Goal: Answer question/provide support: Share knowledge or assist other users

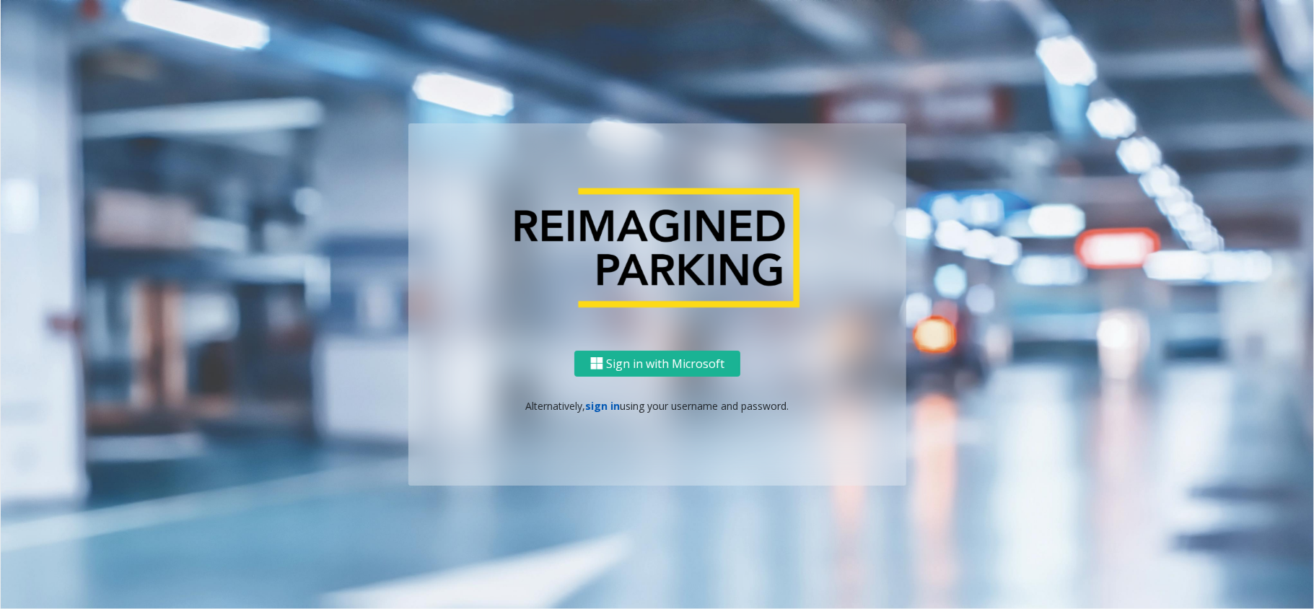
click at [604, 402] on link "sign in" at bounding box center [603, 406] width 35 height 14
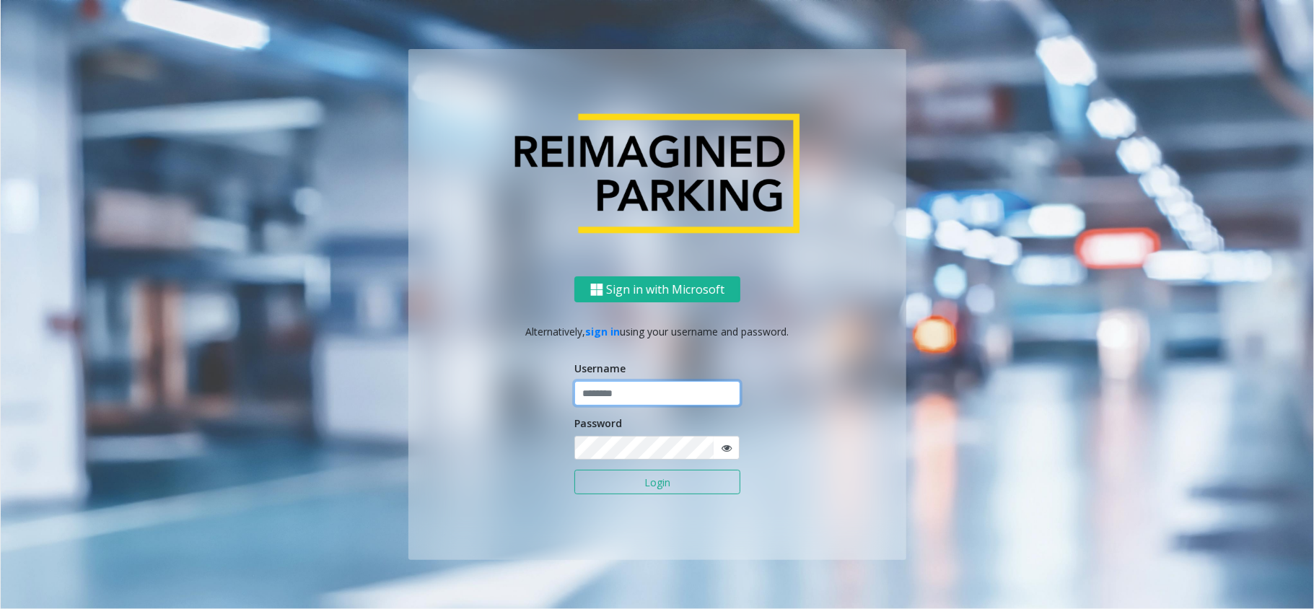
click at [646, 399] on input "text" at bounding box center [657, 393] width 166 height 25
type input "******"
click at [574, 470] on button "Login" at bounding box center [657, 482] width 166 height 25
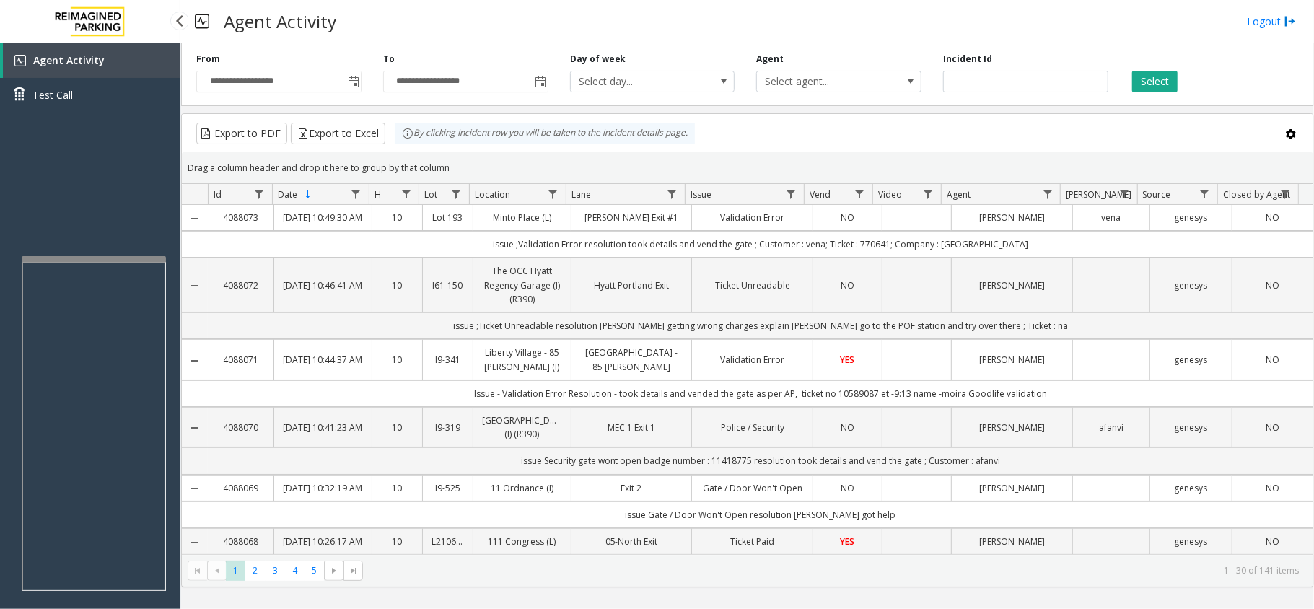
click at [141, 191] on div "Agent Activity Test Call" at bounding box center [90, 347] width 180 height 609
click at [131, 66] on link "Agent Activity" at bounding box center [91, 60] width 177 height 35
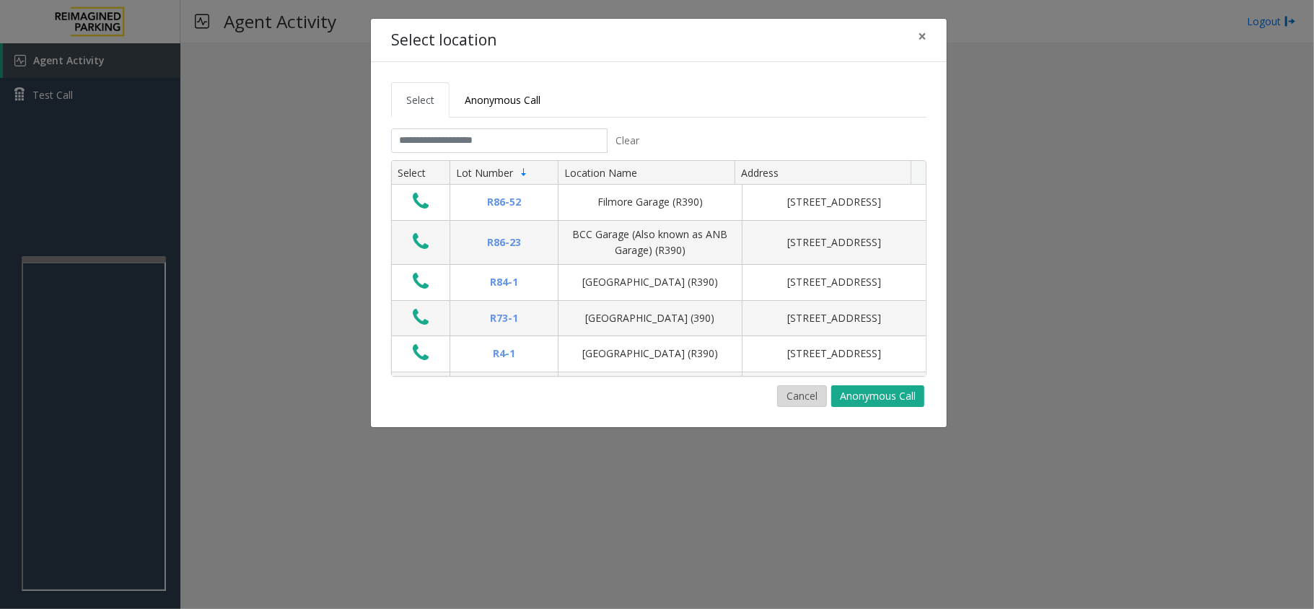
click at [805, 395] on button "Cancel" at bounding box center [802, 396] width 50 height 22
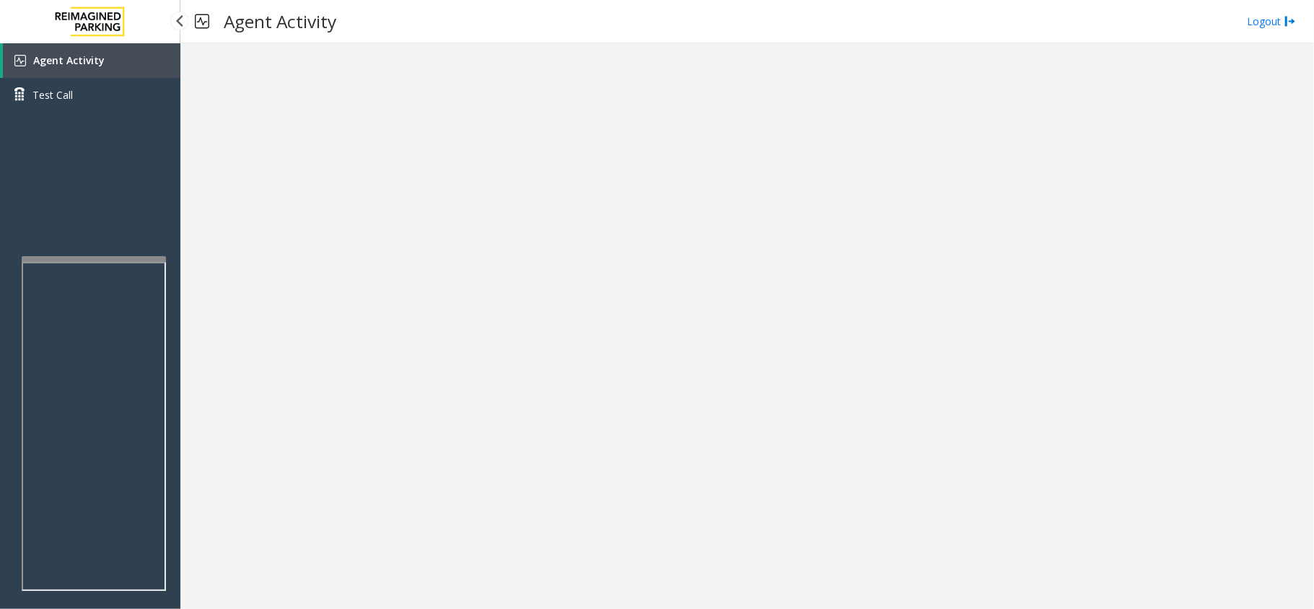
click at [130, 55] on link "Agent Activity" at bounding box center [91, 60] width 177 height 35
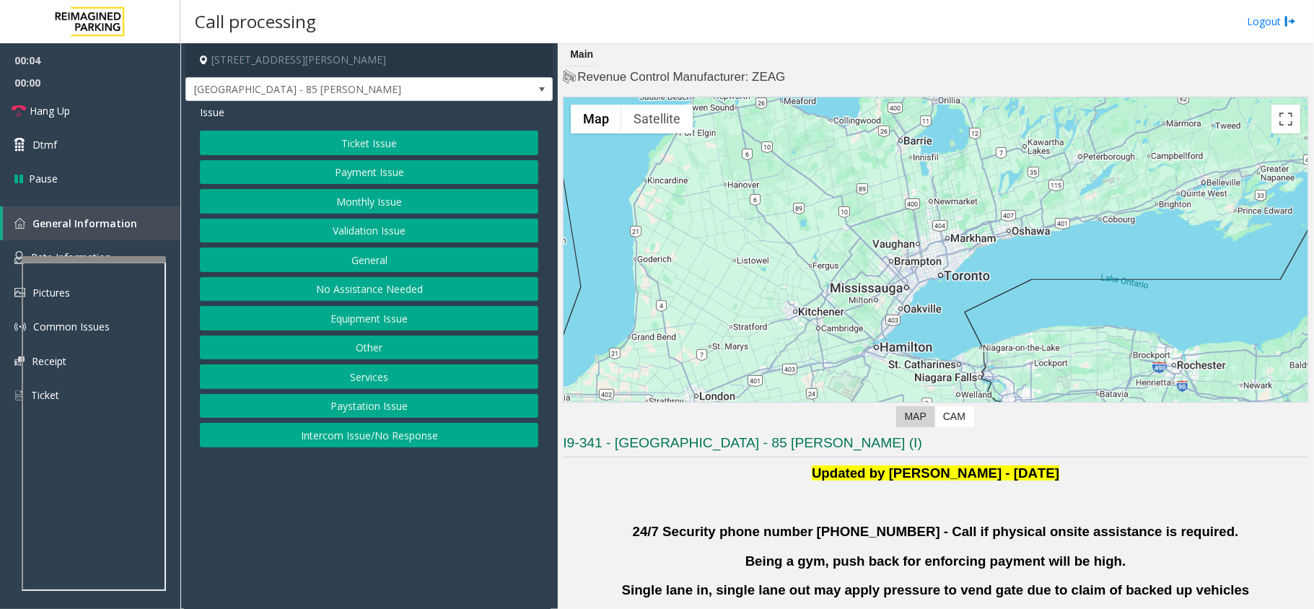
click at [377, 229] on button "Validation Issue" at bounding box center [369, 231] width 338 height 25
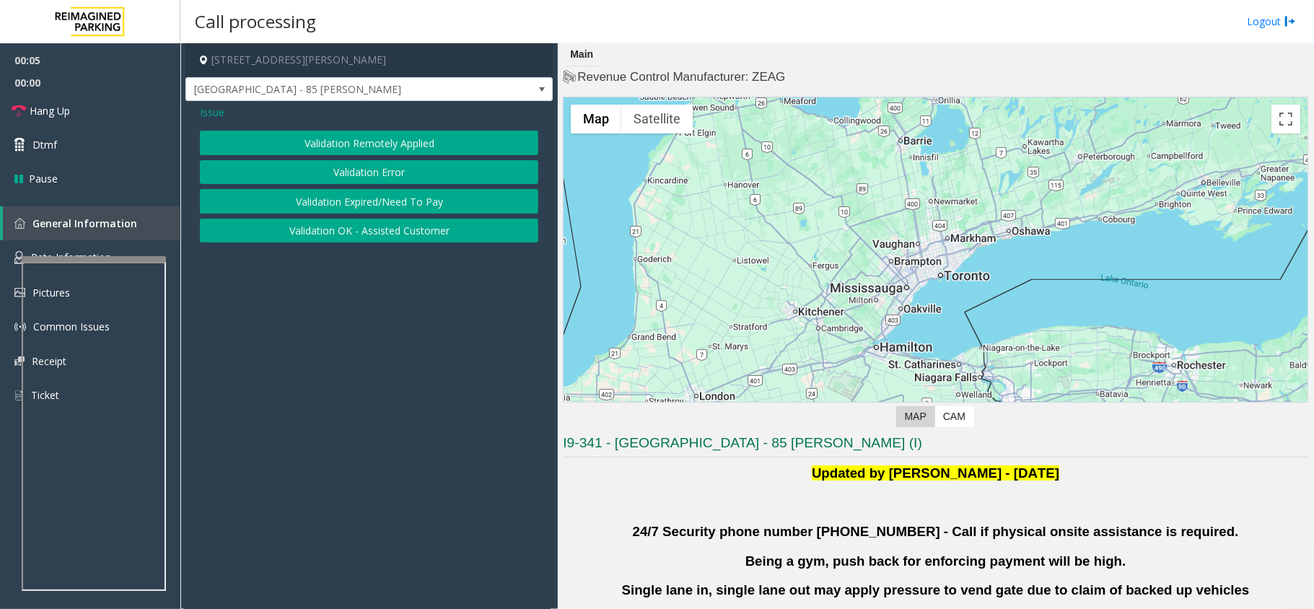
click at [411, 171] on button "Validation Error" at bounding box center [369, 172] width 338 height 25
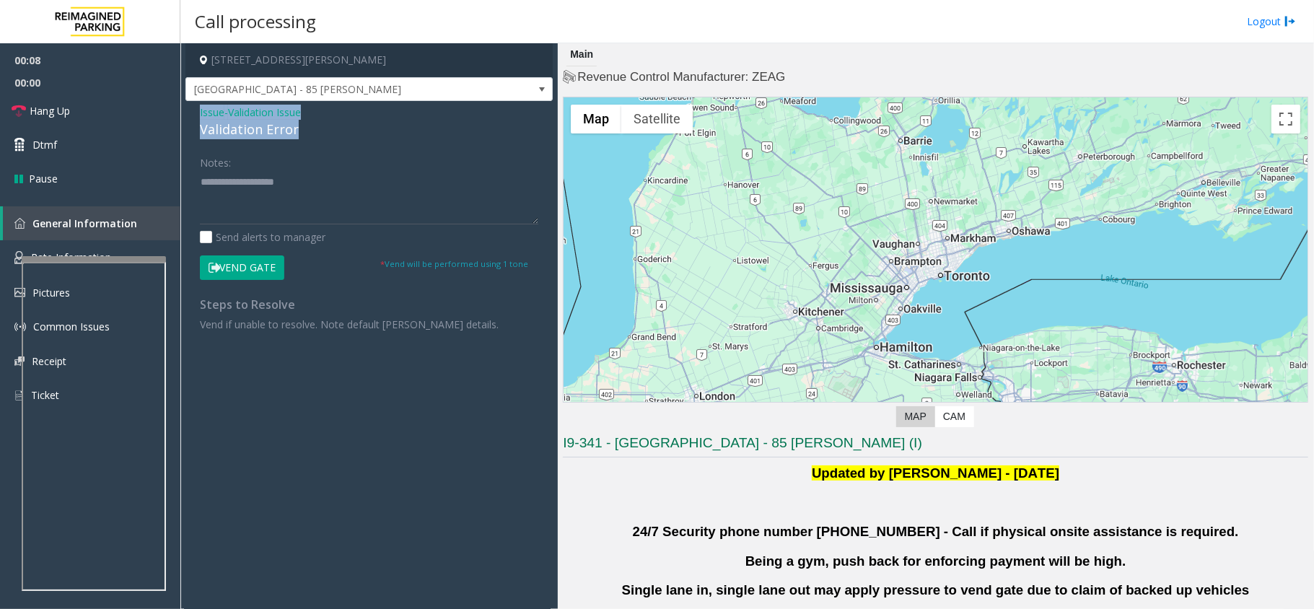
drag, startPoint x: 293, startPoint y: 130, endPoint x: 190, endPoint y: 110, distance: 104.3
click at [190, 110] on div "Issue - Validation Issue Validation Error Notes: Send alerts to manager Vend Ga…" at bounding box center [368, 223] width 367 height 245
click at [283, 201] on textarea at bounding box center [369, 197] width 338 height 54
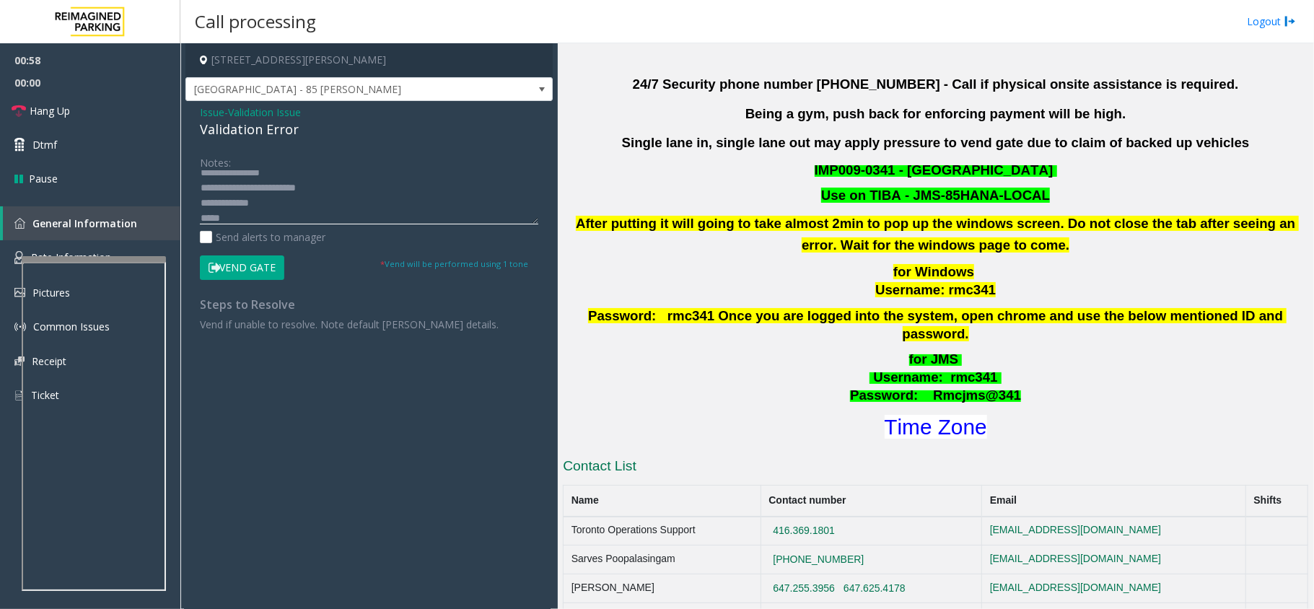
scroll to position [481, 0]
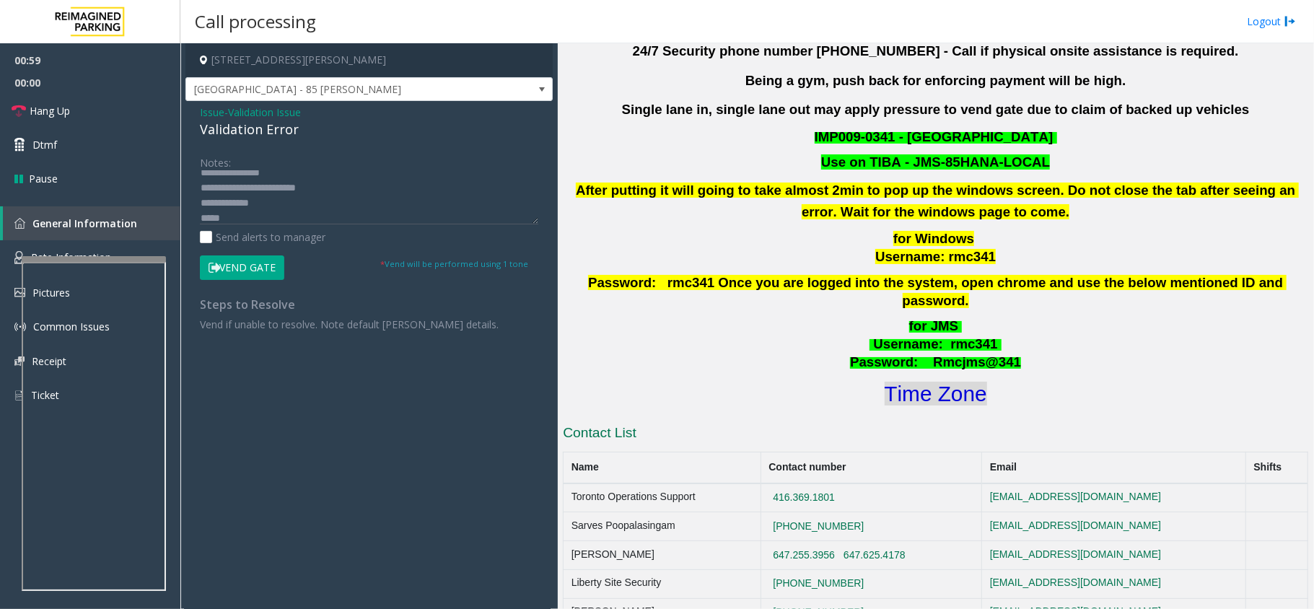
click at [898, 382] on font "Time Zone" at bounding box center [936, 394] width 102 height 24
click at [266, 222] on textarea at bounding box center [369, 197] width 338 height 54
type textarea "**********"
click at [241, 260] on button "Vend Gate" at bounding box center [242, 267] width 84 height 25
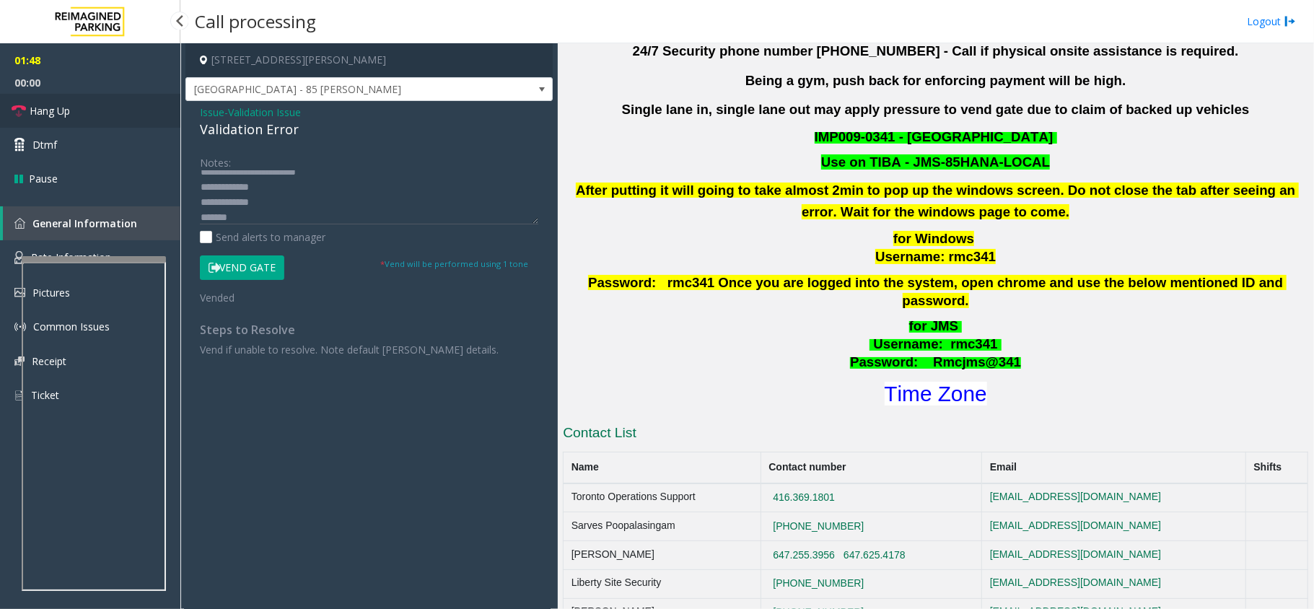
click at [12, 107] on icon at bounding box center [19, 111] width 14 height 14
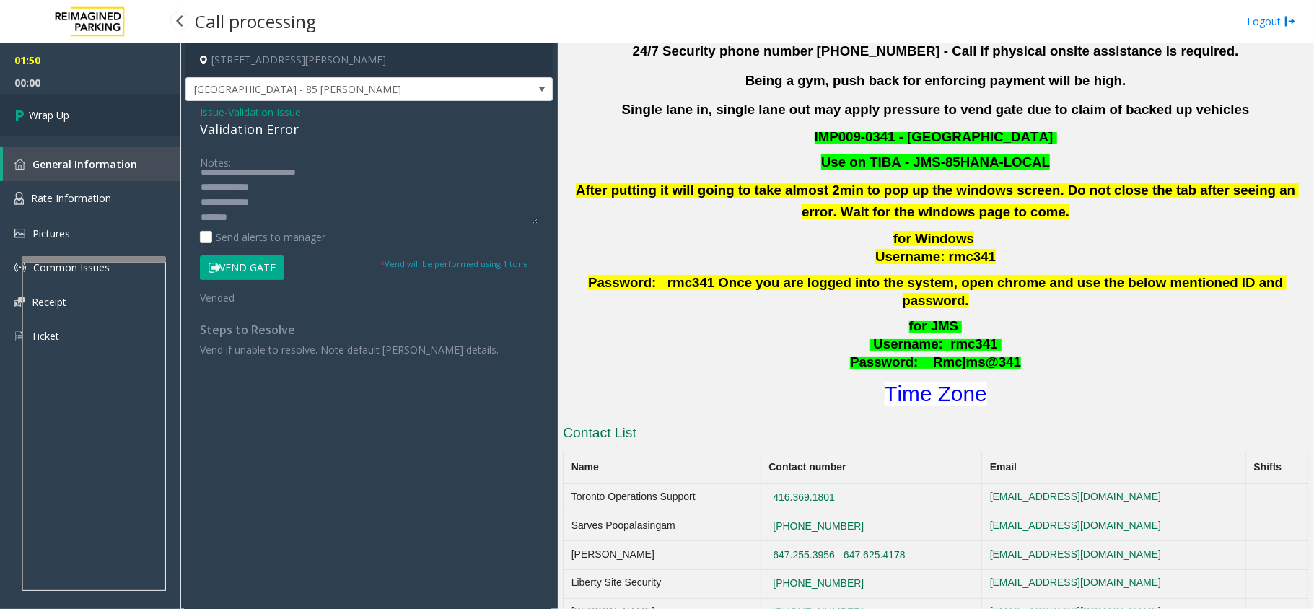
click at [12, 107] on link "Wrap Up" at bounding box center [90, 115] width 180 height 43
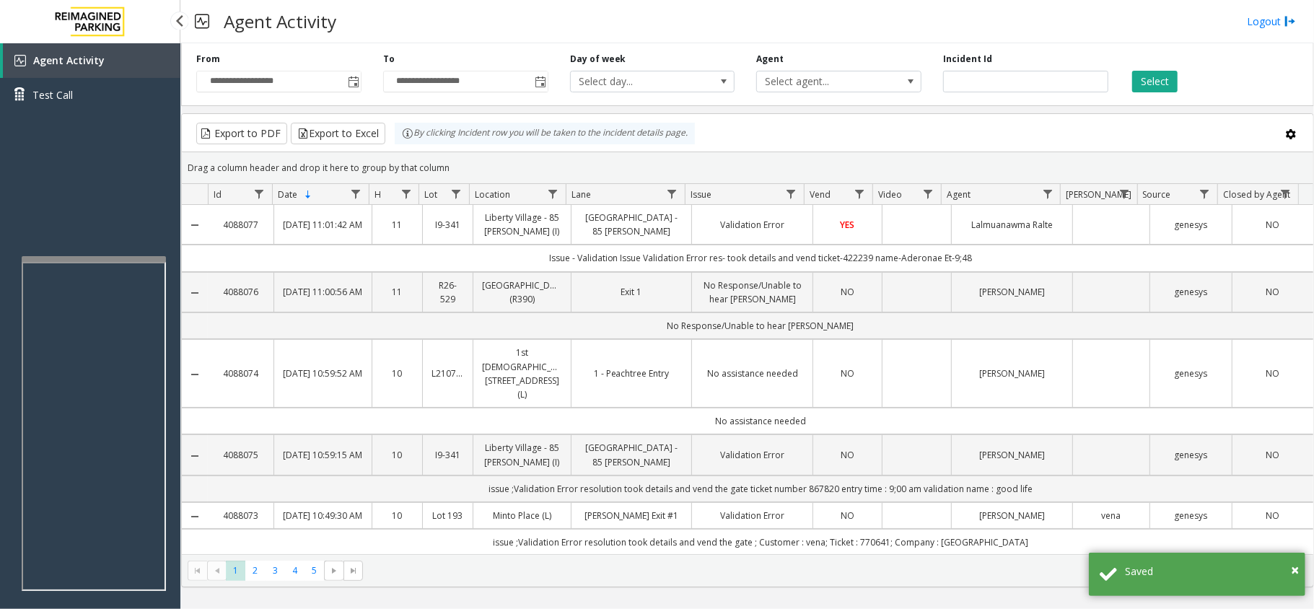
click at [892, 225] on td "Data table" at bounding box center [916, 225] width 69 height 40
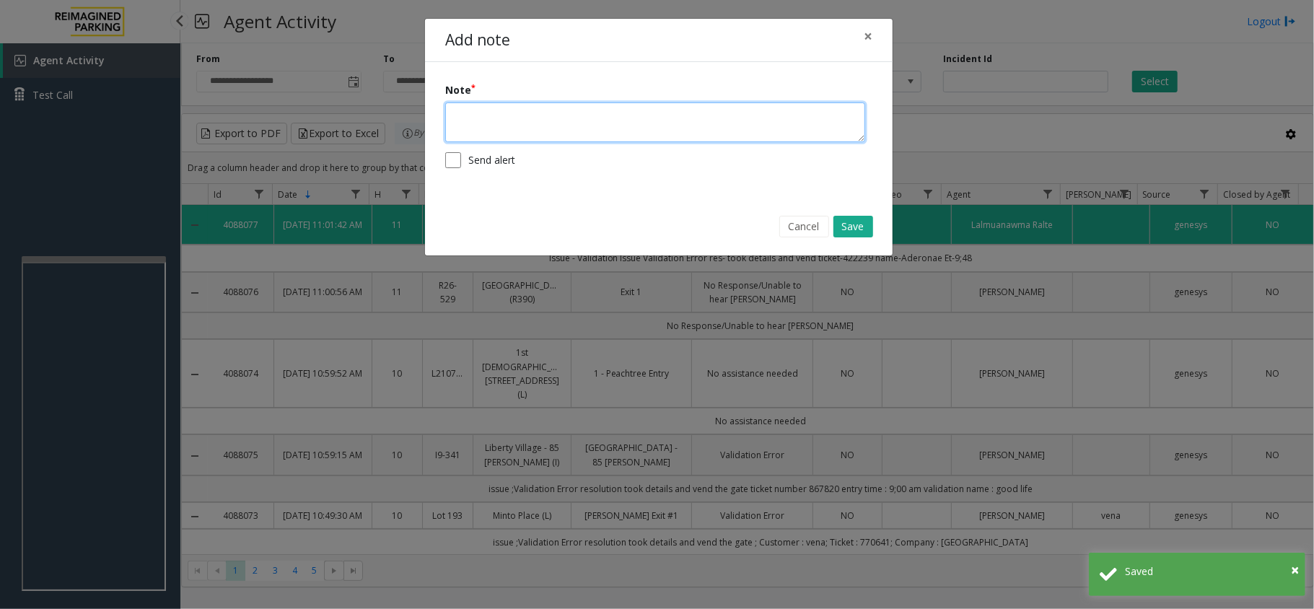
click at [595, 122] on textarea at bounding box center [655, 122] width 420 height 40
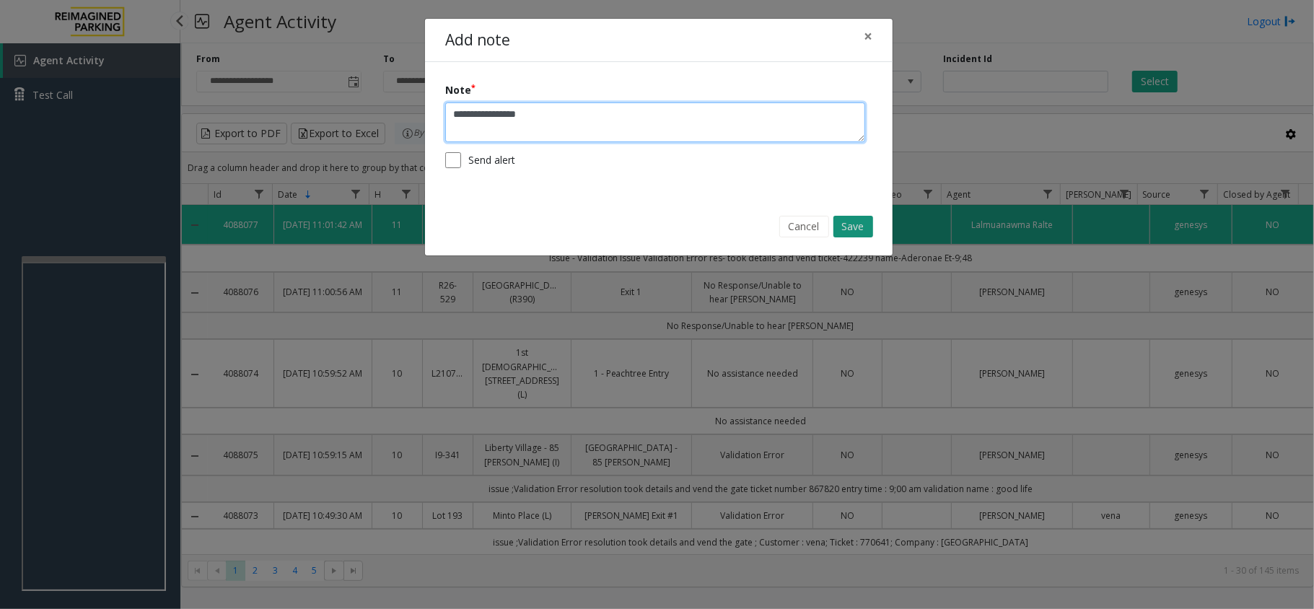
type textarea "**********"
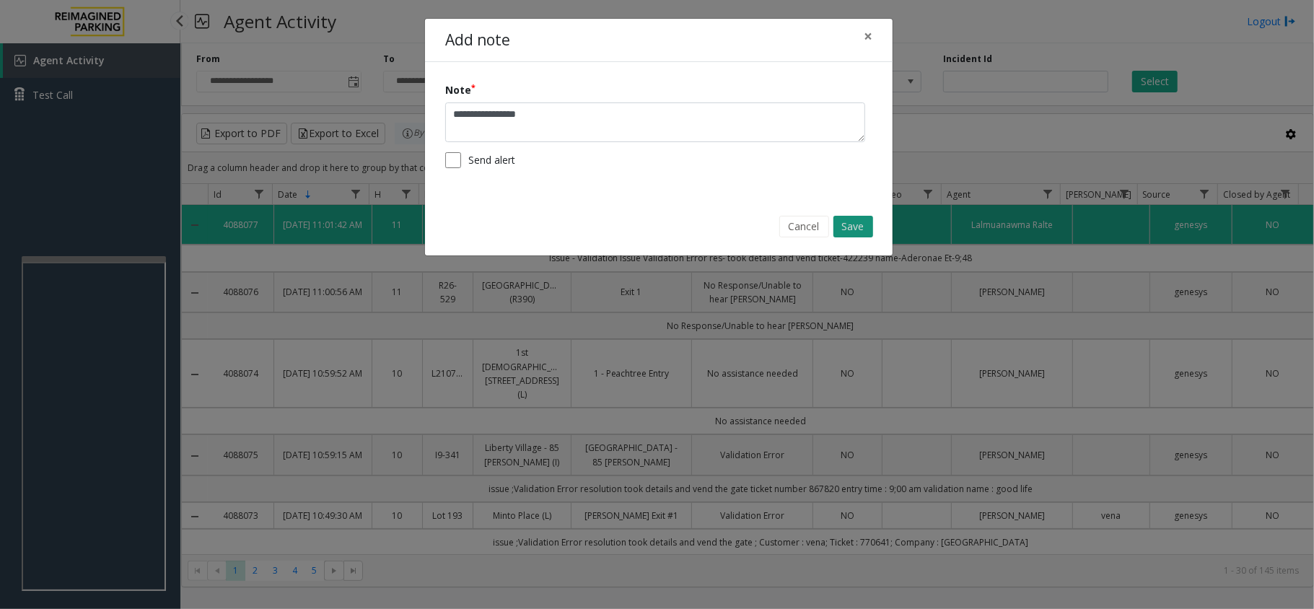
click at [861, 223] on button "Save" at bounding box center [853, 227] width 40 height 22
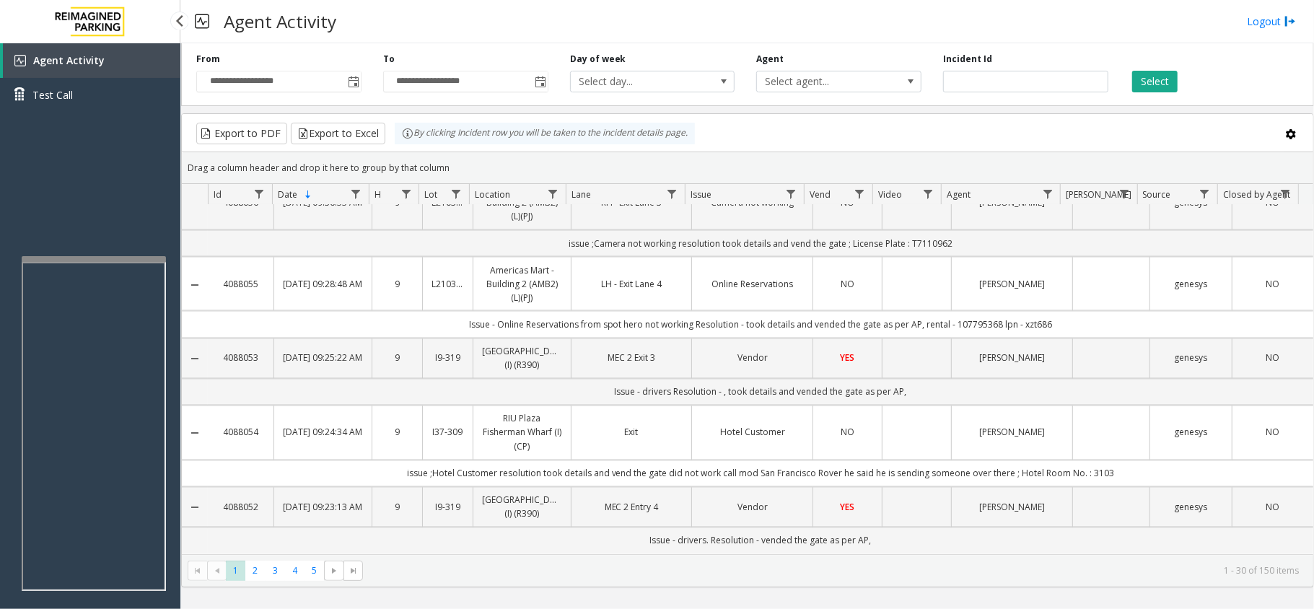
scroll to position [1900, 0]
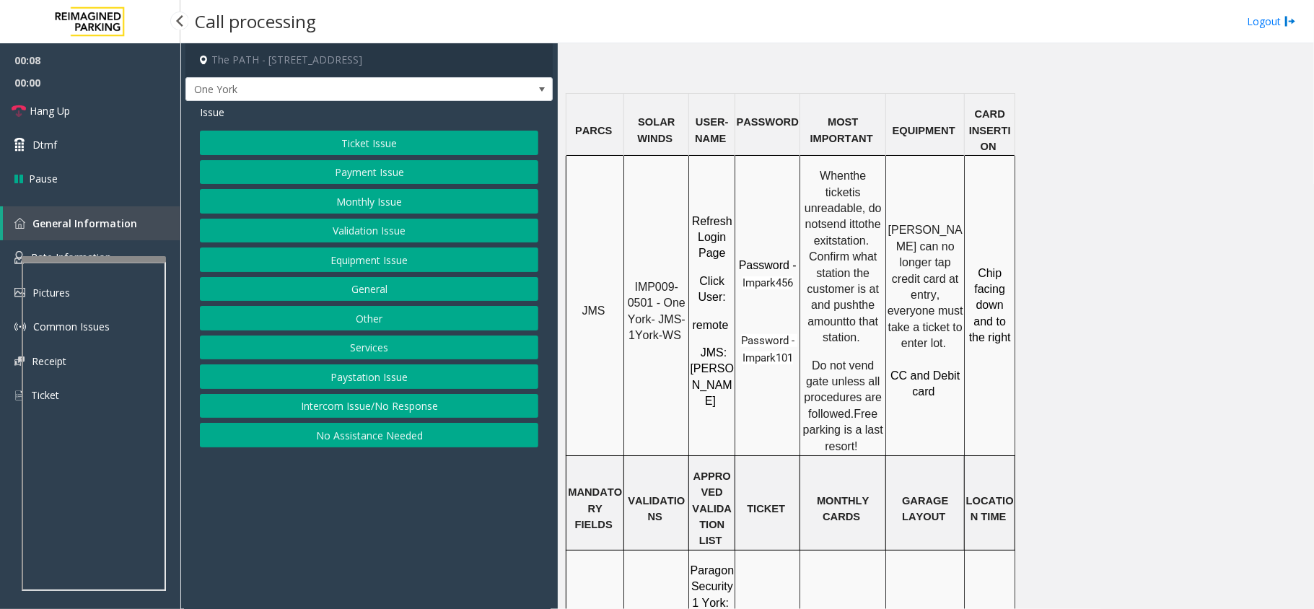
scroll to position [1154, 0]
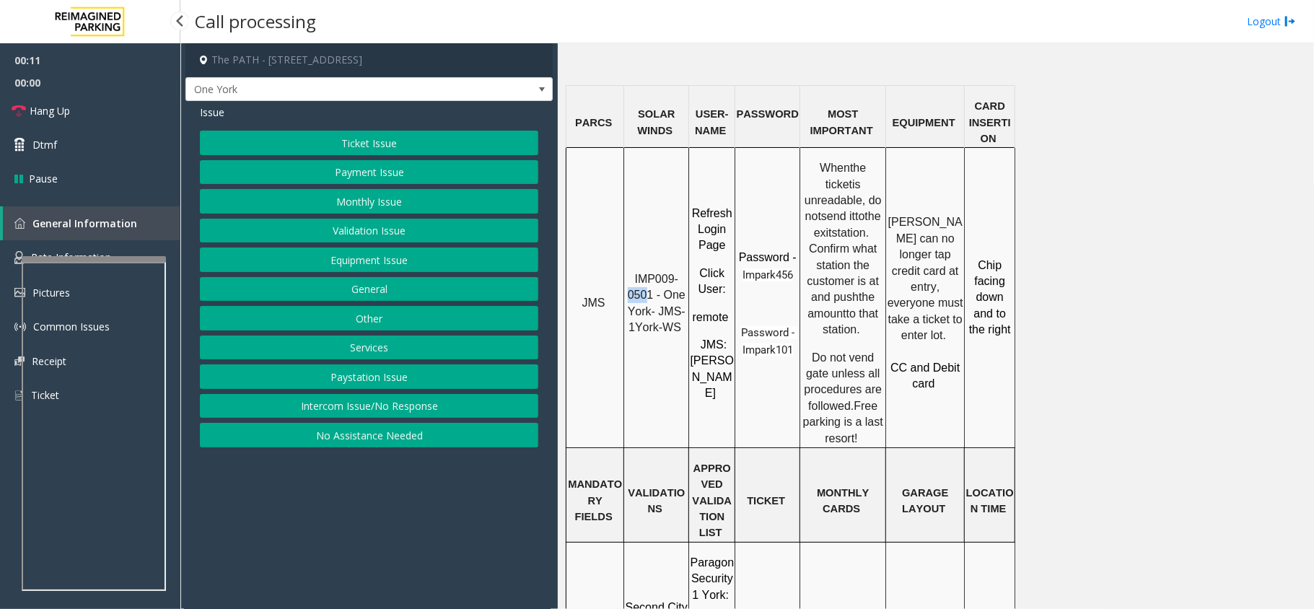
drag, startPoint x: 651, startPoint y: 240, endPoint x: 631, endPoint y: 244, distance: 20.5
click at [631, 273] on span "IMP009-0501 - One York- JMS-1York-WS" at bounding box center [658, 303] width 61 height 61
click at [653, 273] on span "IMP009-0501 - One York- JMS-1York-WS" at bounding box center [658, 303] width 61 height 61
drag, startPoint x: 655, startPoint y: 240, endPoint x: 628, endPoint y: 229, distance: 29.5
click at [628, 271] on p "IMP009-0501 - One York- JMS-1York-WS" at bounding box center [656, 303] width 63 height 65
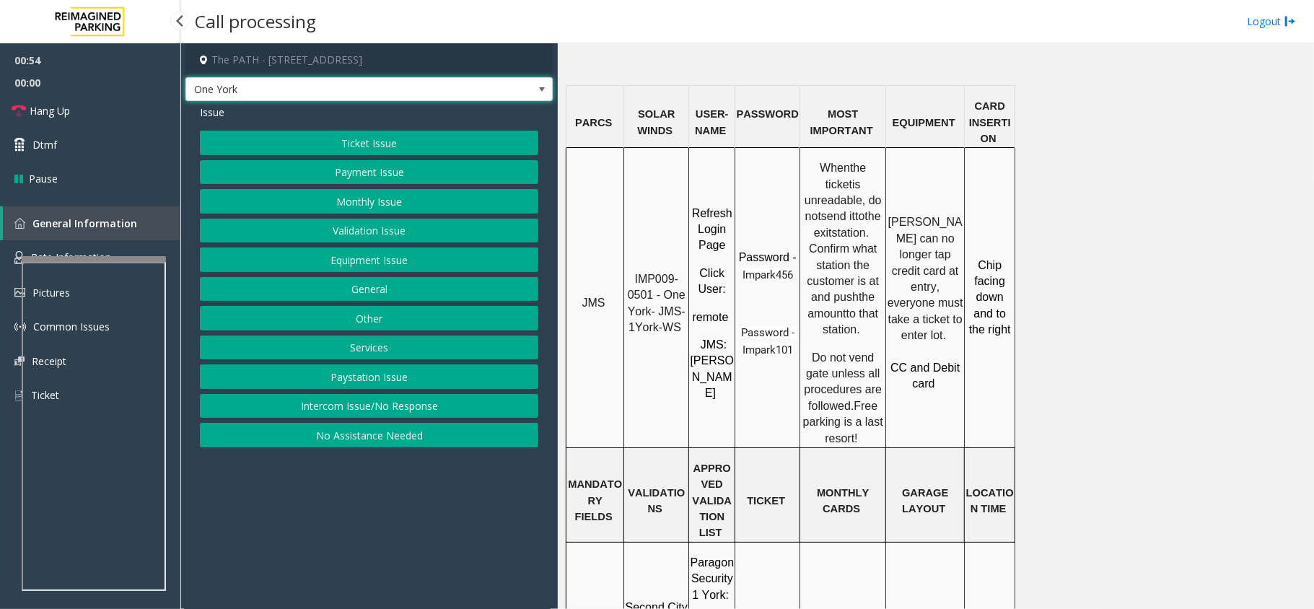
click at [544, 84] on span at bounding box center [542, 90] width 12 height 12
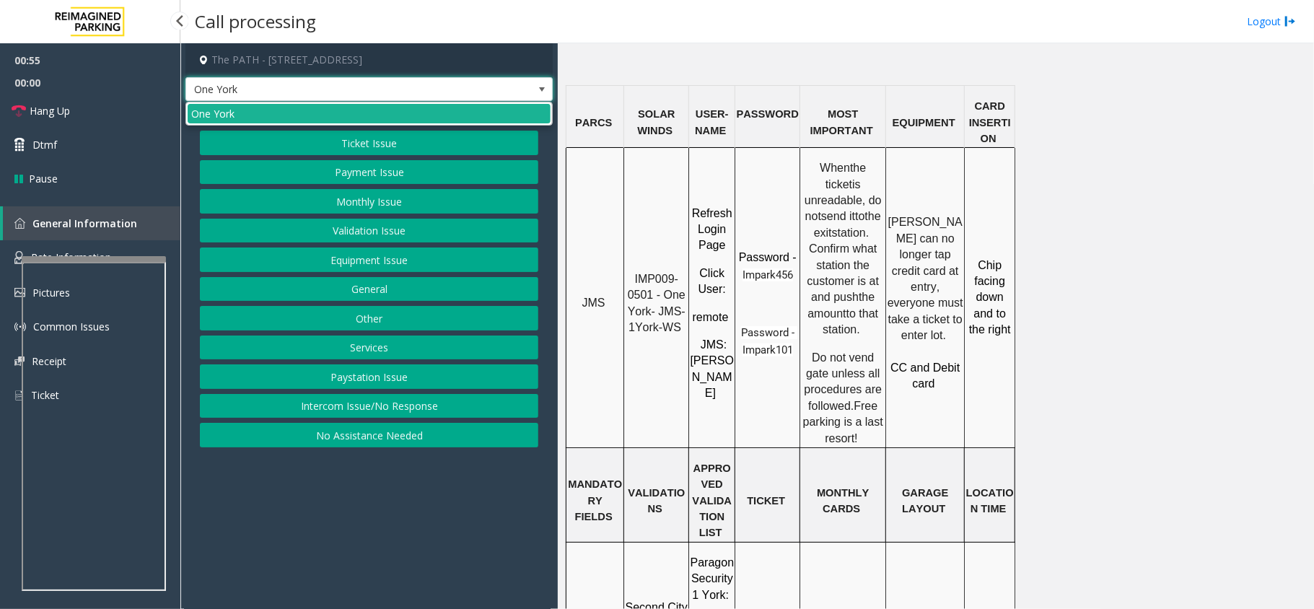
click at [544, 84] on span at bounding box center [542, 90] width 12 height 12
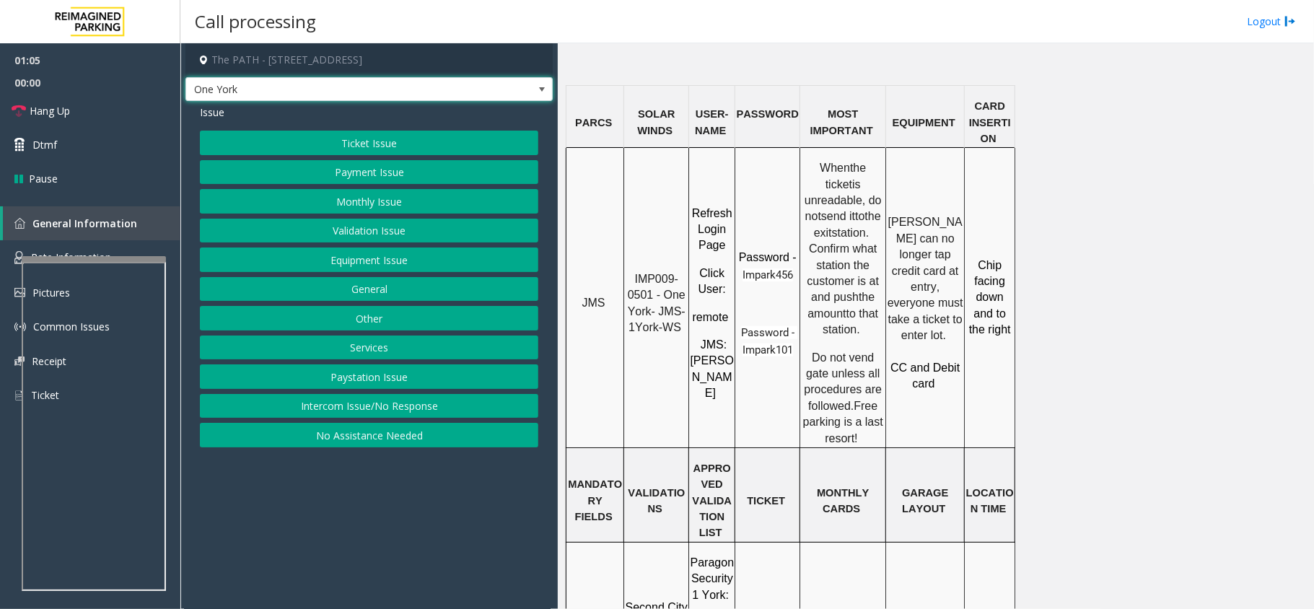
click at [544, 85] on span at bounding box center [542, 90] width 12 height 12
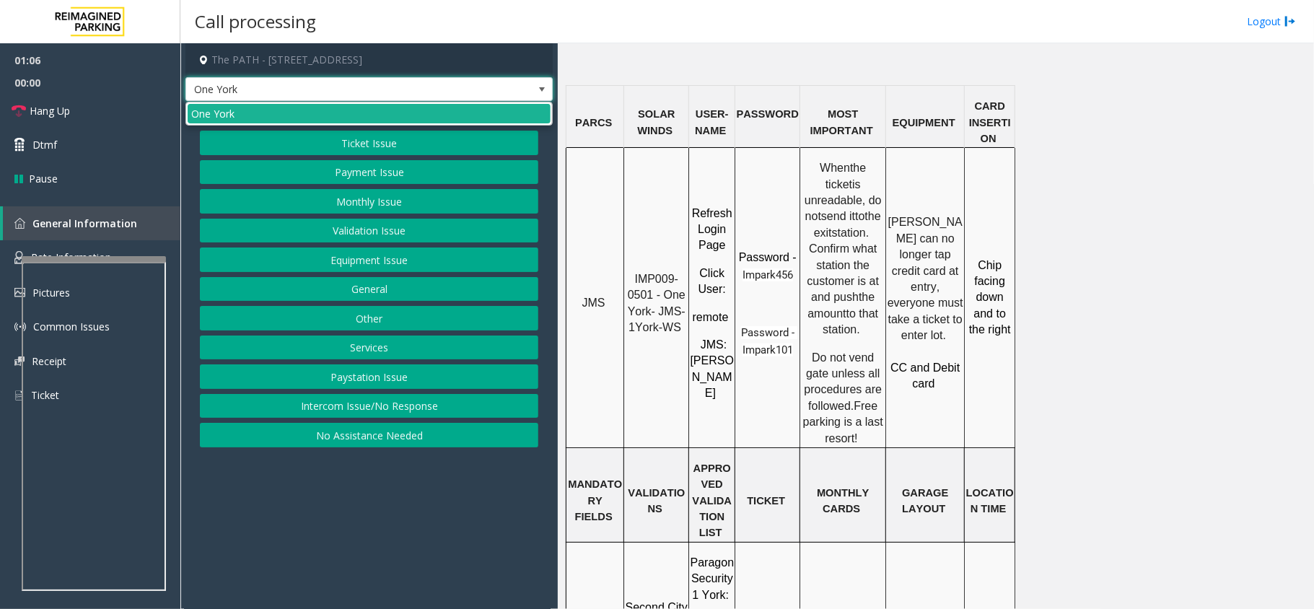
click at [545, 85] on span at bounding box center [542, 90] width 12 height 12
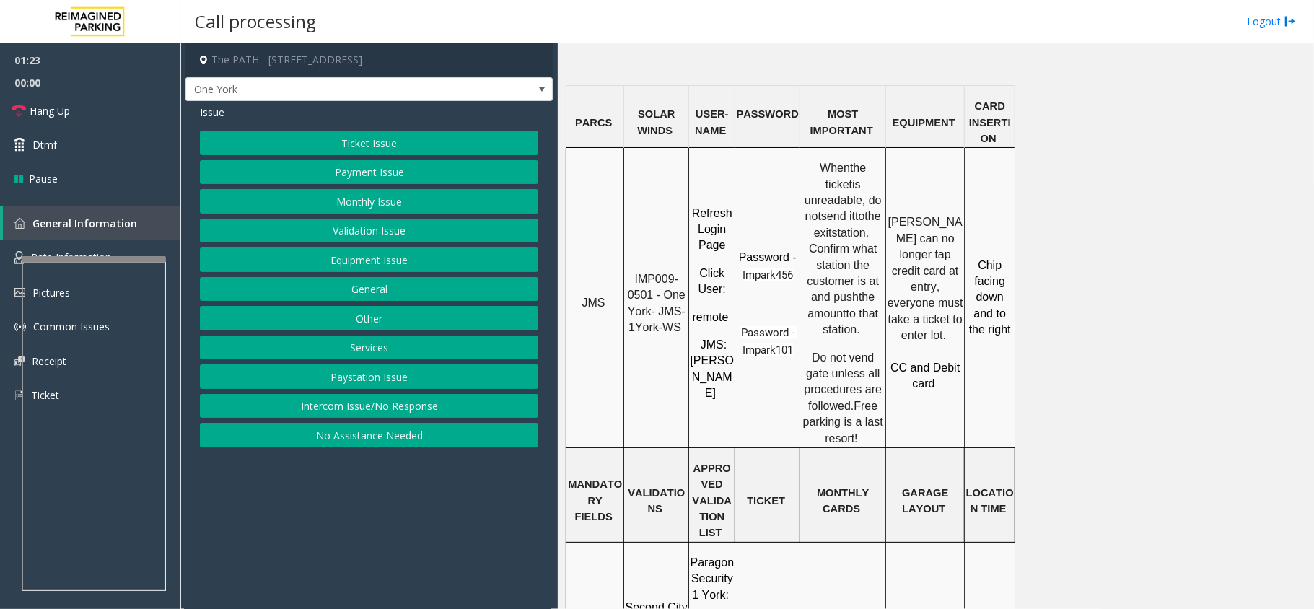
click at [367, 173] on button "Payment Issue" at bounding box center [369, 172] width 338 height 25
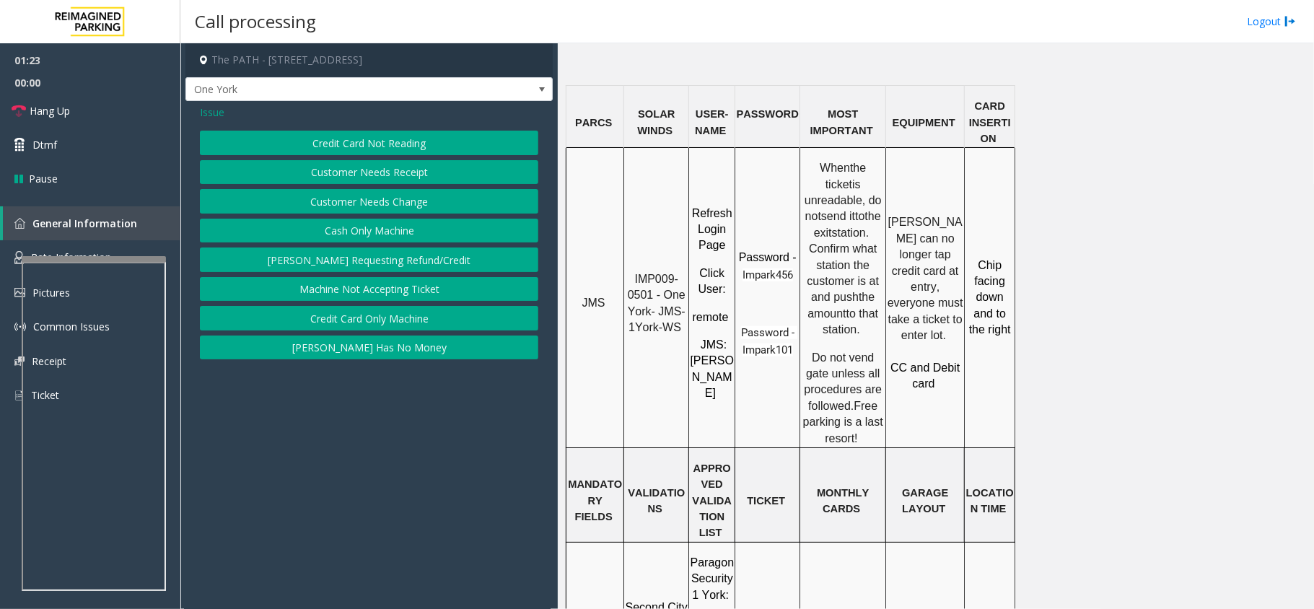
click at [367, 147] on button "Credit Card Not Reading" at bounding box center [369, 143] width 338 height 25
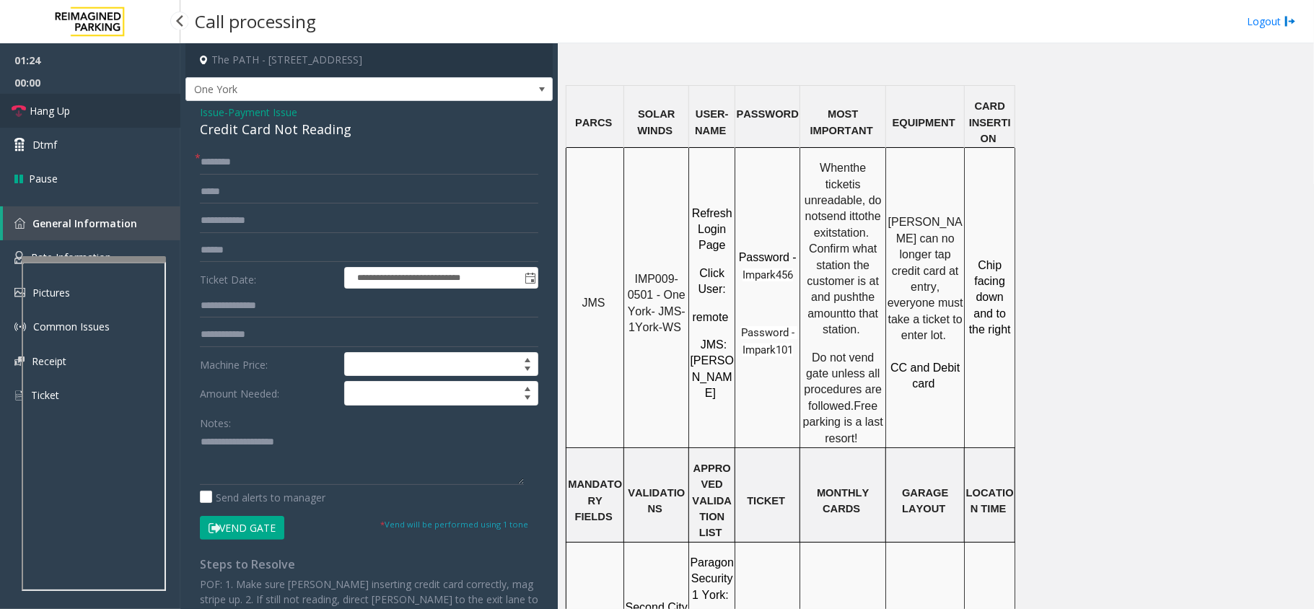
click at [93, 118] on link "Hang Up" at bounding box center [90, 111] width 180 height 34
click at [217, 152] on input "text" at bounding box center [369, 162] width 338 height 25
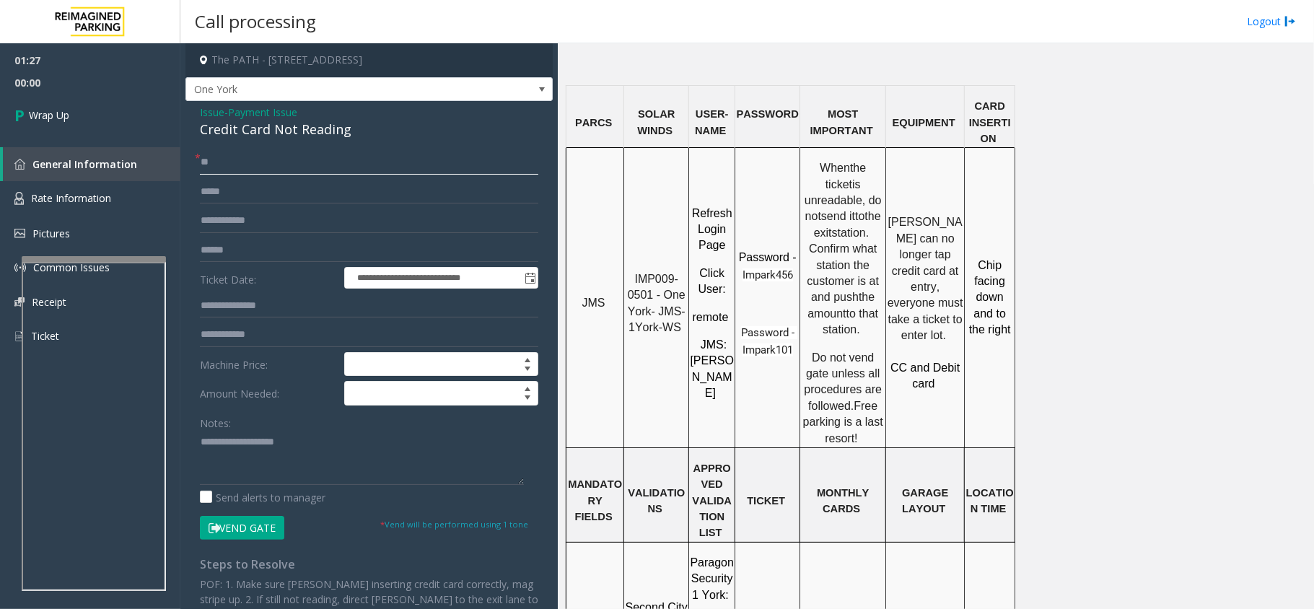
type input "**"
drag, startPoint x: 350, startPoint y: 130, endPoint x: 195, endPoint y: 115, distance: 155.8
click at [195, 115] on div "**********" at bounding box center [368, 459] width 367 height 717
click at [338, 469] on textarea at bounding box center [362, 458] width 324 height 54
type textarea "**********"
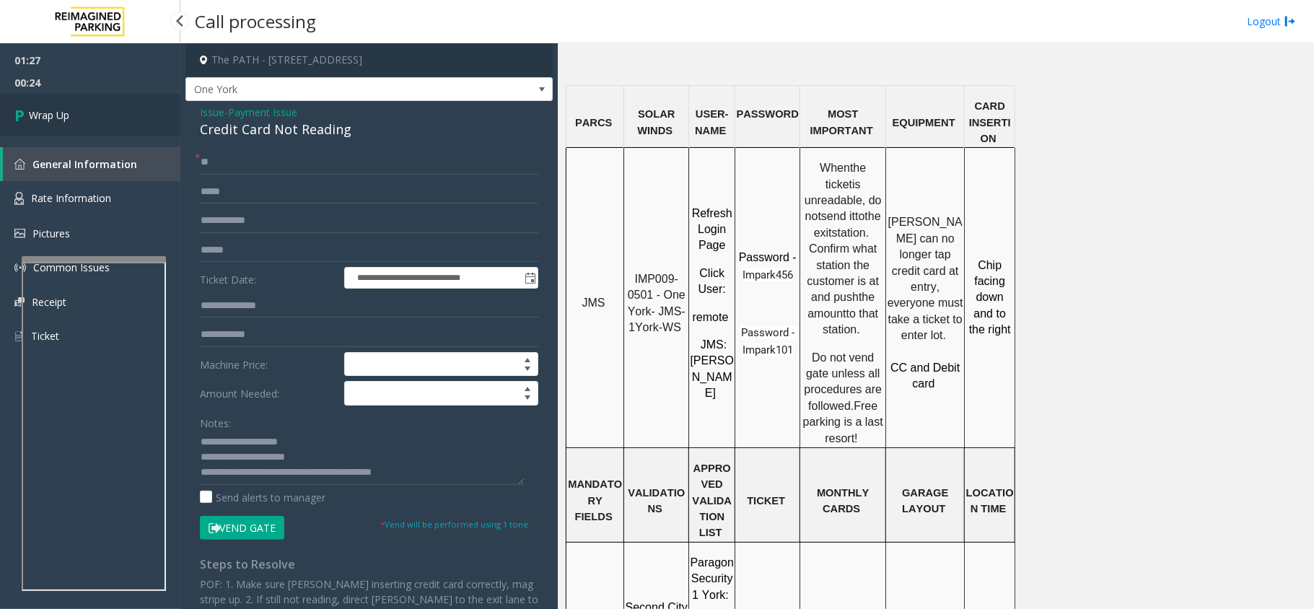
click at [49, 113] on span "Wrap Up" at bounding box center [49, 115] width 40 height 15
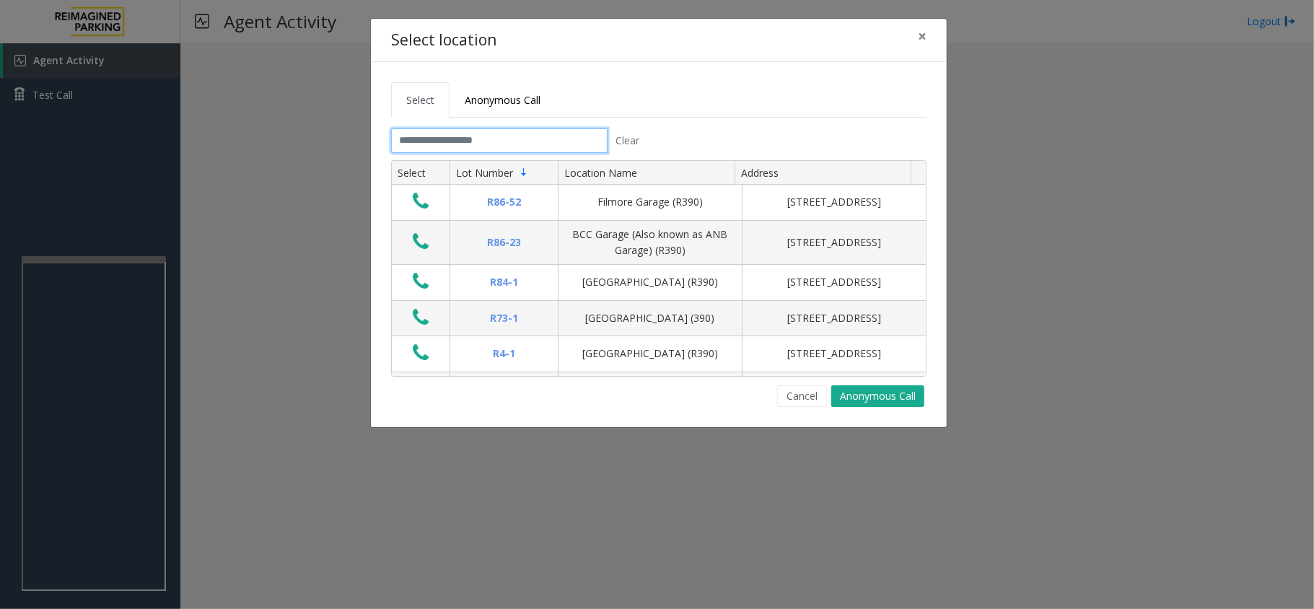
click at [569, 143] on input "text" at bounding box center [499, 140] width 216 height 25
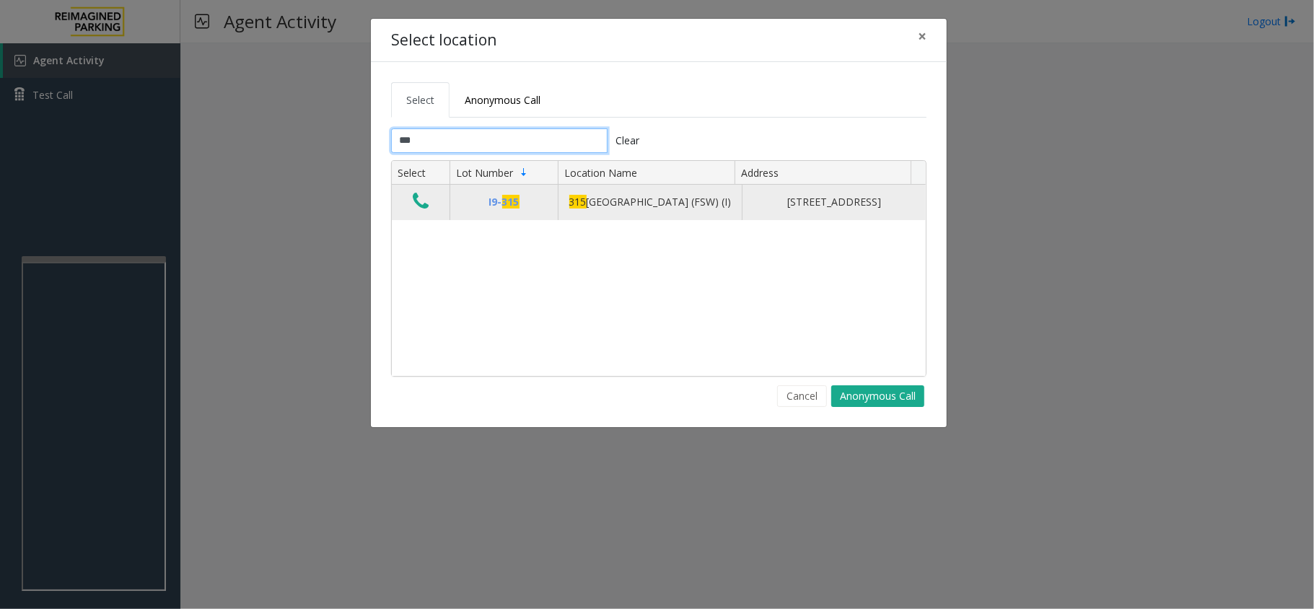
type input "***"
click at [420, 202] on icon "Data table" at bounding box center [421, 201] width 16 height 20
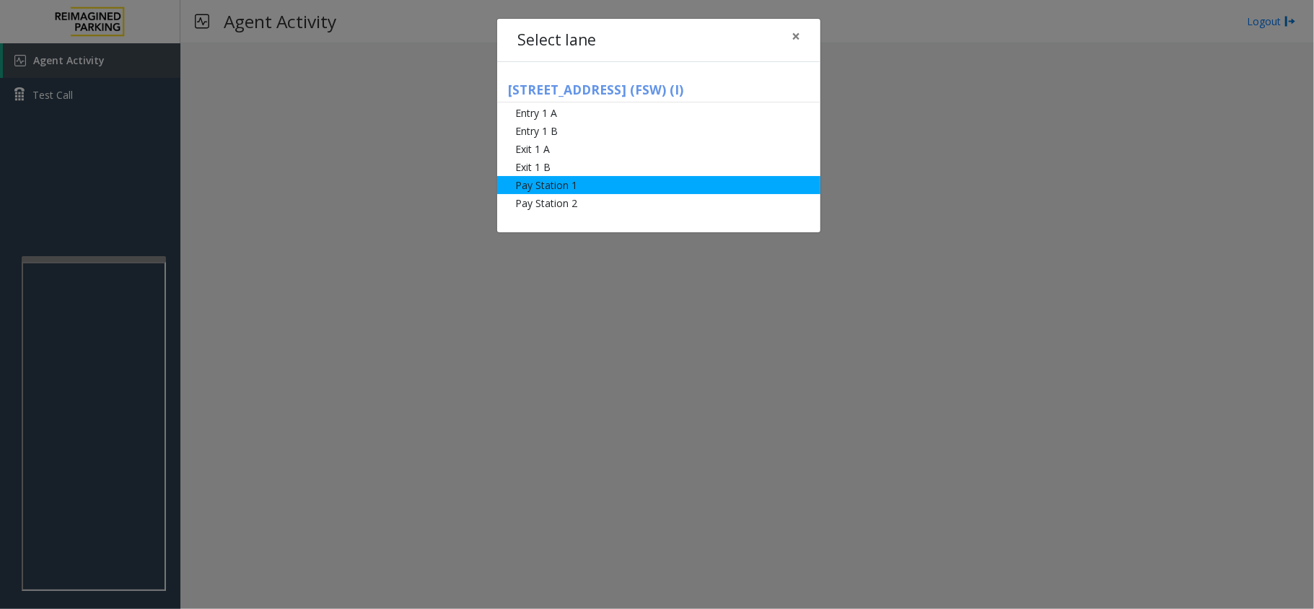
click at [540, 189] on li "Pay Station 1" at bounding box center [658, 185] width 323 height 18
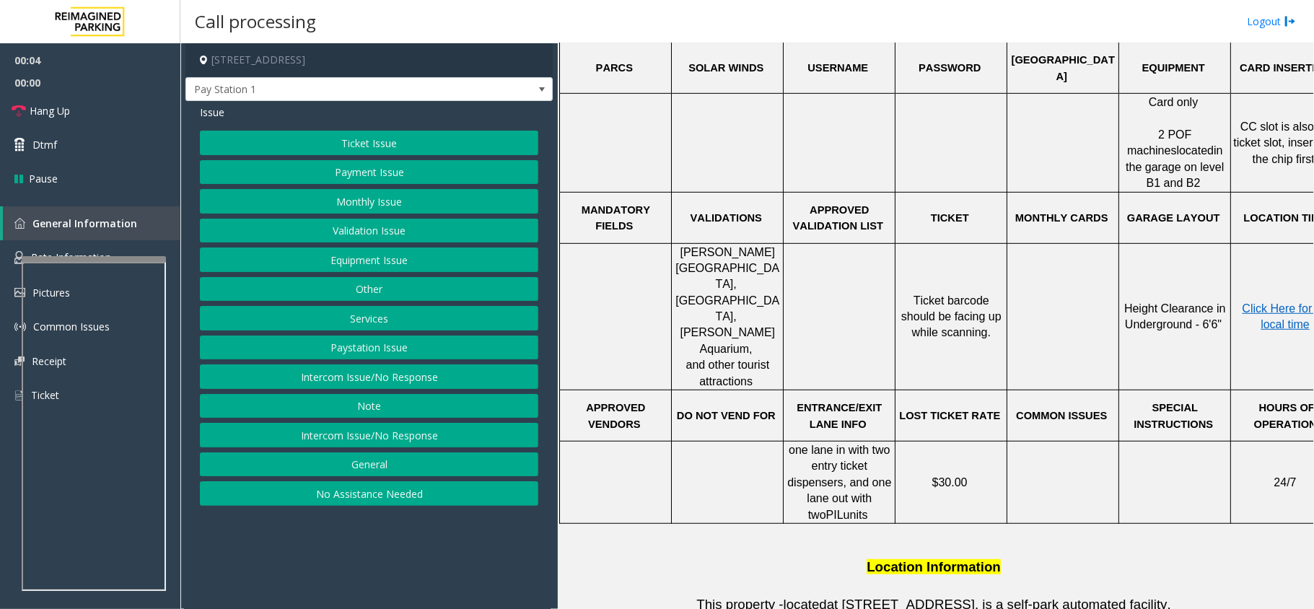
scroll to position [577, 0]
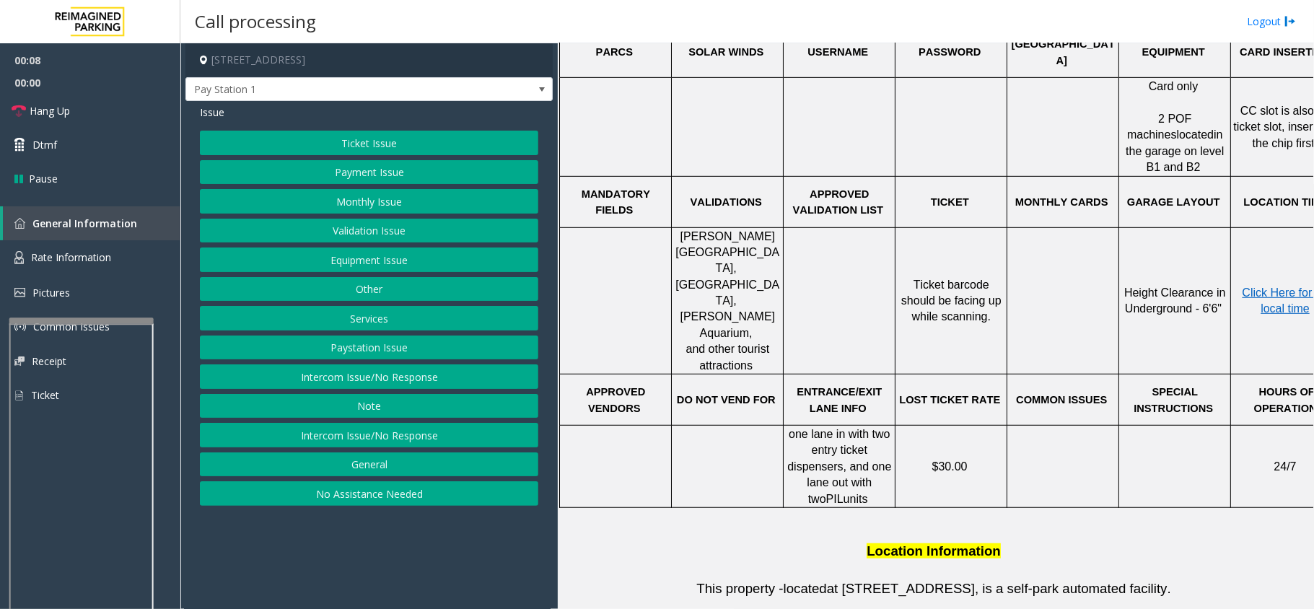
click at [85, 317] on div at bounding box center [81, 320] width 144 height 6
click at [51, 255] on span "Rate Information" at bounding box center [71, 257] width 80 height 14
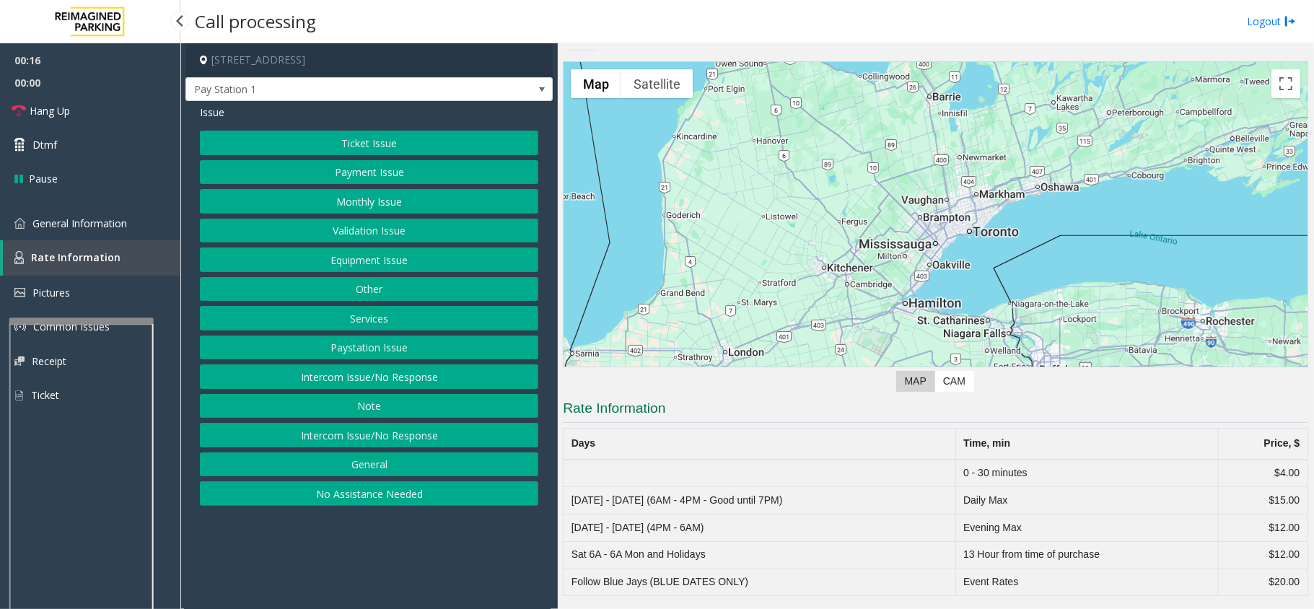
scroll to position [17, 0]
click at [413, 465] on button "General" at bounding box center [369, 464] width 338 height 25
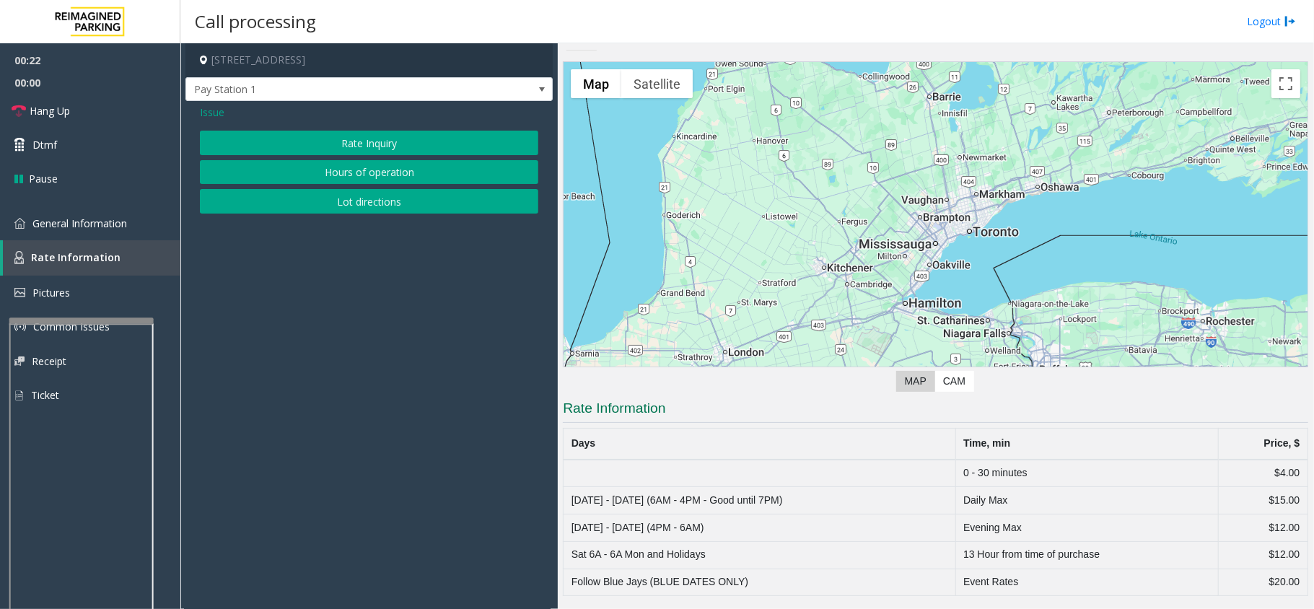
click at [385, 142] on button "Rate Inquiry" at bounding box center [369, 143] width 338 height 25
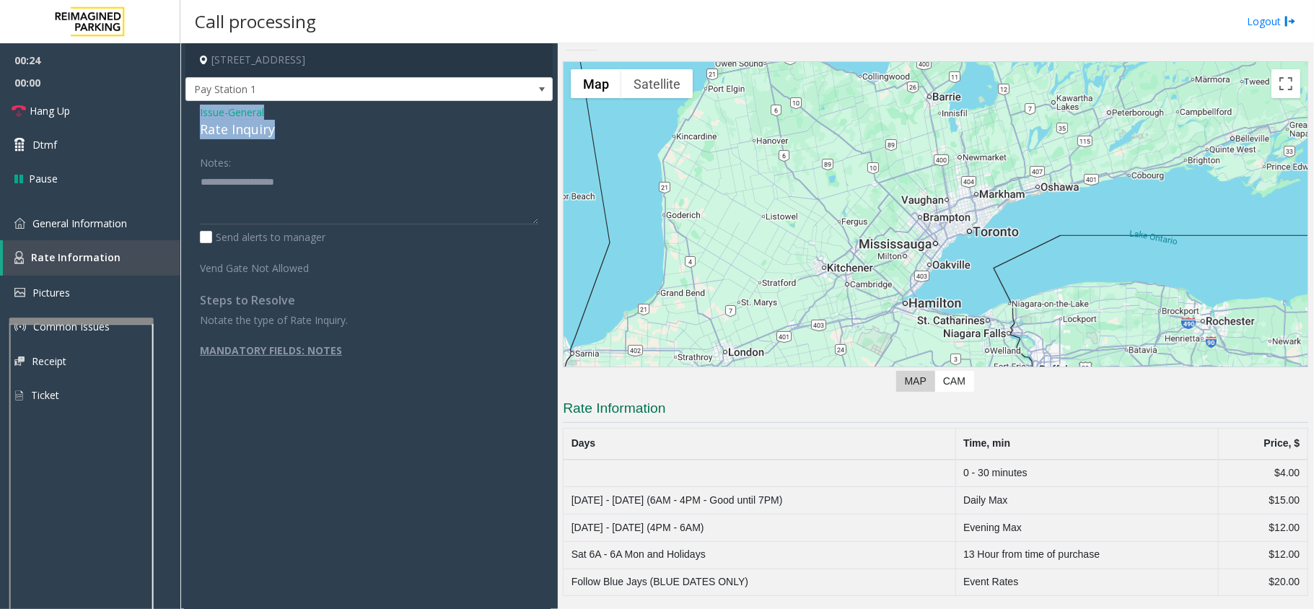
drag, startPoint x: 275, startPoint y: 128, endPoint x: 192, endPoint y: 116, distance: 83.9
click at [192, 116] on div "Issue - General Rate Inquiry Notes: Send alerts to manager Vend Gate Not Allowe…" at bounding box center [368, 259] width 367 height 317
click at [260, 196] on textarea at bounding box center [369, 197] width 338 height 54
click at [32, 115] on span "Hang Up" at bounding box center [50, 110] width 40 height 15
click at [281, 211] on textarea at bounding box center [369, 197] width 338 height 54
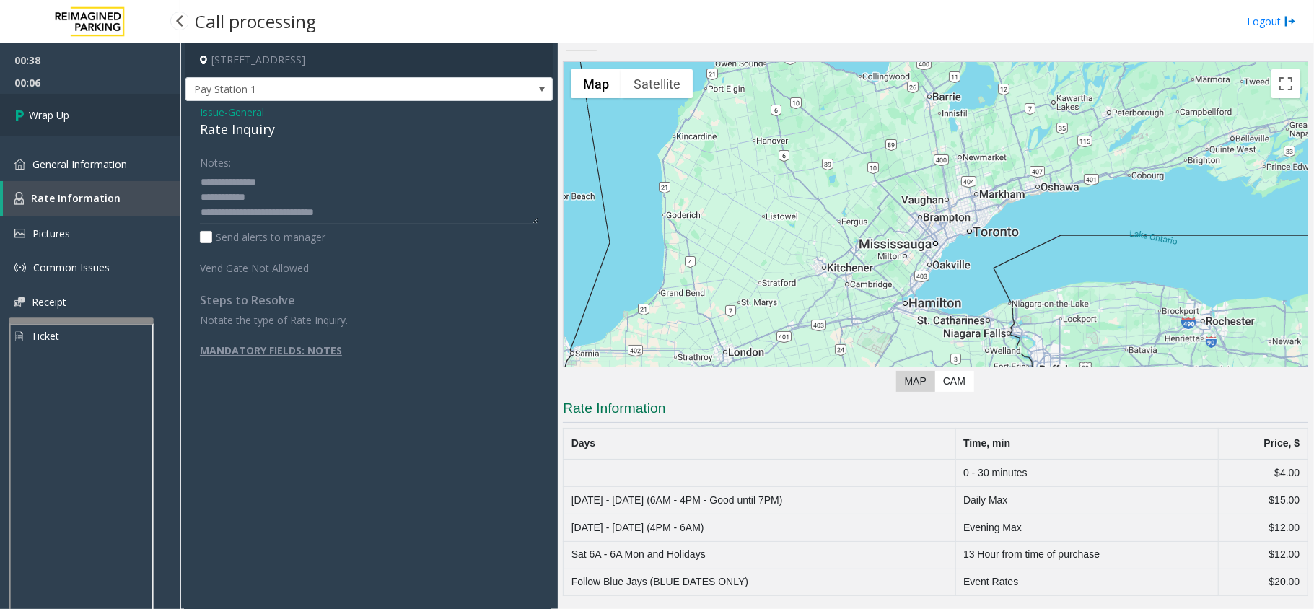
type textarea "**********"
click at [46, 113] on span "Wrap Up" at bounding box center [49, 115] width 40 height 15
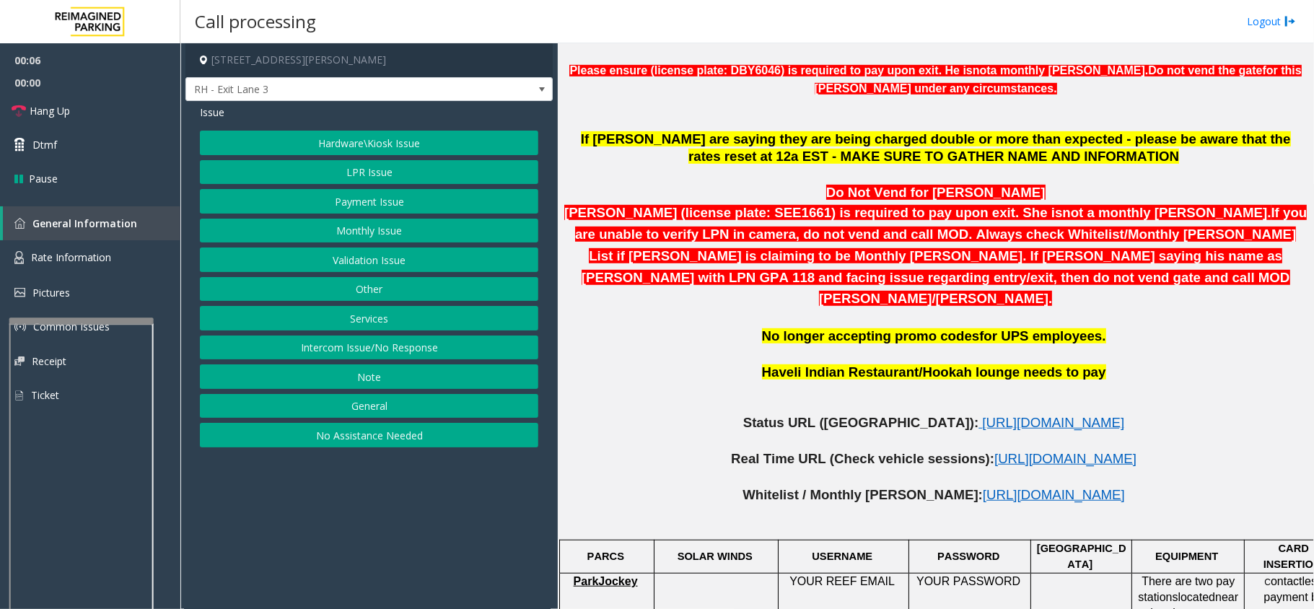
scroll to position [577, 0]
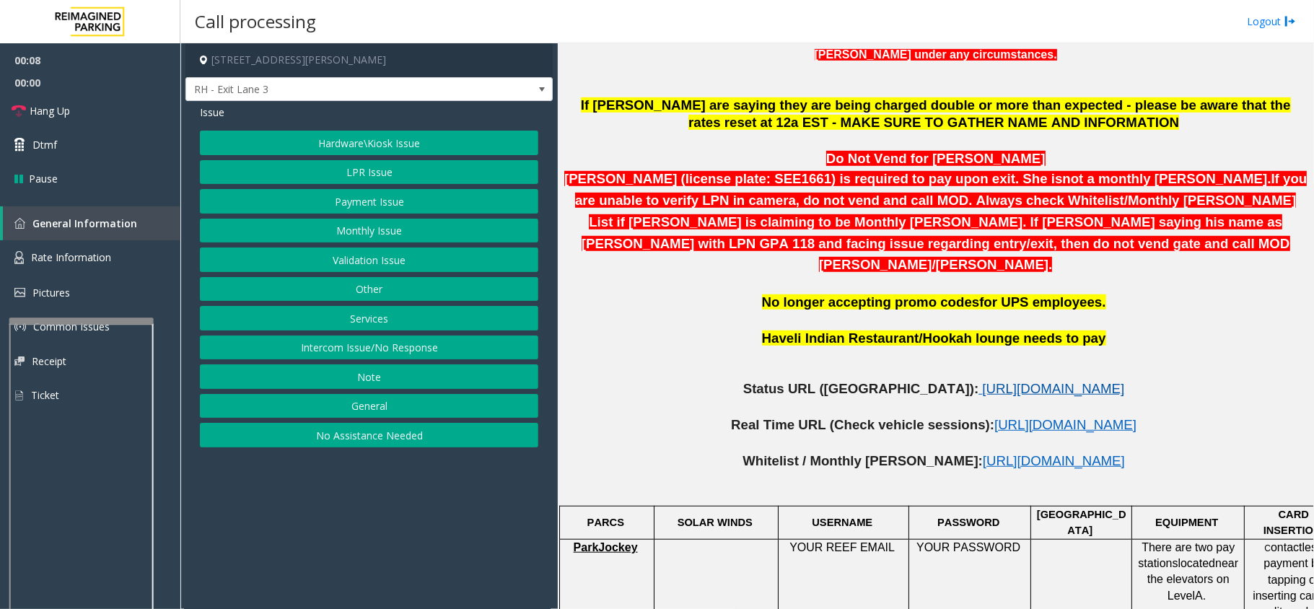
click at [982, 381] on span "https://www.parkjockey.com/en-us/manage/1633/status" at bounding box center [1053, 388] width 142 height 15
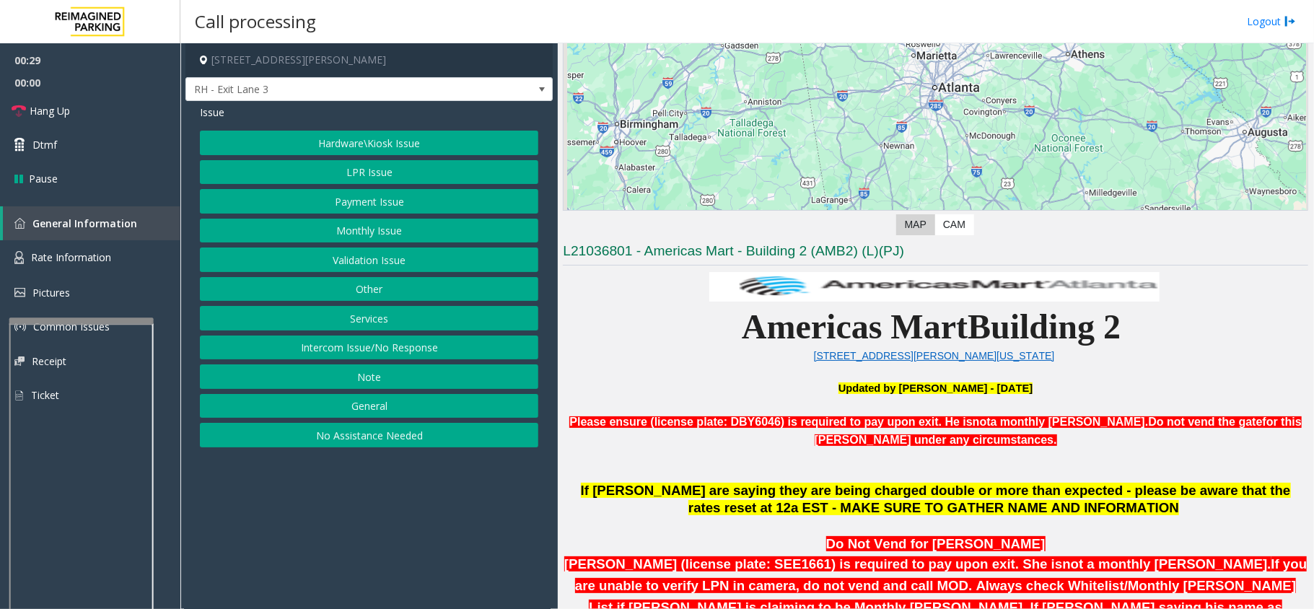
scroll to position [289, 0]
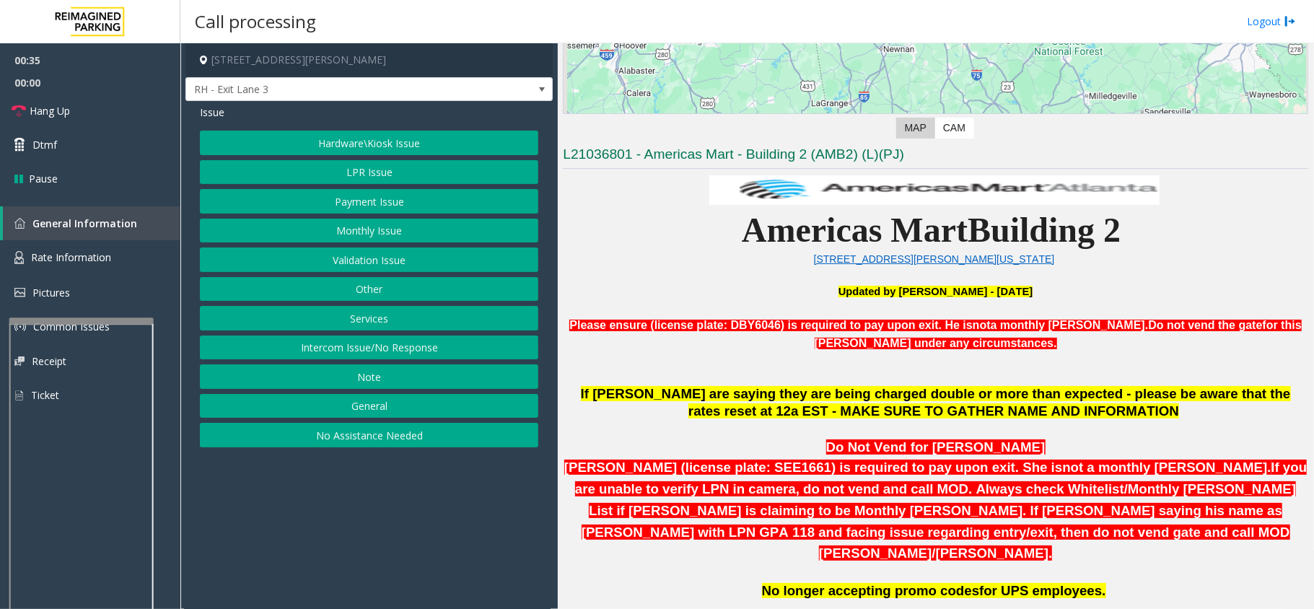
click at [387, 176] on button "LPR Issue" at bounding box center [369, 172] width 338 height 25
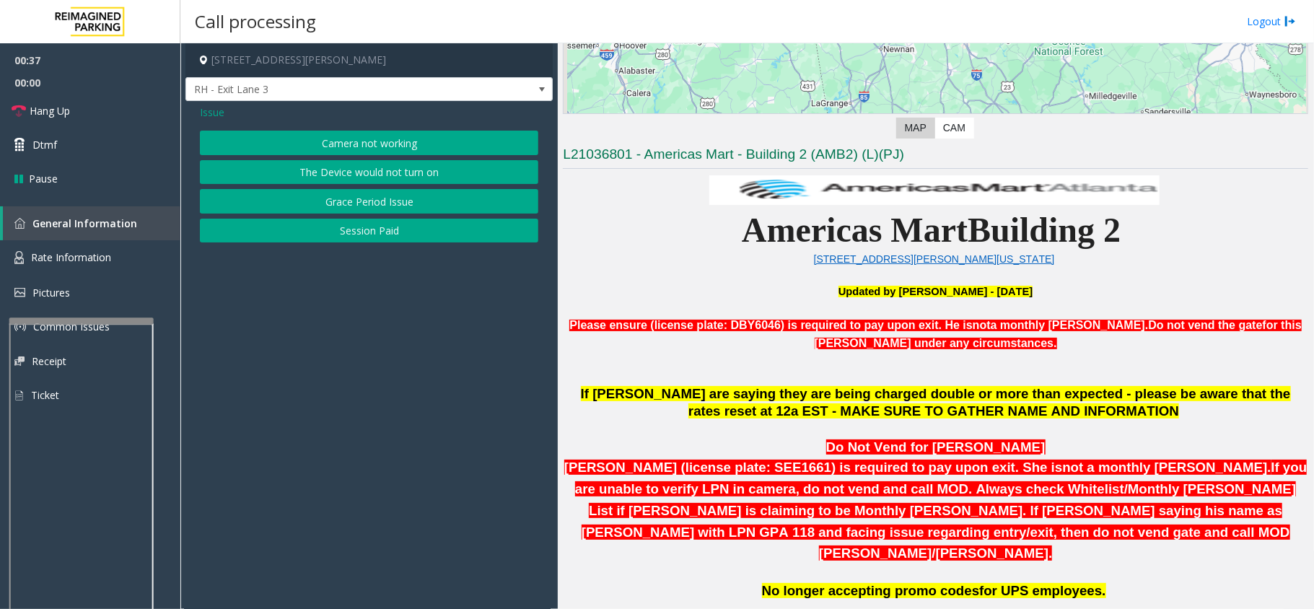
click at [381, 145] on button "Camera not working" at bounding box center [369, 143] width 338 height 25
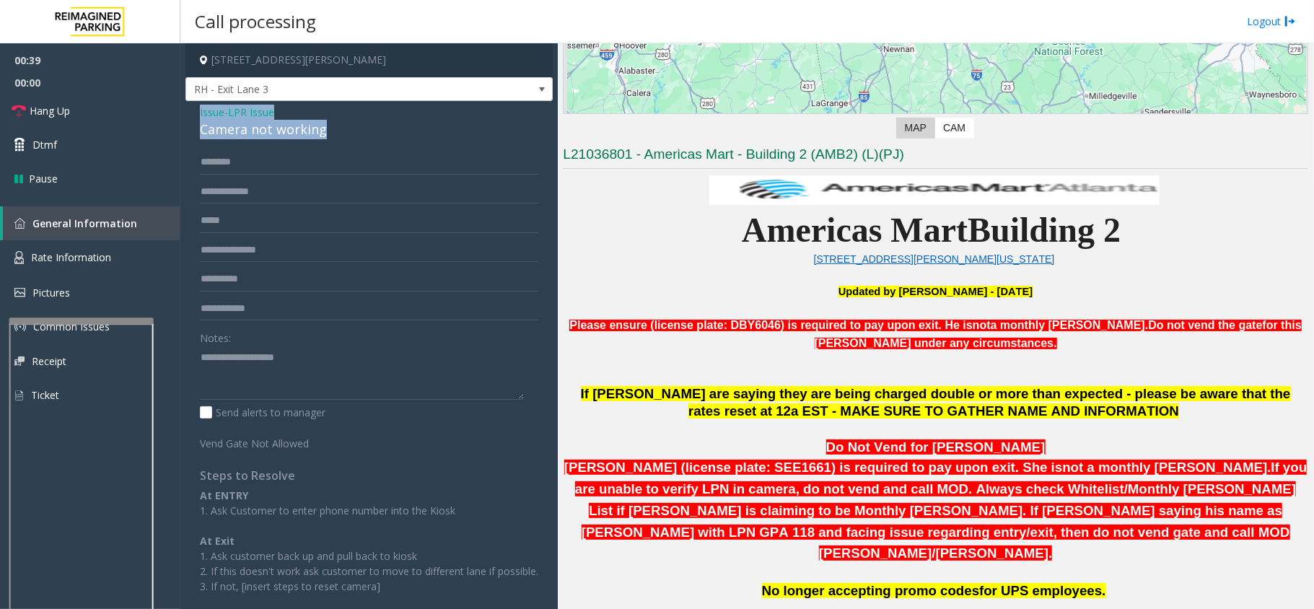
drag, startPoint x: 330, startPoint y: 125, endPoint x: 193, endPoint y: 116, distance: 136.6
click at [193, 116] on div "Issue - LPR Issue Camera not working Notes: Send alerts to manager Vend Gate No…" at bounding box center [368, 370] width 367 height 538
click at [324, 378] on textarea at bounding box center [362, 373] width 324 height 54
type textarea "**********"
click at [240, 196] on input "text" at bounding box center [369, 192] width 338 height 25
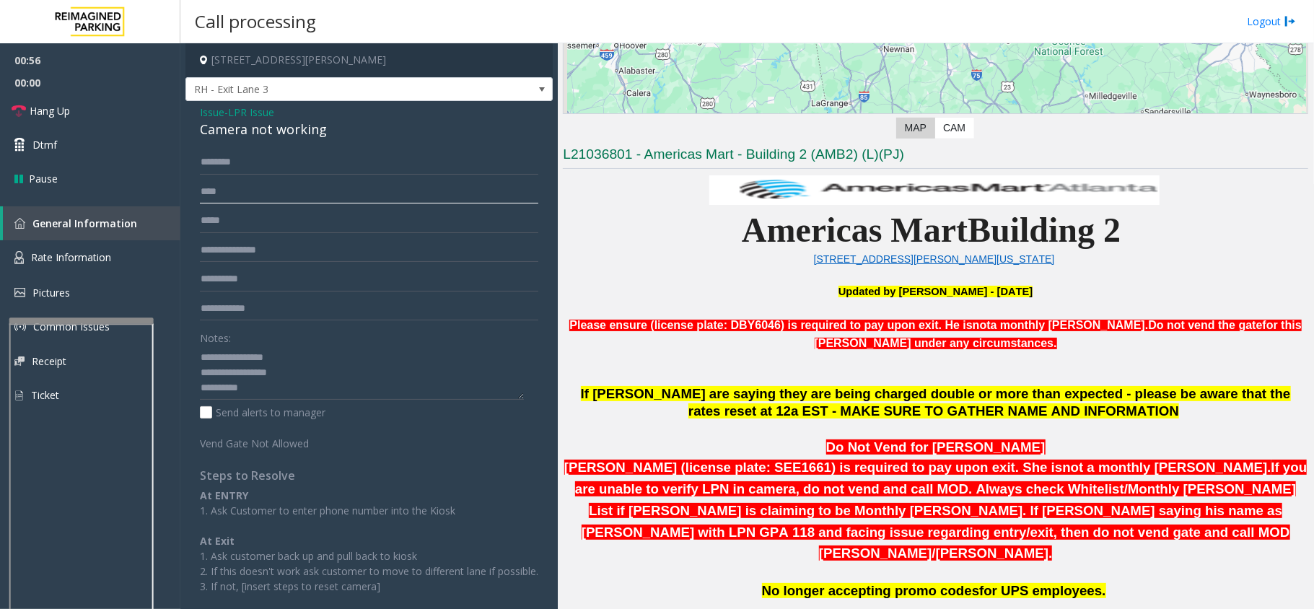
type input "****"
click at [299, 168] on input "text" at bounding box center [369, 162] width 338 height 25
type input "******"
click at [51, 107] on span "Hang Up" at bounding box center [50, 110] width 40 height 15
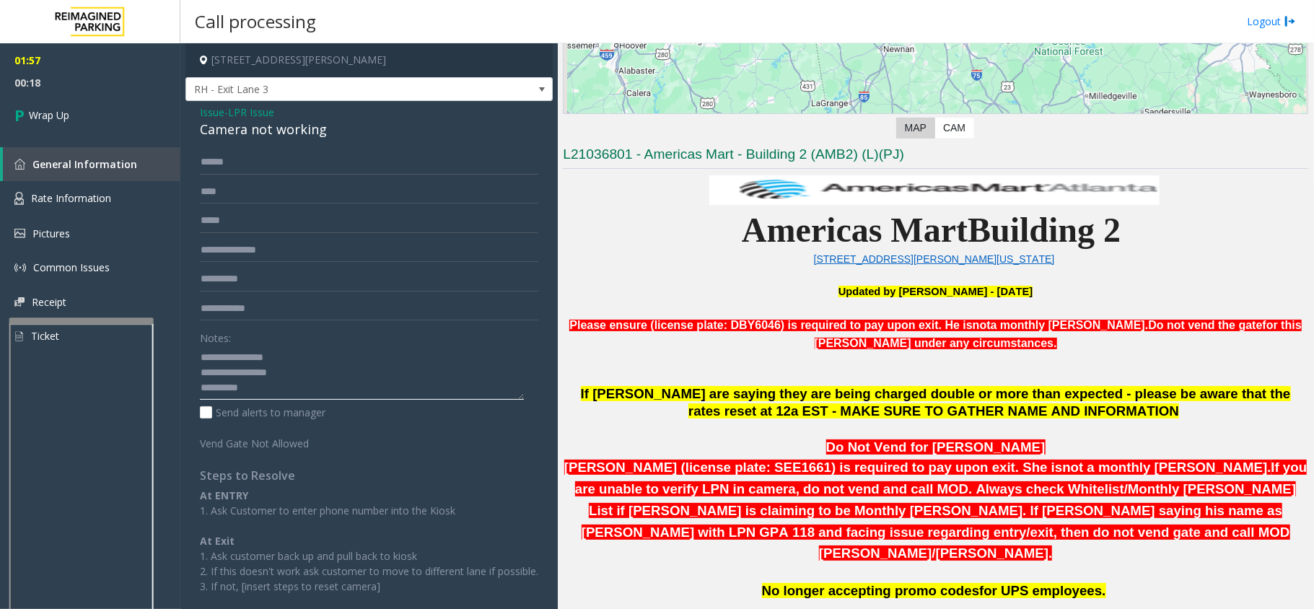
click at [324, 392] on textarea at bounding box center [362, 373] width 324 height 54
type textarea "**********"
click at [17, 123] on icon at bounding box center [21, 115] width 14 height 24
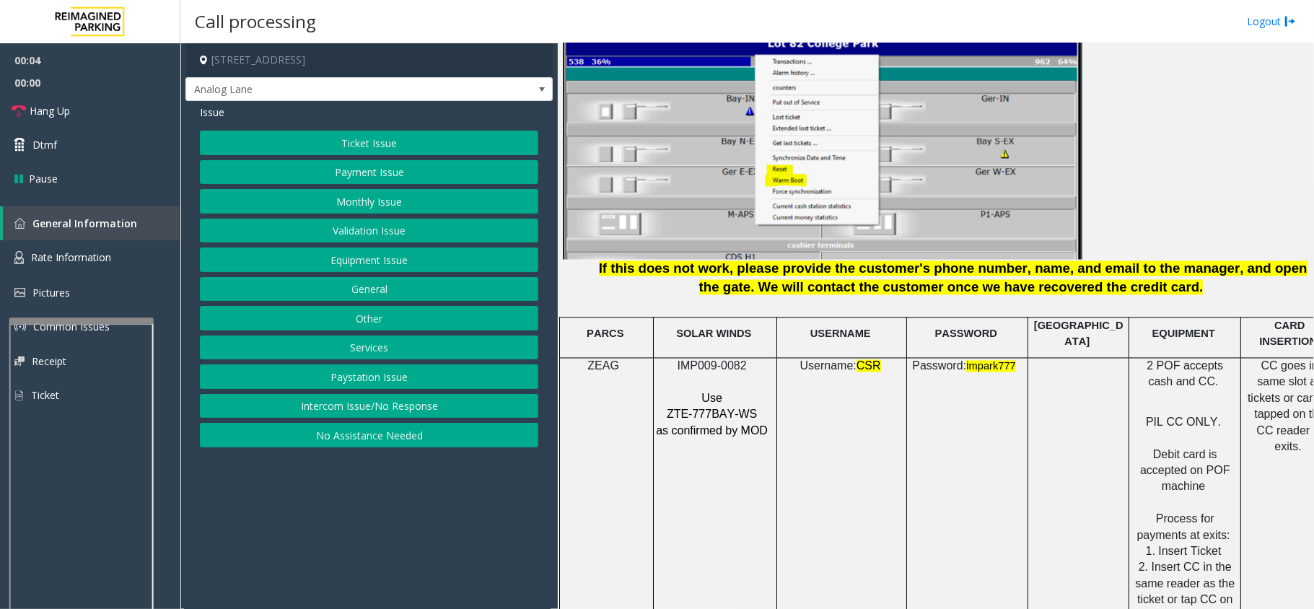
scroll to position [1828, 0]
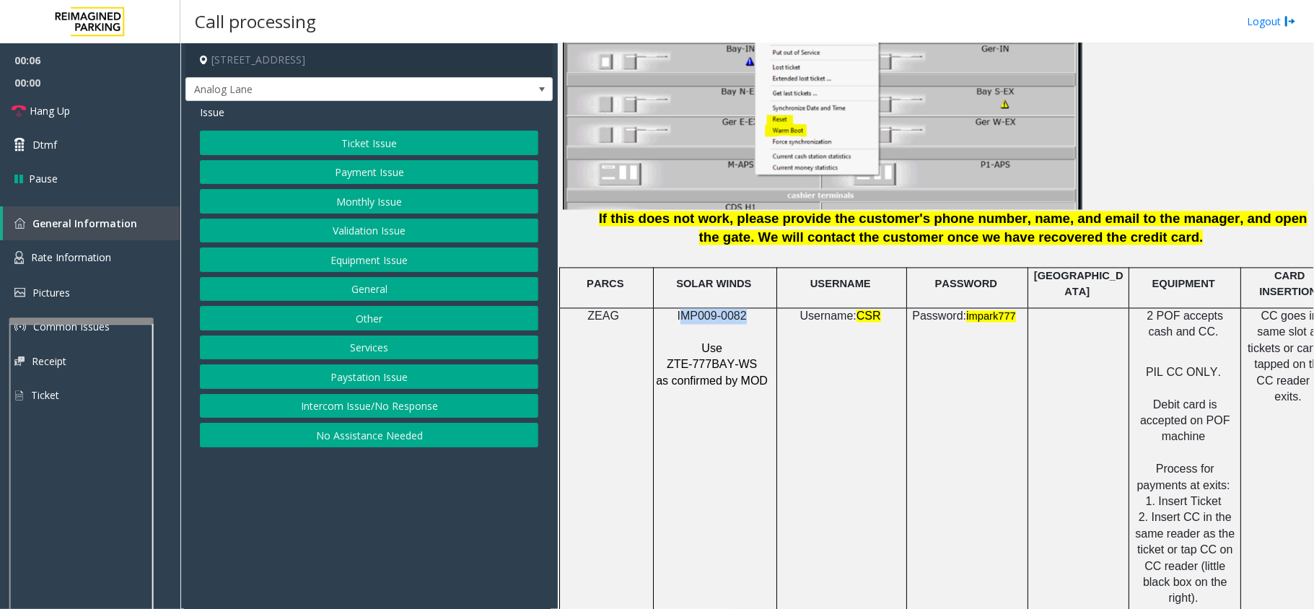
drag, startPoint x: 742, startPoint y: 306, endPoint x: 685, endPoint y: 301, distance: 57.9
click at [685, 310] on span "IMP009-0082" at bounding box center [711, 316] width 69 height 12
click at [754, 325] on p at bounding box center [713, 333] width 116 height 16
drag, startPoint x: 754, startPoint y: 310, endPoint x: 671, endPoint y: 310, distance: 83.0
click at [671, 310] on p "IMP009-0082" at bounding box center [713, 317] width 116 height 16
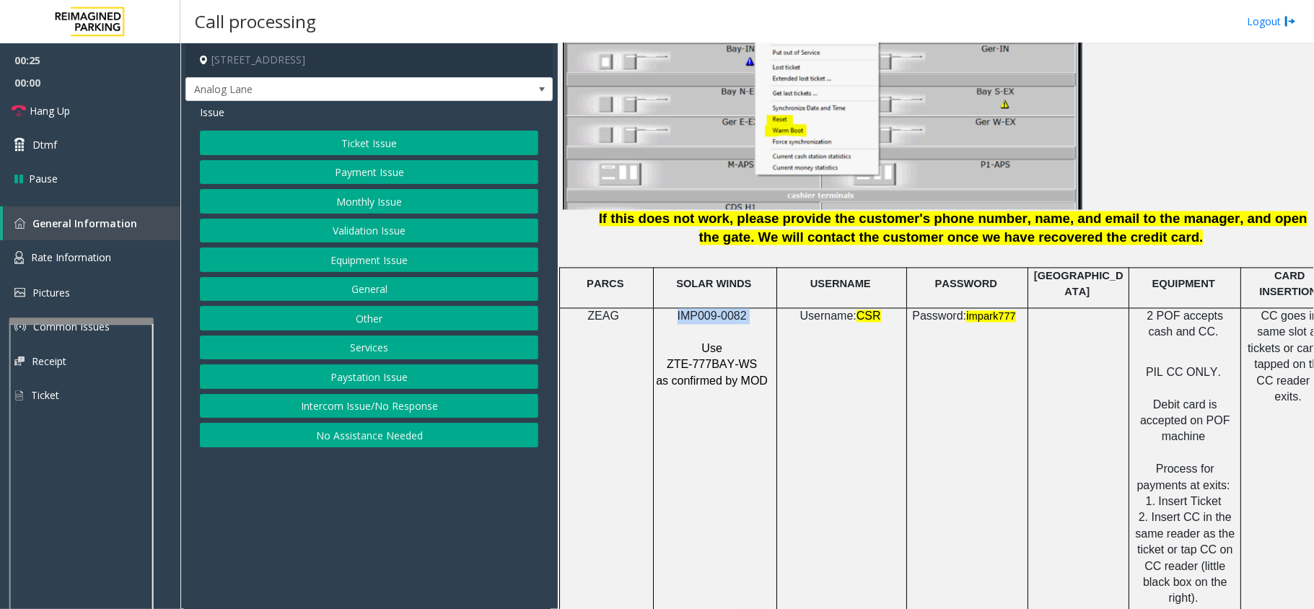
click at [341, 414] on button "Intercom Issue/No Response" at bounding box center [369, 406] width 338 height 25
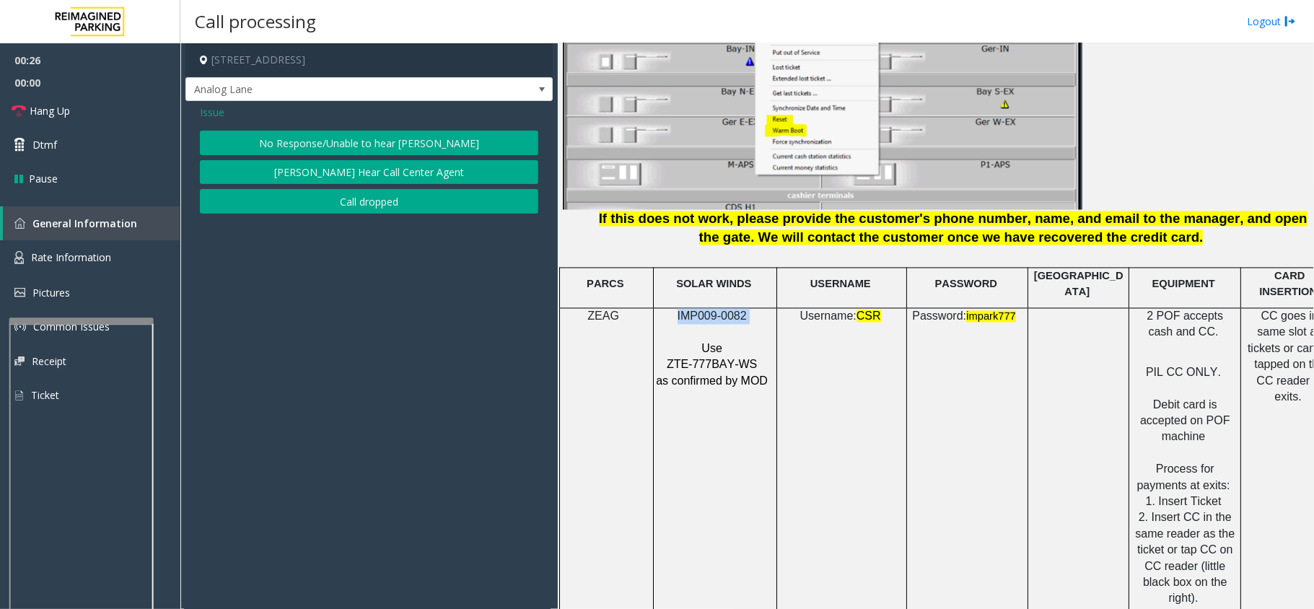
click at [414, 140] on button "No Response/Unable to hear [PERSON_NAME]" at bounding box center [369, 143] width 338 height 25
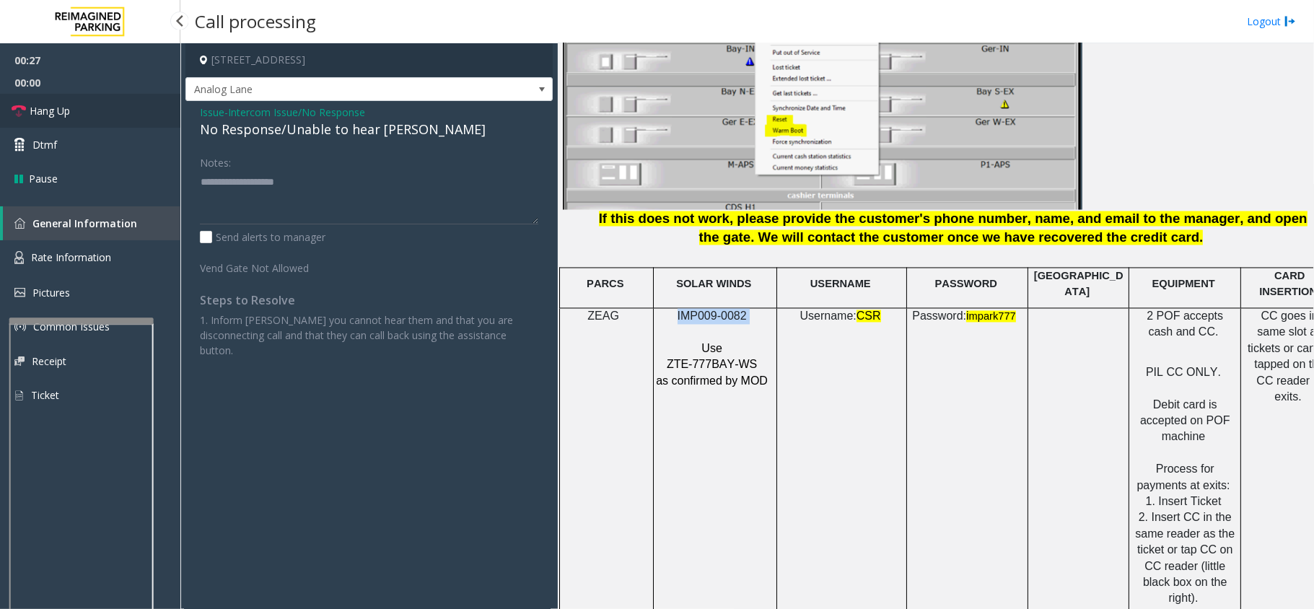
click at [44, 108] on span "Hang Up" at bounding box center [50, 110] width 40 height 15
click at [229, 120] on div "No Response/Unable to hear [PERSON_NAME]" at bounding box center [369, 129] width 338 height 19
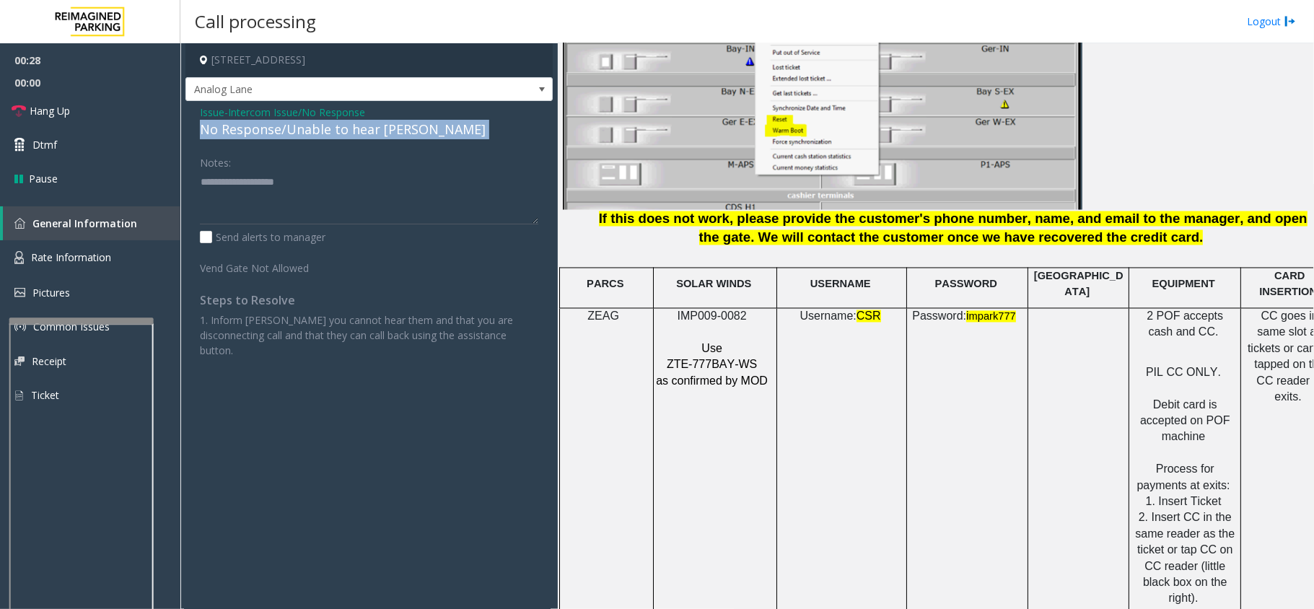
click at [229, 120] on div "No Response/Unable to hear [PERSON_NAME]" at bounding box center [369, 129] width 338 height 19
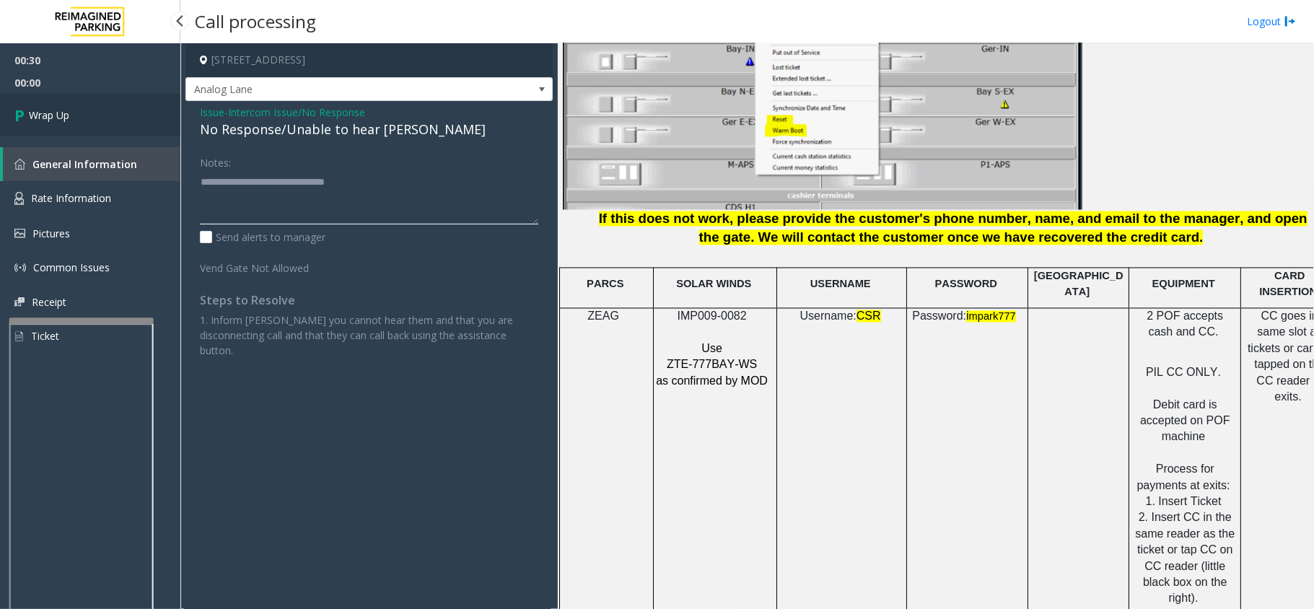
type textarea "**********"
click at [40, 105] on link "Wrap Up" at bounding box center [90, 115] width 180 height 43
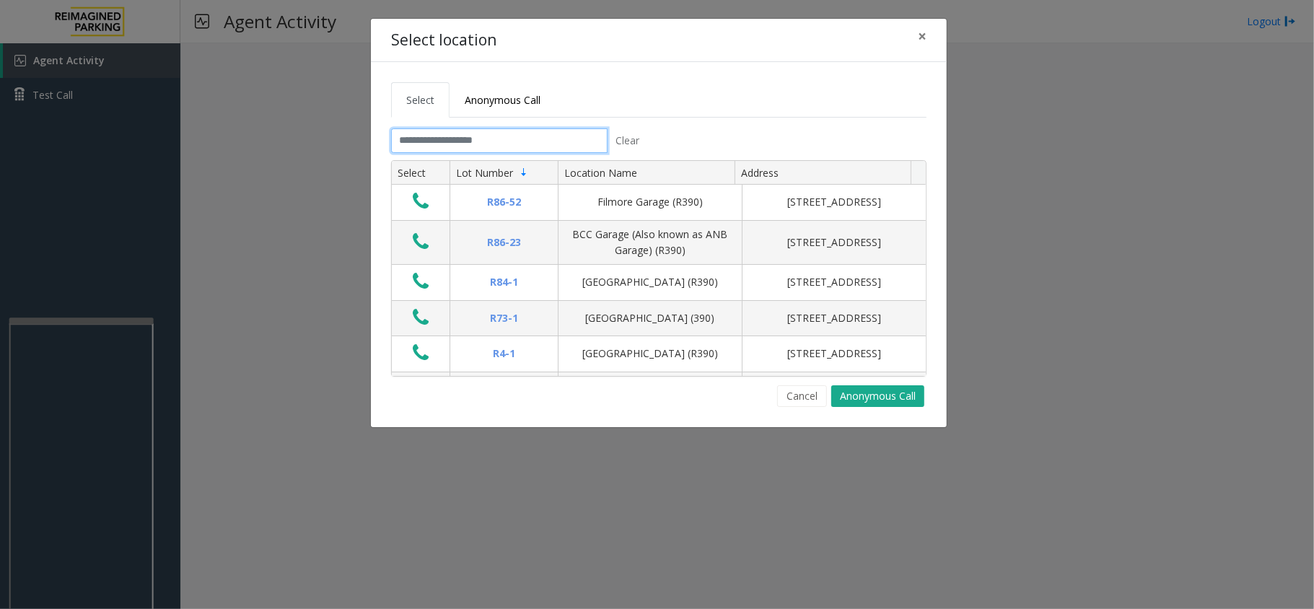
click at [534, 146] on input "text" at bounding box center [499, 140] width 216 height 25
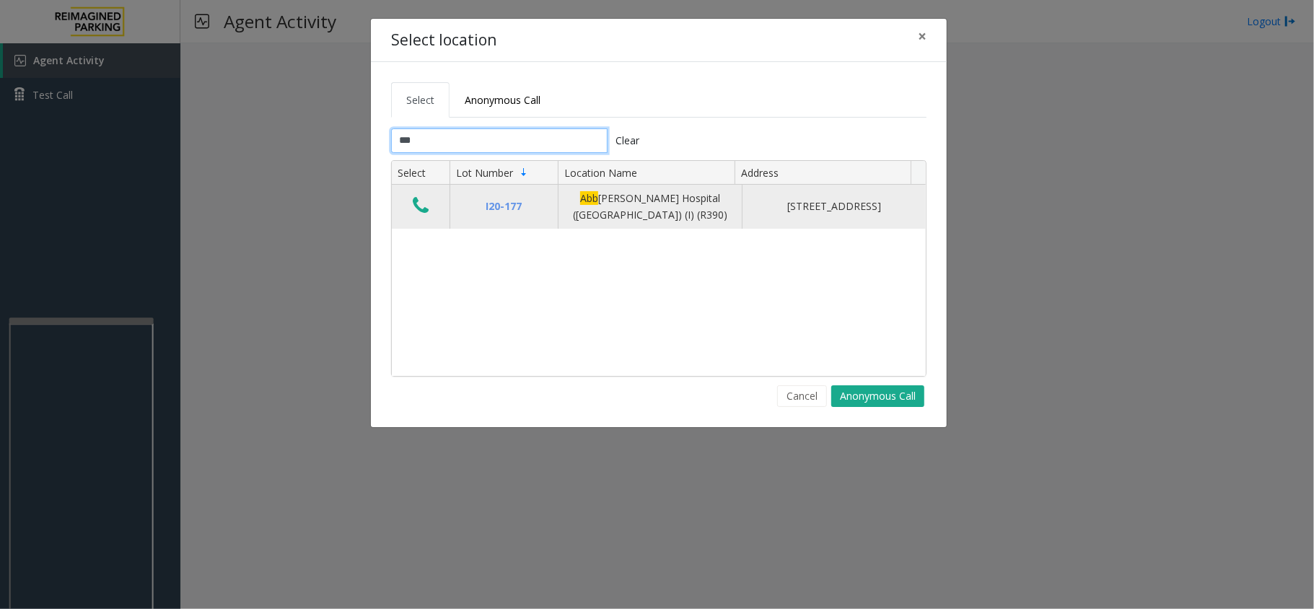
type input "***"
click at [431, 215] on button "Data table" at bounding box center [420, 206] width 25 height 23
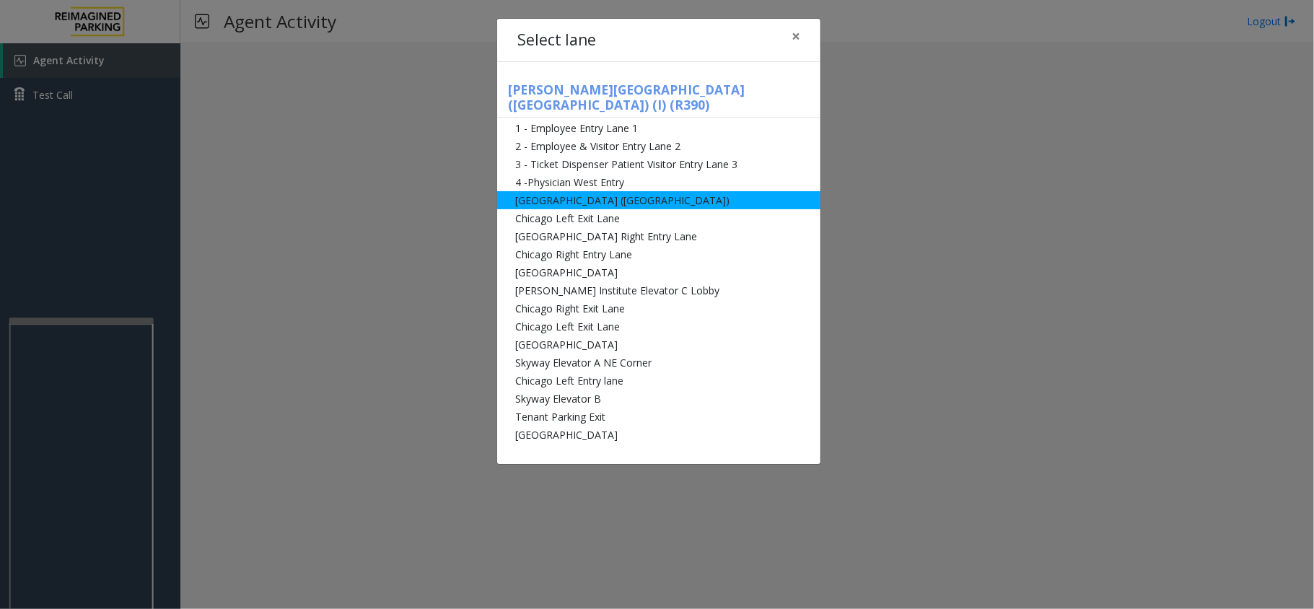
click at [560, 191] on li "[GEOGRAPHIC_DATA] ([GEOGRAPHIC_DATA])" at bounding box center [658, 200] width 323 height 18
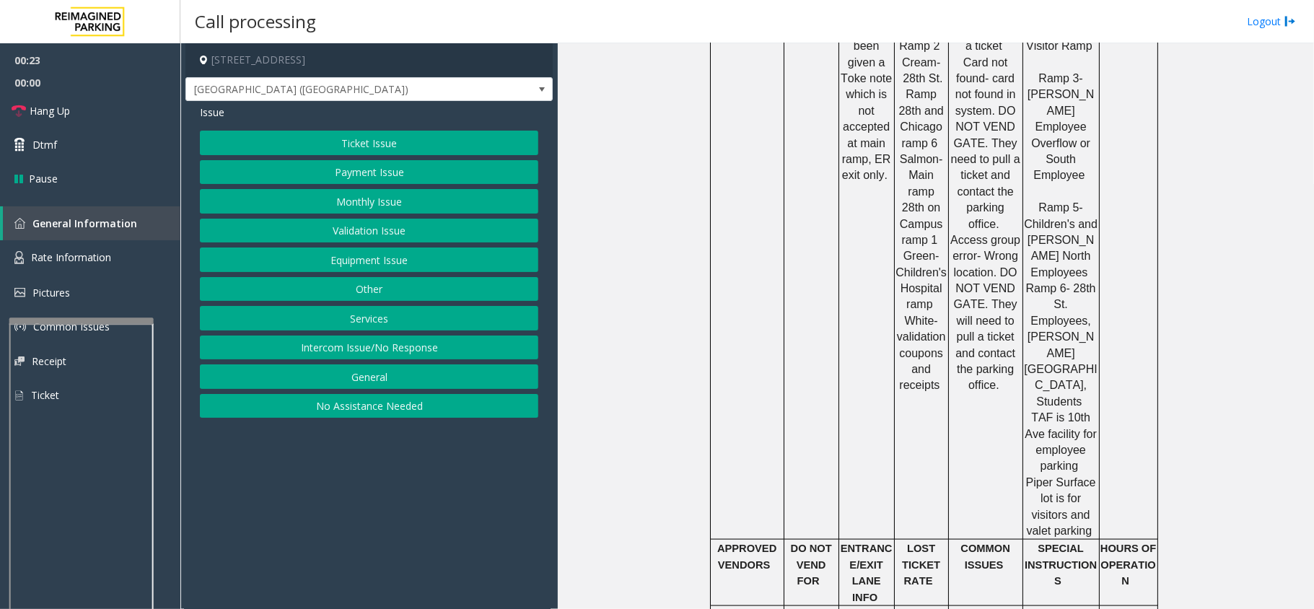
scroll to position [1154, 0]
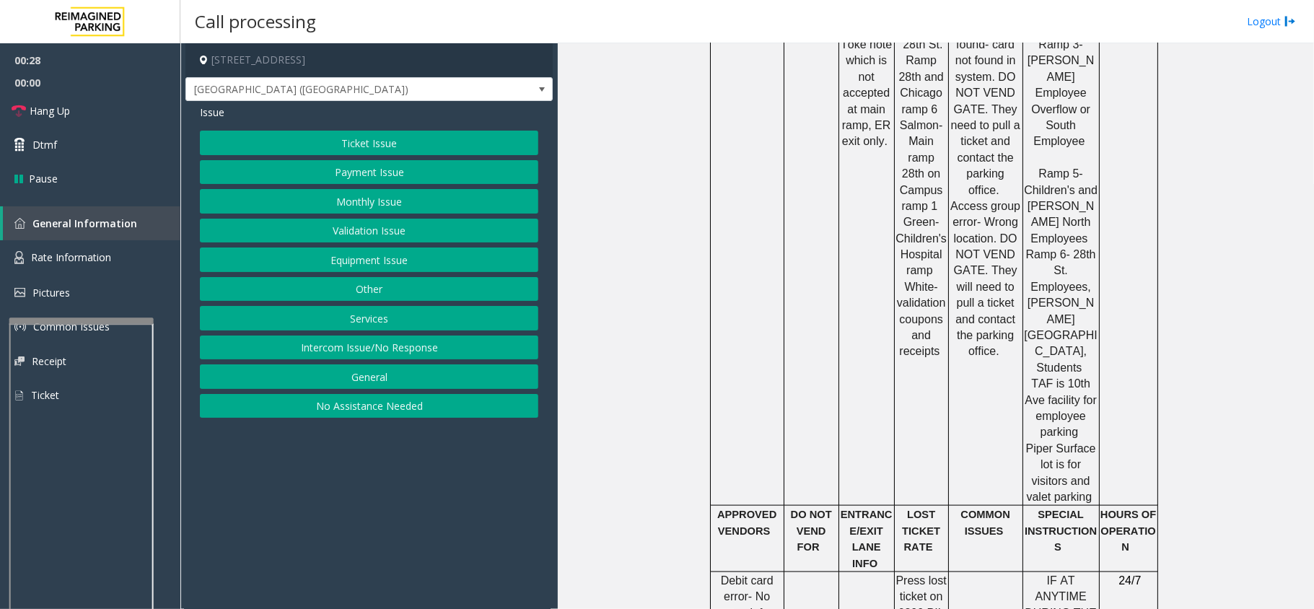
click at [364, 232] on button "Validation Issue" at bounding box center [369, 231] width 338 height 25
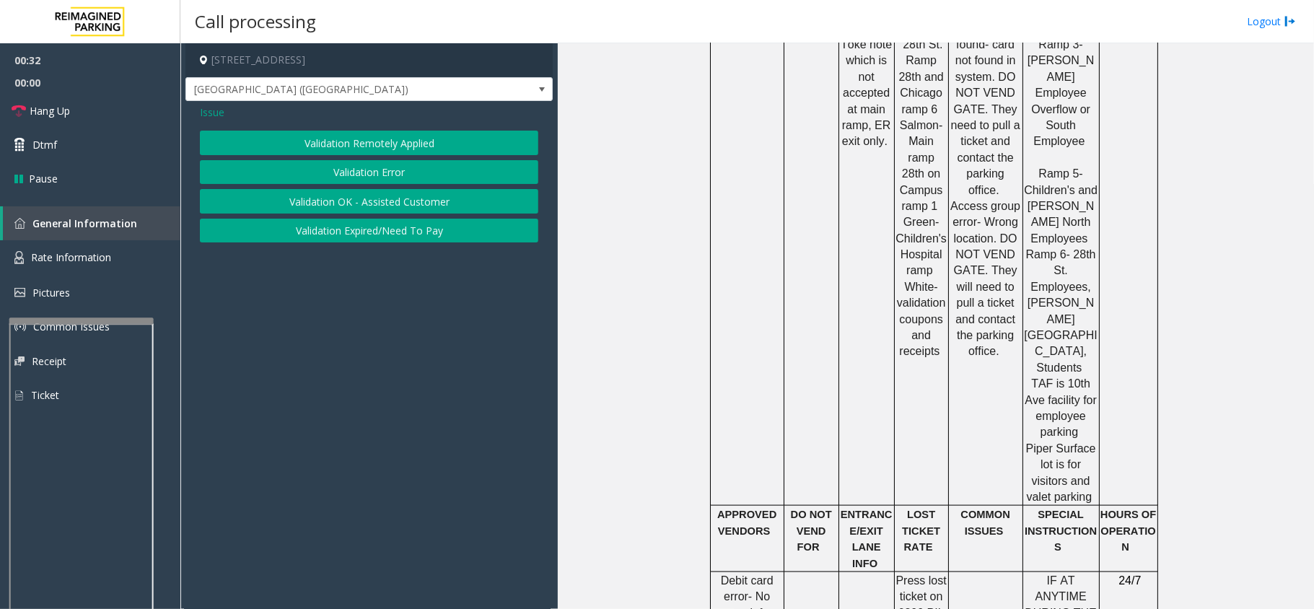
click at [390, 175] on button "Validation Error" at bounding box center [369, 172] width 338 height 25
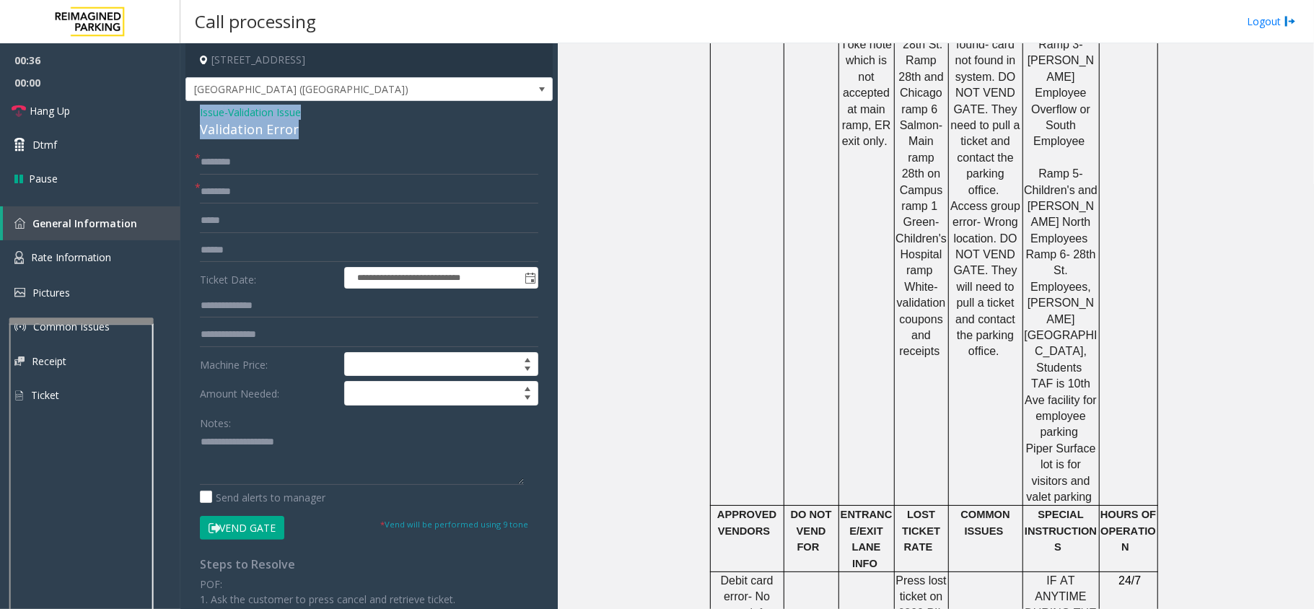
drag, startPoint x: 300, startPoint y: 130, endPoint x: 198, endPoint y: 115, distance: 103.5
click at [198, 115] on div "**********" at bounding box center [368, 505] width 367 height 808
click at [310, 465] on textarea at bounding box center [362, 458] width 324 height 54
type textarea "**********"
click at [307, 192] on input "text" at bounding box center [369, 192] width 338 height 25
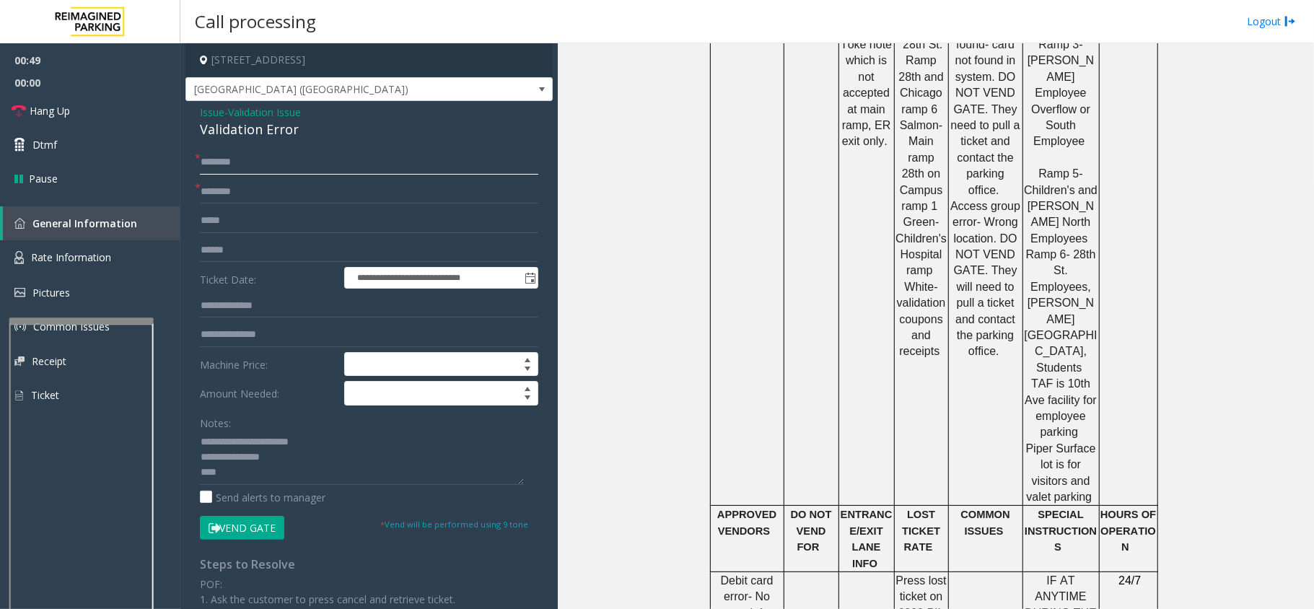
click at [258, 166] on input "text" at bounding box center [369, 162] width 338 height 25
type input "**"
click at [258, 198] on input "text" at bounding box center [369, 192] width 338 height 25
click at [251, 193] on input "text" at bounding box center [369, 192] width 338 height 25
click at [536, 92] on span at bounding box center [542, 90] width 12 height 12
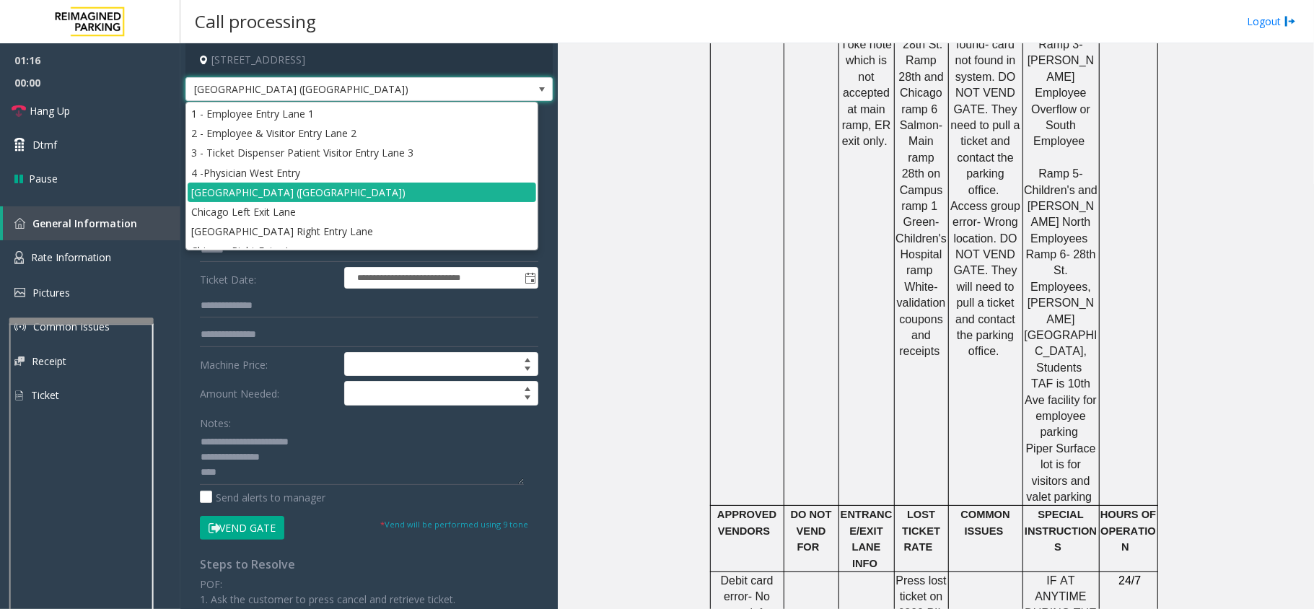
click at [536, 92] on span at bounding box center [542, 90] width 12 height 12
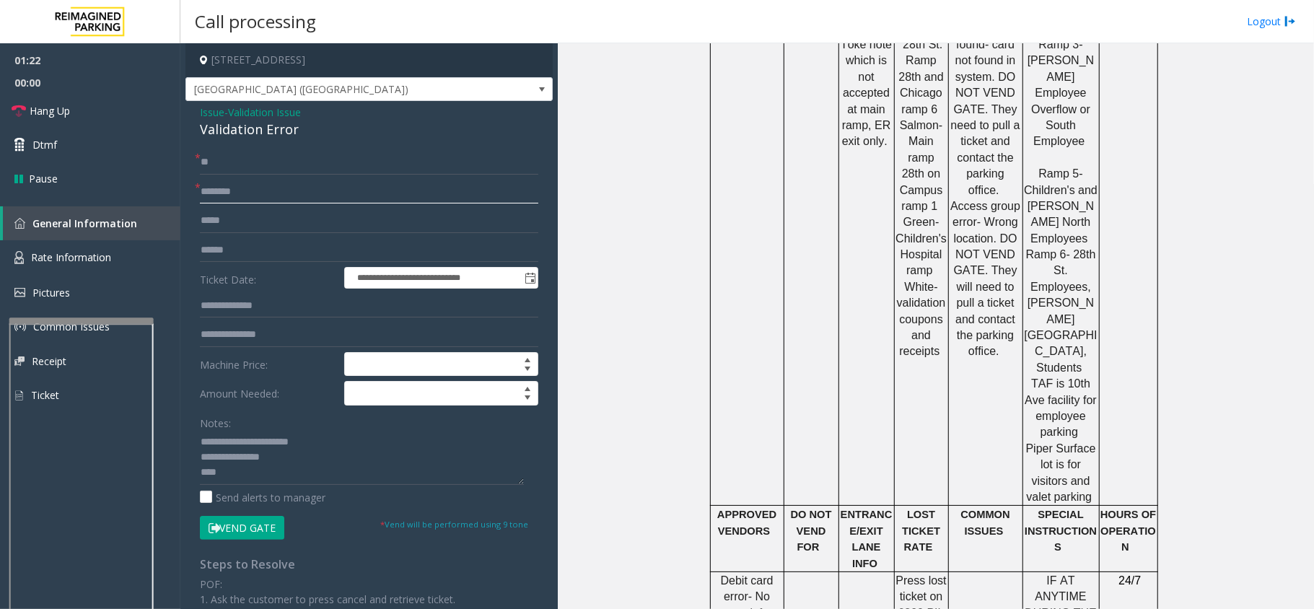
click at [354, 194] on input "text" at bounding box center [369, 192] width 338 height 25
type input "**"
click at [303, 482] on textarea at bounding box center [362, 458] width 324 height 54
click at [26, 110] on link "Hang Up" at bounding box center [90, 111] width 180 height 34
click at [379, 476] on textarea at bounding box center [362, 458] width 324 height 54
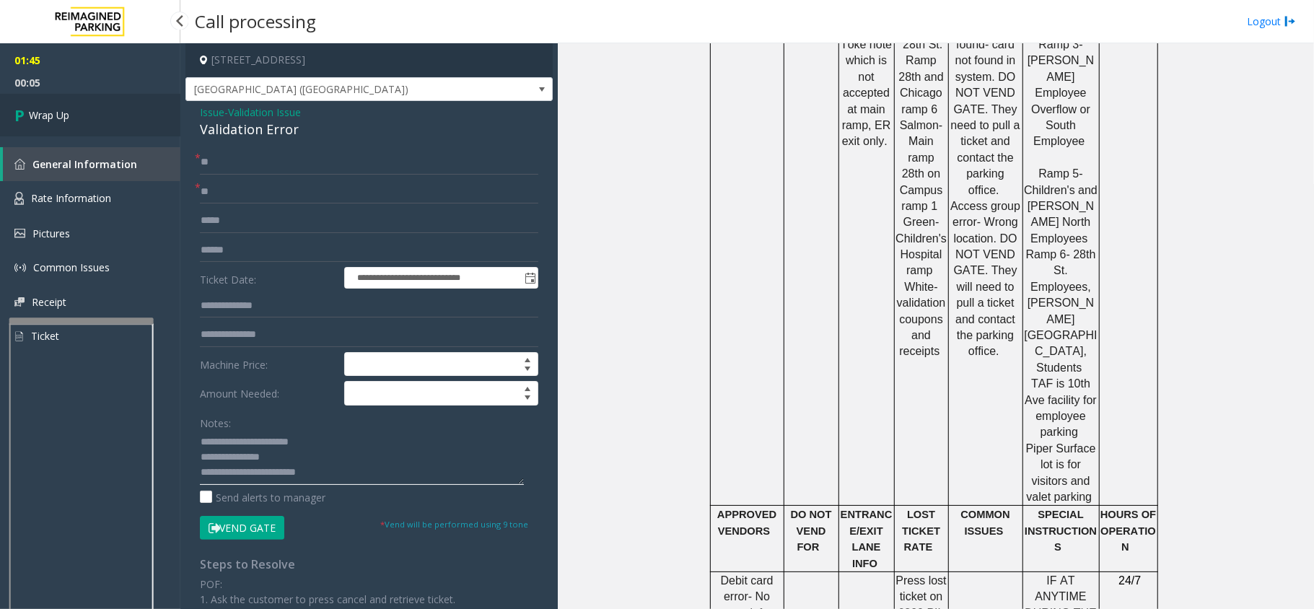
type textarea "**********"
click at [62, 122] on span "Wrap Up" at bounding box center [49, 115] width 40 height 15
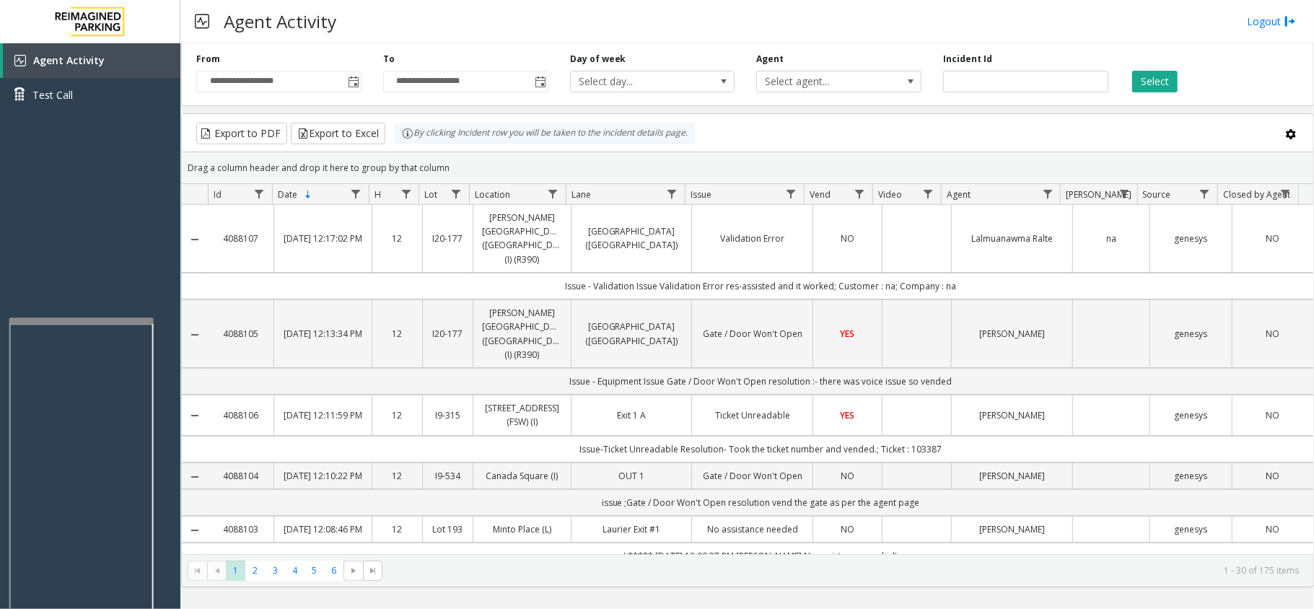
click at [884, 14] on div "Agent Activity Logout" at bounding box center [746, 21] width 1133 height 43
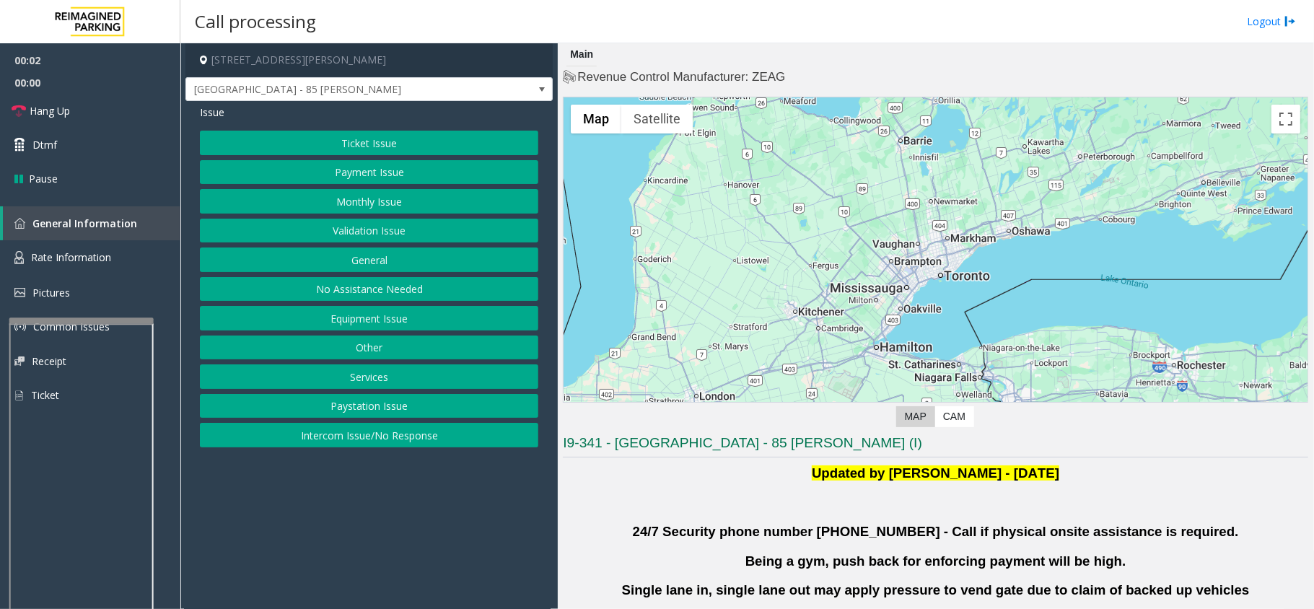
click at [379, 232] on button "Validation Issue" at bounding box center [369, 231] width 338 height 25
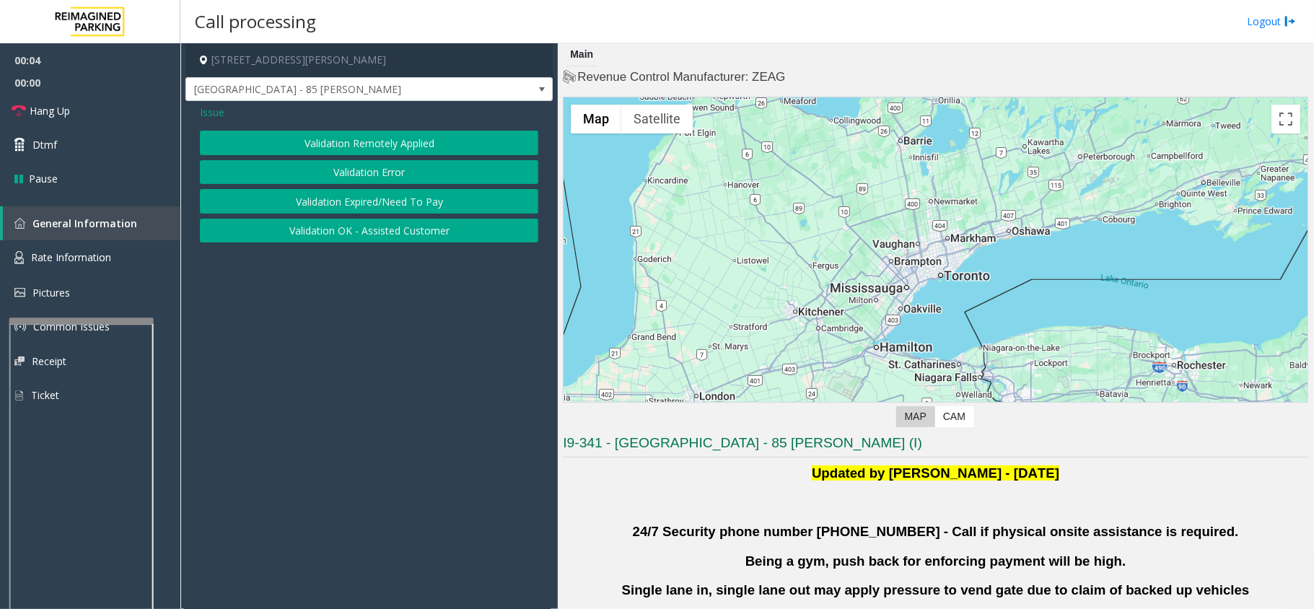
click at [423, 165] on button "Validation Error" at bounding box center [369, 172] width 338 height 25
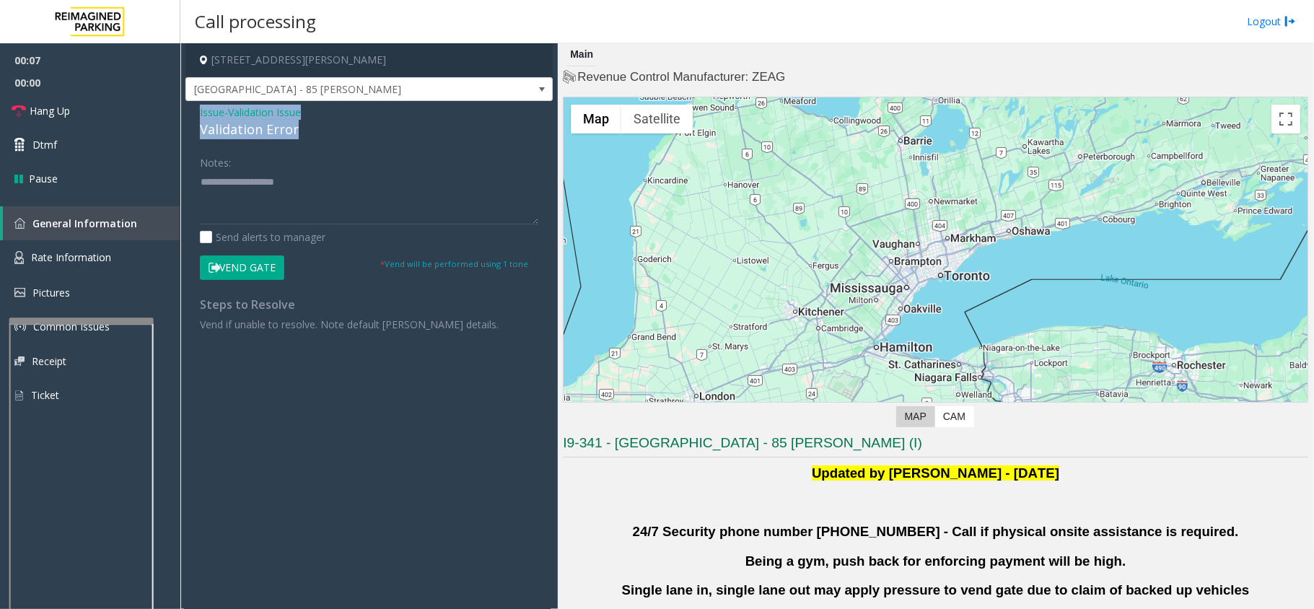
drag, startPoint x: 304, startPoint y: 125, endPoint x: 215, endPoint y: 122, distance: 89.5
click at [199, 117] on div "Issue - Validation Issue Validation Error Notes: Send alerts to manager Vend Ga…" at bounding box center [368, 223] width 367 height 245
click at [281, 203] on textarea at bounding box center [369, 197] width 338 height 54
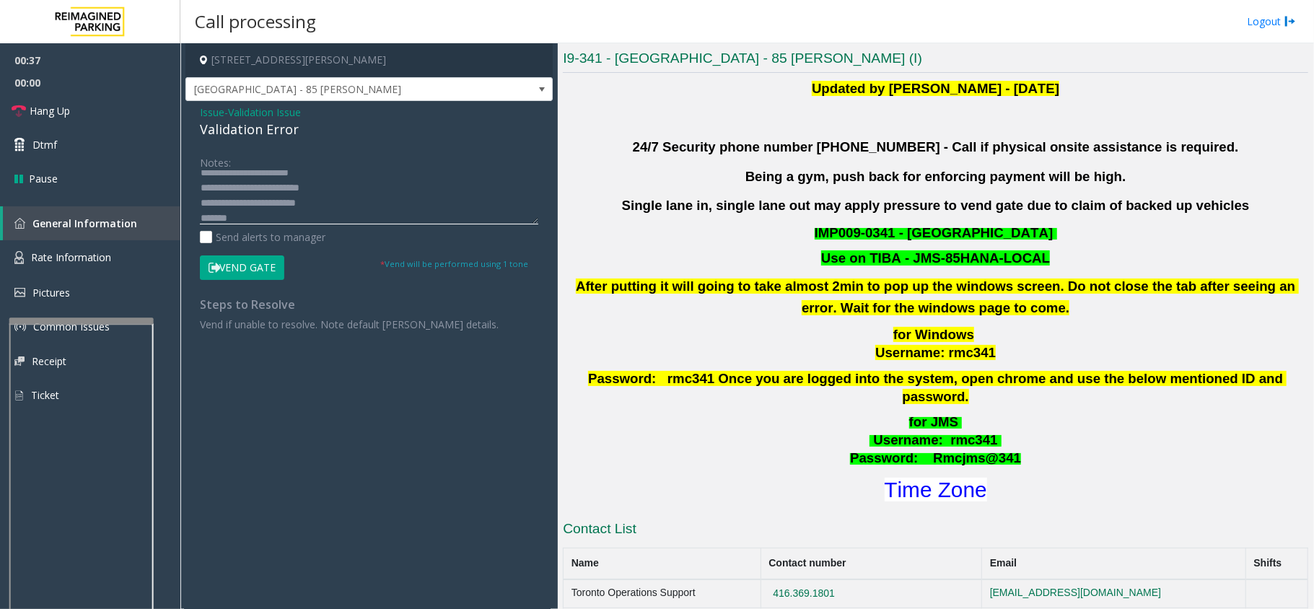
scroll to position [481, 0]
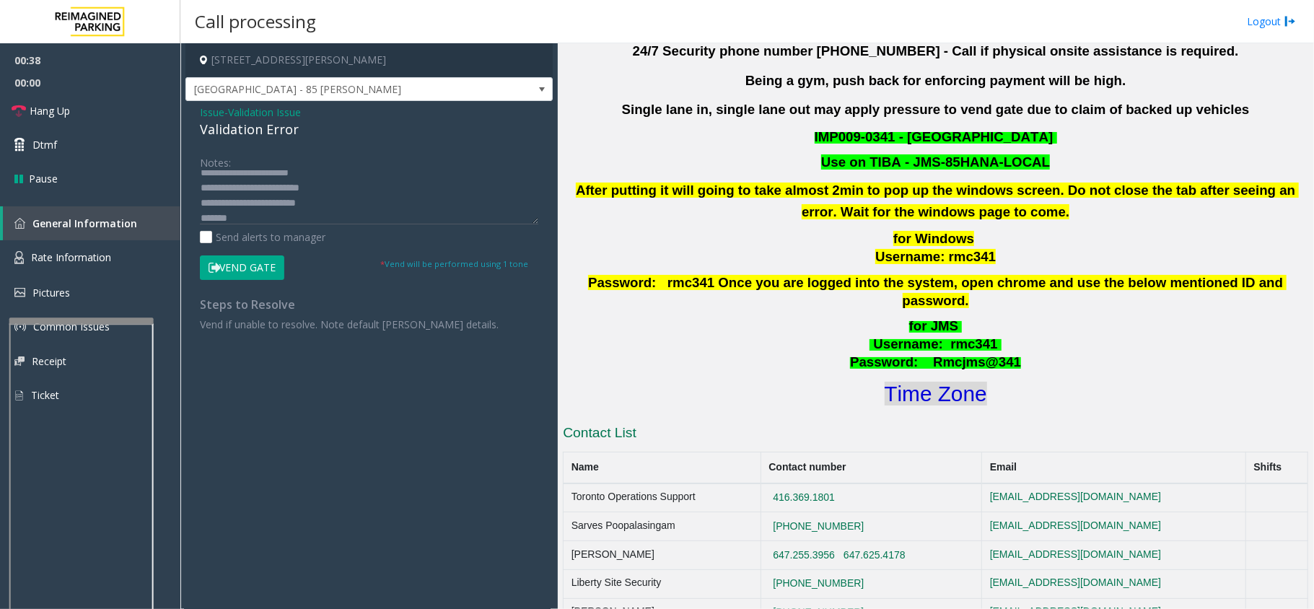
click at [911, 382] on font "Time Zone" at bounding box center [936, 394] width 102 height 24
click at [336, 217] on textarea at bounding box center [369, 197] width 338 height 54
click at [261, 199] on textarea at bounding box center [369, 197] width 338 height 54
click at [318, 219] on textarea at bounding box center [369, 197] width 338 height 54
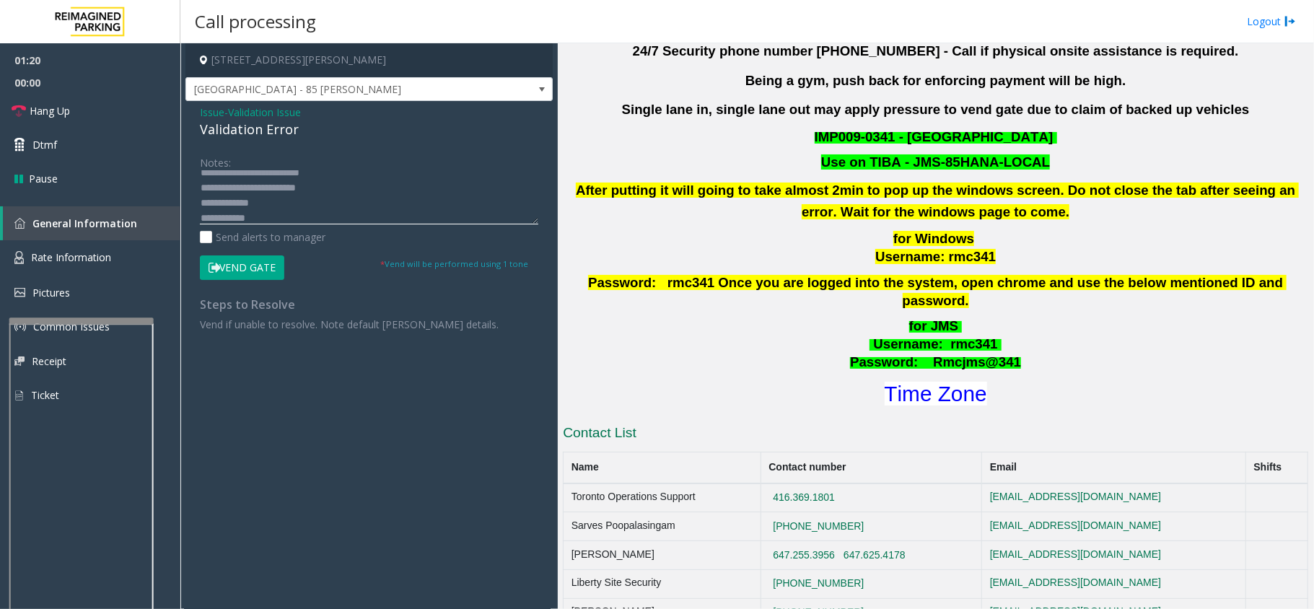
type textarea "**********"
click at [266, 267] on button "Vend Gate" at bounding box center [242, 267] width 84 height 25
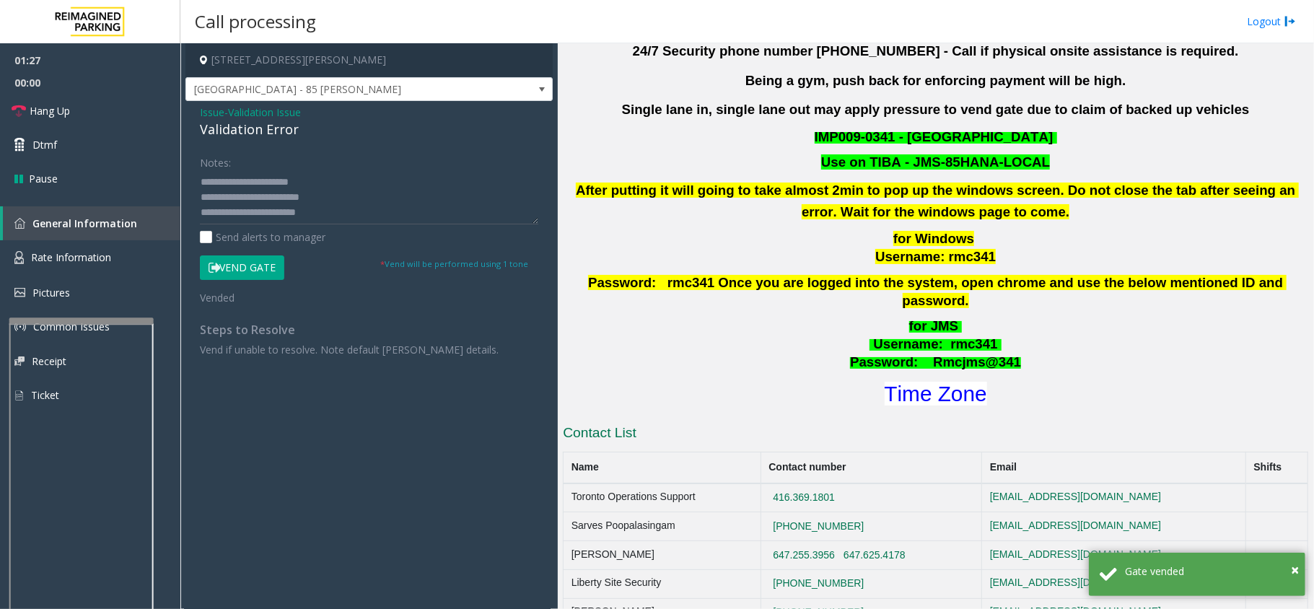
scroll to position [45, 0]
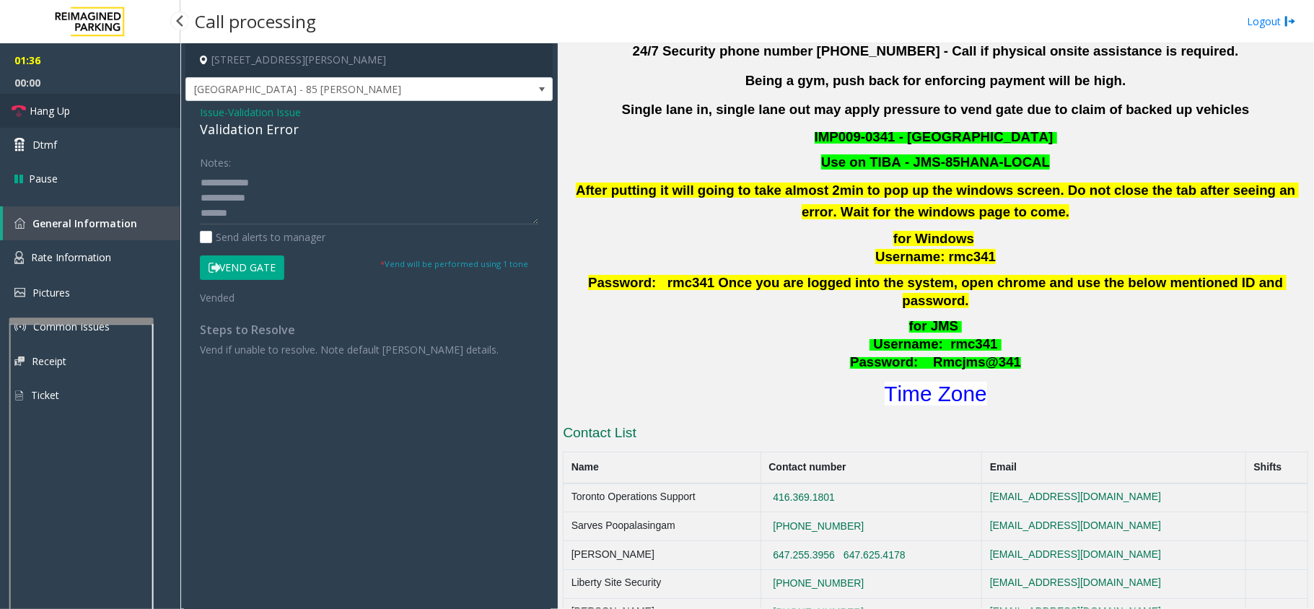
click at [19, 115] on icon at bounding box center [19, 111] width 14 height 14
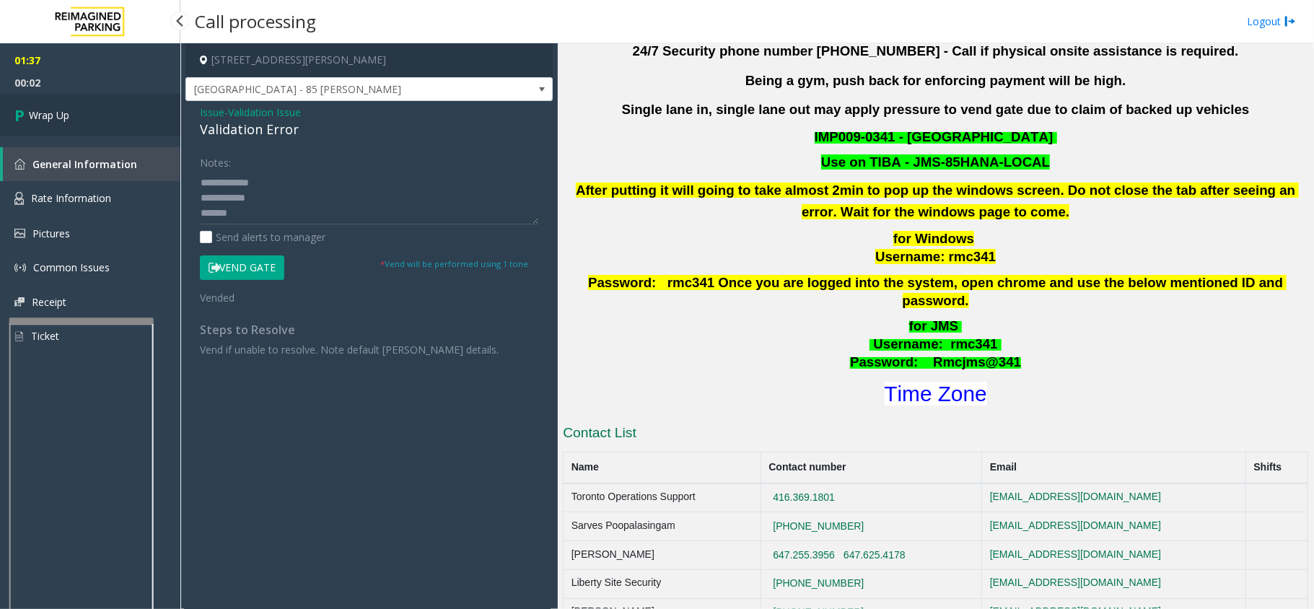
click at [19, 114] on icon at bounding box center [21, 115] width 14 height 24
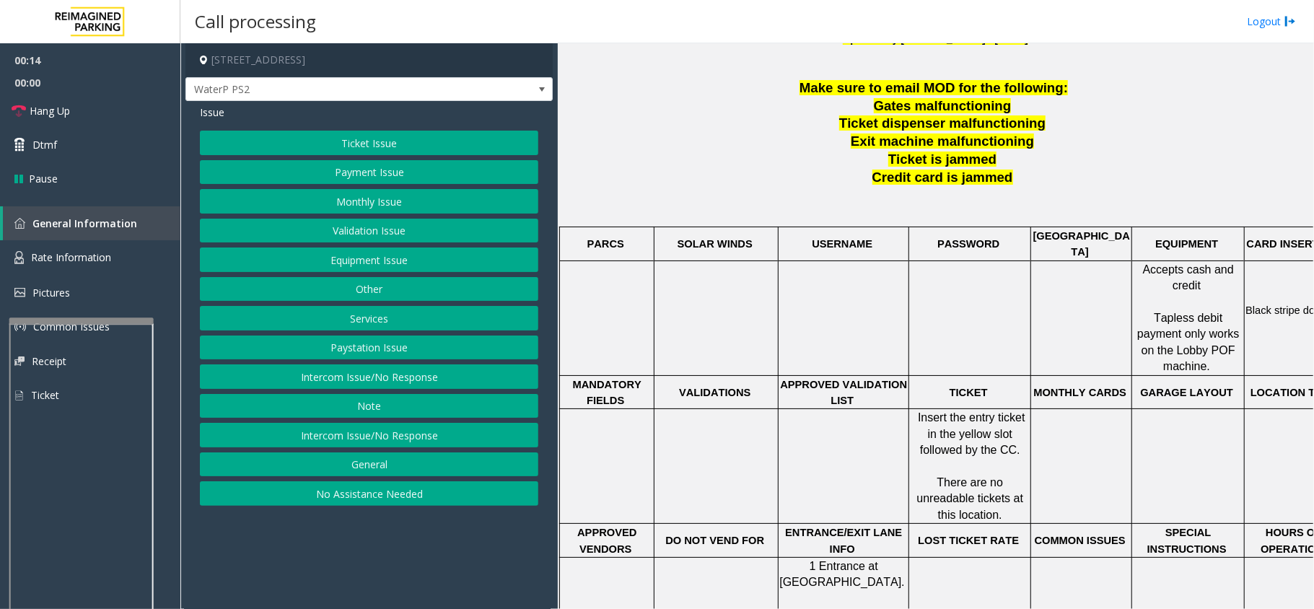
scroll to position [577, 0]
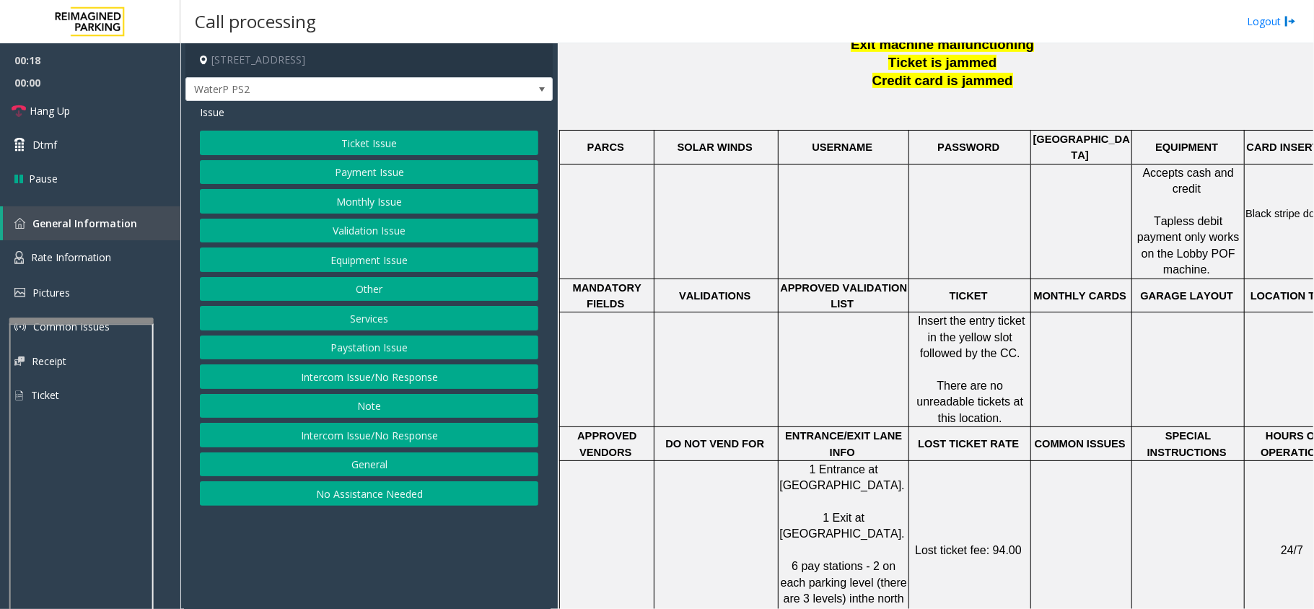
click at [343, 501] on button "No Assistance Needed" at bounding box center [369, 493] width 338 height 25
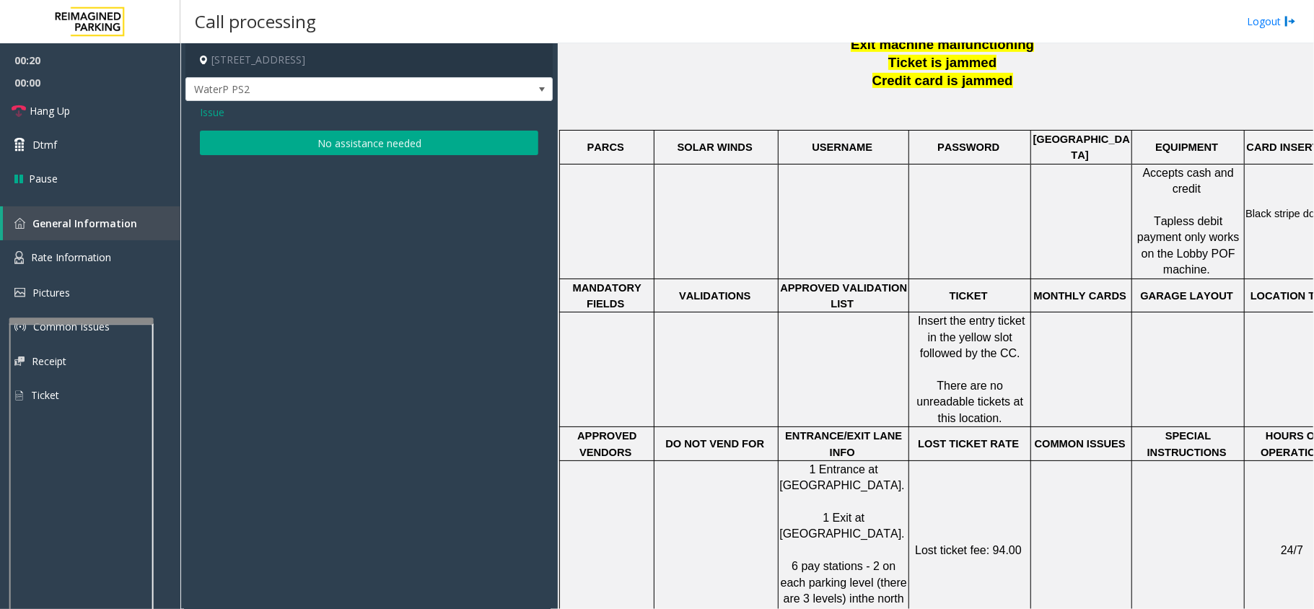
drag, startPoint x: 408, startPoint y: 136, endPoint x: 403, endPoint y: 147, distance: 12.9
click at [408, 136] on button "No assistance needed" at bounding box center [369, 143] width 338 height 25
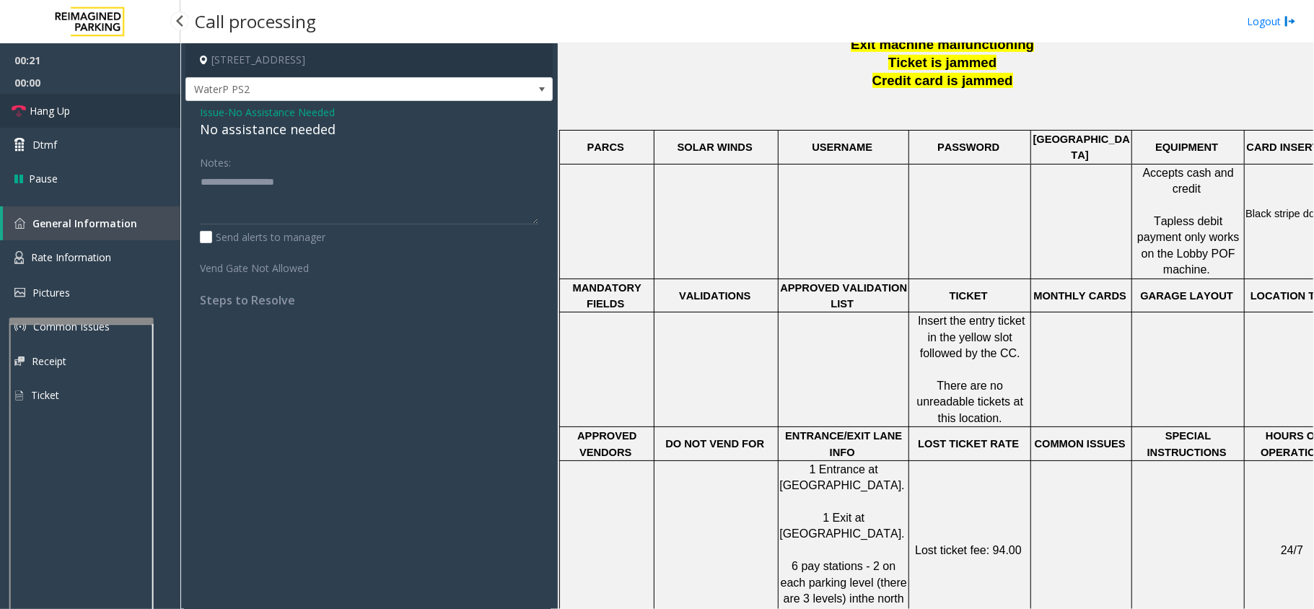
click at [21, 110] on icon at bounding box center [19, 111] width 14 height 14
click at [292, 136] on div "No assistance needed" at bounding box center [369, 129] width 338 height 19
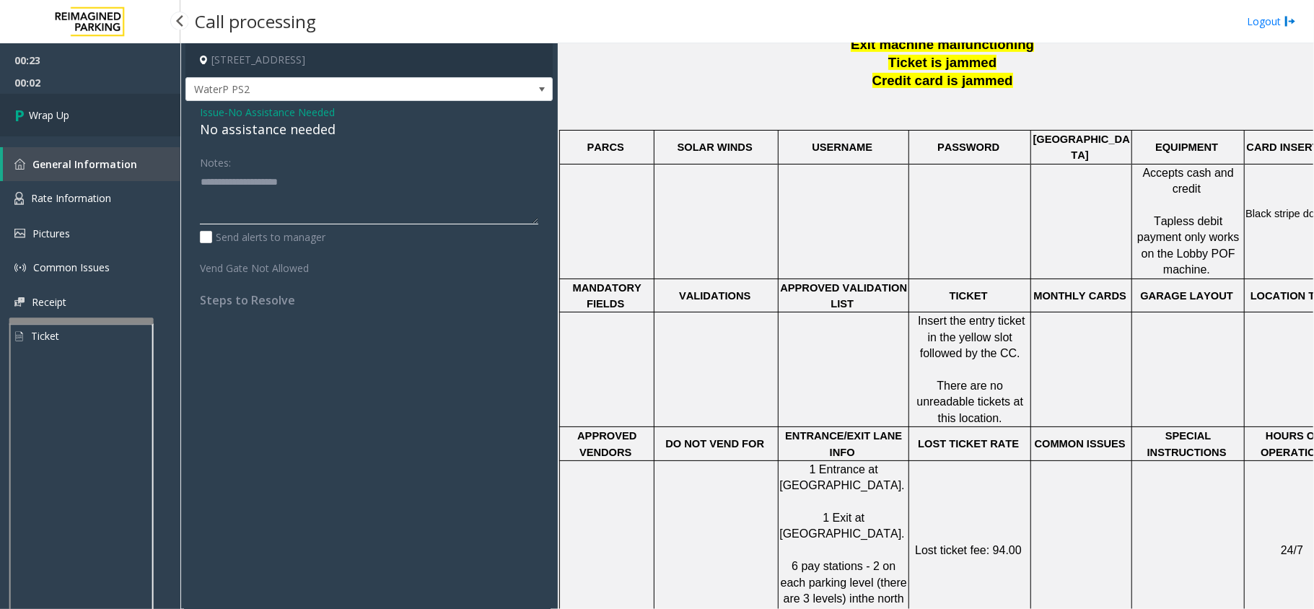
type textarea "**********"
click at [12, 119] on link "Wrap Up" at bounding box center [90, 115] width 180 height 43
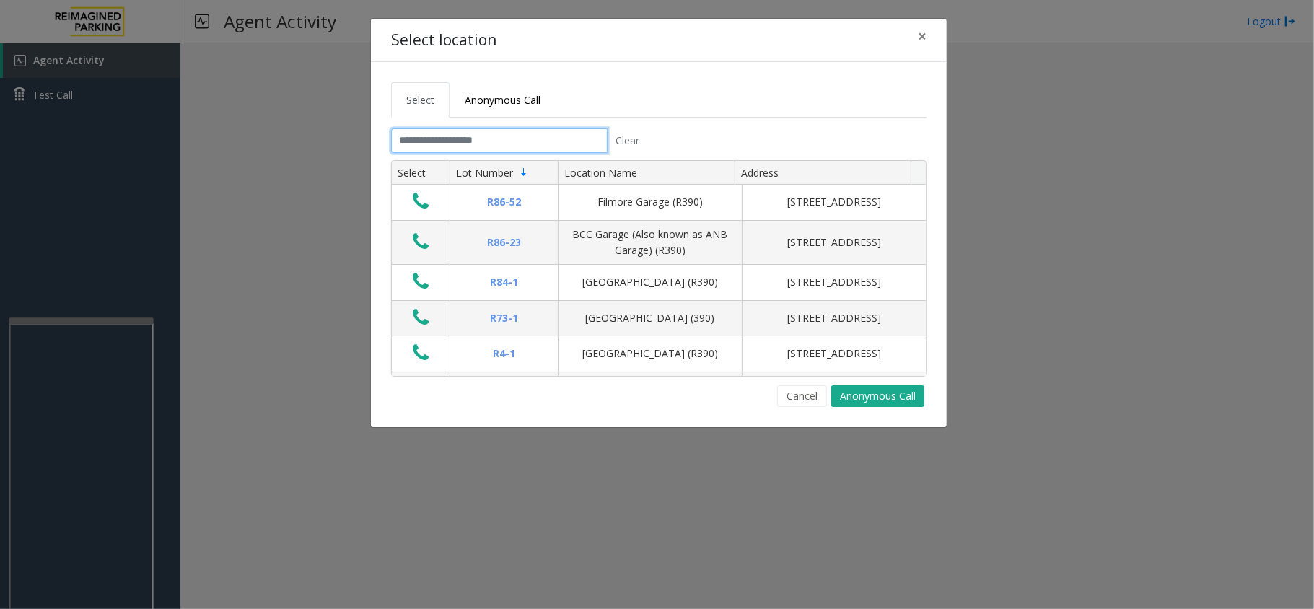
click at [570, 143] on input "text" at bounding box center [499, 140] width 216 height 25
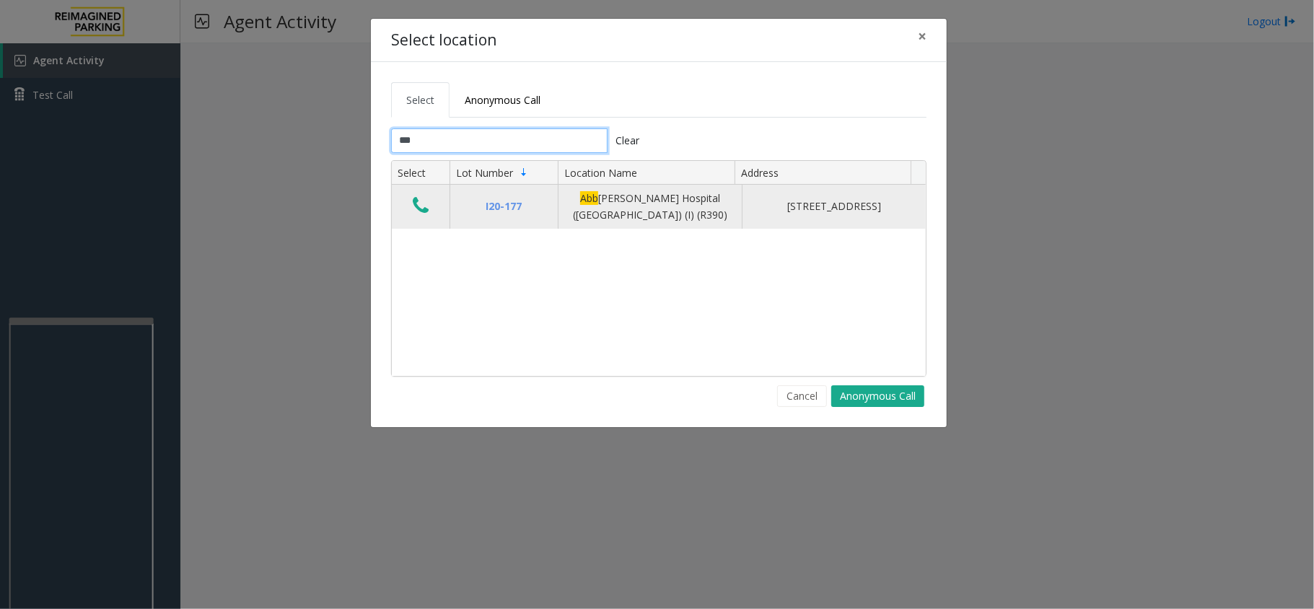
type input "***"
click at [413, 211] on icon "Data table" at bounding box center [421, 206] width 16 height 20
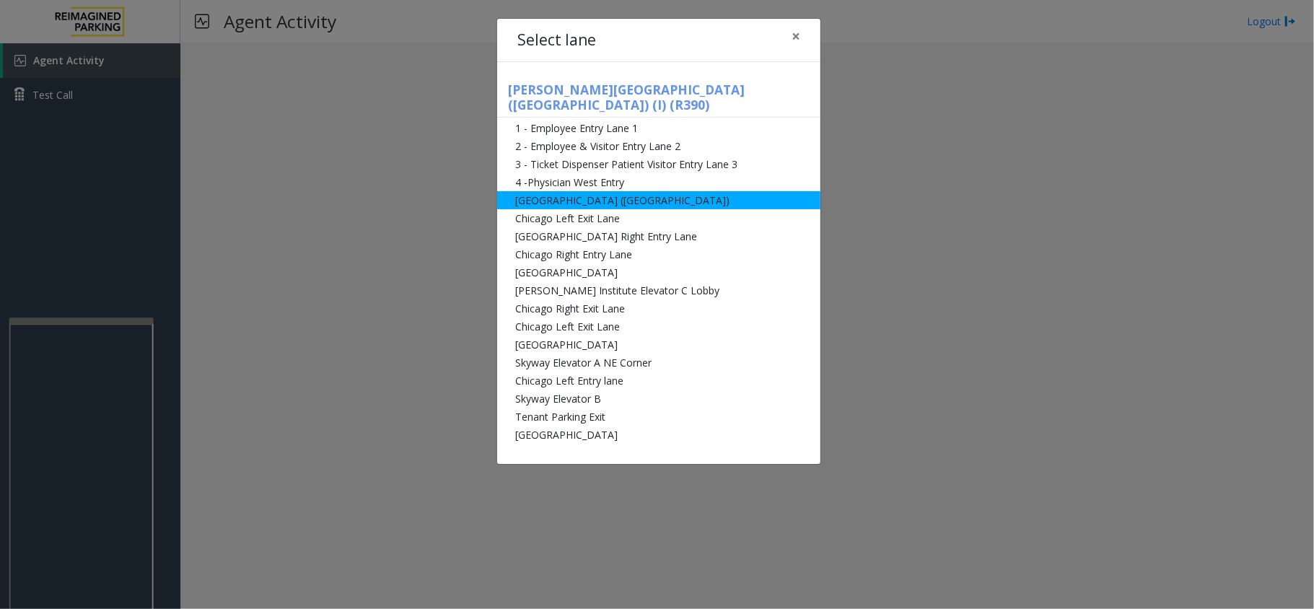
click at [517, 191] on li "[GEOGRAPHIC_DATA] ([GEOGRAPHIC_DATA])" at bounding box center [658, 200] width 323 height 18
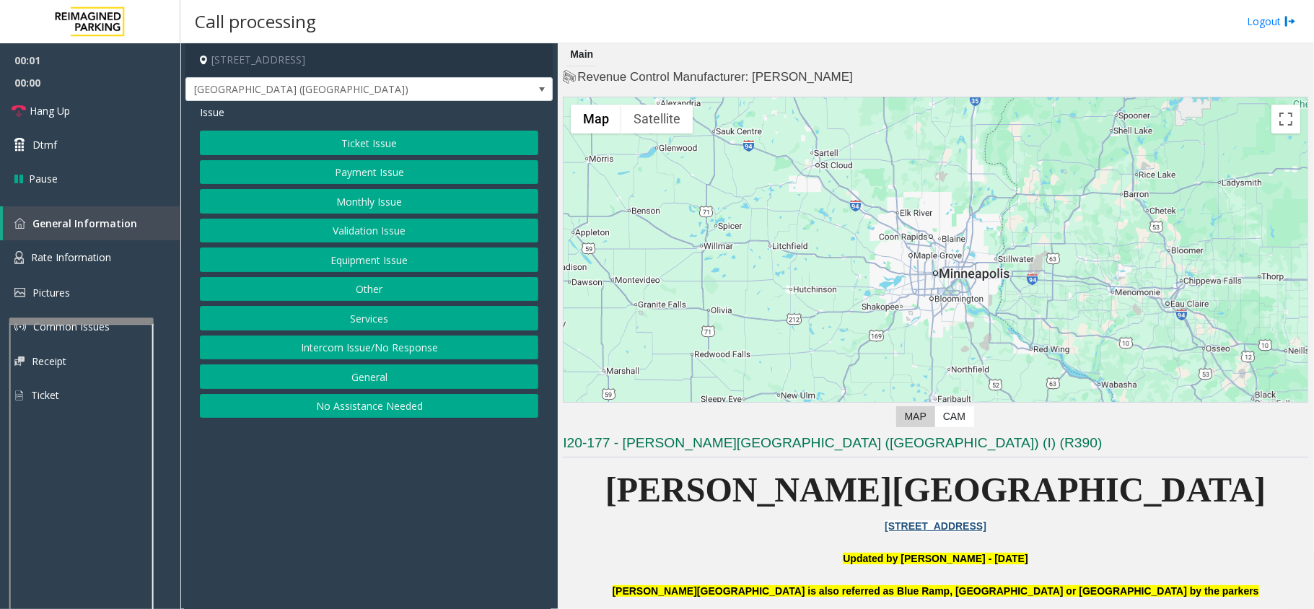
click at [395, 144] on button "Ticket Issue" at bounding box center [369, 143] width 338 height 25
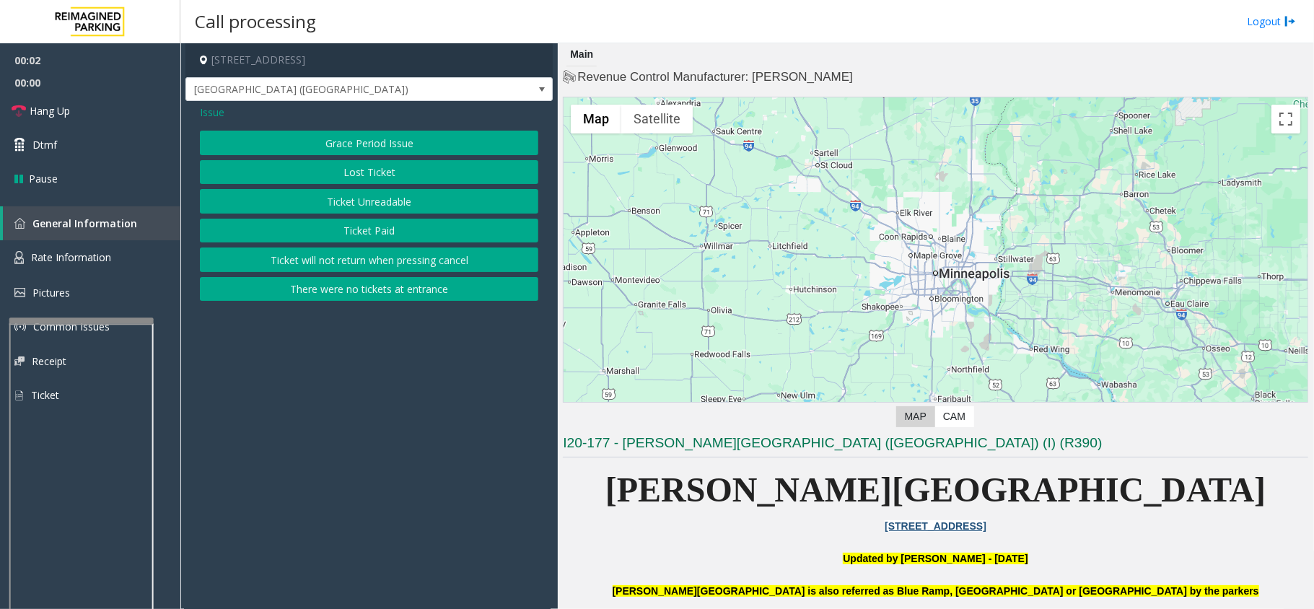
click at [393, 196] on button "Ticket Unreadable" at bounding box center [369, 201] width 338 height 25
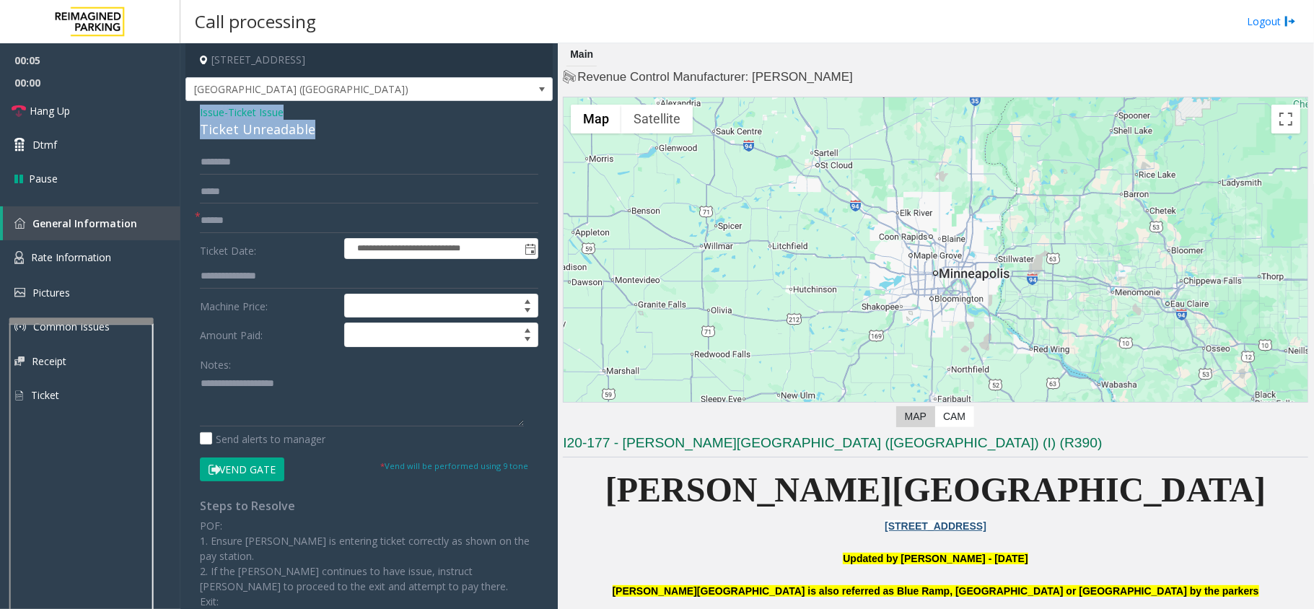
drag, startPoint x: 313, startPoint y: 125, endPoint x: 192, endPoint y: 115, distance: 121.6
click at [192, 115] on div "**********" at bounding box center [368, 423] width 367 height 644
click at [297, 405] on textarea at bounding box center [362, 399] width 324 height 54
type textarea "**********"
drag, startPoint x: 219, startPoint y: 220, endPoint x: 278, endPoint y: 220, distance: 58.4
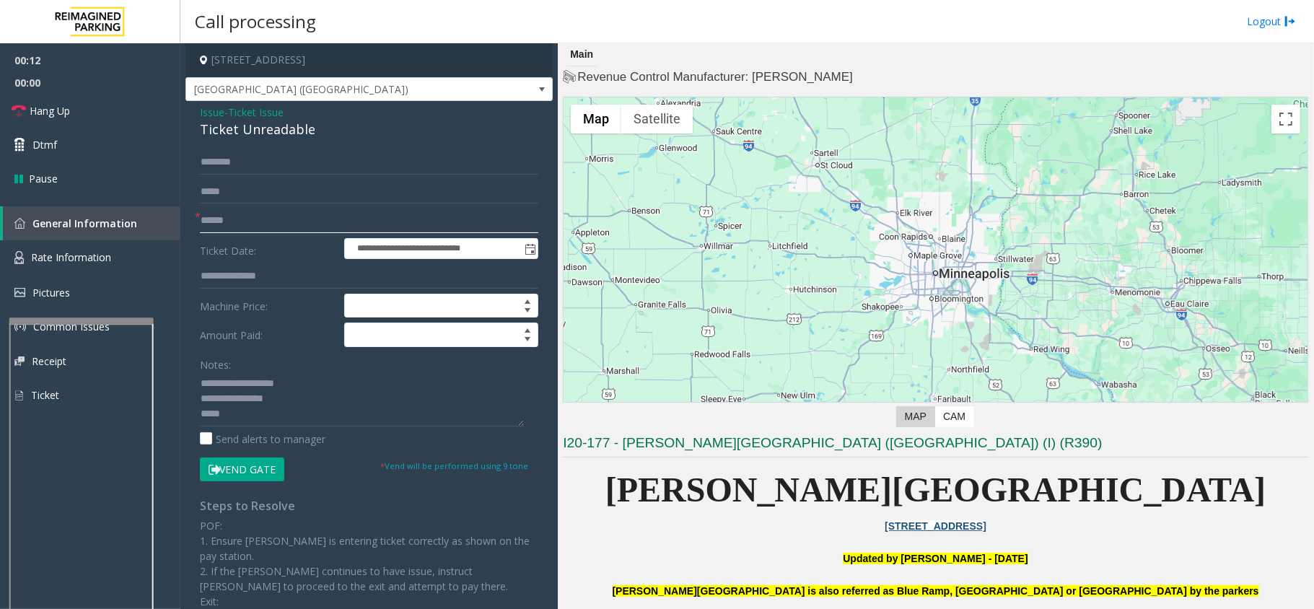
click at [219, 220] on input "text" at bounding box center [369, 221] width 338 height 25
type input "*********"
click at [235, 473] on button "Vend Gate" at bounding box center [242, 469] width 84 height 25
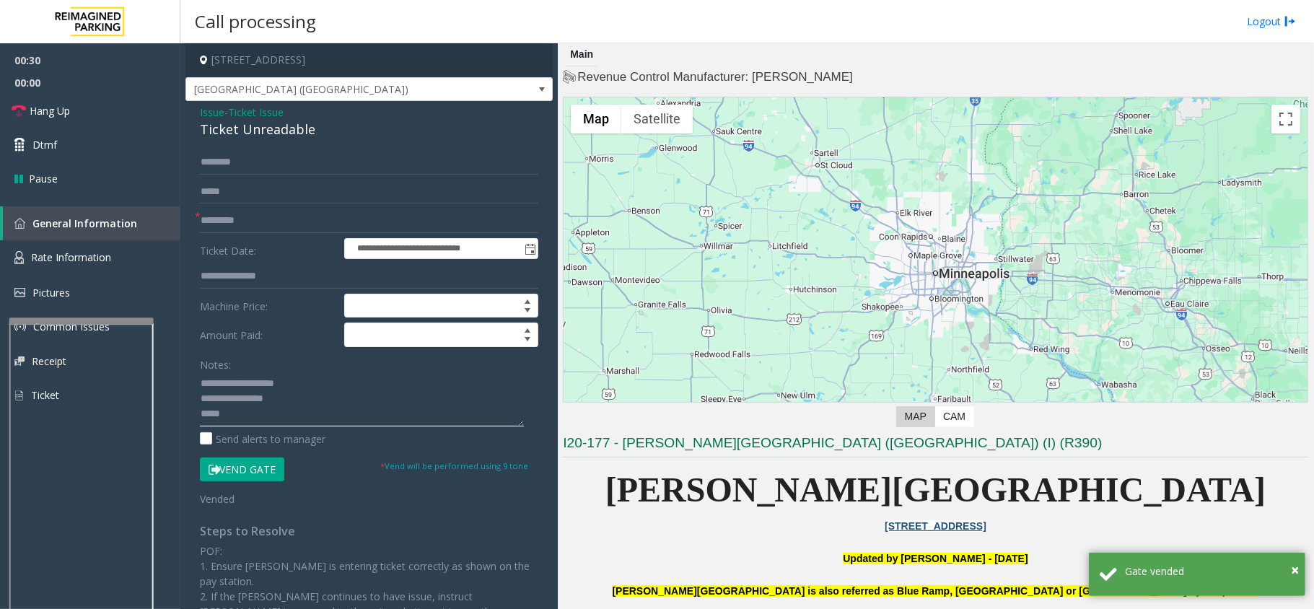
click at [356, 404] on textarea at bounding box center [362, 399] width 324 height 54
click at [356, 419] on textarea at bounding box center [362, 399] width 324 height 54
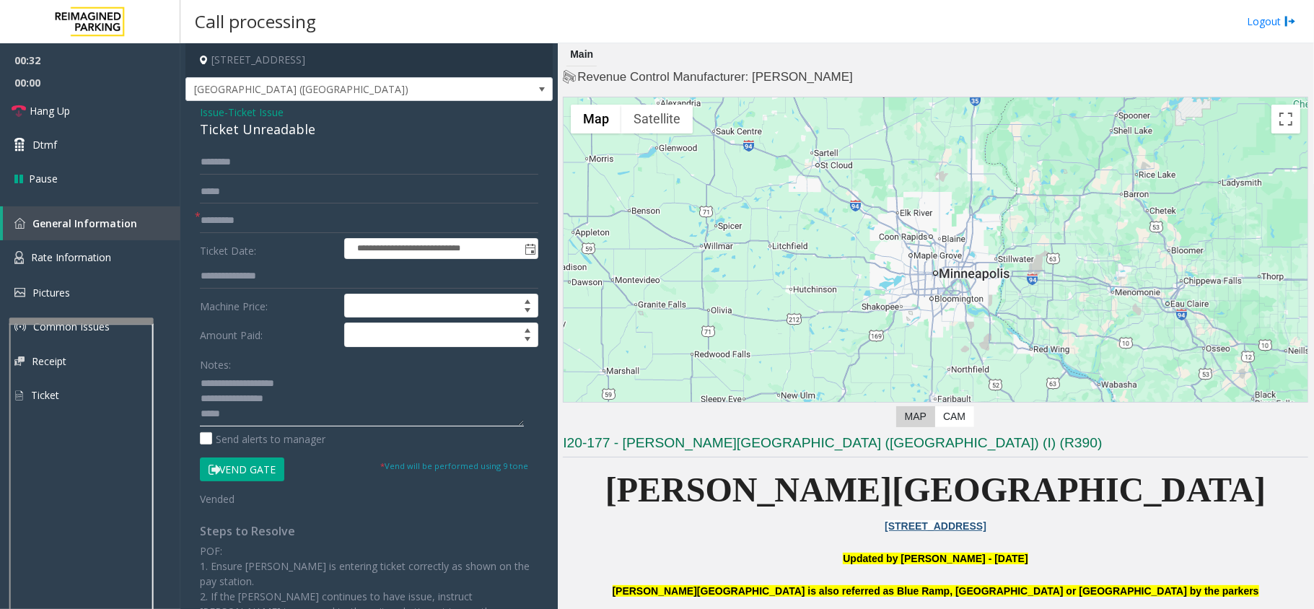
paste textarea "**********"
type textarea "**********"
click at [13, 108] on icon at bounding box center [19, 111] width 14 height 14
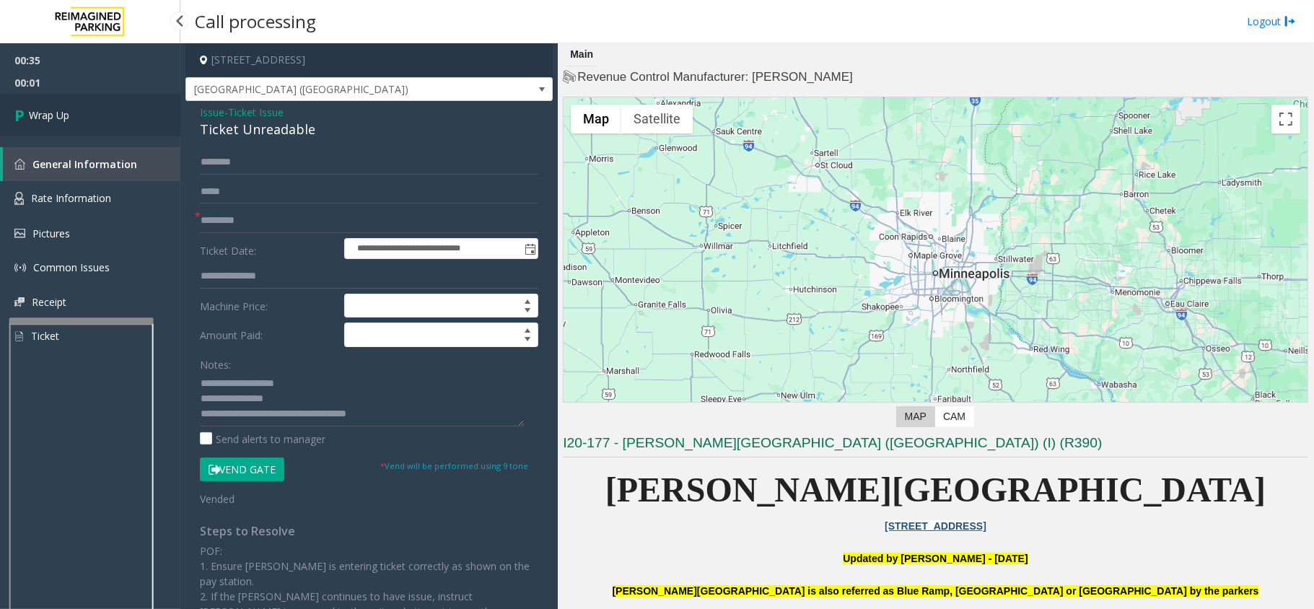
click at [27, 119] on icon at bounding box center [21, 115] width 14 height 24
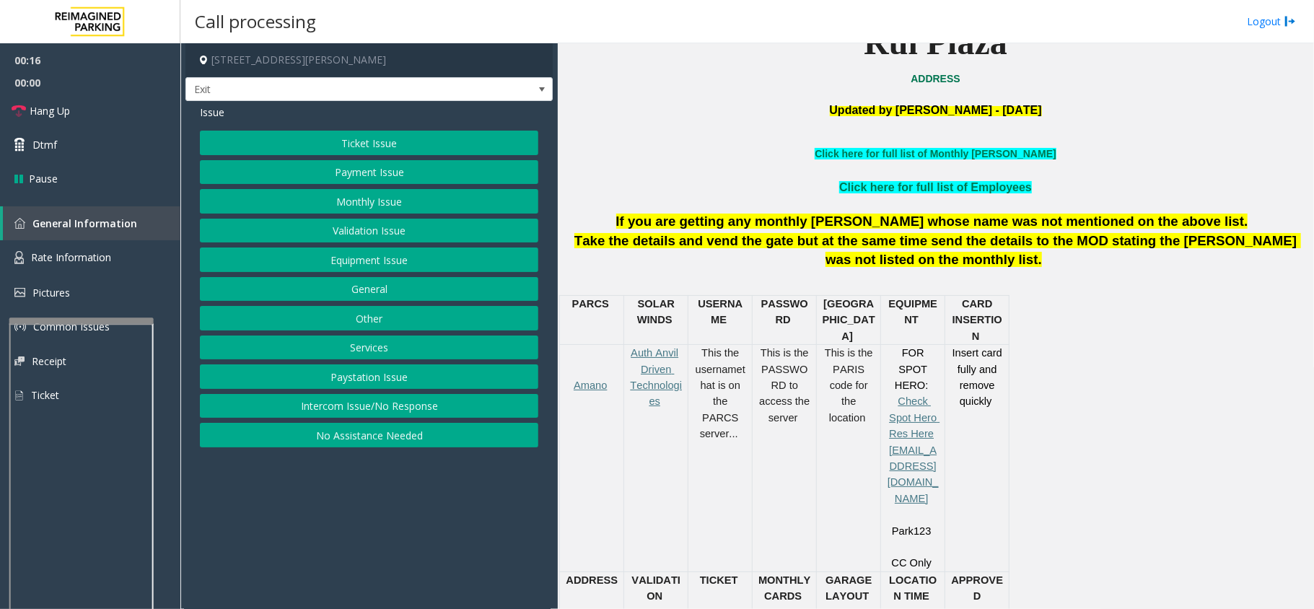
scroll to position [481, 0]
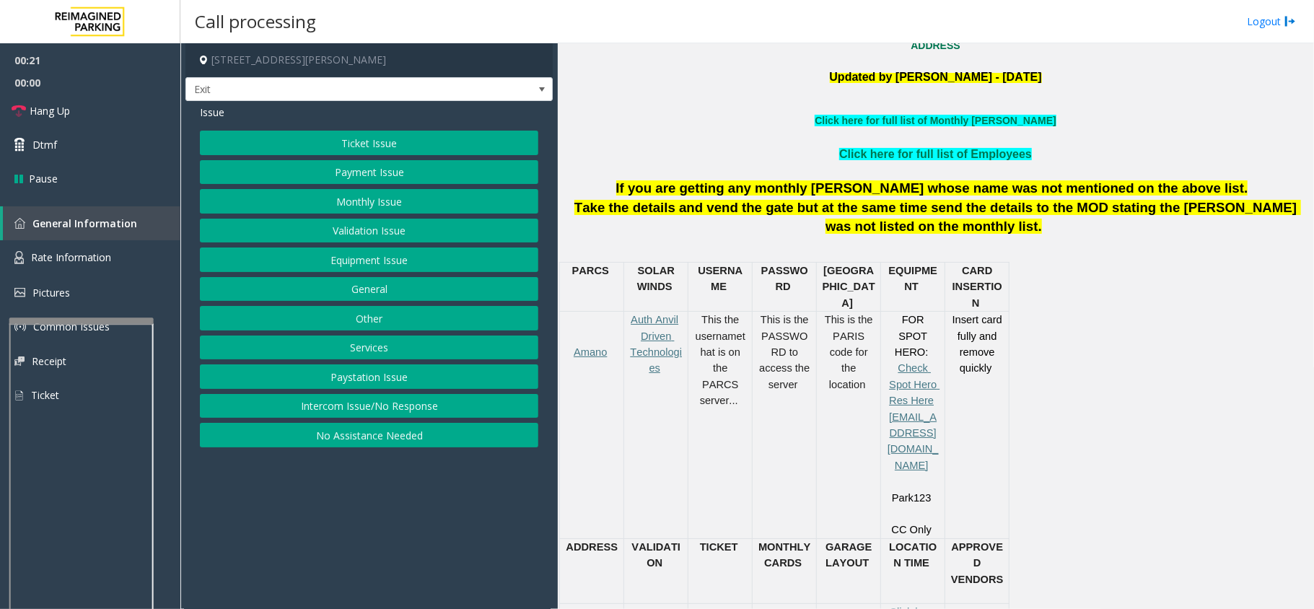
click at [378, 354] on button "Services" at bounding box center [369, 347] width 338 height 25
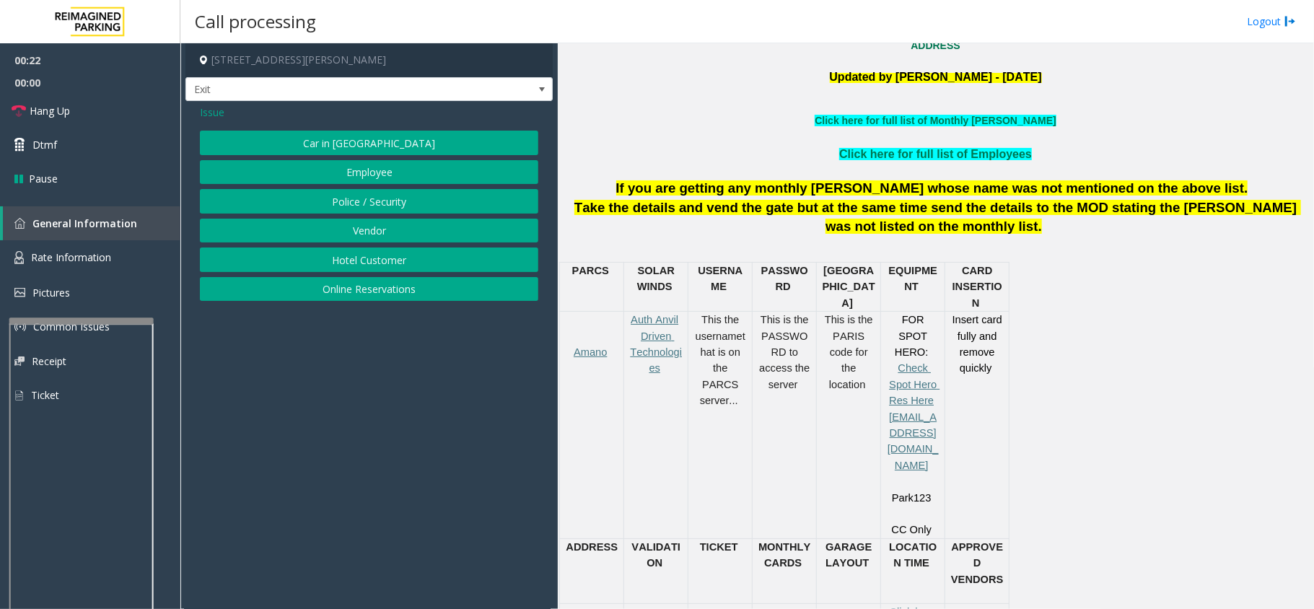
click at [414, 260] on button "Hotel Customer" at bounding box center [369, 259] width 338 height 25
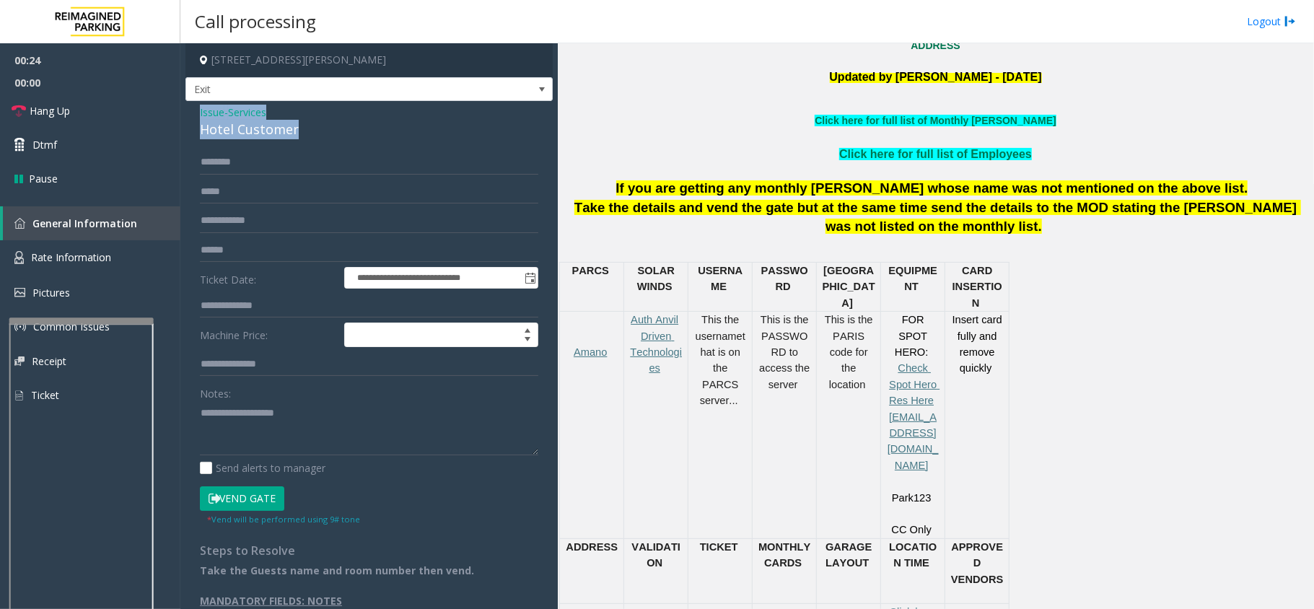
drag, startPoint x: 310, startPoint y: 128, endPoint x: 195, endPoint y: 113, distance: 116.3
click at [195, 113] on div "**********" at bounding box center [368, 362] width 367 height 522
type textarea "**********"
click at [246, 302] on input "text" at bounding box center [369, 306] width 338 height 25
type input "****"
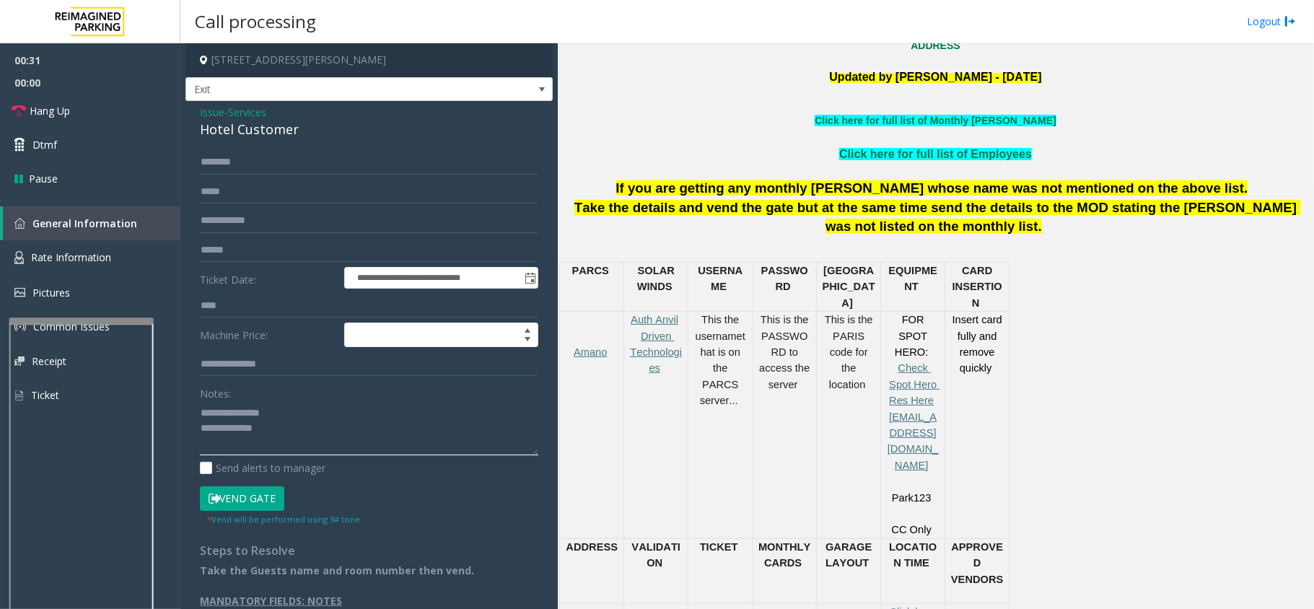
click at [348, 426] on textarea at bounding box center [369, 428] width 338 height 54
type textarea "**********"
click at [258, 162] on input "text" at bounding box center [369, 162] width 338 height 25
type input "**********"
click at [278, 443] on textarea at bounding box center [369, 428] width 338 height 54
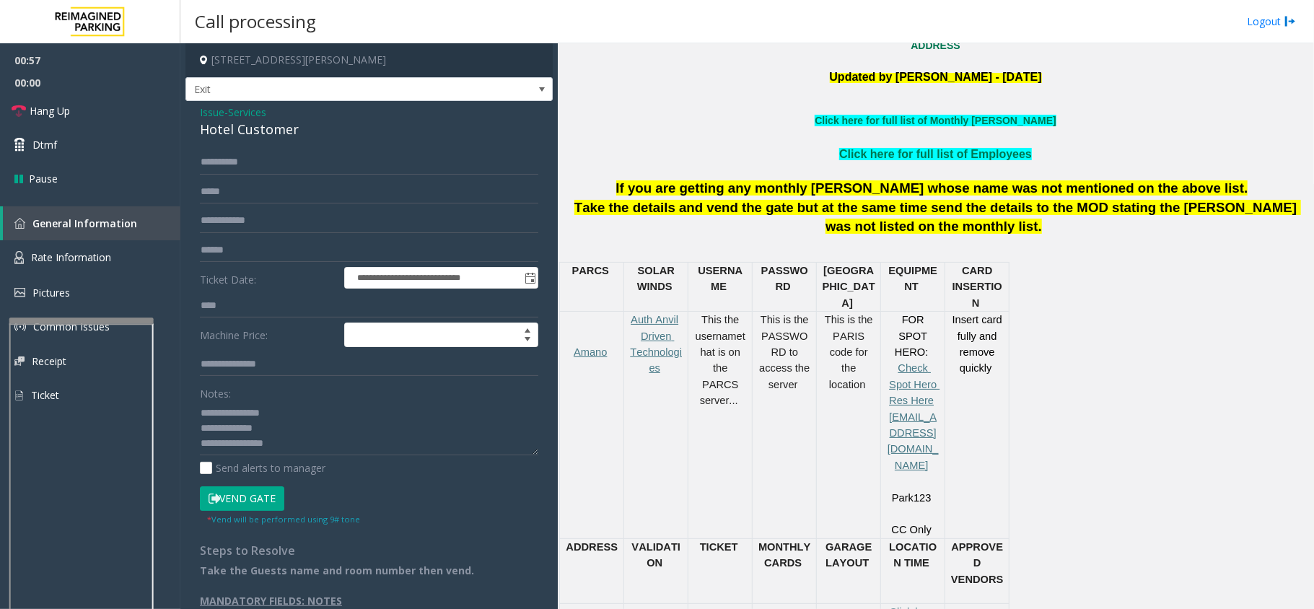
click at [267, 496] on button "Vend Gate" at bounding box center [242, 498] width 84 height 25
click at [306, 446] on textarea at bounding box center [369, 428] width 338 height 54
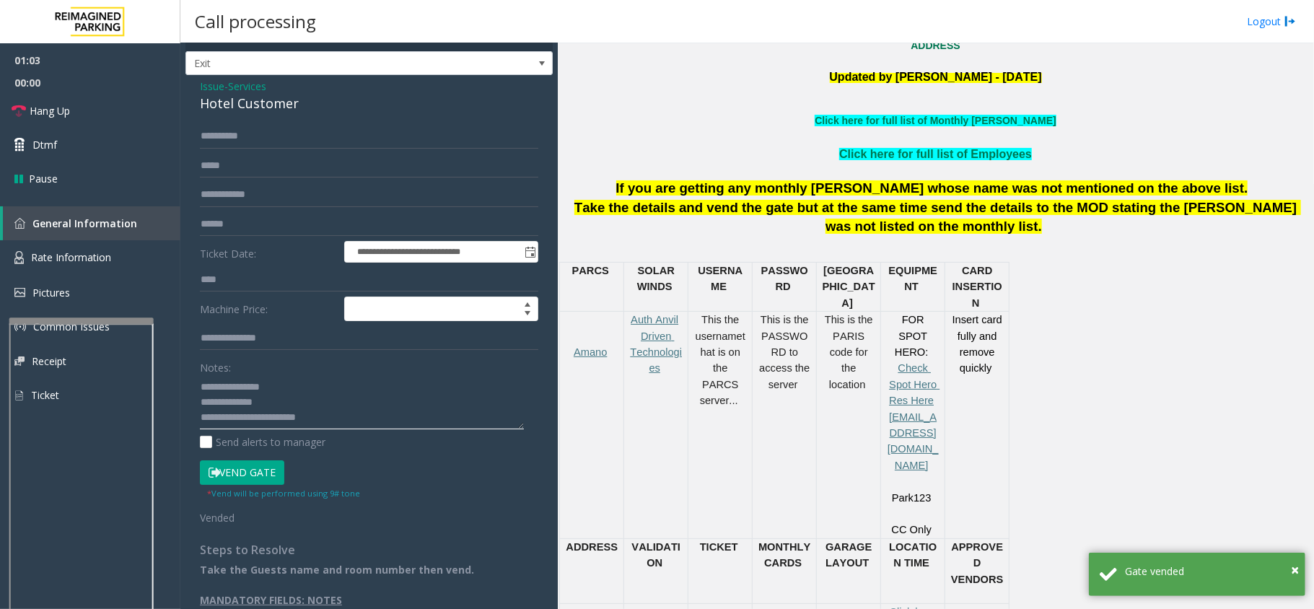
scroll to position [40, 0]
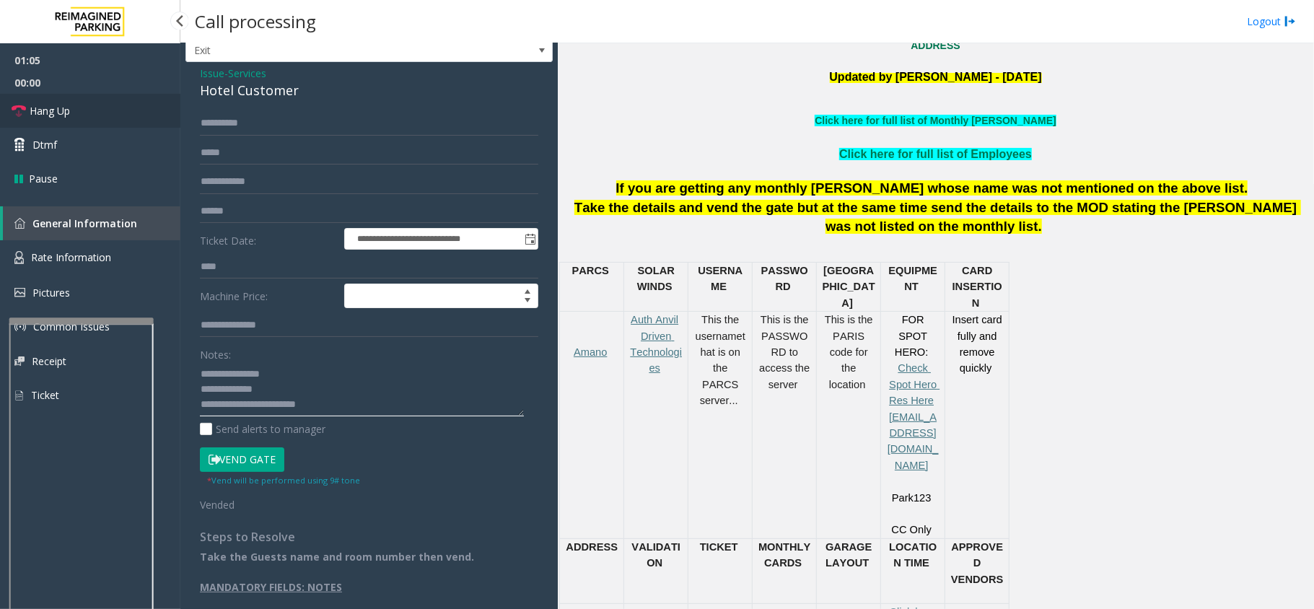
type textarea "**********"
click at [16, 110] on icon at bounding box center [19, 111] width 14 height 14
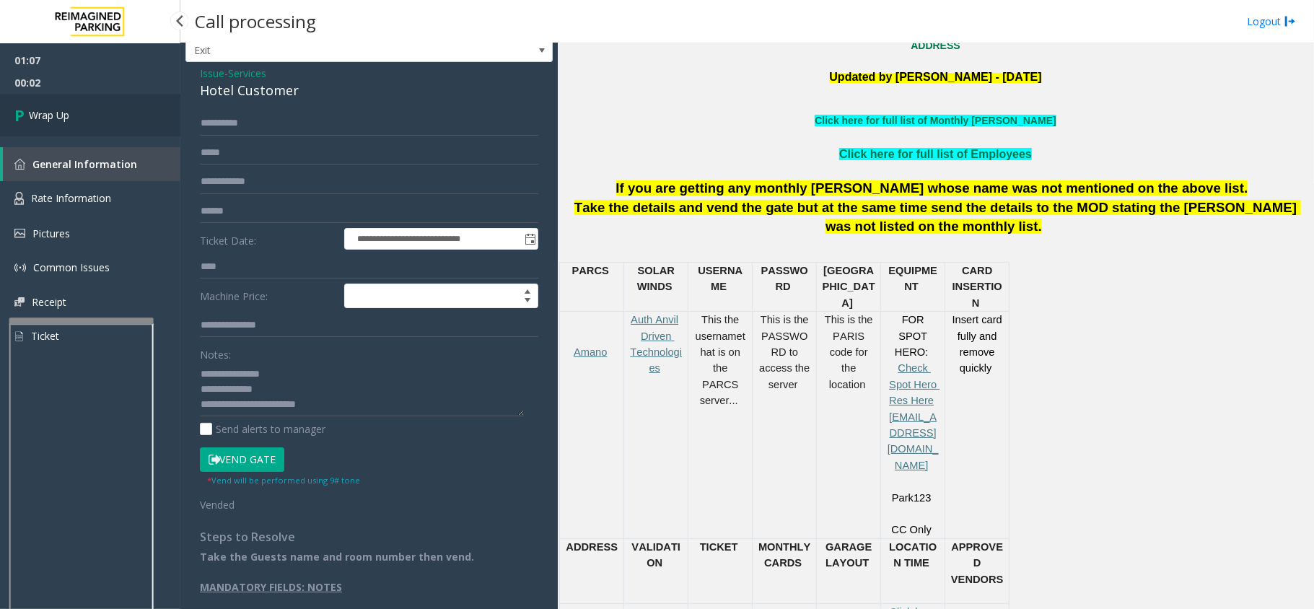
click at [16, 110] on icon at bounding box center [21, 115] width 14 height 24
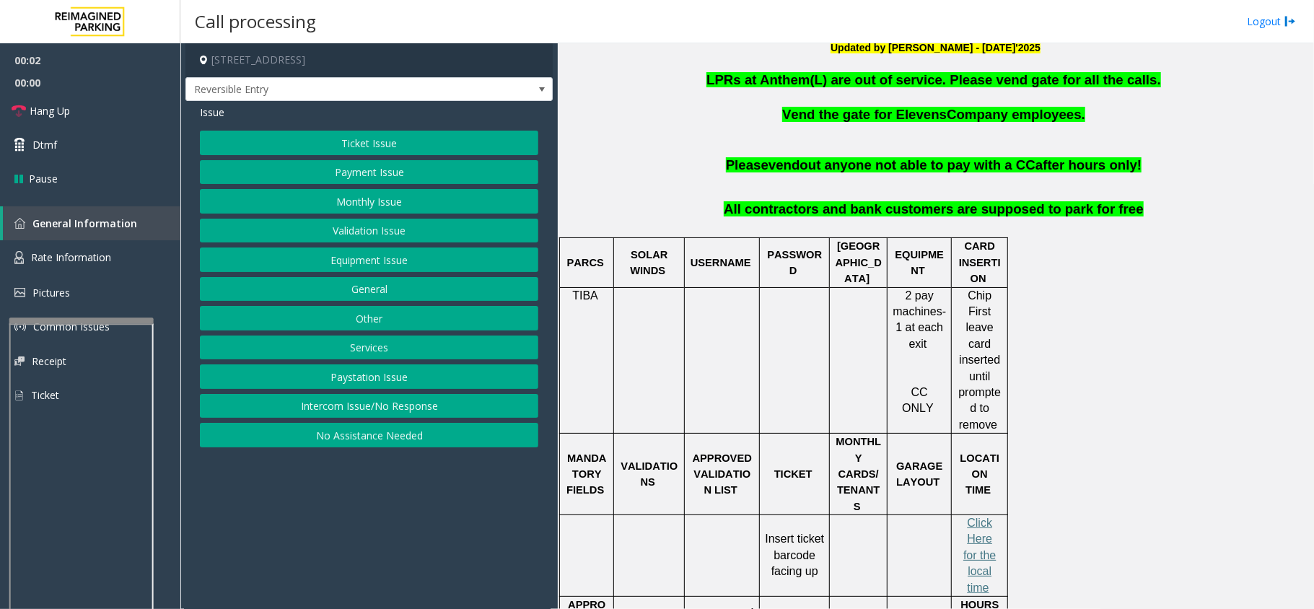
scroll to position [577, 0]
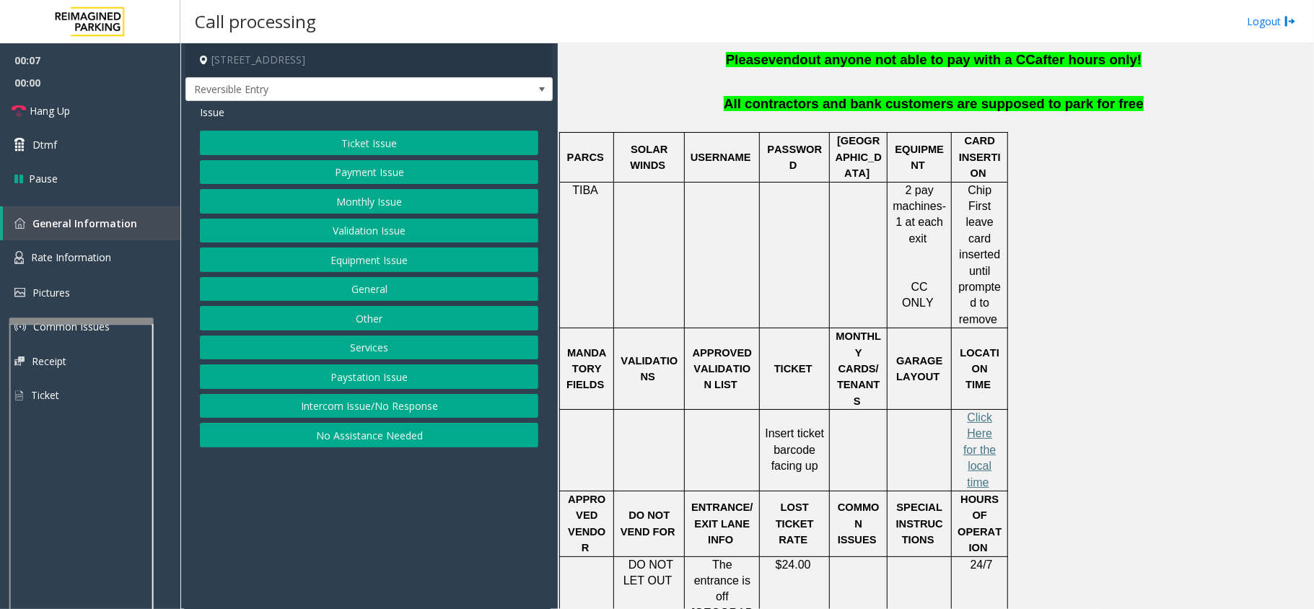
click at [356, 411] on button "Intercom Issue/No Response" at bounding box center [369, 406] width 338 height 25
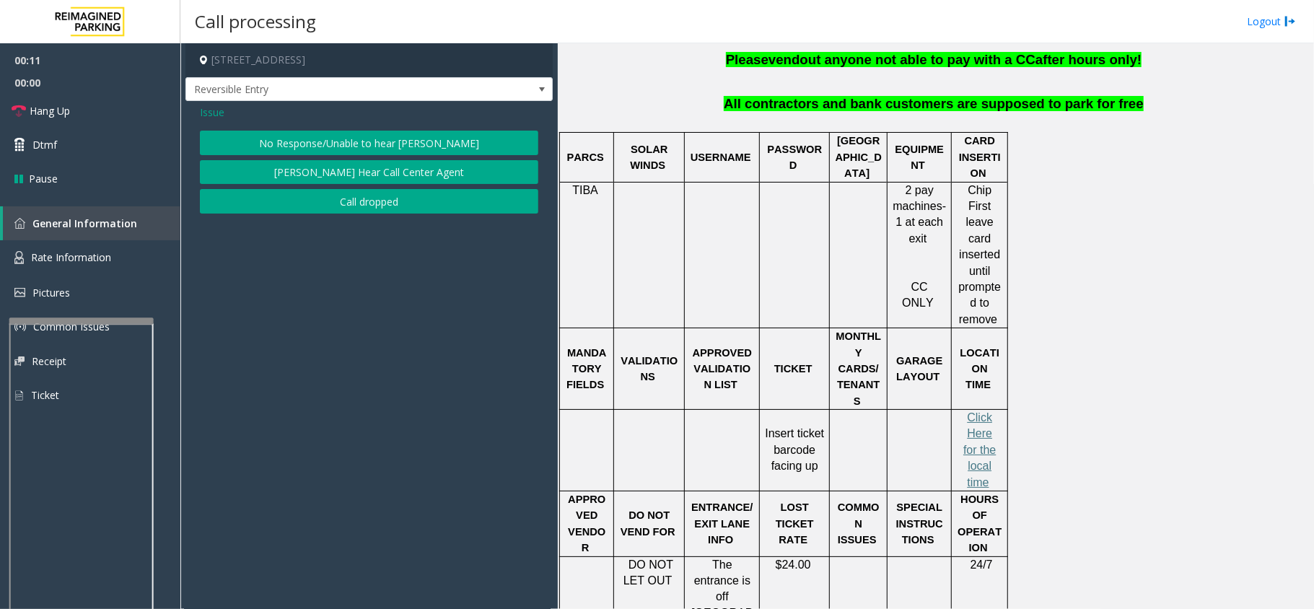
click at [384, 137] on button "No Response/Unable to hear [PERSON_NAME]" at bounding box center [369, 143] width 338 height 25
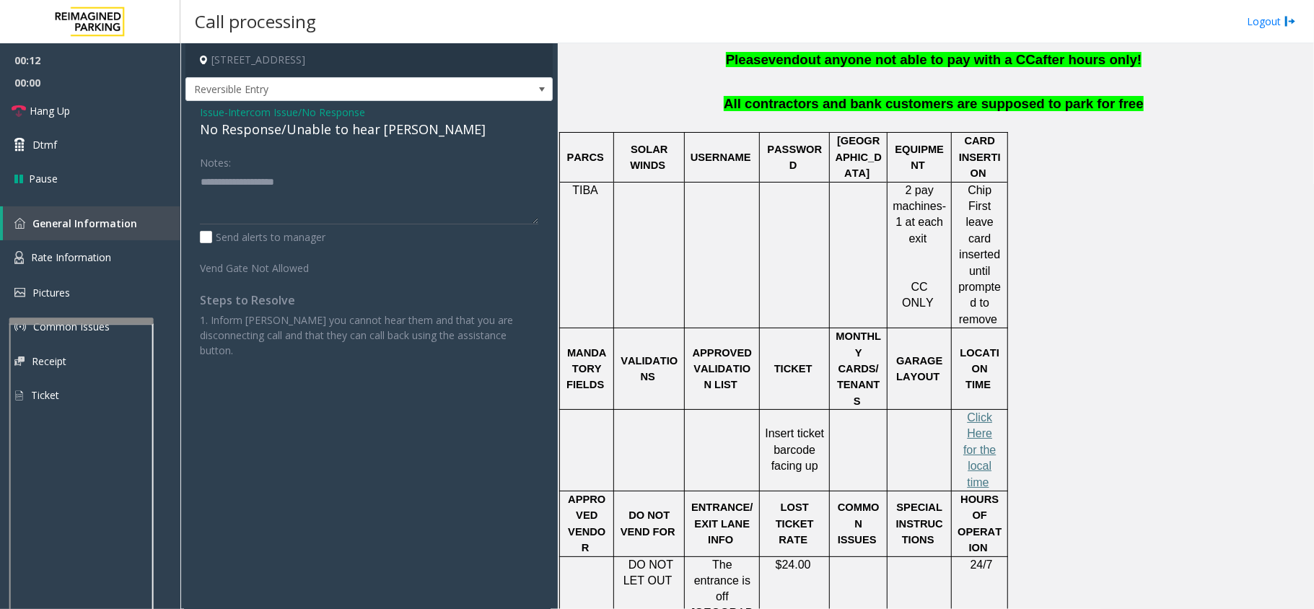
click at [359, 136] on div "No Response/Unable to hear [PERSON_NAME]" at bounding box center [369, 129] width 338 height 19
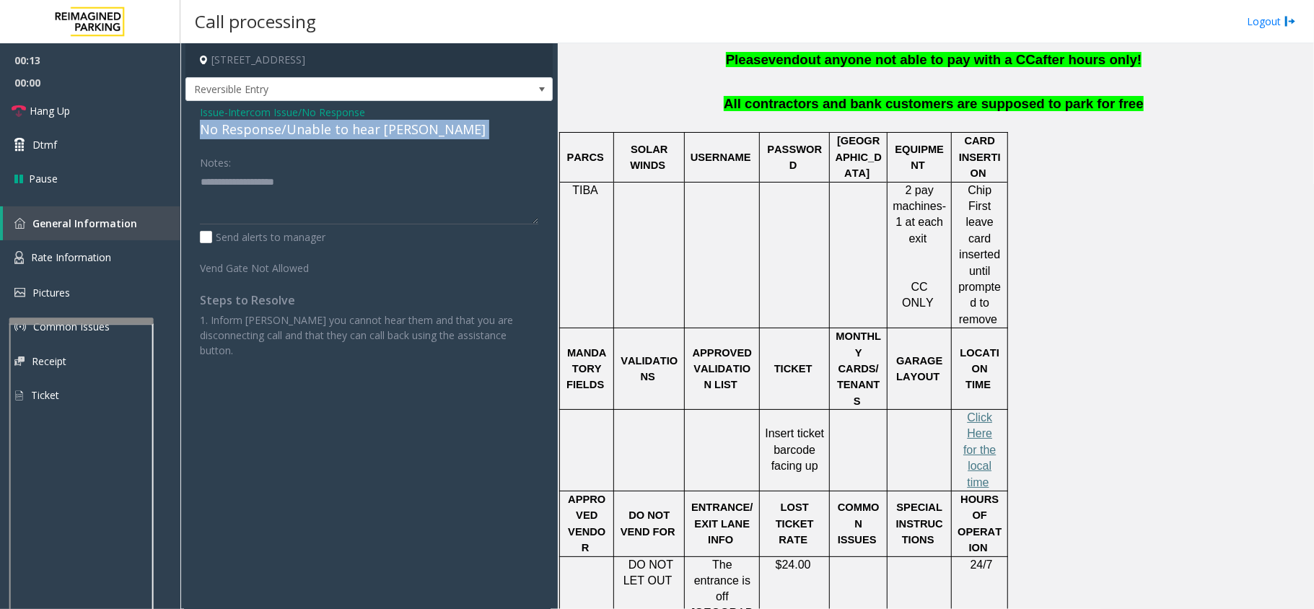
click at [359, 134] on div "No Response/Unable to hear [PERSON_NAME]" at bounding box center [369, 129] width 338 height 19
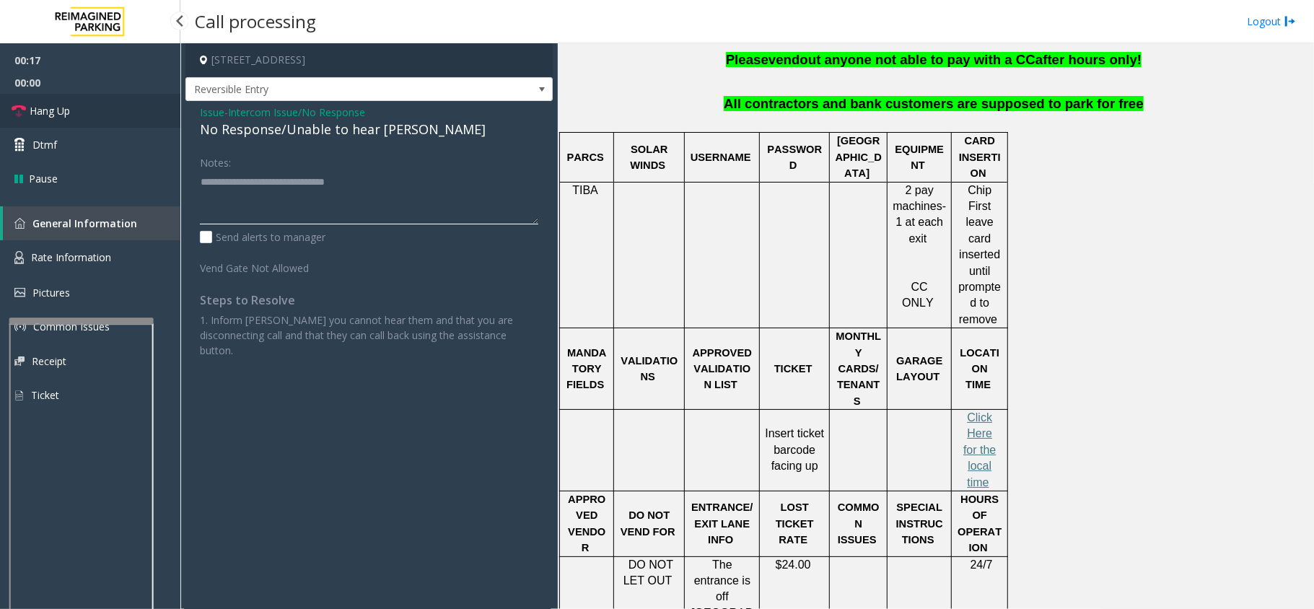
type textarea "**********"
click at [32, 107] on span "Hang Up" at bounding box center [50, 110] width 40 height 15
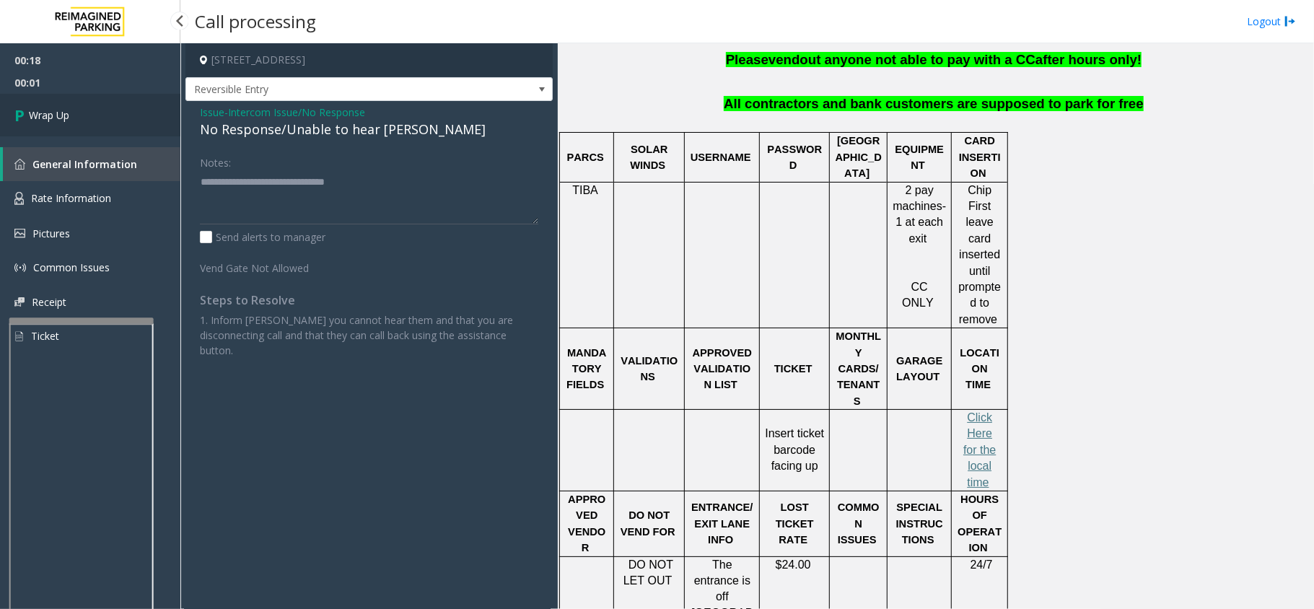
click at [30, 115] on span "Wrap Up" at bounding box center [49, 115] width 40 height 15
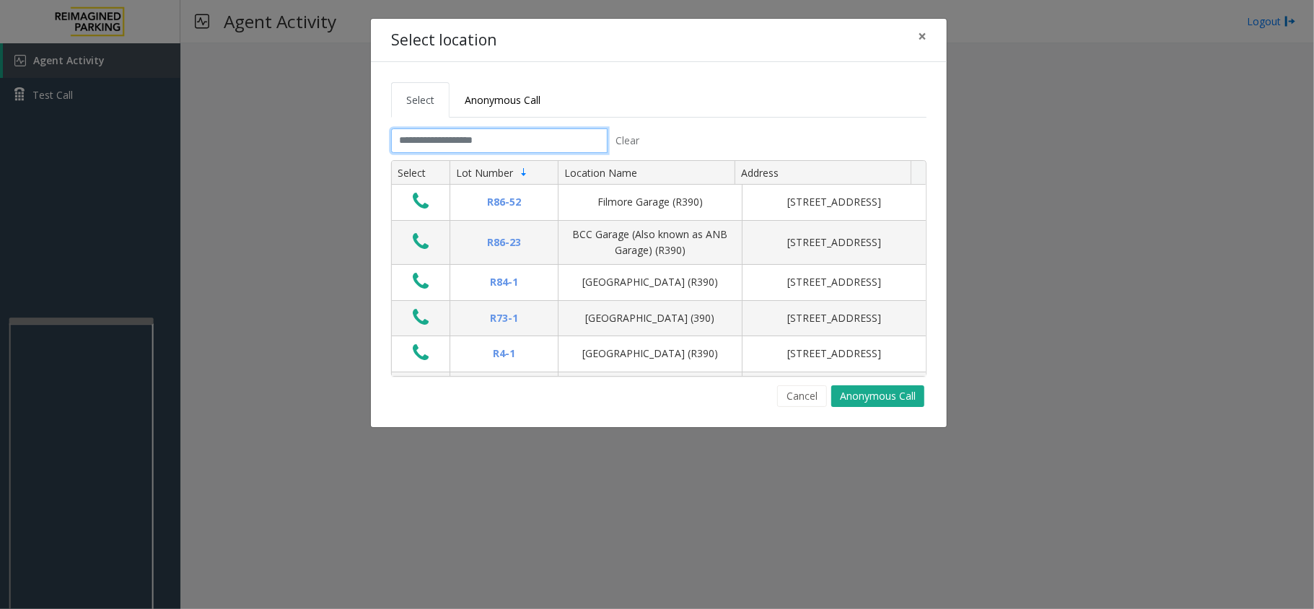
click at [527, 139] on input "text" at bounding box center [499, 140] width 216 height 25
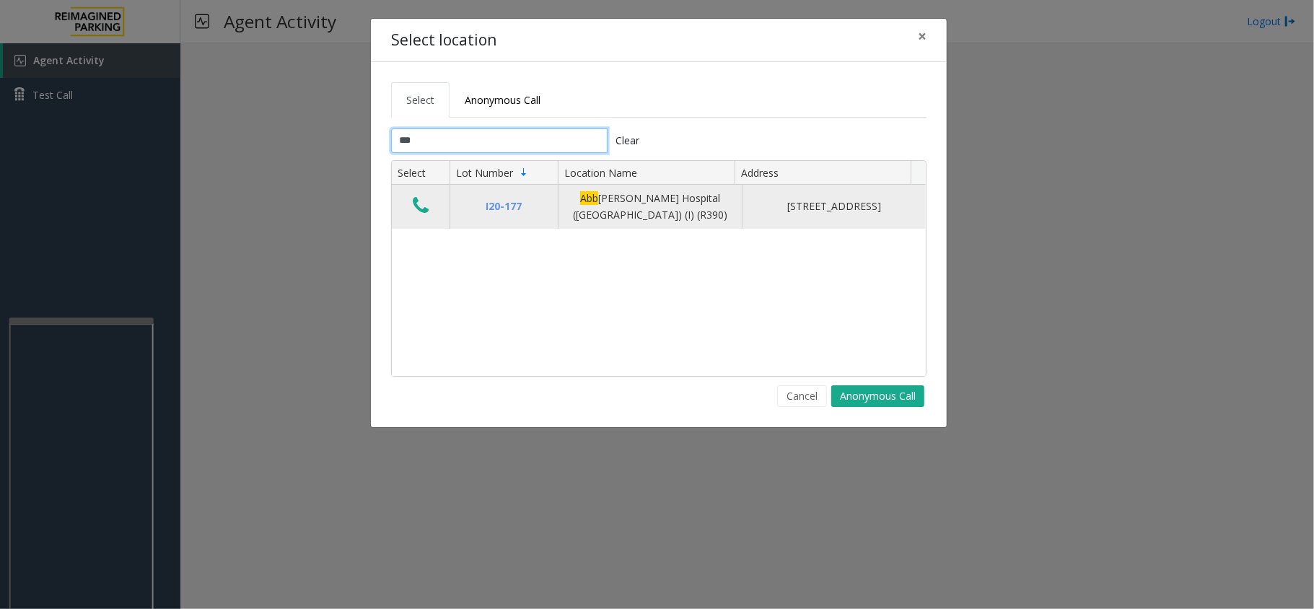
type input "***"
click at [426, 209] on icon "Data table" at bounding box center [421, 206] width 16 height 20
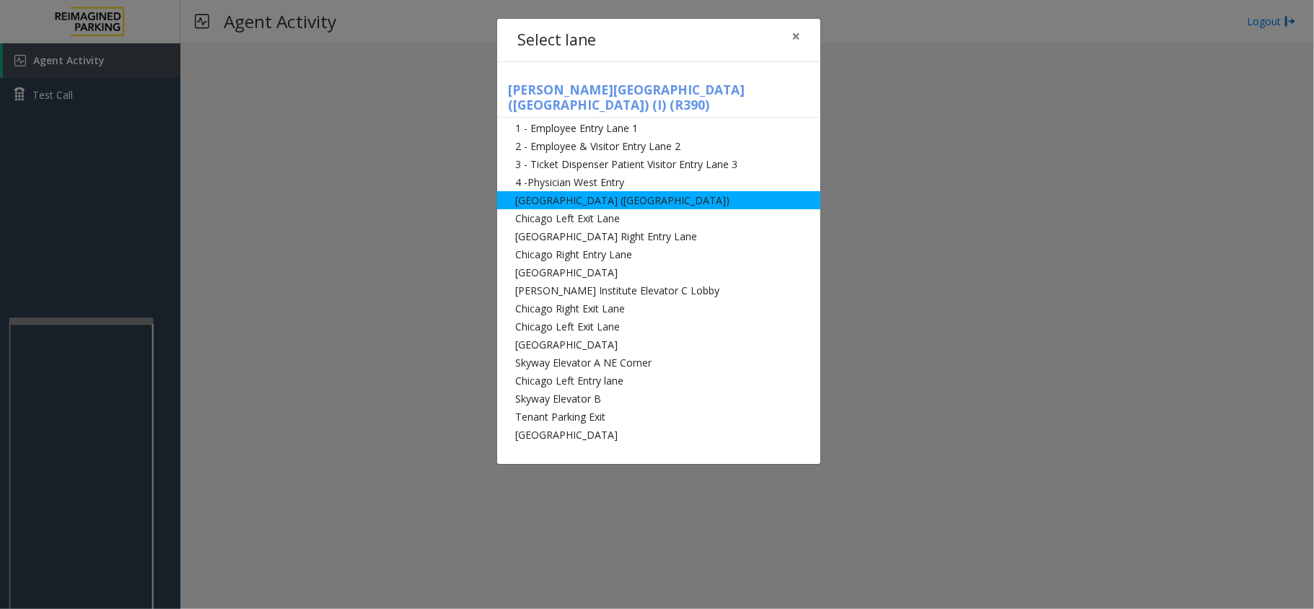
click at [578, 191] on li "[GEOGRAPHIC_DATA] ([GEOGRAPHIC_DATA])" at bounding box center [658, 200] width 323 height 18
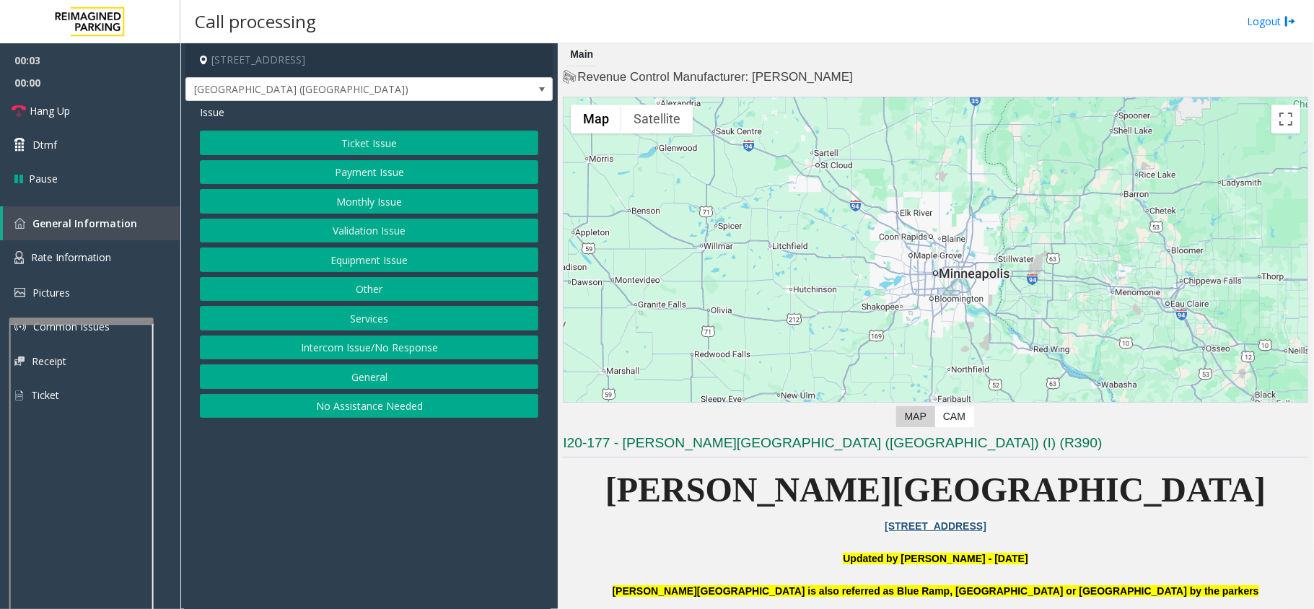
click at [393, 139] on button "Ticket Issue" at bounding box center [369, 143] width 338 height 25
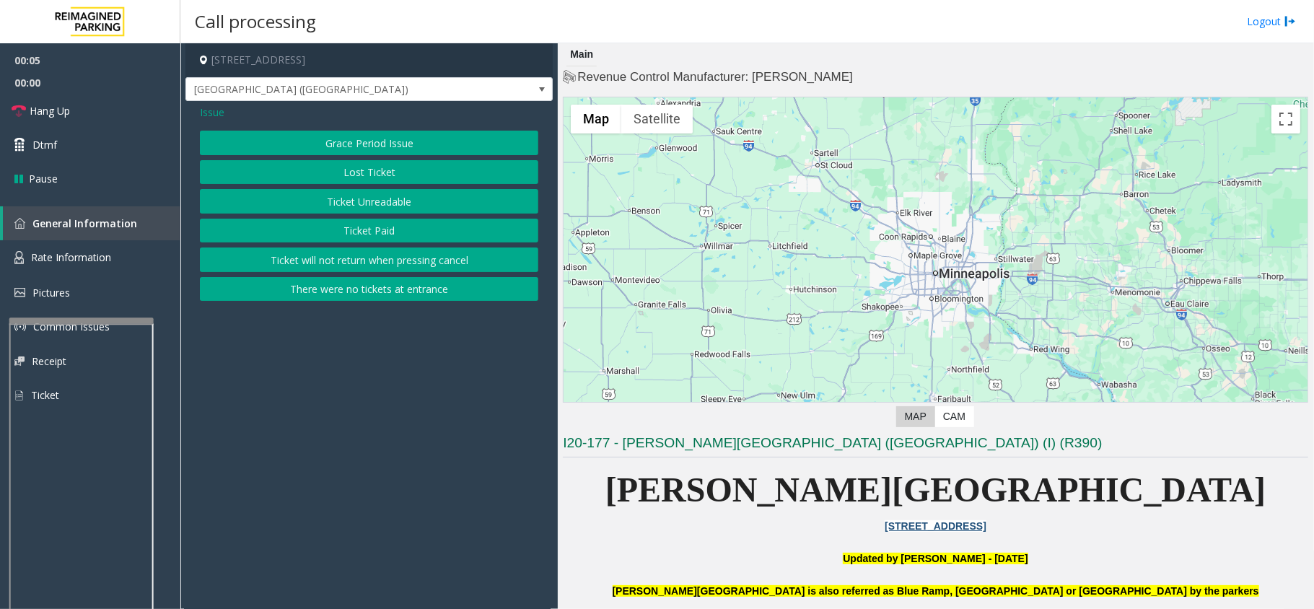
click at [405, 237] on button "Ticket Paid" at bounding box center [369, 231] width 338 height 25
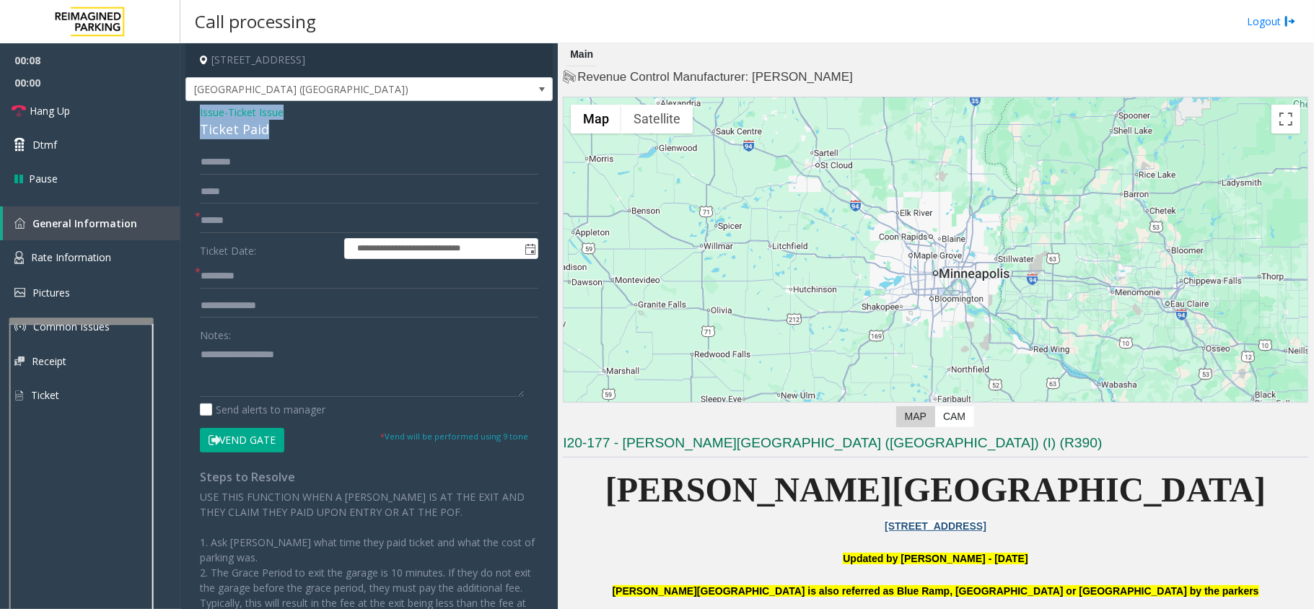
drag, startPoint x: 278, startPoint y: 128, endPoint x: 192, endPoint y: 113, distance: 87.3
click at [192, 113] on div "**********" at bounding box center [368, 408] width 367 height 615
click at [280, 376] on textarea at bounding box center [362, 370] width 324 height 54
type textarea "**********"
click at [237, 278] on input "text" at bounding box center [369, 276] width 338 height 25
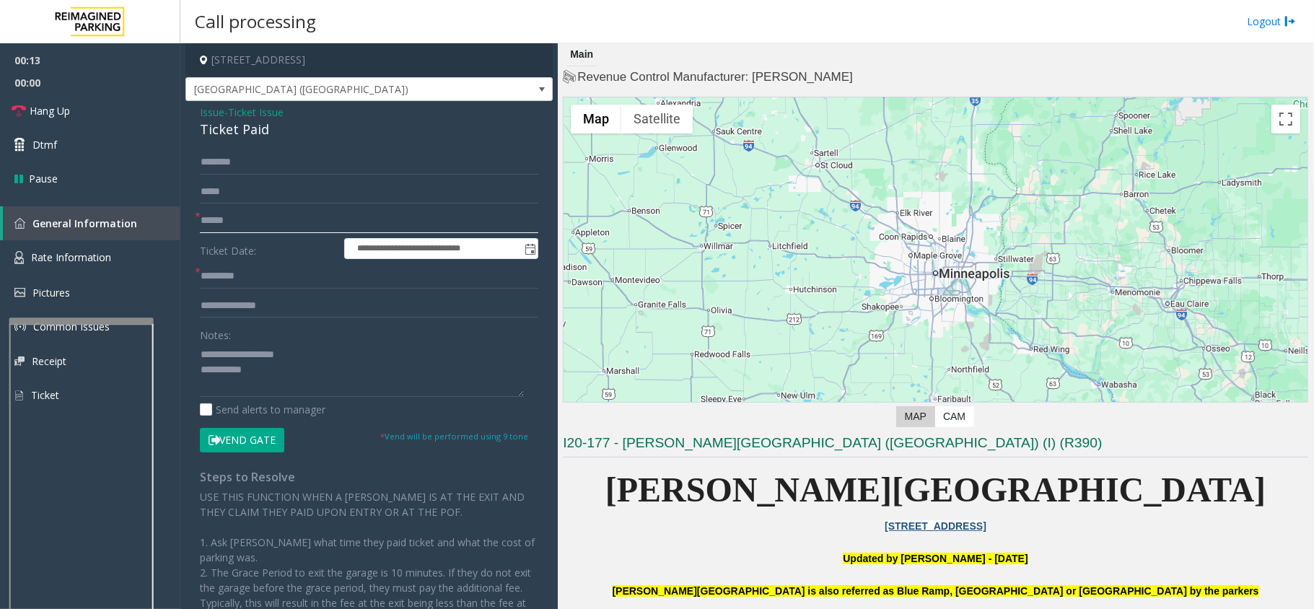
click at [224, 219] on input "text" at bounding box center [369, 221] width 338 height 25
type input "********"
click at [263, 283] on input "text" at bounding box center [369, 276] width 338 height 25
type input "**"
click at [276, 379] on textarea at bounding box center [362, 370] width 324 height 54
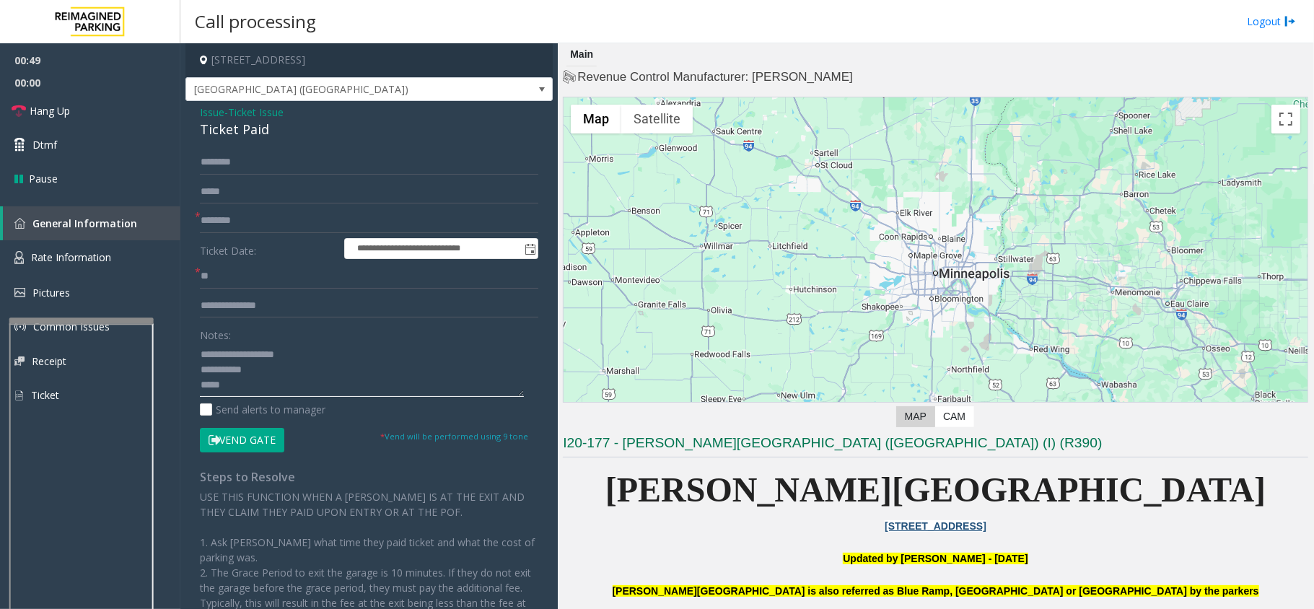
type textarea "**********"
click at [231, 307] on input "text" at bounding box center [369, 306] width 338 height 25
type input "**********"
click at [289, 284] on input "**" at bounding box center [369, 276] width 338 height 25
type input "*"
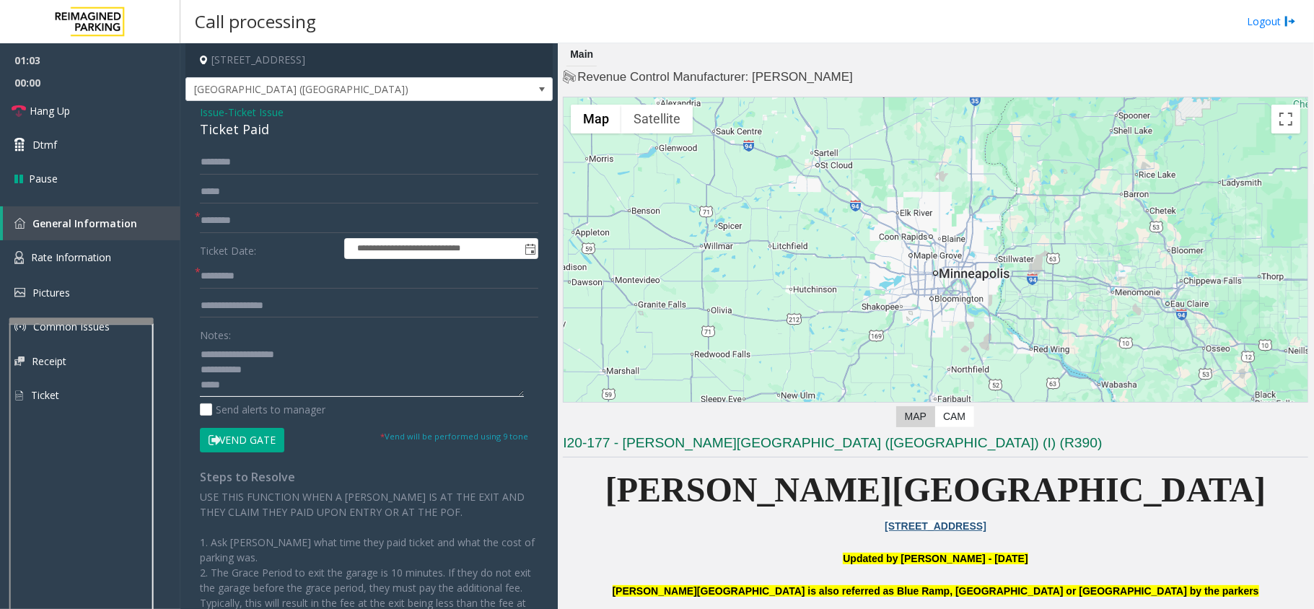
click at [300, 380] on textarea at bounding box center [362, 370] width 324 height 54
click at [287, 272] on input "text" at bounding box center [369, 276] width 338 height 25
click at [293, 377] on textarea at bounding box center [362, 370] width 324 height 54
click at [226, 392] on textarea at bounding box center [362, 370] width 324 height 54
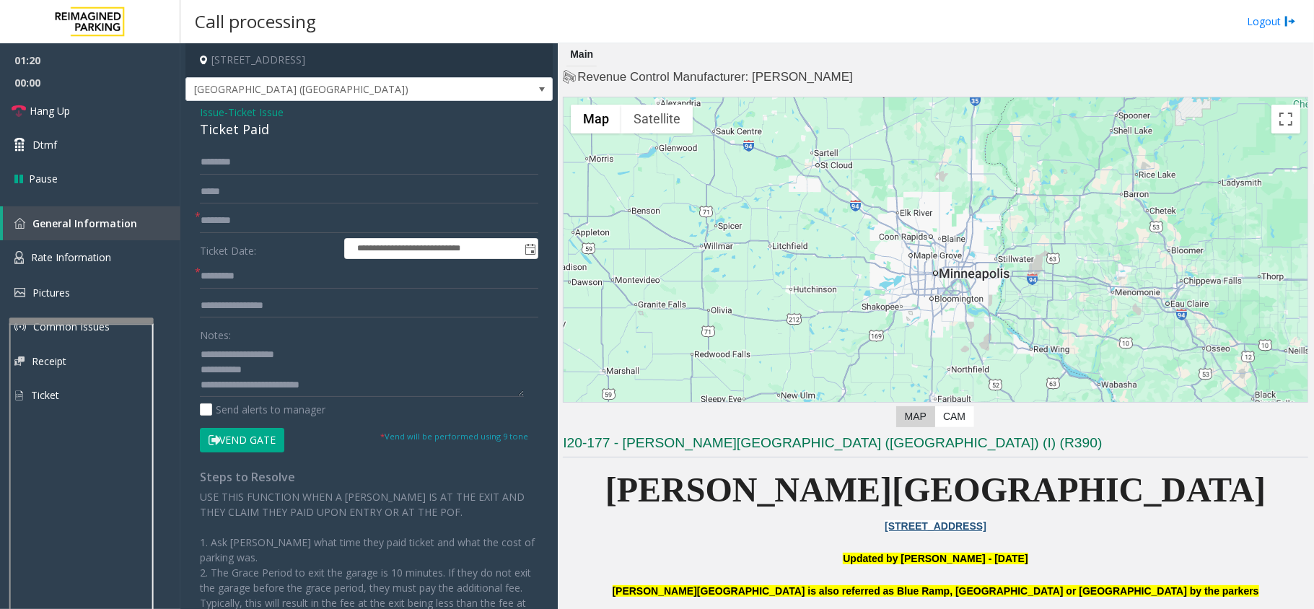
click at [241, 442] on button "Vend Gate" at bounding box center [242, 440] width 84 height 25
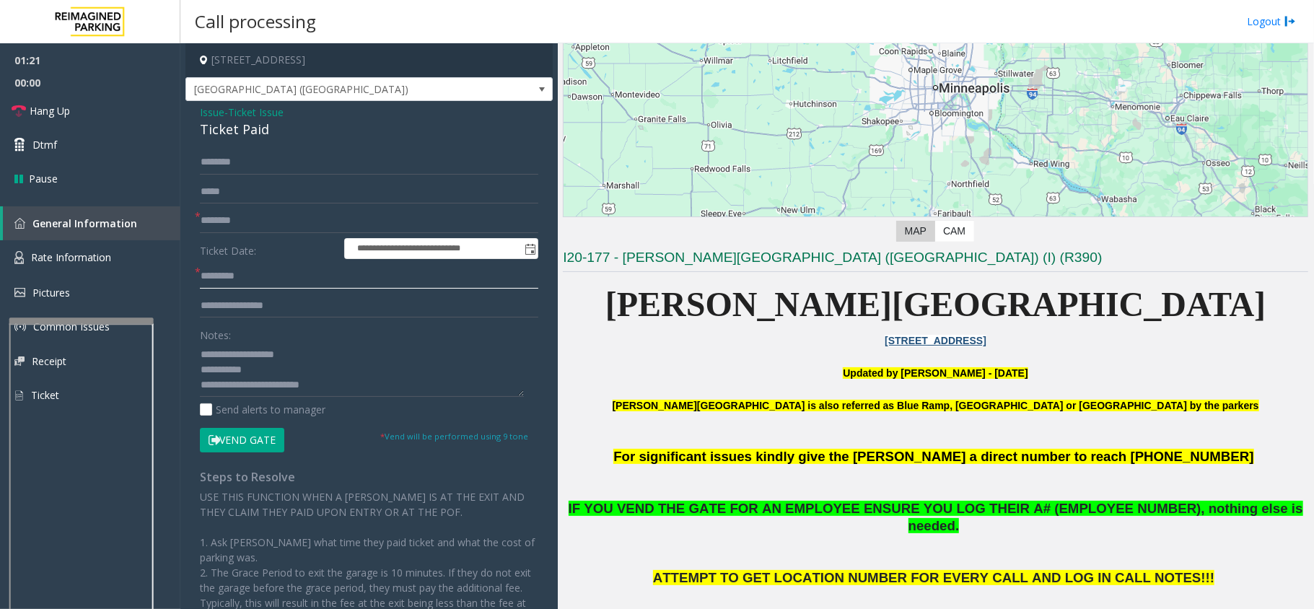
scroll to position [192, 0]
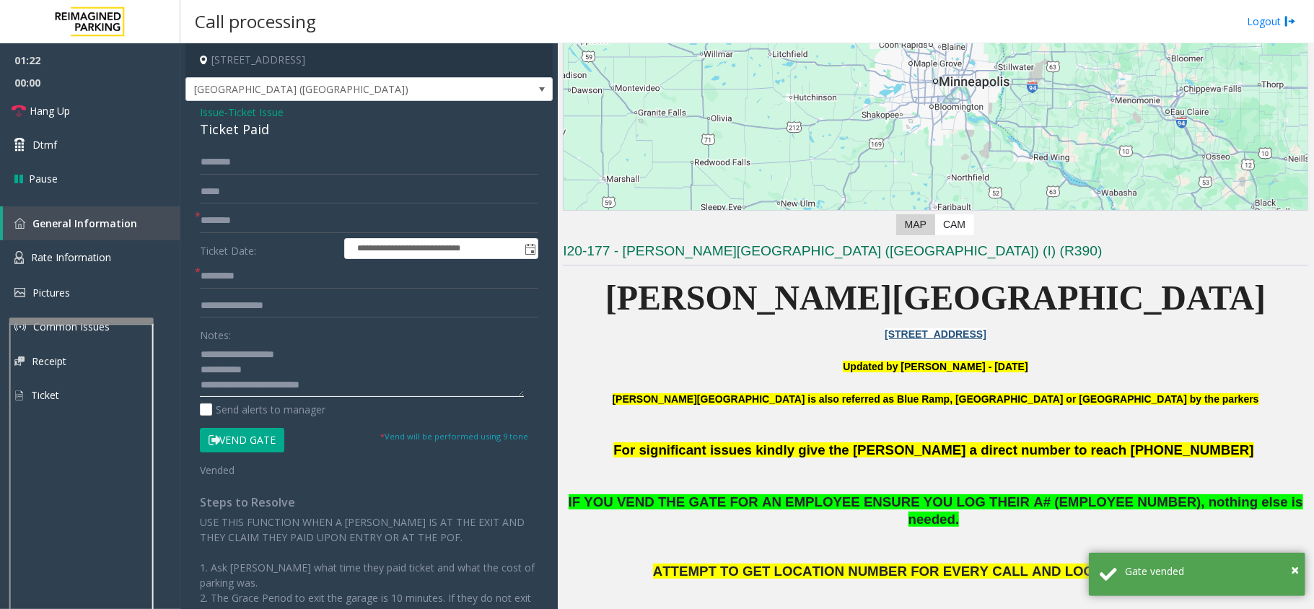
click at [338, 380] on textarea at bounding box center [362, 370] width 324 height 54
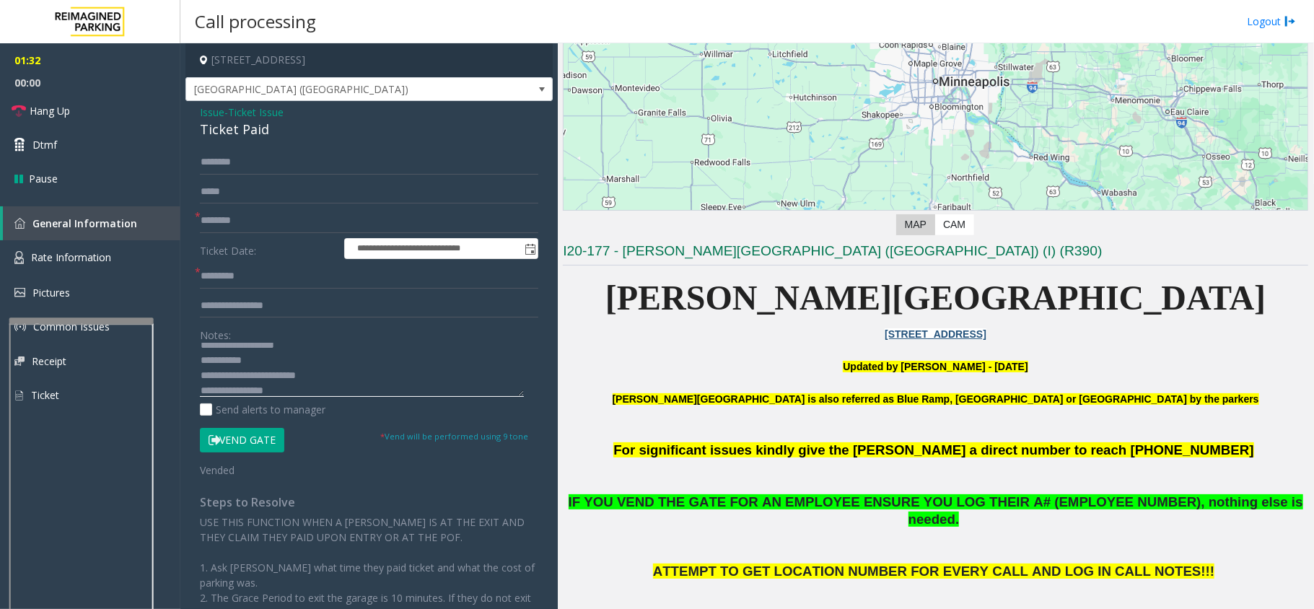
type textarea "**********"
click at [234, 270] on input "text" at bounding box center [369, 276] width 338 height 25
type input "**"
click at [19, 113] on icon at bounding box center [19, 111] width 14 height 14
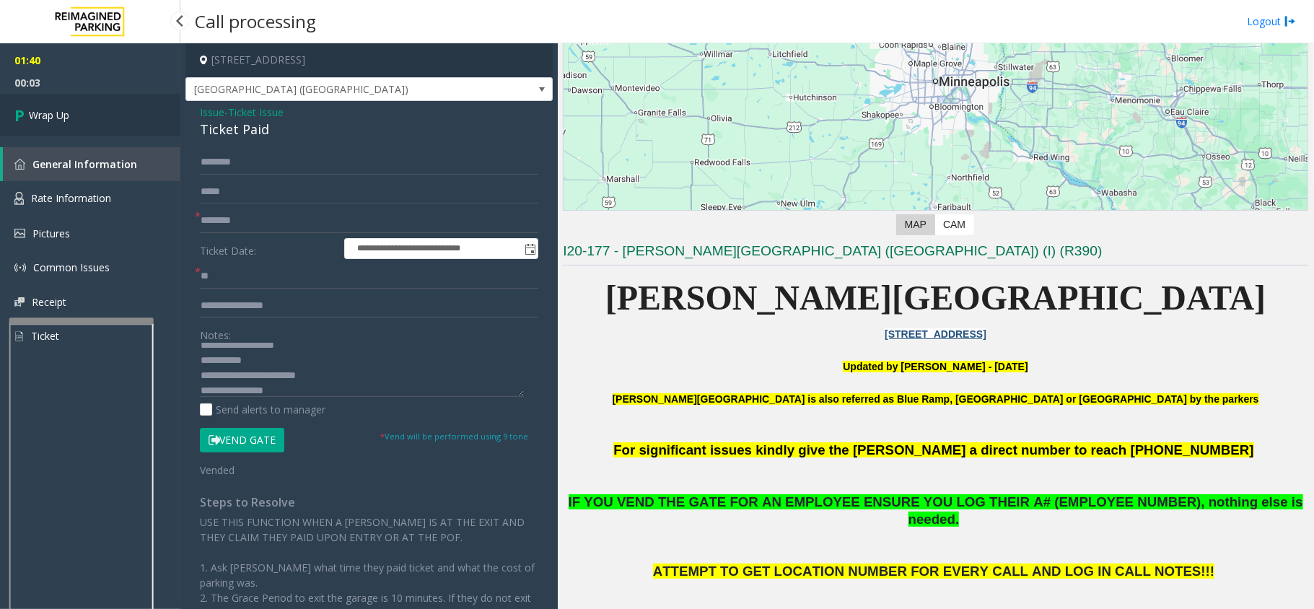
click at [19, 113] on icon at bounding box center [21, 115] width 14 height 24
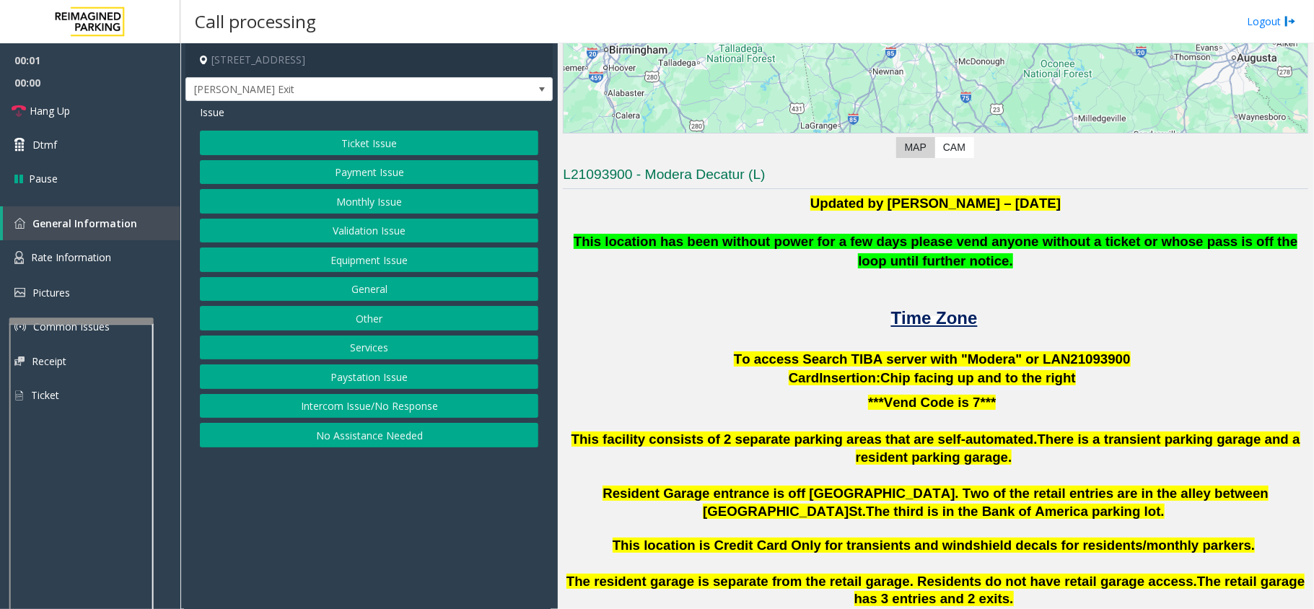
scroll to position [289, 0]
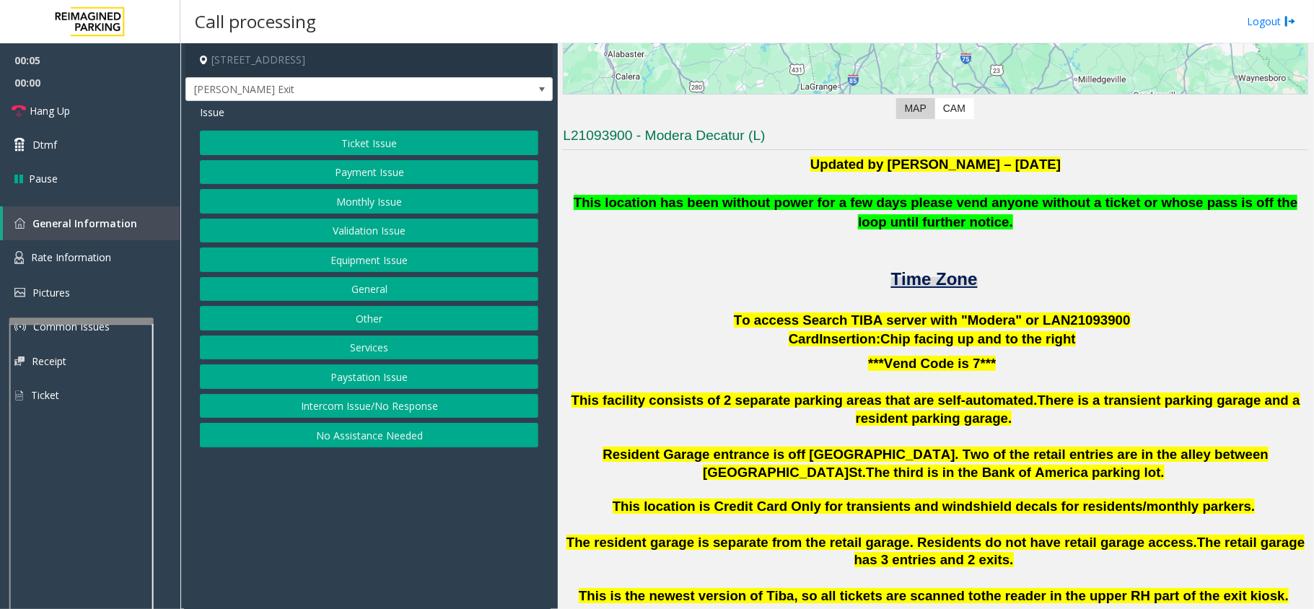
click at [922, 281] on span "Time Zone" at bounding box center [934, 278] width 87 height 19
click at [404, 411] on button "Intercom Issue/No Response" at bounding box center [369, 406] width 338 height 25
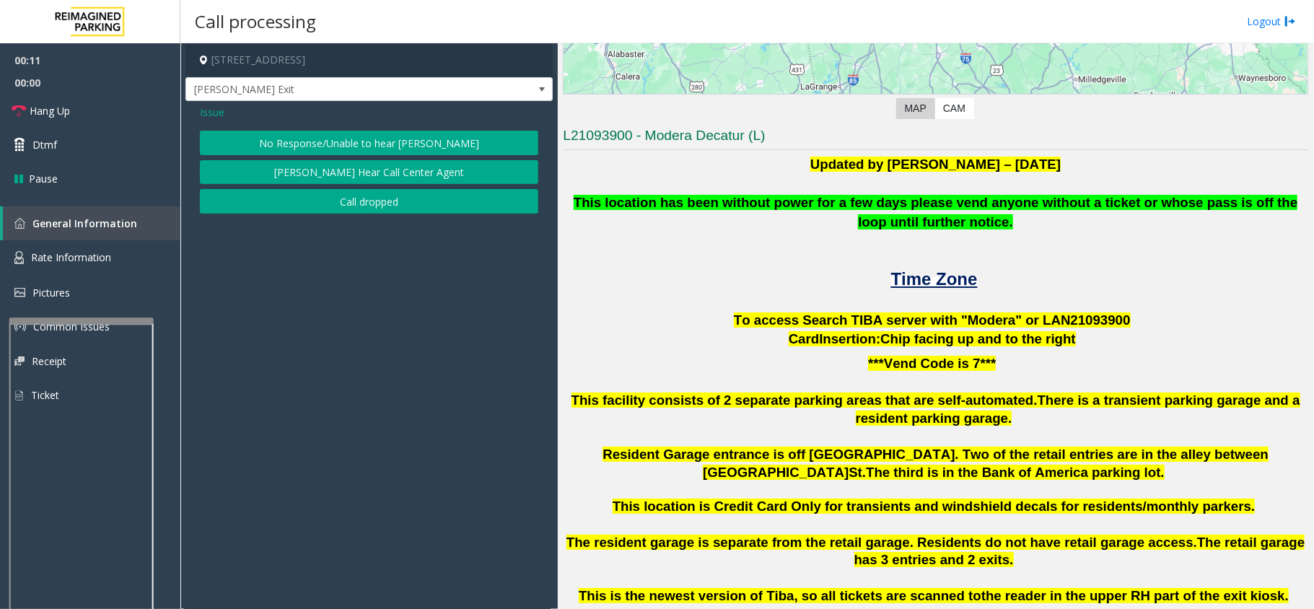
click at [339, 145] on button "No Response/Unable to hear [PERSON_NAME]" at bounding box center [369, 143] width 338 height 25
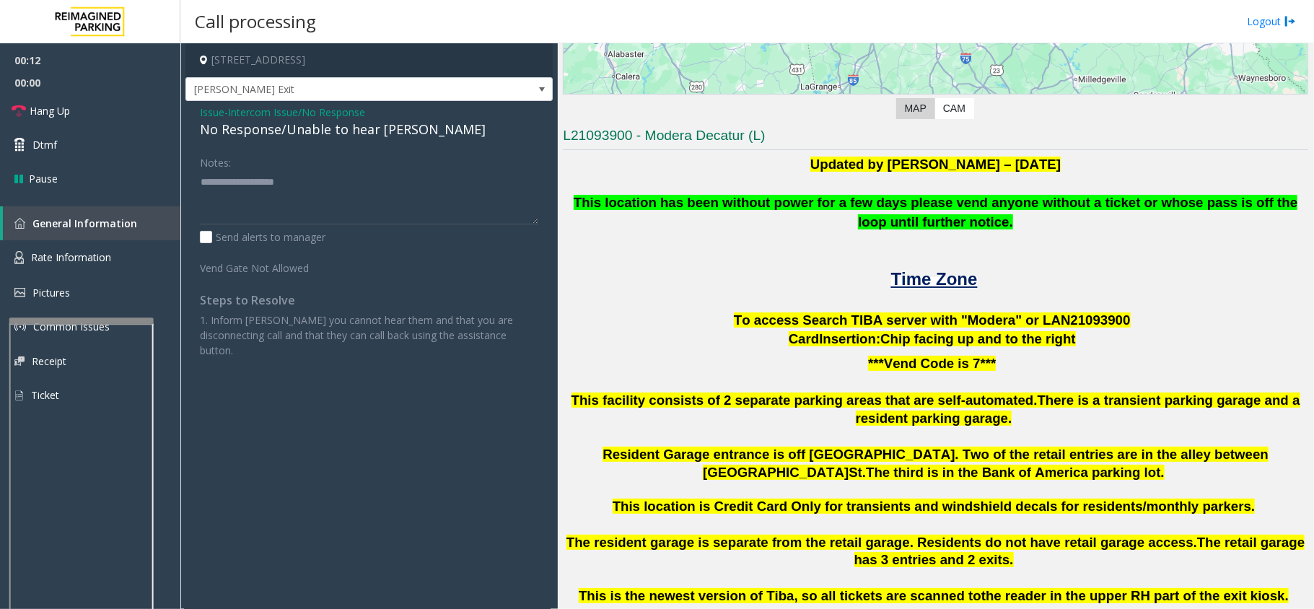
click at [347, 130] on div "No Response/Unable to hear [PERSON_NAME]" at bounding box center [369, 129] width 338 height 19
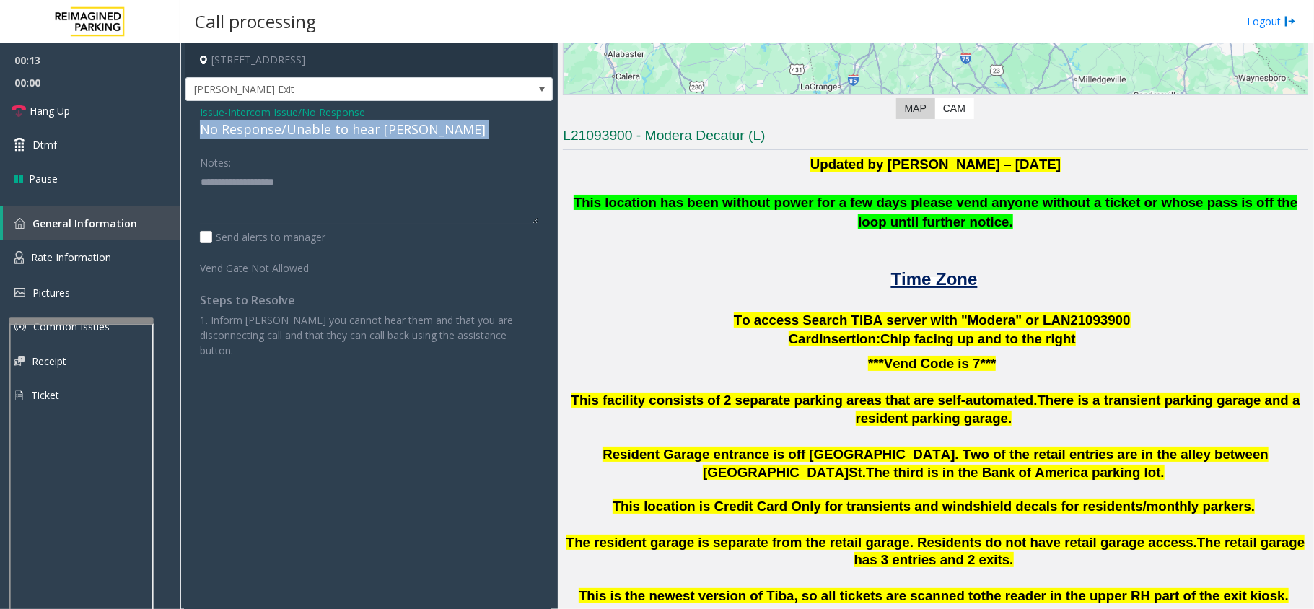
click at [347, 130] on div "No Response/Unable to hear [PERSON_NAME]" at bounding box center [369, 129] width 338 height 19
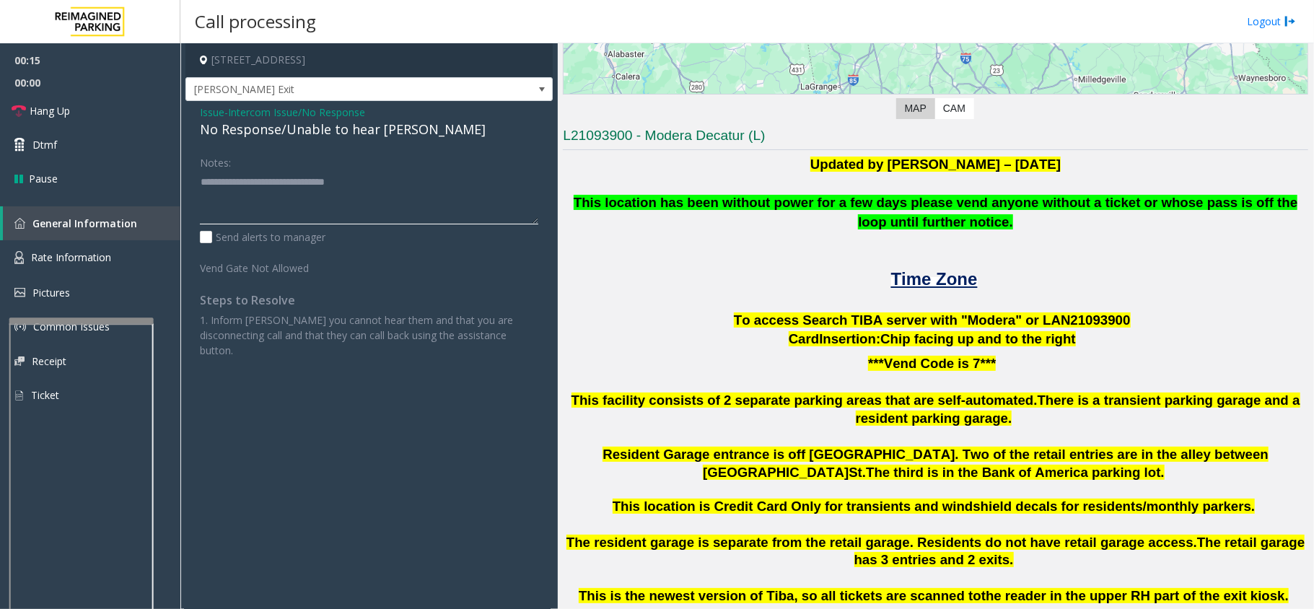
click at [385, 189] on textarea at bounding box center [369, 197] width 338 height 54
type textarea "**********"
click at [30, 105] on span "Hang Up" at bounding box center [50, 110] width 40 height 15
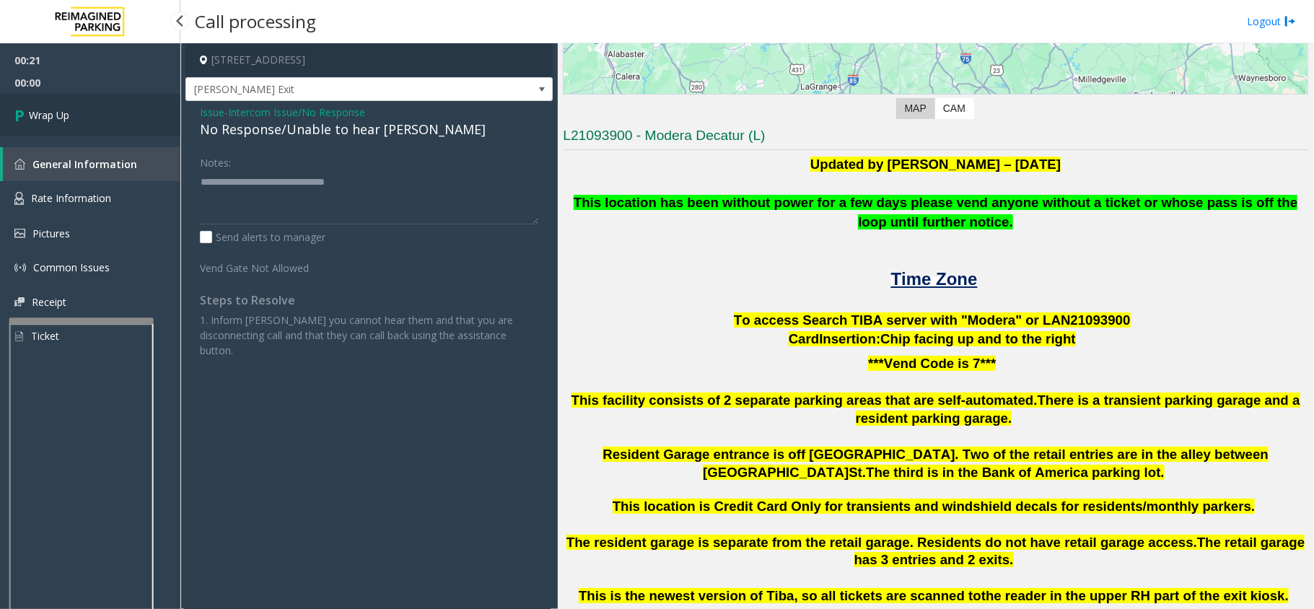
click at [30, 105] on link "Wrap Up" at bounding box center [90, 115] width 180 height 43
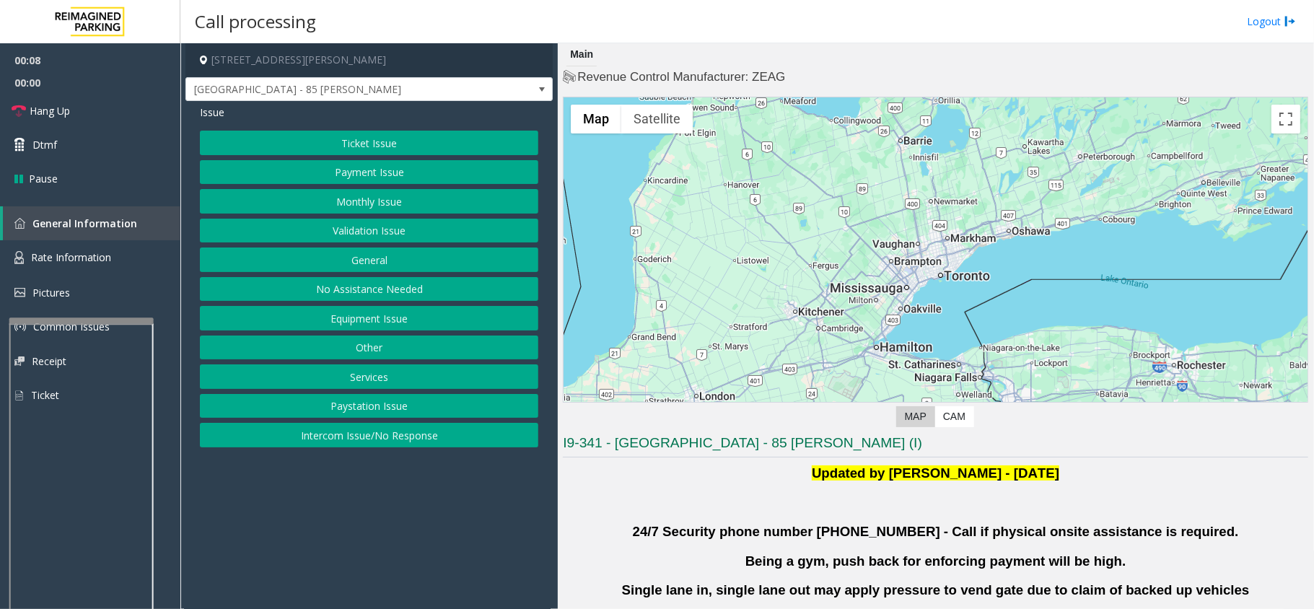
click at [443, 225] on button "Validation Issue" at bounding box center [369, 231] width 338 height 25
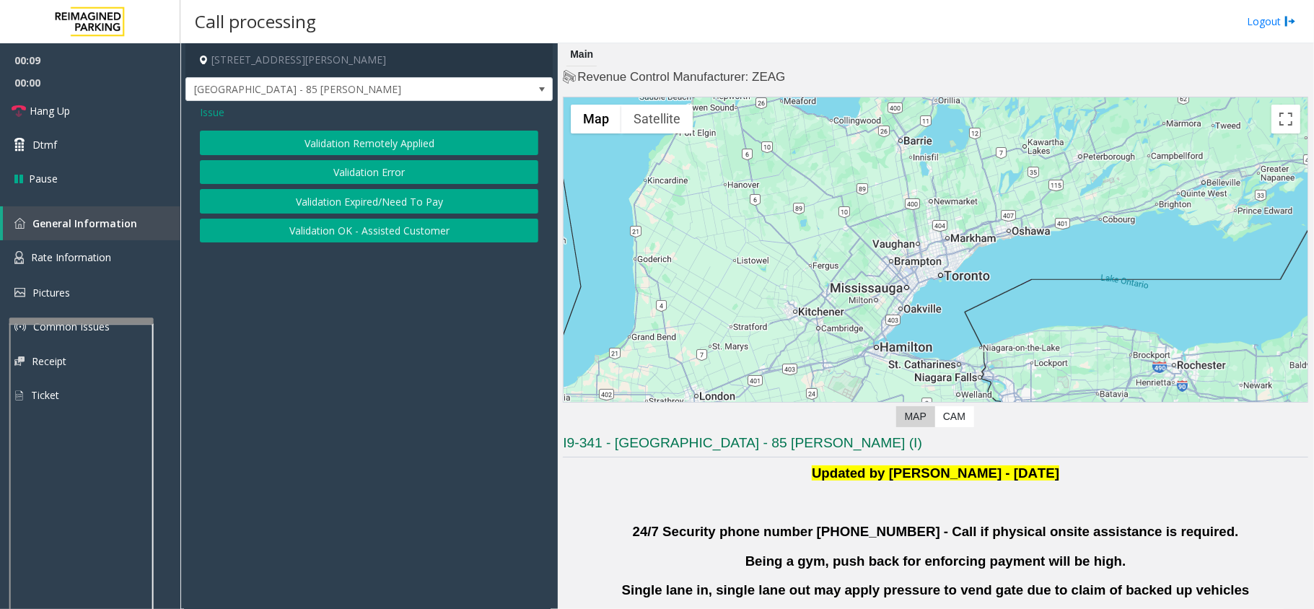
click at [410, 166] on button "Validation Error" at bounding box center [369, 172] width 338 height 25
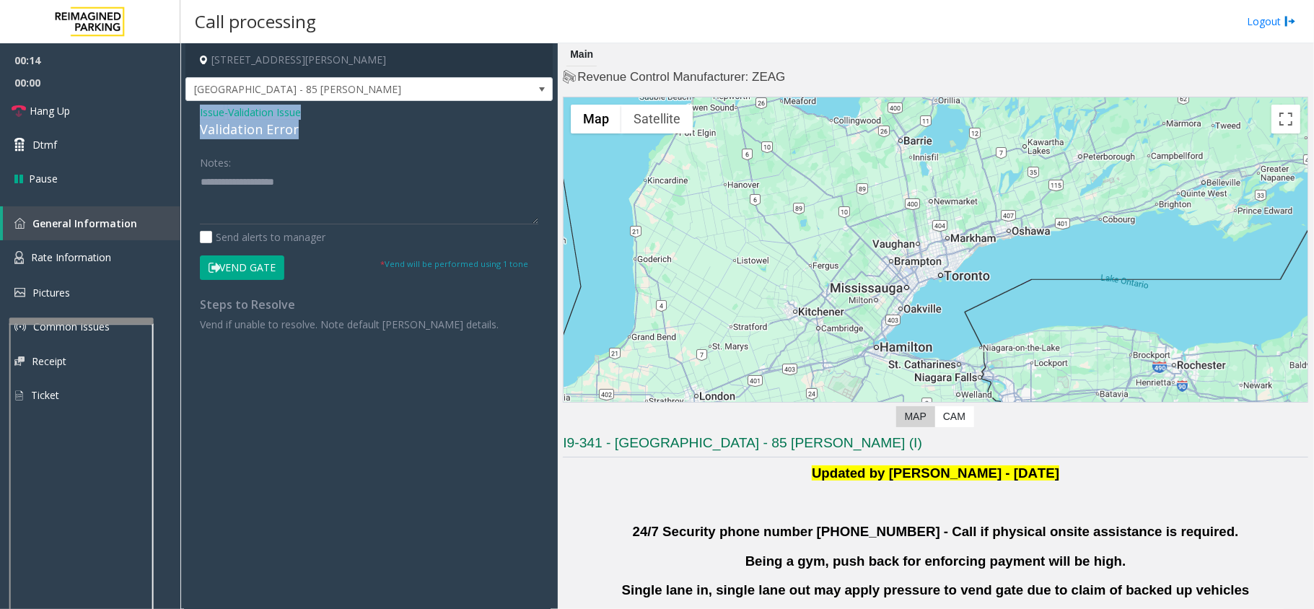
drag, startPoint x: 296, startPoint y: 131, endPoint x: 192, endPoint y: 114, distance: 105.2
click at [192, 114] on div "Issue - Validation Issue Validation Error Notes: Send alerts to manager Vend Ga…" at bounding box center [368, 223] width 367 height 245
click at [289, 201] on textarea at bounding box center [369, 197] width 338 height 54
click at [234, 201] on textarea at bounding box center [369, 197] width 338 height 54
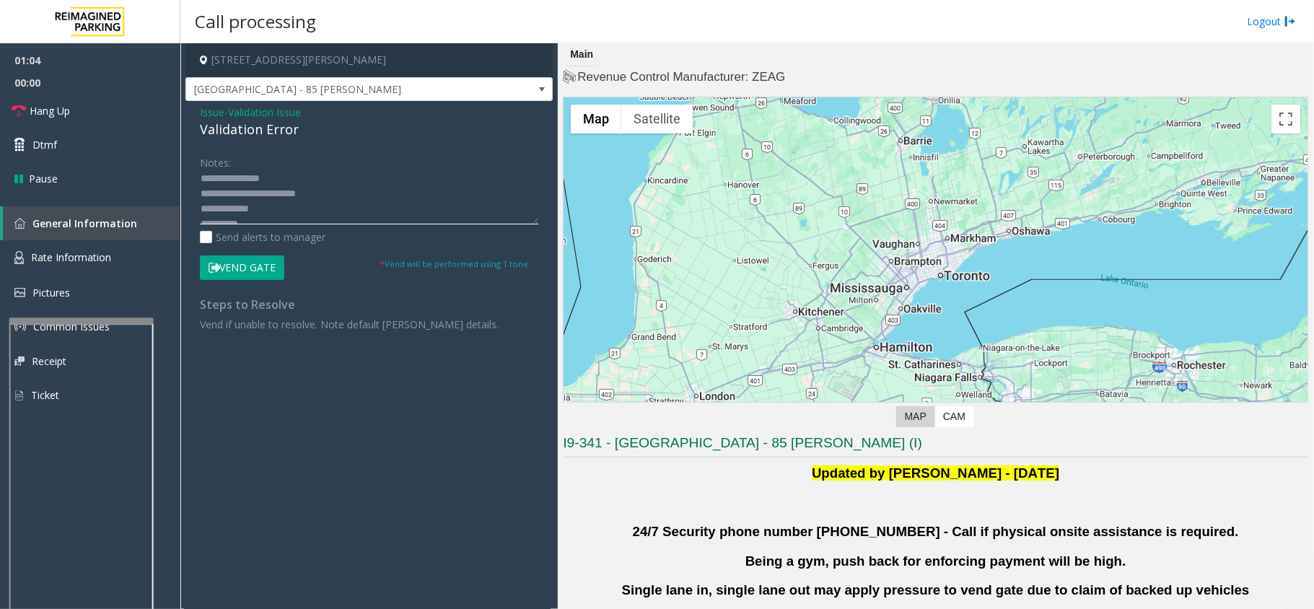
scroll to position [0, 0]
click at [275, 193] on textarea at bounding box center [369, 197] width 338 height 54
click at [251, 196] on textarea at bounding box center [369, 197] width 338 height 54
type textarea "**********"
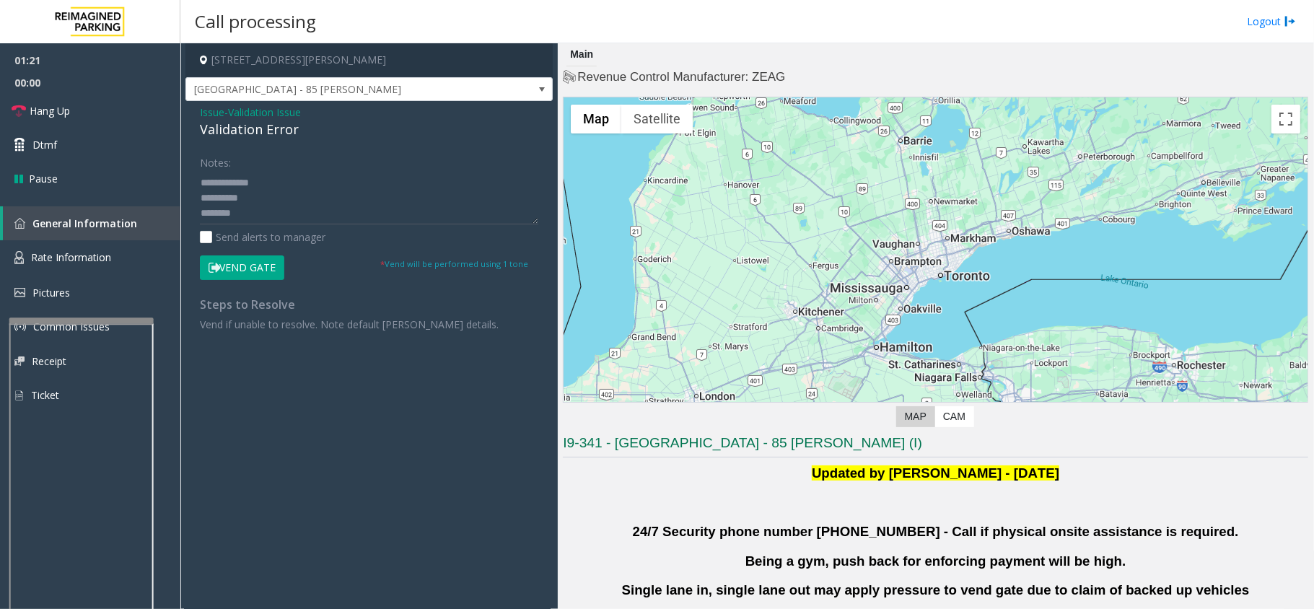
click at [281, 270] on button "Vend Gate" at bounding box center [242, 267] width 84 height 25
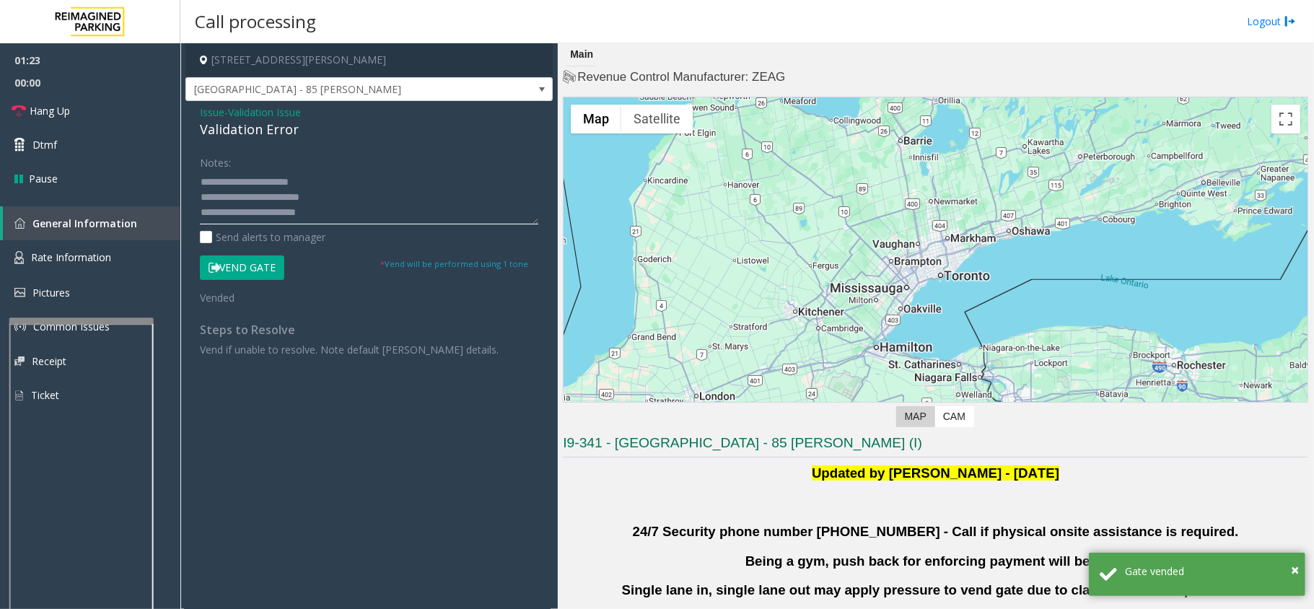
click at [325, 197] on textarea at bounding box center [369, 197] width 338 height 54
click at [39, 115] on span "Hang Up" at bounding box center [50, 110] width 40 height 15
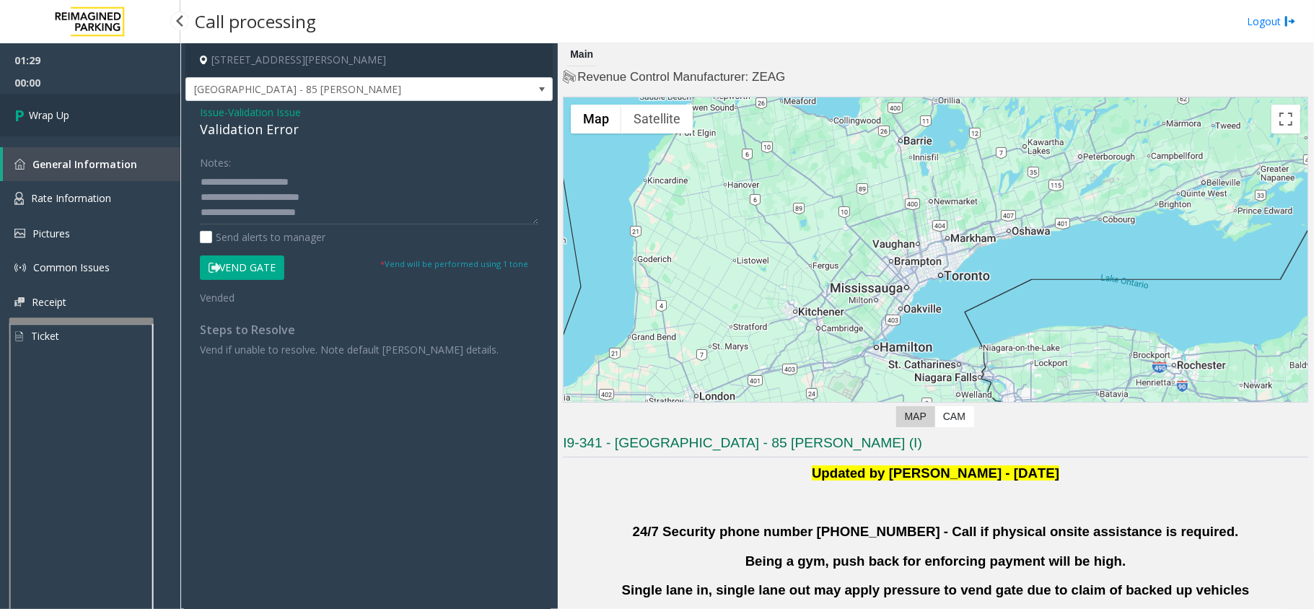
click at [39, 115] on span "Wrap Up" at bounding box center [49, 115] width 40 height 15
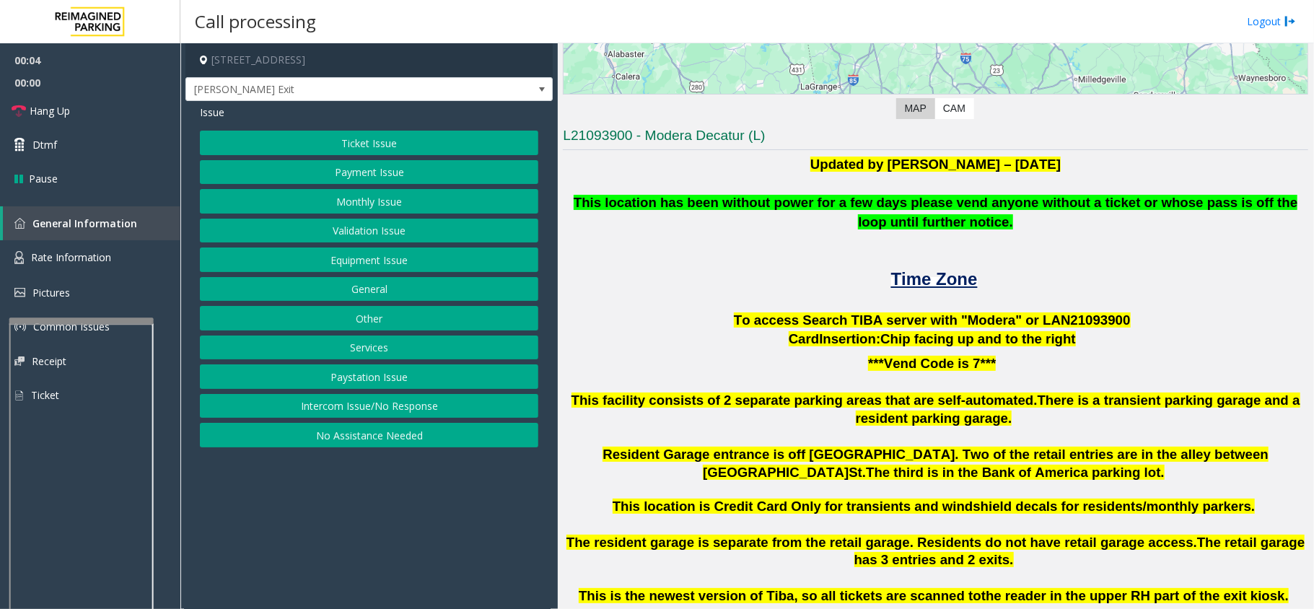
scroll to position [385, 0]
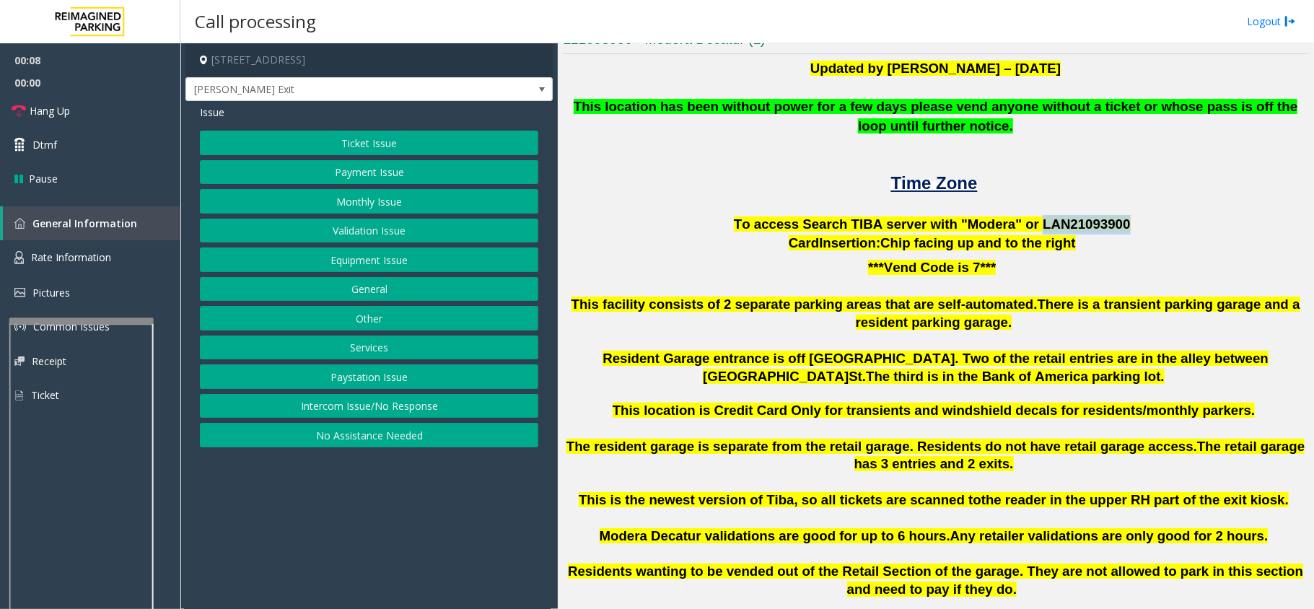
drag, startPoint x: 1097, startPoint y: 224, endPoint x: 1020, endPoint y: 224, distance: 76.5
click at [1020, 224] on p "To access Search TIBA server with "Modera" or LAN21093 900" at bounding box center [935, 224] width 745 height 19
click at [369, 225] on button "Validation Issue" at bounding box center [369, 231] width 338 height 25
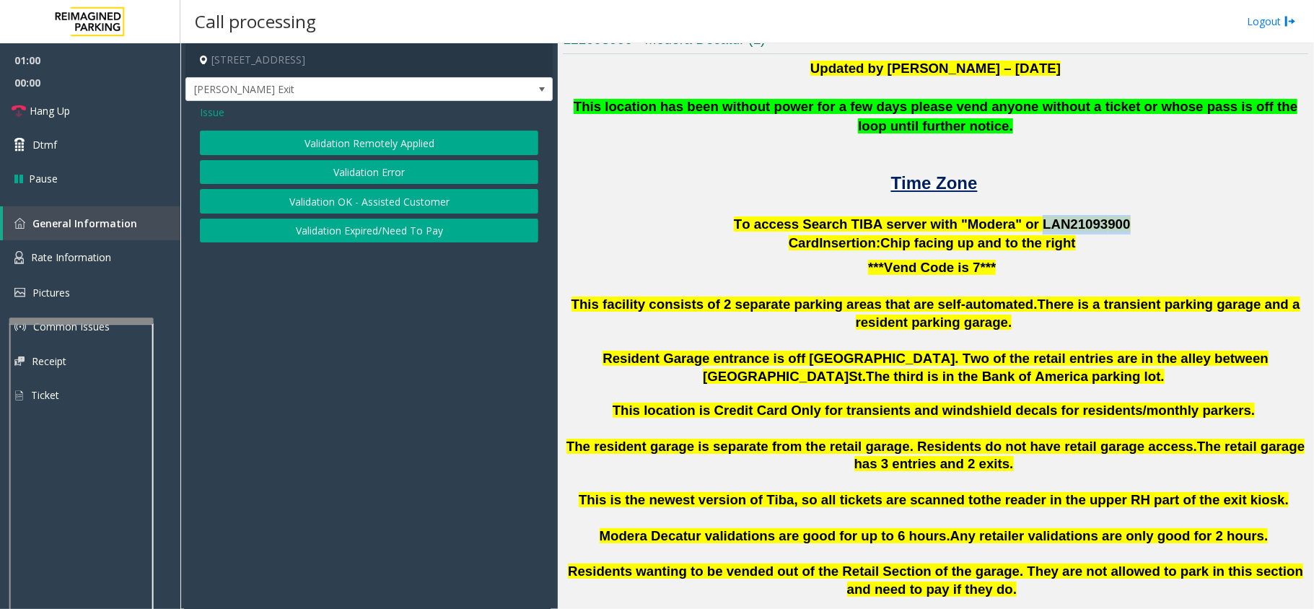
click at [365, 168] on button "Validation Error" at bounding box center [369, 172] width 338 height 25
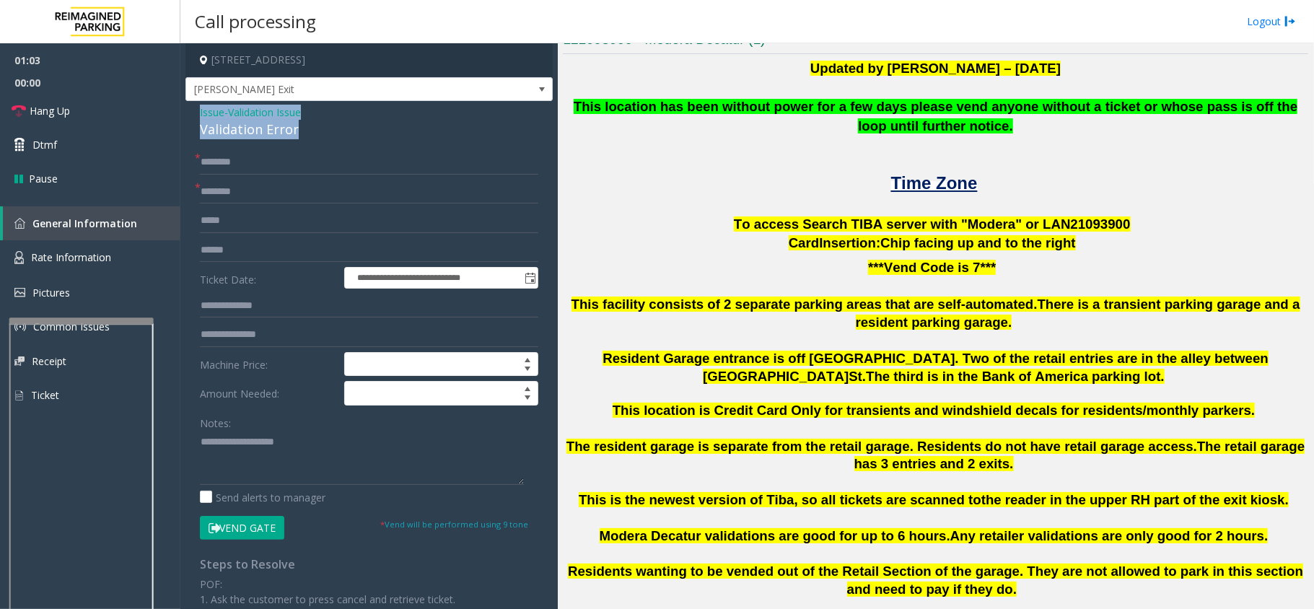
drag, startPoint x: 302, startPoint y: 131, endPoint x: 190, endPoint y: 108, distance: 113.3
click at [190, 108] on div "**********" at bounding box center [368, 512] width 367 height 823
click at [289, 462] on textarea at bounding box center [362, 458] width 324 height 54
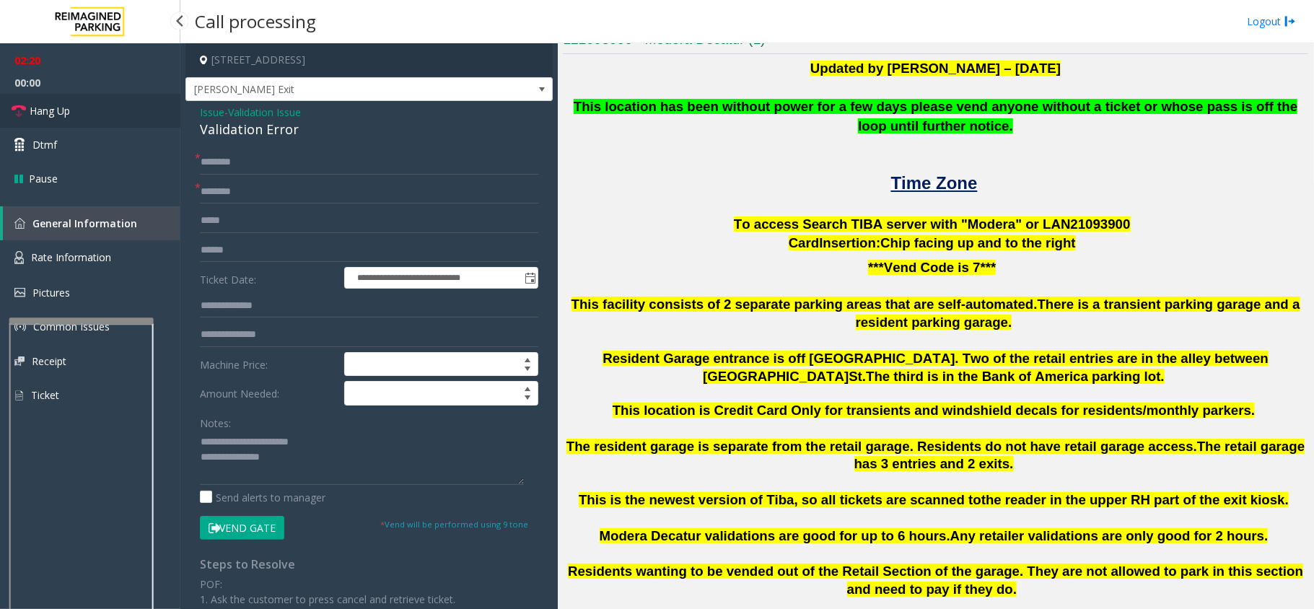
click at [30, 110] on span "Hang Up" at bounding box center [50, 110] width 40 height 15
click at [287, 468] on textarea at bounding box center [362, 458] width 324 height 54
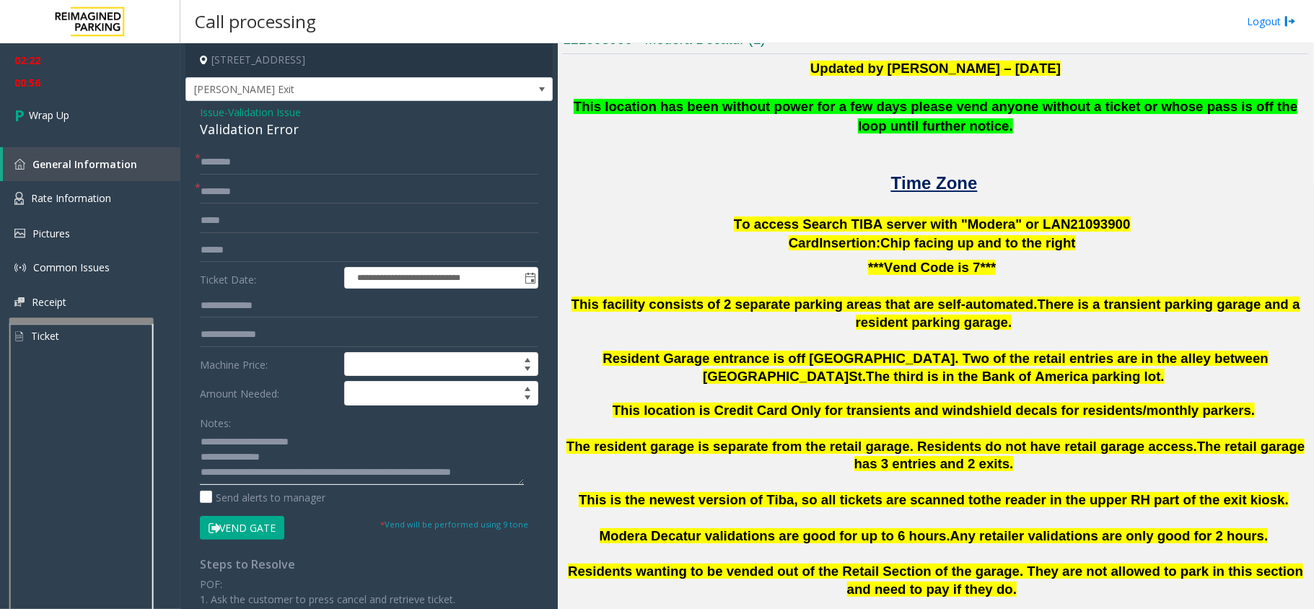
scroll to position [25, 0]
click at [287, 468] on textarea at bounding box center [362, 458] width 324 height 54
click at [290, 470] on textarea at bounding box center [362, 458] width 324 height 54
click at [244, 475] on textarea at bounding box center [362, 458] width 324 height 54
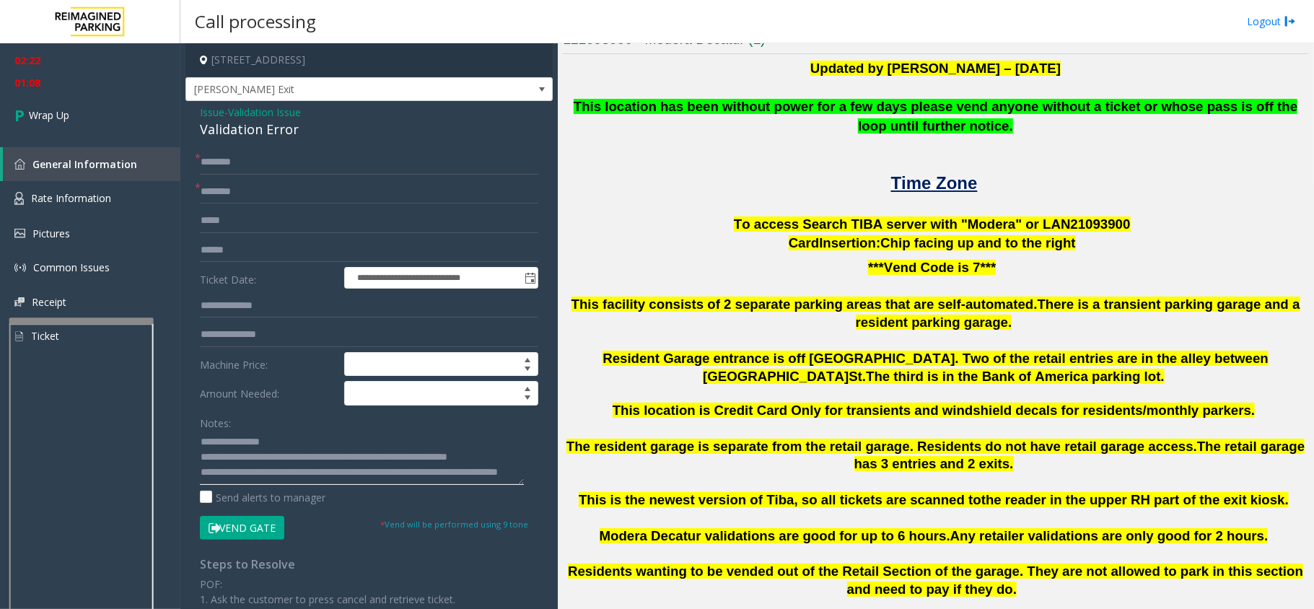
click at [494, 476] on textarea at bounding box center [362, 458] width 324 height 54
type textarea "**********"
click at [222, 182] on input "text" at bounding box center [369, 192] width 338 height 25
type input "**"
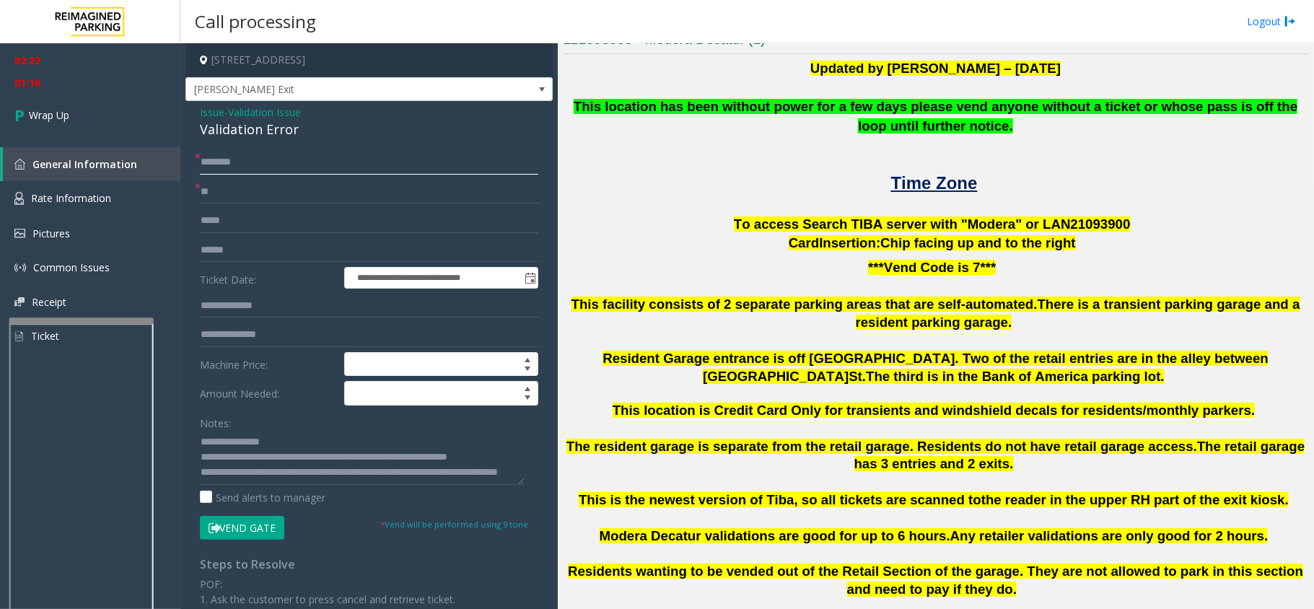
click at [267, 167] on input "text" at bounding box center [369, 162] width 338 height 25
type input "**"
click at [20, 105] on icon at bounding box center [21, 115] width 14 height 24
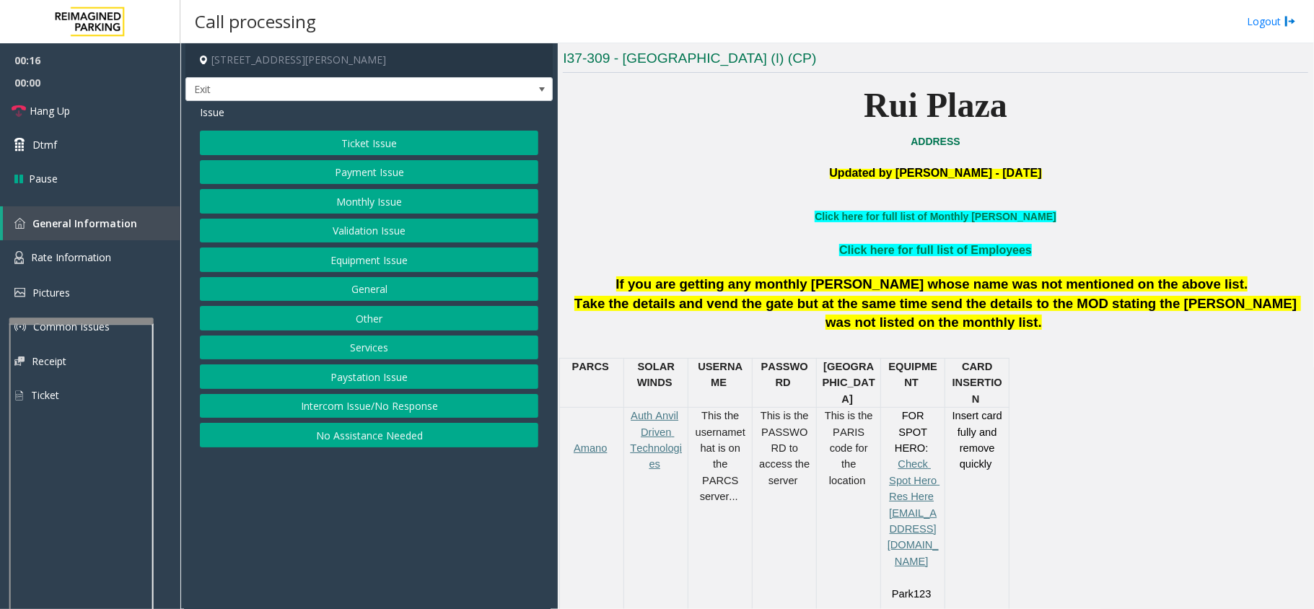
scroll to position [481, 0]
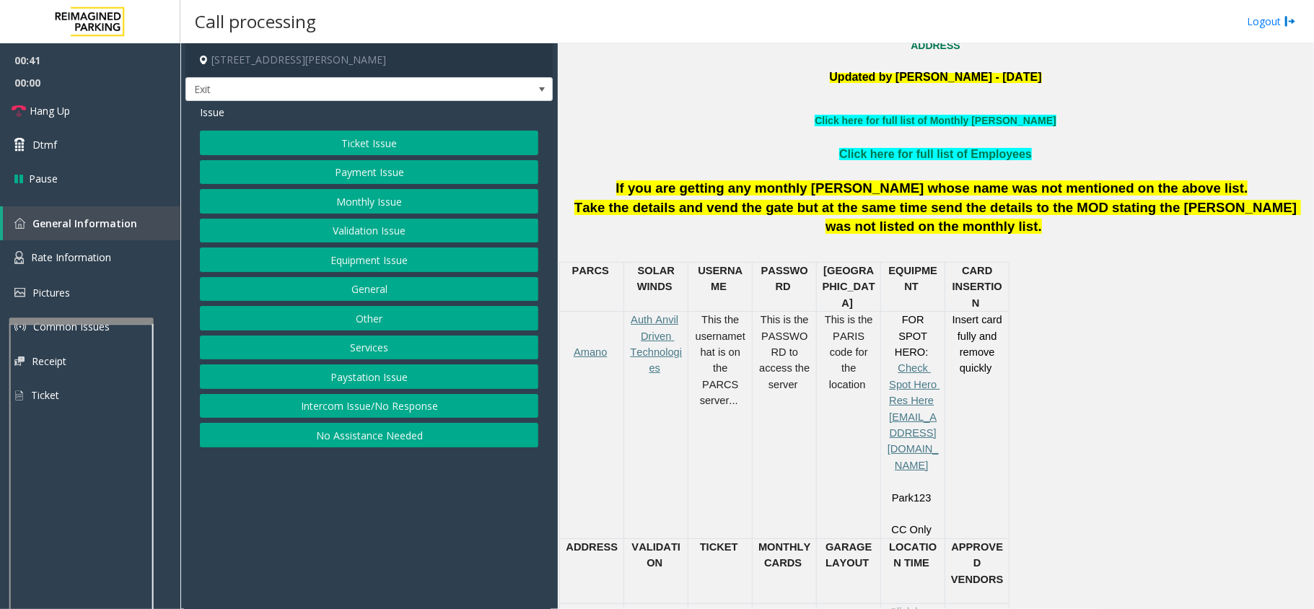
click at [376, 355] on button "Services" at bounding box center [369, 347] width 338 height 25
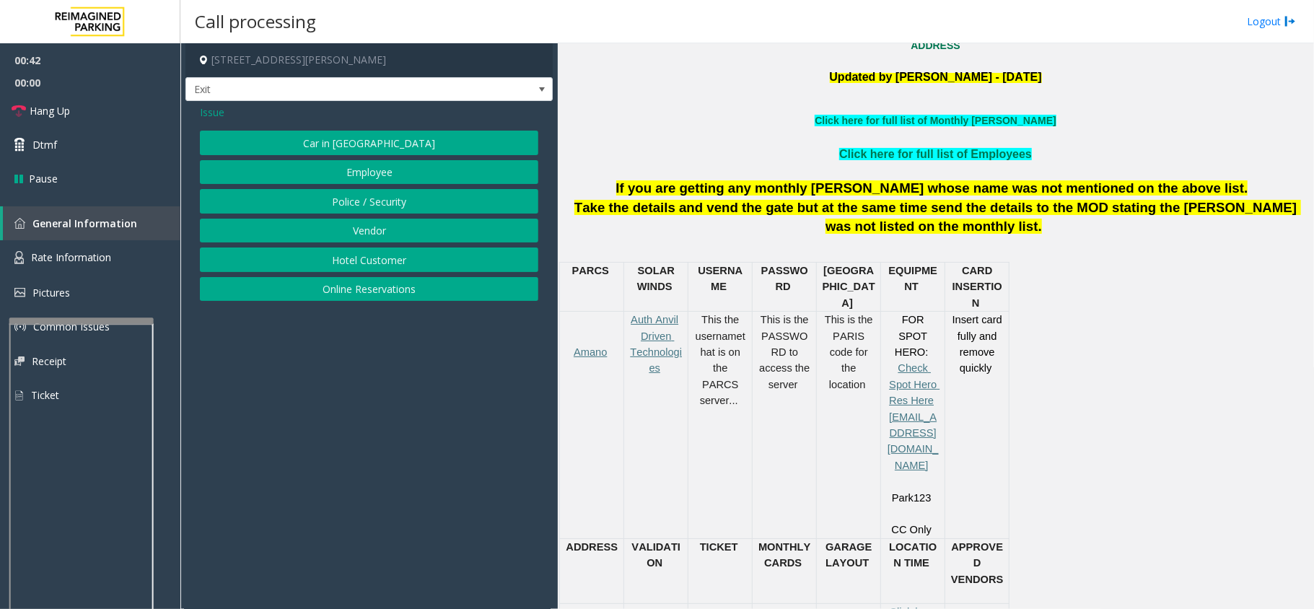
click at [377, 260] on button "Hotel Customer" at bounding box center [369, 259] width 338 height 25
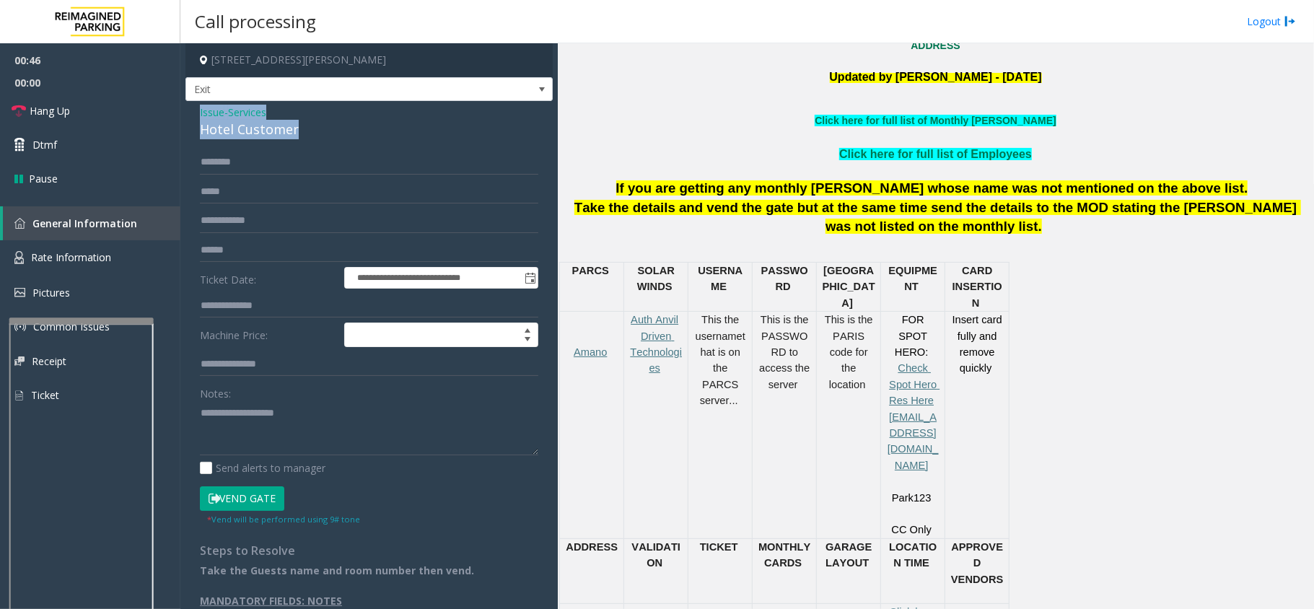
drag, startPoint x: 306, startPoint y: 128, endPoint x: 194, endPoint y: 119, distance: 112.2
click at [194, 119] on div "**********" at bounding box center [368, 362] width 367 height 522
click at [278, 429] on textarea at bounding box center [369, 428] width 338 height 54
click at [284, 309] on input "text" at bounding box center [369, 306] width 338 height 25
click at [267, 445] on textarea at bounding box center [369, 428] width 338 height 54
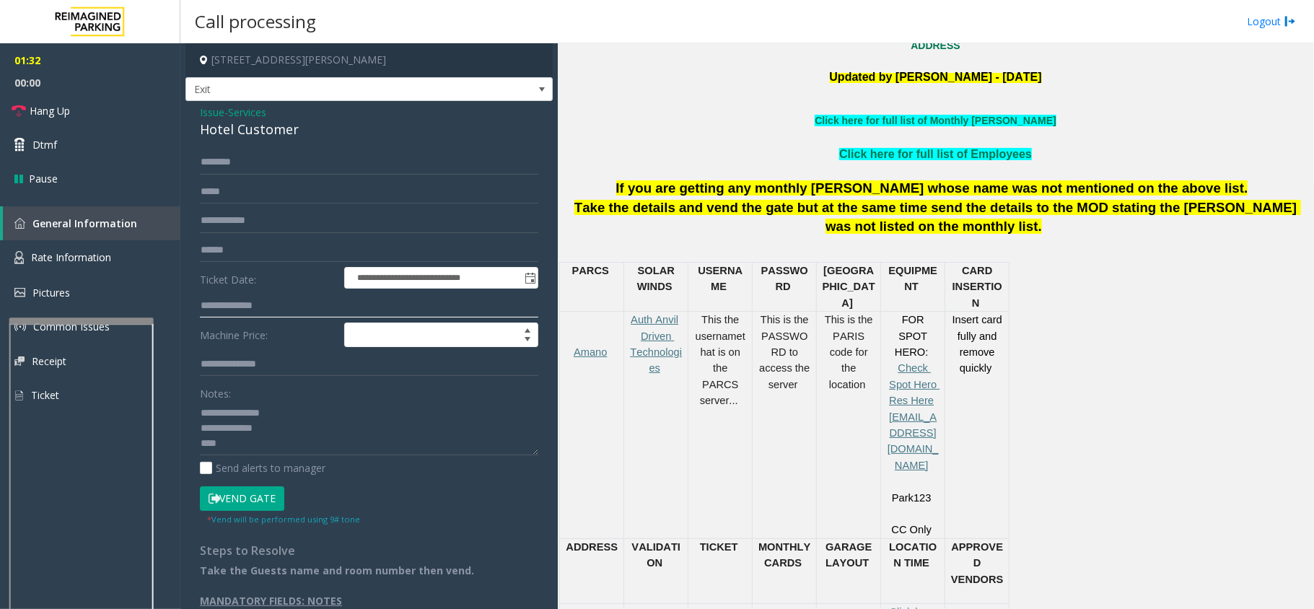
click at [245, 309] on input "text" at bounding box center [369, 306] width 338 height 25
drag, startPoint x: 235, startPoint y: 442, endPoint x: 243, endPoint y: 446, distance: 9.0
click at [243, 446] on textarea at bounding box center [369, 428] width 338 height 54
click at [14, 114] on icon at bounding box center [19, 111] width 14 height 14
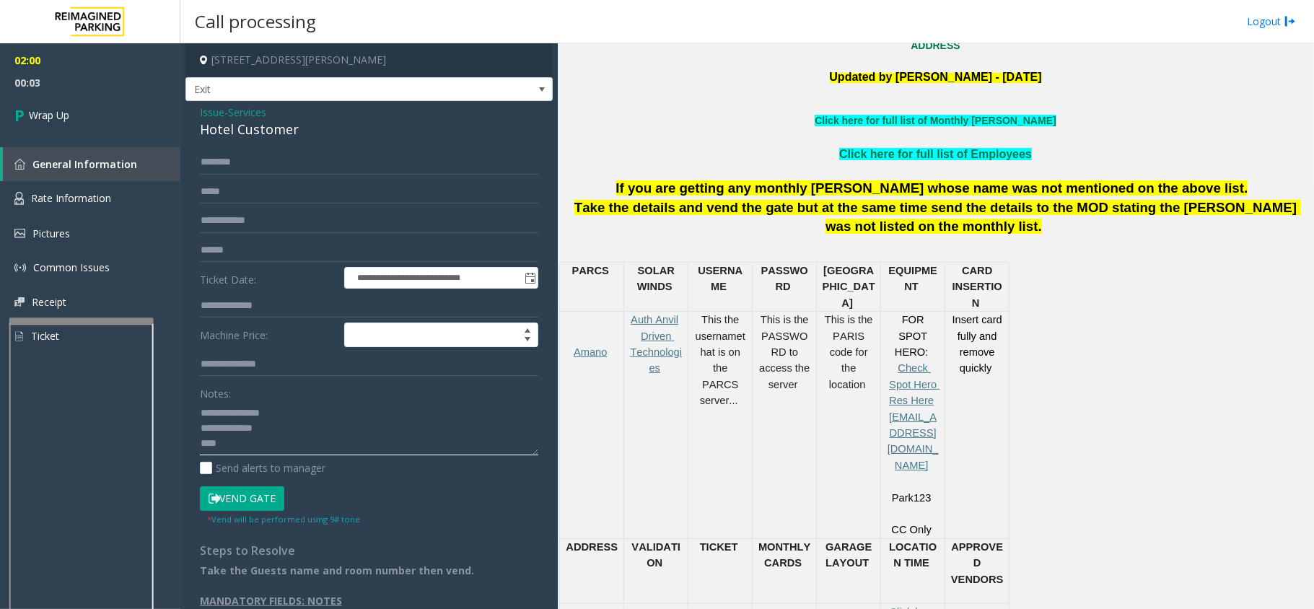
click at [462, 451] on textarea at bounding box center [369, 428] width 338 height 54
paste textarea "**********"
type textarea "**********"
click at [17, 118] on icon at bounding box center [21, 115] width 14 height 24
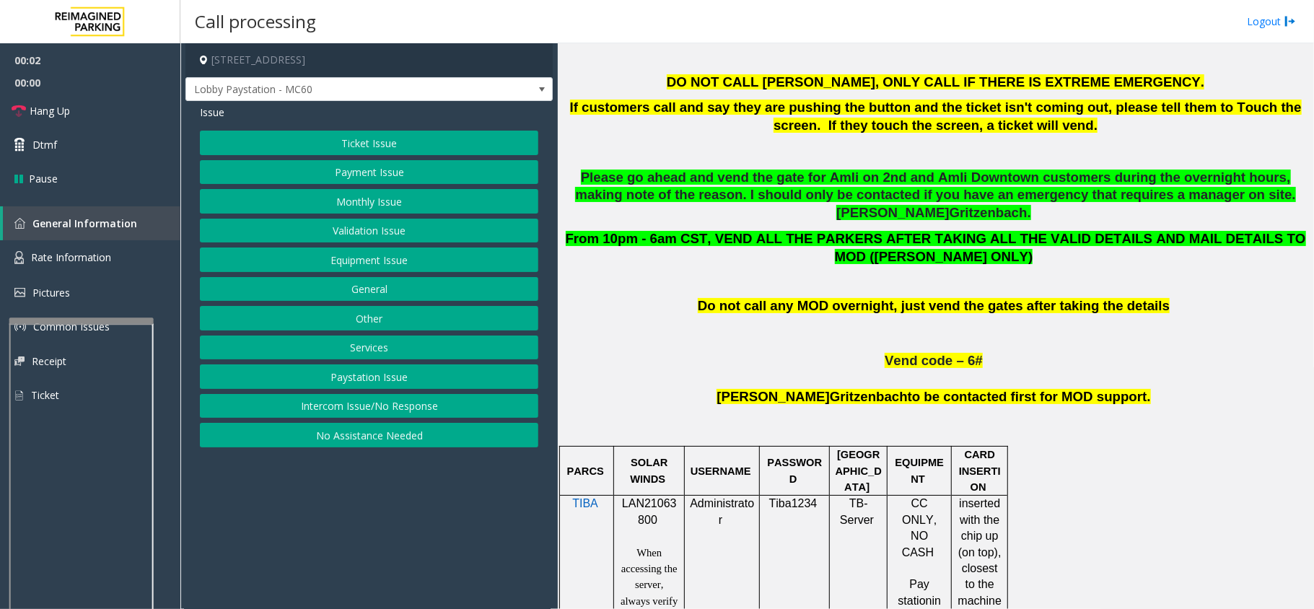
scroll to position [673, 0]
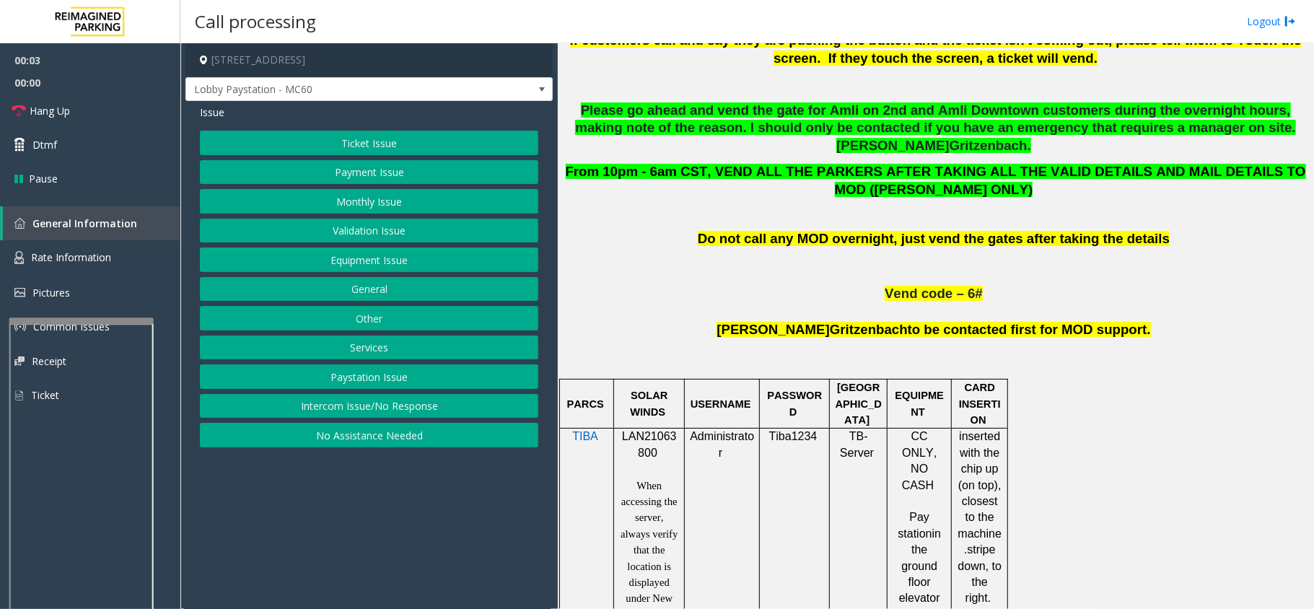
click at [664, 430] on span "LAN21063800" at bounding box center [649, 444] width 55 height 28
click at [333, 404] on button "Intercom Issue/No Response" at bounding box center [369, 406] width 338 height 25
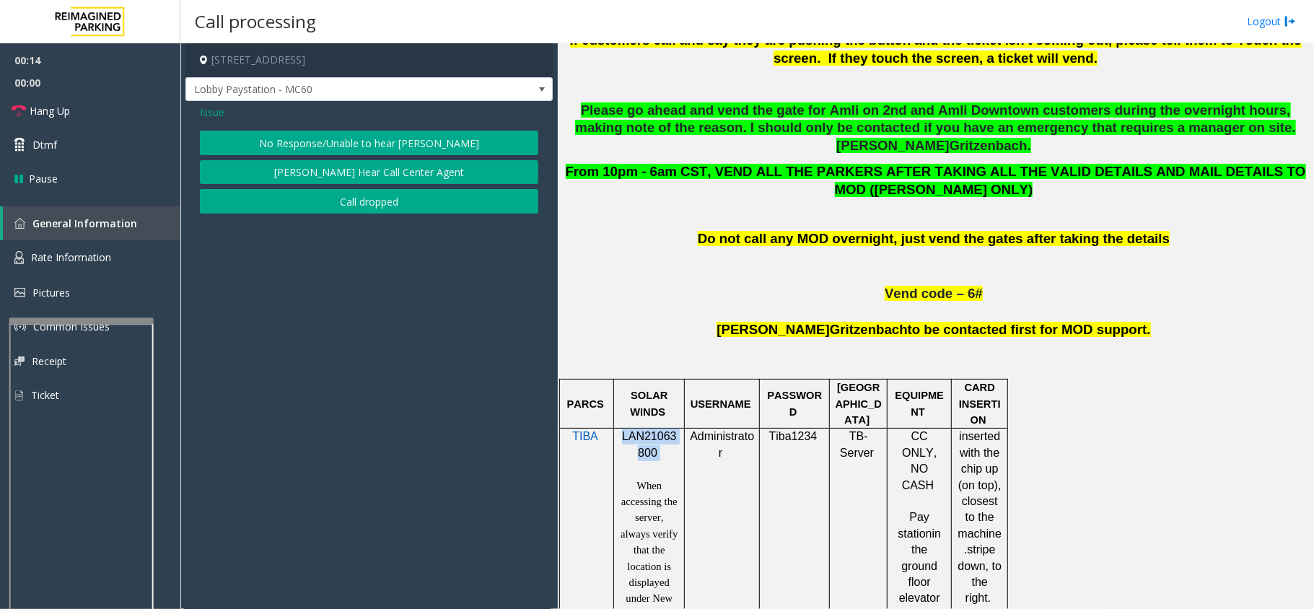
click at [343, 139] on button "No Response/Unable to hear [PERSON_NAME]" at bounding box center [369, 143] width 338 height 25
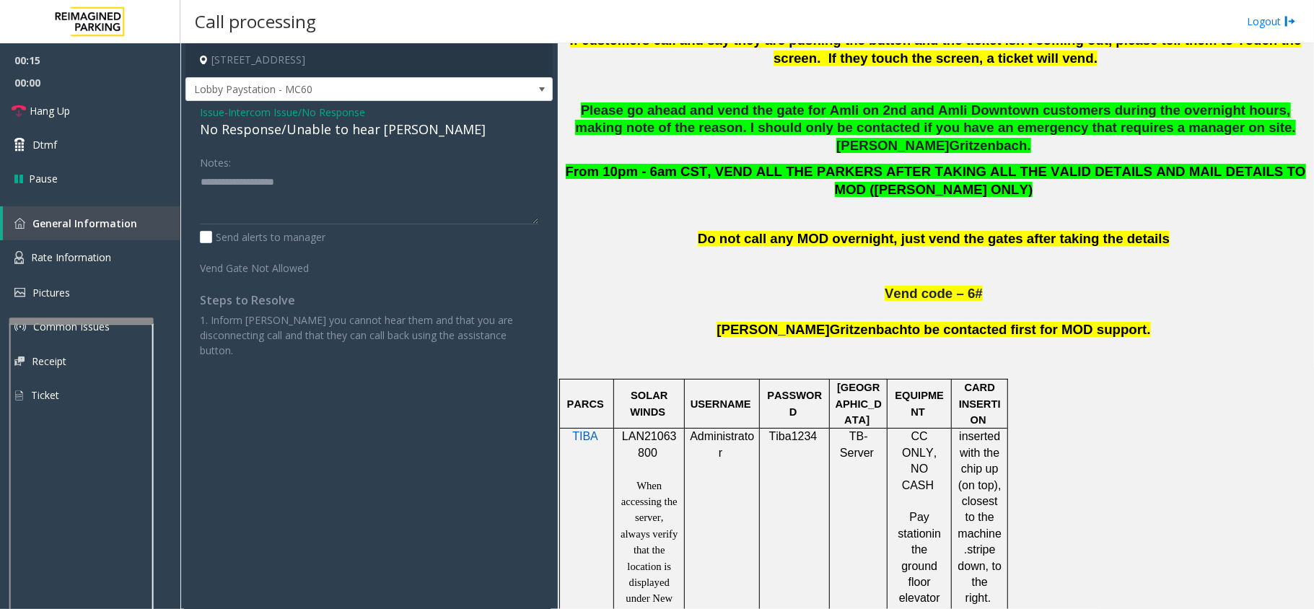
click at [306, 139] on div "No Response/Unable to hear [PERSON_NAME]" at bounding box center [369, 129] width 338 height 19
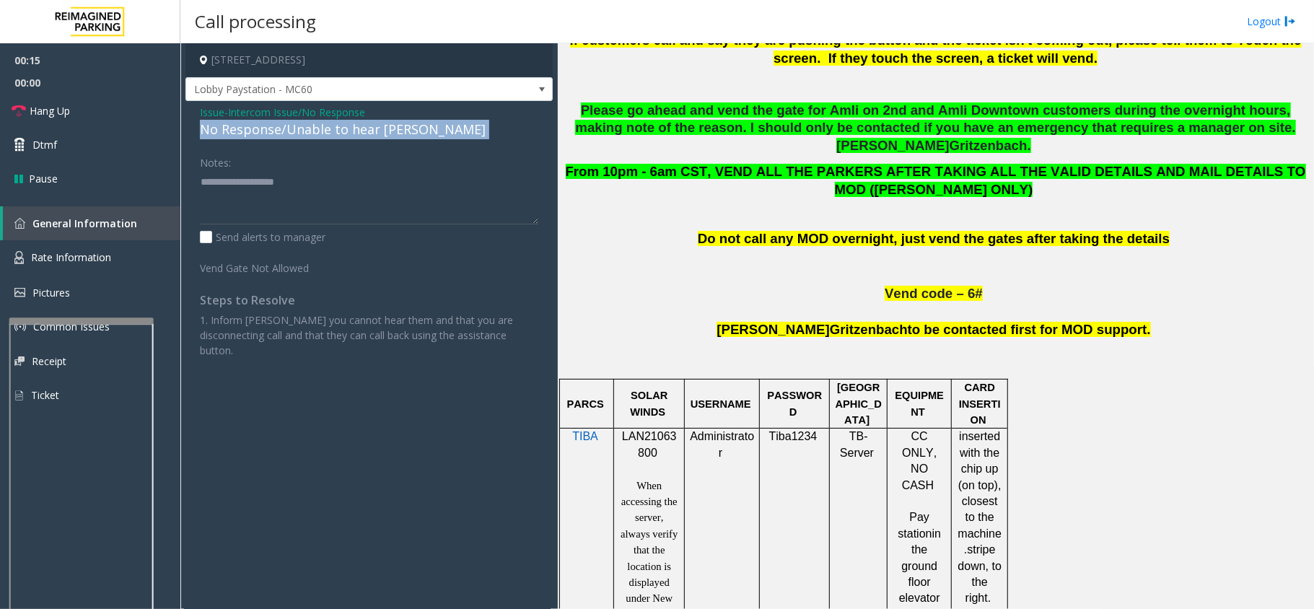
click at [306, 139] on div "No Response/Unable to hear [PERSON_NAME]" at bounding box center [369, 129] width 338 height 19
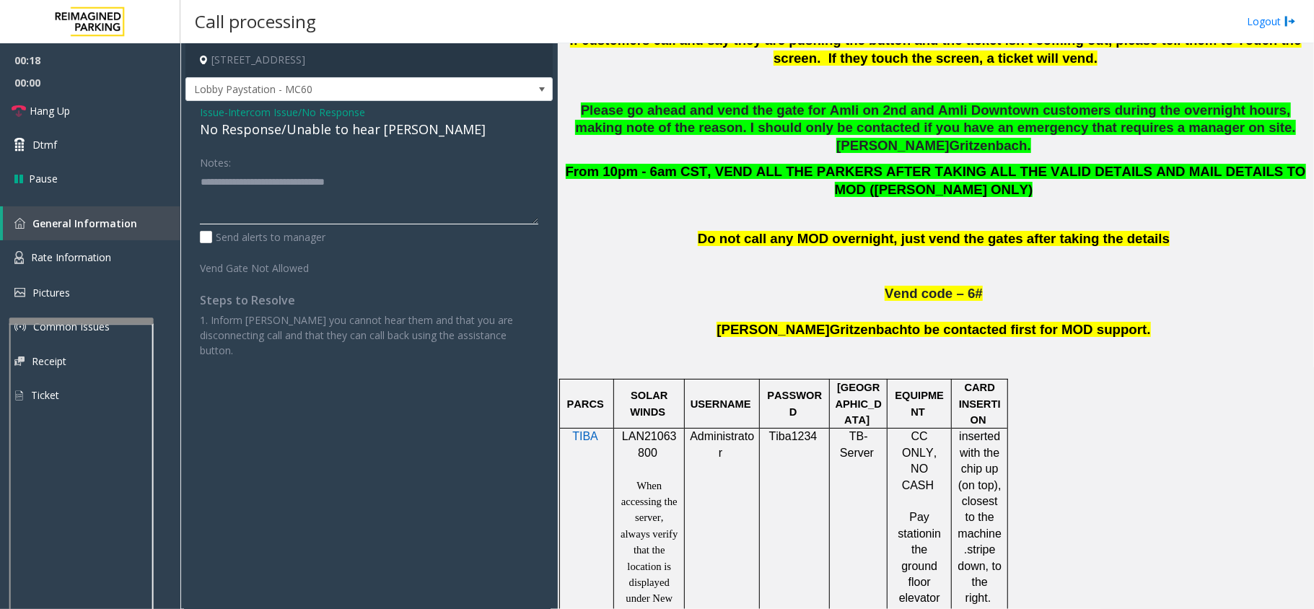
click at [384, 194] on textarea at bounding box center [369, 197] width 338 height 54
type textarea "**********"
click at [30, 113] on span "Hang Up" at bounding box center [50, 110] width 40 height 15
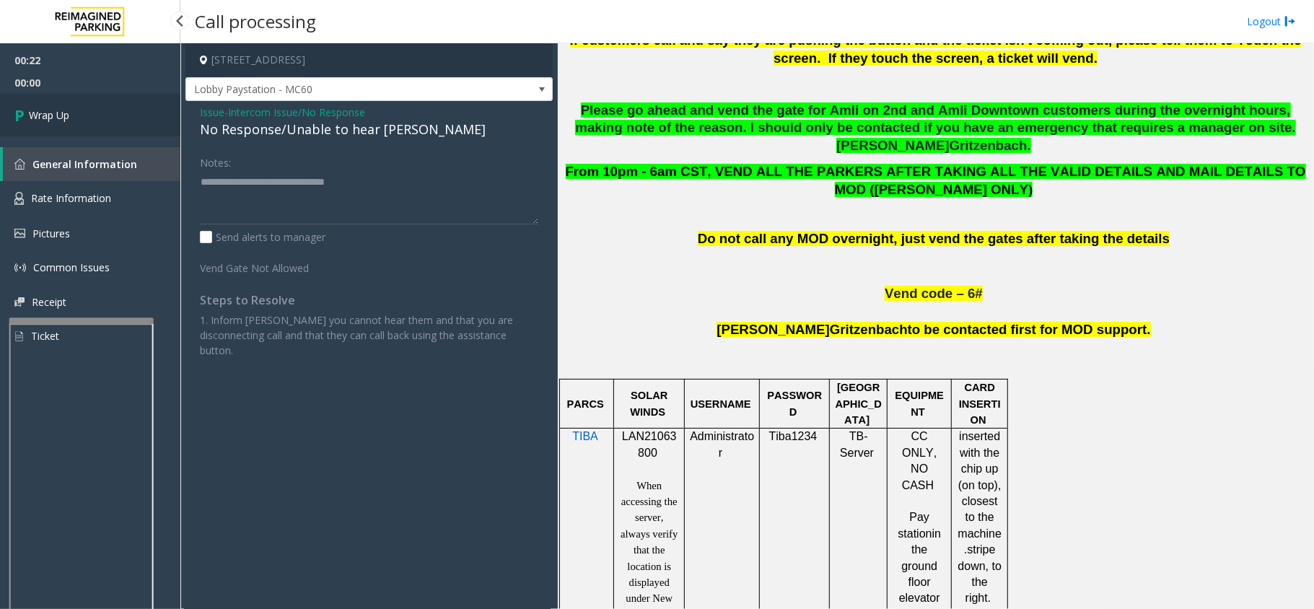
click at [29, 113] on span "Wrap Up" at bounding box center [49, 115] width 40 height 15
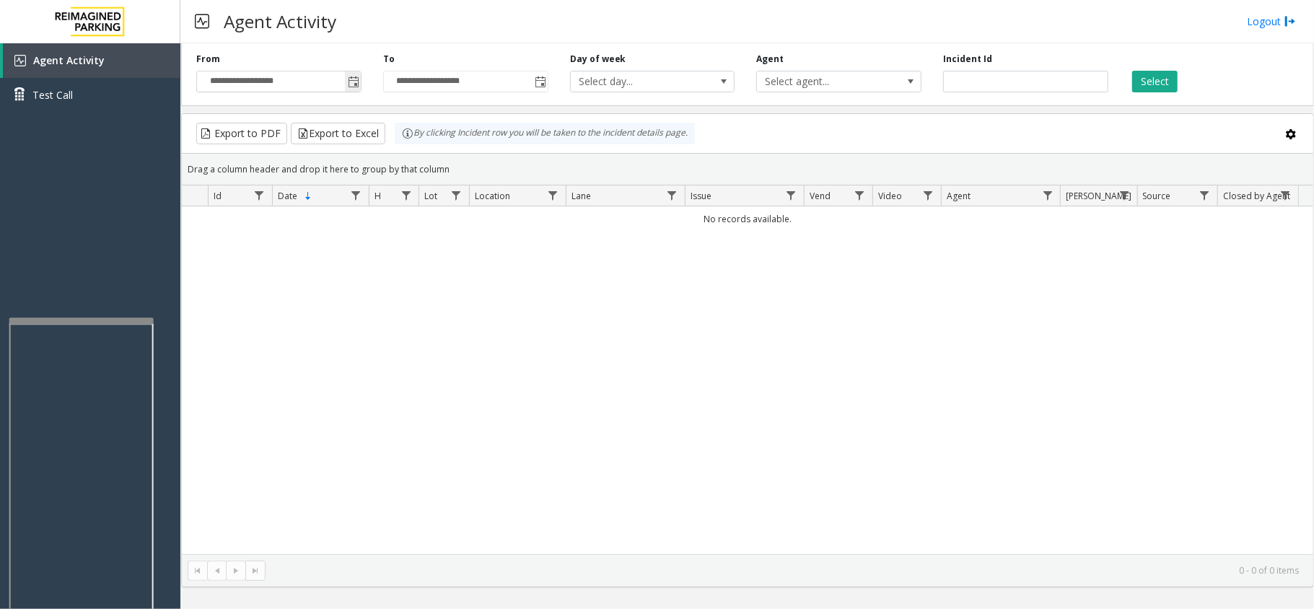
click at [354, 88] on span "Toggle popup" at bounding box center [354, 82] width 12 height 12
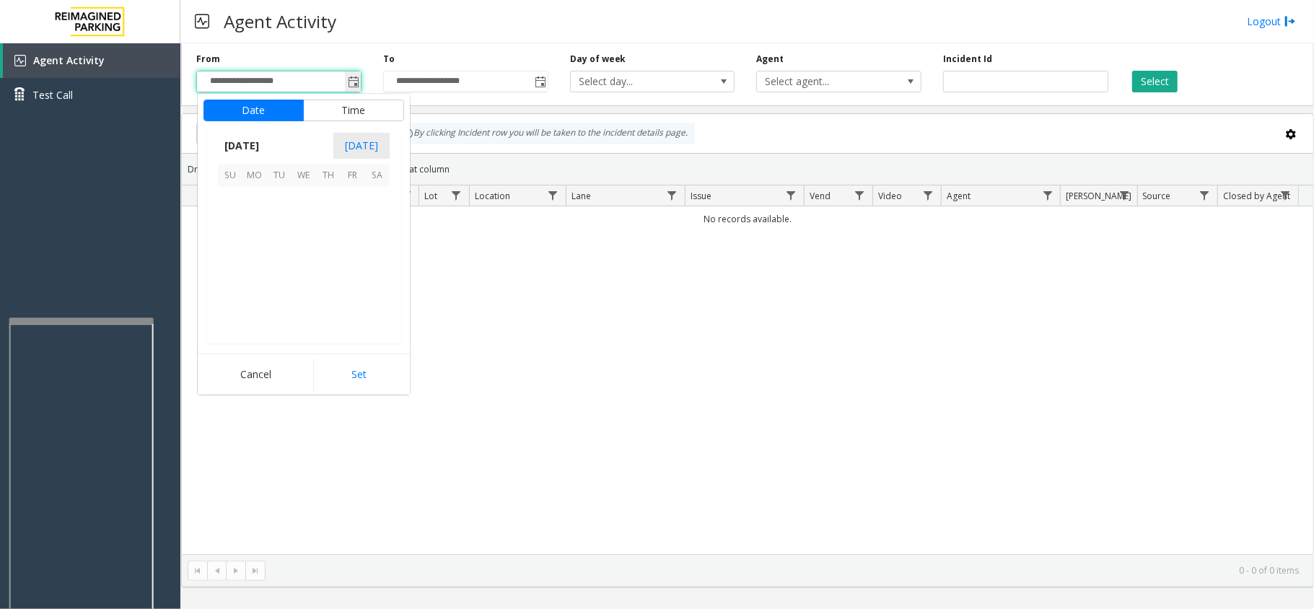
scroll to position [258950, 0]
click at [260, 203] on span "1" at bounding box center [254, 198] width 25 height 25
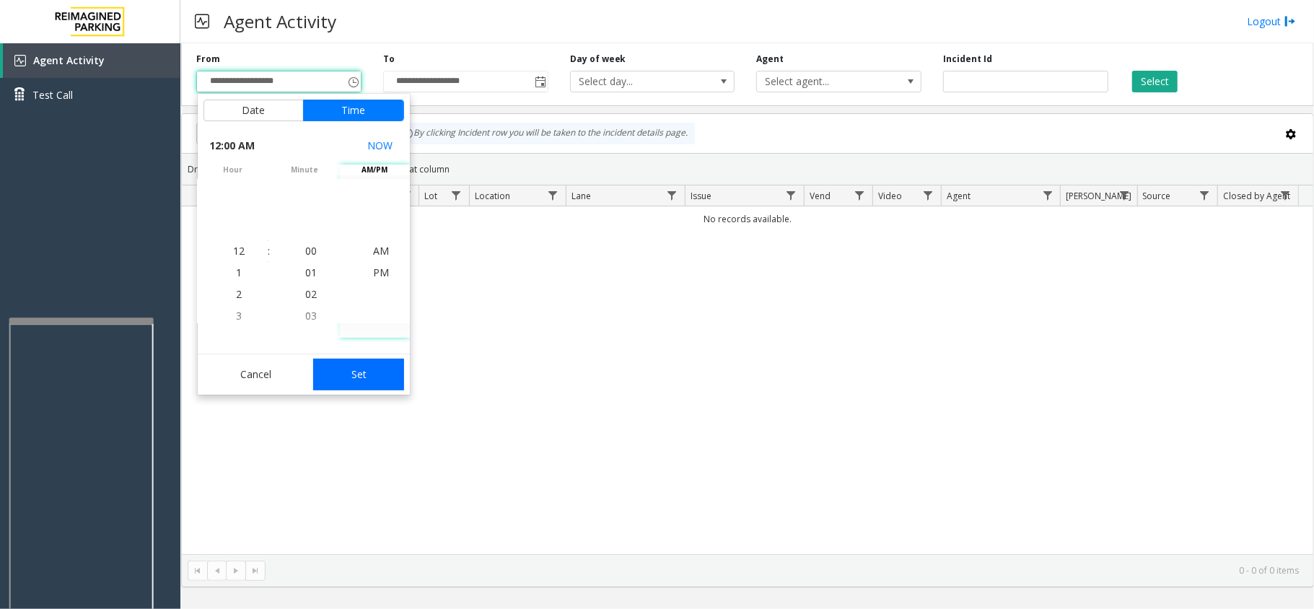
click at [378, 385] on button "Set" at bounding box center [358, 375] width 91 height 32
type input "**********"
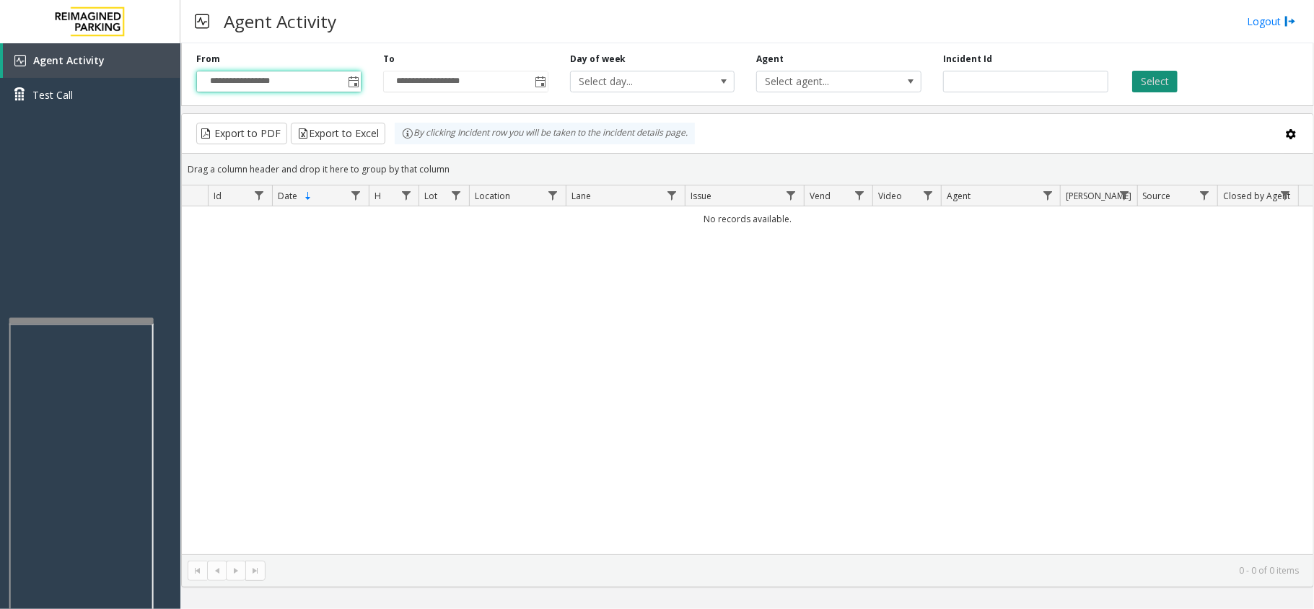
click at [1146, 79] on button "Select" at bounding box center [1154, 82] width 45 height 22
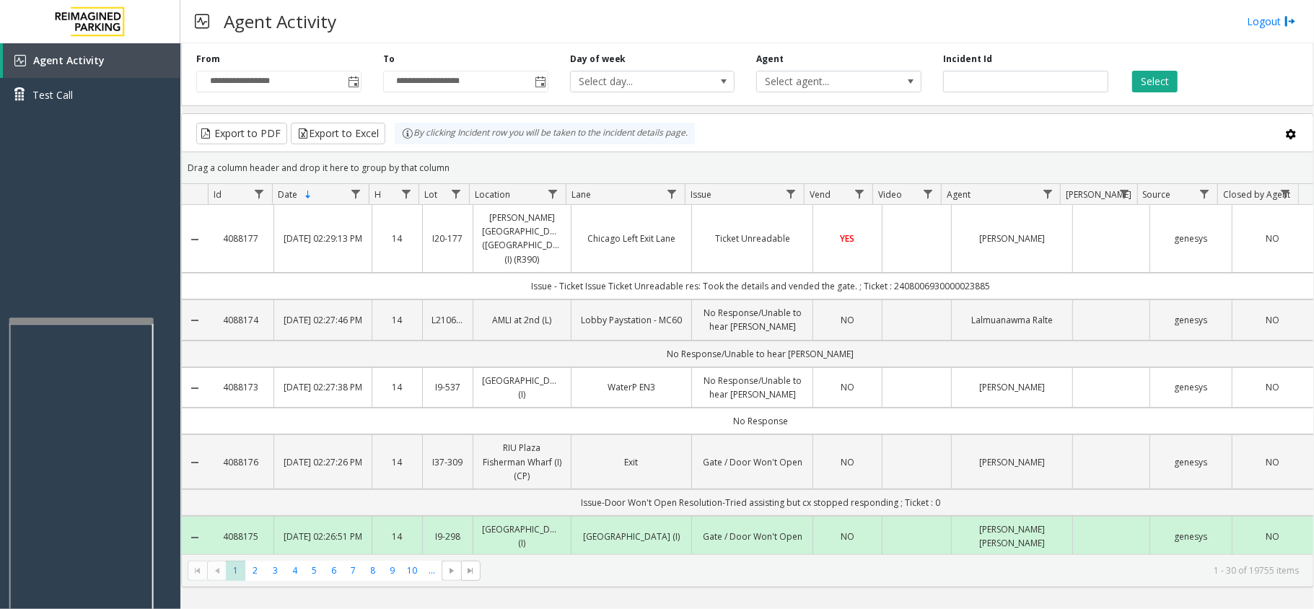
drag, startPoint x: 1004, startPoint y: 270, endPoint x: 887, endPoint y: 284, distance: 118.5
click at [887, 284] on td "Issue - Ticket Issue Ticket Unreadable res: Took the details and vended the gat…" at bounding box center [760, 286] width 1105 height 27
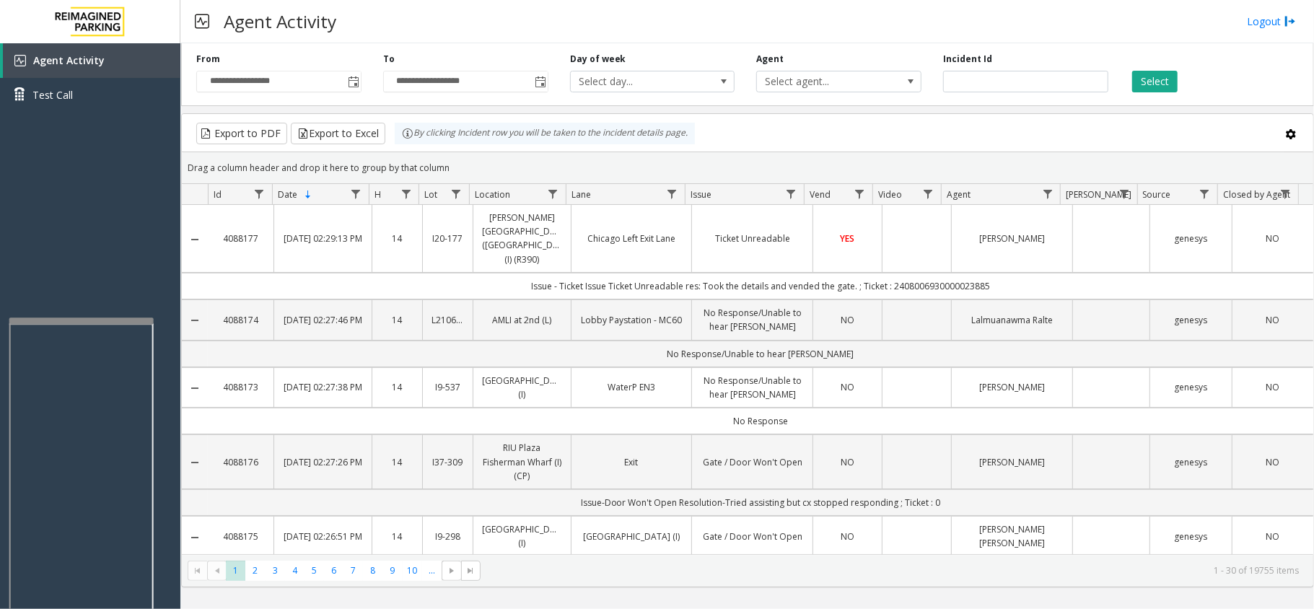
click at [991, 278] on td "Issue - Ticket Issue Ticket Unreadable res: Took the details and vended the gat…" at bounding box center [760, 286] width 1105 height 27
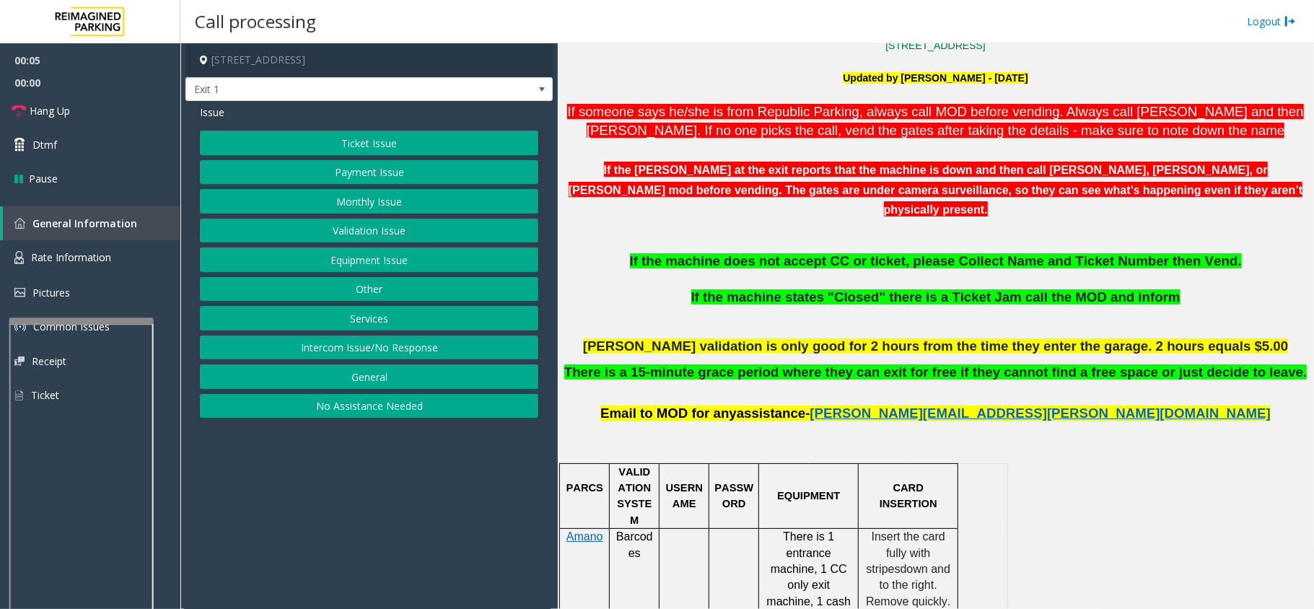
scroll to position [577, 0]
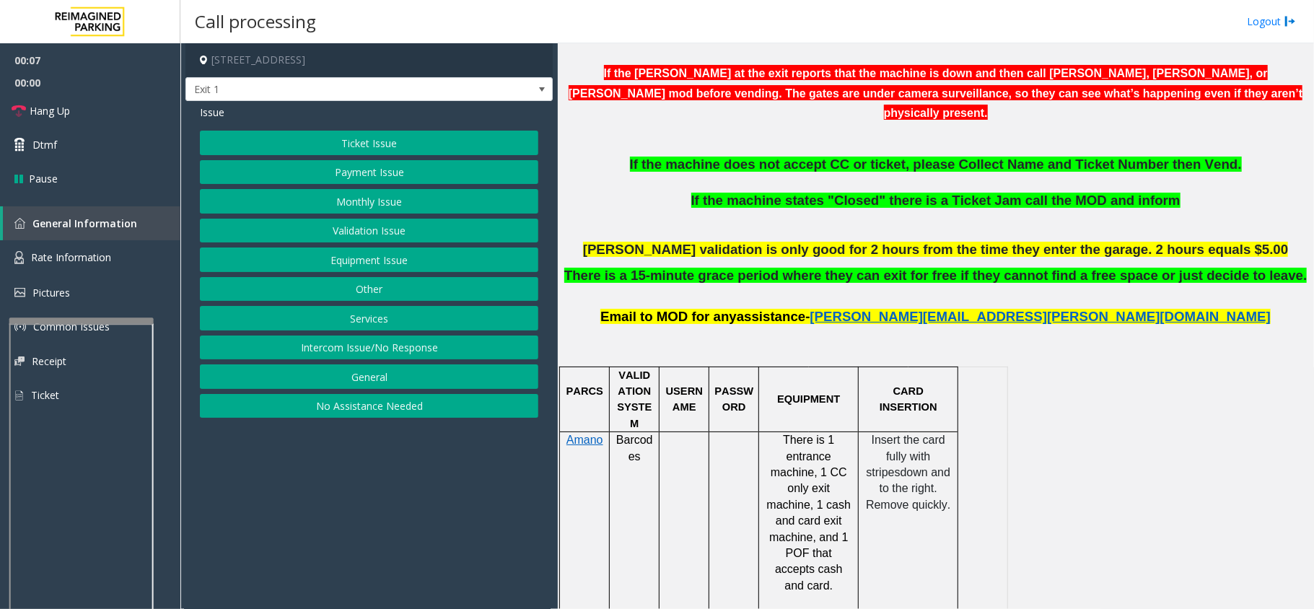
click at [365, 416] on button "No Assistance Needed" at bounding box center [369, 406] width 338 height 25
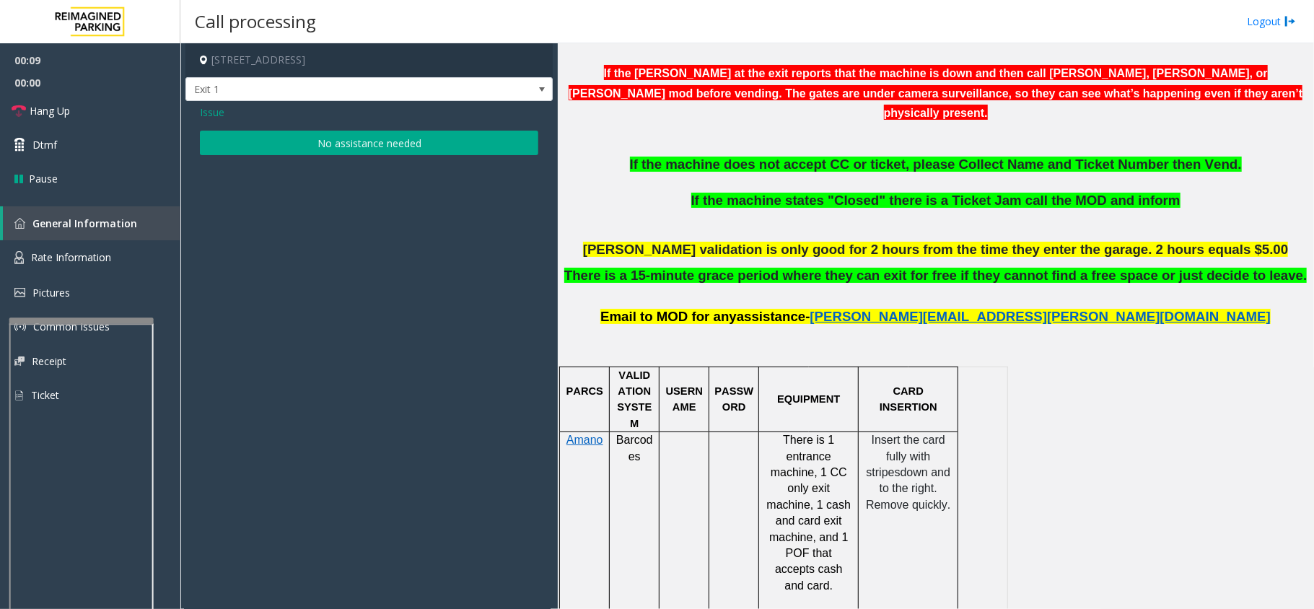
click at [316, 136] on button "No assistance needed" at bounding box center [369, 143] width 338 height 25
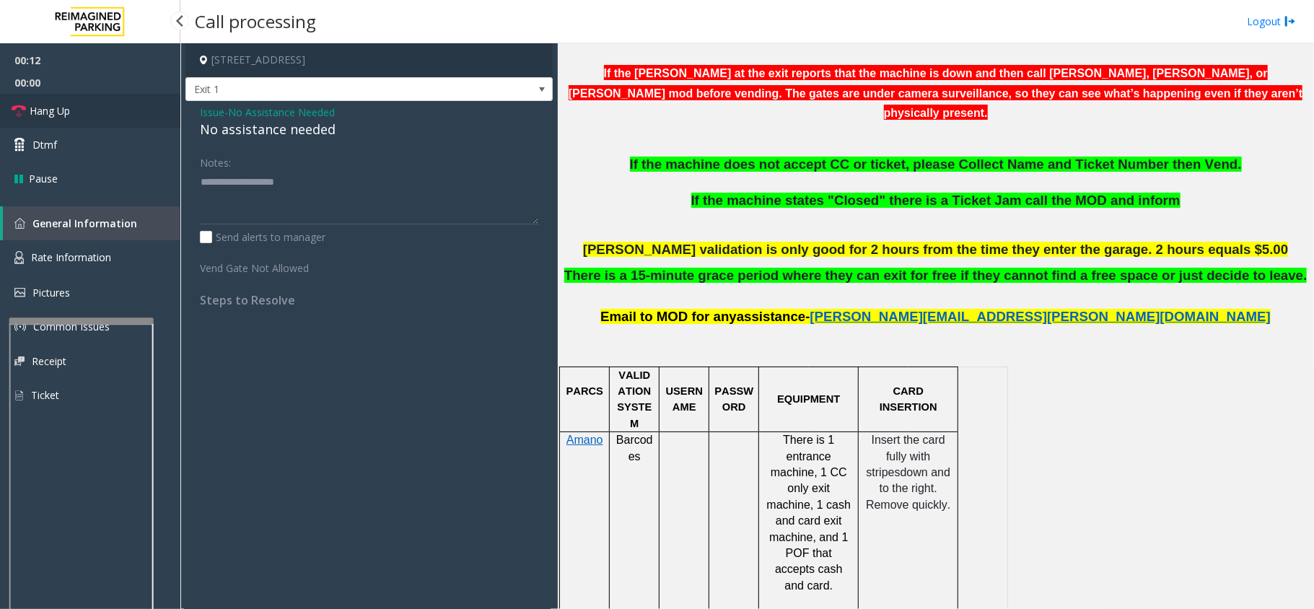
click at [33, 111] on span "Hang Up" at bounding box center [50, 110] width 40 height 15
click at [223, 136] on div "No assistance needed" at bounding box center [369, 129] width 338 height 19
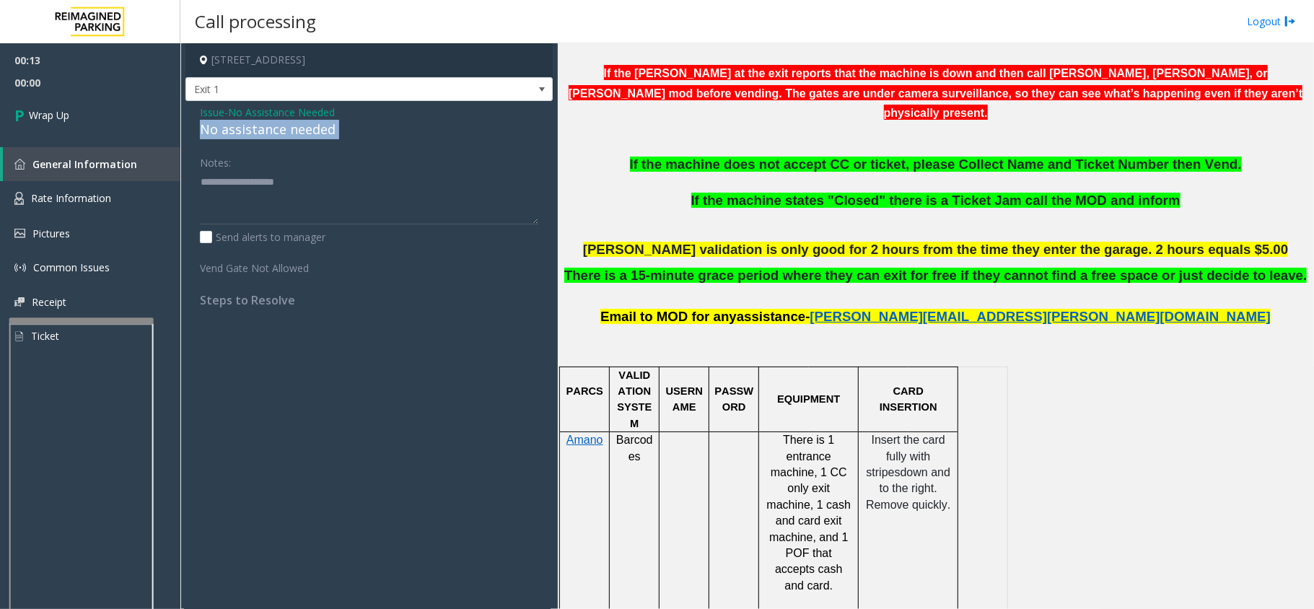
click at [224, 137] on div "No assistance needed" at bounding box center [369, 129] width 338 height 19
type textarea "**********"
click at [25, 121] on icon at bounding box center [21, 115] width 14 height 24
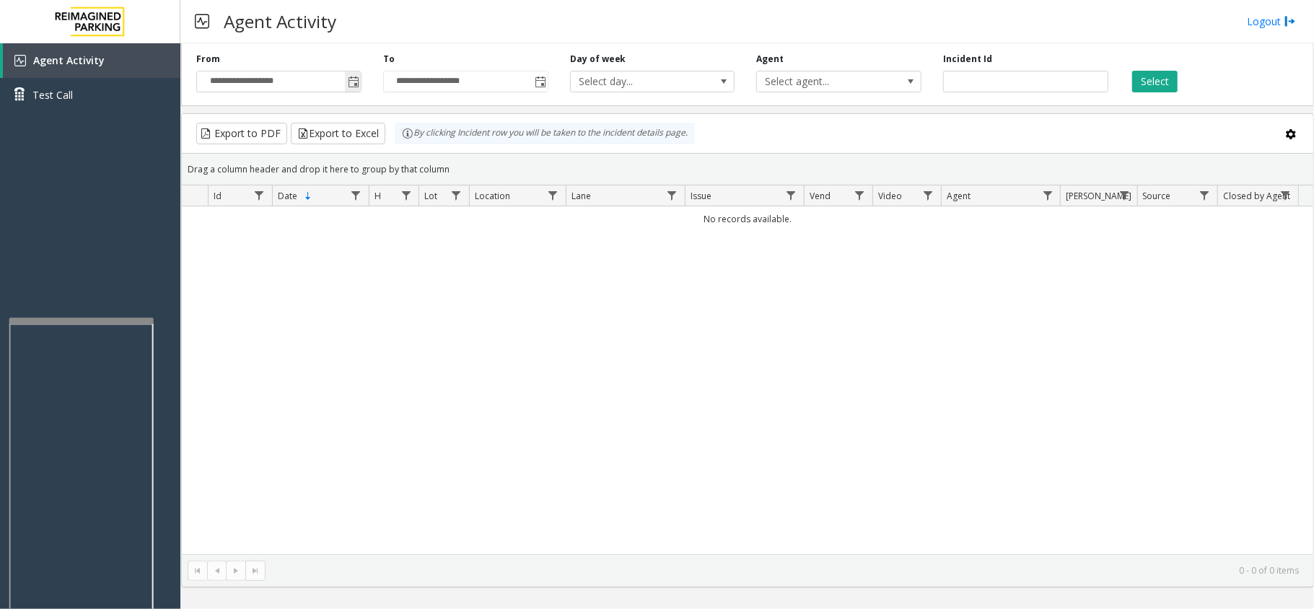
click at [349, 84] on span "Toggle popup" at bounding box center [354, 82] width 12 height 12
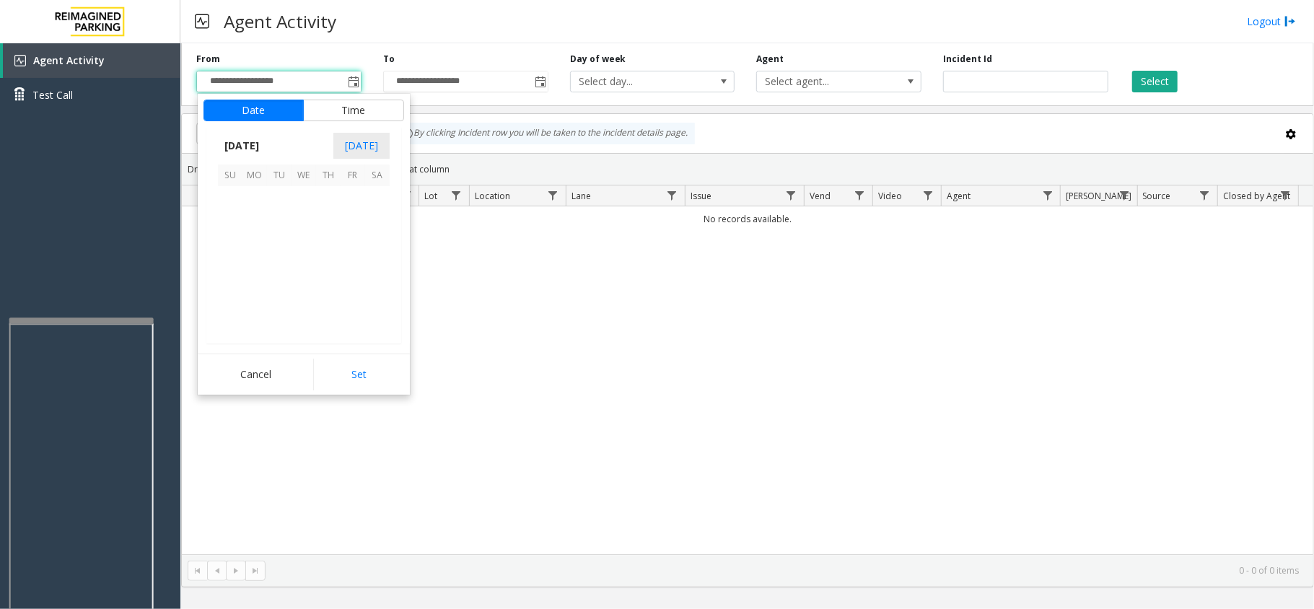
scroll to position [258950, 0]
click at [260, 199] on span "1" at bounding box center [254, 198] width 25 height 25
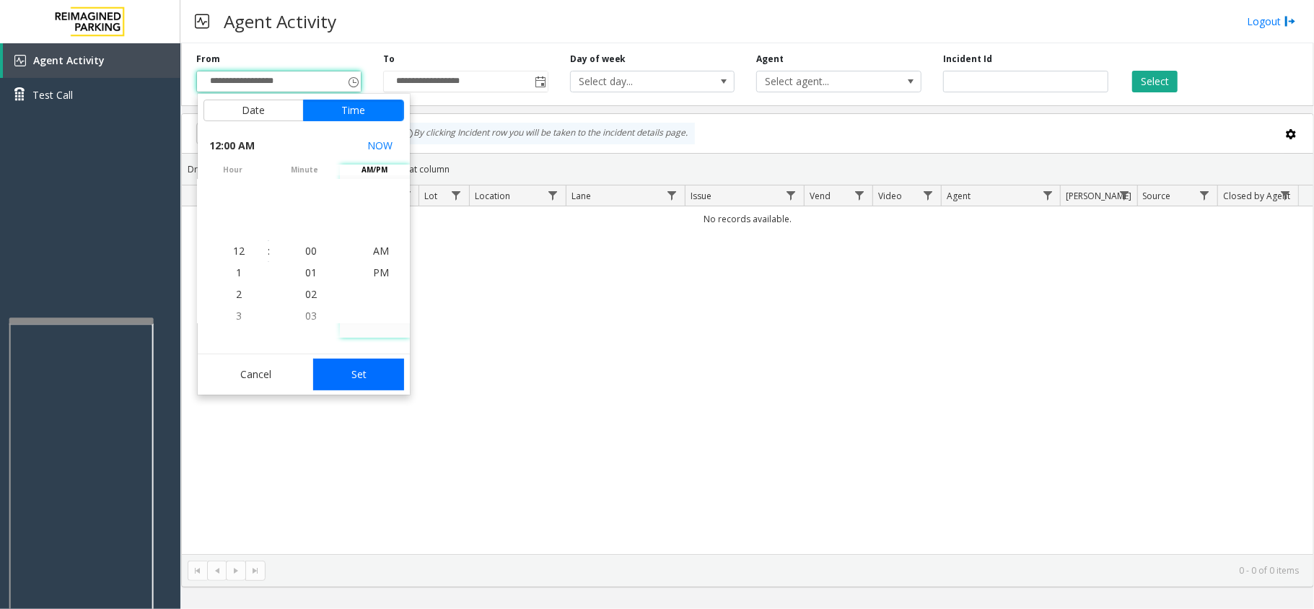
click at [361, 368] on button "Set" at bounding box center [358, 375] width 91 height 32
type input "**********"
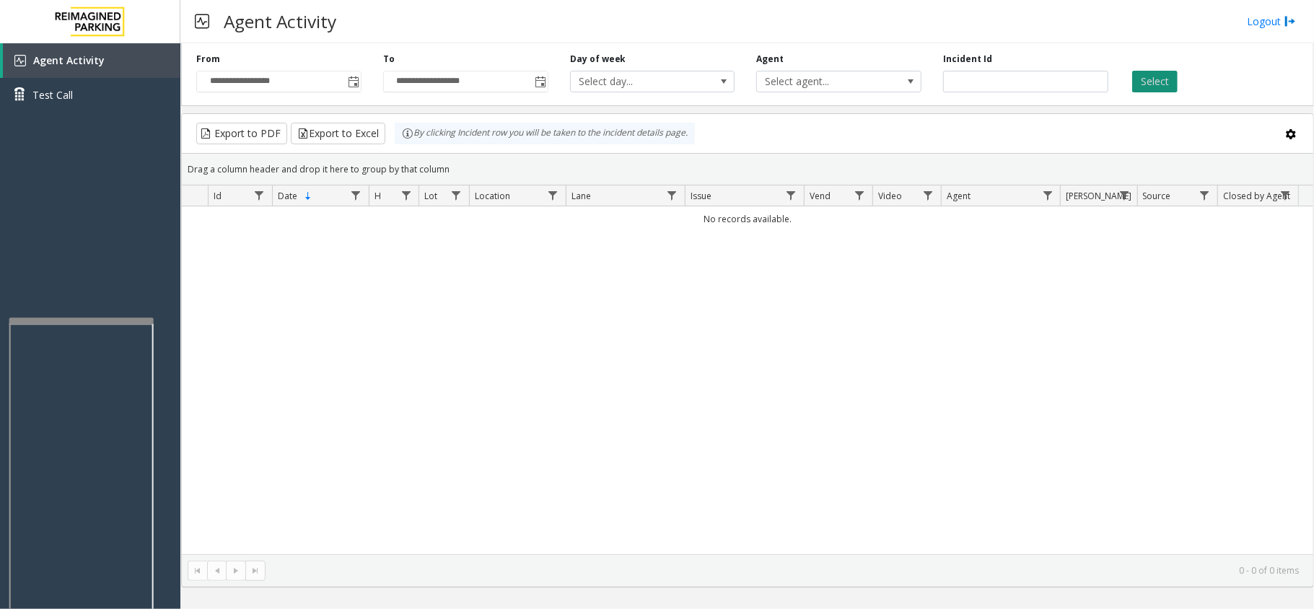
click at [1140, 85] on button "Select" at bounding box center [1154, 82] width 45 height 22
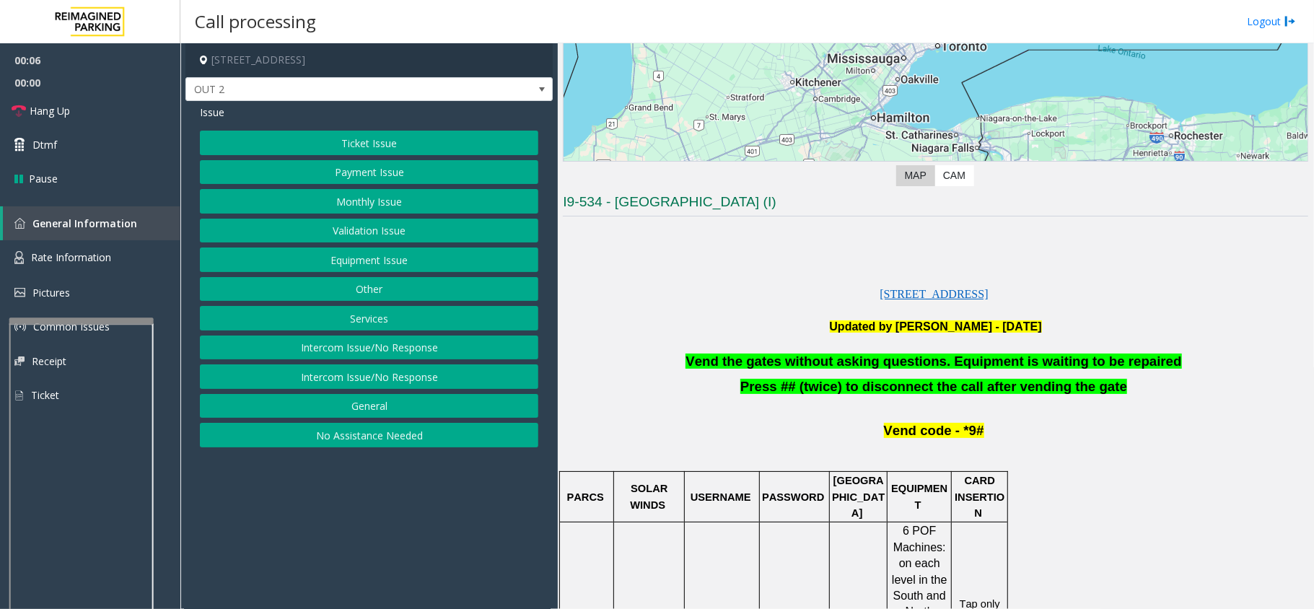
scroll to position [289, 0]
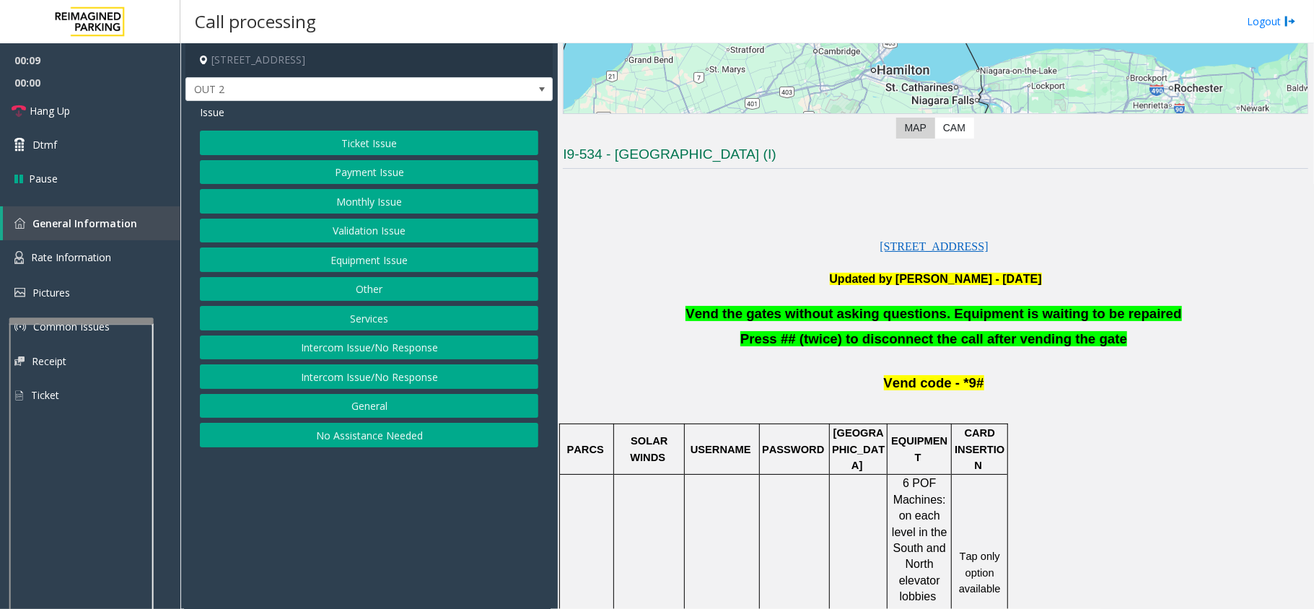
click at [283, 263] on button "Equipment Issue" at bounding box center [369, 259] width 338 height 25
click at [410, 264] on button "Gate / Door Won't Open" at bounding box center [369, 259] width 338 height 25
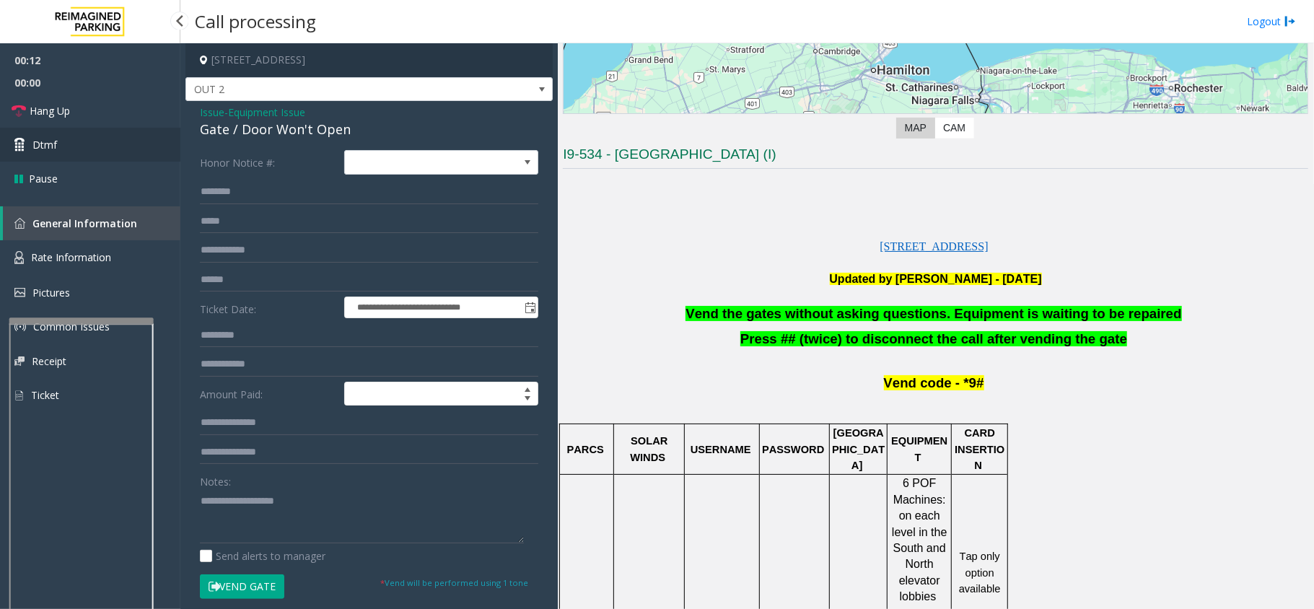
click at [53, 146] on span "Dtmf" at bounding box center [44, 144] width 25 height 15
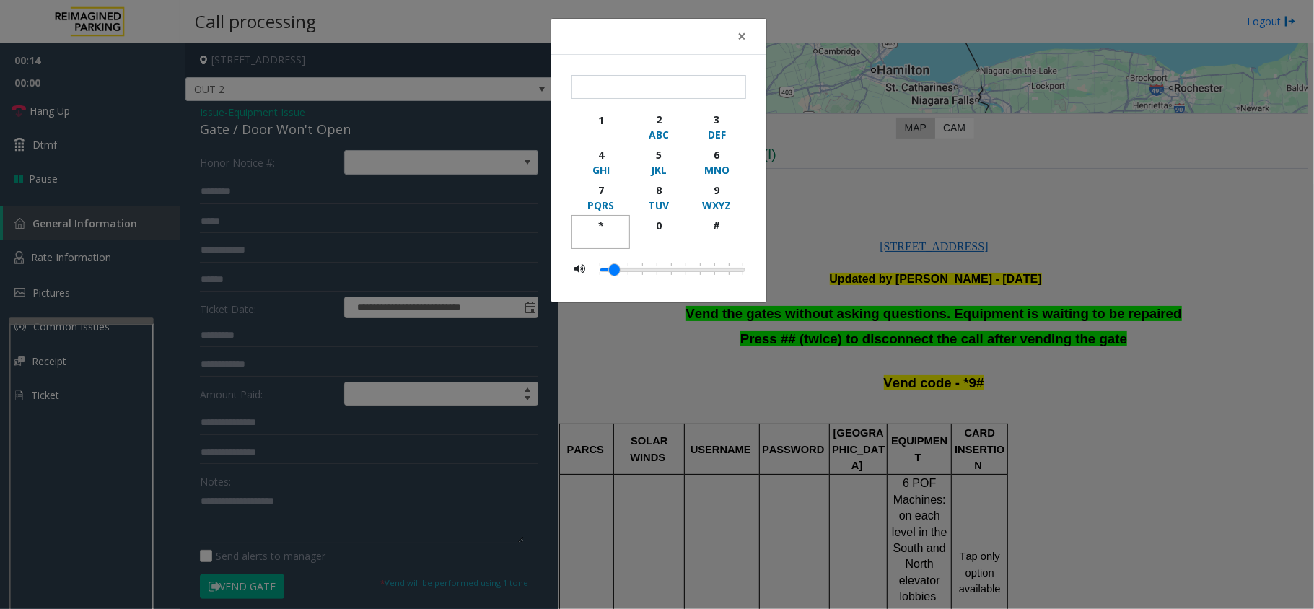
click at [602, 229] on div "*" at bounding box center [601, 225] width 40 height 15
click at [720, 194] on div "9" at bounding box center [717, 190] width 40 height 15
click at [720, 226] on div "#" at bounding box center [717, 225] width 40 height 15
type input "***"
click at [739, 38] on span "×" at bounding box center [741, 36] width 9 height 20
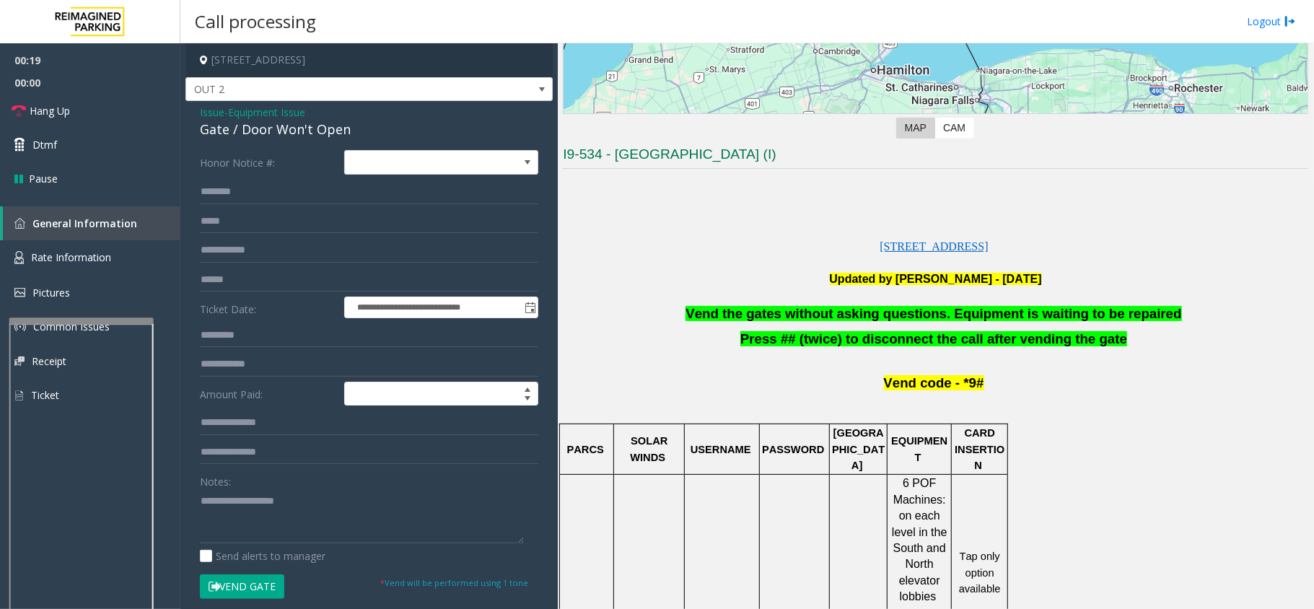
click at [203, 113] on span "Issue" at bounding box center [212, 112] width 25 height 15
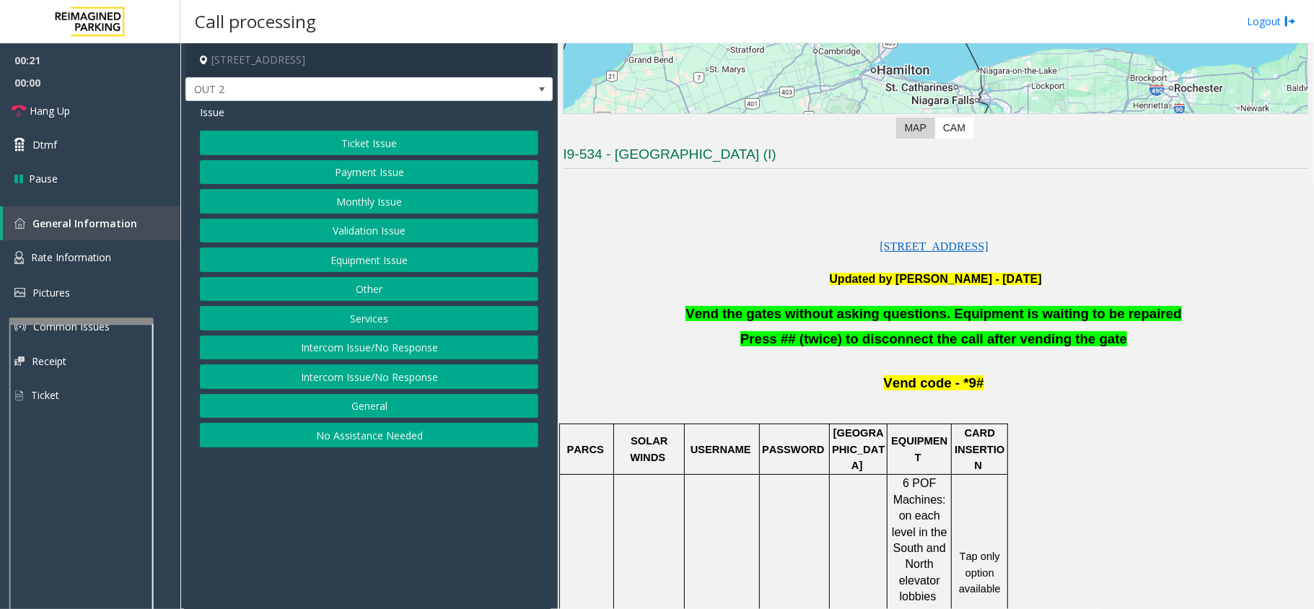
click at [349, 140] on button "Ticket Issue" at bounding box center [369, 143] width 338 height 25
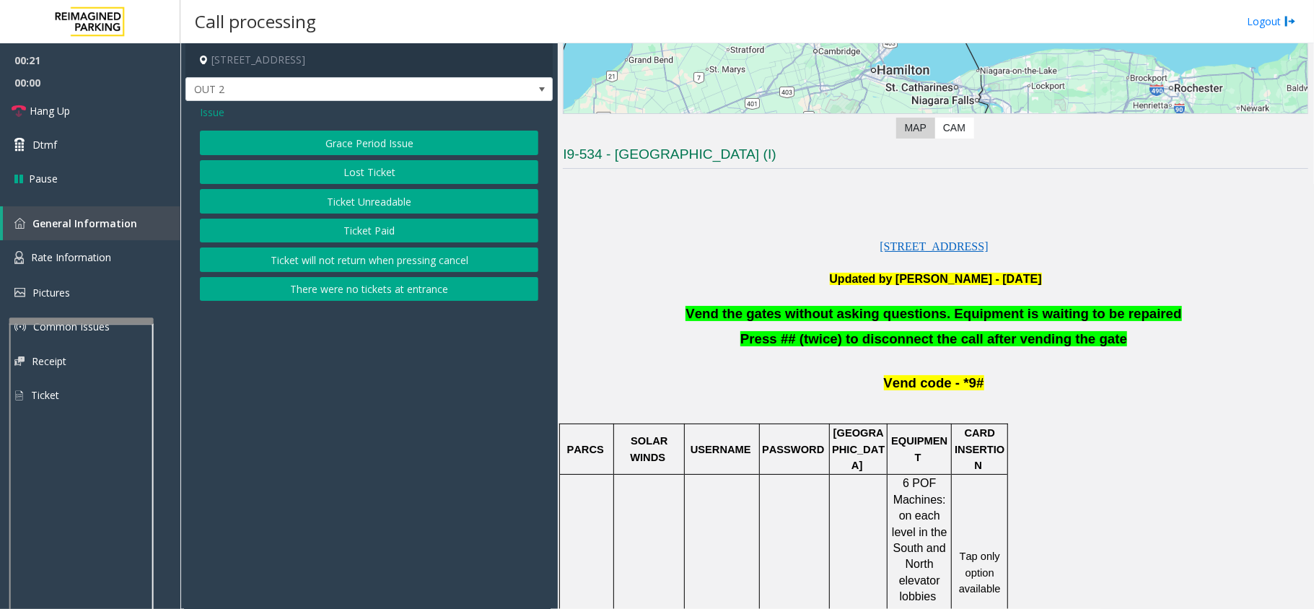
click at [390, 197] on button "Ticket Unreadable" at bounding box center [369, 201] width 338 height 25
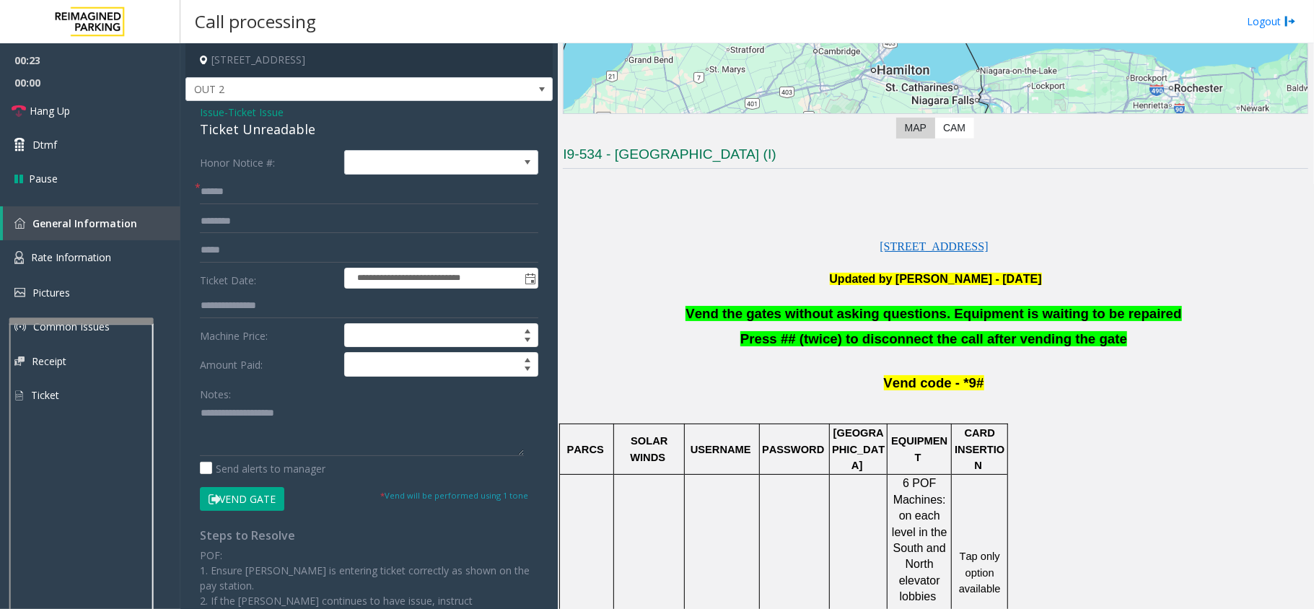
click at [784, 316] on span "Vend the gates without asking questions. Equipment is waiting to be repaired" at bounding box center [933, 313] width 496 height 15
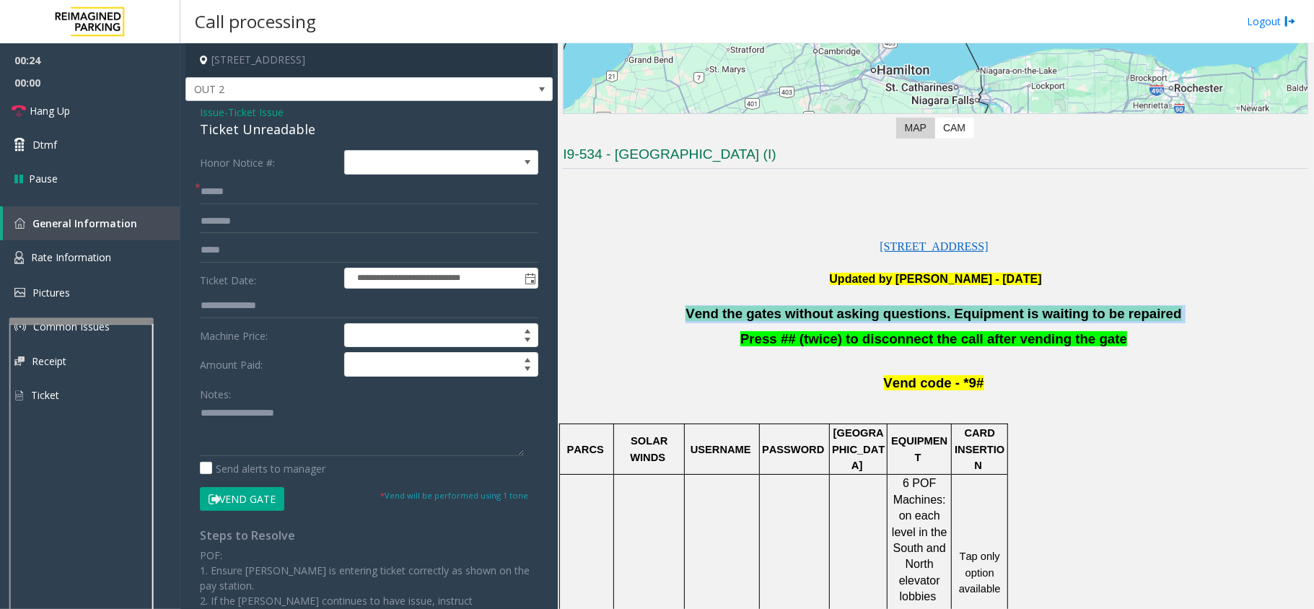
click at [784, 315] on span "Vend the gates without asking questions. Equipment is waiting to be repaired" at bounding box center [933, 313] width 496 height 15
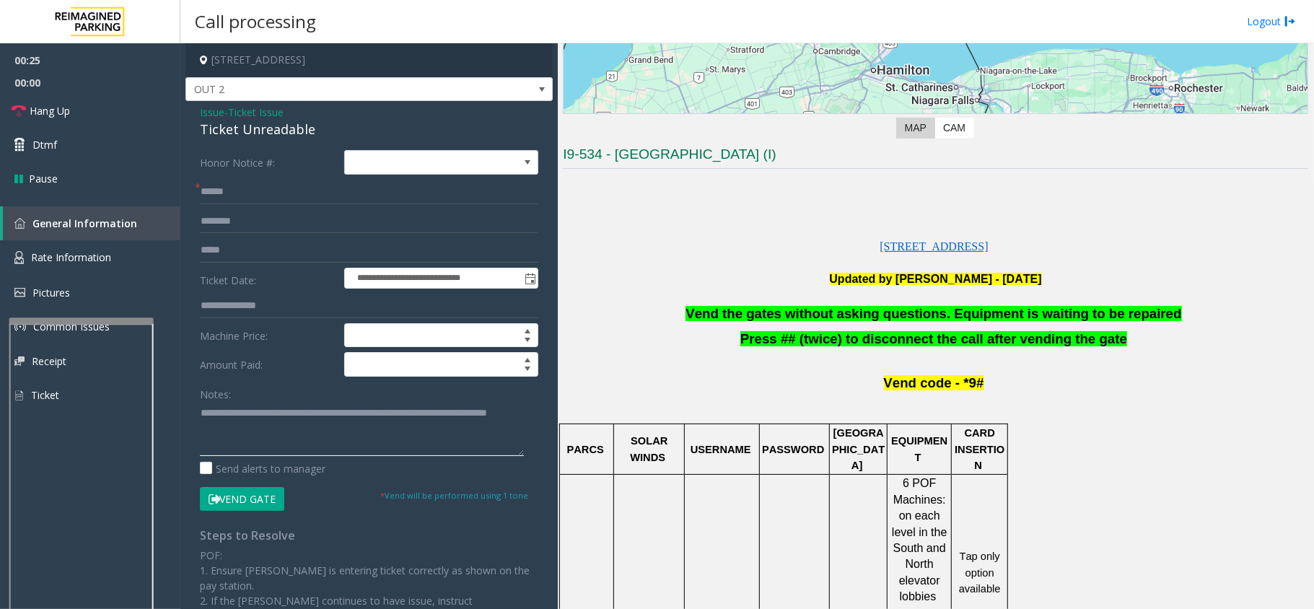
click at [252, 426] on textarea at bounding box center [362, 429] width 324 height 54
type textarea "**********"
click at [46, 111] on span "Hang Up" at bounding box center [50, 110] width 40 height 15
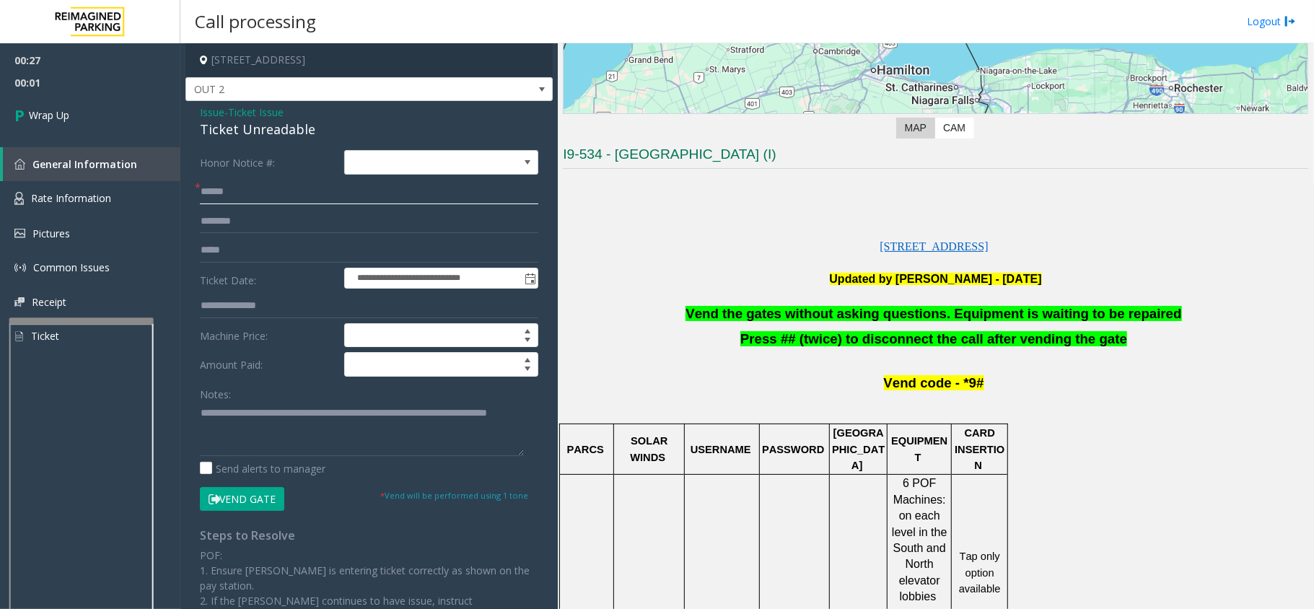
click at [266, 195] on input "text" at bounding box center [369, 192] width 338 height 25
type input "**"
click at [47, 123] on link "Wrap Up" at bounding box center [90, 115] width 180 height 43
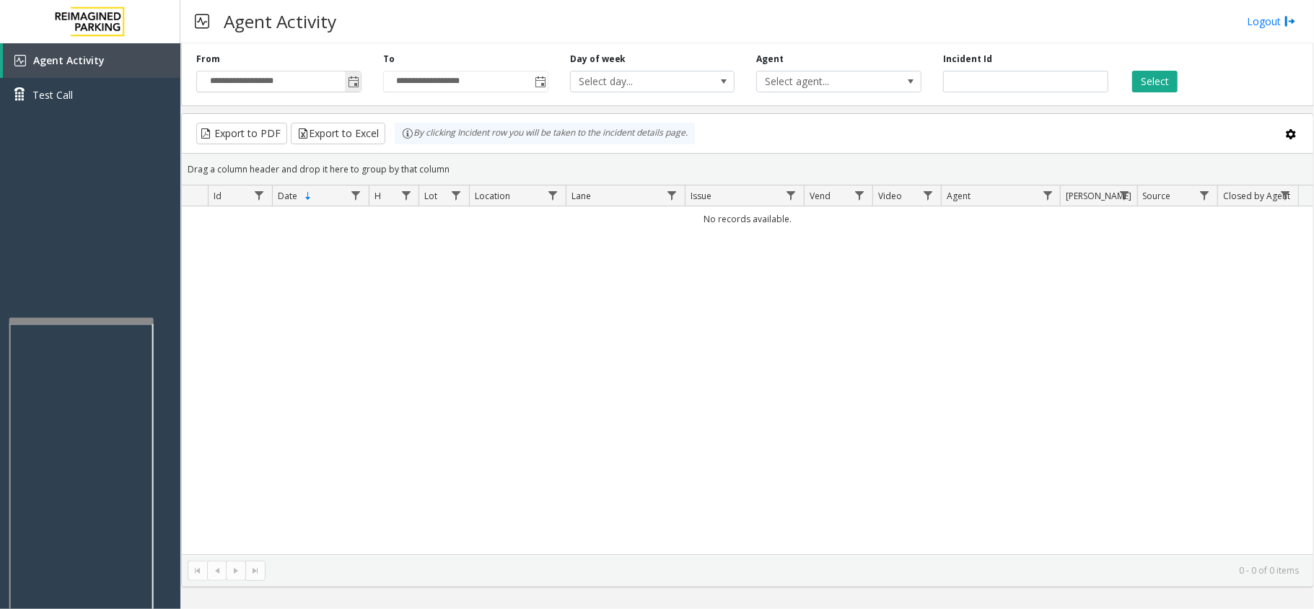
click at [349, 74] on span "Toggle popup" at bounding box center [353, 81] width 16 height 23
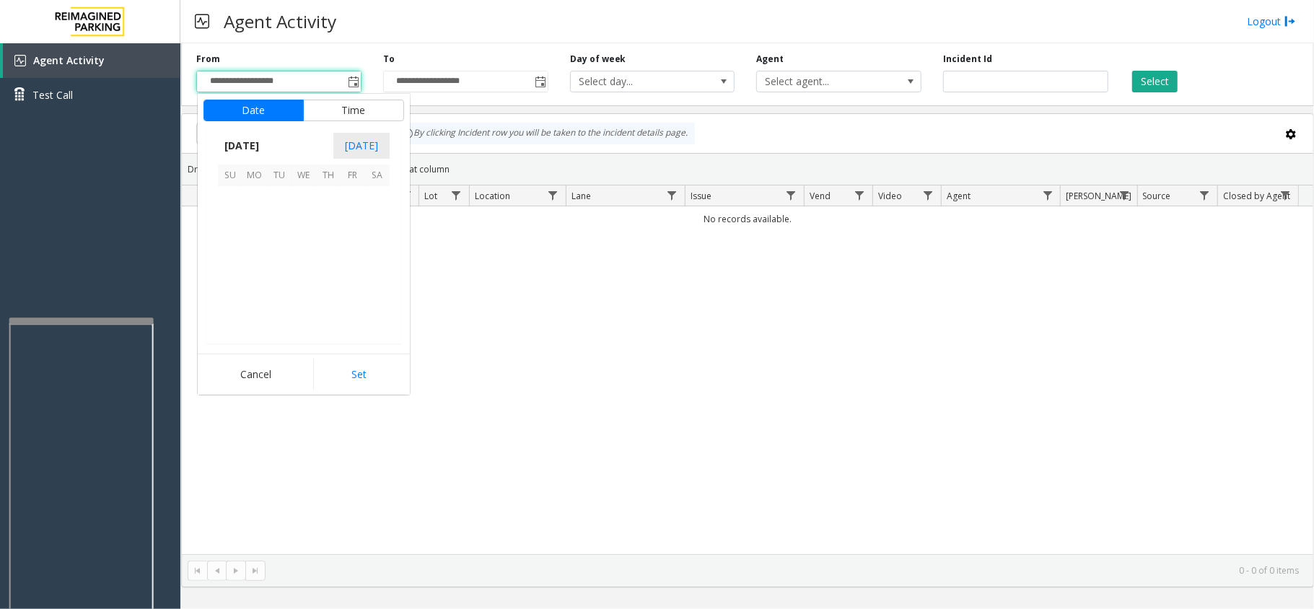
scroll to position [258950, 0]
click at [371, 205] on span "6" at bounding box center [377, 198] width 25 height 25
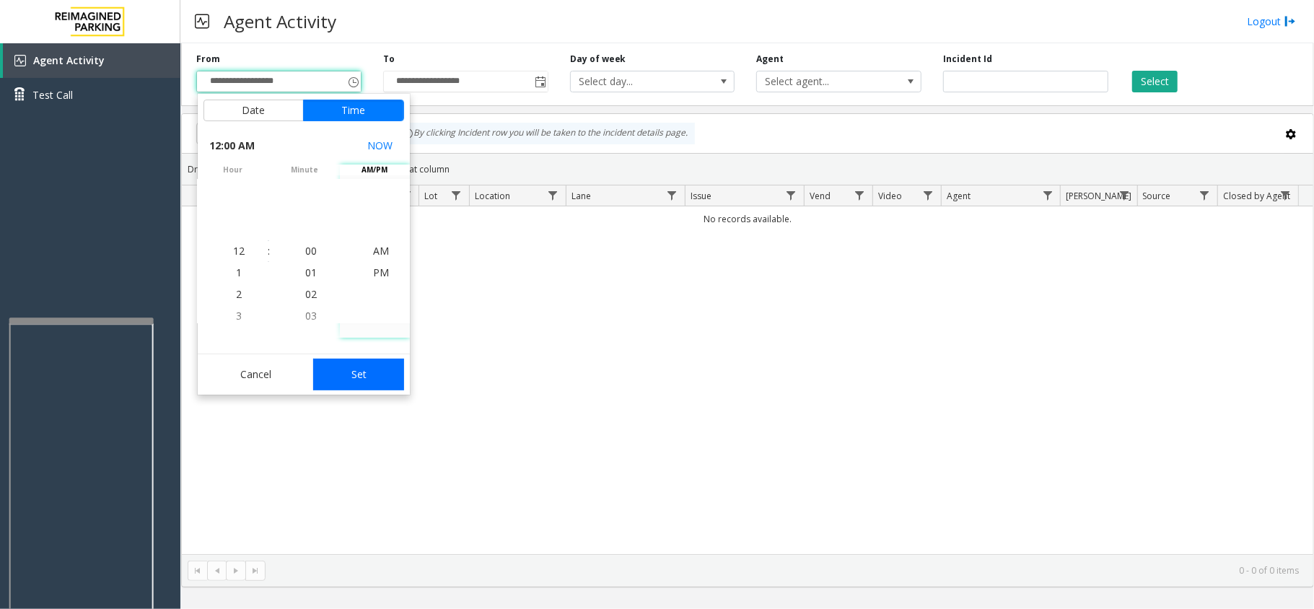
click at [378, 371] on button "Set" at bounding box center [358, 375] width 91 height 32
type input "**********"
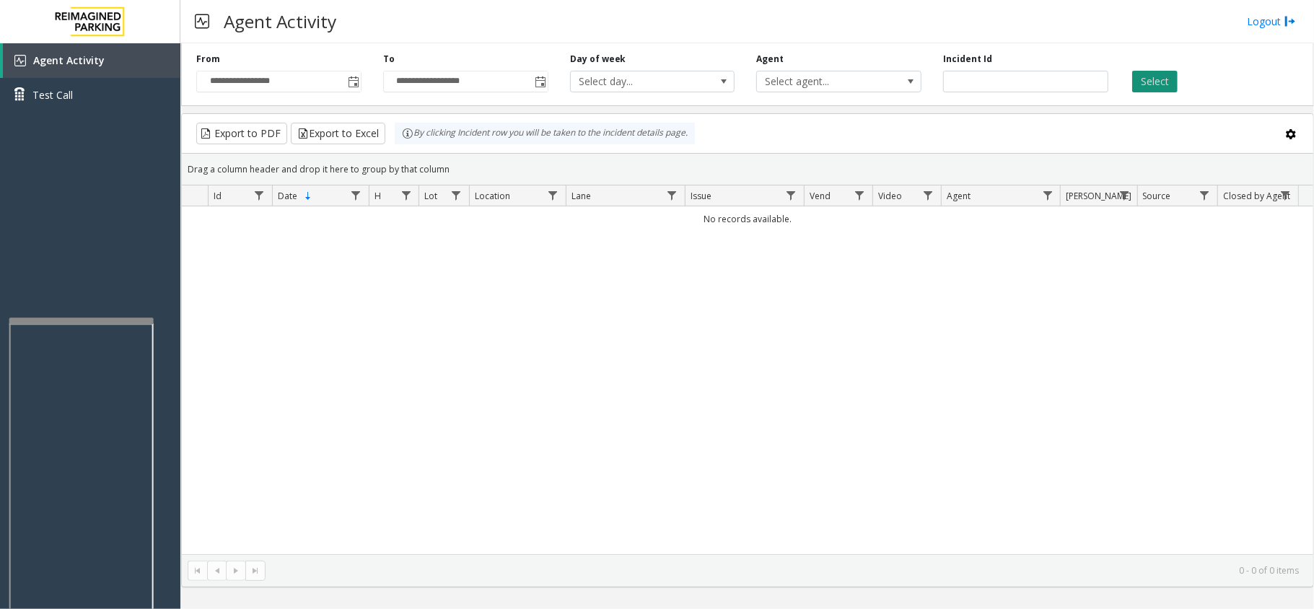
click at [1152, 89] on button "Select" at bounding box center [1154, 82] width 45 height 22
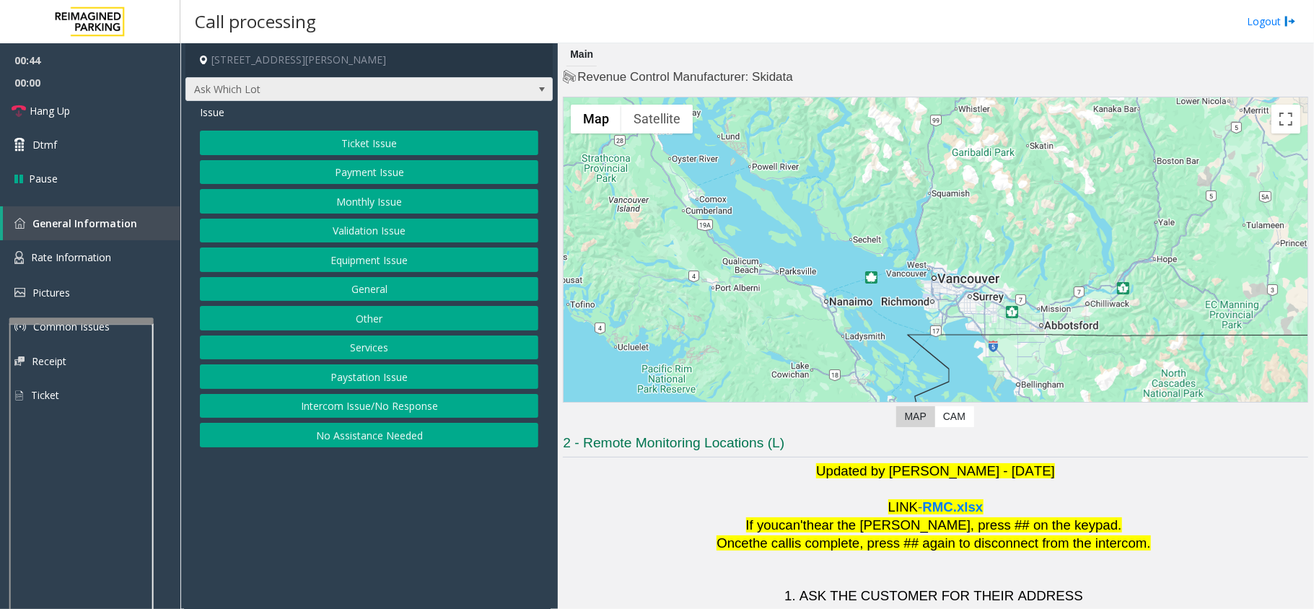
click at [535, 91] on span at bounding box center [542, 89] width 20 height 23
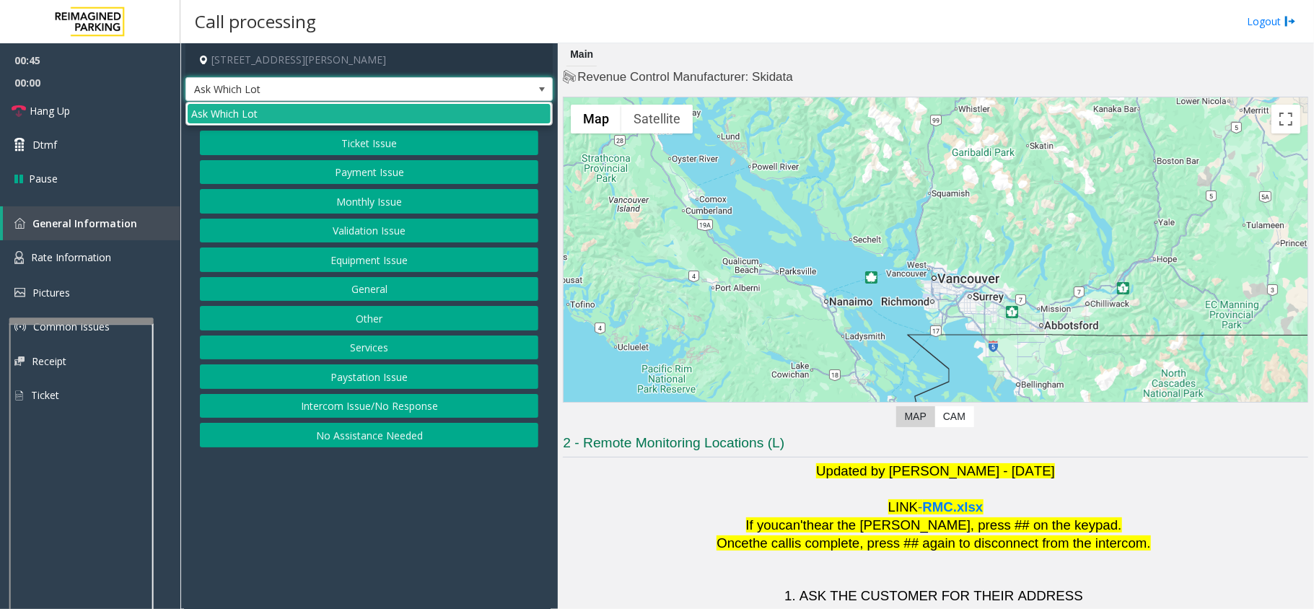
click at [535, 91] on span at bounding box center [542, 89] width 20 height 23
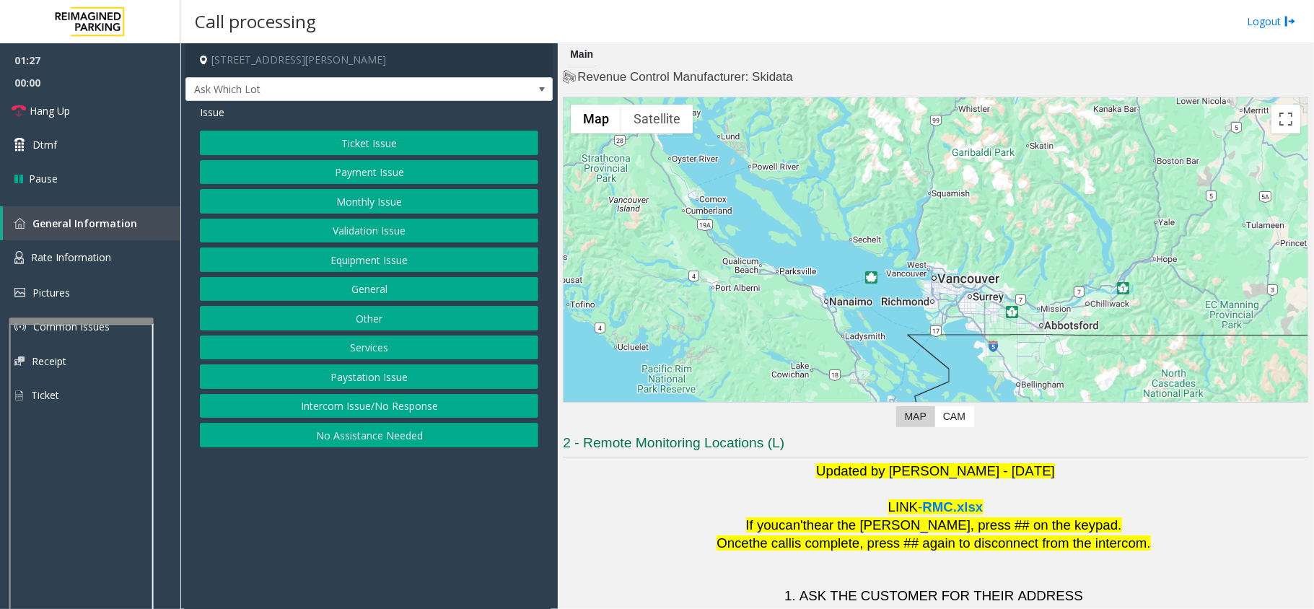
click at [398, 142] on button "Ticket Issue" at bounding box center [369, 143] width 338 height 25
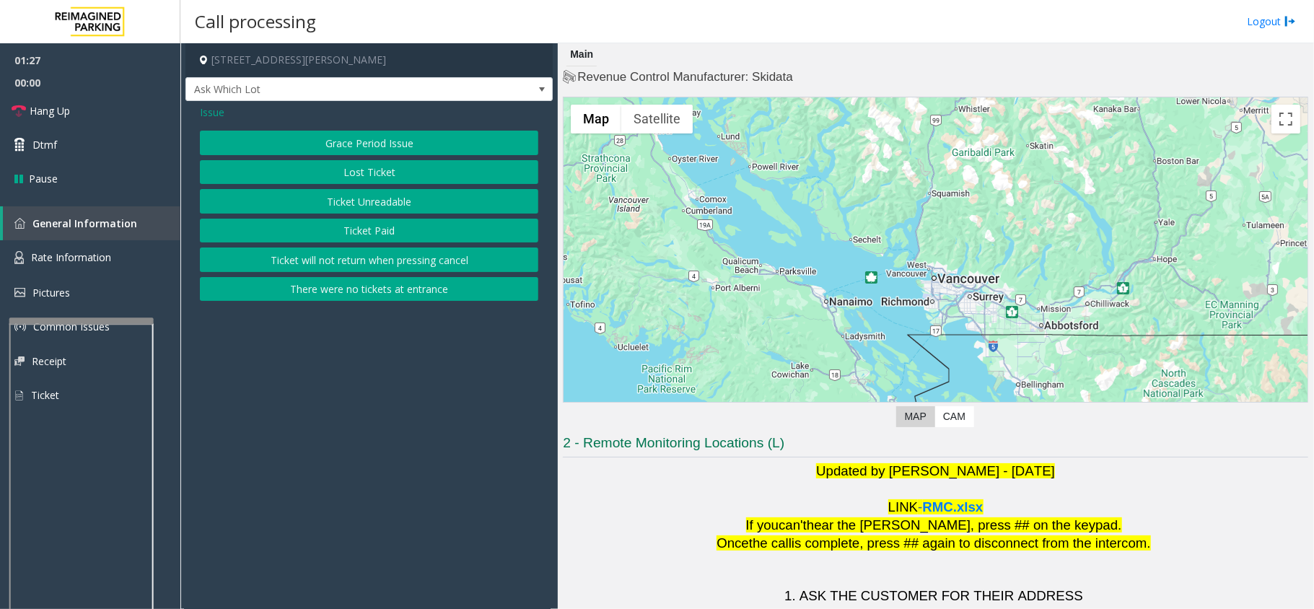
click at [400, 198] on button "Ticket Unreadable" at bounding box center [369, 201] width 338 height 25
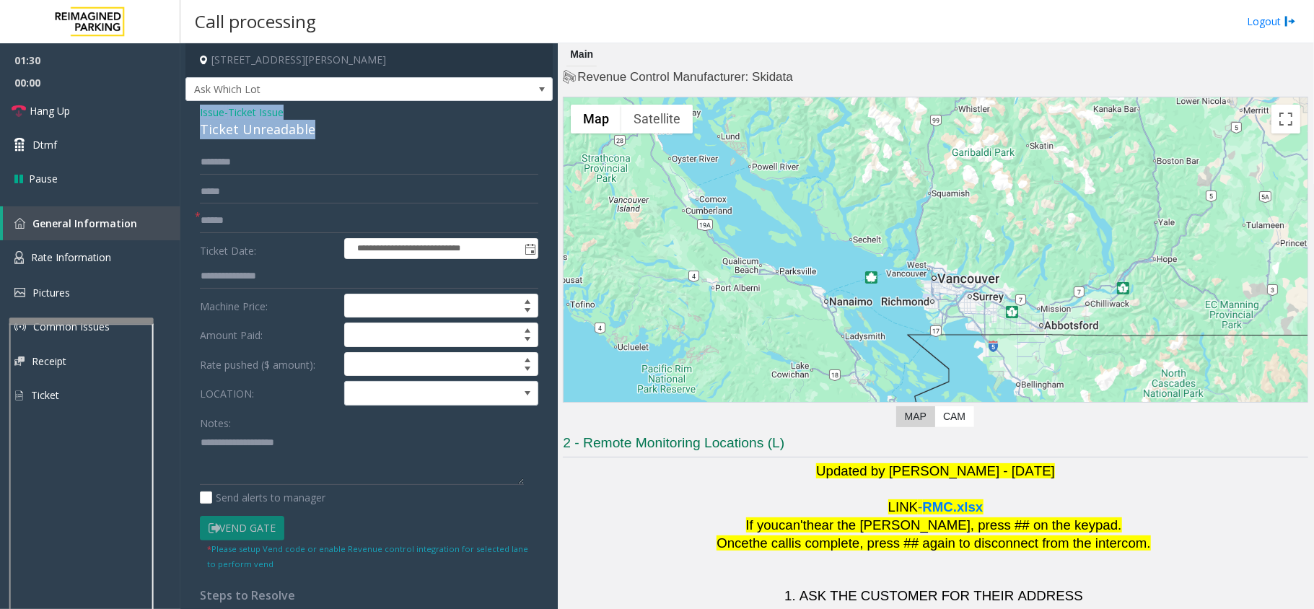
drag, startPoint x: 320, startPoint y: 126, endPoint x: 188, endPoint y: 111, distance: 133.5
click at [188, 111] on div "**********" at bounding box center [368, 437] width 367 height 672
click at [294, 460] on textarea at bounding box center [362, 458] width 324 height 54
type textarea "**********"
click at [62, 263] on span "Rate Information" at bounding box center [71, 257] width 80 height 14
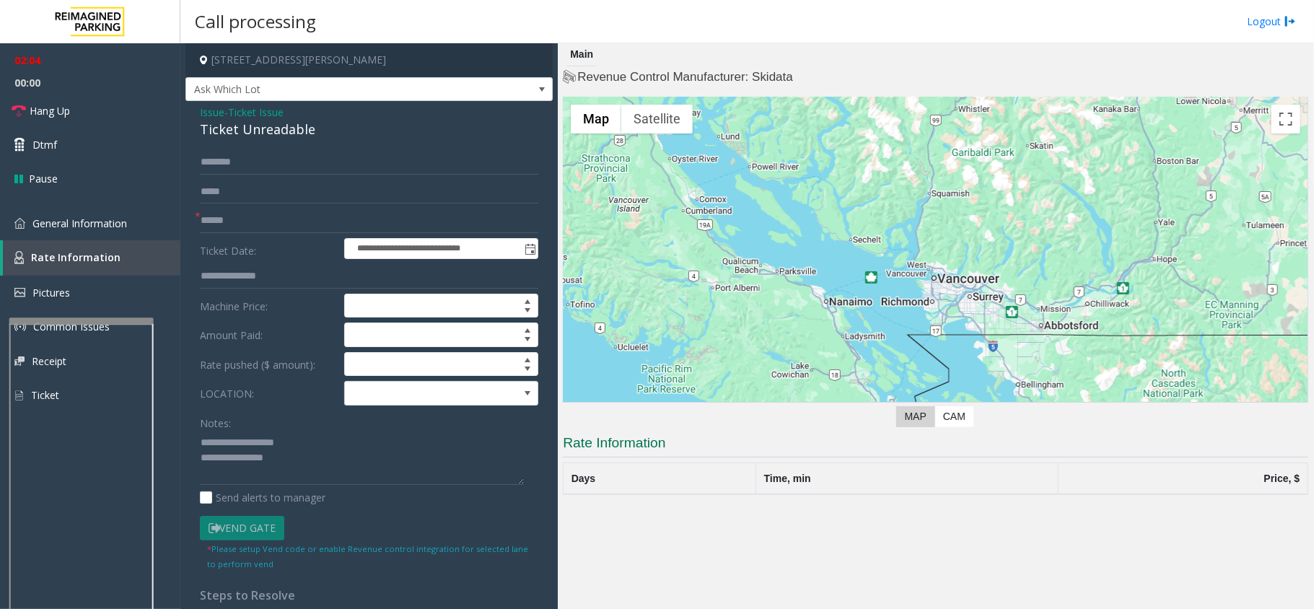
drag, startPoint x: 201, startPoint y: 110, endPoint x: 208, endPoint y: 110, distance: 7.3
click at [203, 110] on span "Issue" at bounding box center [212, 112] width 25 height 15
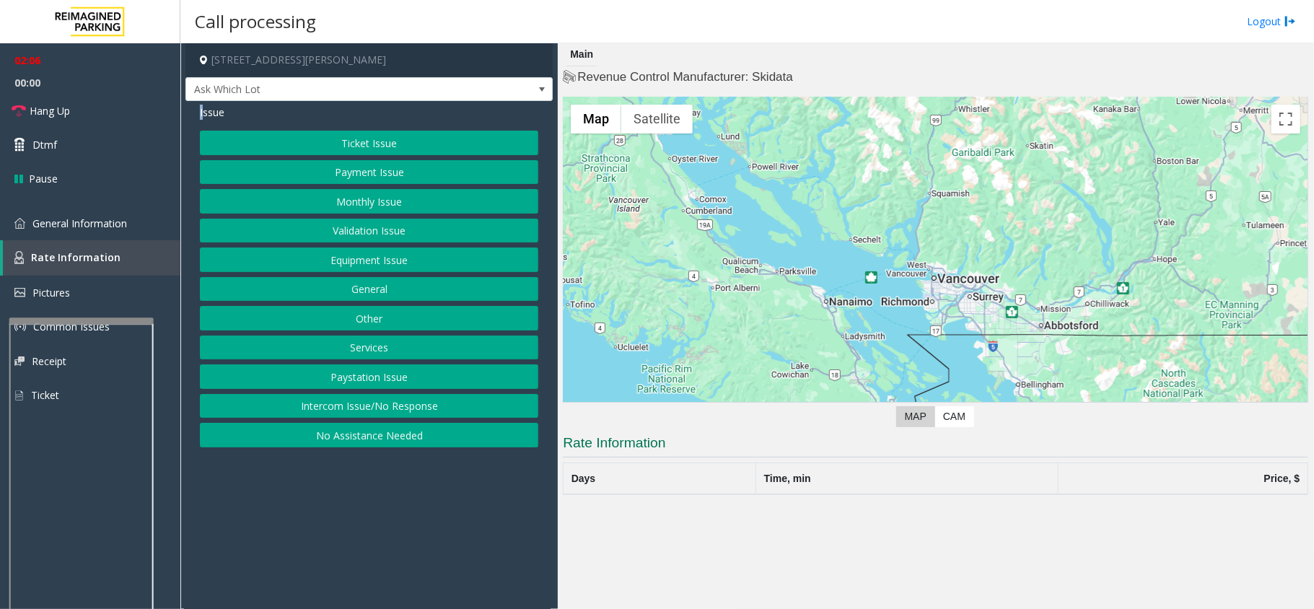
click at [390, 260] on button "Equipment Issue" at bounding box center [369, 259] width 338 height 25
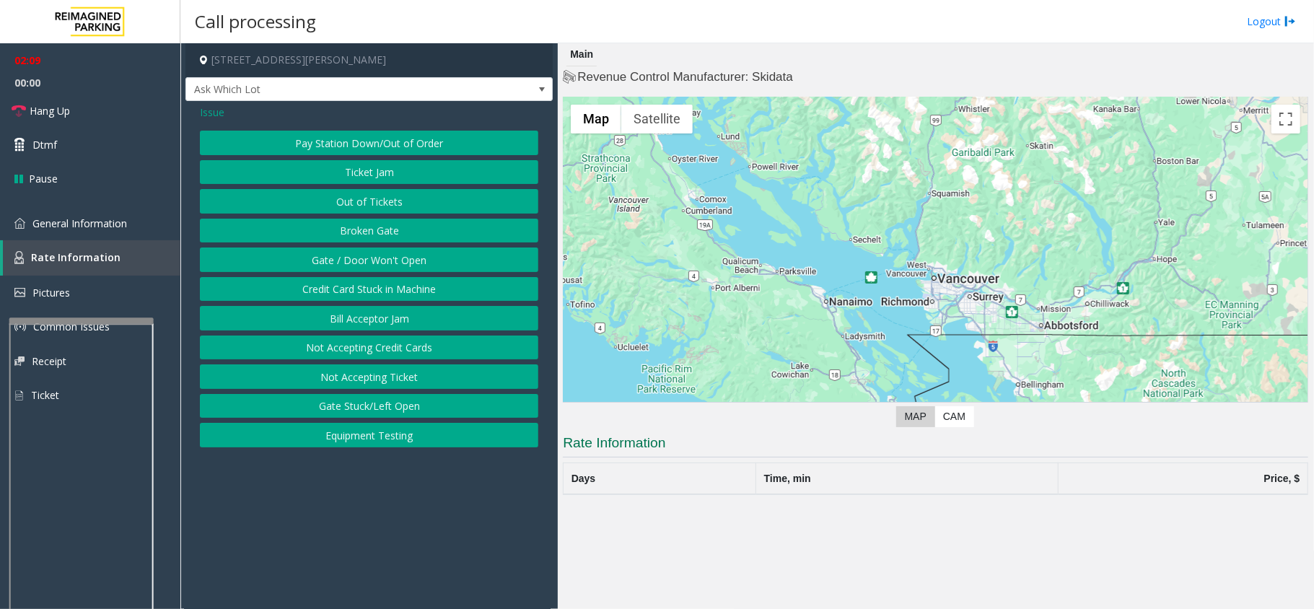
click at [214, 116] on span "Issue" at bounding box center [212, 112] width 25 height 15
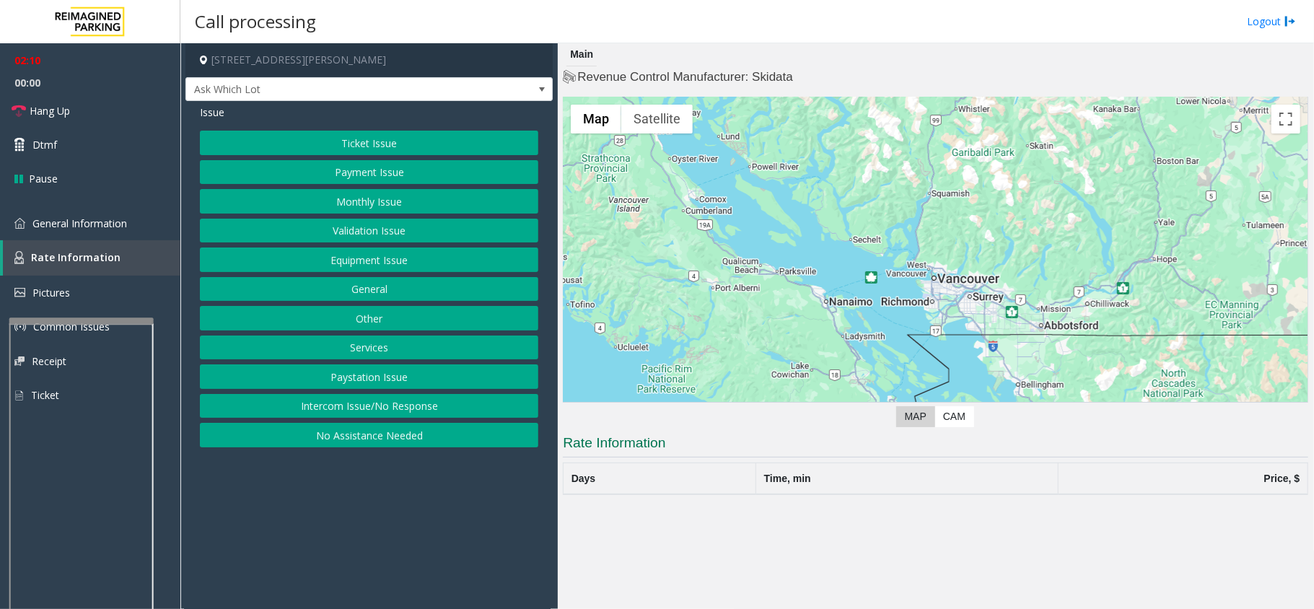
click at [354, 140] on button "Ticket Issue" at bounding box center [369, 143] width 338 height 25
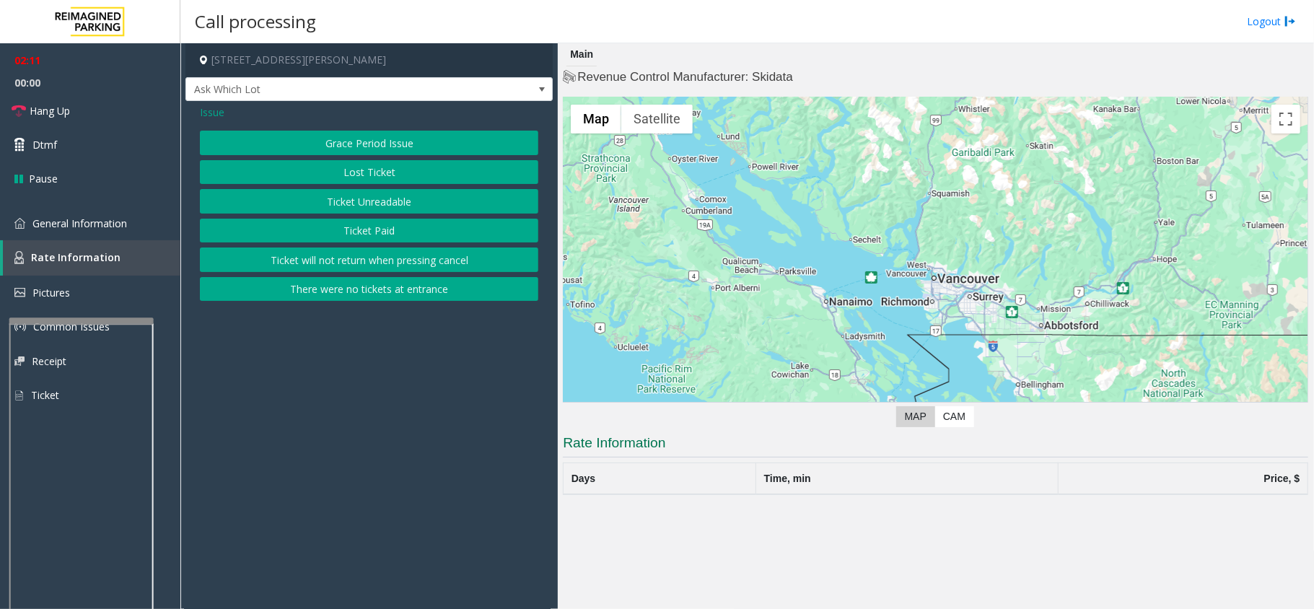
click at [395, 292] on button "There were no tickets at entrance" at bounding box center [369, 289] width 338 height 25
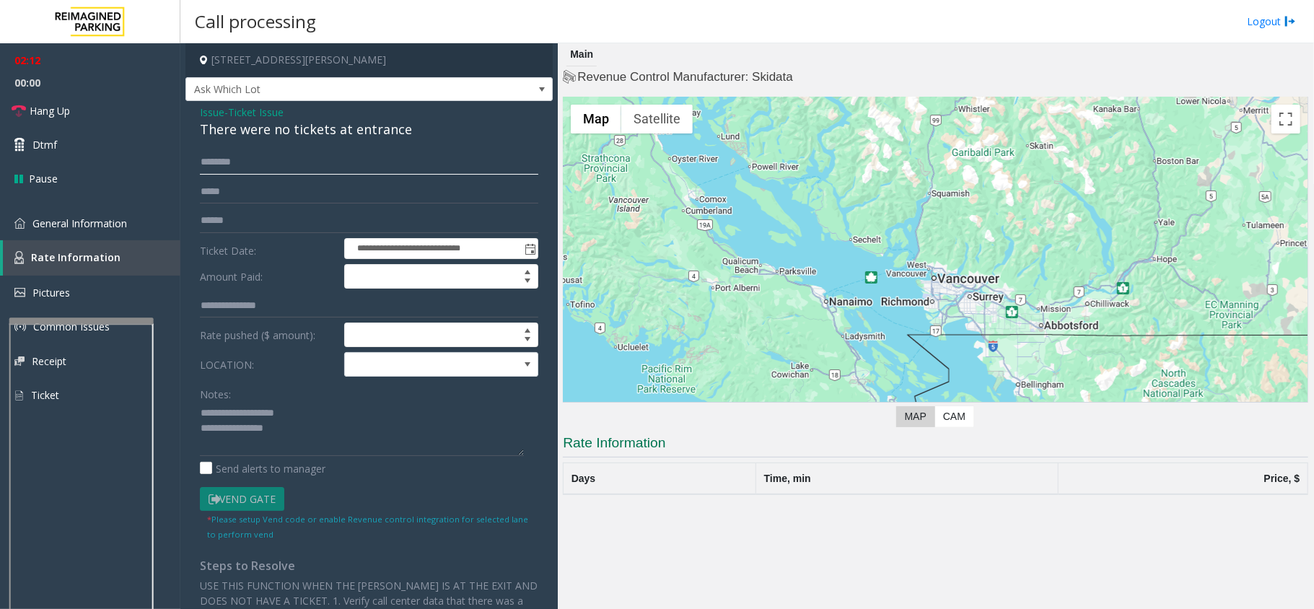
click at [260, 169] on input "text" at bounding box center [369, 162] width 338 height 25
type input "********"
drag, startPoint x: 286, startPoint y: 428, endPoint x: 197, endPoint y: 416, distance: 89.6
click at [197, 416] on div "**********" at bounding box center [369, 432] width 360 height 564
click at [19, 146] on icon at bounding box center [21, 145] width 14 height 14
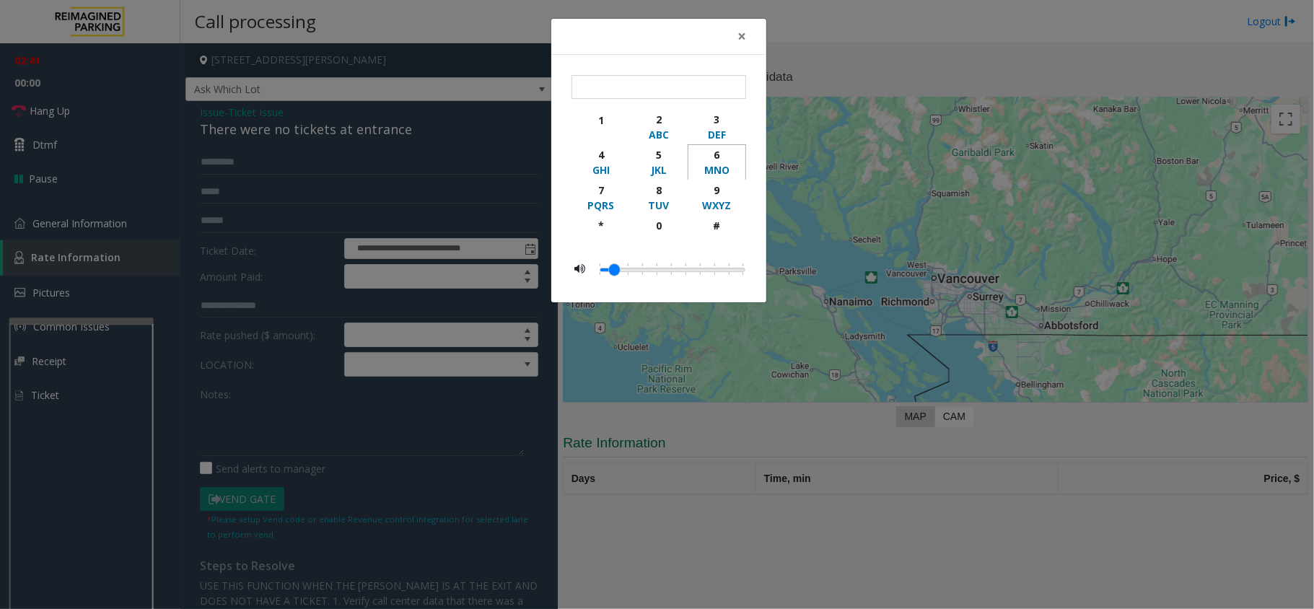
click at [719, 157] on div "6" at bounding box center [717, 154] width 40 height 15
type input "*"
click at [743, 38] on span "×" at bounding box center [741, 36] width 9 height 20
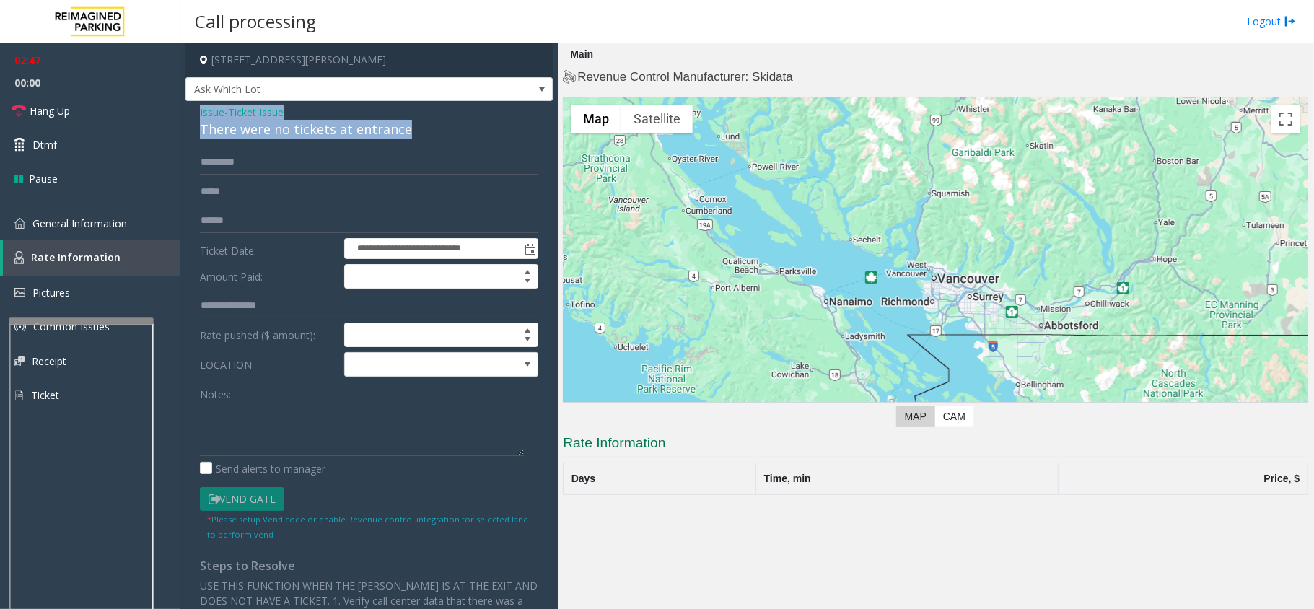
drag, startPoint x: 414, startPoint y: 130, endPoint x: 194, endPoint y: 116, distance: 220.5
click at [194, 116] on div "**********" at bounding box center [368, 415] width 367 height 628
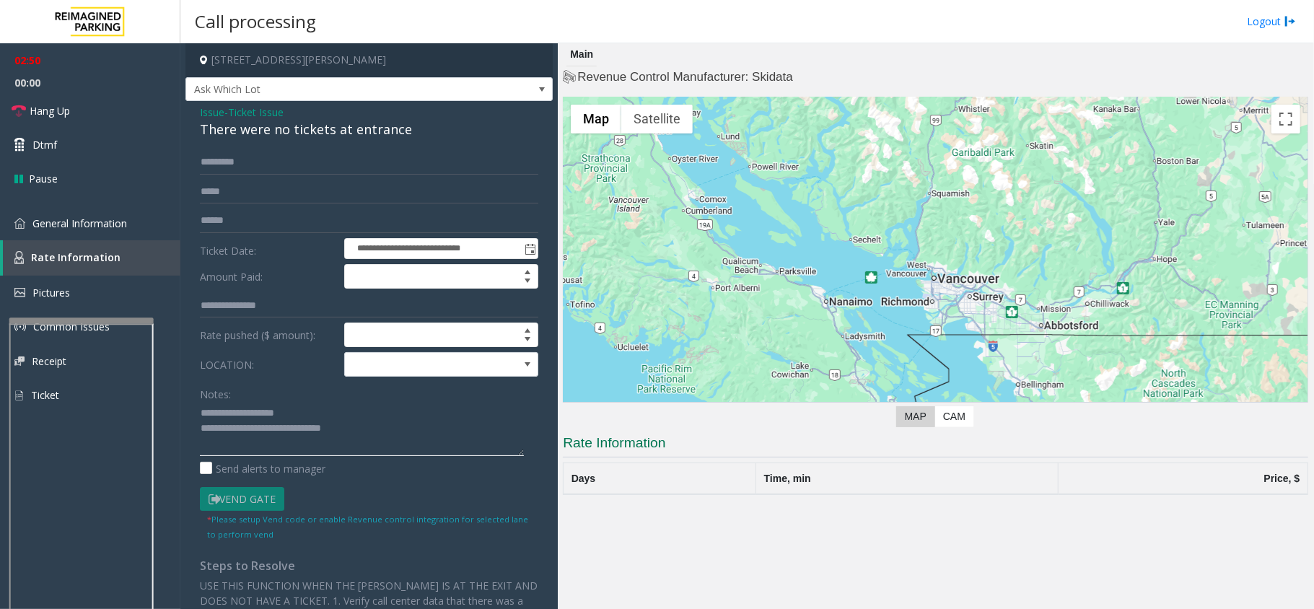
click at [411, 444] on textarea at bounding box center [362, 429] width 324 height 54
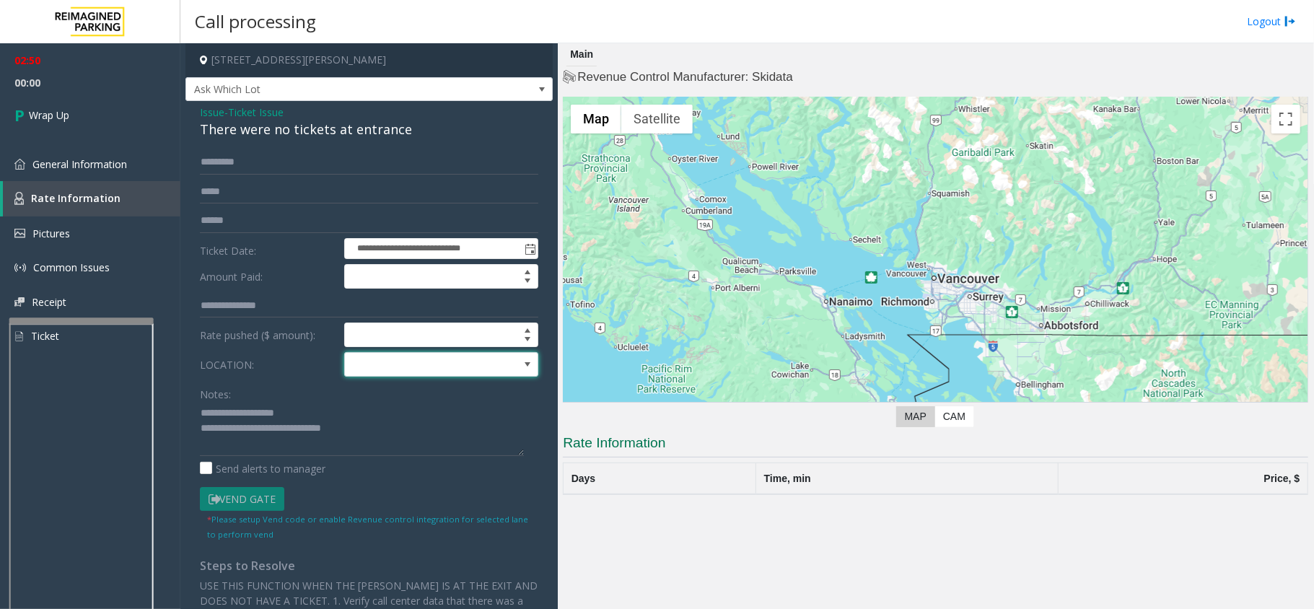
click at [488, 367] on span at bounding box center [441, 364] width 195 height 25
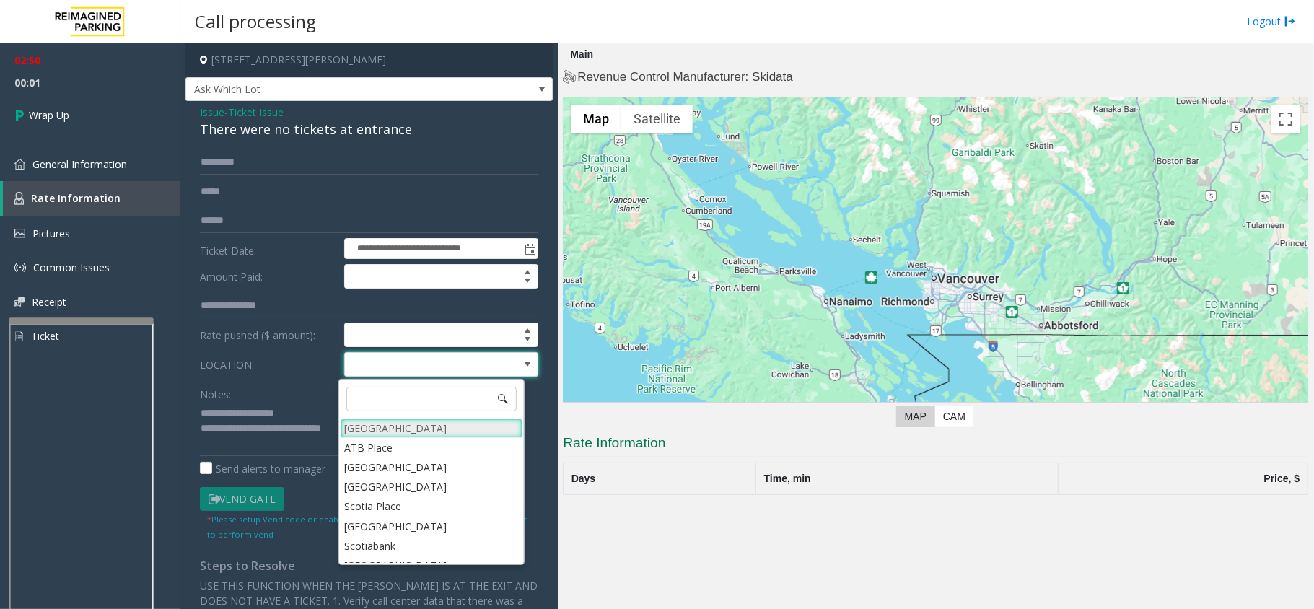
click at [404, 424] on Village "Mount Royal Village" at bounding box center [432, 427] width 182 height 19
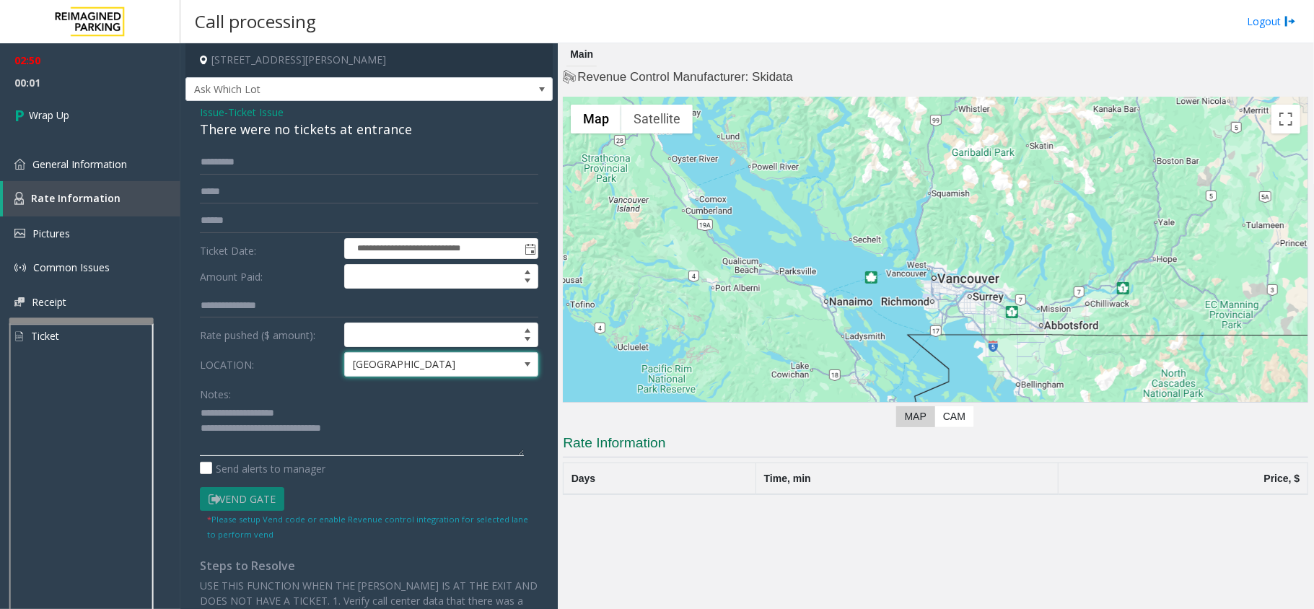
click at [385, 442] on textarea at bounding box center [362, 429] width 324 height 54
type textarea "**********"
click at [26, 115] on icon at bounding box center [21, 115] width 14 height 24
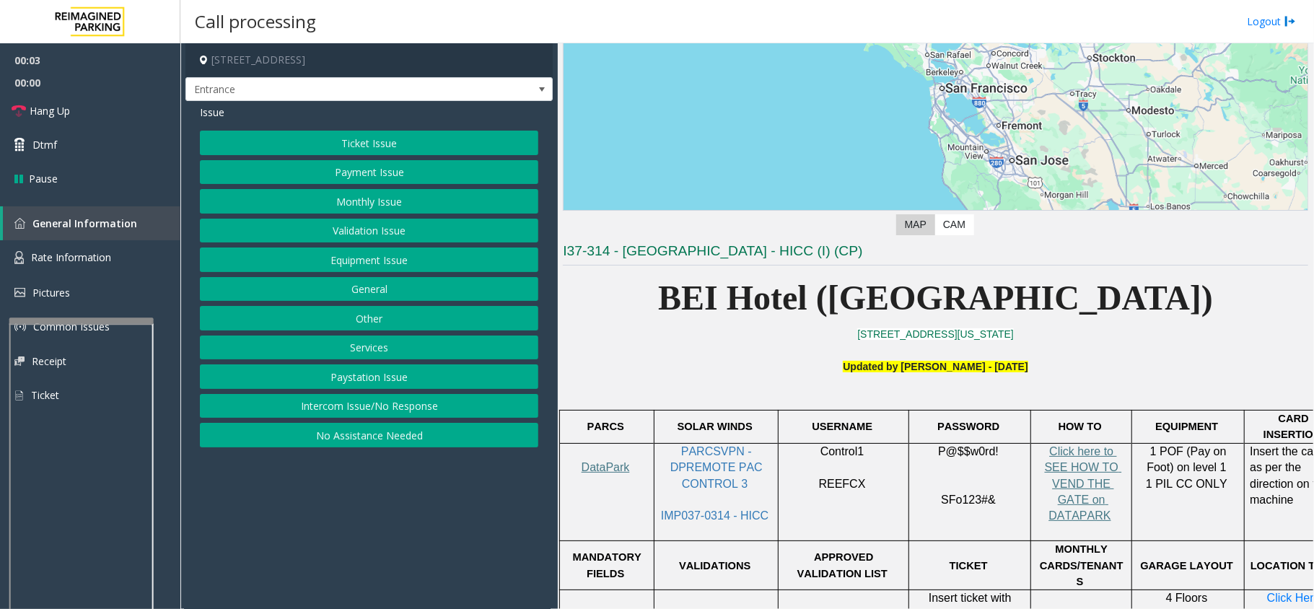
scroll to position [289, 0]
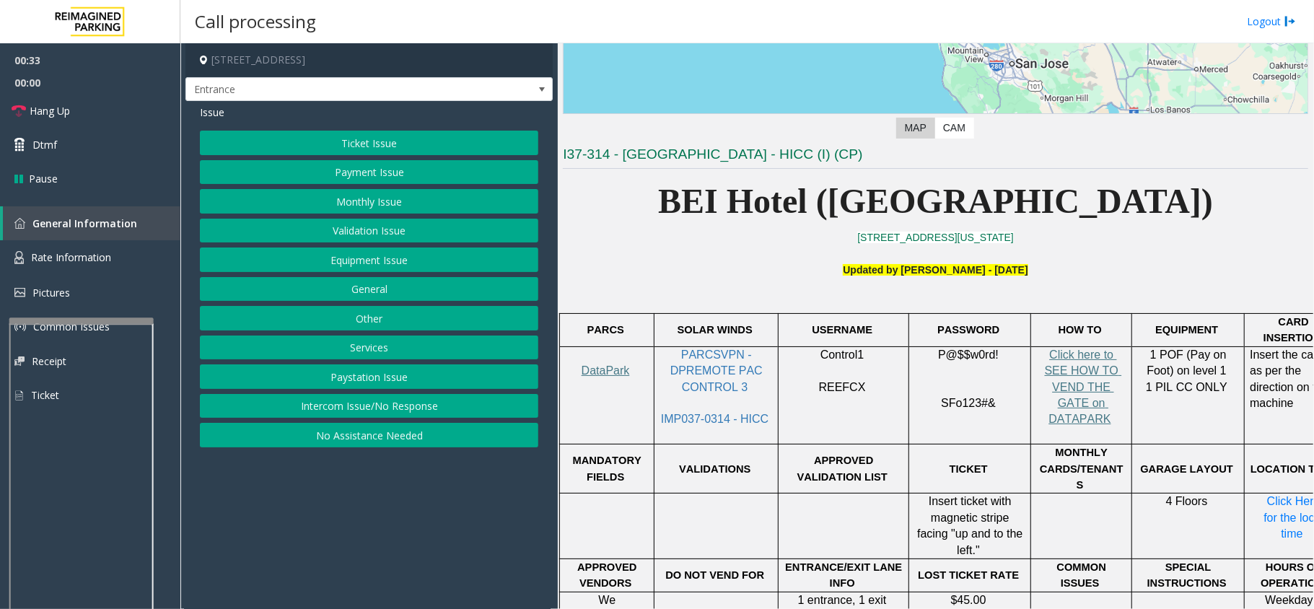
click at [377, 350] on button "Services" at bounding box center [369, 347] width 338 height 25
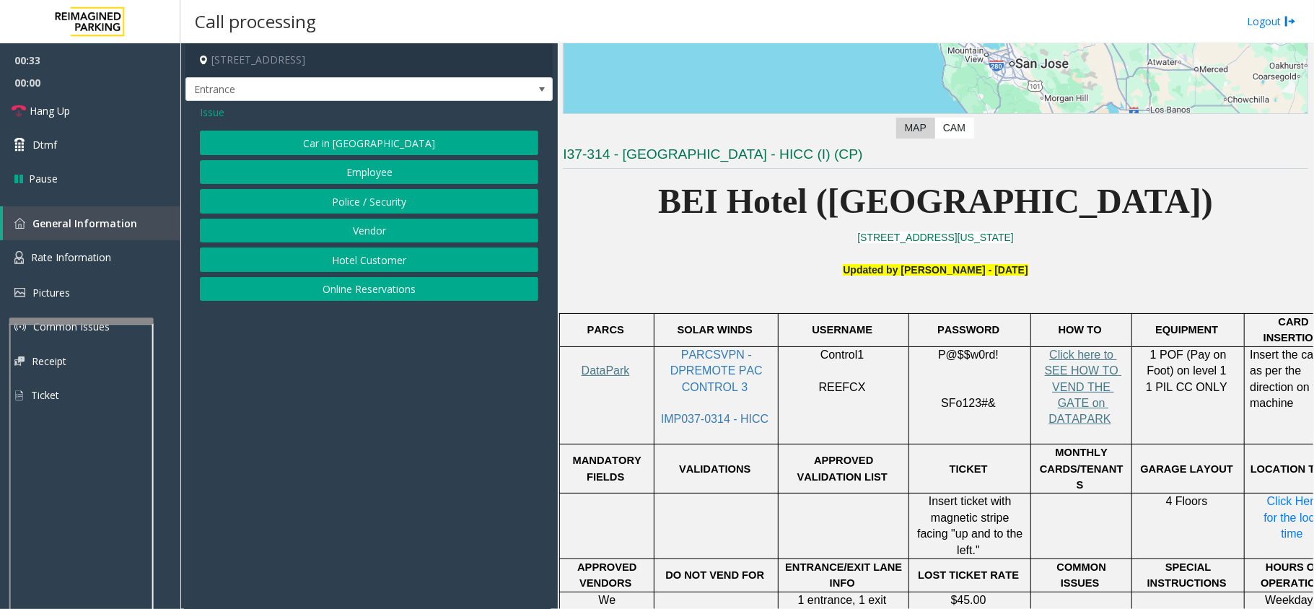
click at [367, 289] on button "Online Reservations" at bounding box center [369, 289] width 338 height 25
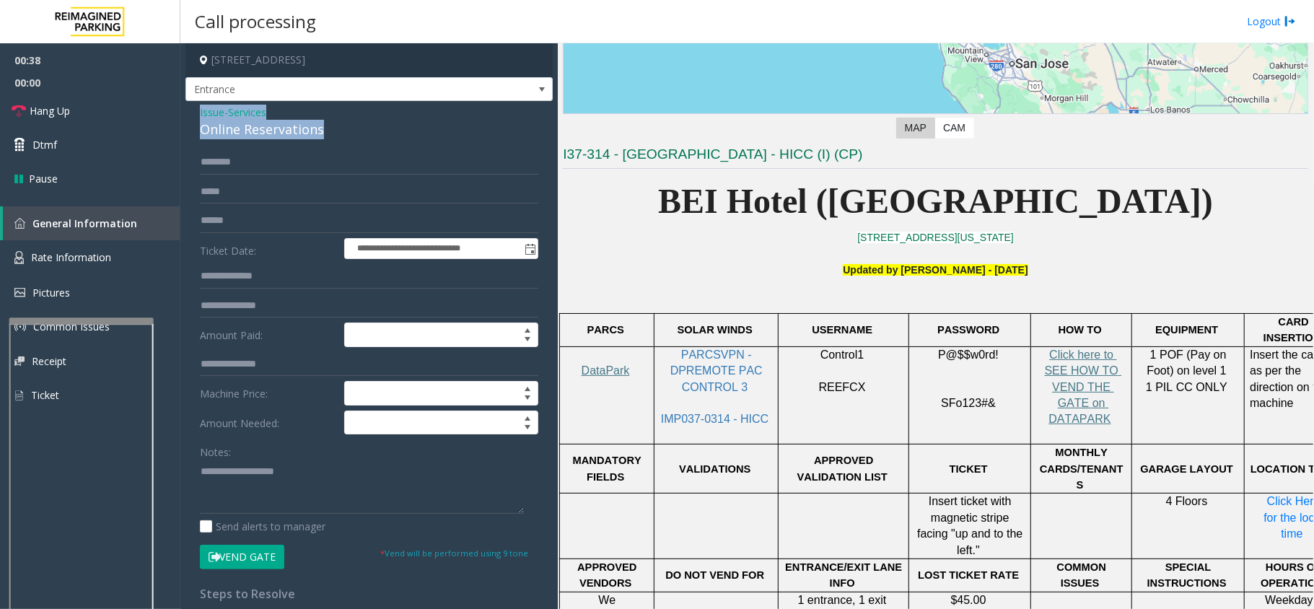
drag, startPoint x: 327, startPoint y: 123, endPoint x: 188, endPoint y: 113, distance: 138.8
click at [188, 113] on div "**********" at bounding box center [368, 512] width 367 height 823
click at [304, 491] on textarea at bounding box center [362, 487] width 324 height 54
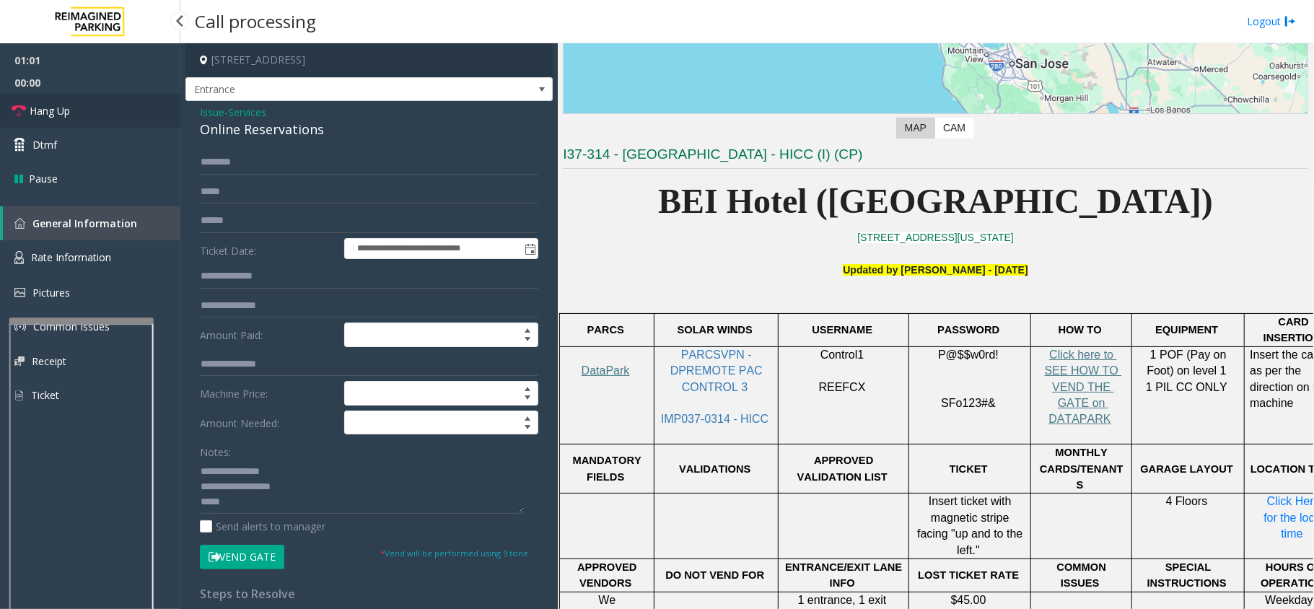
click at [45, 110] on span "Hang Up" at bounding box center [50, 110] width 40 height 15
click at [341, 502] on textarea at bounding box center [362, 487] width 324 height 54
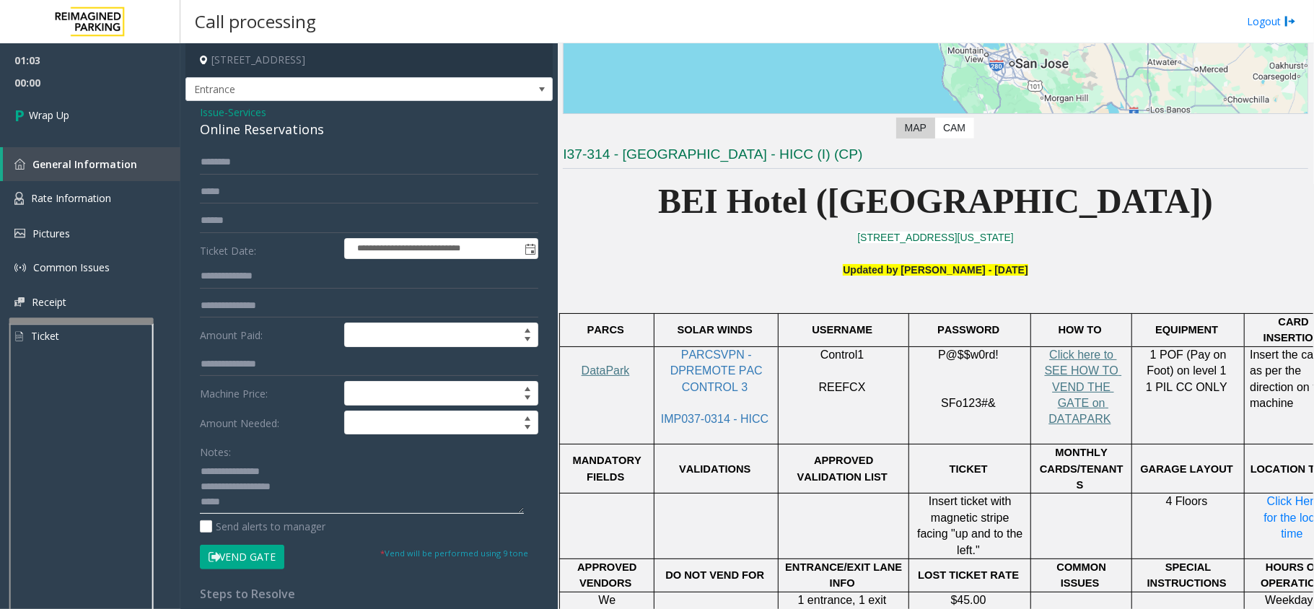
paste textarea "**********"
type textarea "**********"
click at [38, 114] on span "Wrap Up" at bounding box center [49, 115] width 40 height 15
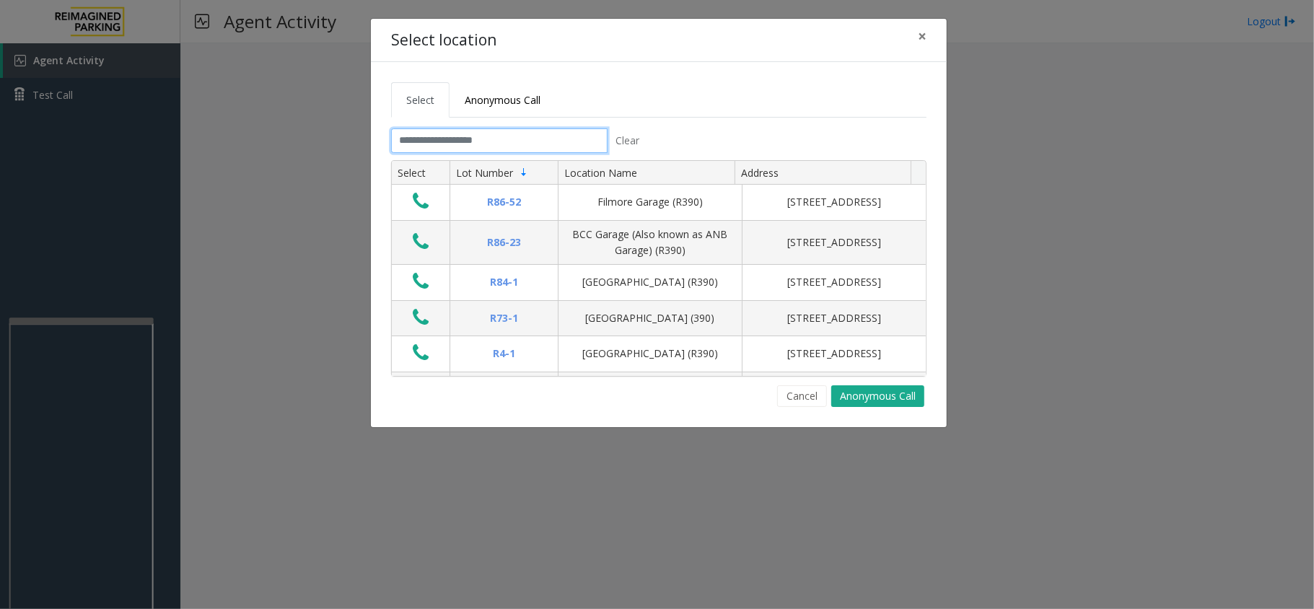
click at [519, 143] on input "text" at bounding box center [499, 140] width 216 height 25
click at [528, 141] on input "text" at bounding box center [499, 140] width 216 height 25
click at [525, 139] on input "text" at bounding box center [499, 140] width 216 height 25
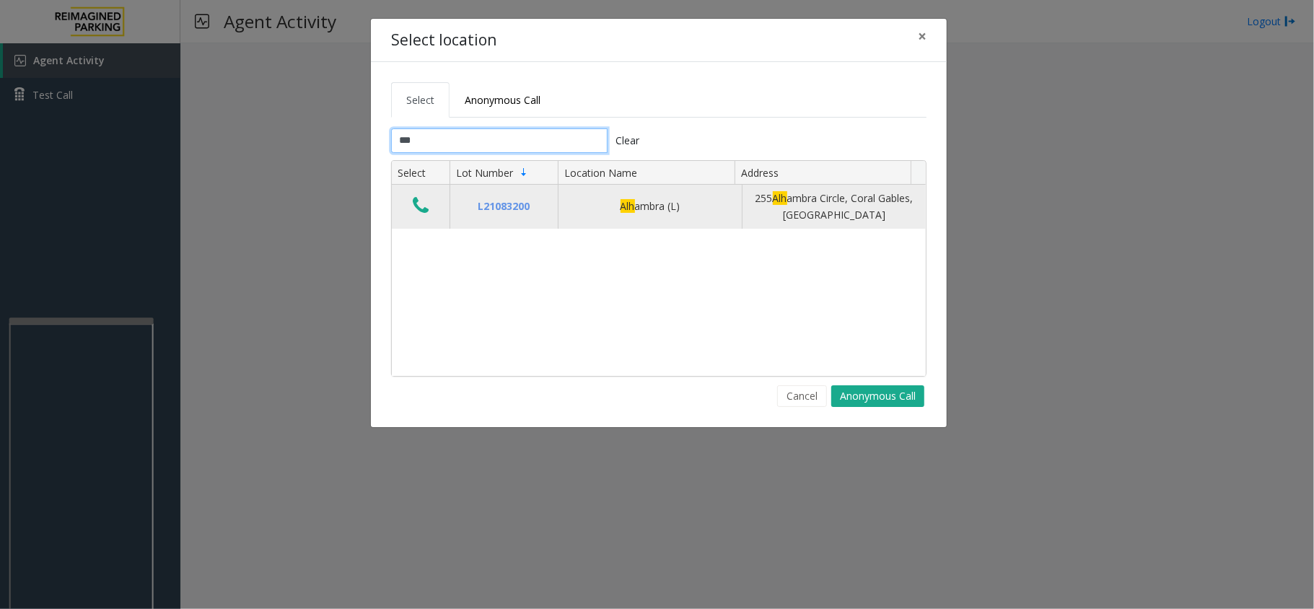
type input "***"
click at [413, 203] on icon "Data table" at bounding box center [421, 206] width 16 height 20
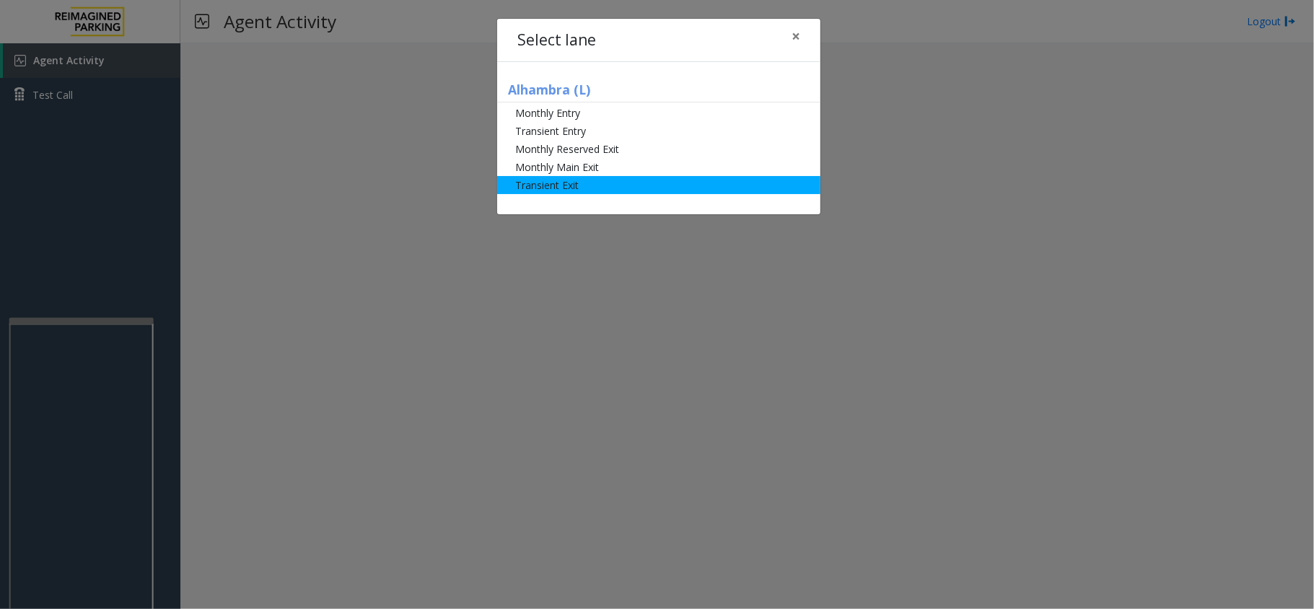
click at [558, 189] on li "Transient Exit" at bounding box center [658, 185] width 323 height 18
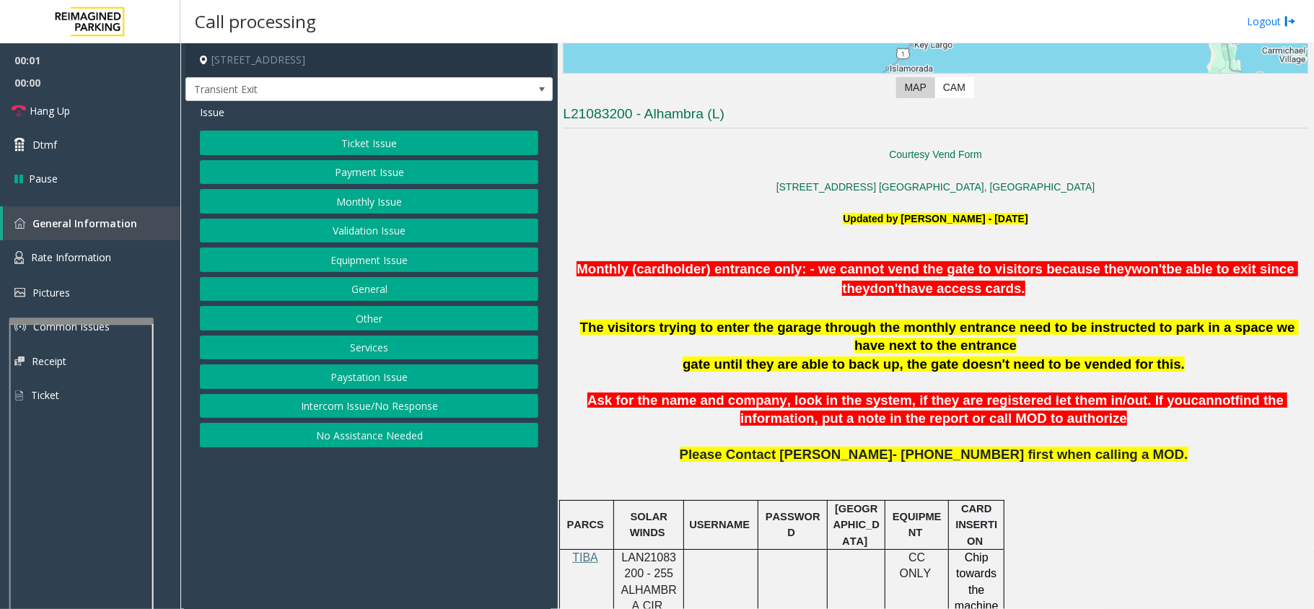
scroll to position [385, 0]
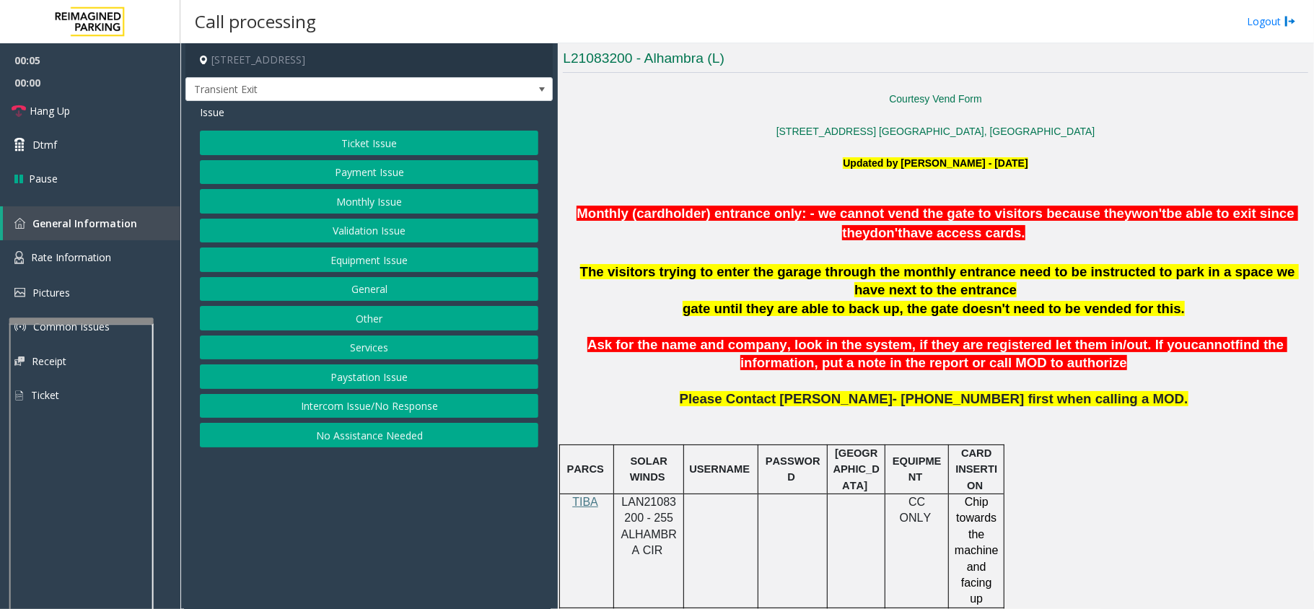
click at [627, 508] on span "LAN21083200 - 255 ALHAMBRA CIR" at bounding box center [649, 526] width 56 height 61
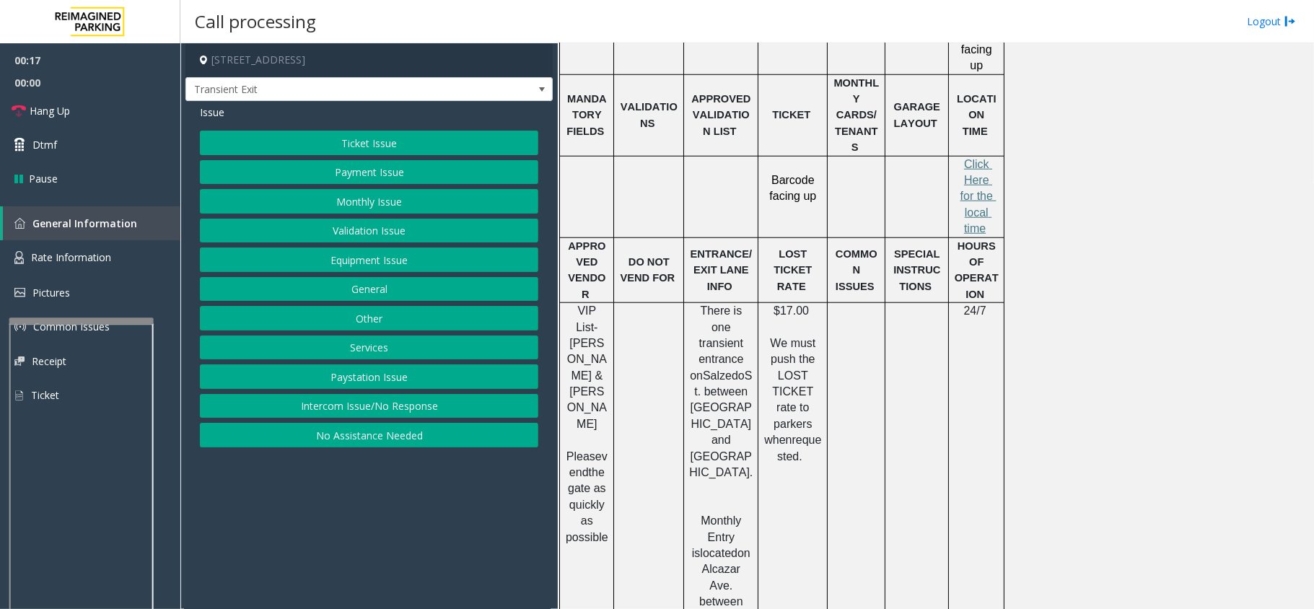
scroll to position [962, 0]
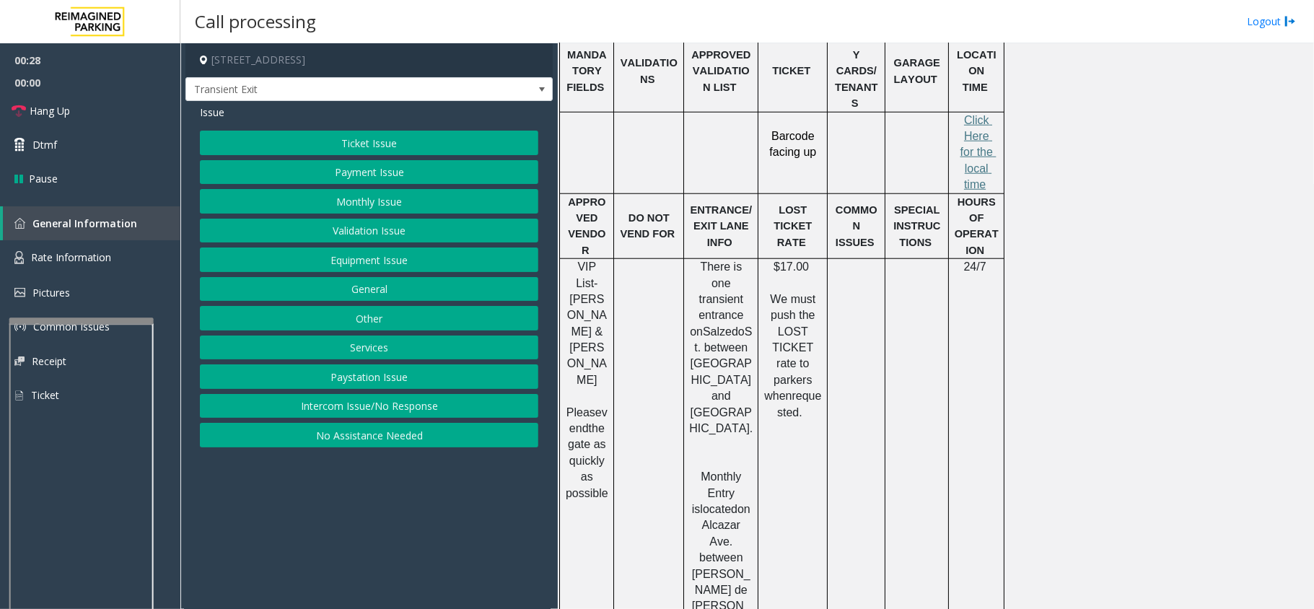
click at [338, 229] on button "Validation Issue" at bounding box center [369, 231] width 338 height 25
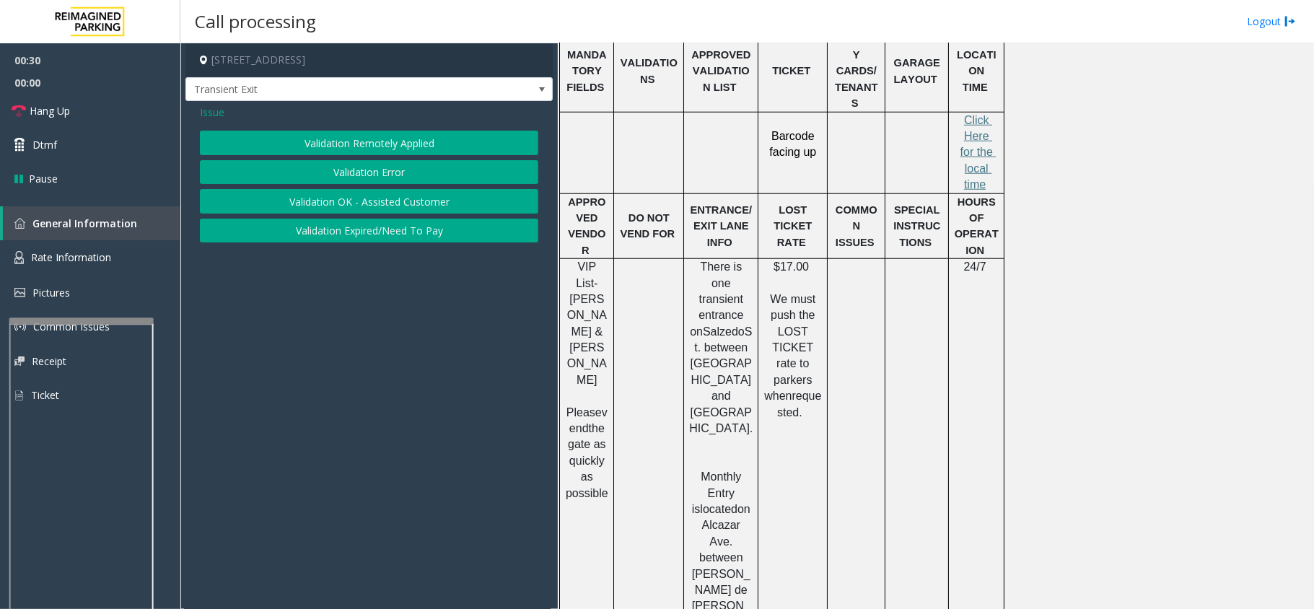
click at [390, 175] on button "Validation Error" at bounding box center [369, 172] width 338 height 25
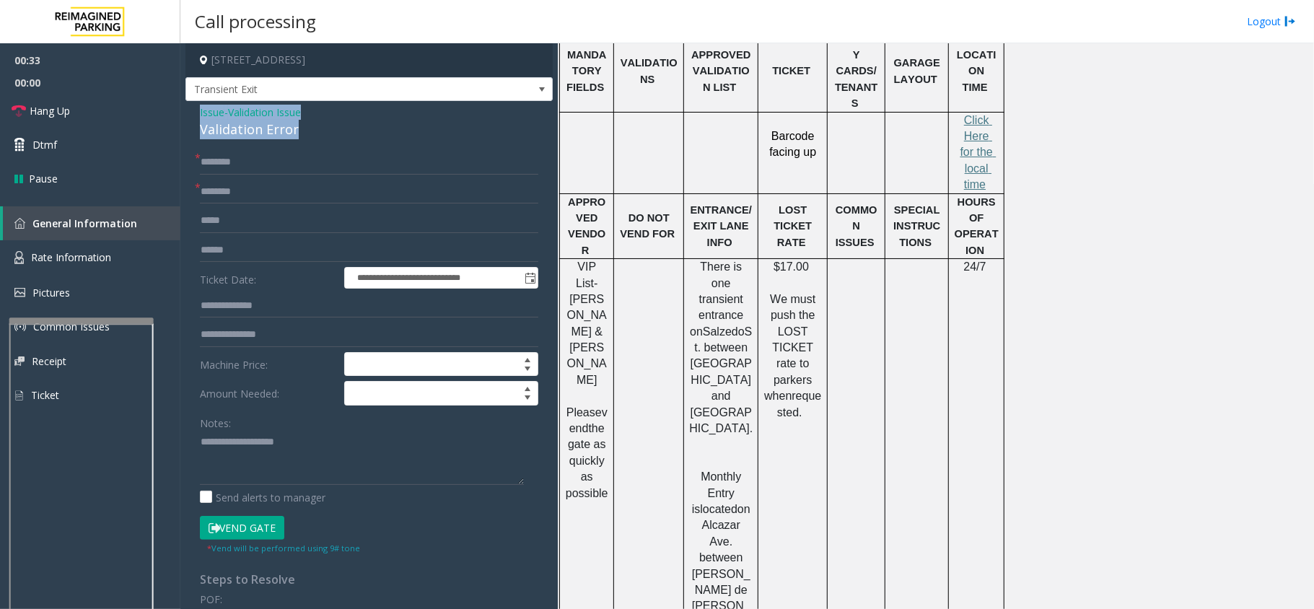
drag, startPoint x: 302, startPoint y: 124, endPoint x: 197, endPoint y: 115, distance: 105.0
click at [197, 115] on div "**********" at bounding box center [368, 520] width 367 height 838
click at [286, 462] on textarea at bounding box center [362, 458] width 324 height 54
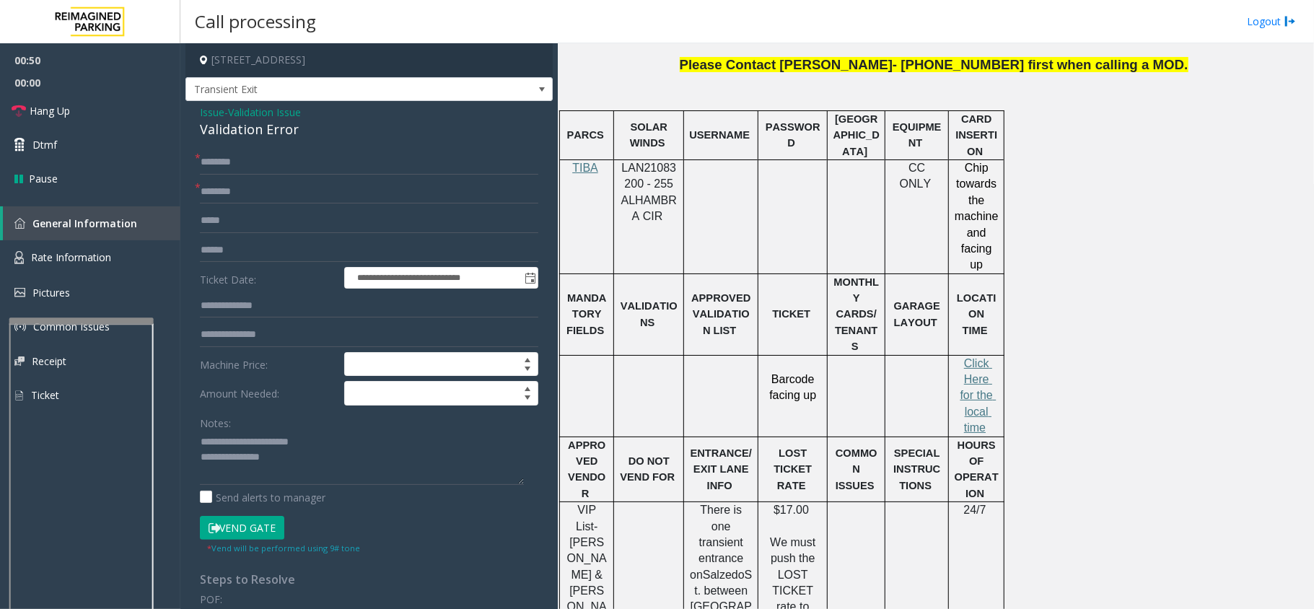
scroll to position [673, 0]
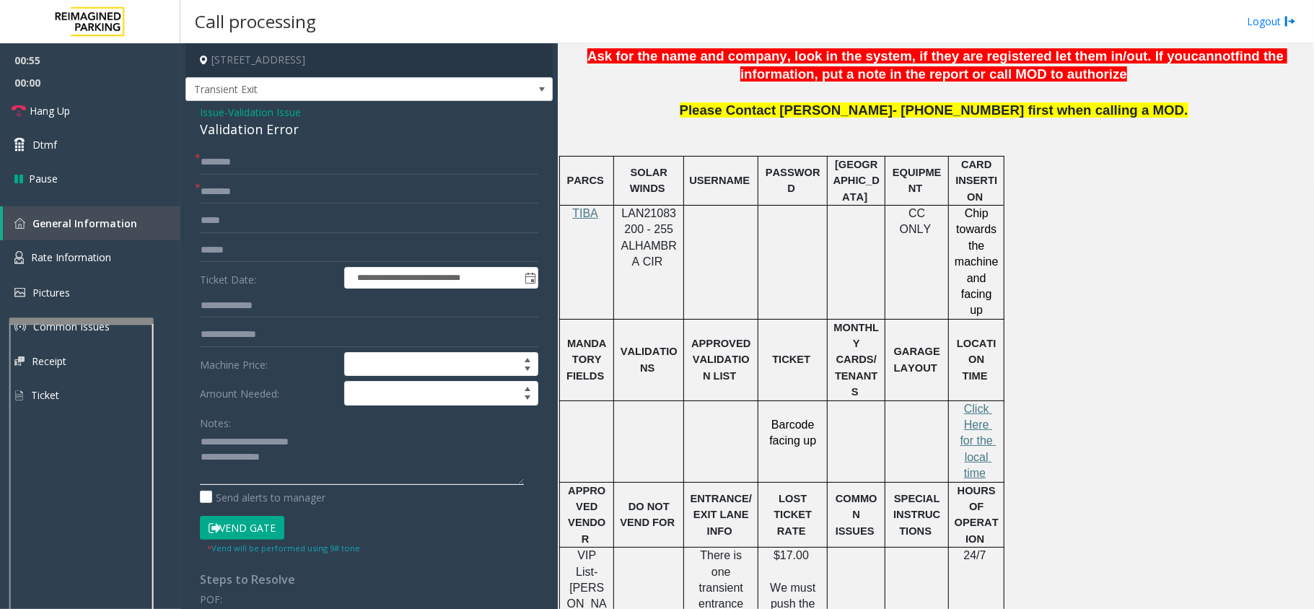
click at [309, 462] on textarea at bounding box center [362, 458] width 324 height 54
type textarea "**********"
drag, startPoint x: 35, startPoint y: 122, endPoint x: 56, endPoint y: 117, distance: 22.2
click at [35, 122] on link "Hang Up" at bounding box center [90, 111] width 180 height 34
click at [214, 167] on input "text" at bounding box center [369, 162] width 338 height 25
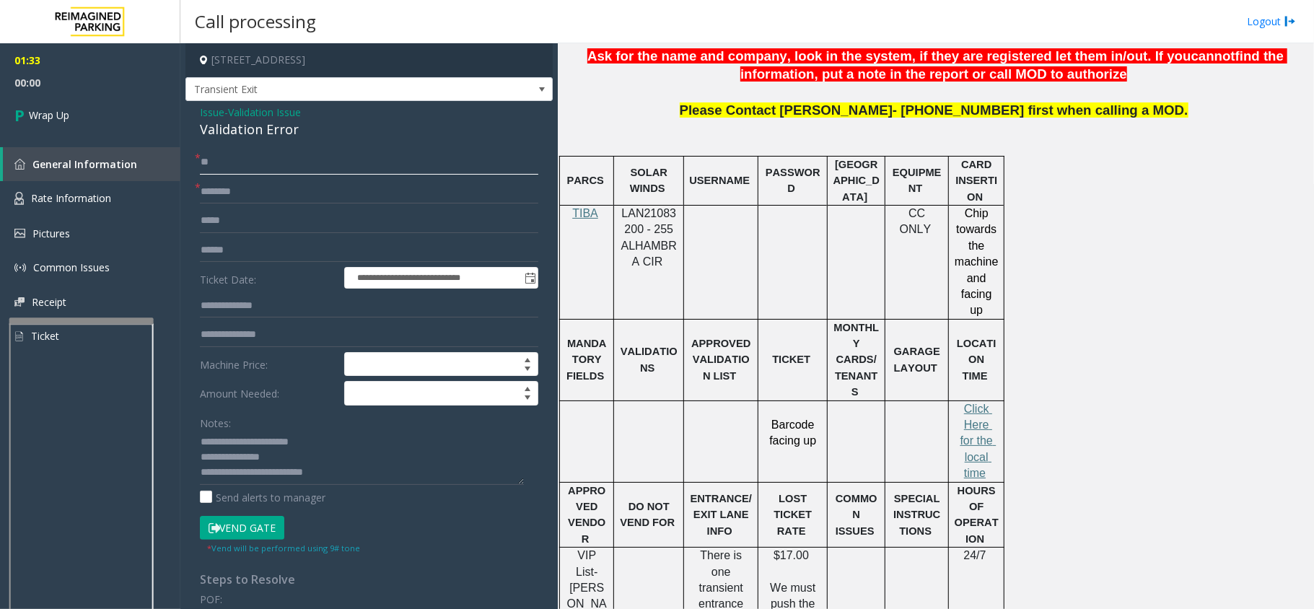
type input "**"
click at [35, 118] on span "Wrap Up" at bounding box center [49, 115] width 40 height 15
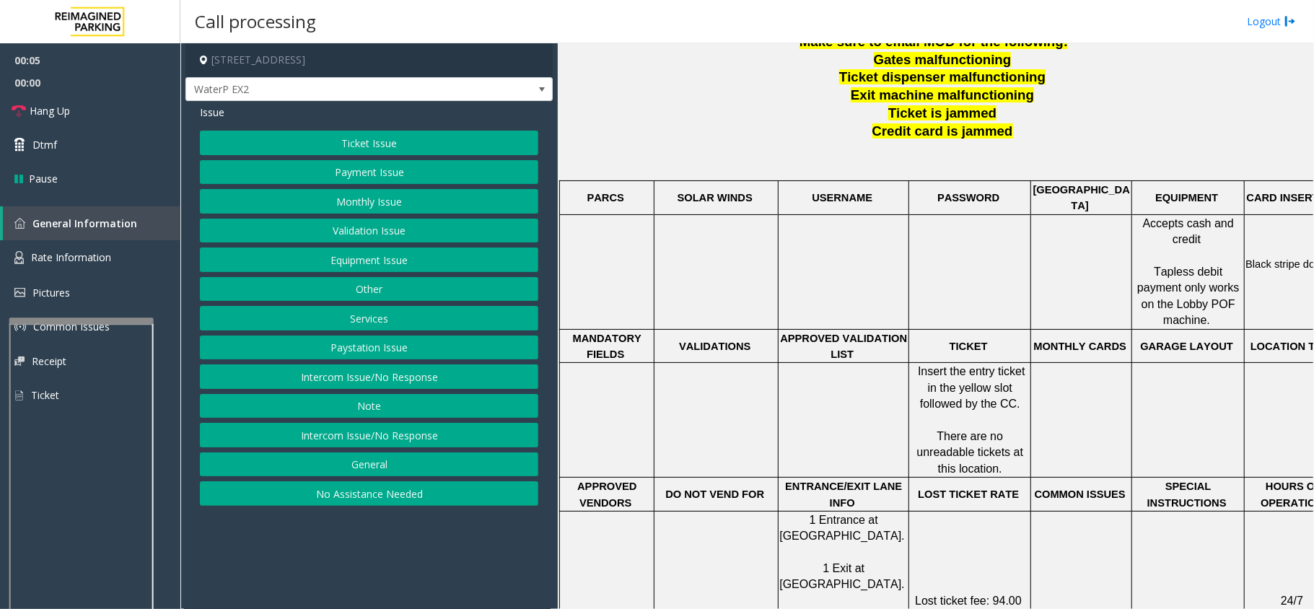
scroll to position [577, 0]
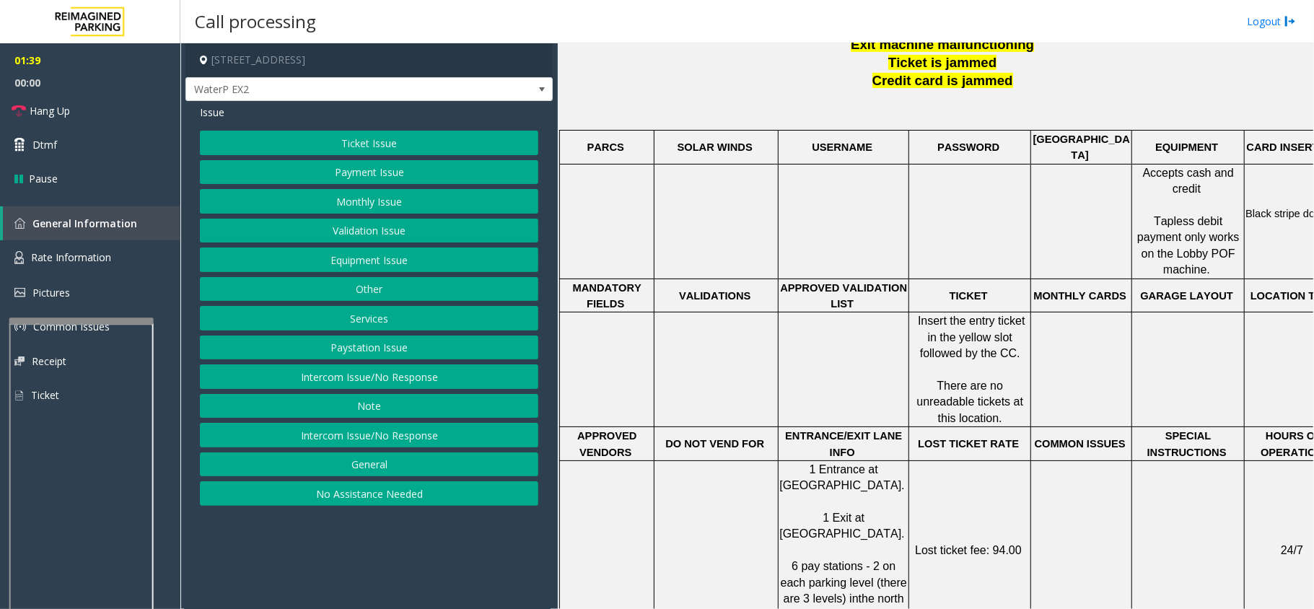
click at [388, 145] on button "Ticket Issue" at bounding box center [369, 143] width 338 height 25
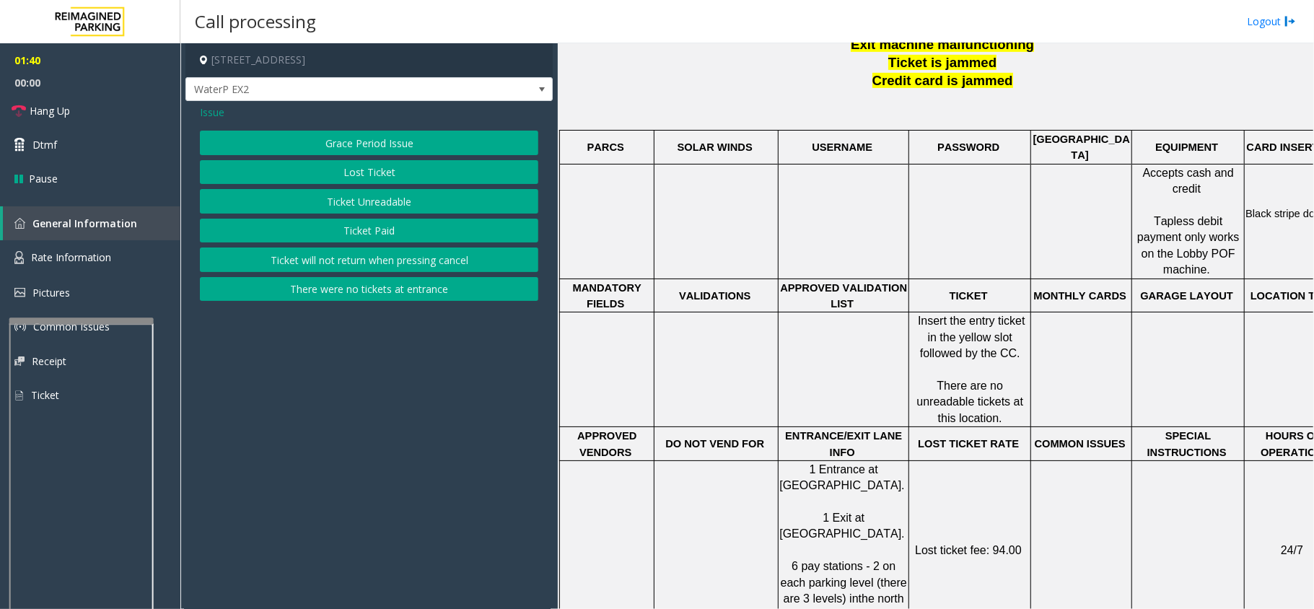
click at [407, 198] on button "Ticket Unreadable" at bounding box center [369, 201] width 338 height 25
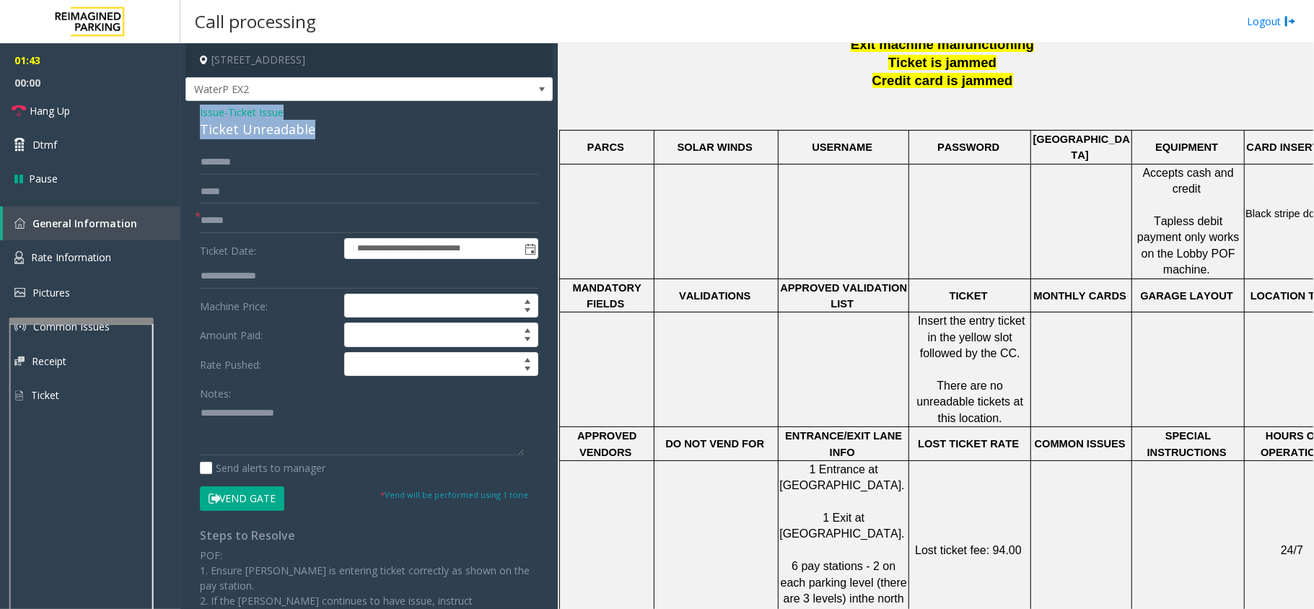
drag, startPoint x: 313, startPoint y: 128, endPoint x: 200, endPoint y: 116, distance: 113.9
click at [195, 116] on div "**********" at bounding box center [368, 445] width 367 height 688
click at [316, 437] on textarea at bounding box center [362, 428] width 324 height 54
click at [424, 451] on textarea at bounding box center [362, 428] width 324 height 54
paste textarea "**********"
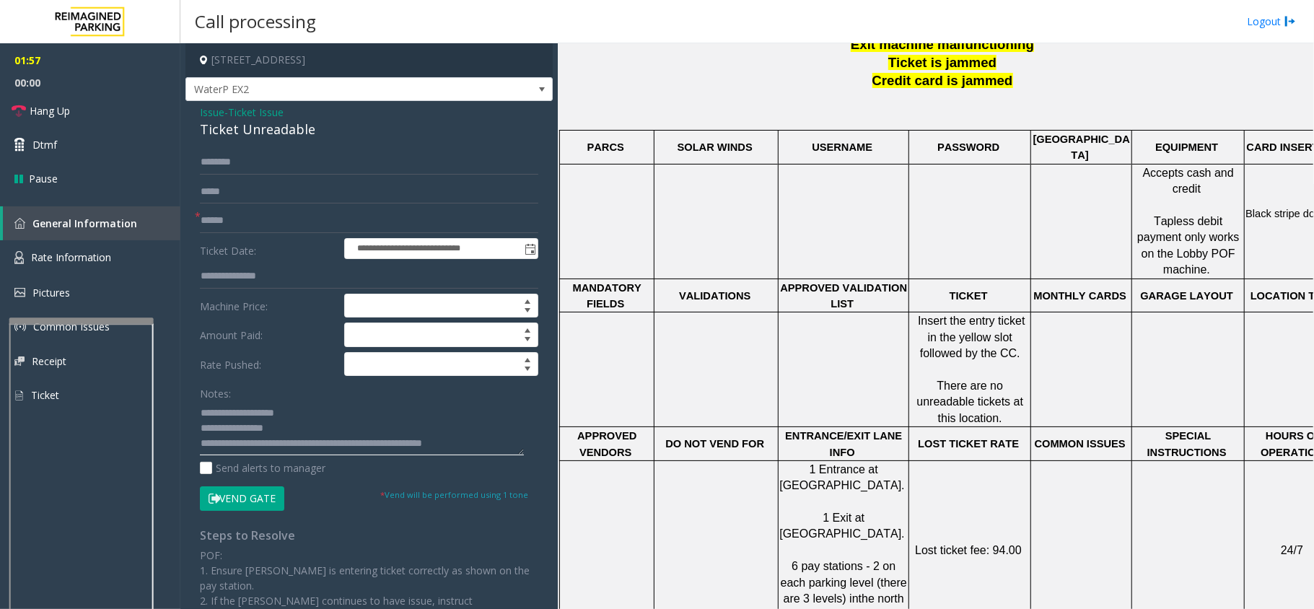
scroll to position [9, 0]
click at [498, 440] on textarea at bounding box center [362, 428] width 324 height 54
click at [30, 110] on span "Hang Up" at bounding box center [50, 110] width 40 height 15
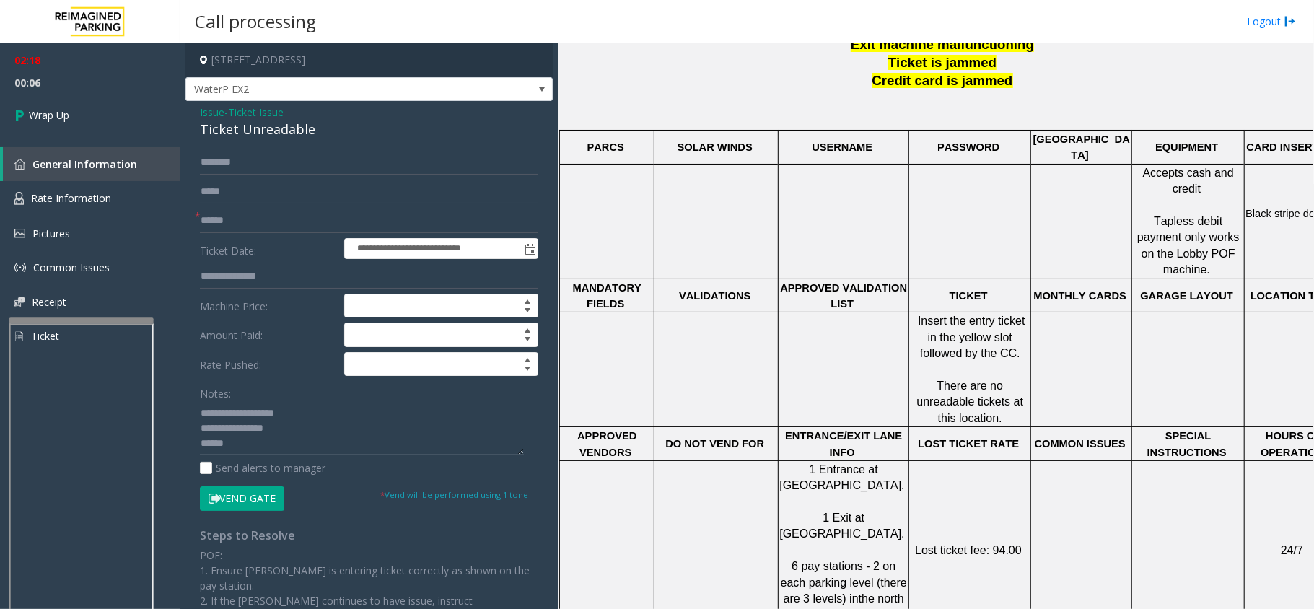
click at [277, 434] on textarea at bounding box center [362, 428] width 324 height 54
paste textarea "**********"
type textarea "**********"
click at [243, 225] on input "text" at bounding box center [369, 221] width 338 height 25
type input "**"
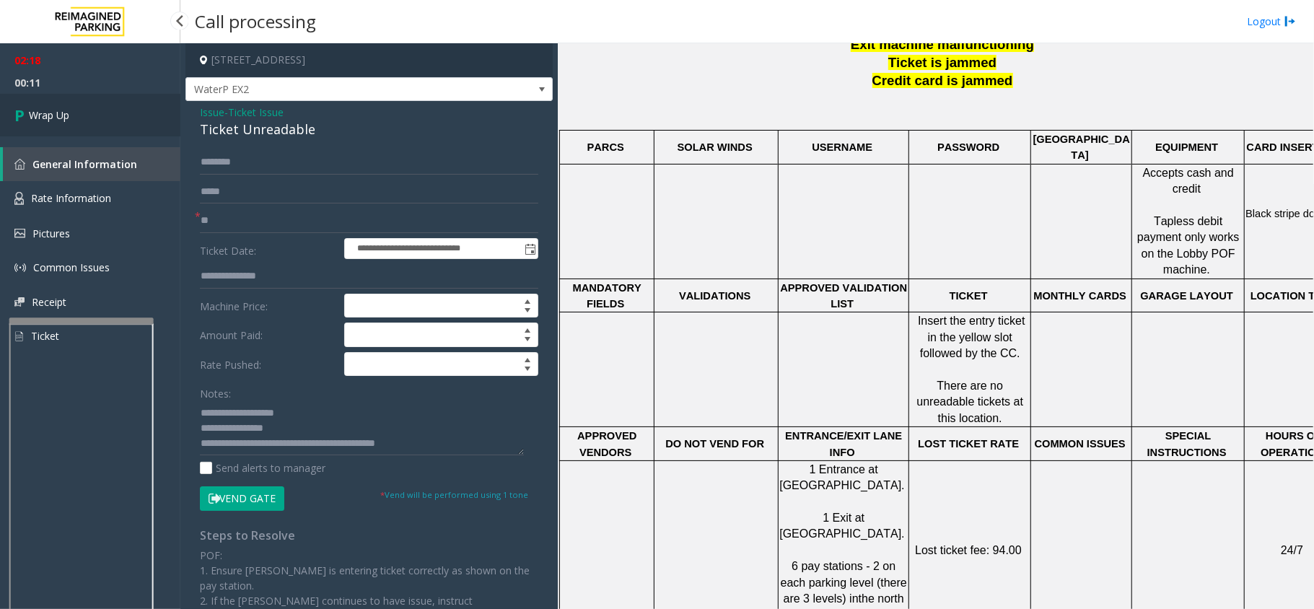
click at [48, 110] on span "Wrap Up" at bounding box center [49, 115] width 40 height 15
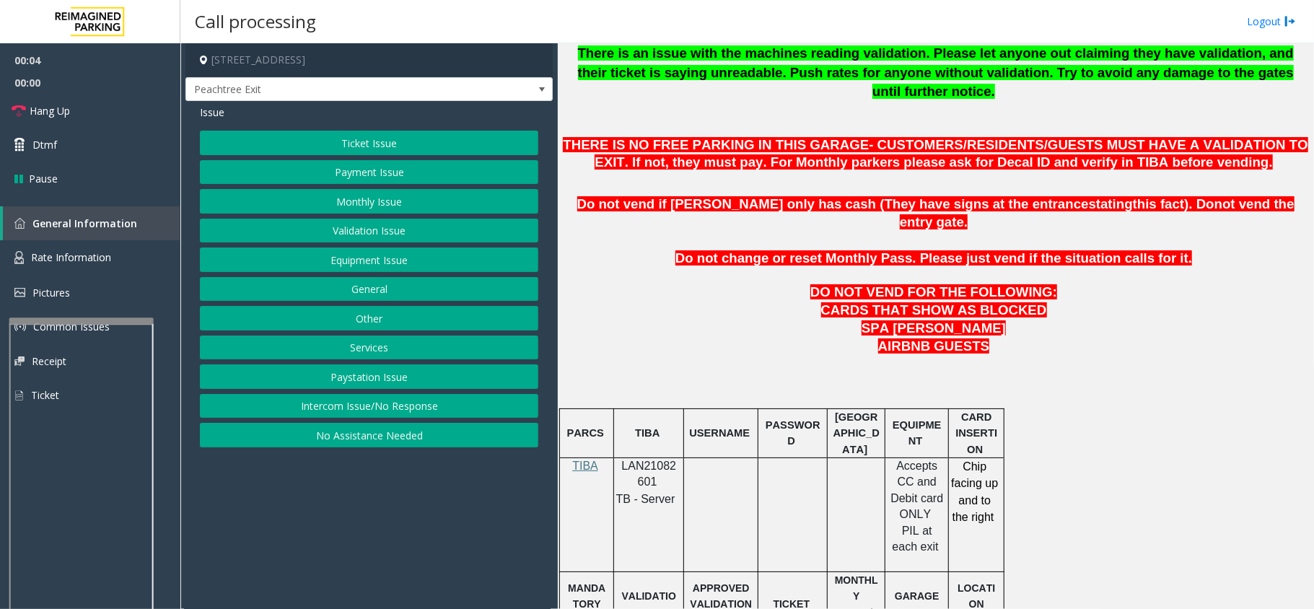
scroll to position [577, 0]
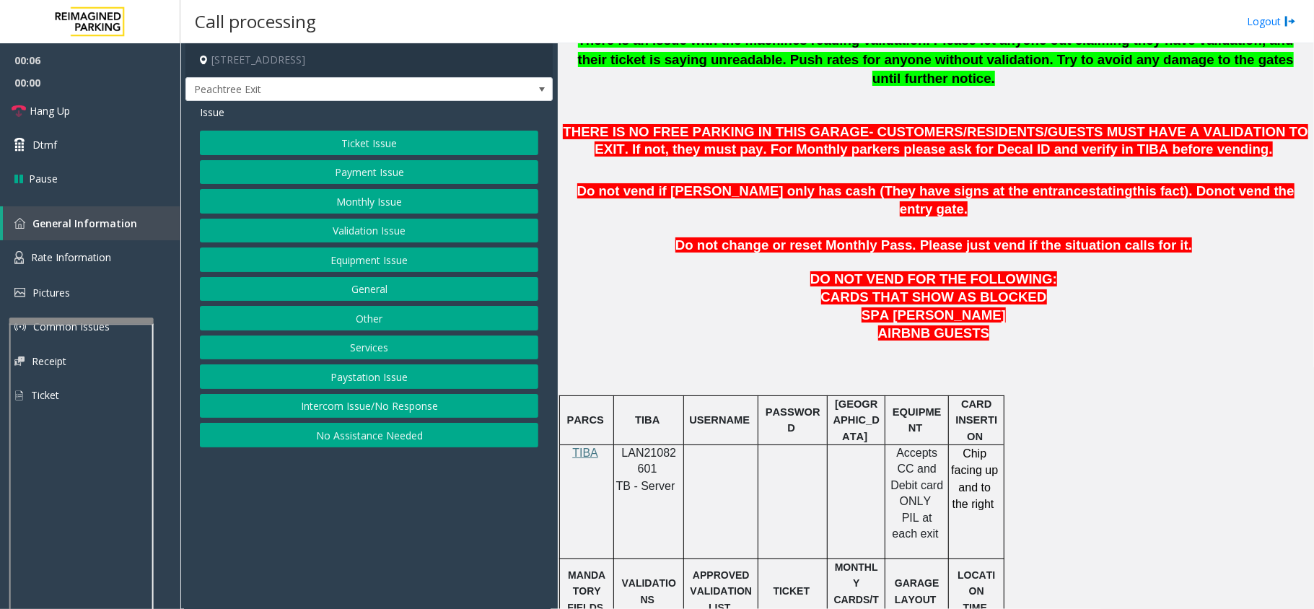
click at [655, 447] on span "LAN21082601" at bounding box center [649, 461] width 55 height 28
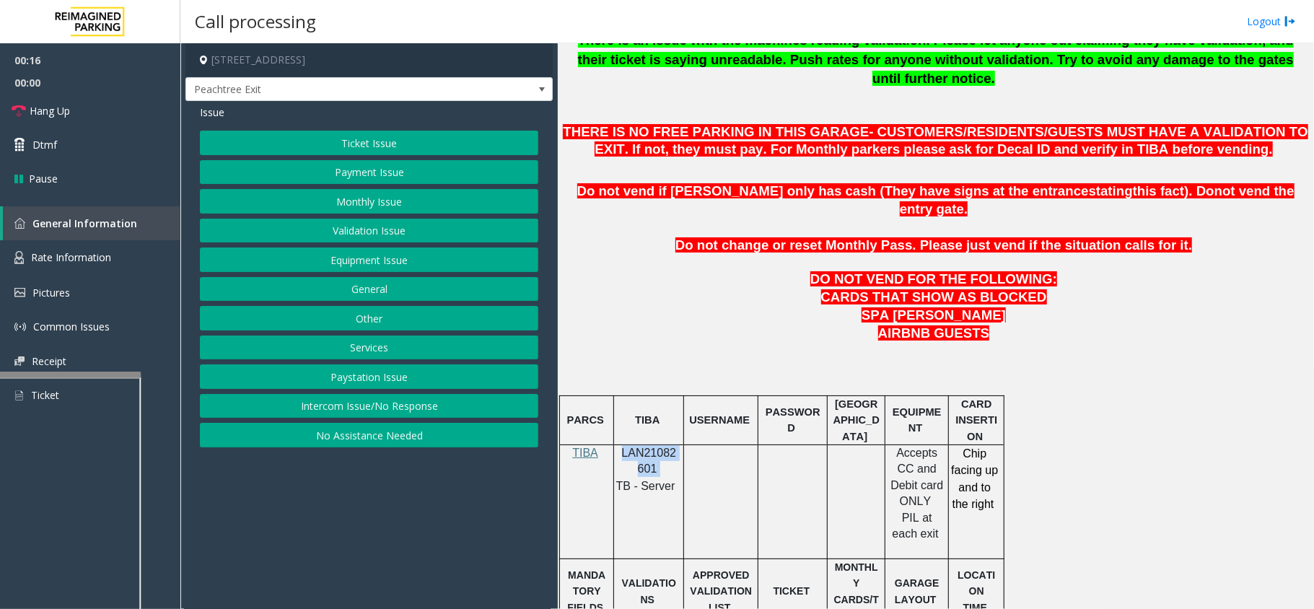
click at [118, 372] on div at bounding box center [68, 375] width 144 height 6
click at [58, 255] on span "Rate Information" at bounding box center [71, 257] width 80 height 14
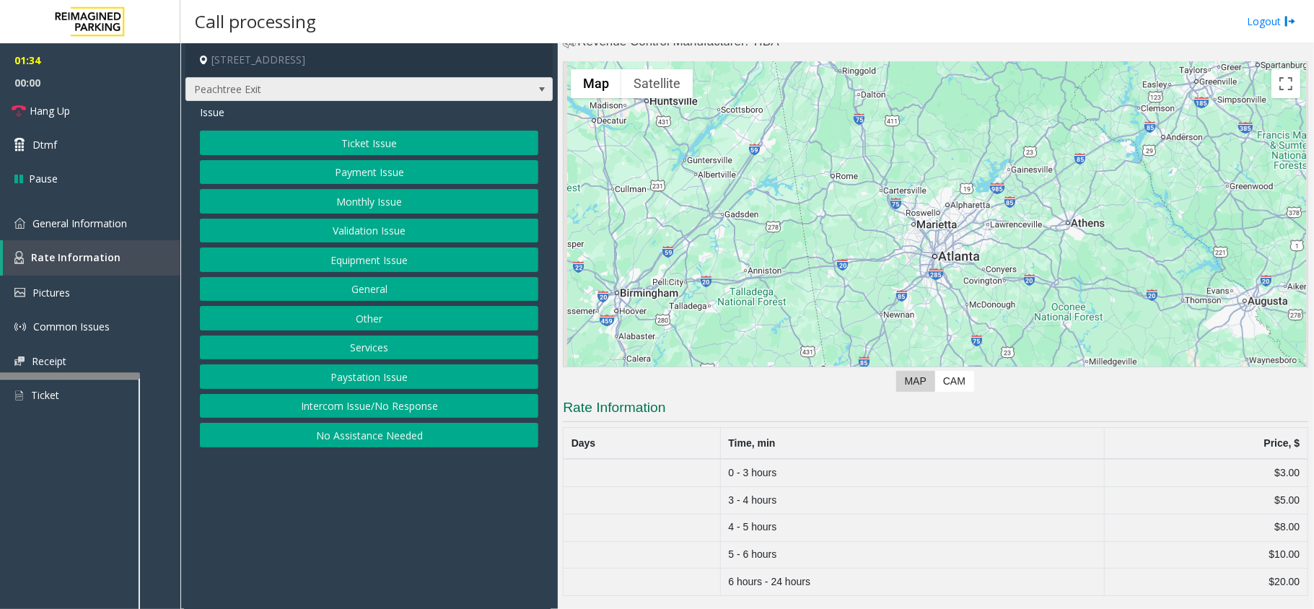
click at [537, 88] on span at bounding box center [542, 90] width 12 height 12
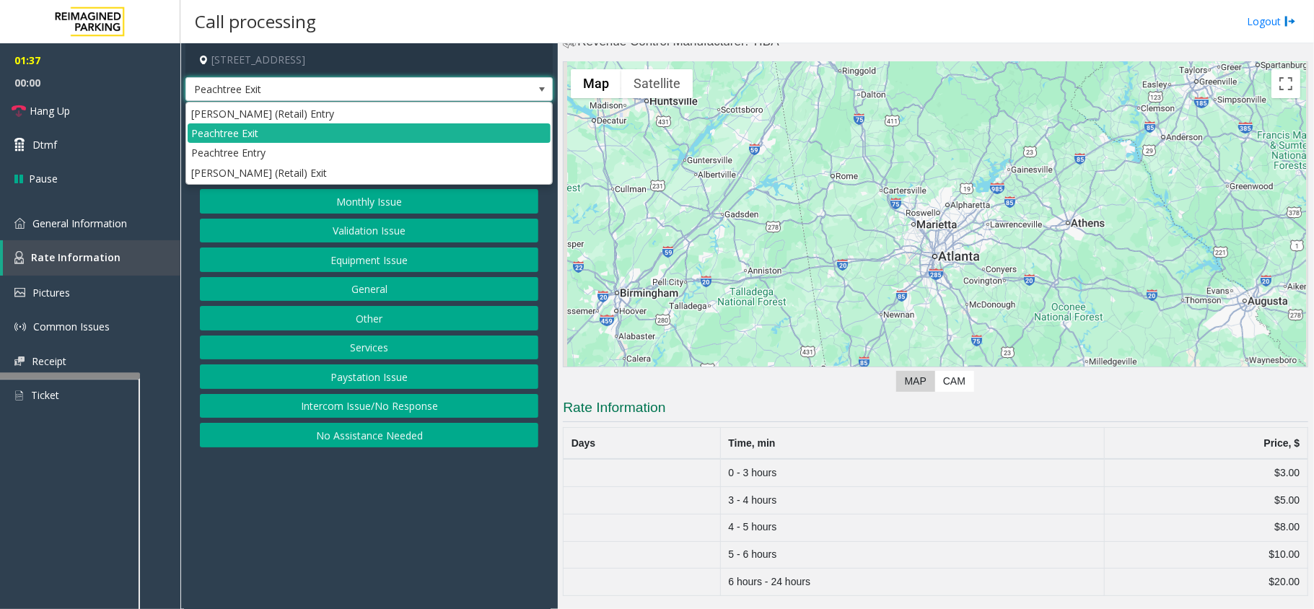
click at [537, 88] on span at bounding box center [542, 90] width 12 height 12
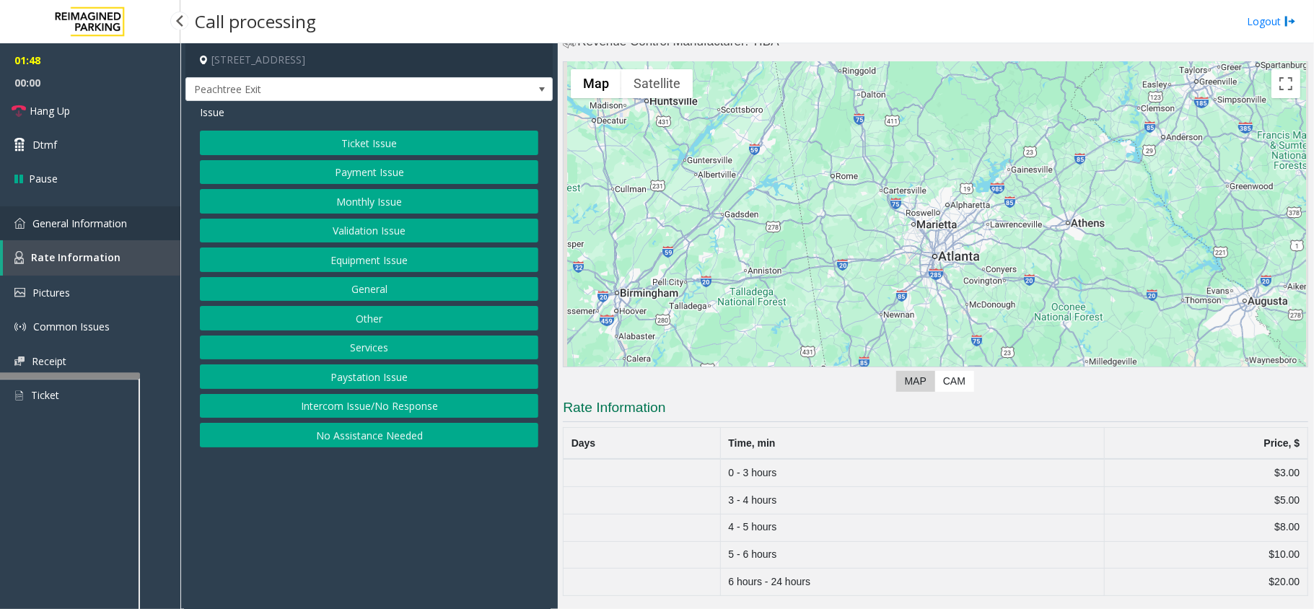
click at [115, 229] on link "General Information" at bounding box center [90, 223] width 180 height 34
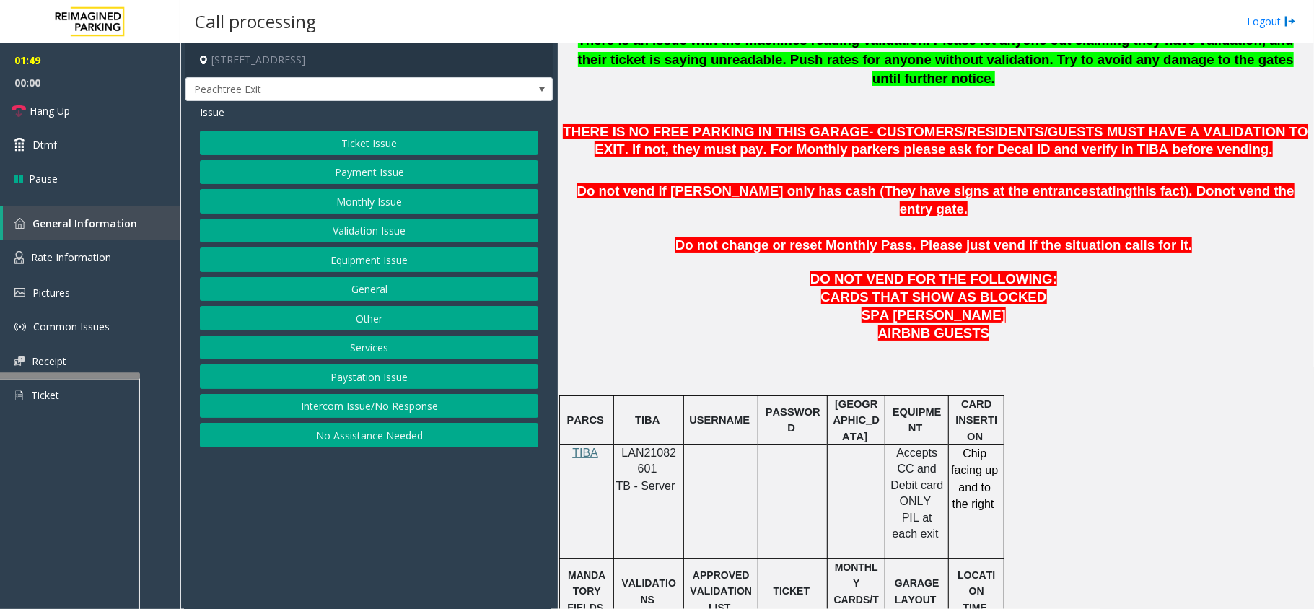
click at [400, 144] on button "Ticket Issue" at bounding box center [369, 143] width 338 height 25
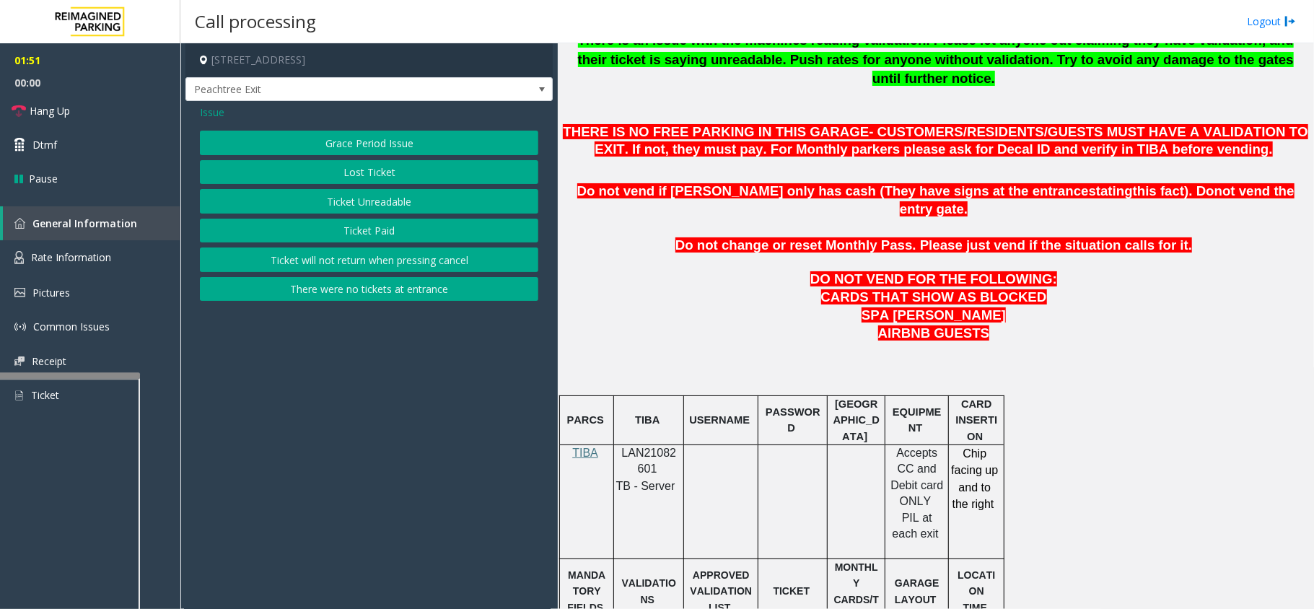
click at [408, 149] on button "Grace Period Issue" at bounding box center [369, 143] width 338 height 25
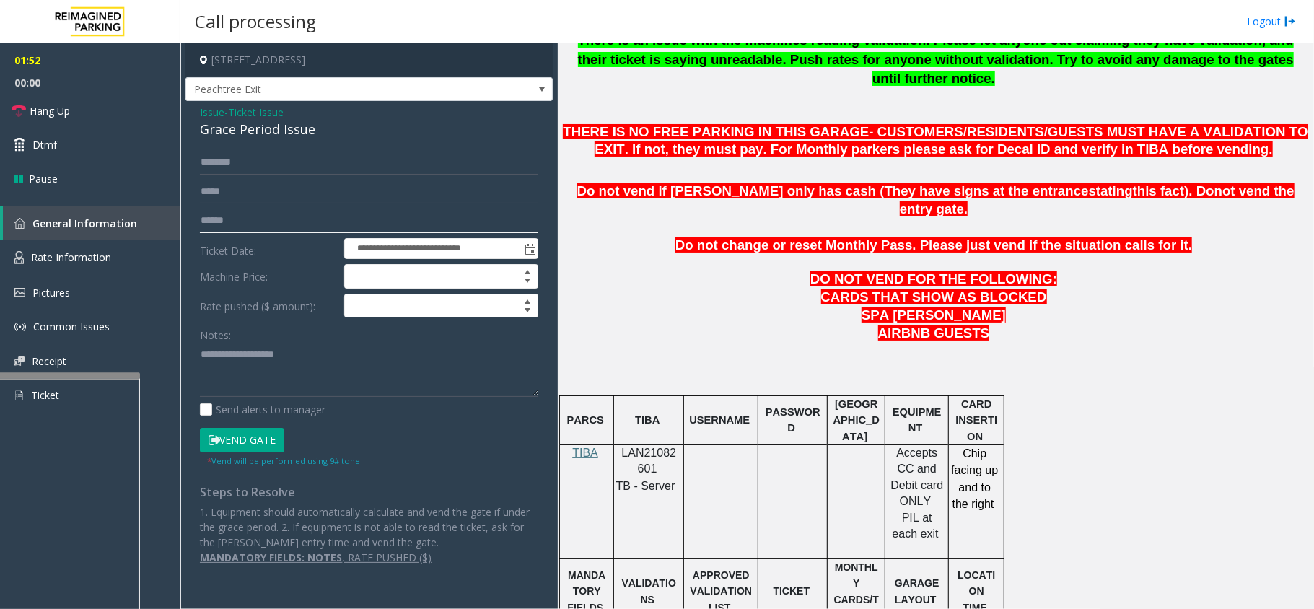
click at [312, 219] on input "text" at bounding box center [369, 221] width 338 height 25
type input "*******"
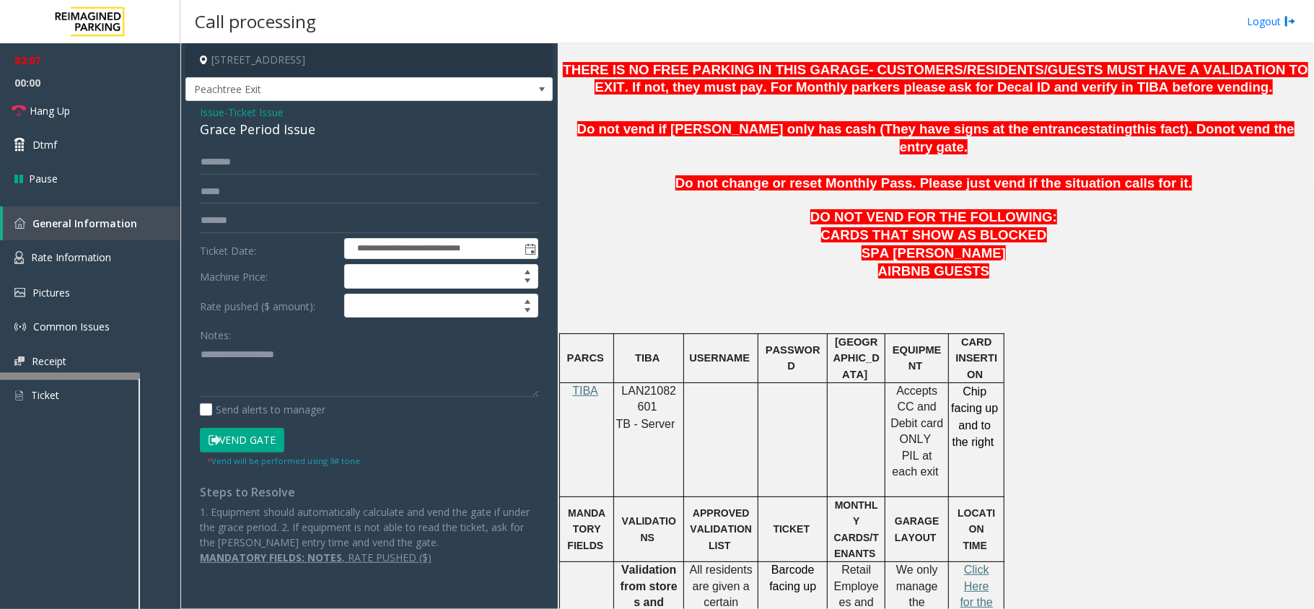
scroll to position [673, 0]
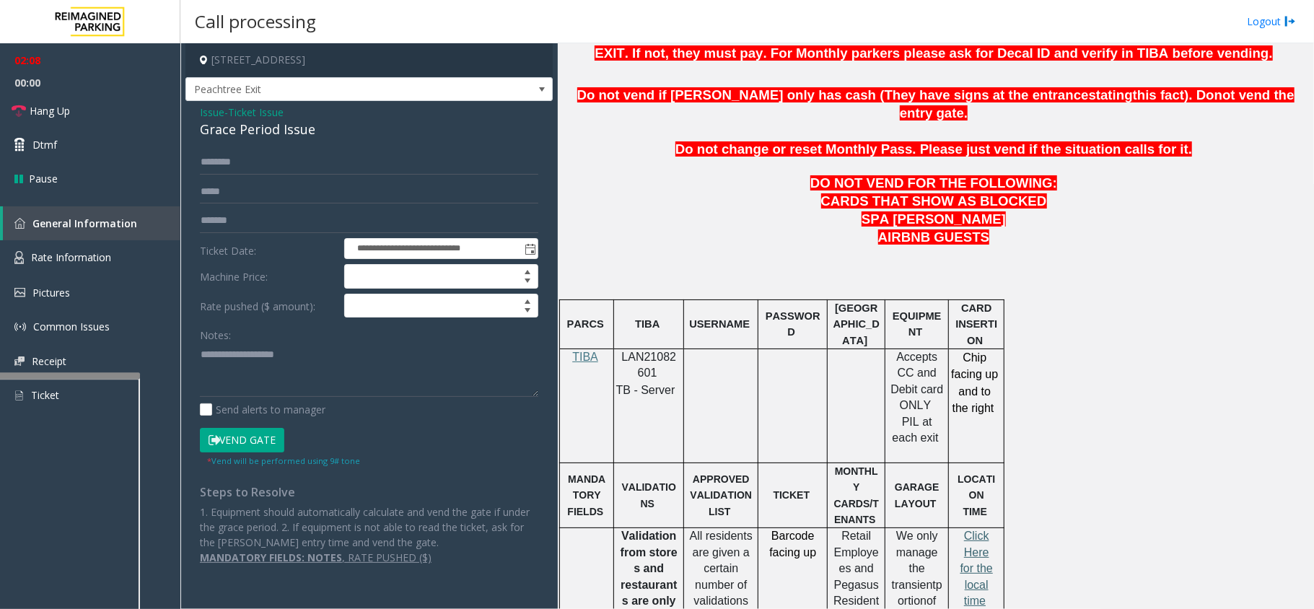
click at [985, 530] on span "Click Here for the local time" at bounding box center [976, 568] width 32 height 77
click at [238, 442] on button "Vend Gate" at bounding box center [242, 440] width 84 height 25
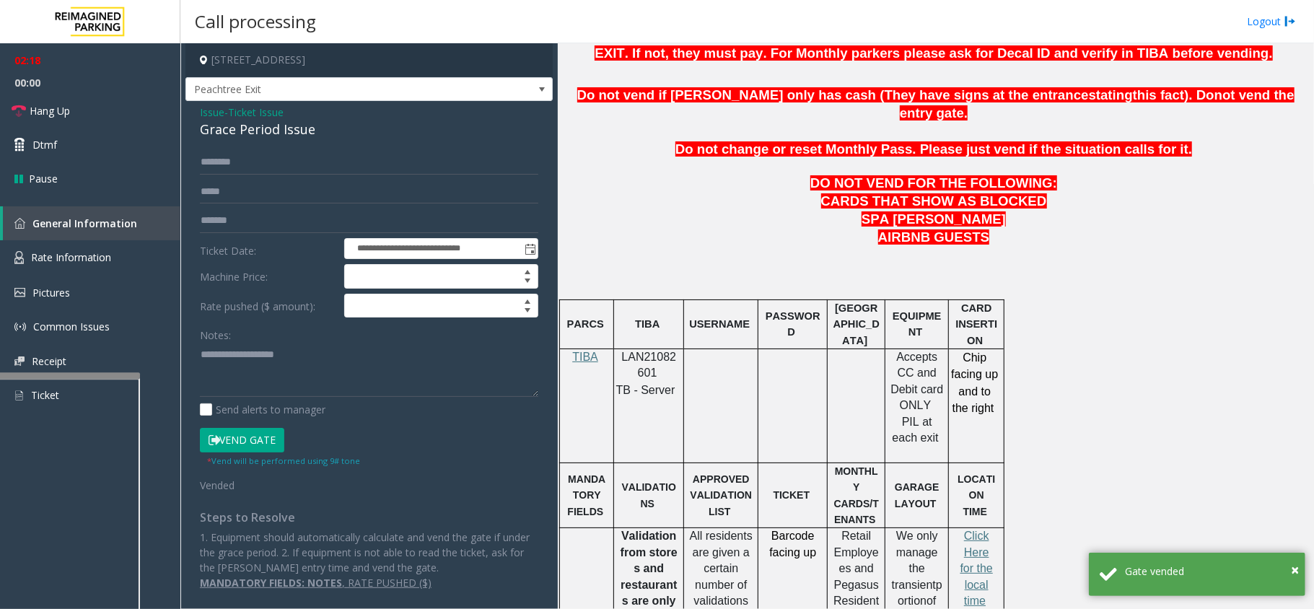
drag, startPoint x: 312, startPoint y: 123, endPoint x: 312, endPoint y: 131, distance: 8.0
click at [312, 127] on div "Grace Period Issue" at bounding box center [369, 129] width 338 height 19
drag, startPoint x: 312, startPoint y: 131, endPoint x: 214, endPoint y: 137, distance: 99.1
click at [206, 137] on div "Grace Period Issue" at bounding box center [369, 129] width 338 height 19
click at [214, 137] on div "Grace Period Issue" at bounding box center [369, 129] width 338 height 19
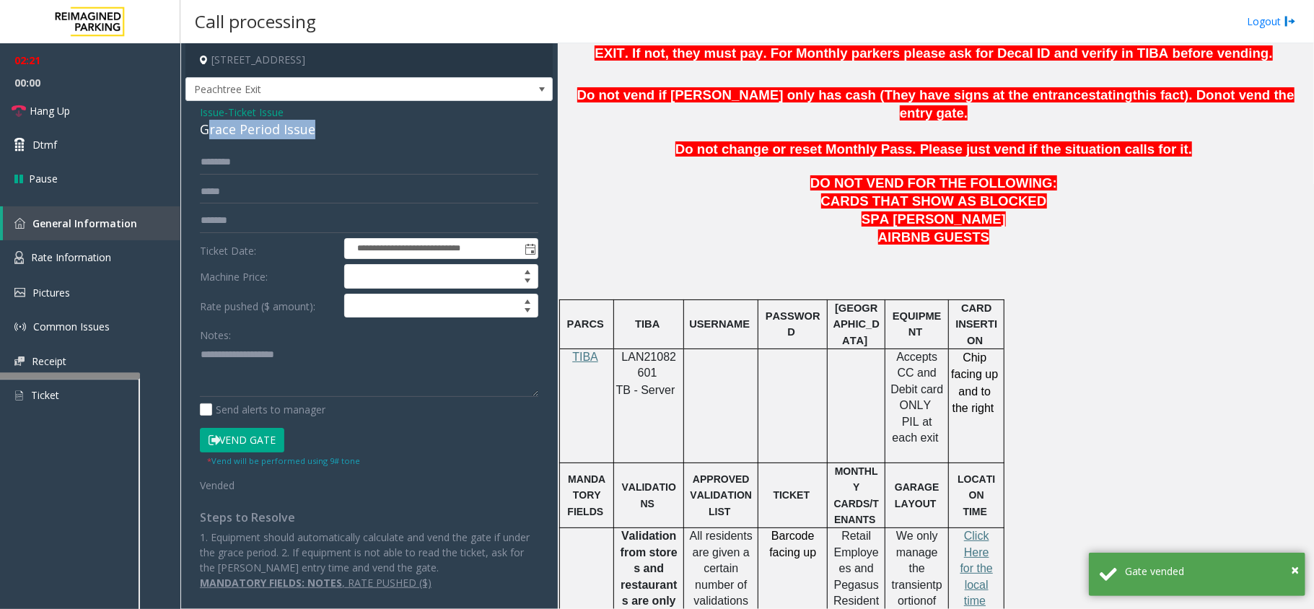
click at [385, 140] on div "**********" at bounding box center [368, 353] width 367 height 504
click at [327, 134] on div "Grace Period Issue" at bounding box center [369, 129] width 338 height 19
click at [324, 128] on div "Grace Period Issue" at bounding box center [369, 129] width 338 height 19
click at [310, 127] on div "Grace Period Issue" at bounding box center [369, 129] width 338 height 19
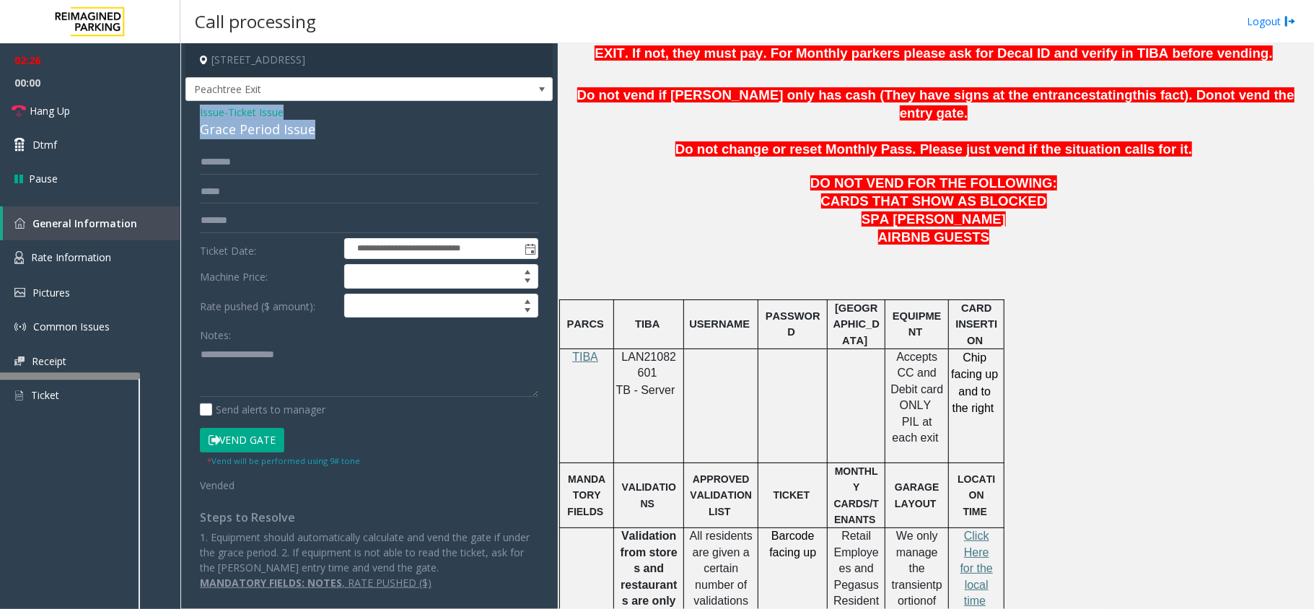
drag, startPoint x: 318, startPoint y: 131, endPoint x: 200, endPoint y: 116, distance: 119.2
click at [200, 116] on div "Issue - Ticket Issue Grace Period Issue" at bounding box center [369, 122] width 338 height 35
click at [312, 374] on textarea at bounding box center [369, 370] width 338 height 54
click at [32, 111] on span "Hang Up" at bounding box center [50, 110] width 40 height 15
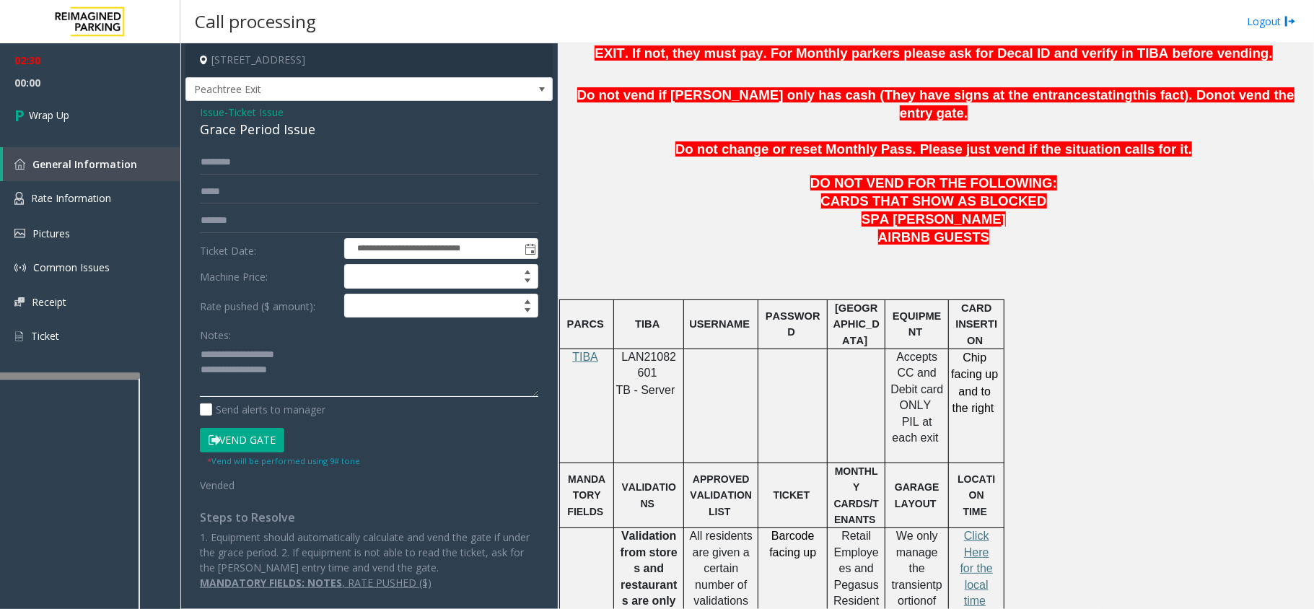
click at [322, 382] on textarea at bounding box center [369, 370] width 338 height 54
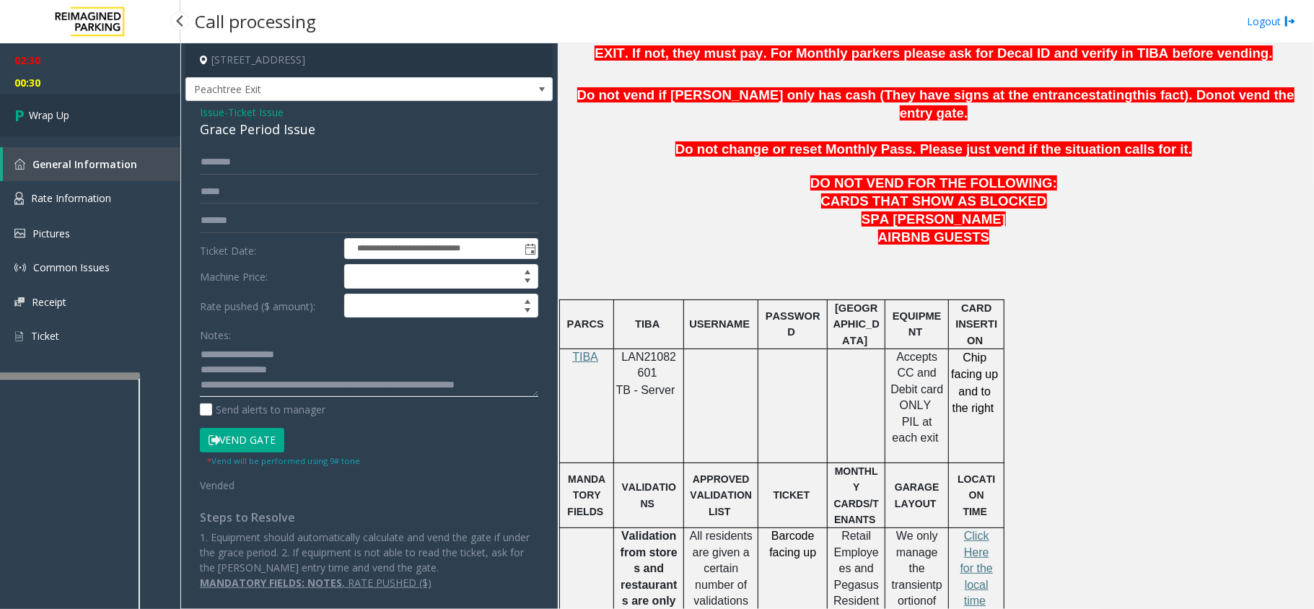
type textarea "**********"
click at [41, 118] on span "Wrap Up" at bounding box center [49, 115] width 40 height 15
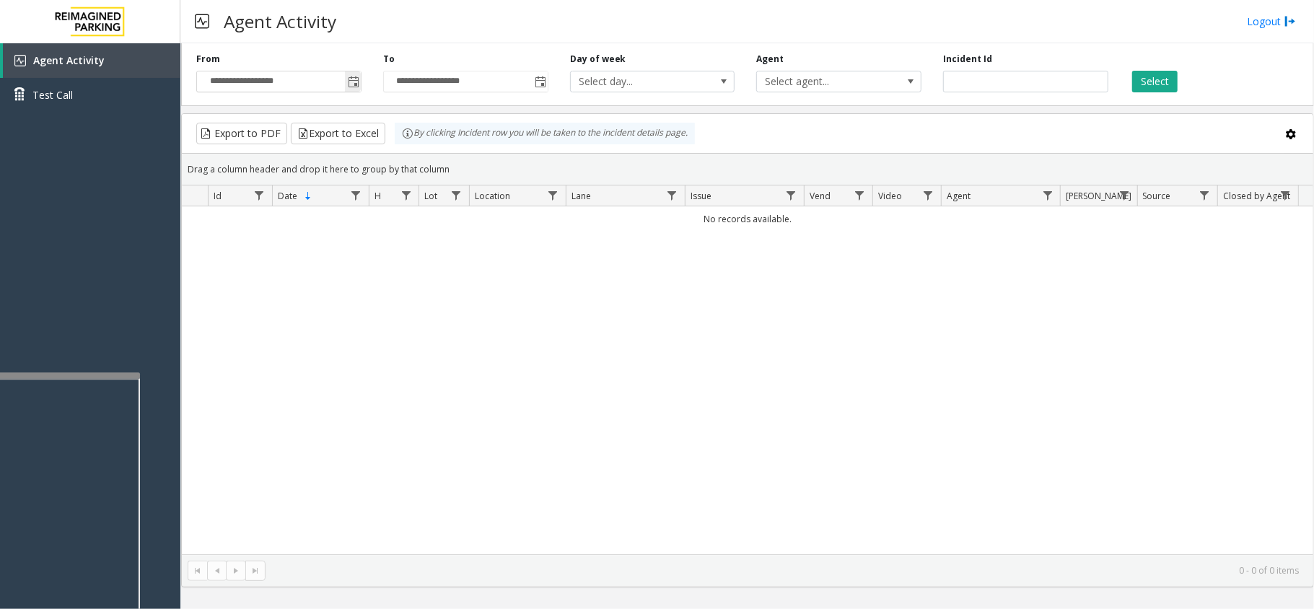
click at [355, 74] on span "Toggle popup" at bounding box center [353, 81] width 16 height 23
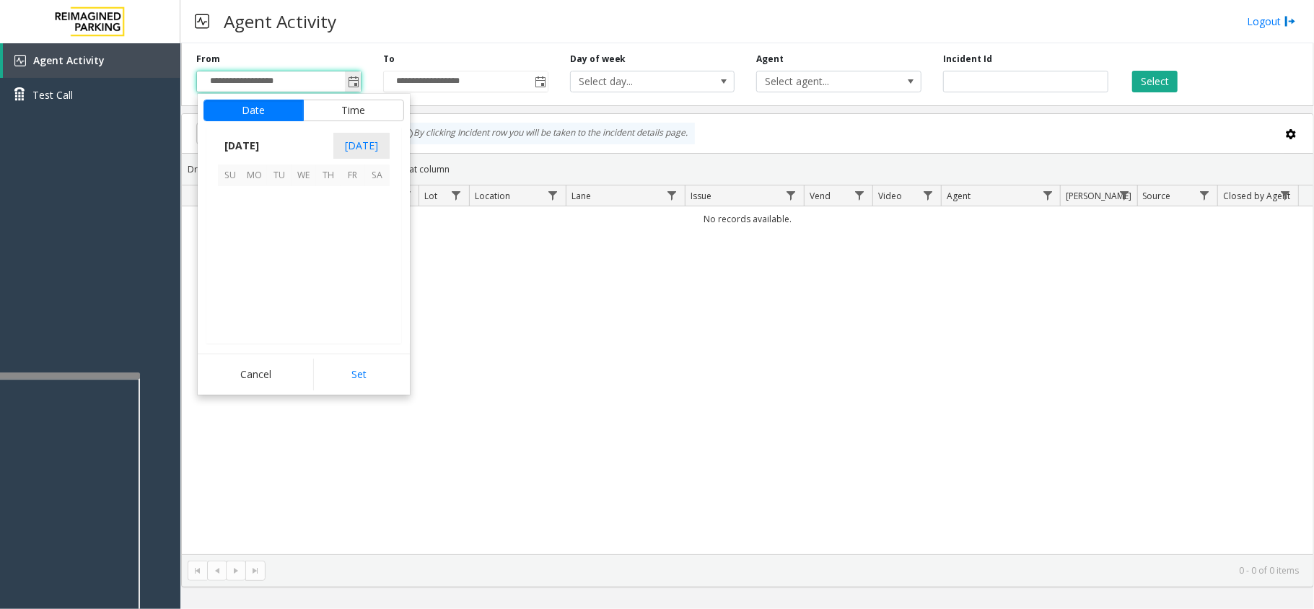
scroll to position [258950, 0]
click at [277, 217] on span "9" at bounding box center [279, 223] width 25 height 25
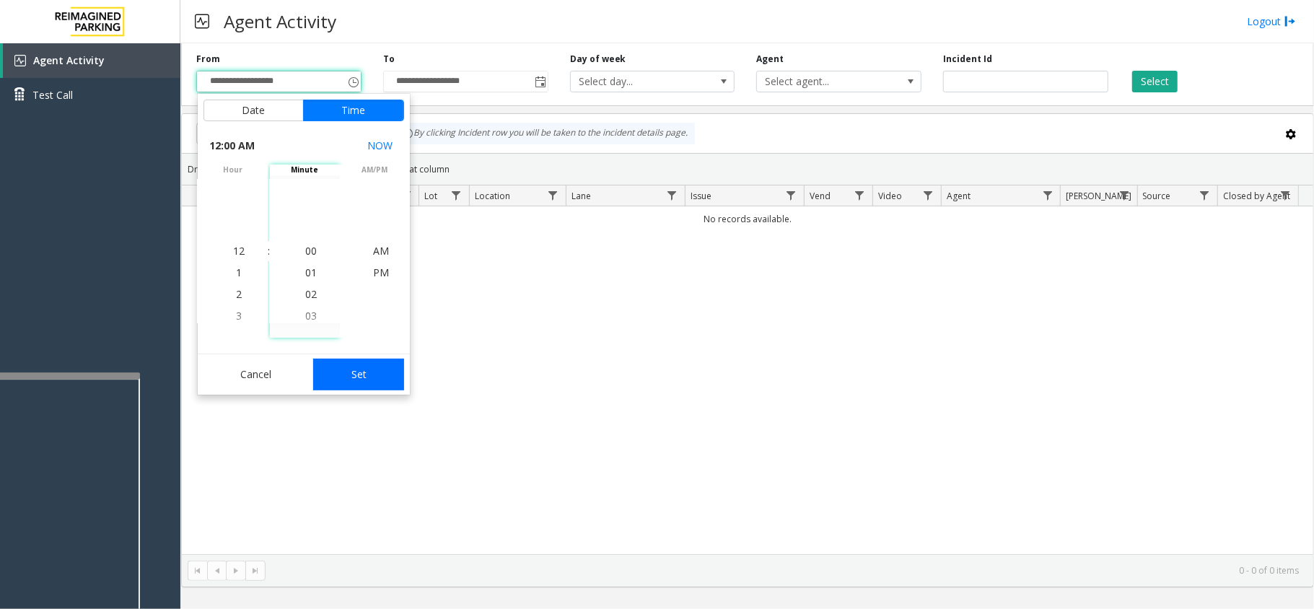
click at [367, 367] on button "Set" at bounding box center [358, 375] width 91 height 32
type input "**********"
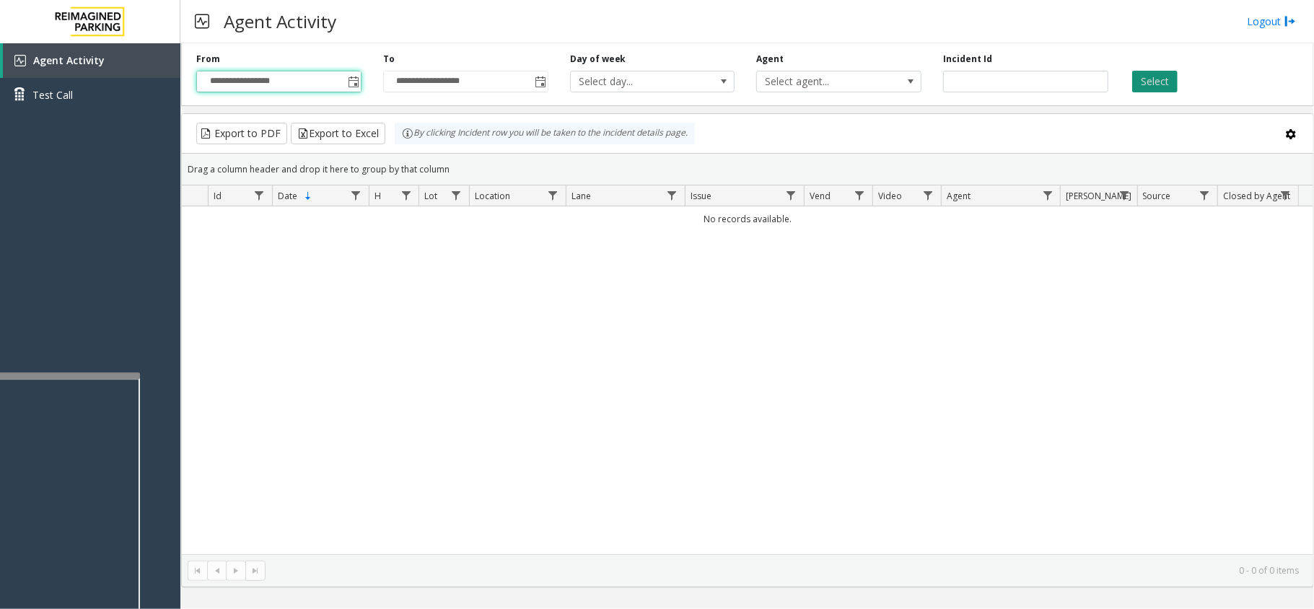
click at [1140, 78] on button "Select" at bounding box center [1154, 82] width 45 height 22
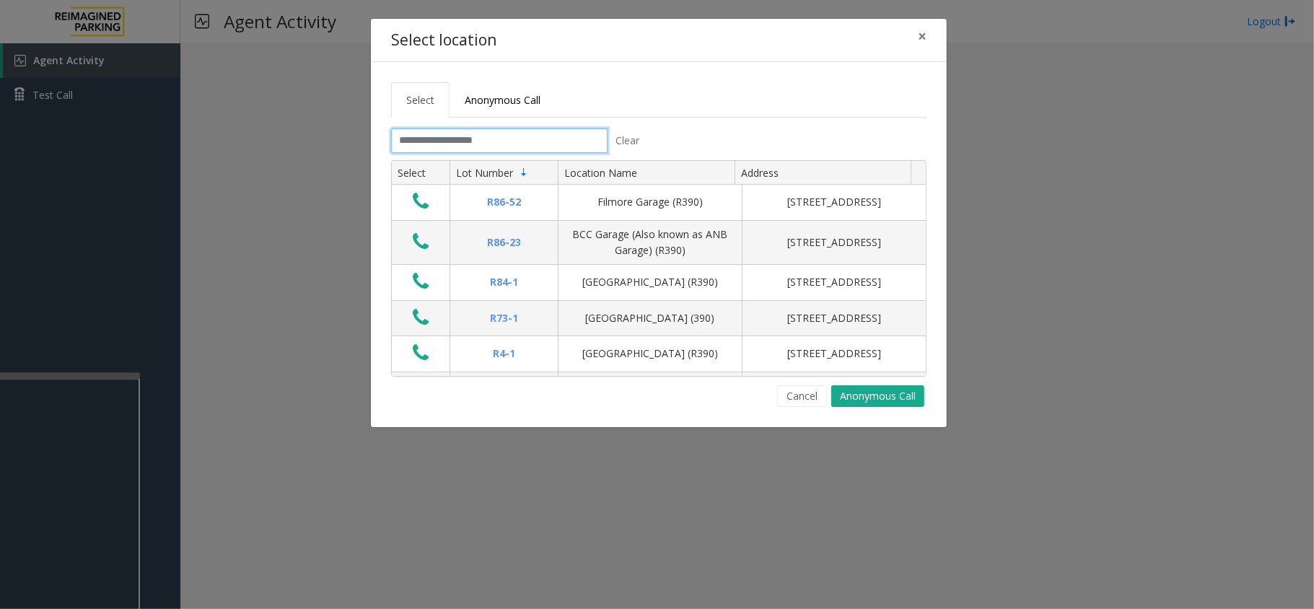
click at [514, 137] on input "text" at bounding box center [499, 140] width 216 height 25
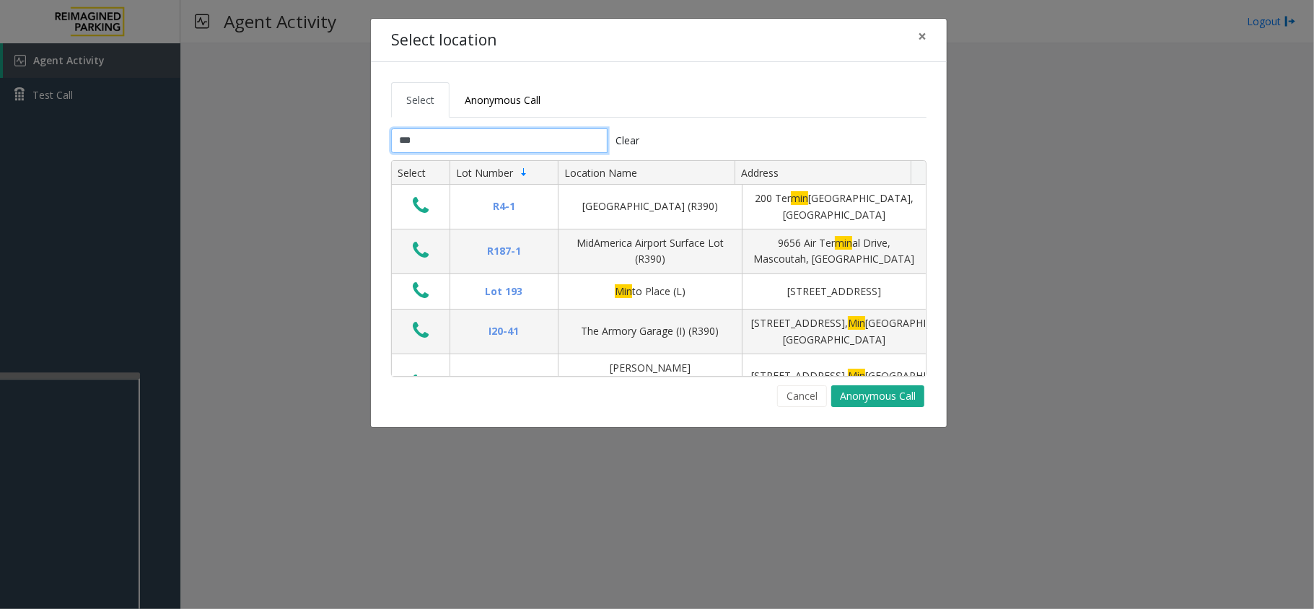
type input "***"
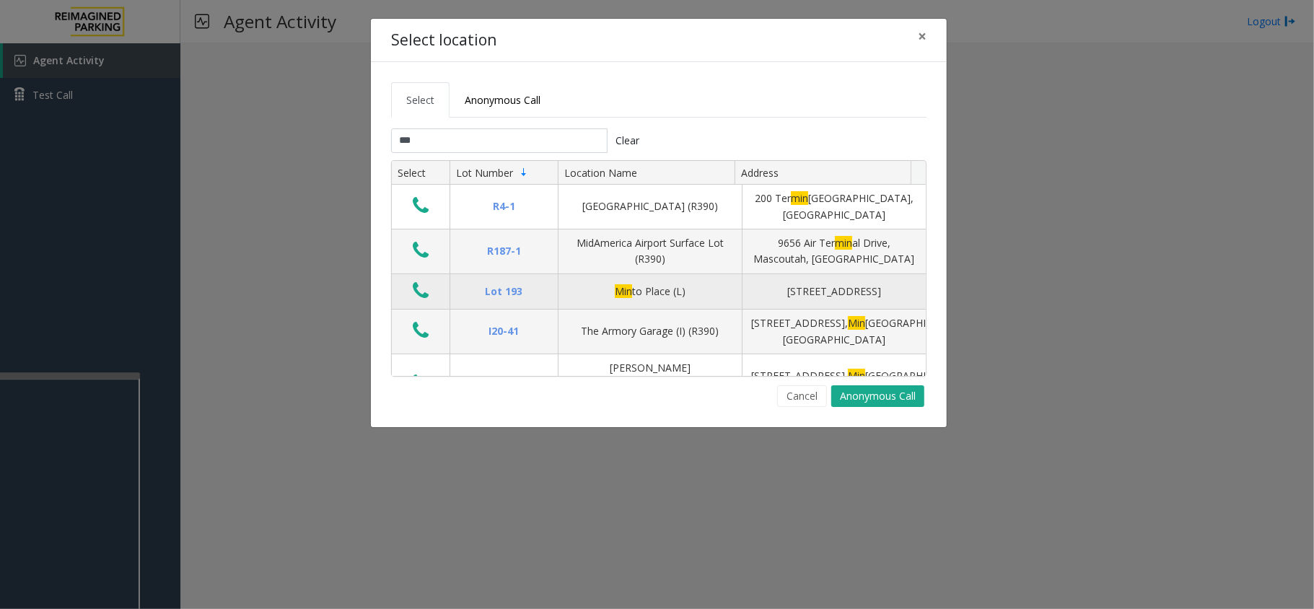
click at [422, 289] on icon "Data table" at bounding box center [421, 291] width 16 height 20
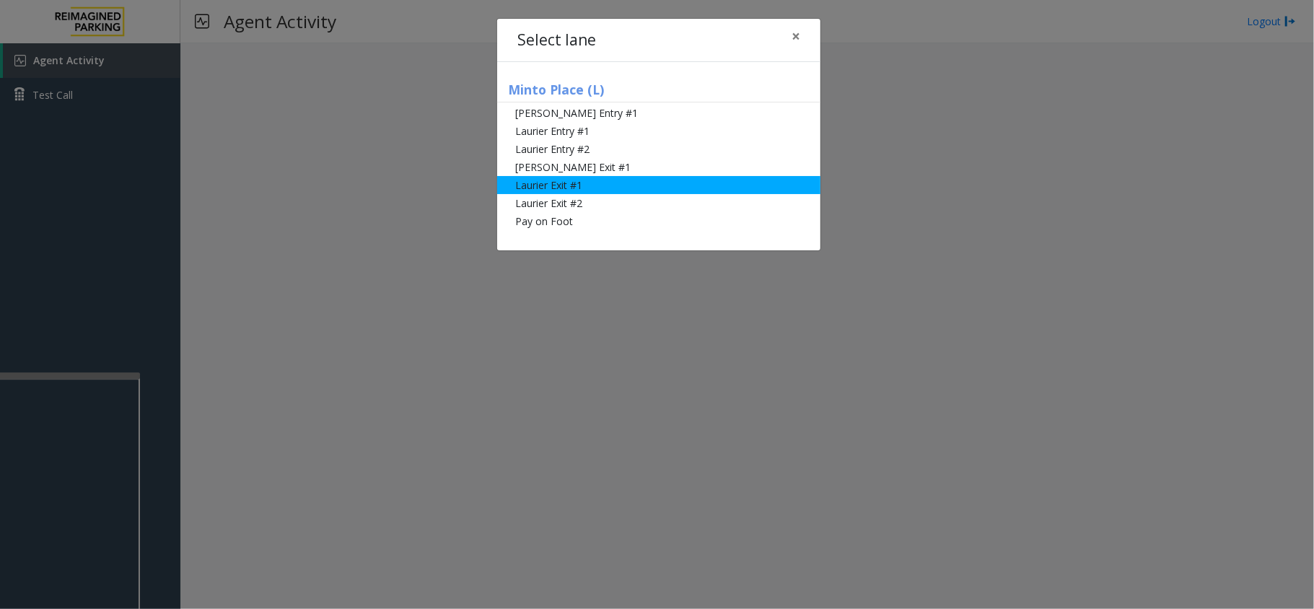
click at [566, 185] on li "Laurier Exit #1" at bounding box center [658, 185] width 323 height 18
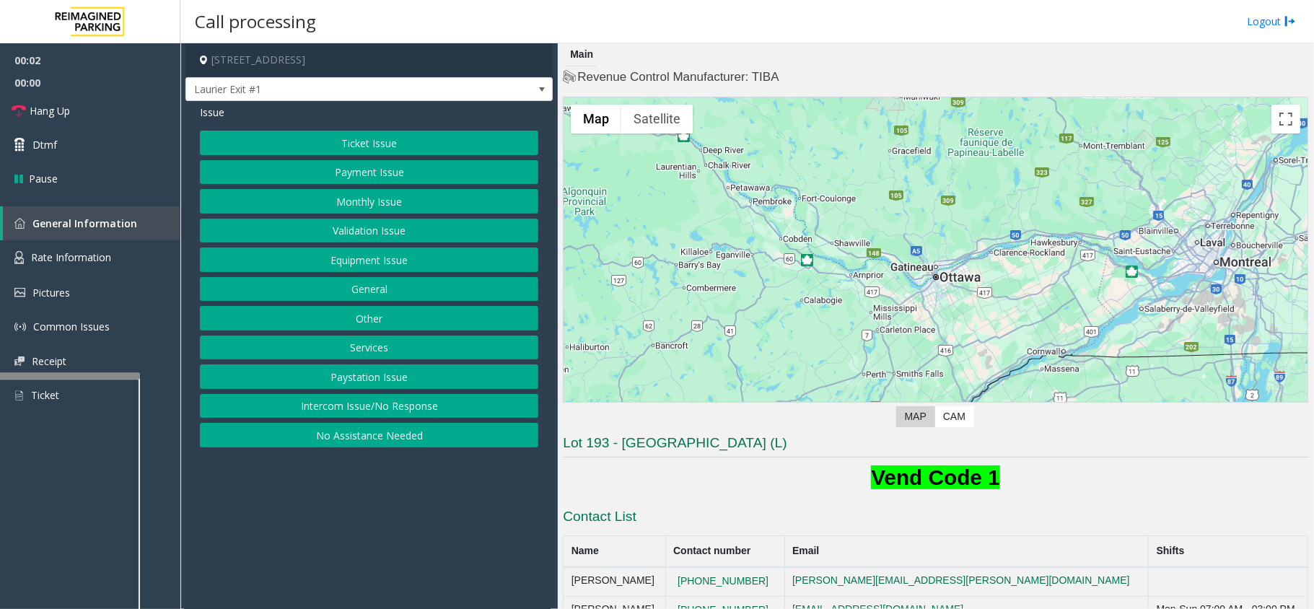
click at [446, 144] on button "Ticket Issue" at bounding box center [369, 143] width 338 height 25
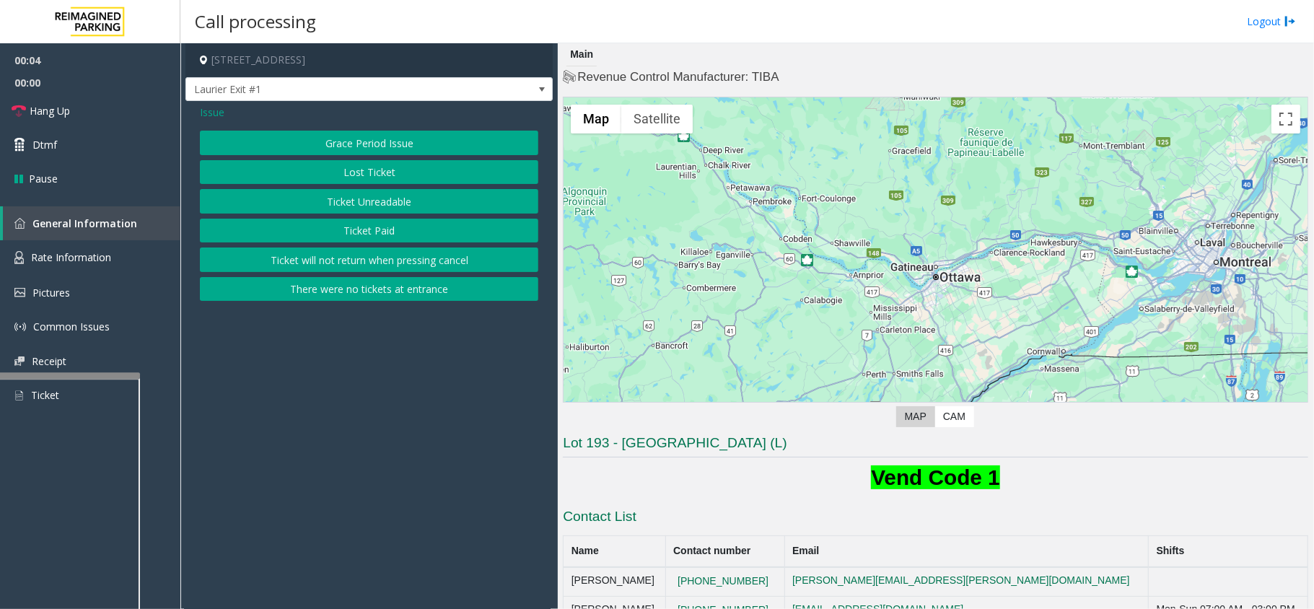
click at [453, 205] on button "Ticket Unreadable" at bounding box center [369, 201] width 338 height 25
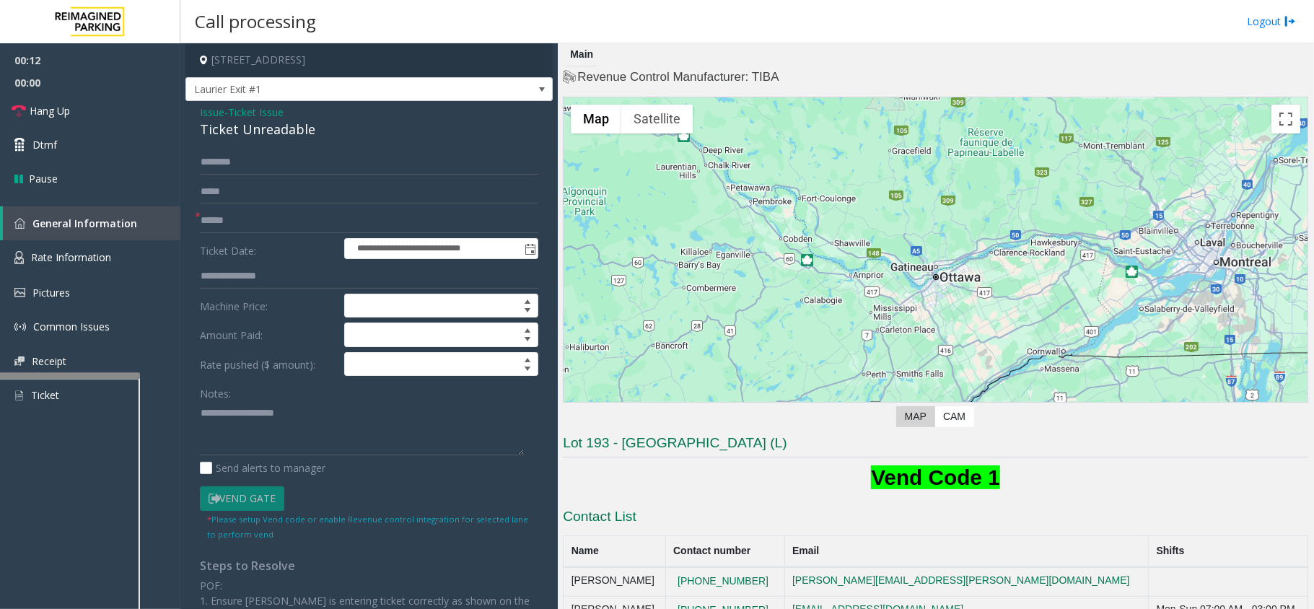
drag, startPoint x: 309, startPoint y: 131, endPoint x: 205, endPoint y: 143, distance: 104.5
click at [205, 143] on div "**********" at bounding box center [368, 460] width 367 height 719
click at [332, 144] on div "**********" at bounding box center [368, 460] width 367 height 719
click at [209, 110] on span "Issue" at bounding box center [212, 112] width 25 height 15
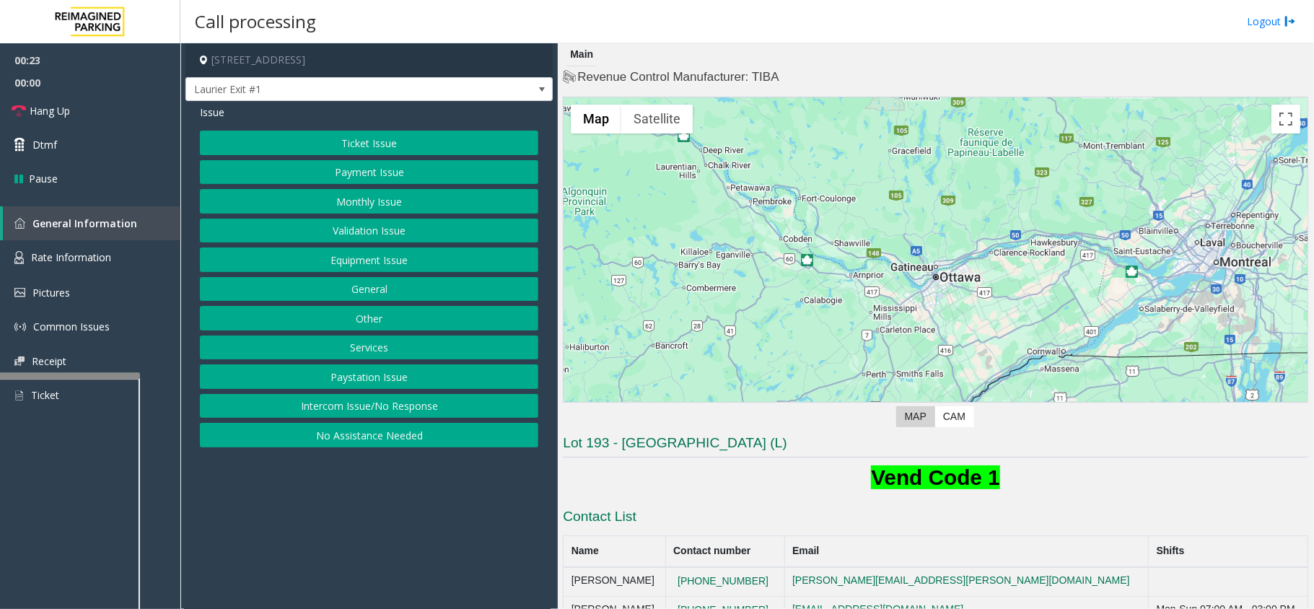
click at [407, 224] on button "Validation Issue" at bounding box center [369, 231] width 338 height 25
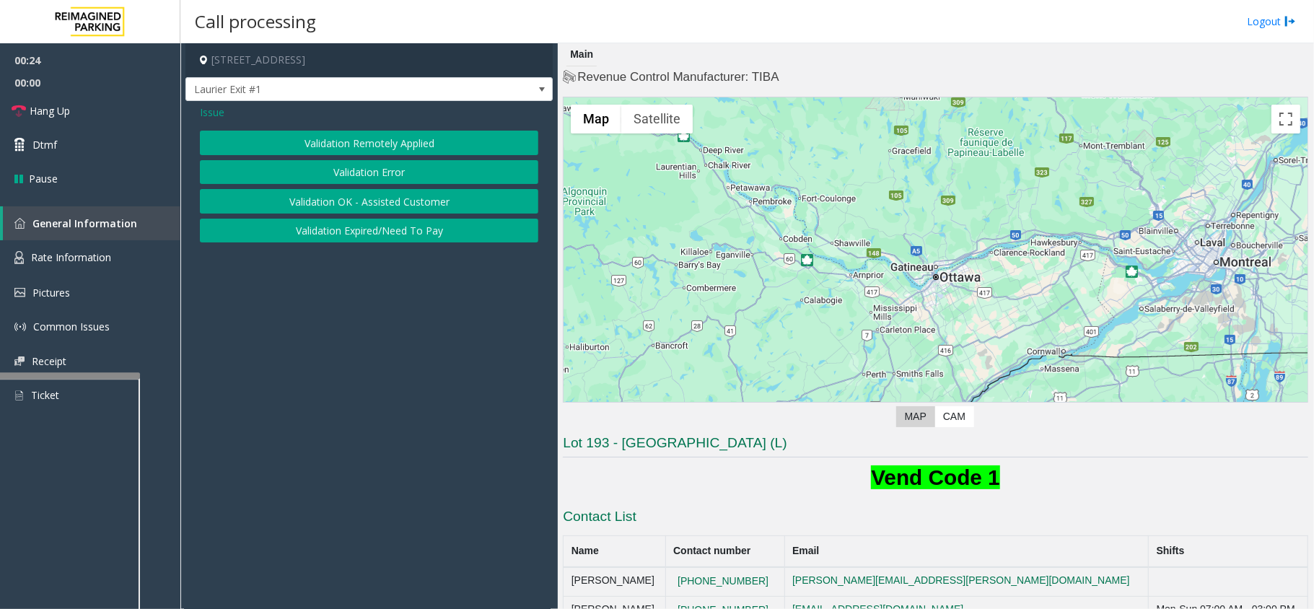
click at [404, 176] on button "Validation Error" at bounding box center [369, 172] width 338 height 25
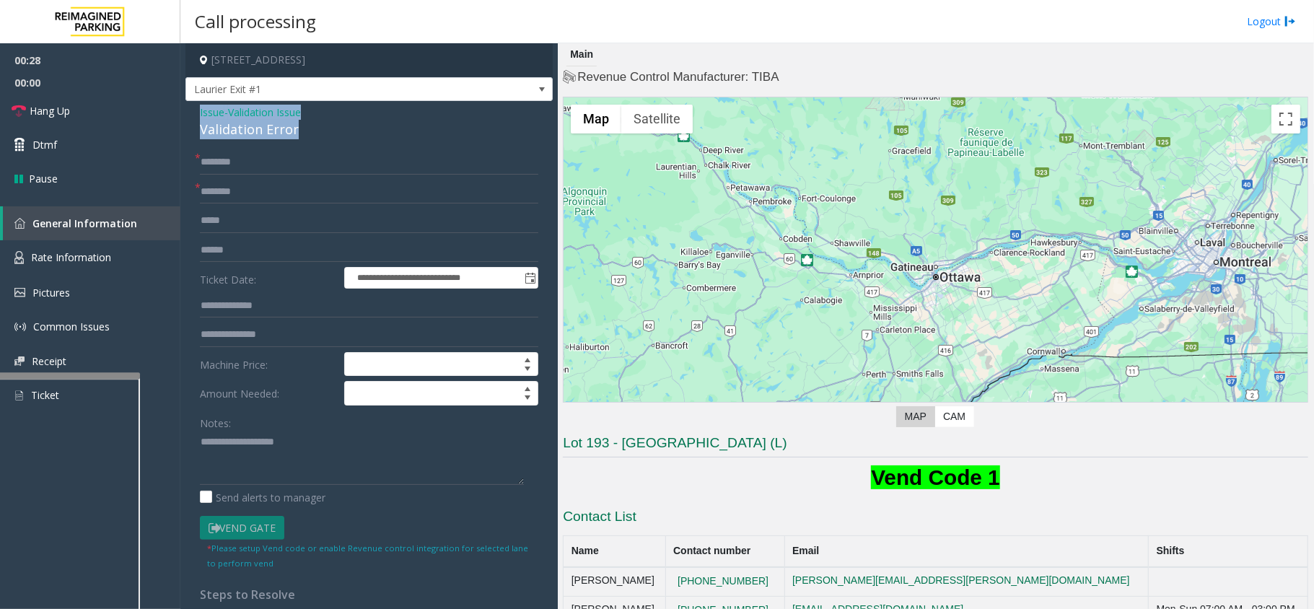
drag, startPoint x: 301, startPoint y: 128, endPoint x: 194, endPoint y: 118, distance: 107.3
click at [194, 118] on div "**********" at bounding box center [368, 528] width 367 height 854
click at [283, 463] on textarea at bounding box center [362, 458] width 324 height 54
click at [405, 480] on textarea at bounding box center [362, 458] width 324 height 54
paste textarea "**********"
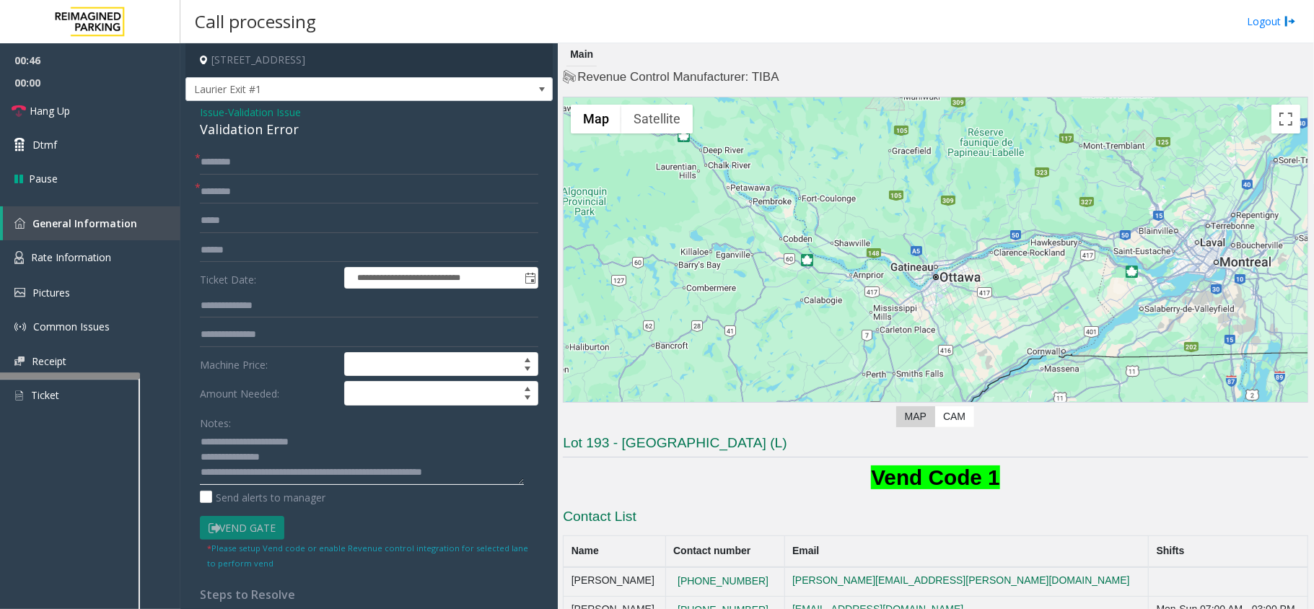
scroll to position [9, 0]
type textarea "**********"
click at [244, 196] on input "text" at bounding box center [369, 192] width 338 height 25
type input "**********"
click at [260, 246] on input "text" at bounding box center [369, 250] width 338 height 25
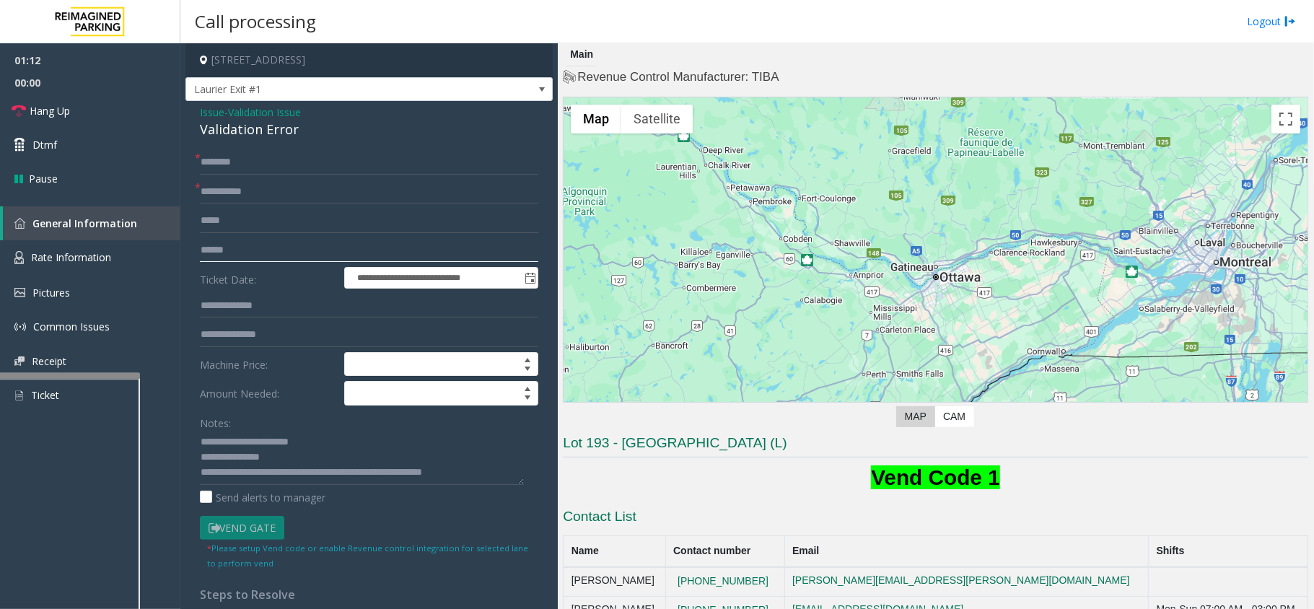
type input "******"
click at [486, 475] on textarea at bounding box center [362, 458] width 324 height 54
click at [276, 304] on input "text" at bounding box center [369, 306] width 338 height 25
type input "******"
click at [224, 162] on input "text" at bounding box center [369, 162] width 338 height 25
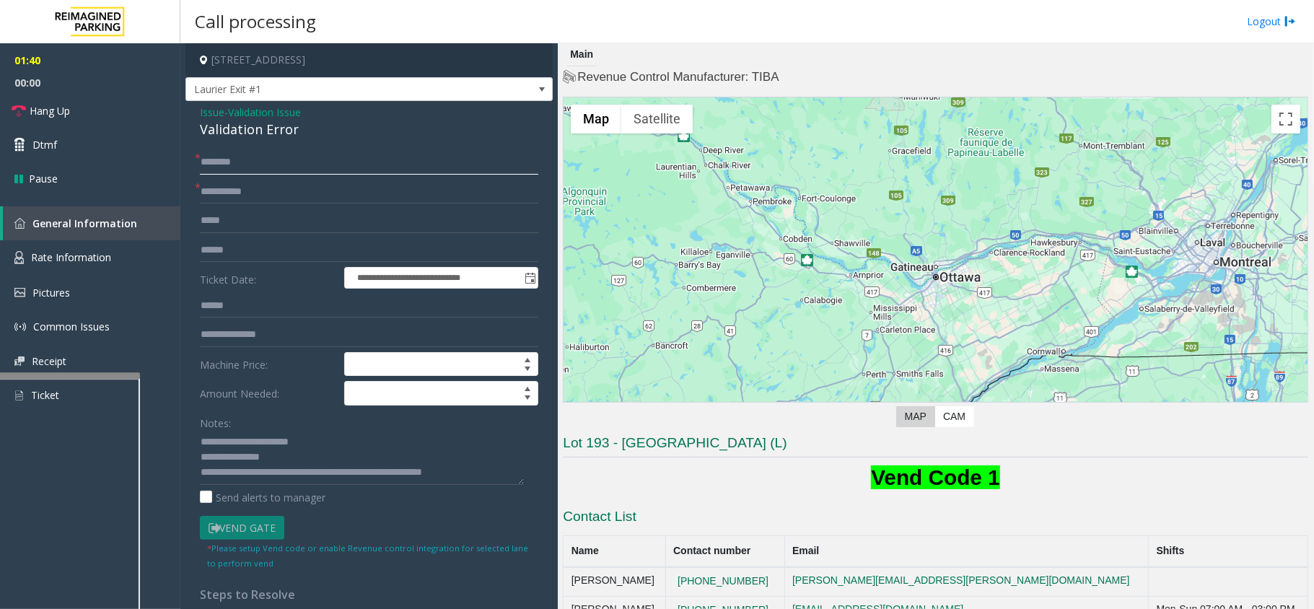
click at [270, 166] on input "text" at bounding box center [369, 162] width 338 height 25
type input "***"
click at [38, 154] on link "Dtmf" at bounding box center [90, 145] width 180 height 34
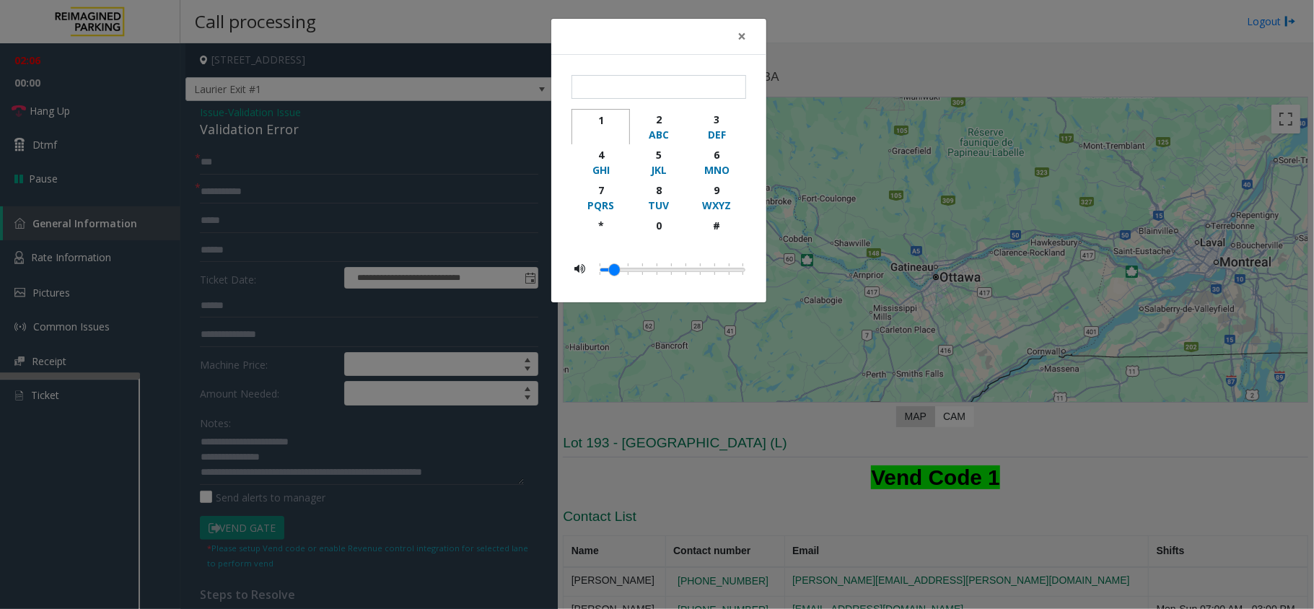
click at [602, 118] on div "1" at bounding box center [601, 120] width 40 height 15
type input "*"
click at [740, 38] on span "×" at bounding box center [741, 36] width 9 height 20
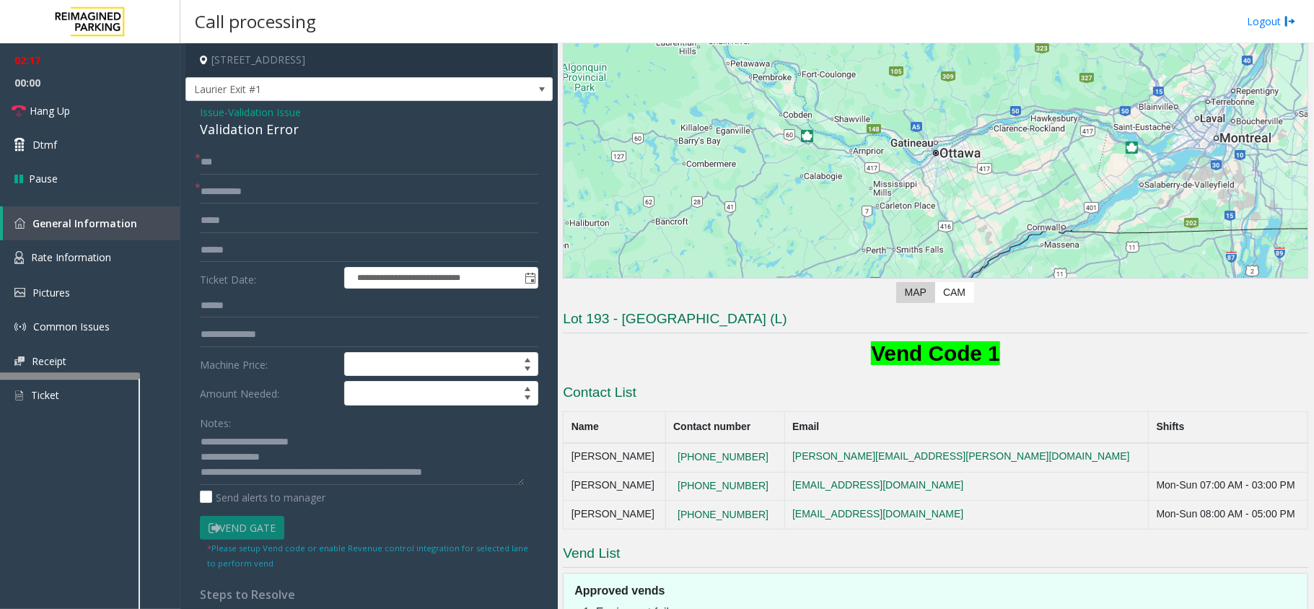
scroll to position [90, 0]
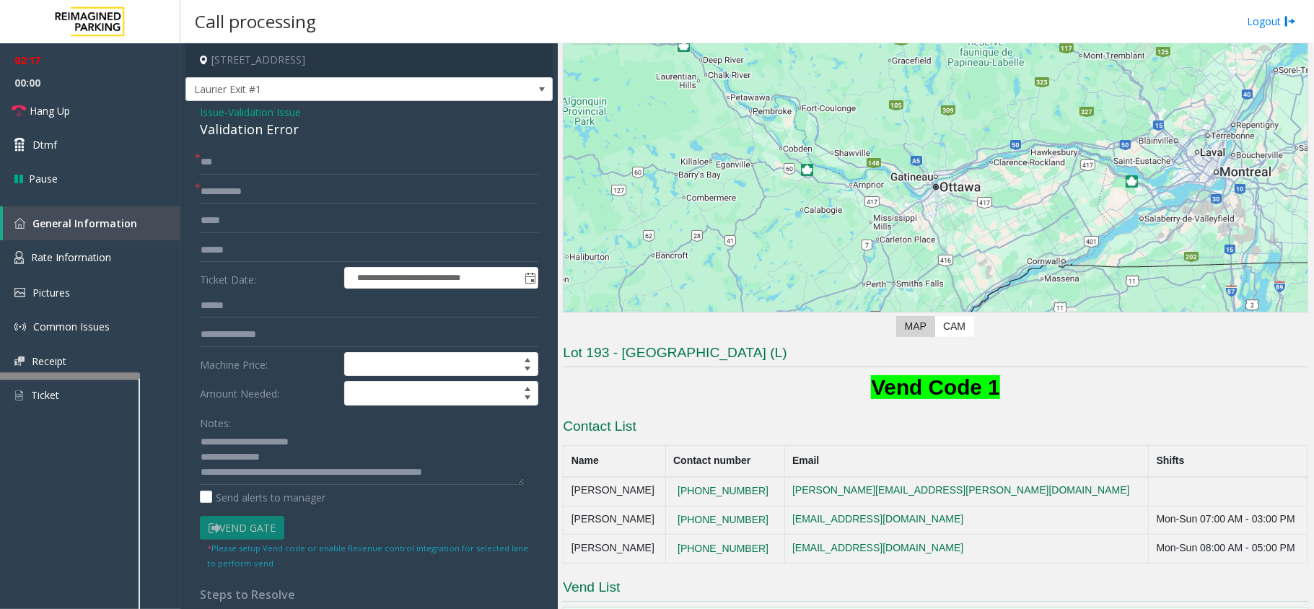
click at [691, 408] on div "Lot 193 - Minto Place (L) Vend Code 1 Contact List Name Contact number Email Sh…" at bounding box center [935, 563] width 745 height 441
click at [714, 355] on h3 "Lot 193 - Minto Place (L)" at bounding box center [935, 355] width 745 height 24
drag, startPoint x: 714, startPoint y: 355, endPoint x: 625, endPoint y: 364, distance: 89.2
click at [625, 364] on h3 "Lot 193 - Minto Place (L)" at bounding box center [935, 355] width 745 height 24
click at [717, 351] on h3 "Lot 193 - Minto Place (L)" at bounding box center [935, 355] width 745 height 24
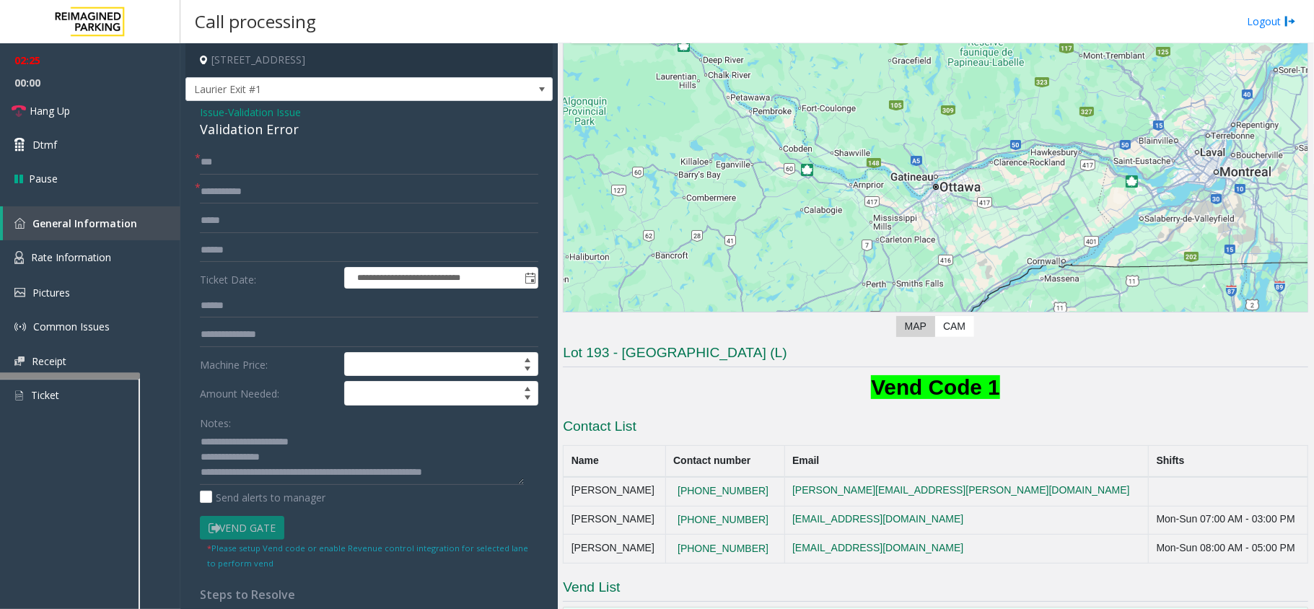
click at [613, 354] on h3 "Lot 193 - Minto Place (L)" at bounding box center [935, 355] width 745 height 24
click at [488, 465] on textarea at bounding box center [362, 458] width 324 height 54
click at [532, 89] on span at bounding box center [542, 89] width 20 height 23
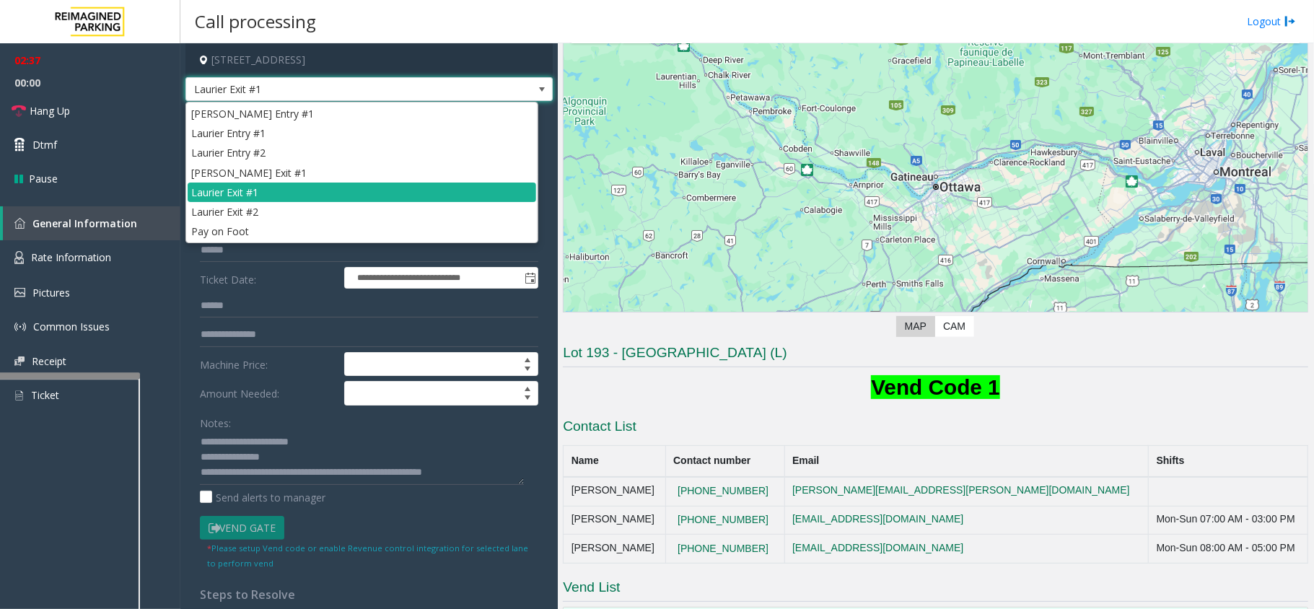
click at [532, 89] on span at bounding box center [542, 89] width 20 height 23
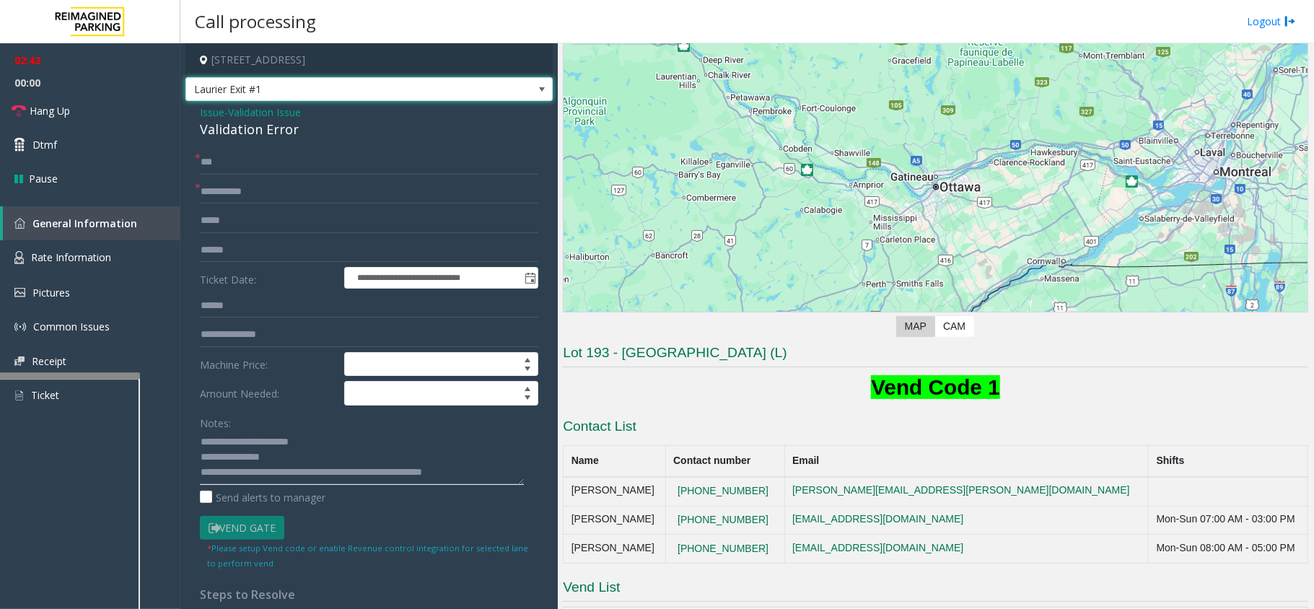
click at [496, 470] on textarea at bounding box center [362, 458] width 324 height 54
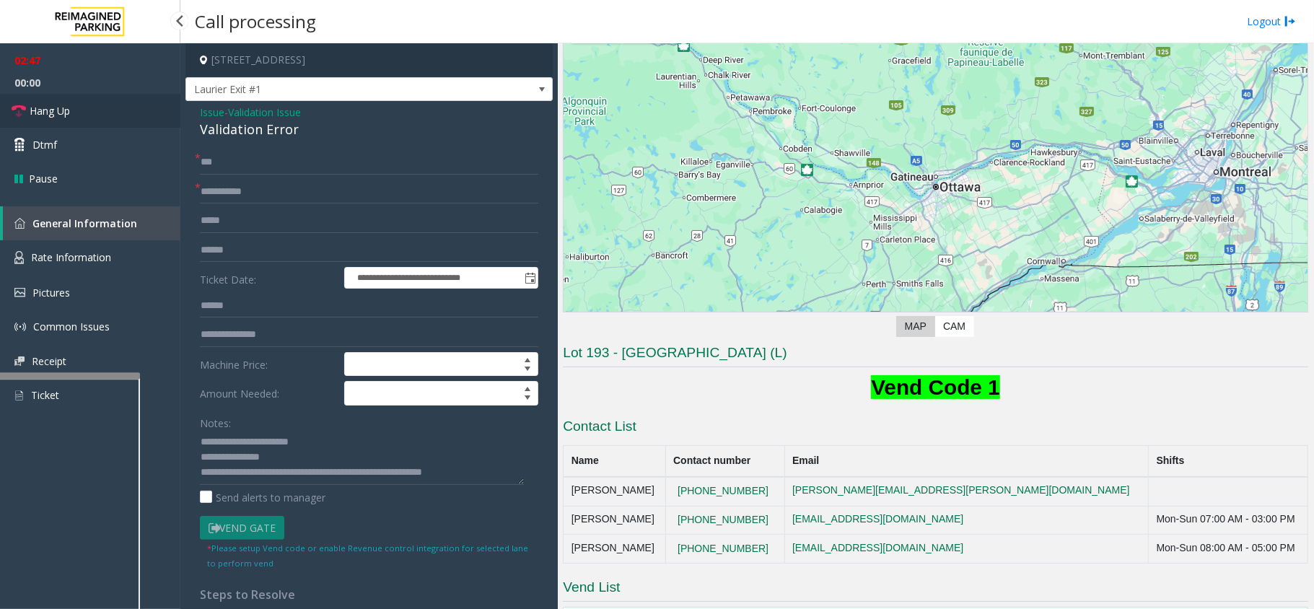
click at [17, 111] on icon at bounding box center [19, 111] width 14 height 14
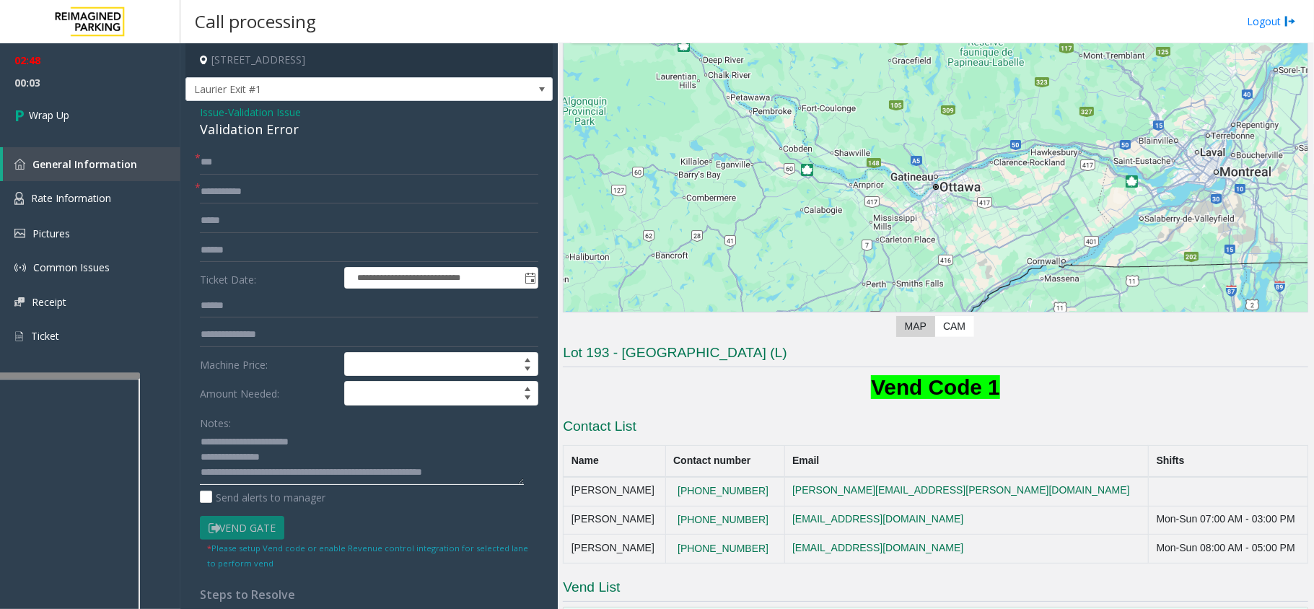
click at [486, 472] on textarea at bounding box center [362, 458] width 324 height 54
click at [486, 471] on textarea at bounding box center [362, 458] width 324 height 54
click at [479, 465] on textarea at bounding box center [362, 458] width 324 height 54
type textarea "**********"
click at [27, 113] on icon at bounding box center [21, 115] width 14 height 24
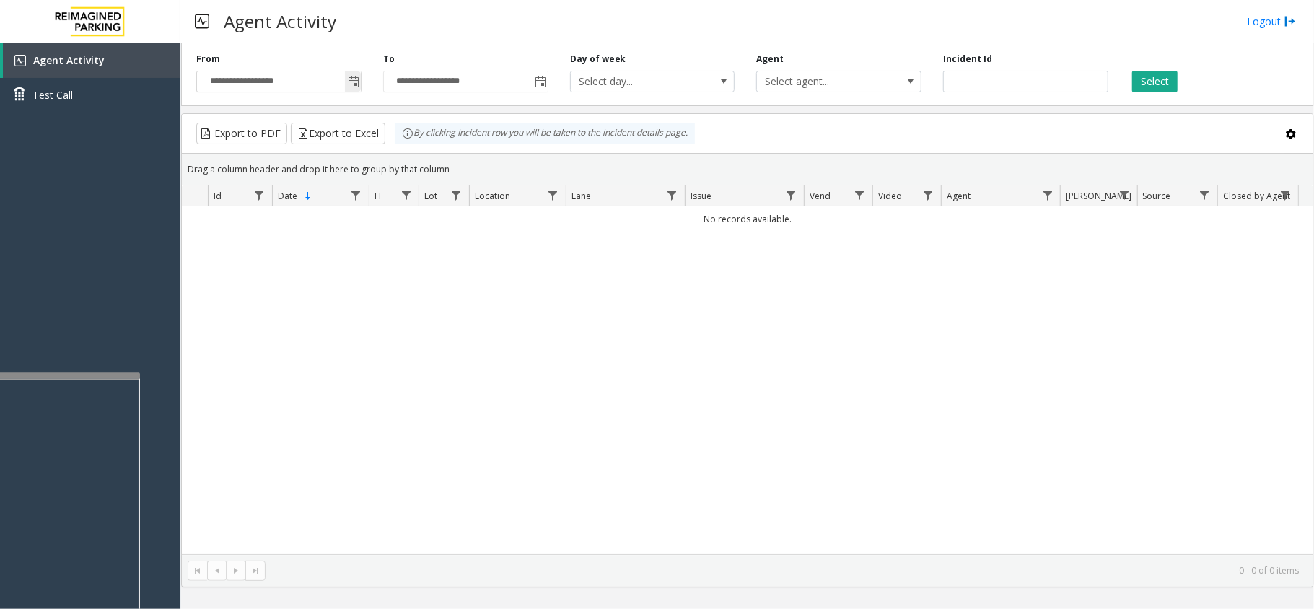
click at [356, 84] on span "Toggle popup" at bounding box center [354, 82] width 12 height 12
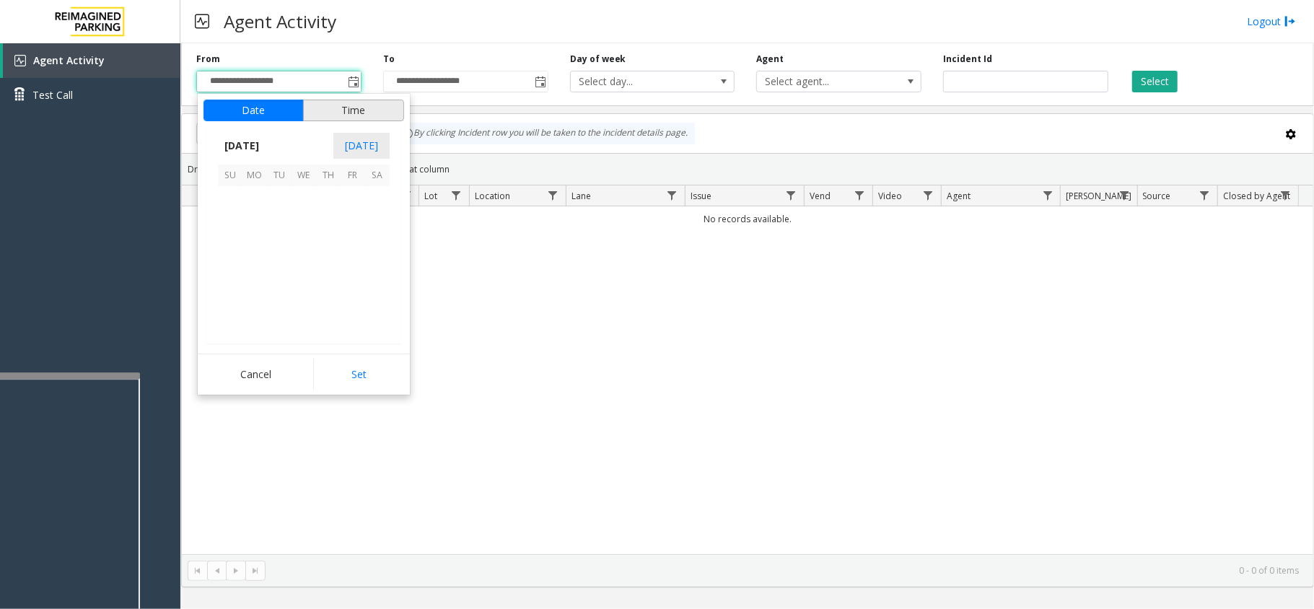
scroll to position [258950, 0]
click at [355, 193] on span "5" at bounding box center [353, 198] width 25 height 25
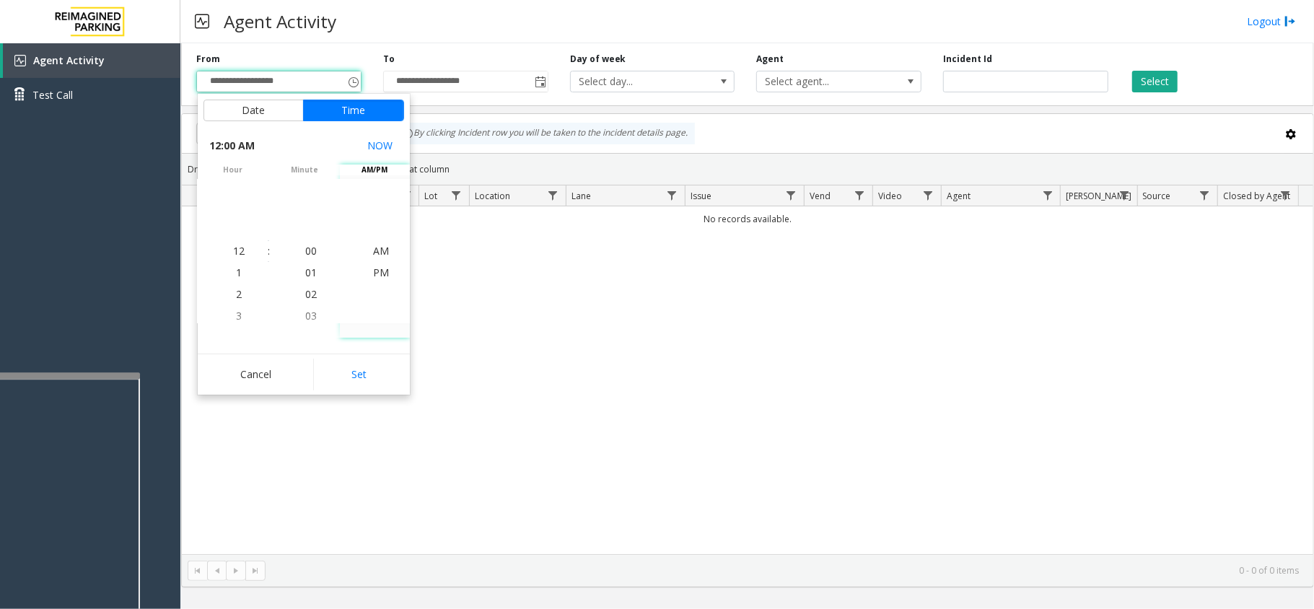
click at [368, 371] on button "Set" at bounding box center [358, 375] width 91 height 32
type input "**********"
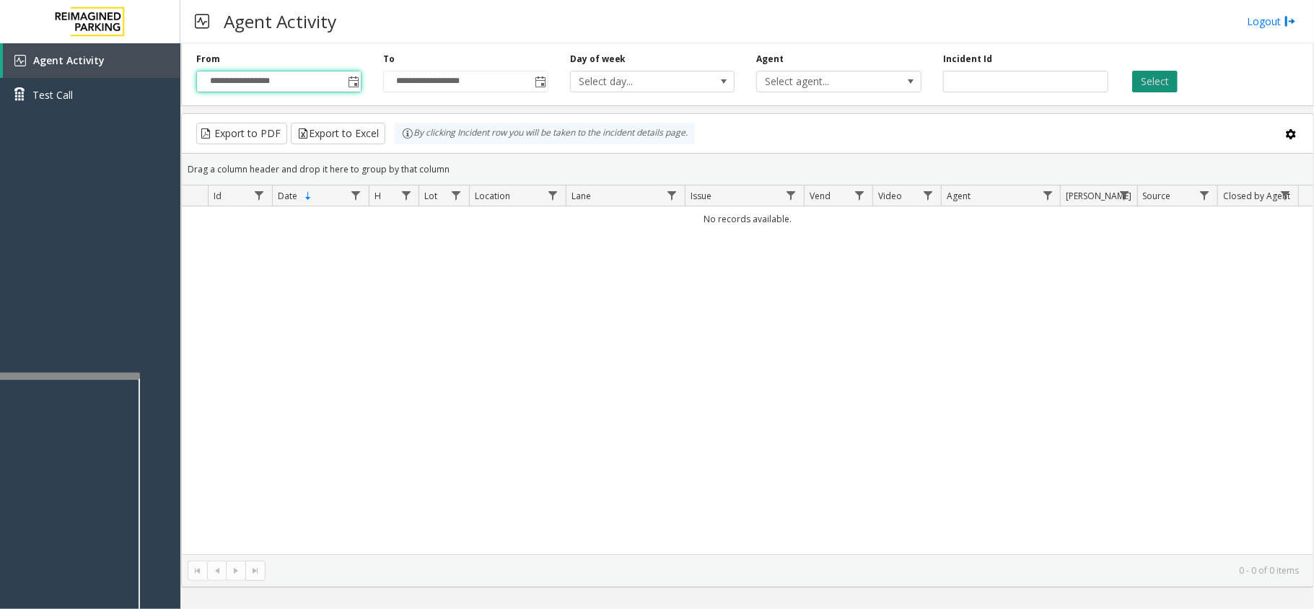
click at [1146, 79] on button "Select" at bounding box center [1154, 82] width 45 height 22
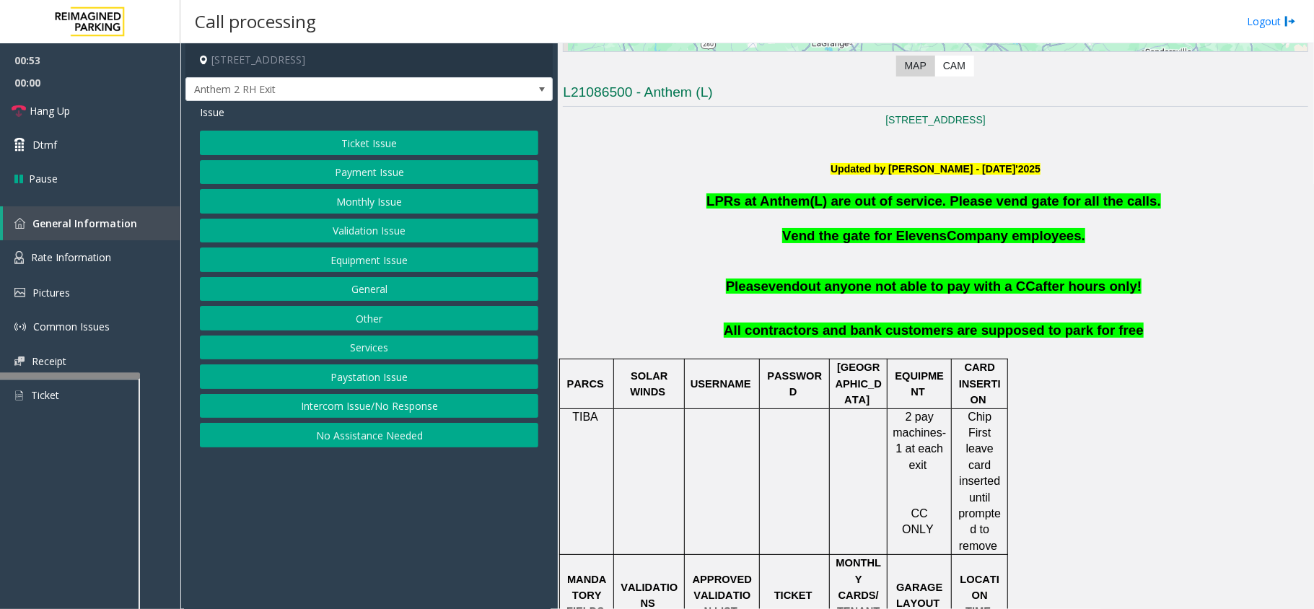
scroll to position [385, 0]
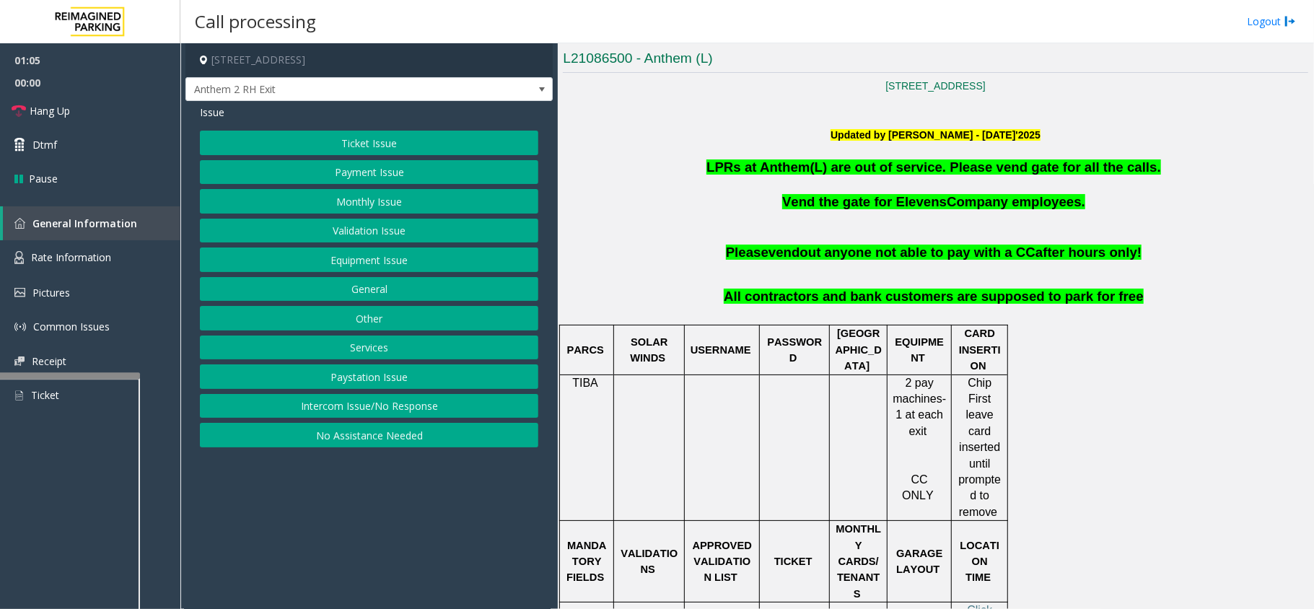
click at [371, 176] on button "Payment Issue" at bounding box center [369, 172] width 338 height 25
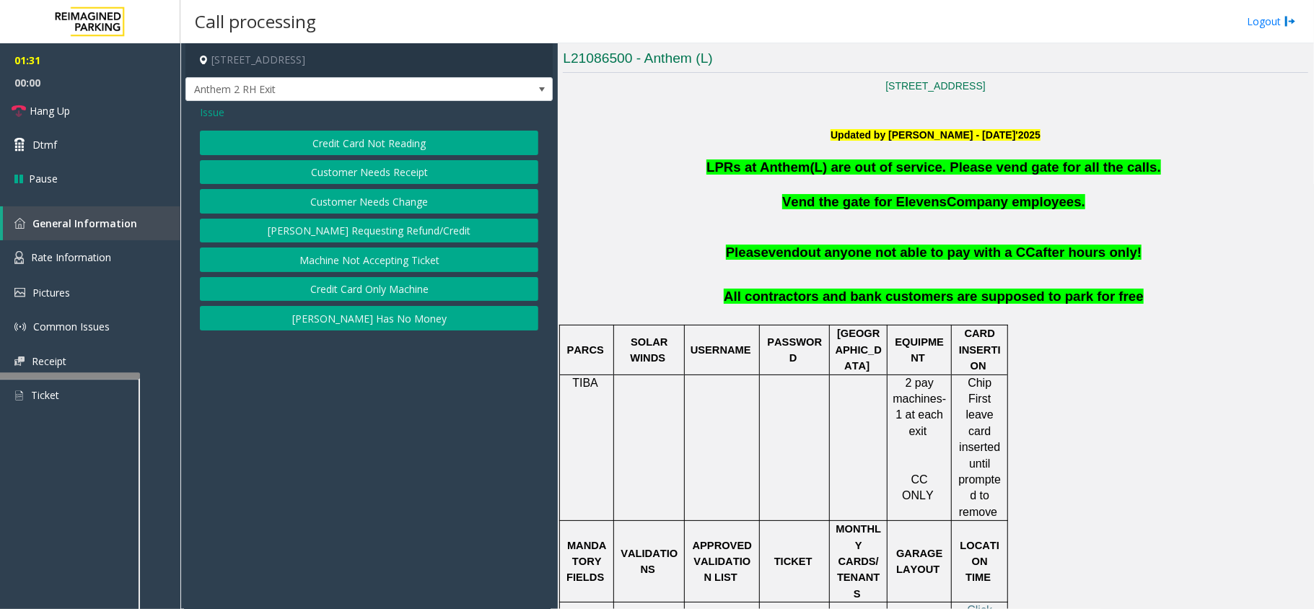
click at [392, 295] on button "Credit Card Only Machine" at bounding box center [369, 289] width 338 height 25
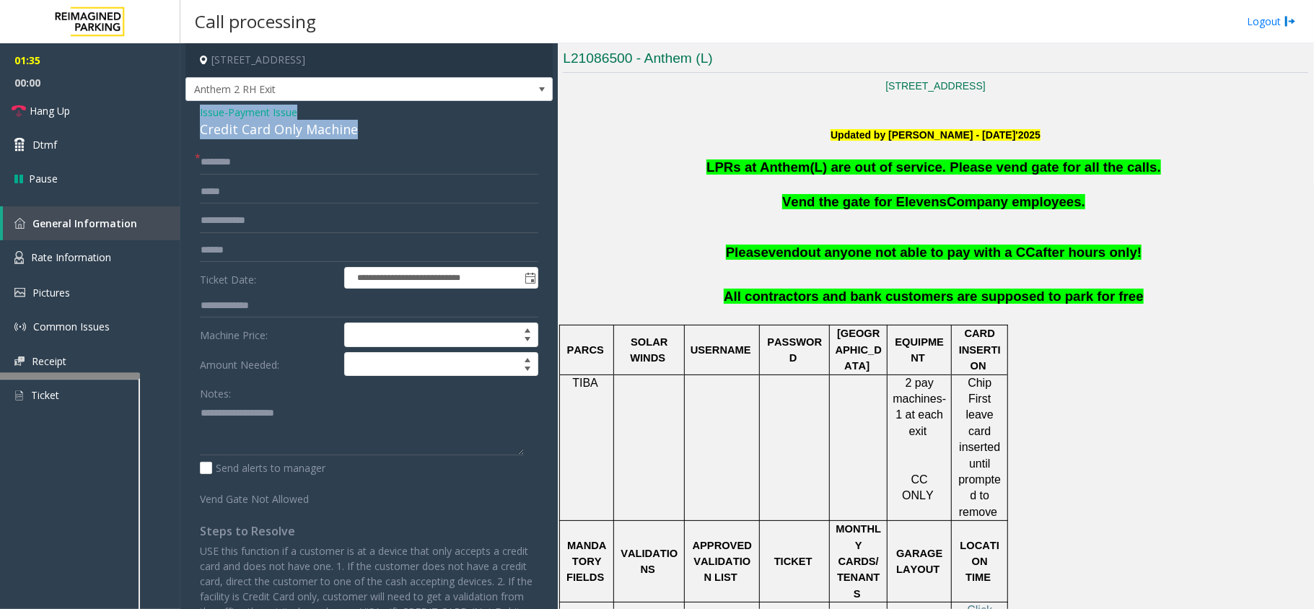
drag, startPoint x: 359, startPoint y: 128, endPoint x: 196, endPoint y: 111, distance: 163.3
click at [196, 111] on div "**********" at bounding box center [368, 420] width 367 height 639
type textarea "**********"
click at [260, 166] on input "text" at bounding box center [369, 162] width 338 height 25
type input "*******"
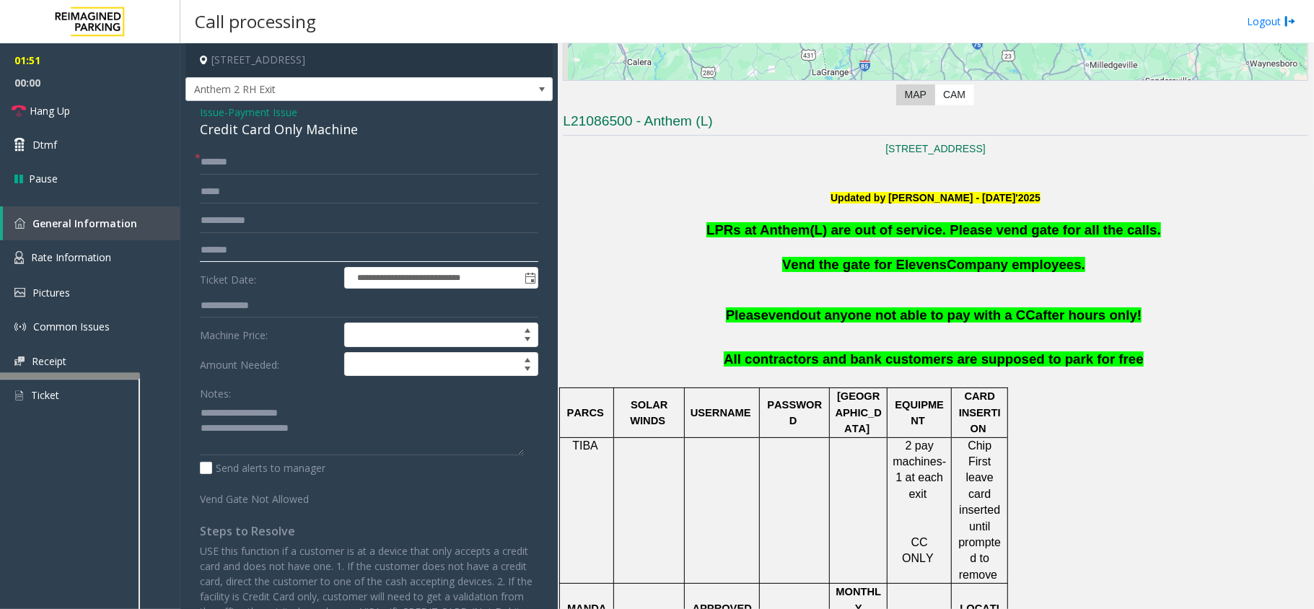
scroll to position [289, 0]
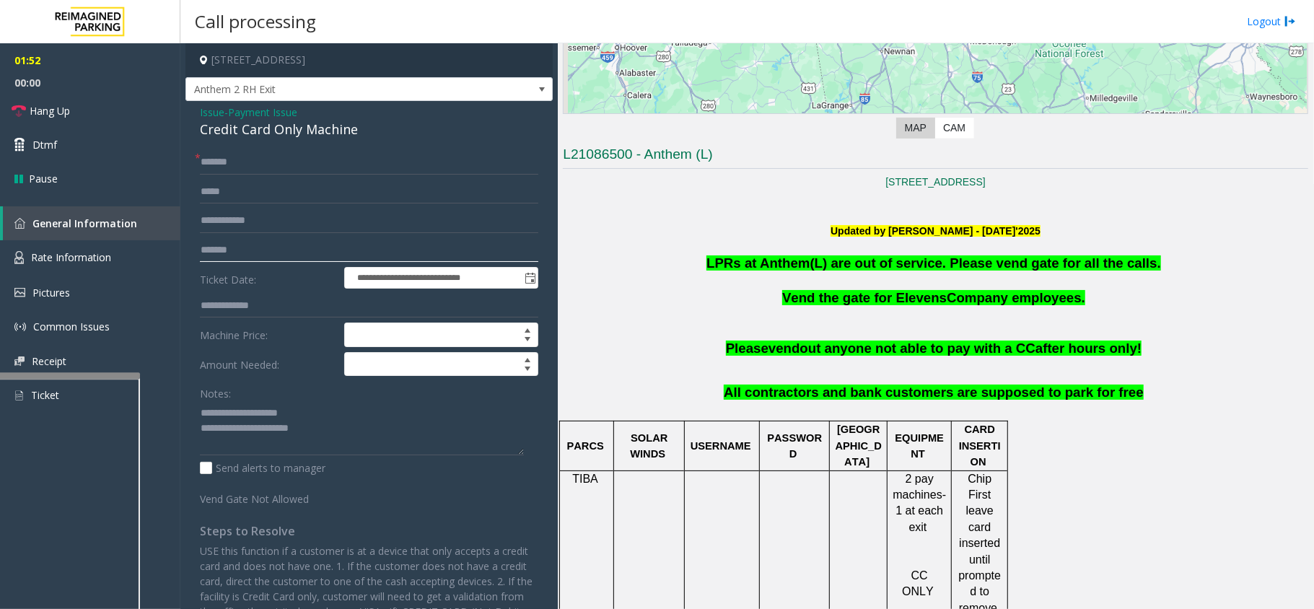
type input "*******"
click at [223, 113] on span "Issue" at bounding box center [212, 112] width 25 height 15
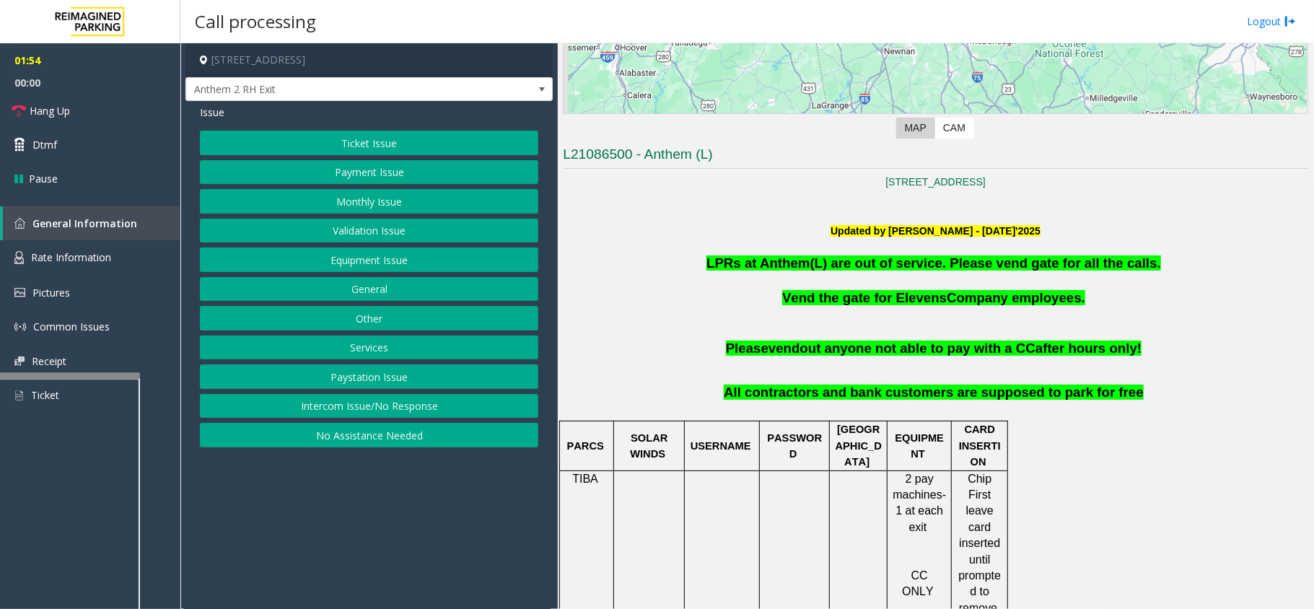
click at [365, 263] on button "Equipment Issue" at bounding box center [369, 259] width 338 height 25
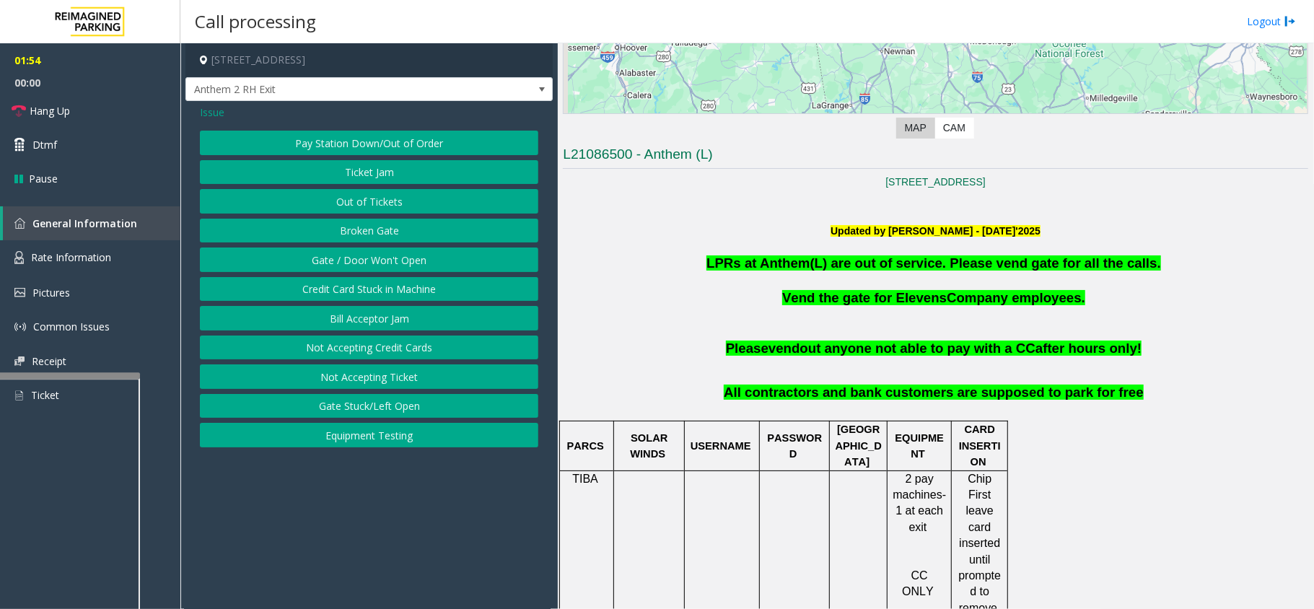
click at [365, 263] on button "Gate / Door Won't Open" at bounding box center [369, 259] width 338 height 25
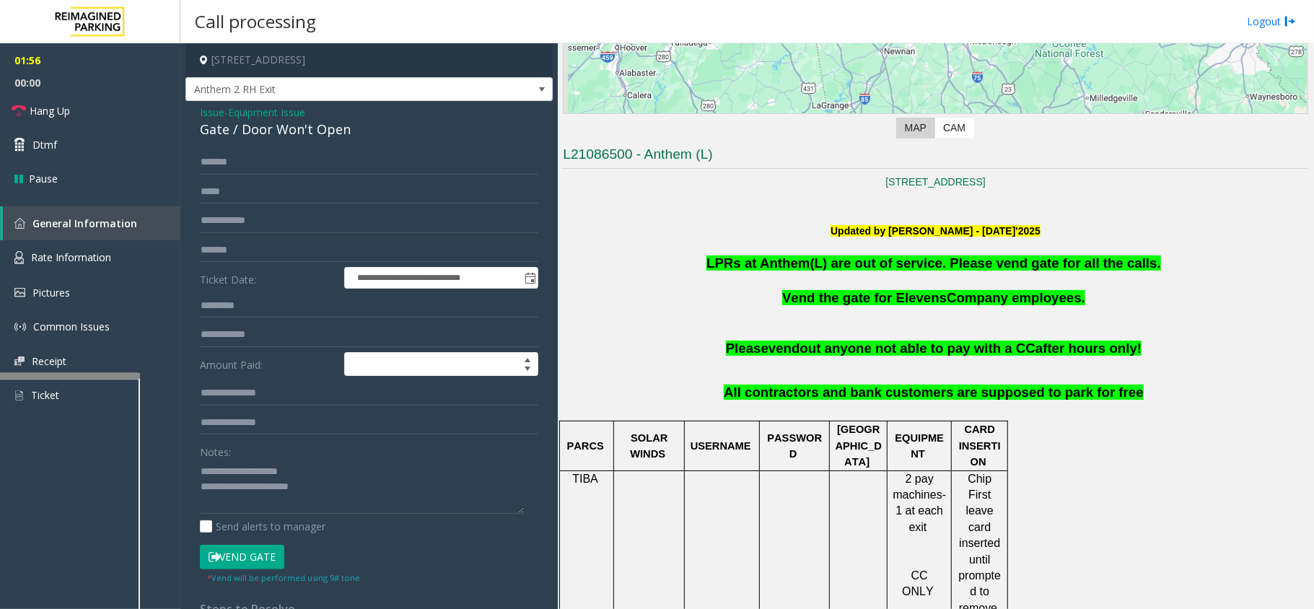
click at [274, 553] on button "Vend Gate" at bounding box center [242, 557] width 84 height 25
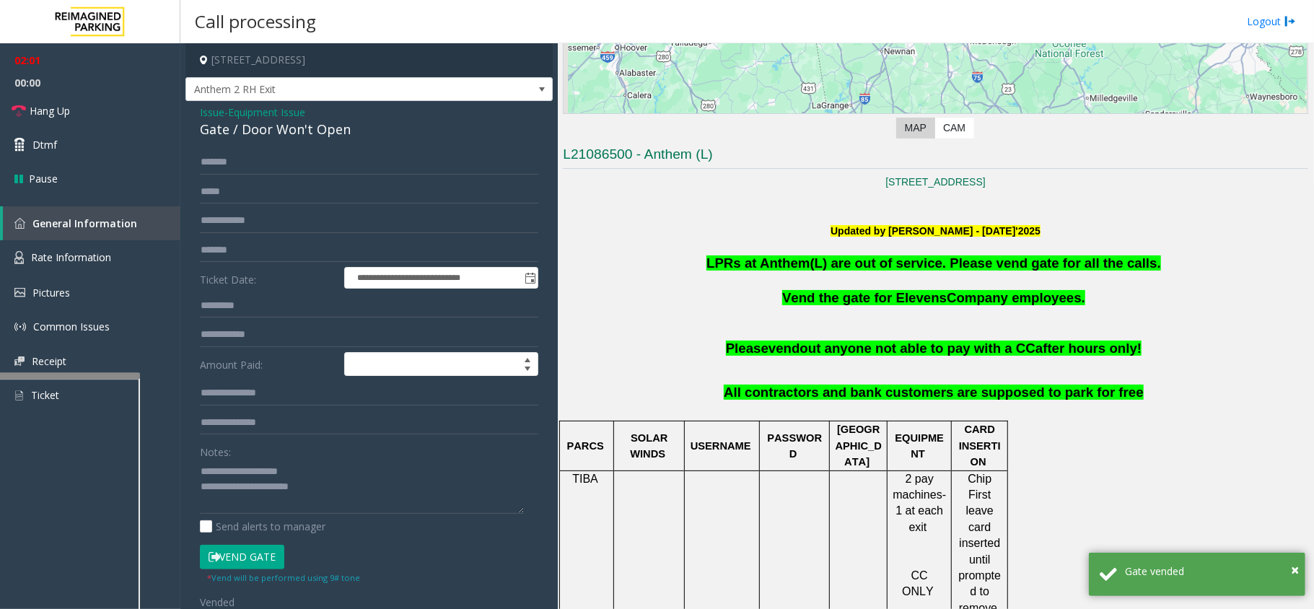
click at [211, 111] on span "Issue" at bounding box center [212, 112] width 25 height 15
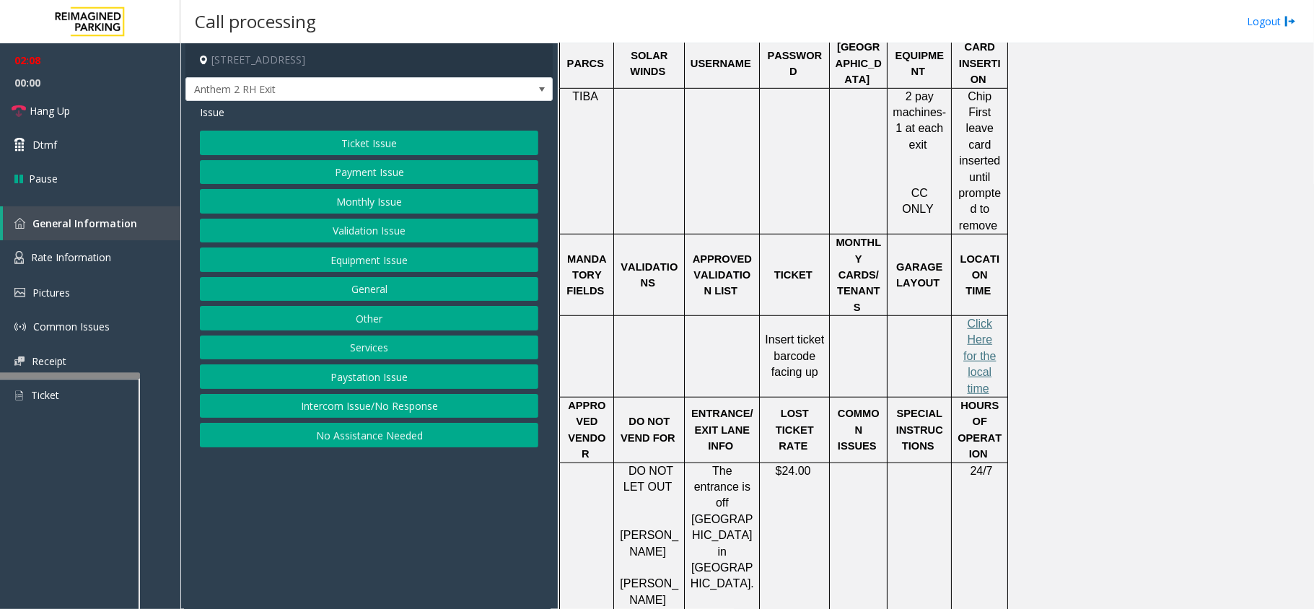
scroll to position [673, 0]
click at [380, 269] on button "Equipment Issue" at bounding box center [369, 259] width 338 height 25
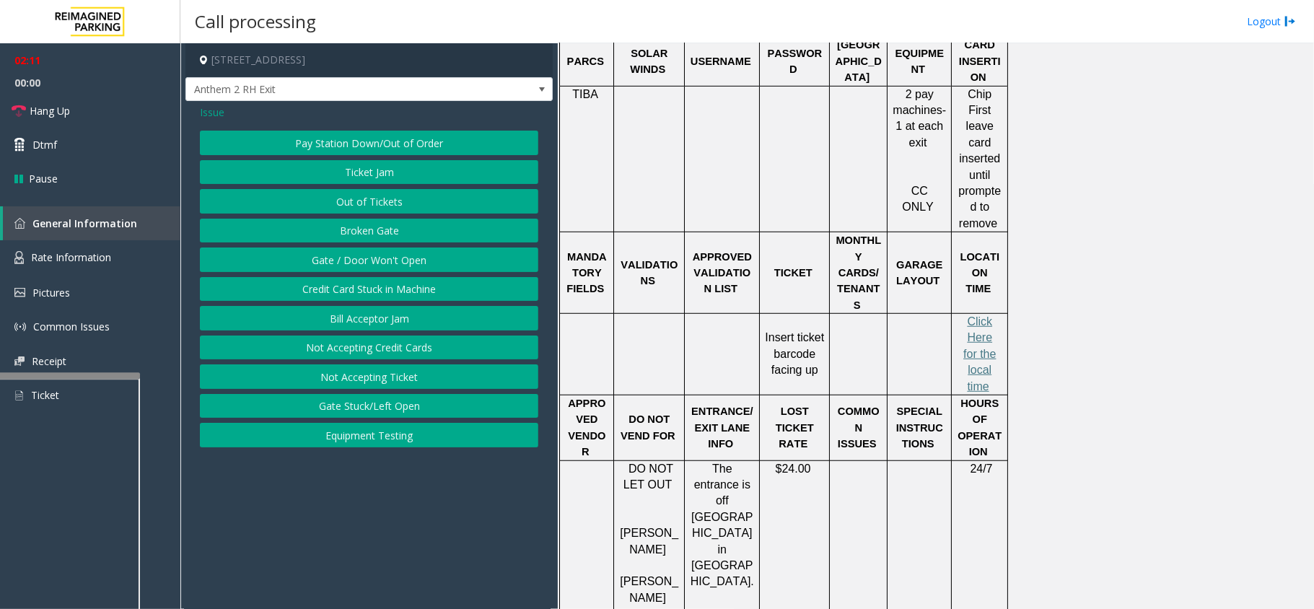
click at [382, 266] on button "Gate / Door Won't Open" at bounding box center [369, 259] width 338 height 25
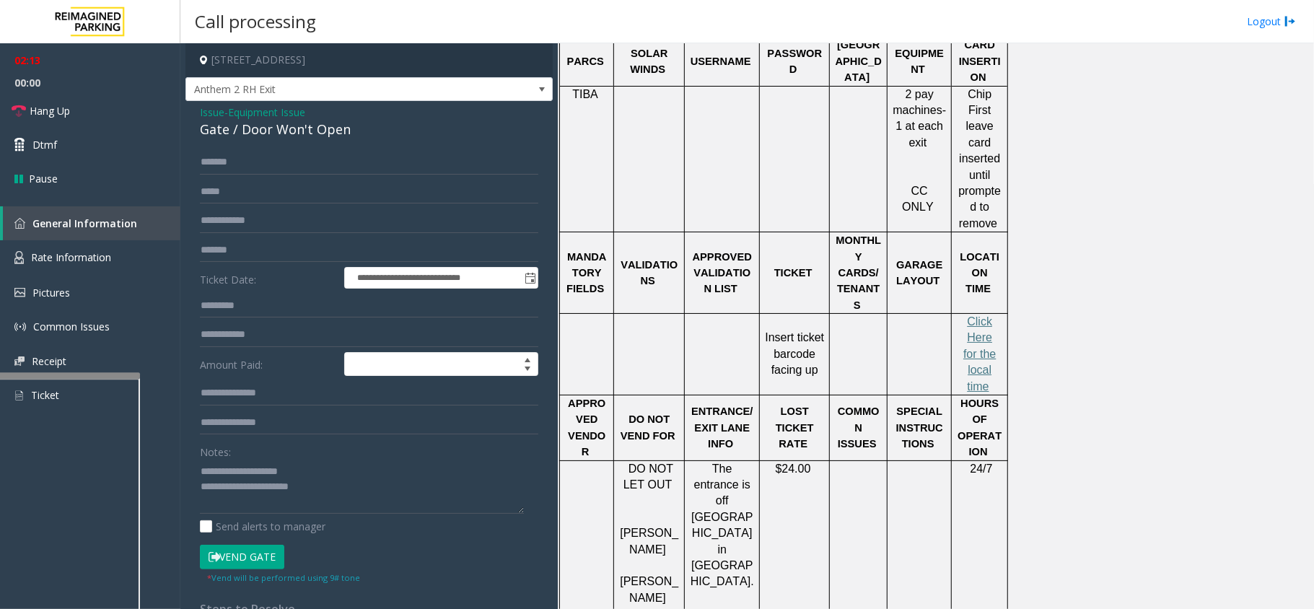
click at [238, 561] on button "Vend Gate" at bounding box center [242, 557] width 84 height 25
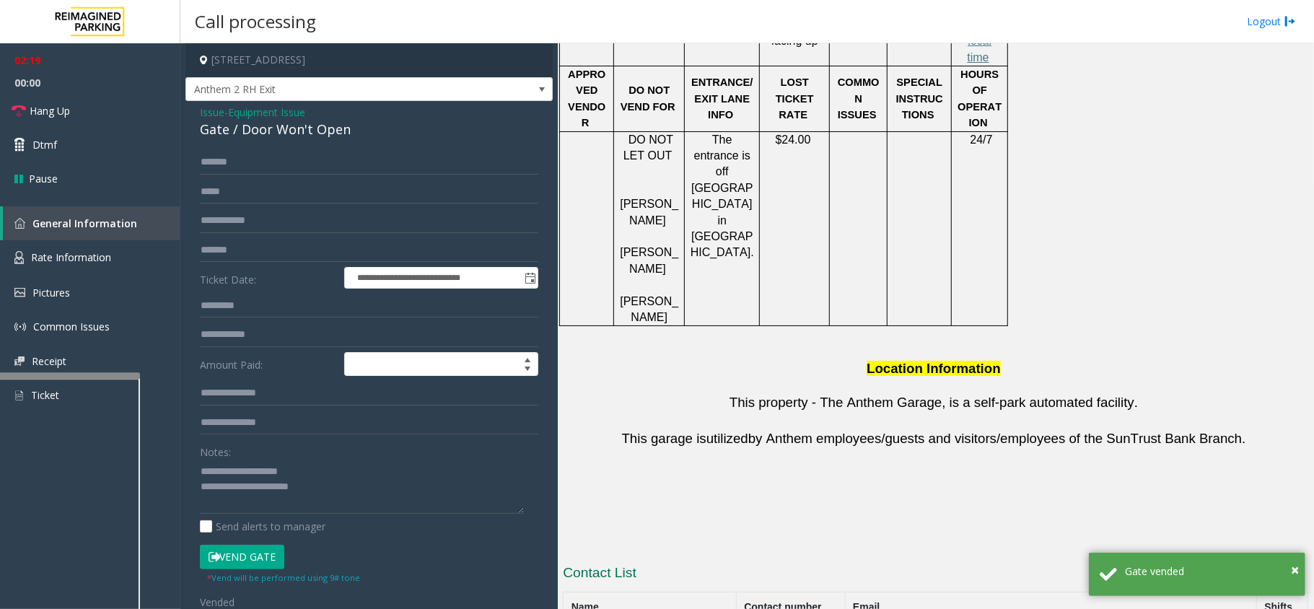
scroll to position [1014, 0]
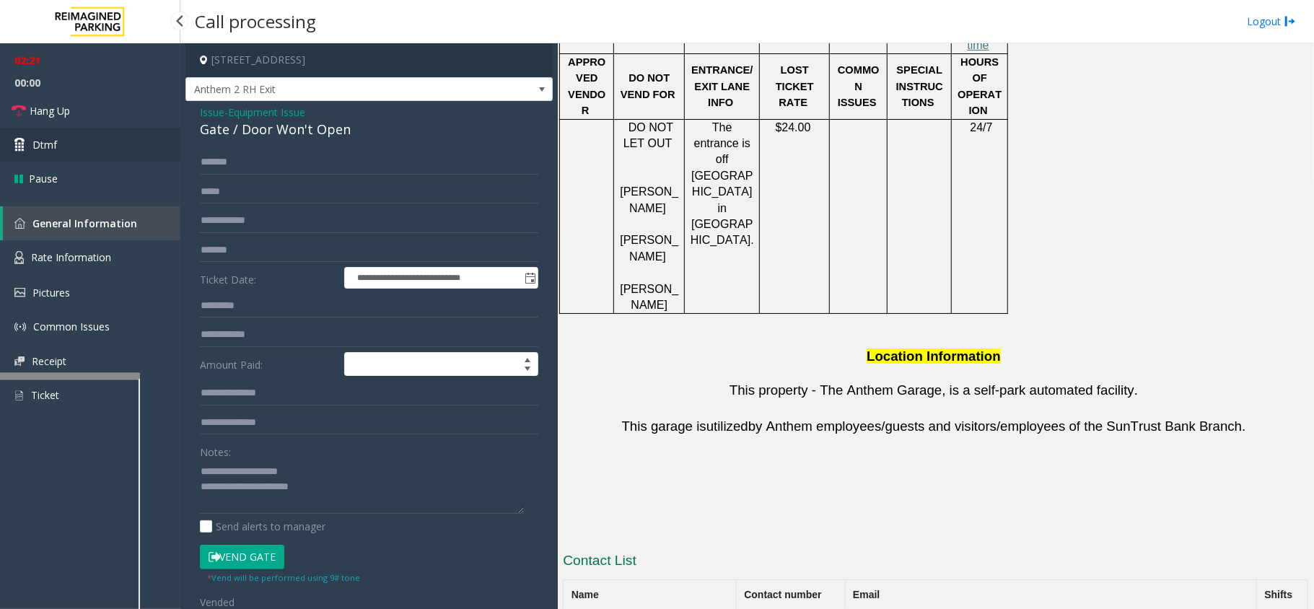
click at [58, 146] on link "Dtmf" at bounding box center [90, 145] width 180 height 34
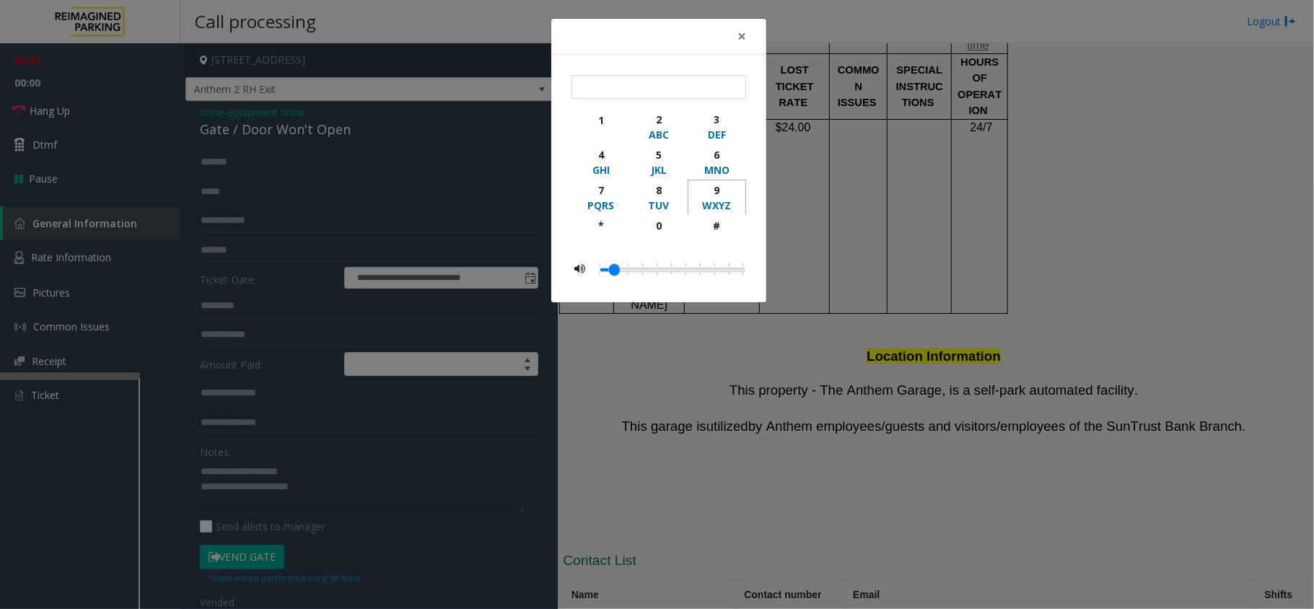
click at [714, 186] on div "9" at bounding box center [717, 190] width 40 height 15
click at [719, 222] on div "#" at bounding box center [717, 225] width 40 height 15
type input "**"
click at [742, 38] on span "×" at bounding box center [741, 36] width 9 height 20
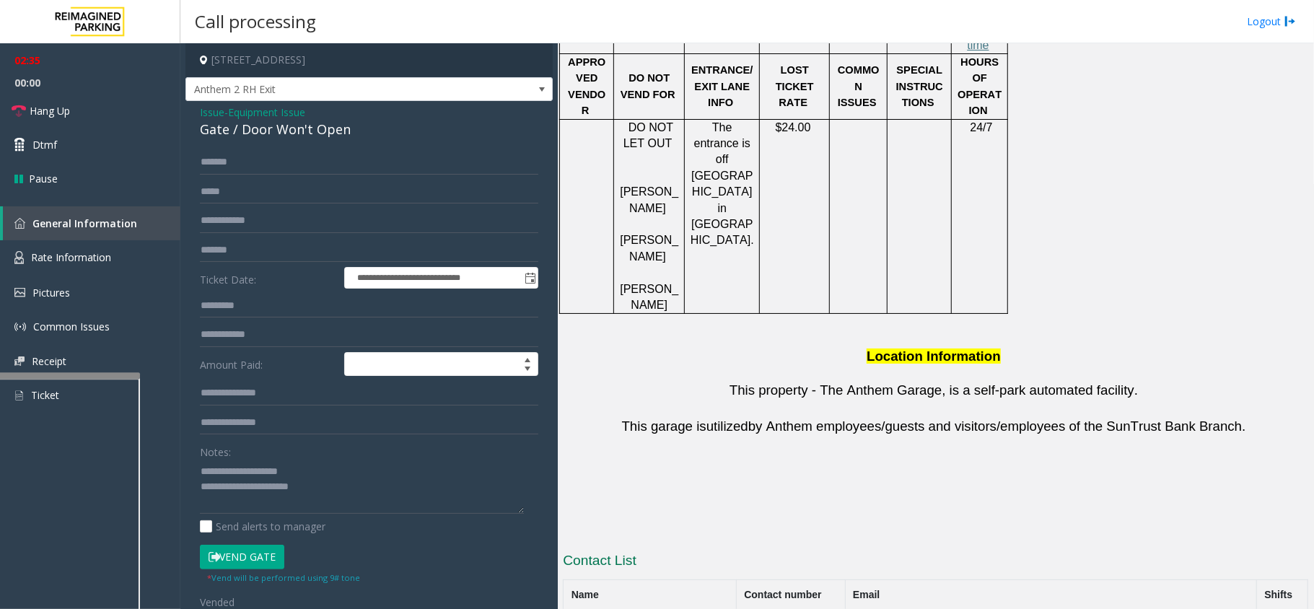
drag, startPoint x: 866, startPoint y: 579, endPoint x: 775, endPoint y: 581, distance: 90.9
copy button "404.245.6366"
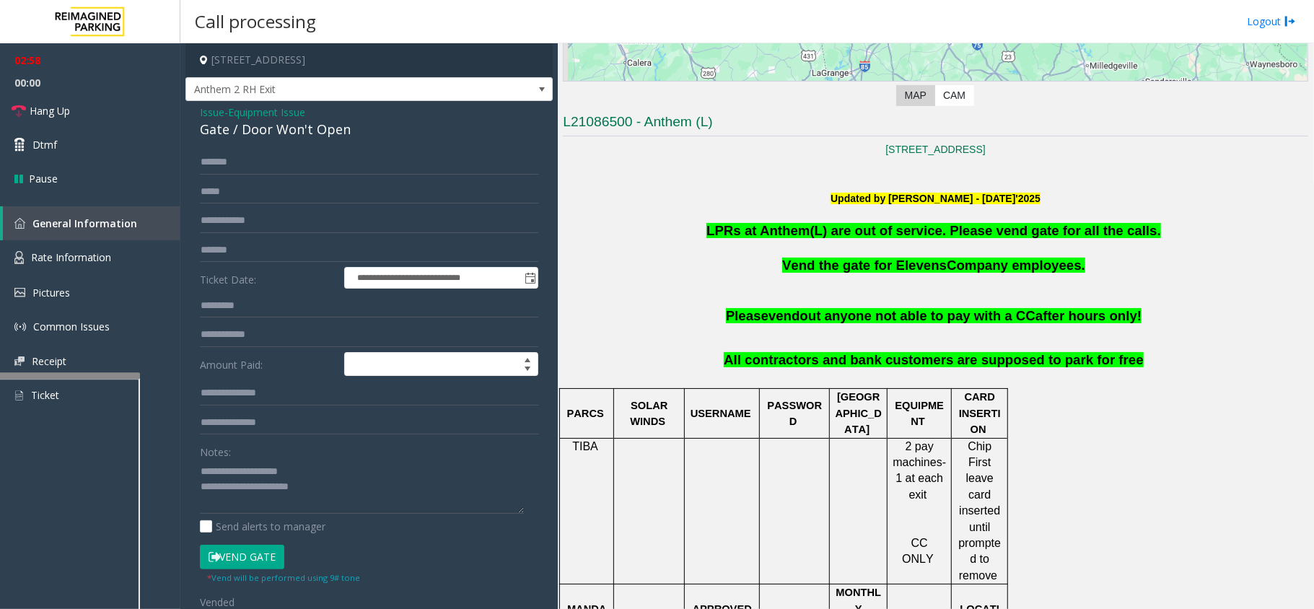
scroll to position [341, 0]
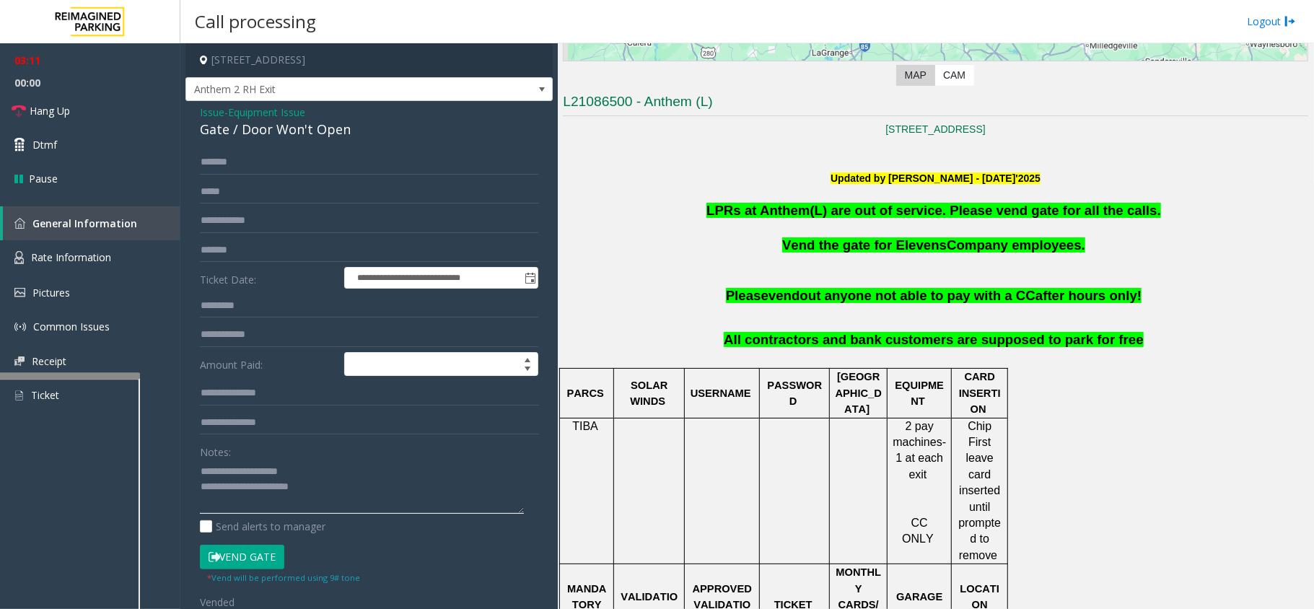
click at [426, 495] on textarea at bounding box center [362, 487] width 324 height 54
click at [336, 503] on textarea at bounding box center [362, 487] width 324 height 54
click at [356, 495] on textarea at bounding box center [362, 487] width 324 height 54
click at [27, 114] on link "Hang Up" at bounding box center [90, 111] width 180 height 34
click at [347, 502] on textarea at bounding box center [362, 487] width 324 height 54
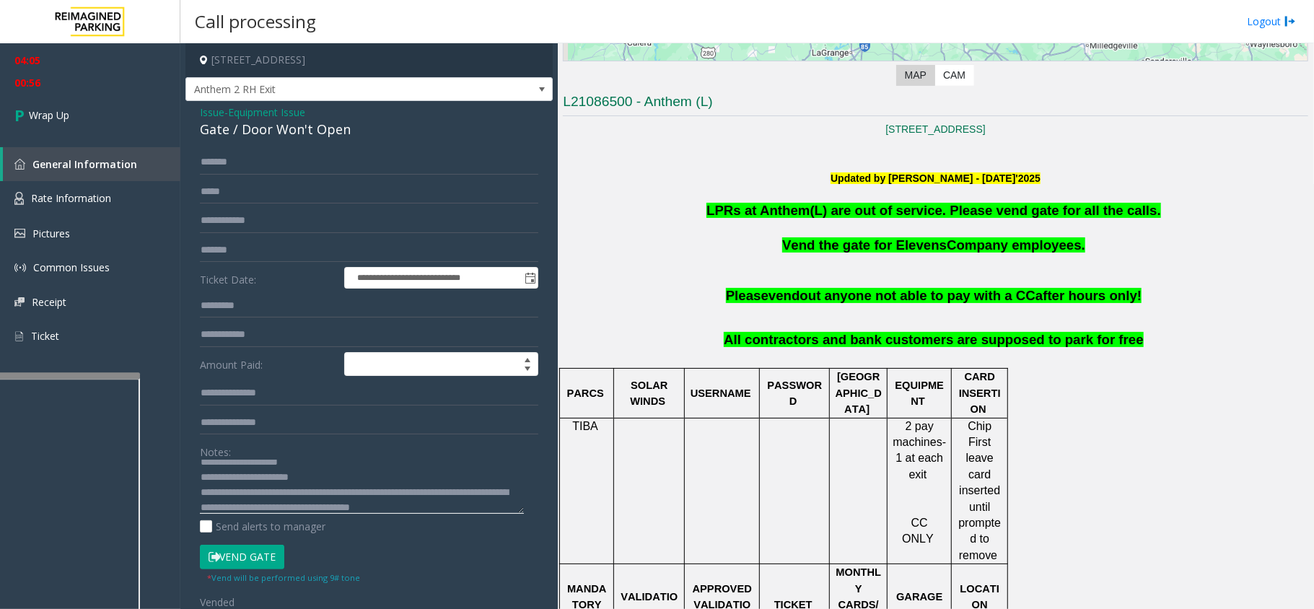
scroll to position [25, 0]
type textarea "**********"
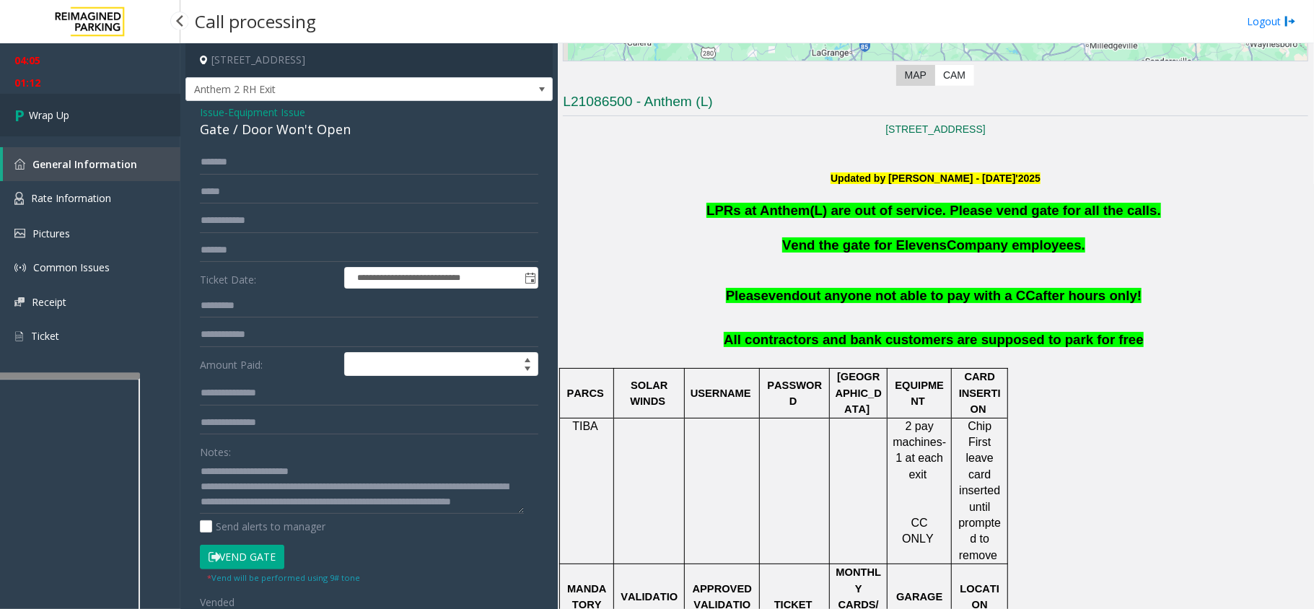
click at [56, 127] on link "Wrap Up" at bounding box center [90, 115] width 180 height 43
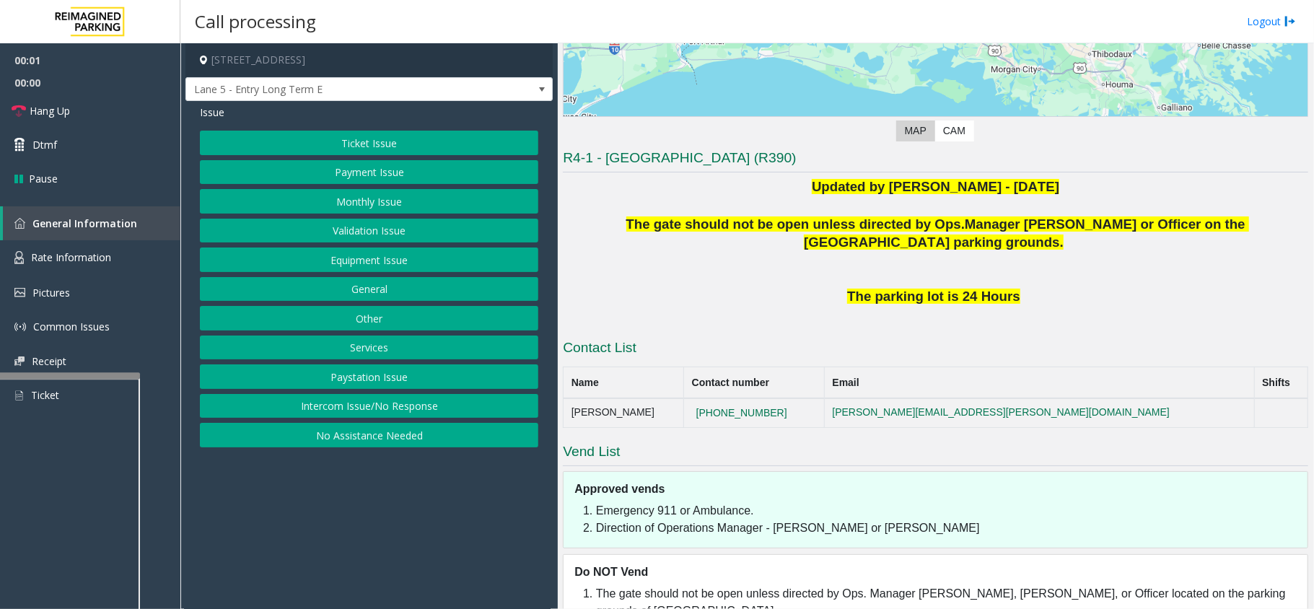
scroll to position [289, 0]
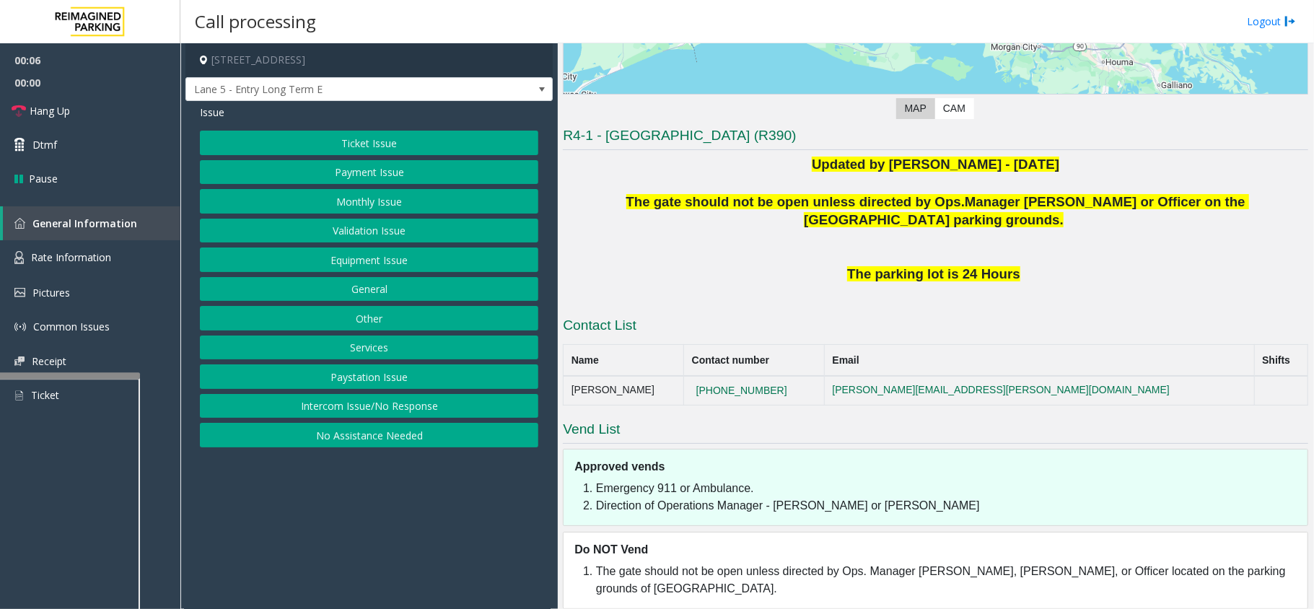
click at [368, 416] on button "Intercom Issue/No Response" at bounding box center [369, 406] width 338 height 25
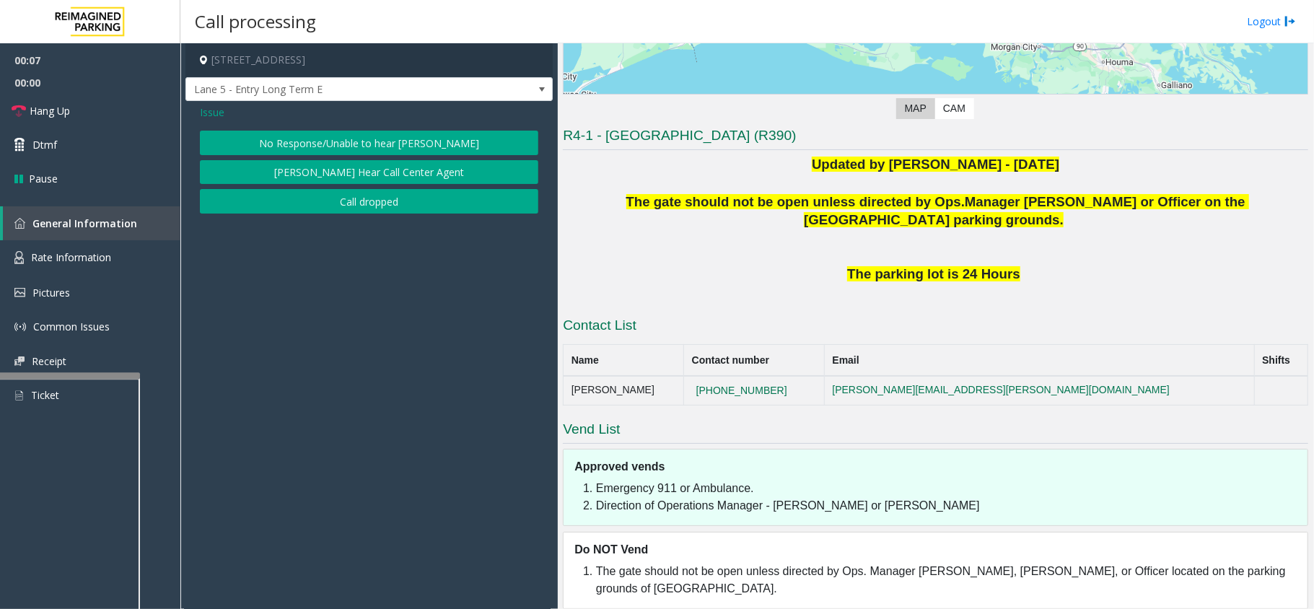
click at [416, 133] on button "No Response/Unable to hear [PERSON_NAME]" at bounding box center [369, 143] width 338 height 25
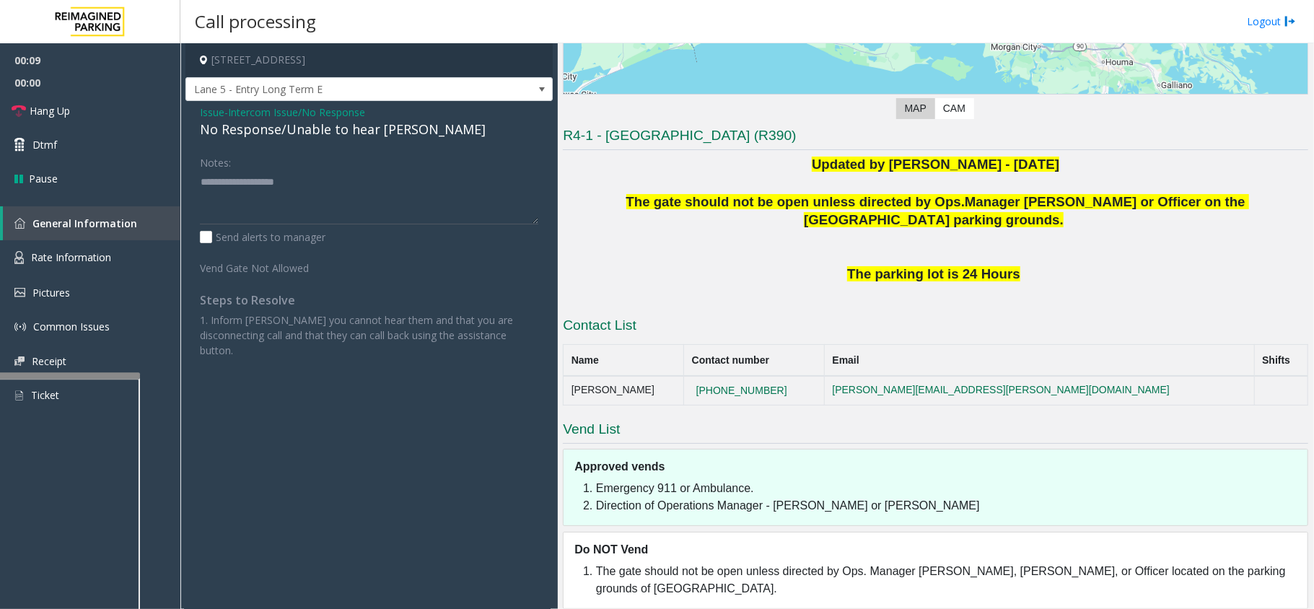
click at [408, 133] on div "No Response/Unable to hear [PERSON_NAME]" at bounding box center [369, 129] width 338 height 19
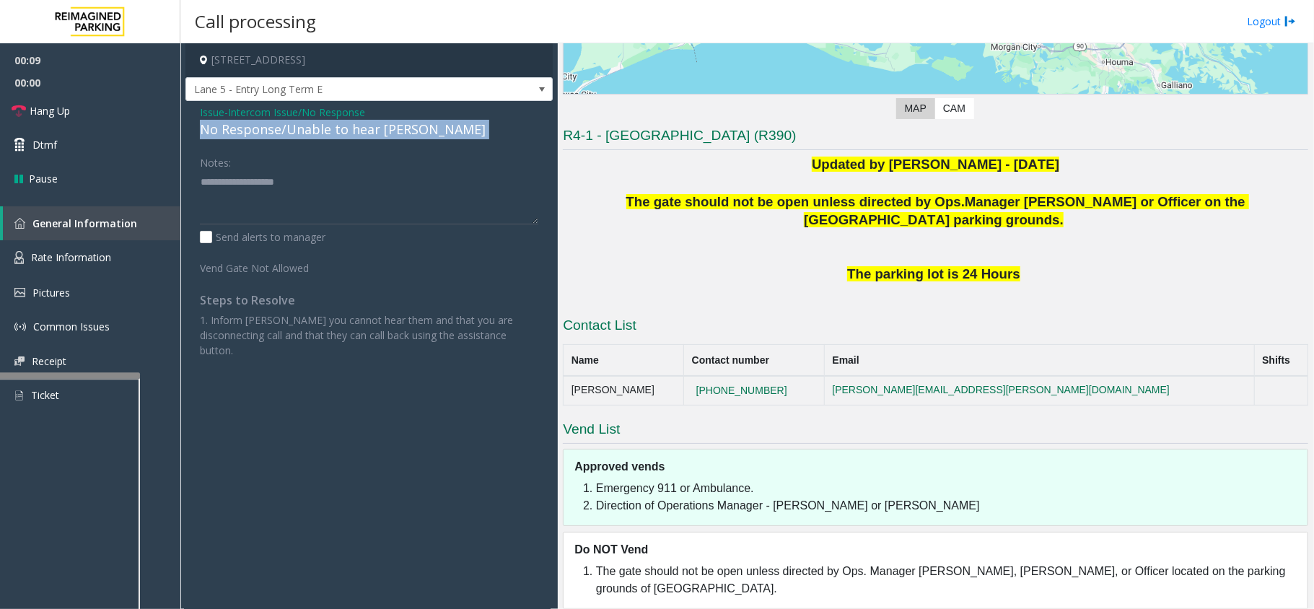
click at [408, 133] on div "No Response/Unable to hear [PERSON_NAME]" at bounding box center [369, 129] width 338 height 19
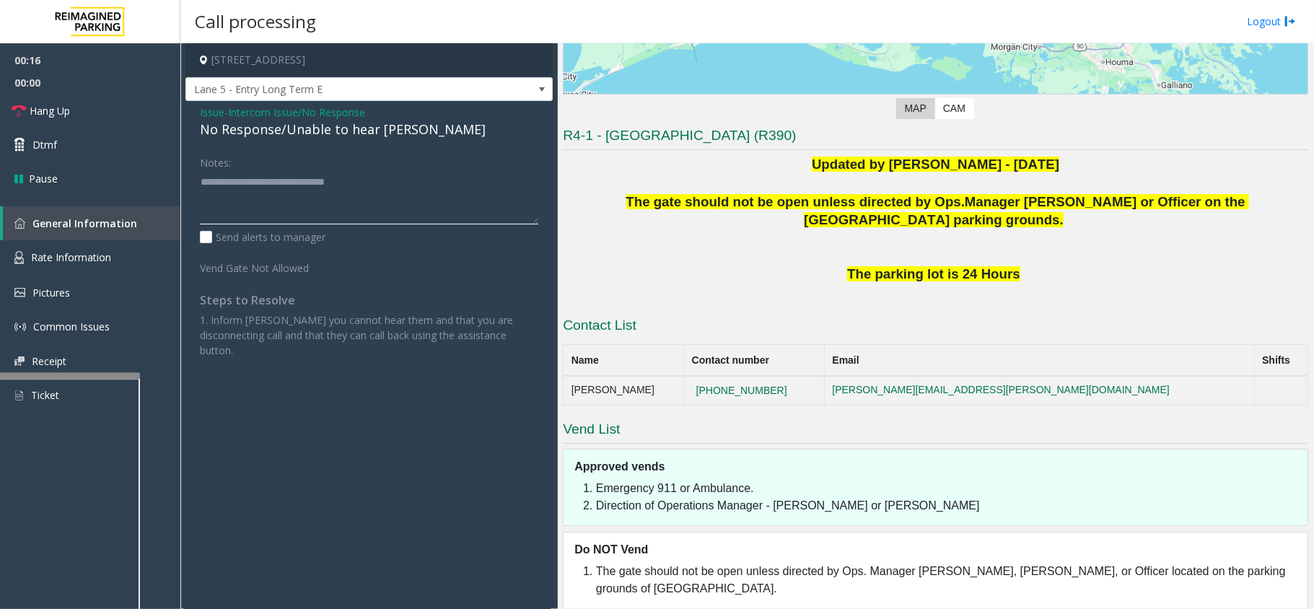
click at [375, 185] on textarea at bounding box center [369, 197] width 338 height 54
type textarea "**********"
click at [4, 114] on link "Hang Up" at bounding box center [90, 111] width 180 height 34
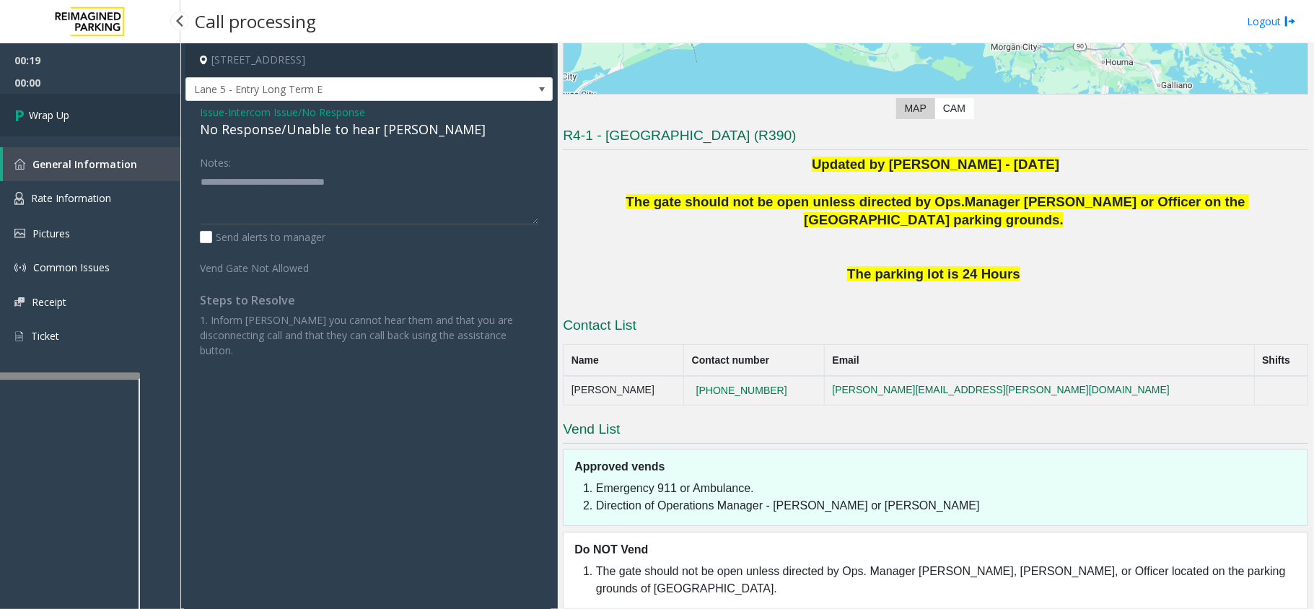
click at [6, 113] on link "Wrap Up" at bounding box center [90, 115] width 180 height 43
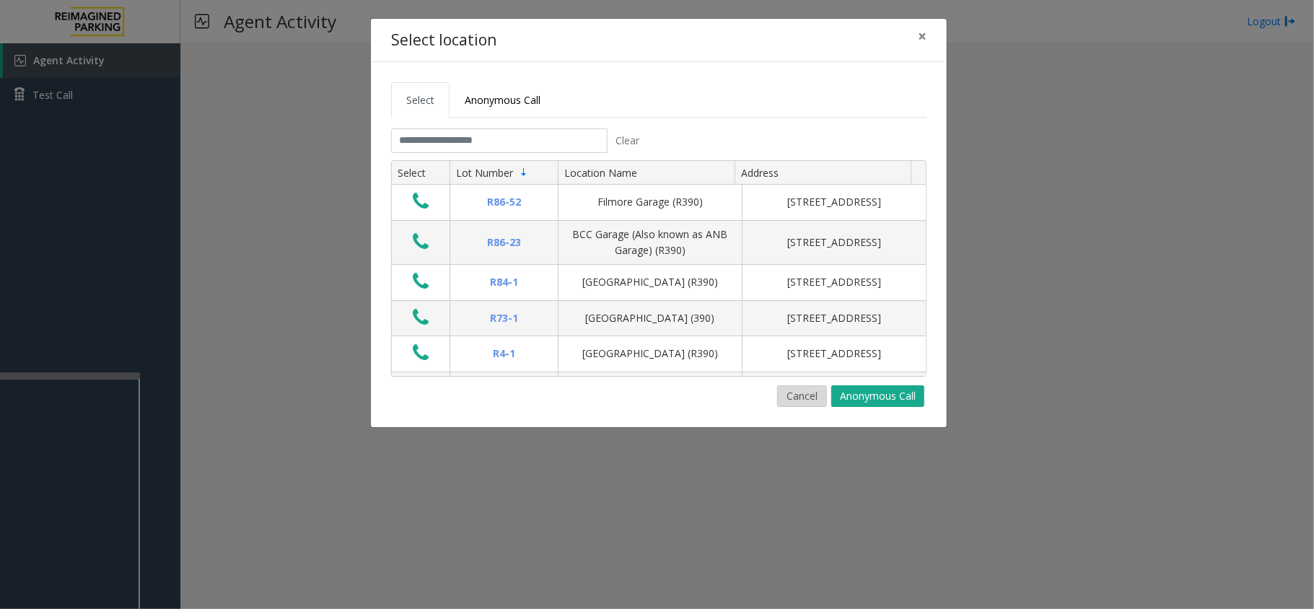
click at [820, 401] on button "Cancel" at bounding box center [802, 396] width 50 height 22
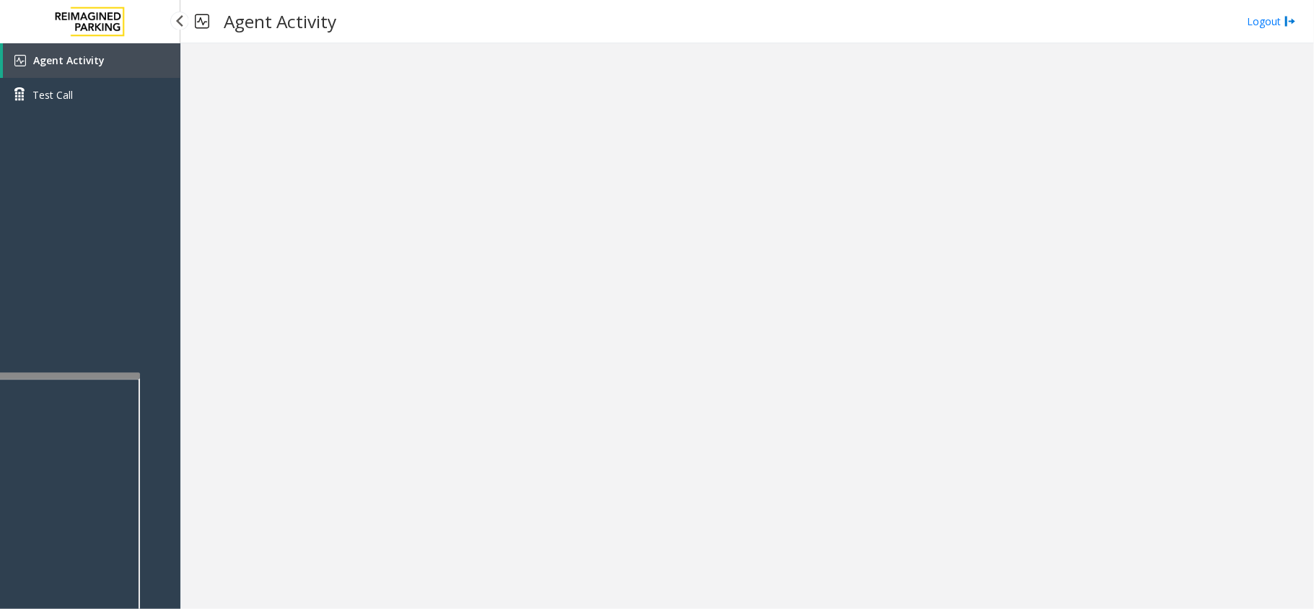
click at [121, 66] on link "Agent Activity" at bounding box center [91, 60] width 177 height 35
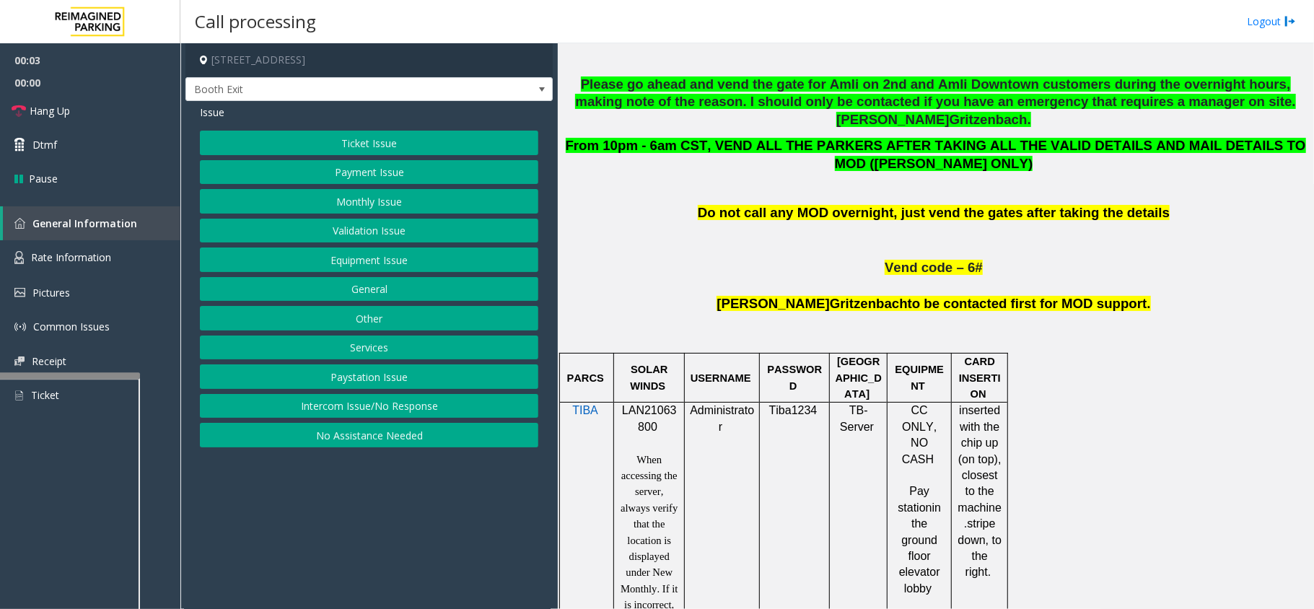
scroll to position [769, 0]
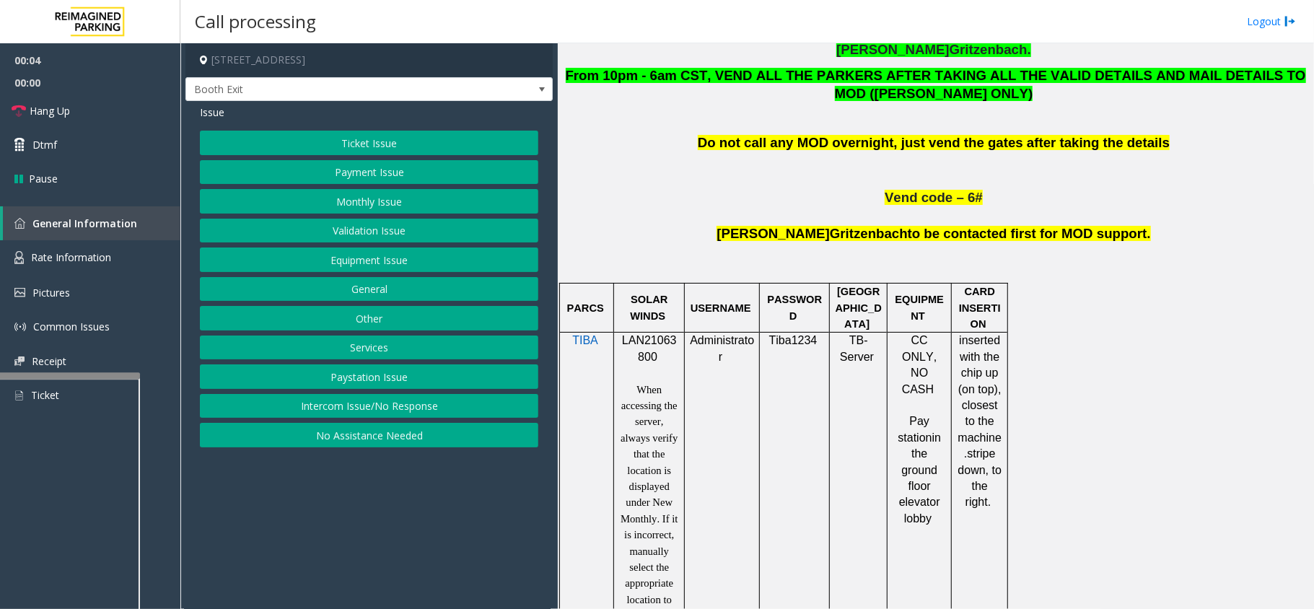
click at [664, 334] on span "LAN21063800" at bounding box center [649, 348] width 55 height 28
click at [332, 131] on button "Ticket Issue" at bounding box center [369, 143] width 338 height 25
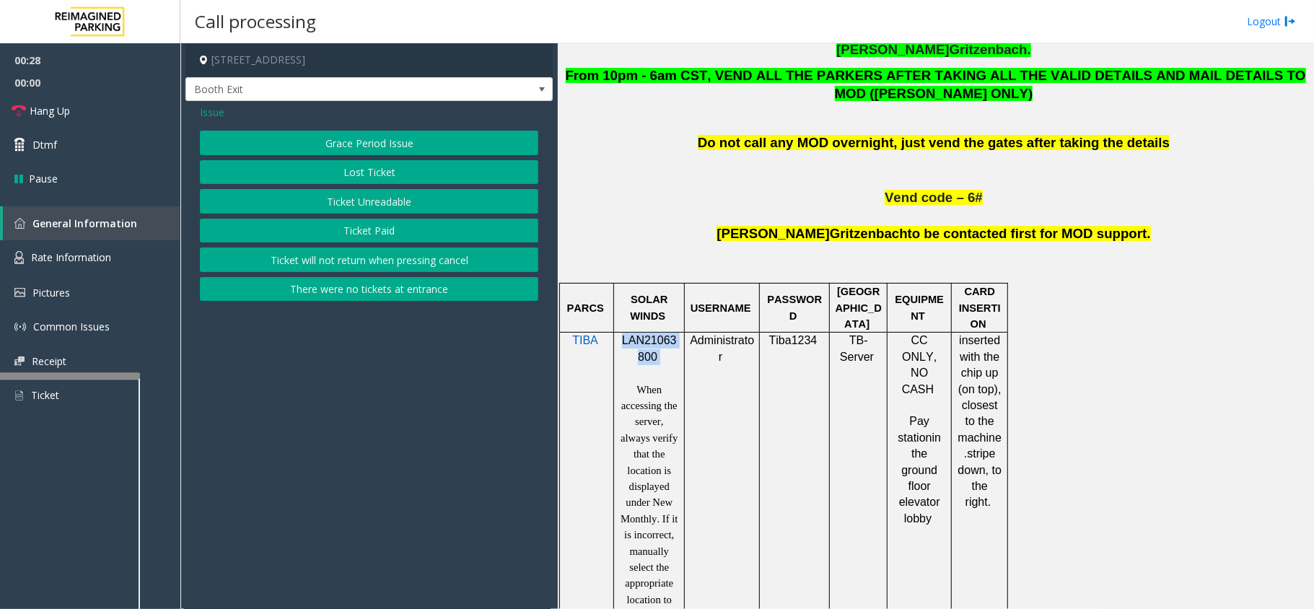
click at [364, 225] on button "Ticket Paid" at bounding box center [369, 231] width 338 height 25
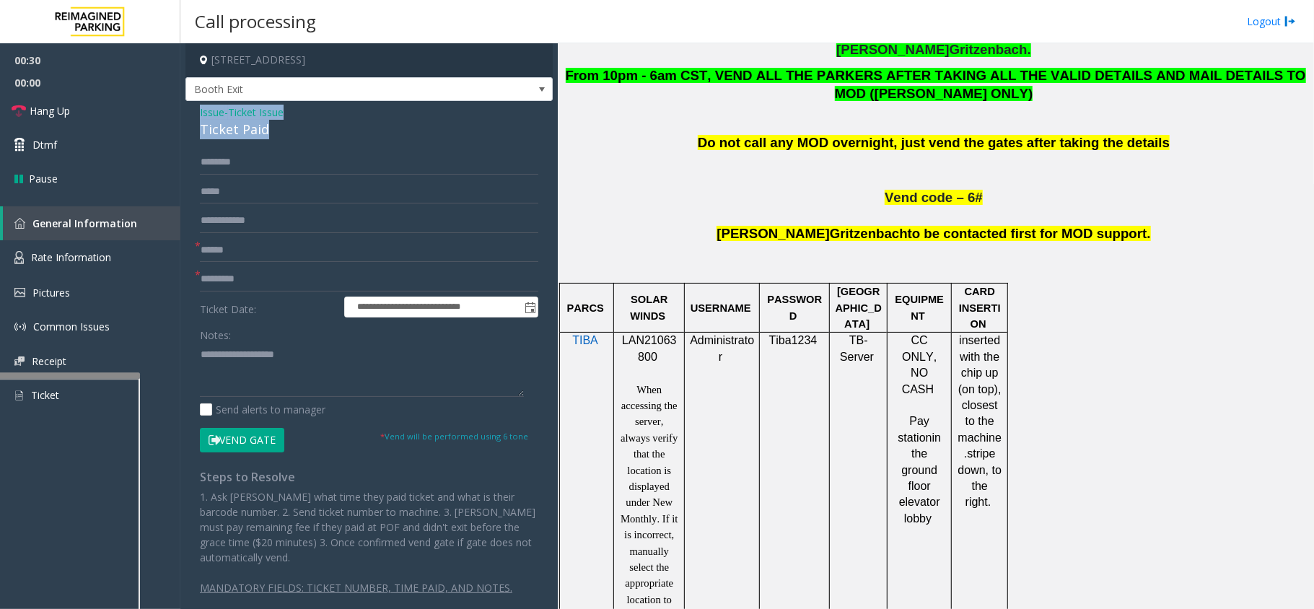
drag, startPoint x: 286, startPoint y: 137, endPoint x: 185, endPoint y: 108, distance: 105.1
click at [185, 108] on app-call-processing-form "**********" at bounding box center [368, 326] width 377 height 566
type textarea "**********"
click at [295, 255] on input "text" at bounding box center [369, 250] width 338 height 25
type input "******"
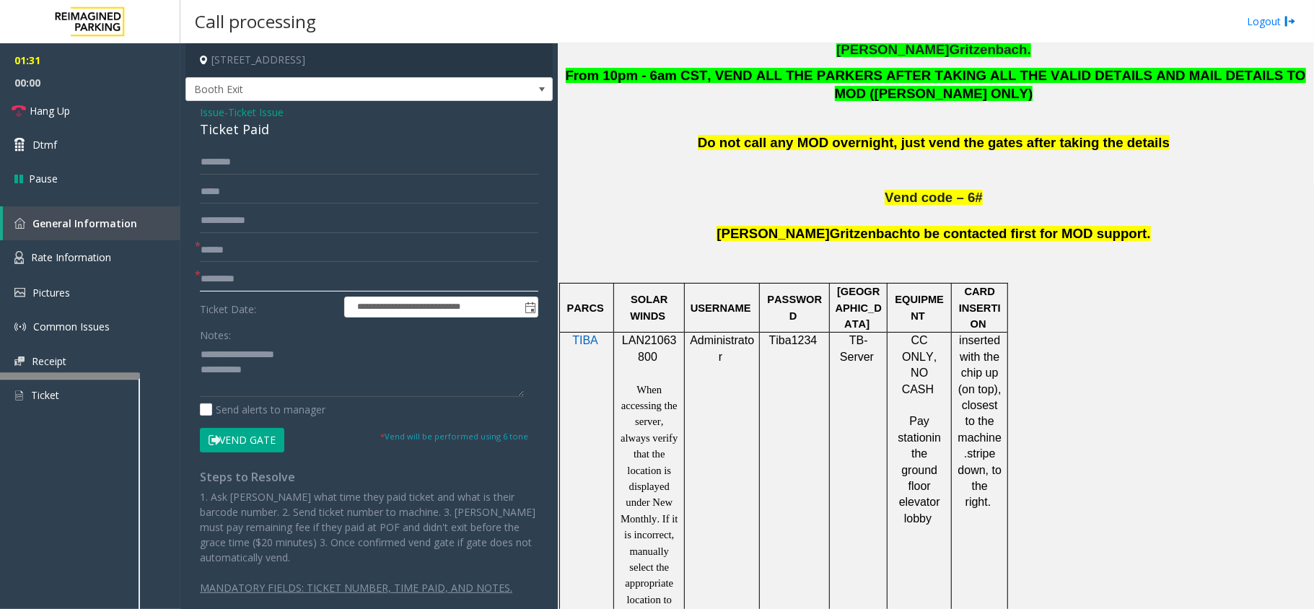
click at [228, 281] on input "text" at bounding box center [369, 279] width 338 height 25
click at [329, 284] on input "text" at bounding box center [369, 279] width 338 height 25
type input "**********"
click at [251, 446] on button "Vend Gate" at bounding box center [242, 440] width 84 height 25
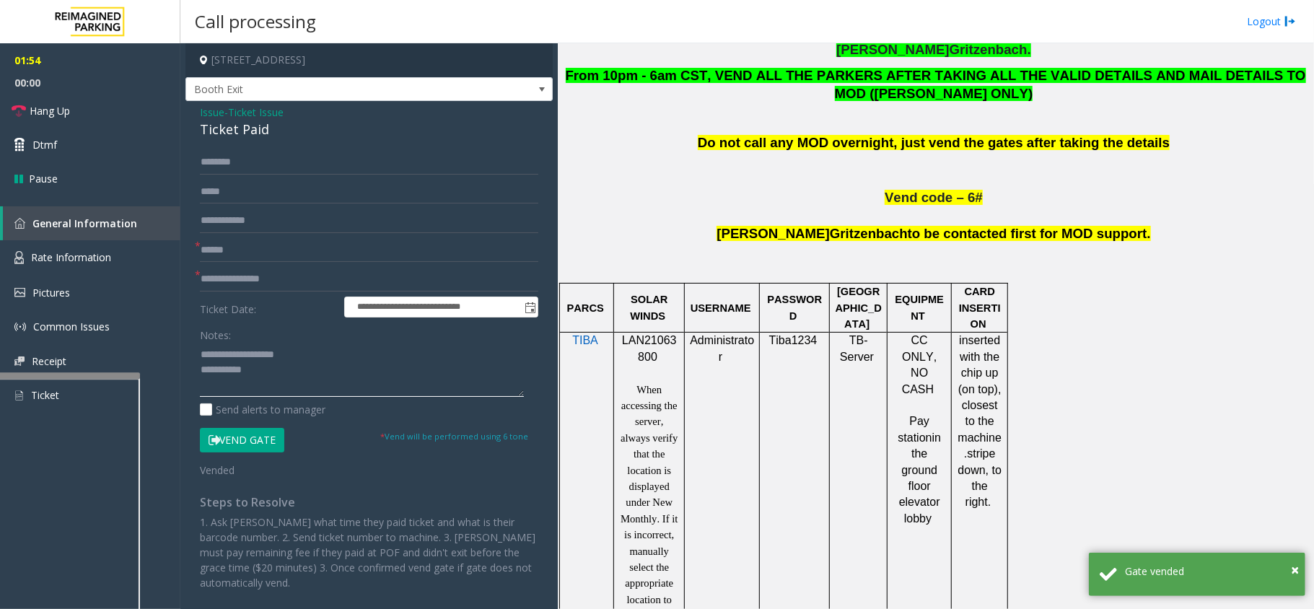
click at [258, 372] on textarea at bounding box center [362, 370] width 324 height 54
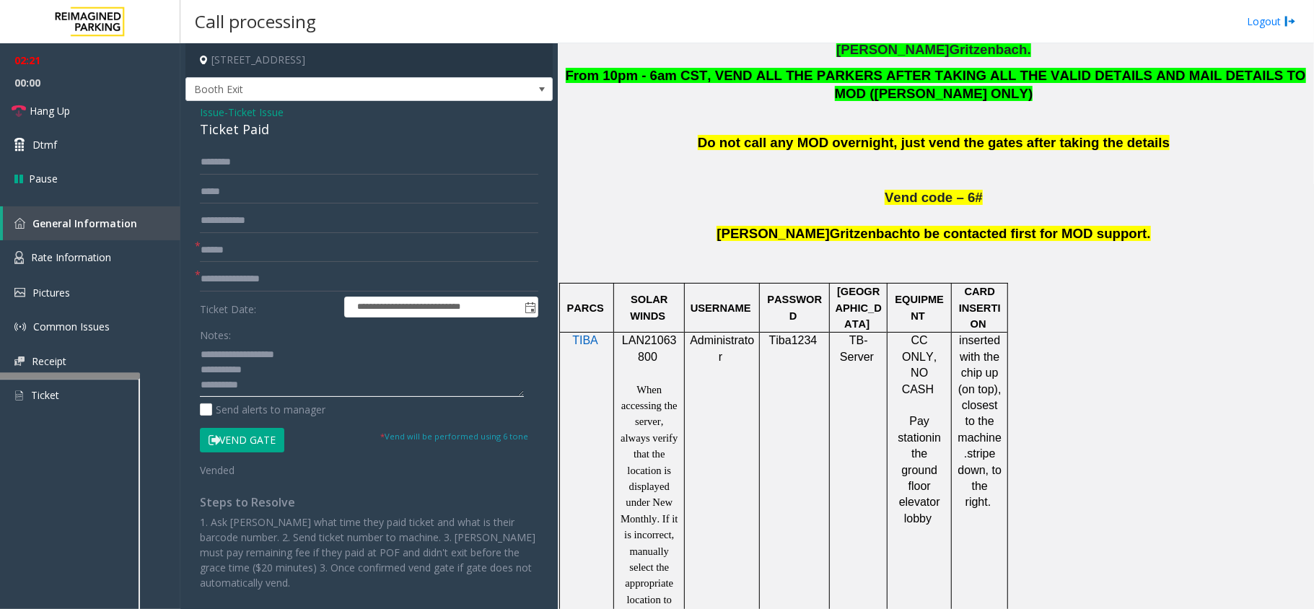
click at [278, 381] on textarea at bounding box center [362, 370] width 324 height 54
click at [35, 122] on link "Hang Up" at bounding box center [90, 111] width 180 height 34
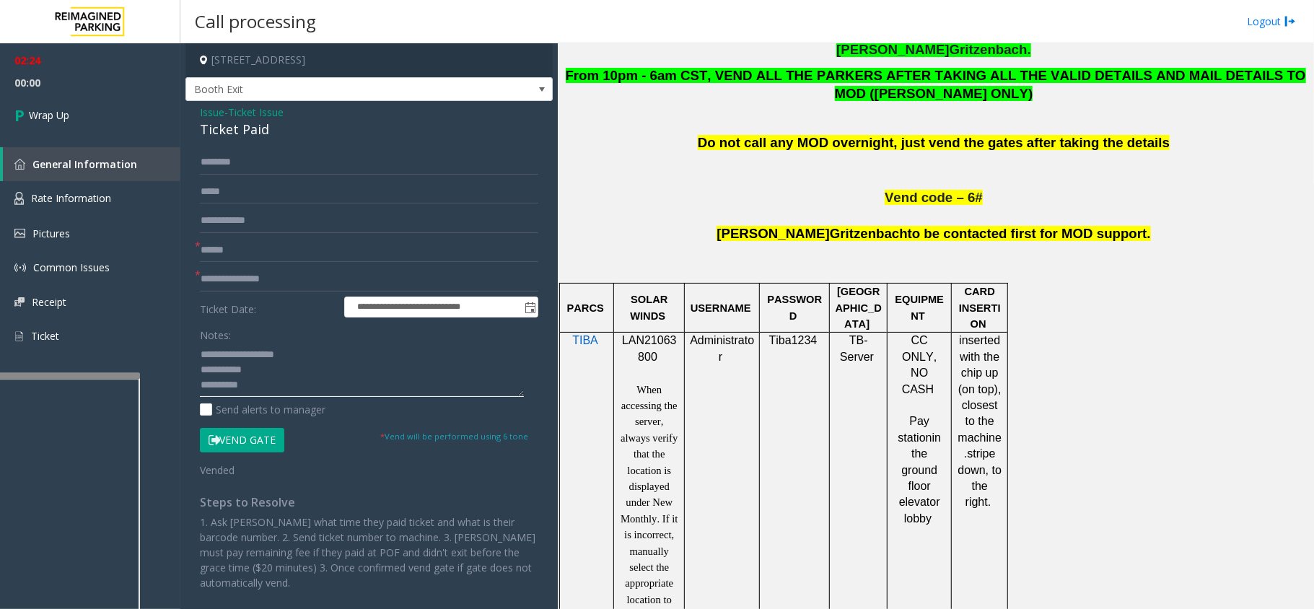
click at [252, 387] on textarea at bounding box center [362, 370] width 324 height 54
click at [263, 368] on textarea at bounding box center [362, 370] width 324 height 54
click at [253, 356] on textarea at bounding box center [362, 370] width 324 height 54
type textarea "**********"
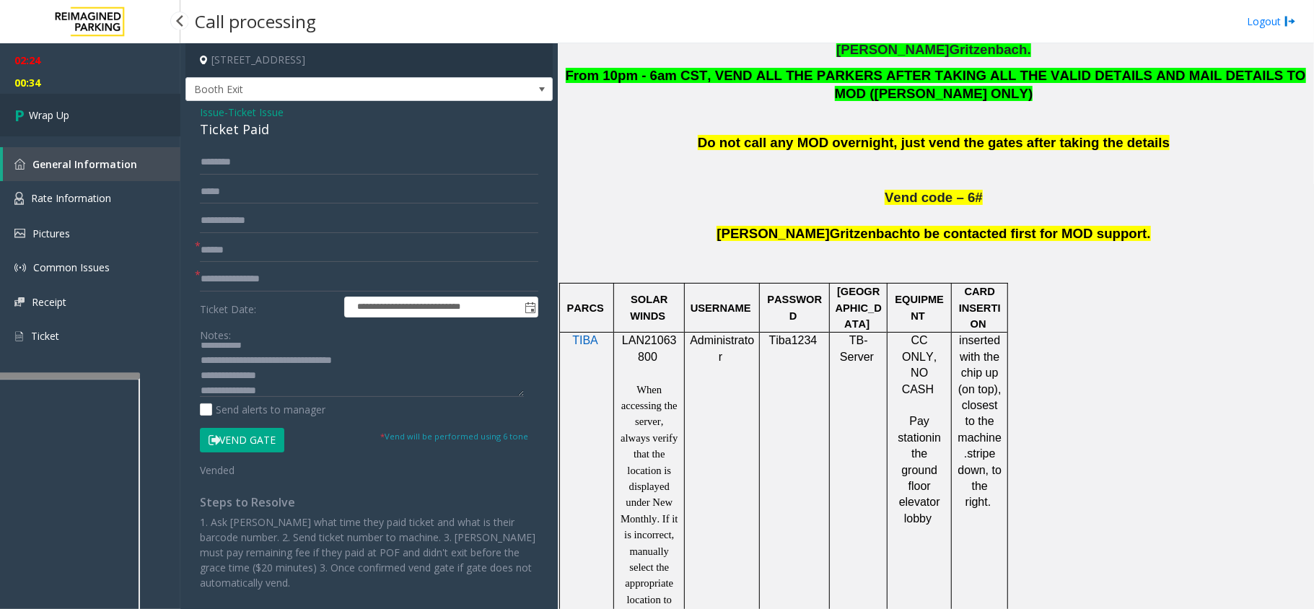
click at [30, 110] on span "Wrap Up" at bounding box center [49, 115] width 40 height 15
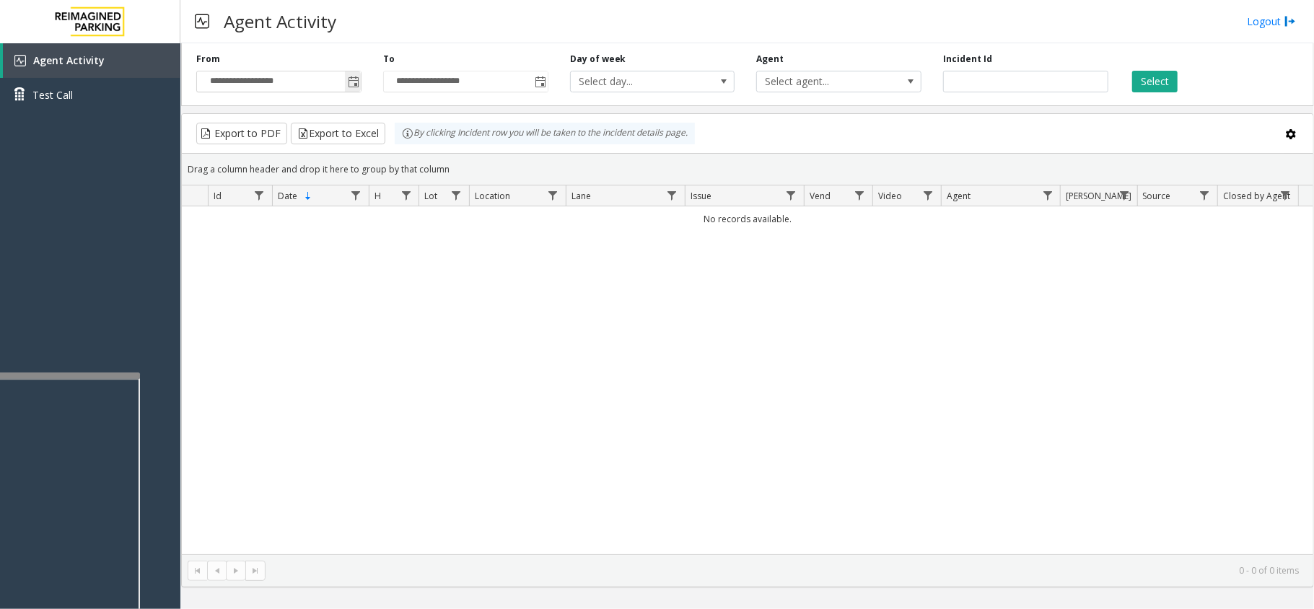
click at [348, 87] on span "Toggle popup" at bounding box center [354, 82] width 12 height 12
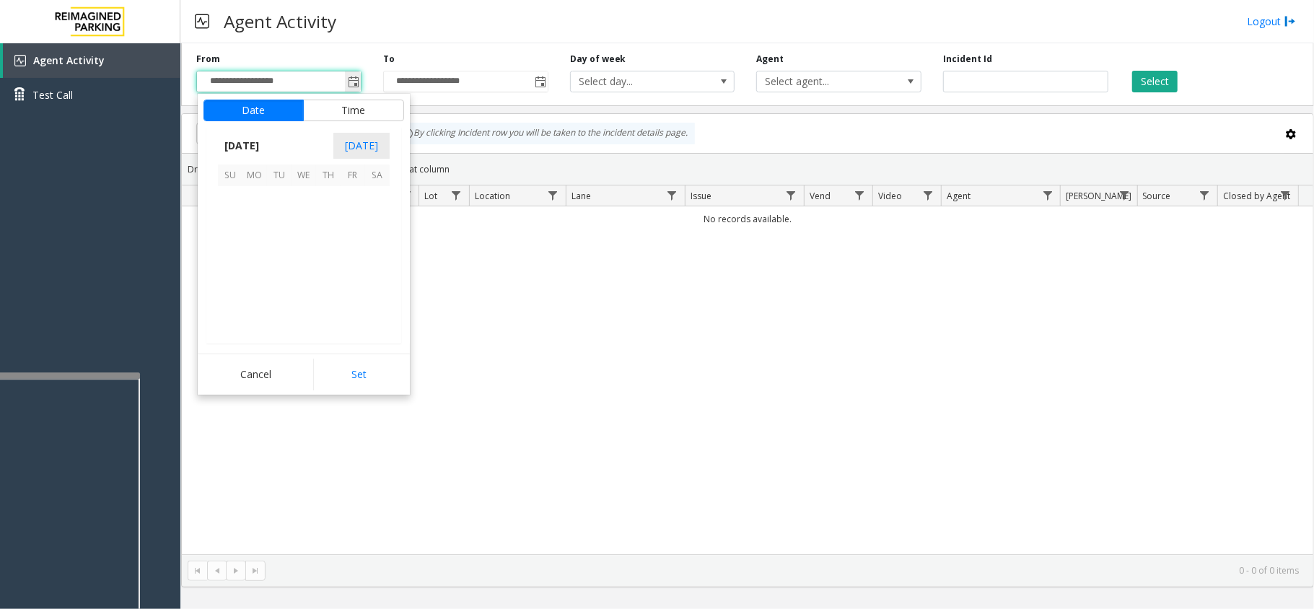
scroll to position [258950, 0]
click at [312, 194] on span "3" at bounding box center [303, 198] width 25 height 25
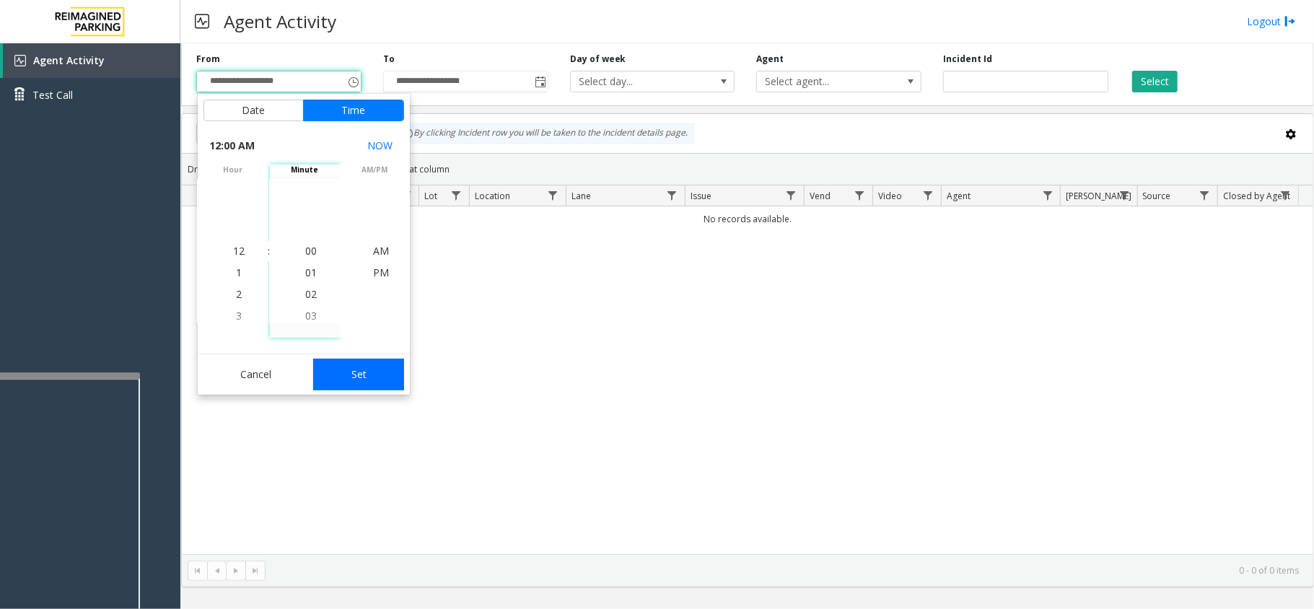
click at [327, 375] on button "Set" at bounding box center [358, 375] width 91 height 32
type input "**********"
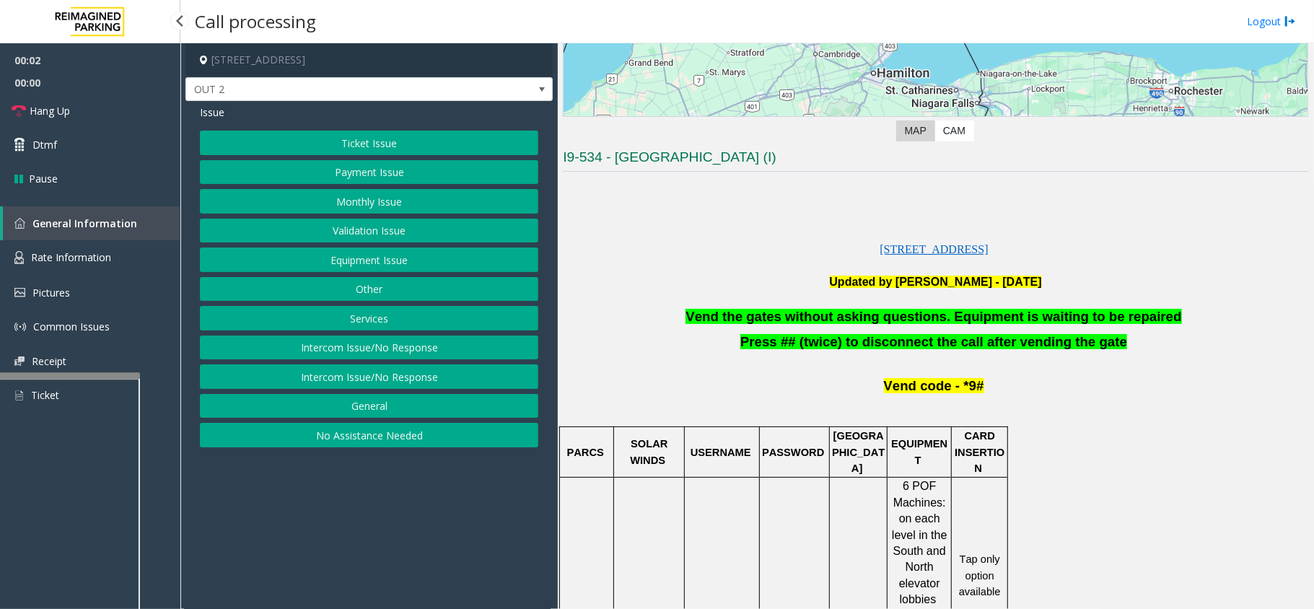
scroll to position [289, 0]
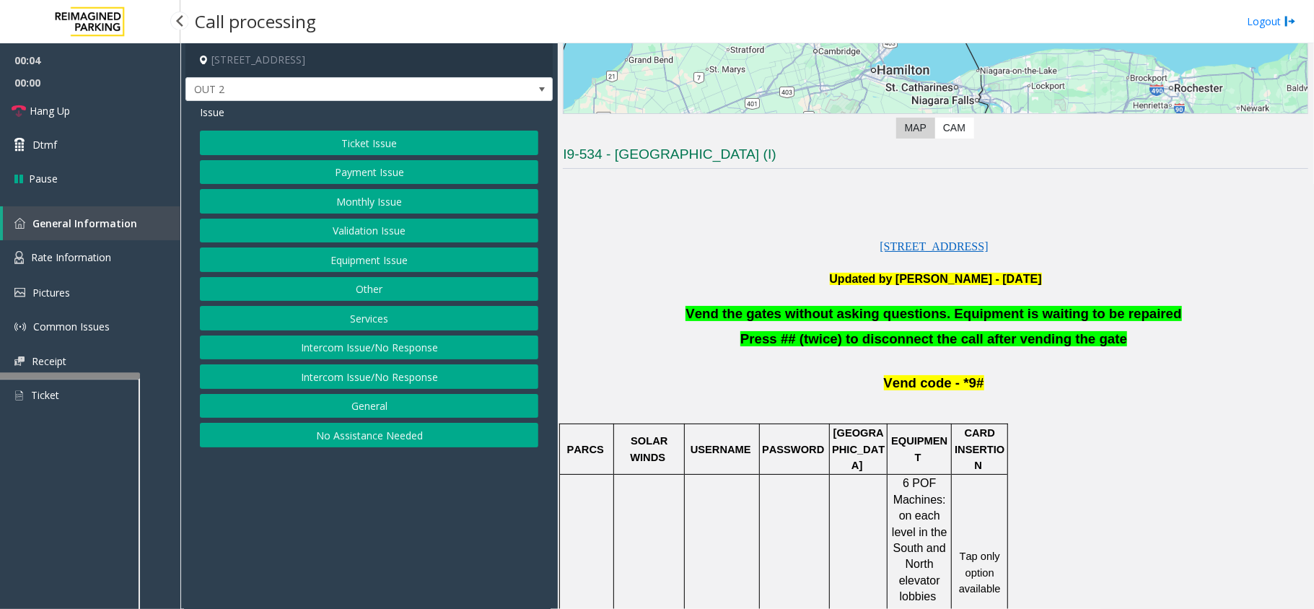
click at [359, 267] on button "Equipment Issue" at bounding box center [369, 259] width 338 height 25
click at [359, 267] on button "Gate / Door Won't Open" at bounding box center [369, 259] width 338 height 25
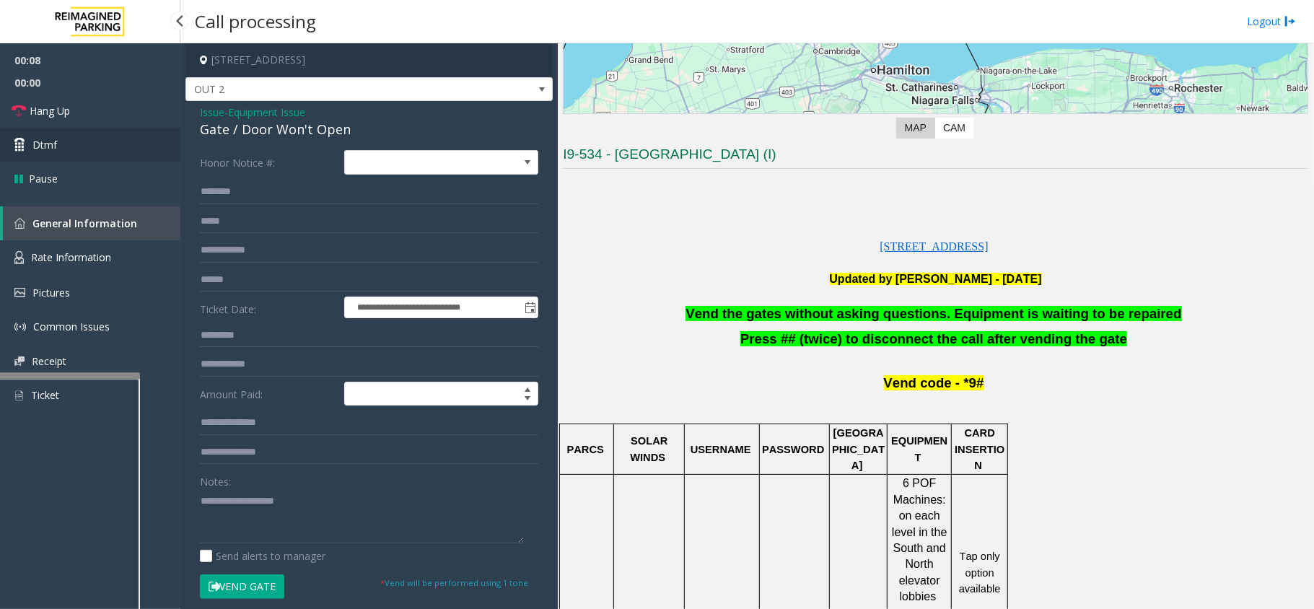
click at [53, 156] on link "Dtmf" at bounding box center [90, 145] width 180 height 34
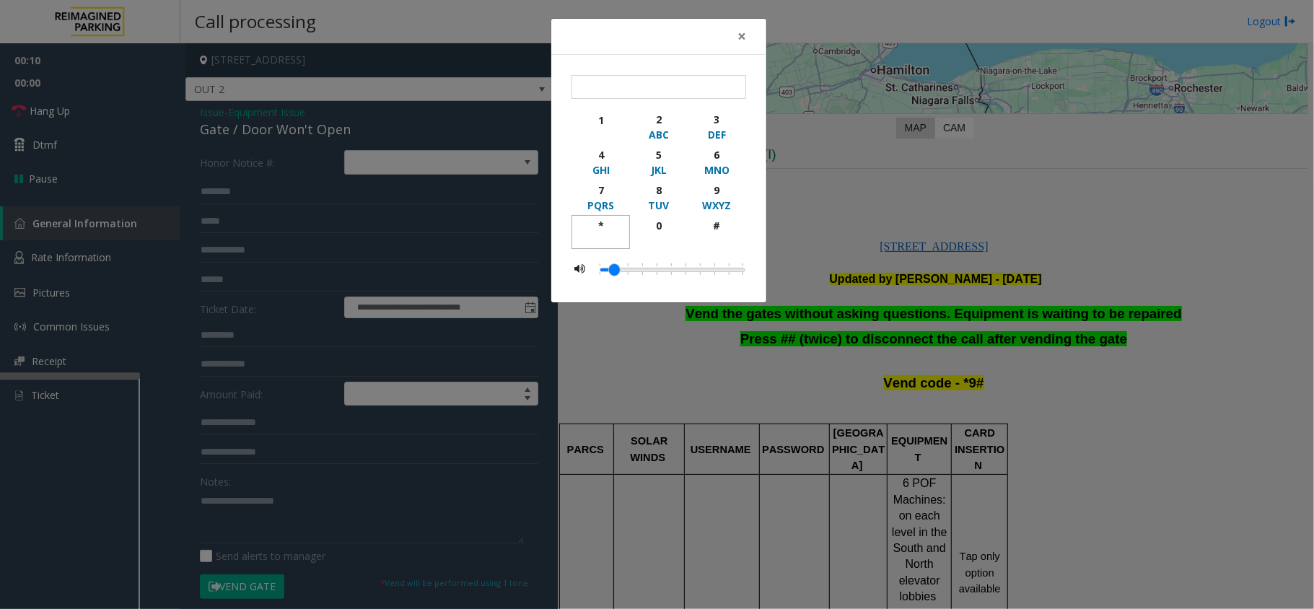
click at [603, 221] on div "*" at bounding box center [601, 225] width 40 height 15
click at [714, 183] on button "9 WXYZ" at bounding box center [717, 197] width 58 height 35
click at [711, 222] on div "#" at bounding box center [717, 225] width 40 height 15
type input "***"
click at [740, 38] on span "×" at bounding box center [741, 36] width 9 height 20
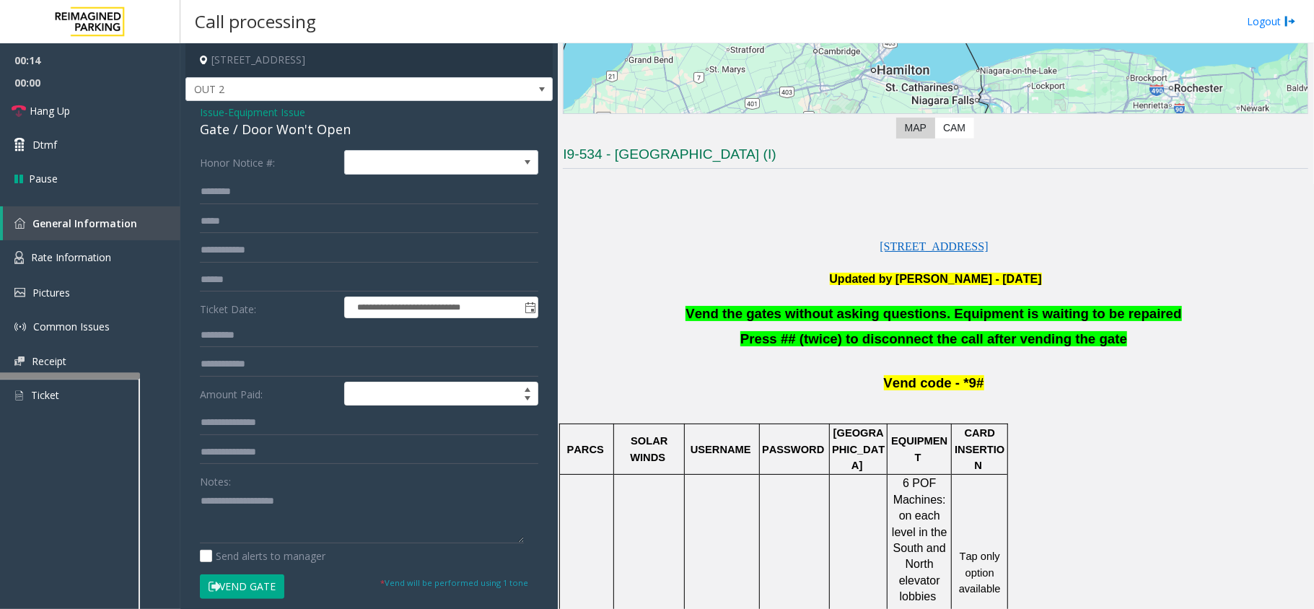
click at [906, 316] on span "Vend the gates without asking questions. Equipment is waiting to be repaired" at bounding box center [933, 313] width 496 height 15
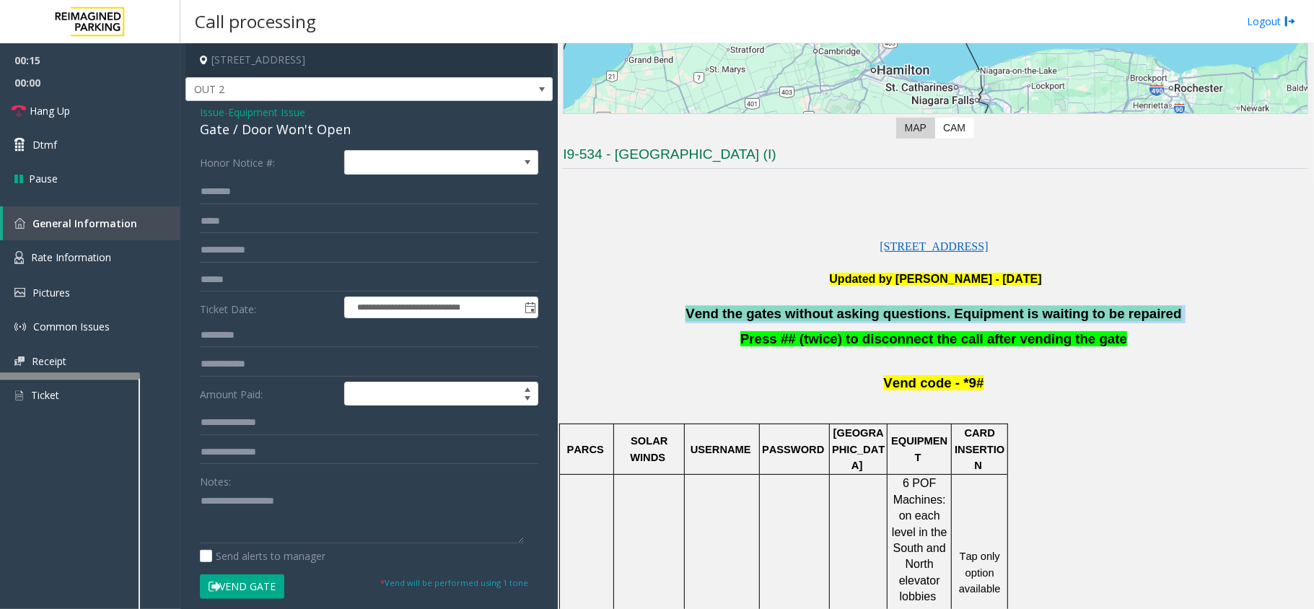
click at [906, 316] on span "Vend the gates without asking questions. Equipment is waiting to be repaired" at bounding box center [933, 313] width 496 height 15
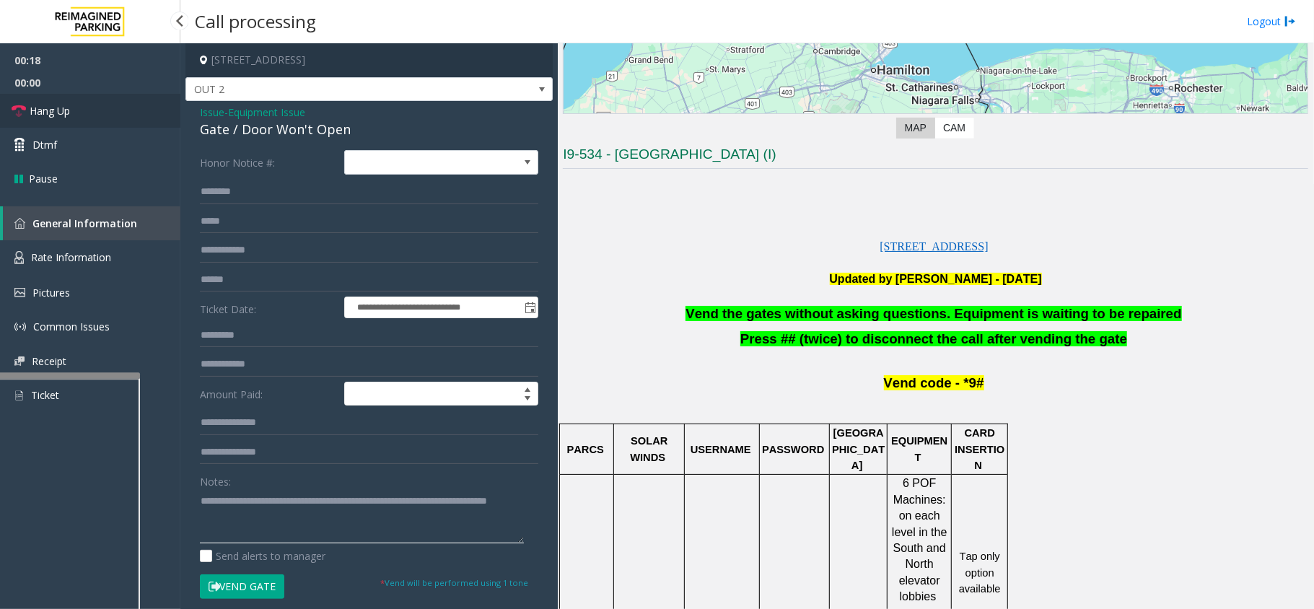
type textarea "**********"
click at [52, 108] on span "Hang Up" at bounding box center [50, 110] width 40 height 15
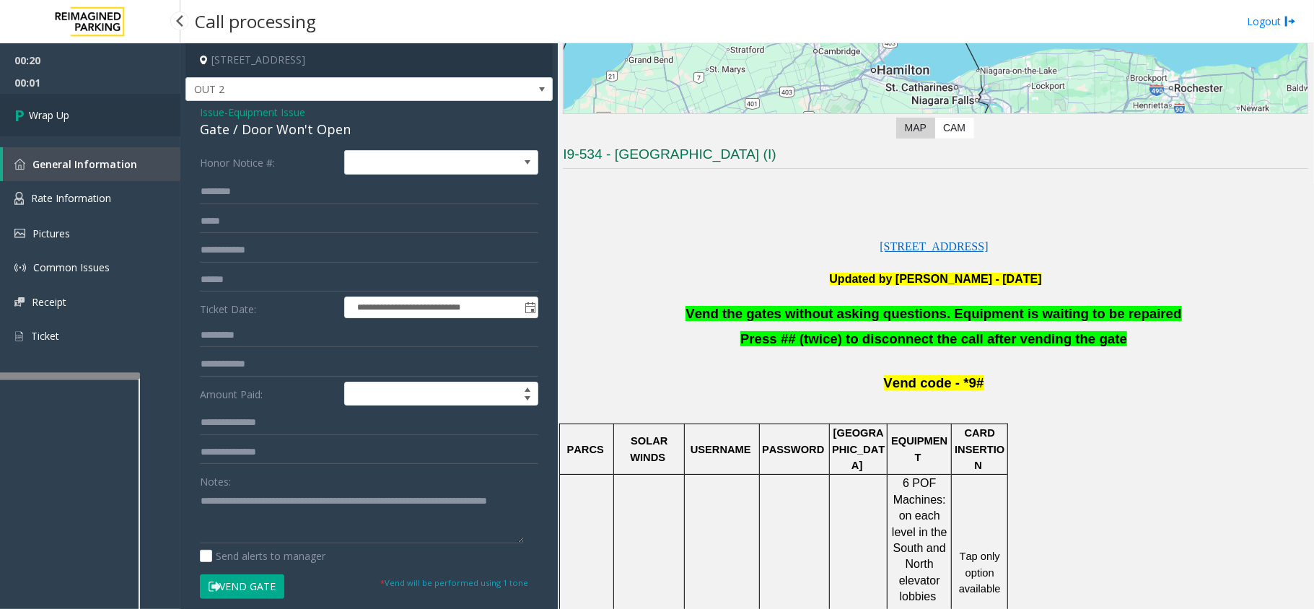
click at [61, 120] on span "Wrap Up" at bounding box center [49, 115] width 40 height 15
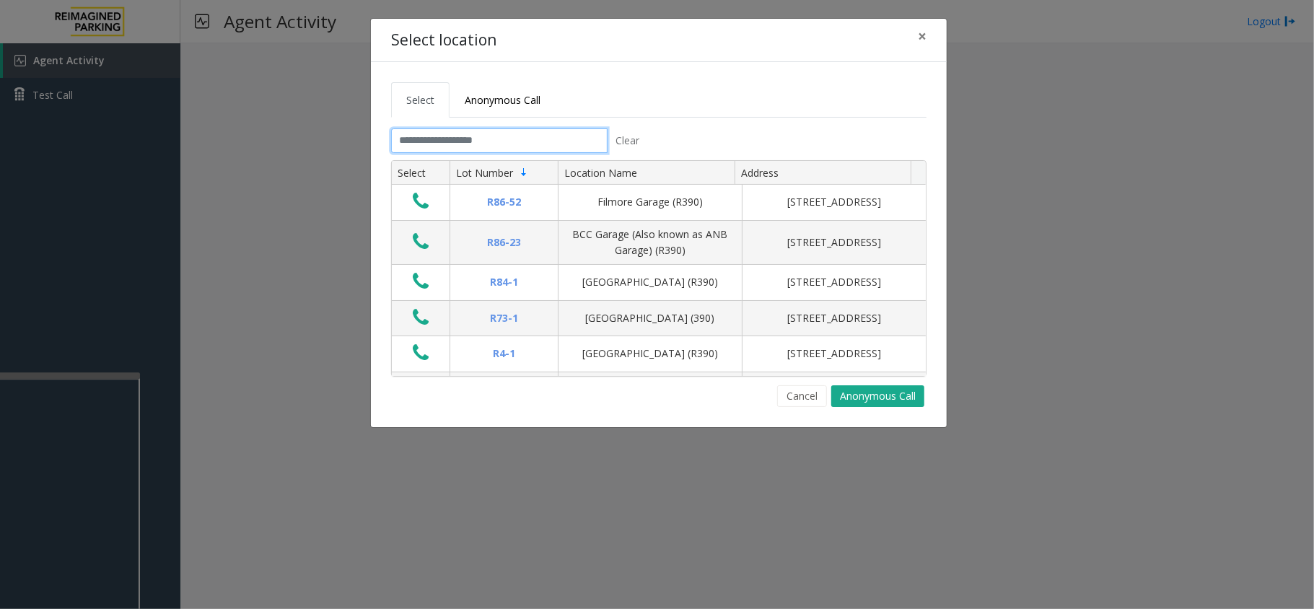
click at [491, 139] on input "text" at bounding box center [499, 140] width 216 height 25
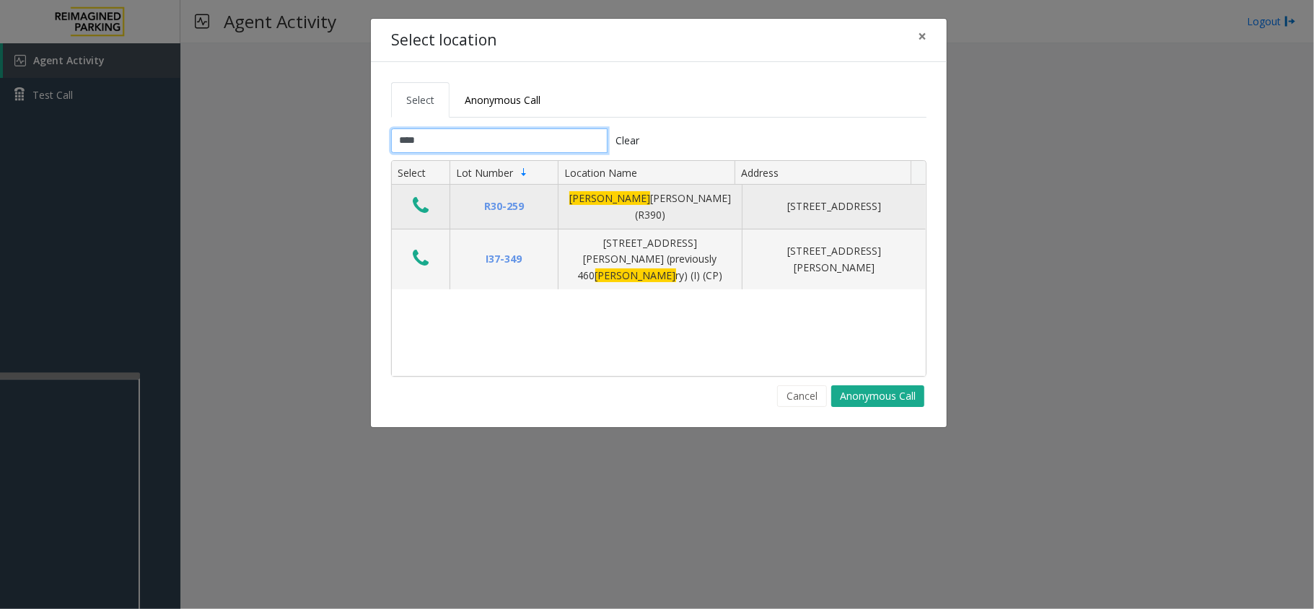
type input "****"
click at [420, 206] on icon "Data table" at bounding box center [421, 206] width 16 height 20
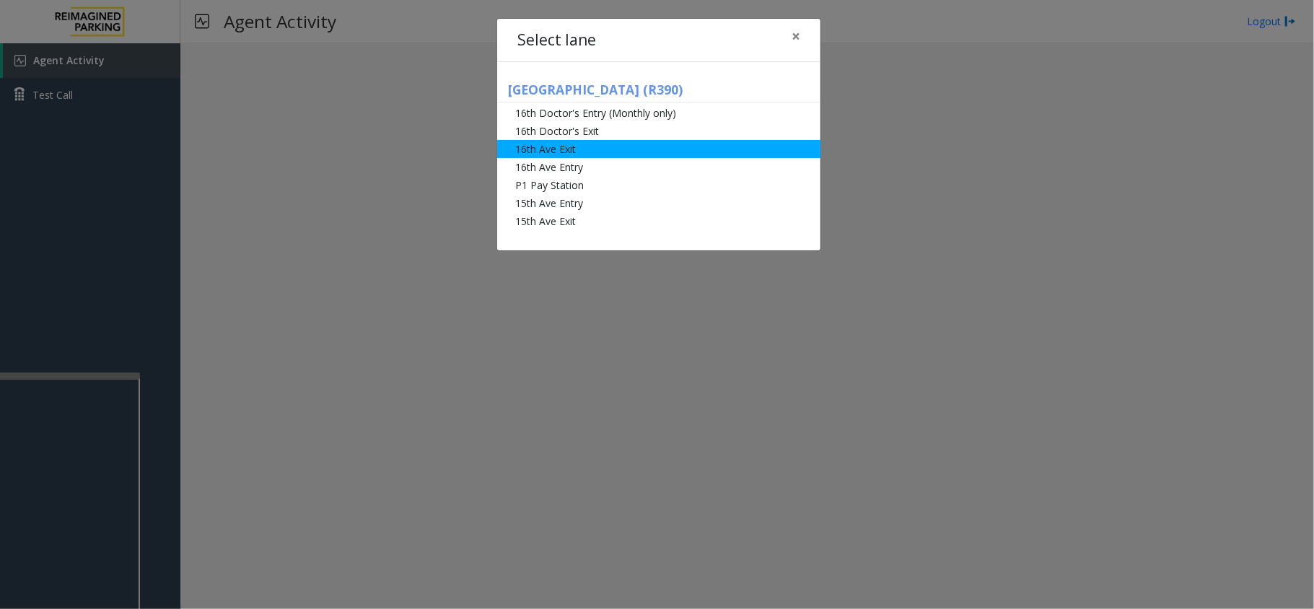
click at [569, 147] on li "16th Ave Exit" at bounding box center [658, 149] width 323 height 18
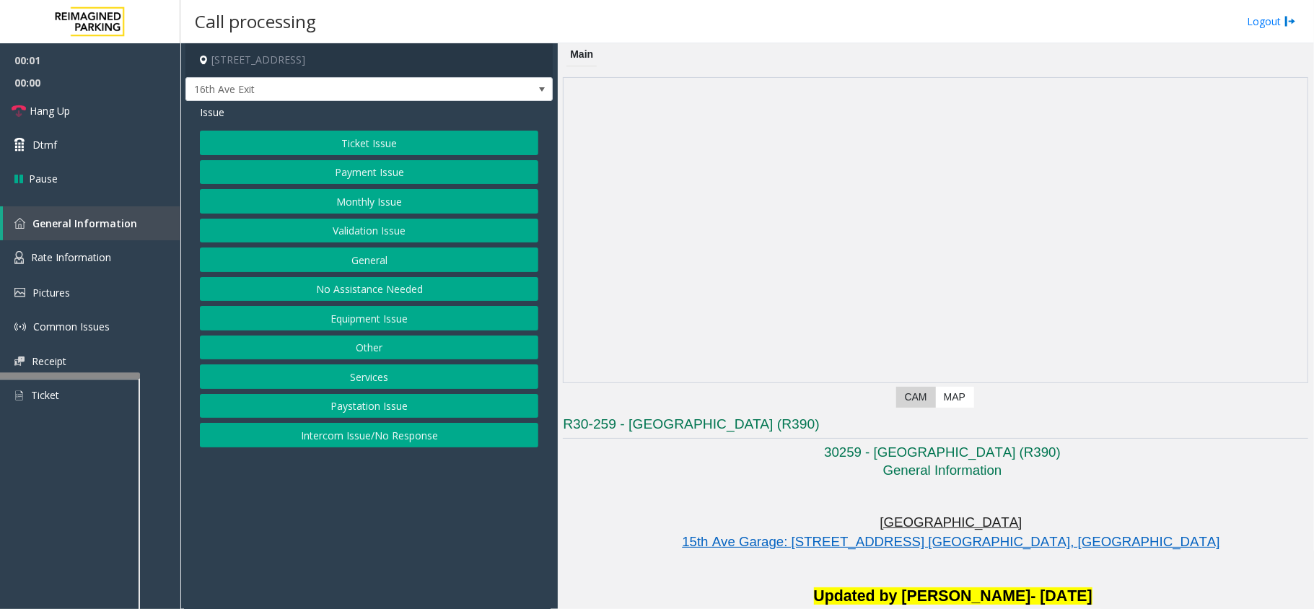
click at [401, 147] on button "Ticket Issue" at bounding box center [369, 143] width 338 height 25
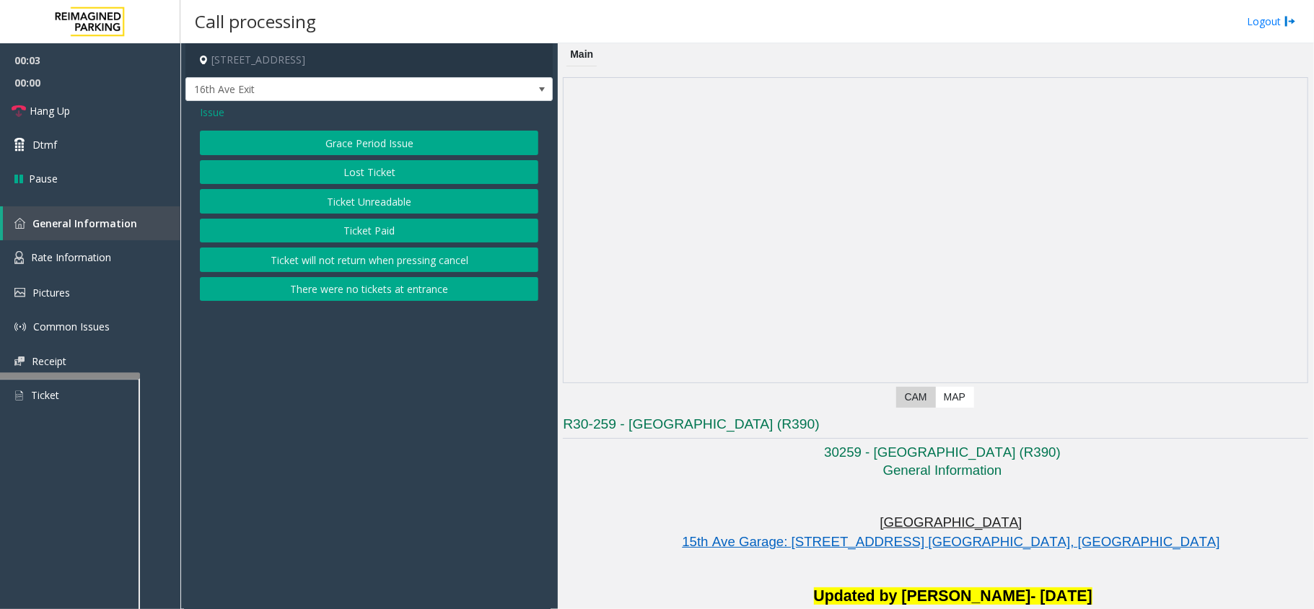
click at [400, 232] on button "Ticket Paid" at bounding box center [369, 231] width 338 height 25
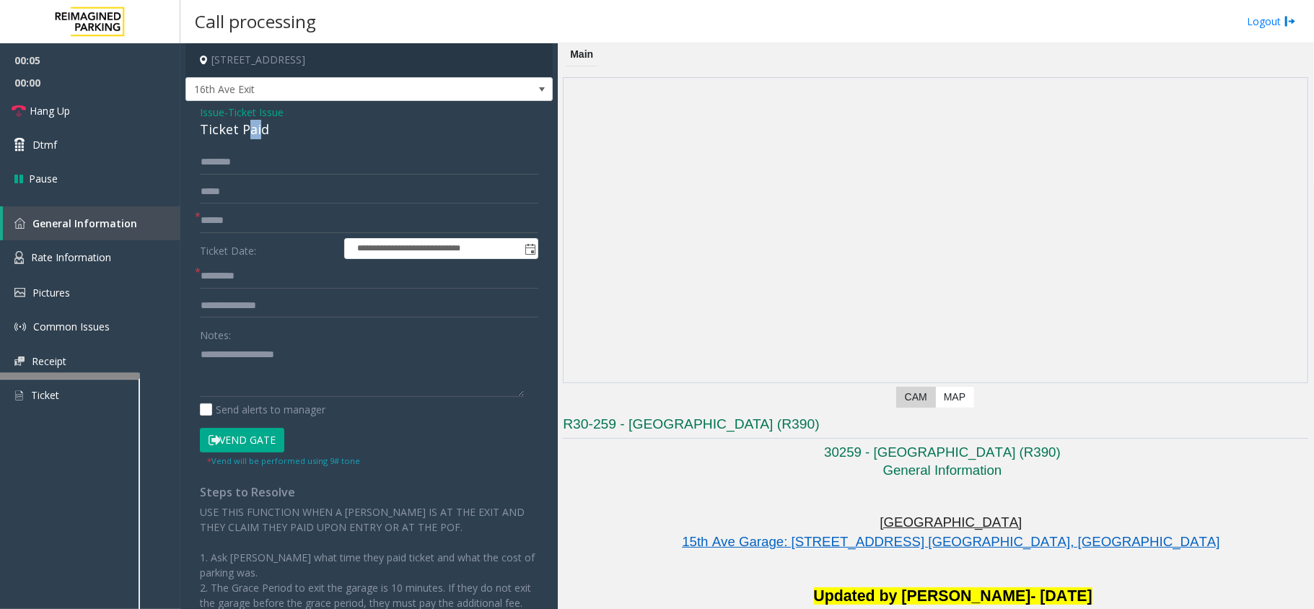
click at [252, 137] on div "Ticket Paid" at bounding box center [369, 129] width 338 height 19
click at [271, 134] on div "Ticket Paid" at bounding box center [369, 129] width 338 height 19
drag, startPoint x: 268, startPoint y: 127, endPoint x: 222, endPoint y: 110, distance: 49.3
click at [200, 114] on div "Issue - Ticket Issue Ticket Paid" at bounding box center [369, 122] width 338 height 35
type textarea "**********"
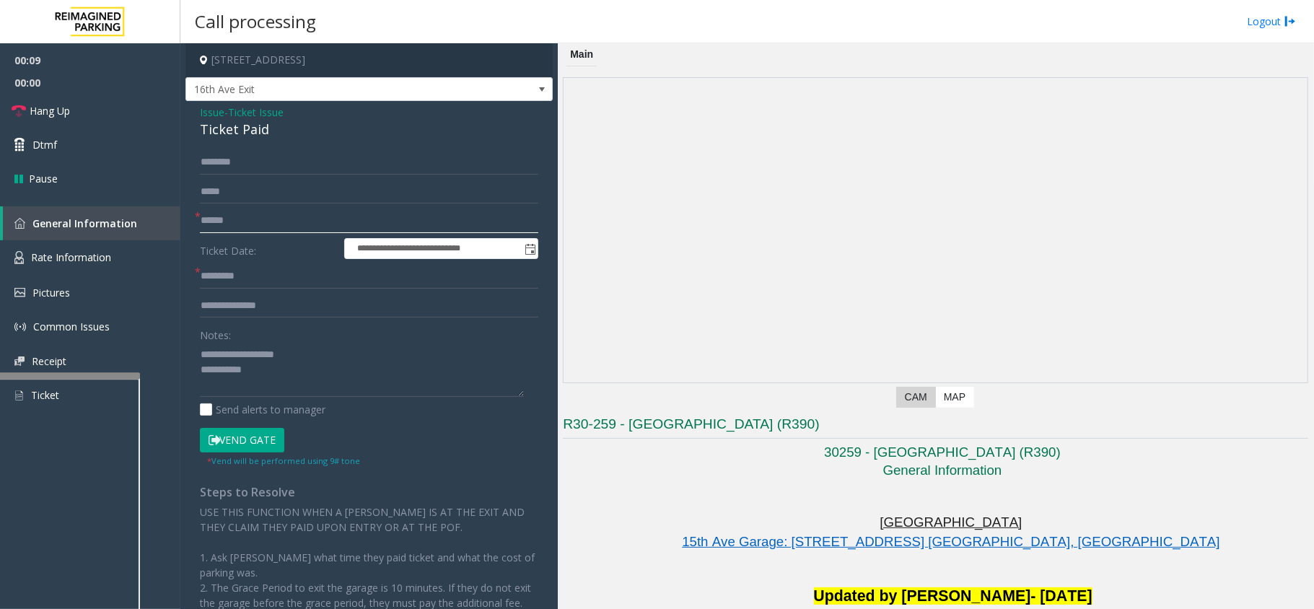
click at [248, 215] on input "text" at bounding box center [369, 221] width 338 height 25
type input "******"
click at [307, 367] on textarea at bounding box center [362, 370] width 324 height 54
type textarea "**********"
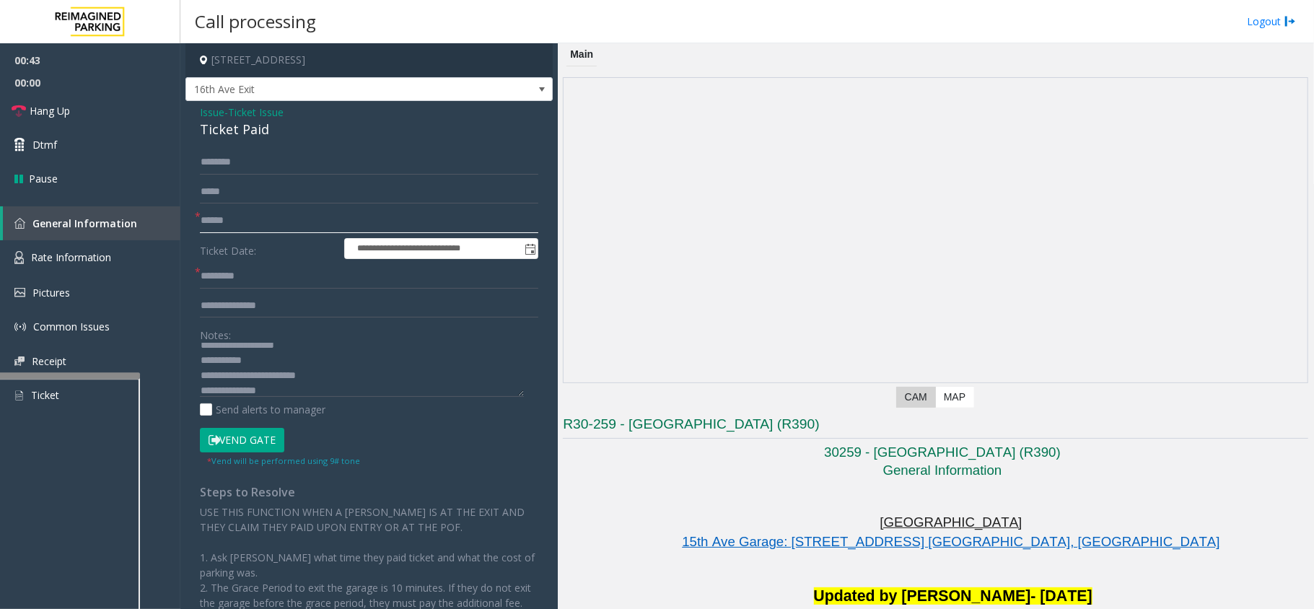
click at [243, 219] on input "******" at bounding box center [369, 221] width 338 height 25
type input "******"
click at [339, 391] on textarea at bounding box center [362, 370] width 324 height 54
click at [324, 307] on input "text" at bounding box center [369, 306] width 338 height 25
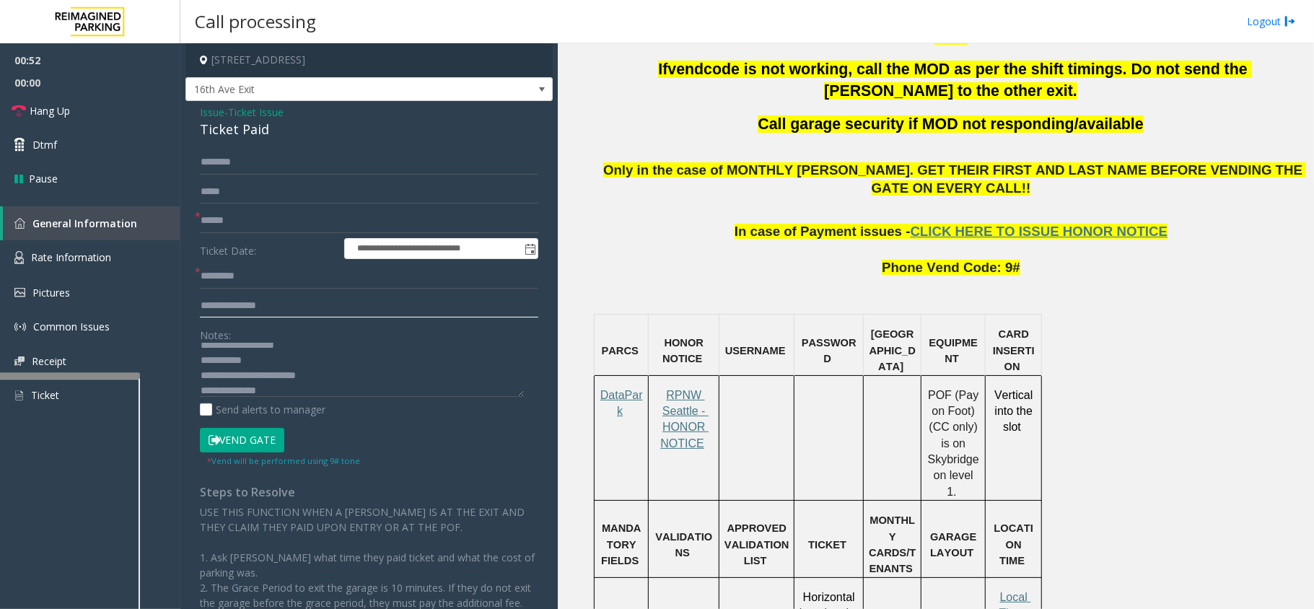
scroll to position [866, 0]
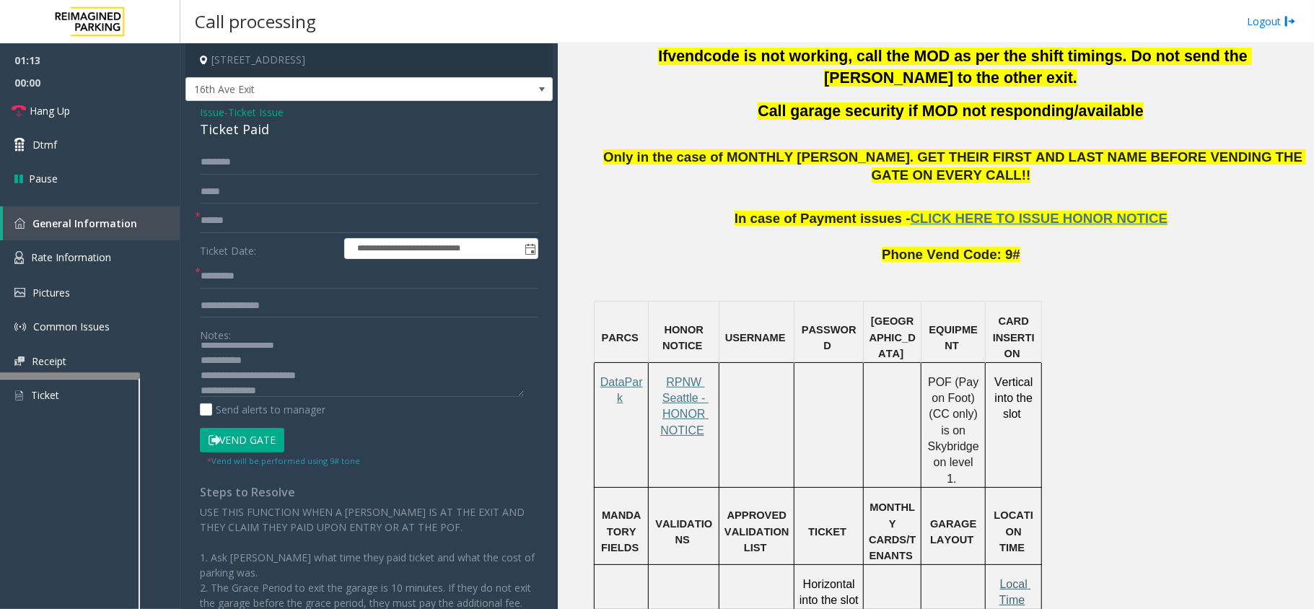
click at [1010, 578] on span "Local Time" at bounding box center [1015, 592] width 32 height 28
click at [296, 310] on input "**********" at bounding box center [369, 306] width 338 height 25
type input "**********"
click at [237, 442] on button "Vend Gate" at bounding box center [242, 440] width 84 height 25
click at [248, 275] on input "text" at bounding box center [369, 276] width 338 height 25
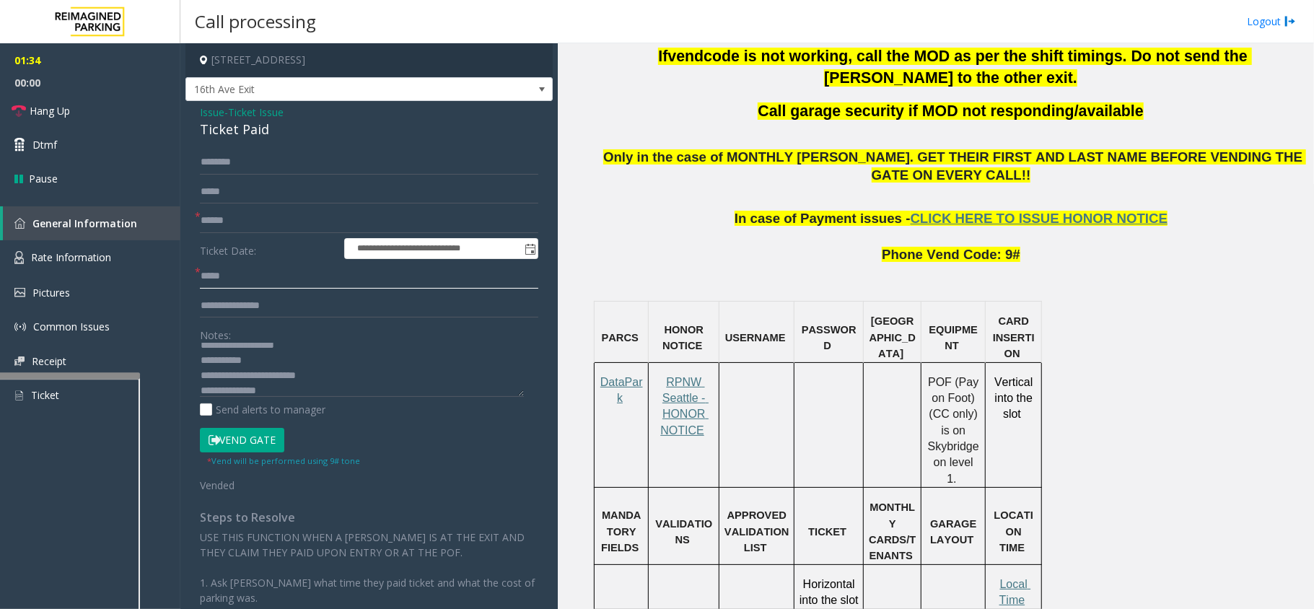
type input "*****"
click at [304, 393] on textarea at bounding box center [362, 370] width 324 height 54
click at [18, 117] on icon at bounding box center [19, 111] width 14 height 14
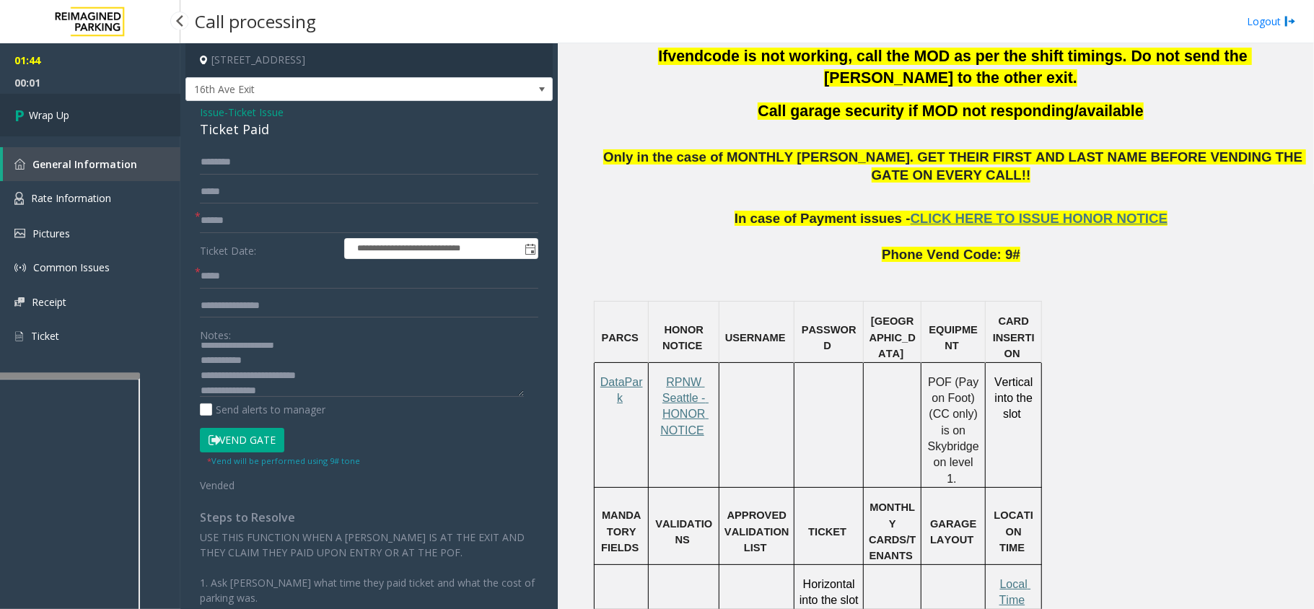
click at [29, 115] on span "Wrap Up" at bounding box center [49, 115] width 40 height 15
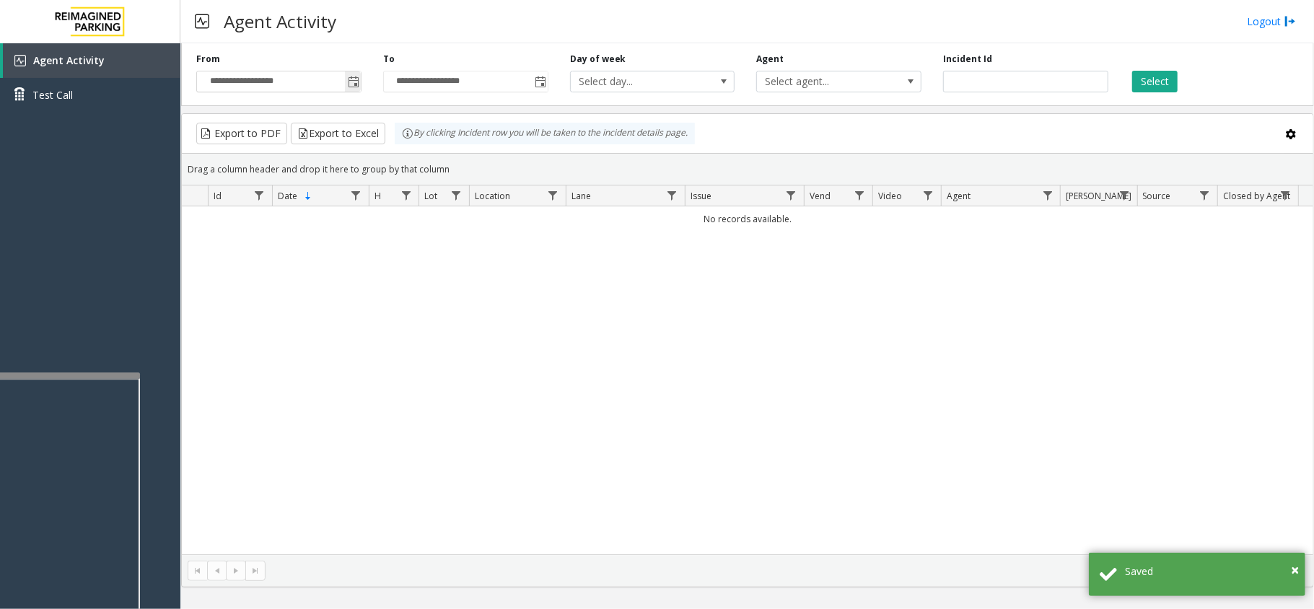
click at [358, 87] on span "Toggle popup" at bounding box center [354, 82] width 12 height 12
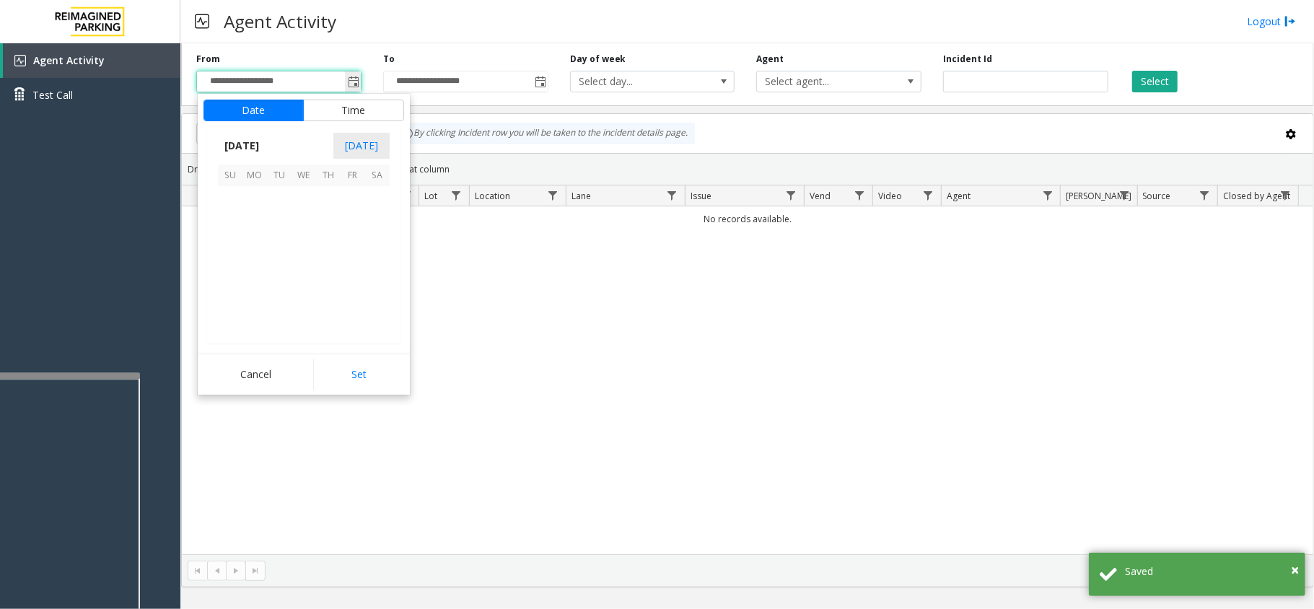
scroll to position [258950, 0]
click at [374, 206] on span "6" at bounding box center [377, 198] width 25 height 25
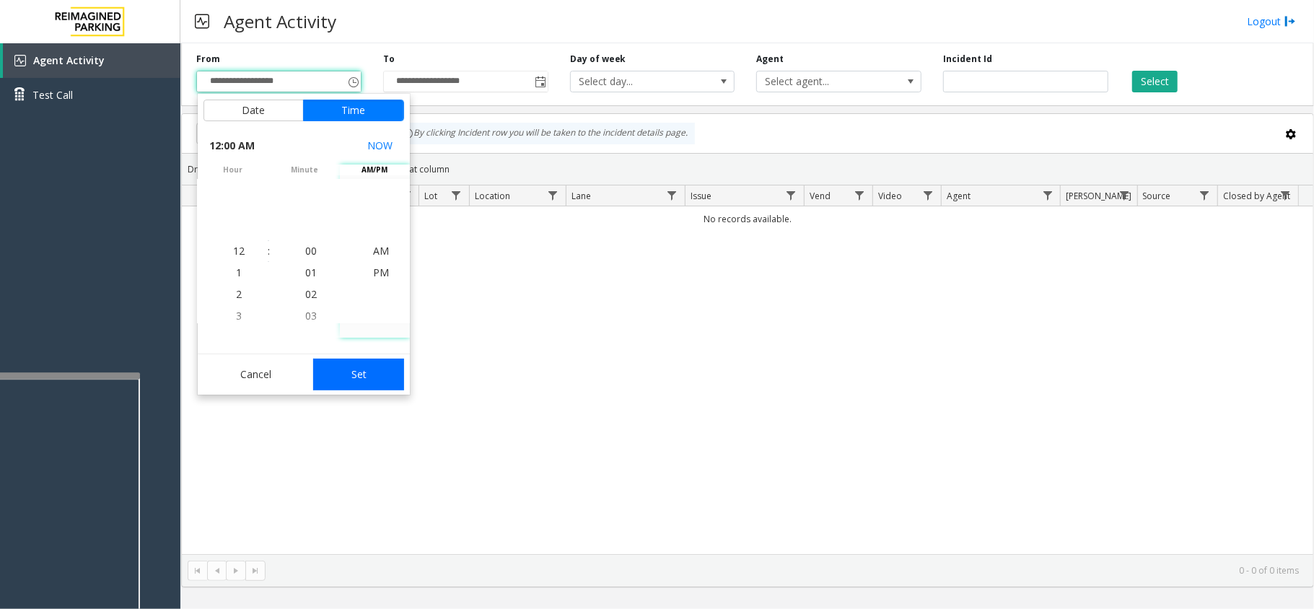
click at [390, 376] on button "Set" at bounding box center [358, 375] width 91 height 32
type input "**********"
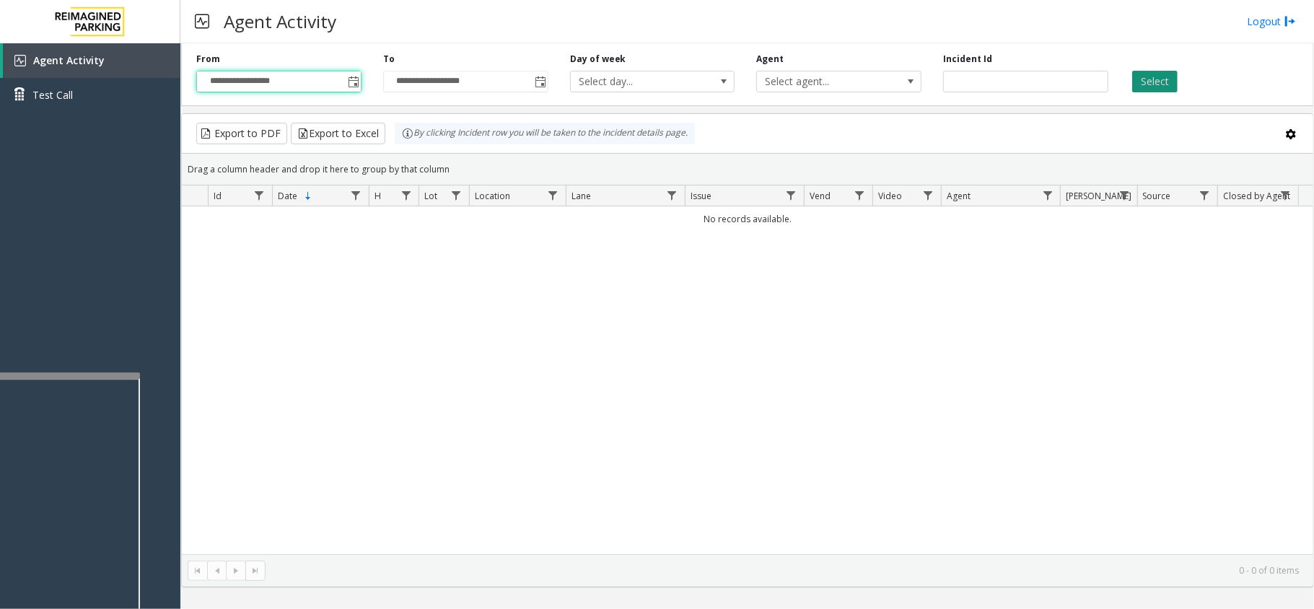
click at [1140, 82] on button "Select" at bounding box center [1154, 82] width 45 height 22
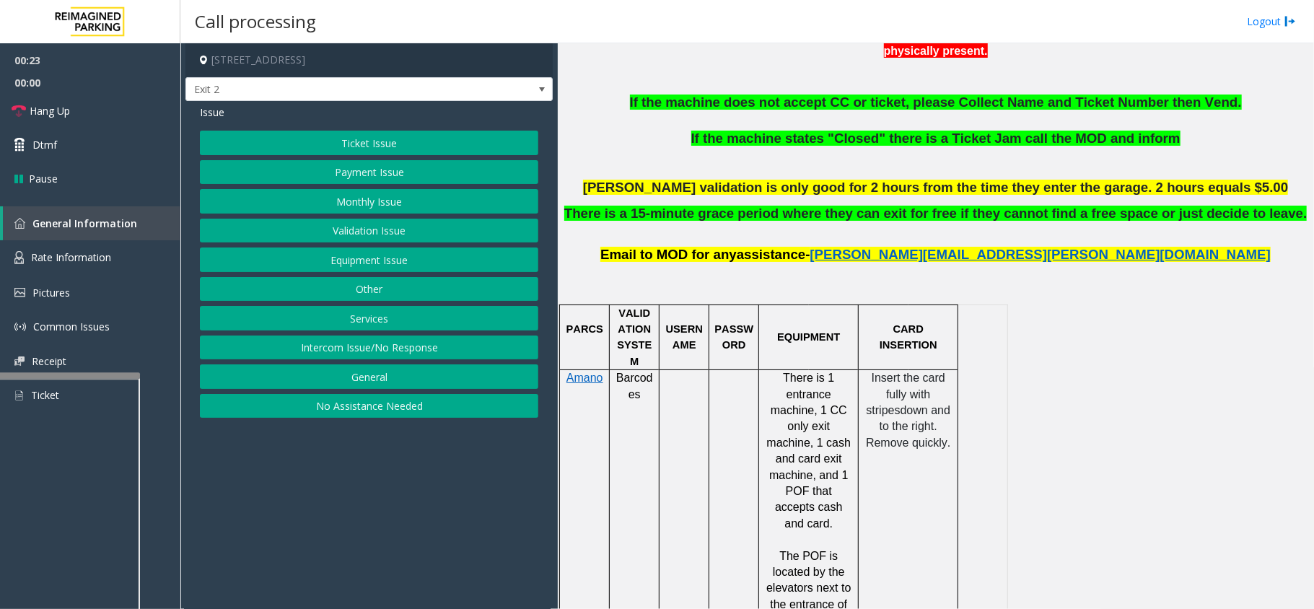
scroll to position [673, 0]
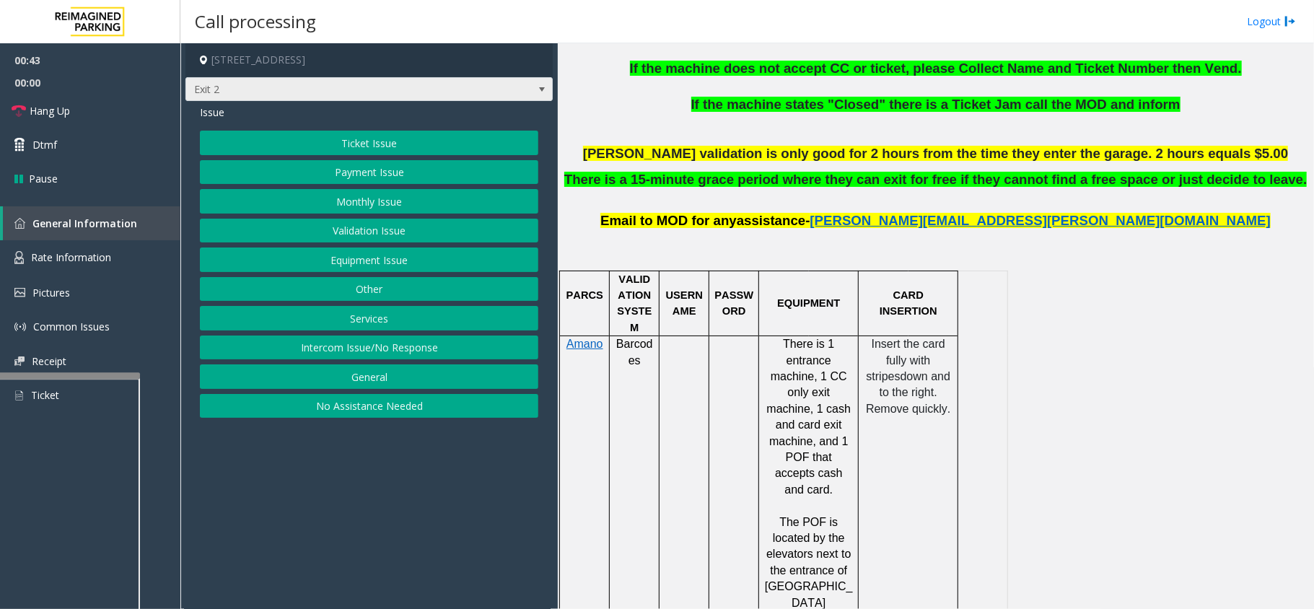
click at [543, 84] on span at bounding box center [542, 90] width 12 height 12
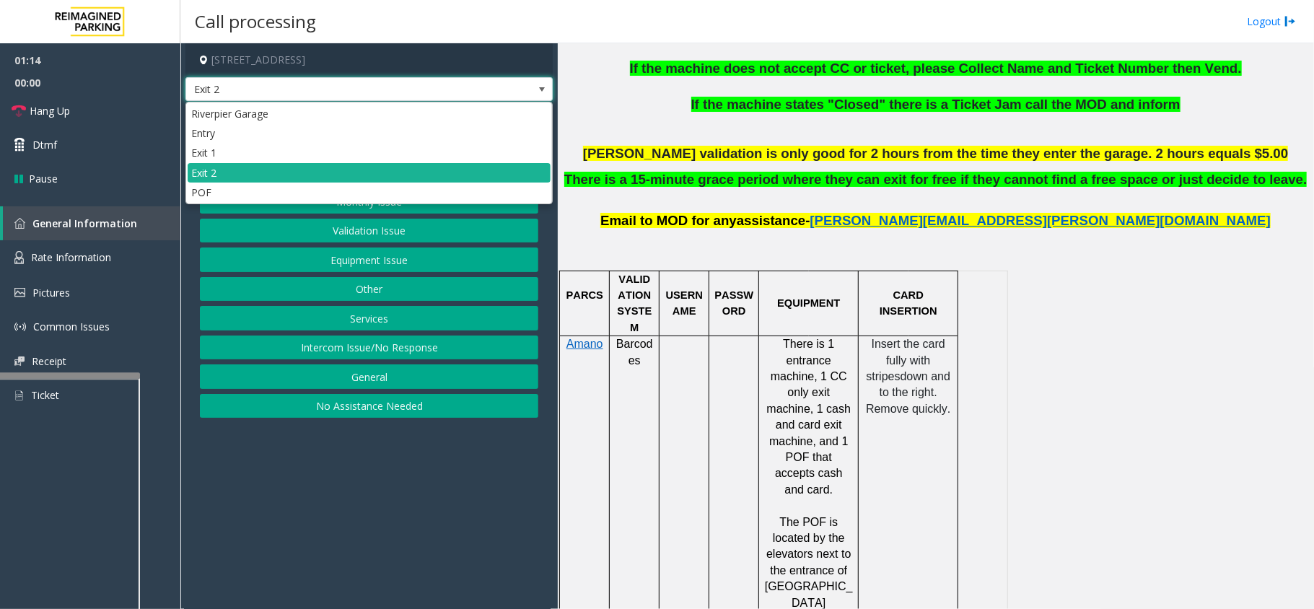
click at [543, 92] on span at bounding box center [542, 90] width 12 height 12
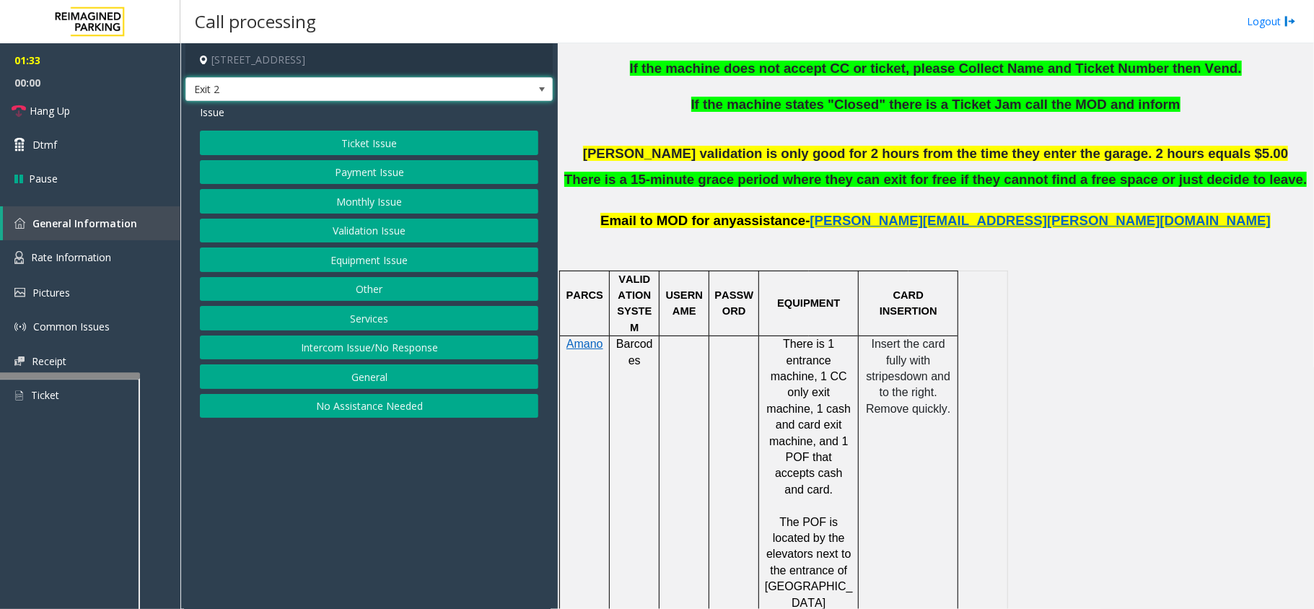
click at [536, 94] on span at bounding box center [542, 90] width 12 height 12
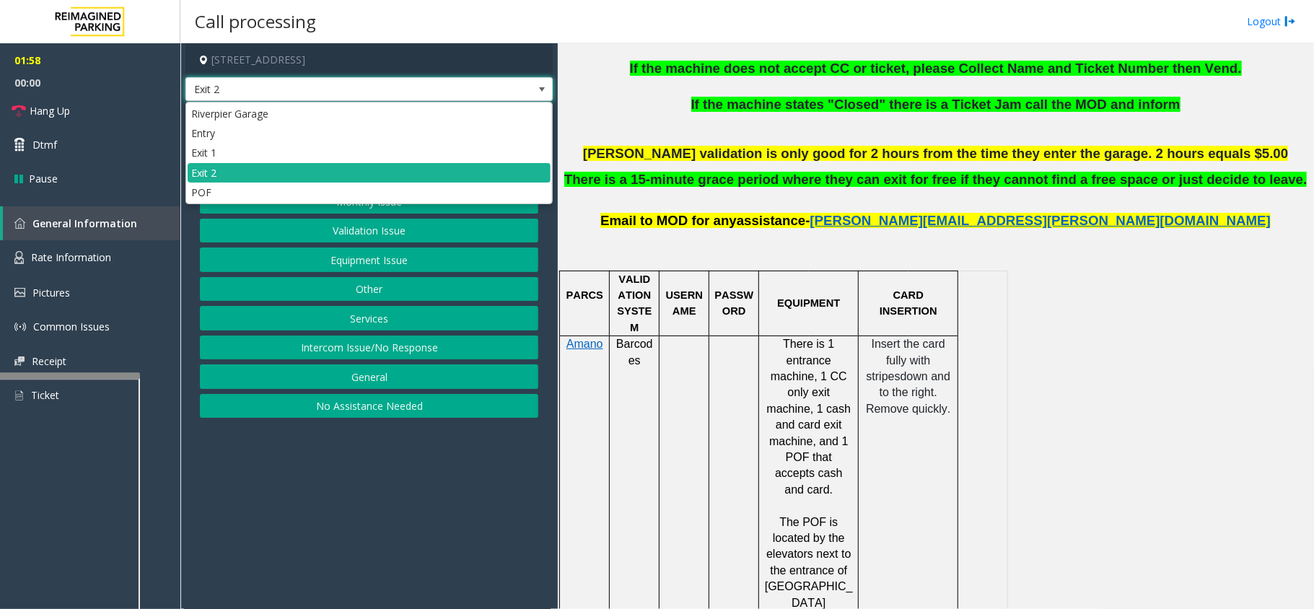
click at [543, 88] on span at bounding box center [542, 90] width 12 height 12
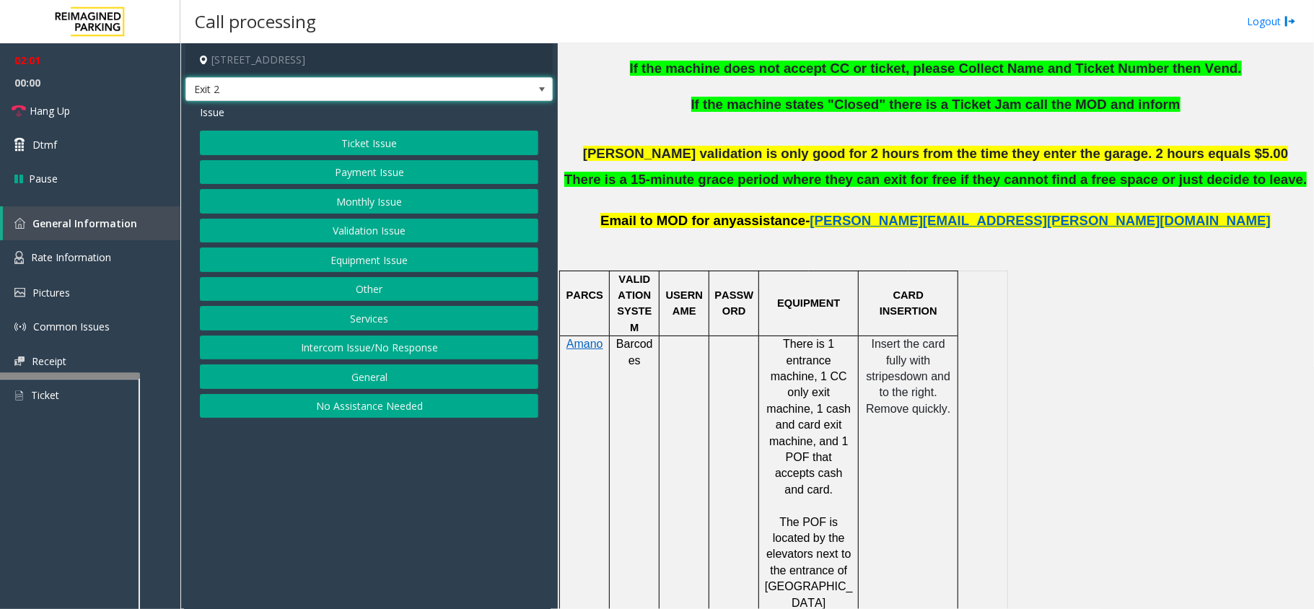
click at [408, 290] on button "Other" at bounding box center [369, 289] width 338 height 25
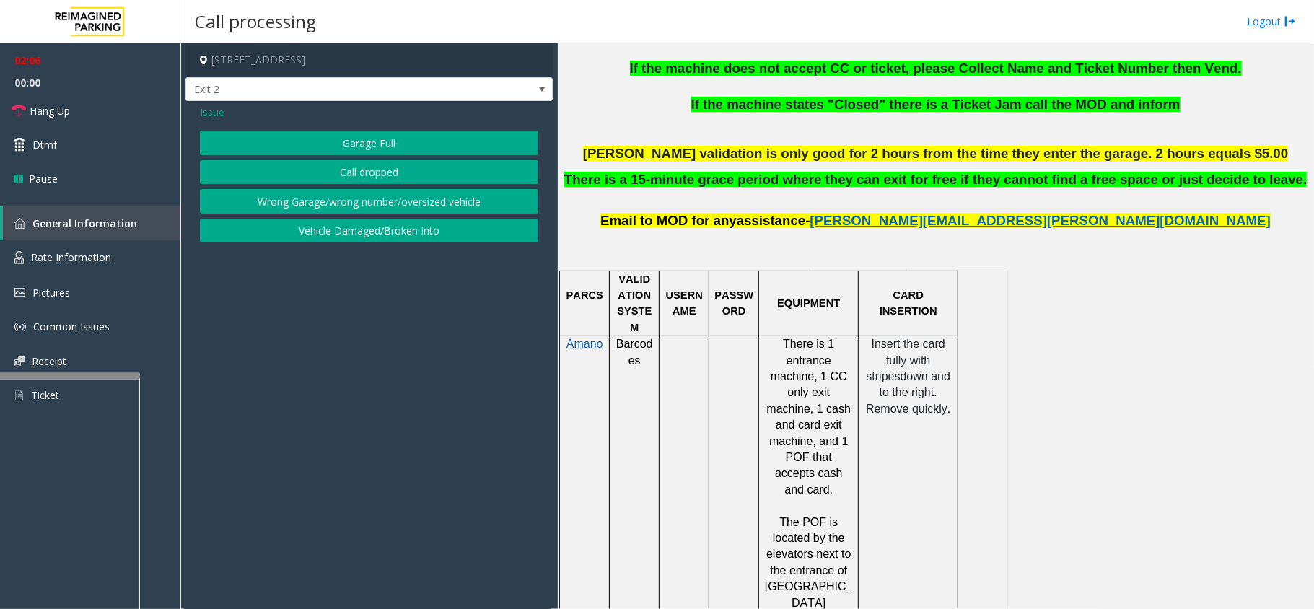
click at [344, 201] on button "Wrong Garage/wrong number/oversized vehicle" at bounding box center [369, 201] width 338 height 25
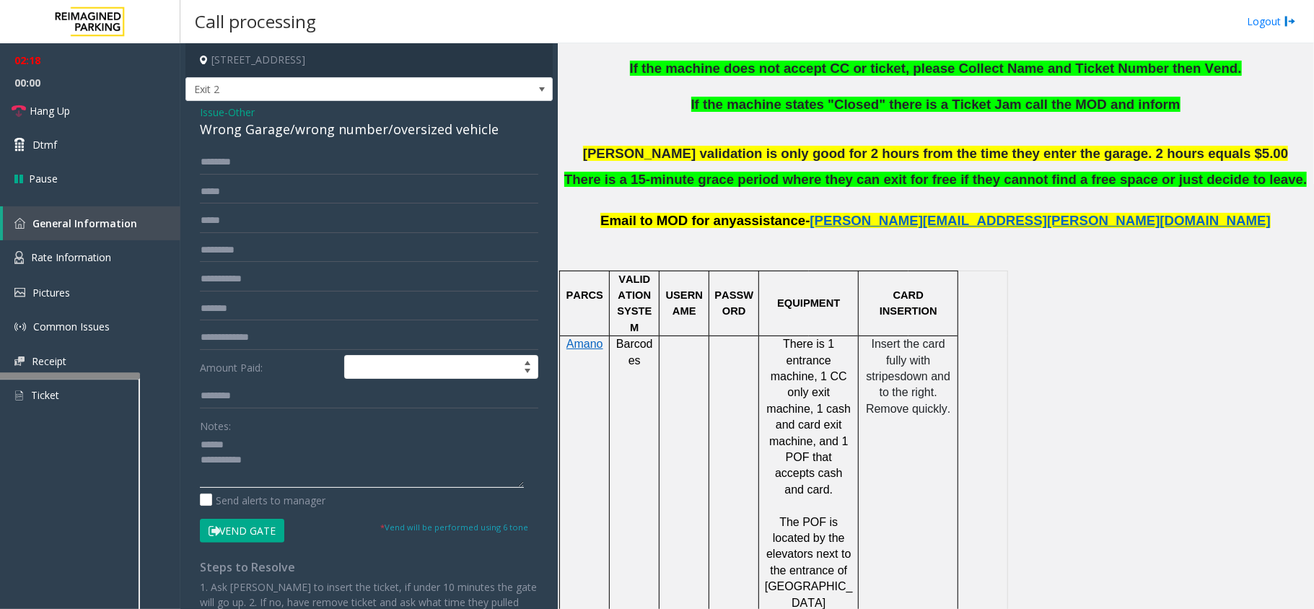
click at [238, 449] on textarea at bounding box center [362, 461] width 324 height 54
click at [278, 469] on textarea at bounding box center [362, 461] width 324 height 54
click at [19, 118] on link "Hang Up" at bounding box center [90, 111] width 180 height 34
click at [289, 466] on textarea at bounding box center [362, 461] width 324 height 54
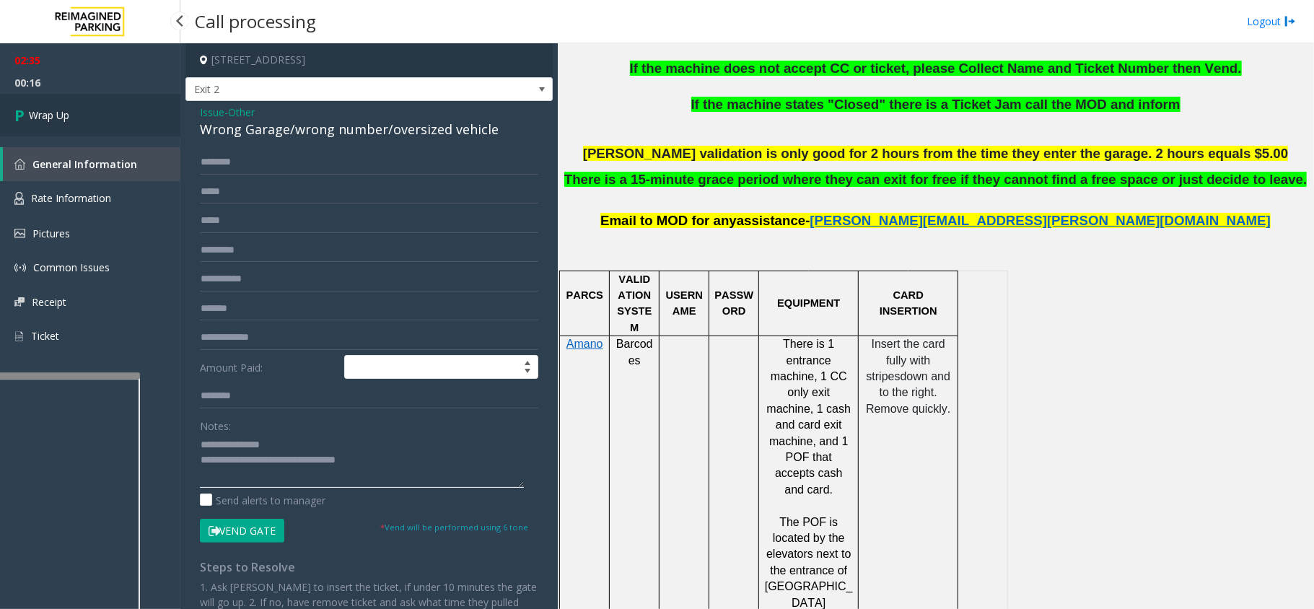
type textarea "**********"
click at [35, 120] on span "Wrap Up" at bounding box center [49, 115] width 40 height 15
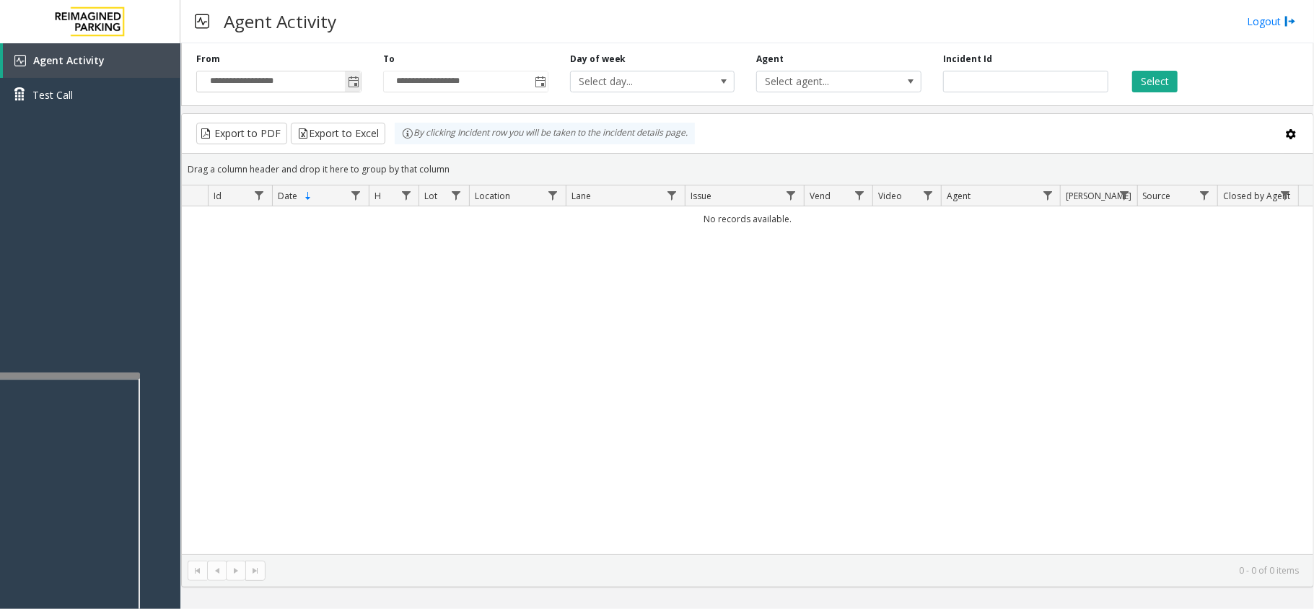
click at [350, 84] on span "Toggle popup" at bounding box center [354, 82] width 12 height 12
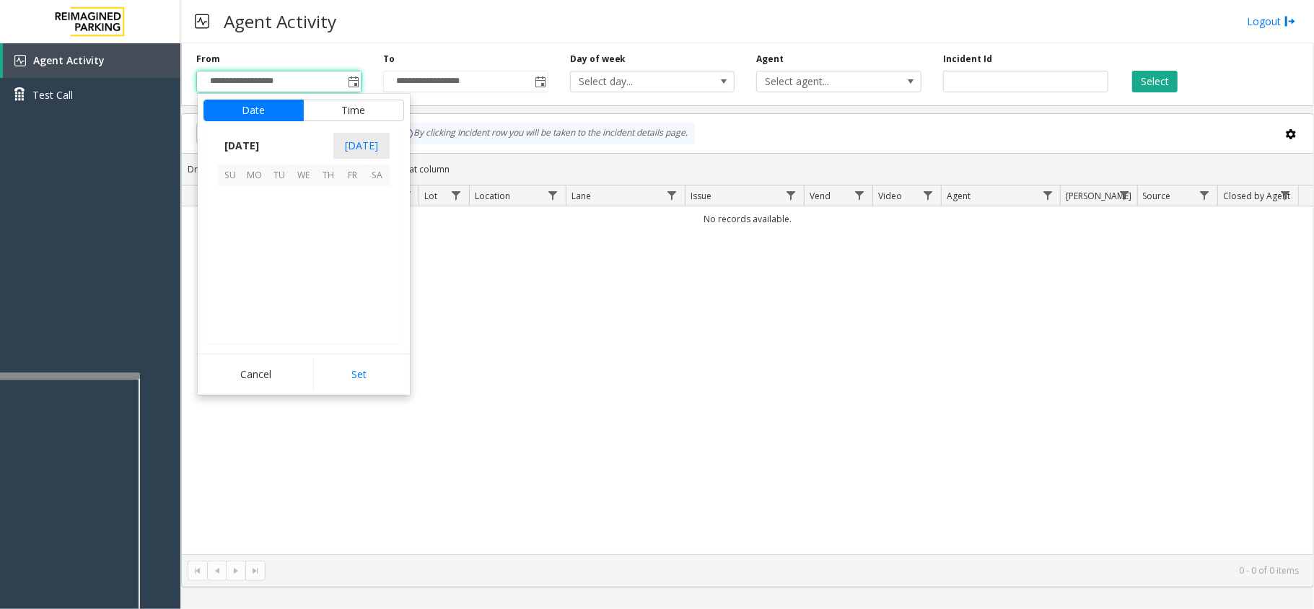
scroll to position [258950, 0]
click at [281, 199] on span "2" at bounding box center [279, 198] width 25 height 25
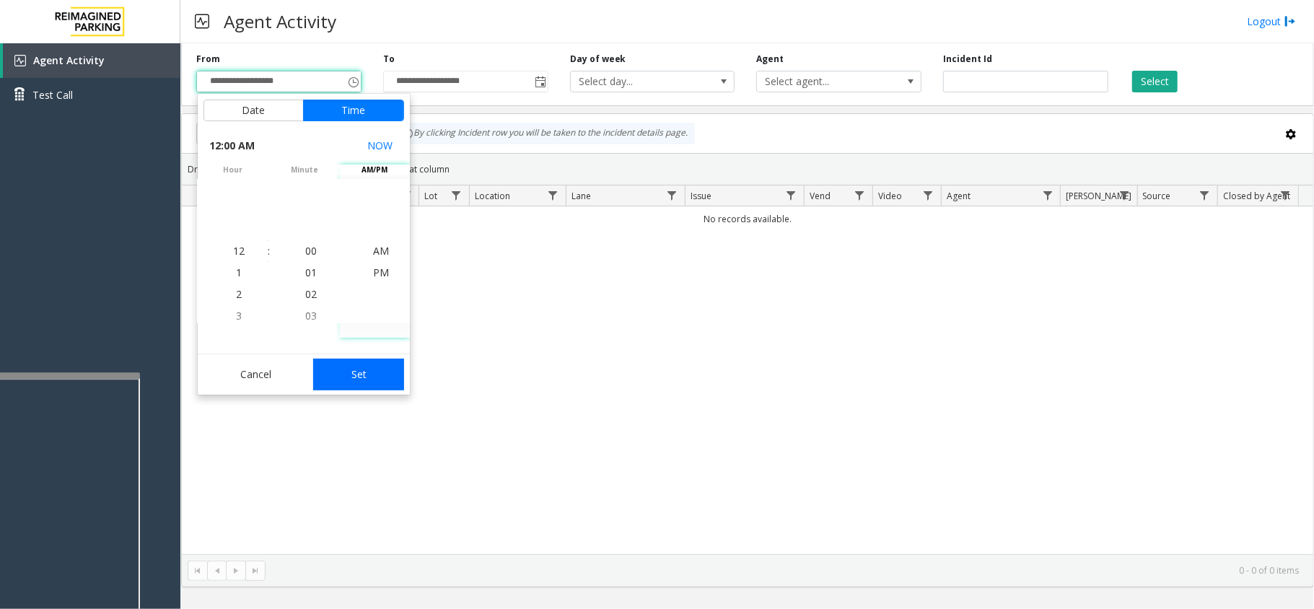
click at [374, 364] on button "Set" at bounding box center [358, 375] width 91 height 32
type input "**********"
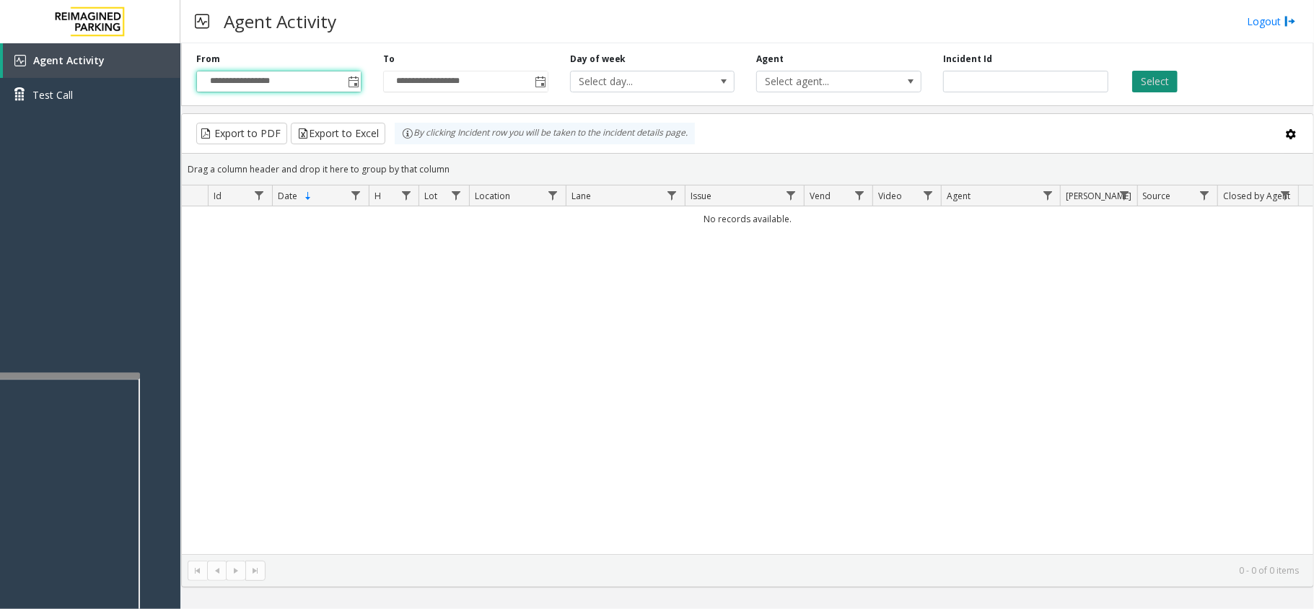
click at [1152, 75] on button "Select" at bounding box center [1154, 82] width 45 height 22
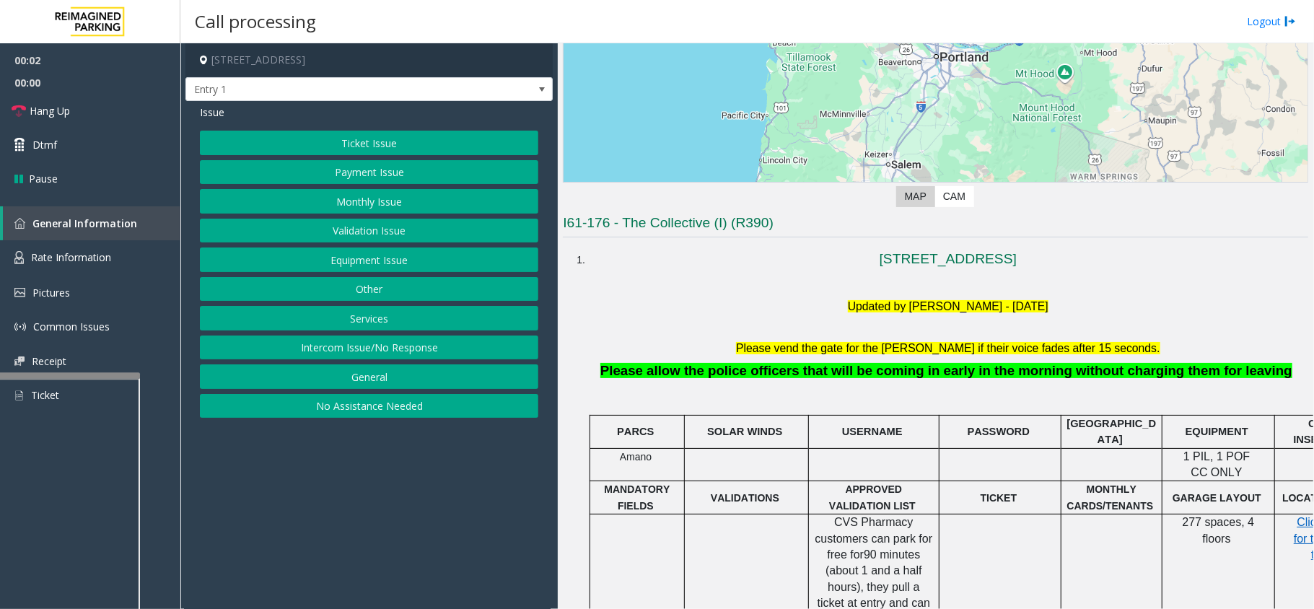
scroll to position [289, 0]
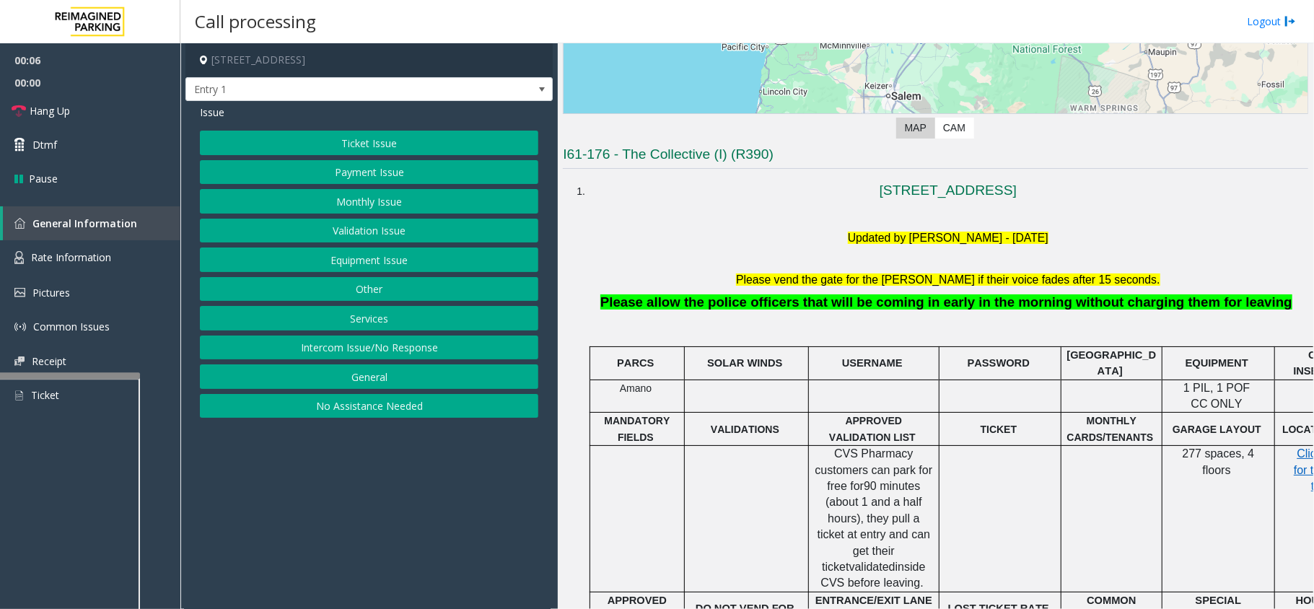
click at [413, 413] on button "No Assistance Needed" at bounding box center [369, 406] width 338 height 25
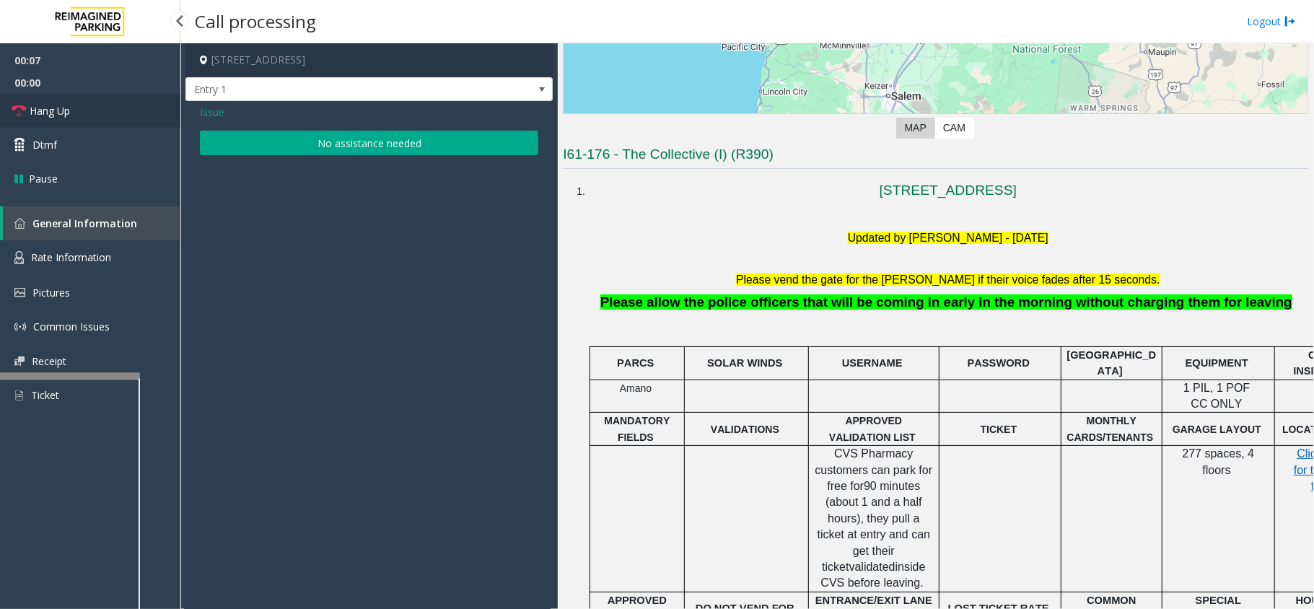
click at [14, 113] on icon at bounding box center [19, 111] width 14 height 14
click at [418, 149] on button "No assistance needed" at bounding box center [369, 143] width 338 height 25
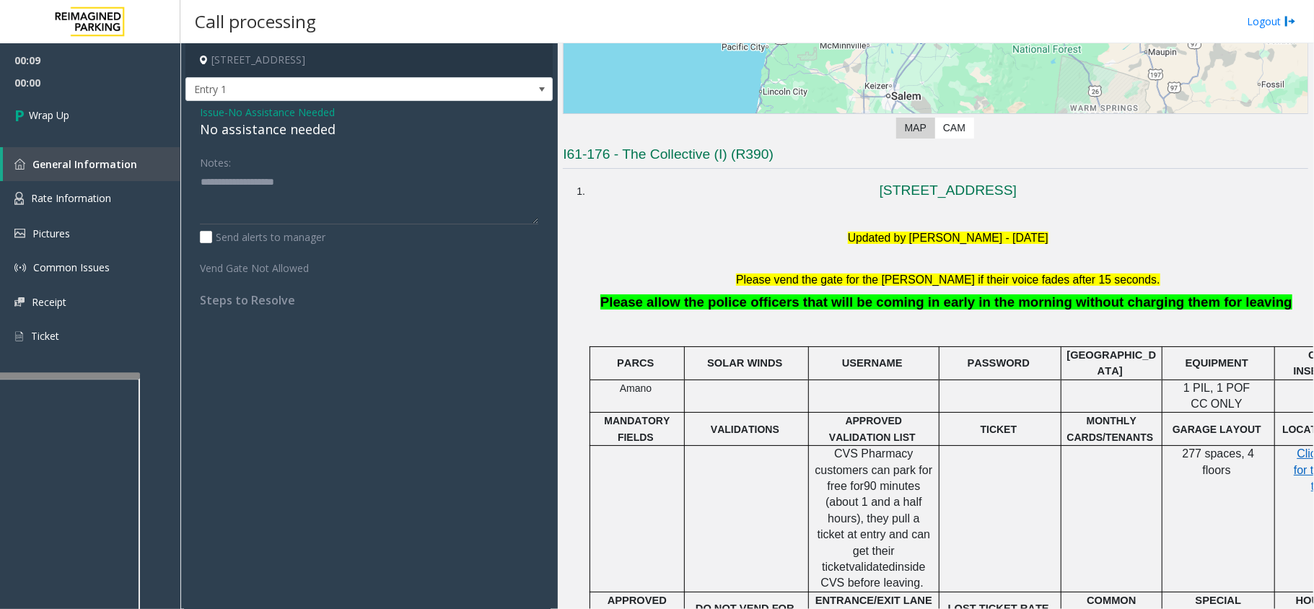
click at [292, 131] on div "No assistance needed" at bounding box center [369, 129] width 338 height 19
type textarea "**********"
click at [39, 116] on span "Wrap Up" at bounding box center [49, 115] width 40 height 15
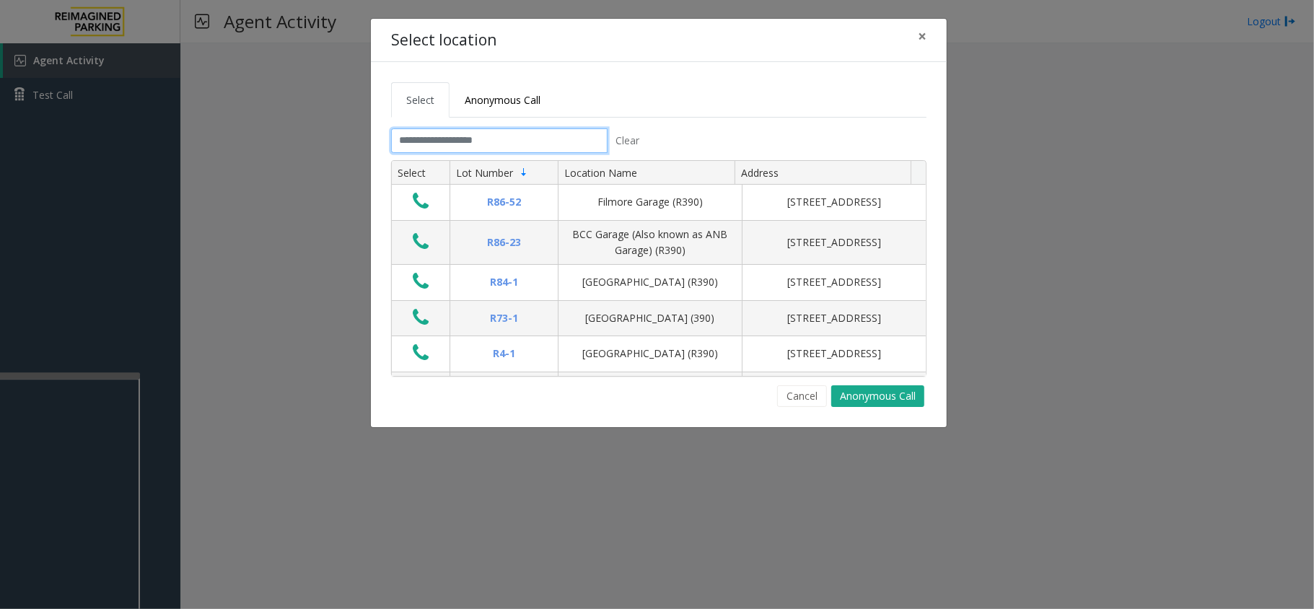
click at [417, 145] on input "text" at bounding box center [499, 140] width 216 height 25
click at [569, 140] on input "text" at bounding box center [499, 140] width 216 height 25
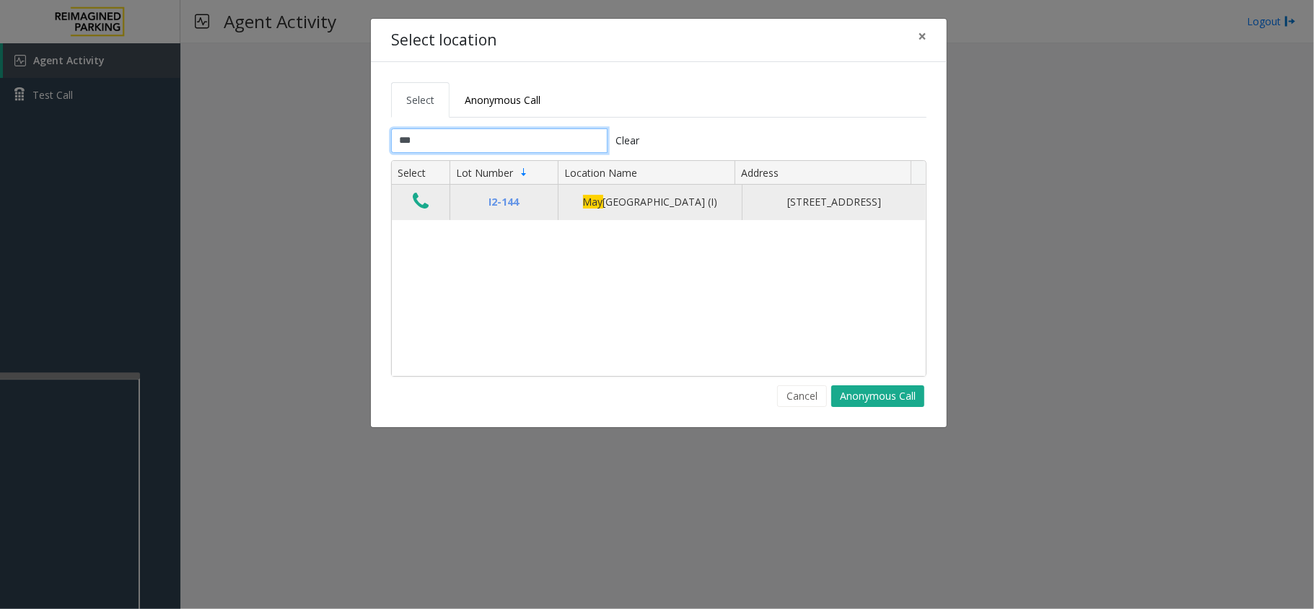
type input "***"
click at [429, 211] on icon "Data table" at bounding box center [421, 201] width 16 height 20
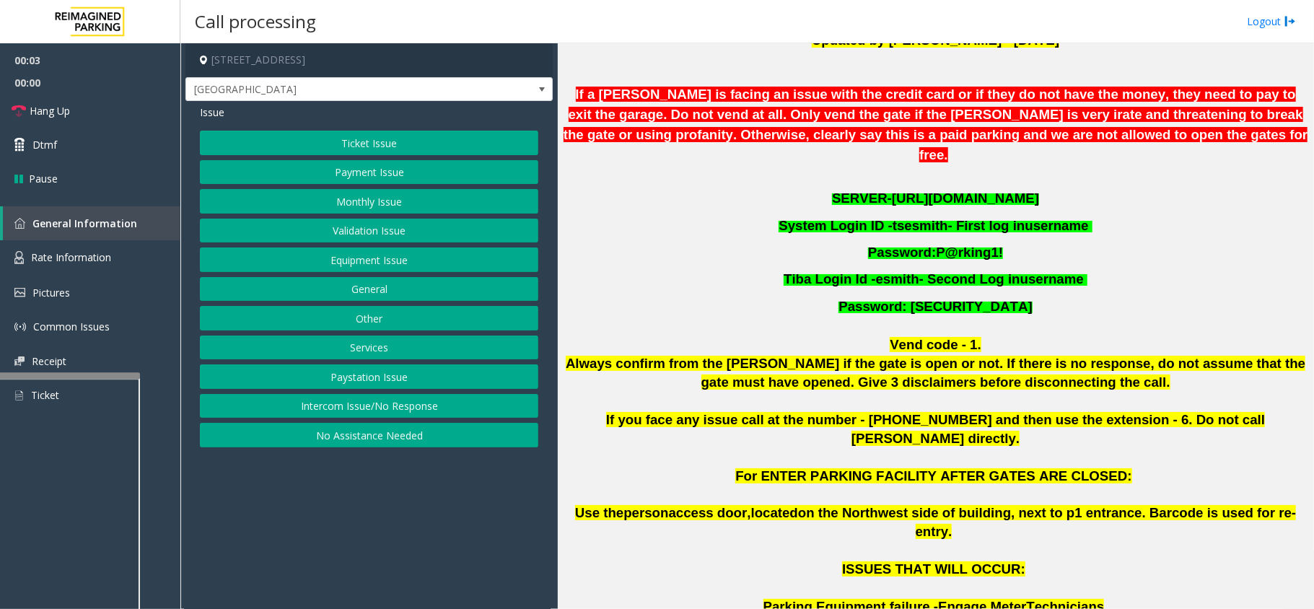
scroll to position [481, 0]
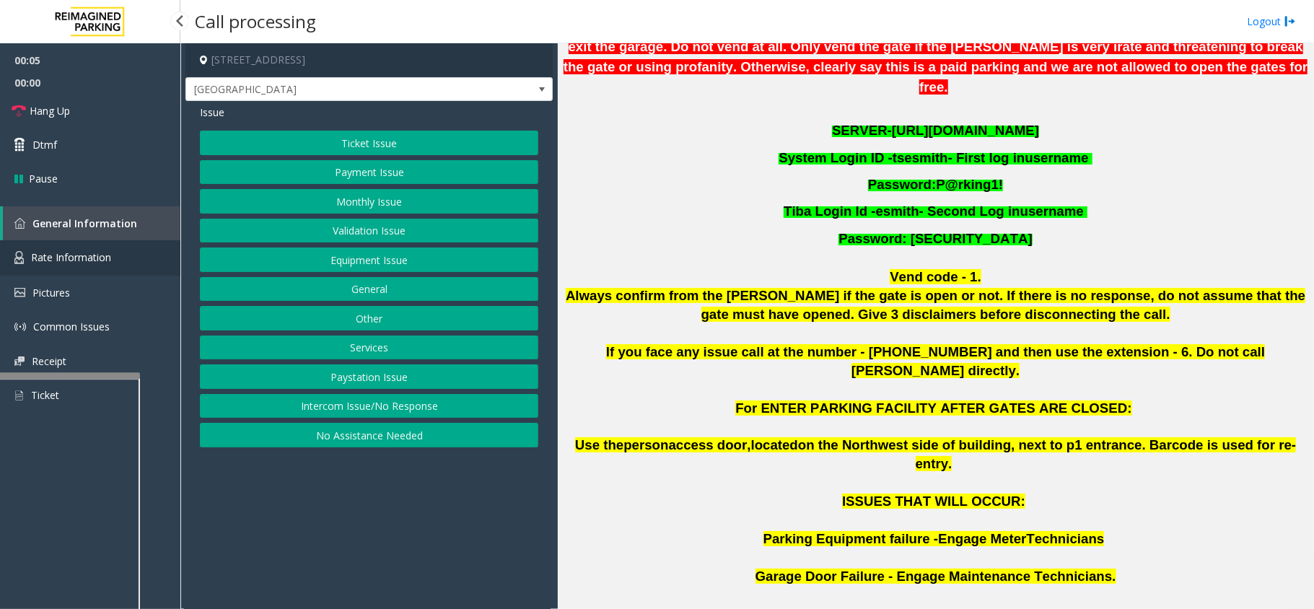
click at [44, 253] on span "Rate Information" at bounding box center [71, 257] width 80 height 14
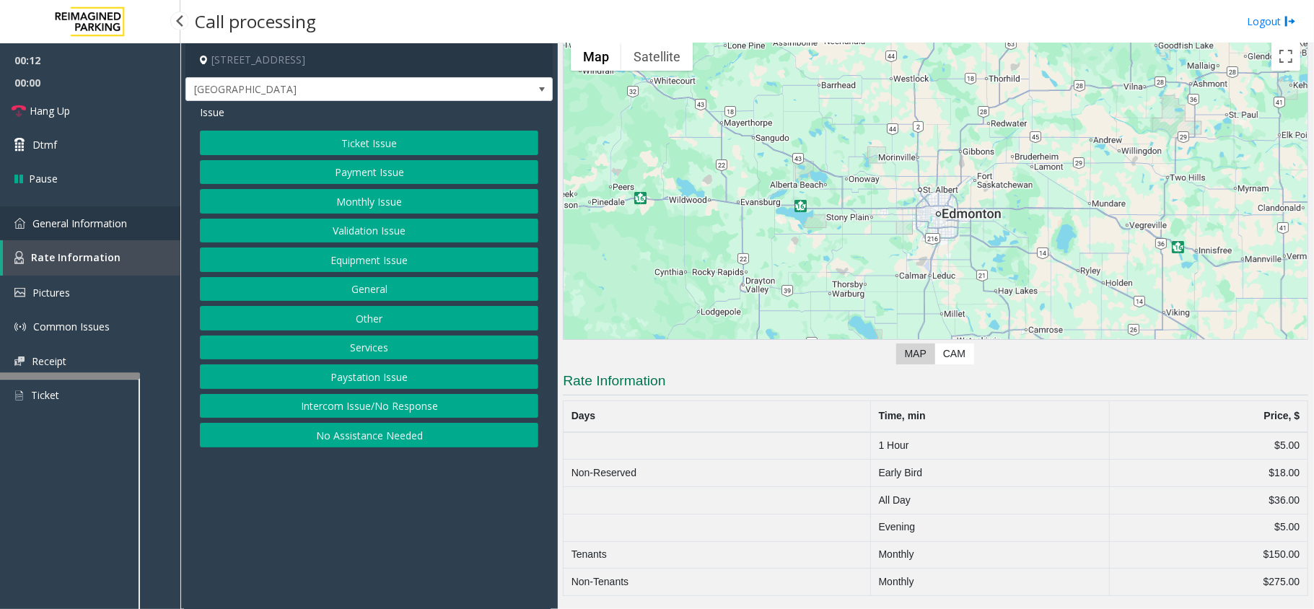
click at [53, 218] on span "General Information" at bounding box center [79, 223] width 95 height 14
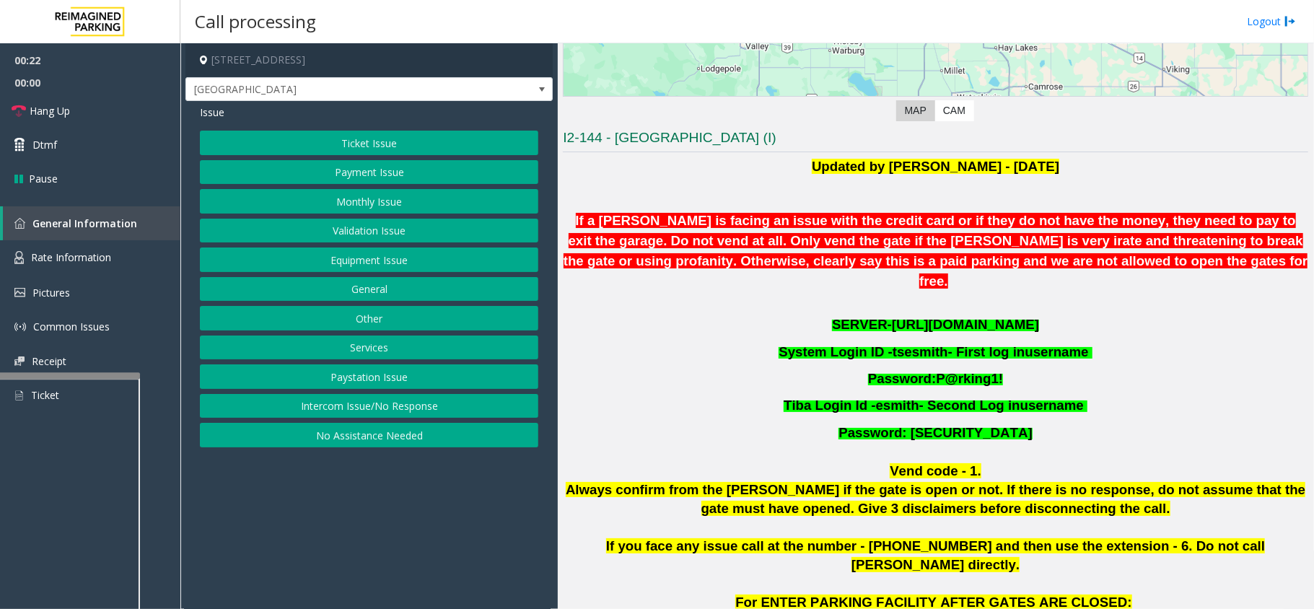
scroll to position [227, 0]
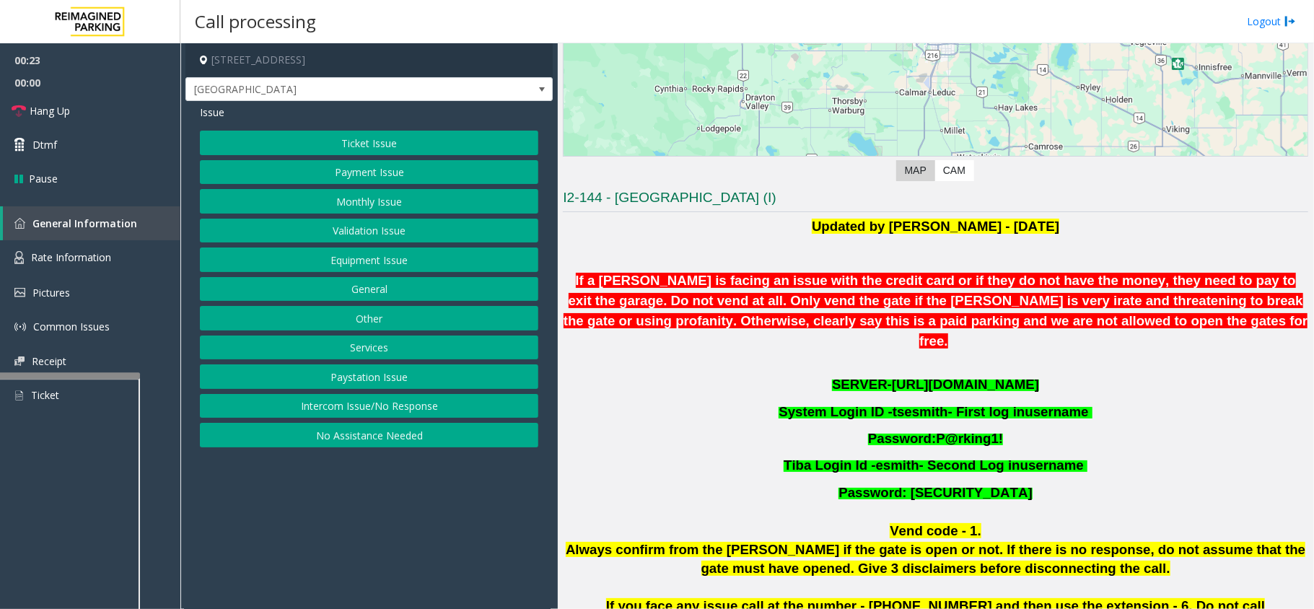
click at [1139, 425] on p "Password: P@rking1!" at bounding box center [935, 438] width 745 height 27
click at [898, 377] on span "https://mayfairsouth.tibacloud.ca/" at bounding box center [965, 384] width 147 height 15
click at [538, 88] on span at bounding box center [542, 90] width 12 height 12
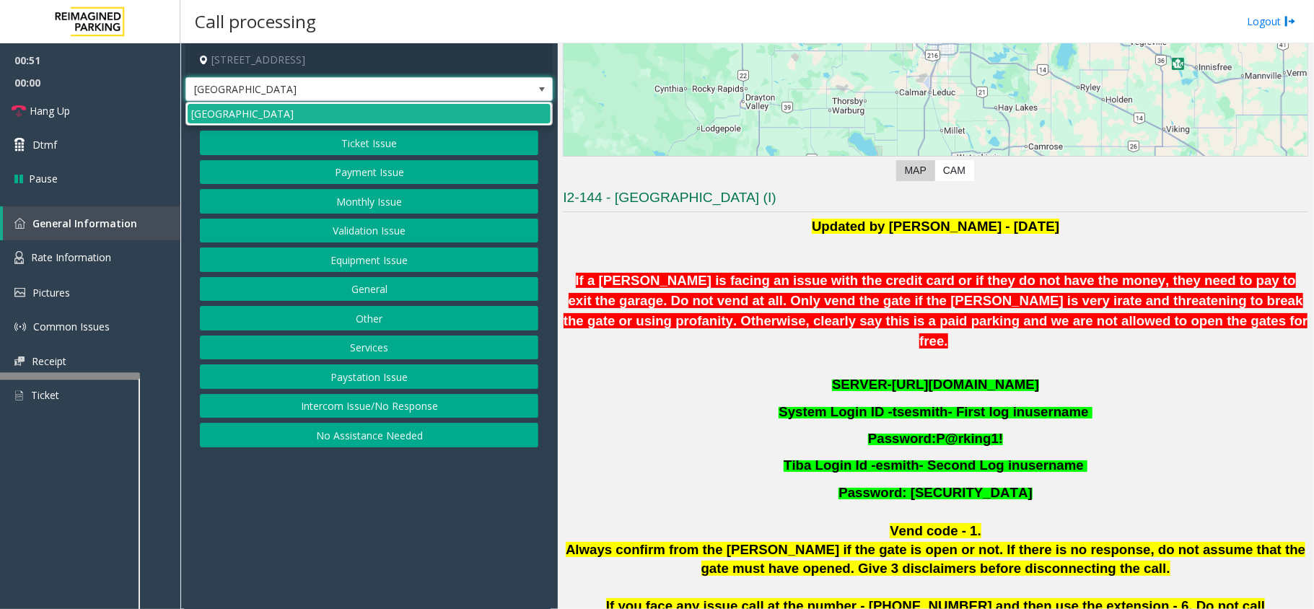
click at [538, 88] on span at bounding box center [542, 90] width 12 height 12
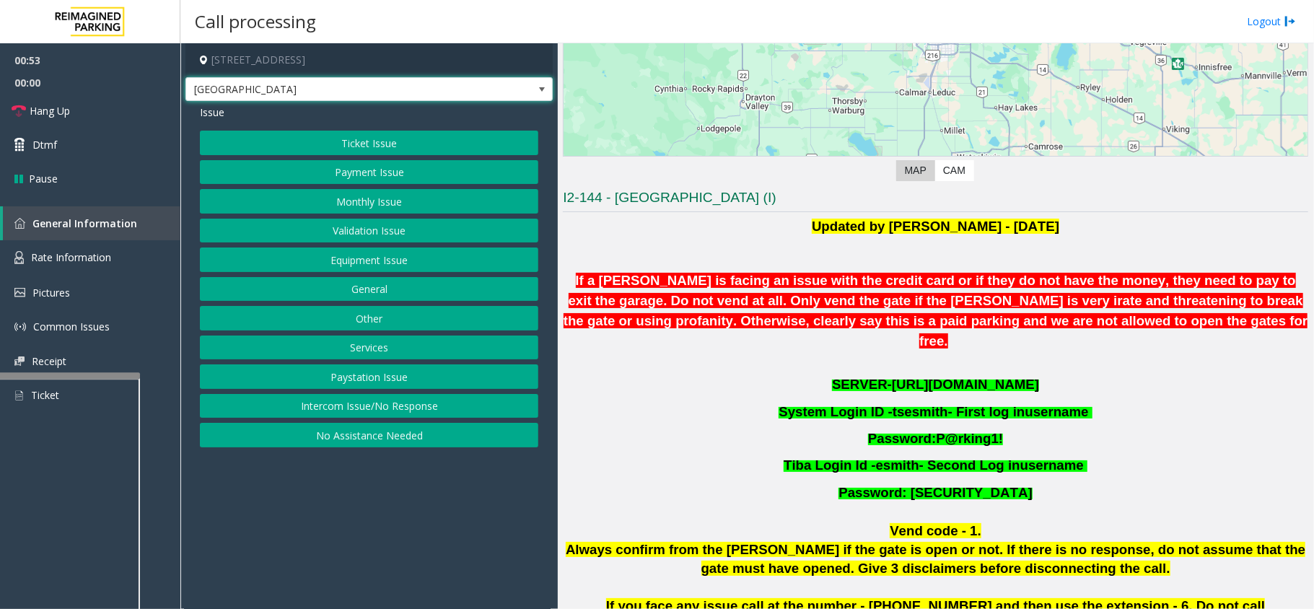
click at [540, 89] on span at bounding box center [542, 90] width 12 height 12
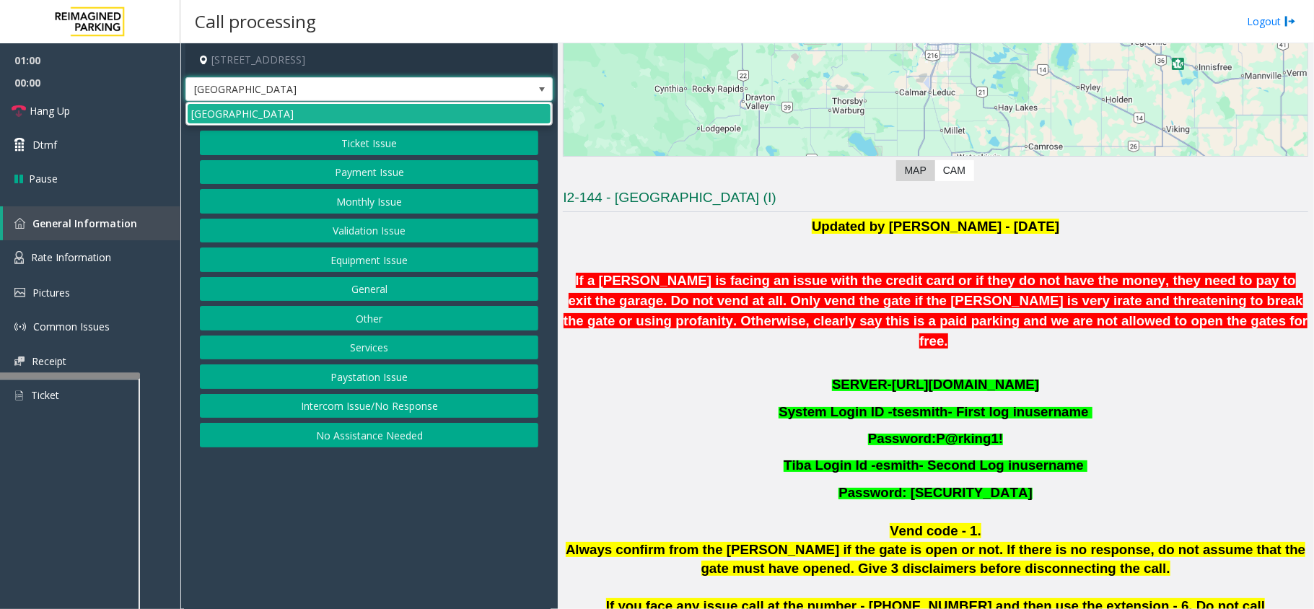
click at [538, 88] on span at bounding box center [542, 90] width 12 height 12
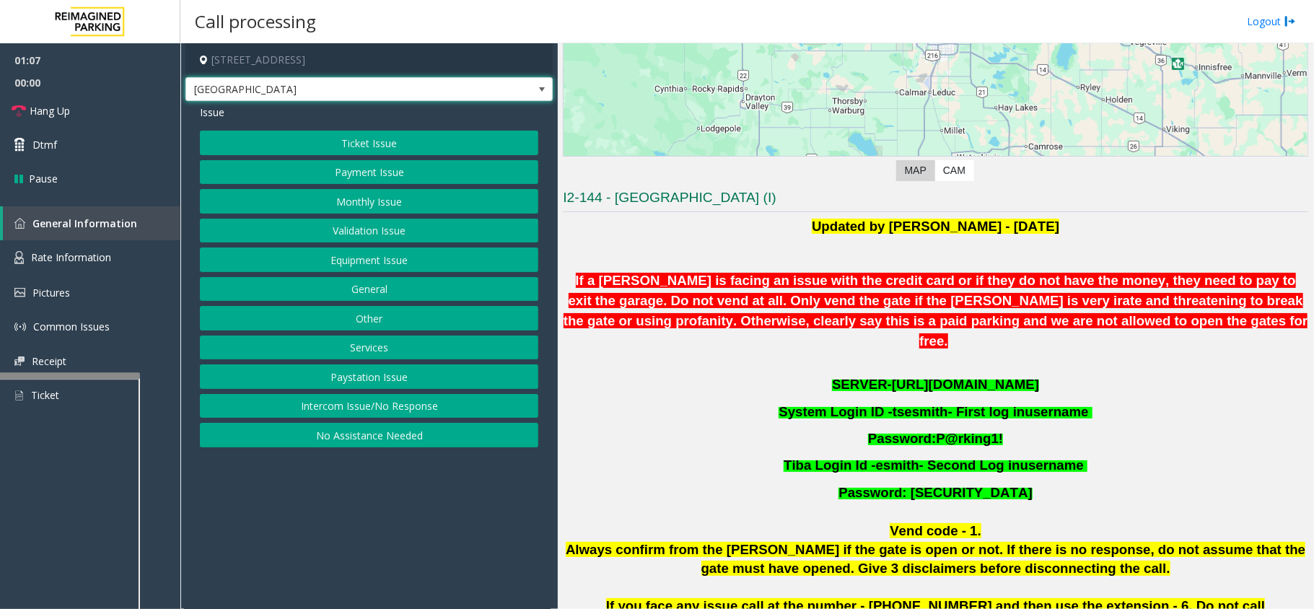
click at [543, 91] on span at bounding box center [542, 90] width 12 height 12
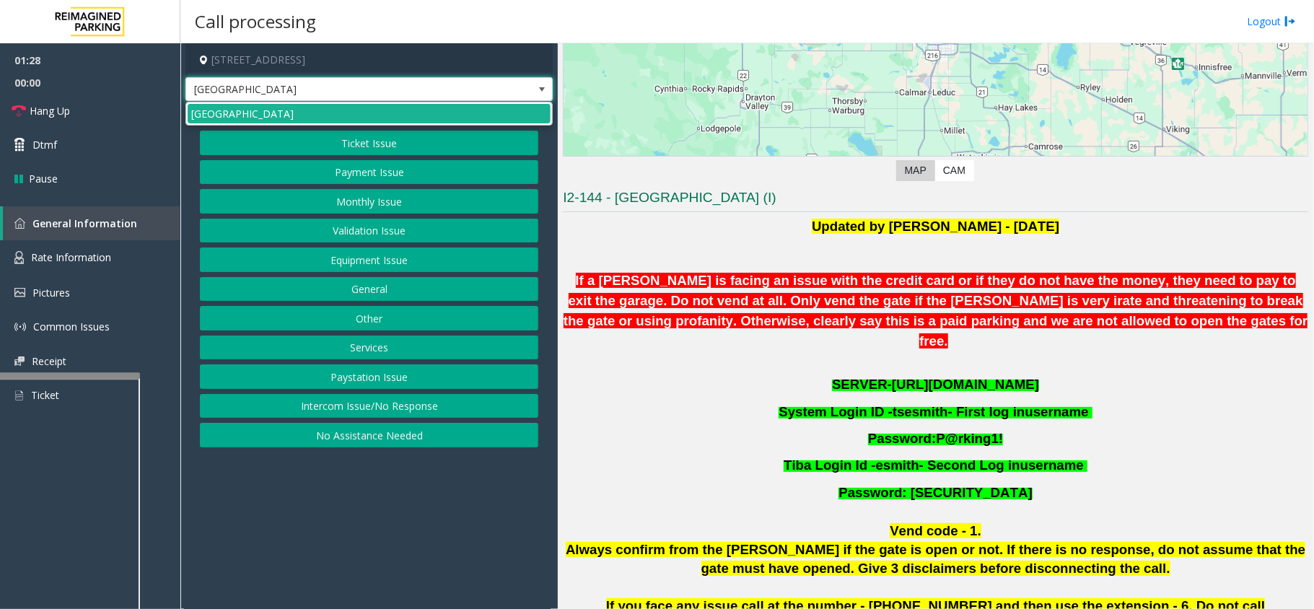
click at [1118, 402] on p "System Login ID - tsesmith - First log in username" at bounding box center [935, 411] width 745 height 27
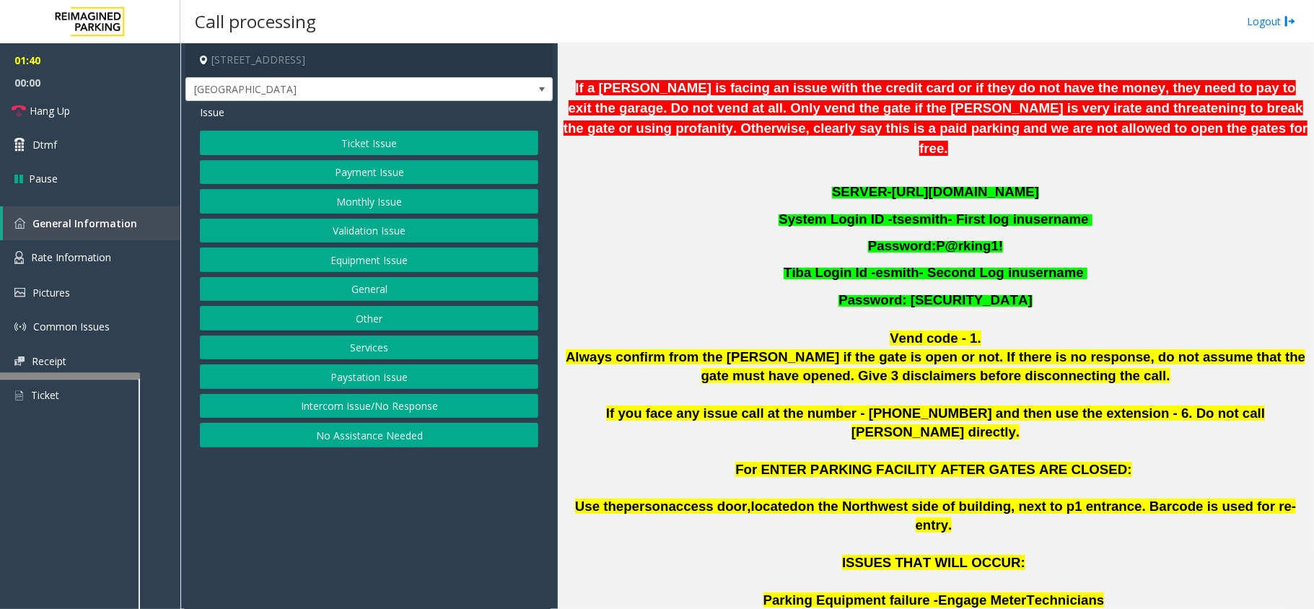
scroll to position [323, 0]
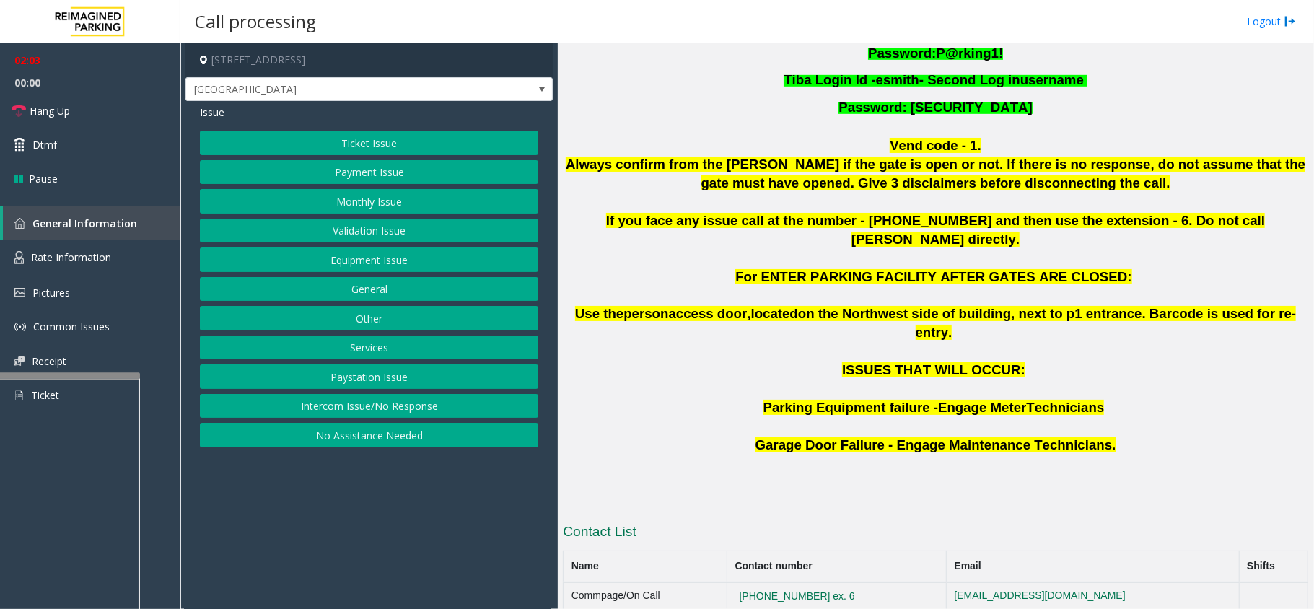
scroll to position [708, 0]
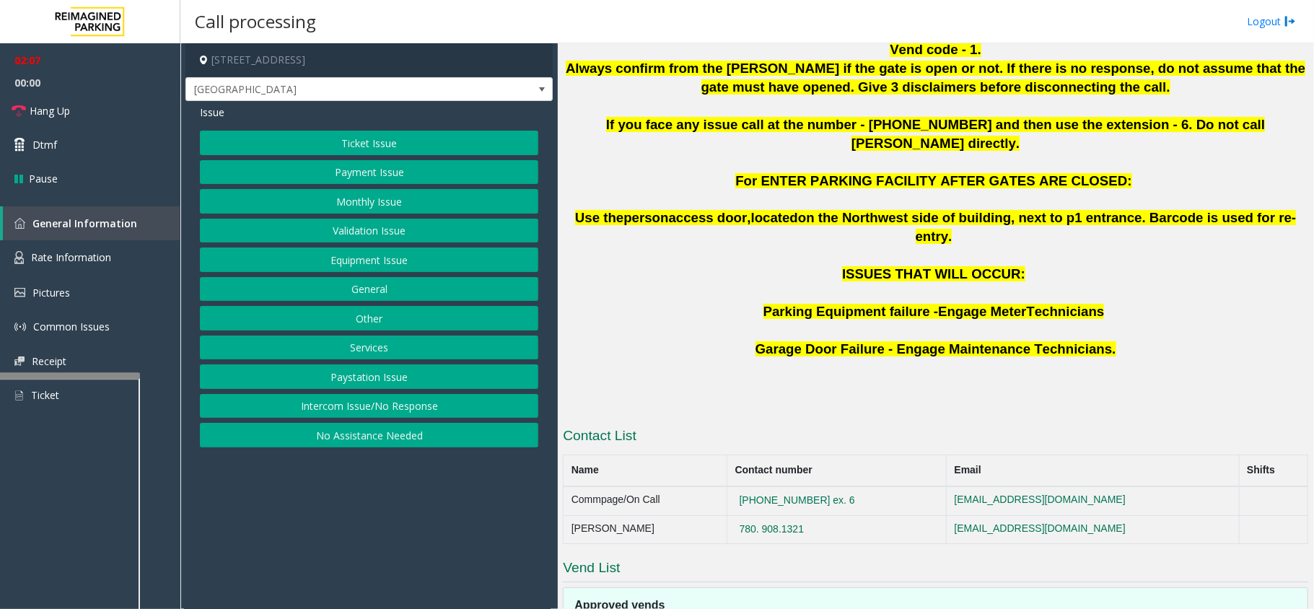
drag, startPoint x: 824, startPoint y: 475, endPoint x: 736, endPoint y: 475, distance: 88.0
click at [736, 515] on td "780. 908.1321" at bounding box center [836, 529] width 219 height 29
copy button "780. 908.1321"
click at [538, 84] on span at bounding box center [542, 90] width 12 height 12
click at [375, 266] on button "Equipment Issue" at bounding box center [369, 259] width 338 height 25
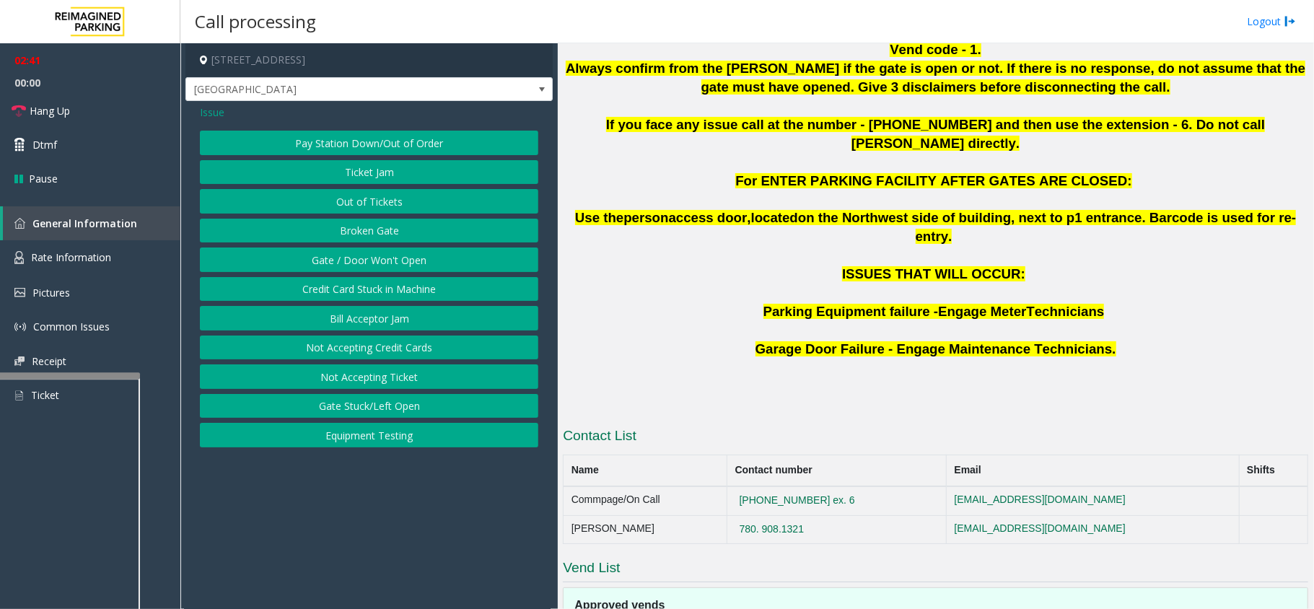
click at [375, 263] on button "Gate / Door Won't Open" at bounding box center [369, 259] width 338 height 25
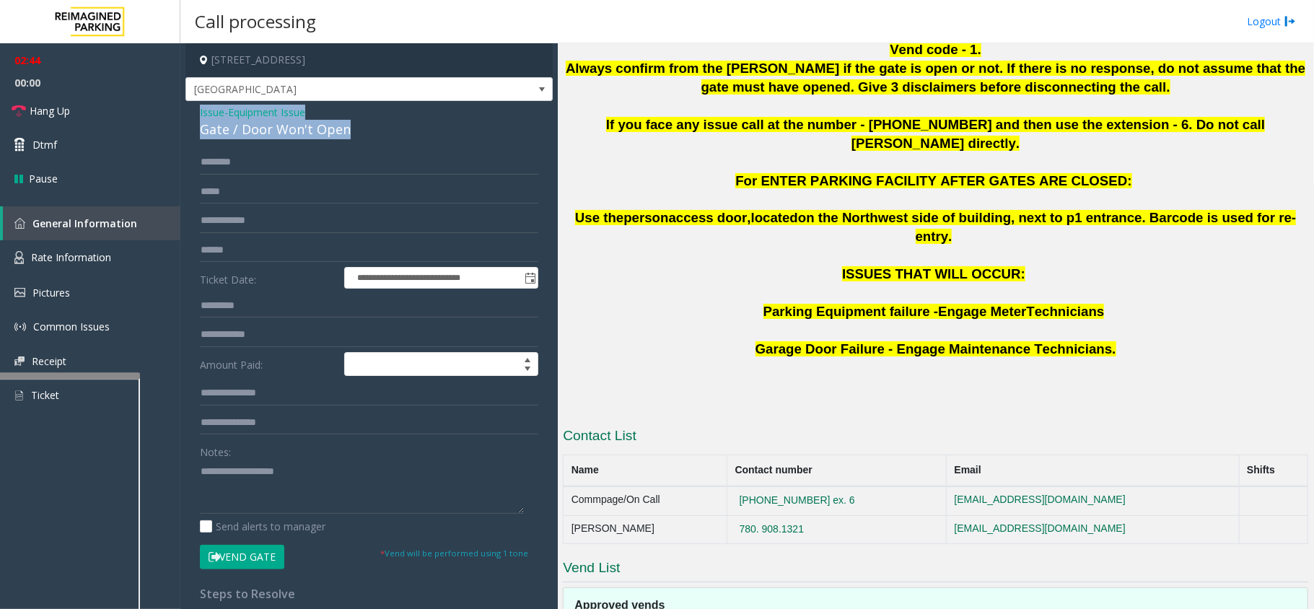
drag, startPoint x: 348, startPoint y: 128, endPoint x: 198, endPoint y: 118, distance: 150.4
click at [198, 118] on div "**********" at bounding box center [368, 451] width 367 height 701
click at [323, 494] on textarea at bounding box center [362, 487] width 324 height 54
type textarea "**********"
click at [224, 160] on input "text" at bounding box center [369, 162] width 338 height 25
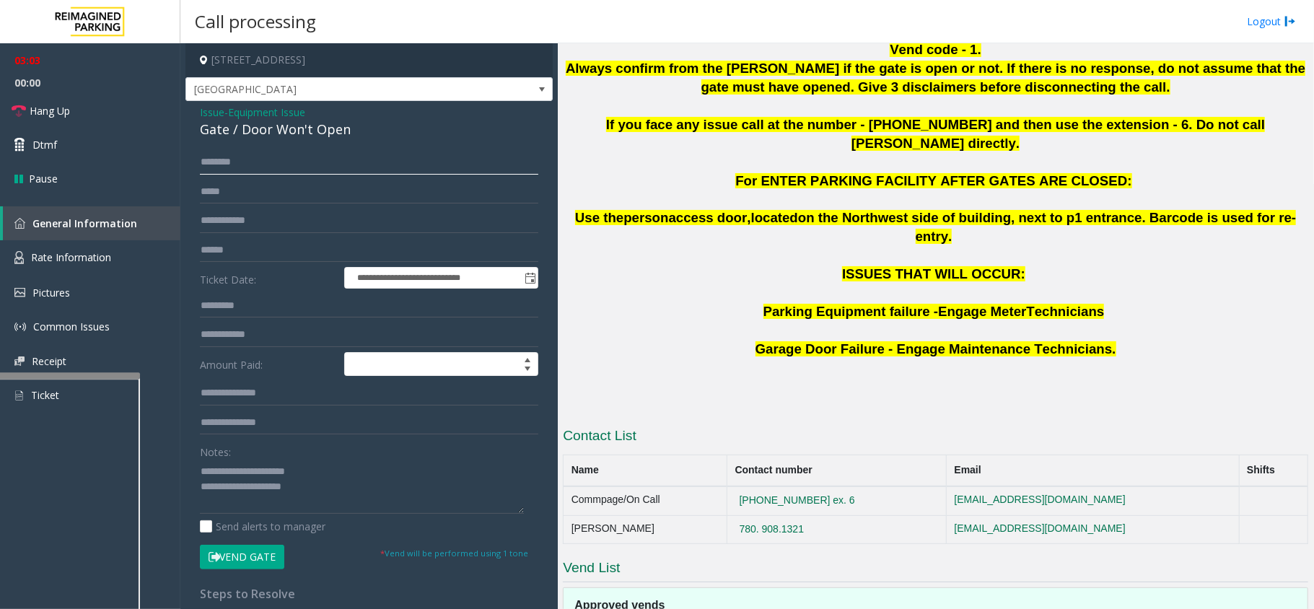
type input "********"
click at [364, 488] on textarea at bounding box center [362, 487] width 324 height 54
click at [216, 558] on icon at bounding box center [215, 557] width 12 height 10
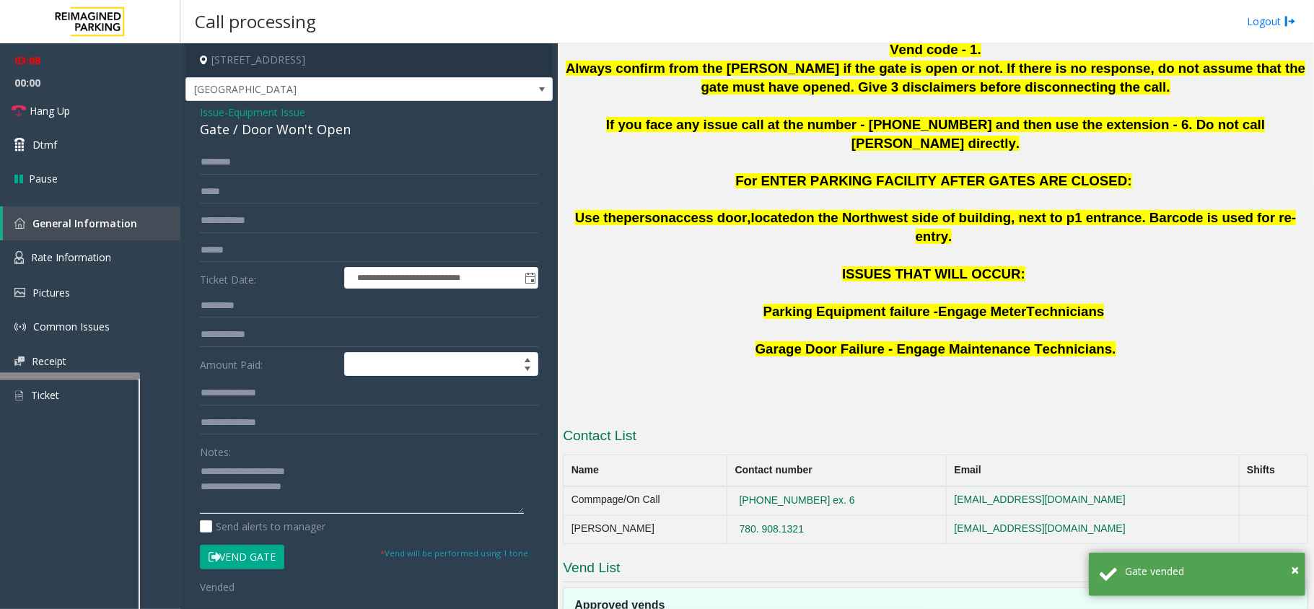
click at [325, 494] on textarea at bounding box center [362, 487] width 324 height 54
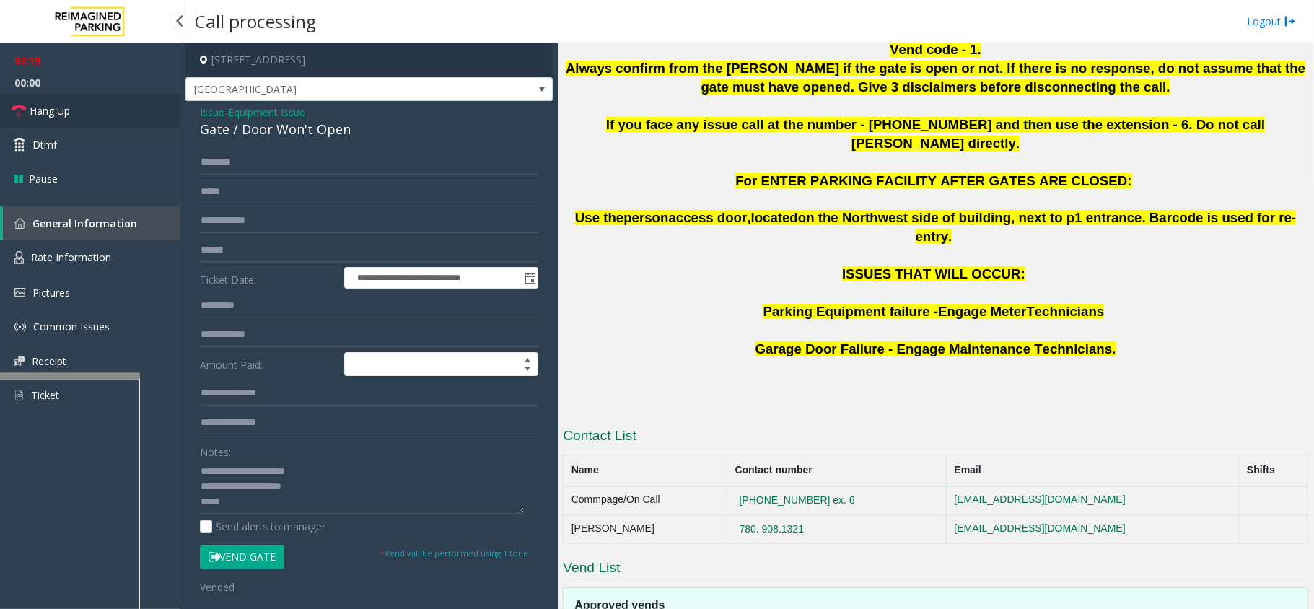
click at [18, 116] on icon at bounding box center [19, 111] width 14 height 14
click at [272, 508] on textarea at bounding box center [362, 487] width 324 height 54
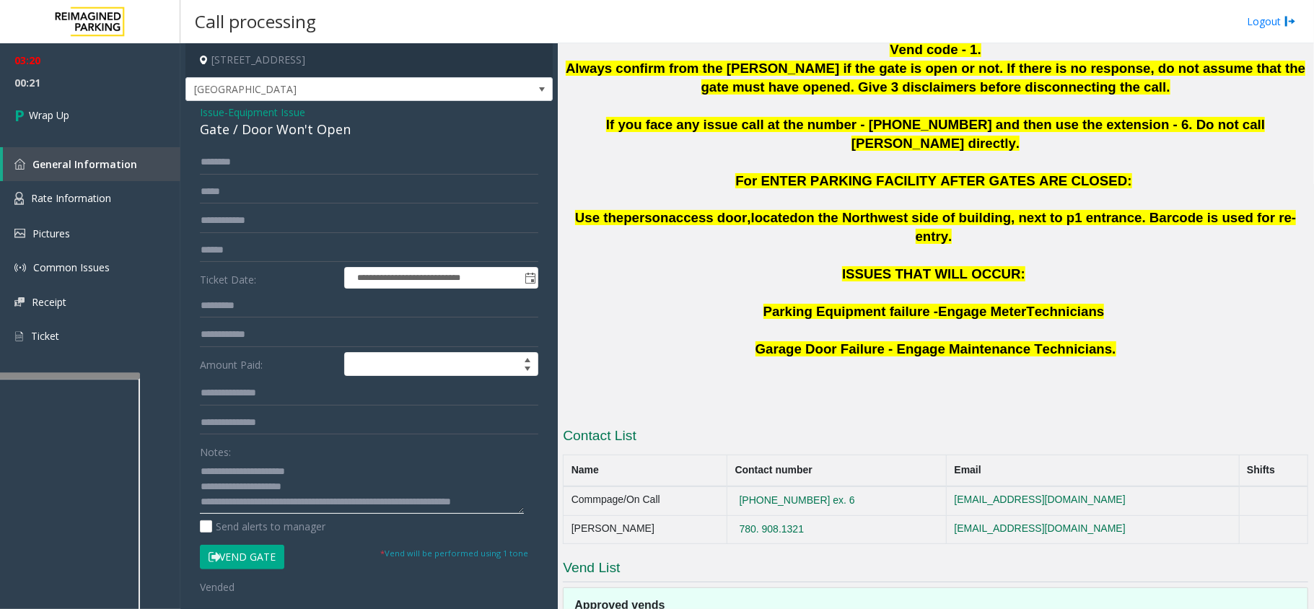
scroll to position [9, 0]
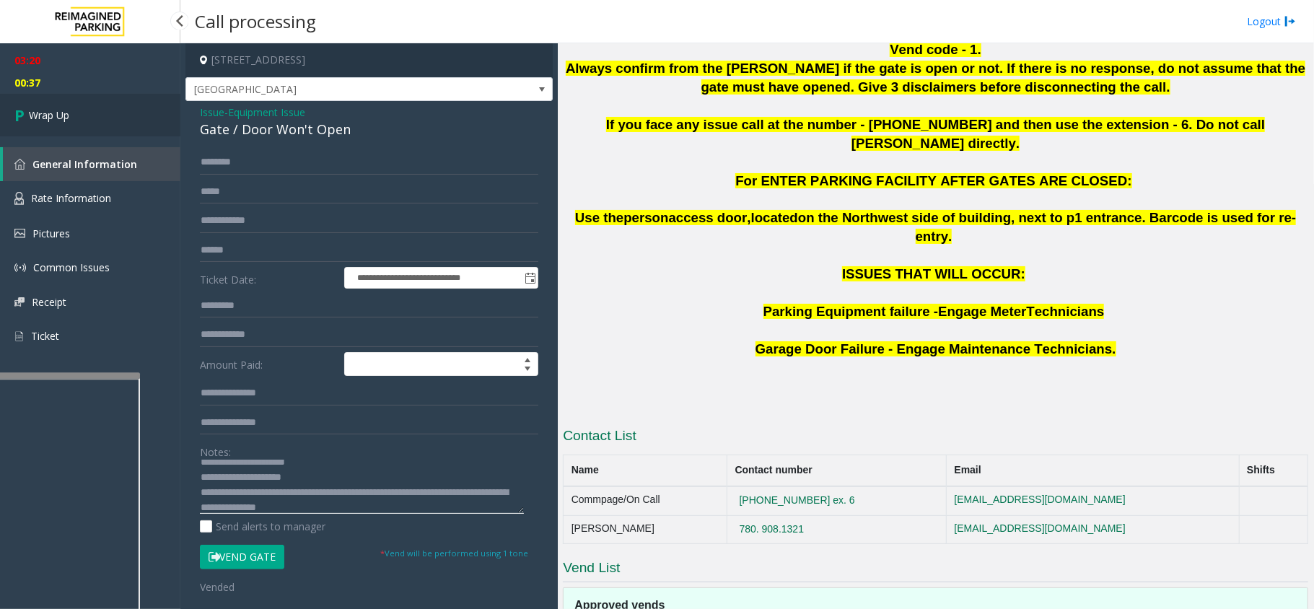
type textarea "**********"
click at [46, 121] on span "Wrap Up" at bounding box center [49, 115] width 40 height 15
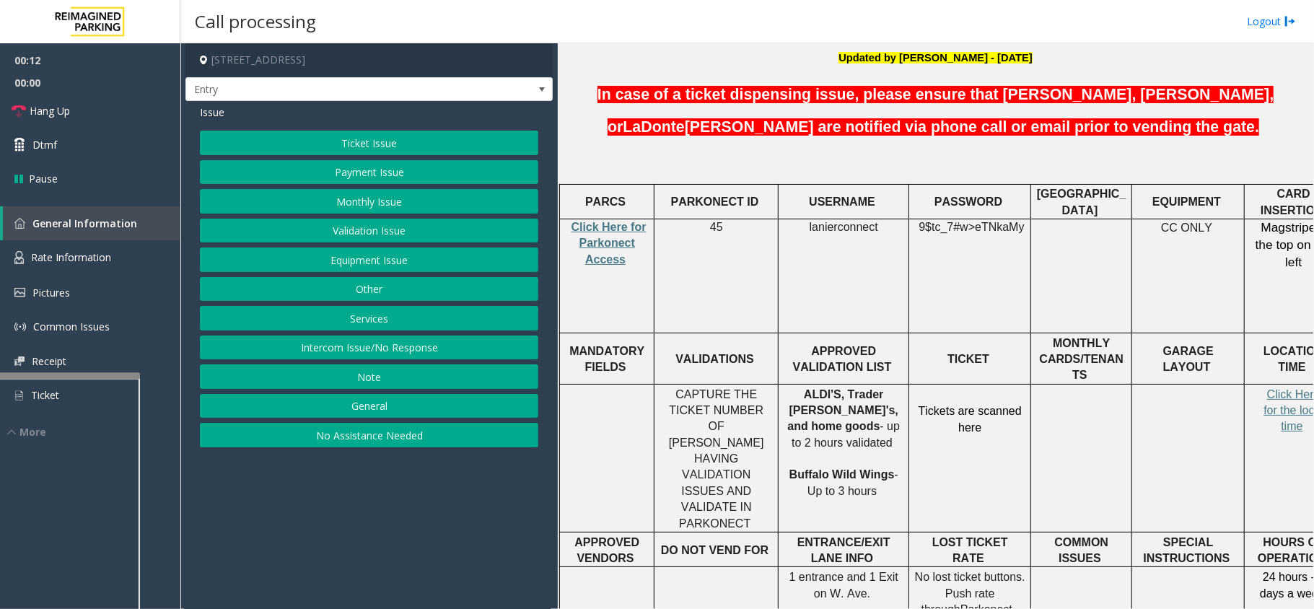
scroll to position [481, 0]
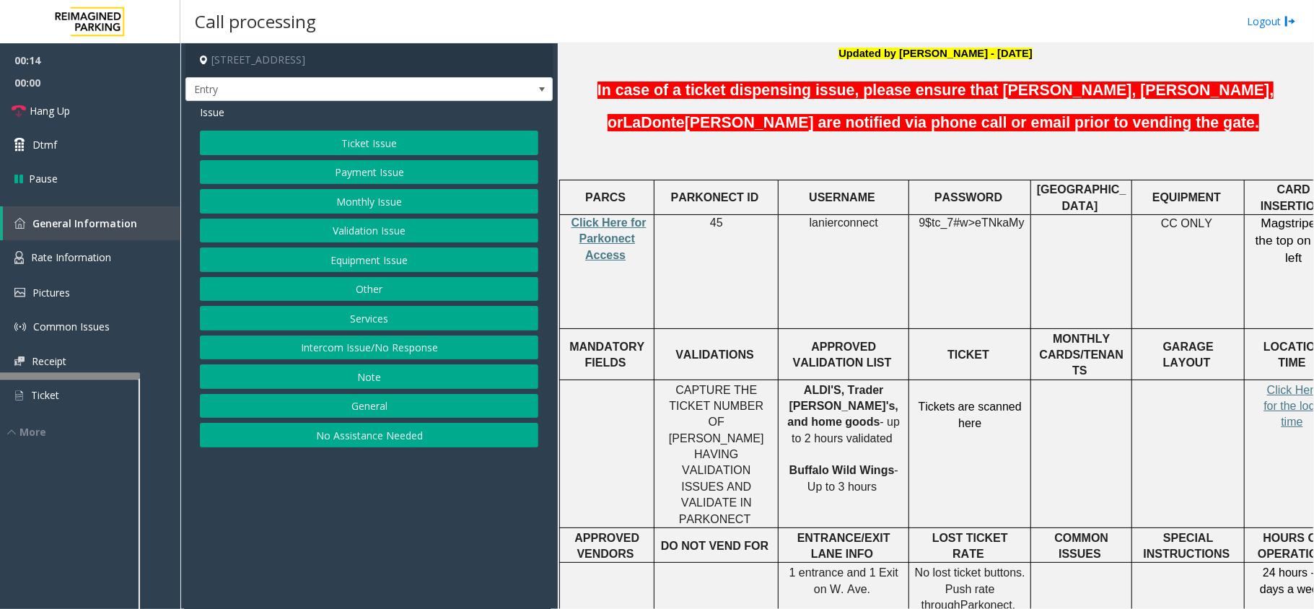
click at [388, 356] on button "Intercom Issue/No Response" at bounding box center [369, 347] width 338 height 25
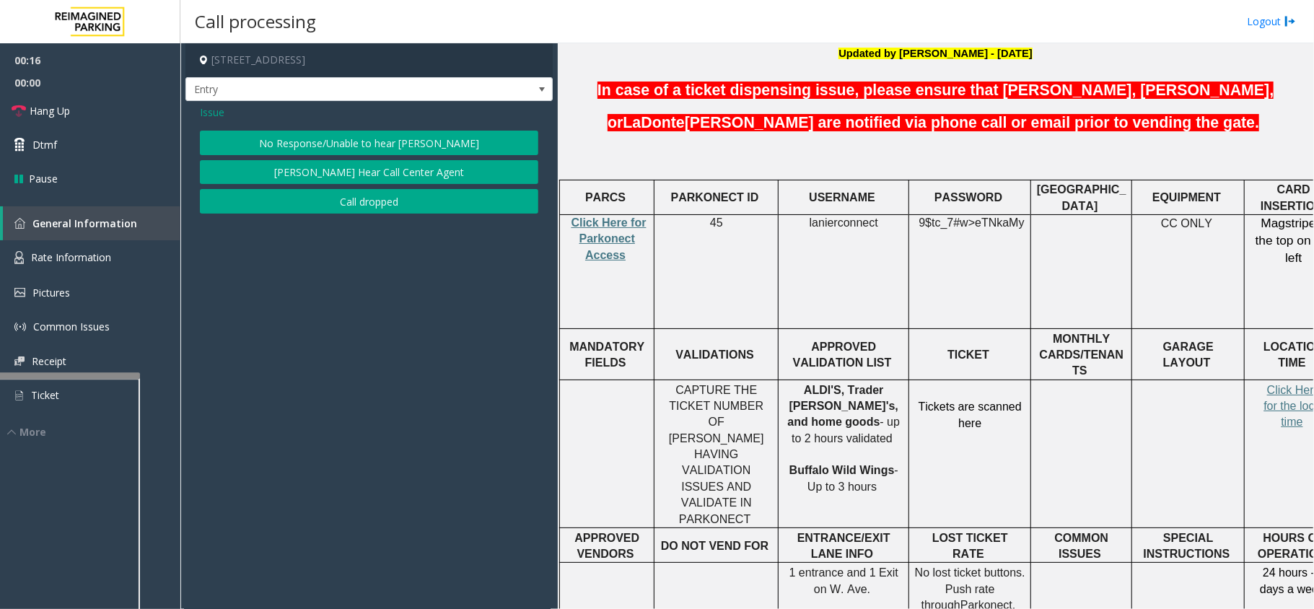
click at [402, 142] on button "No Response/Unable to hear [PERSON_NAME]" at bounding box center [369, 143] width 338 height 25
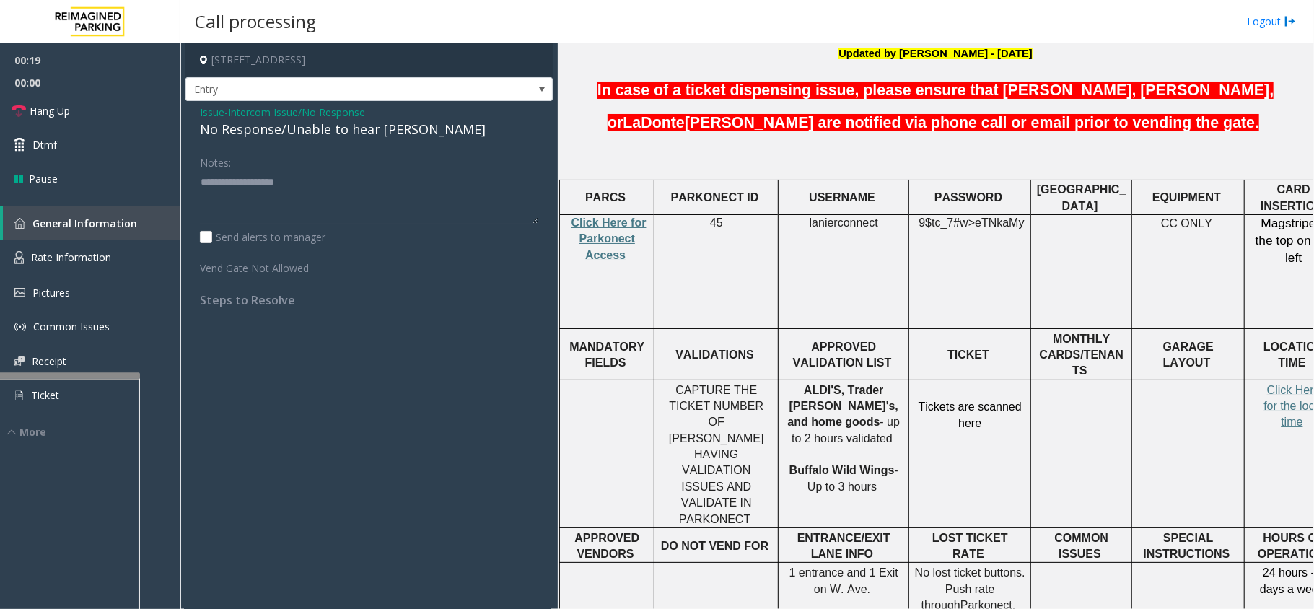
click at [218, 110] on span "Issue" at bounding box center [212, 112] width 25 height 15
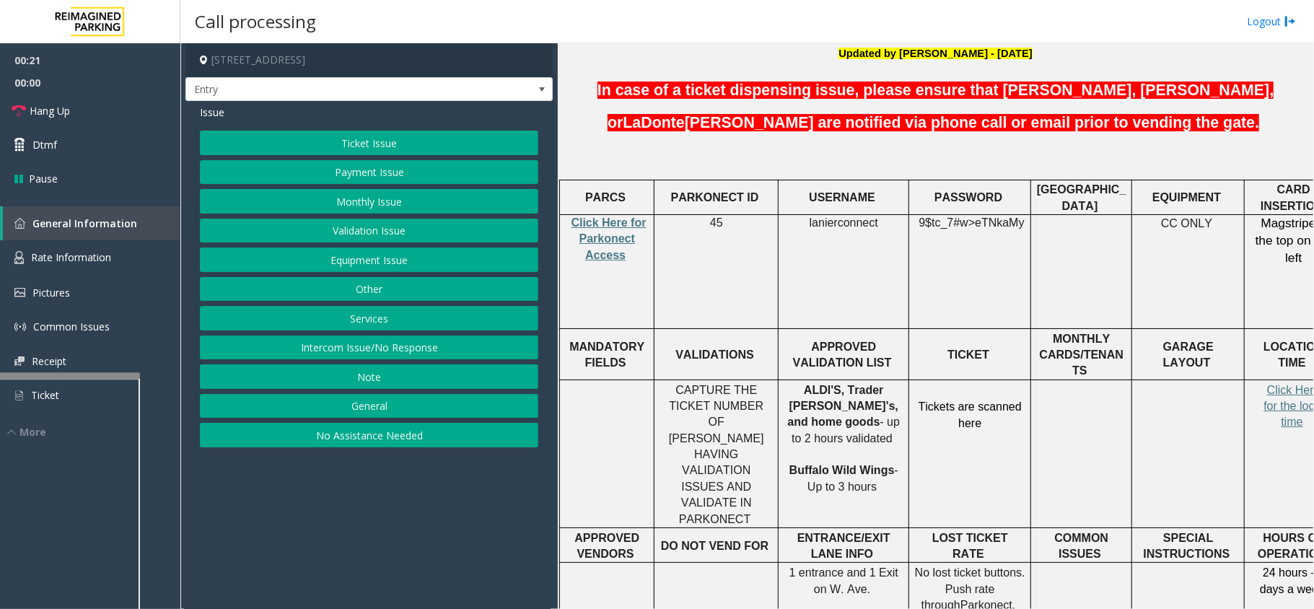
click at [367, 433] on button "No Assistance Needed" at bounding box center [369, 435] width 338 height 25
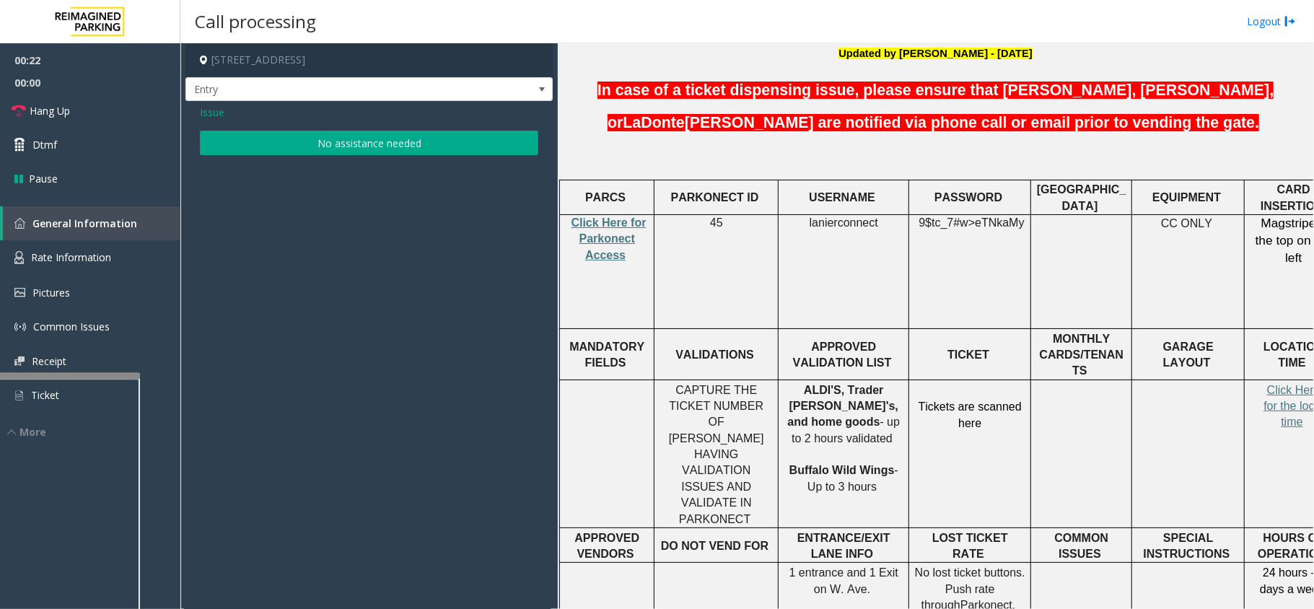
click at [359, 153] on button "No assistance needed" at bounding box center [369, 143] width 338 height 25
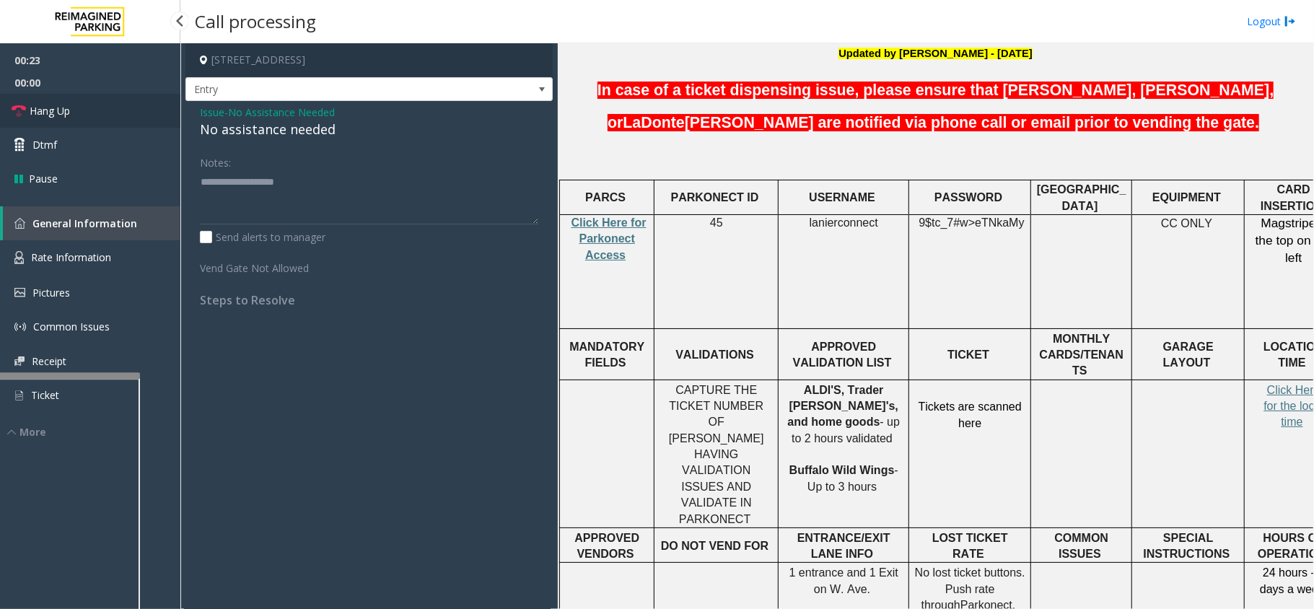
click at [79, 113] on link "Hang Up" at bounding box center [90, 111] width 180 height 34
click at [225, 125] on div "No assistance needed" at bounding box center [369, 129] width 338 height 19
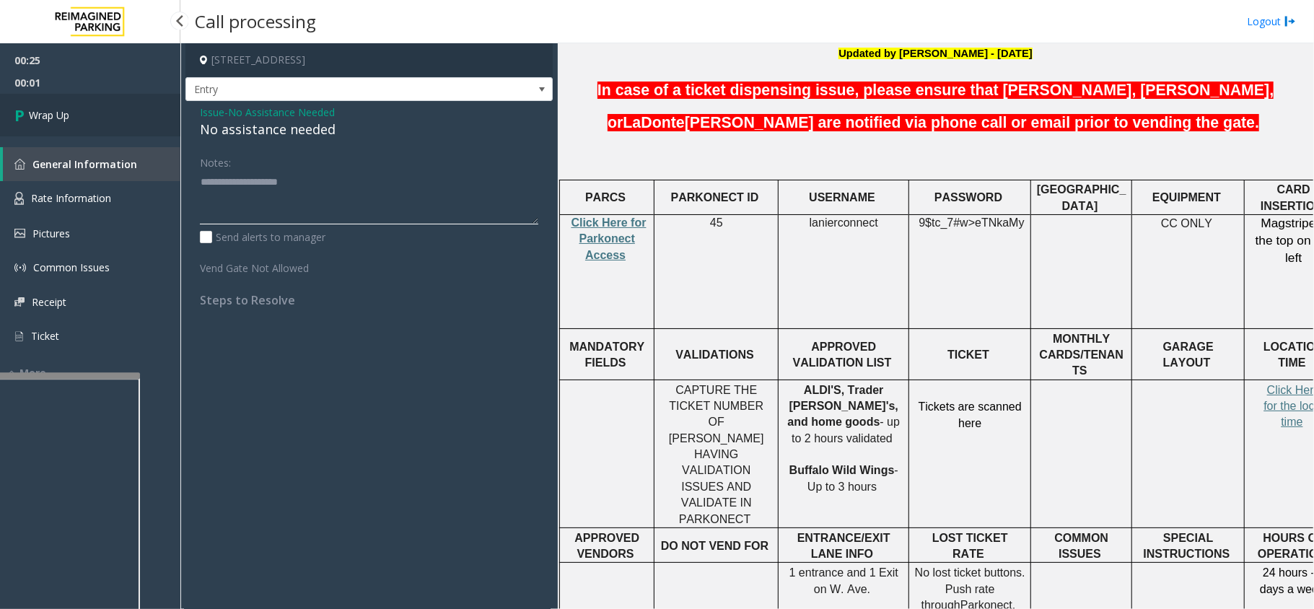
type textarea "**********"
click at [55, 119] on span "Wrap Up" at bounding box center [49, 115] width 40 height 15
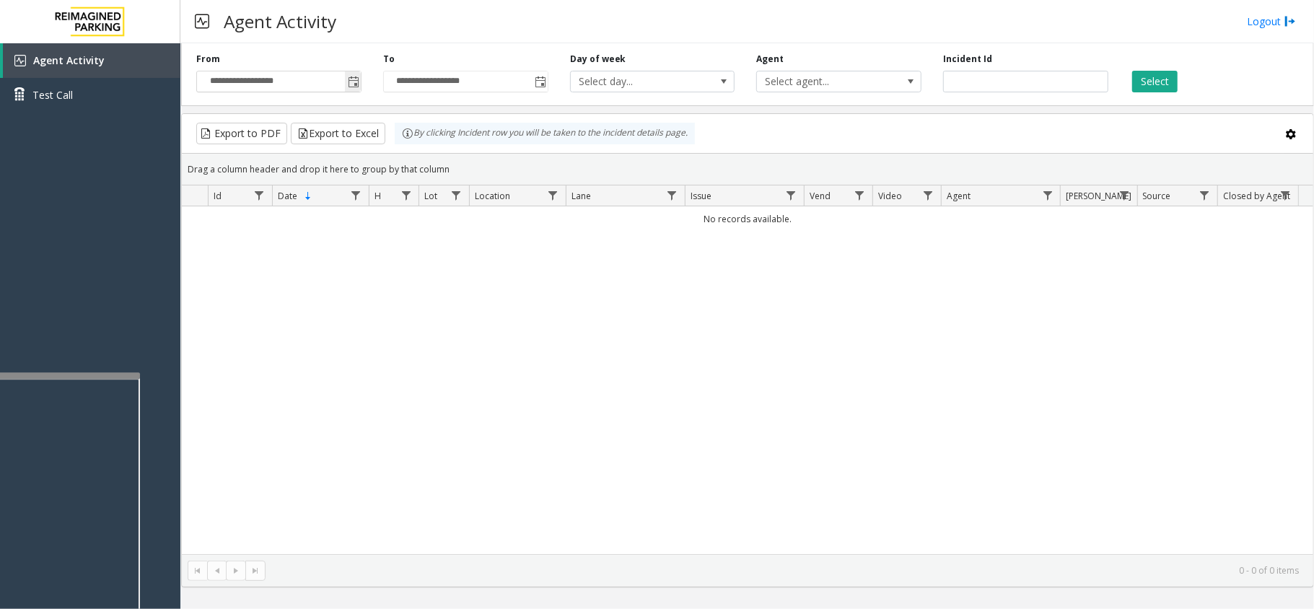
click at [354, 90] on span "Toggle popup" at bounding box center [353, 81] width 16 height 23
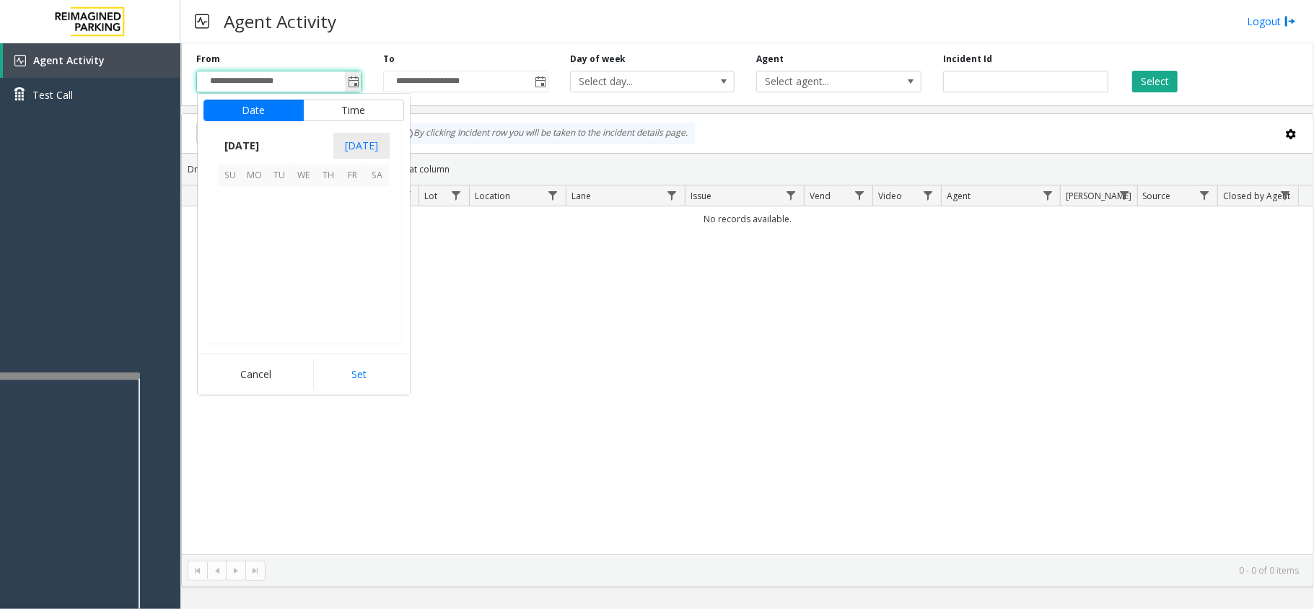
scroll to position [258950, 0]
click at [345, 195] on span "5" at bounding box center [353, 198] width 25 height 25
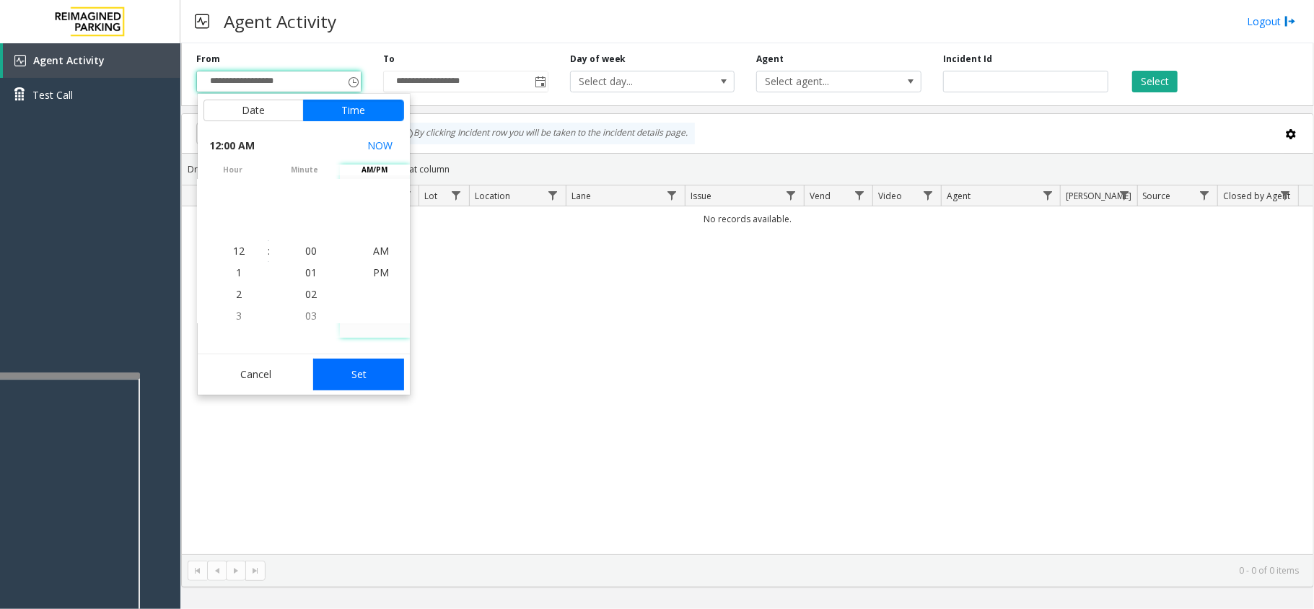
click at [380, 369] on button "Set" at bounding box center [358, 375] width 91 height 32
type input "**********"
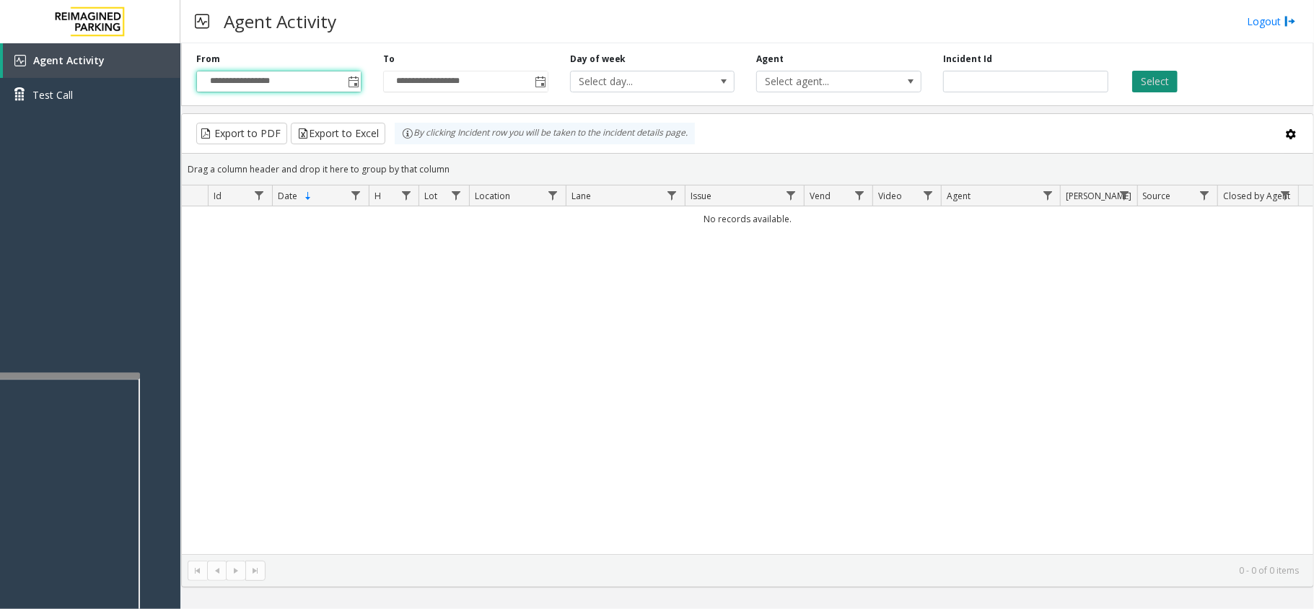
click at [1158, 85] on button "Select" at bounding box center [1154, 82] width 45 height 22
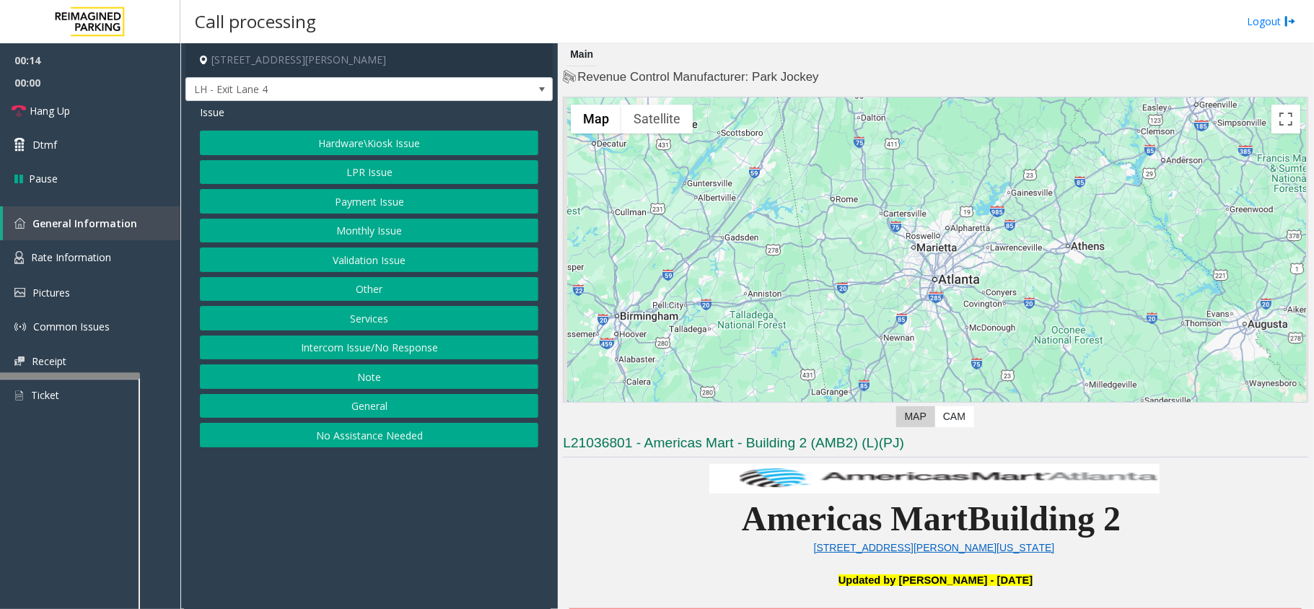
click at [290, 344] on button "Intercom Issue/No Response" at bounding box center [369, 347] width 338 height 25
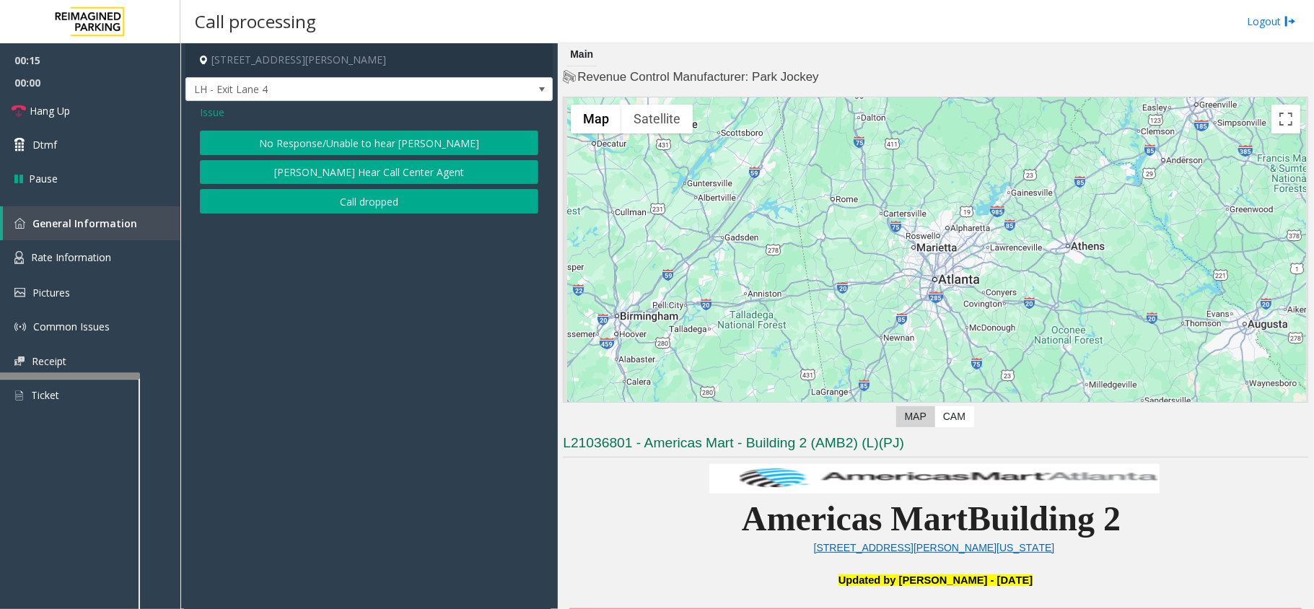
click at [375, 141] on button "No Response/Unable to hear [PERSON_NAME]" at bounding box center [369, 143] width 338 height 25
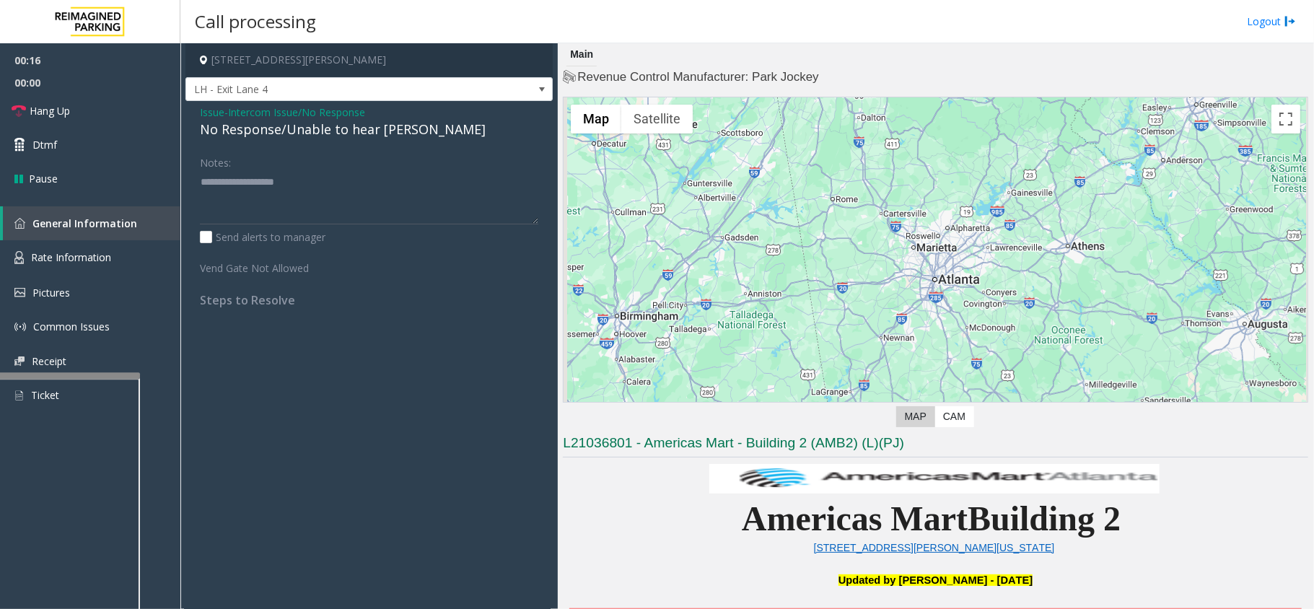
click at [355, 128] on div "No Response/Unable to hear [PERSON_NAME]" at bounding box center [369, 129] width 338 height 19
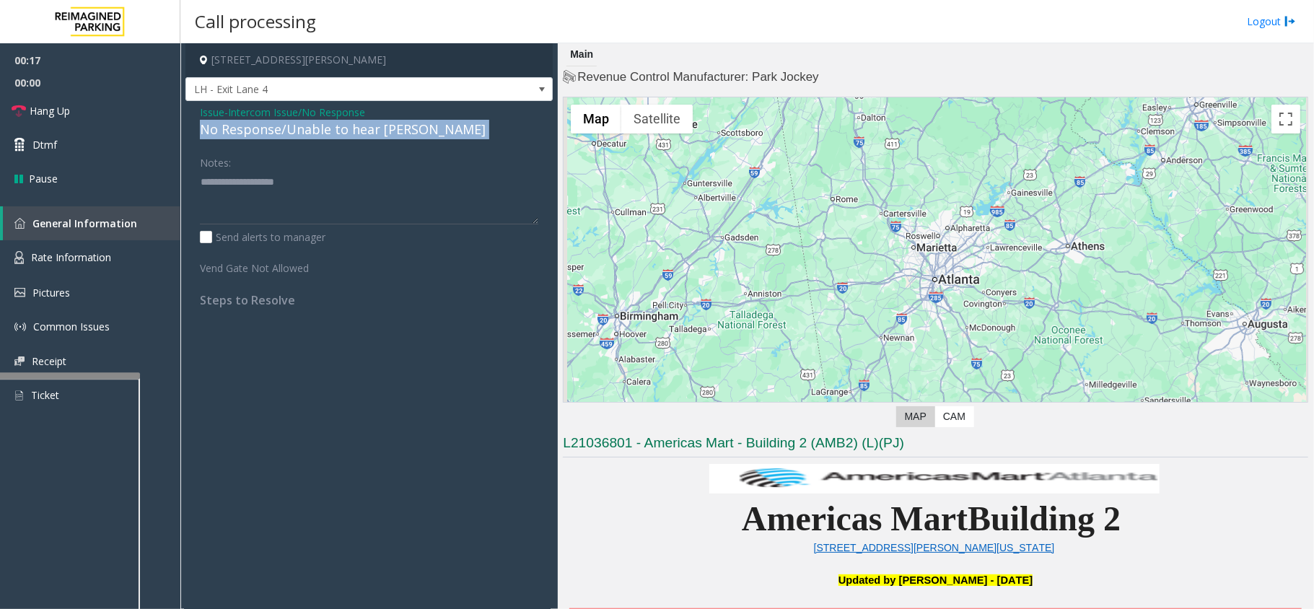
click at [355, 128] on div "No Response/Unable to hear [PERSON_NAME]" at bounding box center [369, 129] width 338 height 19
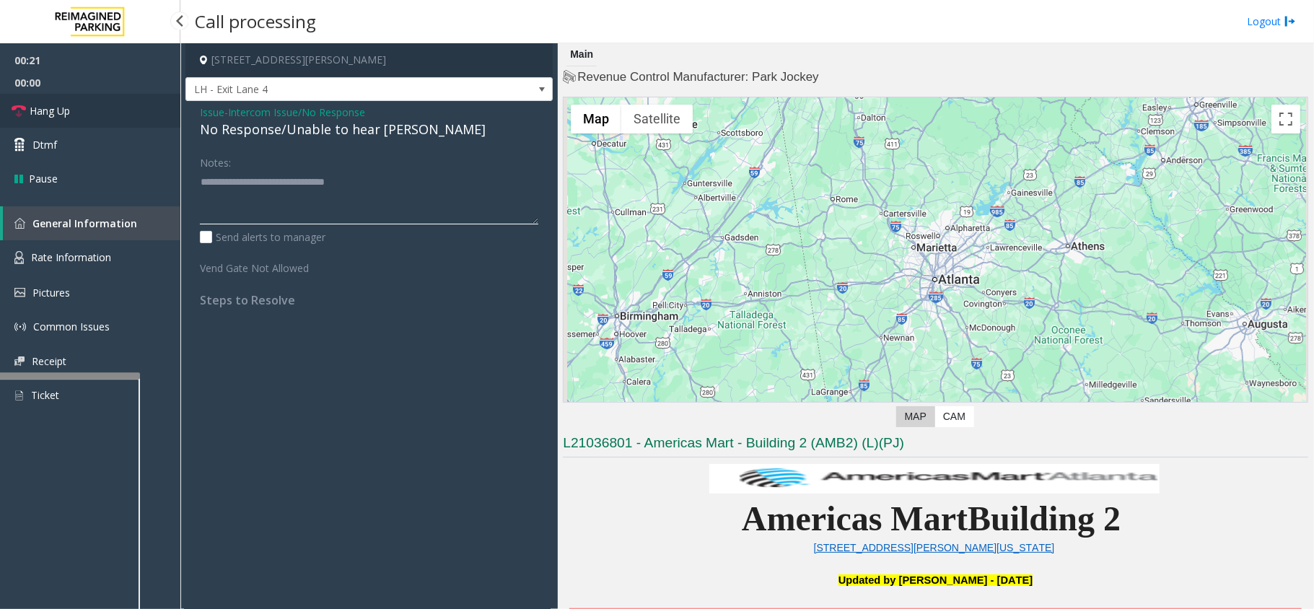
type textarea "**********"
click at [38, 118] on link "Hang Up" at bounding box center [90, 111] width 180 height 34
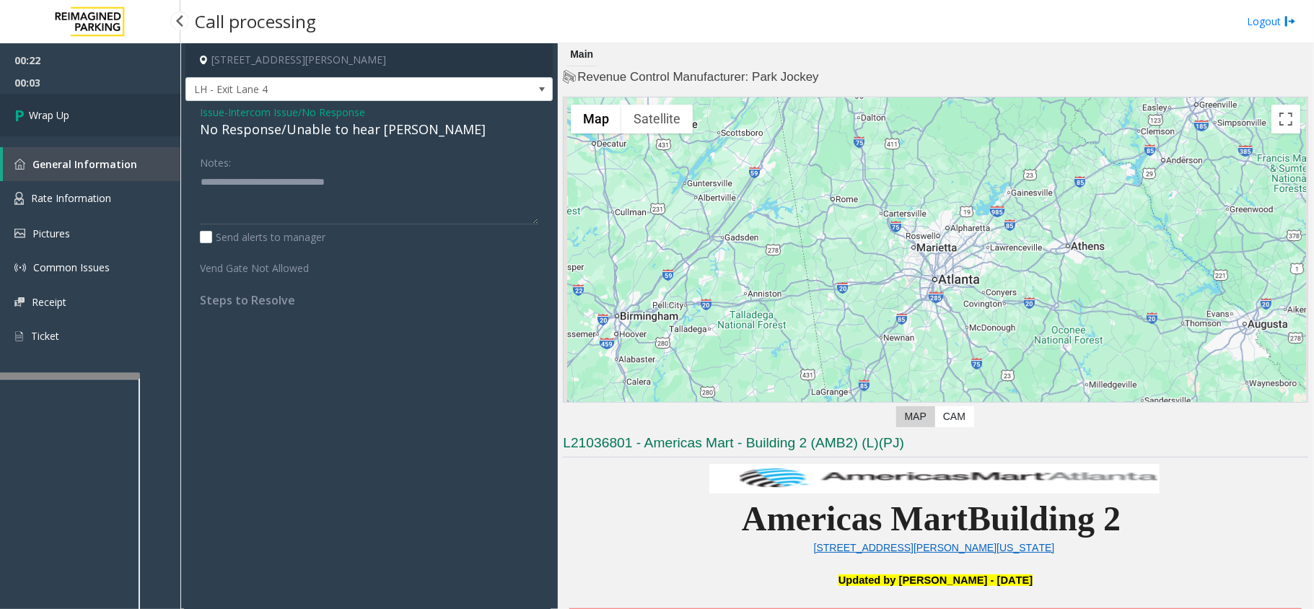
click at [6, 105] on link "Wrap Up" at bounding box center [90, 115] width 180 height 43
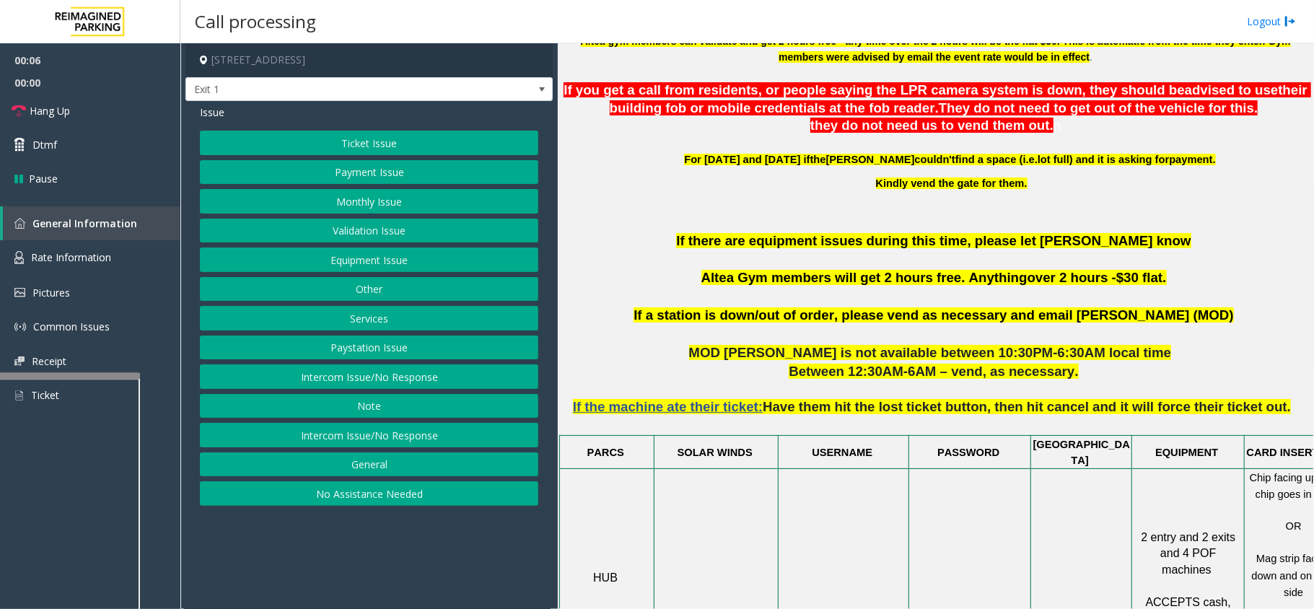
scroll to position [673, 0]
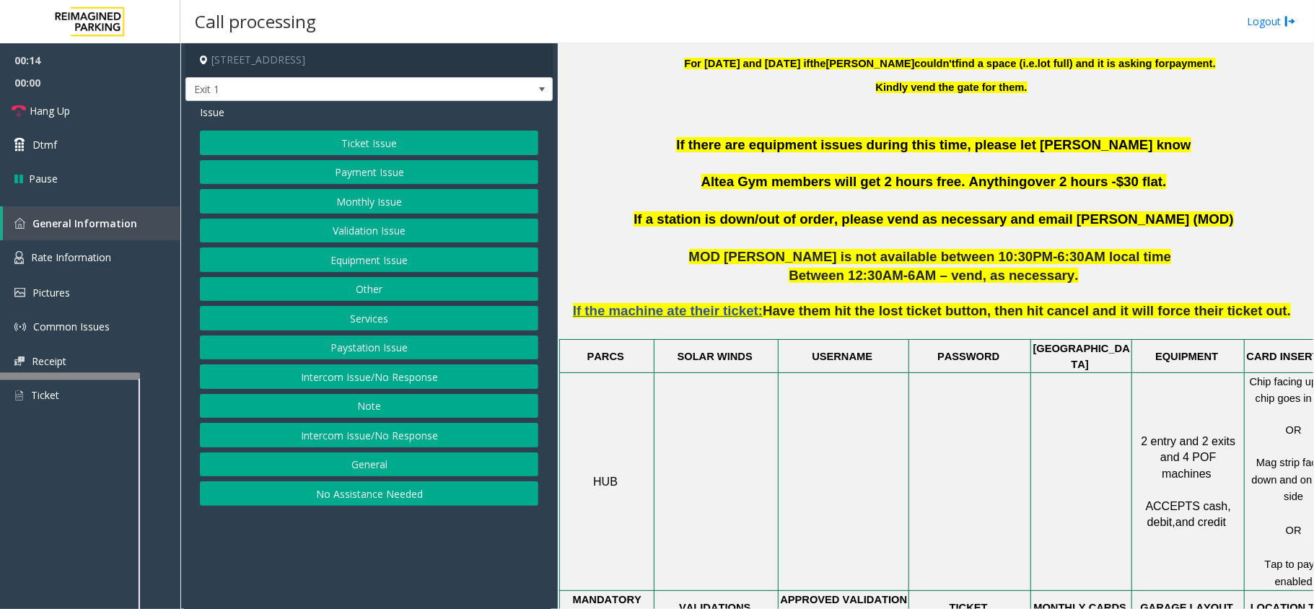
click at [408, 434] on button "Intercom Issue/No Response" at bounding box center [369, 435] width 338 height 25
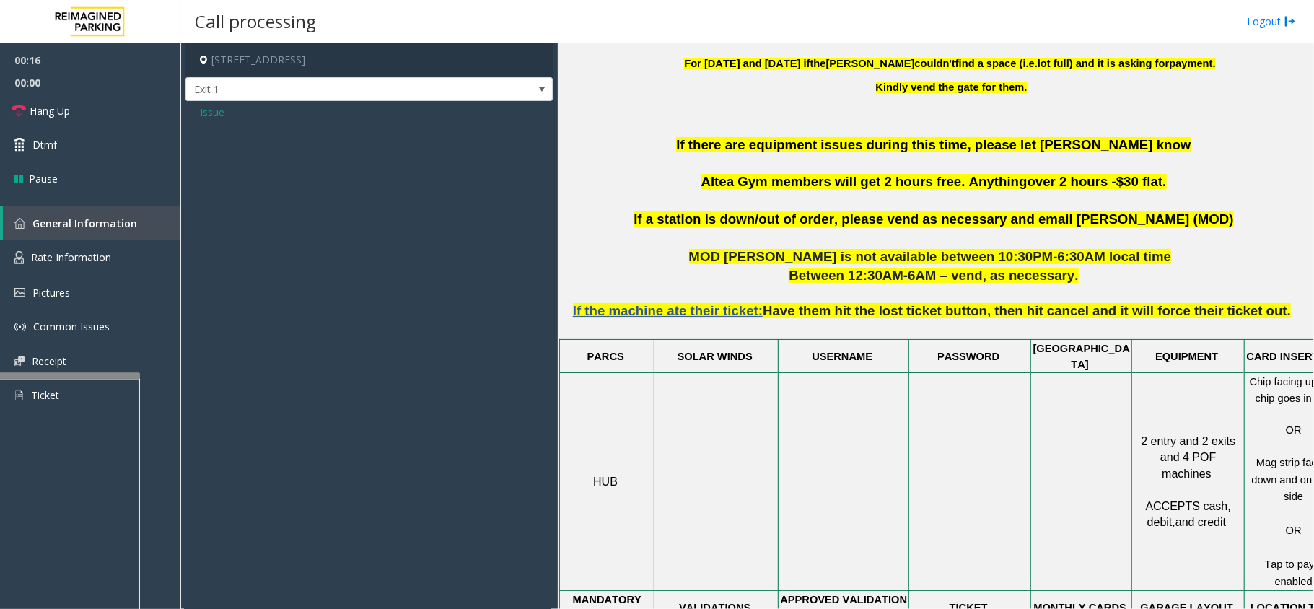
click at [214, 108] on span "Issue" at bounding box center [212, 112] width 25 height 15
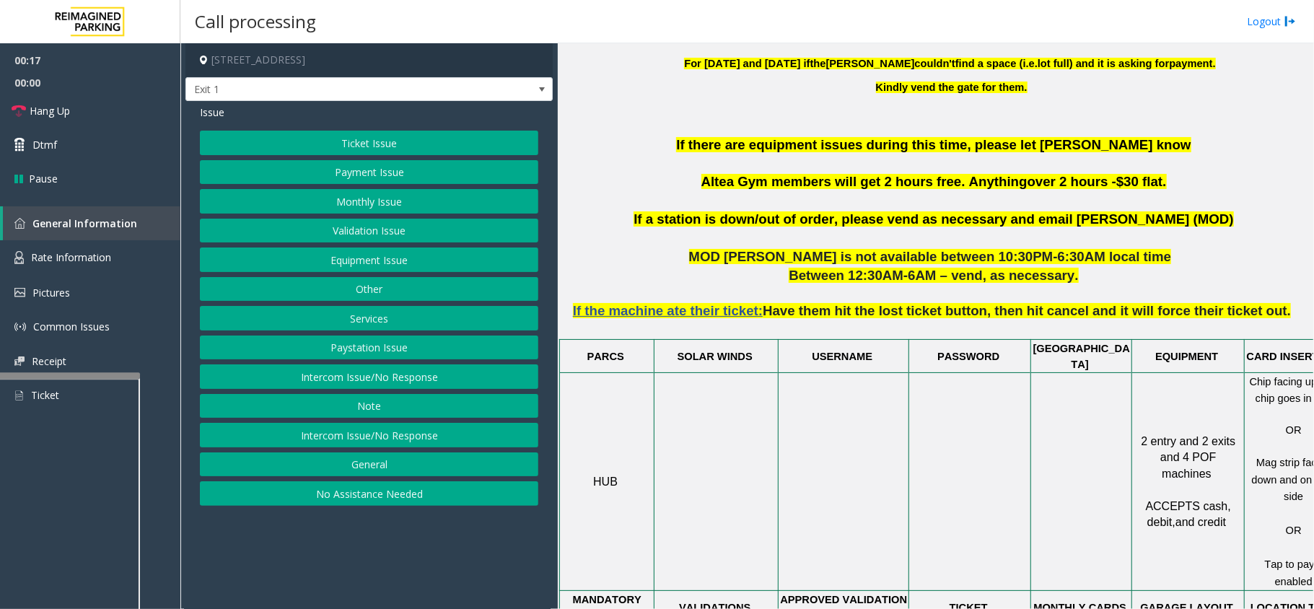
click at [457, 385] on button "Intercom Issue/No Response" at bounding box center [369, 376] width 338 height 25
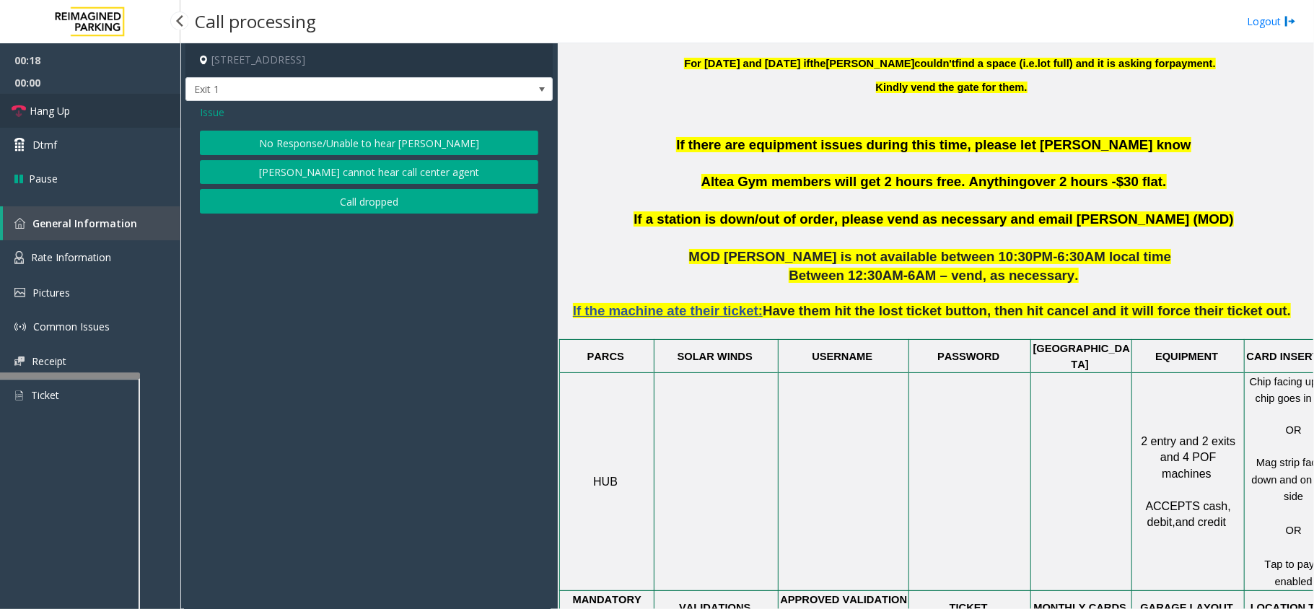
click at [41, 113] on span "Hang Up" at bounding box center [50, 110] width 40 height 15
click at [313, 147] on button "No Response/Unable to hear [PERSON_NAME]" at bounding box center [369, 143] width 338 height 25
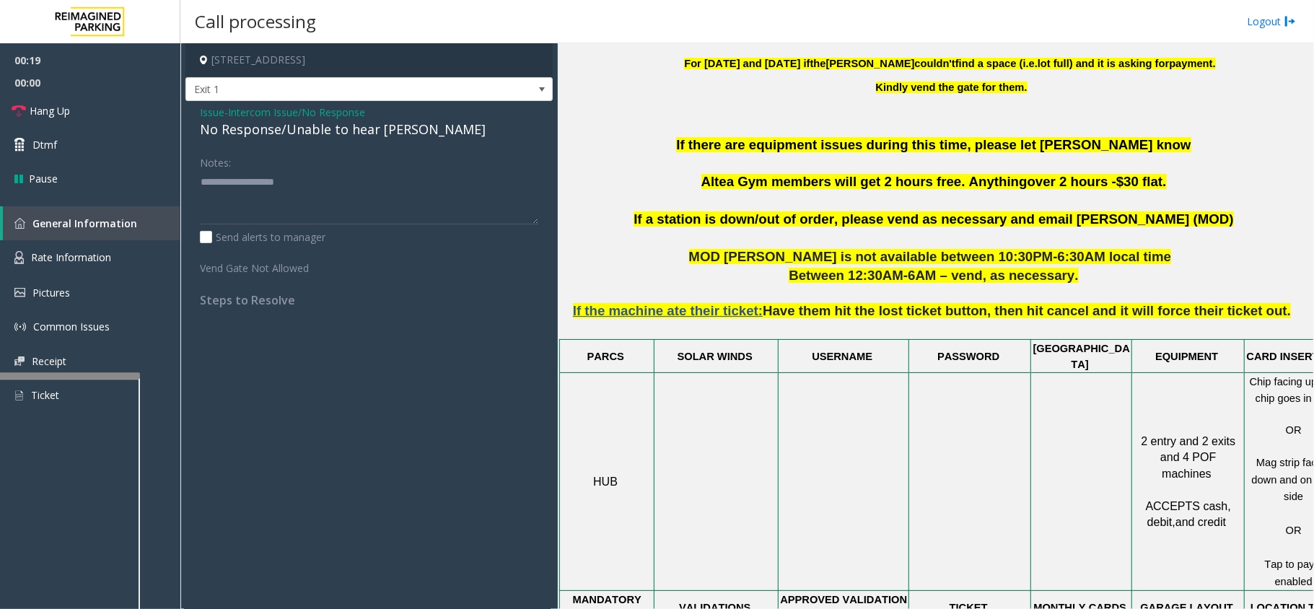
click at [260, 128] on div "No Response/Unable to hear [PERSON_NAME]" at bounding box center [369, 129] width 338 height 19
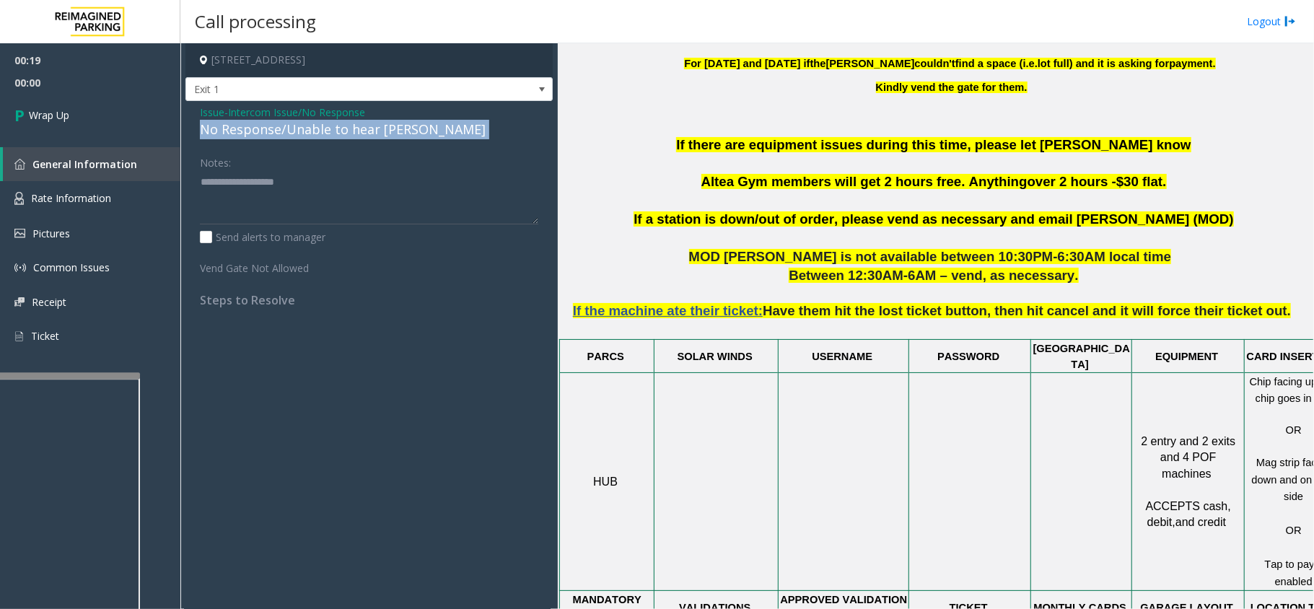
click at [260, 128] on div "No Response/Unable to hear [PERSON_NAME]" at bounding box center [369, 129] width 338 height 19
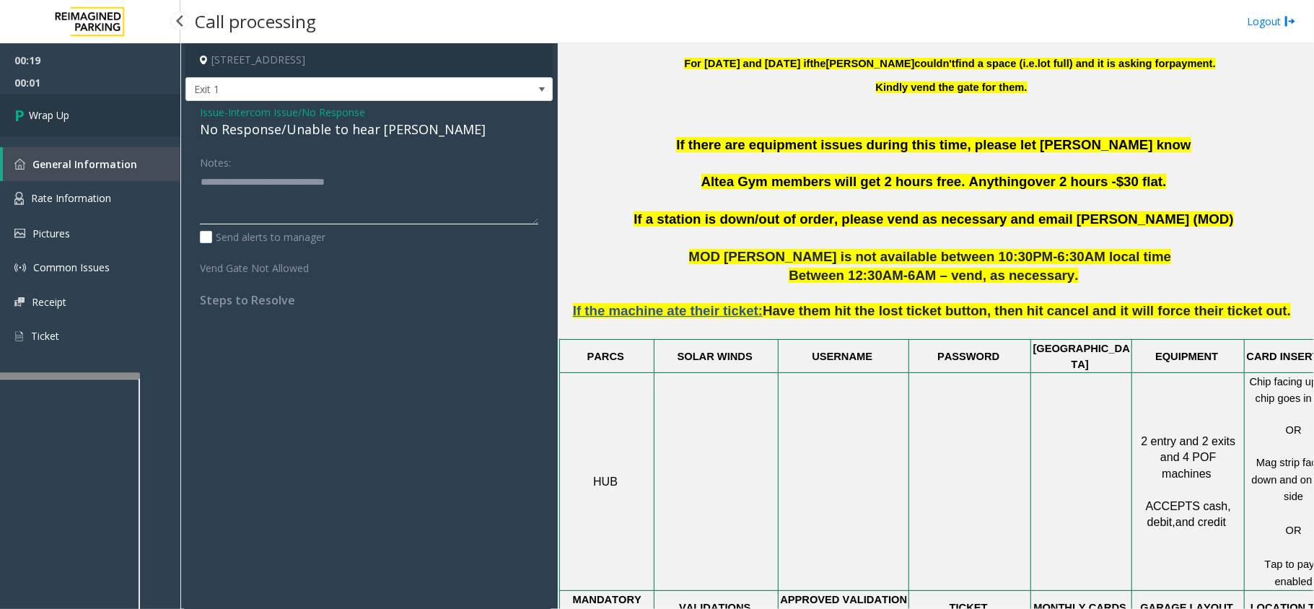
type textarea "**********"
click at [36, 123] on link "Wrap Up" at bounding box center [90, 115] width 180 height 43
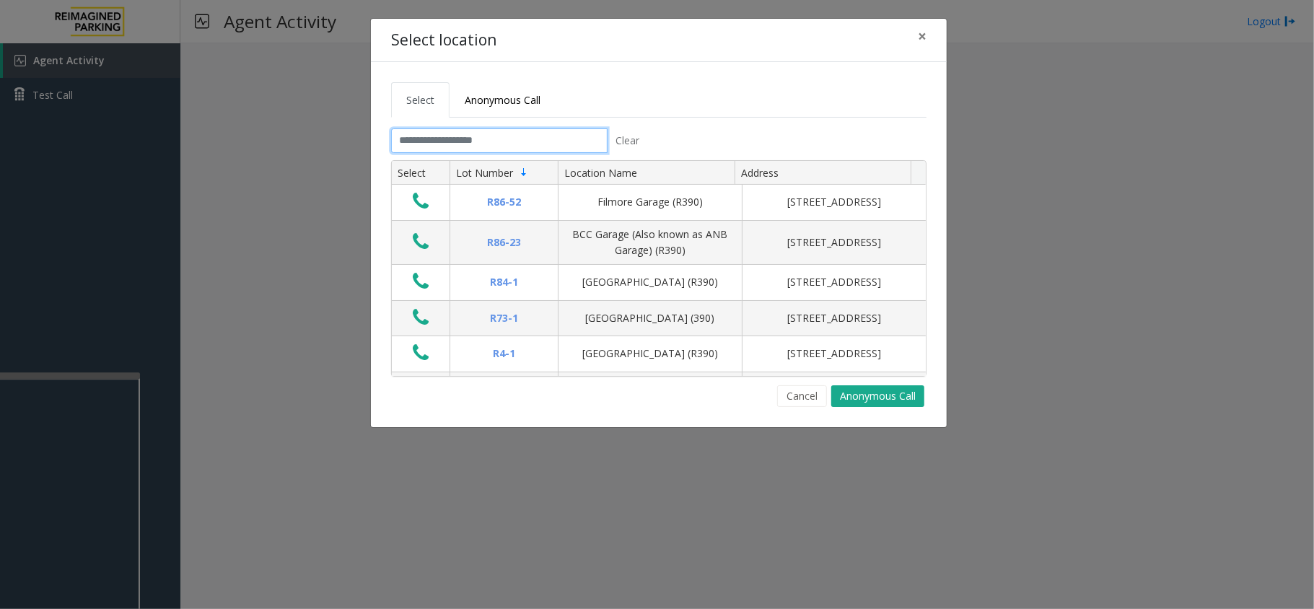
click at [462, 136] on input "text" at bounding box center [499, 140] width 216 height 25
click at [528, 145] on input "text" at bounding box center [499, 140] width 216 height 25
click at [546, 139] on input "text" at bounding box center [499, 140] width 216 height 25
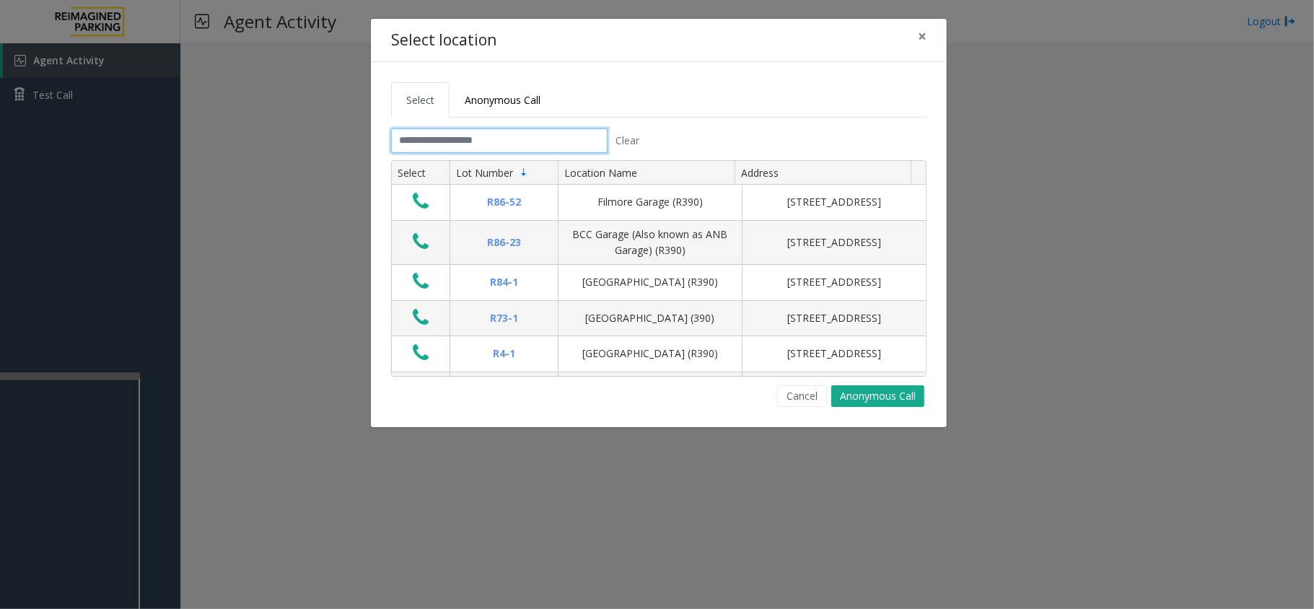
click at [410, 142] on input "text" at bounding box center [499, 140] width 216 height 25
click at [434, 142] on input "text" at bounding box center [499, 140] width 216 height 25
click at [509, 143] on input "text" at bounding box center [499, 140] width 216 height 25
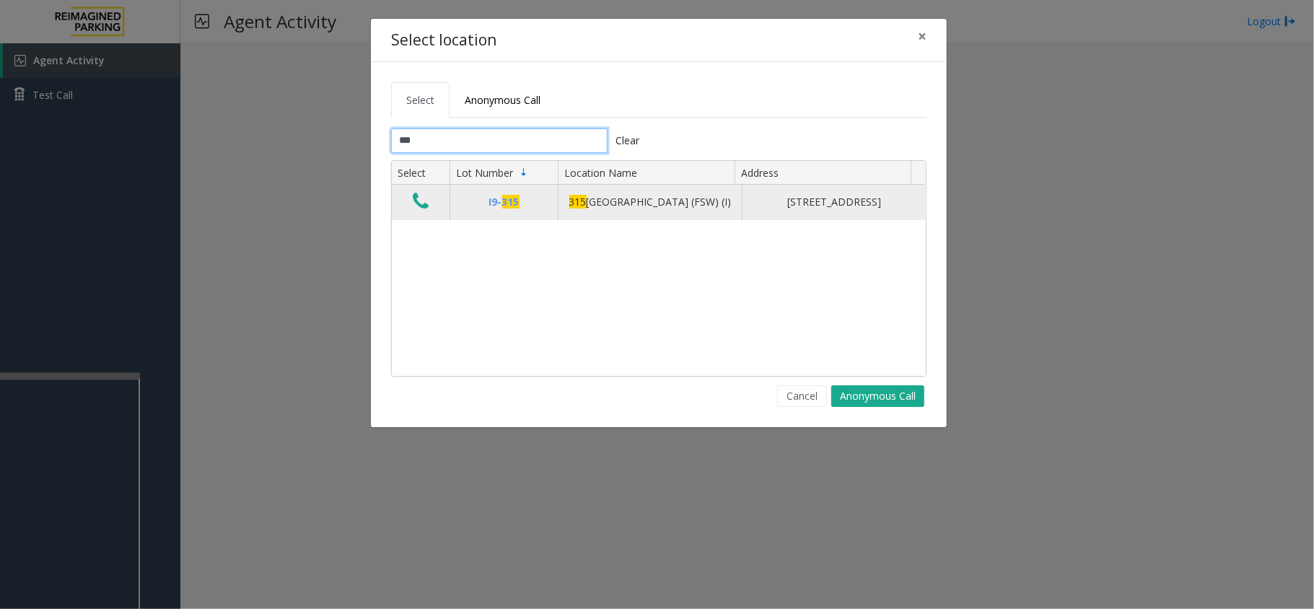
type input "***"
click at [413, 211] on icon "Data table" at bounding box center [421, 201] width 16 height 20
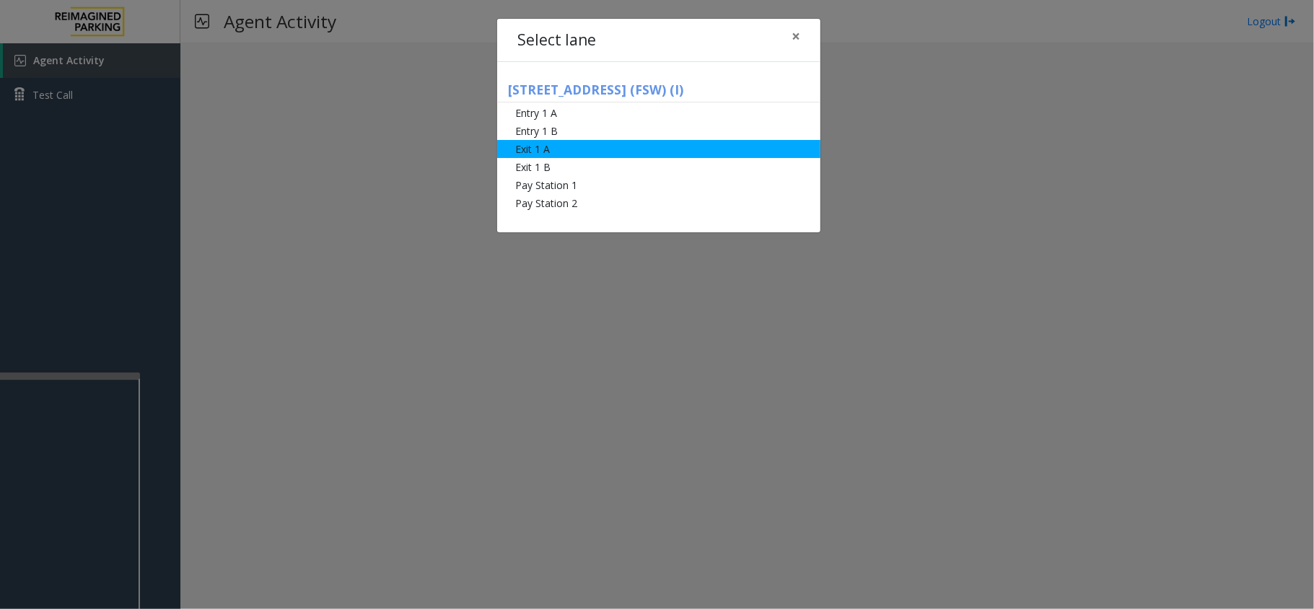
click at [538, 152] on li "Exit 1 A" at bounding box center [658, 149] width 323 height 18
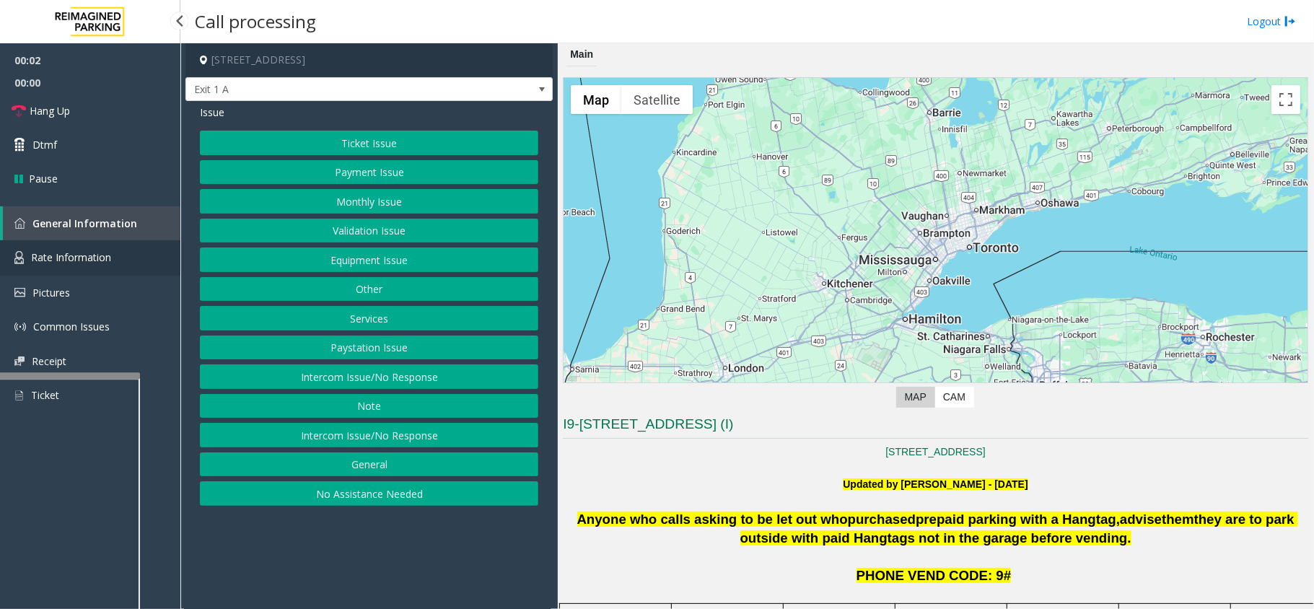
click at [58, 268] on link "Rate Information" at bounding box center [90, 257] width 180 height 35
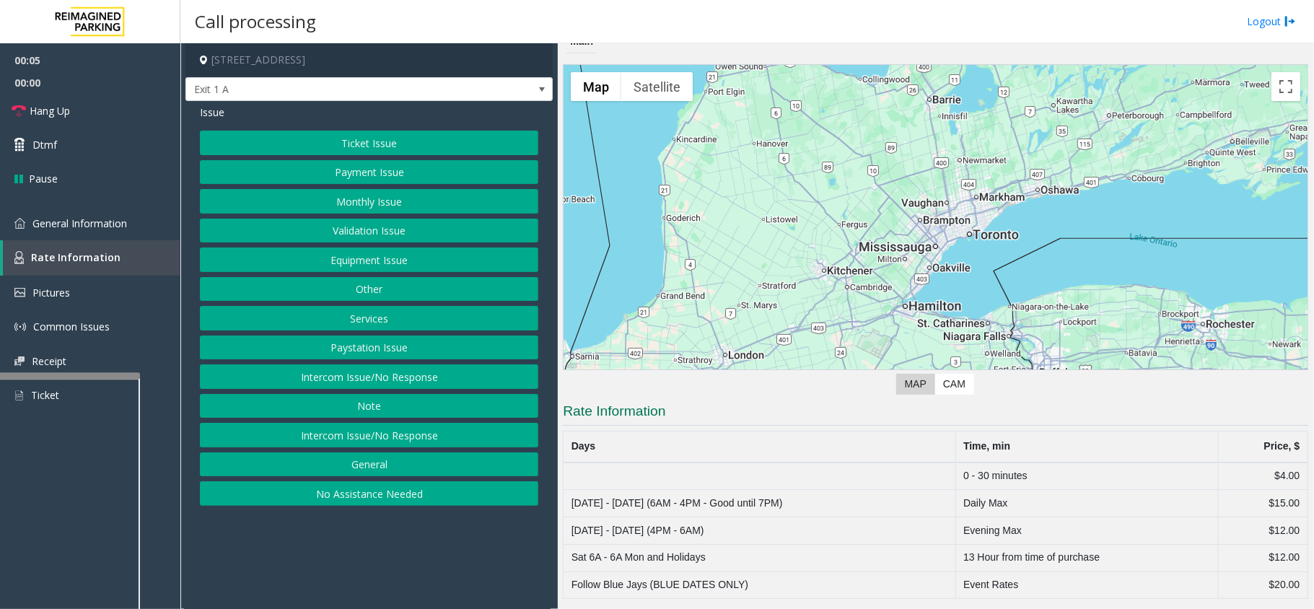
scroll to position [17, 0]
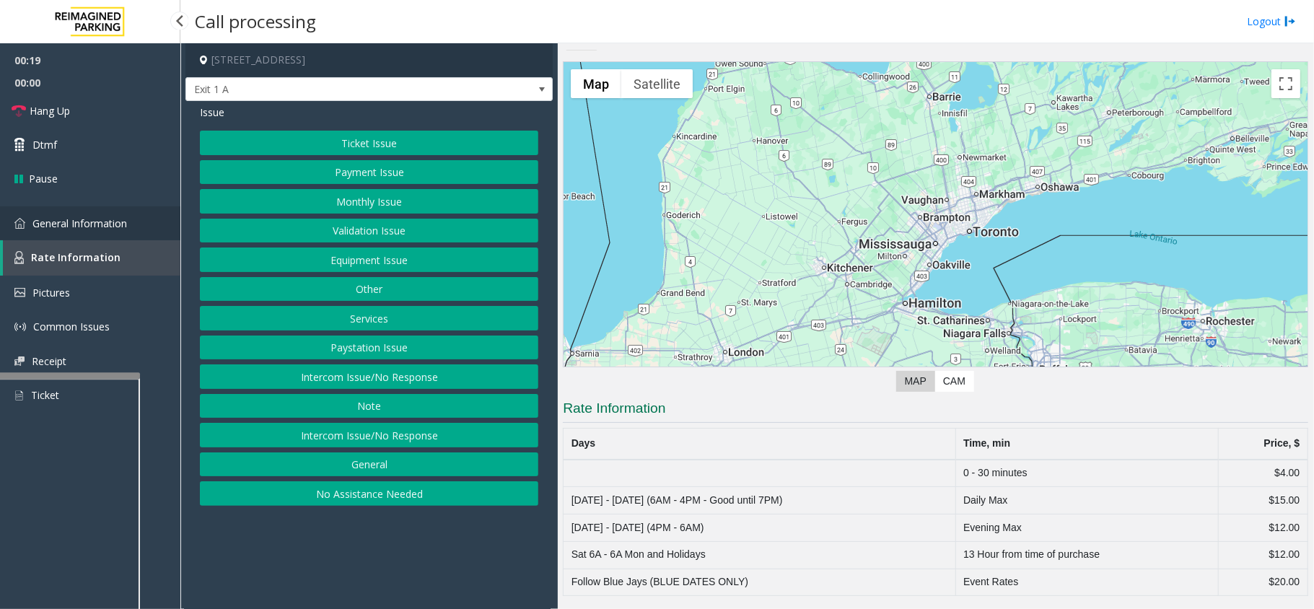
click at [81, 227] on span "General Information" at bounding box center [79, 223] width 95 height 14
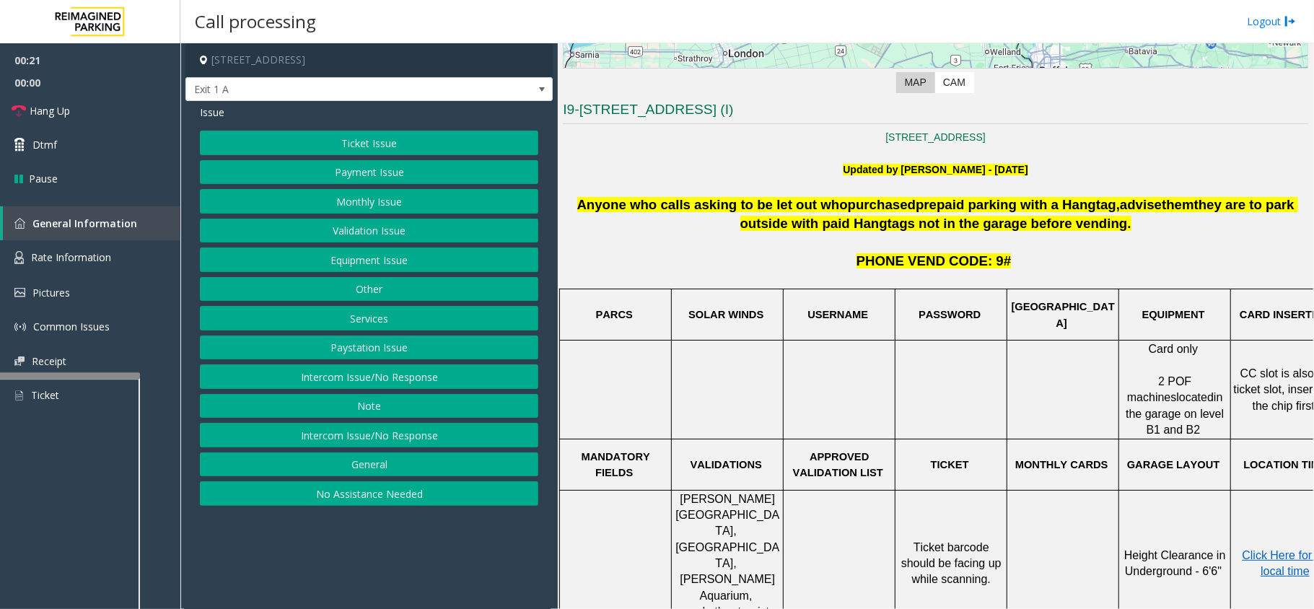
scroll to position [402, 0]
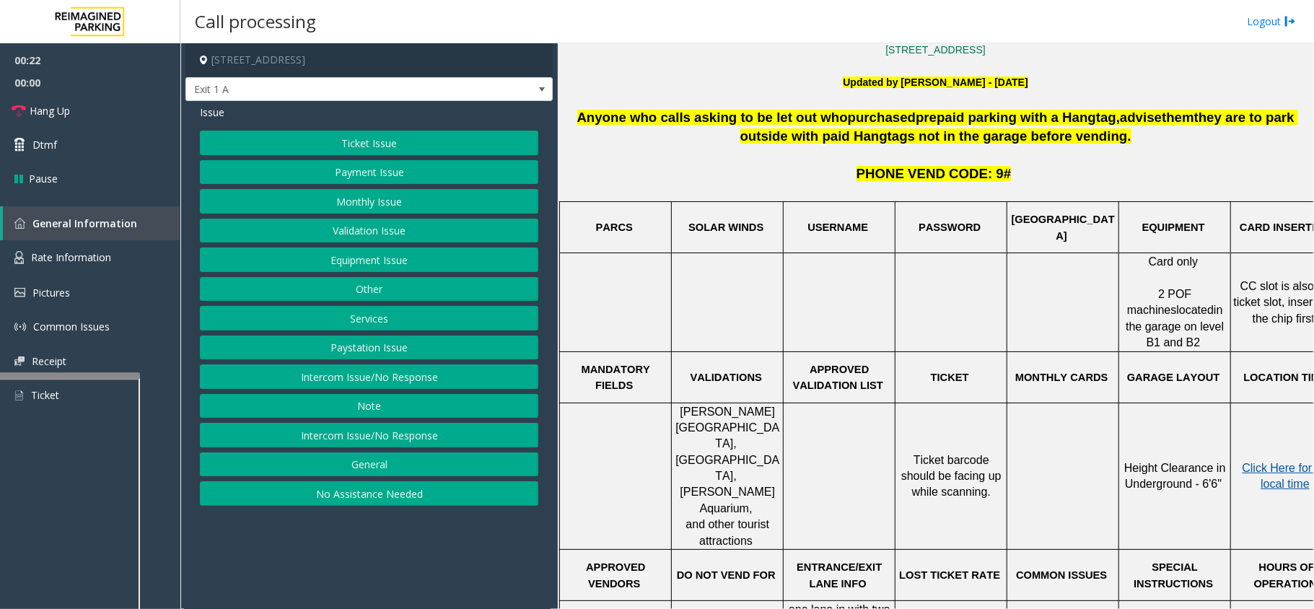
click at [1242, 462] on span "Click Here for the local time" at bounding box center [1288, 476] width 92 height 28
click at [398, 148] on button "Ticket Issue" at bounding box center [369, 143] width 338 height 25
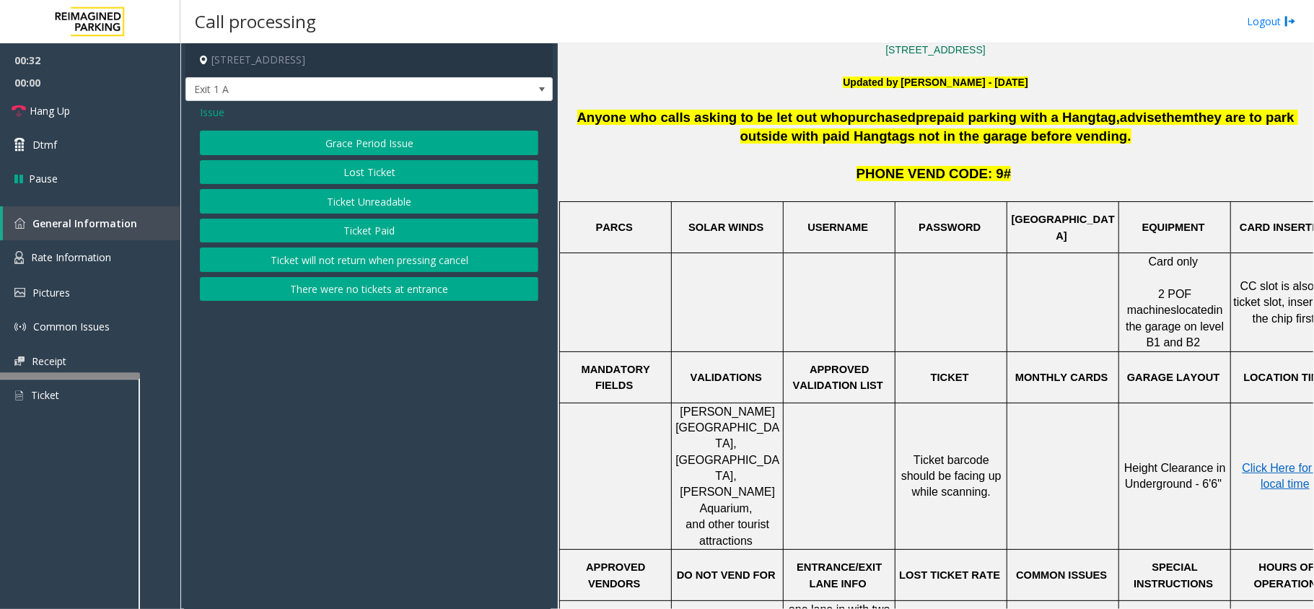
click at [209, 111] on span "Issue" at bounding box center [212, 112] width 25 height 15
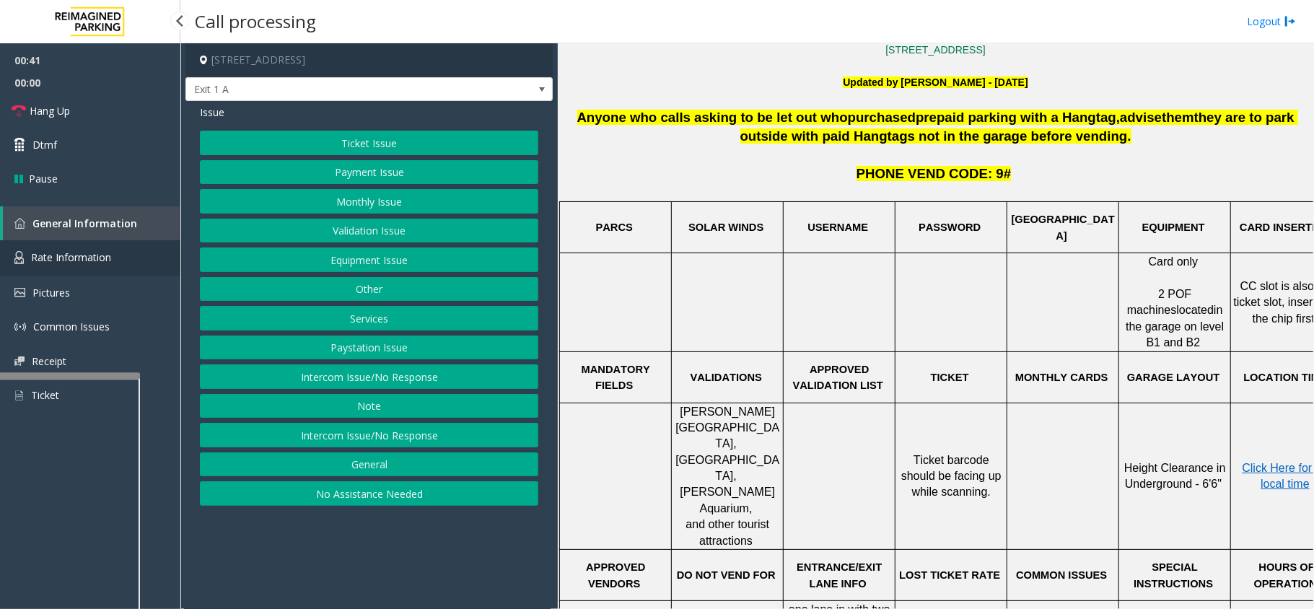
click at [64, 268] on link "Rate Information" at bounding box center [90, 257] width 180 height 35
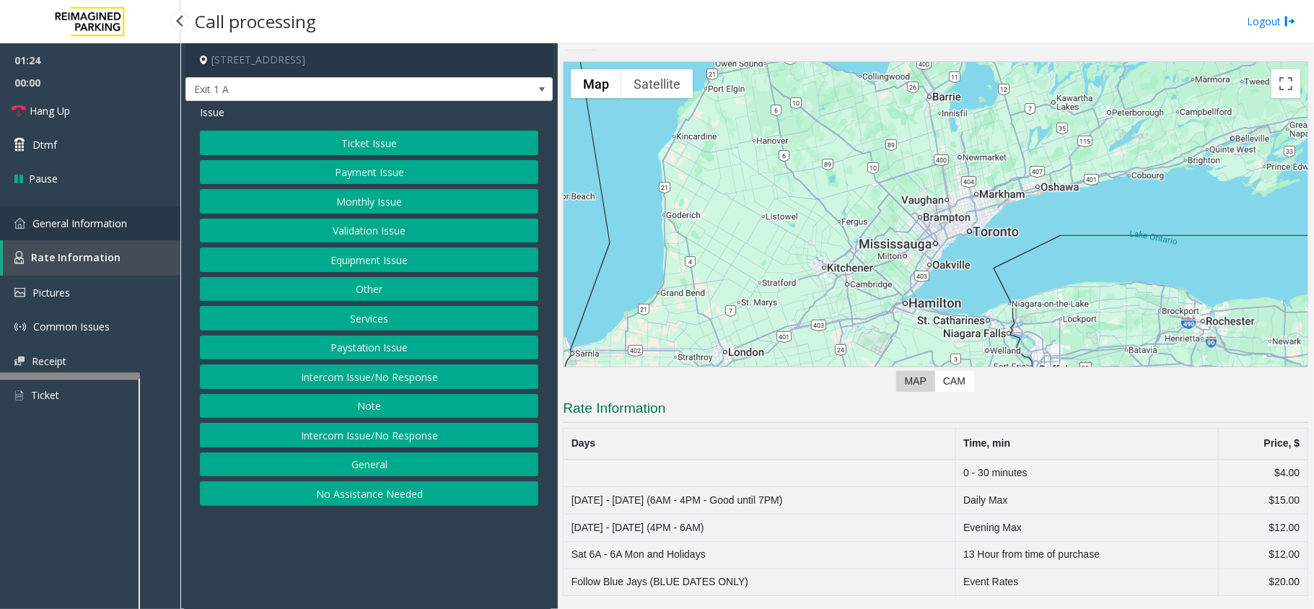
click at [93, 224] on span "General Information" at bounding box center [79, 223] width 95 height 14
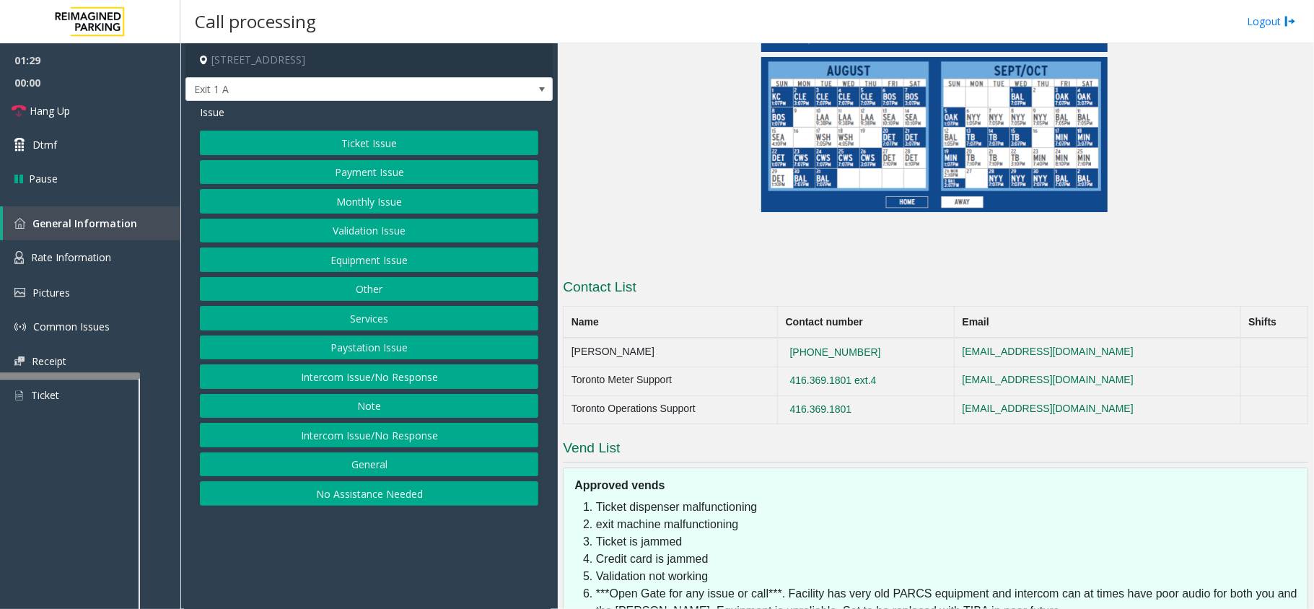
scroll to position [1387, 0]
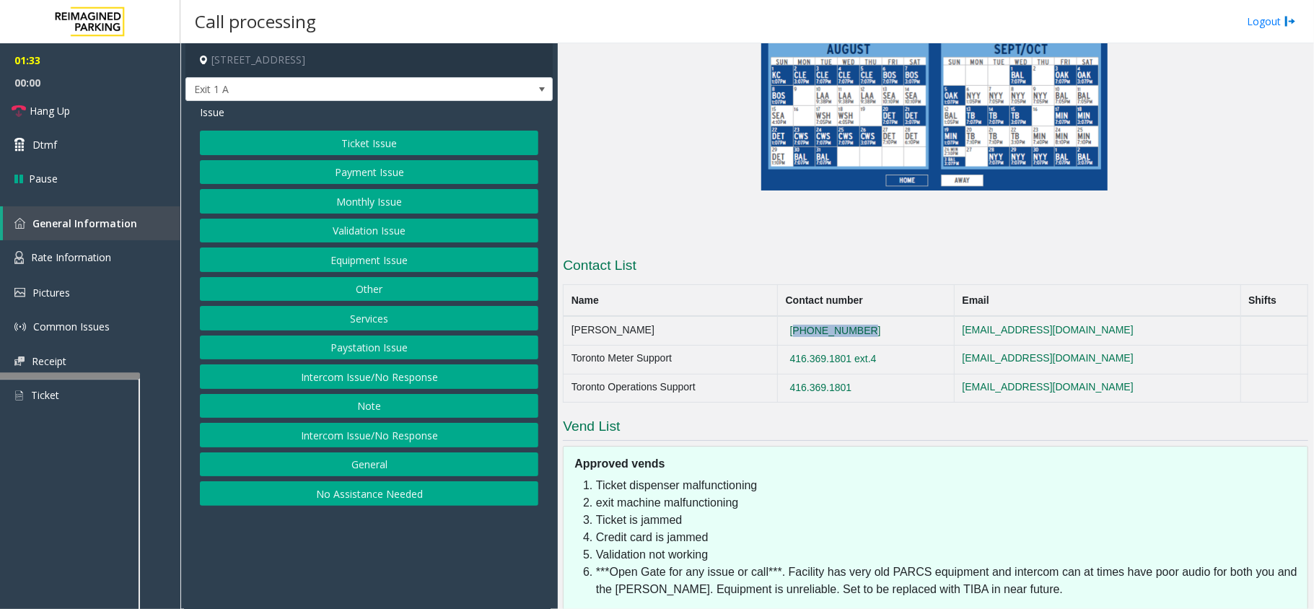
drag, startPoint x: 855, startPoint y: 212, endPoint x: 780, endPoint y: 212, distance: 75.0
click at [780, 316] on td "[PHONE_NUMBER]" at bounding box center [866, 330] width 177 height 29
copy button "[PHONE_NUMBER]"
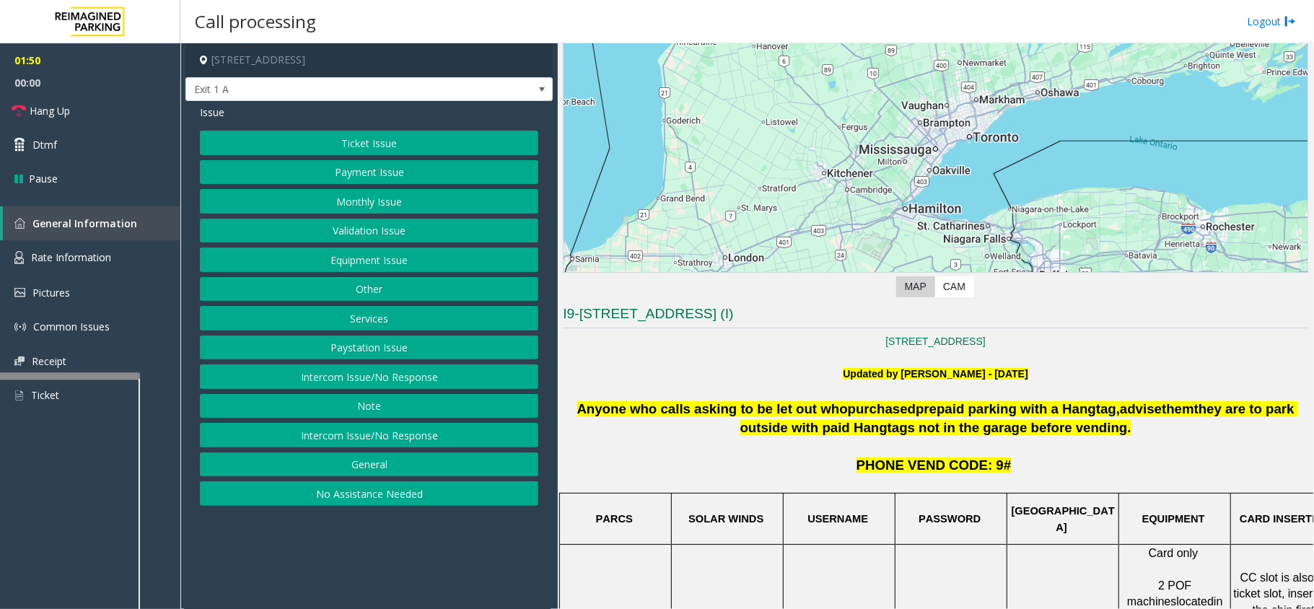
scroll to position [192, 0]
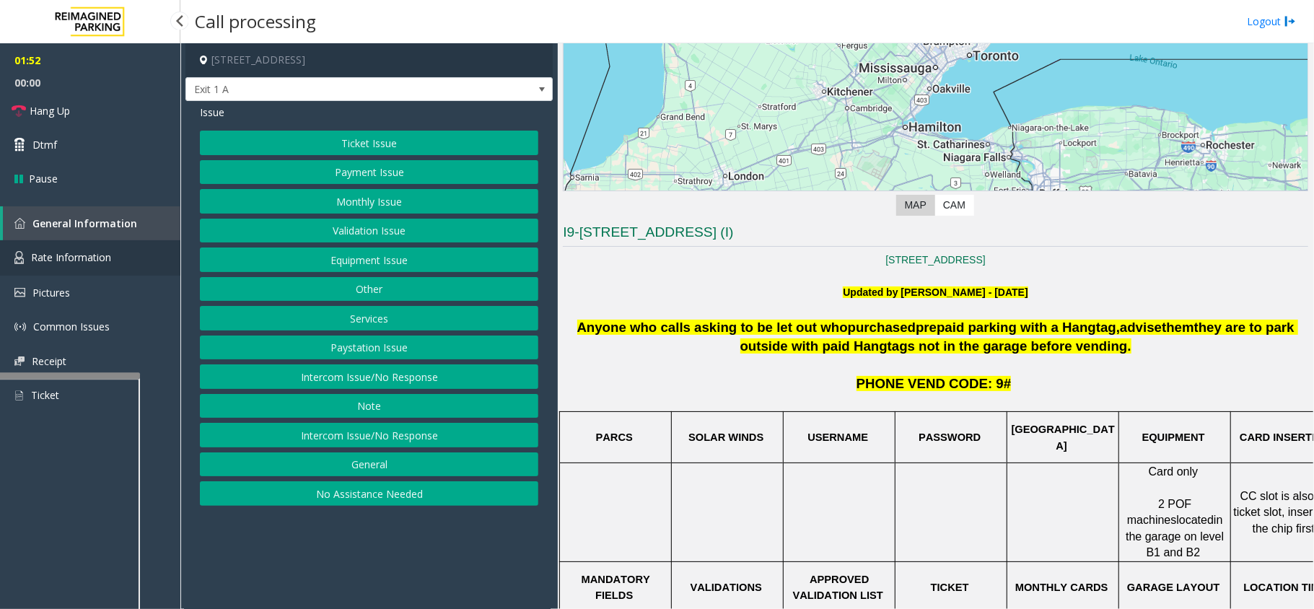
click at [78, 260] on span "Rate Information" at bounding box center [71, 257] width 80 height 14
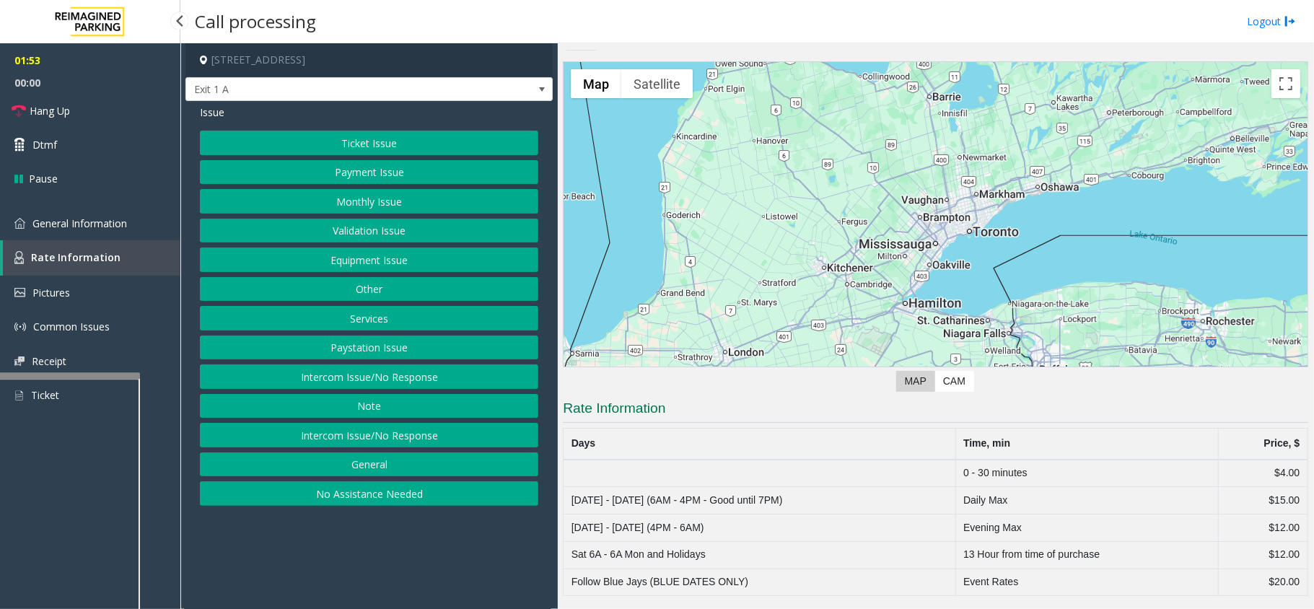
scroll to position [17, 0]
click at [118, 220] on span "General Information" at bounding box center [79, 223] width 95 height 14
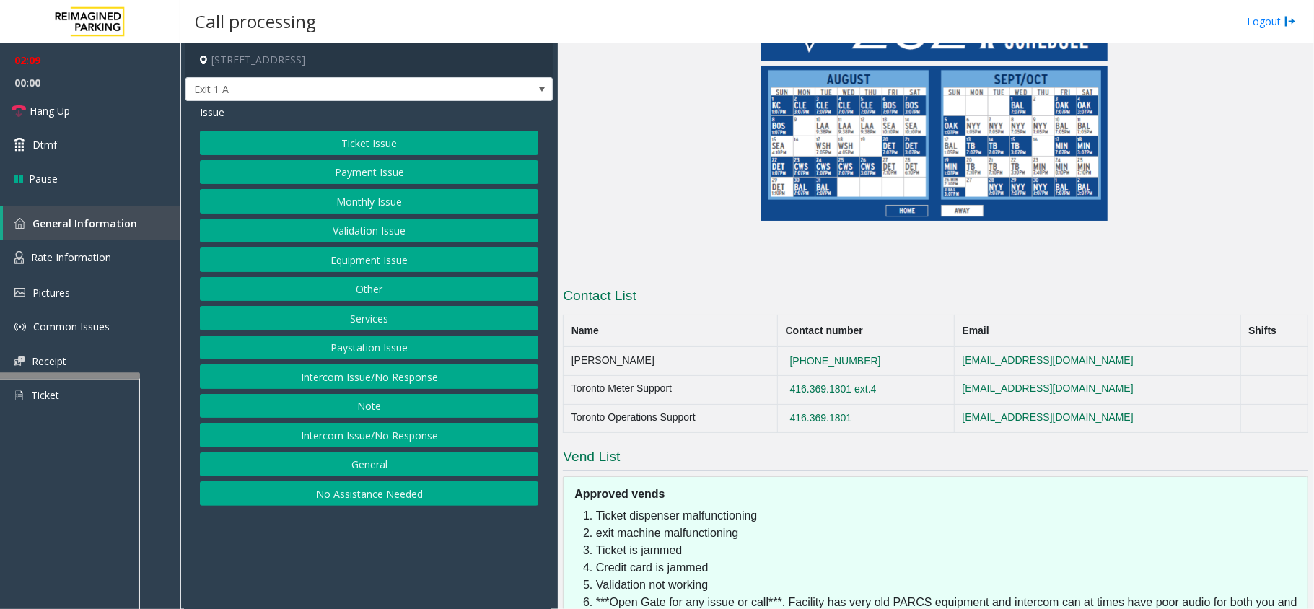
scroll to position [1387, 0]
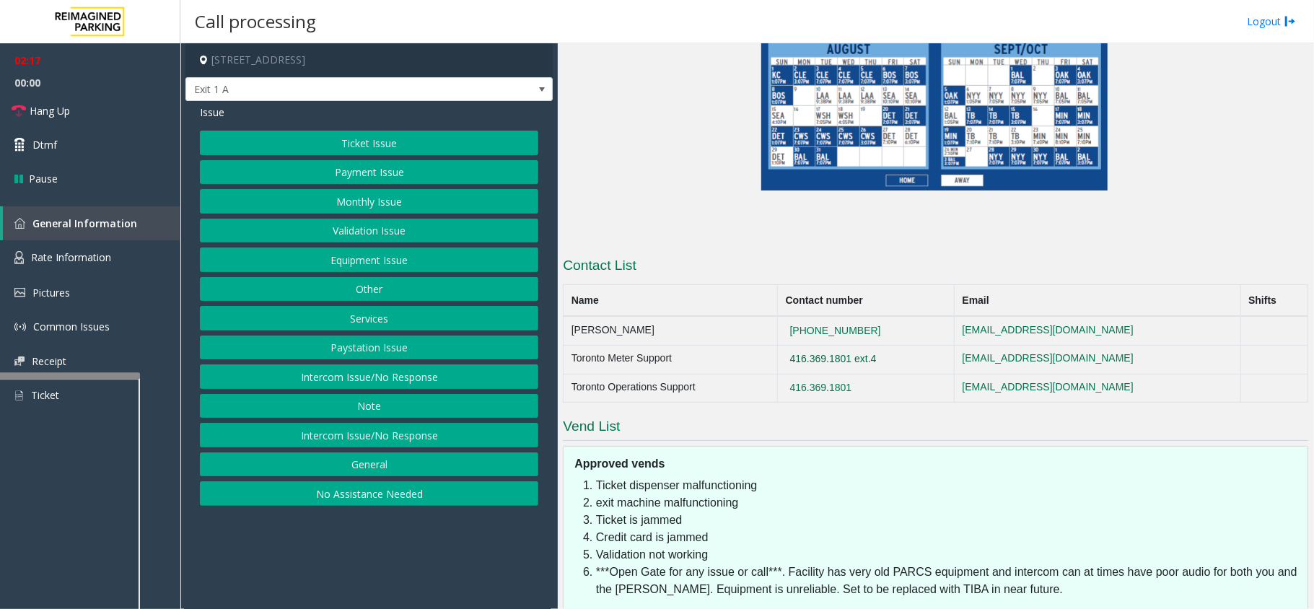
drag, startPoint x: 847, startPoint y: 243, endPoint x: 797, endPoint y: 246, distance: 50.6
click at [797, 353] on button "416.369.1801 ext.4" at bounding box center [833, 359] width 95 height 13
drag, startPoint x: 882, startPoint y: 242, endPoint x: 779, endPoint y: 240, distance: 102.5
click at [779, 345] on td "416.369.1801 ext.4" at bounding box center [866, 359] width 177 height 29
copy button "416.369.1801 ext.4"
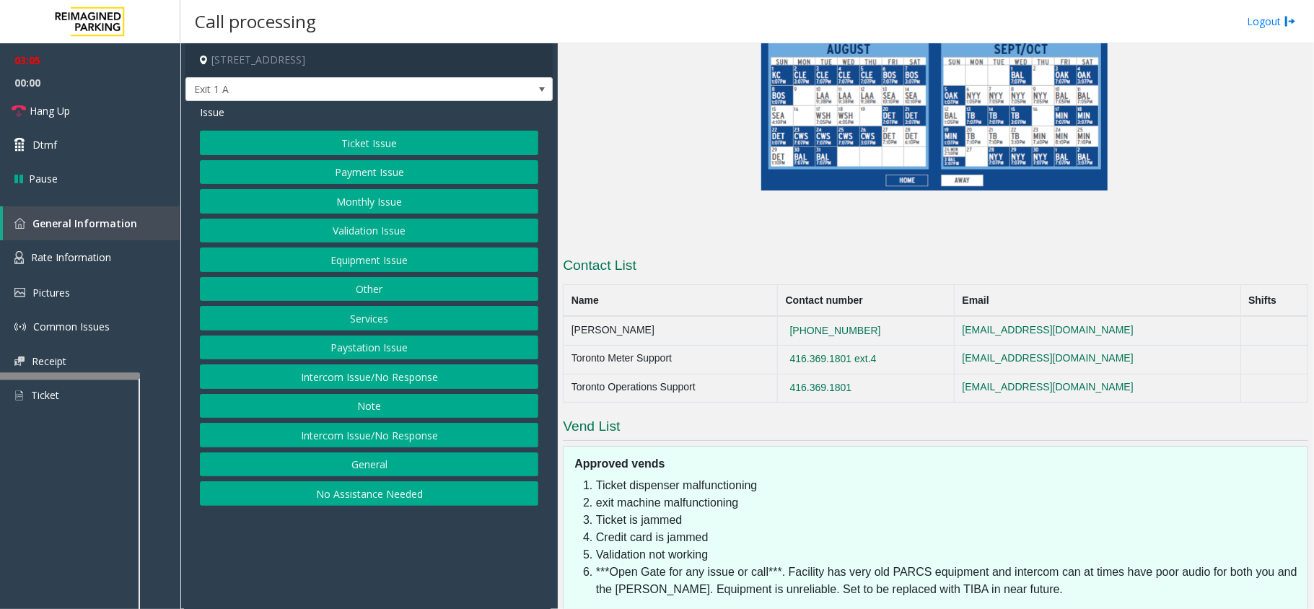
drag, startPoint x: 858, startPoint y: 276, endPoint x: 742, endPoint y: 275, distance: 116.2
click at [737, 374] on tr "Toronto Operations Support 416.369.1801 toronto.operationssupport@impark.com" at bounding box center [935, 388] width 745 height 29
copy tr "416.369.1801"
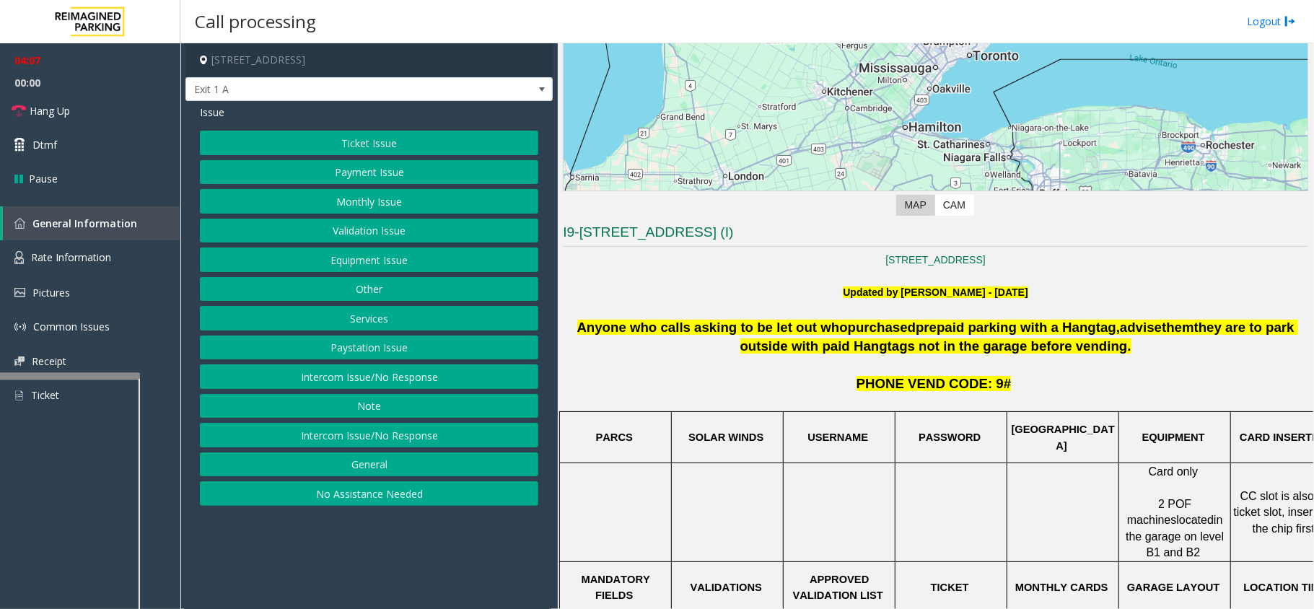
scroll to position [289, 0]
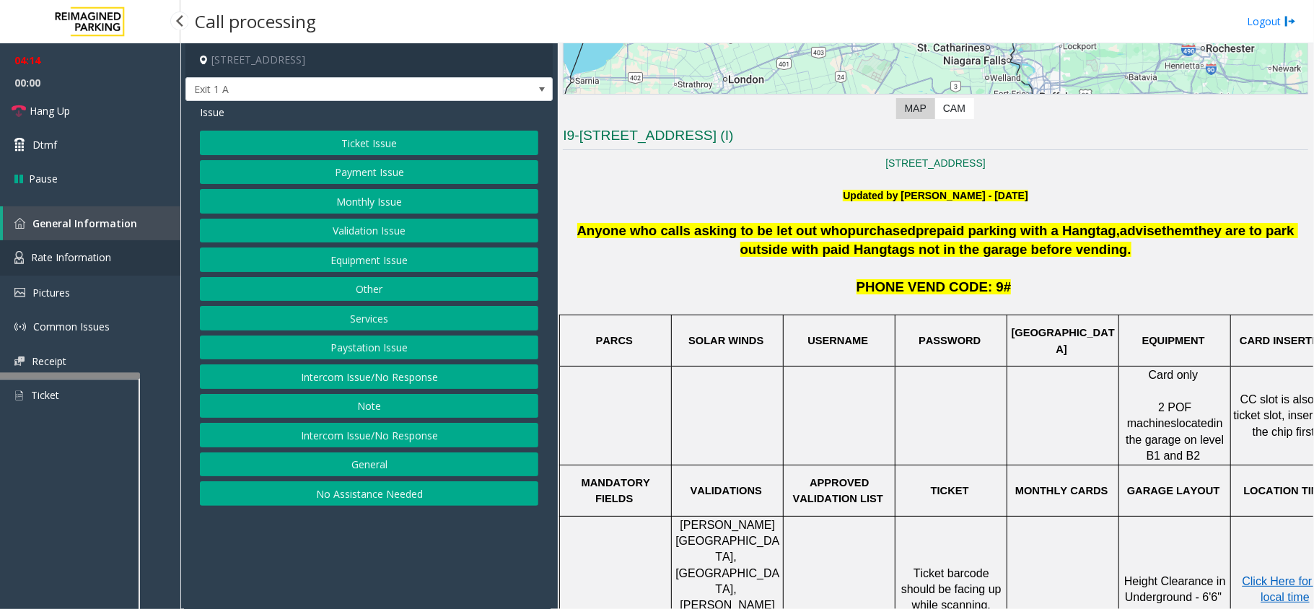
click at [96, 260] on span "Rate Information" at bounding box center [71, 257] width 80 height 14
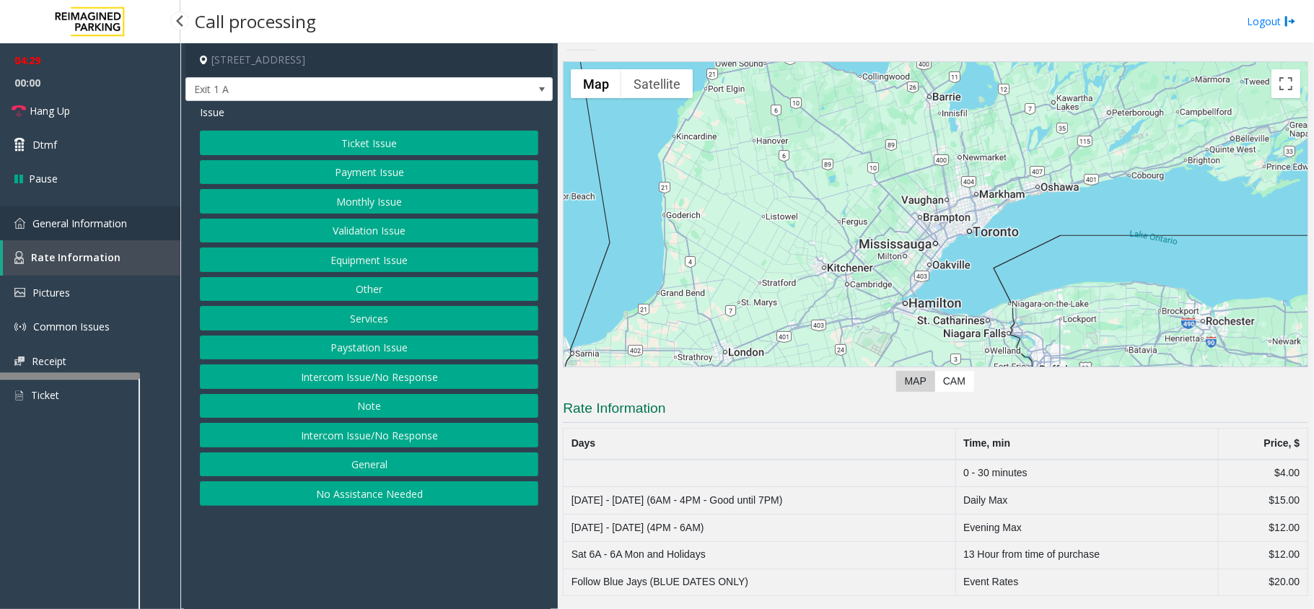
click at [97, 225] on span "General Information" at bounding box center [79, 223] width 95 height 14
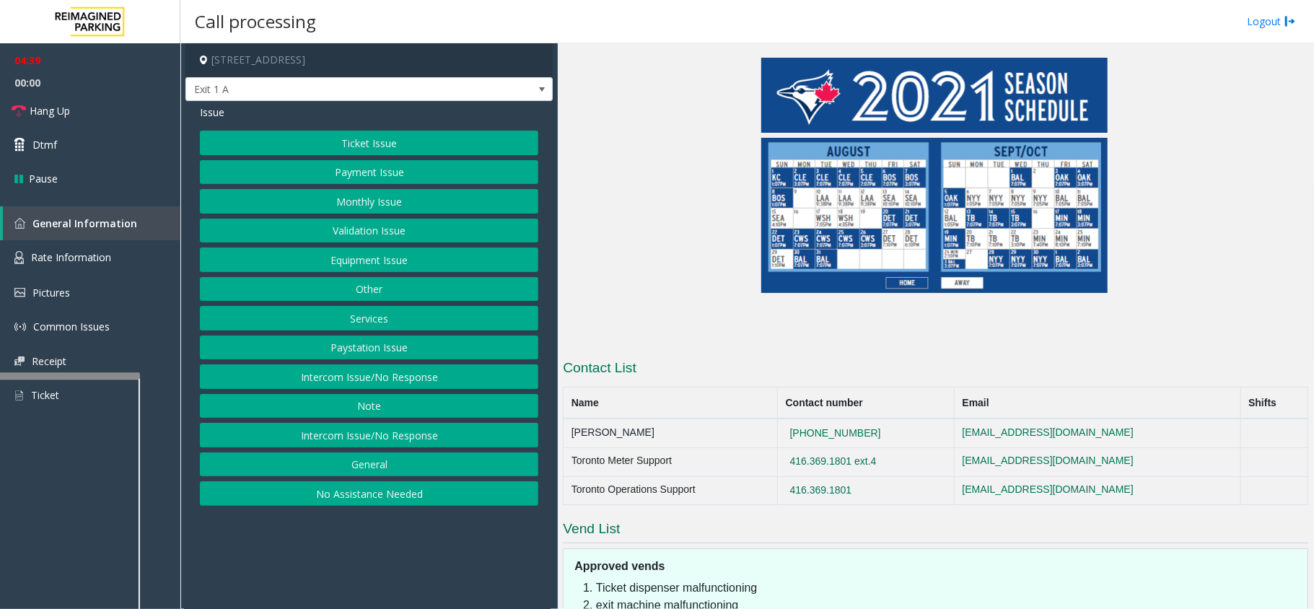
scroll to position [1250, 0]
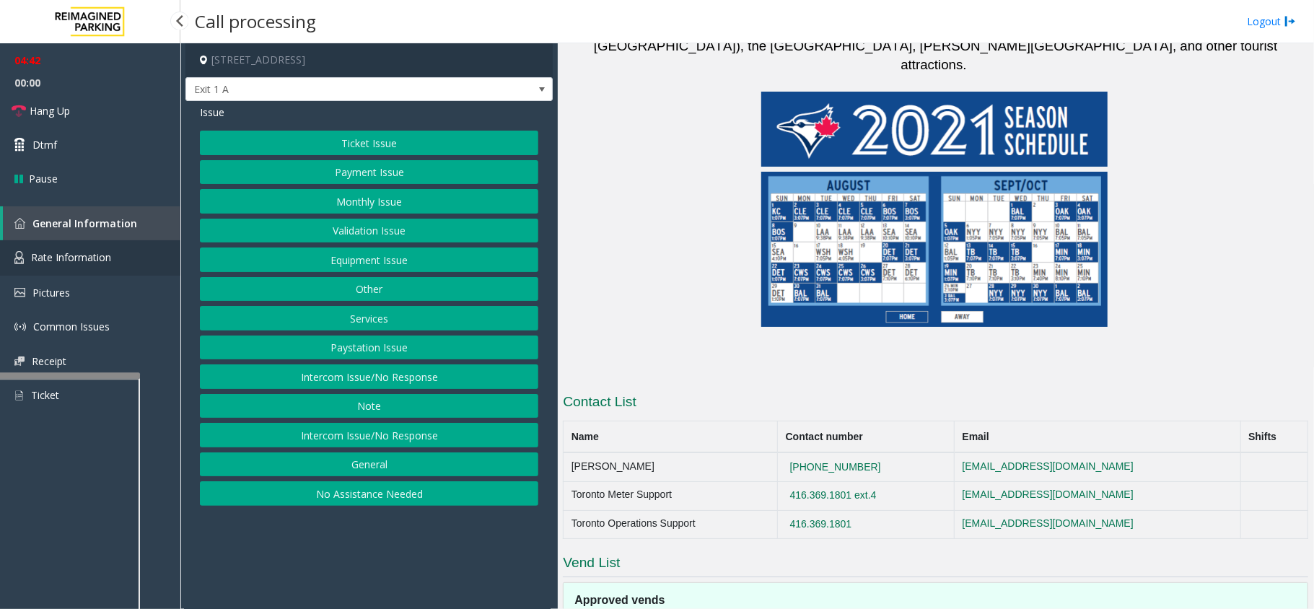
click at [90, 263] on link "Rate Information" at bounding box center [90, 257] width 180 height 35
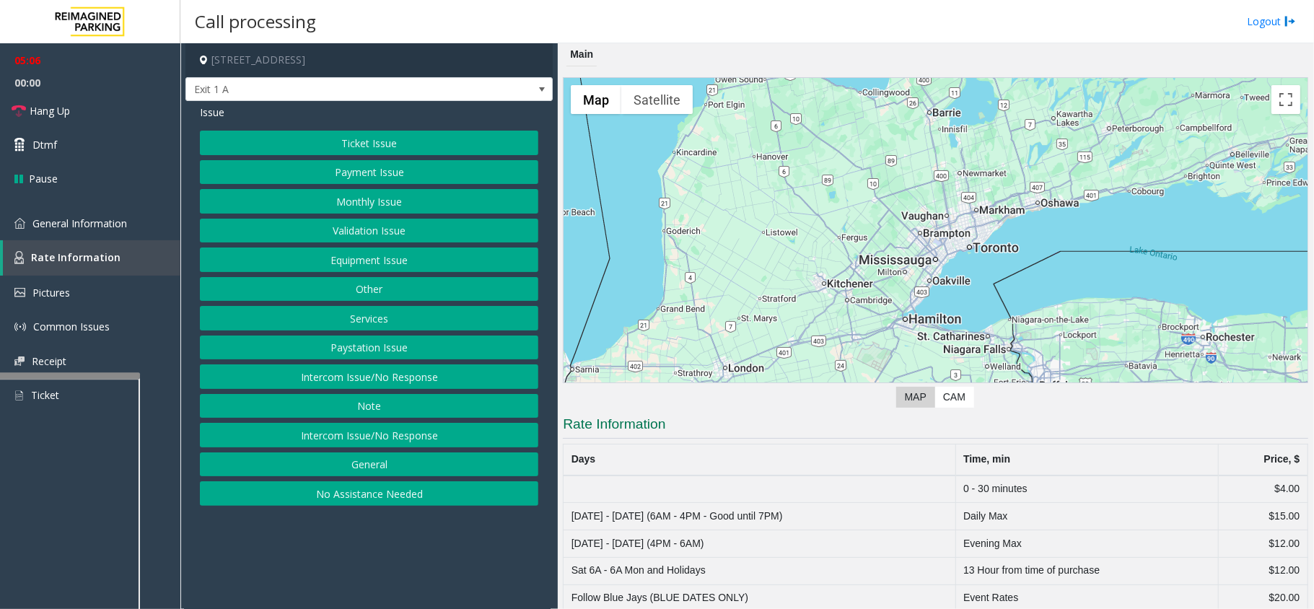
scroll to position [17, 0]
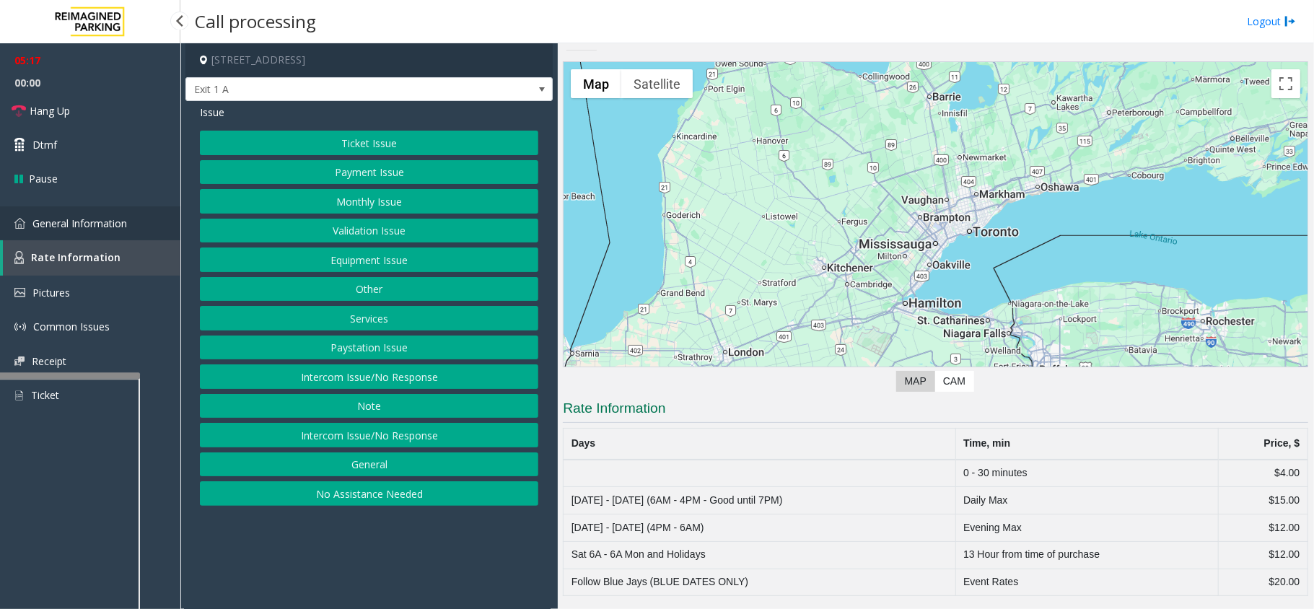
click at [62, 232] on link "General Information" at bounding box center [90, 223] width 180 height 34
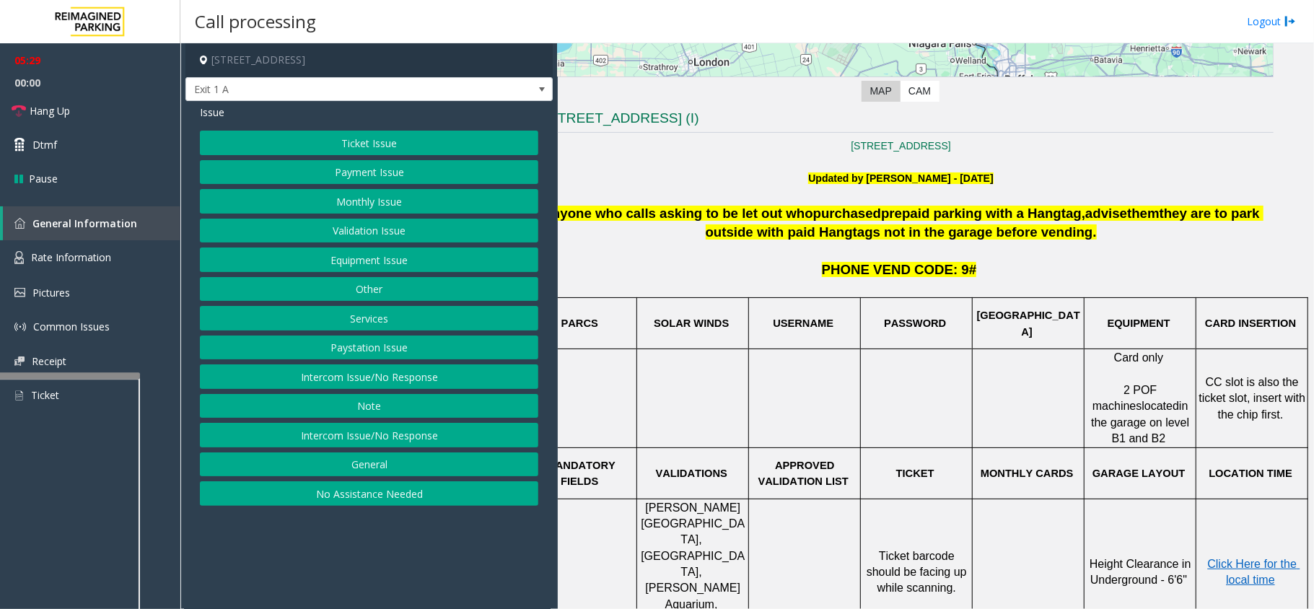
scroll to position [306, 51]
click at [44, 266] on link "Rate Information" at bounding box center [90, 257] width 180 height 35
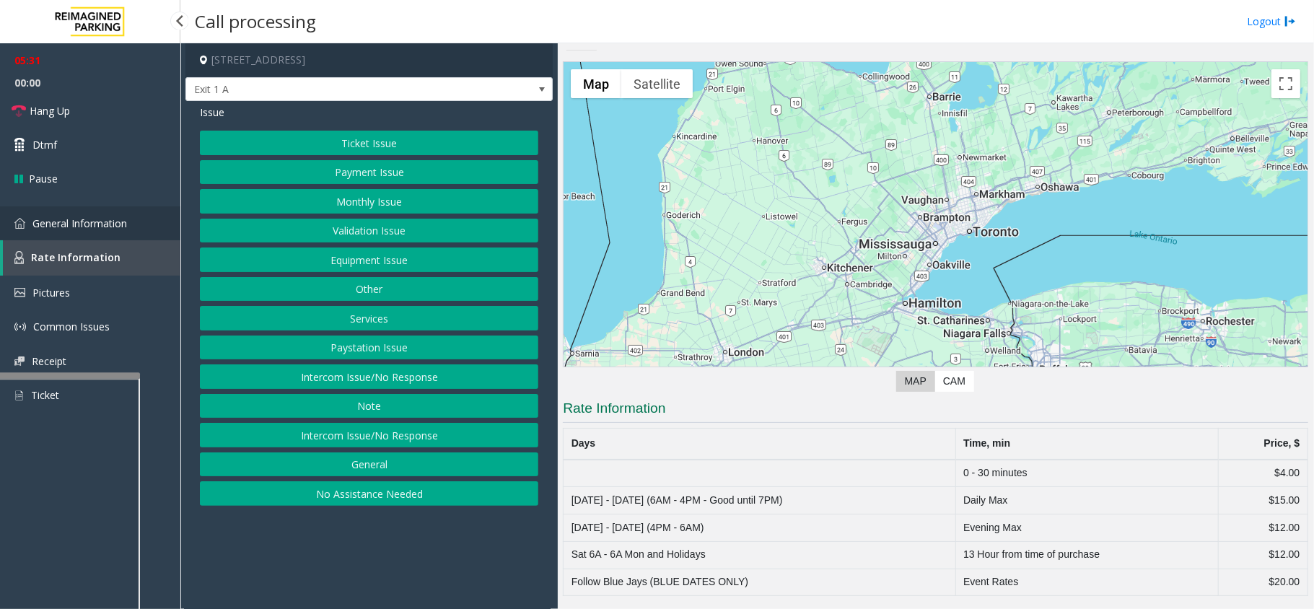
click at [69, 227] on span "General Information" at bounding box center [79, 223] width 95 height 14
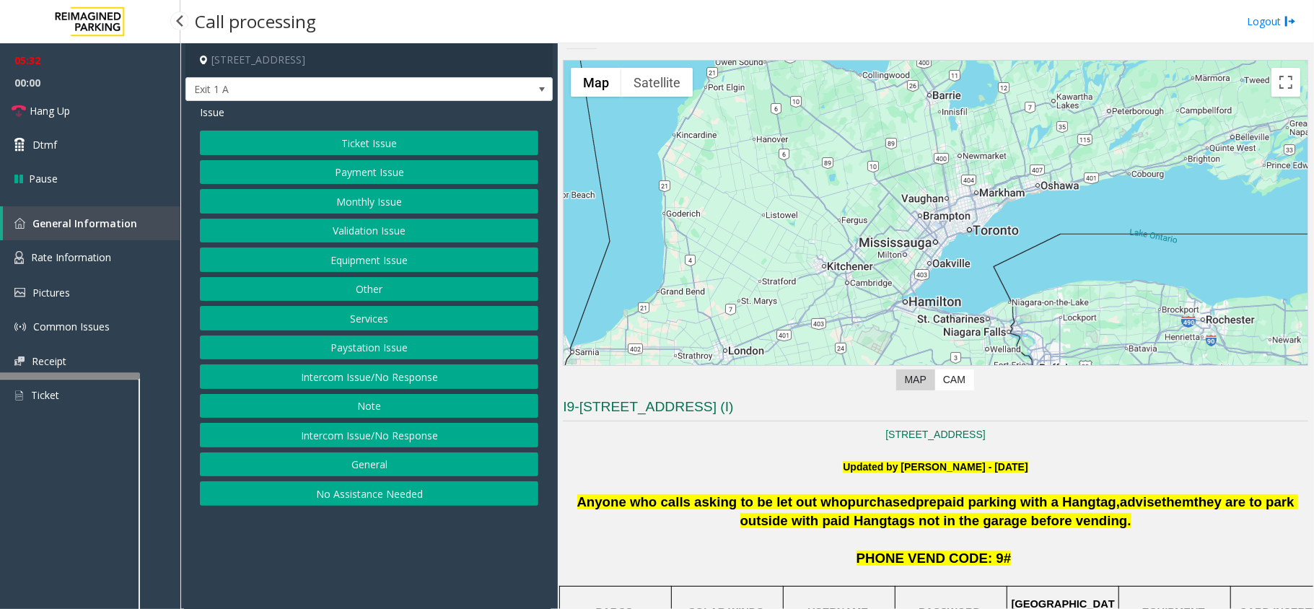
scroll to position [306, 0]
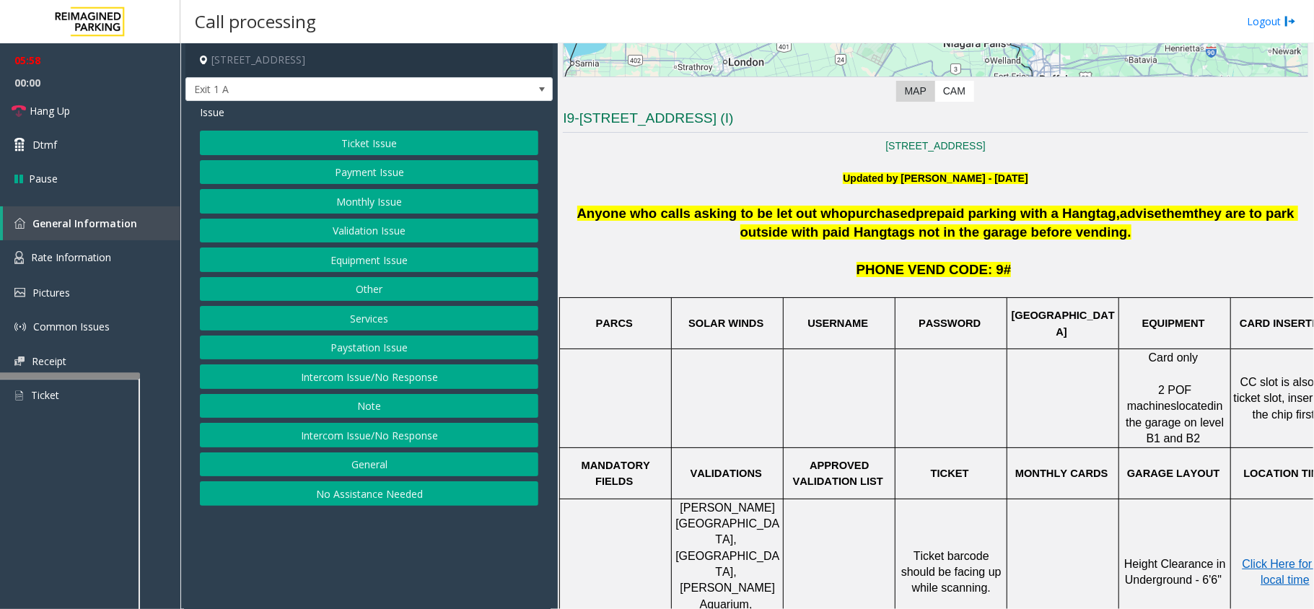
click at [356, 201] on button "Monthly Issue" at bounding box center [369, 201] width 338 height 25
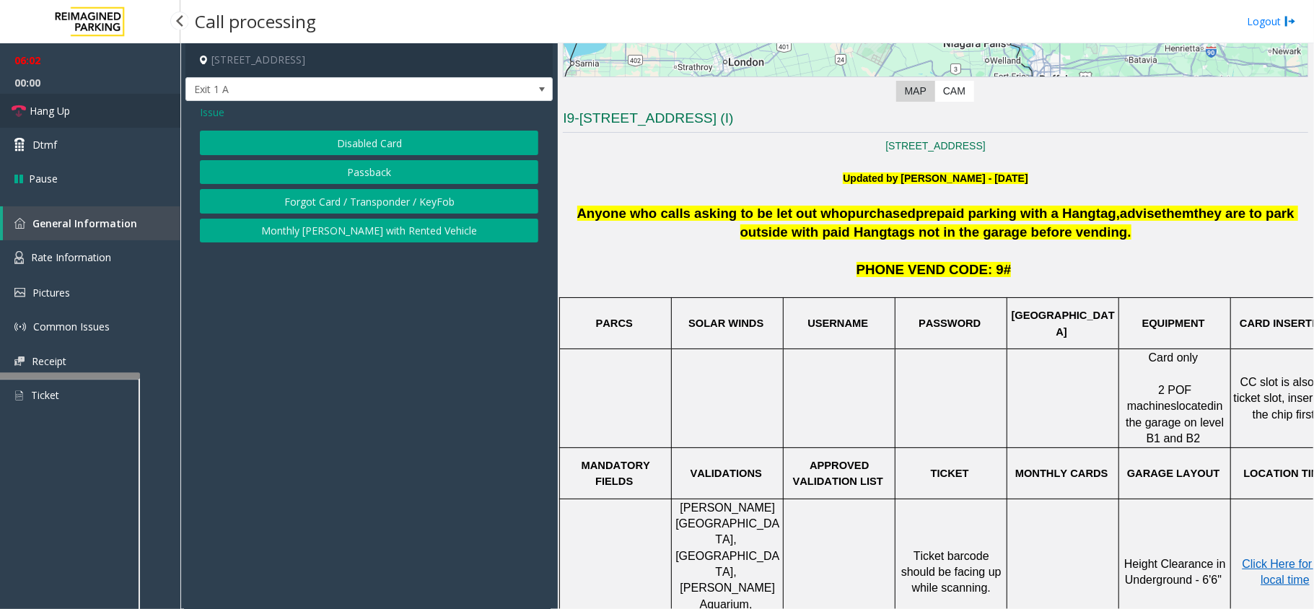
click at [27, 113] on link "Hang Up" at bounding box center [90, 111] width 180 height 34
click at [202, 113] on span "Issue" at bounding box center [212, 112] width 25 height 15
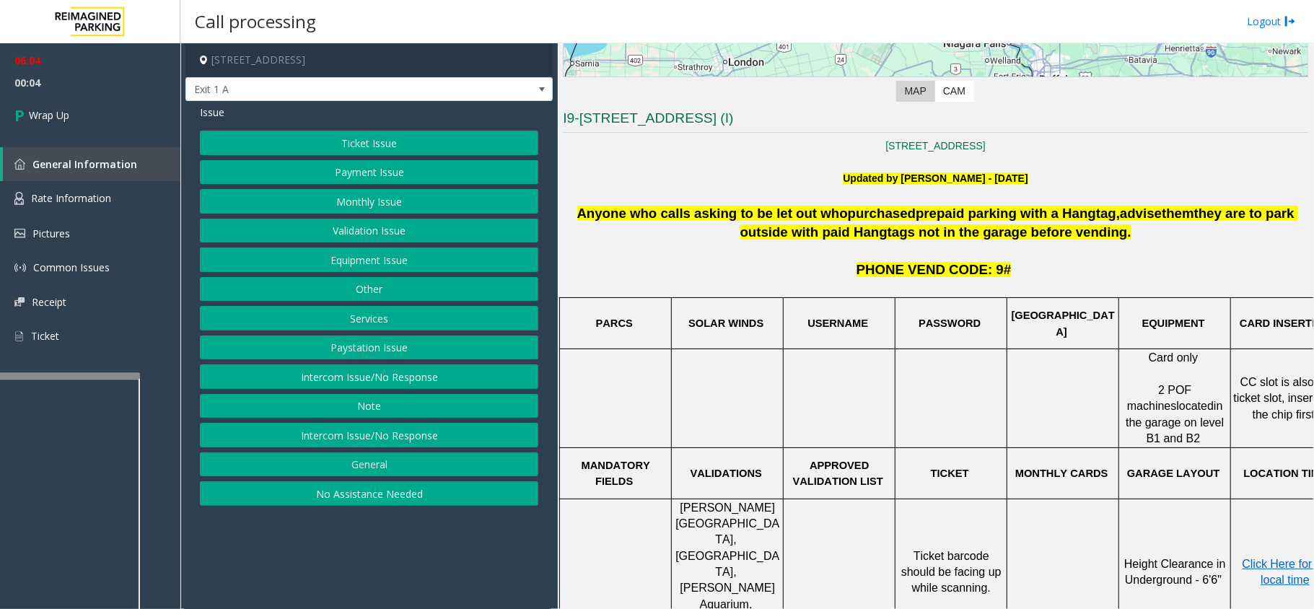
click at [402, 321] on button "Services" at bounding box center [369, 318] width 338 height 25
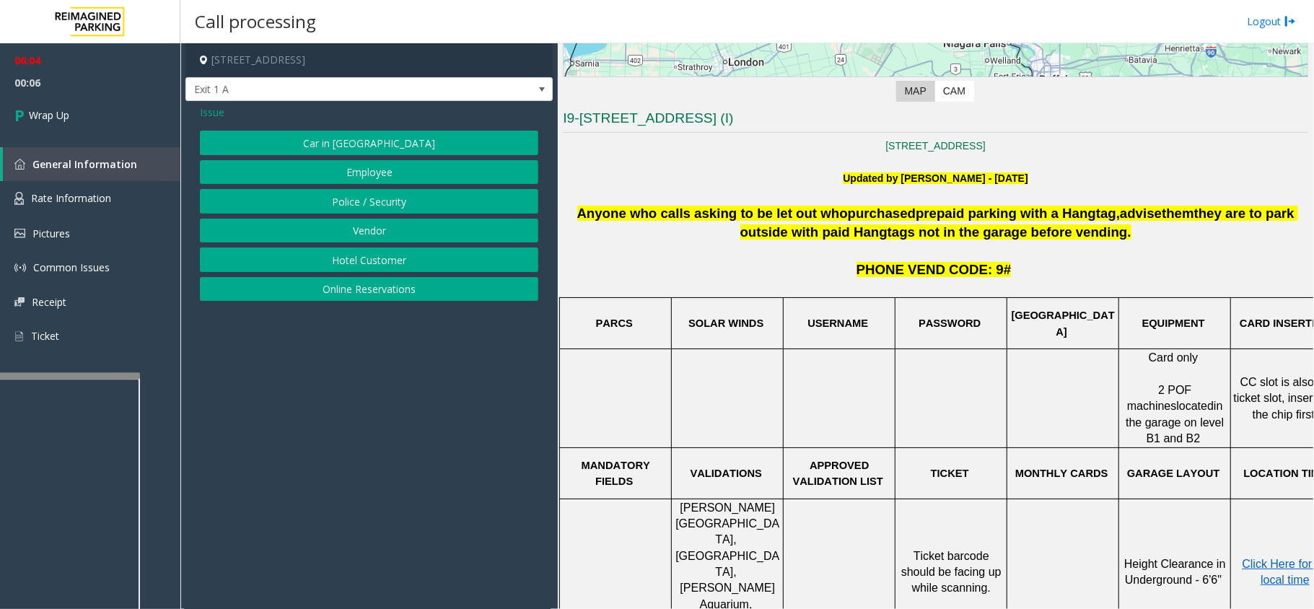
click at [211, 113] on span "Issue" at bounding box center [212, 112] width 25 height 15
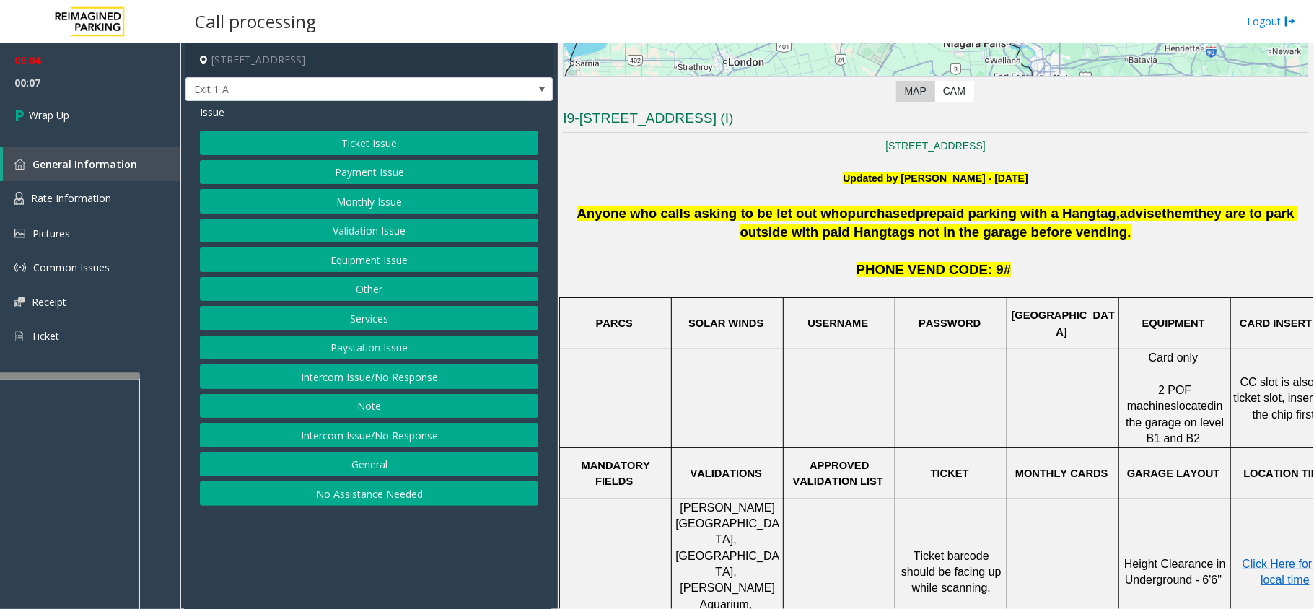
click at [407, 293] on button "Other" at bounding box center [369, 289] width 338 height 25
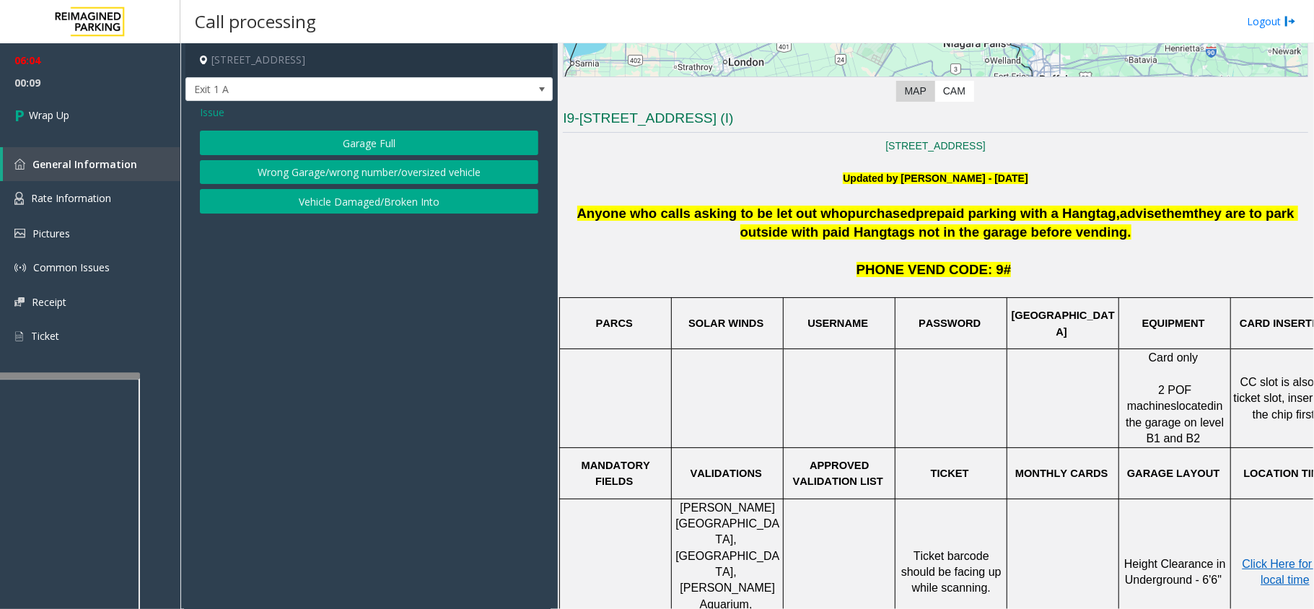
click at [205, 116] on span "Issue" at bounding box center [212, 112] width 25 height 15
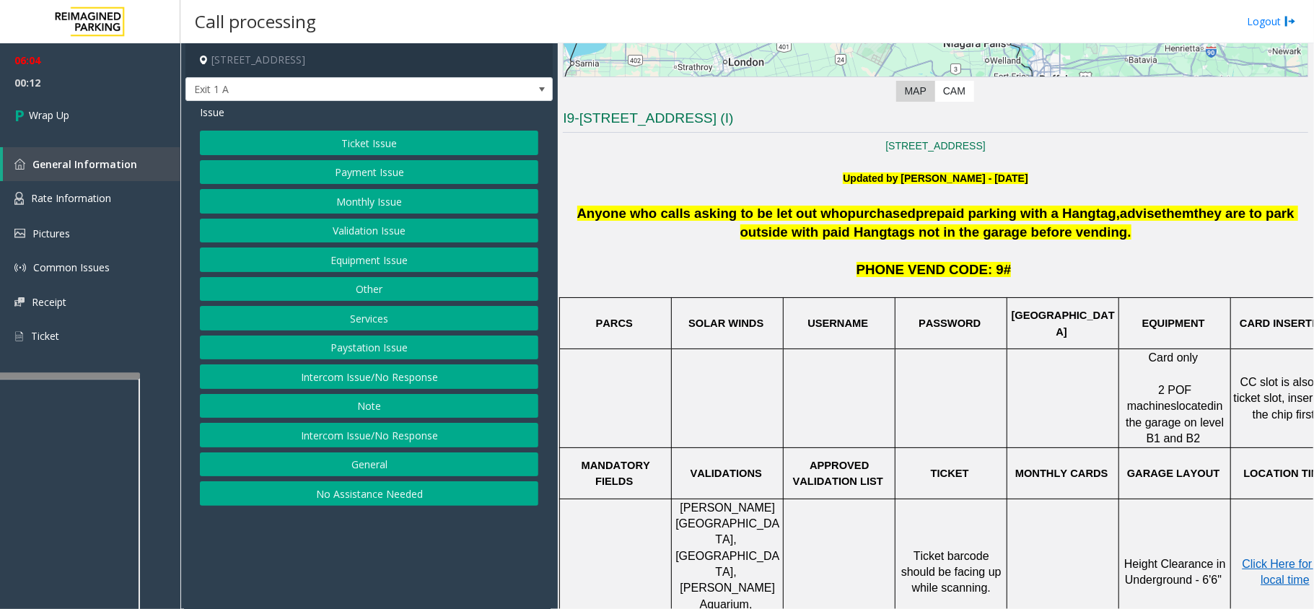
click at [394, 474] on button "General" at bounding box center [369, 464] width 338 height 25
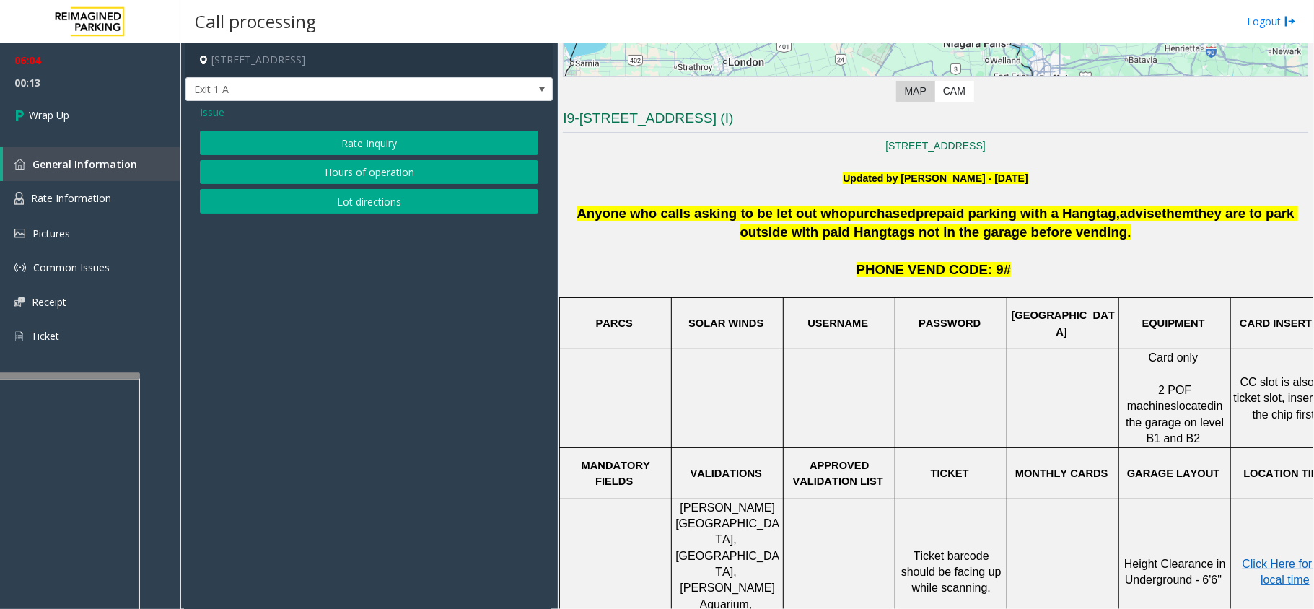
click at [407, 150] on button "Rate Inquiry" at bounding box center [369, 143] width 338 height 25
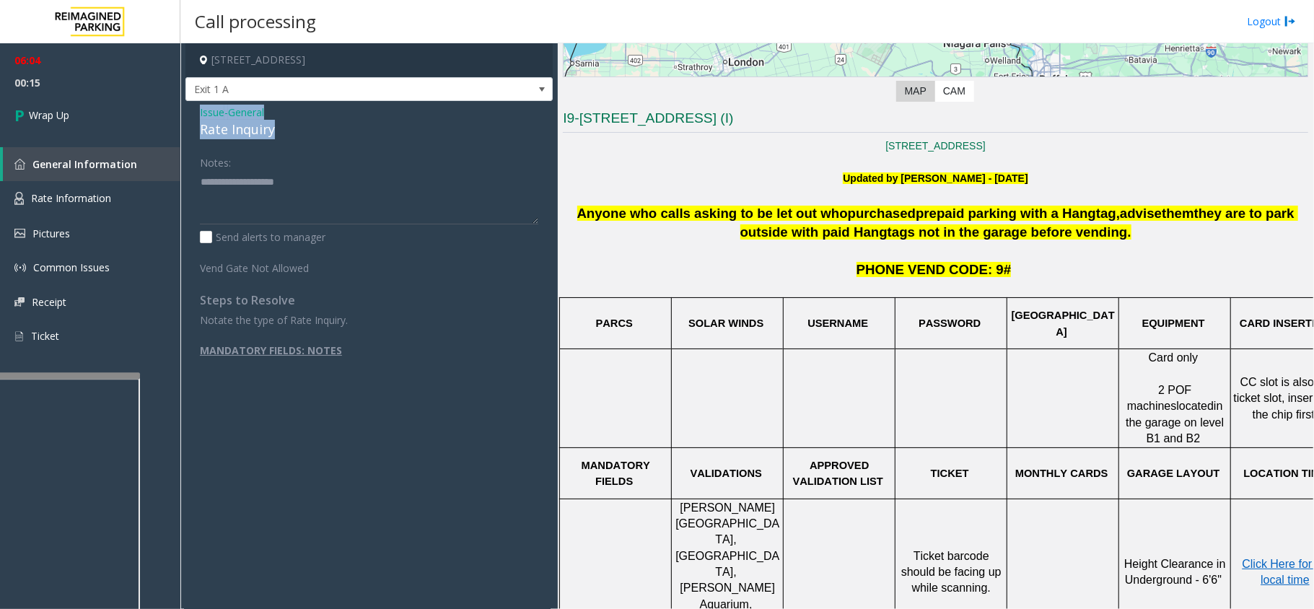
drag, startPoint x: 278, startPoint y: 127, endPoint x: 198, endPoint y: 118, distance: 81.3
click at [198, 118] on div "Issue - General Rate Inquiry Notes: Send alerts to manager Vend Gate Not Allowe…" at bounding box center [368, 259] width 367 height 317
click at [277, 205] on textarea at bounding box center [369, 197] width 338 height 54
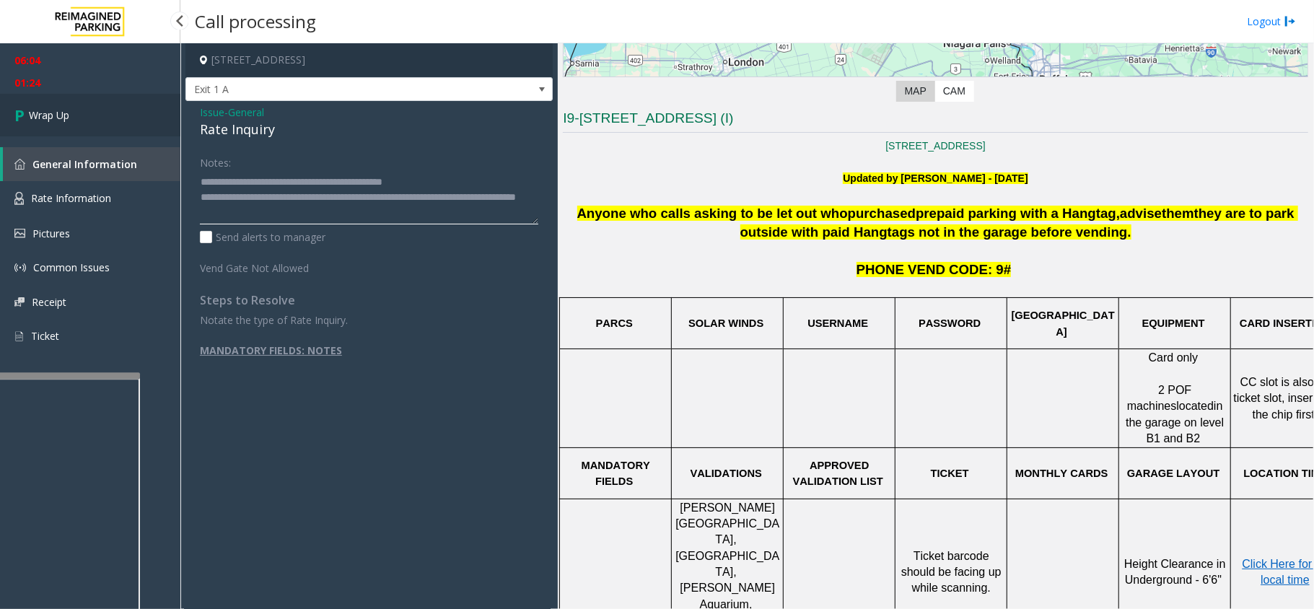
type textarea "**********"
click at [32, 123] on link "Wrap Up" at bounding box center [90, 115] width 180 height 43
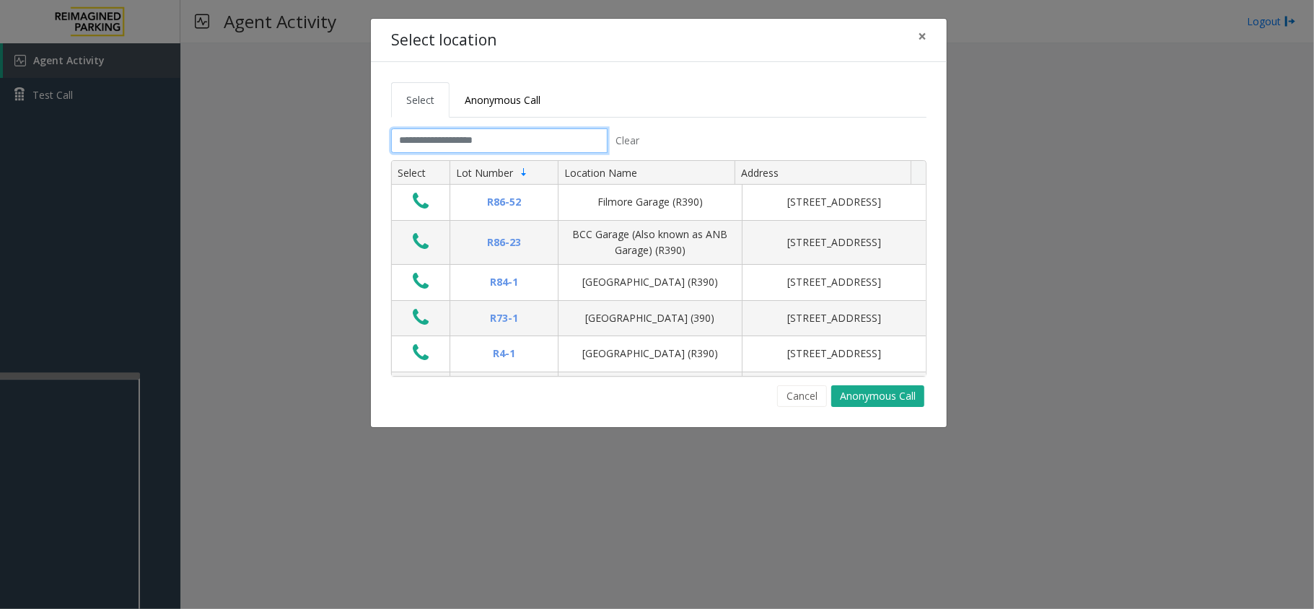
click at [569, 136] on input "text" at bounding box center [499, 140] width 216 height 25
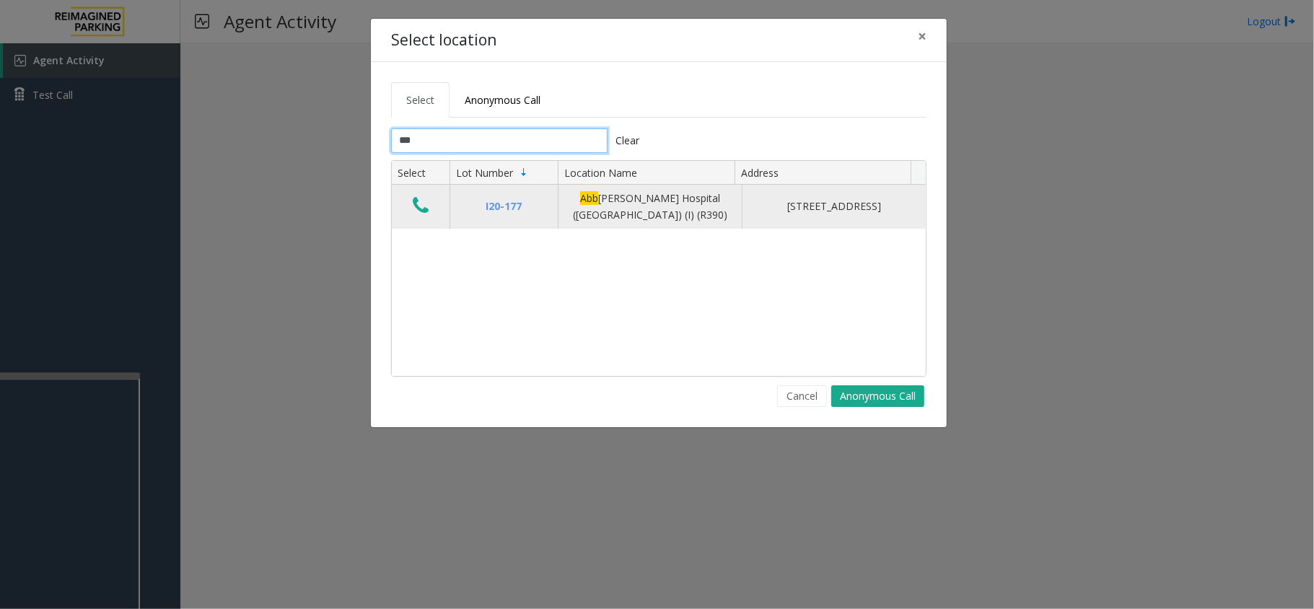
type input "***"
click at [431, 197] on td "Data table" at bounding box center [421, 207] width 58 height 44
click at [424, 208] on icon "Data table" at bounding box center [421, 206] width 16 height 20
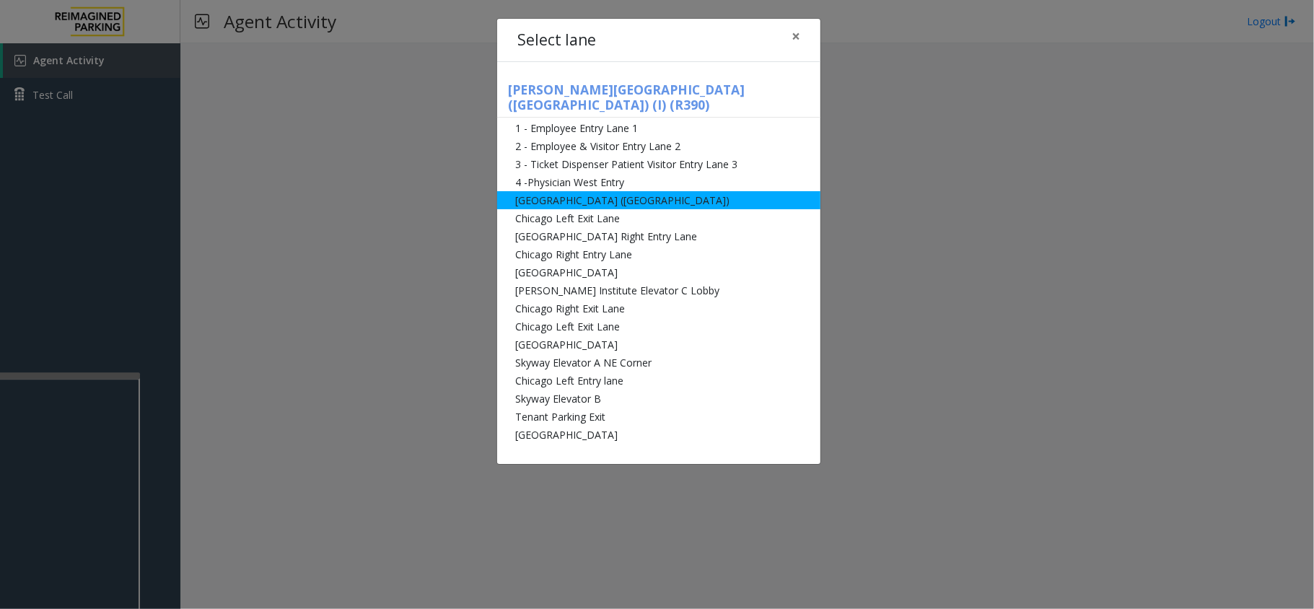
click at [567, 191] on li "[GEOGRAPHIC_DATA] ([GEOGRAPHIC_DATA])" at bounding box center [658, 200] width 323 height 18
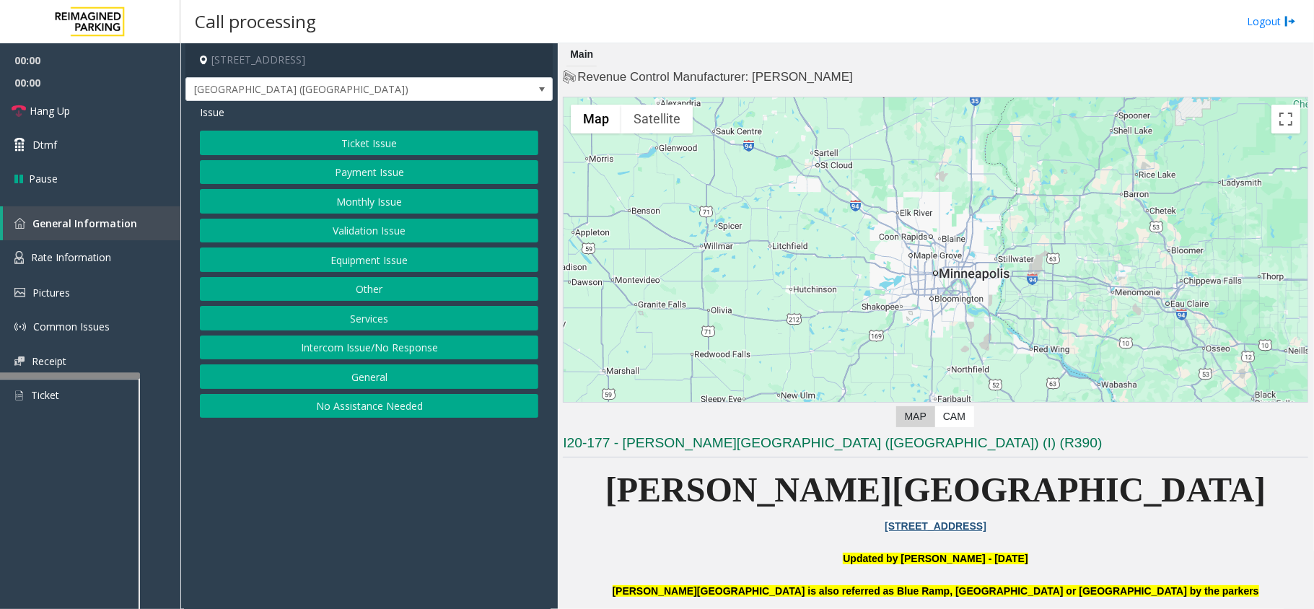
click at [359, 141] on button "Ticket Issue" at bounding box center [369, 143] width 338 height 25
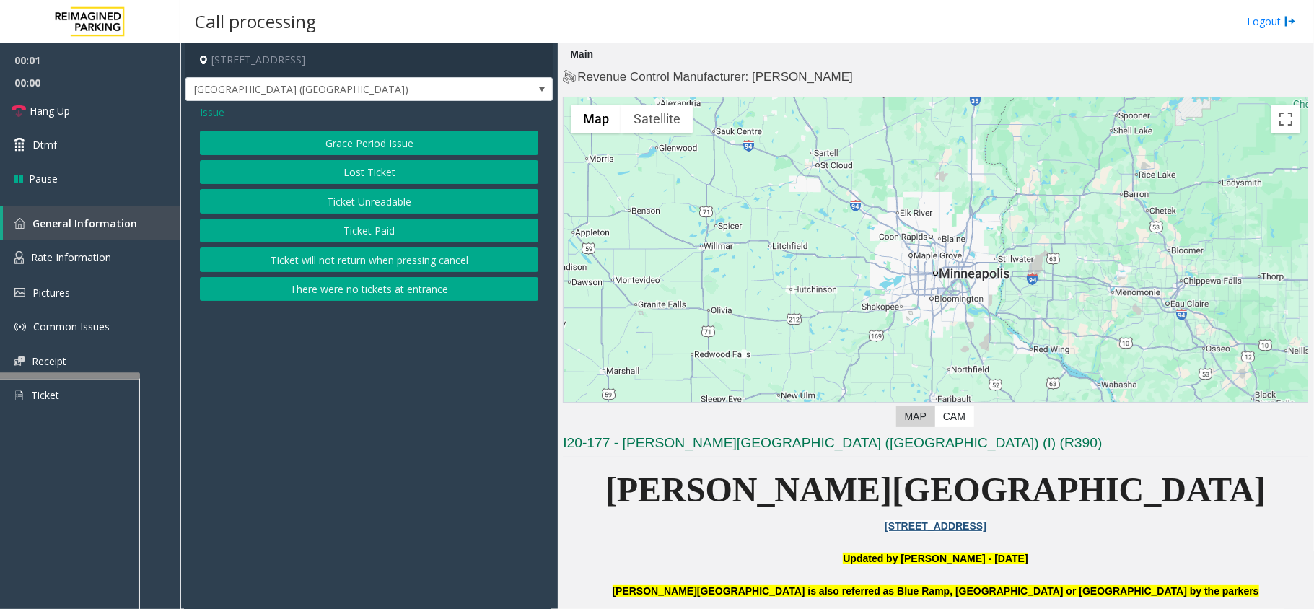
click at [408, 206] on button "Ticket Unreadable" at bounding box center [369, 201] width 338 height 25
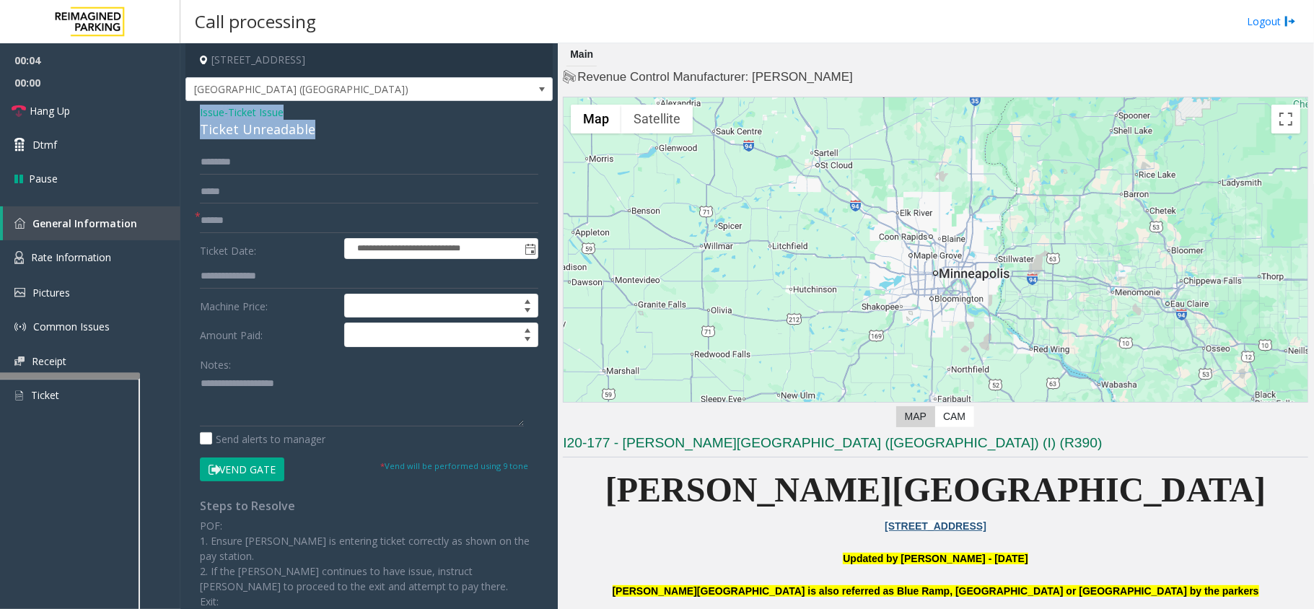
drag, startPoint x: 318, startPoint y: 136, endPoint x: 192, endPoint y: 119, distance: 127.4
click at [192, 119] on div "**********" at bounding box center [368, 423] width 367 height 644
click at [315, 408] on textarea at bounding box center [362, 399] width 324 height 54
type textarea "**********"
drag, startPoint x: 245, startPoint y: 219, endPoint x: 356, endPoint y: 218, distance: 111.1
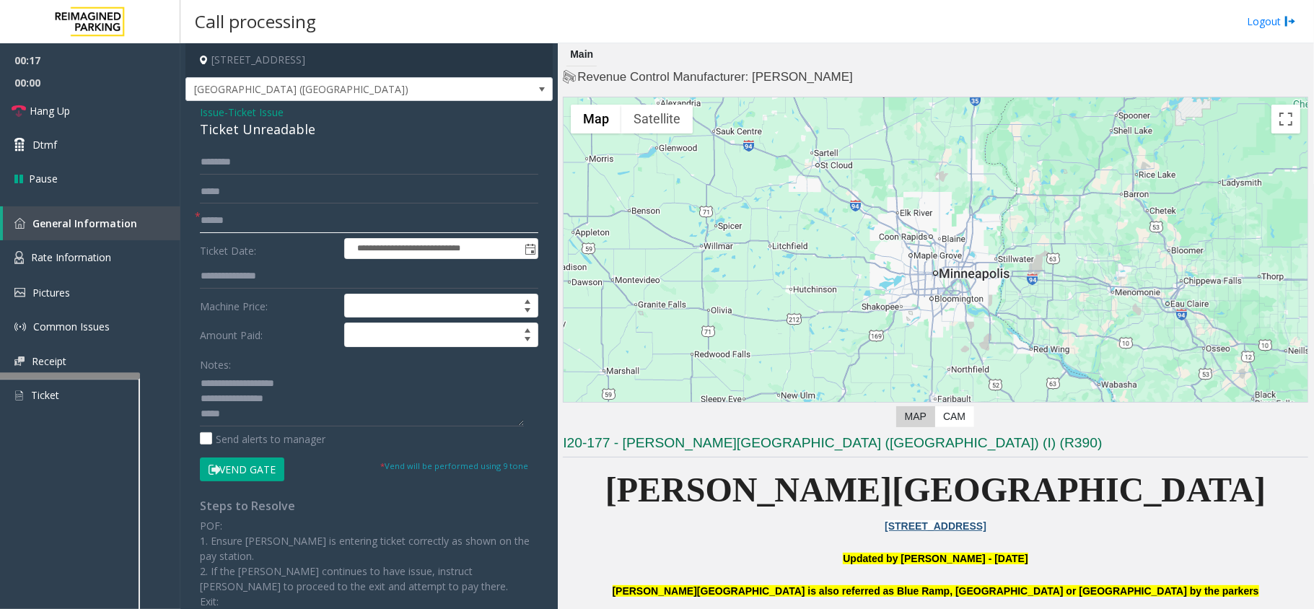
click at [245, 219] on input "text" at bounding box center [369, 221] width 338 height 25
type input "********"
click at [268, 420] on textarea at bounding box center [362, 399] width 324 height 54
paste textarea "**********"
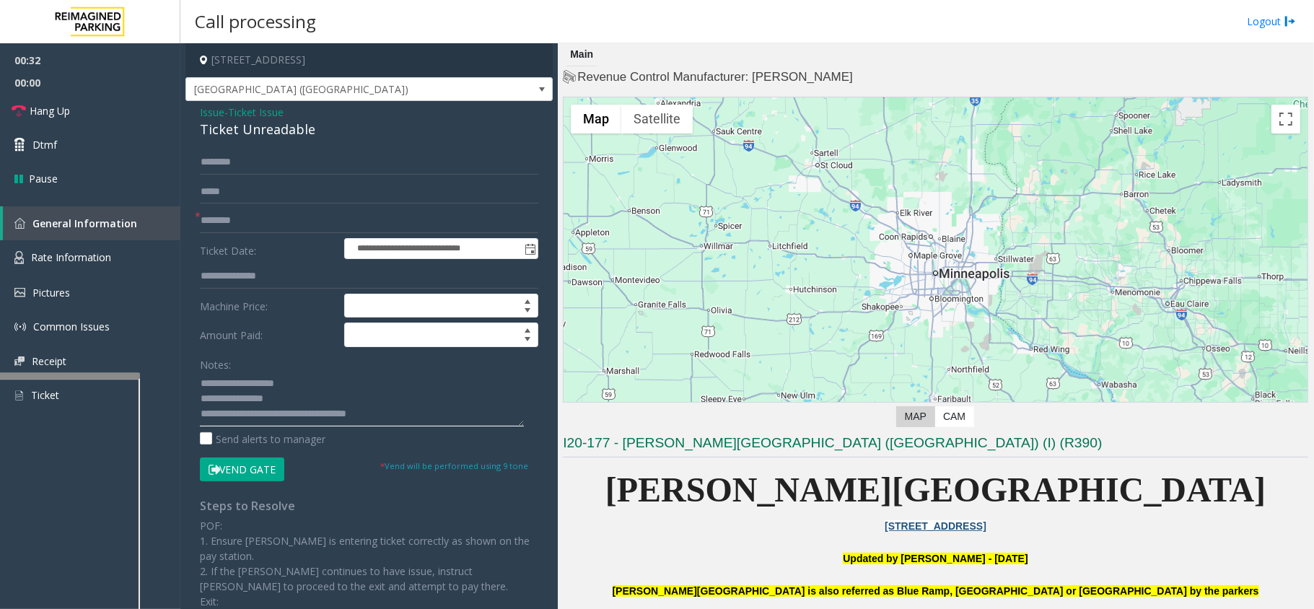
click at [401, 410] on textarea at bounding box center [362, 399] width 324 height 54
type textarea "**********"
click at [232, 468] on button "Vend Gate" at bounding box center [242, 469] width 84 height 25
click at [416, 411] on textarea at bounding box center [362, 399] width 324 height 54
click at [15, 110] on icon at bounding box center [19, 111] width 14 height 14
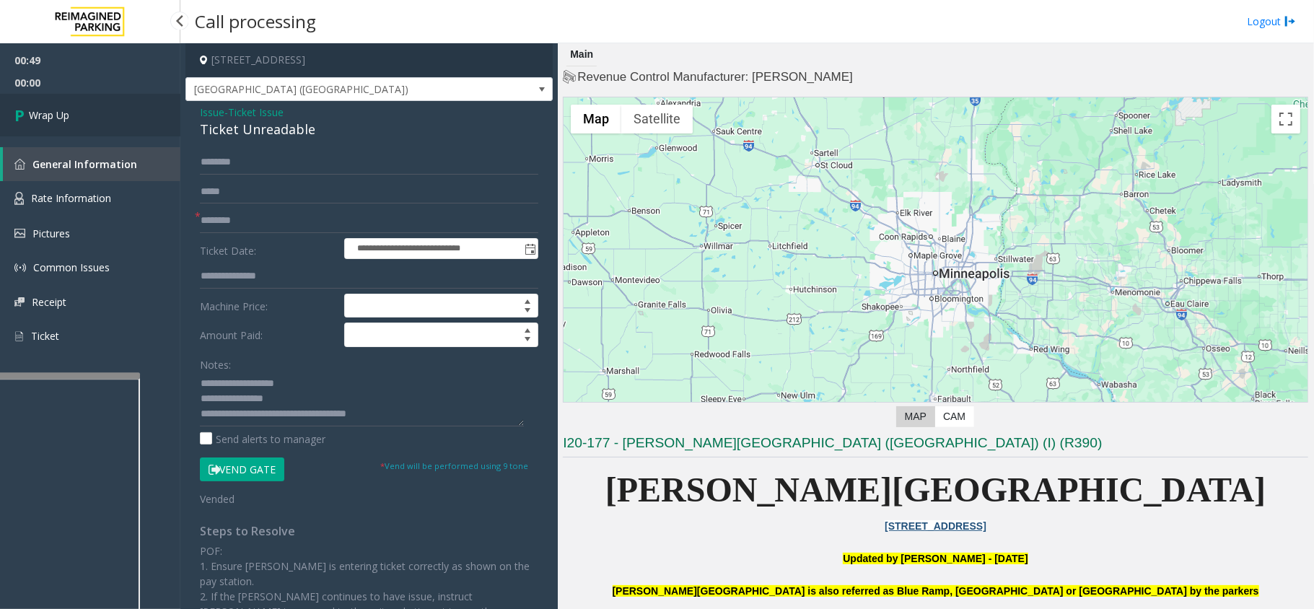
click at [15, 110] on icon at bounding box center [21, 115] width 14 height 24
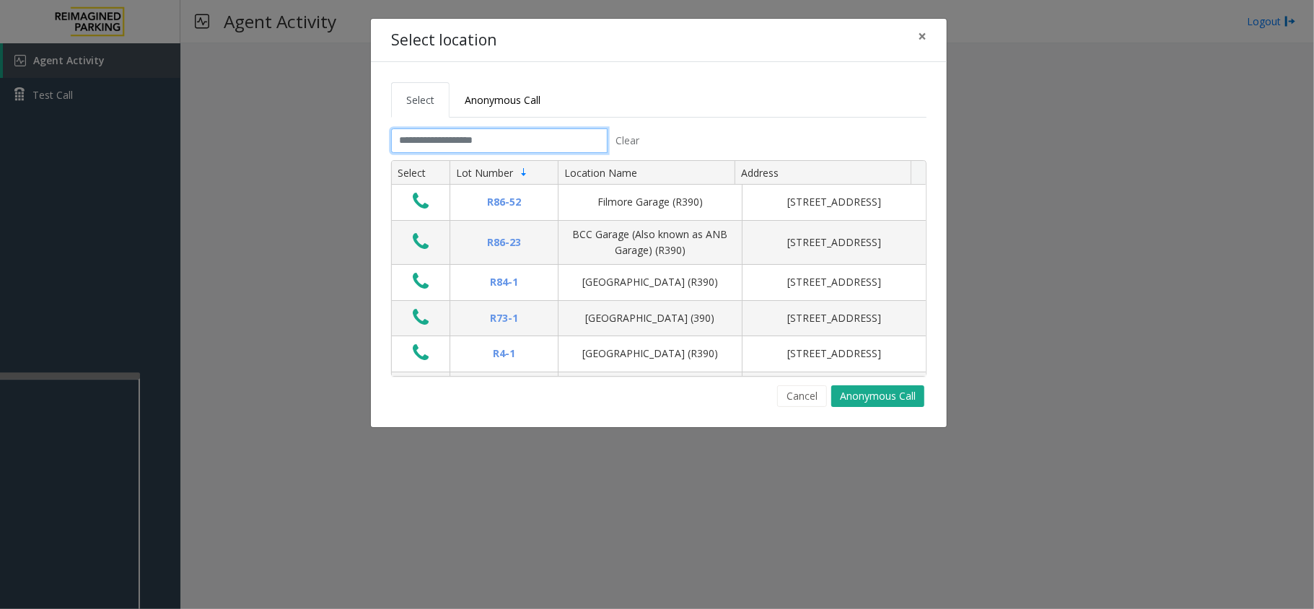
click at [502, 143] on input "text" at bounding box center [499, 140] width 216 height 25
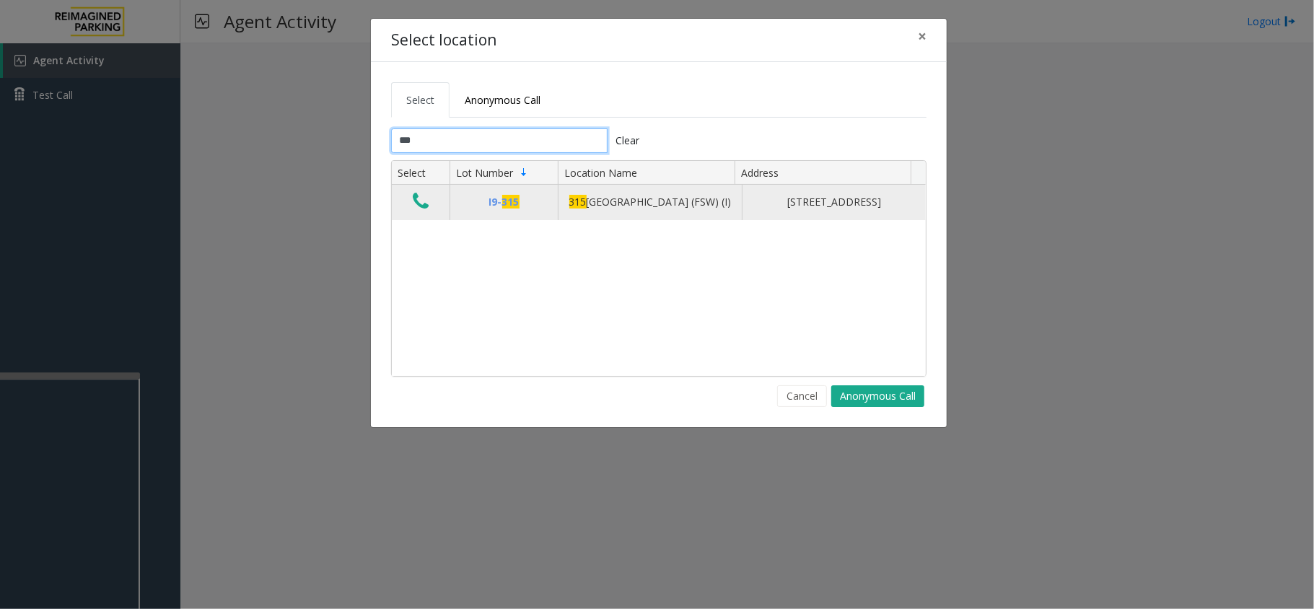
type input "***"
click at [426, 209] on icon "Data table" at bounding box center [421, 201] width 16 height 20
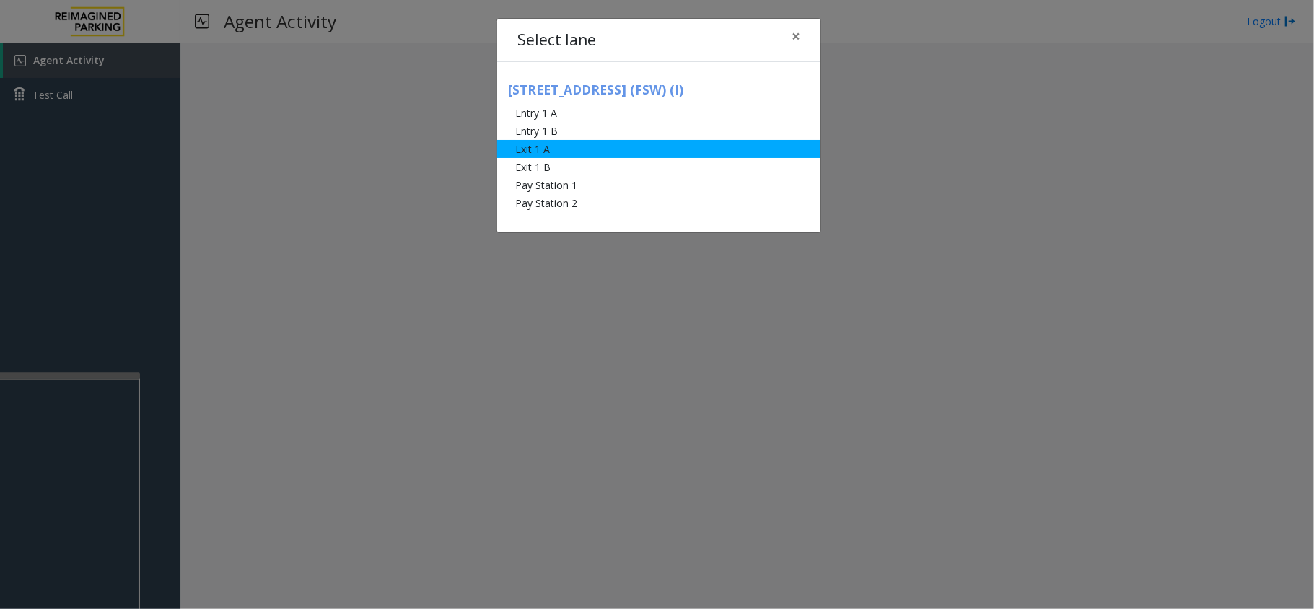
click at [540, 152] on li "Exit 1 A" at bounding box center [658, 149] width 323 height 18
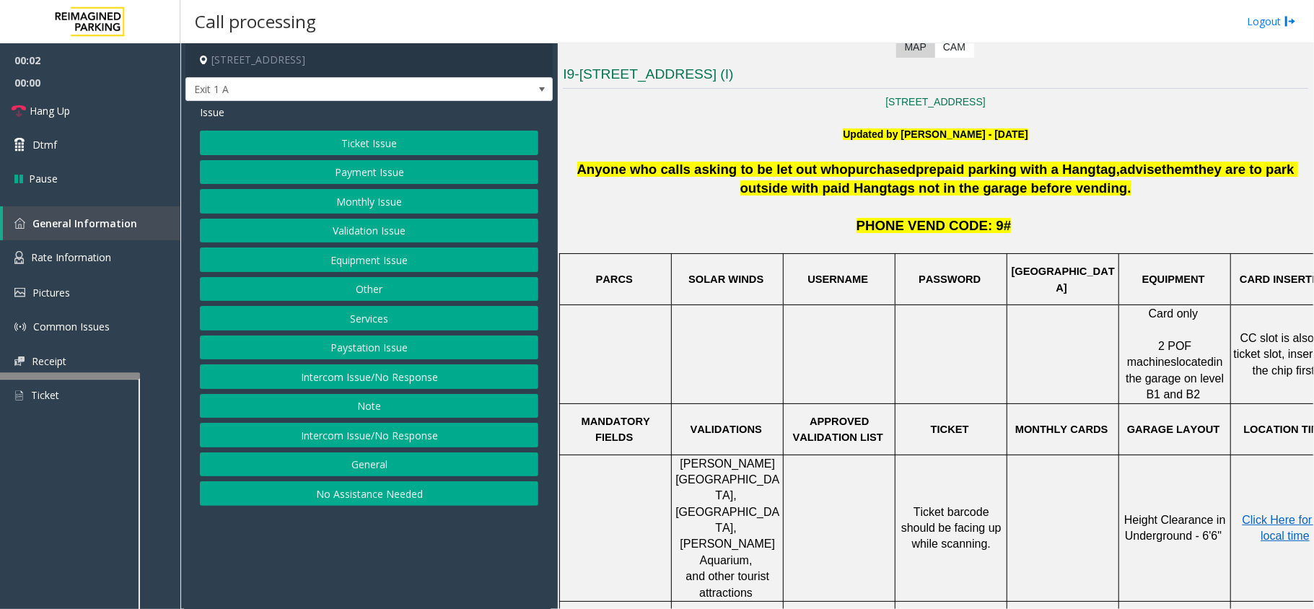
scroll to position [385, 0]
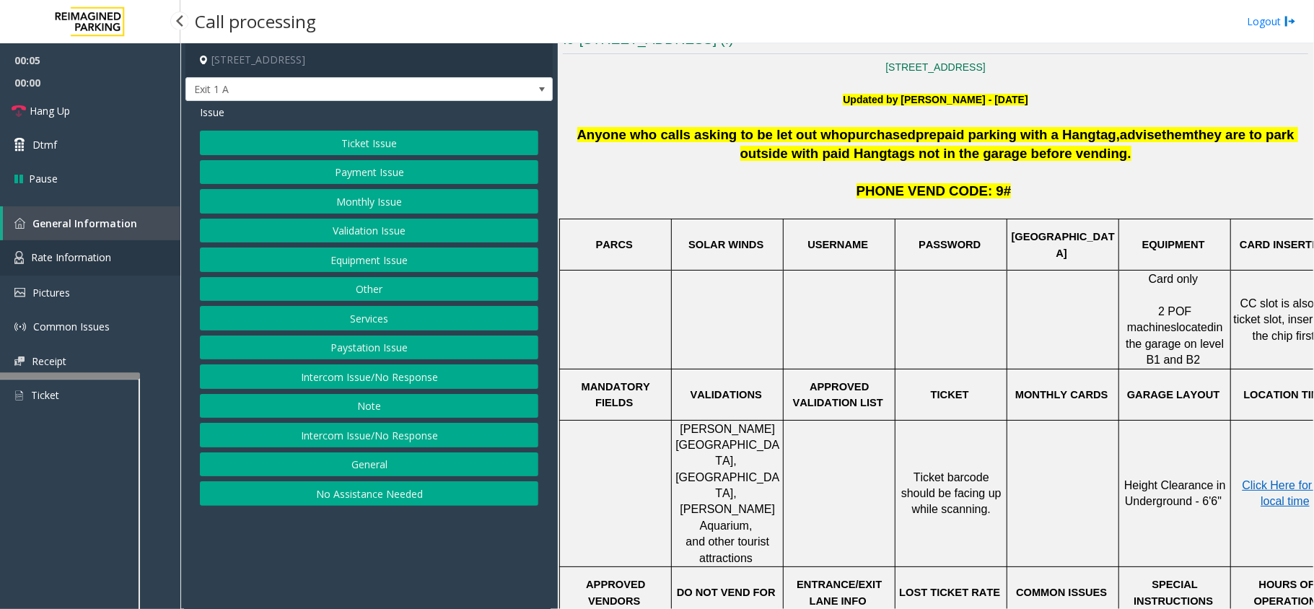
click at [63, 266] on link "Rate Information" at bounding box center [90, 257] width 180 height 35
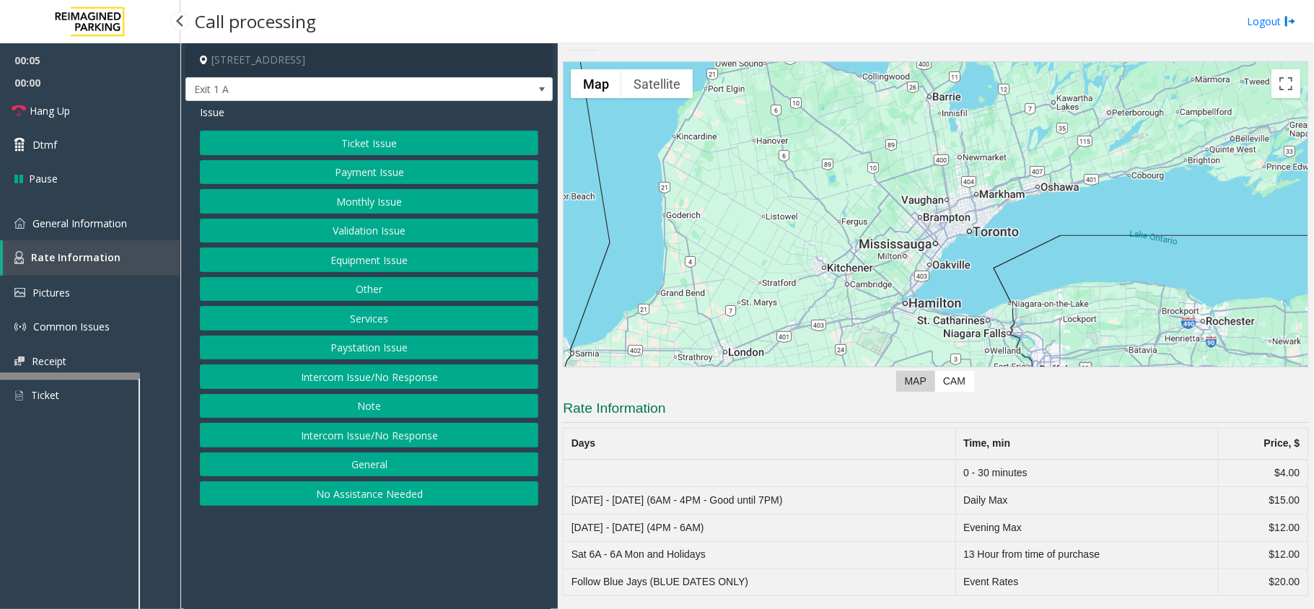
scroll to position [17, 0]
click at [375, 145] on button "Ticket Issue" at bounding box center [369, 143] width 338 height 25
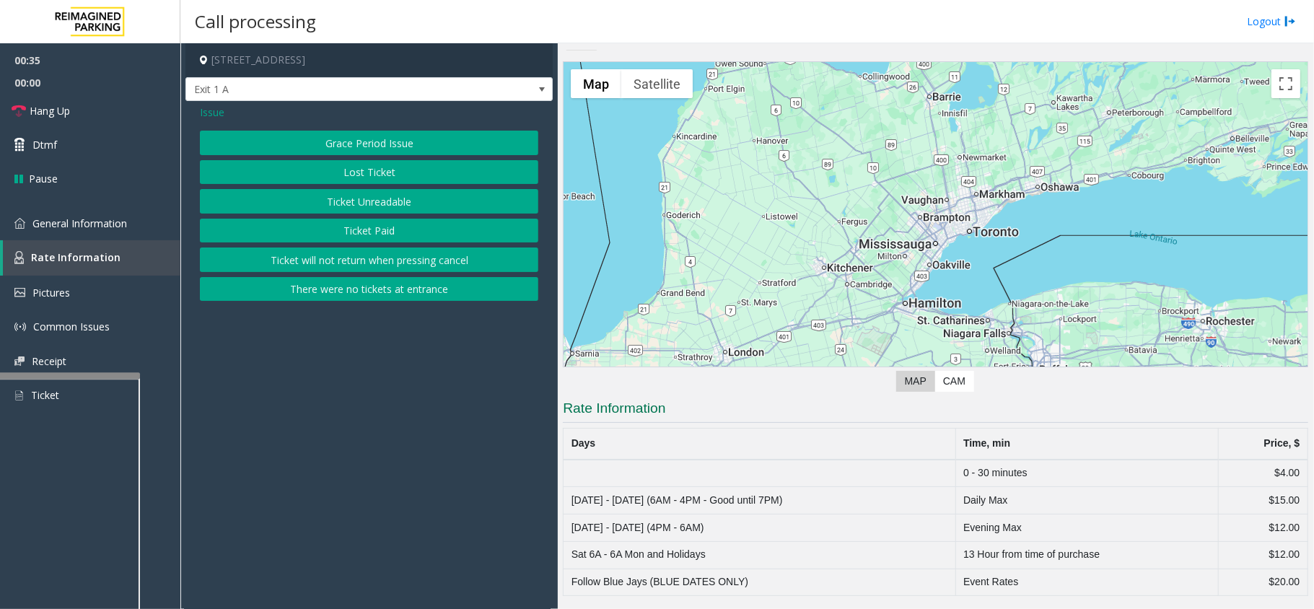
click at [378, 148] on button "Grace Period Issue" at bounding box center [369, 143] width 338 height 25
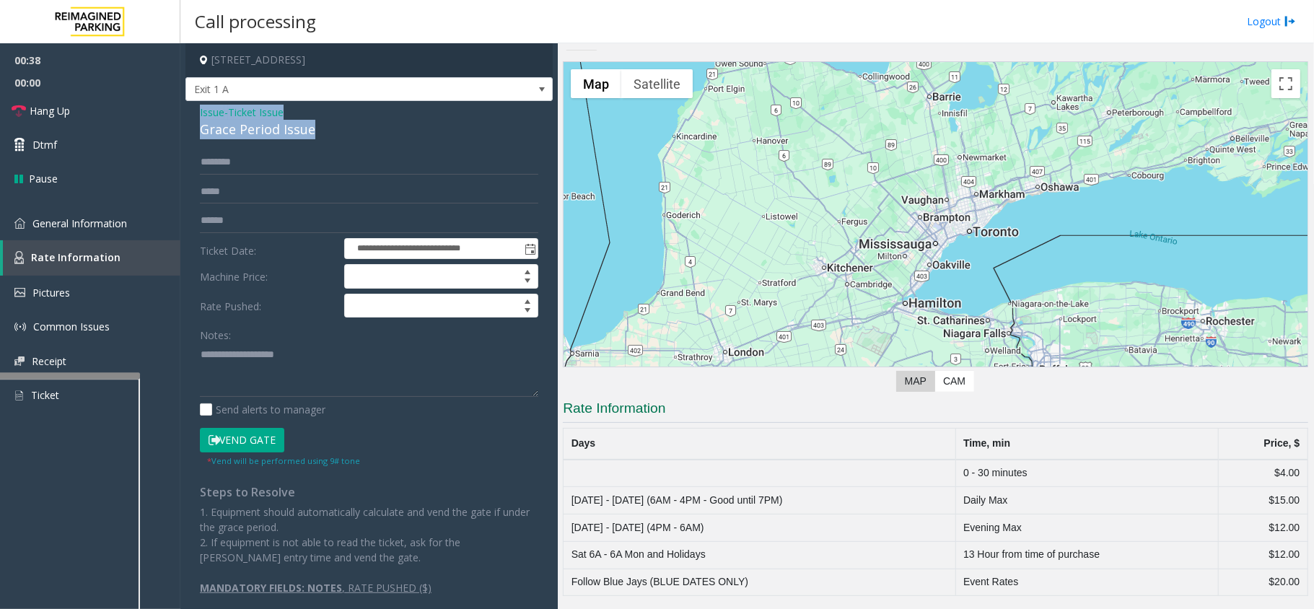
drag, startPoint x: 312, startPoint y: 125, endPoint x: 195, endPoint y: 113, distance: 118.2
click at [195, 113] on div "**********" at bounding box center [368, 355] width 367 height 509
click at [292, 364] on textarea at bounding box center [369, 370] width 338 height 54
click at [299, 376] on textarea at bounding box center [369, 370] width 338 height 54
type textarea "**********"
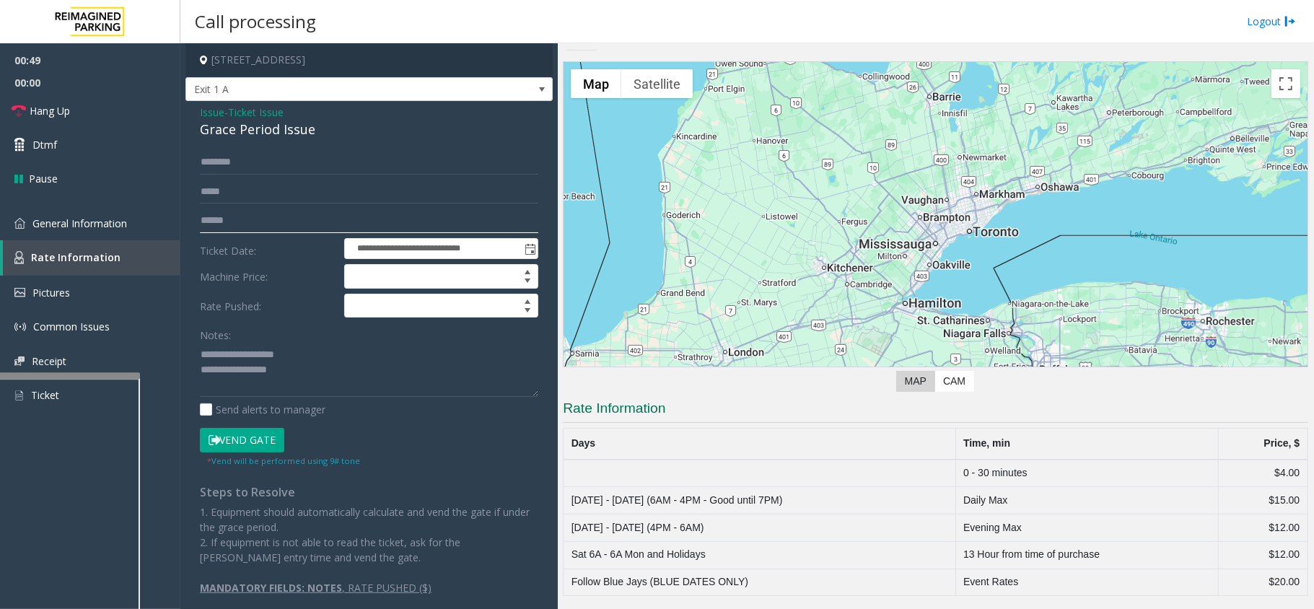
click at [258, 228] on input "text" at bounding box center [369, 221] width 338 height 25
type input "*******"
click at [102, 221] on span "General Information" at bounding box center [79, 223] width 95 height 14
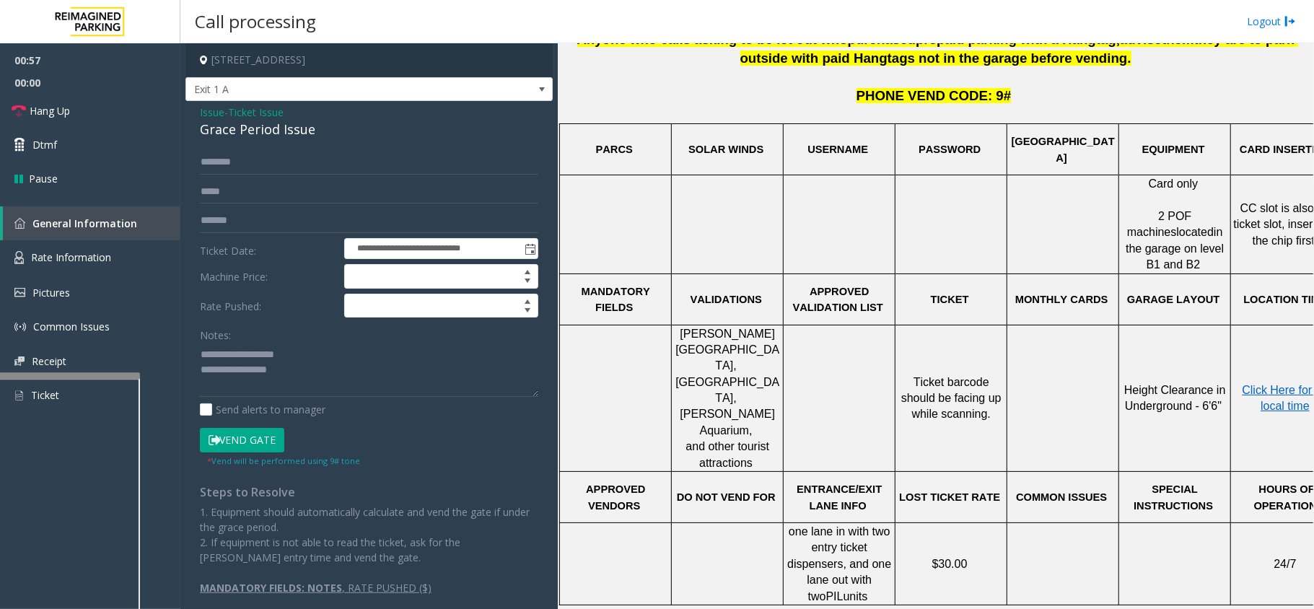
scroll to position [481, 0]
click at [1248, 383] on span "Click Here for the local time" at bounding box center [1288, 397] width 92 height 28
click at [302, 379] on textarea at bounding box center [369, 370] width 338 height 54
click at [312, 380] on textarea at bounding box center [369, 370] width 338 height 54
click at [272, 437] on button "Vend Gate" at bounding box center [242, 440] width 84 height 25
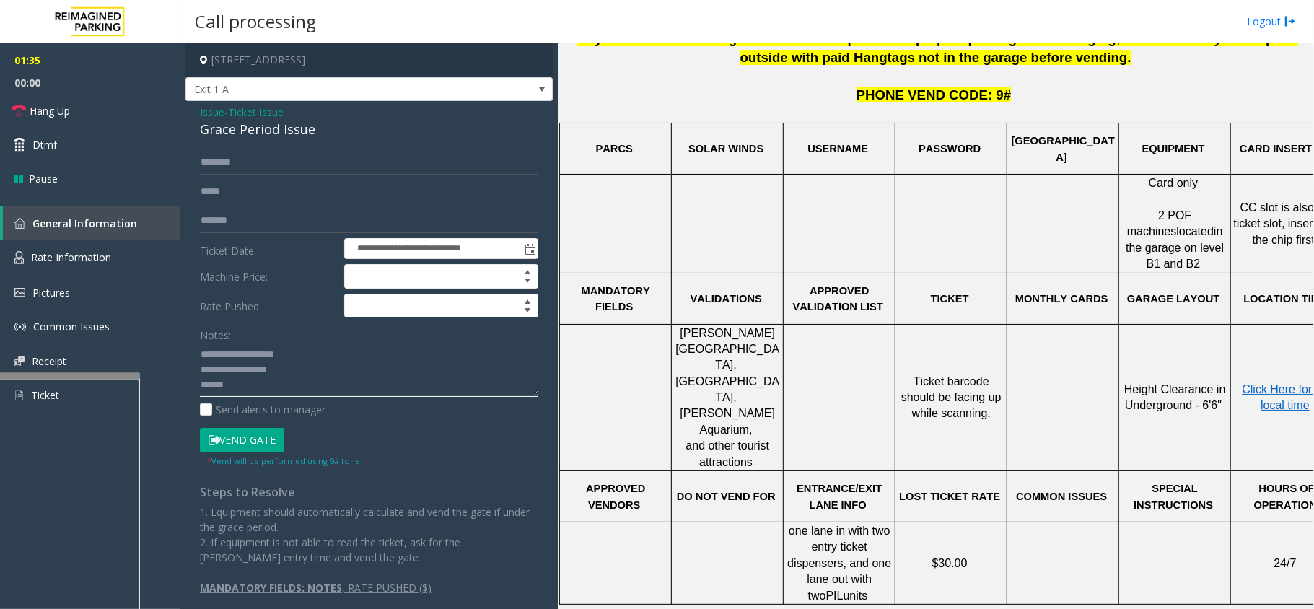
drag, startPoint x: 253, startPoint y: 388, endPoint x: 197, endPoint y: 385, distance: 55.7
click at [199, 385] on div "**********" at bounding box center [369, 372] width 360 height 445
drag, startPoint x: 295, startPoint y: 368, endPoint x: 183, endPoint y: 367, distance: 111.8
click at [183, 367] on app-call-processing-form "**********" at bounding box center [368, 326] width 377 height 566
drag, startPoint x: 287, startPoint y: 350, endPoint x: 229, endPoint y: 356, distance: 58.0
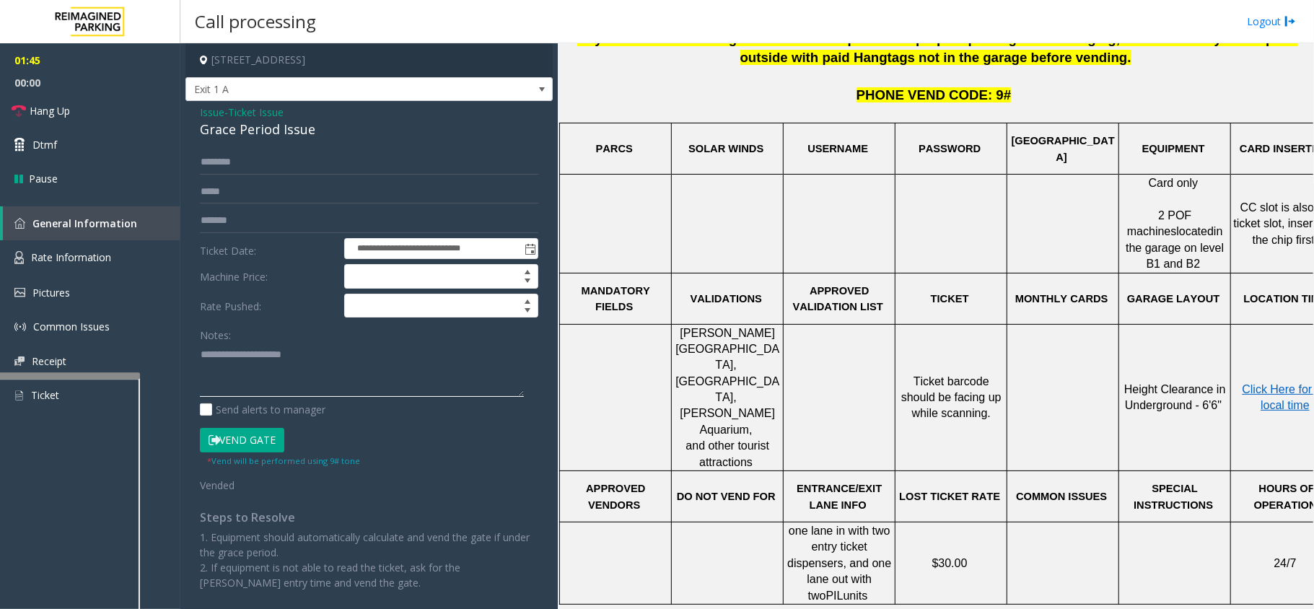
click at [229, 356] on textarea at bounding box center [362, 370] width 324 height 54
click at [65, 103] on span "Hang Up" at bounding box center [50, 110] width 40 height 15
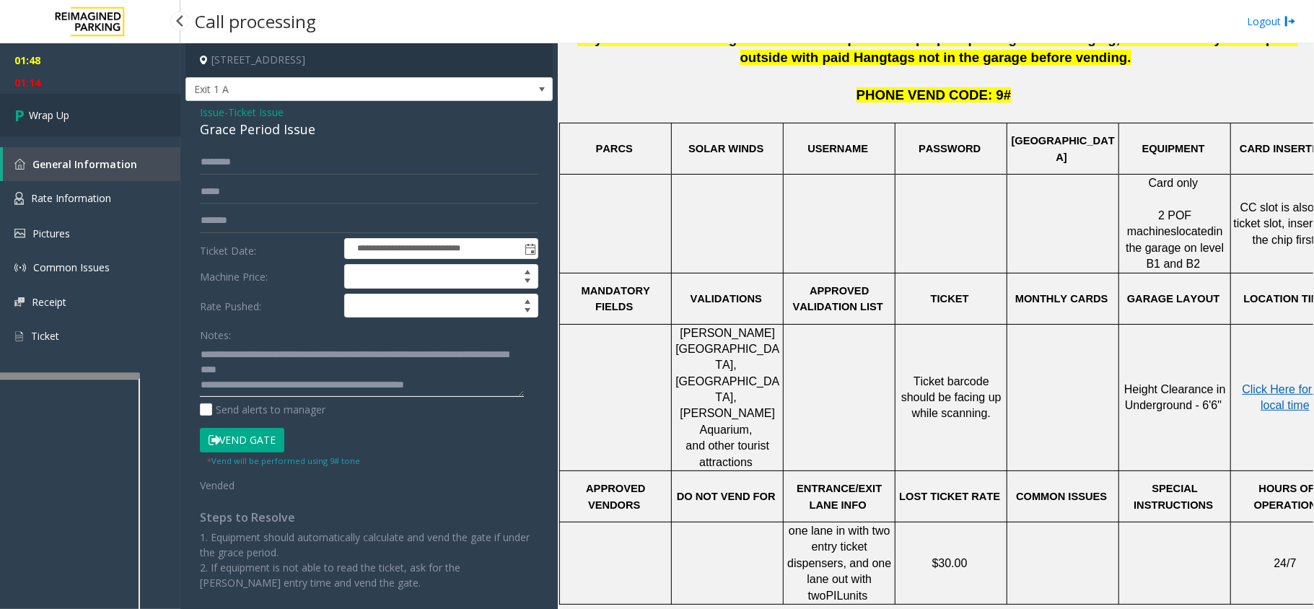
type textarea "**********"
click at [26, 121] on icon at bounding box center [21, 115] width 14 height 24
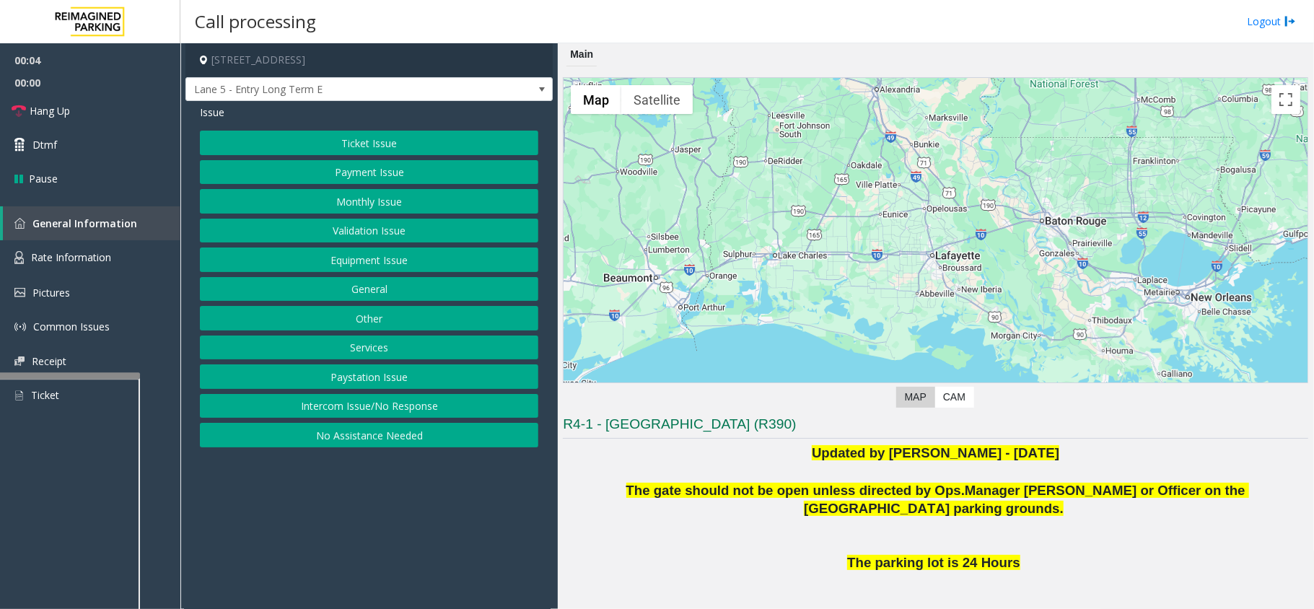
click at [470, 407] on button "Intercom Issue/No Response" at bounding box center [369, 406] width 338 height 25
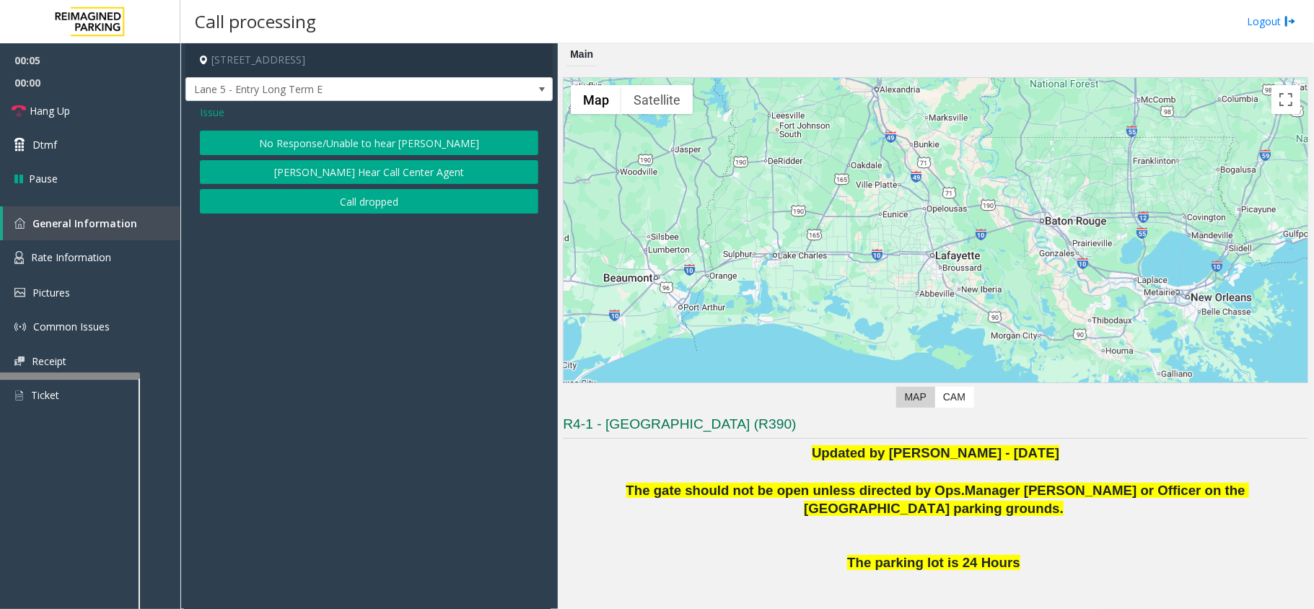
click at [463, 142] on button "No Response/Unable to hear [PERSON_NAME]" at bounding box center [369, 143] width 338 height 25
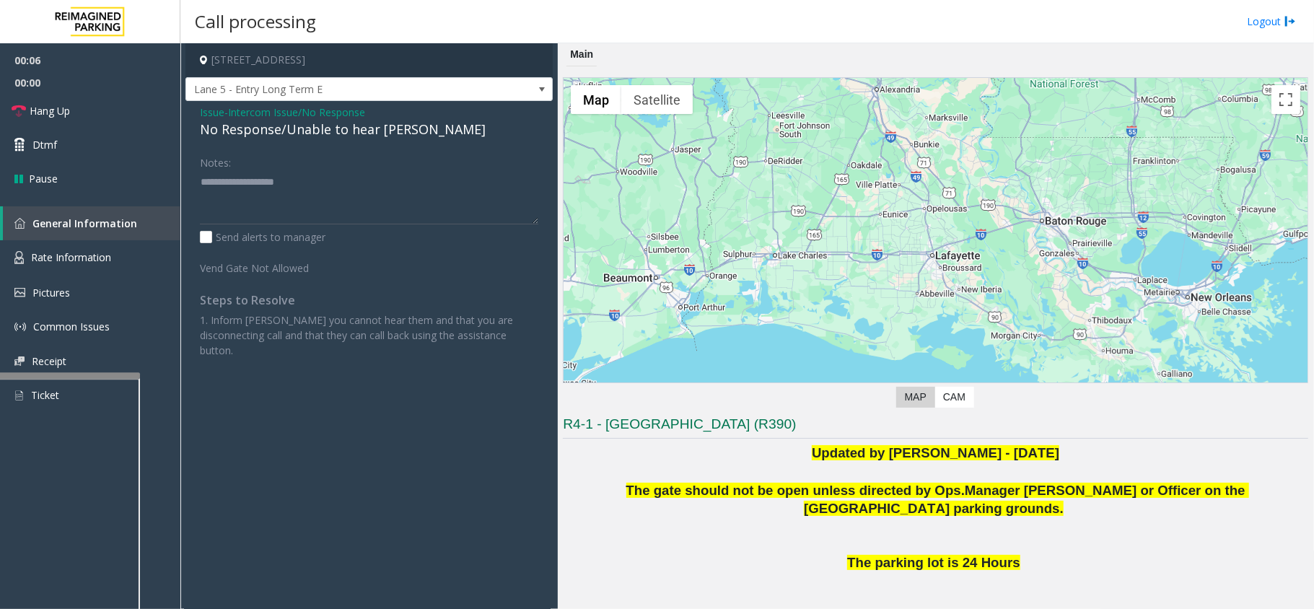
click at [382, 134] on div "No Response/Unable to hear [PERSON_NAME]" at bounding box center [369, 129] width 338 height 19
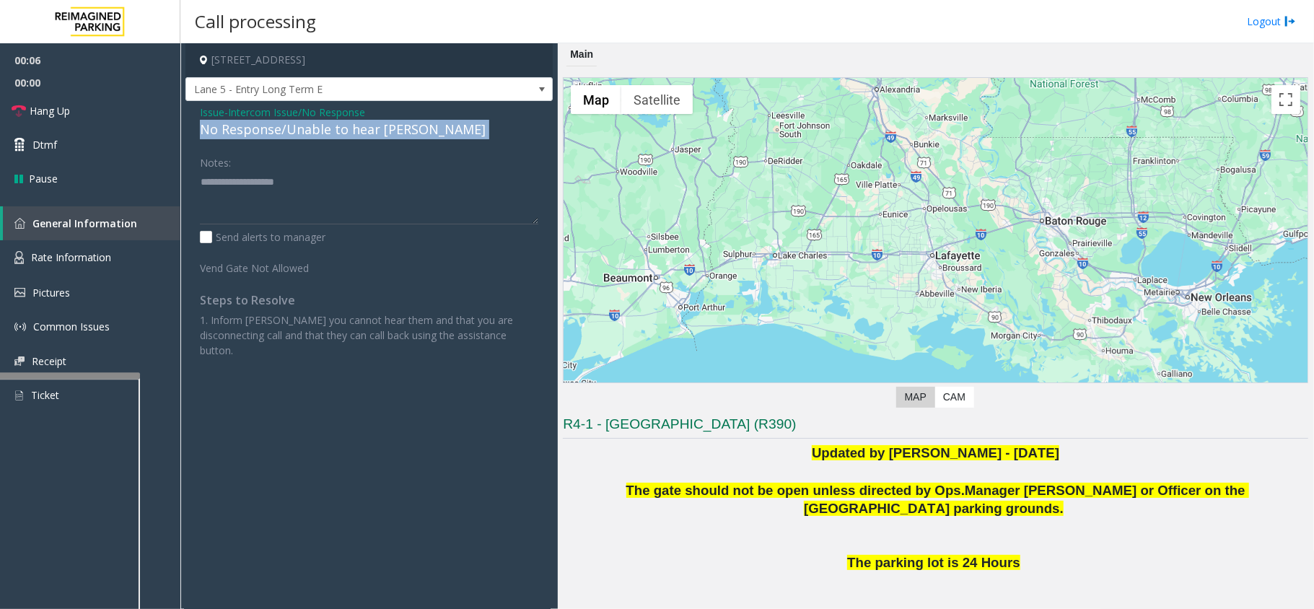
click at [382, 134] on div "No Response/Unable to hear [PERSON_NAME]" at bounding box center [369, 129] width 338 height 19
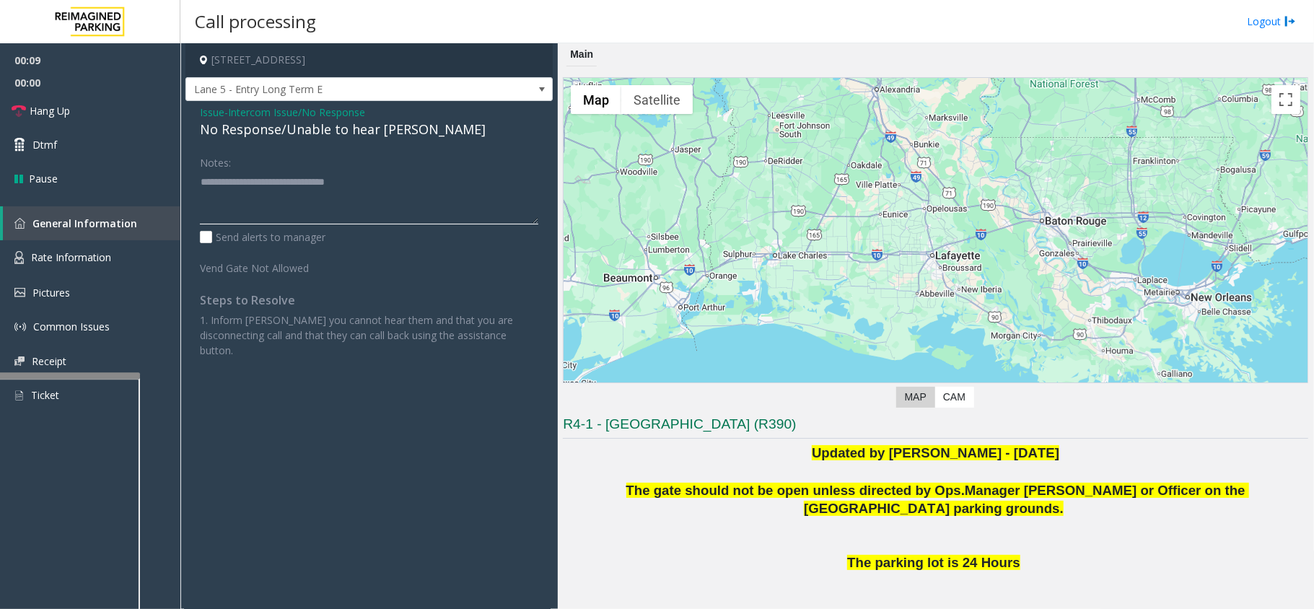
click at [384, 194] on textarea at bounding box center [369, 197] width 338 height 54
type textarea "**********"
click at [58, 116] on span "Hang Up" at bounding box center [50, 110] width 40 height 15
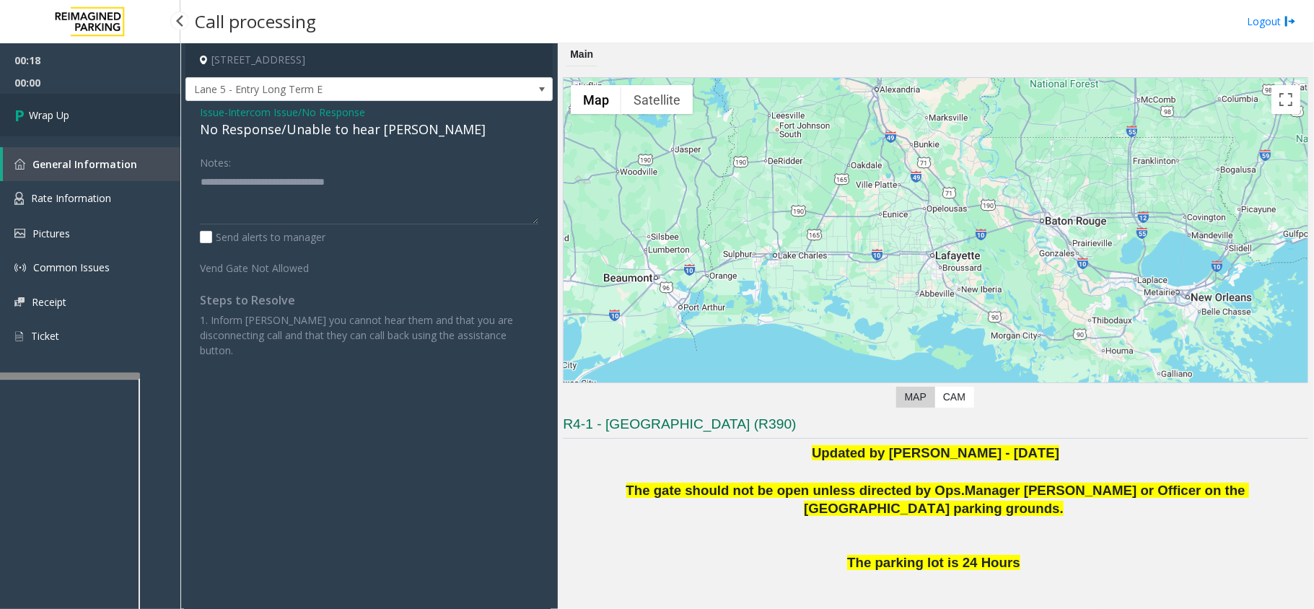
click at [58, 116] on span "Wrap Up" at bounding box center [49, 115] width 40 height 15
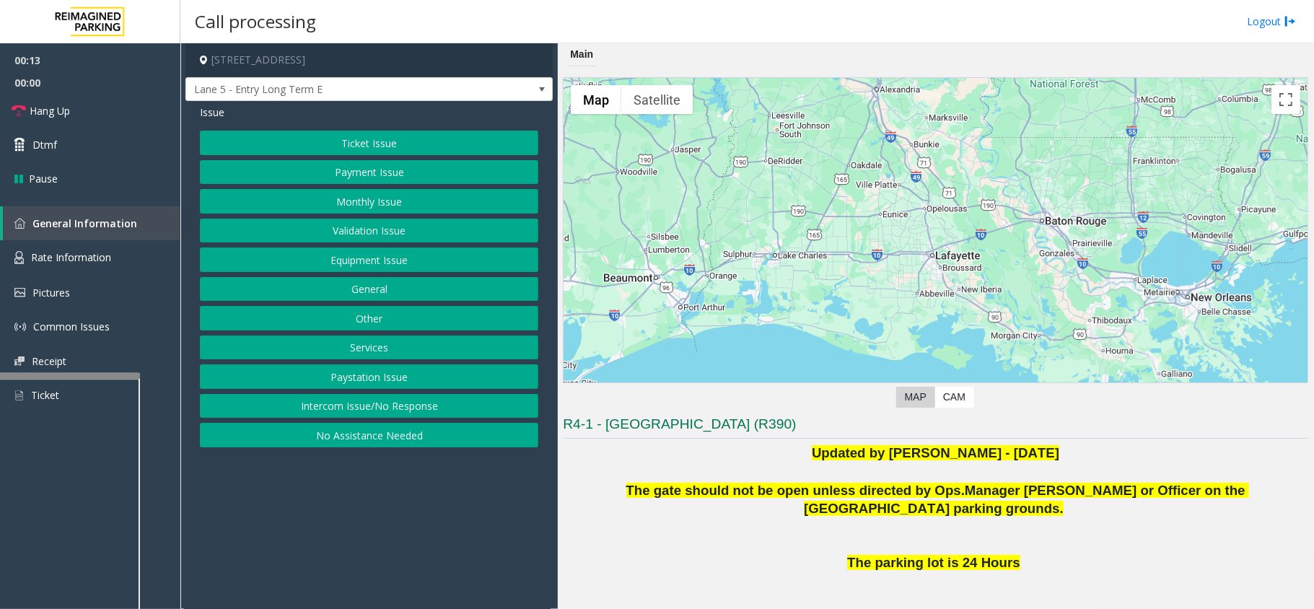
click at [443, 402] on button "Intercom Issue/No Response" at bounding box center [369, 406] width 338 height 25
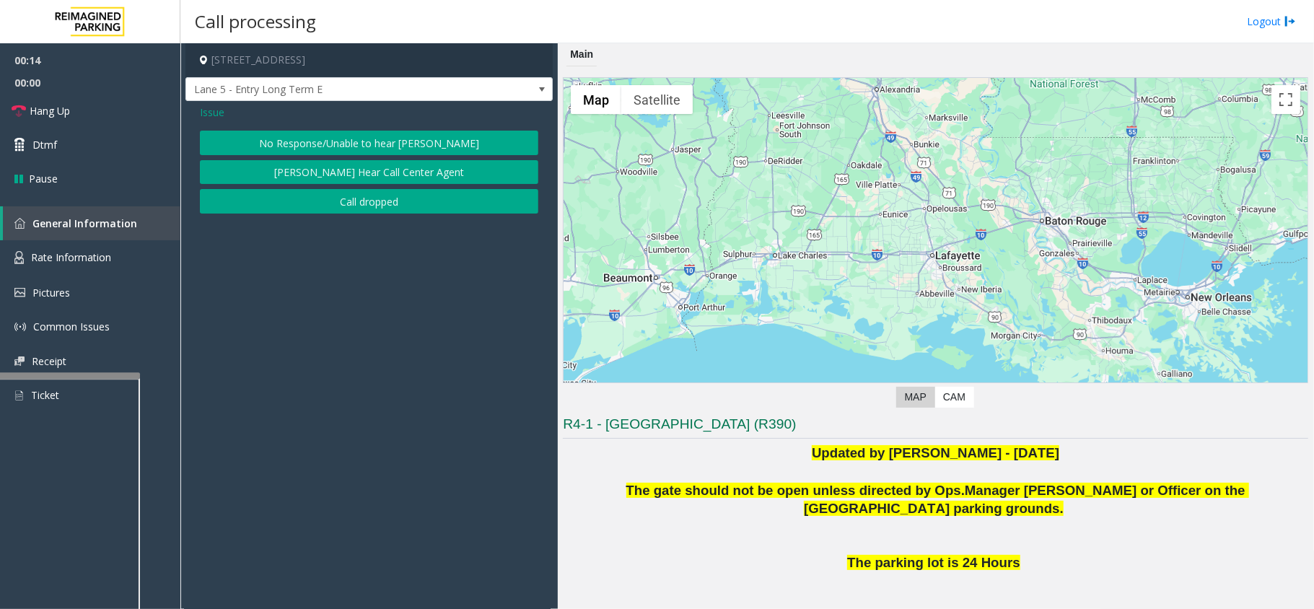
click at [424, 139] on button "No Response/Unable to hear [PERSON_NAME]" at bounding box center [369, 143] width 338 height 25
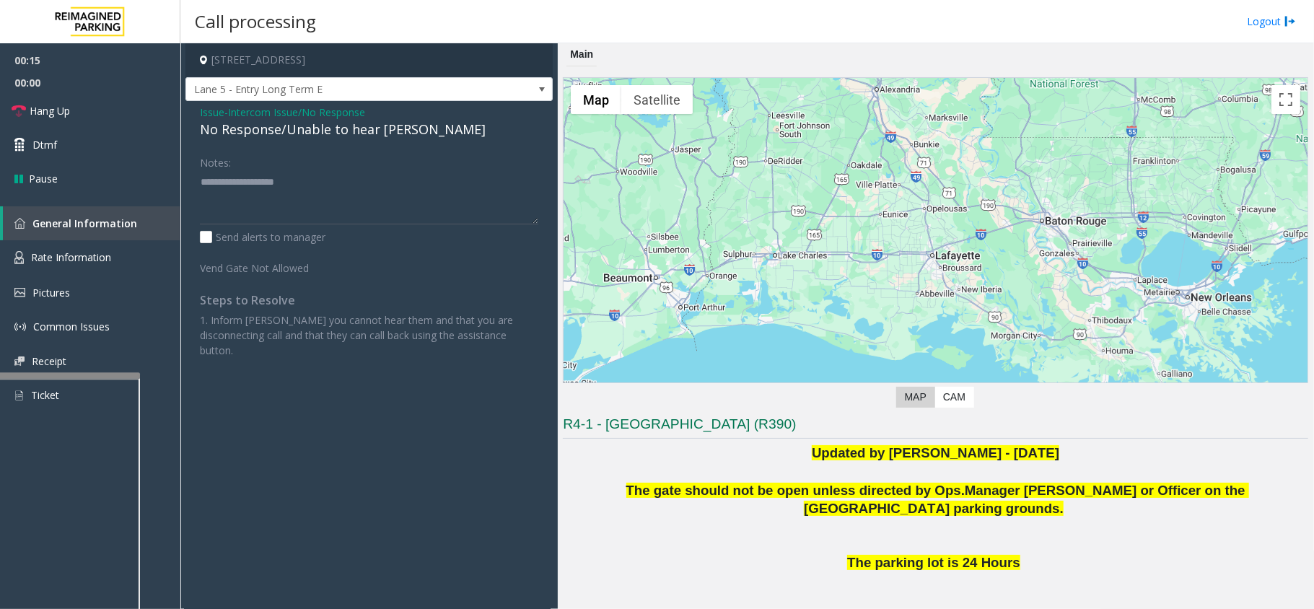
click at [356, 131] on div "No Response/Unable to hear [PERSON_NAME]" at bounding box center [369, 129] width 338 height 19
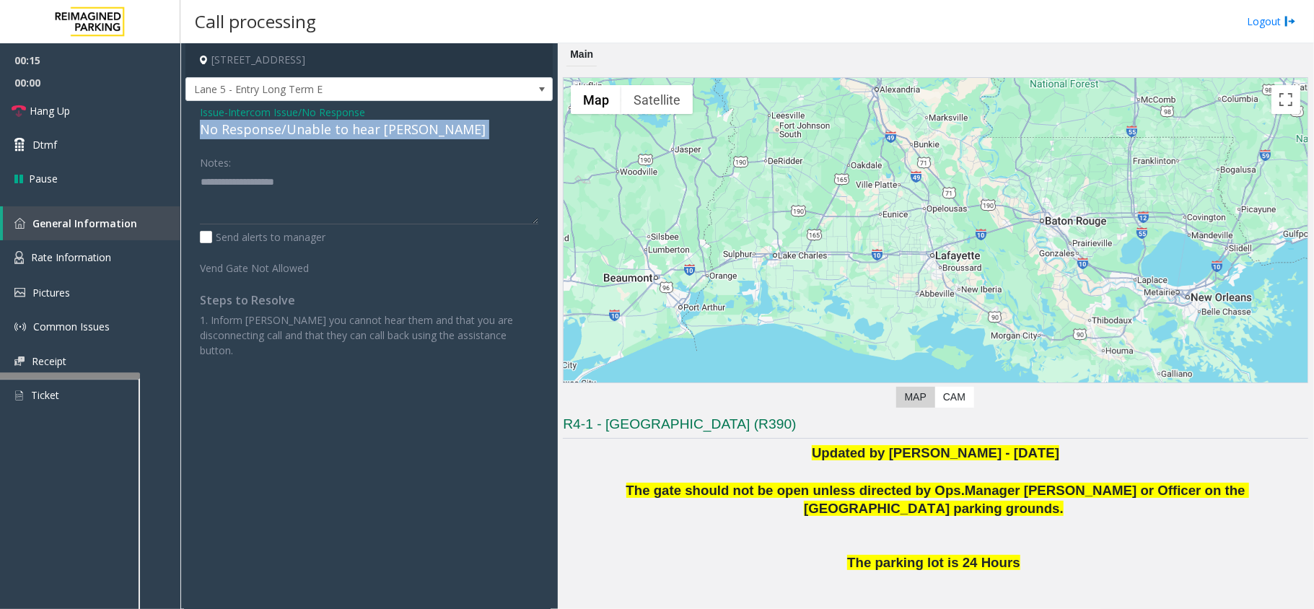
click at [356, 131] on div "No Response/Unable to hear [PERSON_NAME]" at bounding box center [369, 129] width 338 height 19
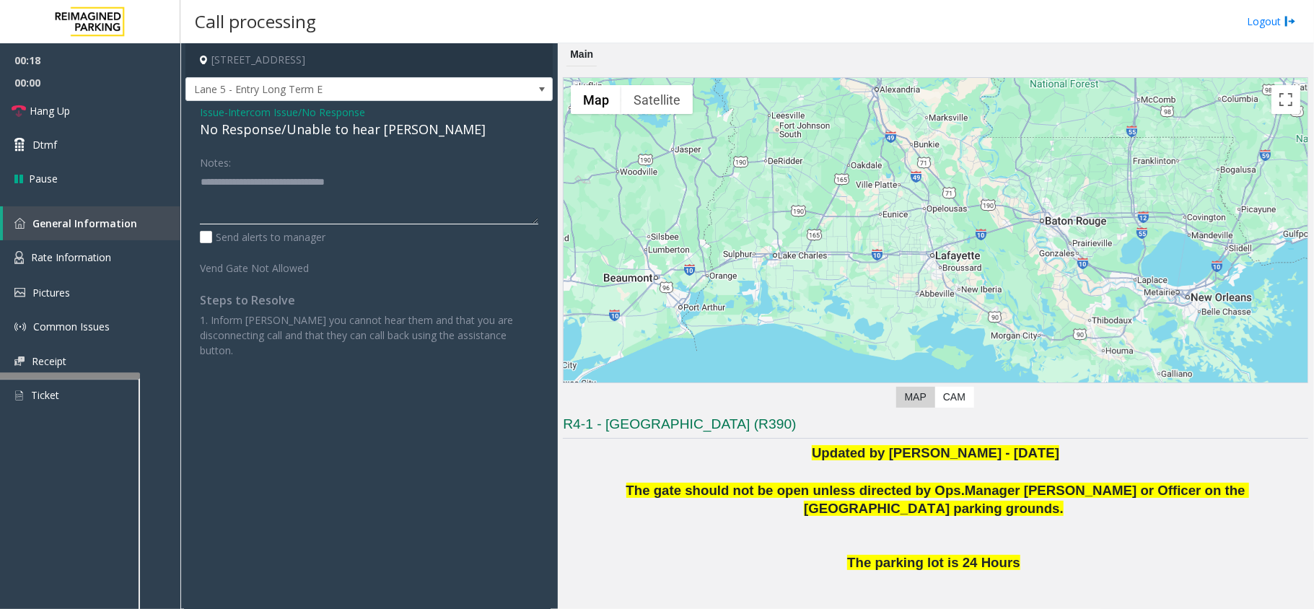
click at [411, 203] on textarea at bounding box center [369, 197] width 338 height 54
type textarea "**********"
click at [36, 110] on span "Hang Up" at bounding box center [50, 110] width 40 height 15
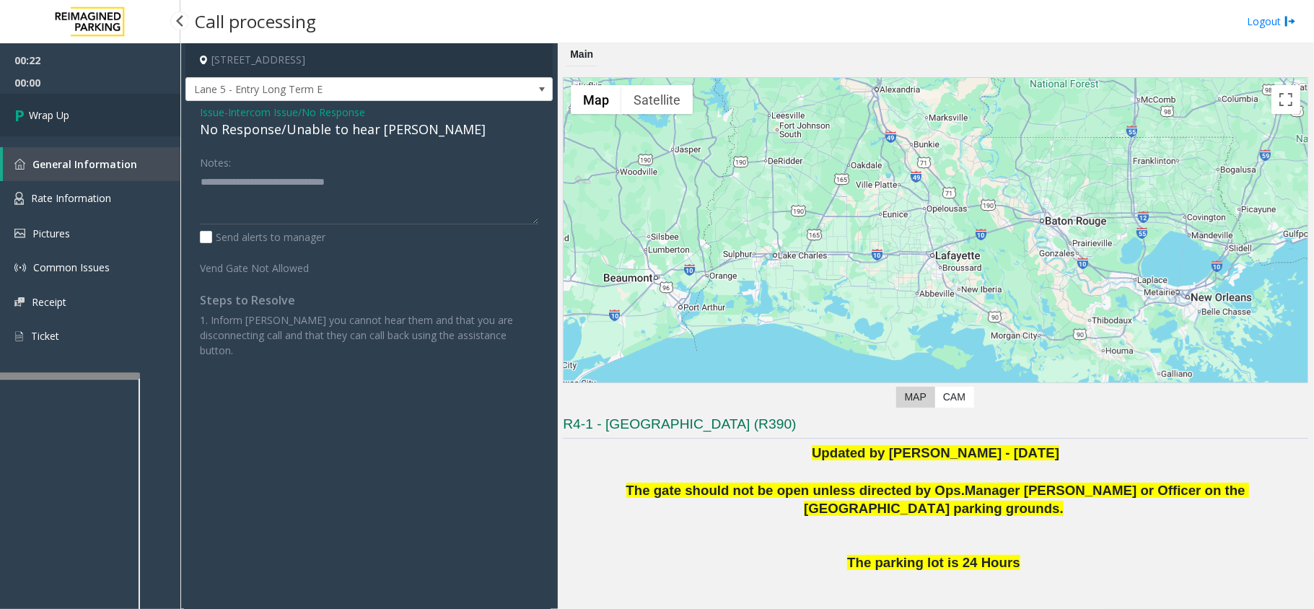
click at [27, 113] on icon at bounding box center [21, 115] width 14 height 24
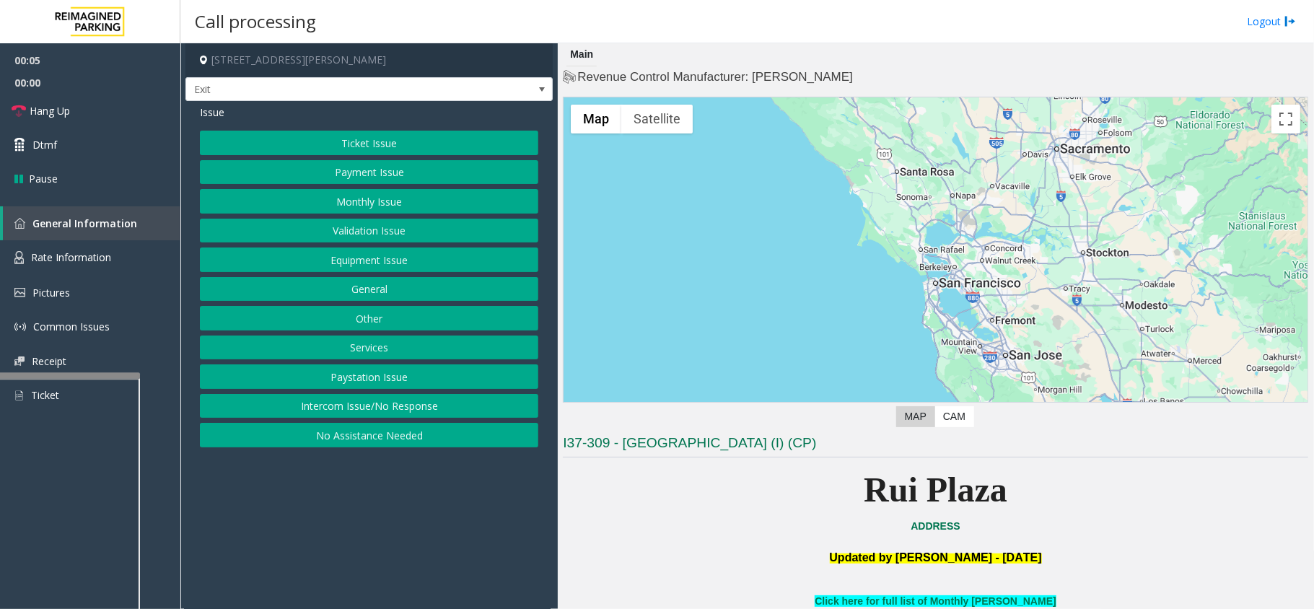
scroll to position [96, 0]
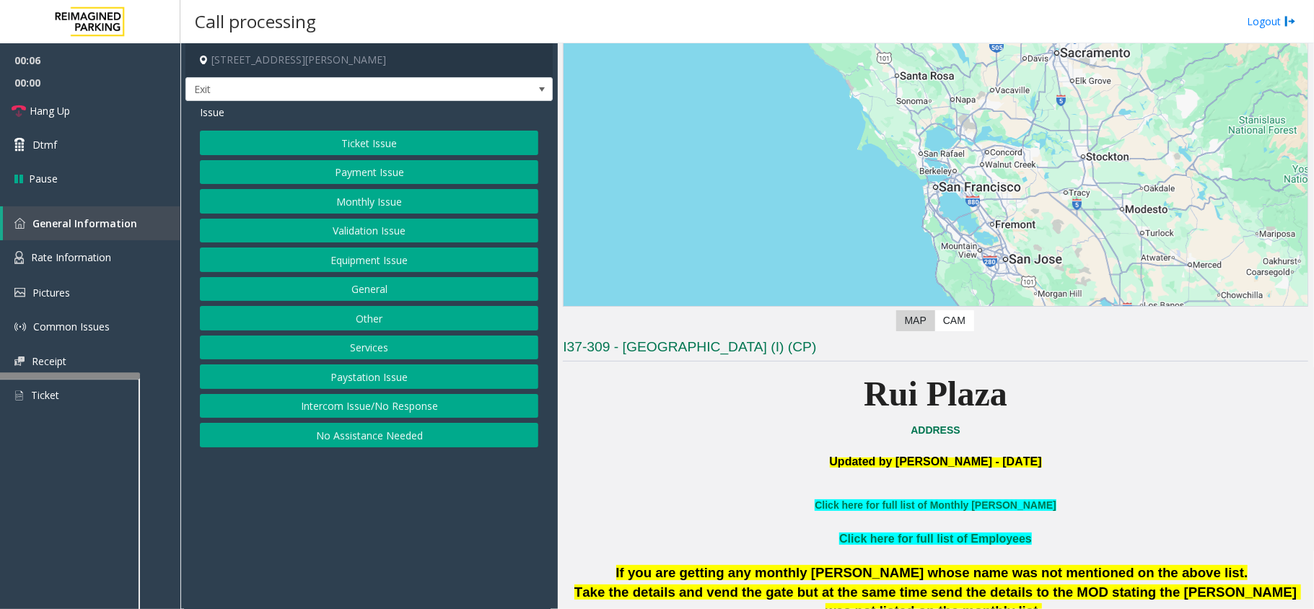
click at [404, 200] on button "Monthly Issue" at bounding box center [369, 201] width 338 height 25
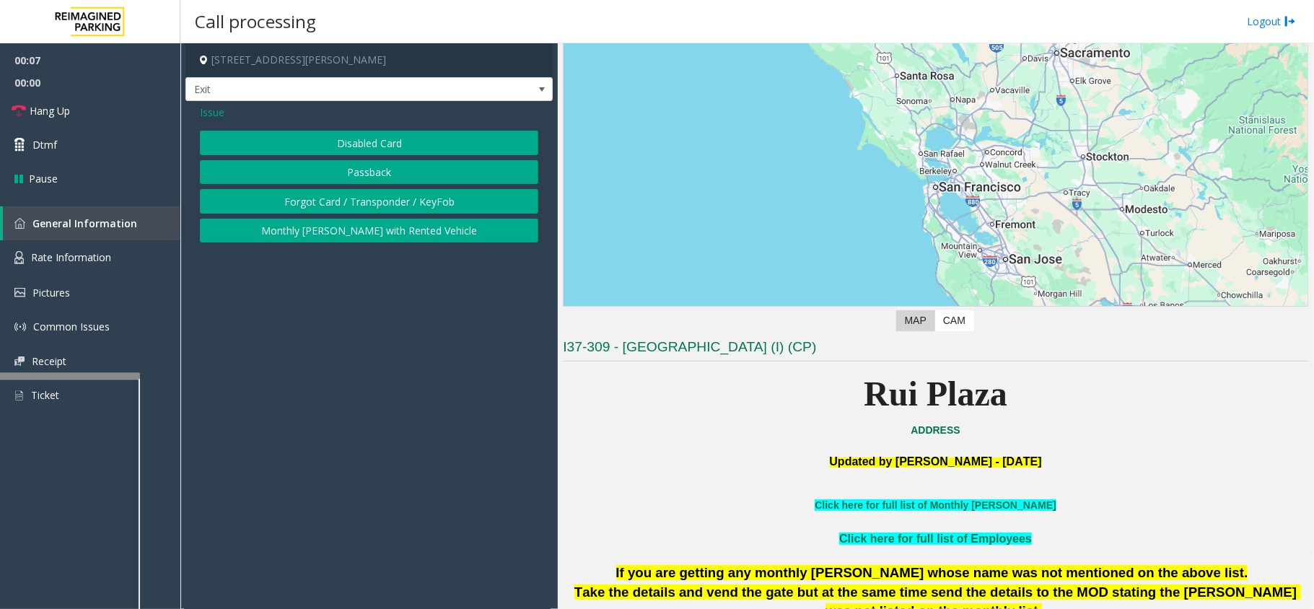
click at [369, 148] on button "Disabled Card" at bounding box center [369, 143] width 338 height 25
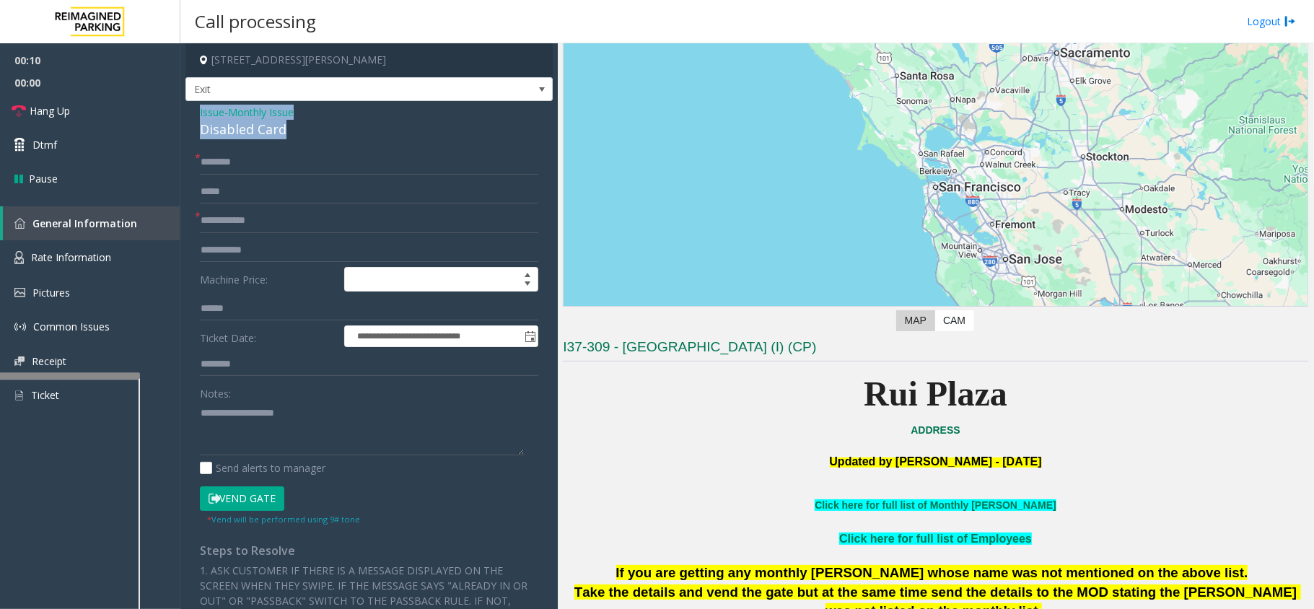
drag, startPoint x: 289, startPoint y: 131, endPoint x: 191, endPoint y: 113, distance: 99.1
click at [191, 113] on div "**********" at bounding box center [368, 490] width 367 height 779
type textarea "**********"
click at [241, 225] on input "text" at bounding box center [369, 221] width 338 height 25
type input "****"
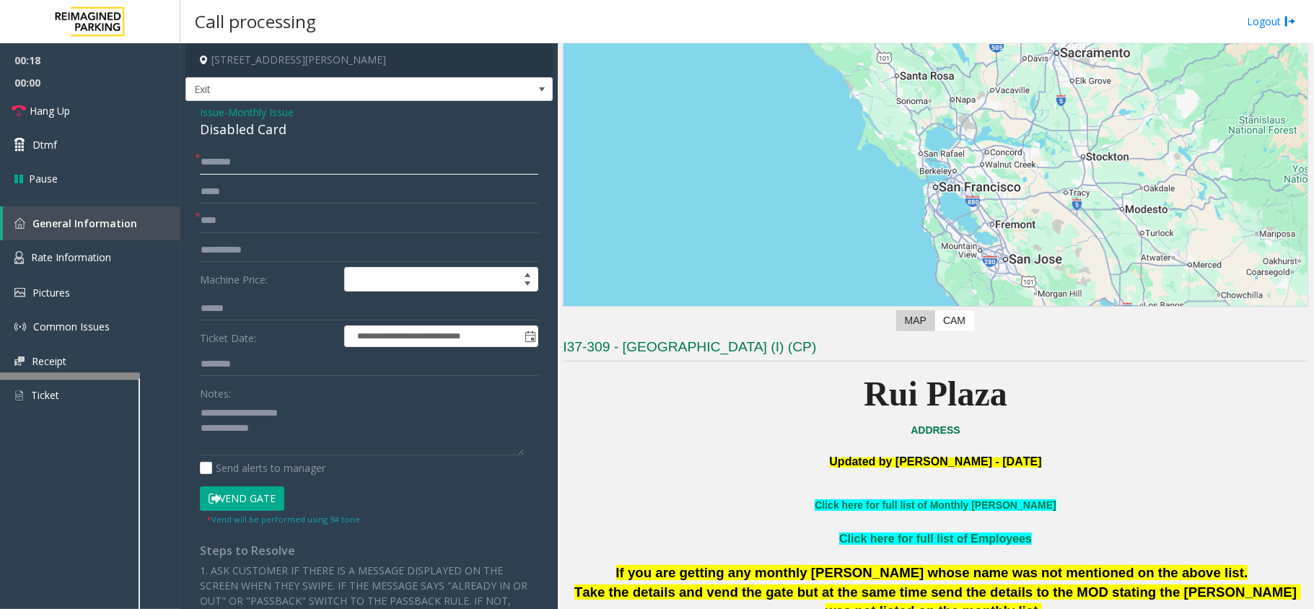
click at [271, 162] on input "text" at bounding box center [369, 162] width 338 height 25
click at [330, 437] on textarea at bounding box center [362, 428] width 324 height 54
type textarea "**********"
click at [277, 162] on input "text" at bounding box center [369, 162] width 338 height 25
type input "*********"
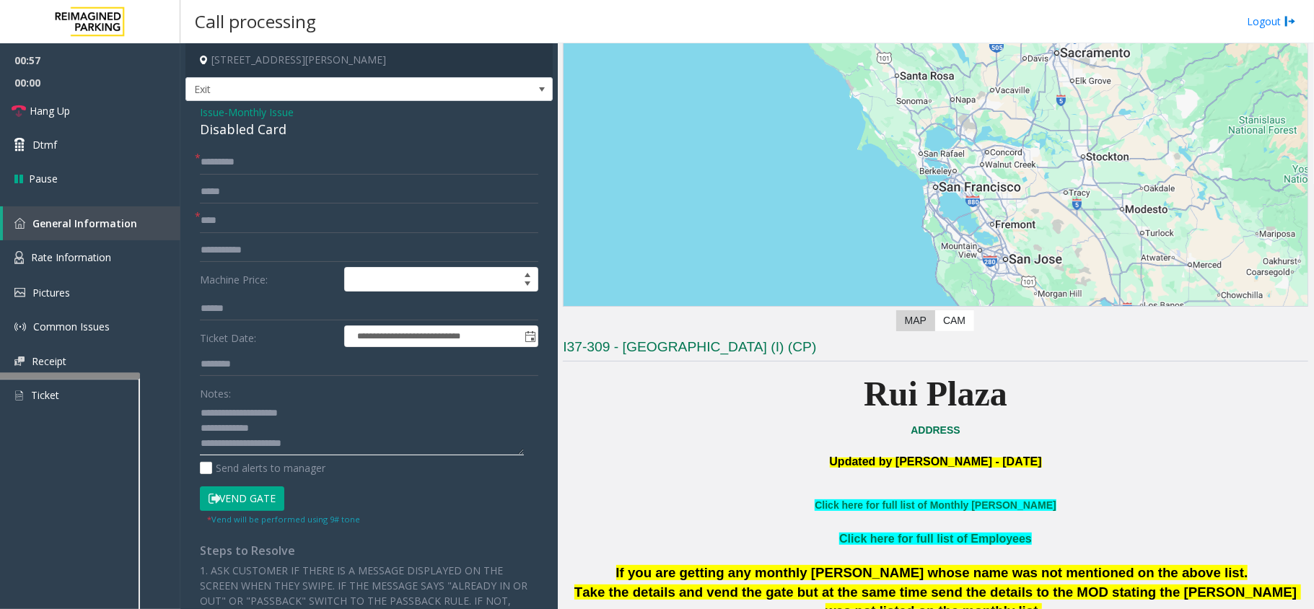
click at [339, 454] on textarea at bounding box center [362, 428] width 324 height 54
type textarea "**********"
click at [255, 498] on button "Vend Gate" at bounding box center [242, 498] width 84 height 25
click at [356, 448] on textarea at bounding box center [362, 428] width 324 height 54
click at [18, 111] on icon at bounding box center [19, 111] width 14 height 14
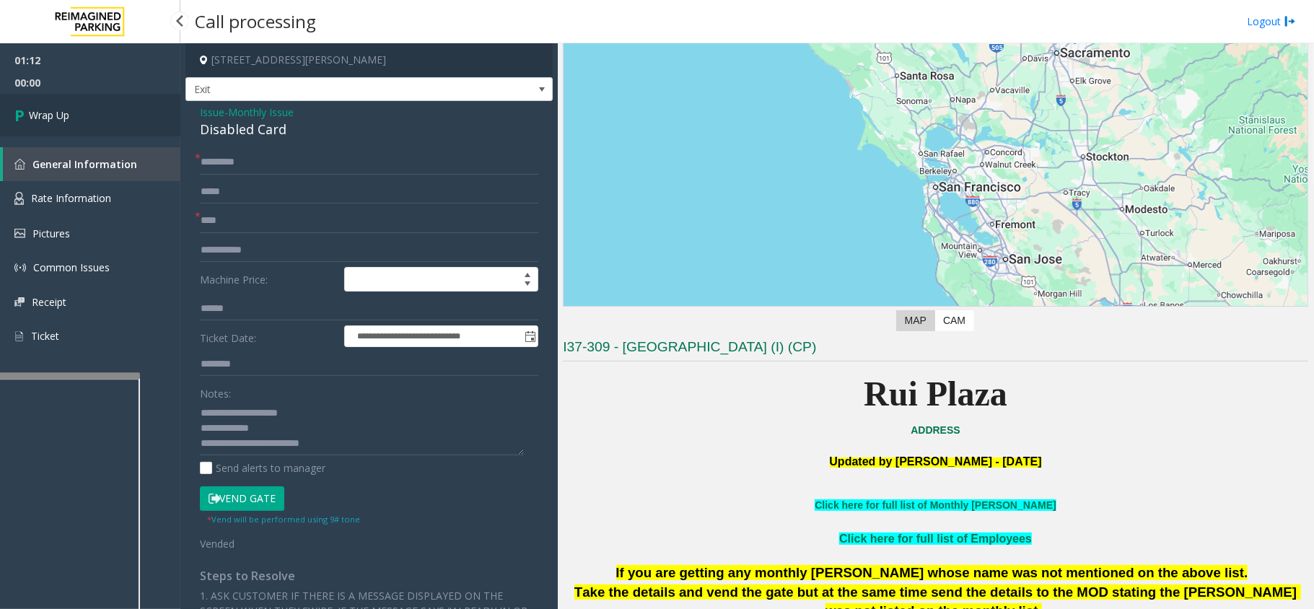
click at [18, 111] on icon at bounding box center [21, 115] width 14 height 24
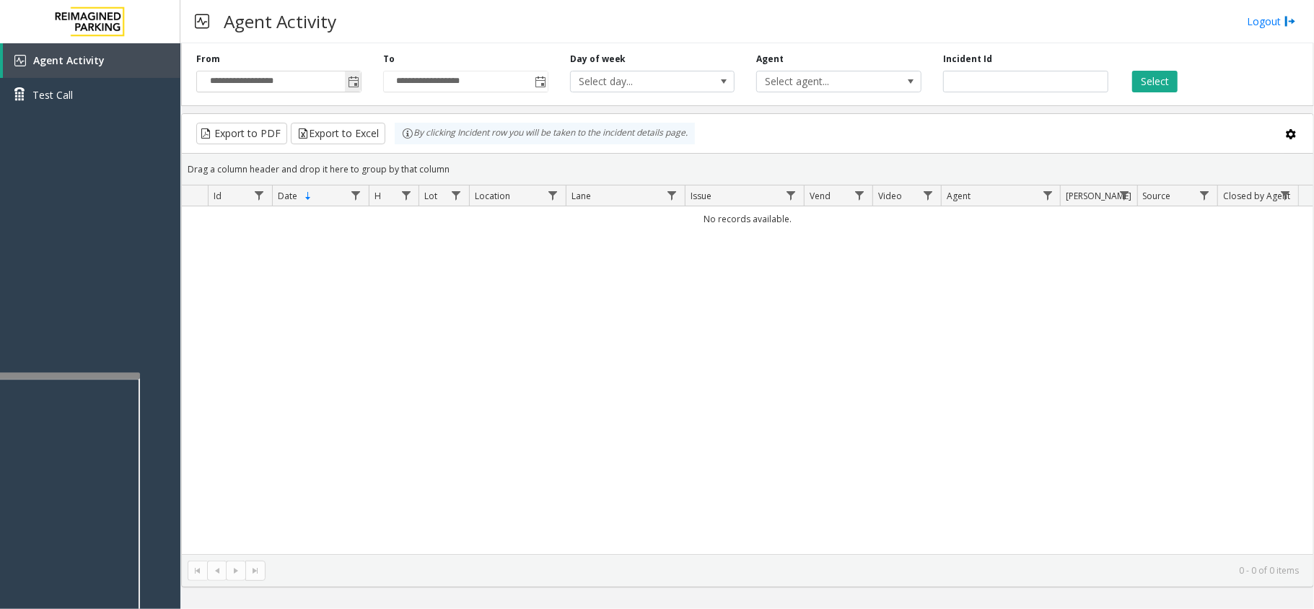
click at [356, 85] on span "Toggle popup" at bounding box center [354, 82] width 12 height 12
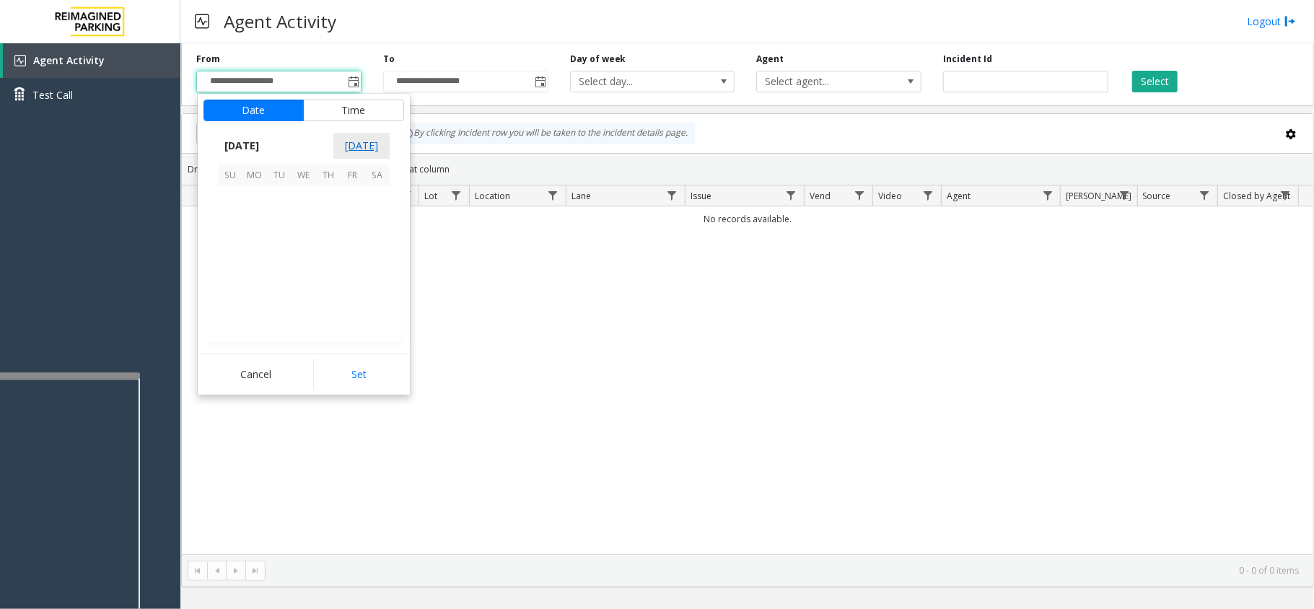
scroll to position [258950, 0]
click at [379, 194] on span "6" at bounding box center [377, 198] width 25 height 25
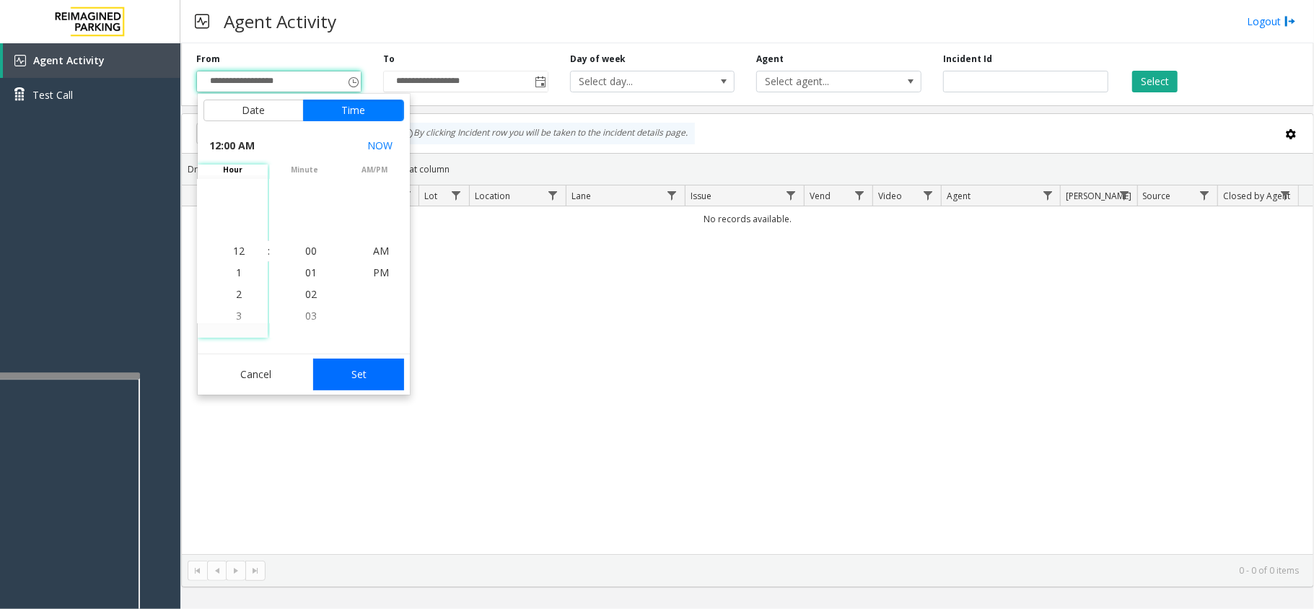
click at [390, 365] on button "Set" at bounding box center [358, 375] width 91 height 32
type input "**********"
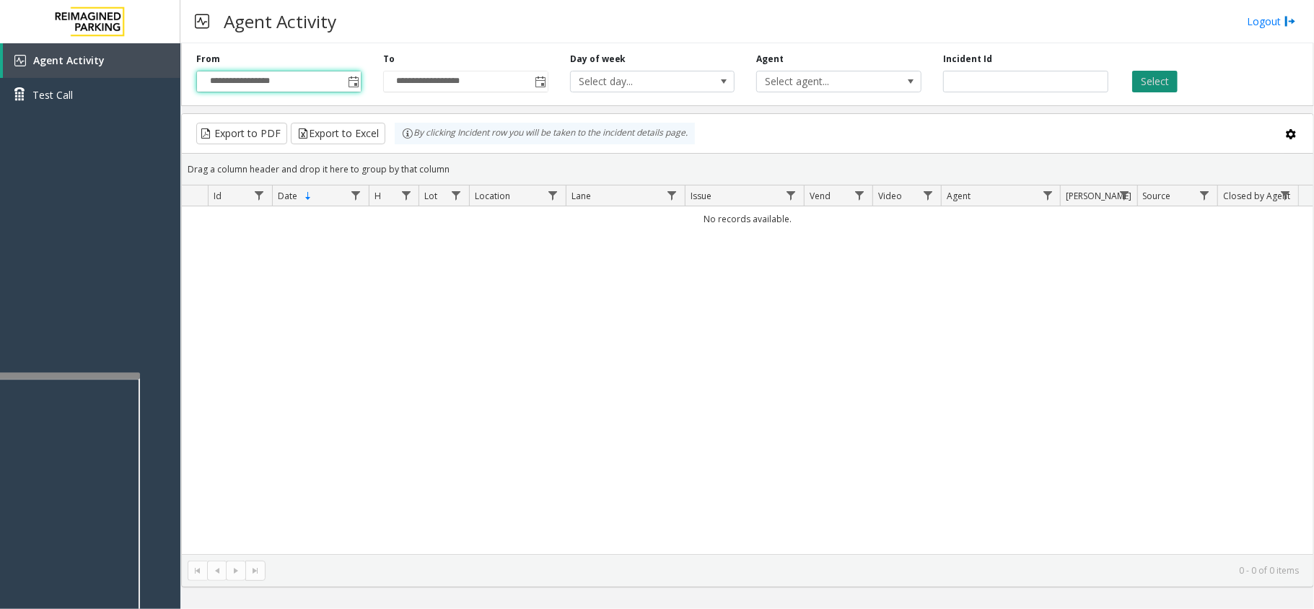
click at [1141, 84] on button "Select" at bounding box center [1154, 82] width 45 height 22
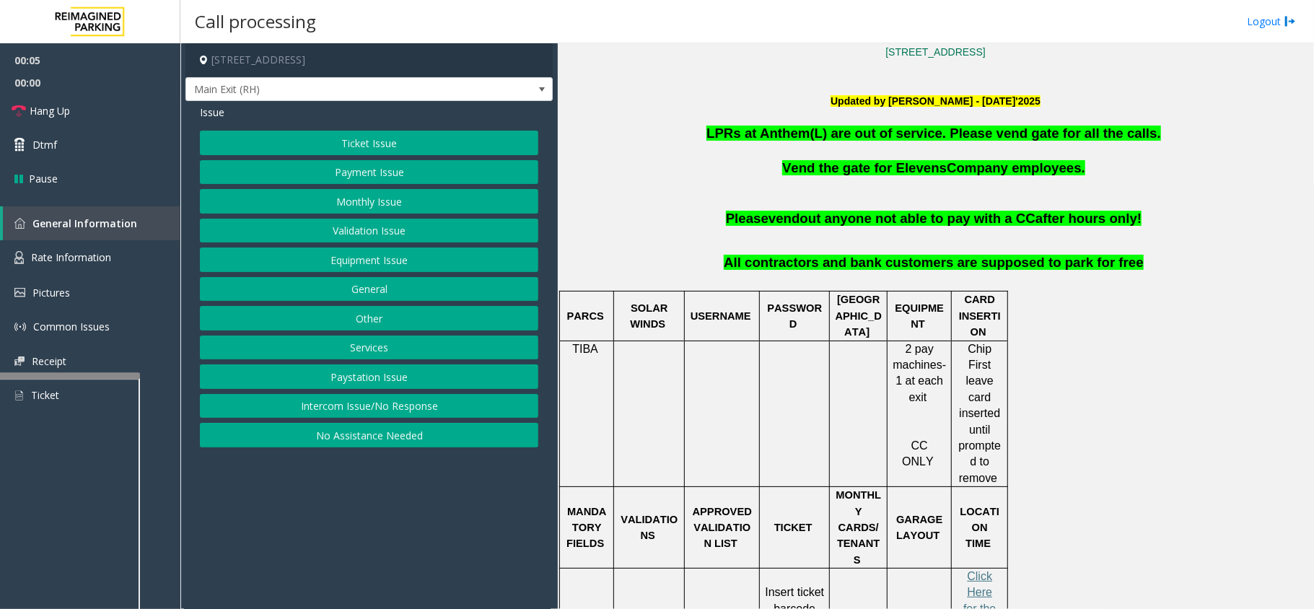
scroll to position [385, 0]
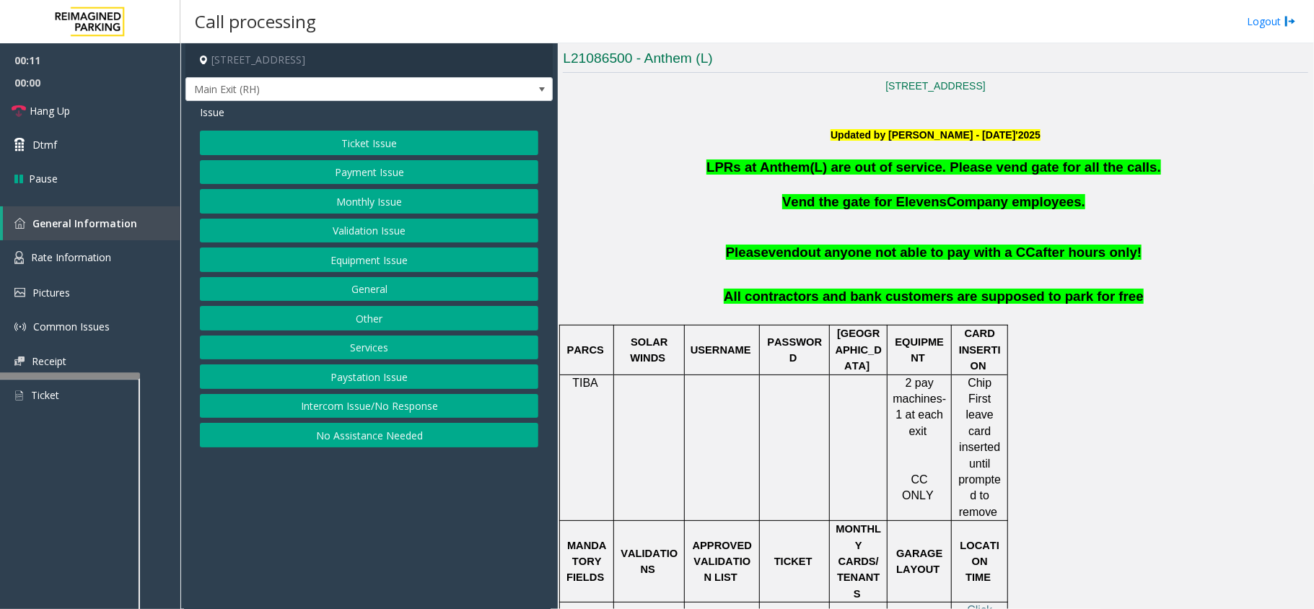
click at [418, 201] on button "Monthly Issue" at bounding box center [369, 201] width 338 height 25
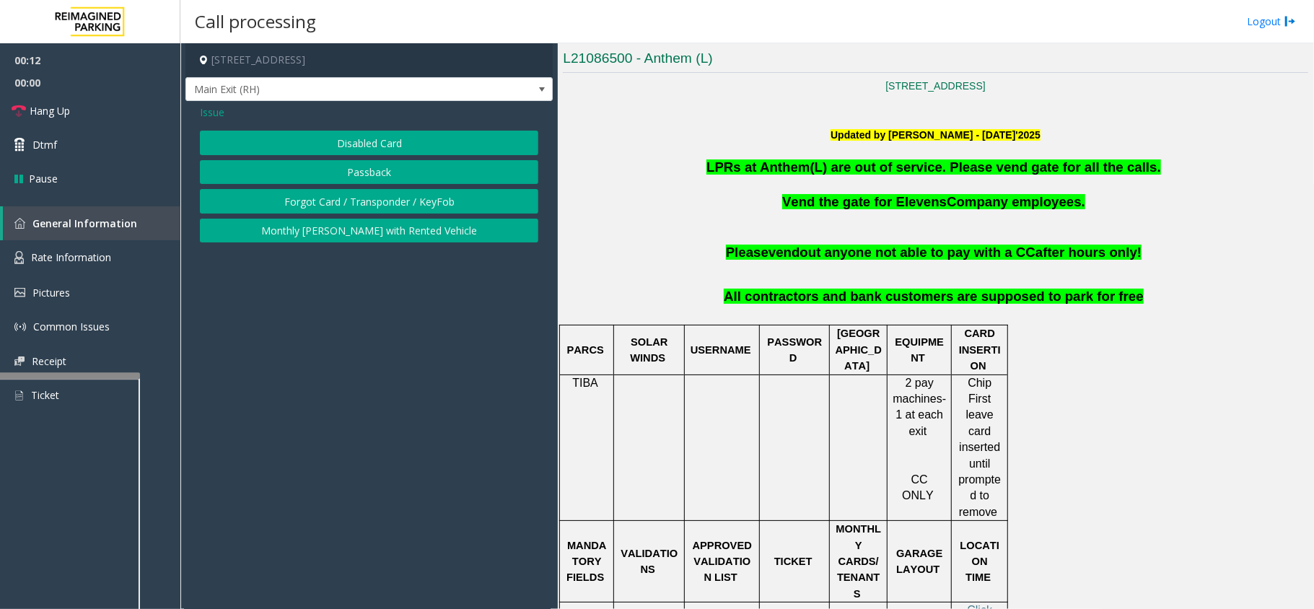
click at [385, 146] on button "Disabled Card" at bounding box center [369, 143] width 338 height 25
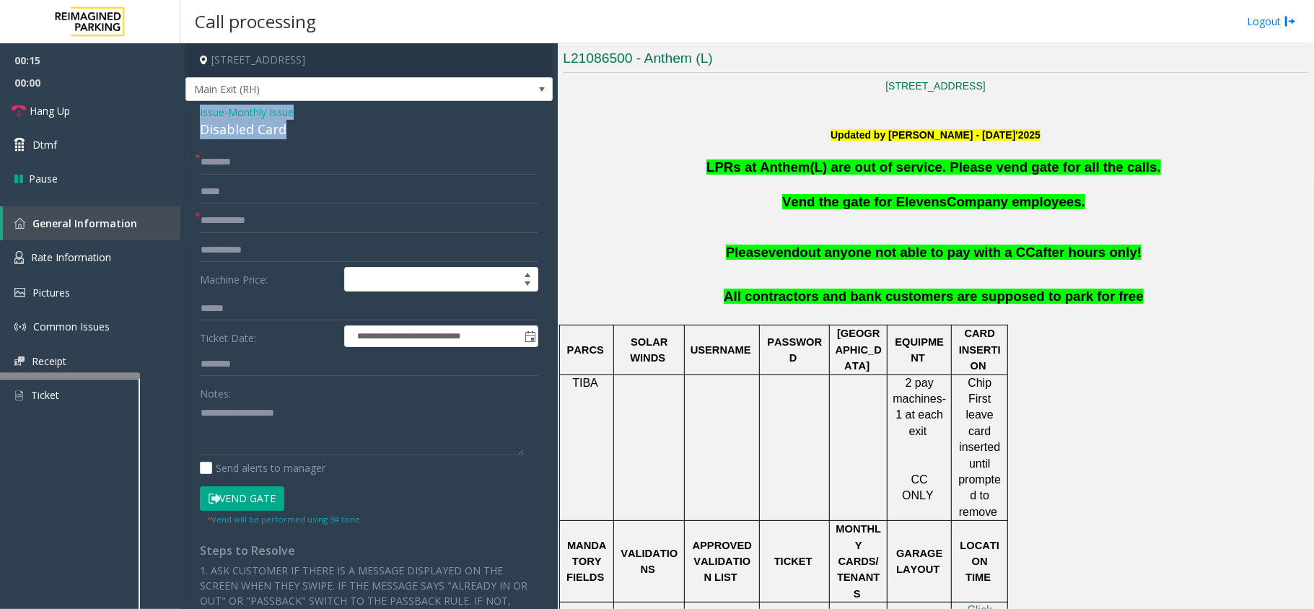
drag, startPoint x: 286, startPoint y: 125, endPoint x: 200, endPoint y: 114, distance: 86.5
click at [197, 114] on div "**********" at bounding box center [368, 490] width 367 height 779
click at [283, 425] on textarea at bounding box center [362, 428] width 324 height 54
type textarea "**********"
click at [241, 223] on input "text" at bounding box center [369, 221] width 338 height 25
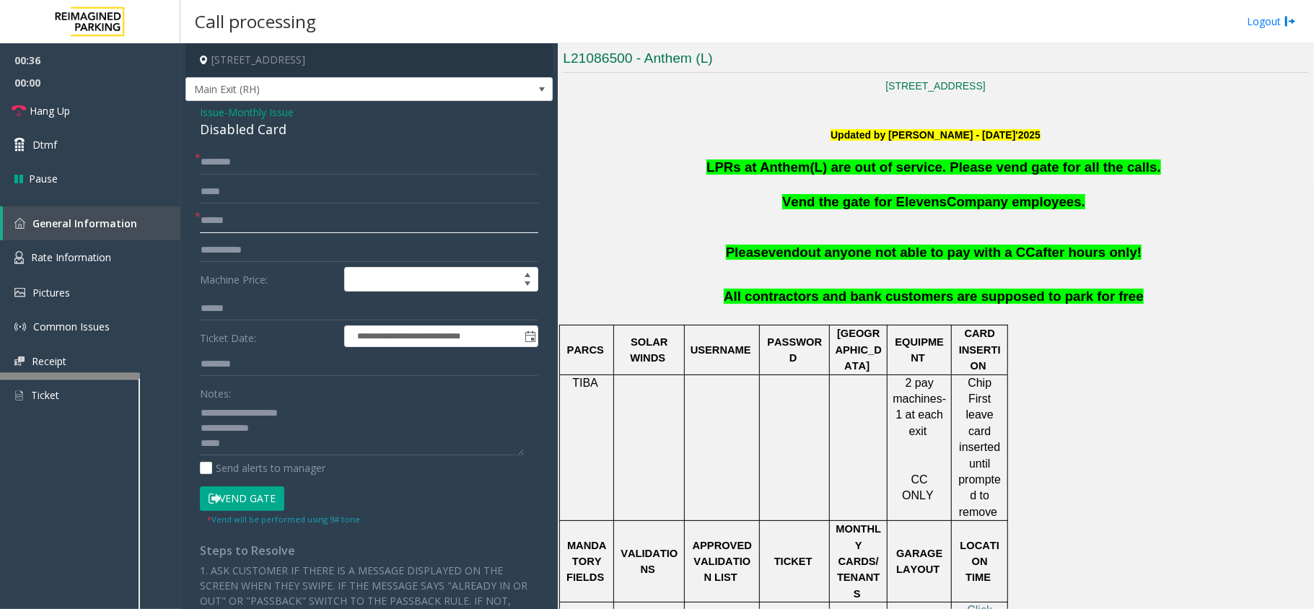
type input "******"
click at [245, 369] on input "text" at bounding box center [369, 364] width 338 height 25
click at [248, 365] on input "**********" at bounding box center [369, 364] width 338 height 25
click at [266, 369] on input "**********" at bounding box center [369, 364] width 338 height 25
type input "**********"
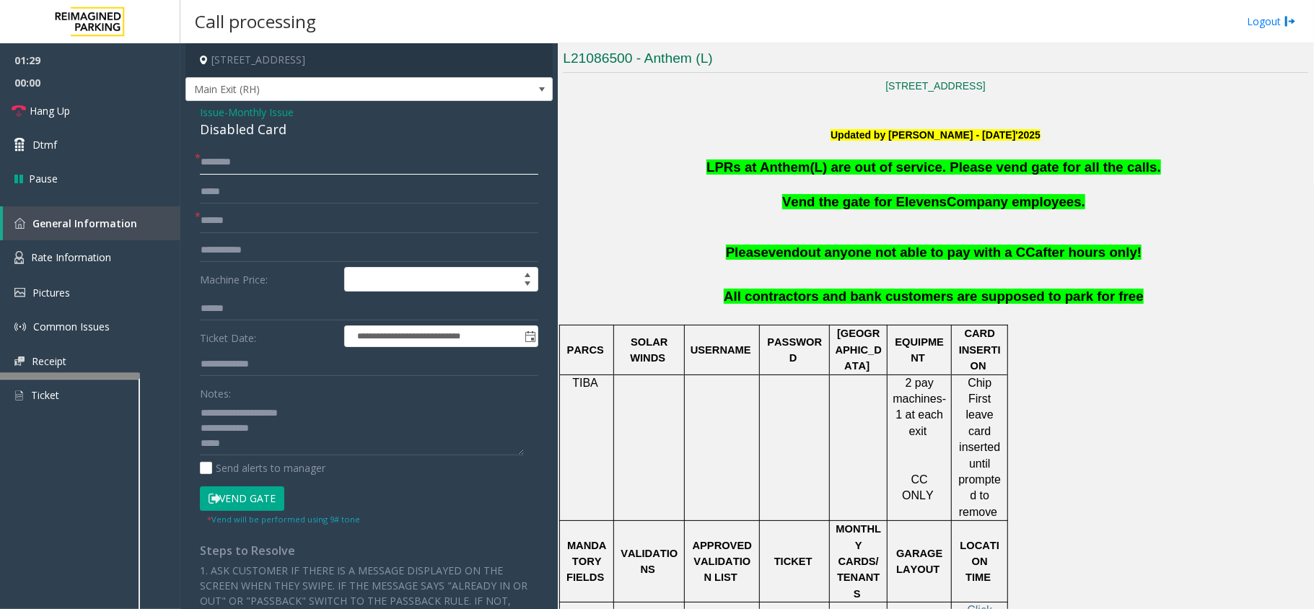
click at [253, 159] on input "text" at bounding box center [369, 162] width 338 height 25
type input "**"
click at [240, 494] on button "Vend Gate" at bounding box center [242, 498] width 84 height 25
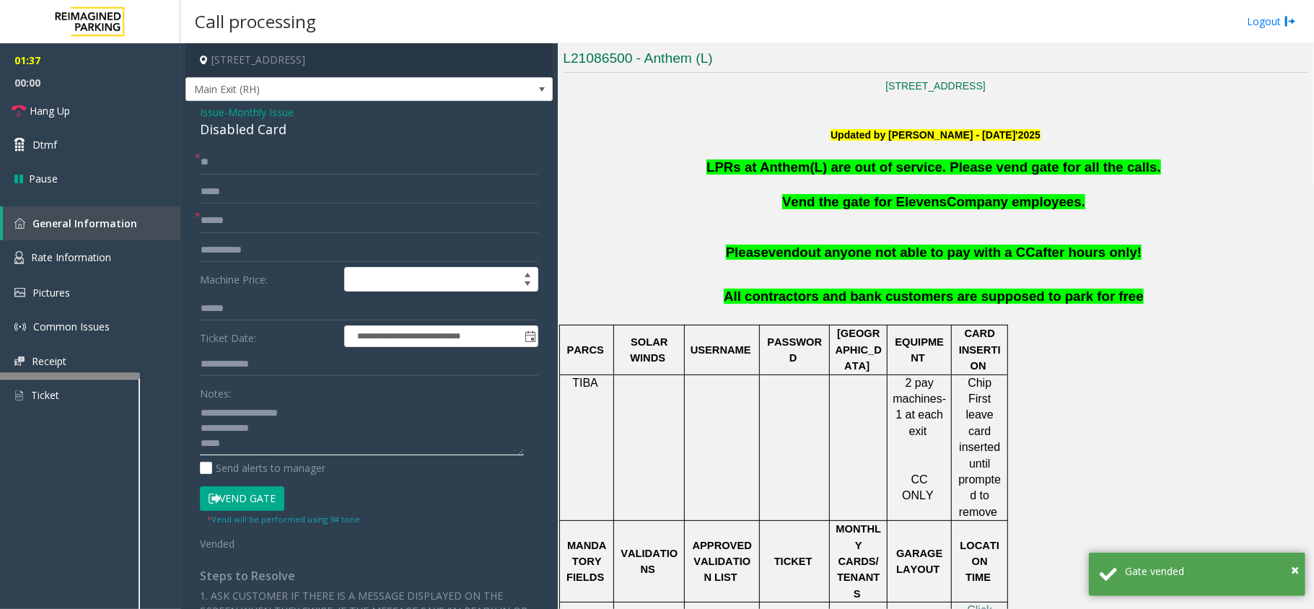
click at [255, 445] on textarea at bounding box center [362, 428] width 324 height 54
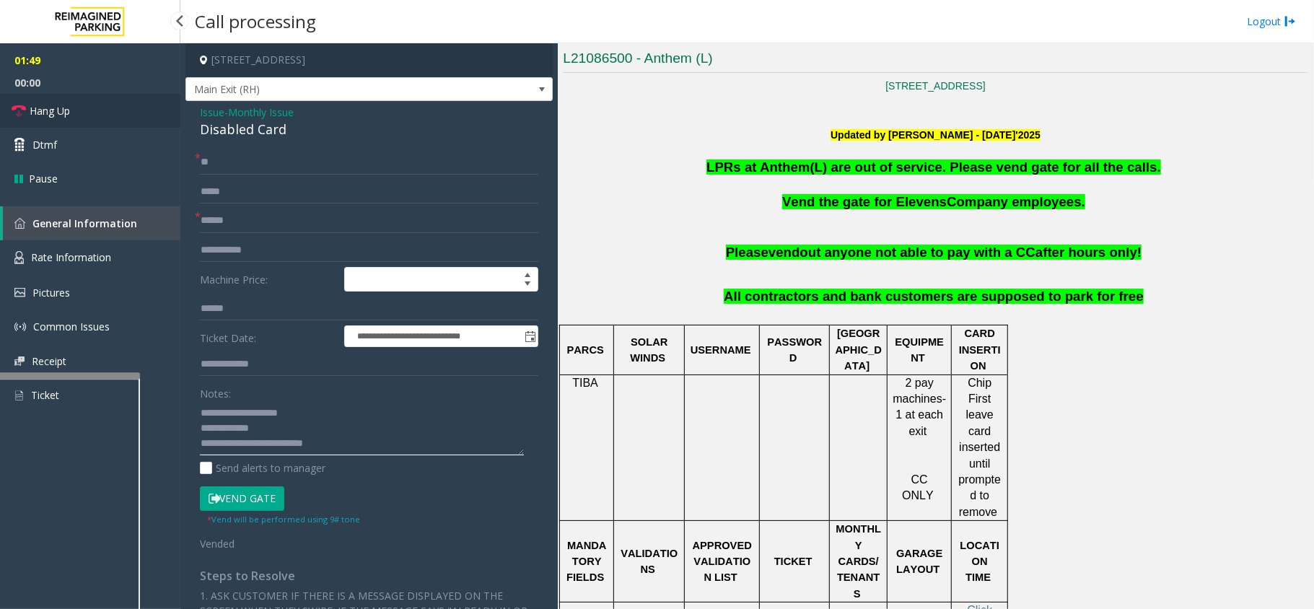
type textarea "**********"
click at [21, 117] on icon at bounding box center [19, 111] width 14 height 14
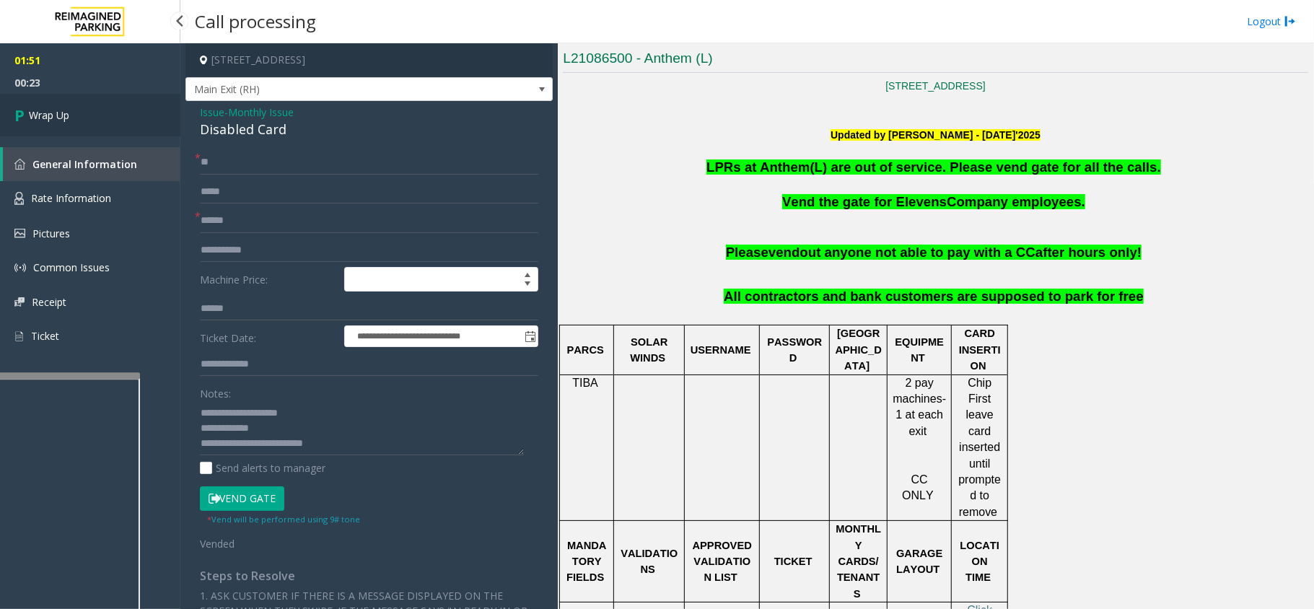
click at [19, 119] on icon at bounding box center [21, 115] width 14 height 24
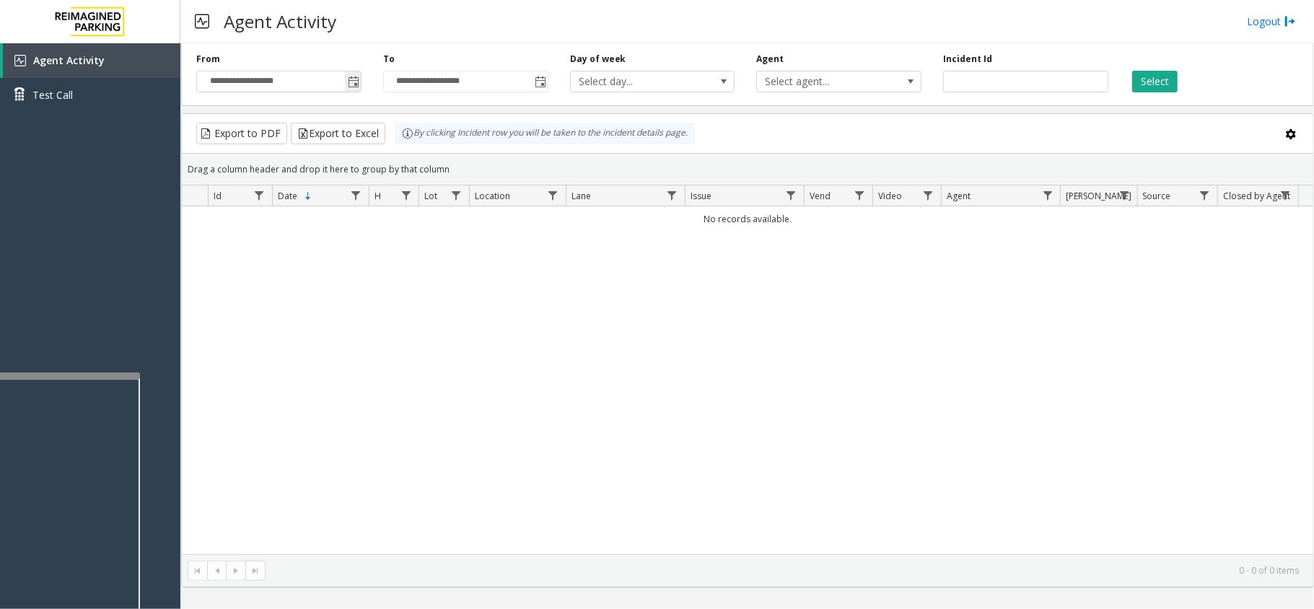
click at [348, 79] on span "Toggle popup" at bounding box center [354, 82] width 12 height 12
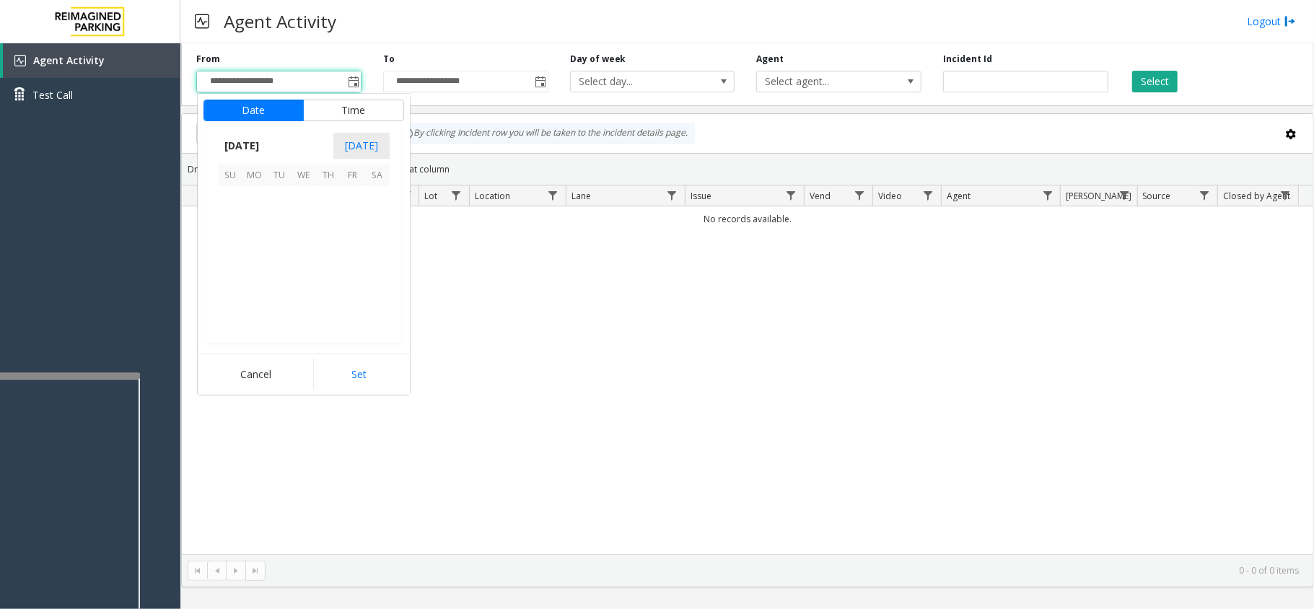
scroll to position [258950, 0]
click at [355, 198] on span "5" at bounding box center [353, 198] width 25 height 25
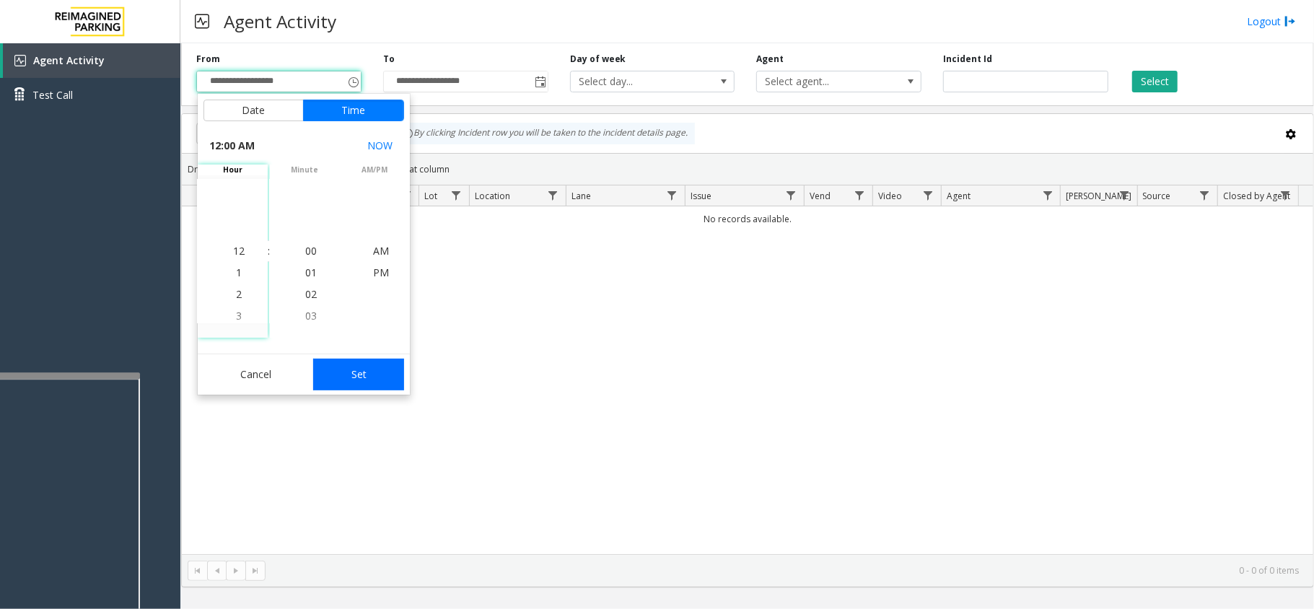
click at [378, 369] on button "Set" at bounding box center [358, 375] width 91 height 32
type input "**********"
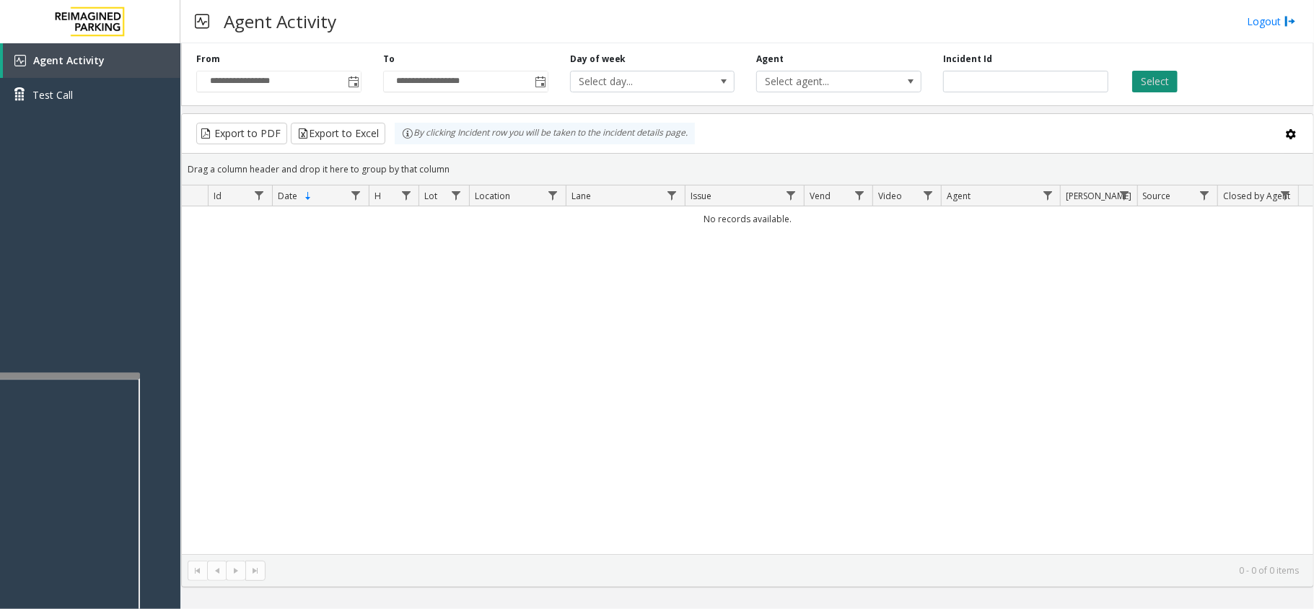
click at [1147, 88] on button "Select" at bounding box center [1154, 82] width 45 height 22
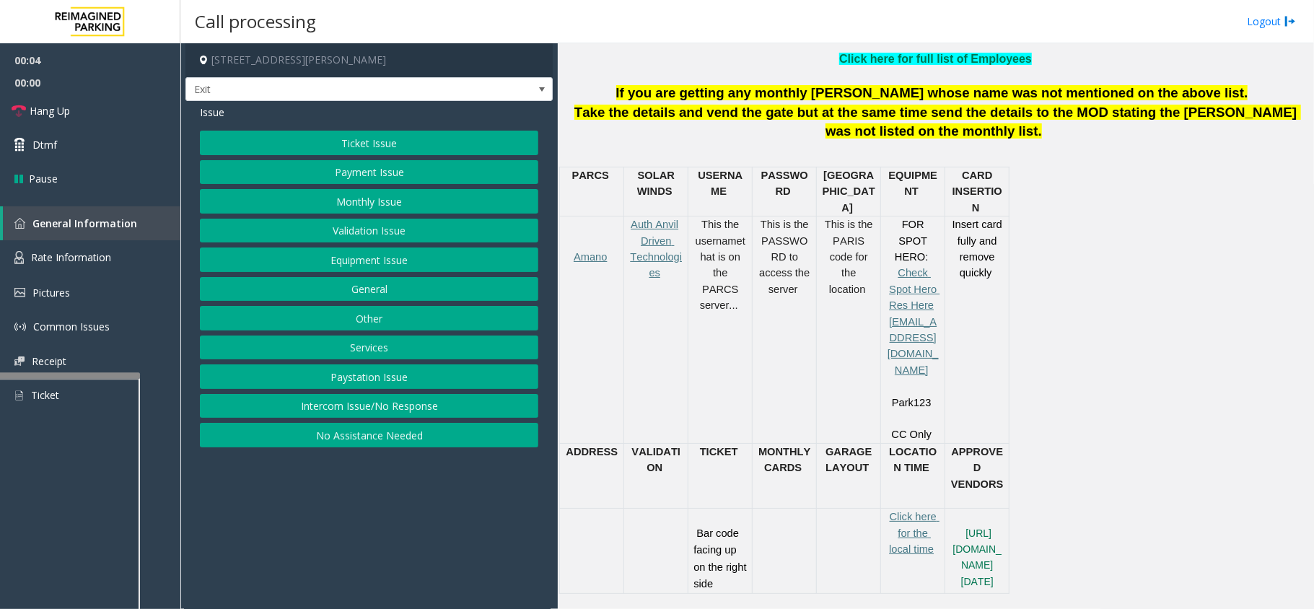
scroll to position [577, 0]
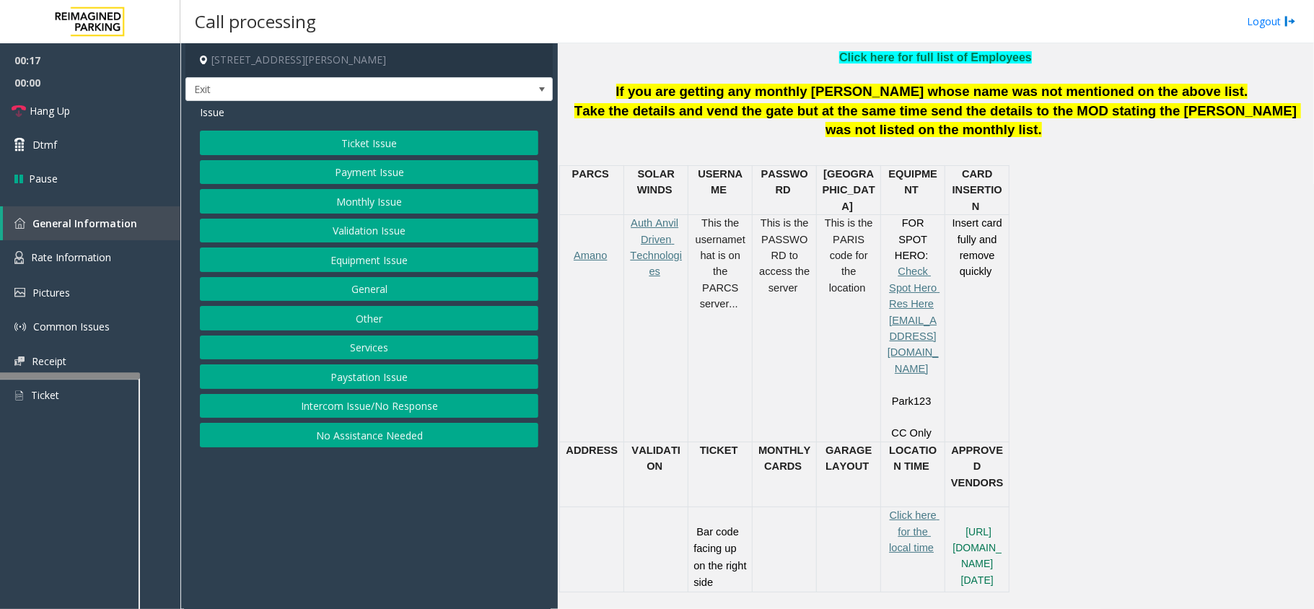
click at [377, 208] on button "Monthly Issue" at bounding box center [369, 201] width 338 height 25
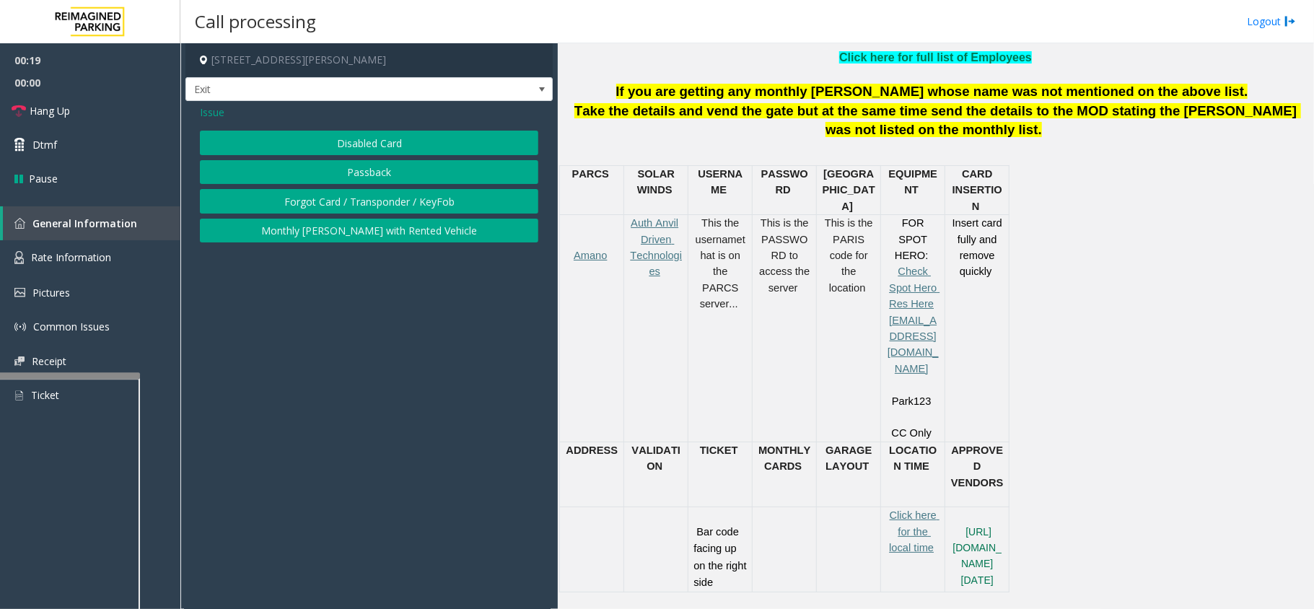
click at [392, 147] on button "Disabled Card" at bounding box center [369, 143] width 338 height 25
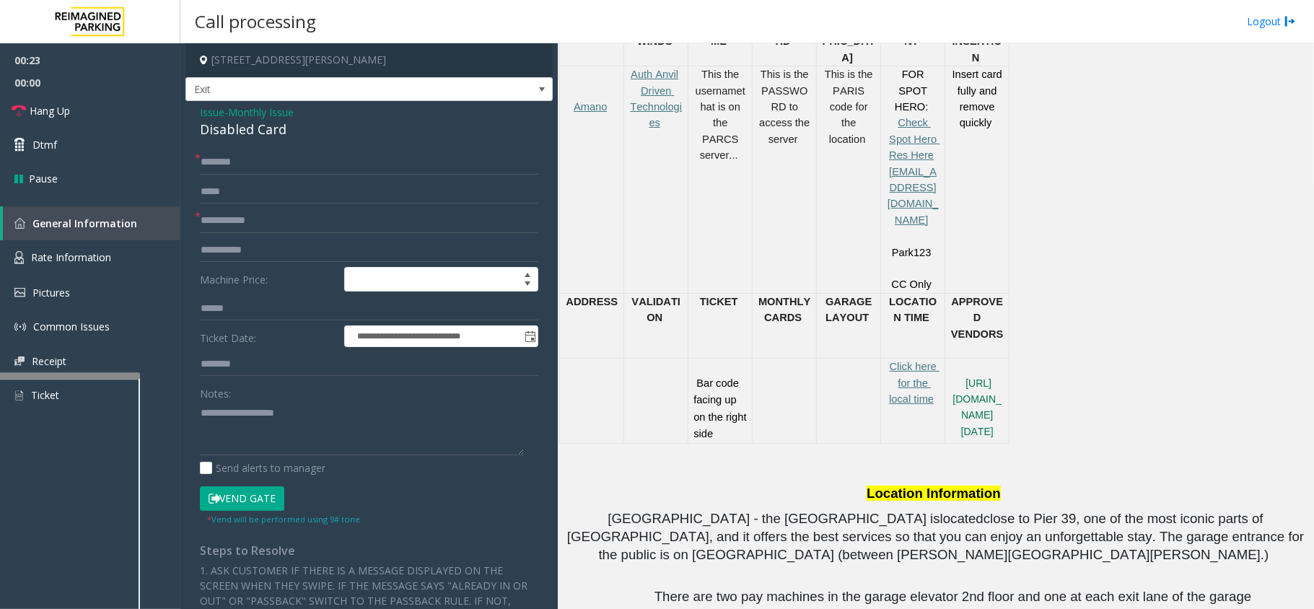
scroll to position [769, 0]
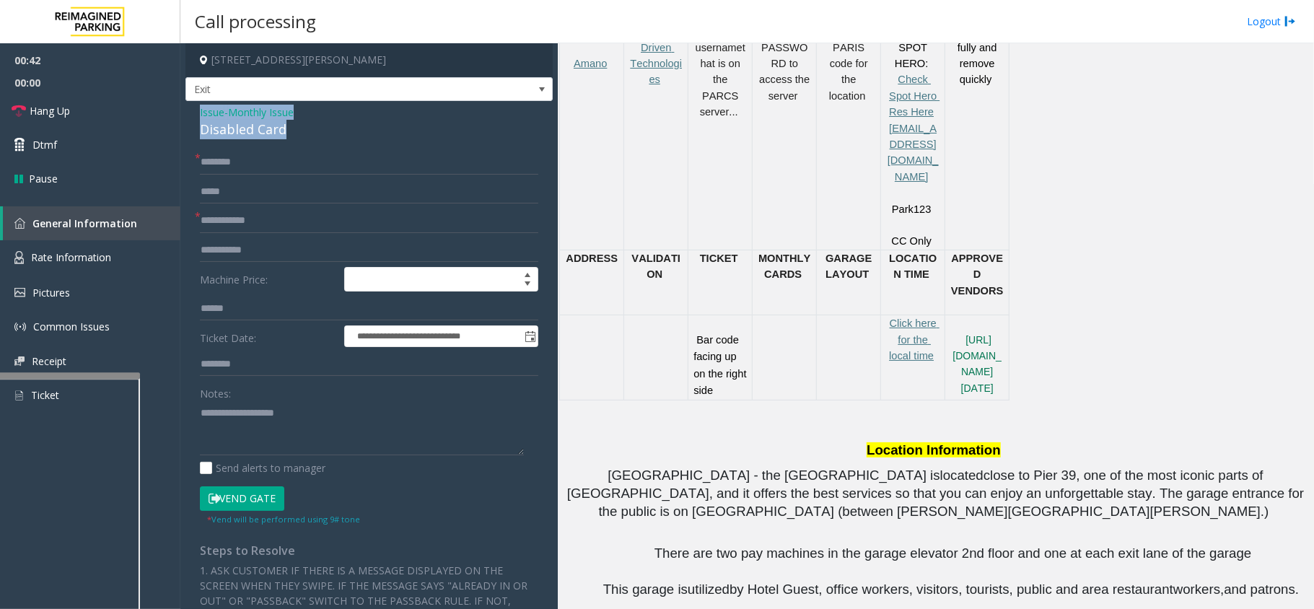
drag, startPoint x: 284, startPoint y: 126, endPoint x: 195, endPoint y: 113, distance: 90.4
click at [195, 113] on div "**********" at bounding box center [368, 490] width 367 height 779
click at [374, 139] on div "Disabled Card" at bounding box center [369, 129] width 338 height 19
click at [208, 111] on span "Issue" at bounding box center [212, 112] width 25 height 15
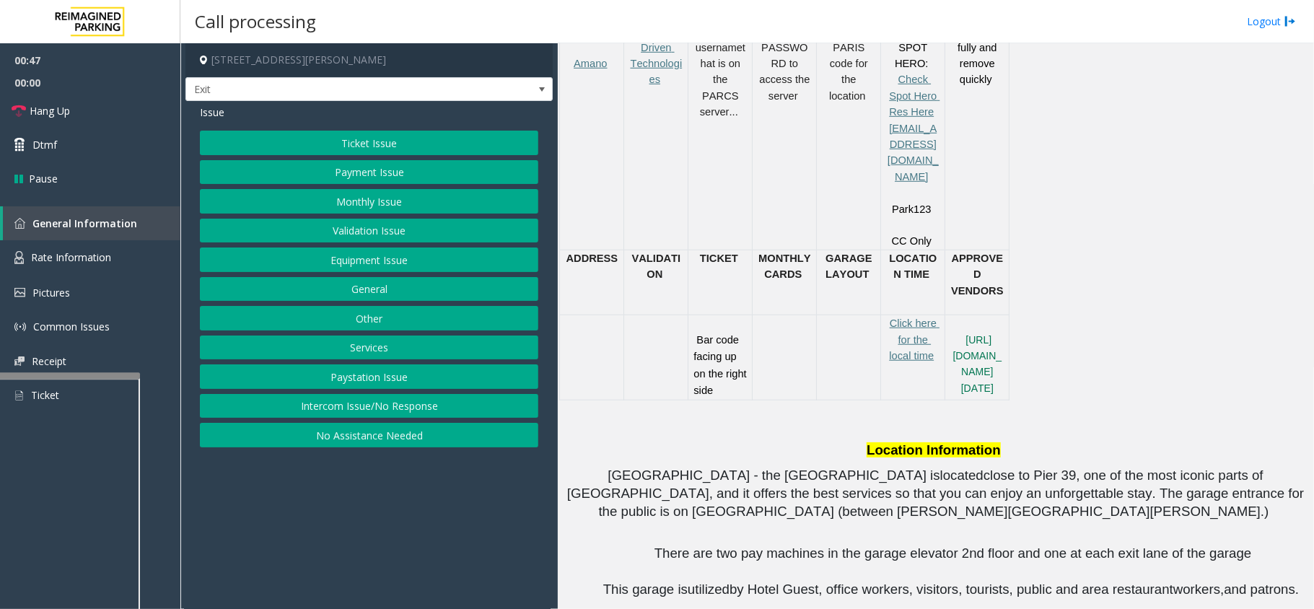
click at [379, 149] on button "Ticket Issue" at bounding box center [369, 143] width 338 height 25
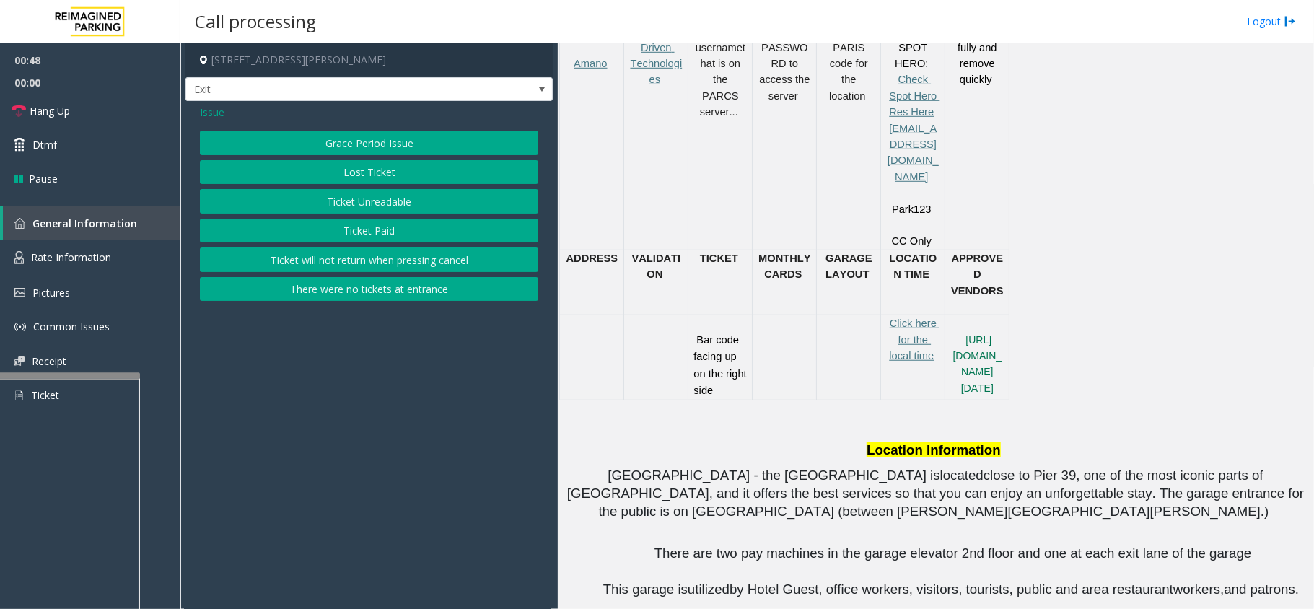
click at [397, 197] on button "Ticket Unreadable" at bounding box center [369, 201] width 338 height 25
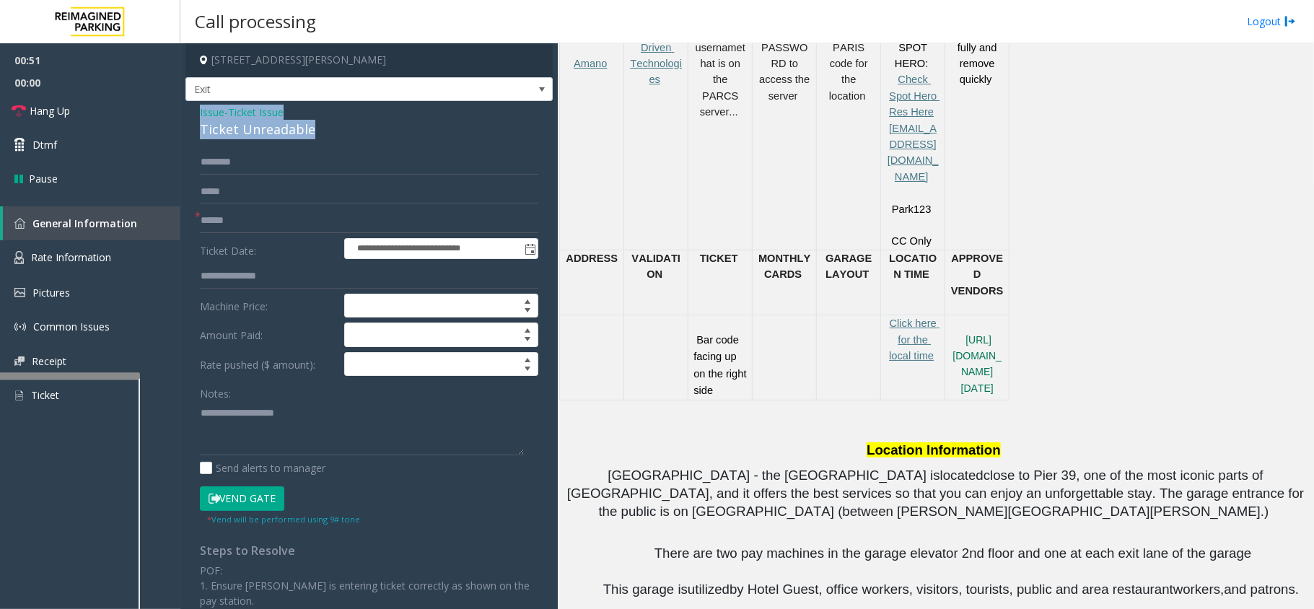
drag, startPoint x: 307, startPoint y: 131, endPoint x: 196, endPoint y: 115, distance: 112.1
click at [196, 115] on div "**********" at bounding box center [368, 452] width 367 height 703
click at [304, 431] on textarea at bounding box center [362, 428] width 324 height 54
type textarea "**********"
click at [260, 227] on input "text" at bounding box center [369, 221] width 338 height 25
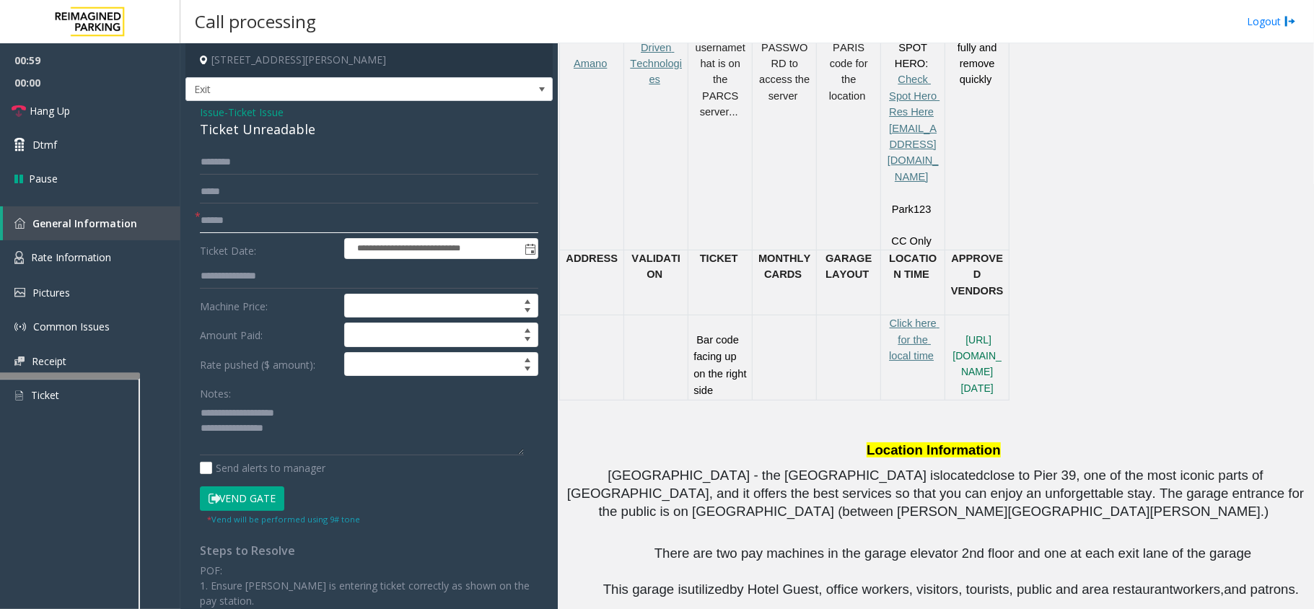
type input "******"
click at [329, 426] on textarea at bounding box center [362, 428] width 324 height 54
click at [405, 446] on textarea at bounding box center [362, 428] width 324 height 54
paste textarea "**********"
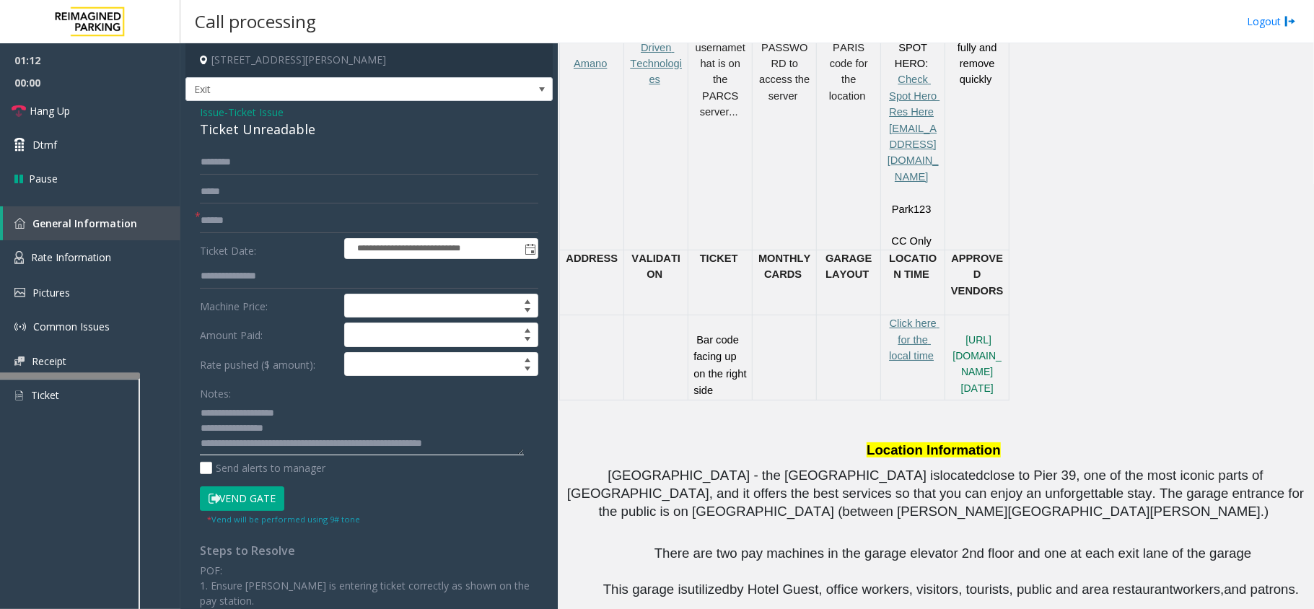
type textarea "**********"
click at [232, 154] on input "text" at bounding box center [369, 162] width 338 height 25
type input "***"
click at [234, 504] on button "Vend Gate" at bounding box center [242, 498] width 84 height 25
click at [20, 111] on icon at bounding box center [19, 111] width 14 height 14
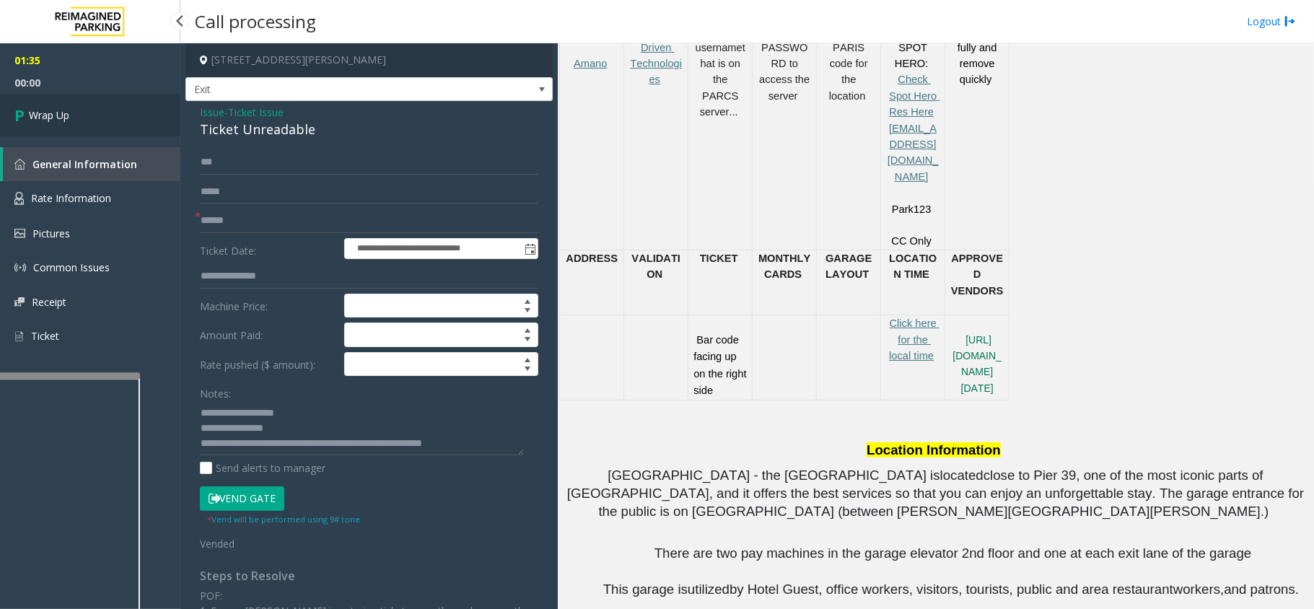
click at [20, 111] on icon at bounding box center [21, 115] width 14 height 24
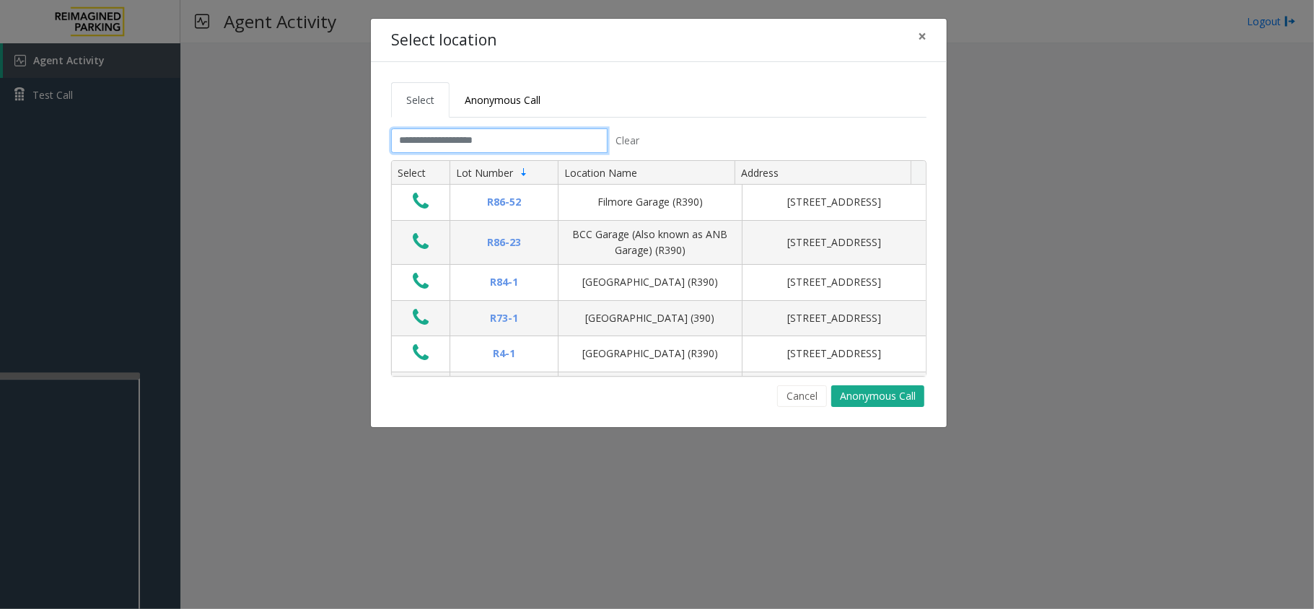
click at [520, 149] on input "text" at bounding box center [499, 140] width 216 height 25
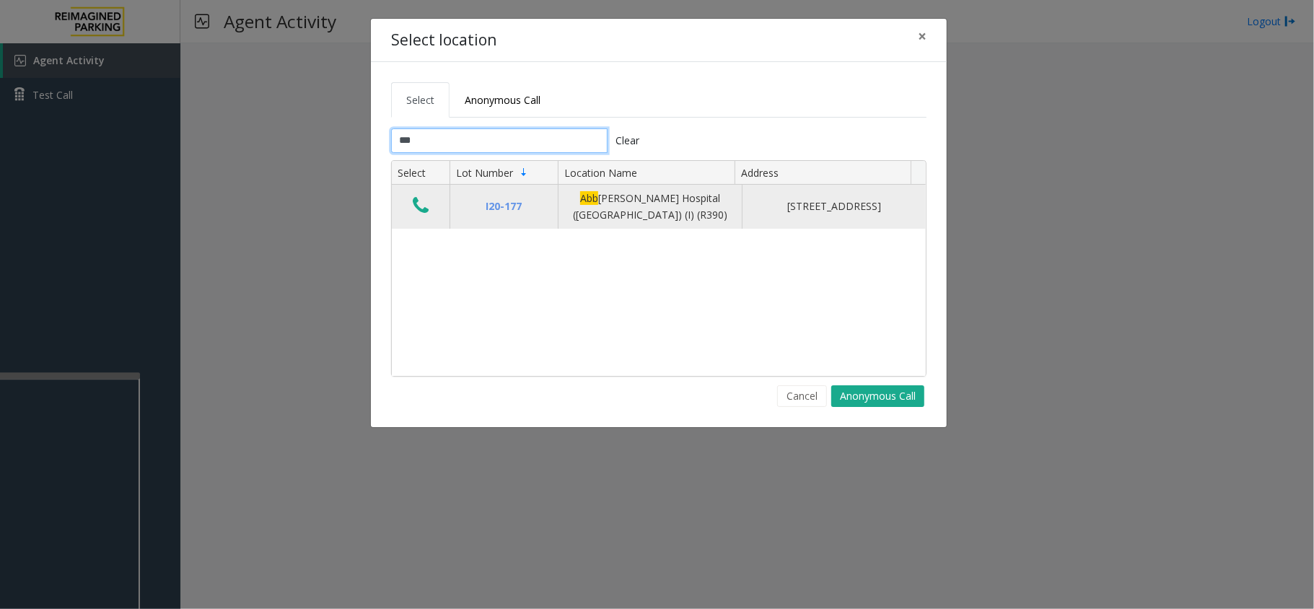
type input "***"
click at [424, 211] on icon "Data table" at bounding box center [421, 206] width 16 height 20
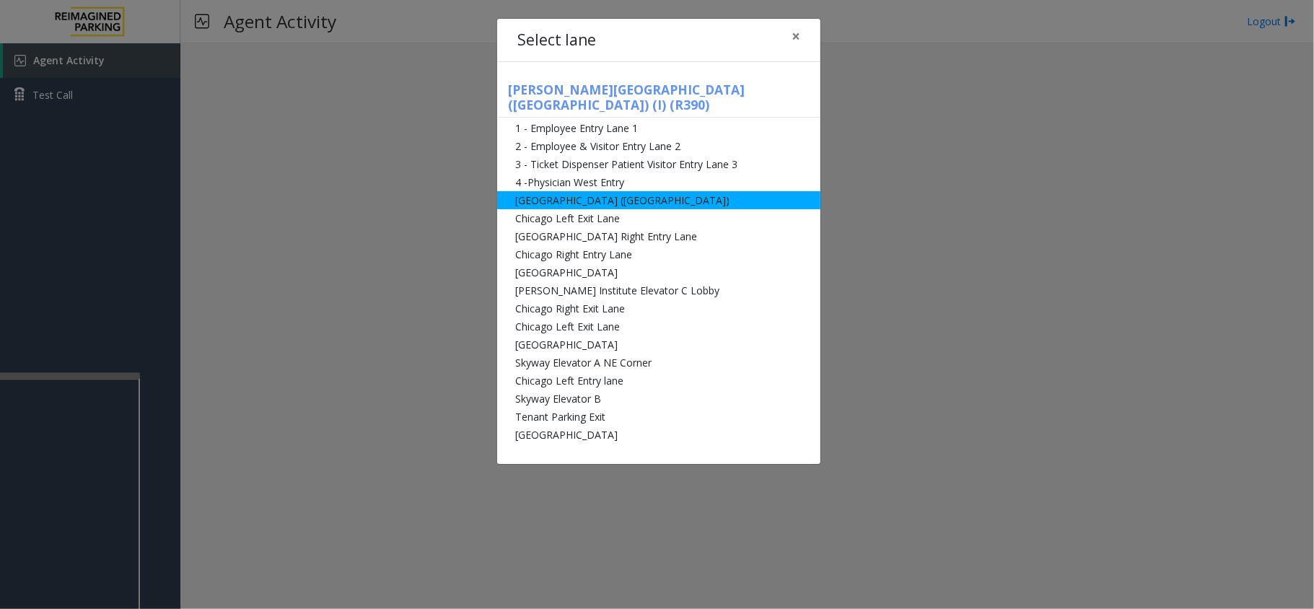
click at [615, 192] on li "[GEOGRAPHIC_DATA] ([GEOGRAPHIC_DATA])" at bounding box center [658, 200] width 323 height 18
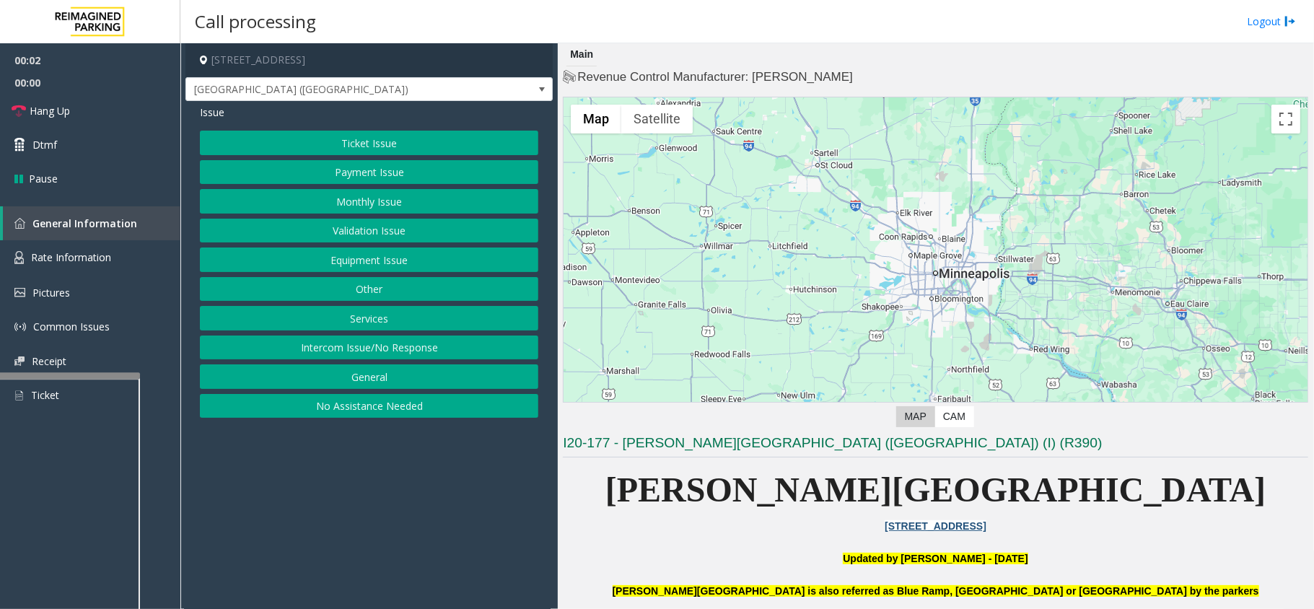
click at [423, 260] on button "Equipment Issue" at bounding box center [369, 259] width 338 height 25
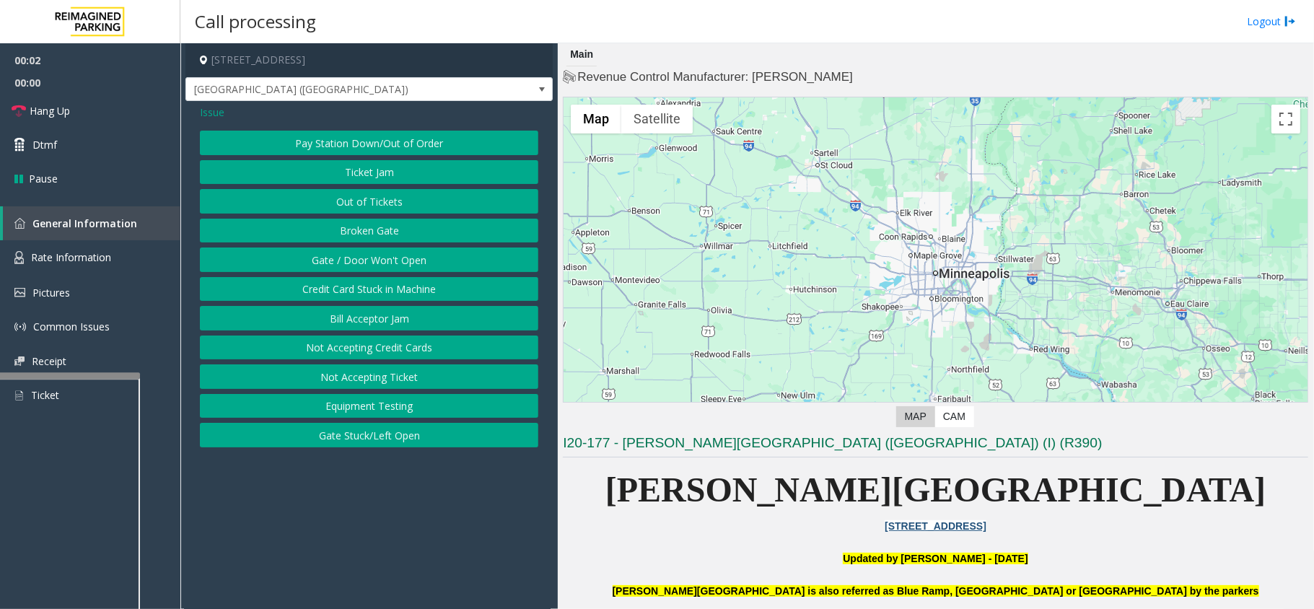
click at [416, 255] on button "Gate / Door Won't Open" at bounding box center [369, 259] width 338 height 25
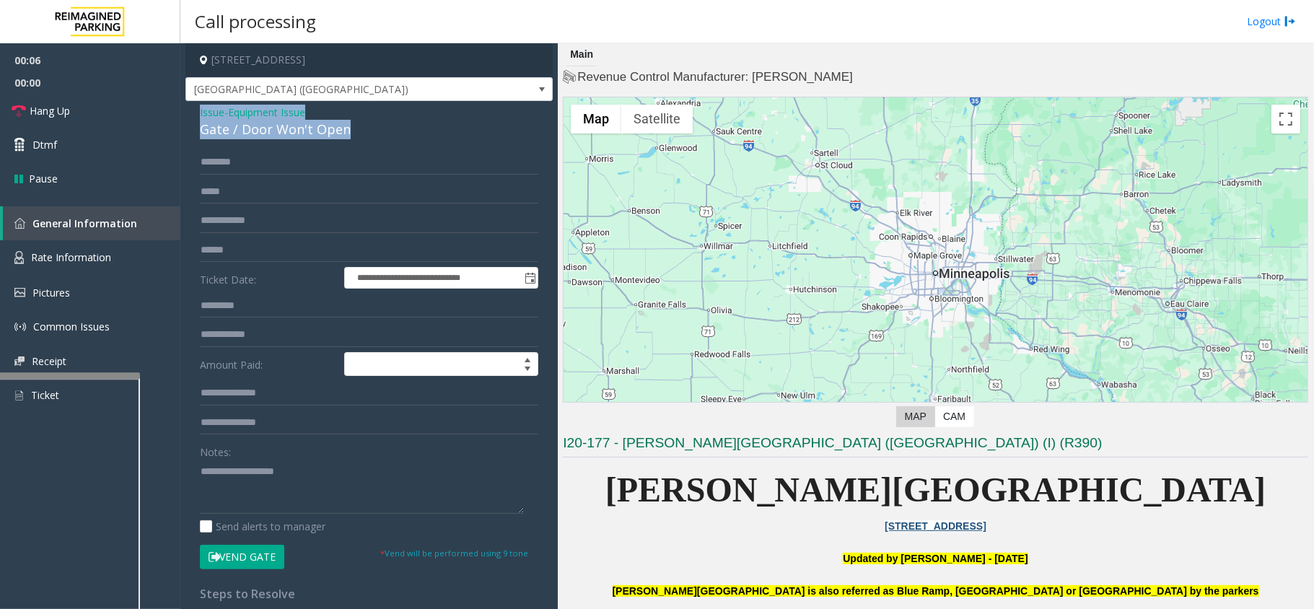
drag, startPoint x: 352, startPoint y: 131, endPoint x: 196, endPoint y: 111, distance: 157.1
click at [196, 111] on div "**********" at bounding box center [368, 459] width 367 height 716
click at [327, 489] on textarea at bounding box center [362, 487] width 324 height 54
click at [460, 506] on textarea at bounding box center [362, 487] width 324 height 54
paste textarea "**********"
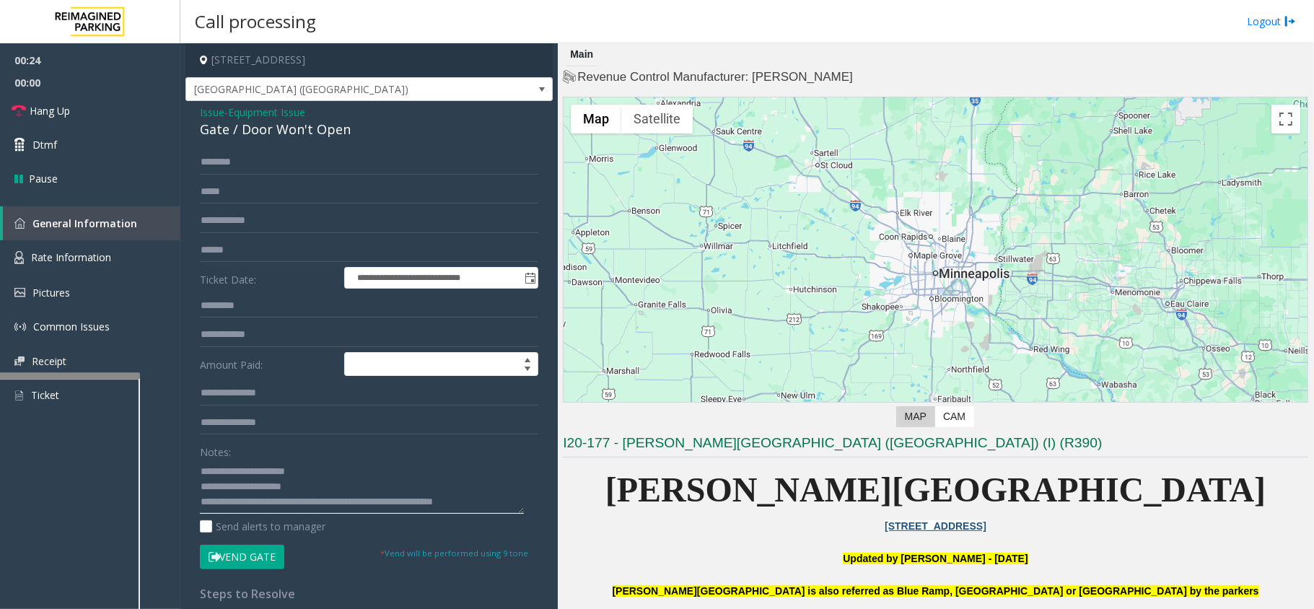
scroll to position [9, 0]
click at [485, 495] on textarea at bounding box center [362, 487] width 324 height 54
type textarea "**********"
click at [274, 563] on button "Vend Gate" at bounding box center [242, 557] width 84 height 25
click at [15, 107] on icon at bounding box center [19, 111] width 14 height 14
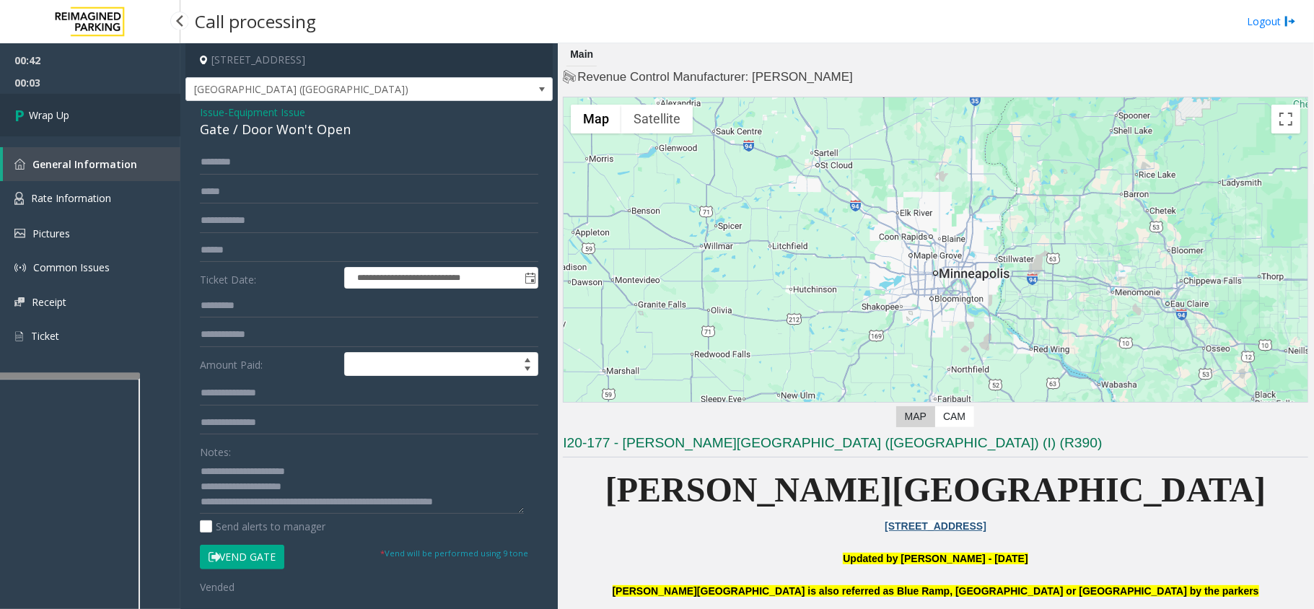
click at [15, 107] on icon at bounding box center [21, 115] width 14 height 24
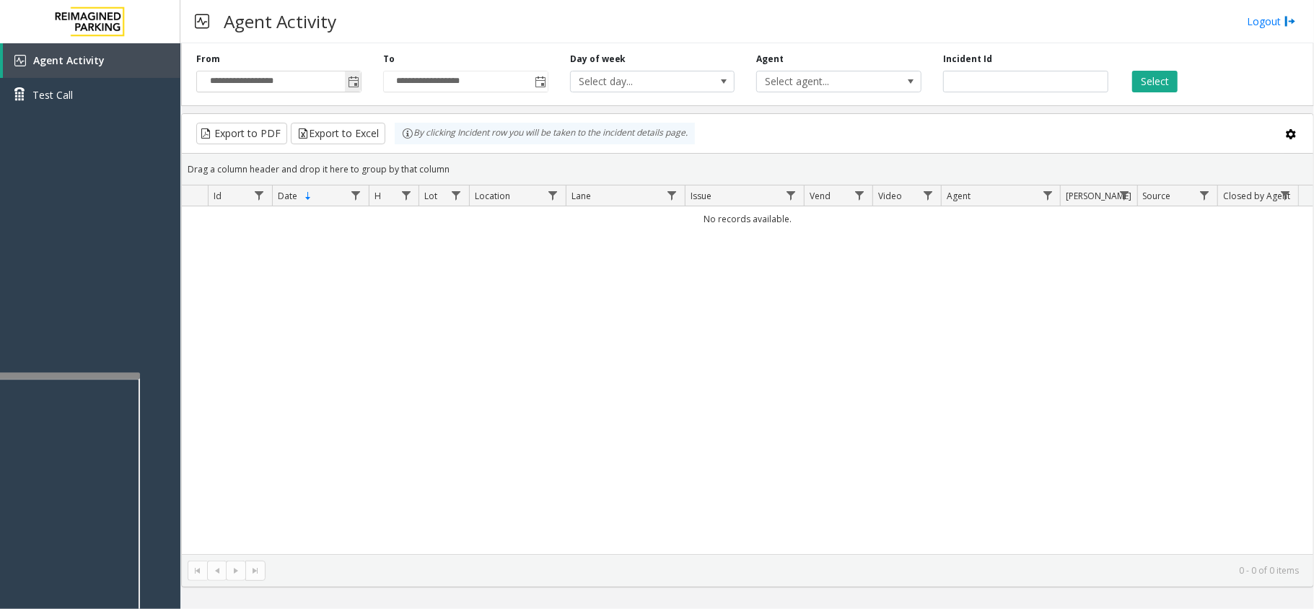
click at [352, 76] on span "Toggle popup" at bounding box center [354, 82] width 12 height 12
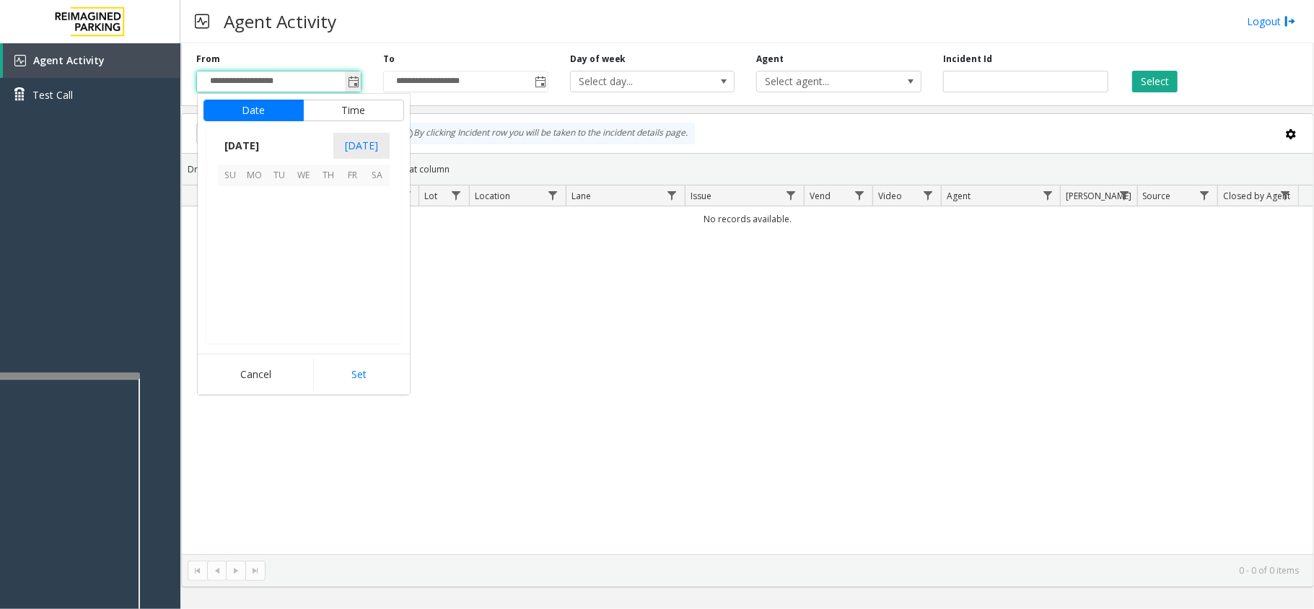
scroll to position [258950, 0]
click at [332, 197] on span "4" at bounding box center [328, 198] width 25 height 25
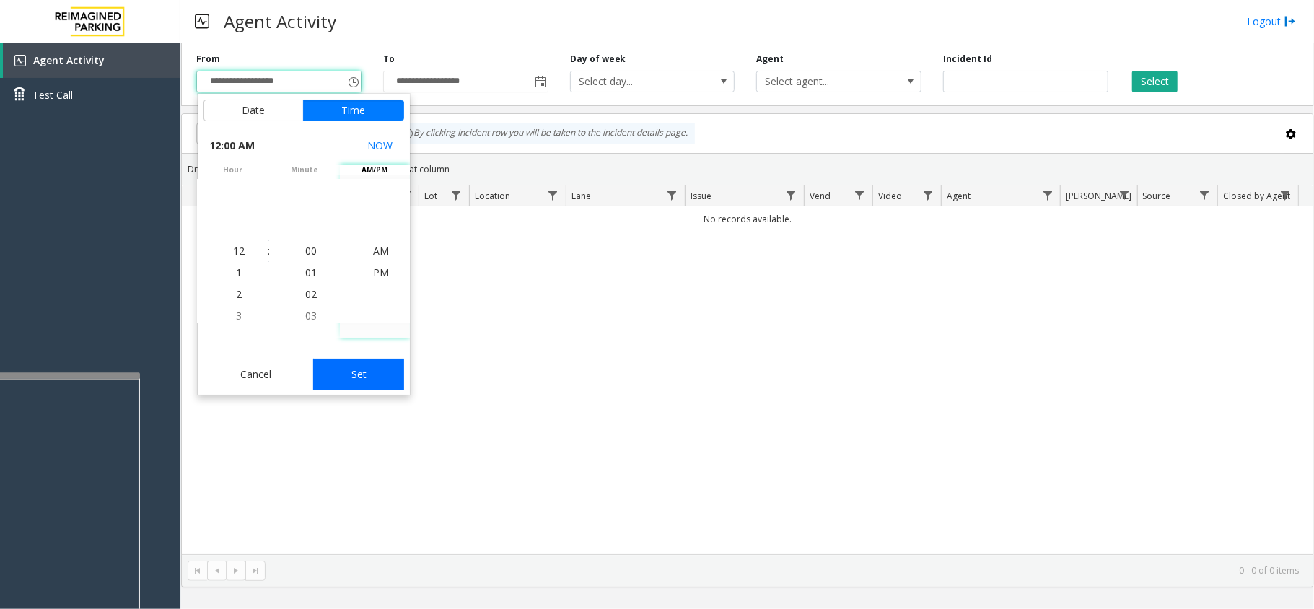
click at [343, 364] on button "Set" at bounding box center [358, 375] width 91 height 32
type input "**********"
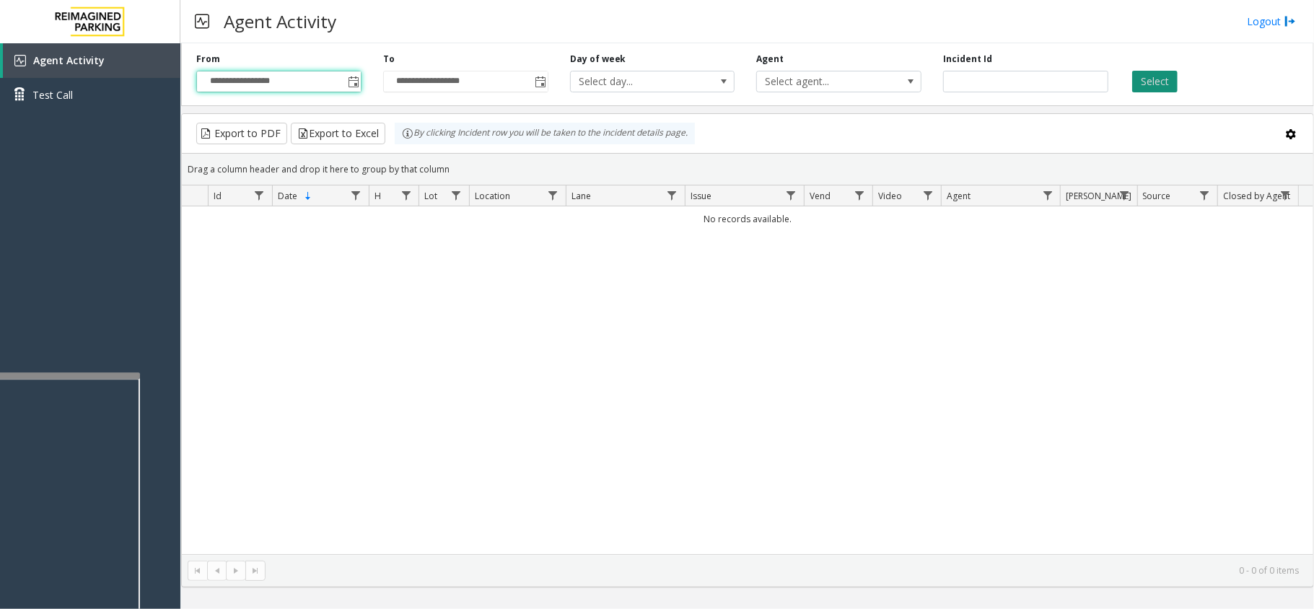
click at [1132, 81] on button "Select" at bounding box center [1154, 82] width 45 height 22
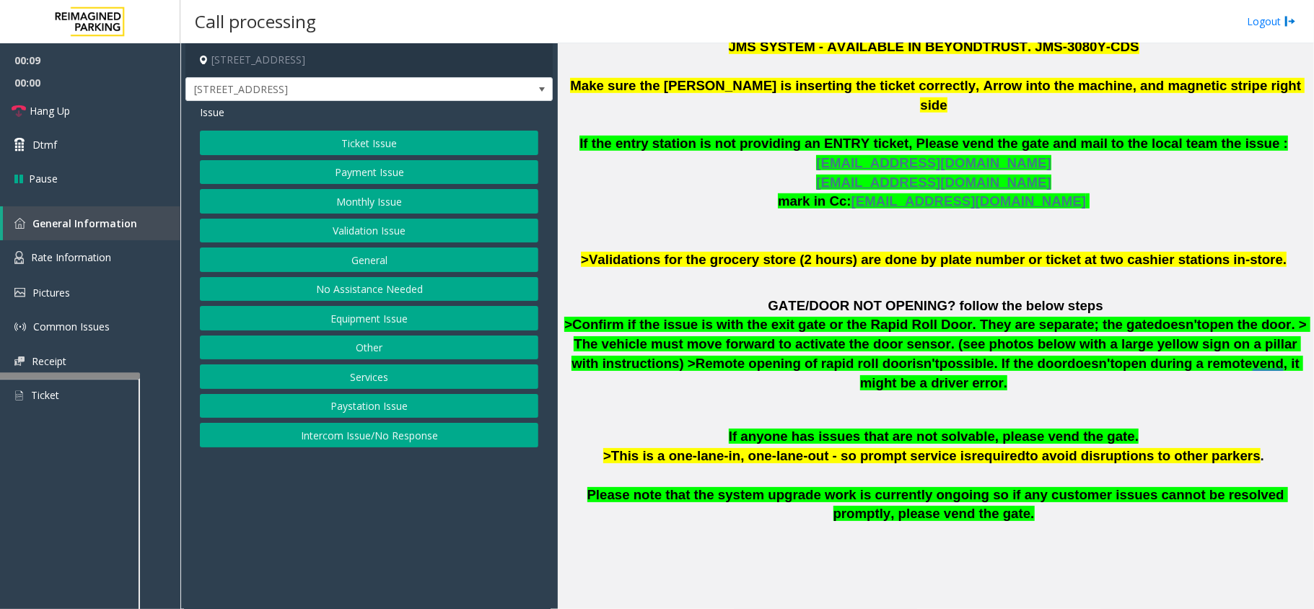
scroll to position [769, 0]
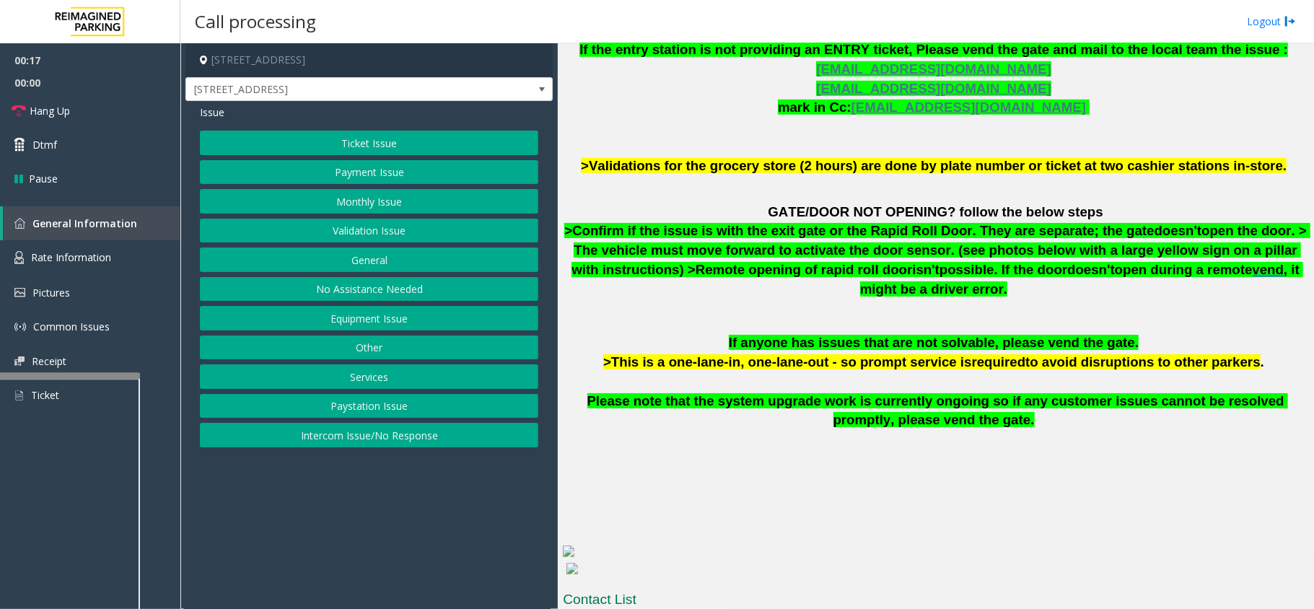
click at [402, 232] on button "Validation Issue" at bounding box center [369, 231] width 338 height 25
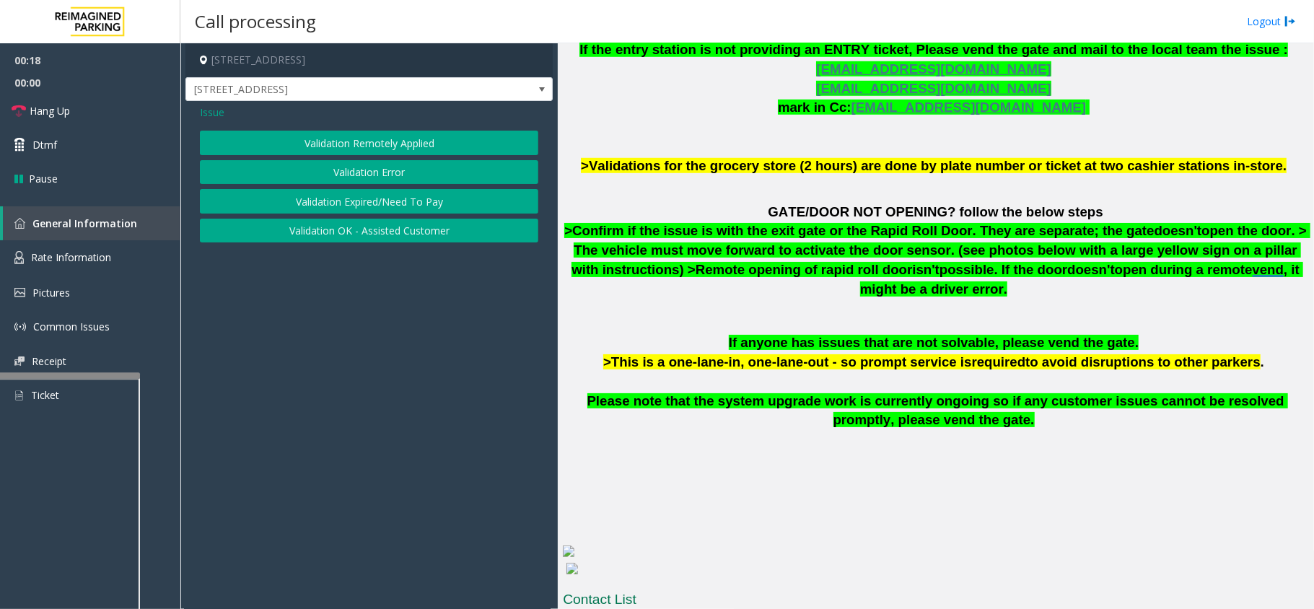
click at [333, 160] on button "Validation Error" at bounding box center [369, 172] width 338 height 25
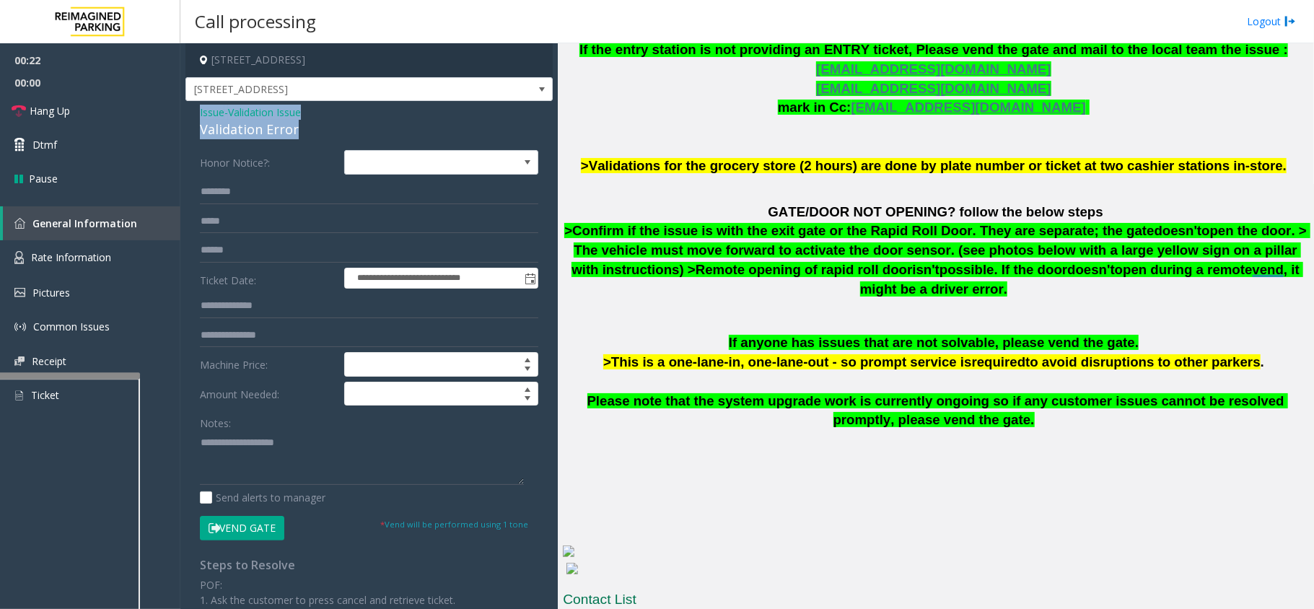
drag, startPoint x: 300, startPoint y: 128, endPoint x: 200, endPoint y: 115, distance: 101.1
click at [200, 115] on div "Issue - Validation Issue Validation Error" at bounding box center [369, 122] width 338 height 35
click at [299, 459] on textarea at bounding box center [362, 458] width 324 height 54
click at [289, 456] on textarea at bounding box center [362, 458] width 324 height 54
click at [284, 471] on textarea at bounding box center [362, 458] width 324 height 54
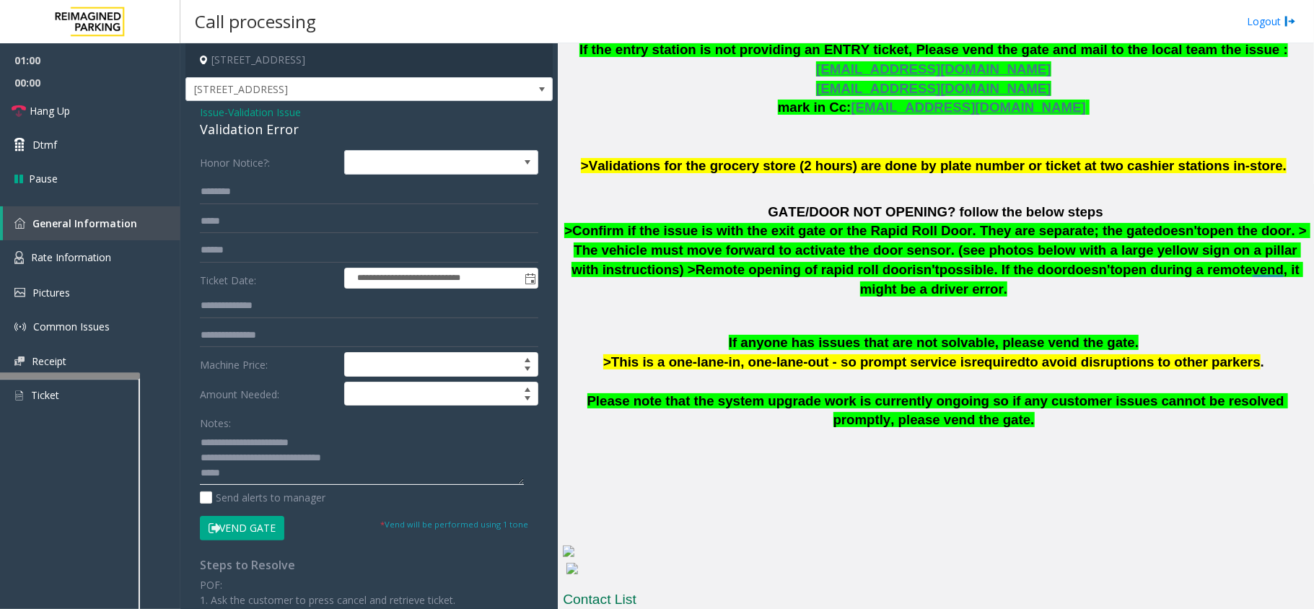
click at [241, 474] on textarea at bounding box center [362, 458] width 324 height 54
paste textarea "**********"
type textarea "**********"
drag, startPoint x: 240, startPoint y: 246, endPoint x: 471, endPoint y: 255, distance: 231.1
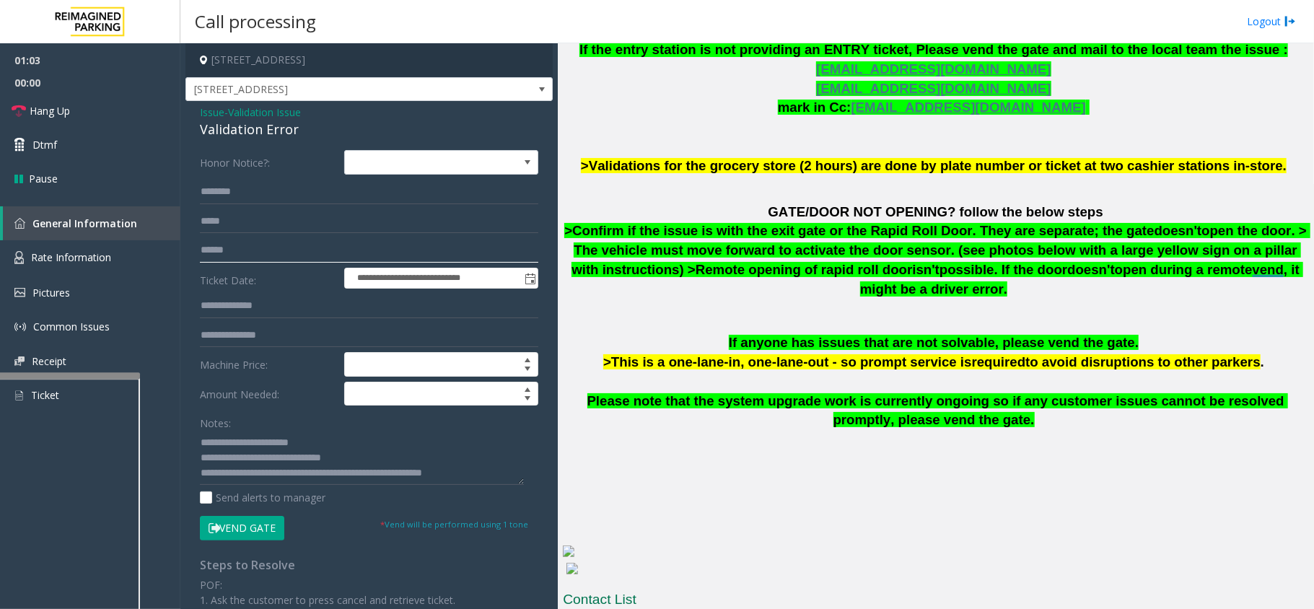
click at [240, 247] on input "text" at bounding box center [369, 250] width 338 height 25
type input "********"
click at [486, 468] on textarea at bounding box center [362, 458] width 324 height 54
click at [263, 312] on input "text" at bounding box center [369, 306] width 338 height 25
type input "******"
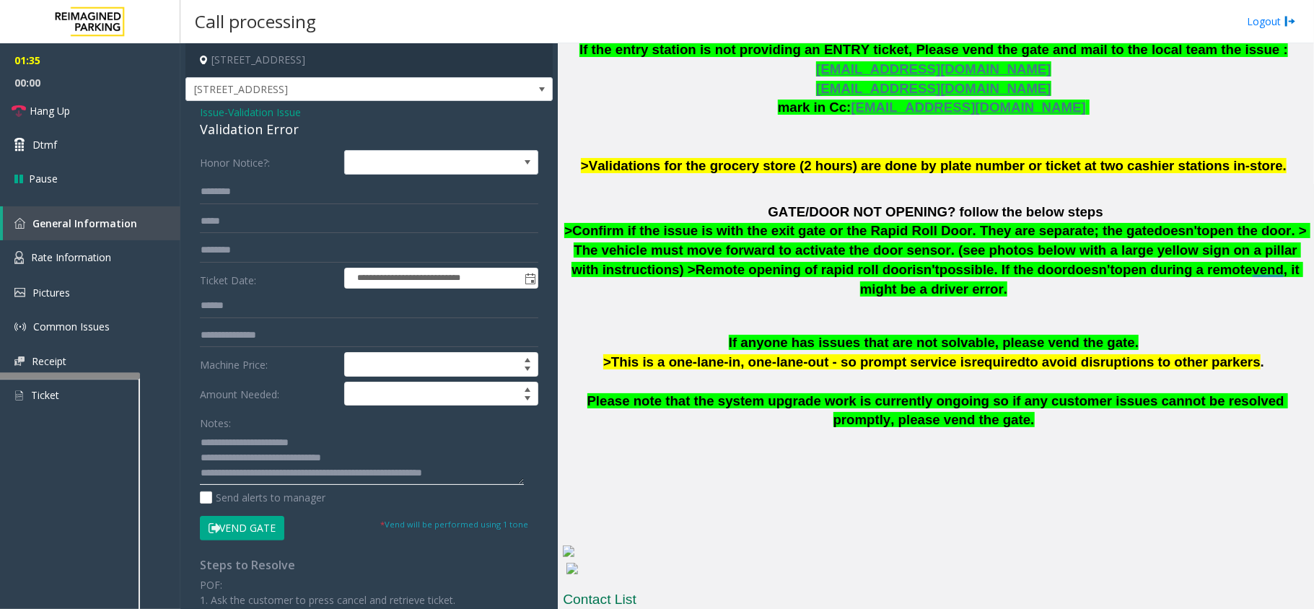
click at [482, 468] on textarea at bounding box center [362, 458] width 324 height 54
click at [258, 194] on input "text" at bounding box center [369, 192] width 338 height 25
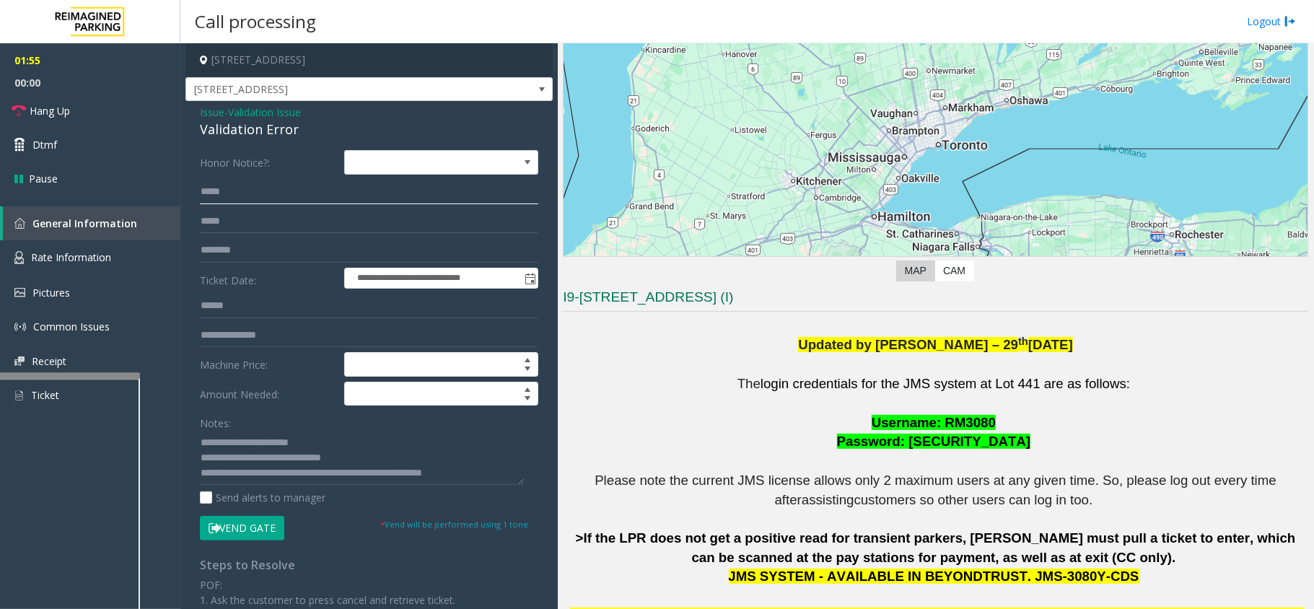
scroll to position [192, 0]
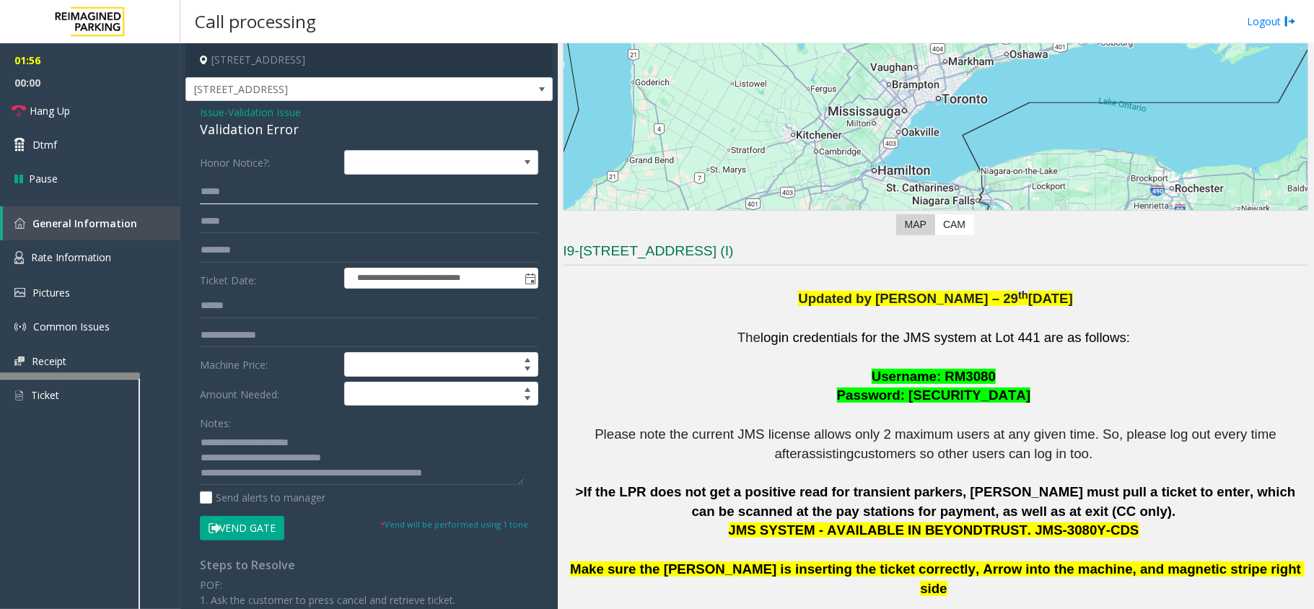
type input "*****"
click at [269, 527] on button "Vend Gate" at bounding box center [242, 528] width 84 height 25
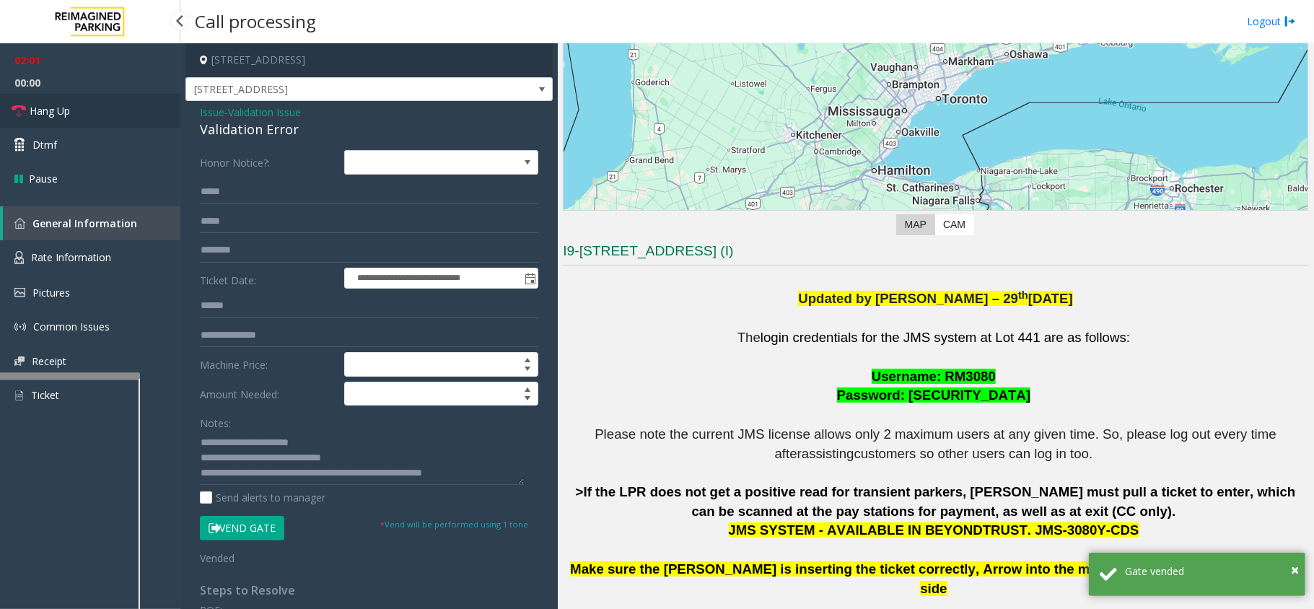
click at [21, 110] on icon at bounding box center [19, 111] width 14 height 14
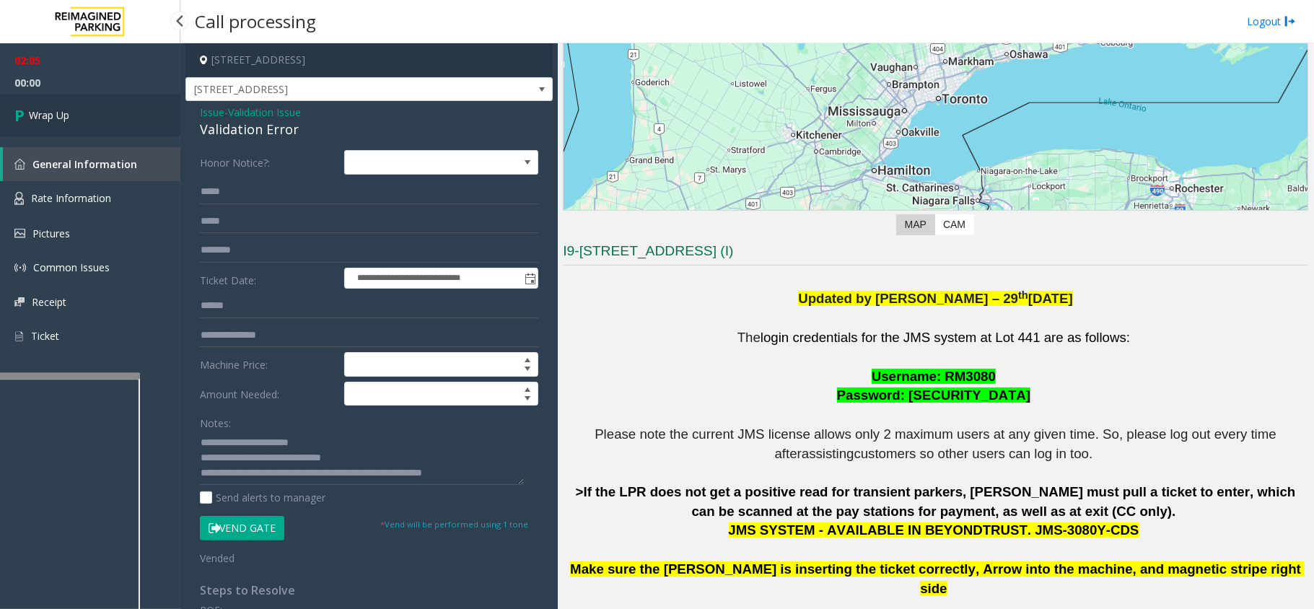
click at [21, 110] on icon at bounding box center [21, 115] width 14 height 24
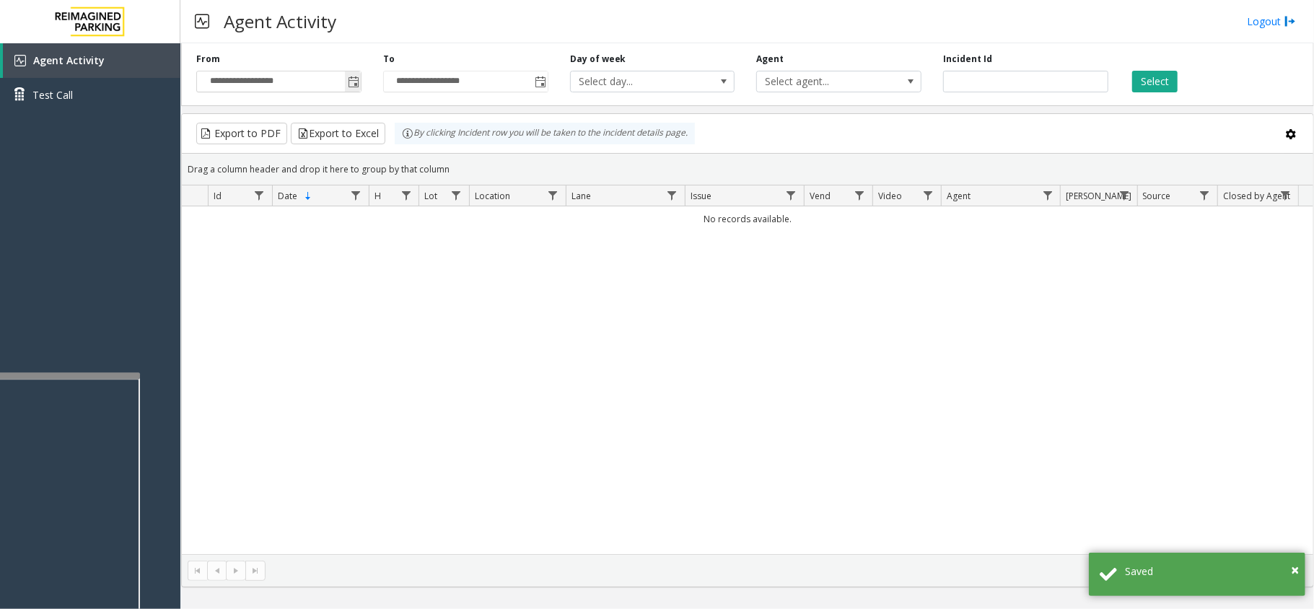
click at [358, 87] on span "Toggle popup" at bounding box center [354, 82] width 12 height 12
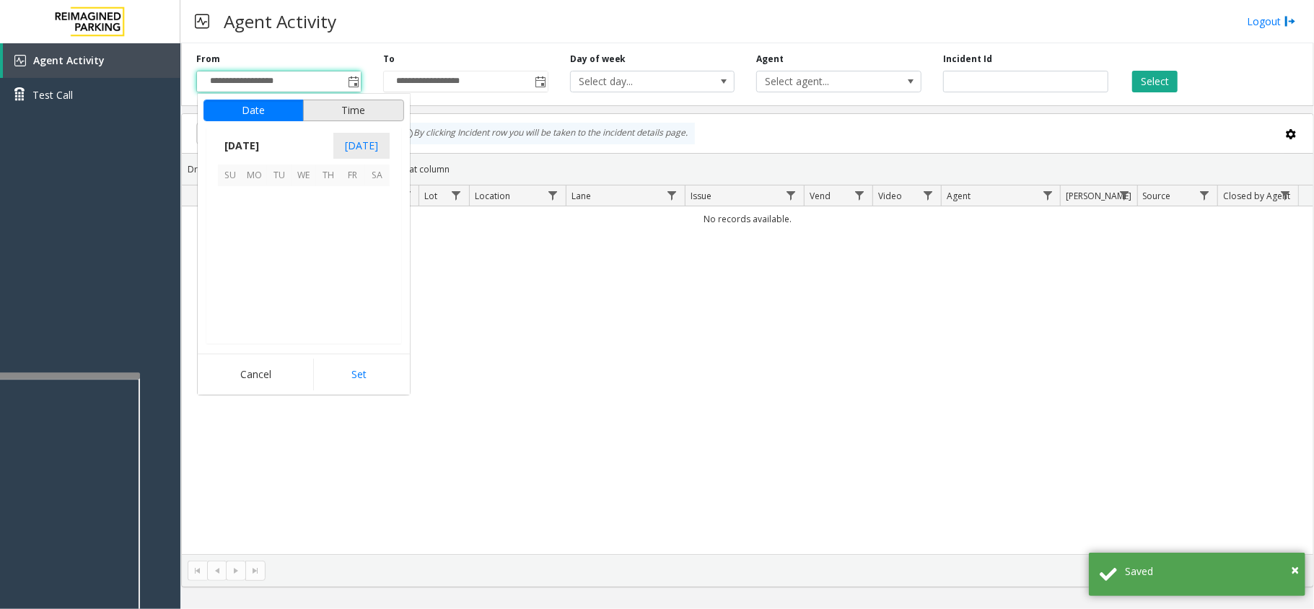
scroll to position [258950, 0]
click at [376, 214] on span "13" at bounding box center [377, 223] width 25 height 25
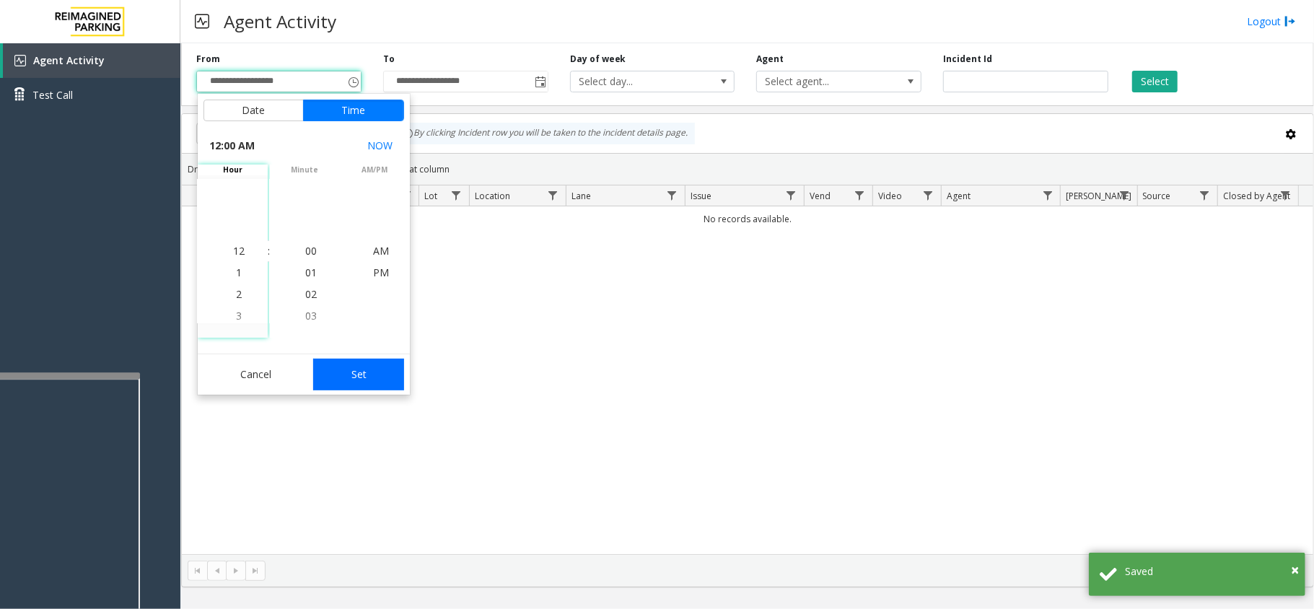
click at [385, 371] on button "Set" at bounding box center [358, 375] width 91 height 32
type input "**********"
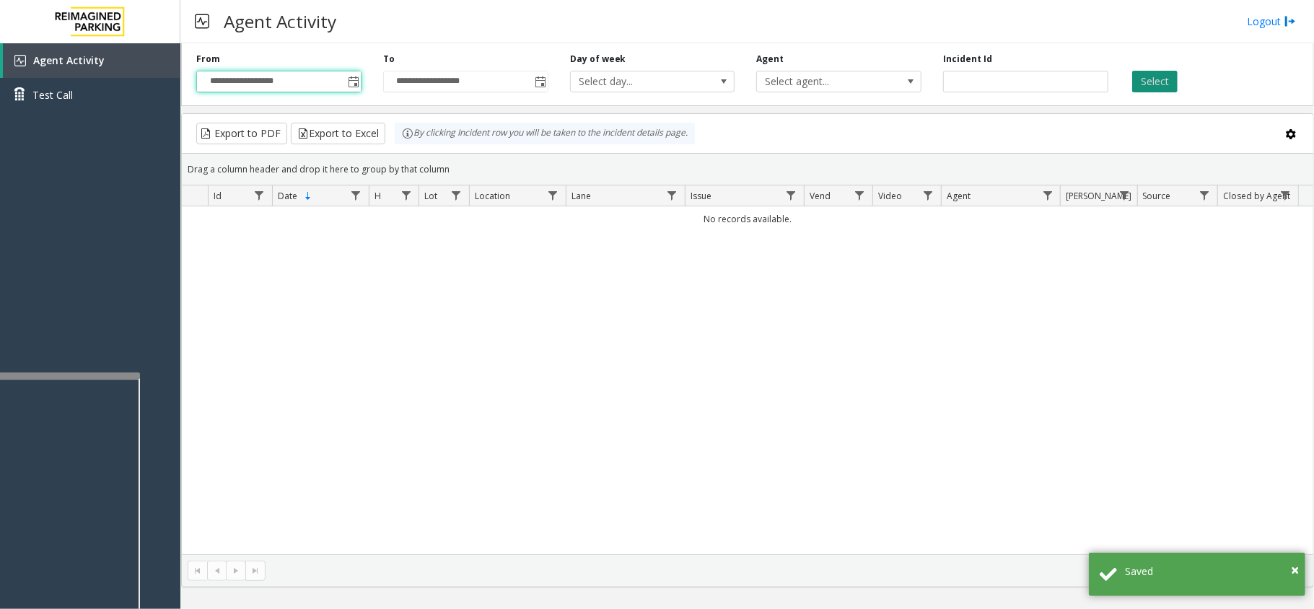
click at [1153, 88] on button "Select" at bounding box center [1154, 82] width 45 height 22
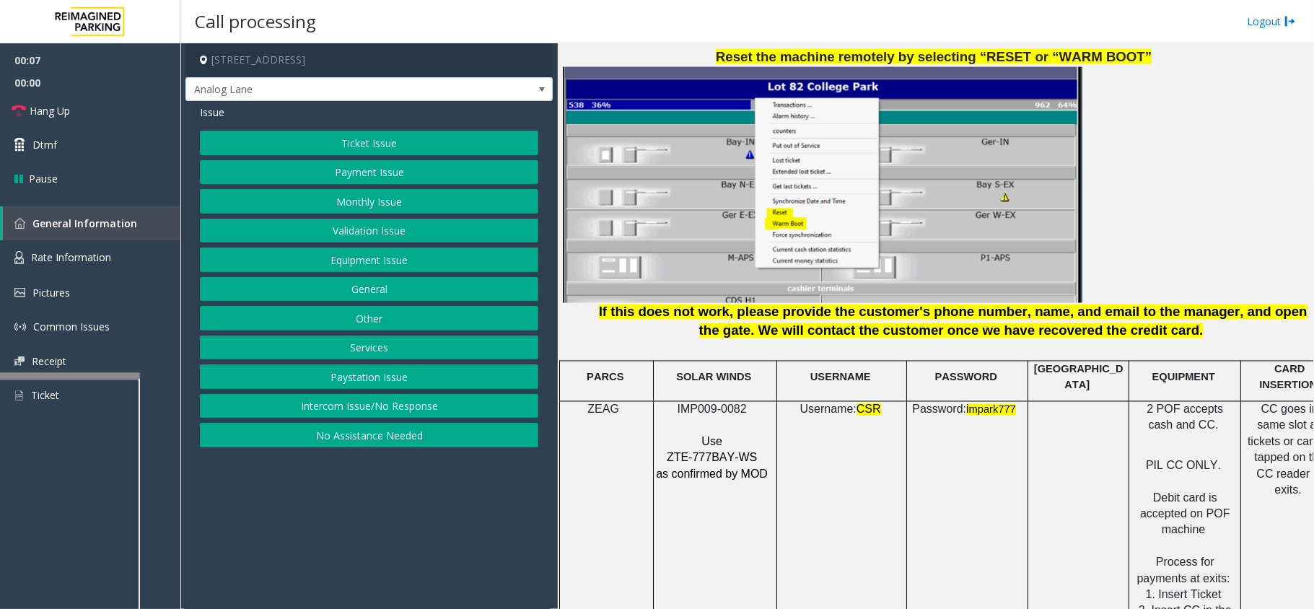
scroll to position [1828, 0]
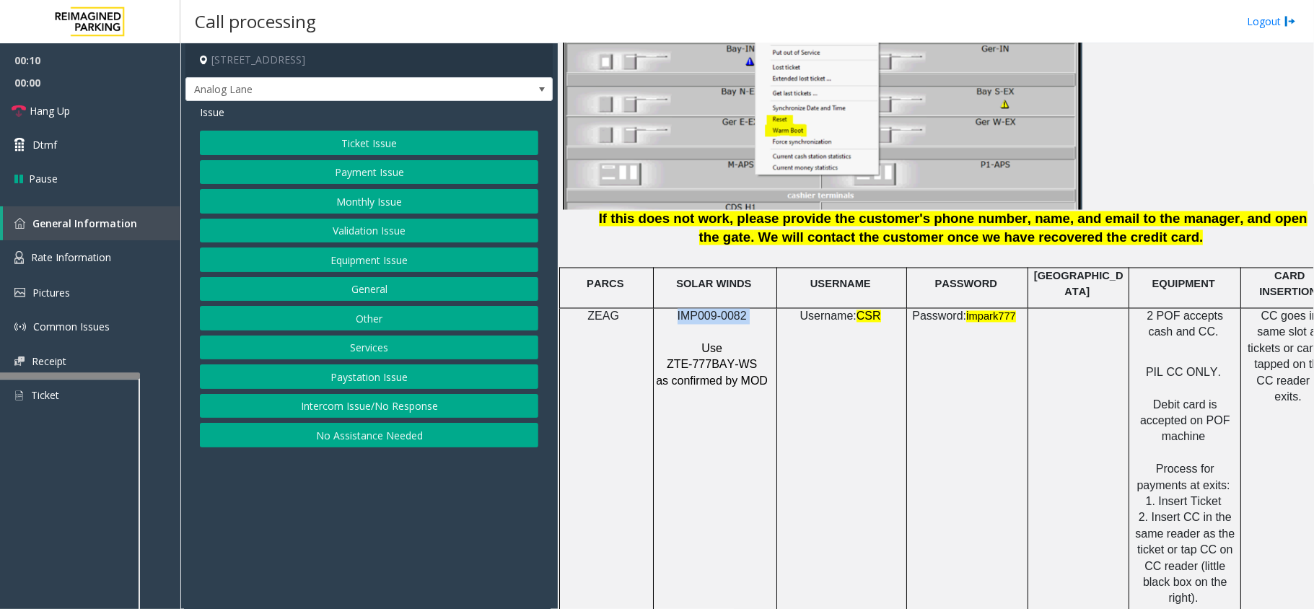
drag, startPoint x: 746, startPoint y: 310, endPoint x: 679, endPoint y: 307, distance: 67.2
click at [679, 309] on p "IMP009-0082" at bounding box center [713, 317] width 116 height 16
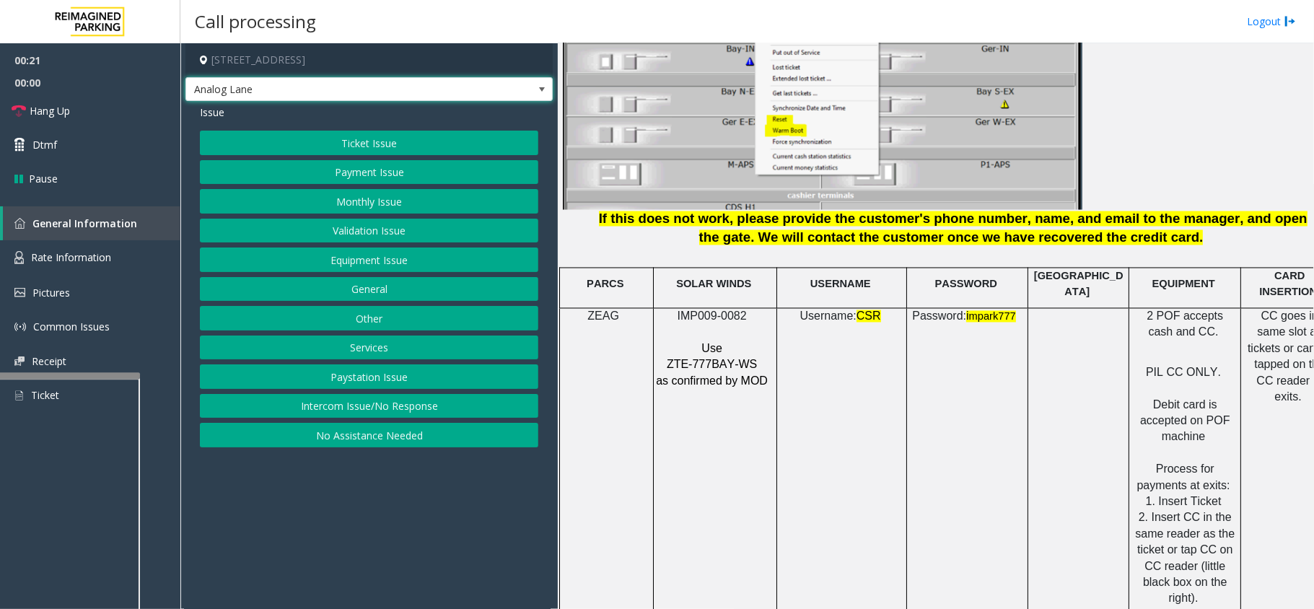
click at [543, 89] on span at bounding box center [542, 90] width 12 height 12
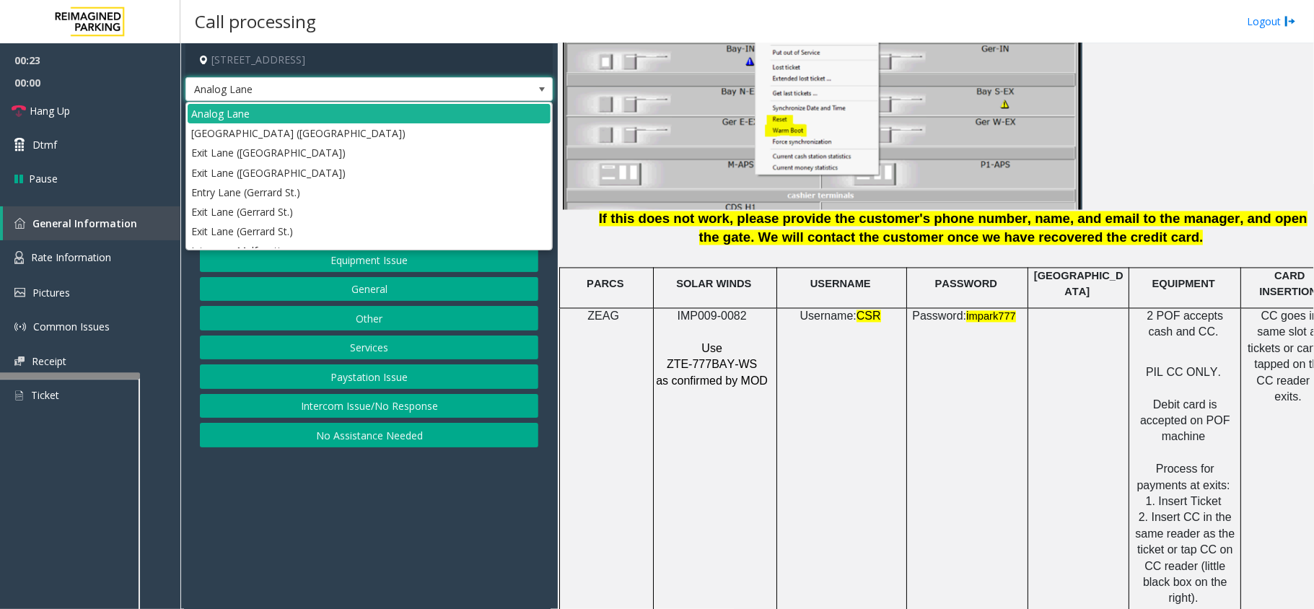
click at [543, 89] on span at bounding box center [542, 90] width 12 height 12
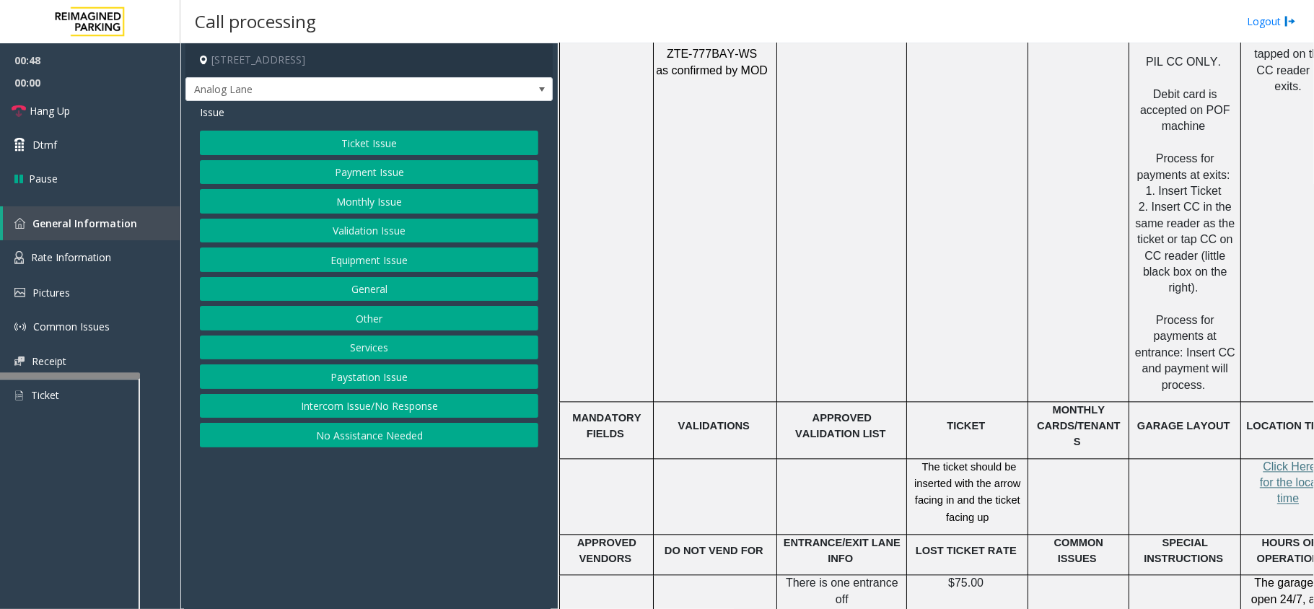
scroll to position [2212, 0]
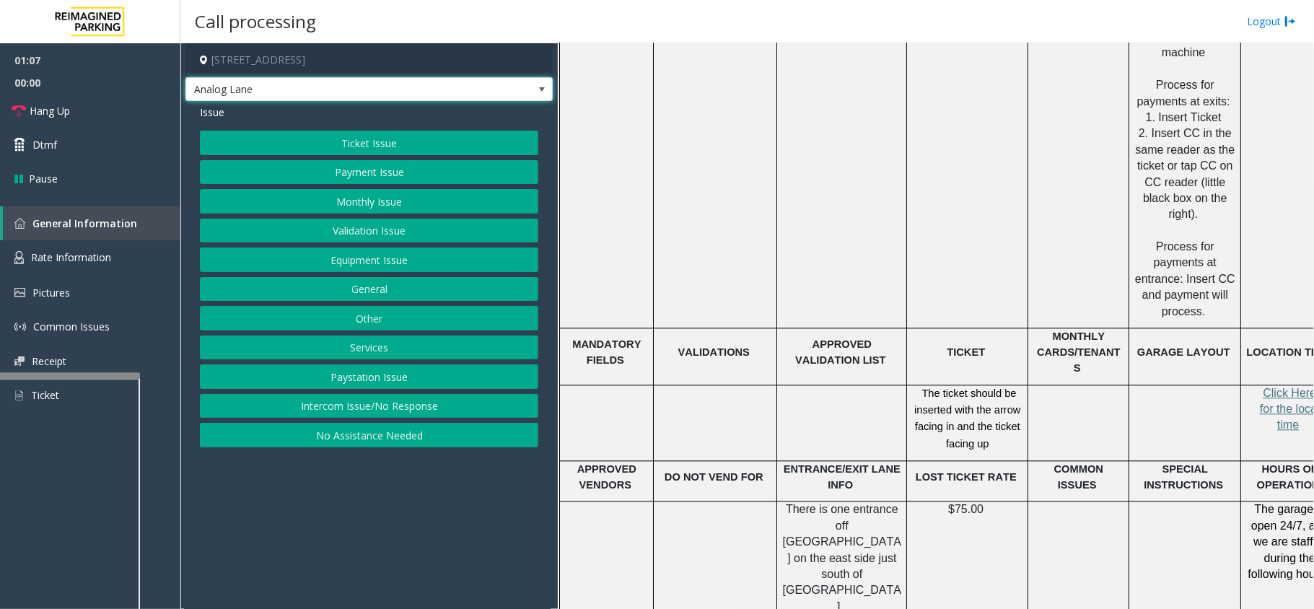
click at [413, 143] on button "Ticket Issue" at bounding box center [369, 143] width 338 height 25
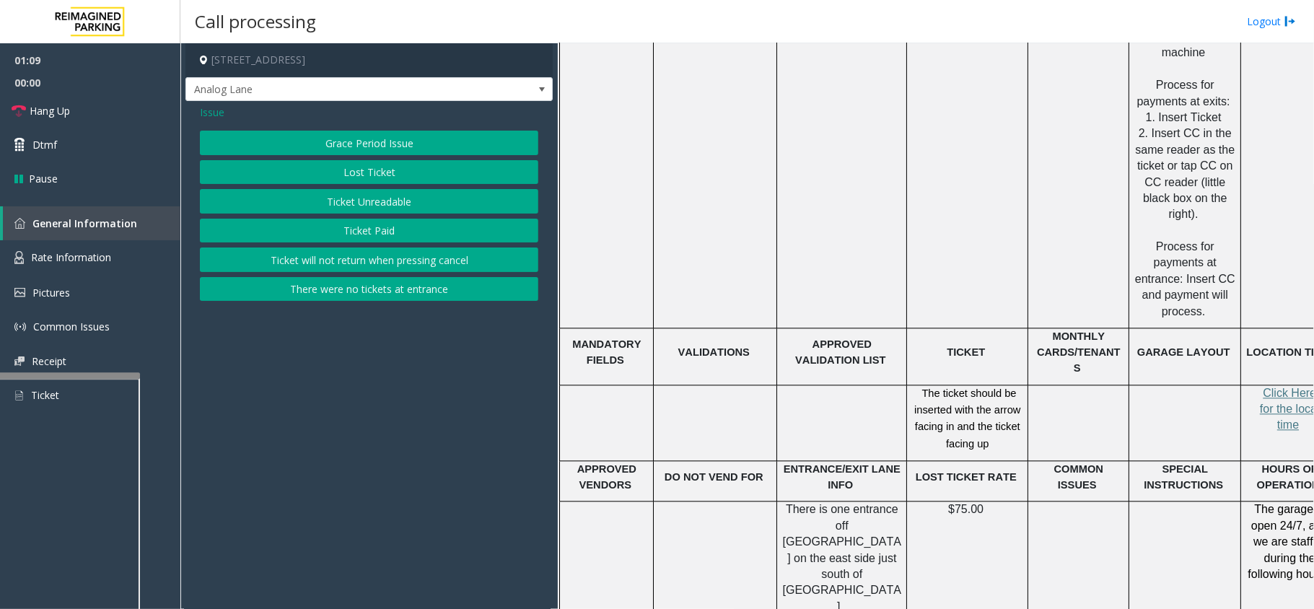
click at [392, 198] on button "Ticket Unreadable" at bounding box center [369, 201] width 338 height 25
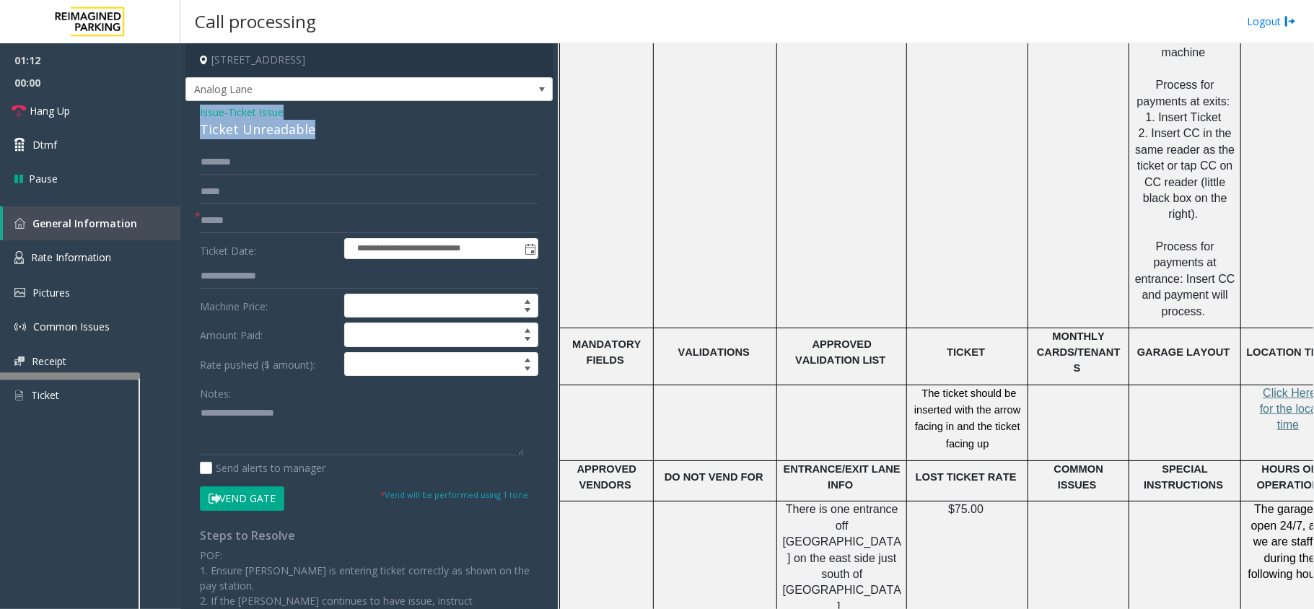
drag, startPoint x: 315, startPoint y: 125, endPoint x: 198, endPoint y: 119, distance: 117.0
click at [198, 119] on div "**********" at bounding box center [368, 445] width 367 height 688
click at [214, 214] on input "text" at bounding box center [369, 221] width 338 height 25
type input "********"
drag, startPoint x: 312, startPoint y: 133, endPoint x: 196, endPoint y: 116, distance: 117.3
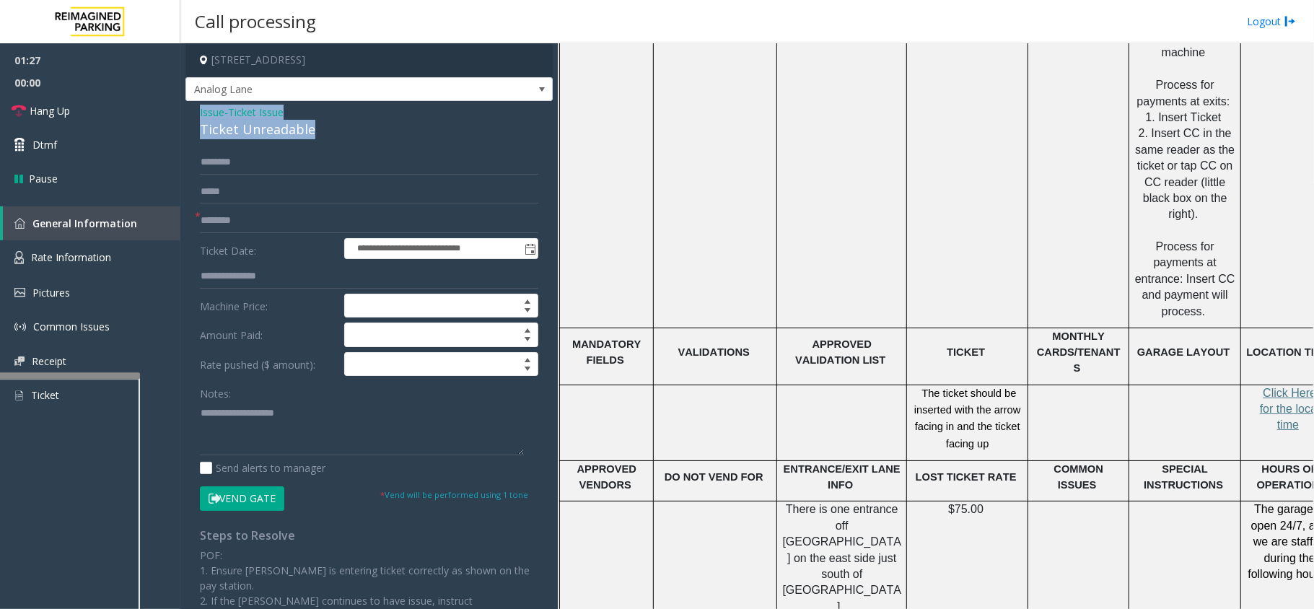
click at [196, 116] on div "**********" at bounding box center [368, 445] width 367 height 688
click at [296, 437] on textarea at bounding box center [362, 428] width 324 height 54
click at [295, 437] on textarea at bounding box center [362, 428] width 324 height 54
click at [100, 268] on link "Rate Information" at bounding box center [90, 257] width 180 height 35
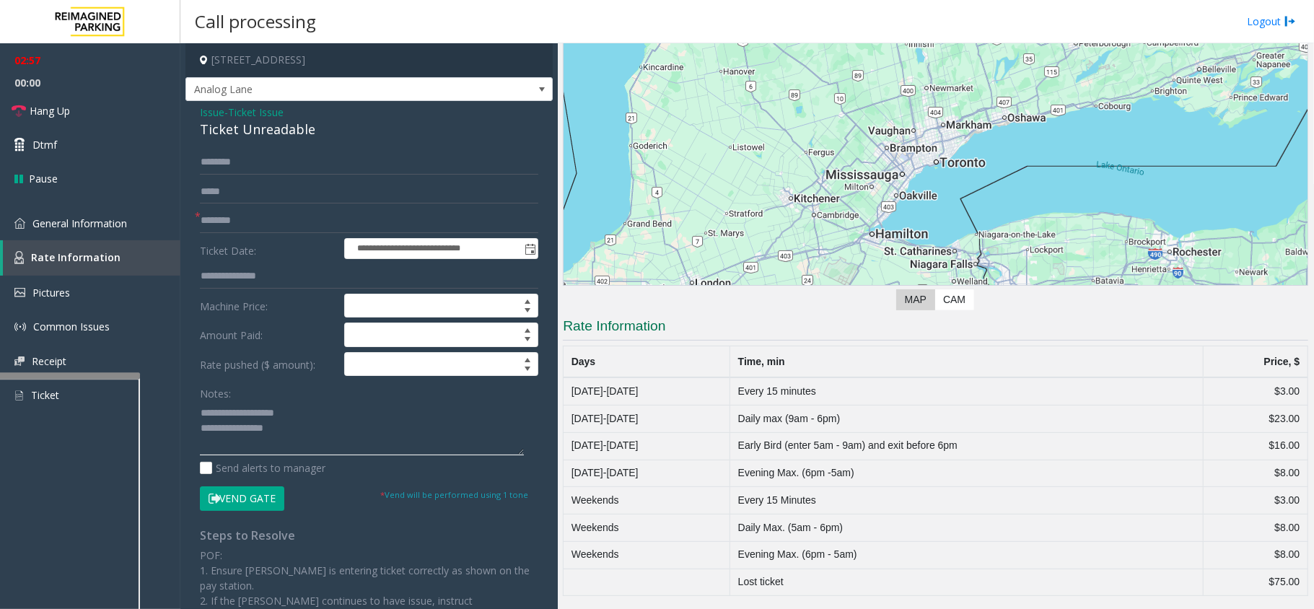
click at [323, 434] on textarea at bounding box center [362, 428] width 324 height 54
click at [284, 168] on input "text" at bounding box center [369, 162] width 338 height 25
click at [315, 448] on textarea at bounding box center [362, 428] width 324 height 54
click at [247, 503] on button "Vend Gate" at bounding box center [242, 498] width 84 height 25
click at [431, 444] on textarea at bounding box center [362, 428] width 324 height 54
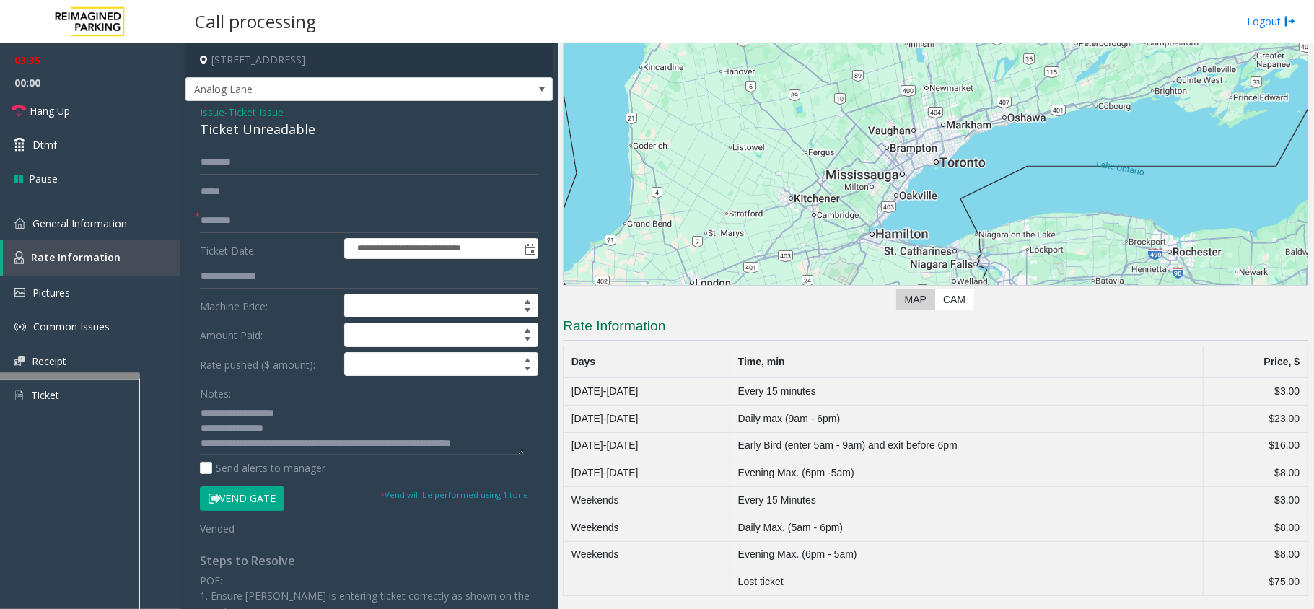
scroll to position [9, 0]
type textarea "**********"
click at [21, 117] on icon at bounding box center [19, 111] width 14 height 14
click at [219, 160] on input "text" at bounding box center [369, 162] width 338 height 25
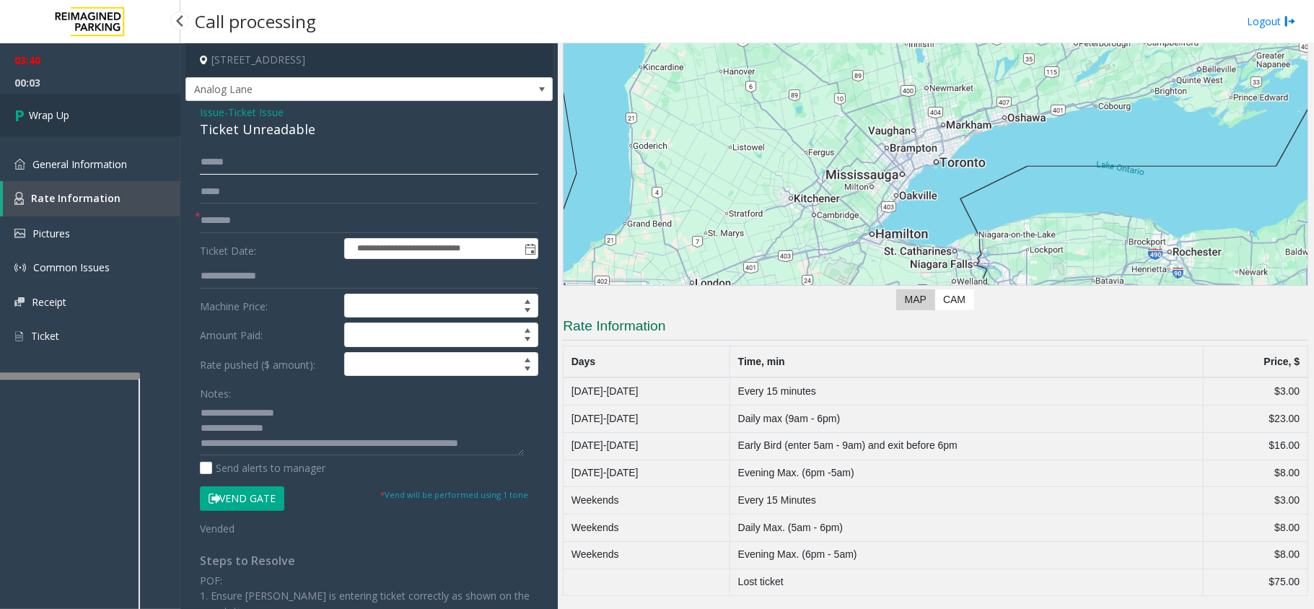
type input "******"
click at [36, 122] on span "Wrap Up" at bounding box center [49, 115] width 40 height 15
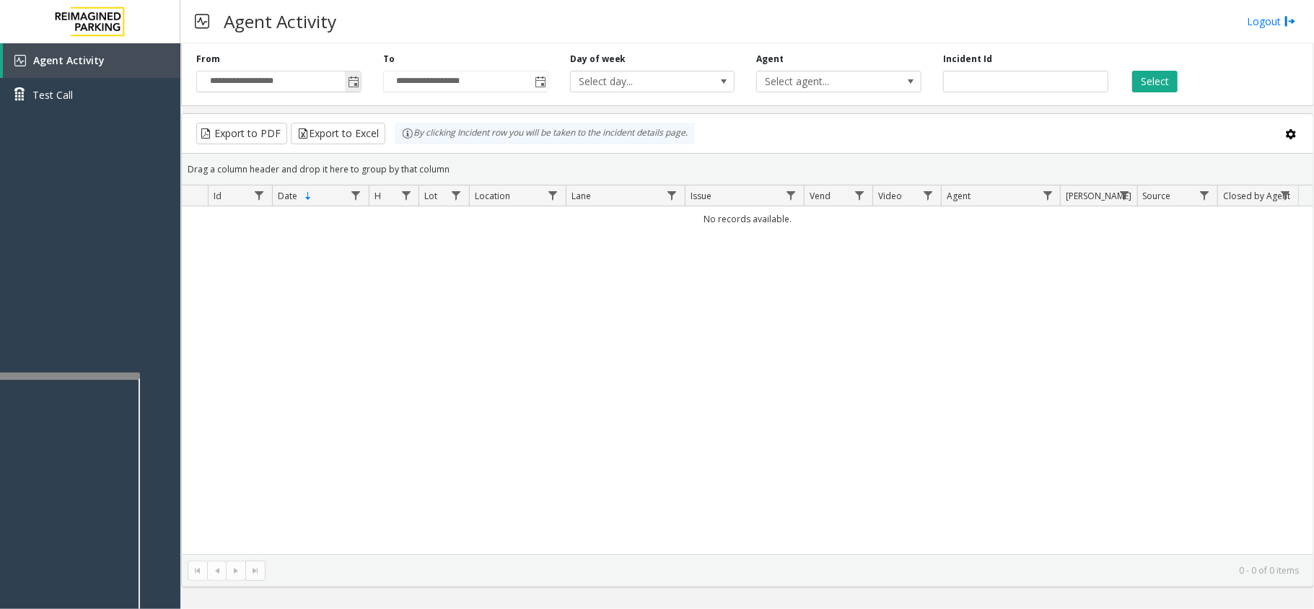
click at [352, 88] on span "Toggle popup" at bounding box center [354, 82] width 12 height 12
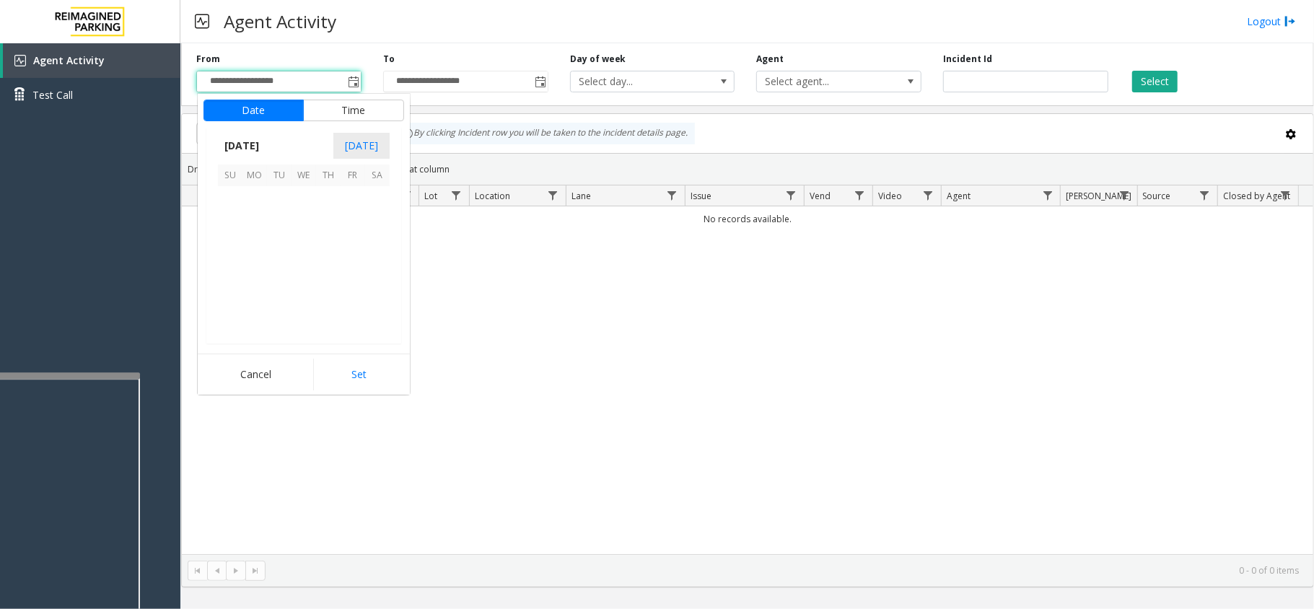
scroll to position [258950, 0]
click at [370, 222] on span "13" at bounding box center [377, 223] width 25 height 25
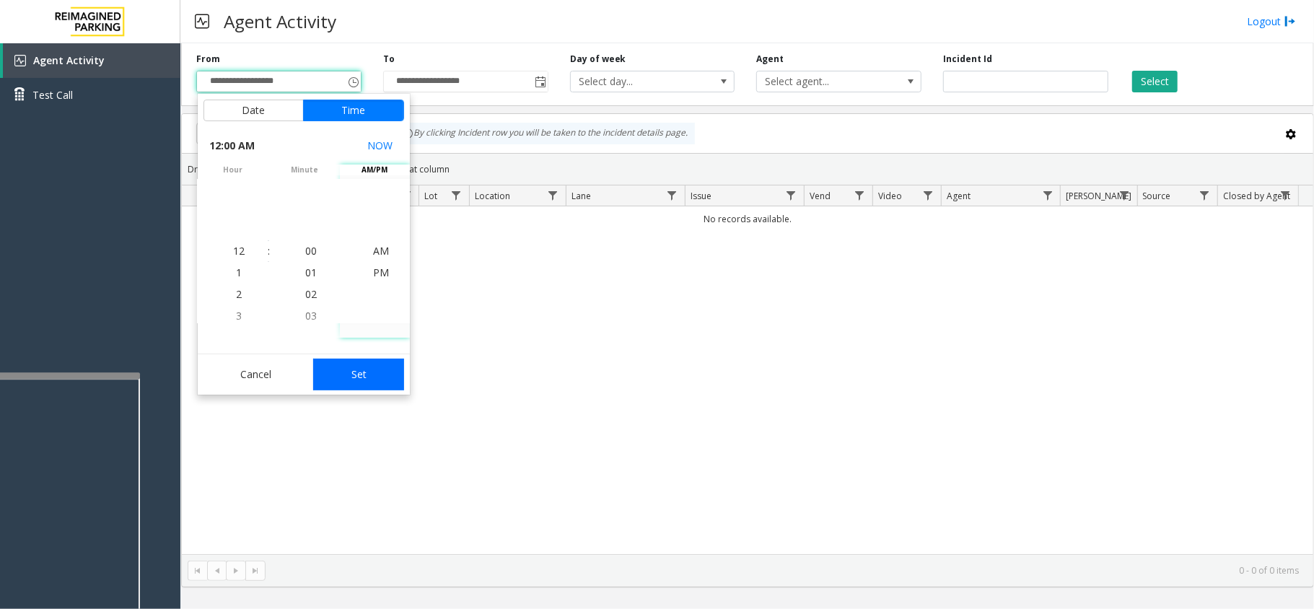
click at [380, 362] on button "Set" at bounding box center [358, 375] width 91 height 32
type input "**********"
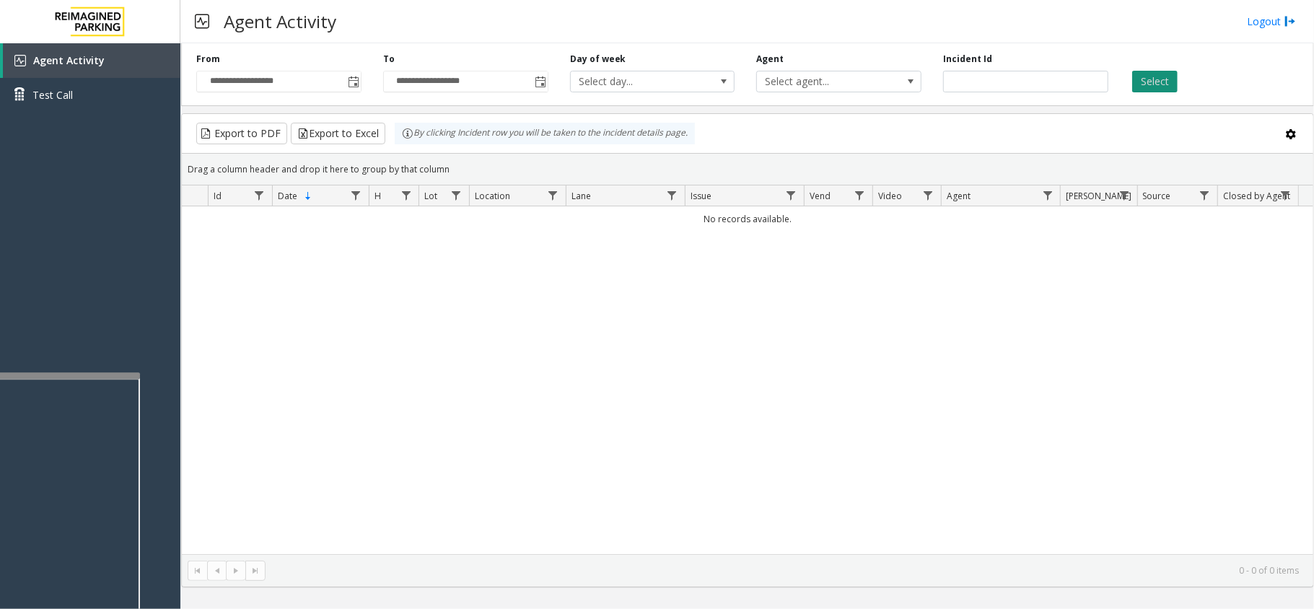
click at [1146, 84] on button "Select" at bounding box center [1154, 82] width 45 height 22
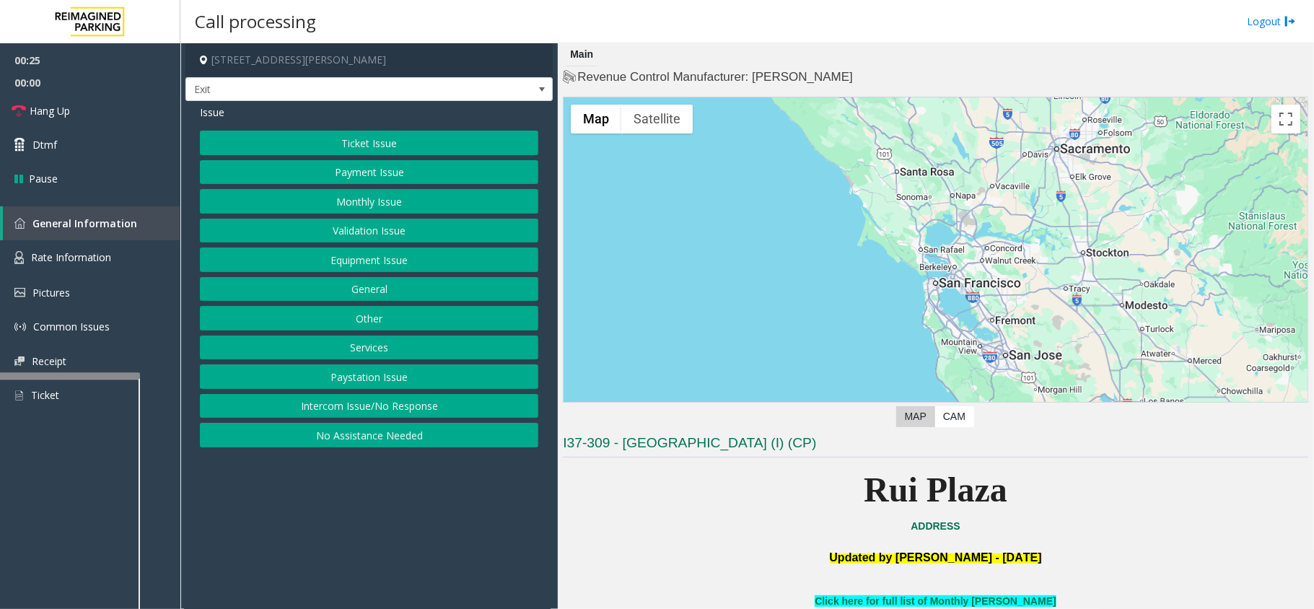
click at [353, 346] on button "Services" at bounding box center [369, 347] width 338 height 25
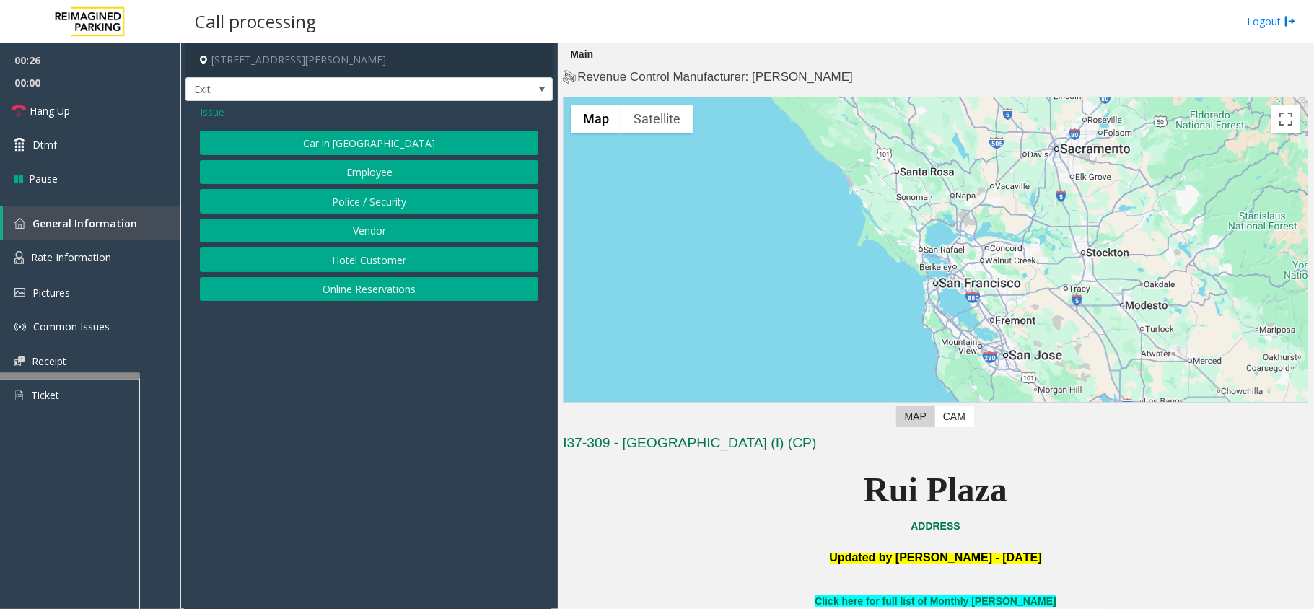
click at [375, 287] on button "Online Reservations" at bounding box center [369, 289] width 338 height 25
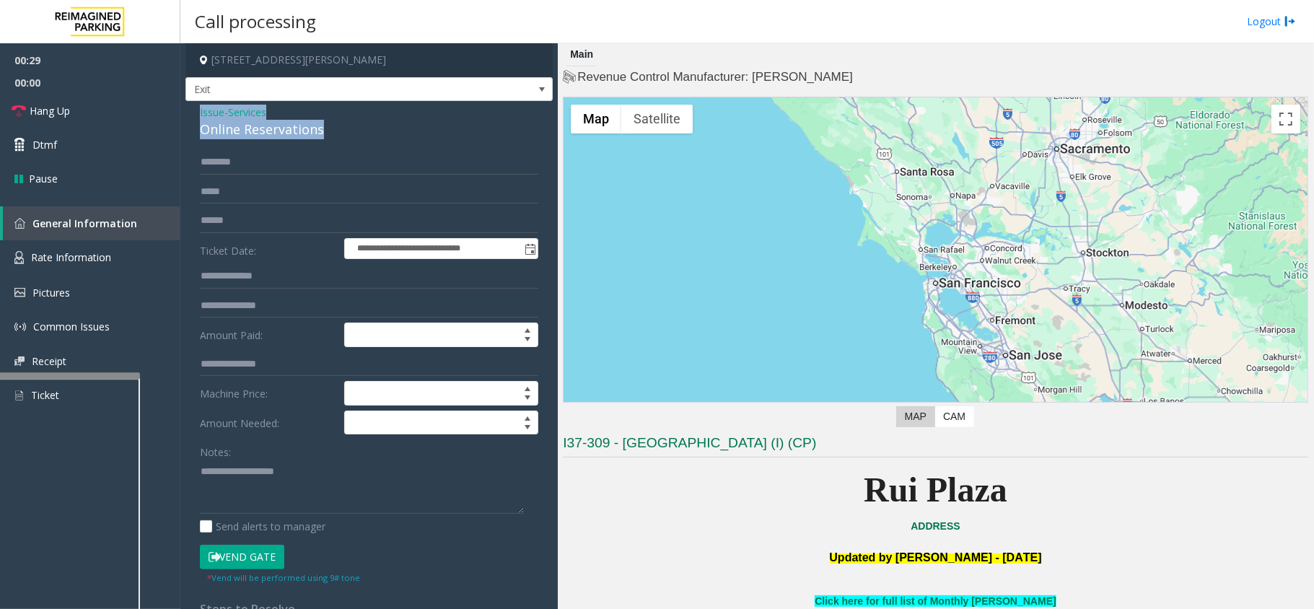
drag, startPoint x: 322, startPoint y: 131, endPoint x: 209, endPoint y: 114, distance: 113.9
click at [193, 113] on div "**********" at bounding box center [368, 520] width 367 height 838
click at [350, 494] on textarea at bounding box center [362, 487] width 324 height 54
type textarea "**********"
click at [289, 359] on input "text" at bounding box center [369, 364] width 338 height 25
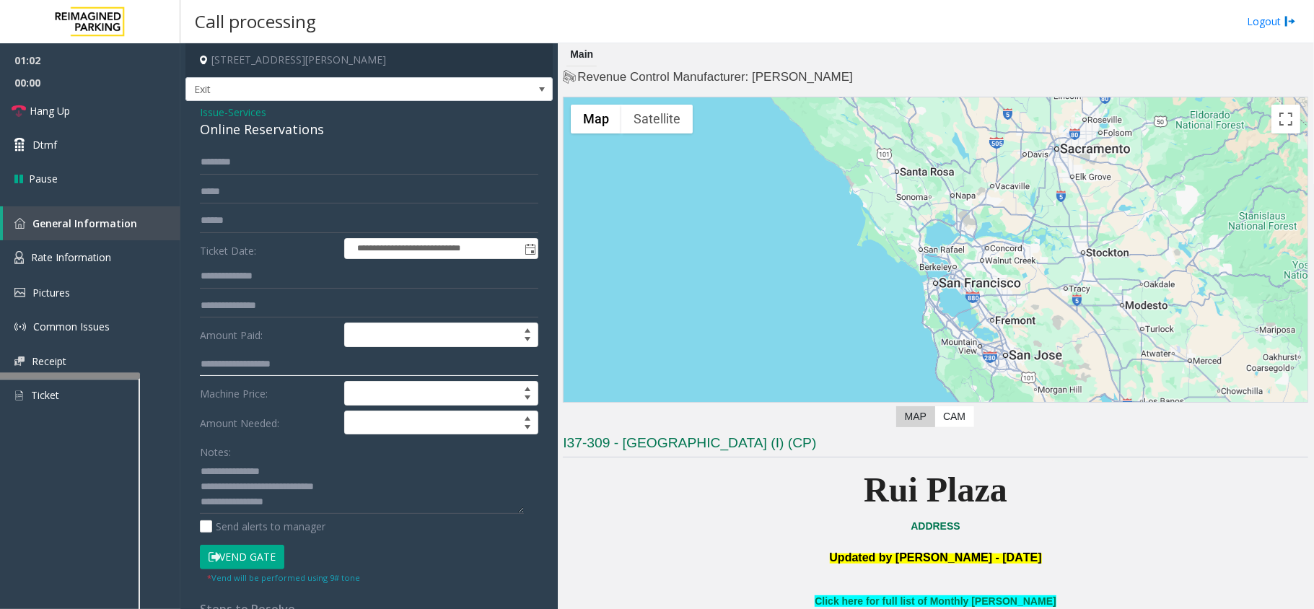
type input "**********"
click at [293, 165] on input "text" at bounding box center [369, 162] width 338 height 25
type input "****"
click at [217, 561] on icon at bounding box center [215, 557] width 12 height 10
click at [286, 509] on textarea at bounding box center [362, 487] width 324 height 54
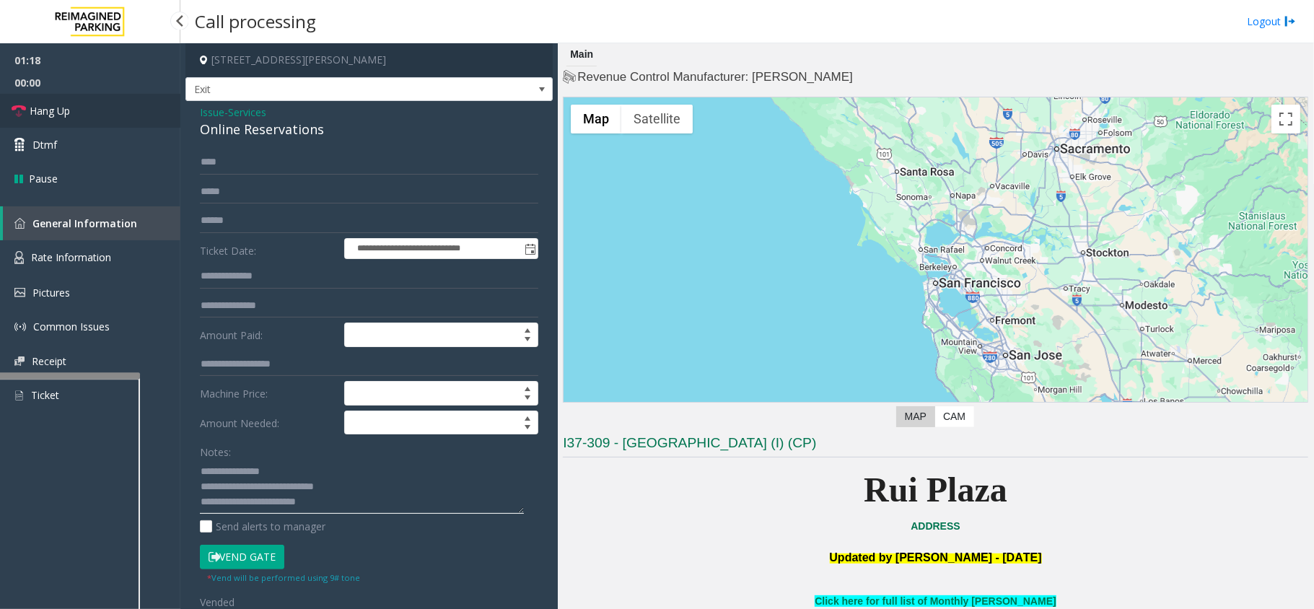
type textarea "**********"
click at [25, 114] on icon at bounding box center [19, 111] width 14 height 14
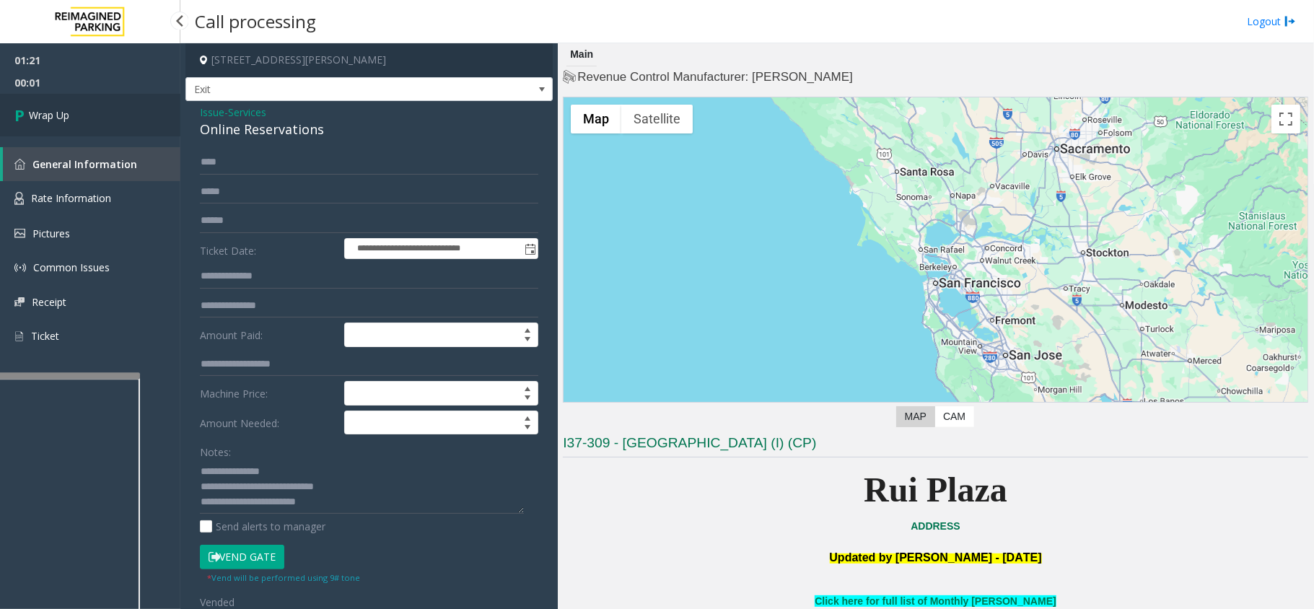
click at [18, 110] on icon at bounding box center [21, 115] width 14 height 24
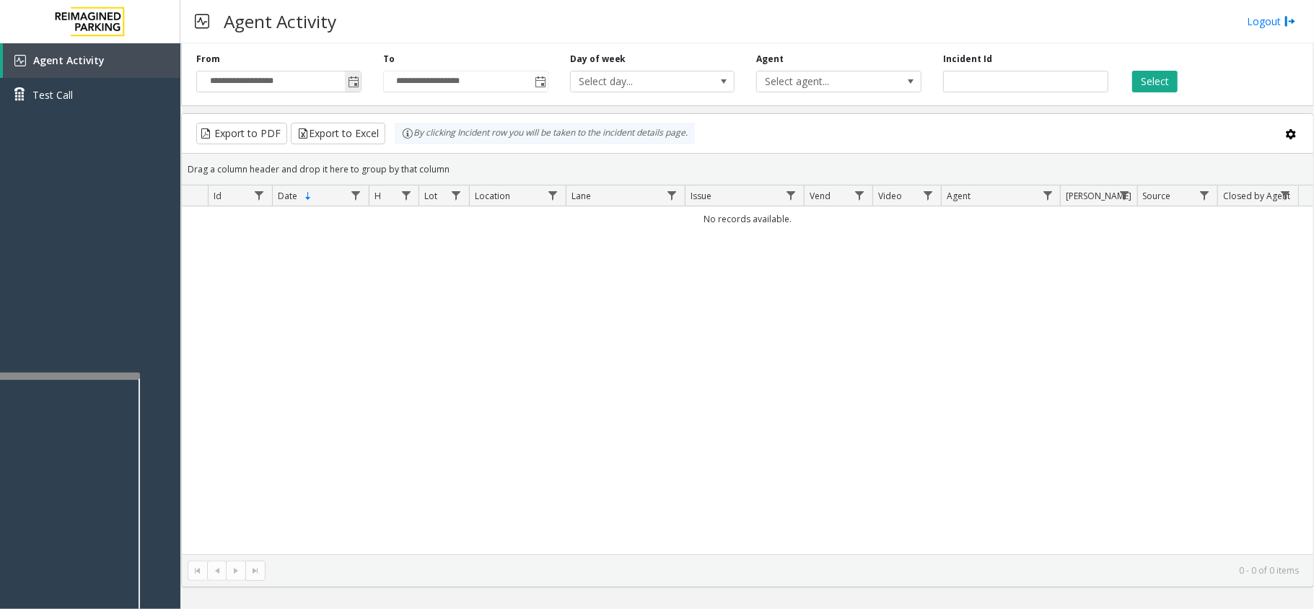
click at [348, 82] on span "Toggle popup" at bounding box center [354, 82] width 12 height 12
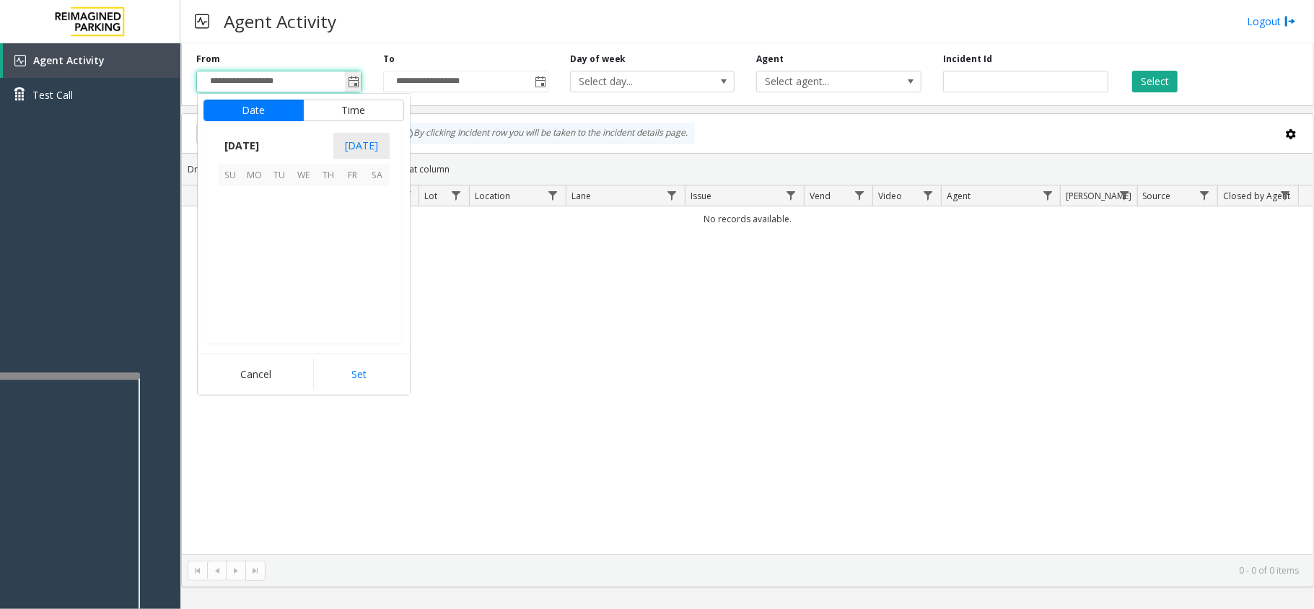
scroll to position [258950, 0]
click at [364, 202] on span "5" at bounding box center [353, 198] width 25 height 25
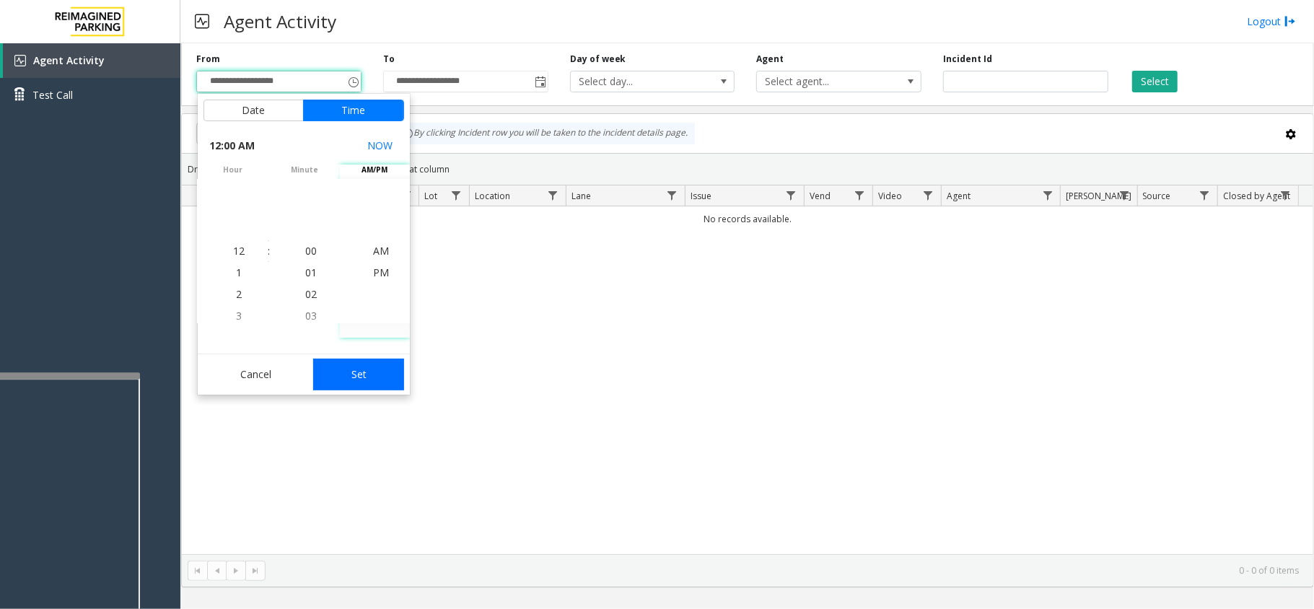
click at [382, 384] on button "Set" at bounding box center [358, 375] width 91 height 32
type input "**********"
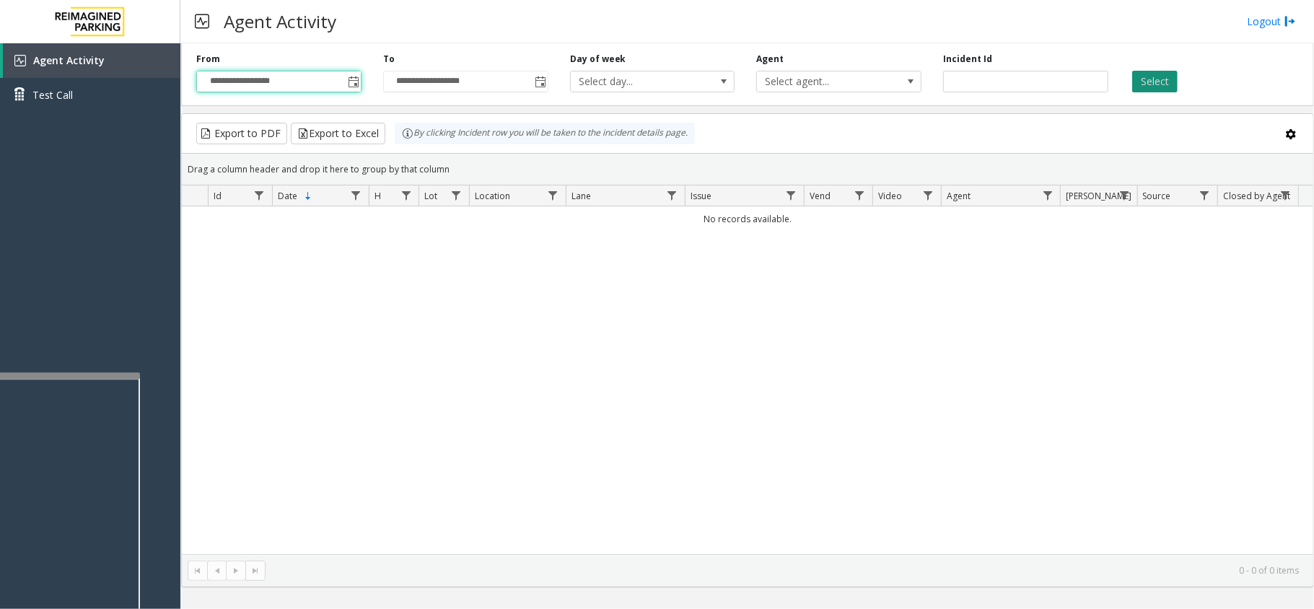
click at [1154, 81] on button "Select" at bounding box center [1154, 82] width 45 height 22
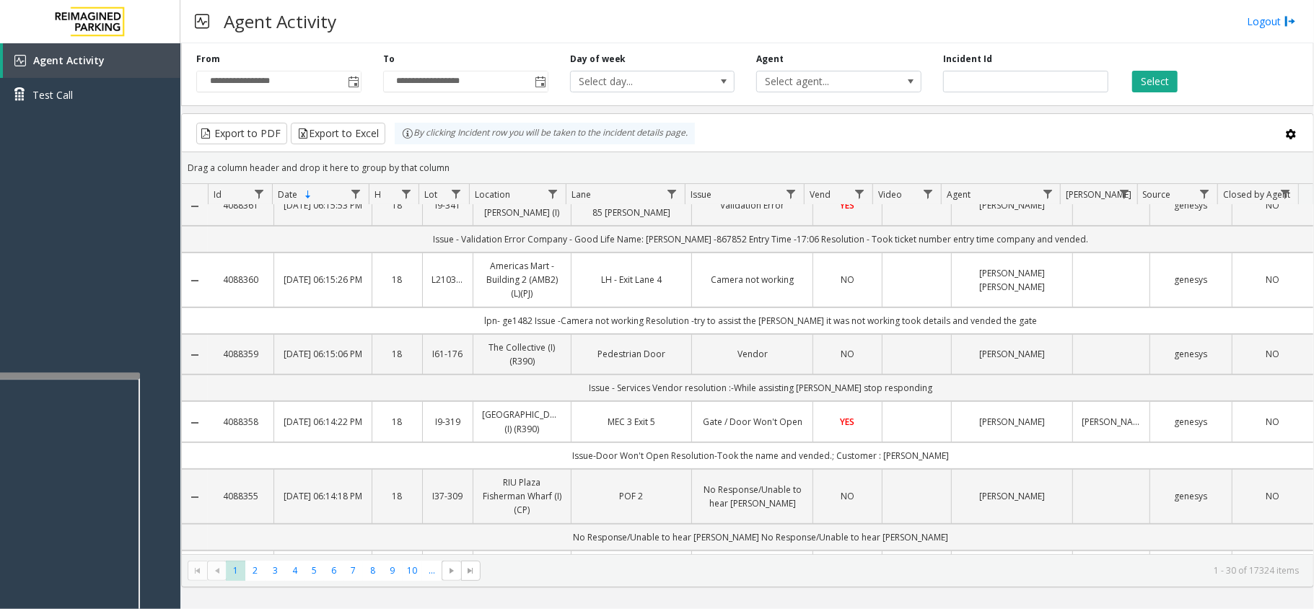
scroll to position [0, 0]
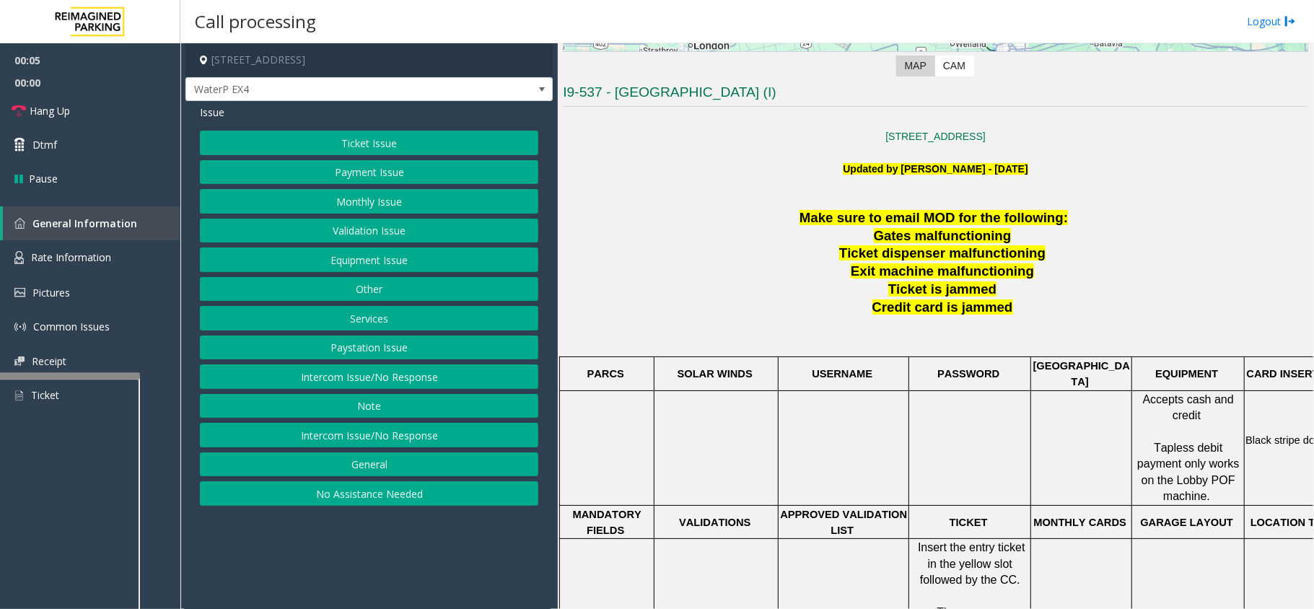
scroll to position [385, 0]
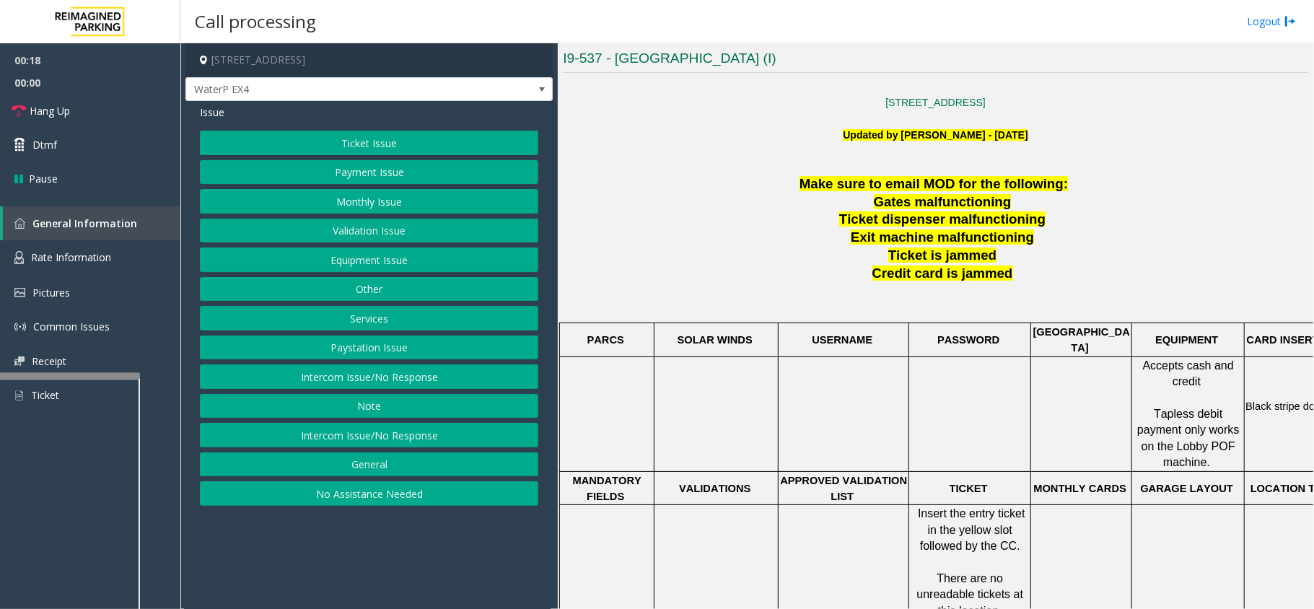
click at [387, 328] on button "Services" at bounding box center [369, 318] width 338 height 25
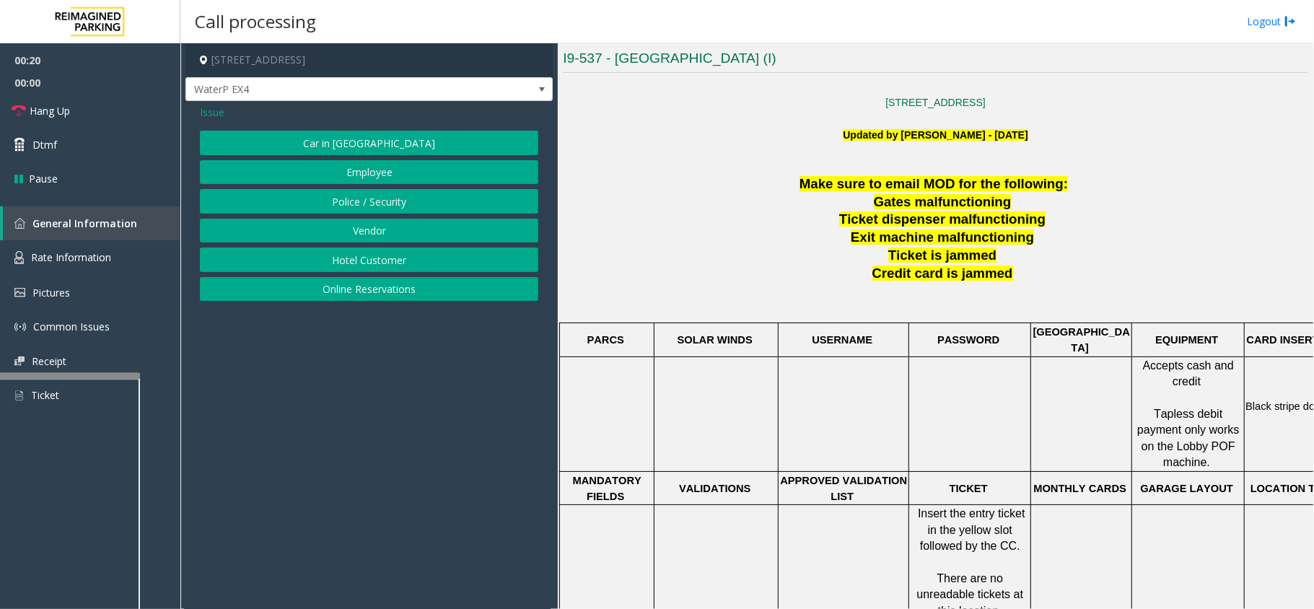
click at [390, 296] on button "Online Reservations" at bounding box center [369, 289] width 338 height 25
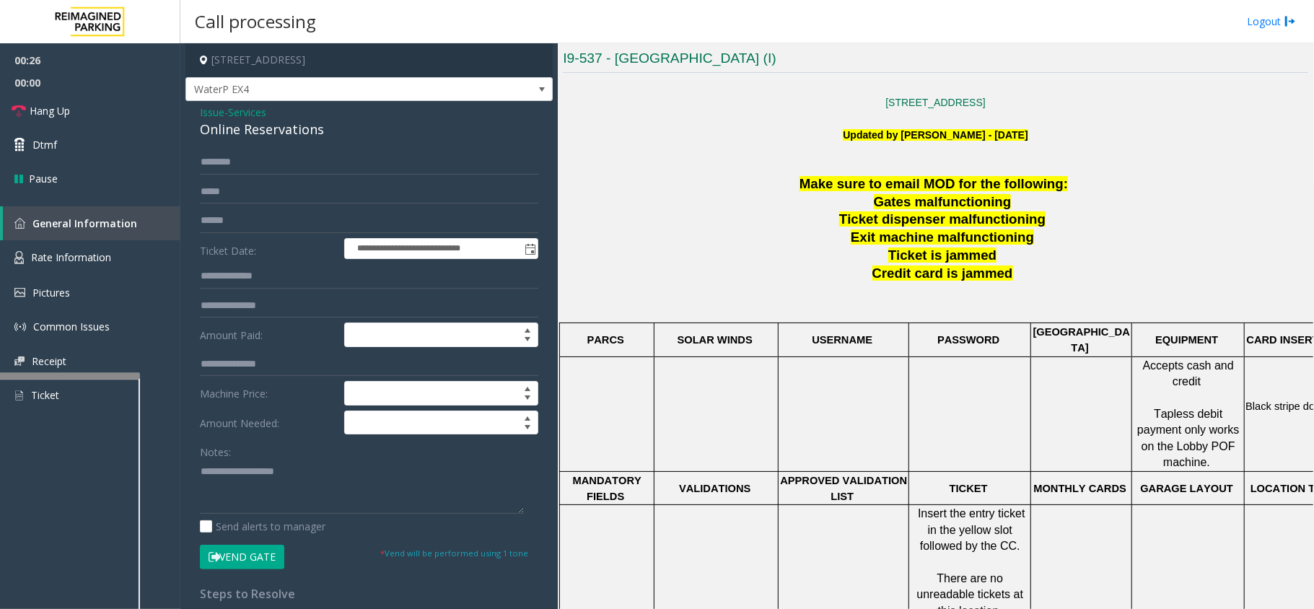
click at [209, 108] on span "Issue" at bounding box center [212, 112] width 25 height 15
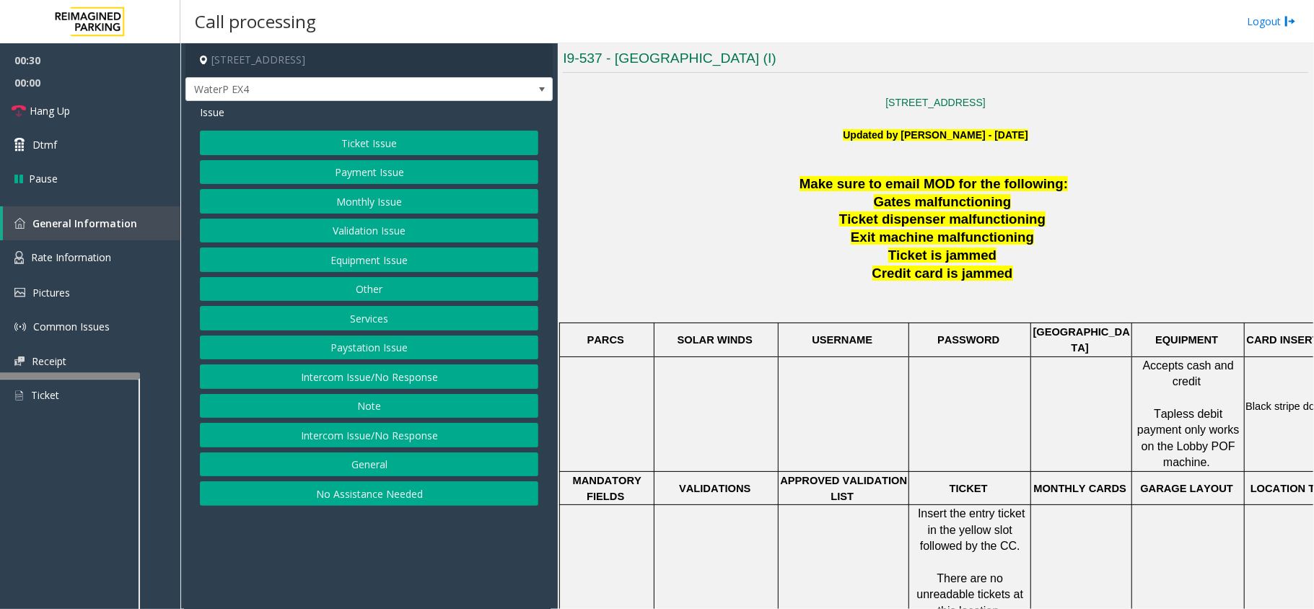
click at [364, 255] on button "Equipment Issue" at bounding box center [369, 259] width 338 height 25
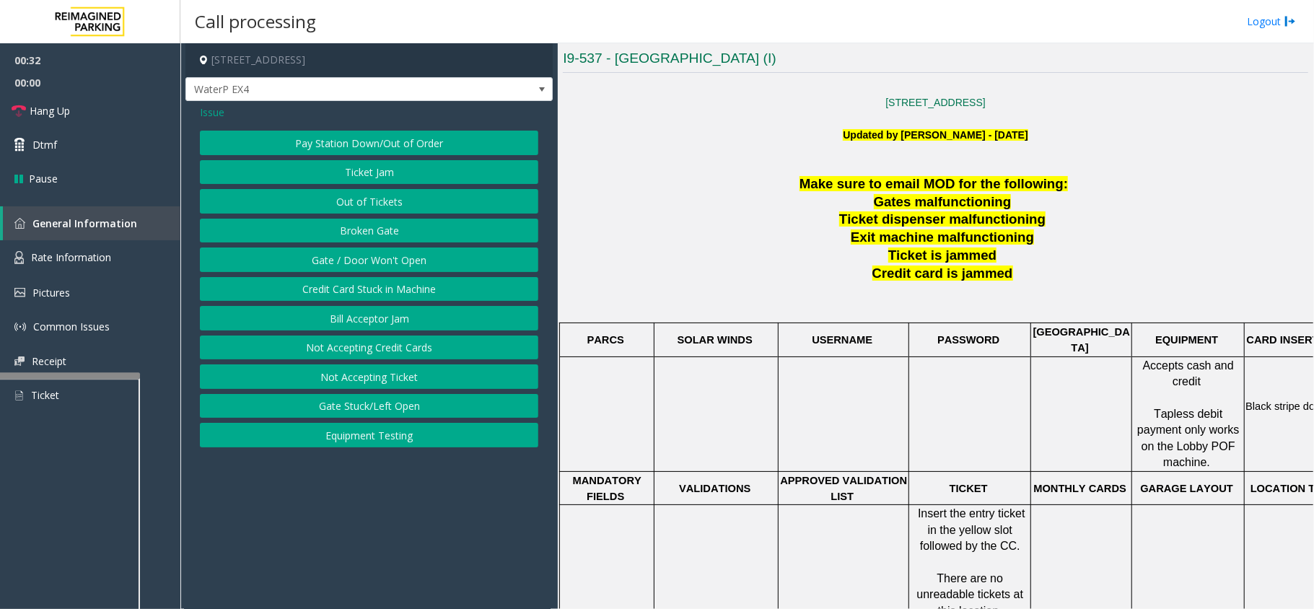
click at [368, 260] on button "Gate / Door Won't Open" at bounding box center [369, 259] width 338 height 25
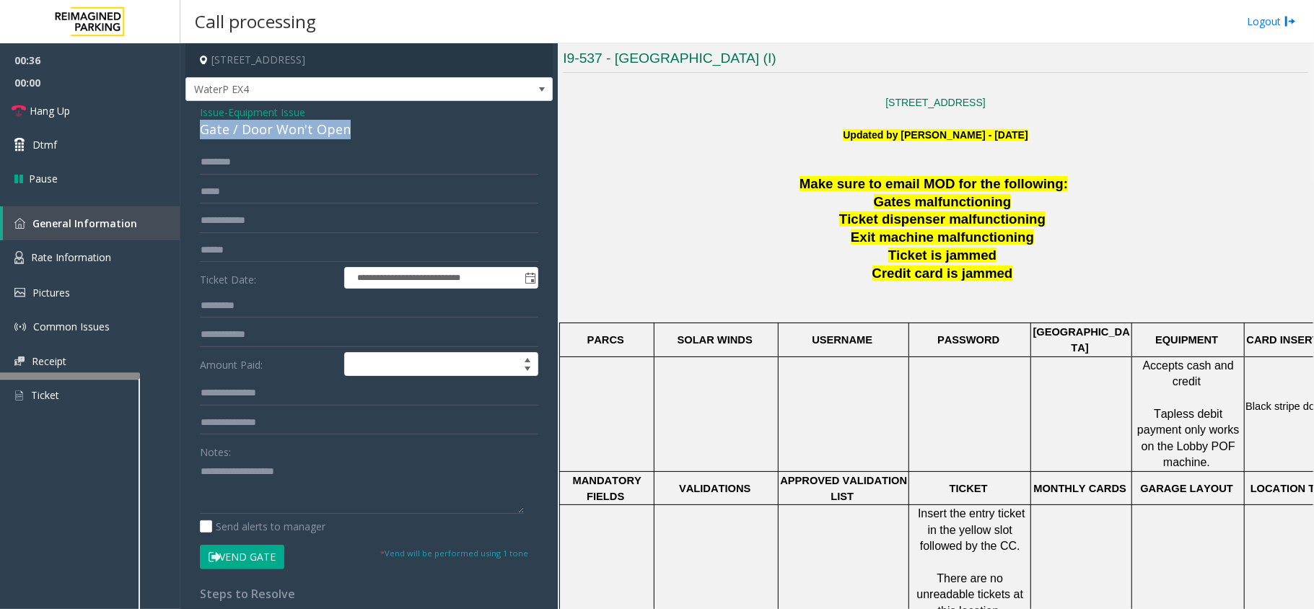
drag, startPoint x: 354, startPoint y: 131, endPoint x: 199, endPoint y: 137, distance: 154.5
click at [199, 137] on div "**********" at bounding box center [368, 444] width 367 height 686
click at [199, 136] on div "**********" at bounding box center [368, 444] width 367 height 686
click at [201, 131] on div "Gate / Door Won't Open" at bounding box center [369, 129] width 338 height 19
click at [202, 126] on div "Gate / Door Won't Open" at bounding box center [369, 129] width 338 height 19
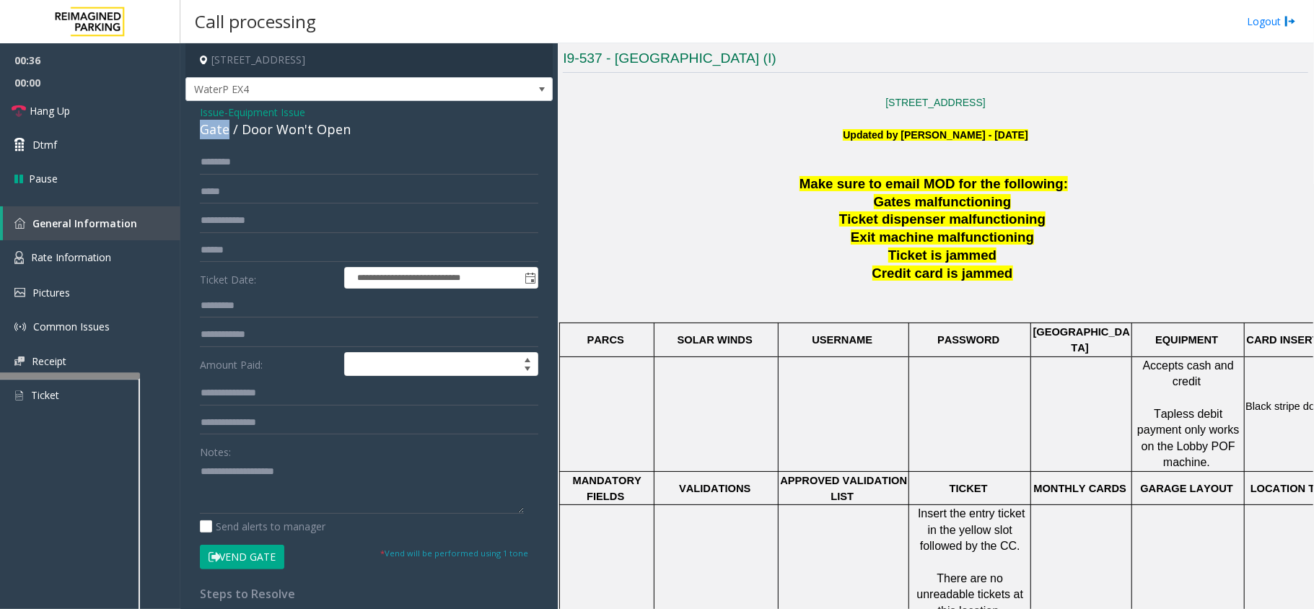
click at [203, 125] on div "Gate / Door Won't Open" at bounding box center [369, 129] width 338 height 19
click at [203, 124] on div "Gate / Door Won't Open" at bounding box center [369, 129] width 338 height 19
click at [381, 151] on input "text" at bounding box center [369, 162] width 338 height 25
drag, startPoint x: 346, startPoint y: 130, endPoint x: 197, endPoint y: 116, distance: 150.0
click at [197, 116] on div "**********" at bounding box center [368, 444] width 367 height 686
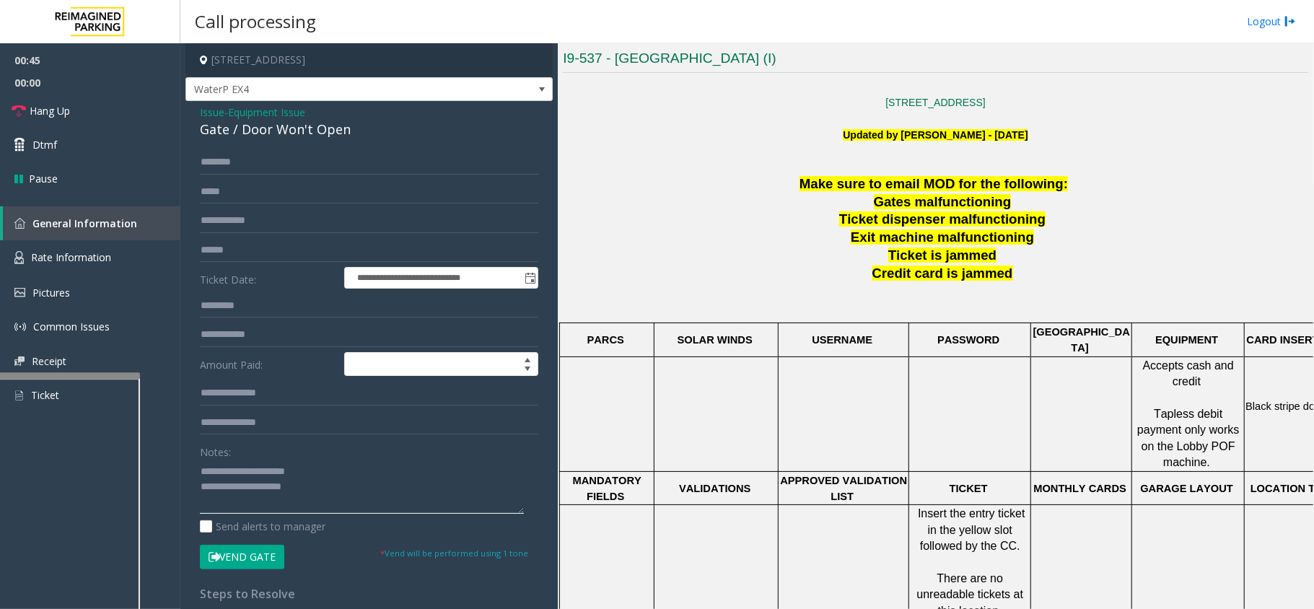
click at [324, 491] on textarea at bounding box center [362, 487] width 324 height 54
click at [387, 474] on textarea at bounding box center [362, 487] width 324 height 54
click at [43, 113] on span "Hang Up" at bounding box center [50, 110] width 40 height 15
click at [356, 483] on textarea at bounding box center [362, 487] width 324 height 54
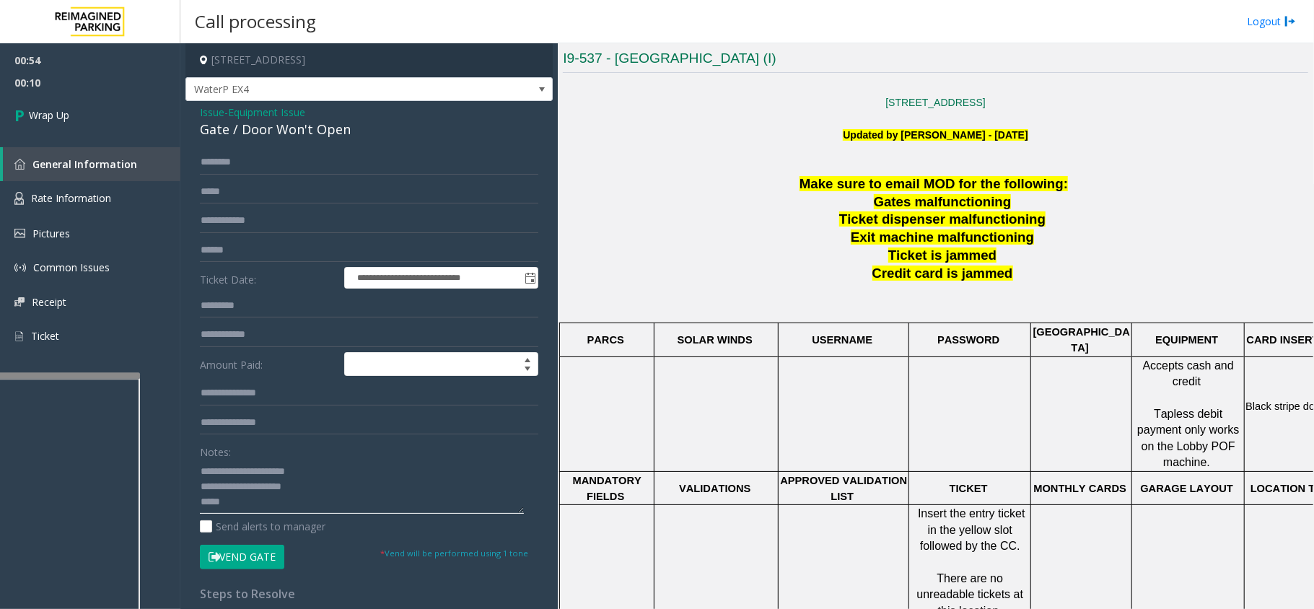
click at [338, 495] on textarea at bounding box center [362, 487] width 324 height 54
paste textarea "**********"
type textarea "**********"
click at [25, 113] on icon at bounding box center [21, 115] width 14 height 24
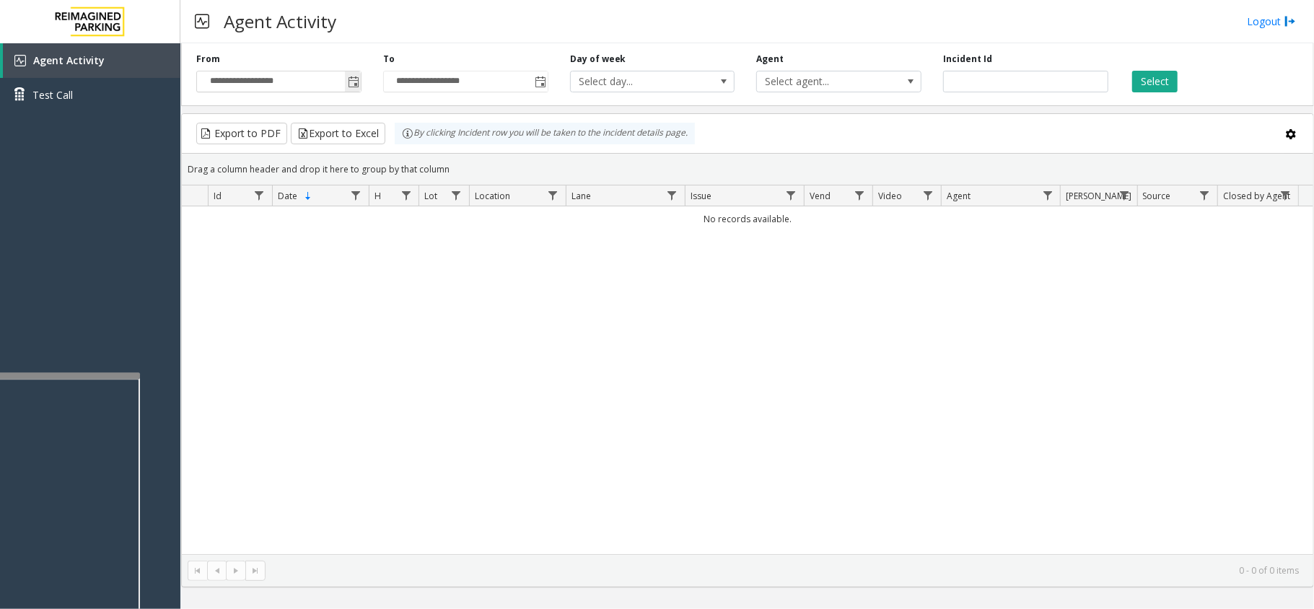
click at [349, 84] on span "Toggle popup" at bounding box center [354, 82] width 12 height 12
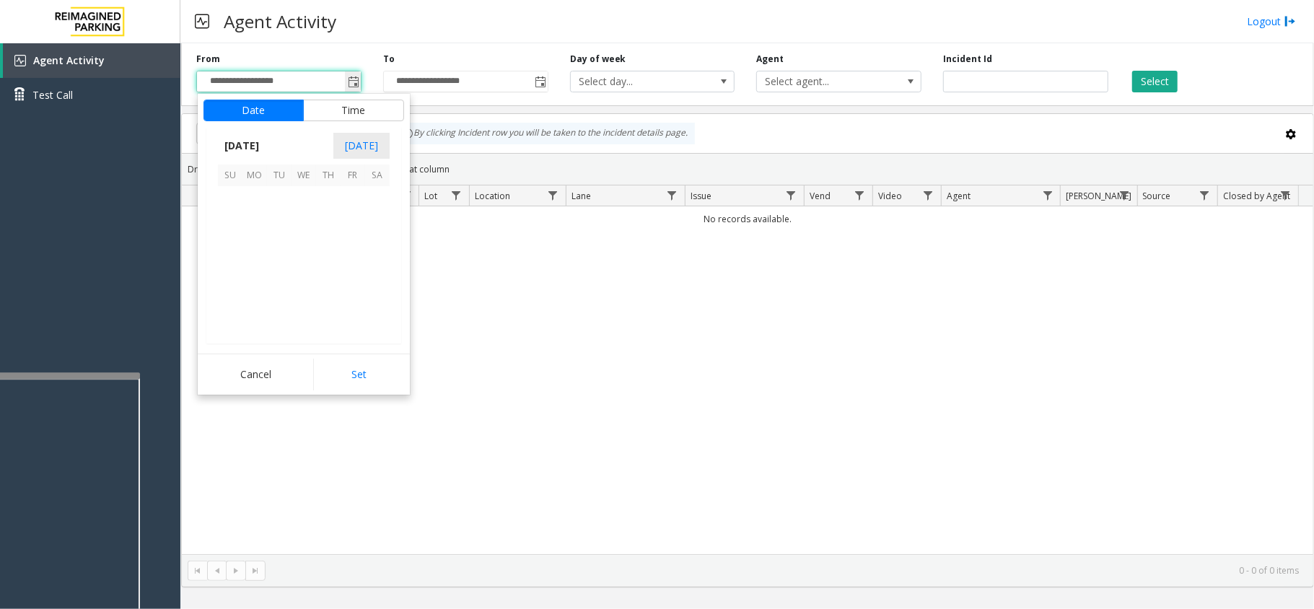
scroll to position [258950, 0]
click at [382, 197] on span "6" at bounding box center [377, 198] width 25 height 25
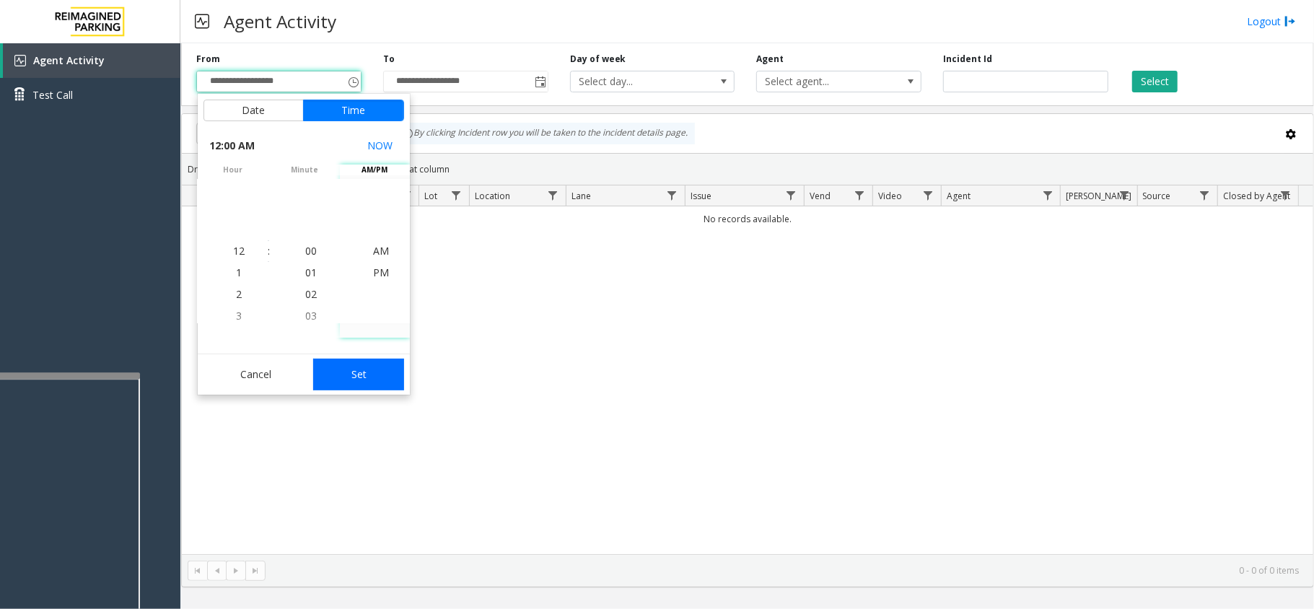
click at [391, 372] on button "Set" at bounding box center [358, 375] width 91 height 32
type input "**********"
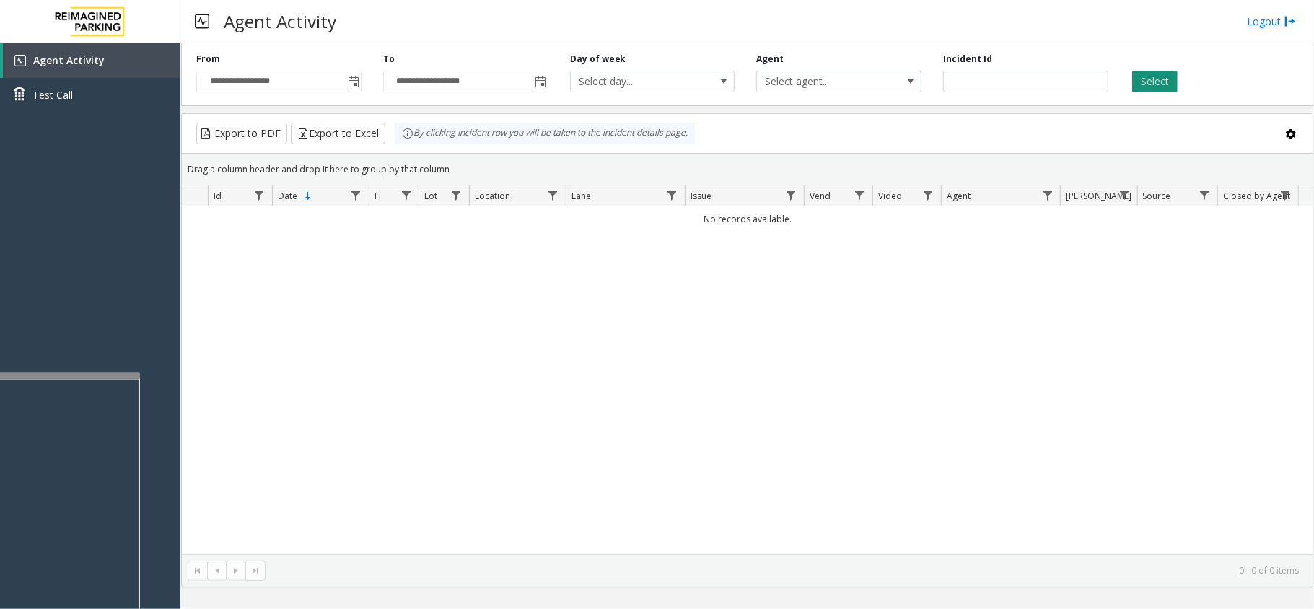
click at [1139, 87] on button "Select" at bounding box center [1154, 82] width 45 height 22
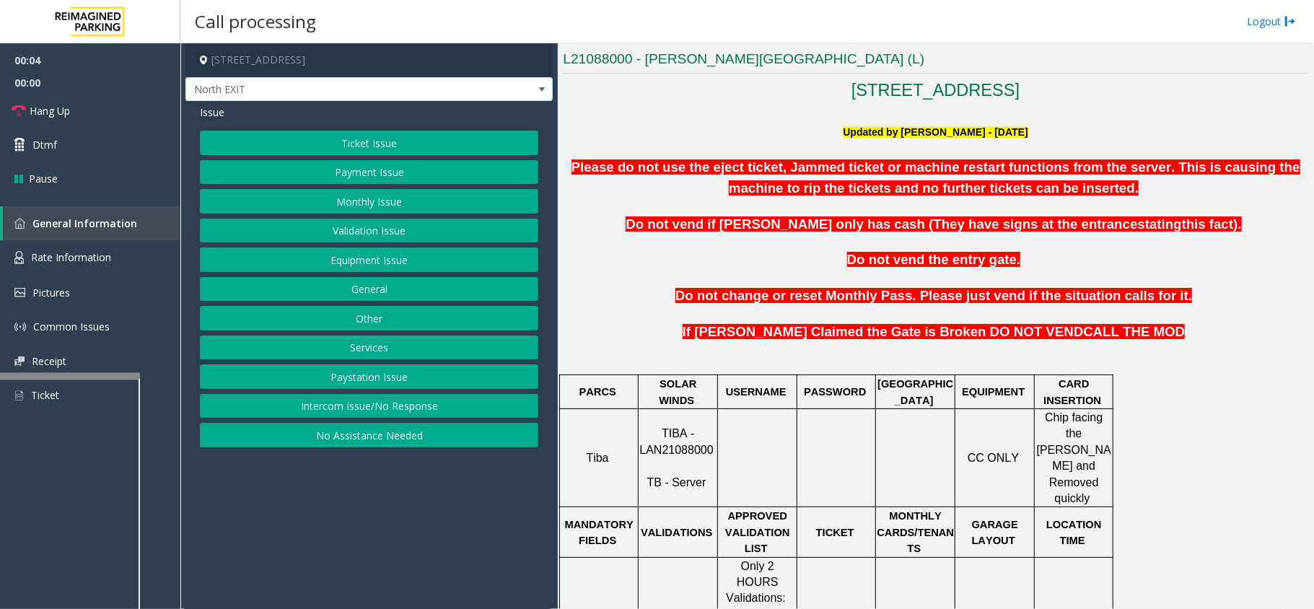
scroll to position [385, 0]
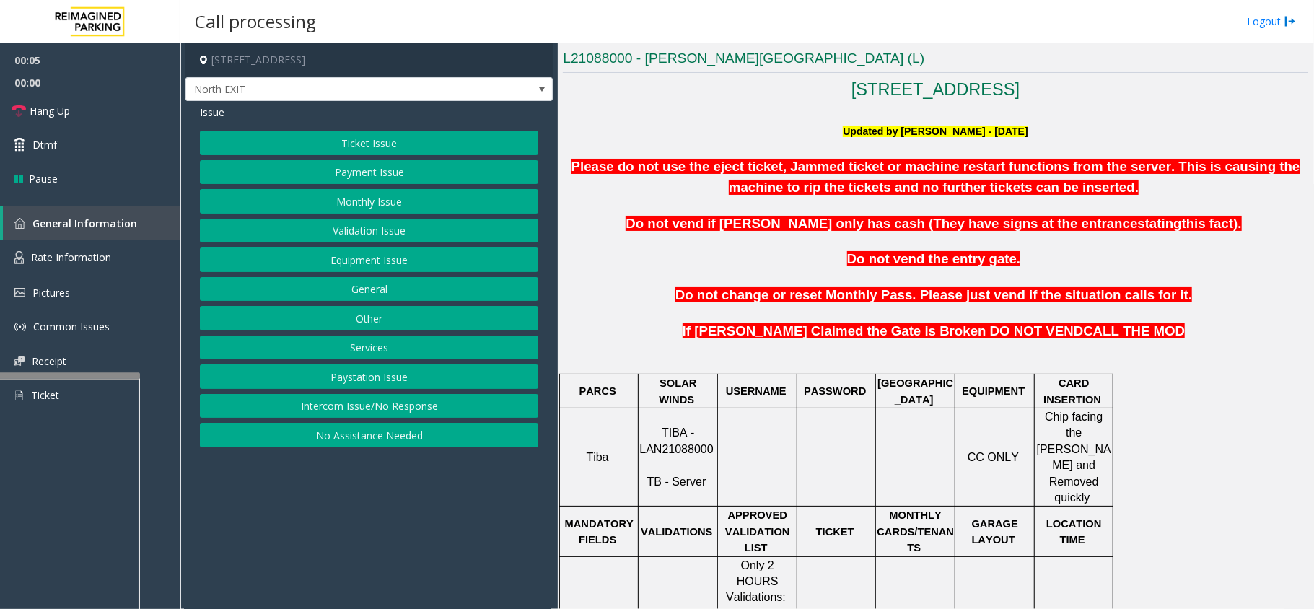
click at [698, 437] on span "TIBA - LAN21088000" at bounding box center [676, 440] width 74 height 28
click at [743, 449] on p at bounding box center [757, 457] width 77 height 16
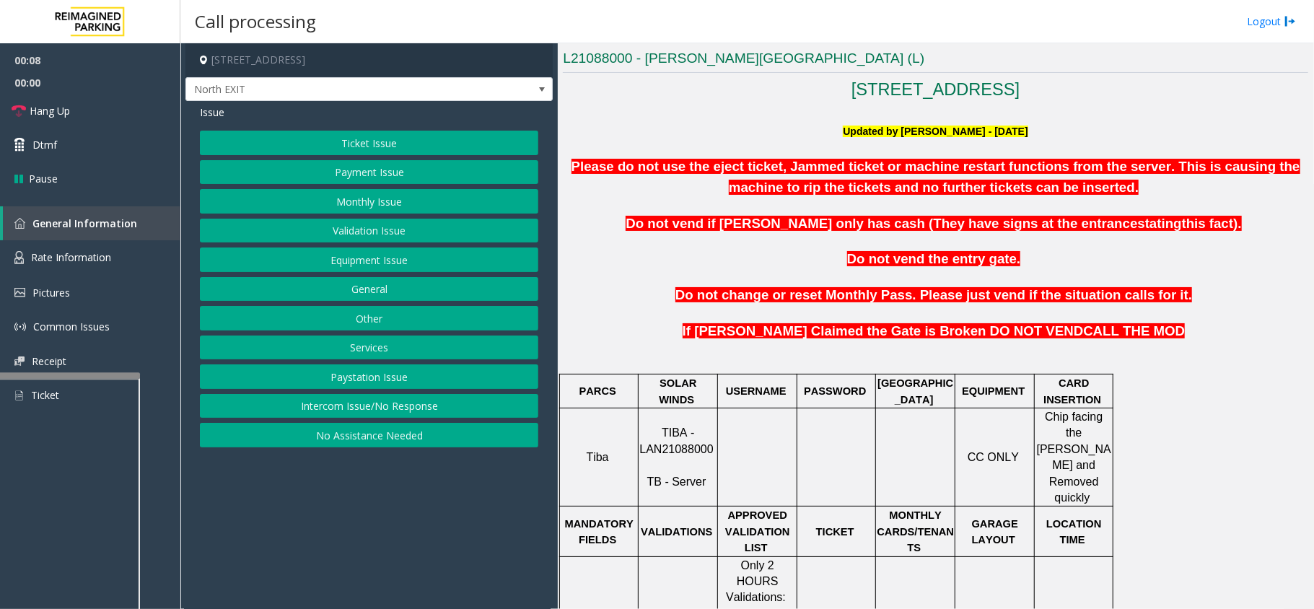
click at [707, 433] on span "TIBA - LAN21088000" at bounding box center [676, 440] width 74 height 28
copy p "LAN21088000"
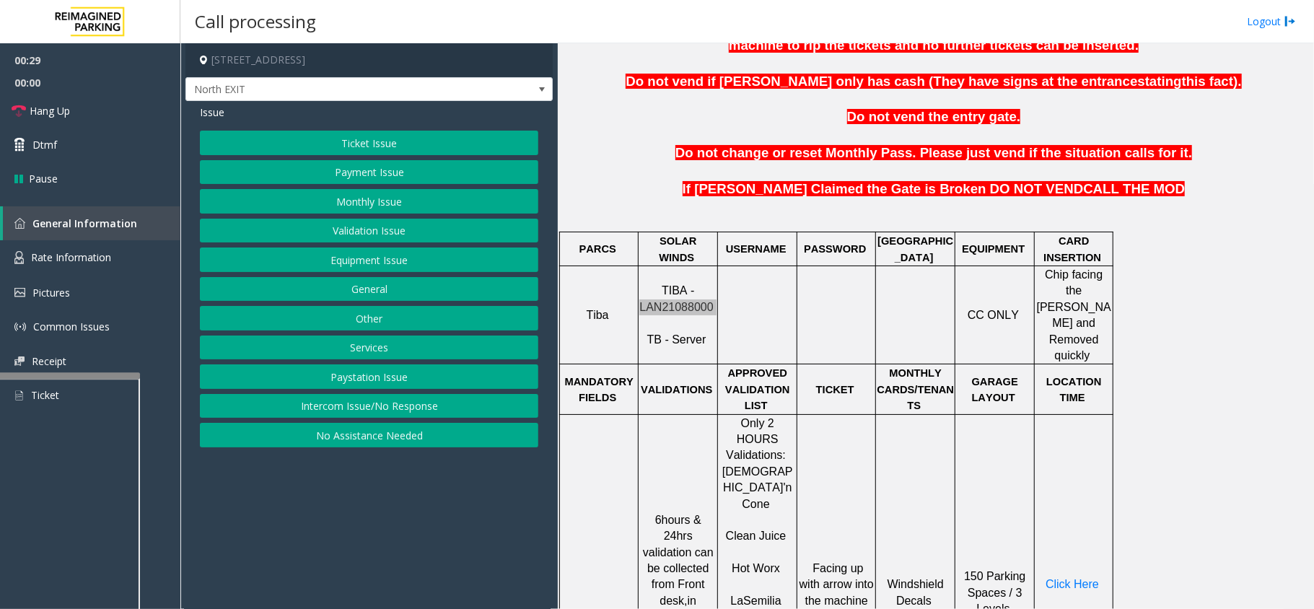
scroll to position [577, 0]
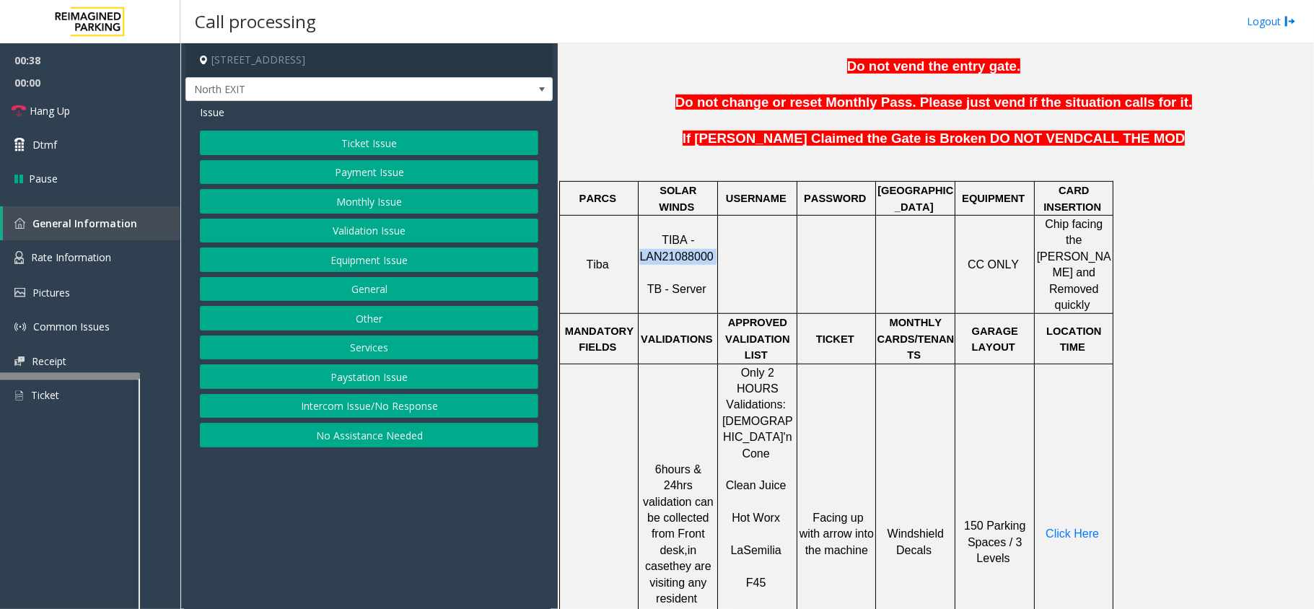
click at [380, 223] on button "Validation Issue" at bounding box center [369, 231] width 338 height 25
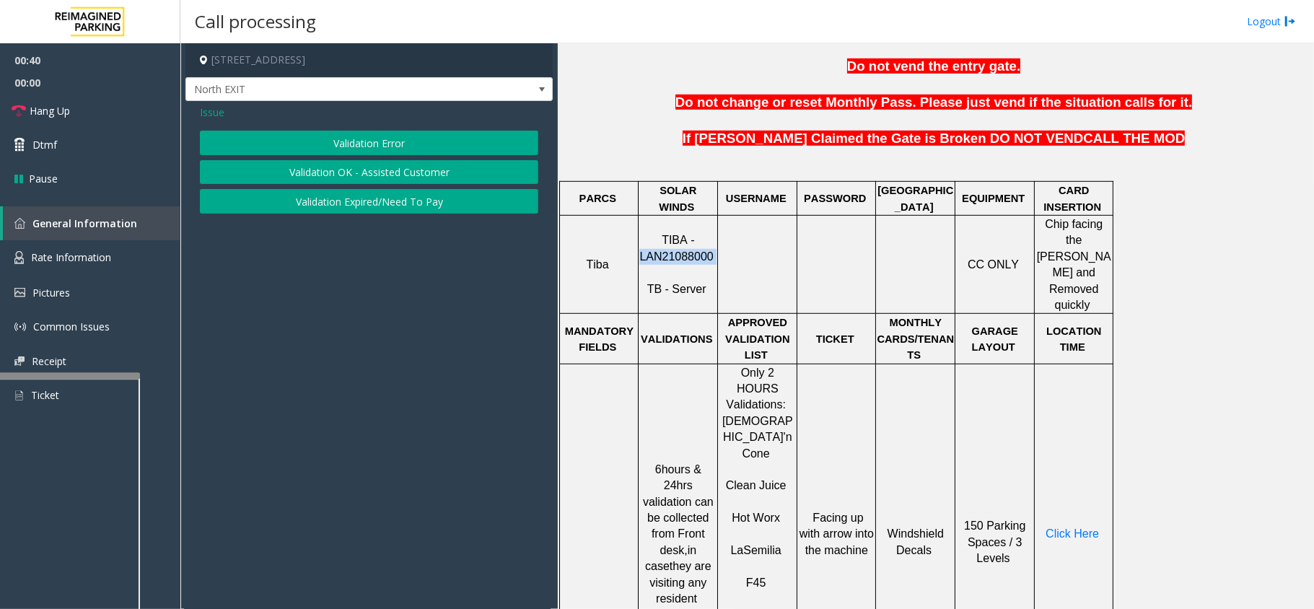
click at [401, 140] on button "Validation Error" at bounding box center [369, 143] width 338 height 25
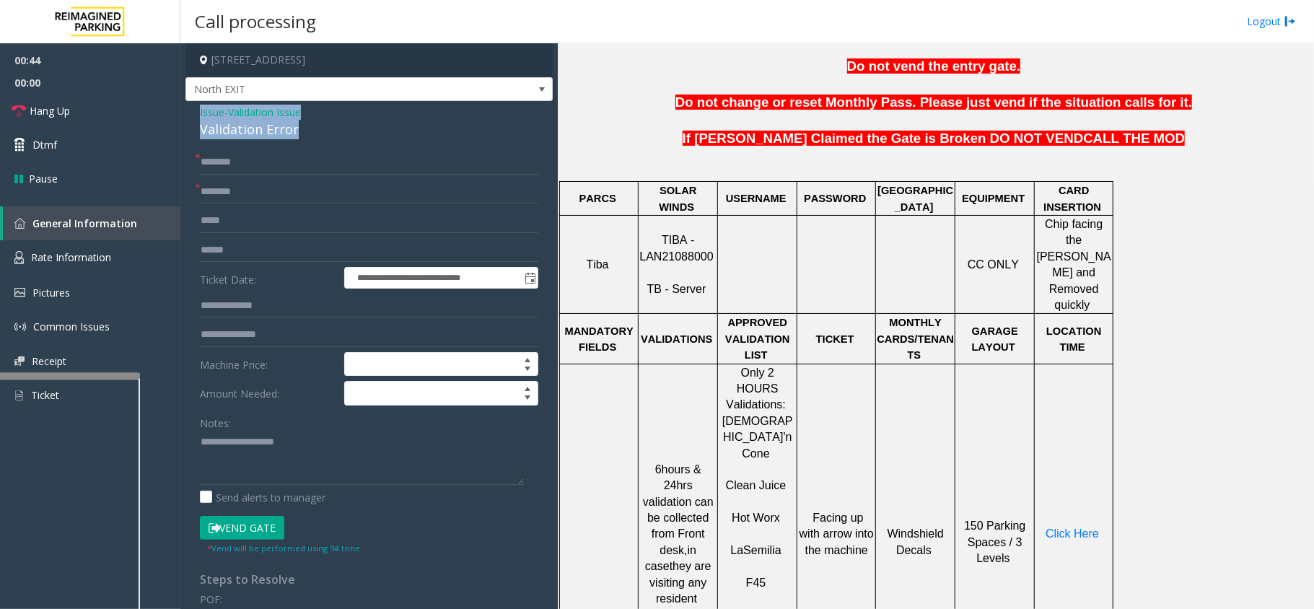
drag, startPoint x: 298, startPoint y: 131, endPoint x: 188, endPoint y: 115, distance: 111.5
click at [188, 115] on div "**********" at bounding box center [368, 520] width 367 height 838
click at [284, 463] on textarea at bounding box center [362, 458] width 324 height 54
type textarea "**********"
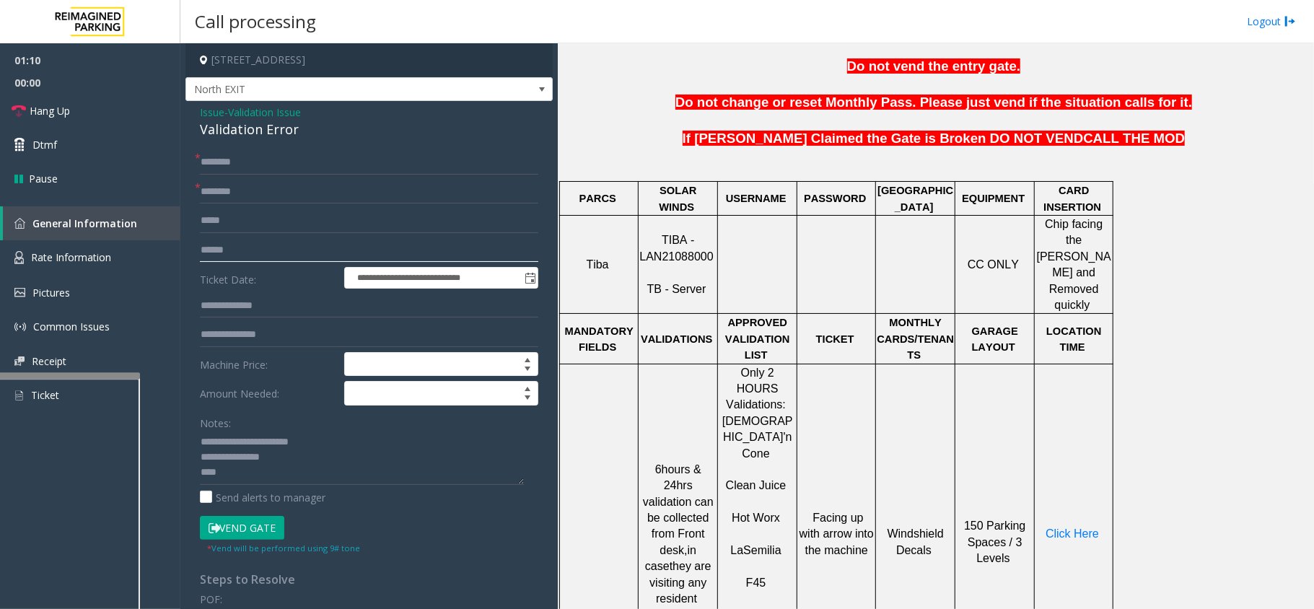
click at [278, 250] on input "text" at bounding box center [369, 250] width 338 height 25
type input "*******"
click at [335, 474] on textarea at bounding box center [362, 458] width 324 height 54
paste textarea "**********"
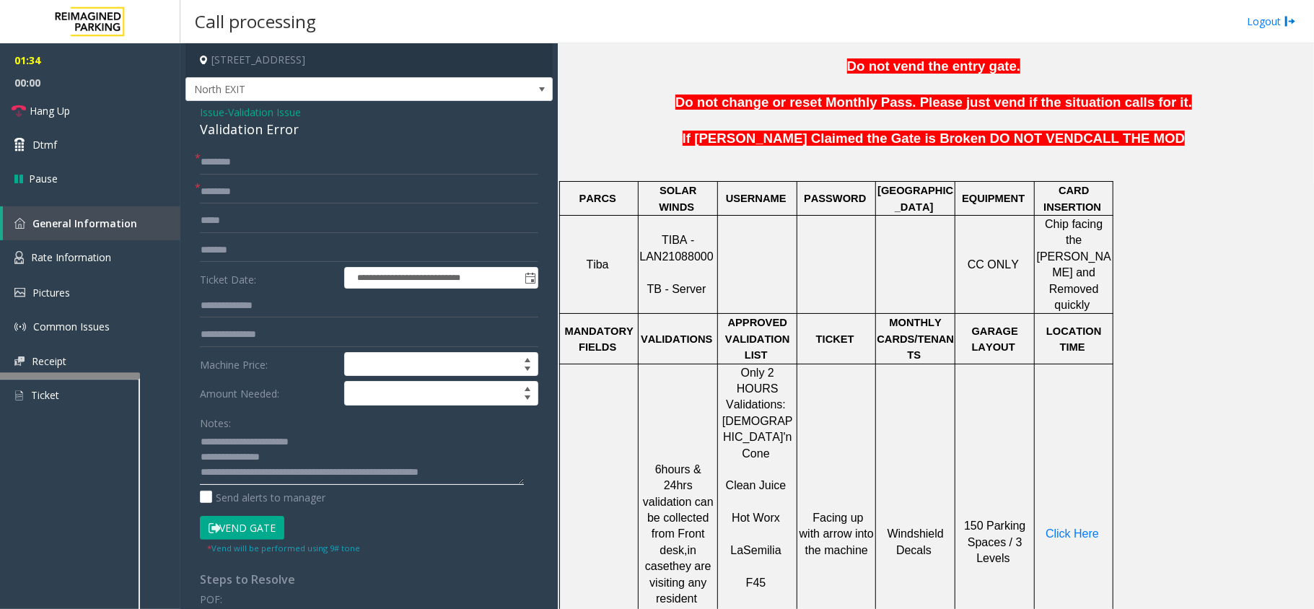
type textarea "**********"
click at [244, 193] on input "text" at bounding box center [369, 192] width 338 height 25
click at [757, 544] on span "Semilia" at bounding box center [762, 550] width 38 height 12
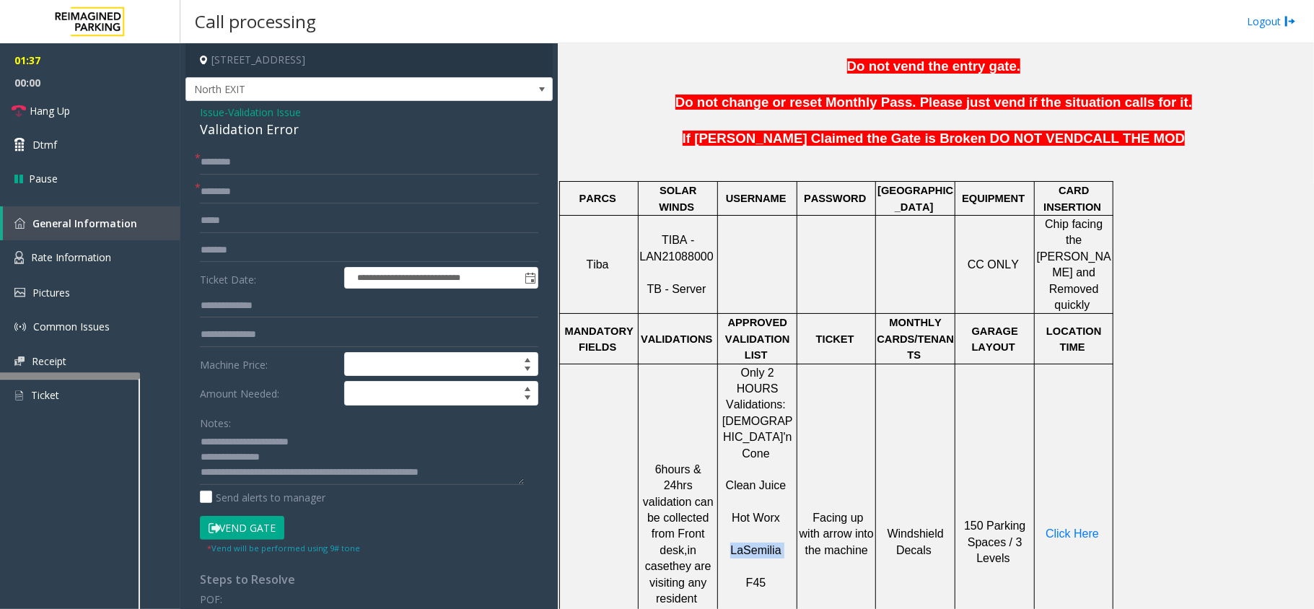
copy p "[PERSON_NAME]"
click at [276, 201] on input "text" at bounding box center [369, 192] width 338 height 25
paste input "**********"
type input "**********"
click at [496, 472] on textarea at bounding box center [362, 458] width 324 height 54
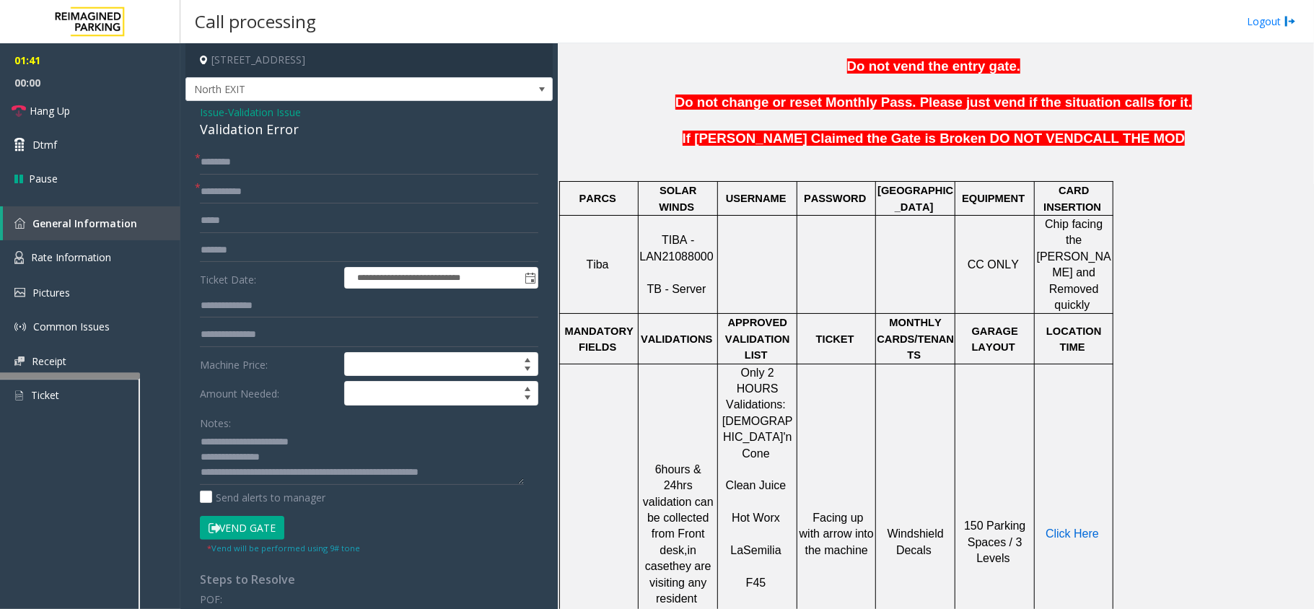
click at [1051, 527] on span "Click Here" at bounding box center [1071, 533] width 53 height 12
click at [478, 466] on textarea at bounding box center [362, 458] width 324 height 54
type textarea "**********"
click at [219, 162] on input "text" at bounding box center [369, 162] width 338 height 25
click at [312, 162] on input "text" at bounding box center [369, 162] width 338 height 25
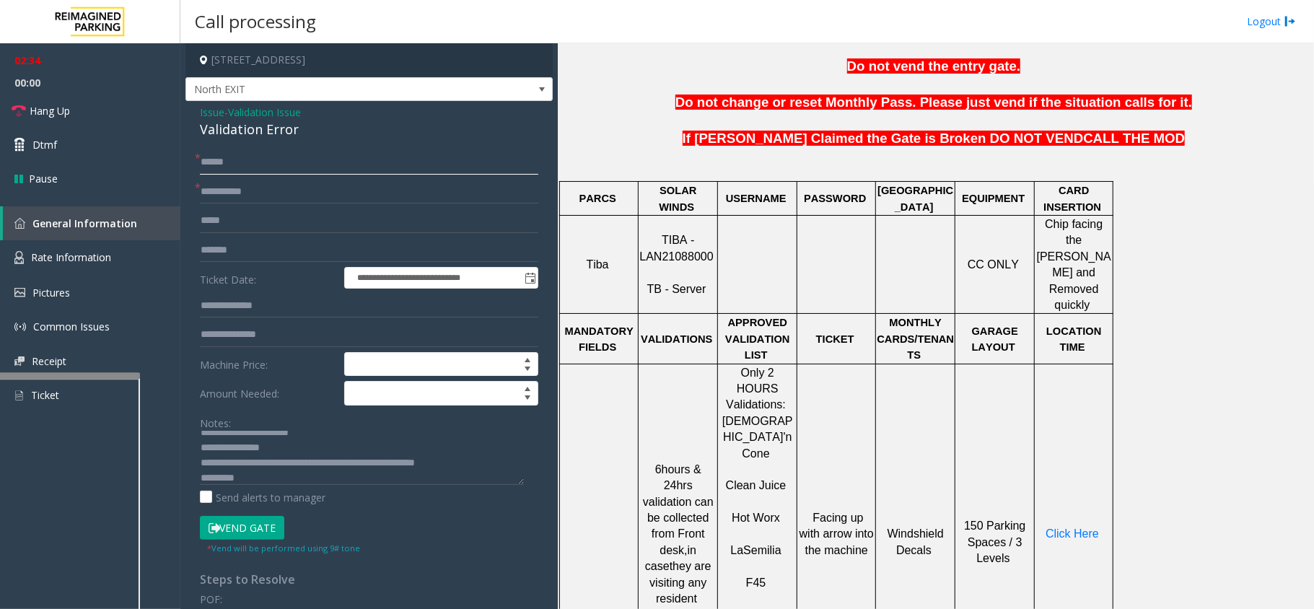
type input "******"
click at [457, 473] on textarea at bounding box center [362, 458] width 324 height 54
click at [260, 309] on input "text" at bounding box center [369, 306] width 338 height 25
type input "******"
click at [227, 531] on button "Vend Gate" at bounding box center [242, 528] width 84 height 25
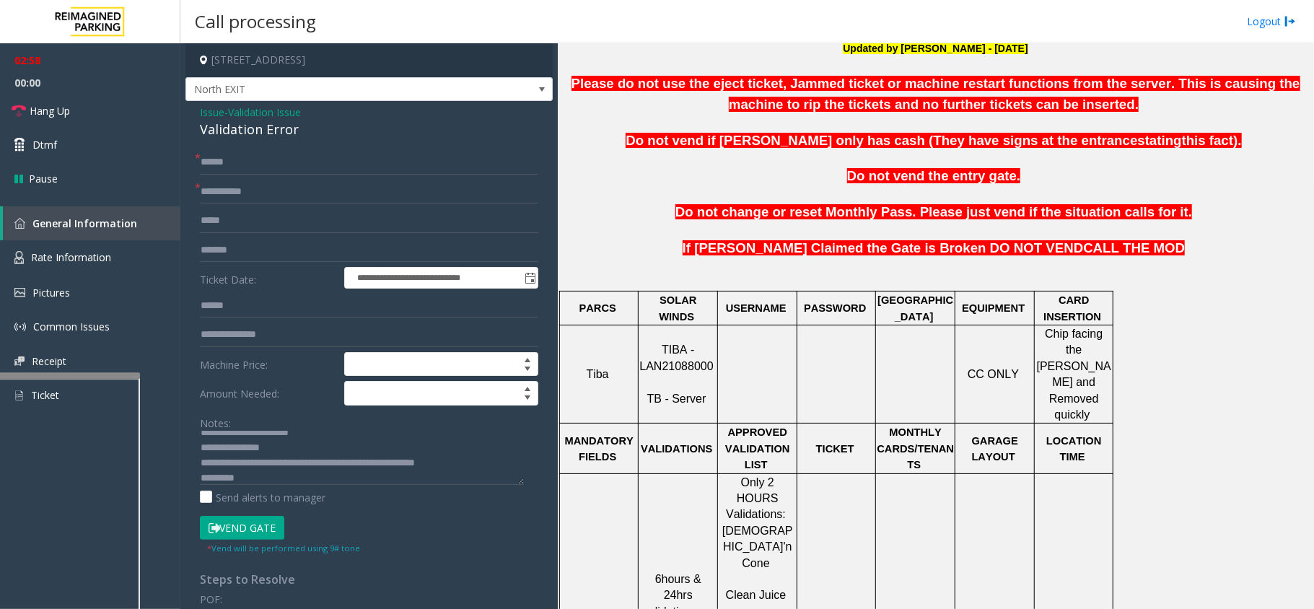
scroll to position [385, 0]
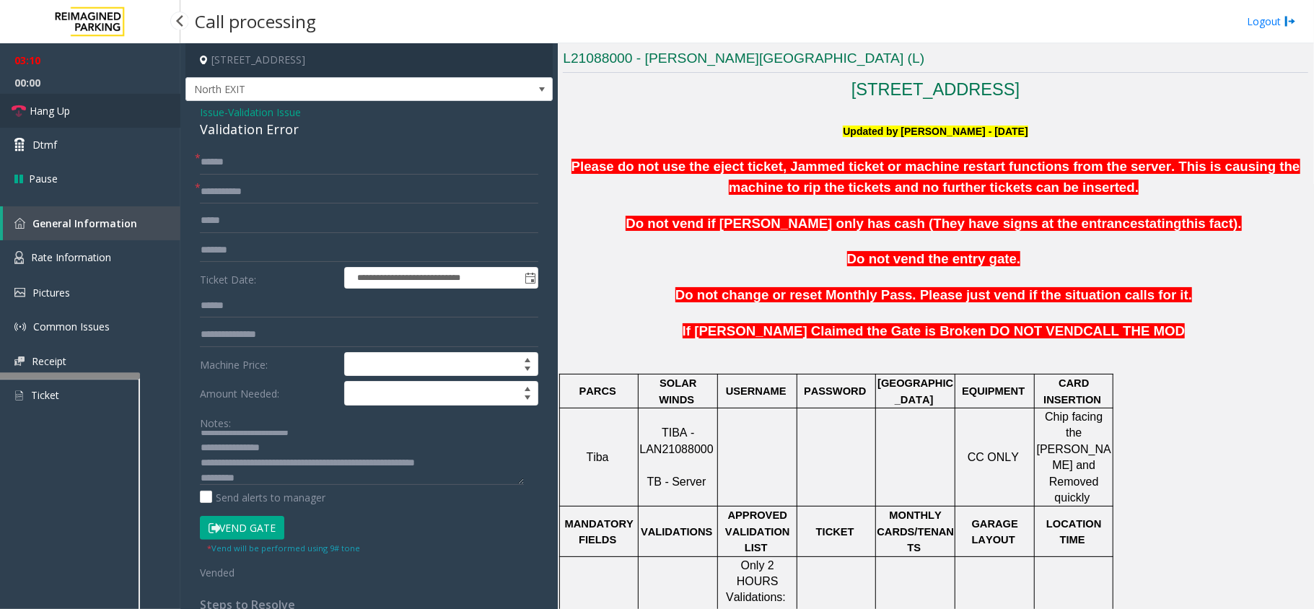
click at [12, 108] on icon at bounding box center [19, 111] width 14 height 14
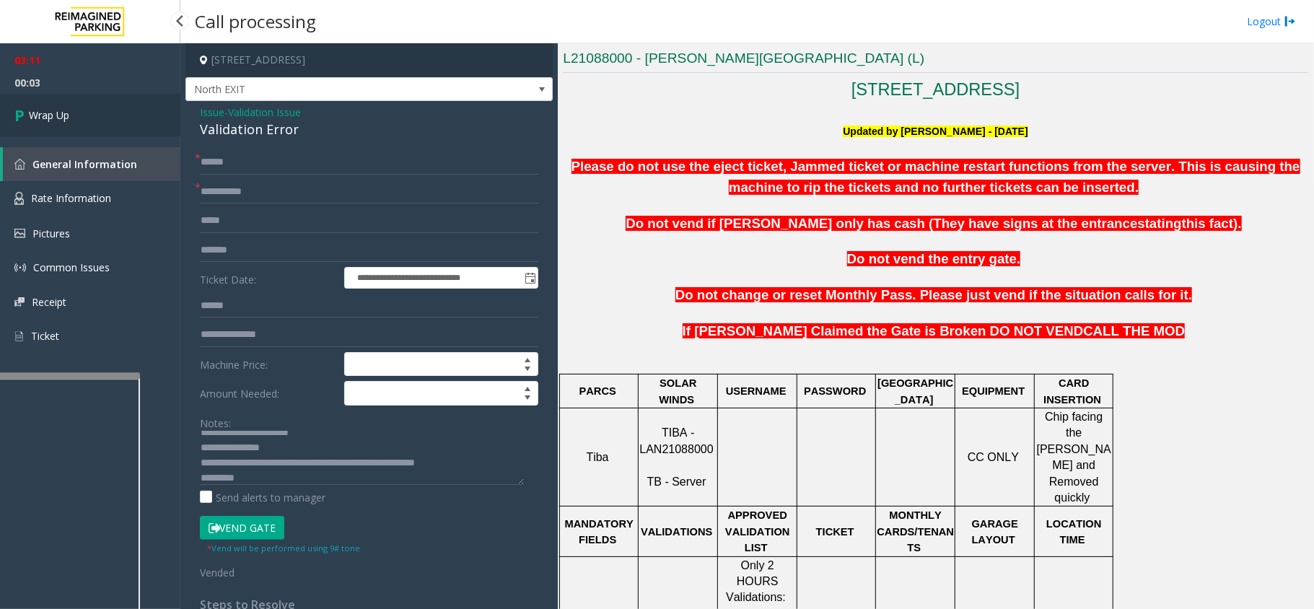
click at [38, 115] on span "Wrap Up" at bounding box center [49, 115] width 40 height 15
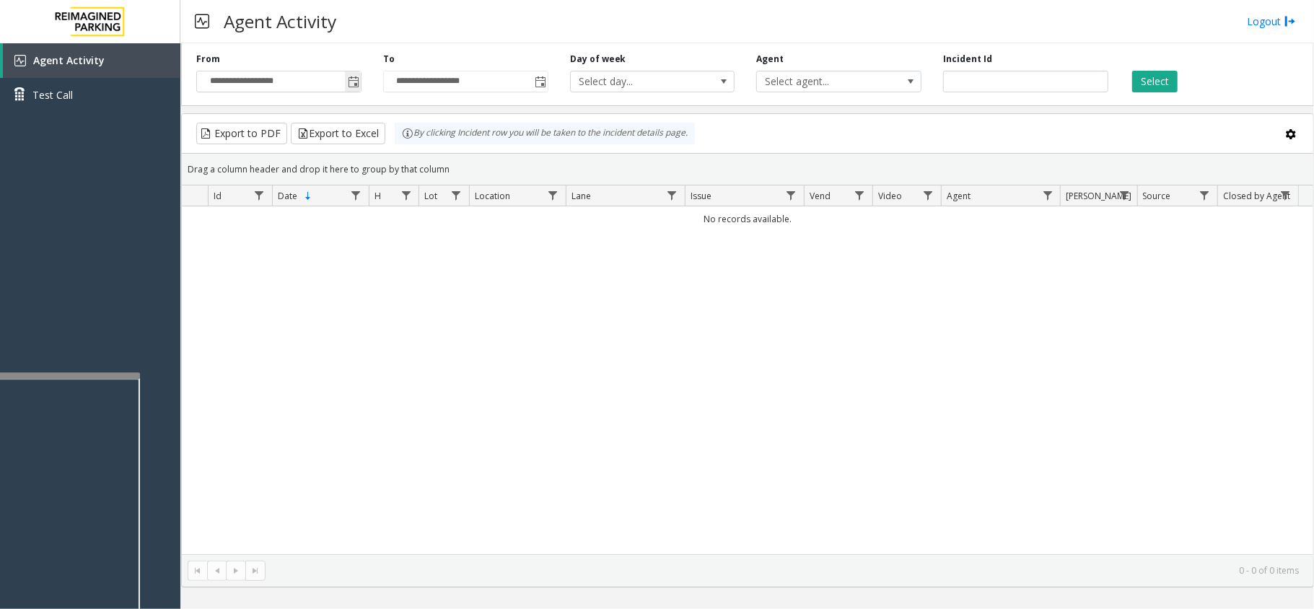
click at [354, 82] on span "Toggle popup" at bounding box center [354, 82] width 12 height 12
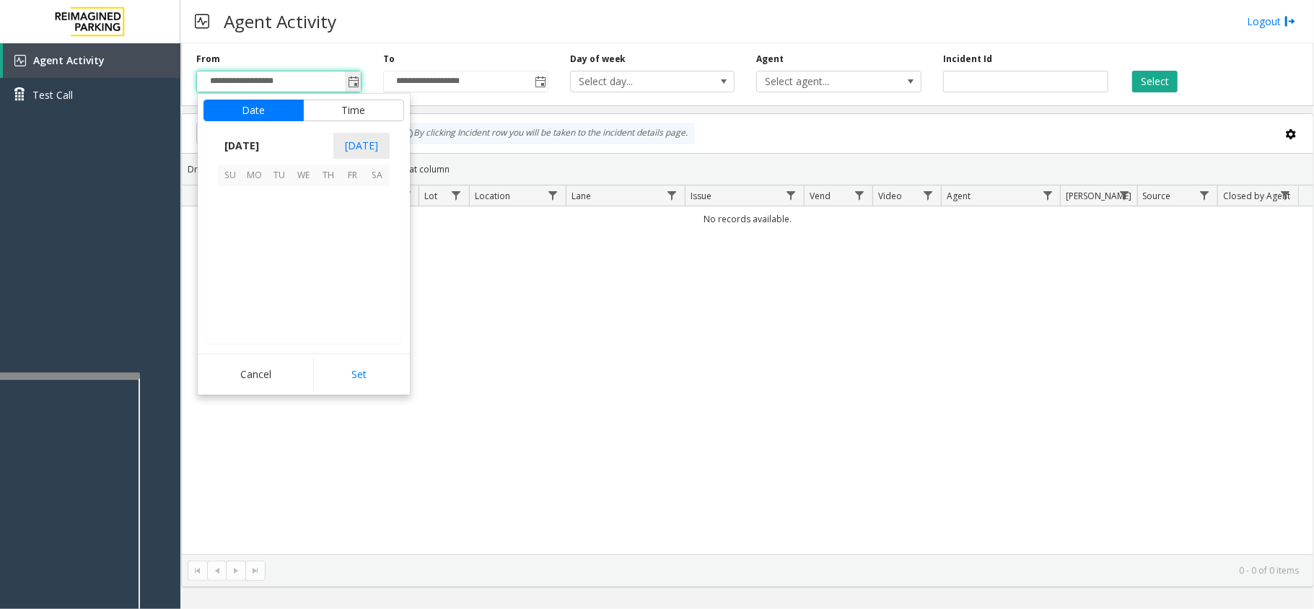
scroll to position [258950, 0]
click at [382, 221] on span "13" at bounding box center [377, 223] width 25 height 25
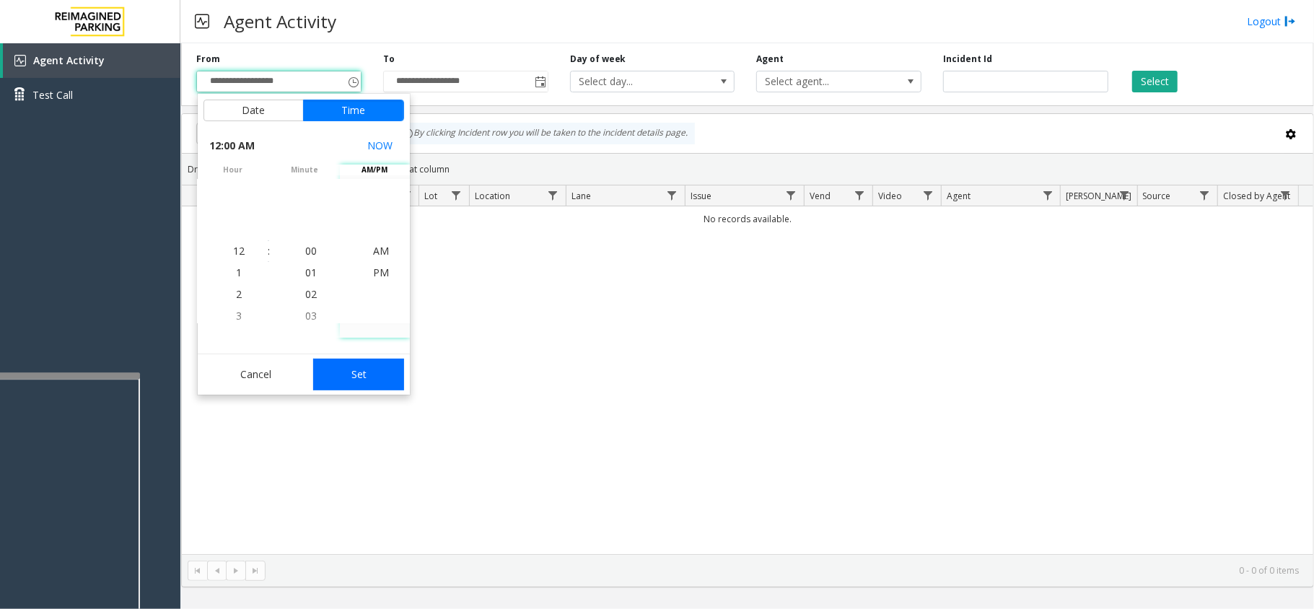
click at [390, 367] on button "Set" at bounding box center [358, 375] width 91 height 32
type input "**********"
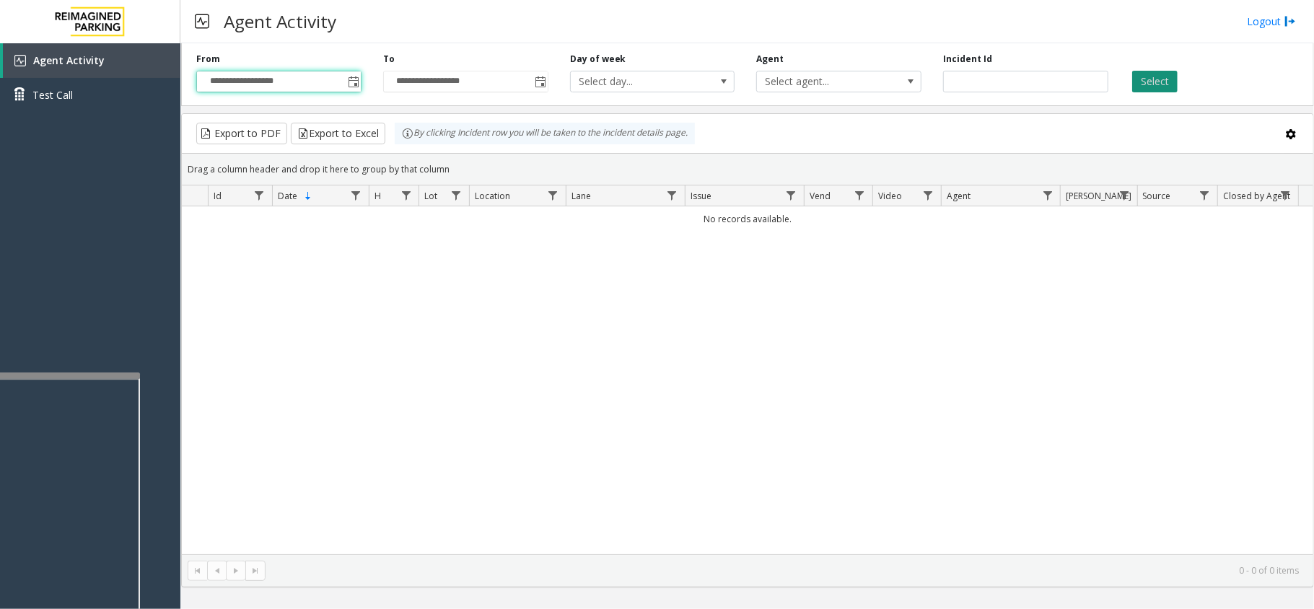
click at [1167, 88] on button "Select" at bounding box center [1154, 82] width 45 height 22
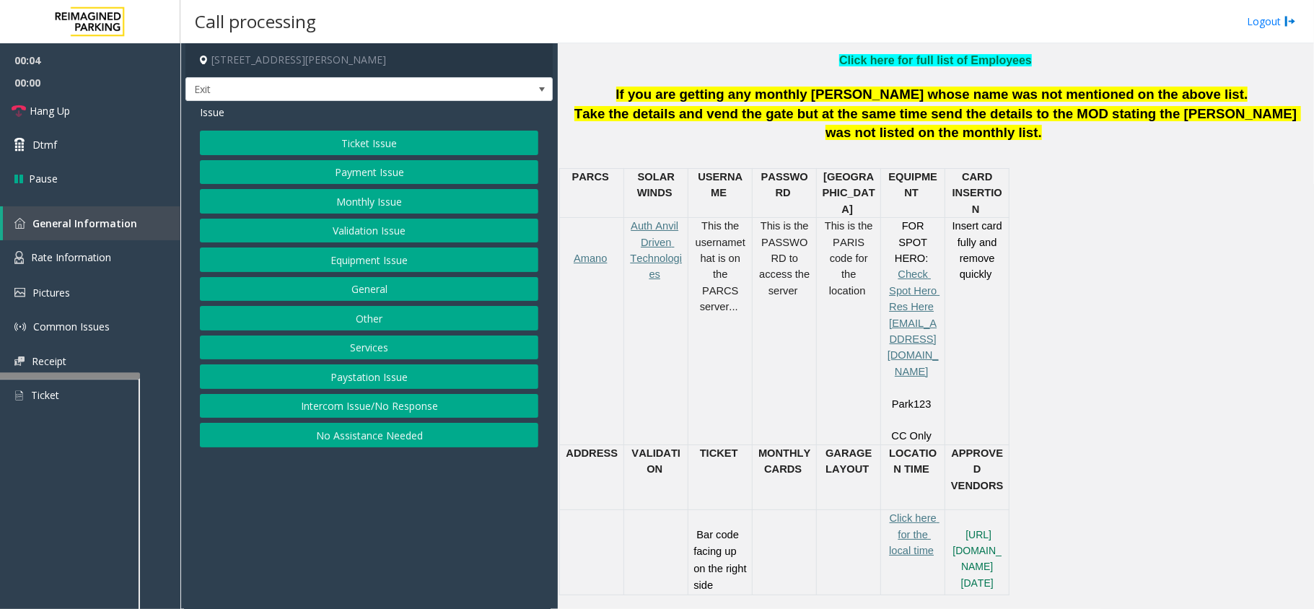
scroll to position [673, 0]
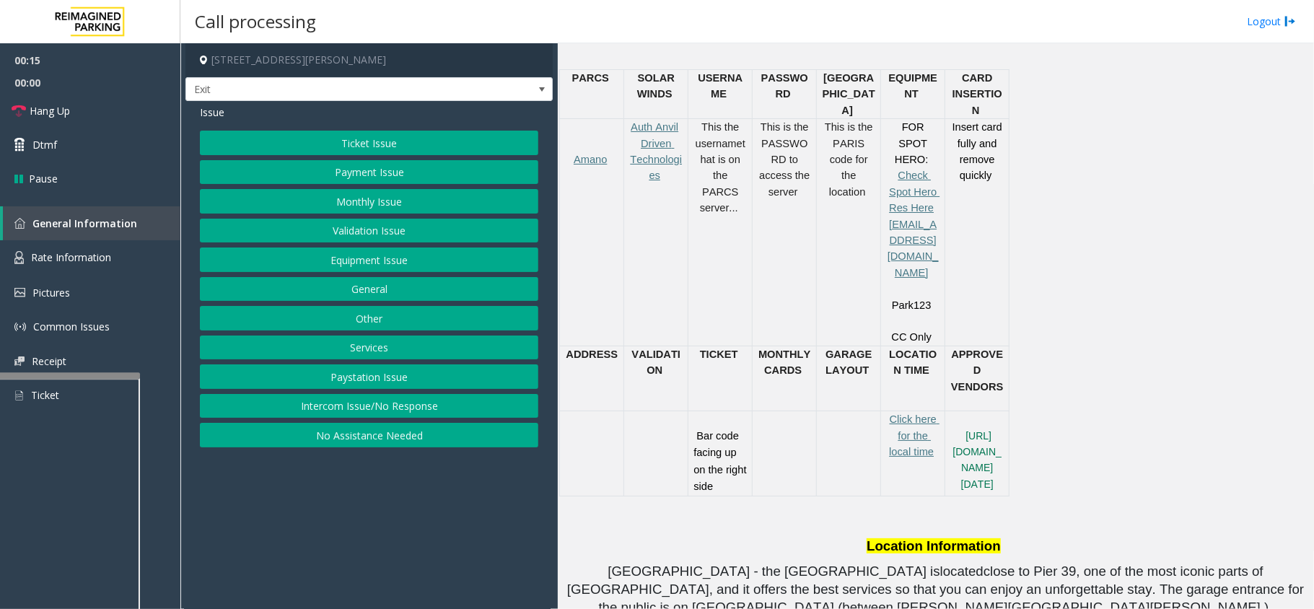
click at [336, 148] on button "Ticket Issue" at bounding box center [369, 143] width 338 height 25
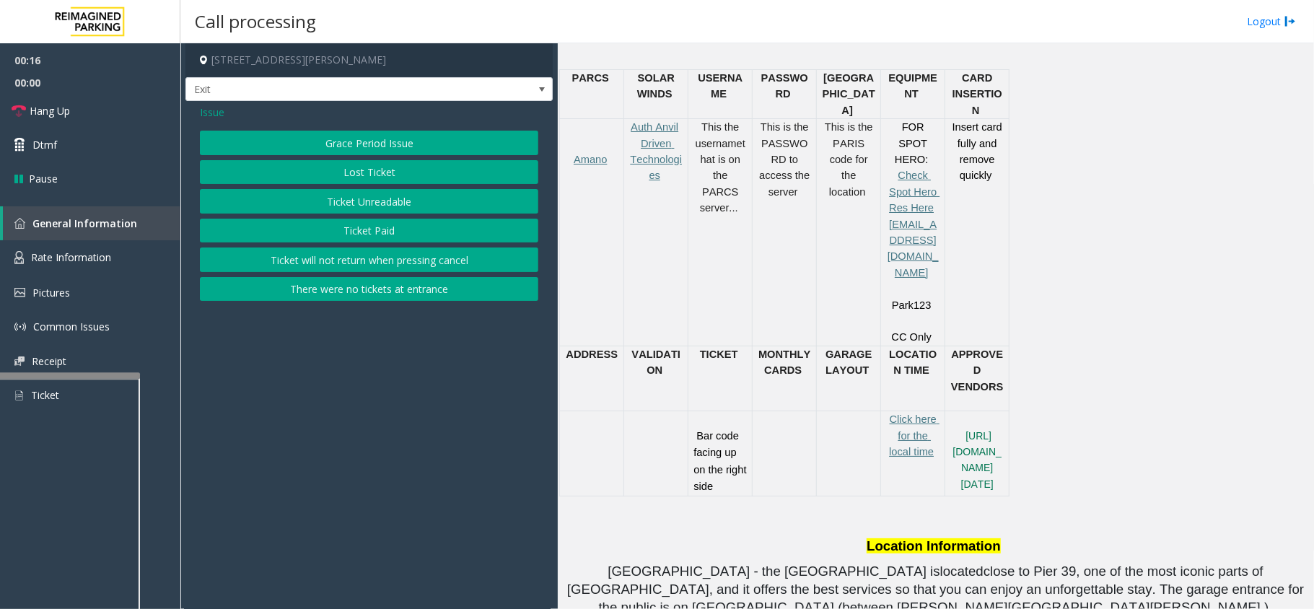
click at [371, 194] on button "Ticket Unreadable" at bounding box center [369, 201] width 338 height 25
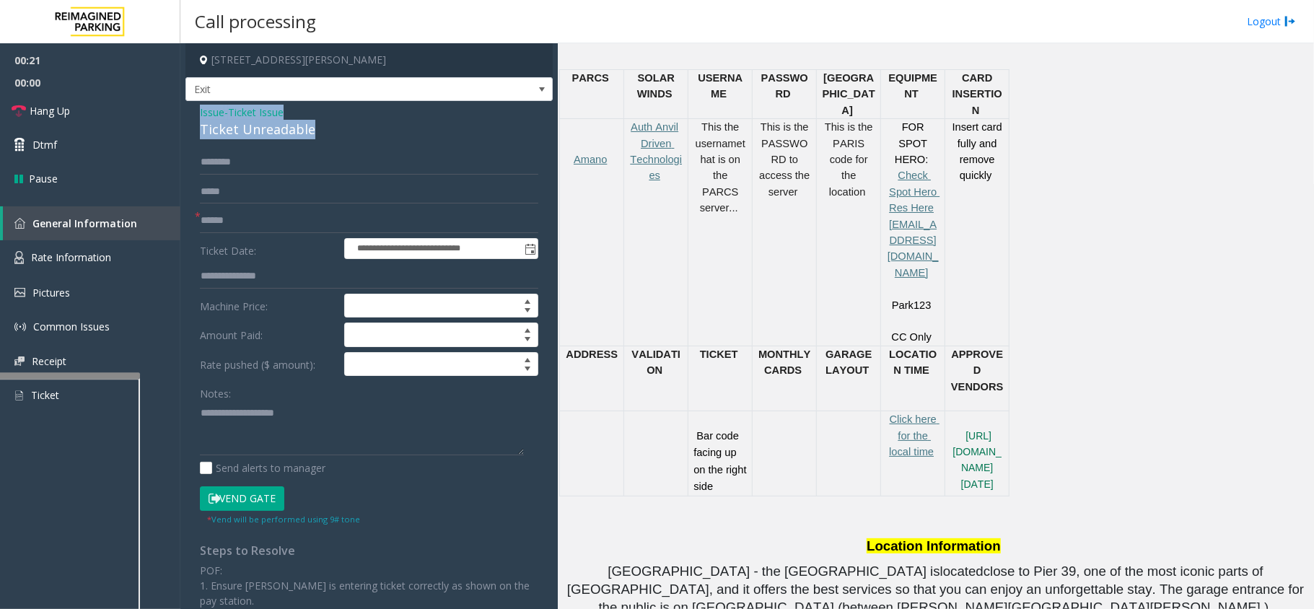
drag, startPoint x: 319, startPoint y: 133, endPoint x: 189, endPoint y: 111, distance: 131.7
click at [189, 111] on div "**********" at bounding box center [368, 452] width 367 height 703
click at [316, 430] on textarea at bounding box center [362, 428] width 324 height 54
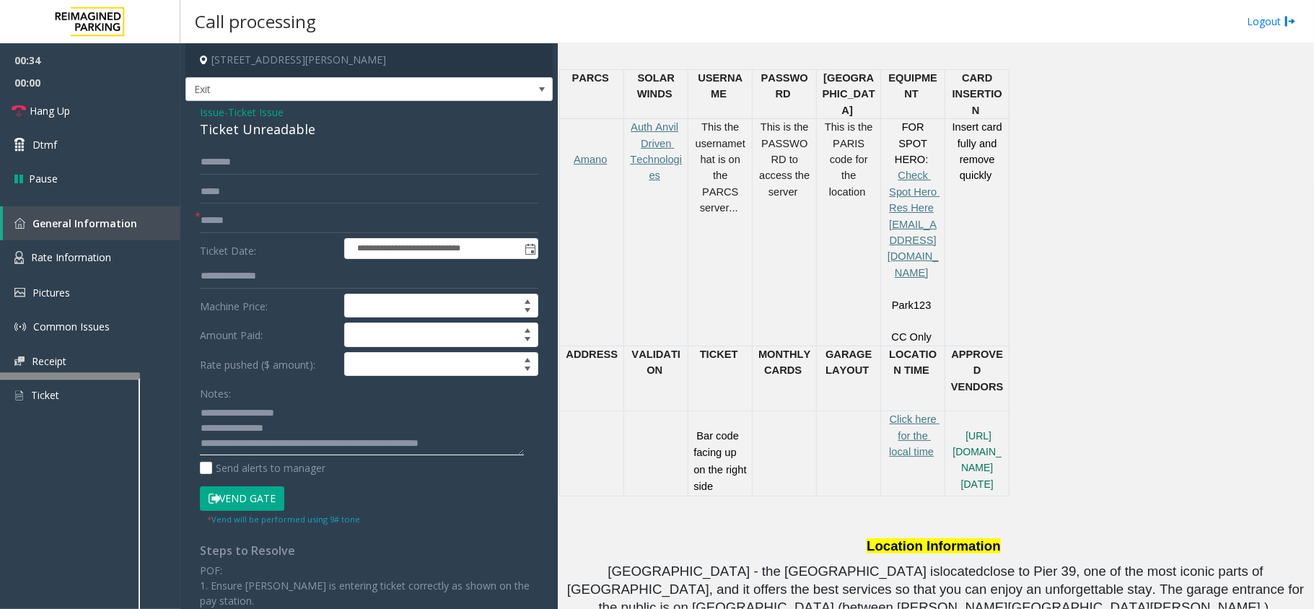
type textarea "**********"
click at [240, 217] on input "text" at bounding box center [369, 221] width 338 height 25
click at [237, 153] on input "text" at bounding box center [369, 162] width 338 height 25
type input "*****"
type input "*******"
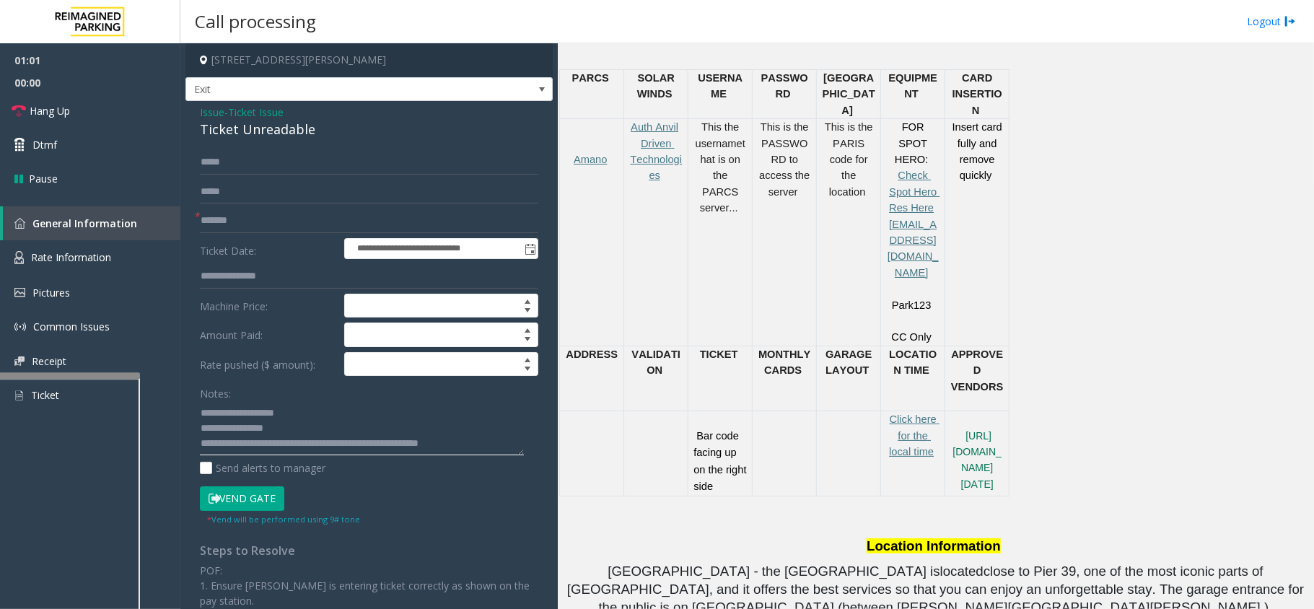
click at [488, 448] on textarea at bounding box center [362, 428] width 324 height 54
click at [211, 162] on input "*****" at bounding box center [369, 162] width 338 height 25
type input "*****"
click at [234, 506] on button "Vend Gate" at bounding box center [242, 498] width 84 height 25
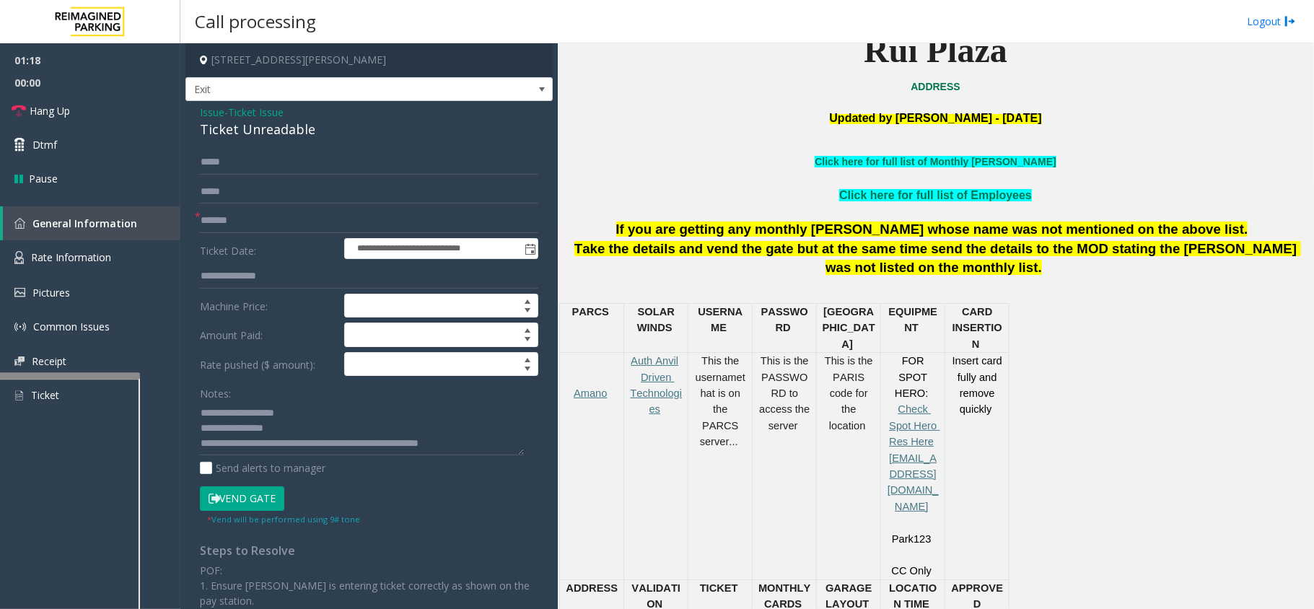
scroll to position [385, 0]
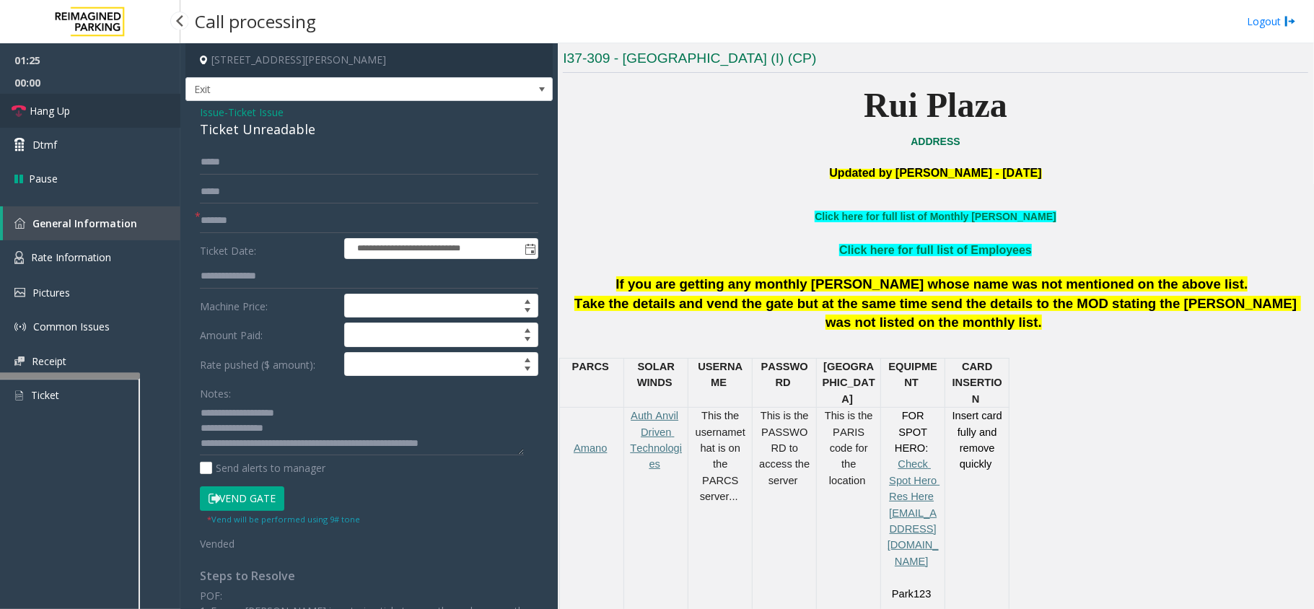
click at [27, 115] on link "Hang Up" at bounding box center [90, 111] width 180 height 34
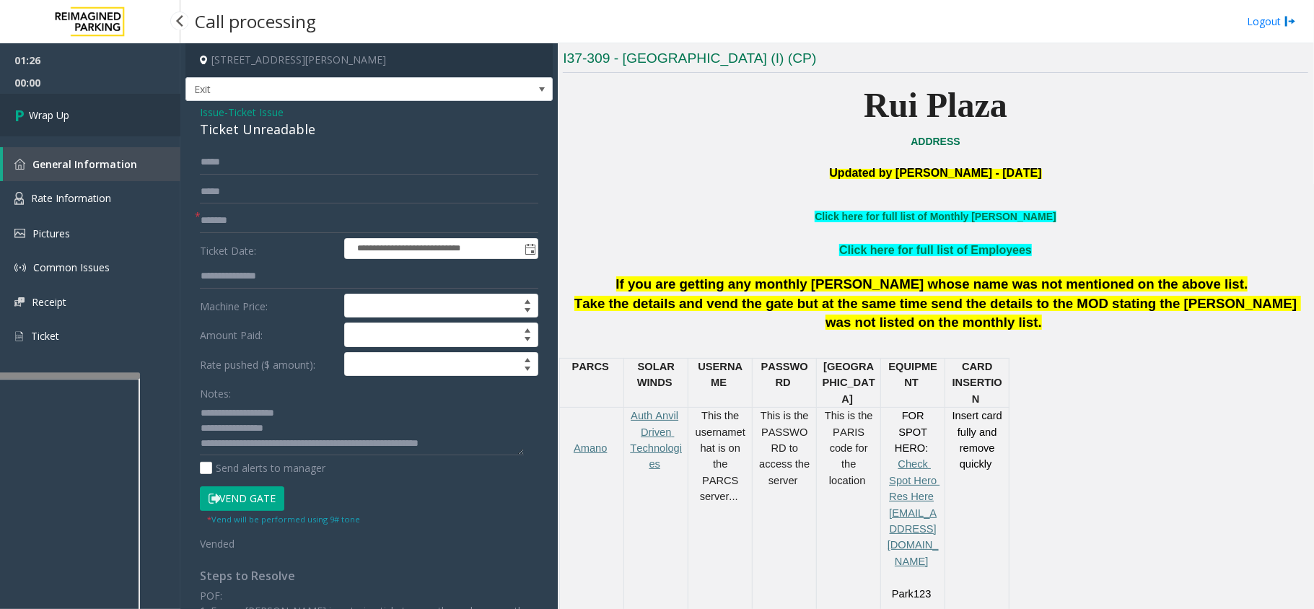
click at [27, 115] on icon at bounding box center [21, 115] width 14 height 24
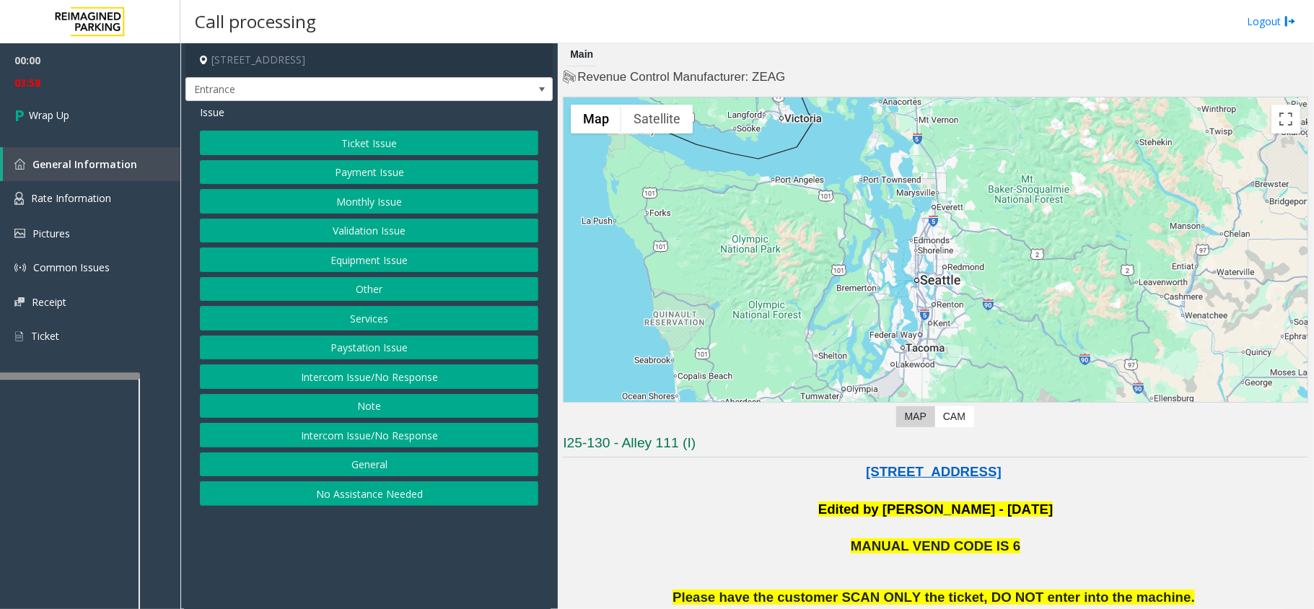
click at [416, 267] on button "Equipment Issue" at bounding box center [369, 259] width 338 height 25
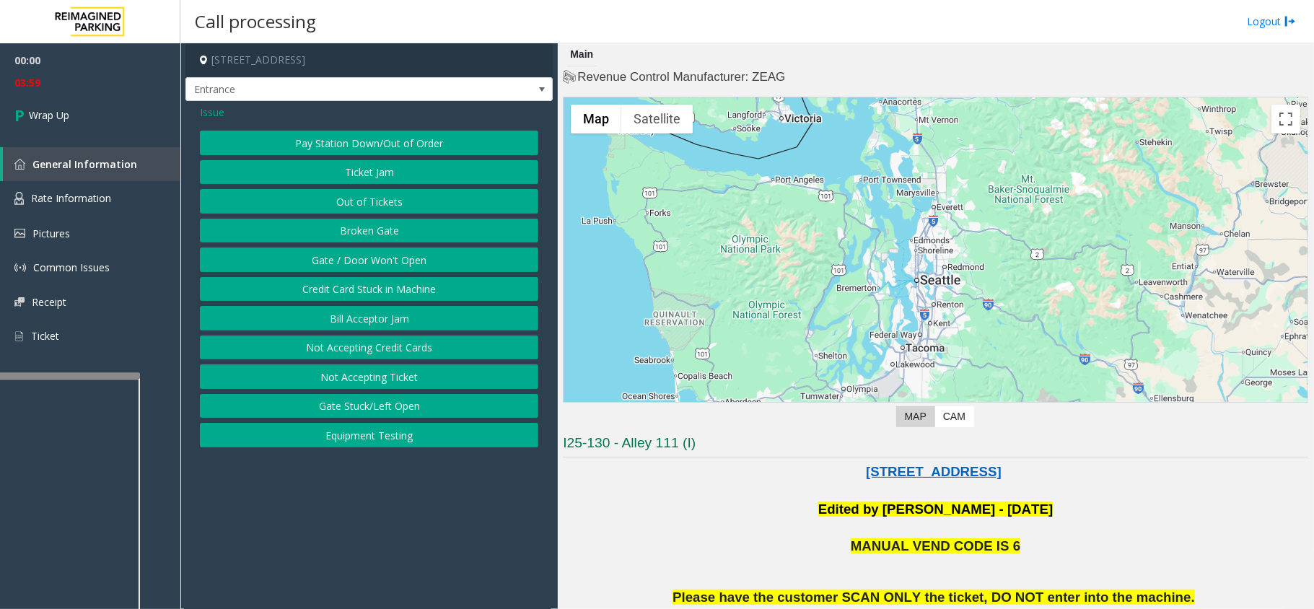
click at [411, 266] on button "Gate / Door Won't Open" at bounding box center [369, 259] width 338 height 25
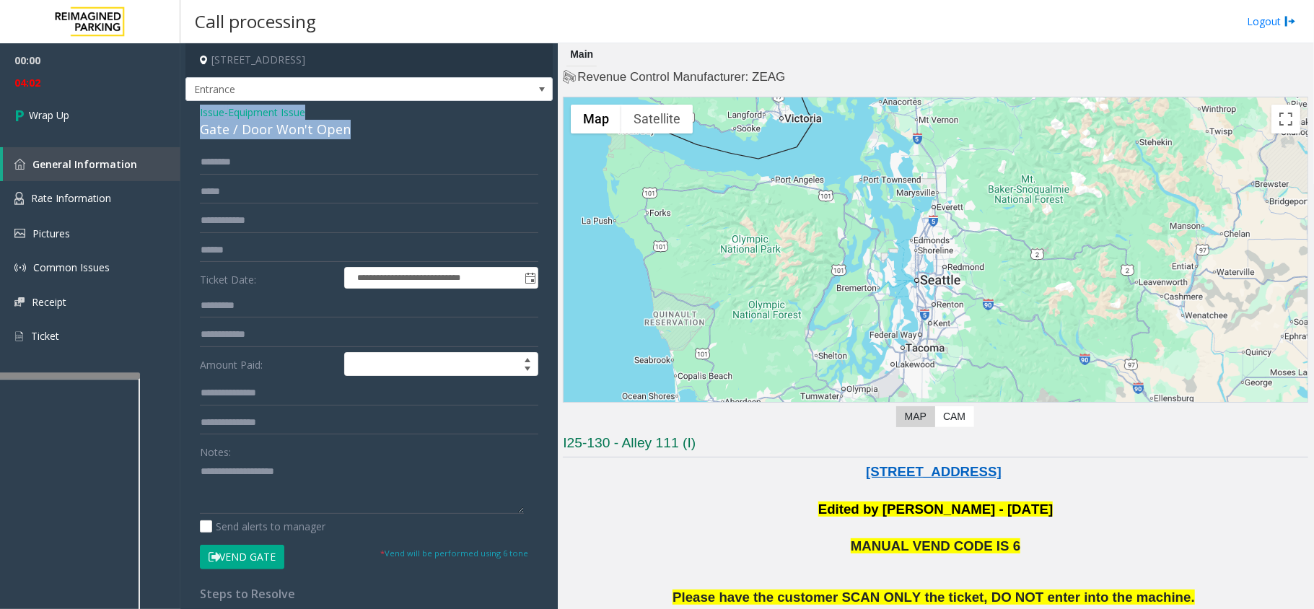
drag, startPoint x: 355, startPoint y: 128, endPoint x: 199, endPoint y: 108, distance: 157.1
click at [199, 108] on div "**********" at bounding box center [368, 444] width 367 height 686
click at [359, 494] on textarea at bounding box center [362, 487] width 324 height 54
type textarea "**********"
click at [212, 113] on span "Issue" at bounding box center [212, 112] width 25 height 15
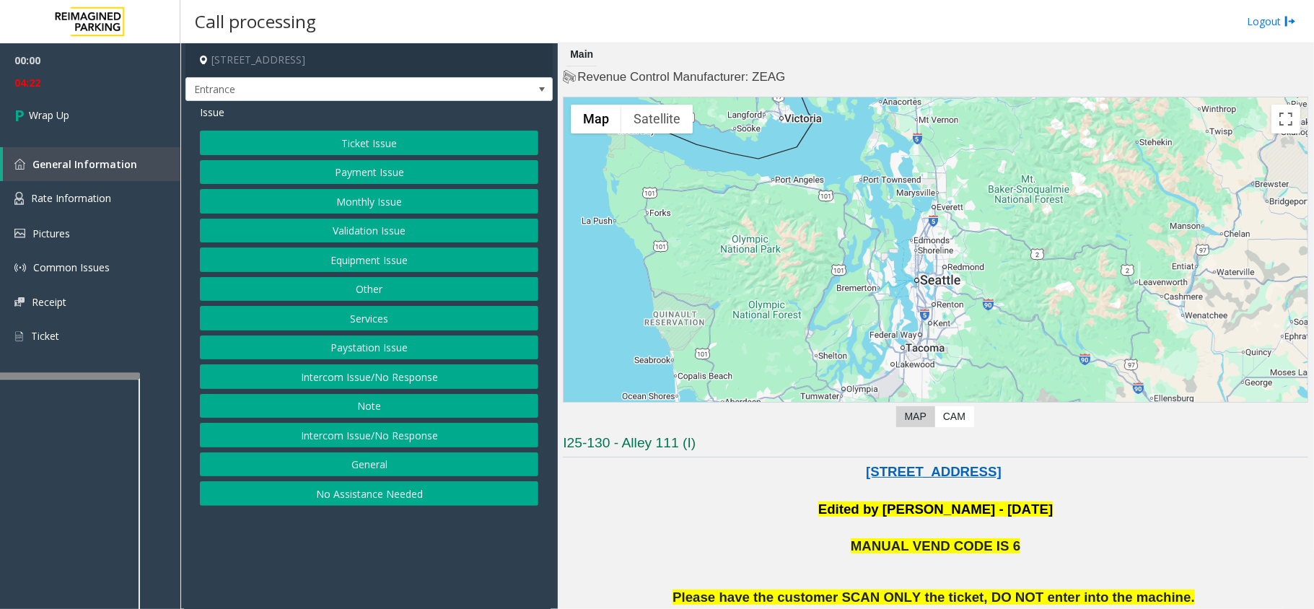
click at [375, 379] on button "Intercom Issue/No Response" at bounding box center [369, 376] width 338 height 25
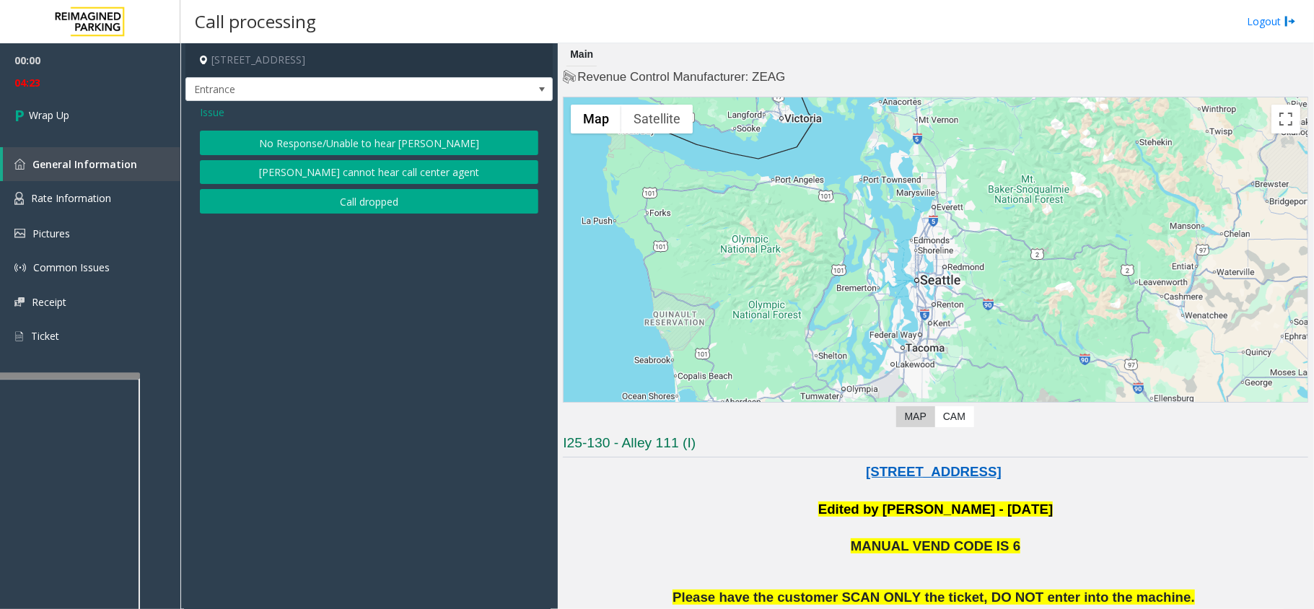
click at [367, 208] on button "Call dropped" at bounding box center [369, 201] width 338 height 25
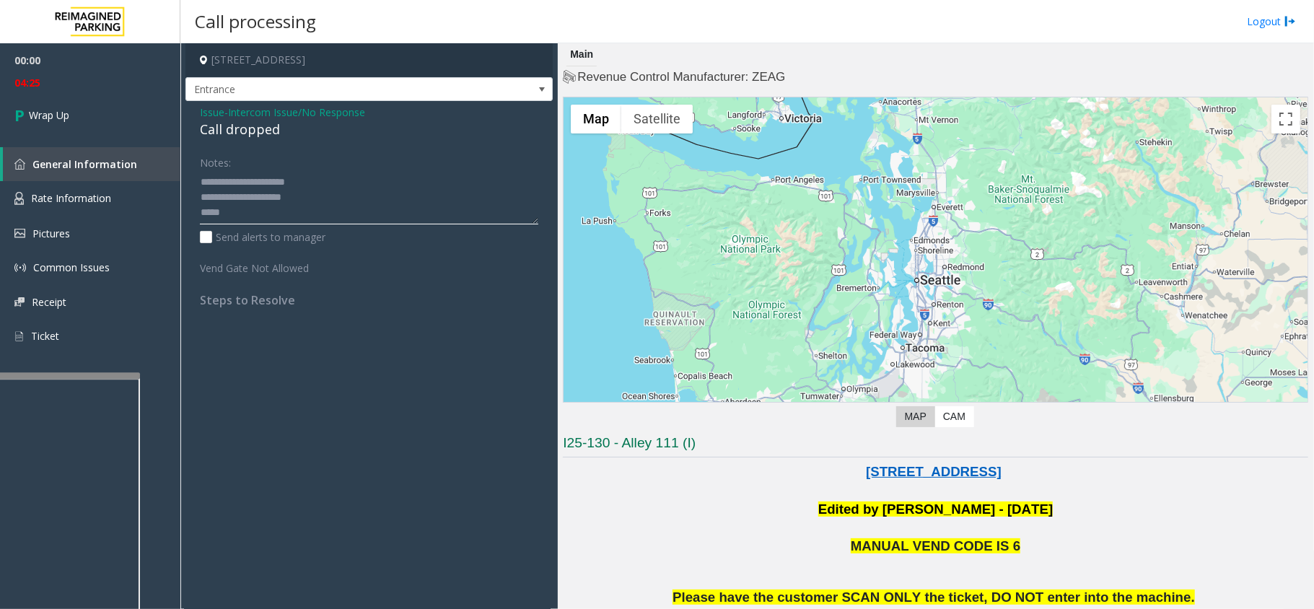
drag, startPoint x: 321, startPoint y: 202, endPoint x: 255, endPoint y: 211, distance: 67.0
click at [255, 212] on textarea at bounding box center [369, 197] width 338 height 54
click at [240, 220] on textarea at bounding box center [369, 197] width 338 height 54
click at [260, 218] on textarea at bounding box center [369, 197] width 338 height 54
drag, startPoint x: 255, startPoint y: 216, endPoint x: 188, endPoint y: 175, distance: 79.1
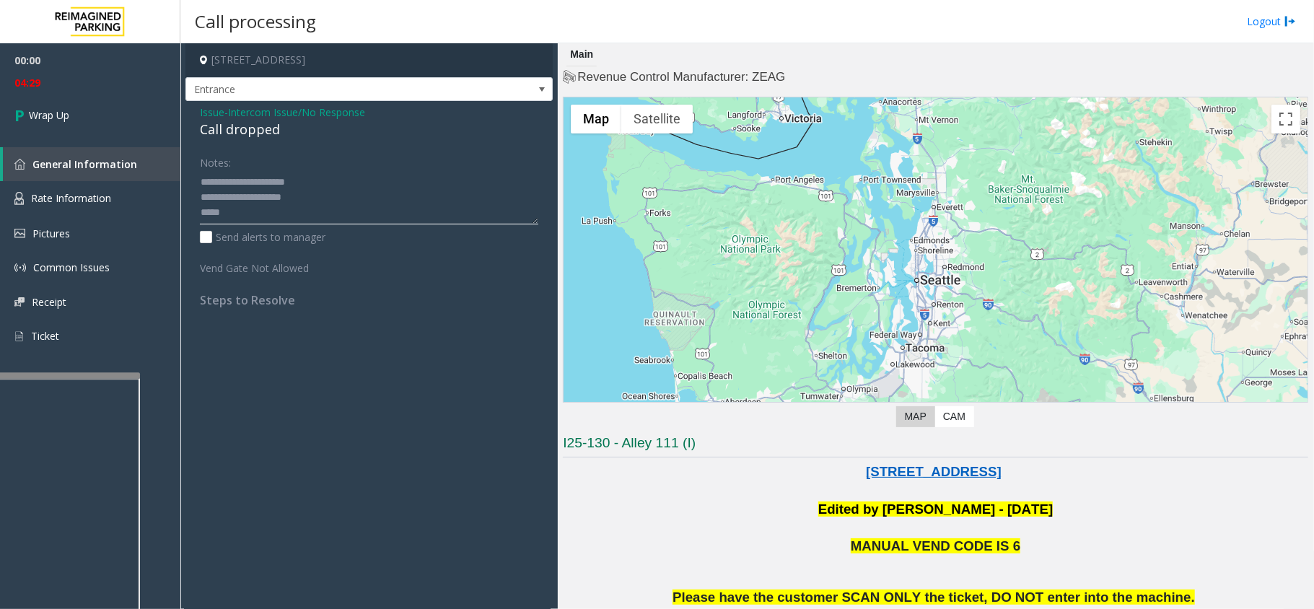
click at [189, 175] on div "Notes: Send alerts to manager Vend Gate Not Allowed Steps to Resolve" at bounding box center [369, 228] width 360 height 157
click at [255, 122] on div "Call dropped" at bounding box center [369, 129] width 338 height 19
click at [263, 128] on div "Call dropped" at bounding box center [369, 129] width 338 height 19
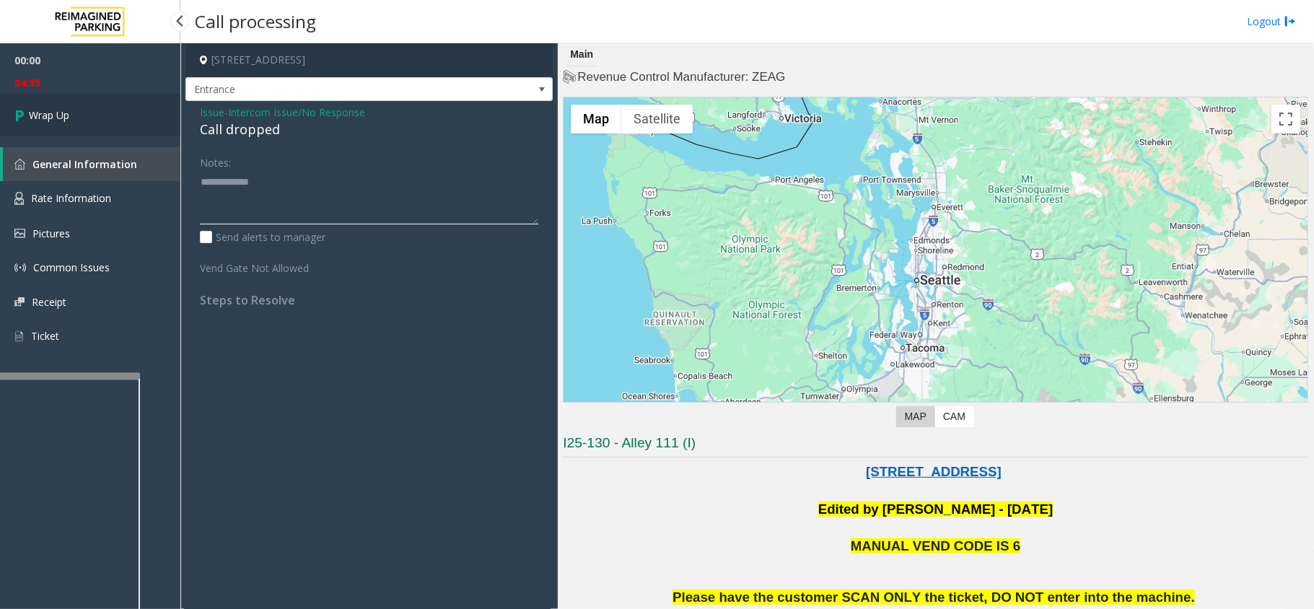
type textarea "**********"
click at [66, 113] on span "Wrap Up" at bounding box center [49, 115] width 40 height 15
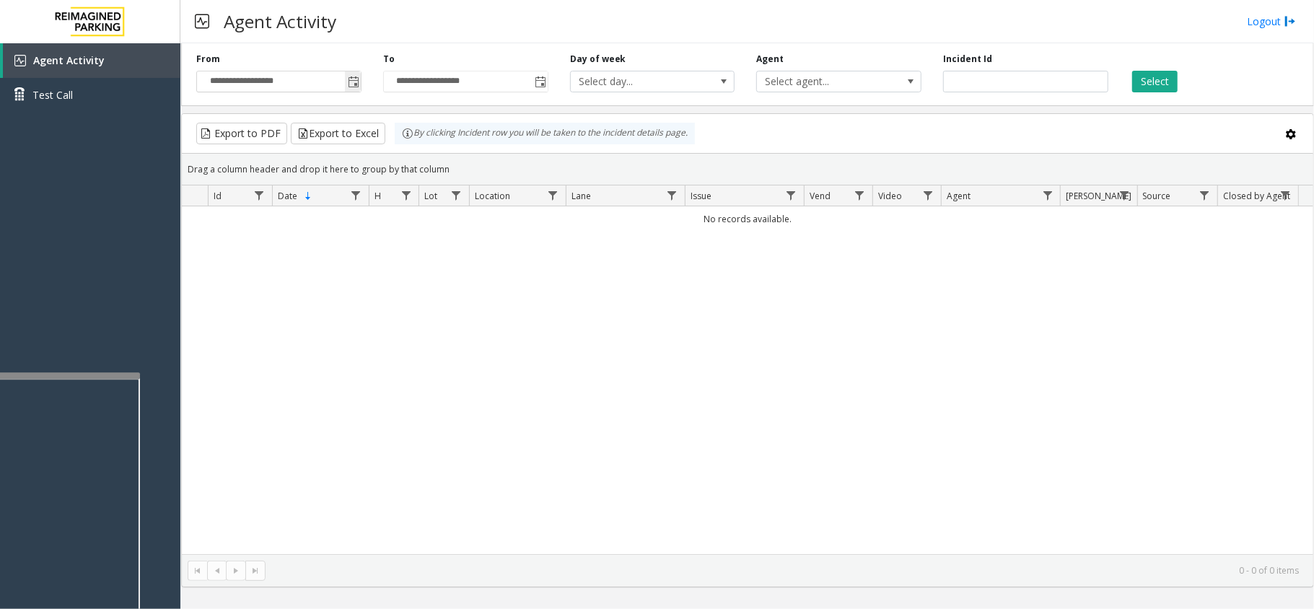
click at [350, 85] on span "Toggle popup" at bounding box center [354, 82] width 12 height 12
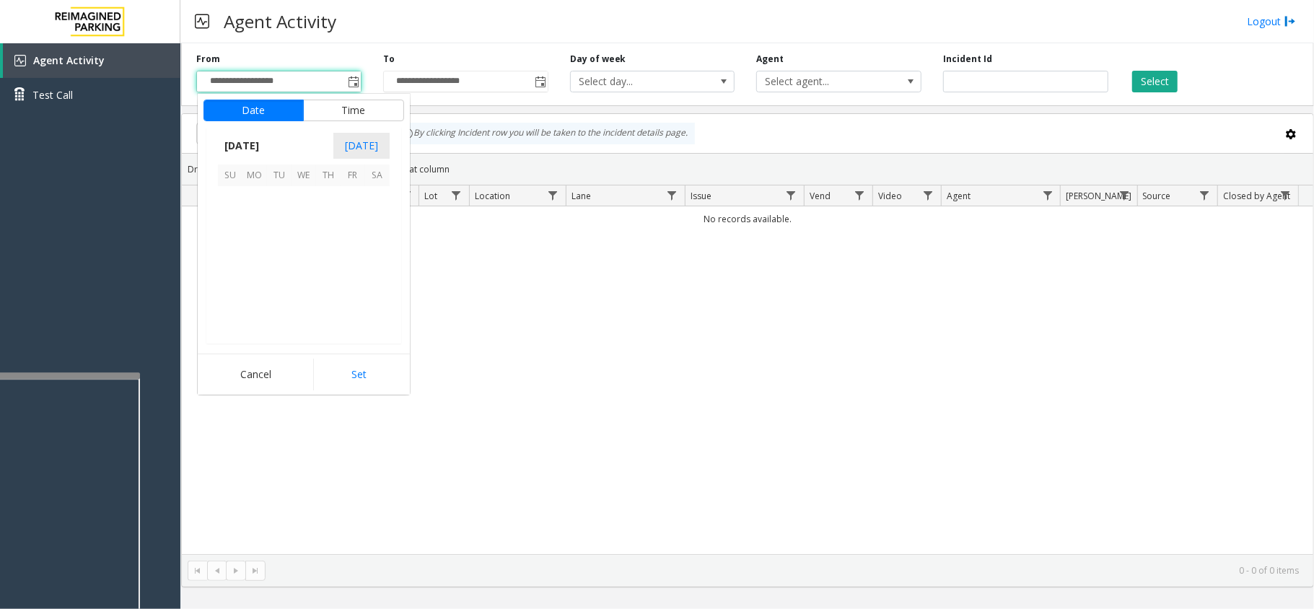
scroll to position [258950, 0]
click at [367, 197] on span "6" at bounding box center [377, 198] width 25 height 25
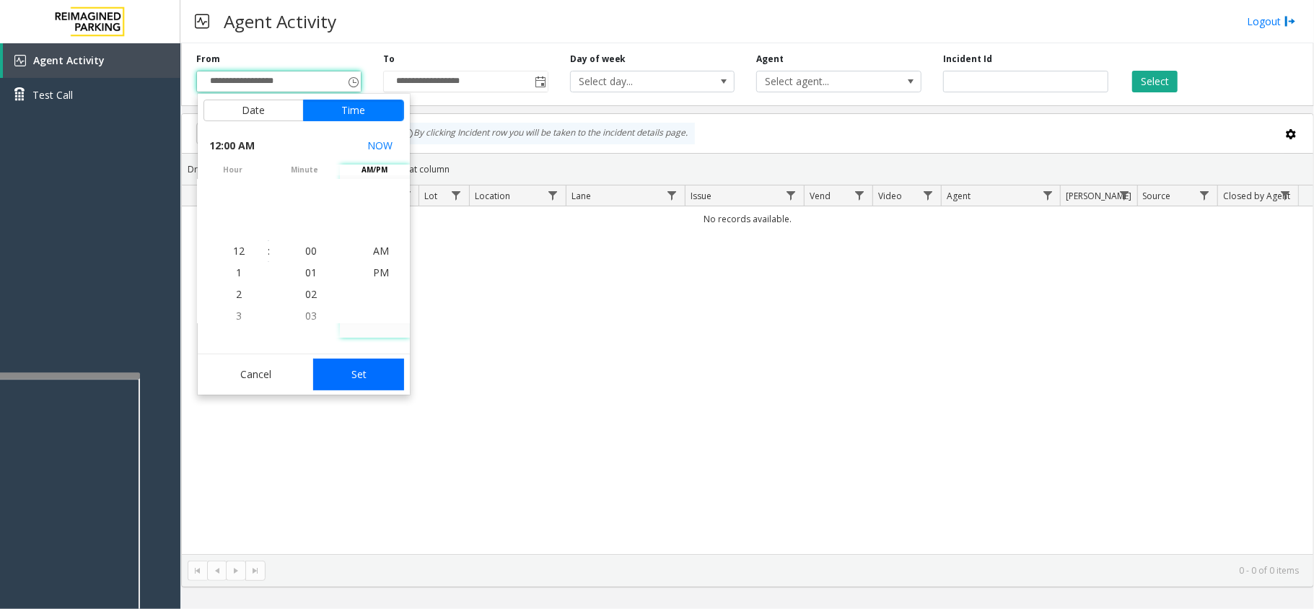
click at [374, 365] on button "Set" at bounding box center [358, 375] width 91 height 32
type input "**********"
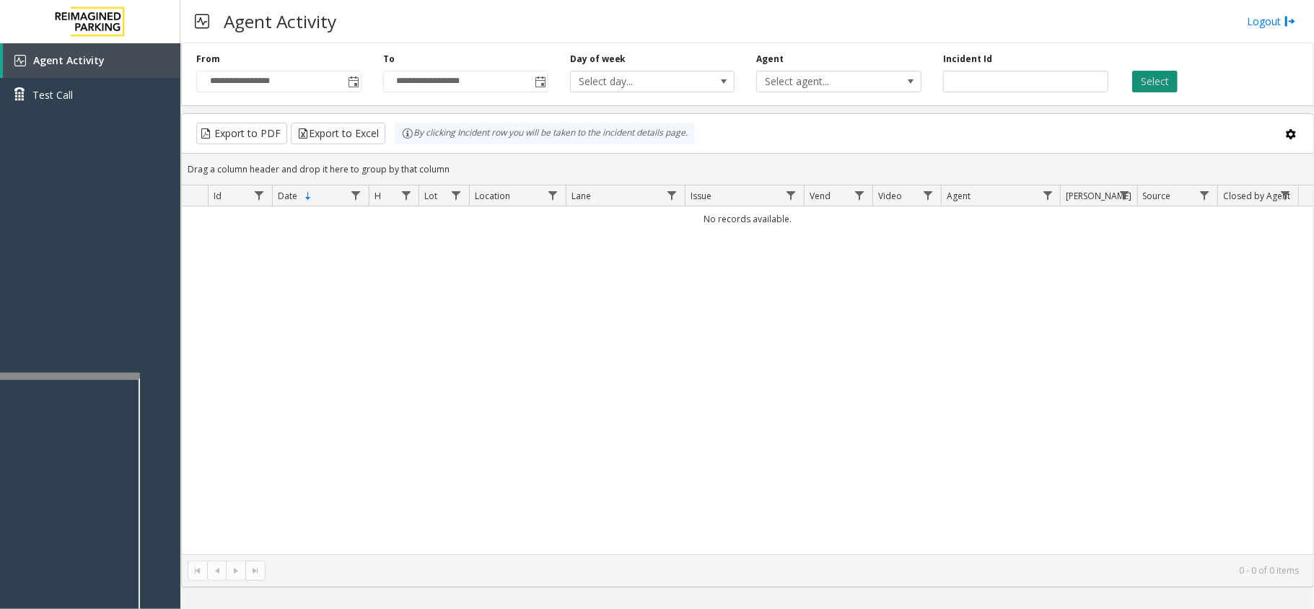
click at [1152, 87] on button "Select" at bounding box center [1154, 82] width 45 height 22
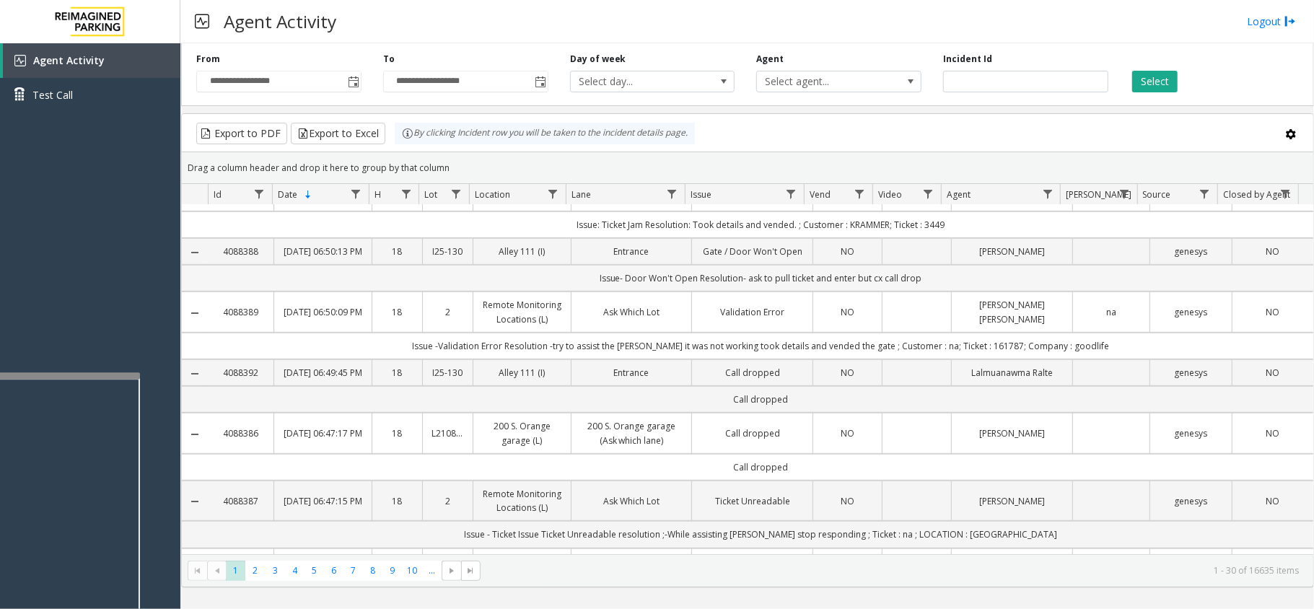
scroll to position [385, 0]
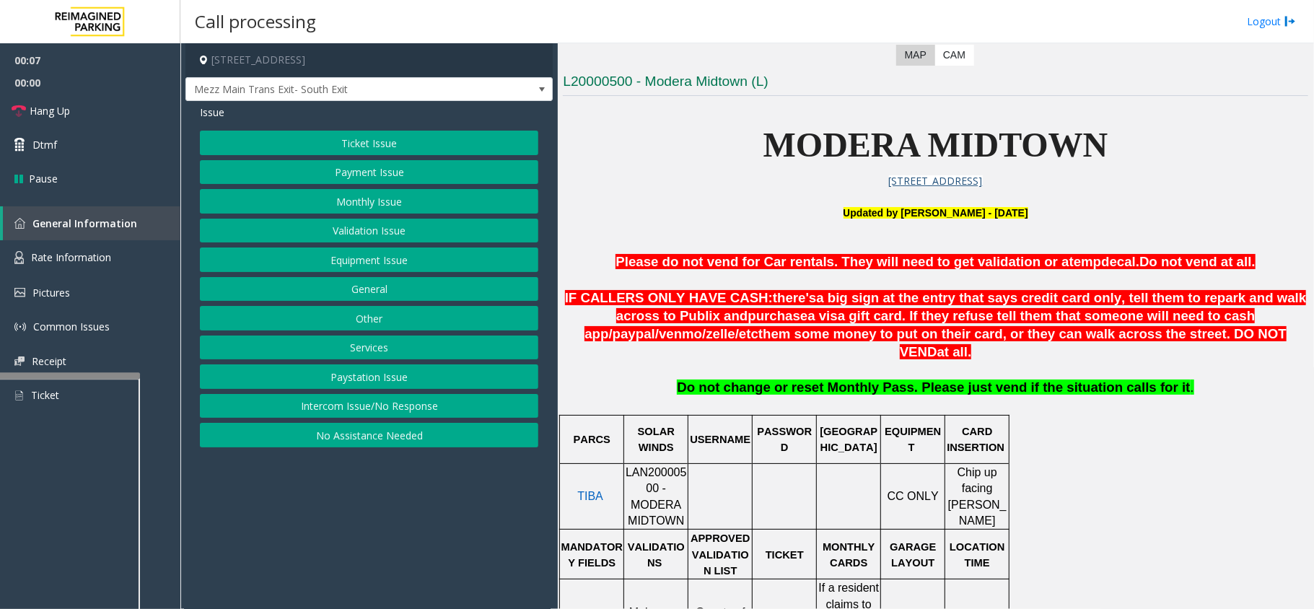
scroll to position [481, 0]
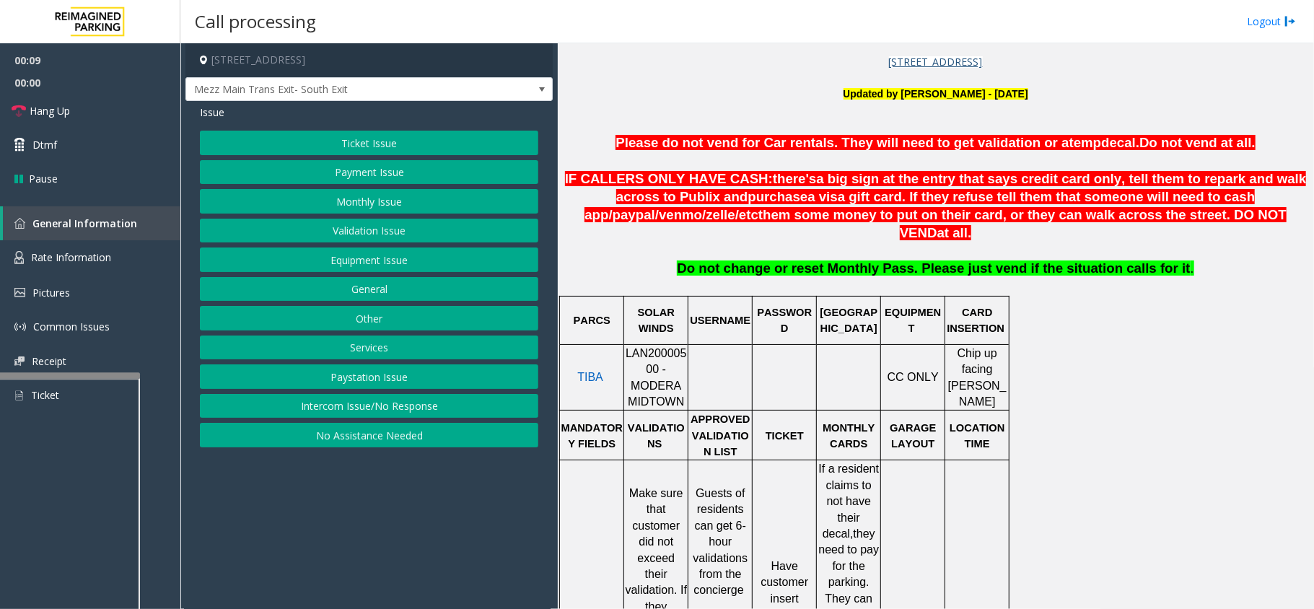
click at [657, 347] on span "LAN20000500 - MODERA MIDTOWN" at bounding box center [656, 377] width 61 height 61
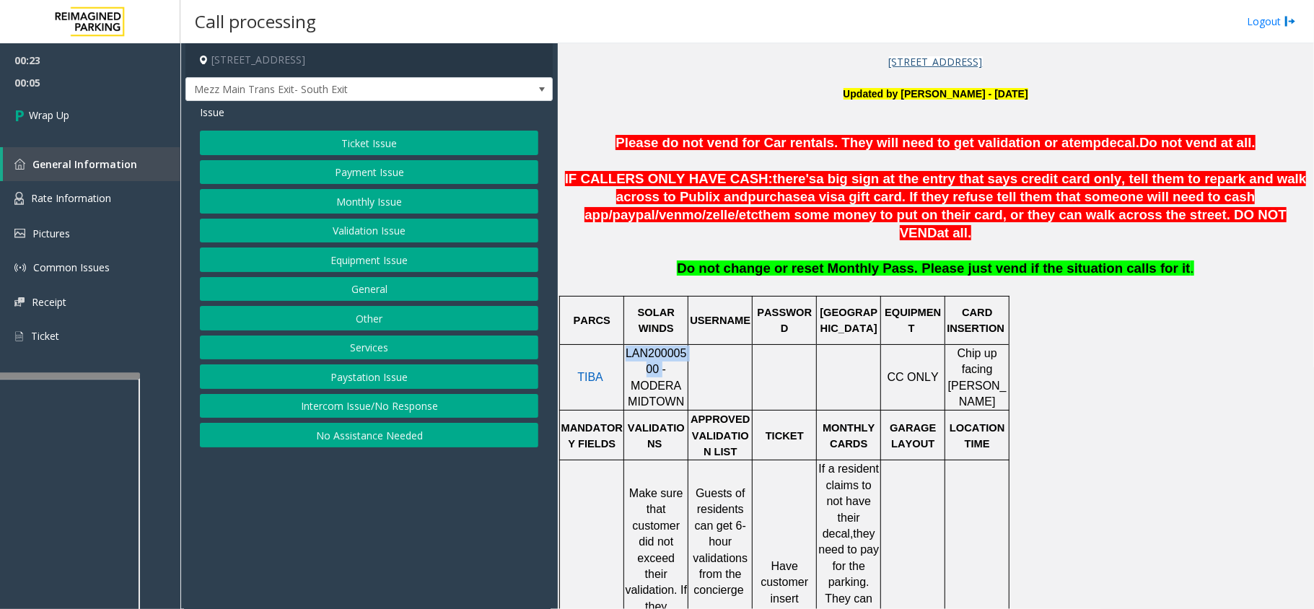
click at [413, 411] on button "Intercom Issue/No Response" at bounding box center [369, 406] width 338 height 25
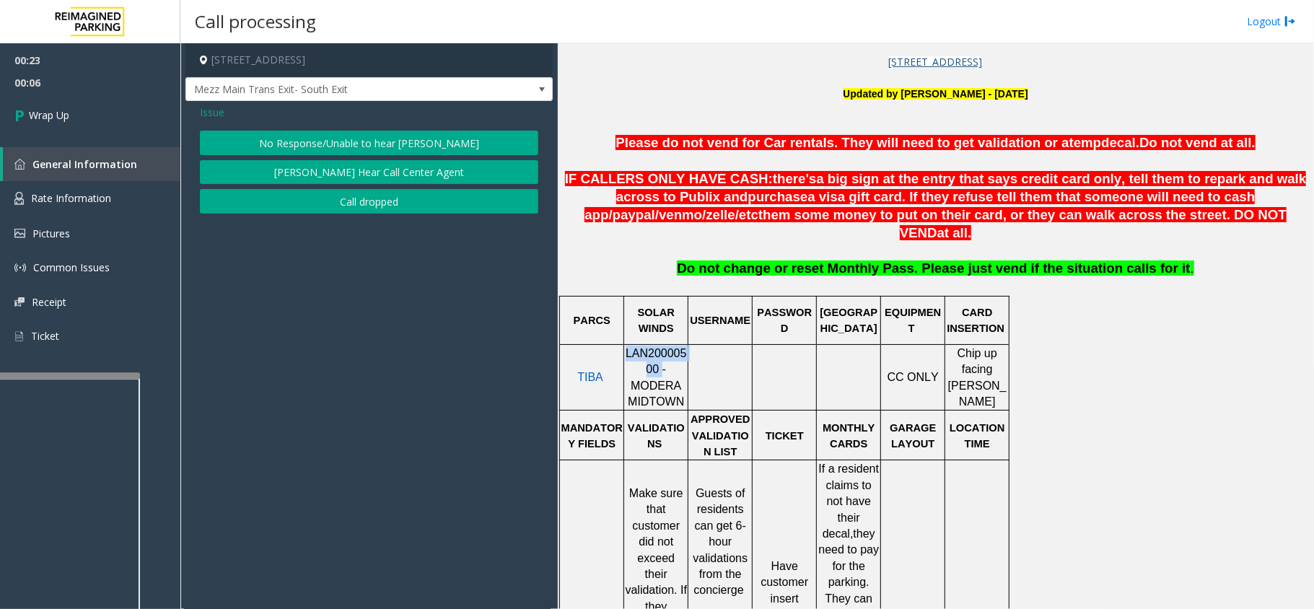
click at [354, 206] on button "Call dropped" at bounding box center [369, 201] width 338 height 25
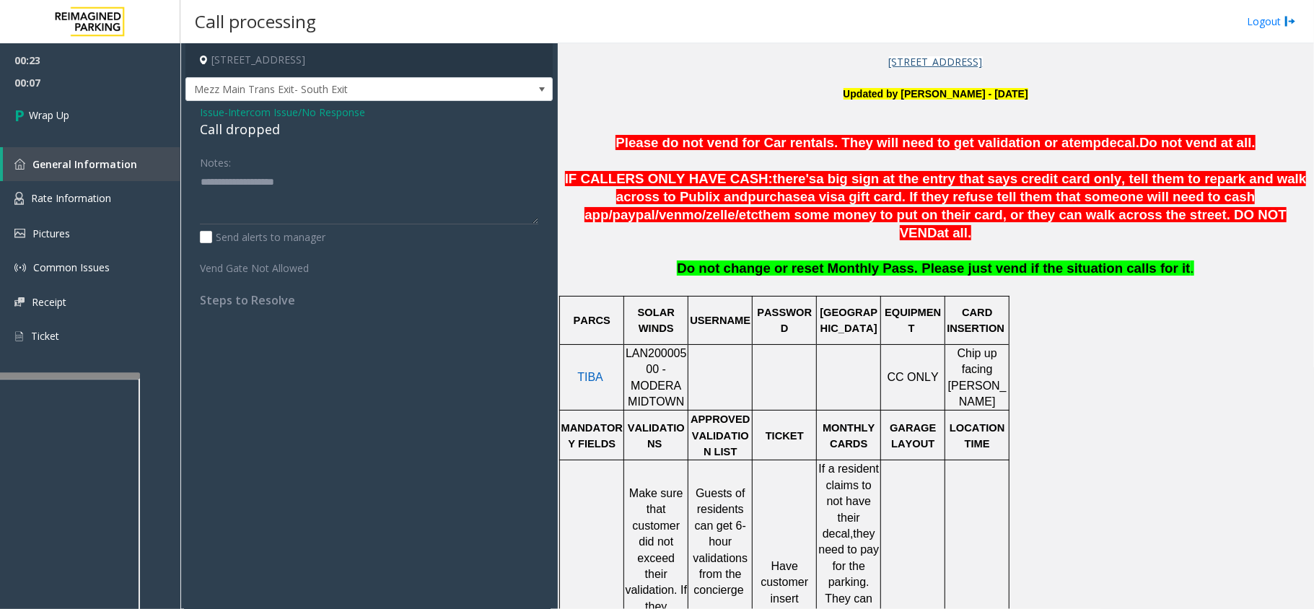
click at [263, 122] on div "Call dropped" at bounding box center [369, 129] width 338 height 19
type textarea "**********"
click at [51, 128] on link "Wrap Up" at bounding box center [90, 115] width 180 height 43
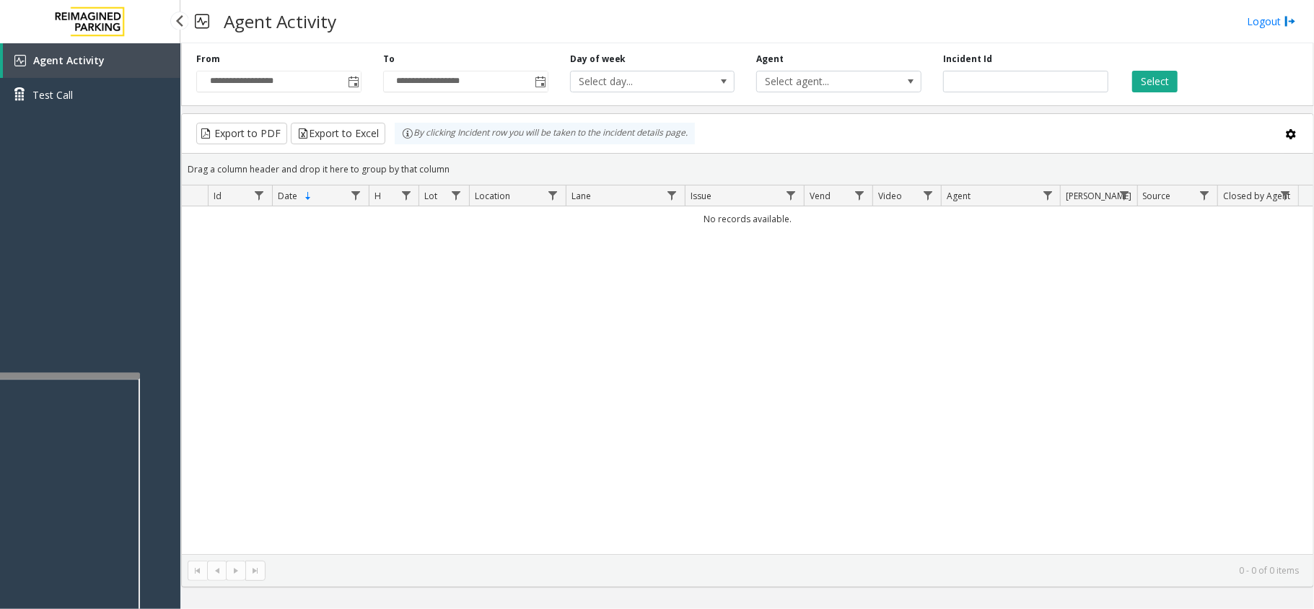
drag, startPoint x: 118, startPoint y: 58, endPoint x: 142, endPoint y: 70, distance: 26.5
click at [118, 58] on link "Agent Activity" at bounding box center [91, 60] width 177 height 35
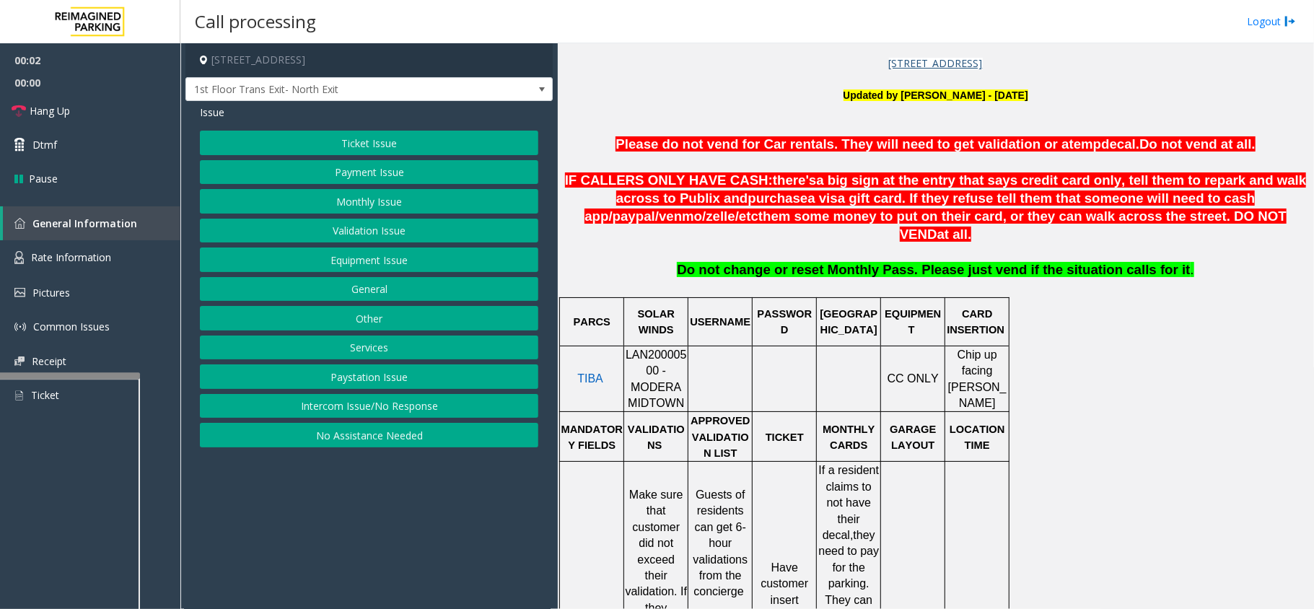
scroll to position [481, 0]
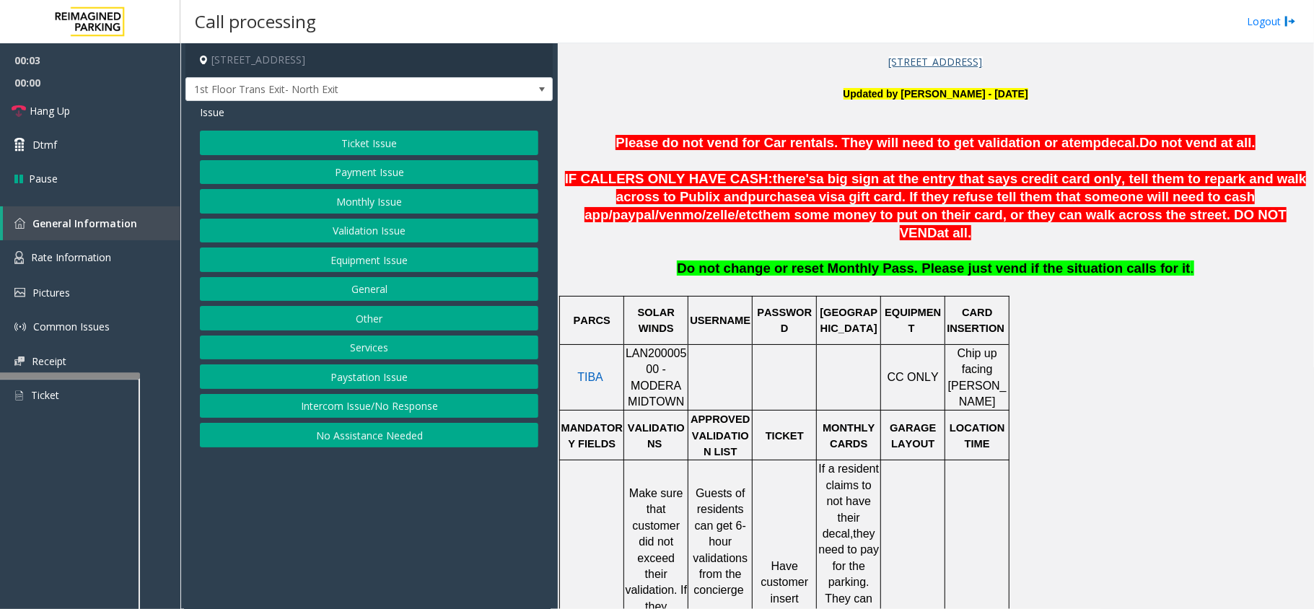
click at [678, 347] on span "LAN20000500 - MODERA MIDTOWN" at bounding box center [656, 377] width 61 height 61
click at [407, 232] on button "Validation Issue" at bounding box center [369, 231] width 338 height 25
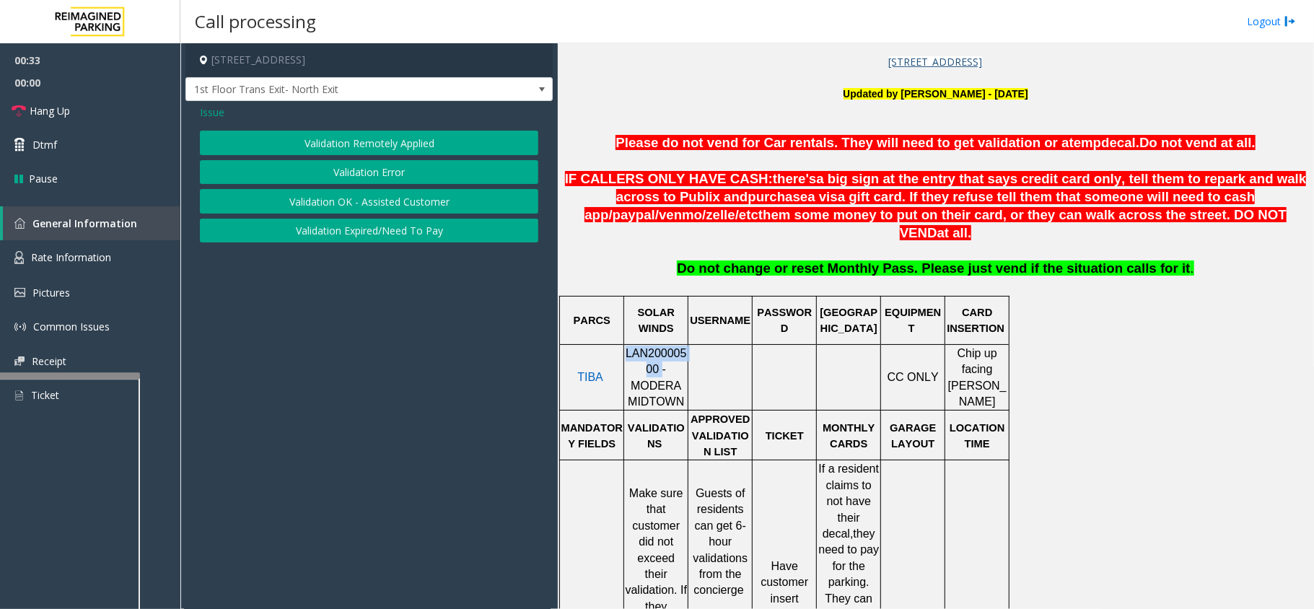
click at [367, 171] on button "Validation Error" at bounding box center [369, 172] width 338 height 25
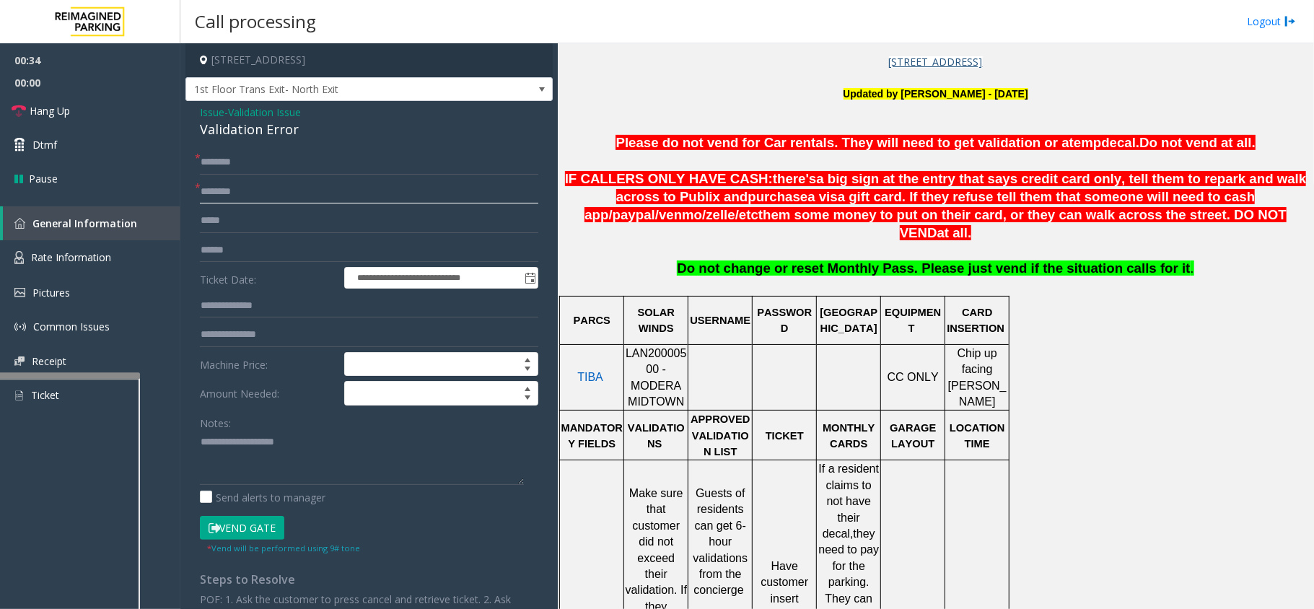
click at [264, 198] on input "text" at bounding box center [369, 192] width 338 height 25
type input "******"
click at [266, 165] on input "text" at bounding box center [369, 162] width 338 height 25
drag, startPoint x: 293, startPoint y: 125, endPoint x: 195, endPoint y: 113, distance: 98.9
click at [195, 113] on div "**********" at bounding box center [368, 467] width 367 height 732
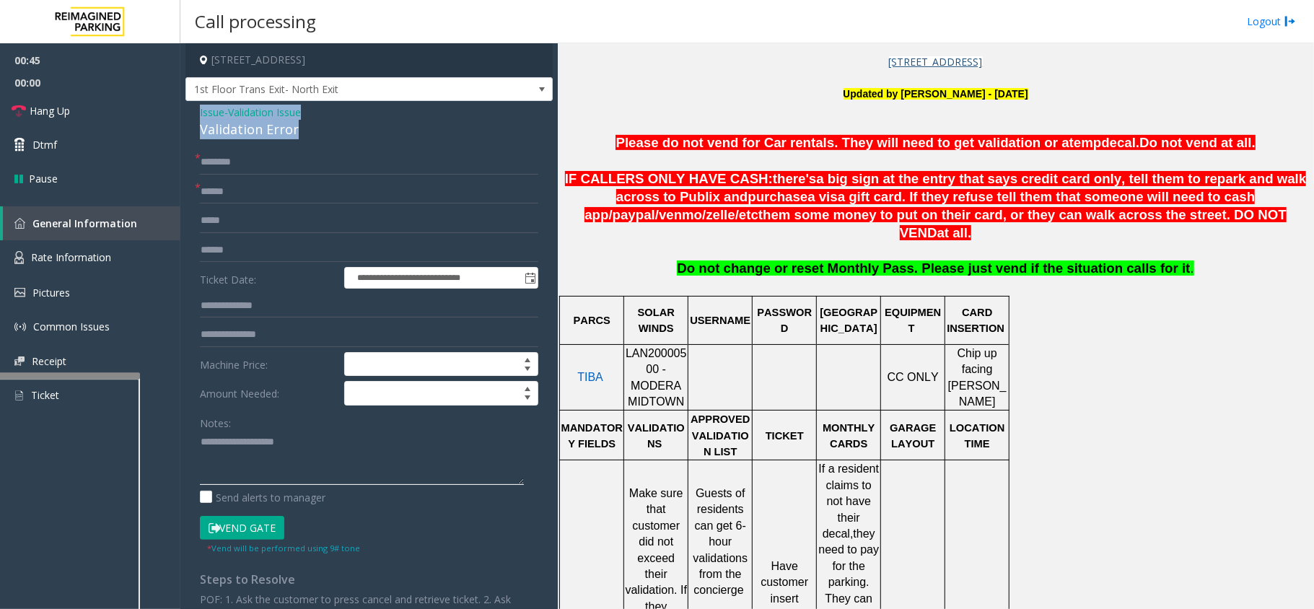
type textarea "**********"
click at [280, 460] on textarea at bounding box center [362, 458] width 324 height 54
drag, startPoint x: 294, startPoint y: 126, endPoint x: 195, endPoint y: 119, distance: 99.8
click at [195, 119] on div "**********" at bounding box center [368, 467] width 367 height 732
click at [278, 463] on textarea at bounding box center [362, 458] width 324 height 54
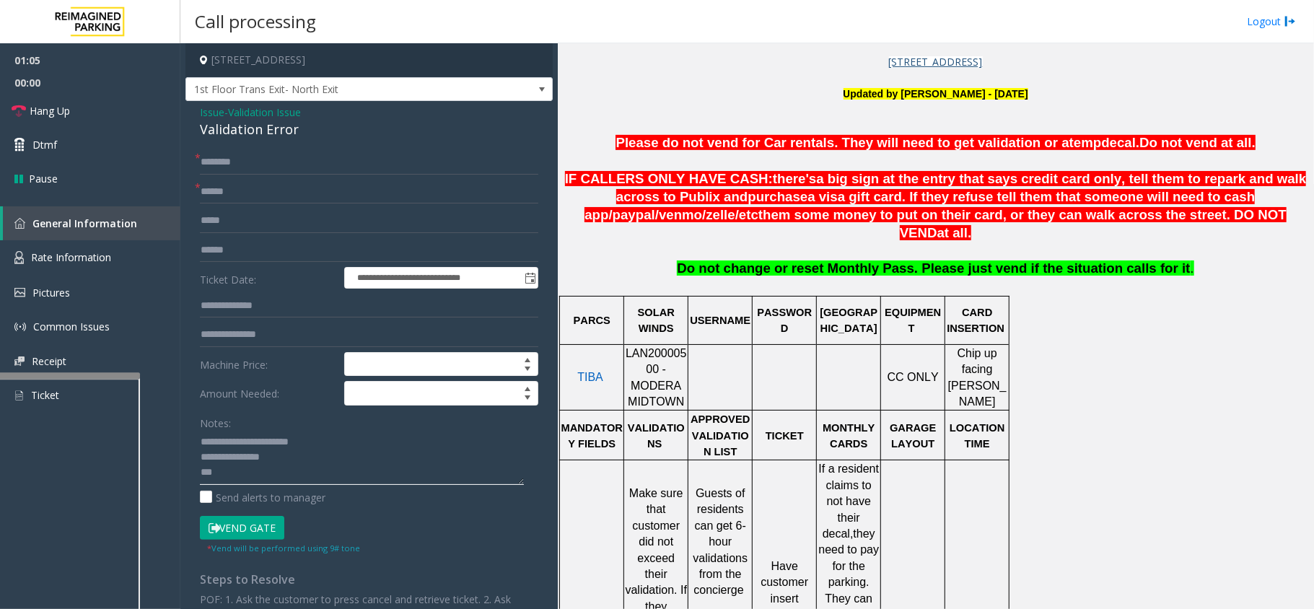
click at [286, 460] on textarea at bounding box center [362, 458] width 324 height 54
click at [245, 475] on textarea at bounding box center [362, 458] width 324 height 54
click at [294, 462] on textarea at bounding box center [362, 458] width 324 height 54
click at [240, 165] on input "text" at bounding box center [369, 162] width 338 height 25
click at [293, 473] on textarea at bounding box center [362, 458] width 324 height 54
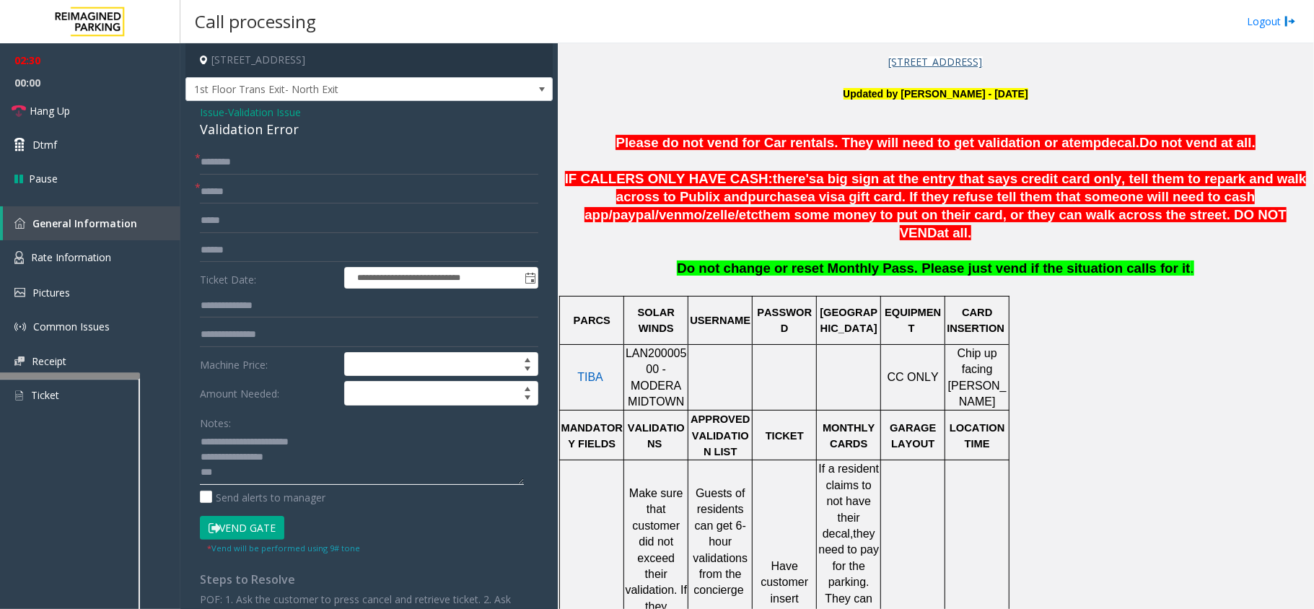
click at [284, 460] on textarea at bounding box center [362, 458] width 324 height 54
click at [400, 468] on textarea at bounding box center [362, 458] width 324 height 54
drag, startPoint x: 401, startPoint y: 468, endPoint x: 410, endPoint y: 454, distance: 16.2
click at [408, 454] on textarea at bounding box center [362, 458] width 324 height 54
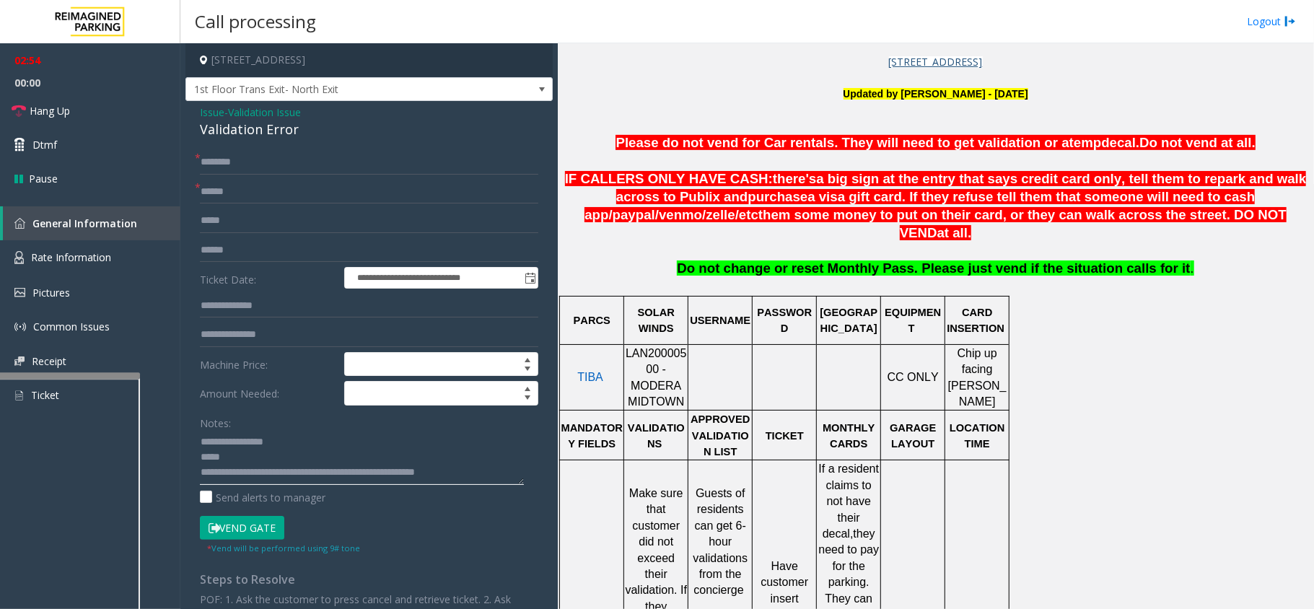
click at [410, 452] on textarea at bounding box center [362, 458] width 324 height 54
click at [440, 444] on textarea at bounding box center [362, 458] width 324 height 54
type textarea "**********"
click at [253, 252] on input "text" at bounding box center [369, 250] width 338 height 25
type input "******"
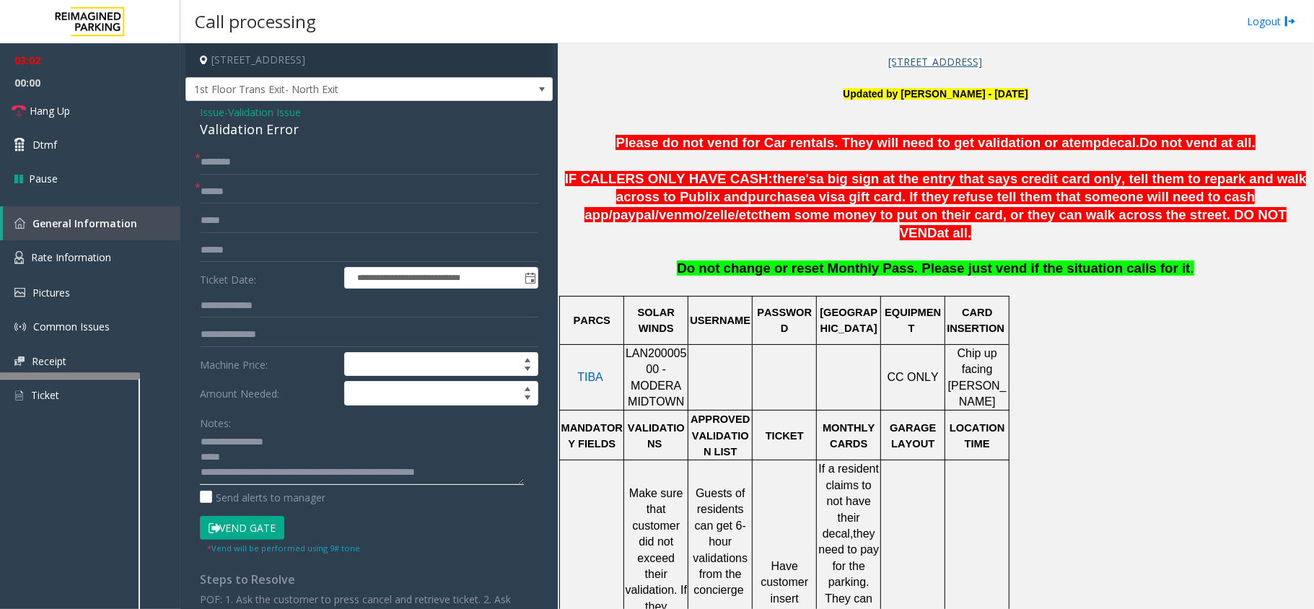
scroll to position [30, 0]
drag, startPoint x: 469, startPoint y: 476, endPoint x: 216, endPoint y: 459, distance: 253.1
click at [216, 459] on textarea at bounding box center [362, 458] width 324 height 54
click at [281, 459] on textarea at bounding box center [362, 458] width 324 height 54
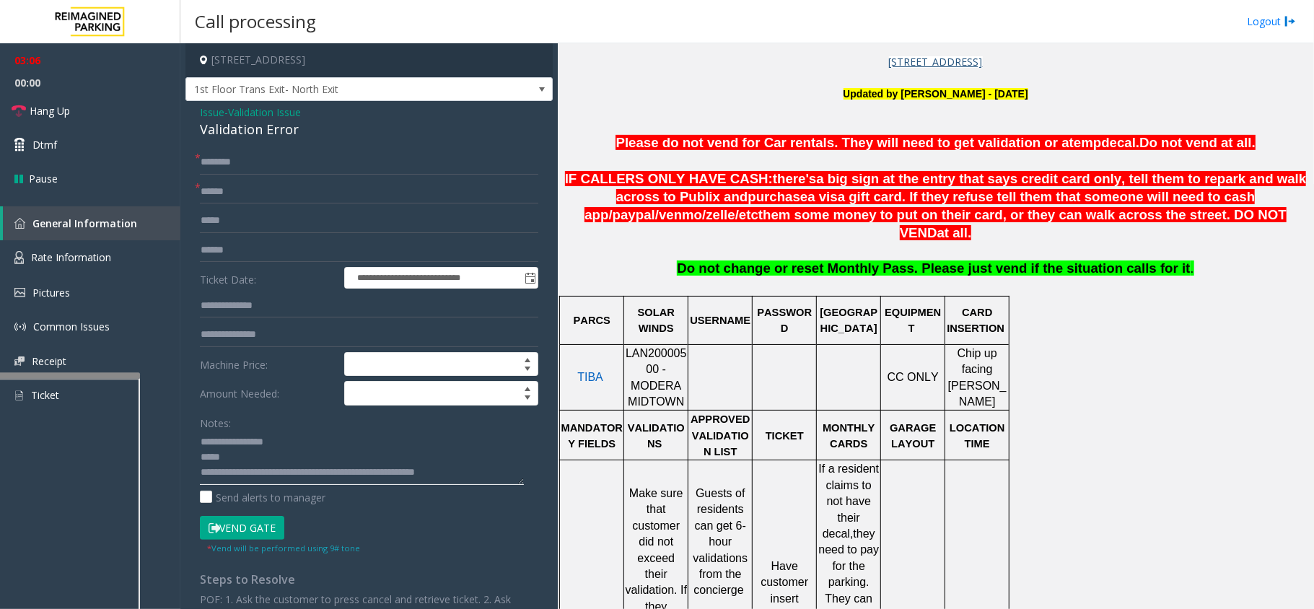
click at [281, 459] on textarea at bounding box center [362, 458] width 324 height 54
click at [240, 473] on textarea at bounding box center [362, 458] width 324 height 54
type textarea "**********"
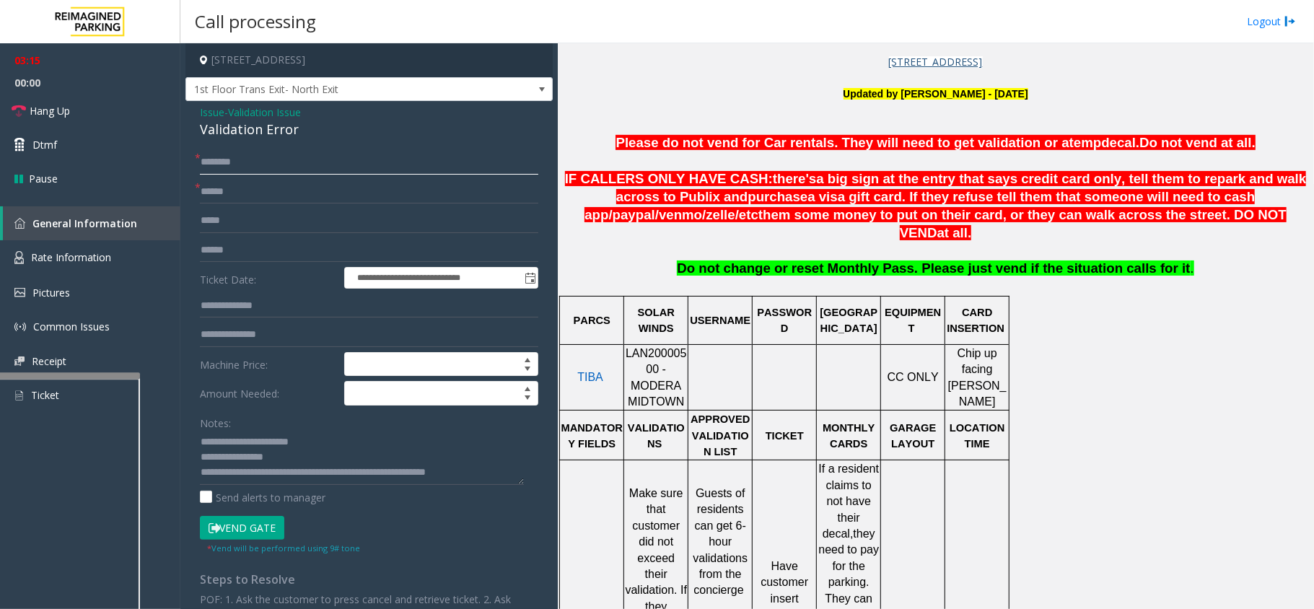
click at [252, 165] on input "text" at bounding box center [369, 162] width 338 height 25
type input "*****"
click at [491, 473] on textarea at bounding box center [362, 458] width 324 height 54
drag, startPoint x: 20, startPoint y: 113, endPoint x: 58, endPoint y: 113, distance: 37.5
click at [20, 113] on icon at bounding box center [19, 111] width 14 height 14
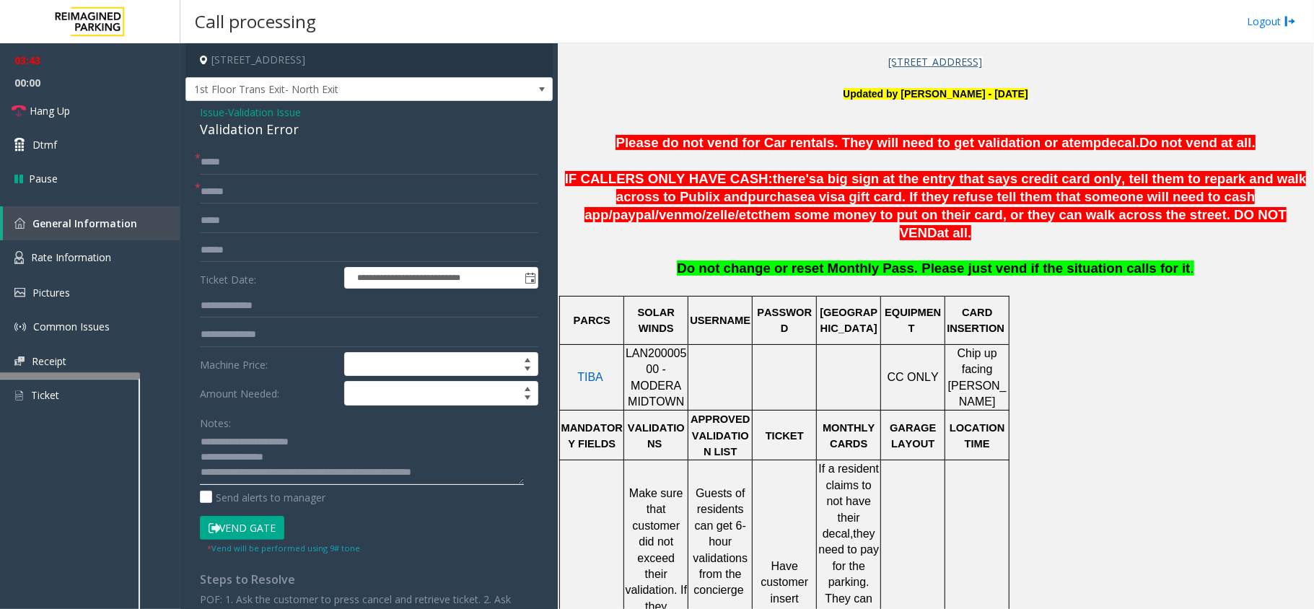
click at [479, 477] on textarea at bounding box center [362, 458] width 324 height 54
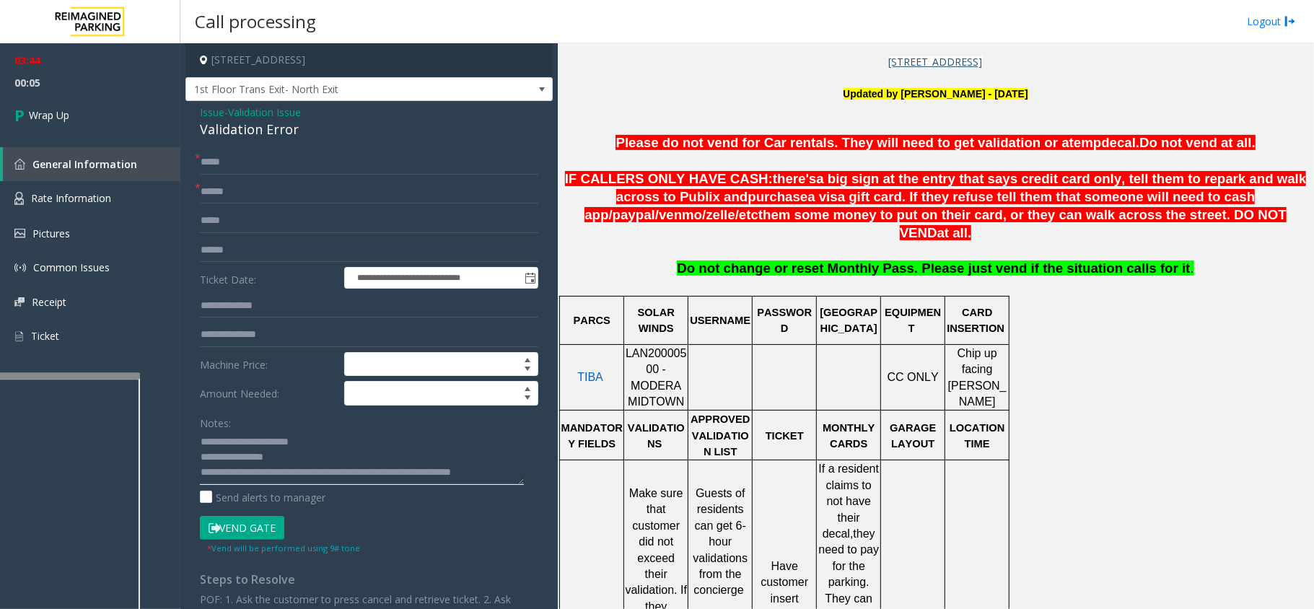
scroll to position [9, 0]
type textarea "**********"
click at [247, 166] on input "*****" at bounding box center [369, 162] width 338 height 25
type input "*"
type input "**"
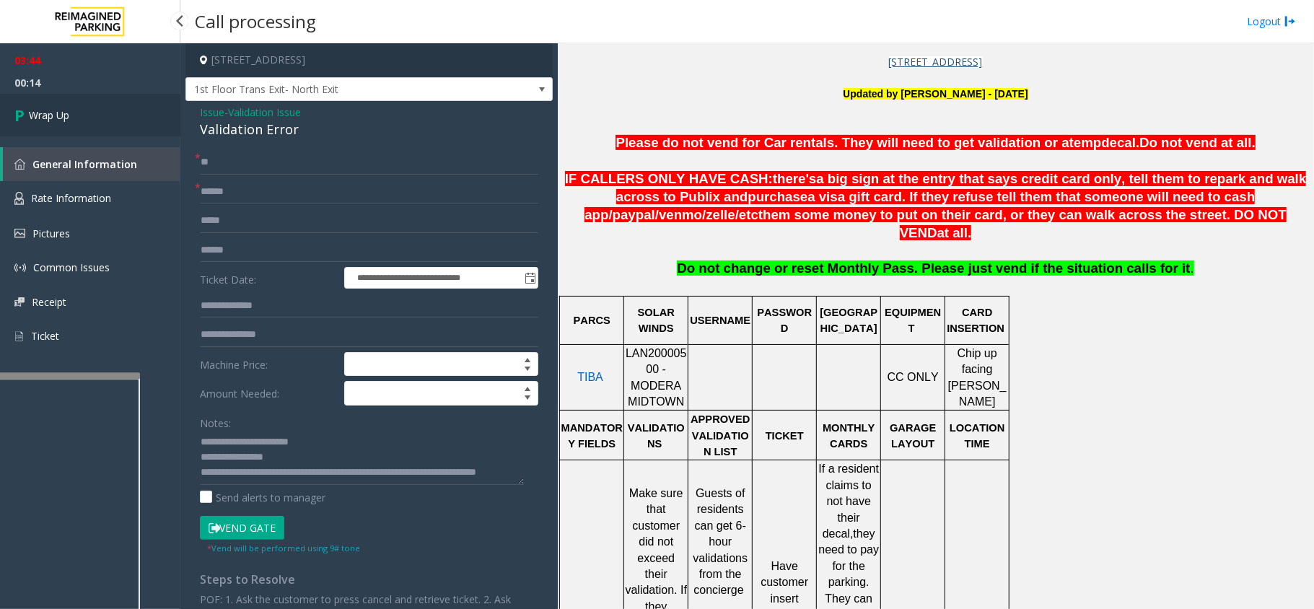
click at [65, 125] on link "Wrap Up" at bounding box center [90, 115] width 180 height 43
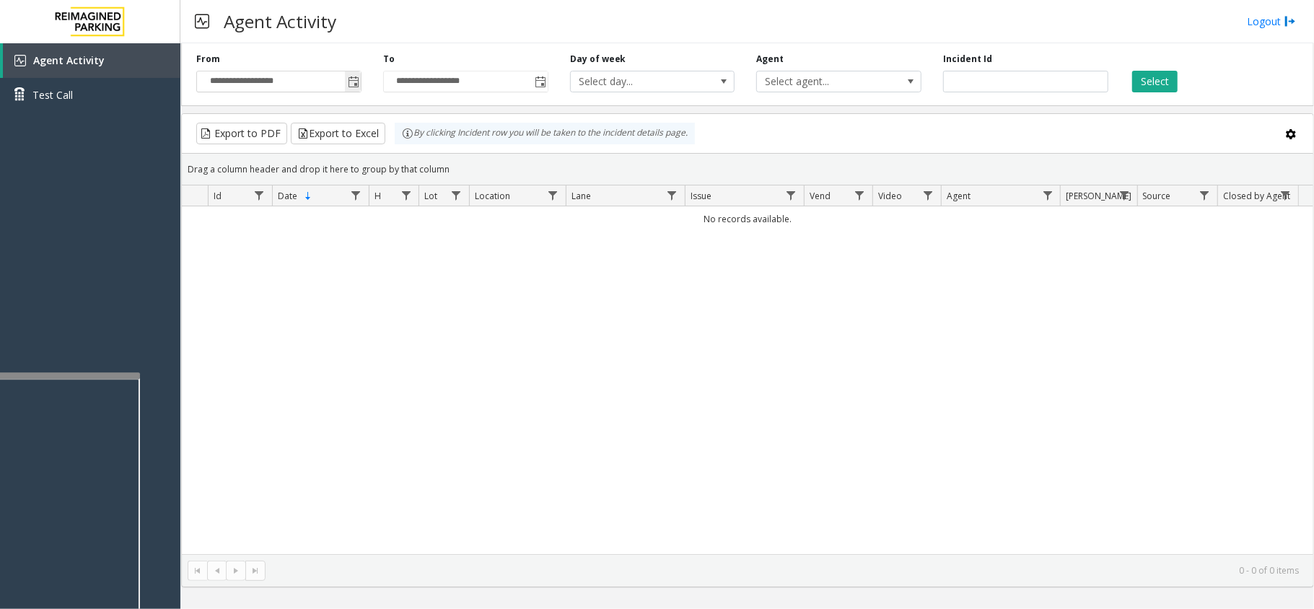
click at [358, 87] on span "Toggle popup" at bounding box center [354, 82] width 12 height 12
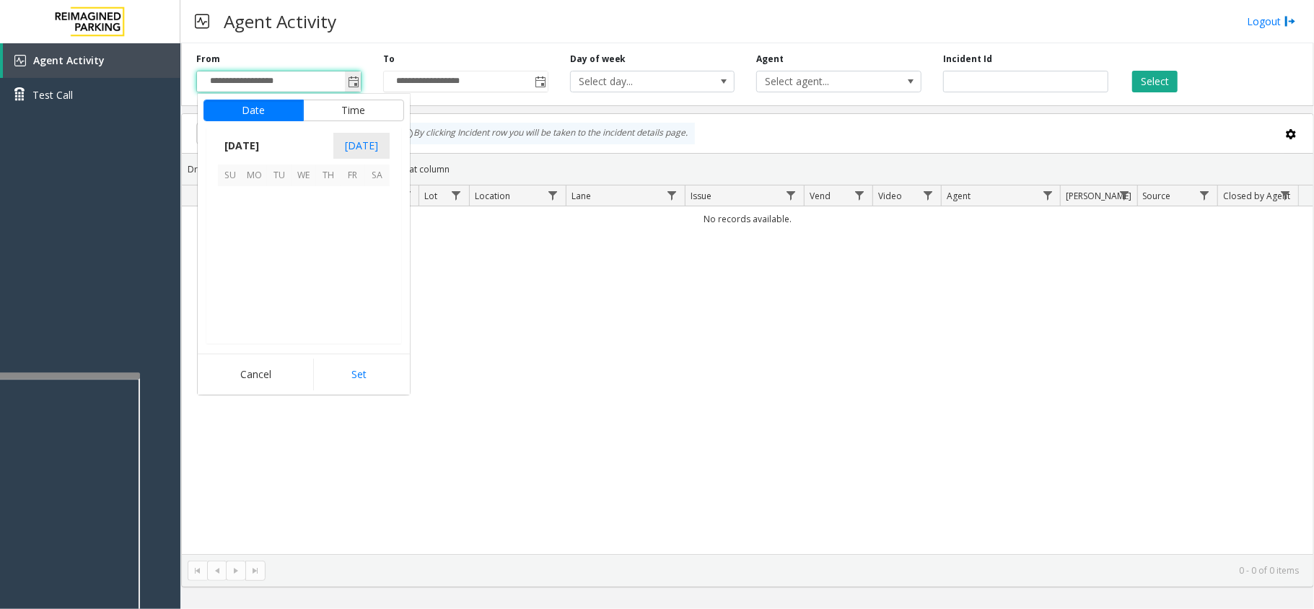
scroll to position [258950, 0]
click at [318, 193] on span "4" at bounding box center [328, 198] width 25 height 25
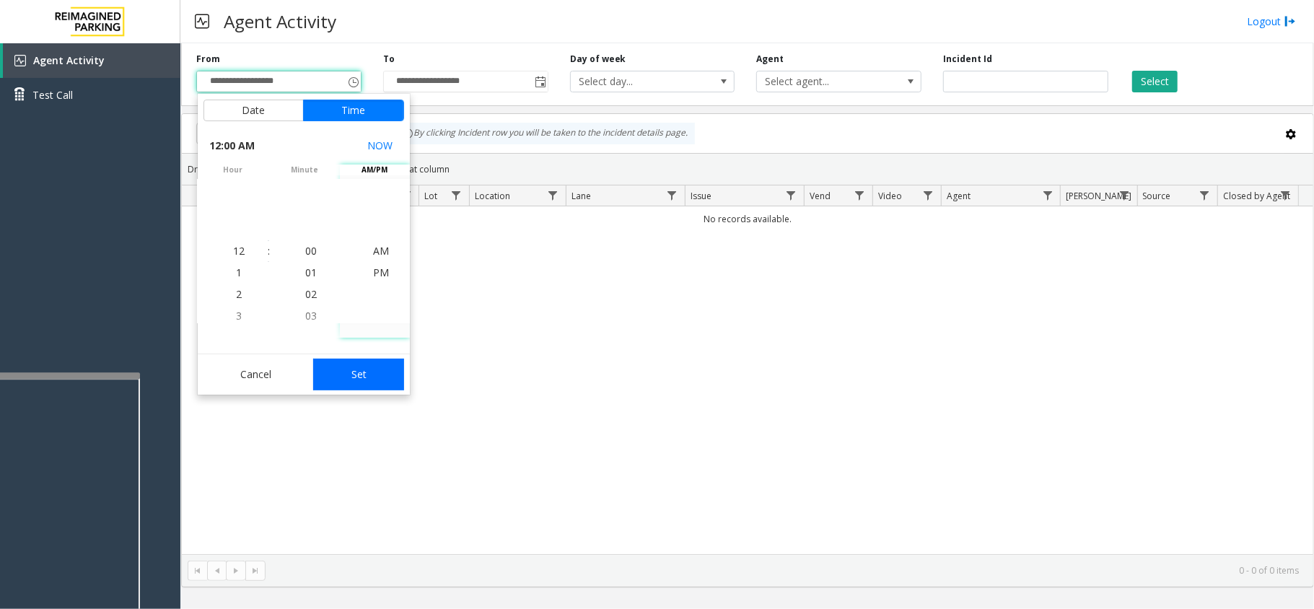
click at [375, 368] on button "Set" at bounding box center [358, 375] width 91 height 32
type input "**********"
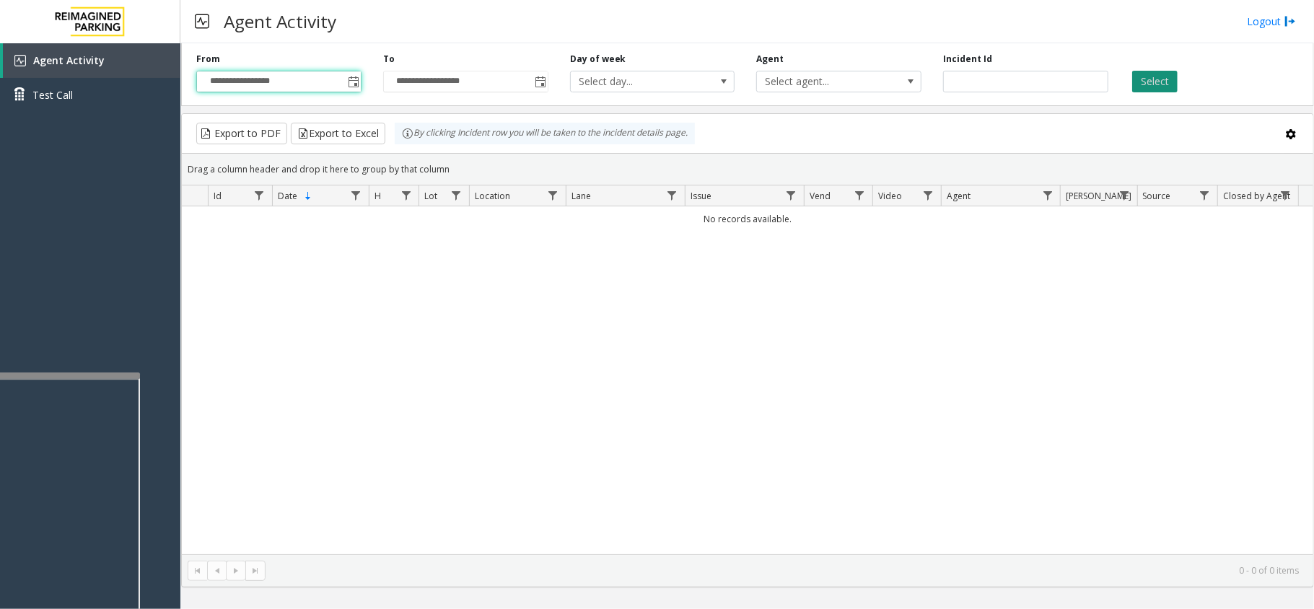
click at [1160, 78] on button "Select" at bounding box center [1154, 82] width 45 height 22
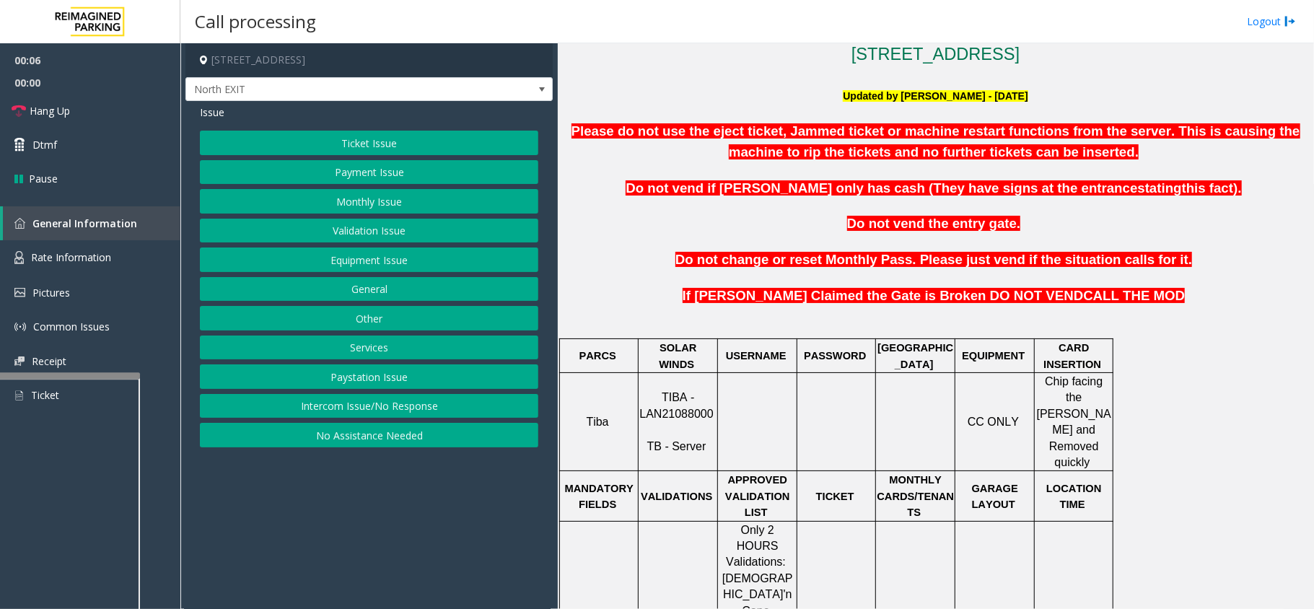
scroll to position [481, 0]
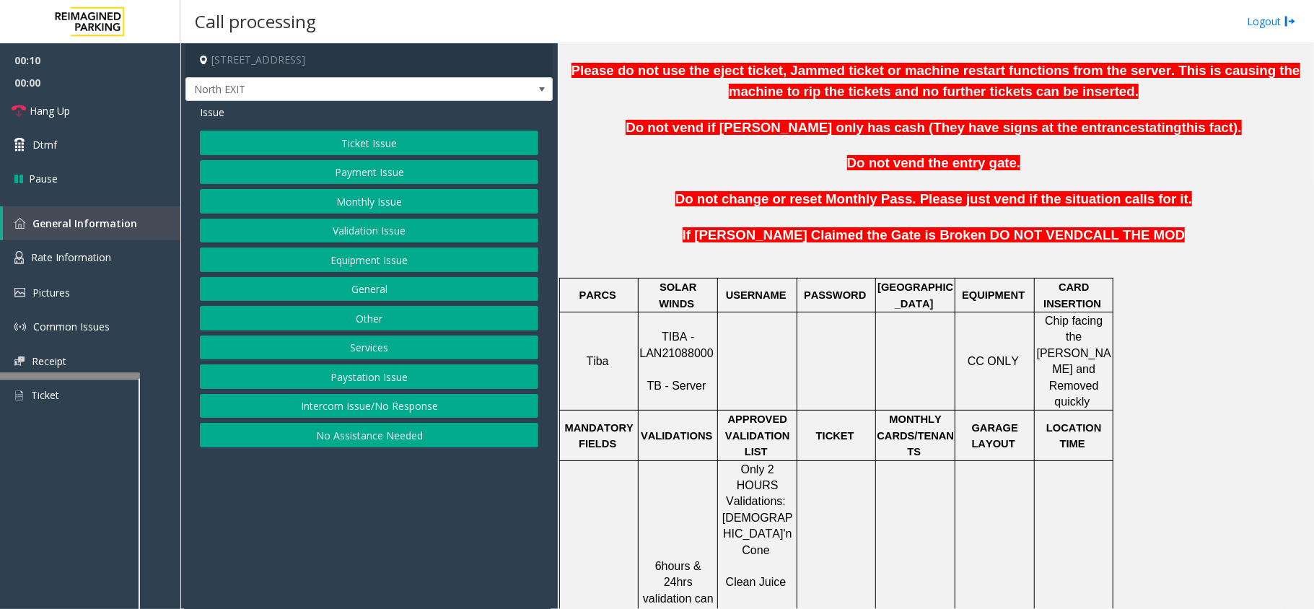
click at [687, 338] on span "TIBA - LAN21088000" at bounding box center [676, 344] width 74 height 28
click at [388, 145] on button "Ticket Issue" at bounding box center [369, 143] width 338 height 25
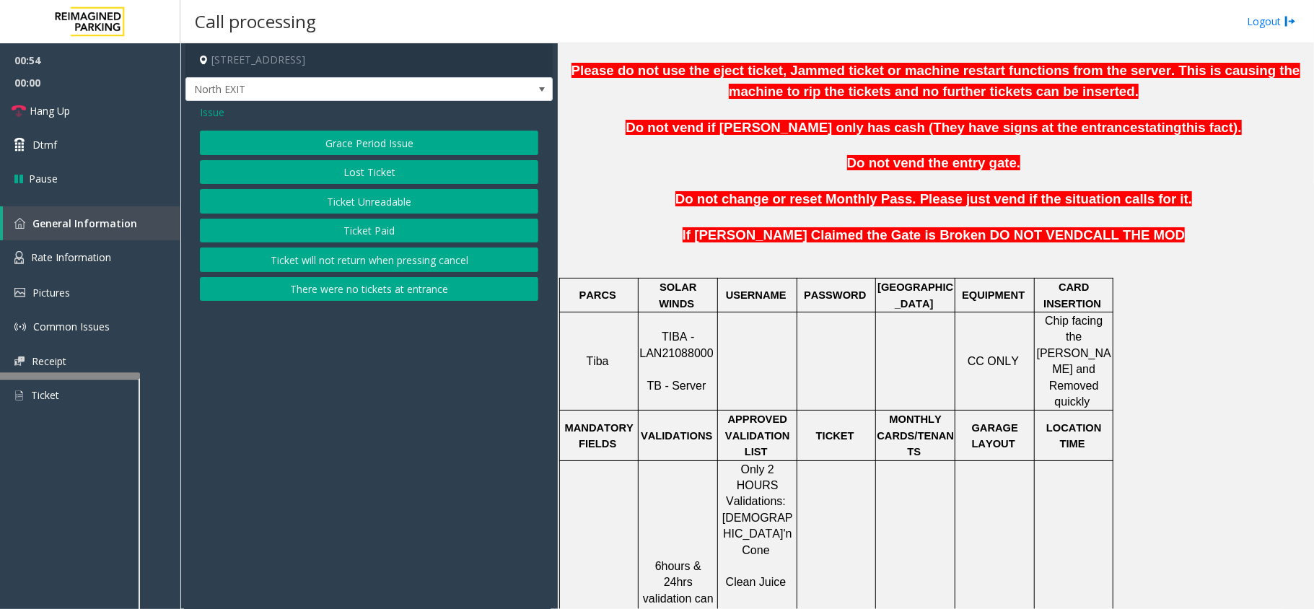
click at [205, 118] on span "Issue" at bounding box center [212, 112] width 25 height 15
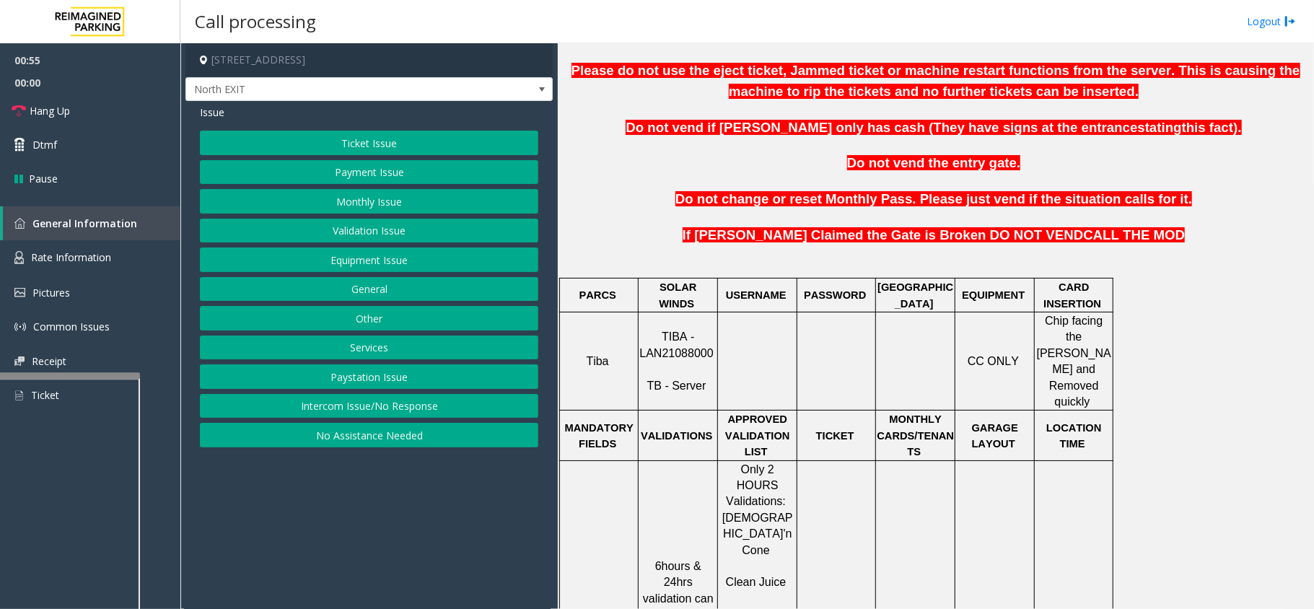
click at [419, 227] on button "Validation Issue" at bounding box center [369, 231] width 338 height 25
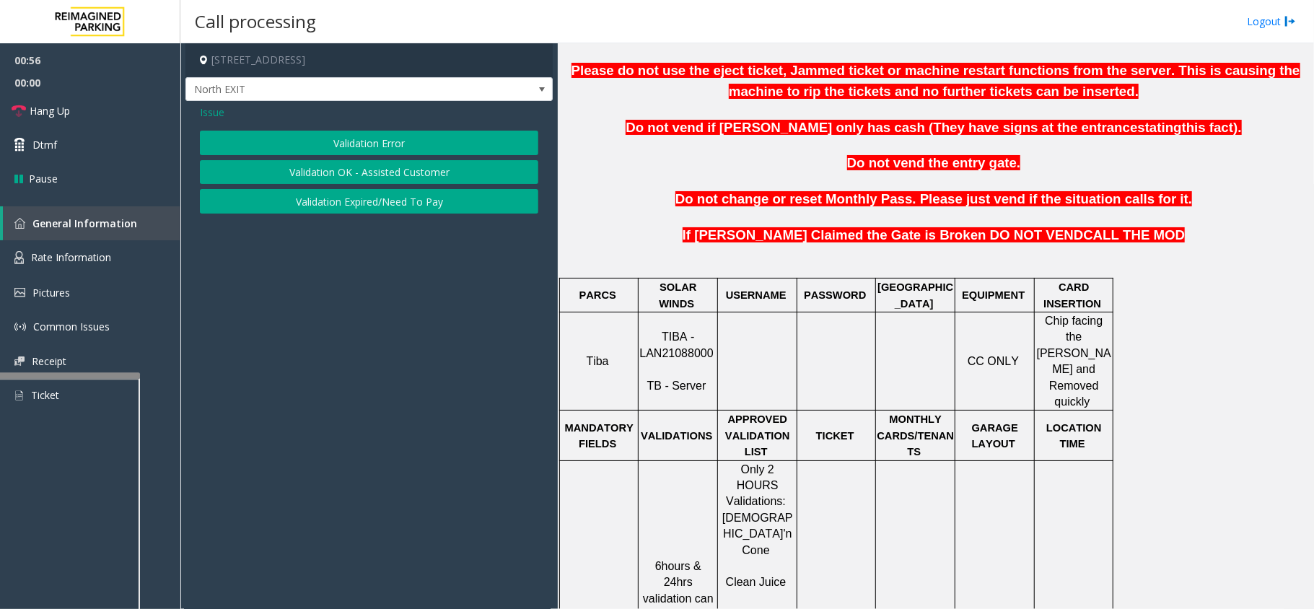
click at [347, 150] on button "Validation Error" at bounding box center [369, 143] width 338 height 25
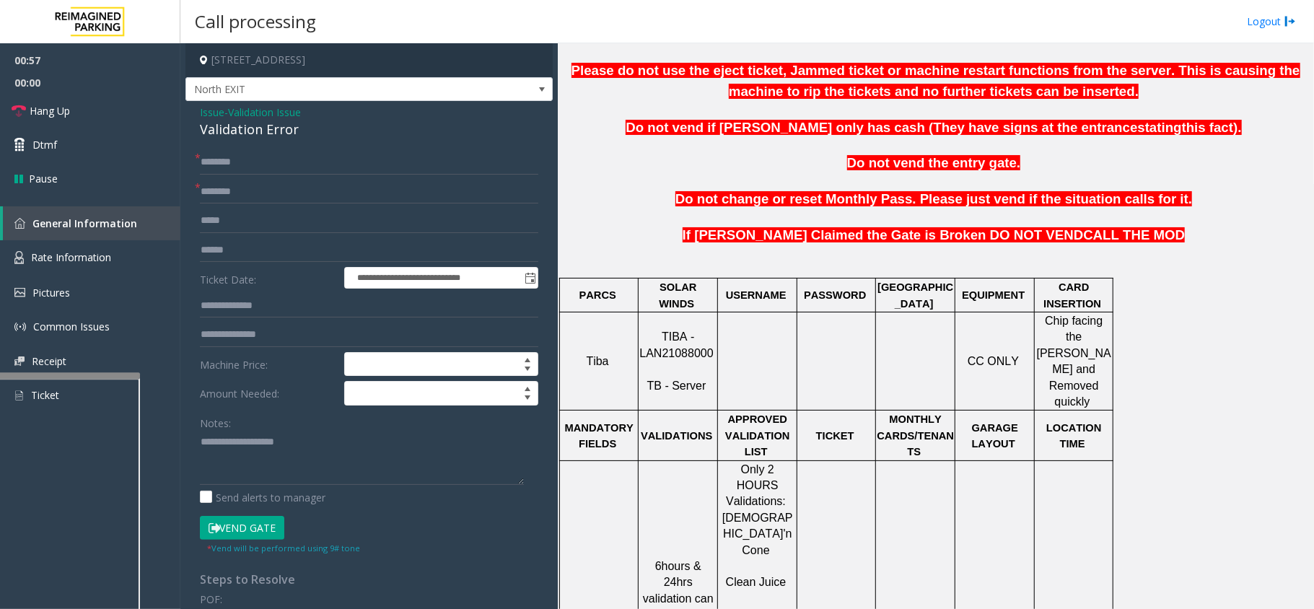
copy p "[PERSON_NAME]"
click at [258, 194] on input "text" at bounding box center [369, 192] width 338 height 25
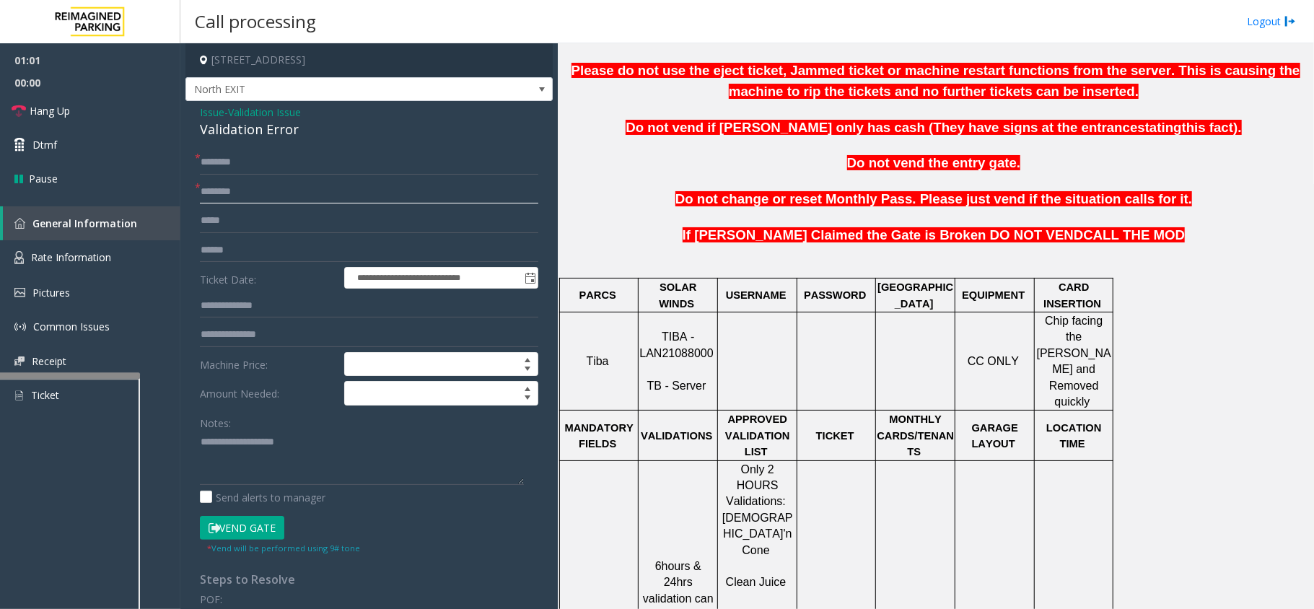
paste input "**********"
type input "**********"
click at [258, 251] on input "text" at bounding box center [369, 250] width 338 height 25
type input "******"
drag, startPoint x: 291, startPoint y: 128, endPoint x: 201, endPoint y: 131, distance: 91.0
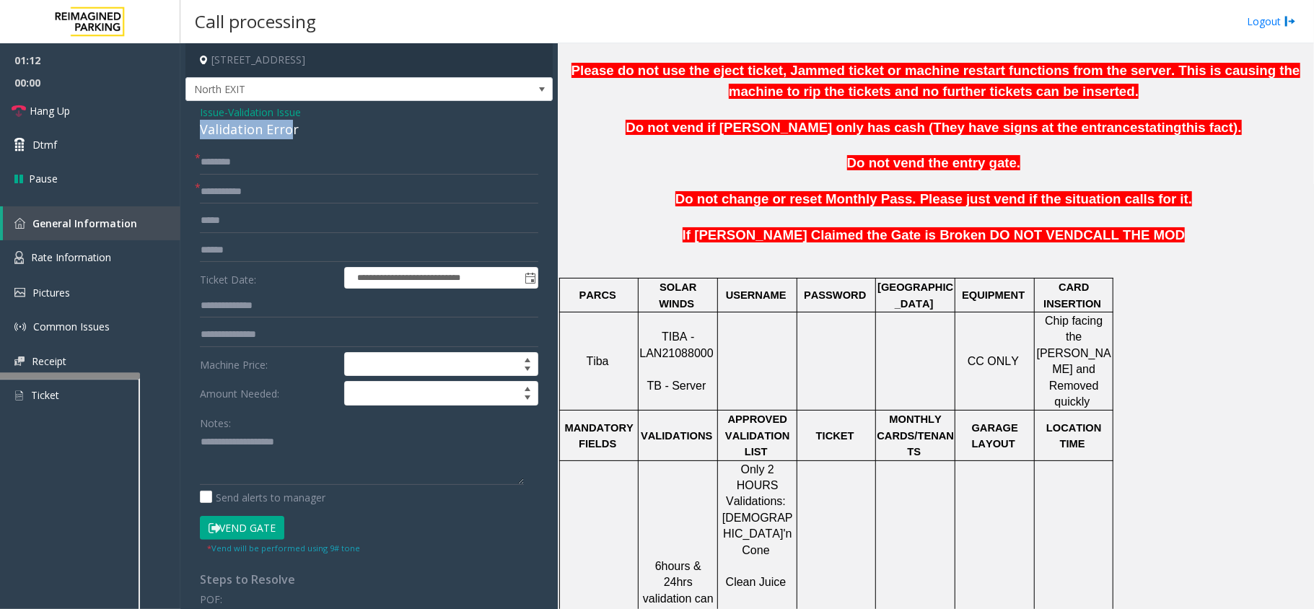
click at [201, 131] on div "Validation Error" at bounding box center [369, 129] width 338 height 19
click at [405, 171] on input "text" at bounding box center [369, 162] width 338 height 25
drag, startPoint x: 320, startPoint y: 131, endPoint x: 203, endPoint y: 118, distance: 117.5
click at [195, 117] on div "**********" at bounding box center [368, 520] width 367 height 838
click at [281, 459] on textarea at bounding box center [362, 458] width 324 height 54
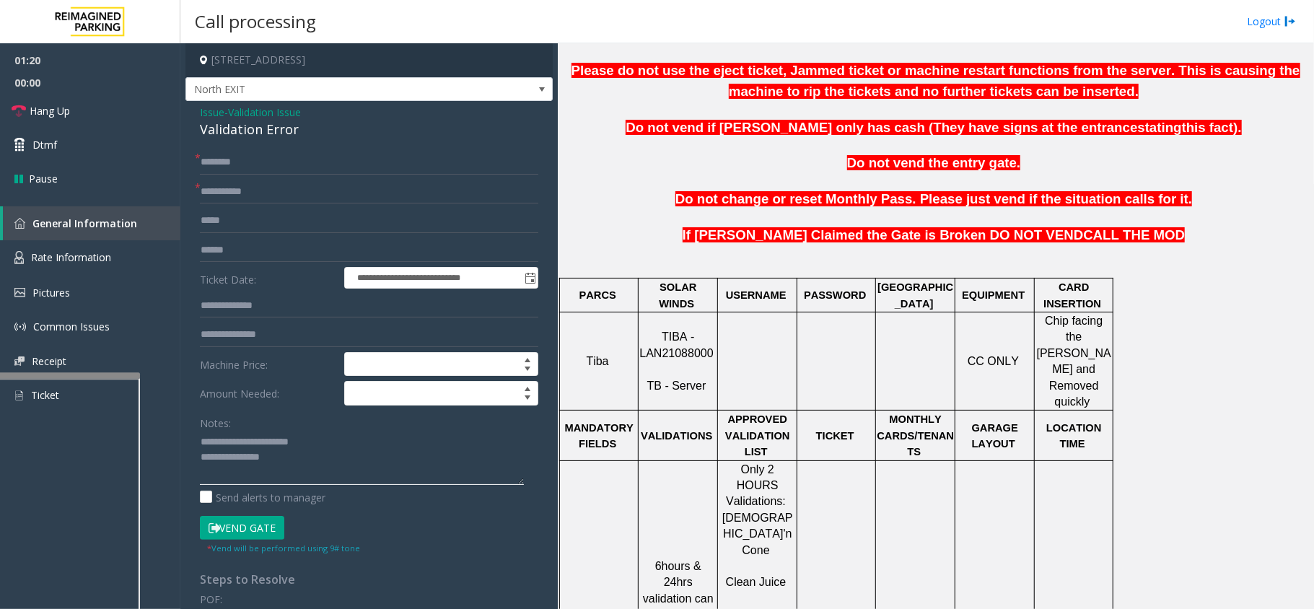
type textarea "**********"
click at [271, 165] on input "text" at bounding box center [369, 162] width 338 height 25
type input "*******"
click at [304, 465] on textarea at bounding box center [362, 458] width 324 height 54
click at [498, 476] on textarea at bounding box center [362, 458] width 324 height 54
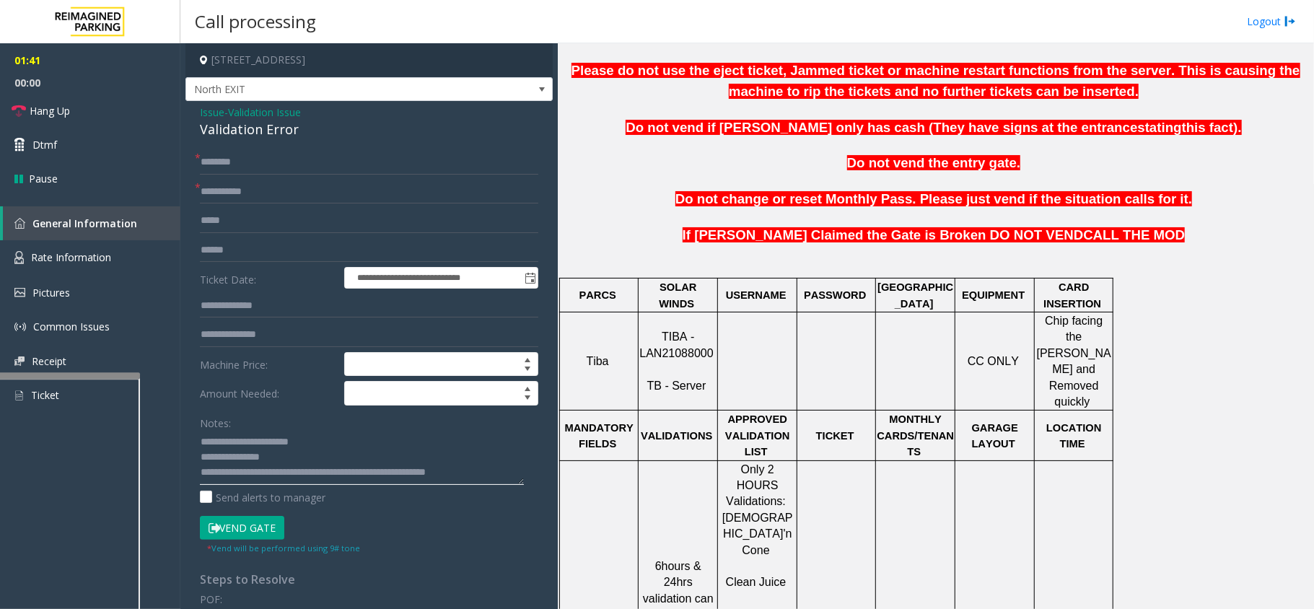
scroll to position [9, 0]
type textarea "**********"
drag, startPoint x: 252, startPoint y: 250, endPoint x: 195, endPoint y: 254, distance: 57.2
click at [195, 254] on div "**********" at bounding box center [369, 537] width 360 height 775
type input "*"
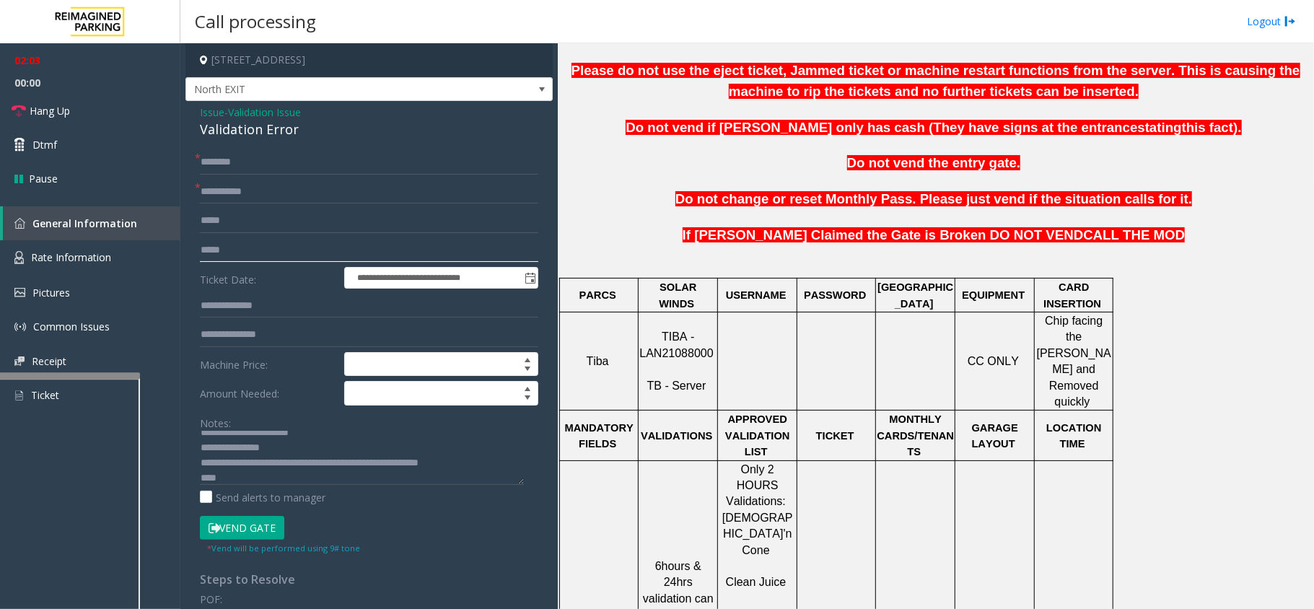
type input "******"
click at [317, 479] on textarea at bounding box center [362, 458] width 324 height 54
click at [95, 255] on span "Rate Information" at bounding box center [71, 257] width 80 height 14
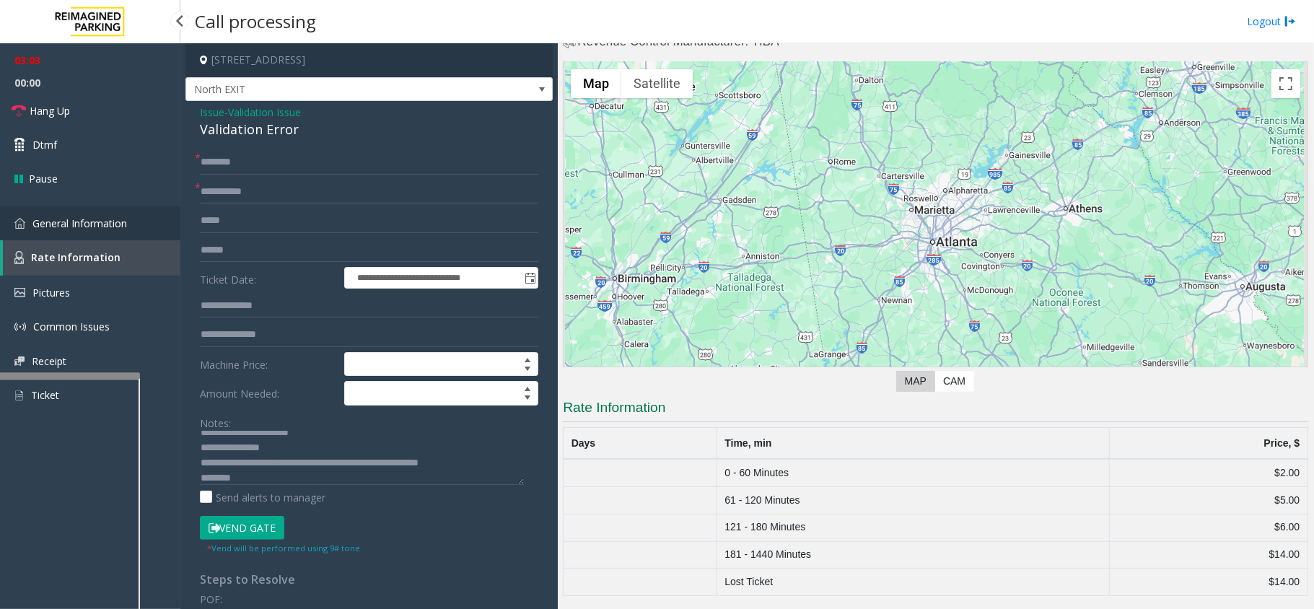
click at [105, 232] on link "General Information" at bounding box center [90, 223] width 180 height 34
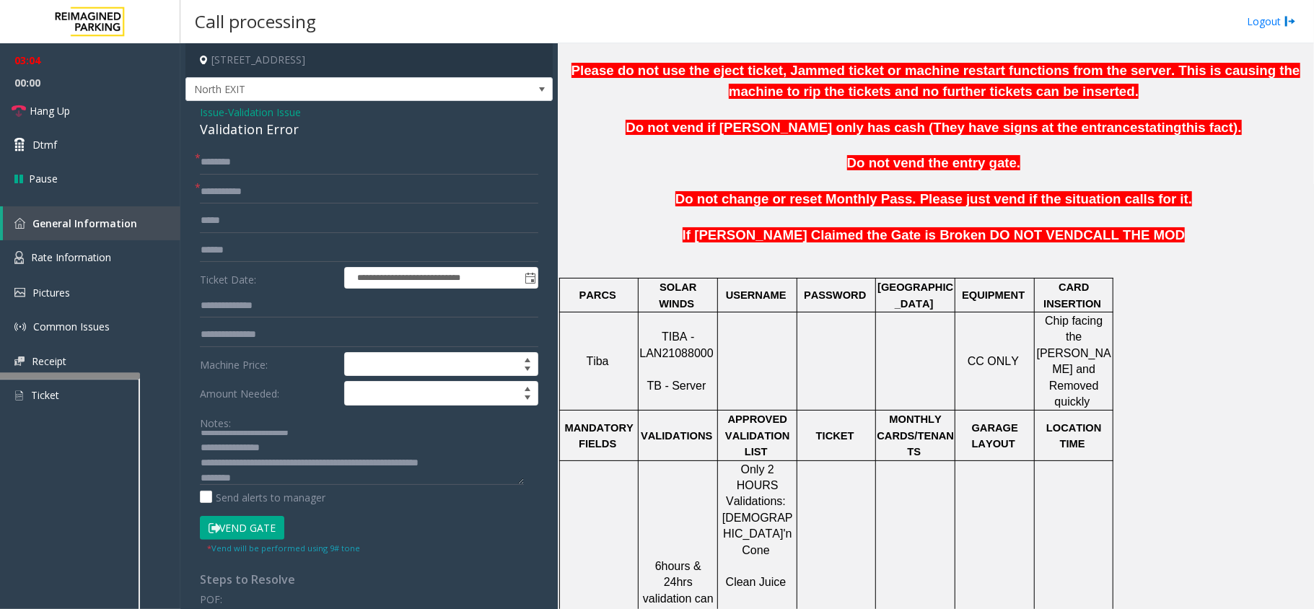
scroll to position [385, 0]
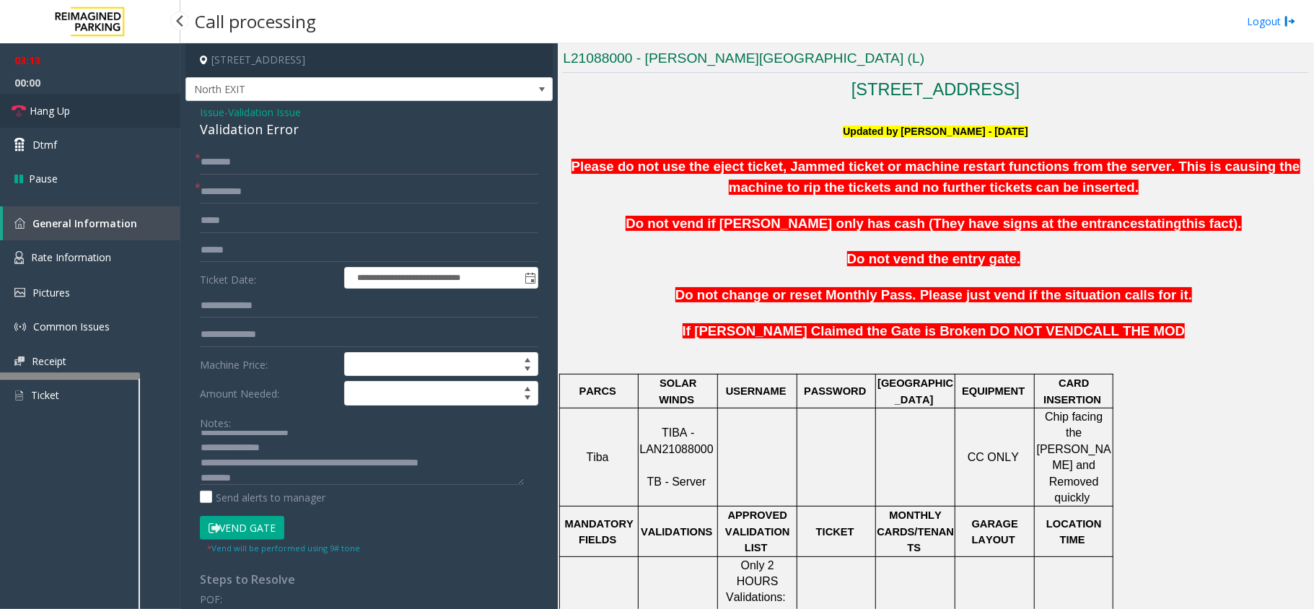
click at [48, 105] on span "Hang Up" at bounding box center [50, 110] width 40 height 15
click at [483, 462] on textarea at bounding box center [362, 458] width 324 height 54
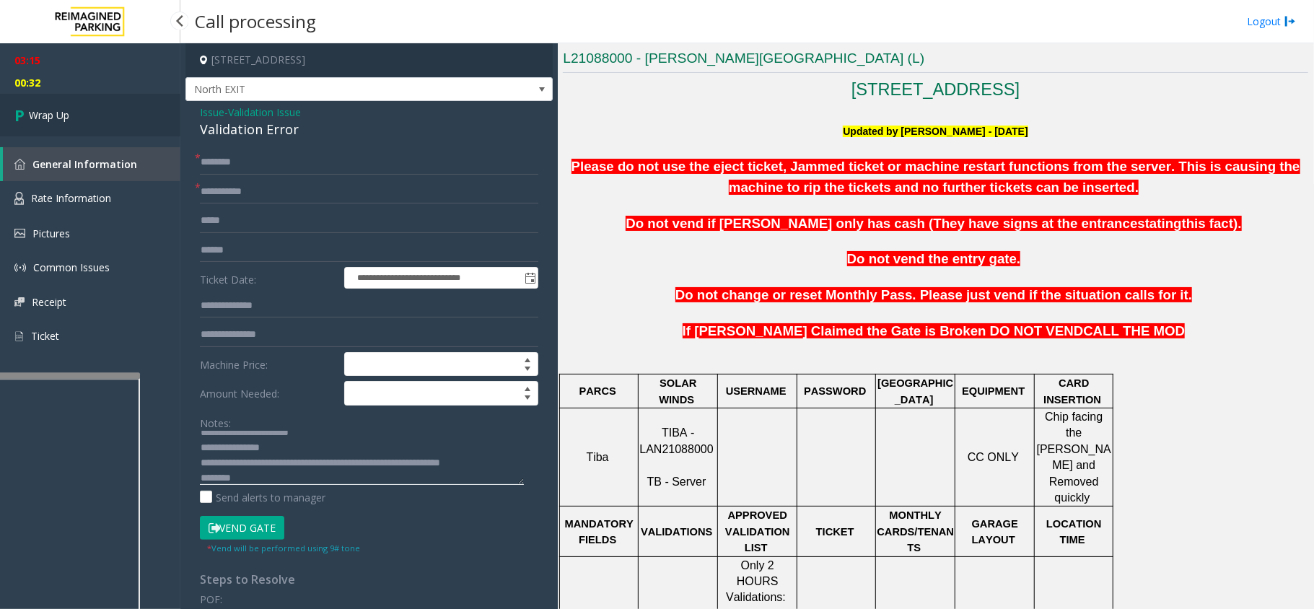
type textarea "**********"
click at [35, 120] on span "Wrap Up" at bounding box center [49, 115] width 40 height 15
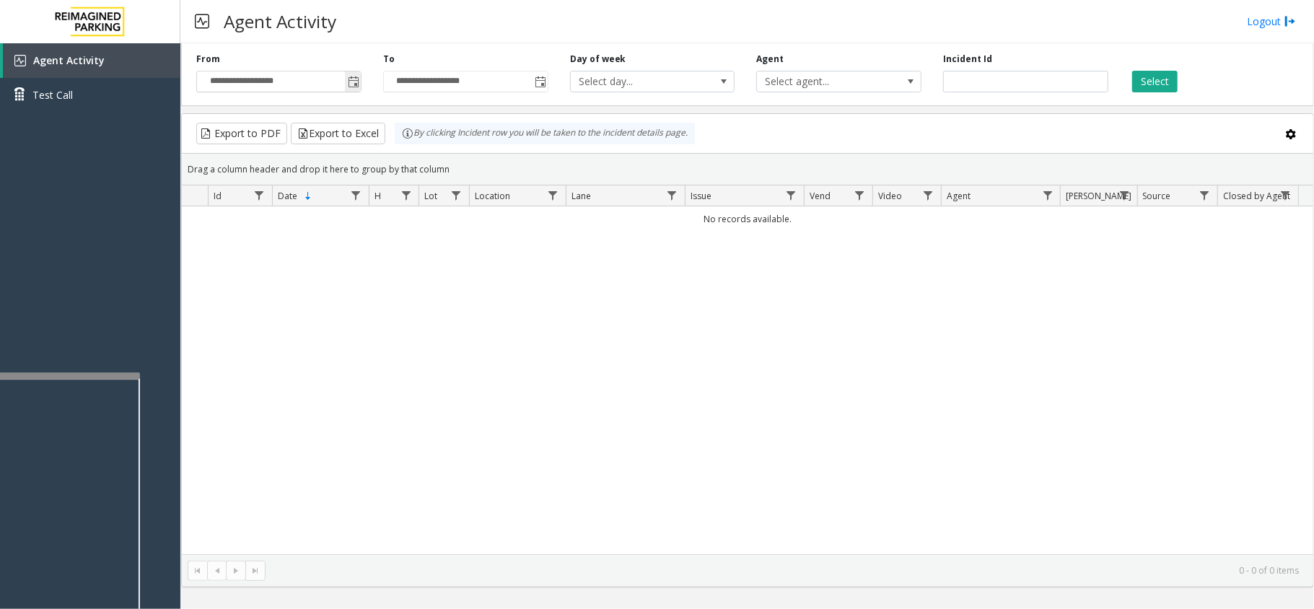
click at [352, 84] on span "Toggle popup" at bounding box center [354, 82] width 12 height 12
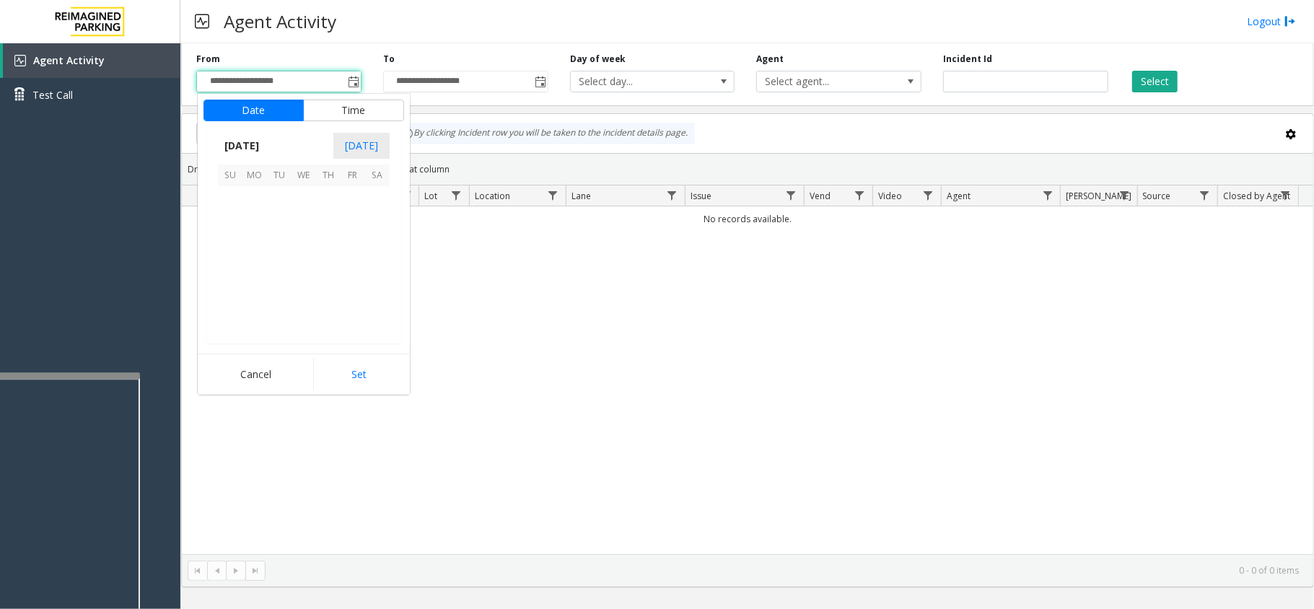
scroll to position [258950, 0]
click at [335, 197] on span "4" at bounding box center [328, 198] width 25 height 25
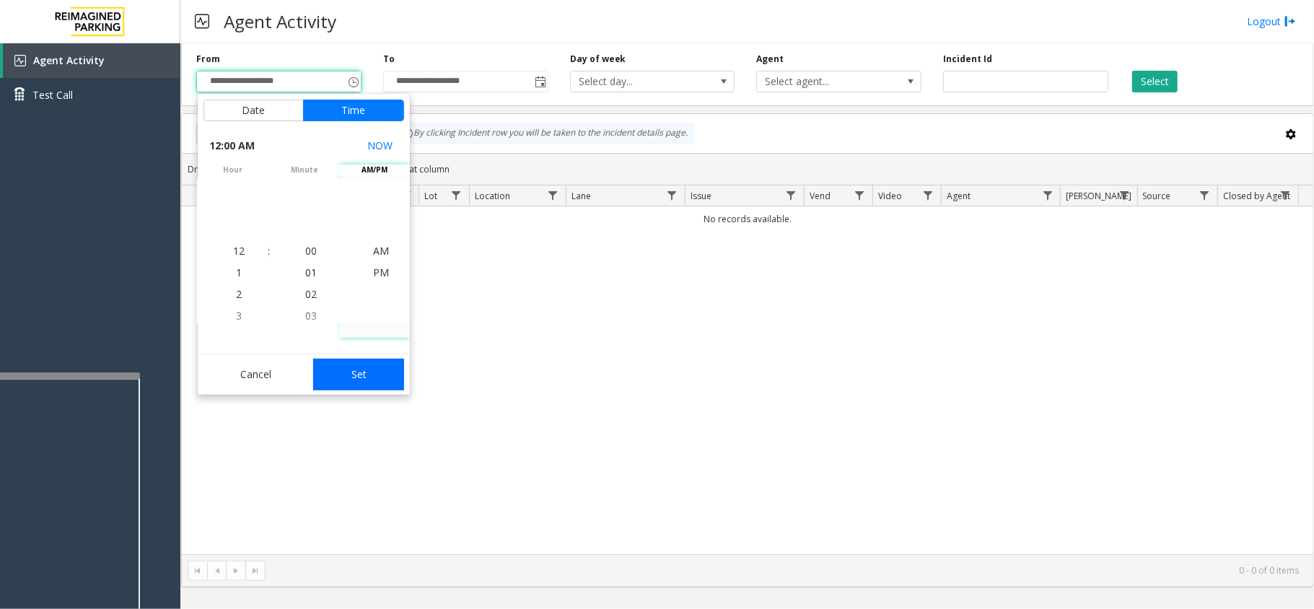
click at [364, 371] on button "Set" at bounding box center [358, 375] width 91 height 32
type input "**********"
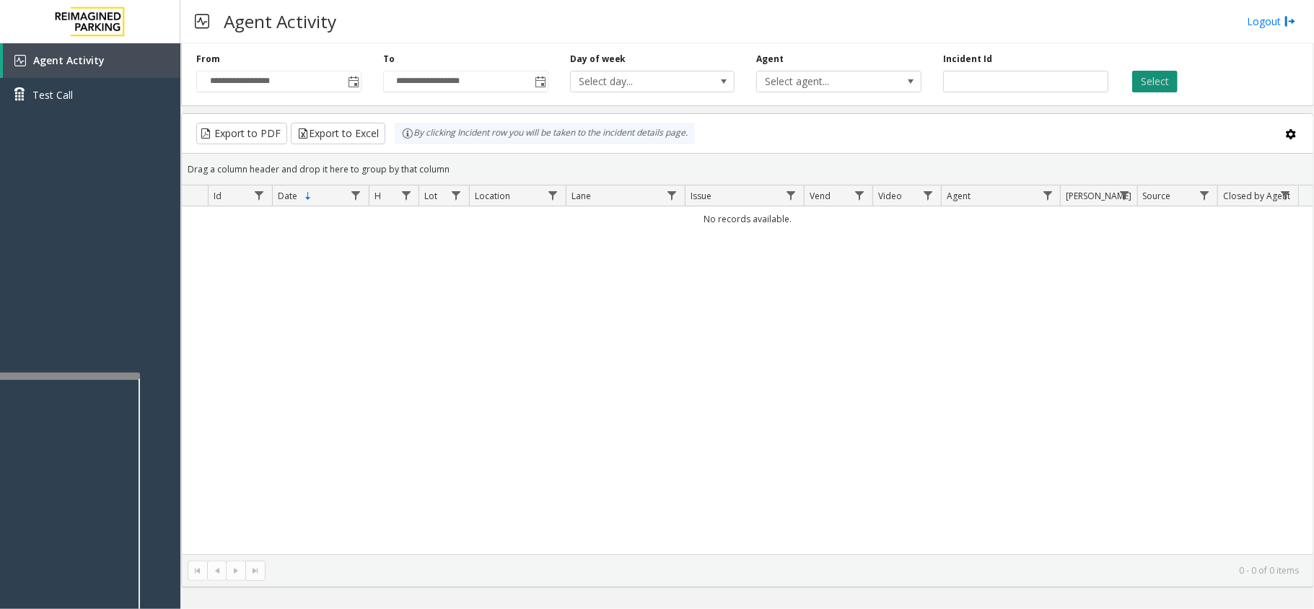
click at [1147, 71] on button "Select" at bounding box center [1154, 82] width 45 height 22
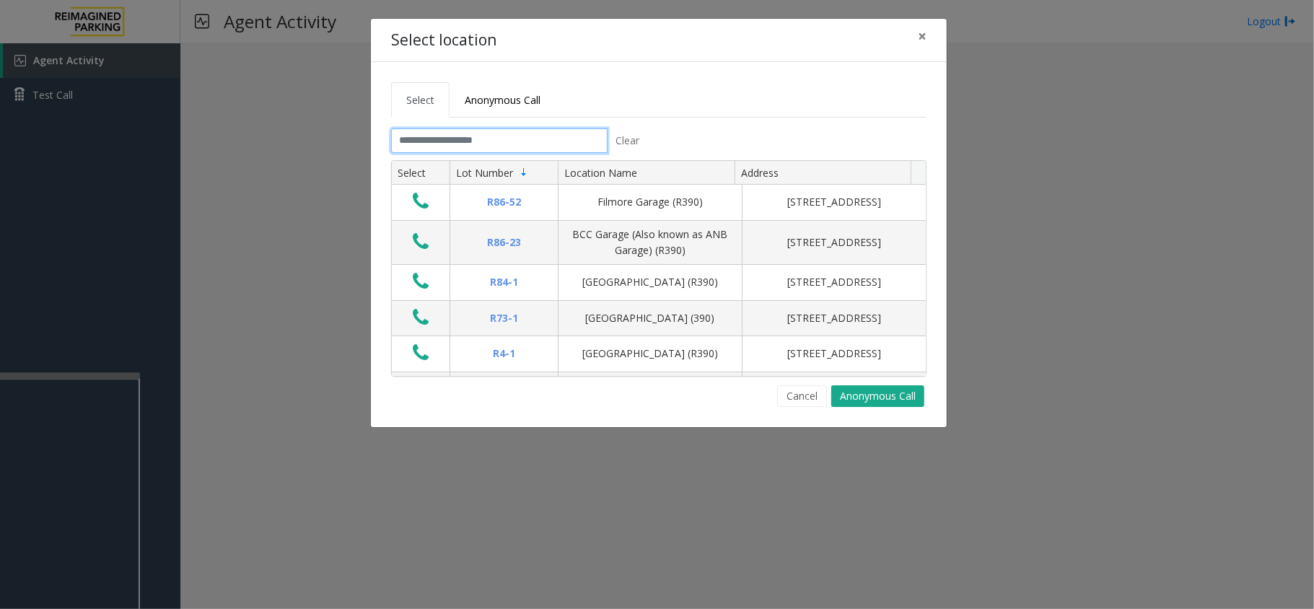
click at [541, 140] on input "text" at bounding box center [499, 140] width 216 height 25
click at [540, 142] on input "text" at bounding box center [499, 140] width 216 height 25
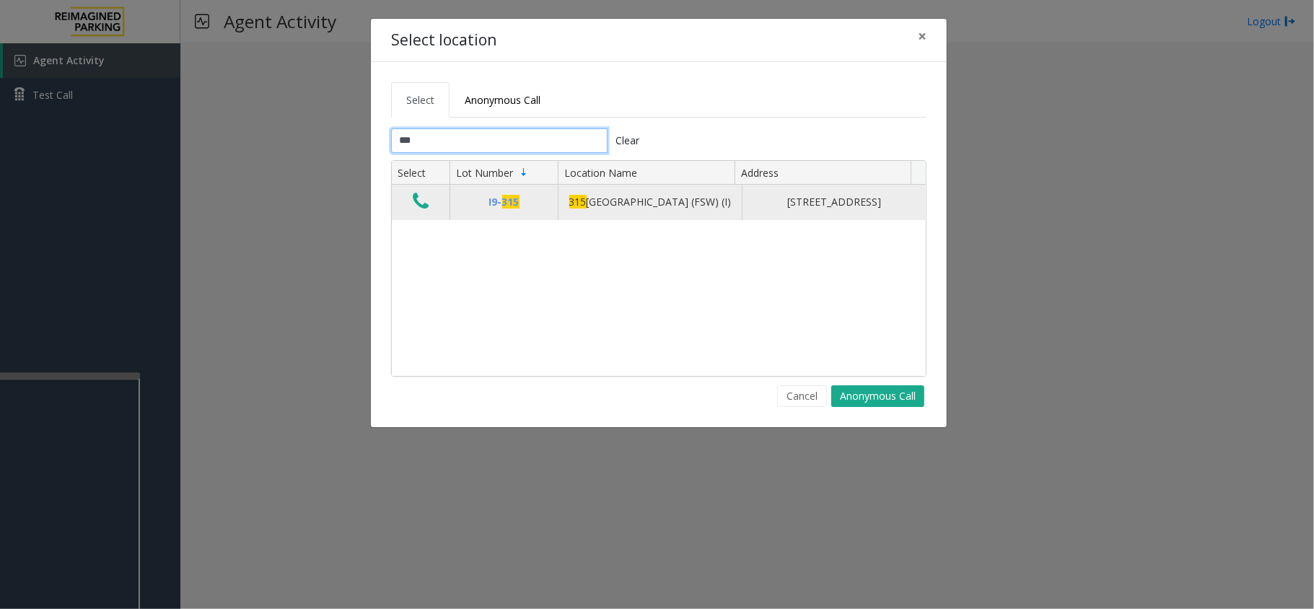
type input "***"
click at [419, 206] on icon "Data table" at bounding box center [421, 201] width 16 height 20
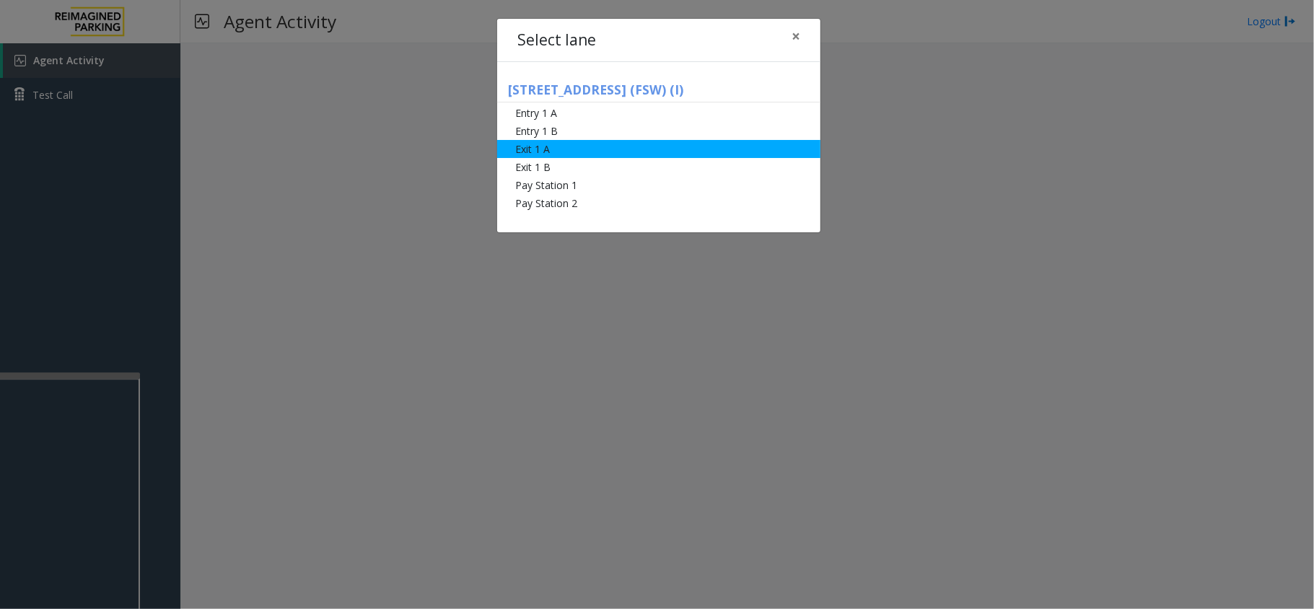
click at [526, 154] on li "Exit 1 A" at bounding box center [658, 149] width 323 height 18
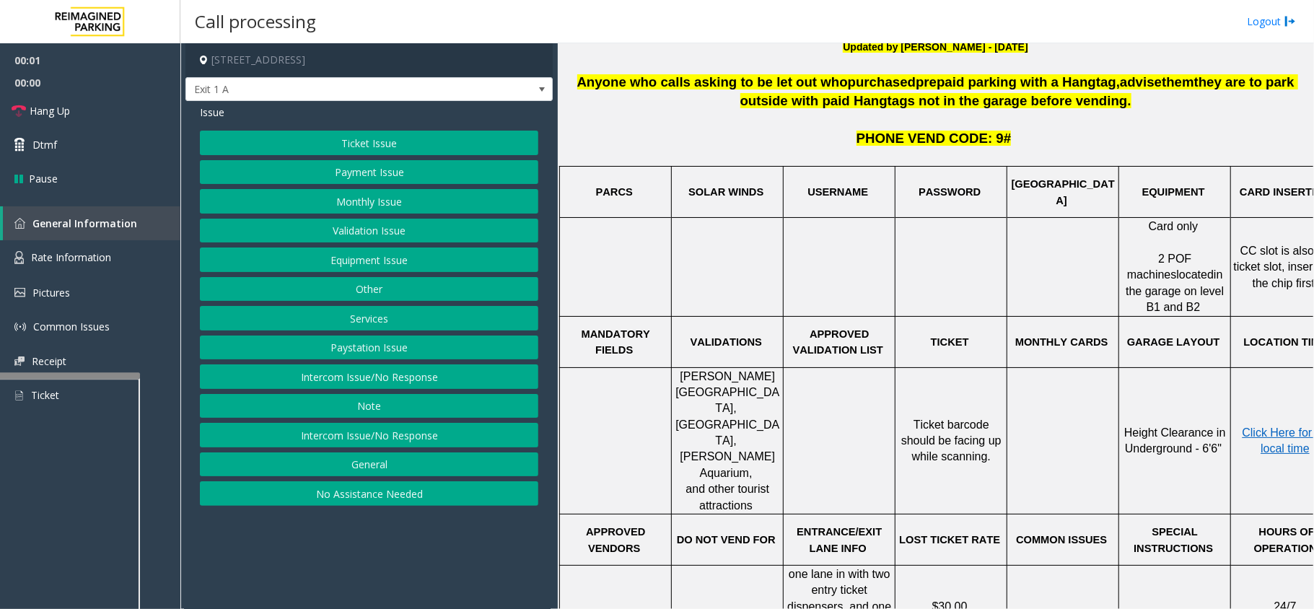
scroll to position [577, 0]
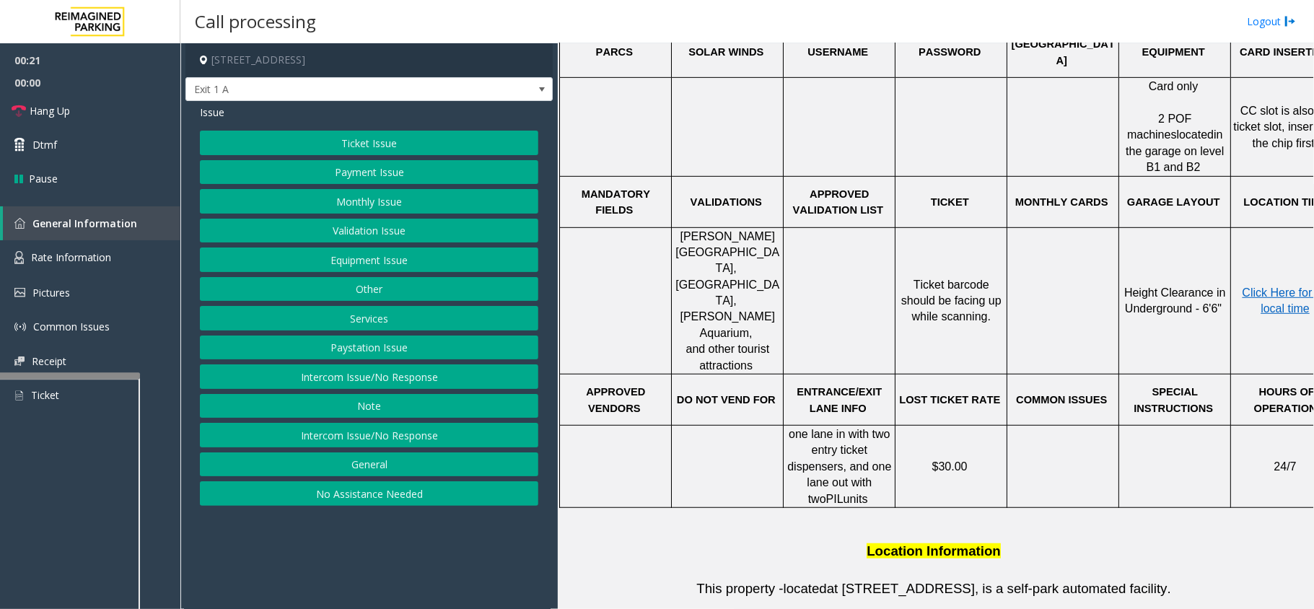
click at [414, 136] on button "Ticket Issue" at bounding box center [369, 143] width 338 height 25
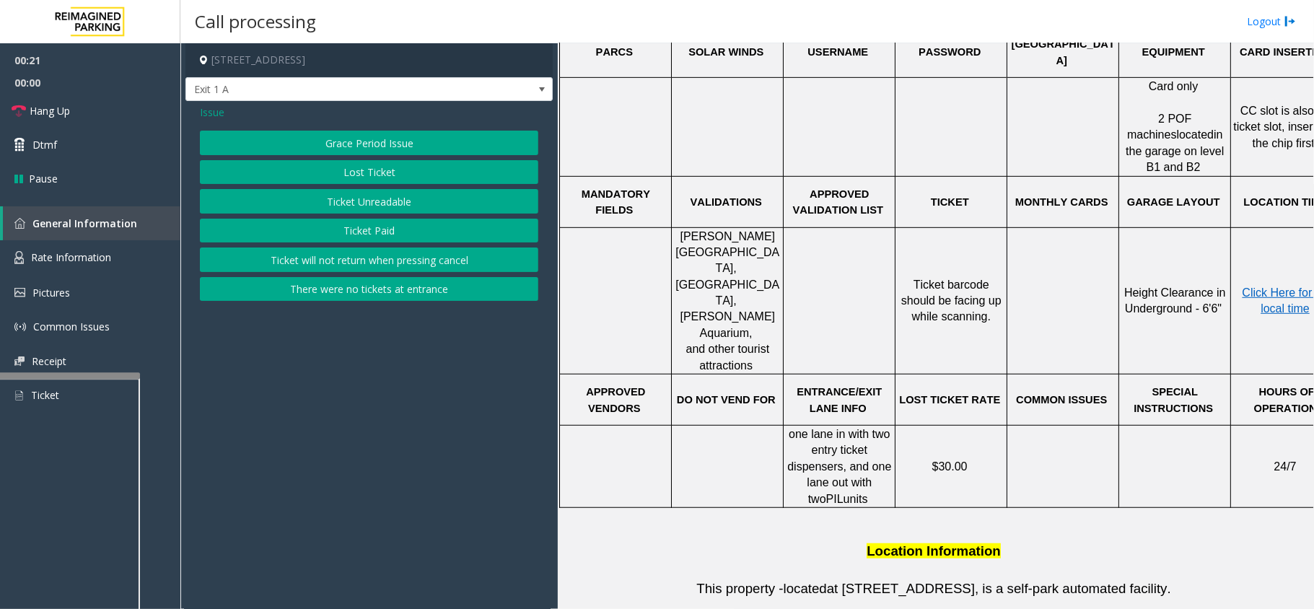
click at [433, 208] on button "Ticket Unreadable" at bounding box center [369, 201] width 338 height 25
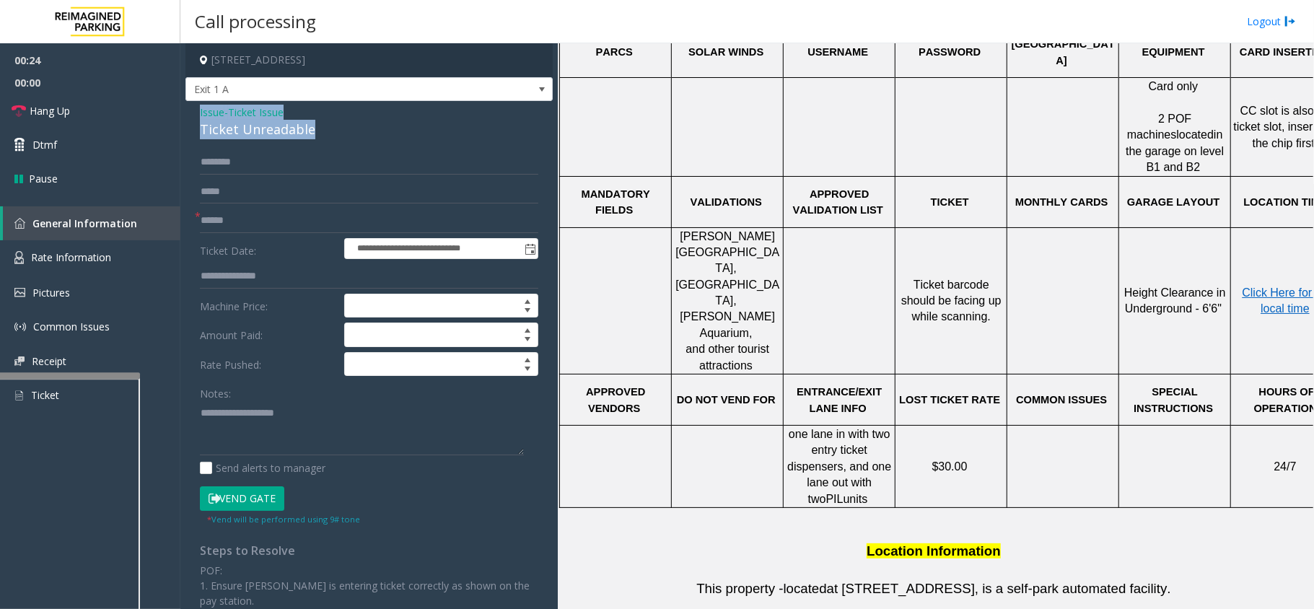
drag, startPoint x: 315, startPoint y: 128, endPoint x: 186, endPoint y: 117, distance: 128.9
click at [186, 117] on div "**********" at bounding box center [368, 452] width 367 height 703
click at [297, 434] on textarea at bounding box center [362, 428] width 324 height 54
click at [266, 446] on textarea at bounding box center [362, 428] width 324 height 54
paste textarea "**********"
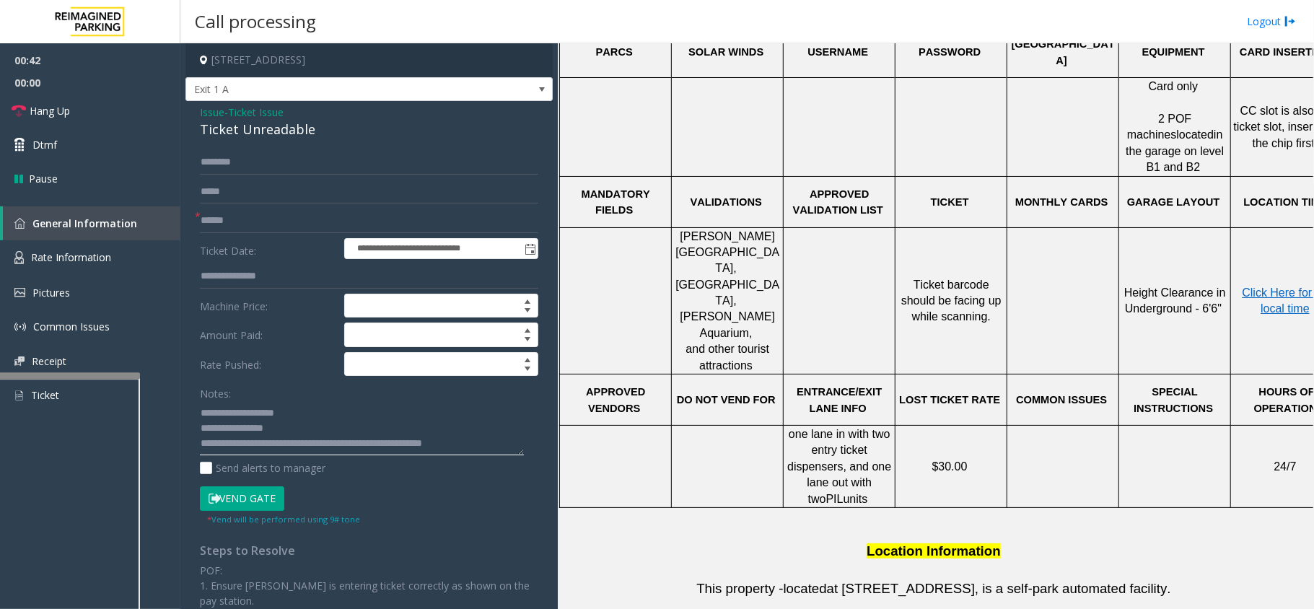
scroll to position [9, 0]
click at [483, 434] on textarea at bounding box center [362, 428] width 324 height 54
type textarea "**********"
click at [333, 427] on textarea at bounding box center [362, 428] width 324 height 54
click at [275, 227] on input "text" at bounding box center [369, 221] width 338 height 25
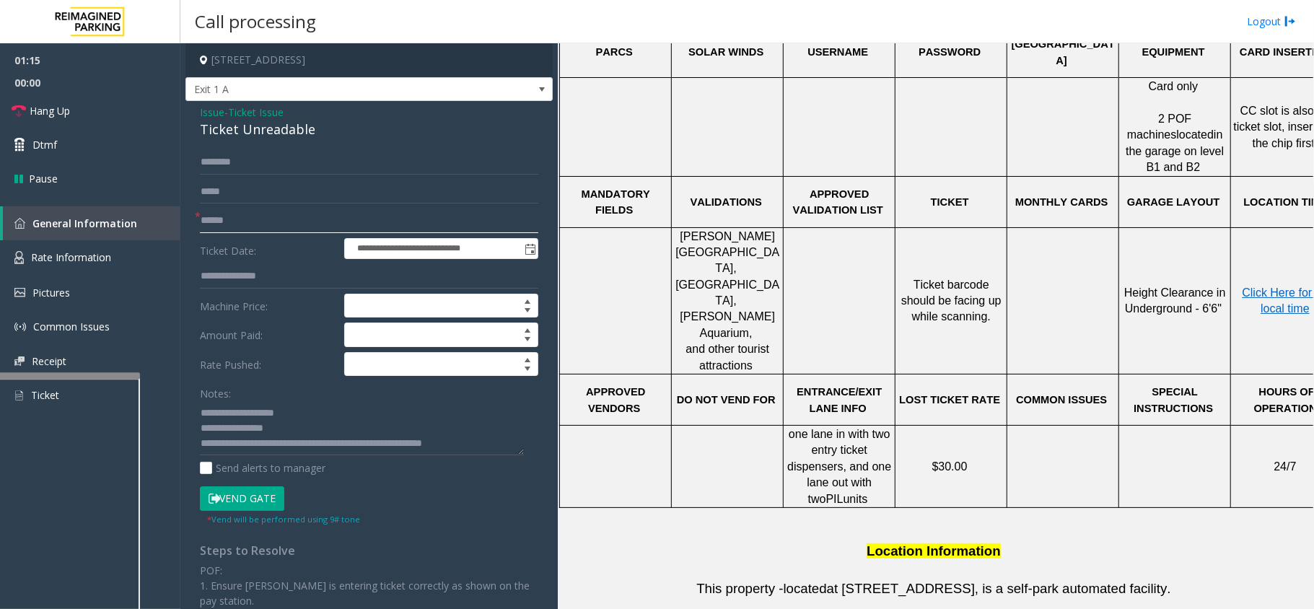
click at [328, 222] on input "text" at bounding box center [369, 221] width 338 height 25
click at [479, 437] on textarea at bounding box center [362, 428] width 324 height 54
drag, startPoint x: 479, startPoint y: 437, endPoint x: 196, endPoint y: 408, distance: 284.4
click at [196, 408] on div "**********" at bounding box center [369, 470] width 360 height 640
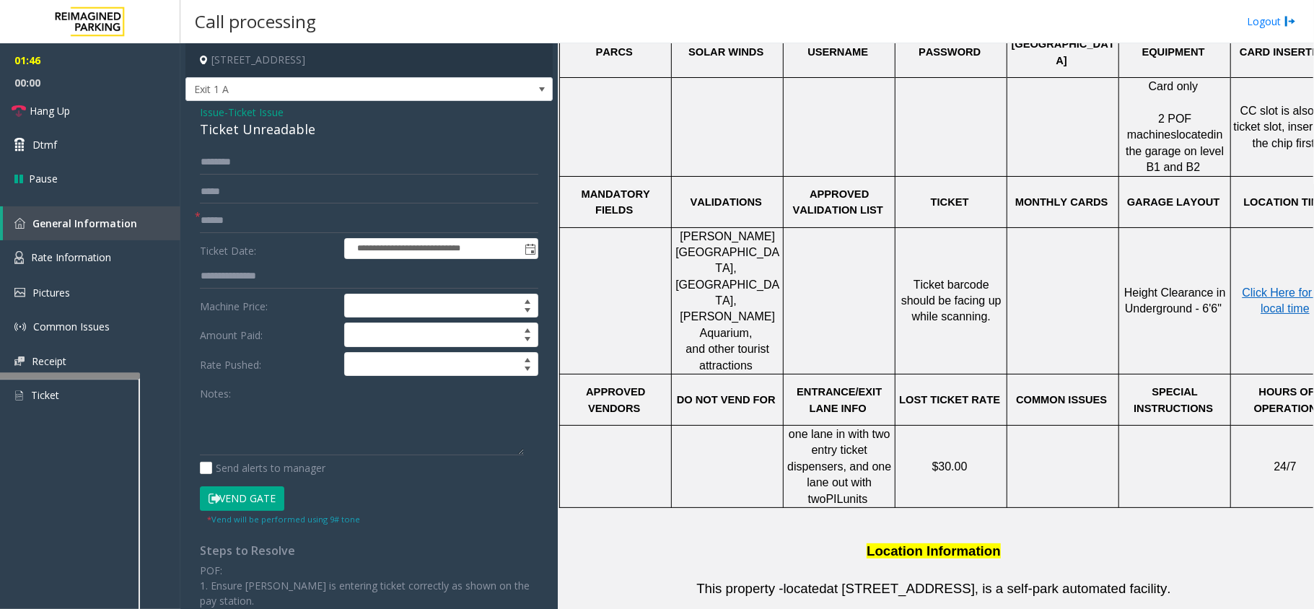
click at [209, 113] on span "Issue" at bounding box center [212, 112] width 25 height 15
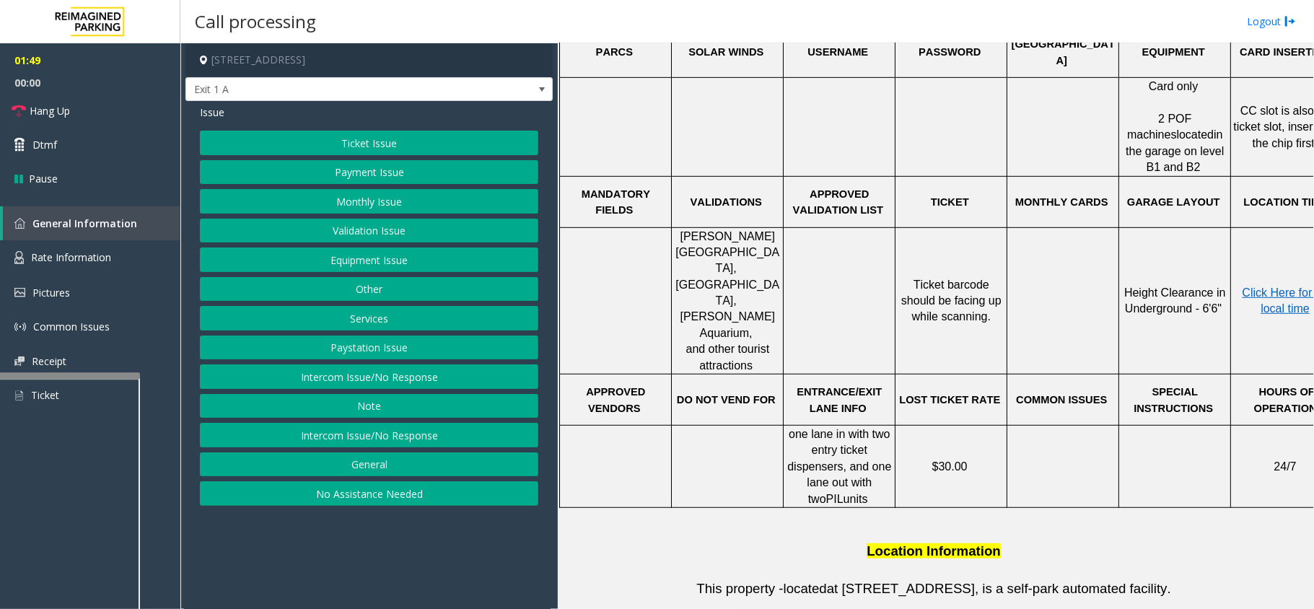
click at [395, 327] on button "Services" at bounding box center [369, 318] width 338 height 25
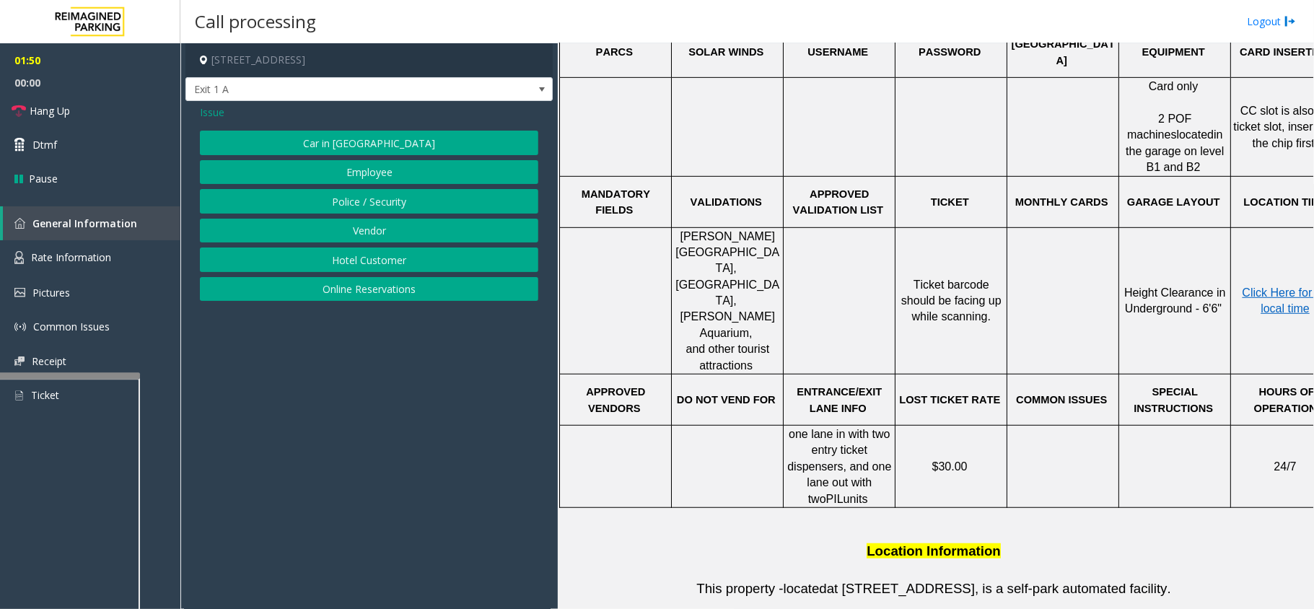
click at [378, 287] on button "Online Reservations" at bounding box center [369, 289] width 338 height 25
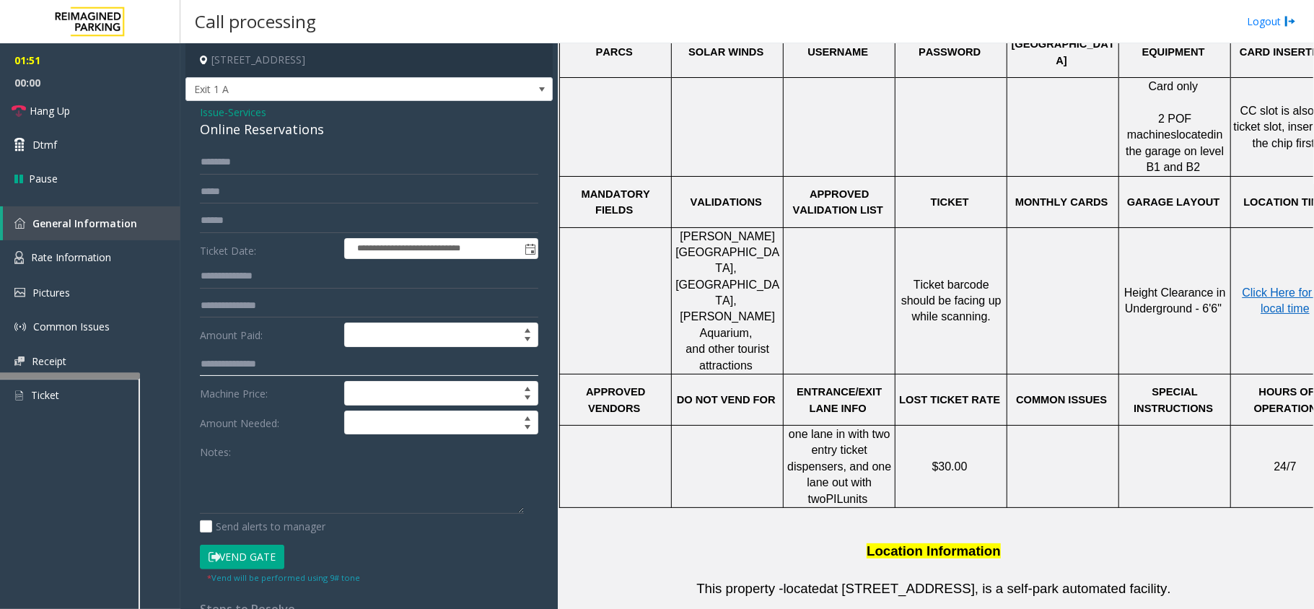
click at [270, 368] on input "text" at bounding box center [369, 364] width 338 height 25
drag, startPoint x: 329, startPoint y: 126, endPoint x: 195, endPoint y: 117, distance: 134.5
click at [195, 117] on div "**********" at bounding box center [368, 550] width 367 height 898
type textarea "**********"
click at [263, 356] on input "text" at bounding box center [369, 364] width 338 height 25
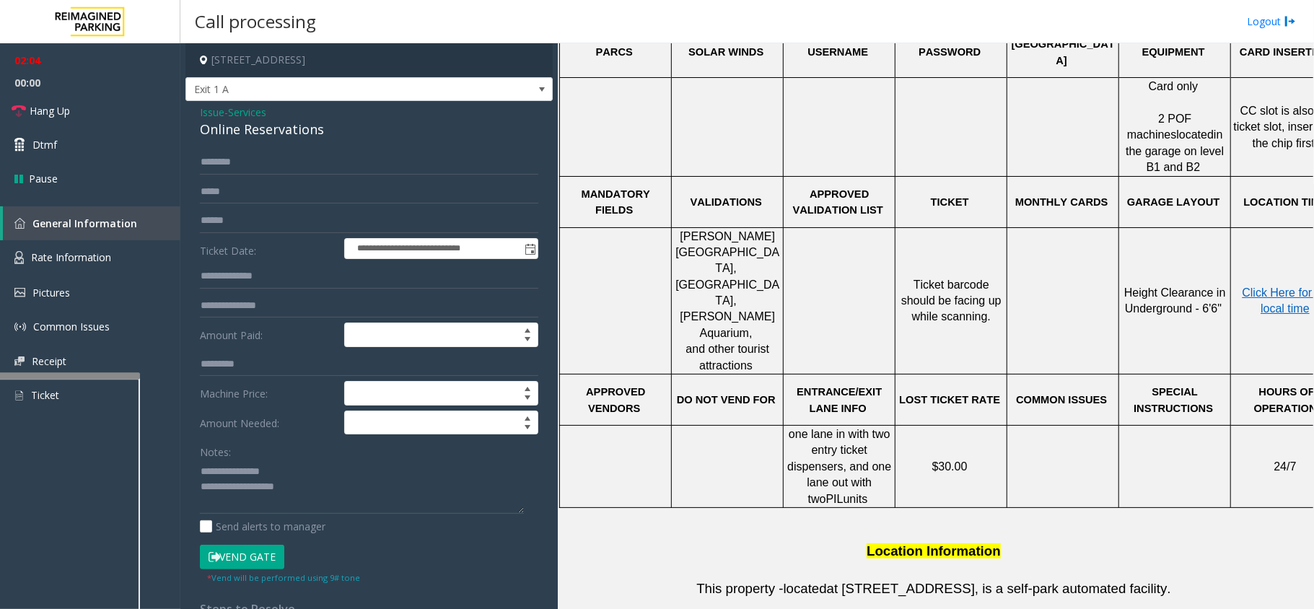
click at [199, 364] on div "**********" at bounding box center [369, 567] width 360 height 835
click at [254, 367] on input "*********" at bounding box center [369, 364] width 338 height 25
type input "**********"
click at [298, 488] on textarea at bounding box center [362, 487] width 324 height 54
click at [232, 556] on button "Vend Gate" at bounding box center [242, 557] width 84 height 25
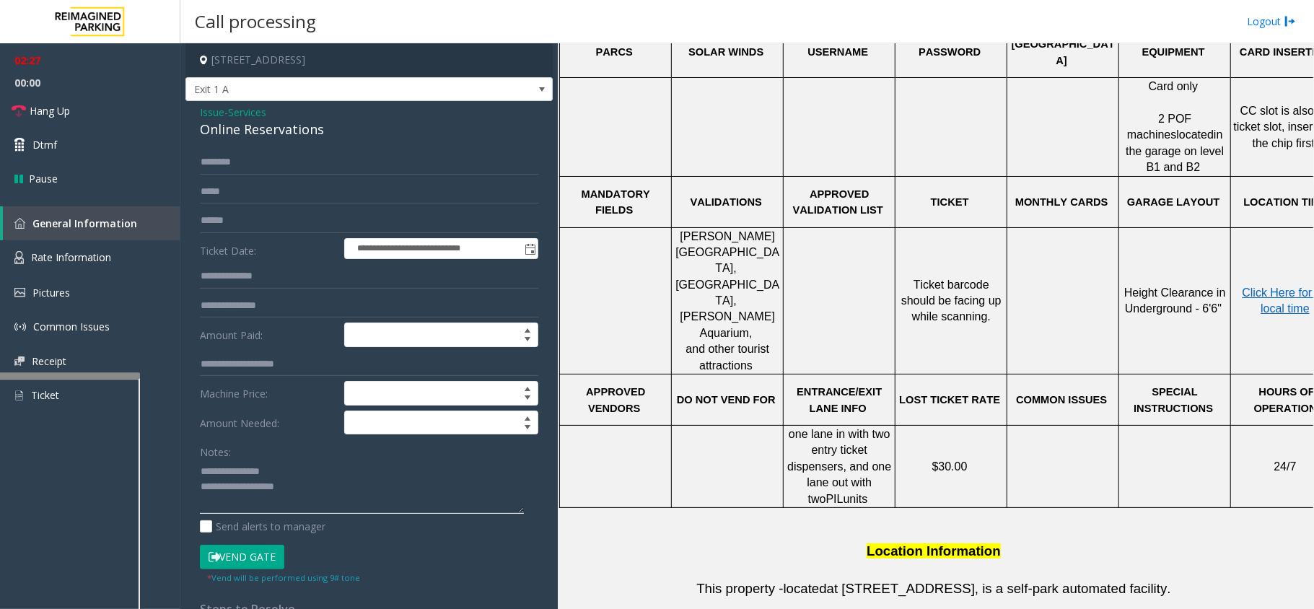
click at [304, 498] on textarea at bounding box center [362, 487] width 324 height 54
click at [302, 480] on textarea at bounding box center [362, 487] width 324 height 54
click at [302, 488] on textarea at bounding box center [362, 487] width 324 height 54
click at [17, 111] on icon at bounding box center [19, 111] width 14 height 14
click at [338, 481] on textarea at bounding box center [362, 487] width 324 height 54
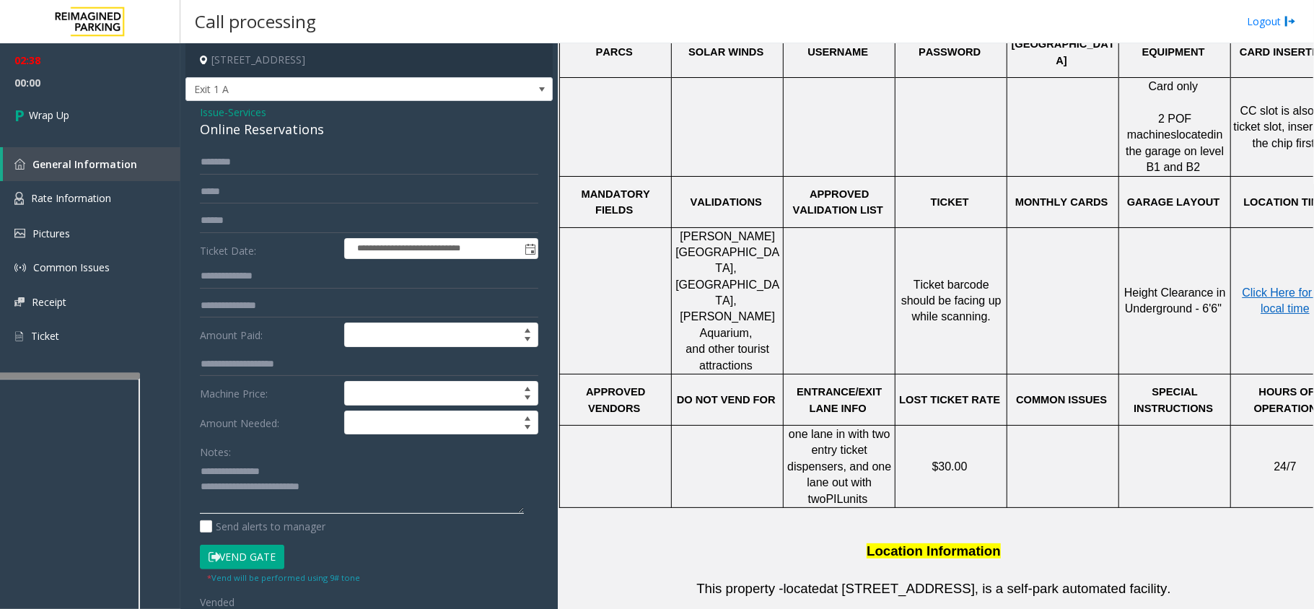
click at [342, 494] on textarea at bounding box center [362, 487] width 324 height 54
type textarea "**********"
click at [42, 131] on link "Wrap Up" at bounding box center [90, 115] width 180 height 43
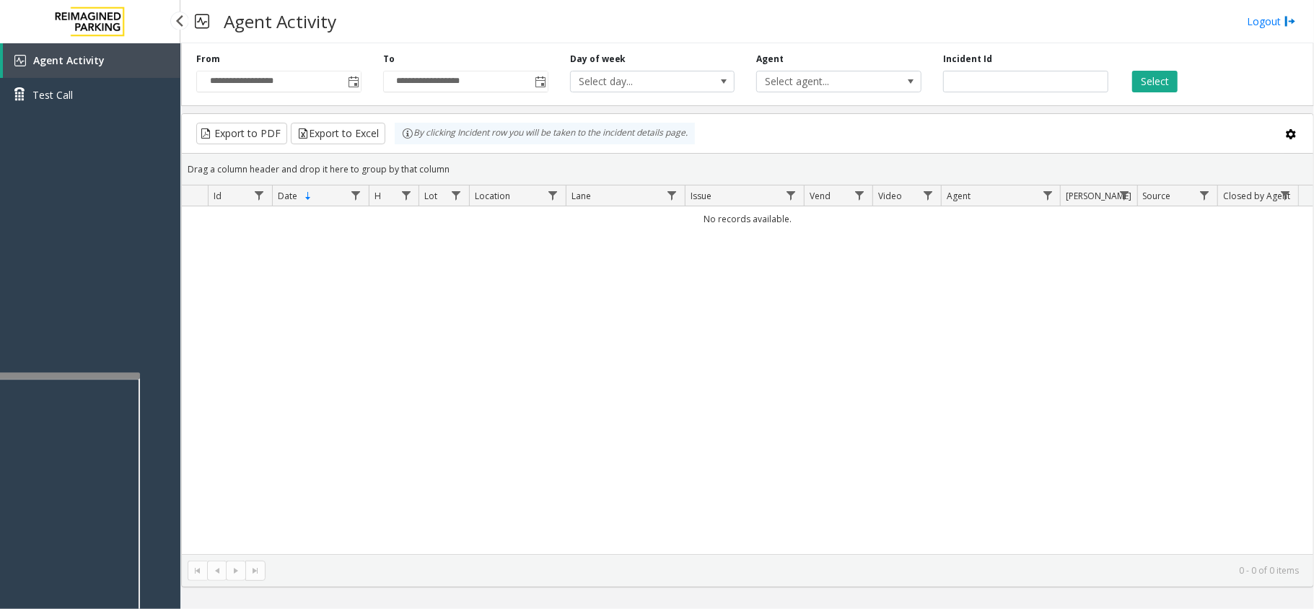
click at [153, 71] on link "Agent Activity" at bounding box center [91, 60] width 177 height 35
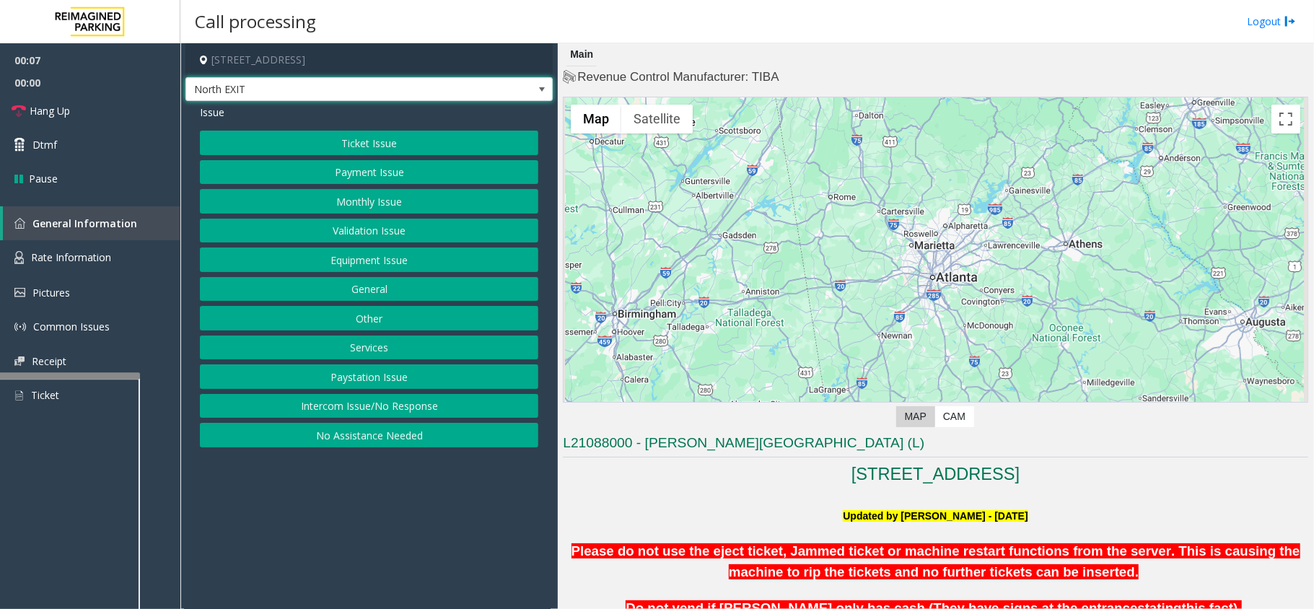
click at [535, 94] on span at bounding box center [542, 89] width 20 height 23
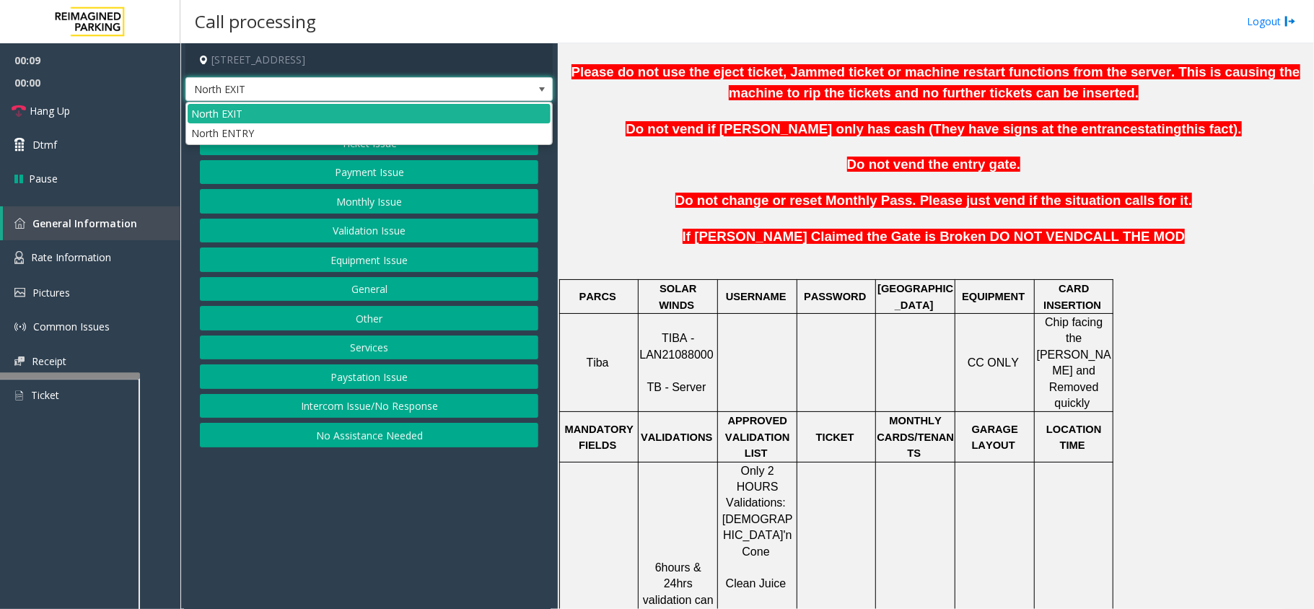
scroll to position [481, 0]
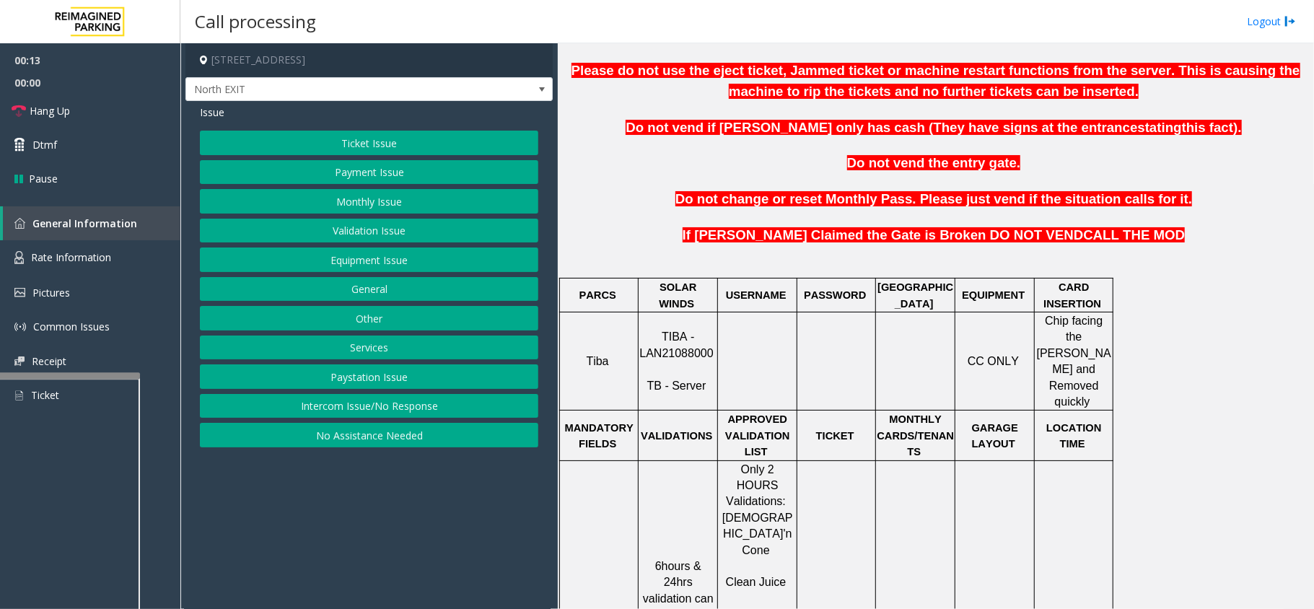
click at [694, 338] on span "TIBA - LAN21088000" at bounding box center [676, 344] width 74 height 28
copy p "LAN21088000"
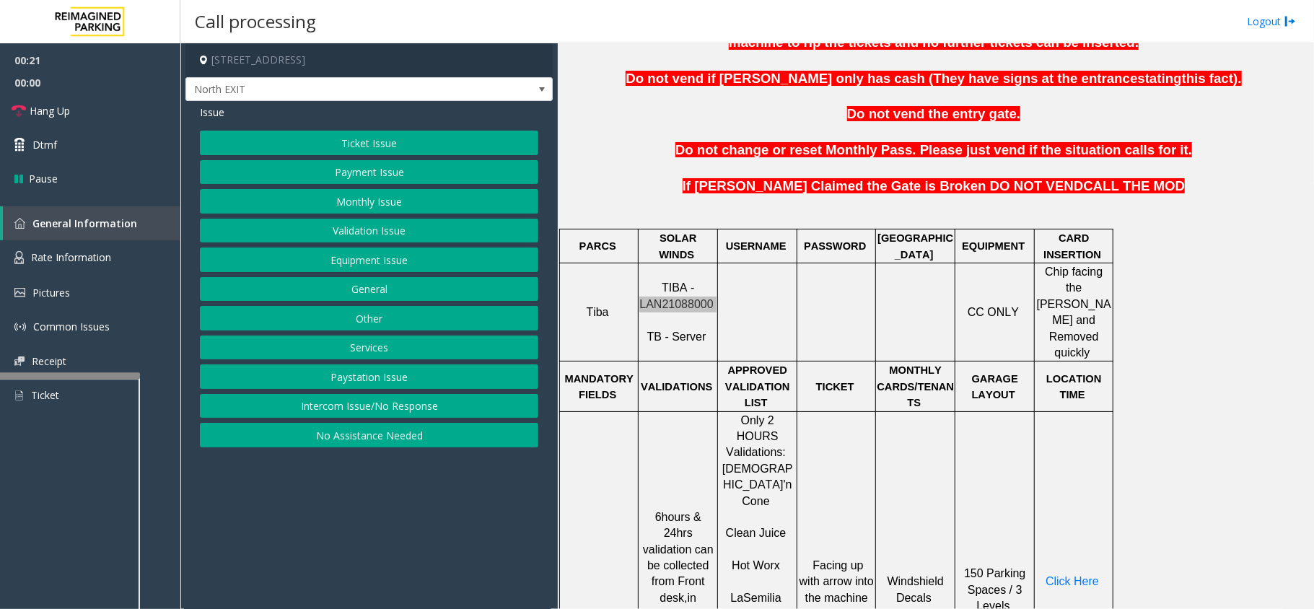
scroll to position [577, 0]
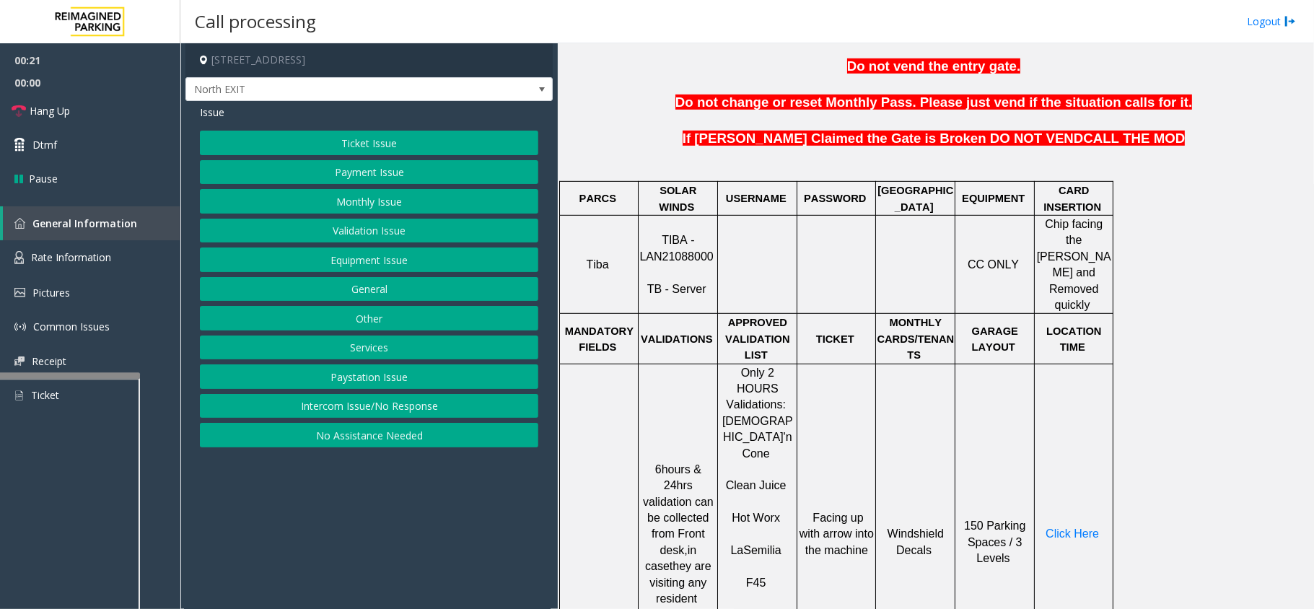
click at [765, 544] on span "Semilia" at bounding box center [762, 550] width 38 height 12
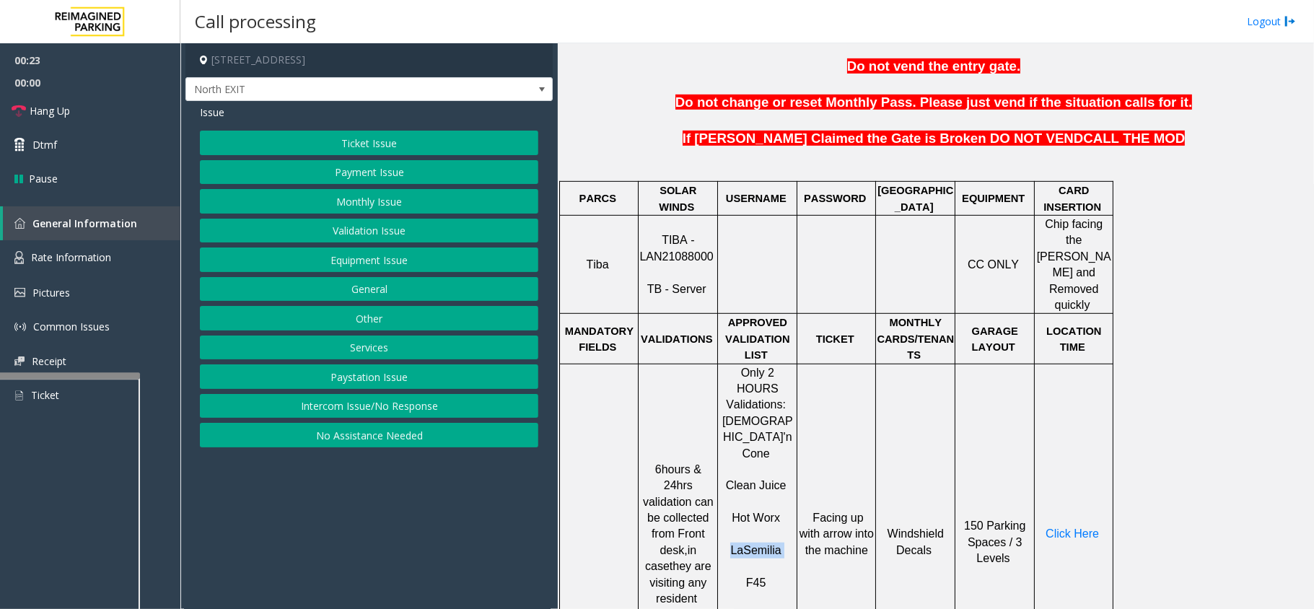
click at [765, 544] on span "Semilia" at bounding box center [762, 550] width 38 height 12
click at [391, 235] on button "Validation Issue" at bounding box center [369, 231] width 338 height 25
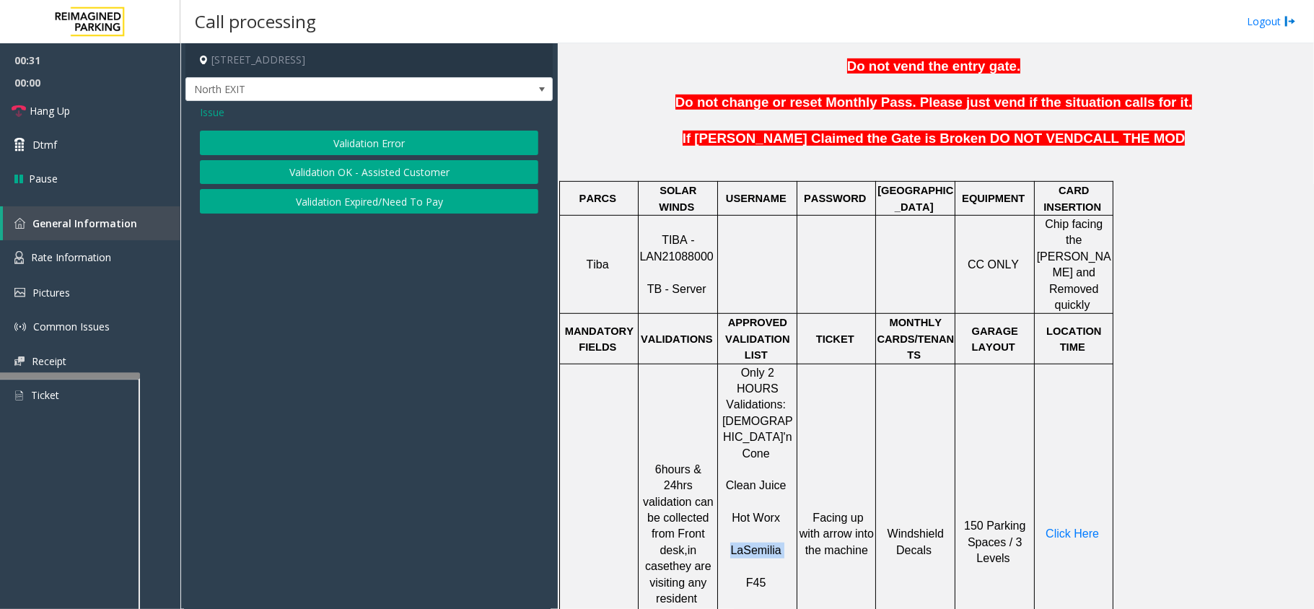
click at [387, 145] on button "Validation Error" at bounding box center [369, 143] width 338 height 25
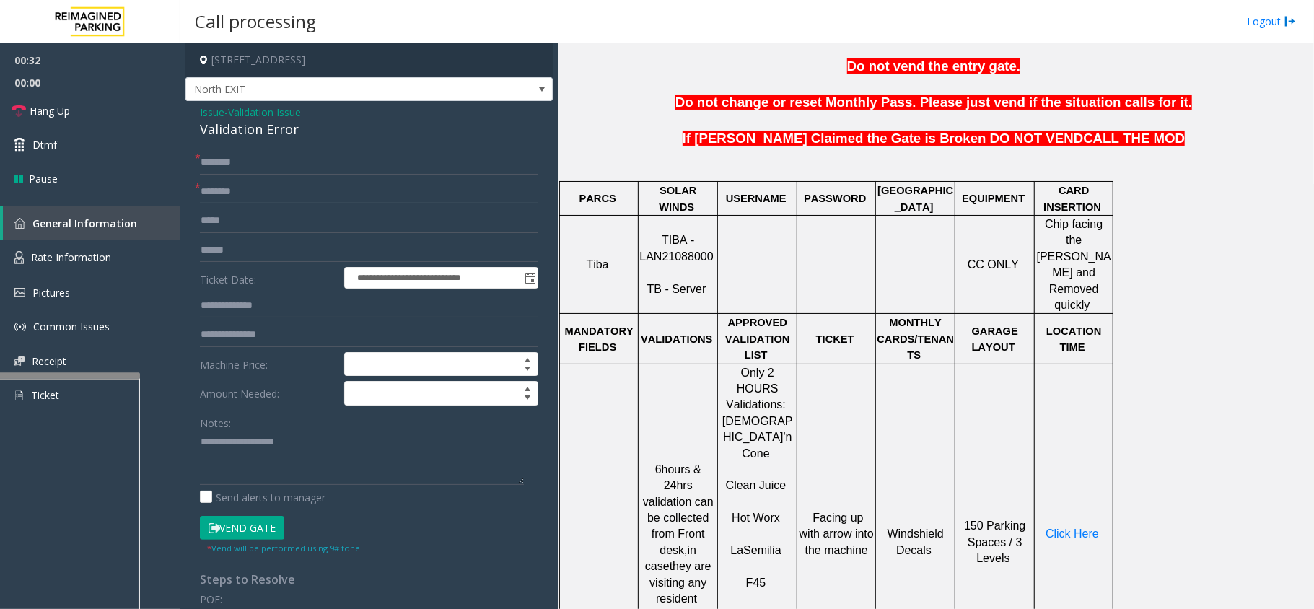
click at [289, 198] on input "text" at bounding box center [369, 192] width 338 height 25
paste input "**********"
type input "**********"
drag, startPoint x: 292, startPoint y: 126, endPoint x: 196, endPoint y: 120, distance: 96.1
click at [196, 120] on div "**********" at bounding box center [368, 520] width 367 height 838
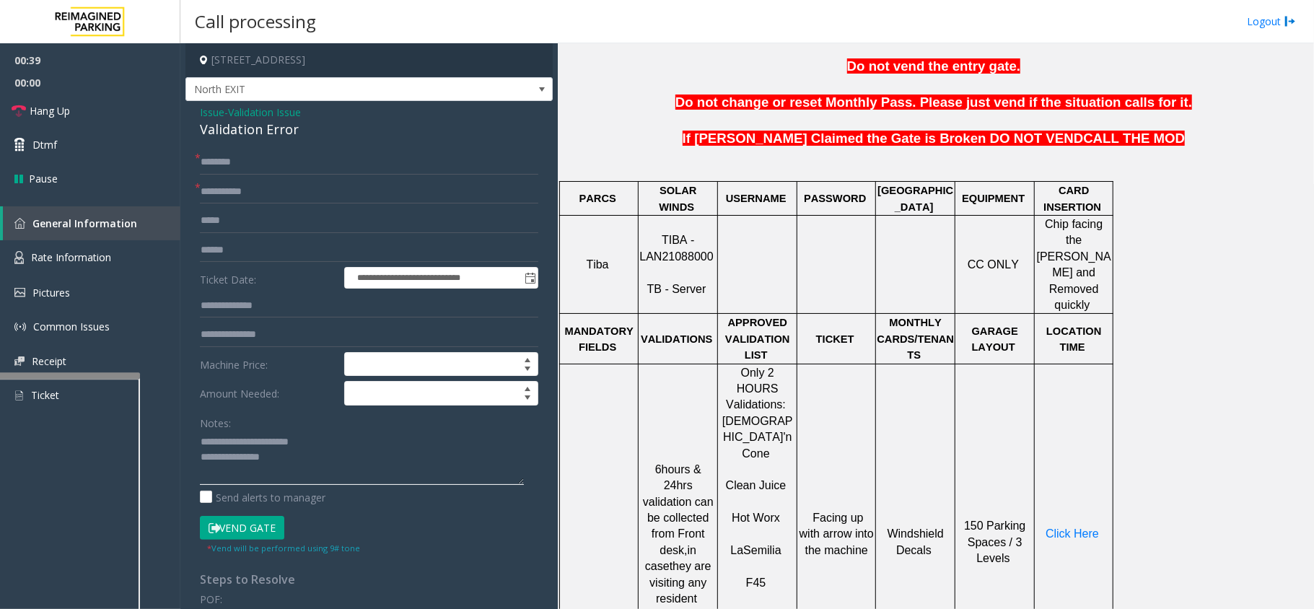
click at [278, 462] on textarea at bounding box center [362, 458] width 324 height 54
click at [401, 478] on textarea at bounding box center [362, 458] width 324 height 54
type textarea "**********"
click at [1079, 527] on span "Click Here" at bounding box center [1071, 533] width 53 height 12
click at [263, 341] on input "text" at bounding box center [369, 335] width 338 height 25
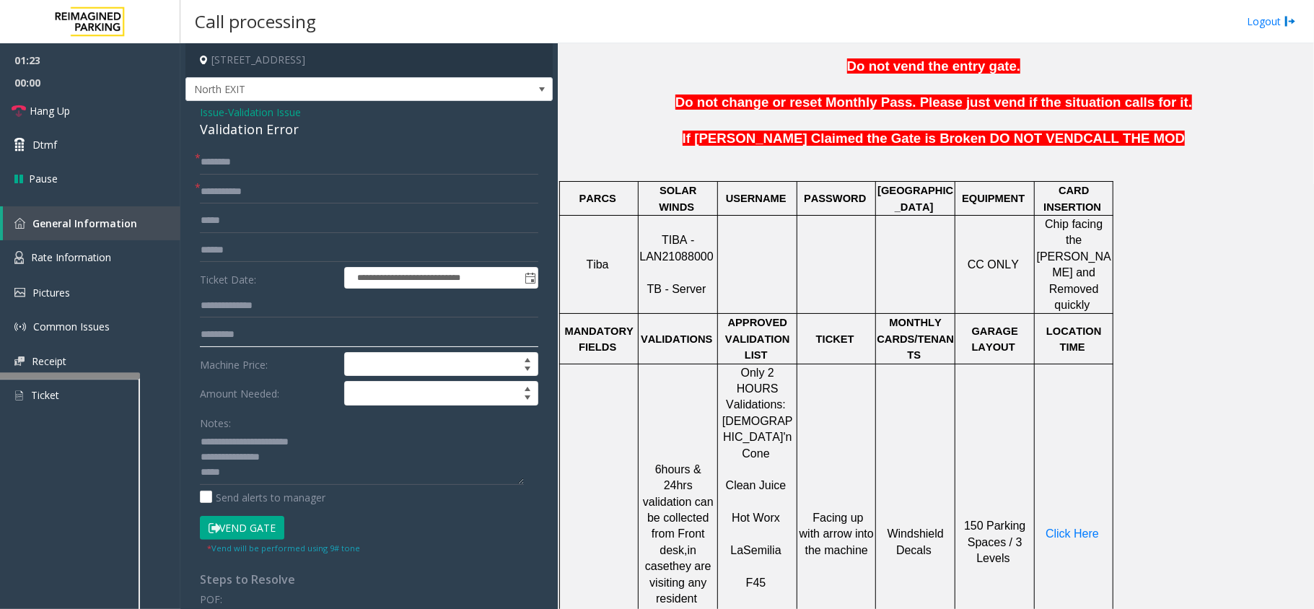
type input "*********"
click at [252, 247] on input "text" at bounding box center [369, 250] width 338 height 25
type input "*******"
click at [257, 165] on input "text" at bounding box center [369, 162] width 338 height 25
type input "**"
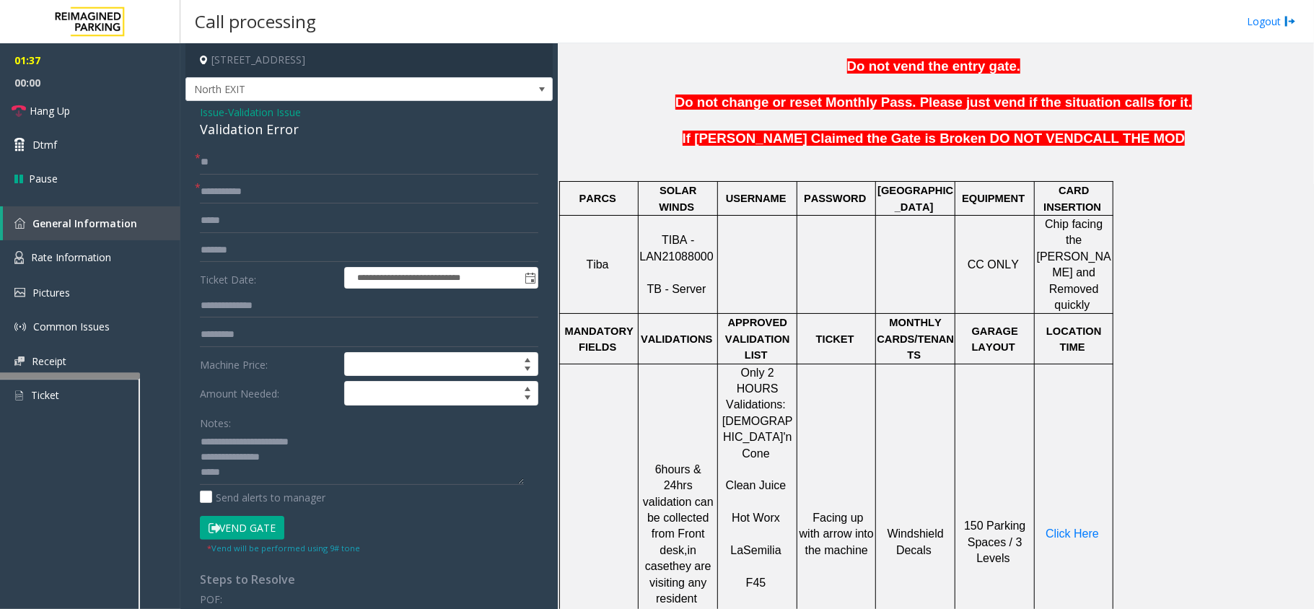
click at [263, 529] on button "Vend Gate" at bounding box center [242, 528] width 84 height 25
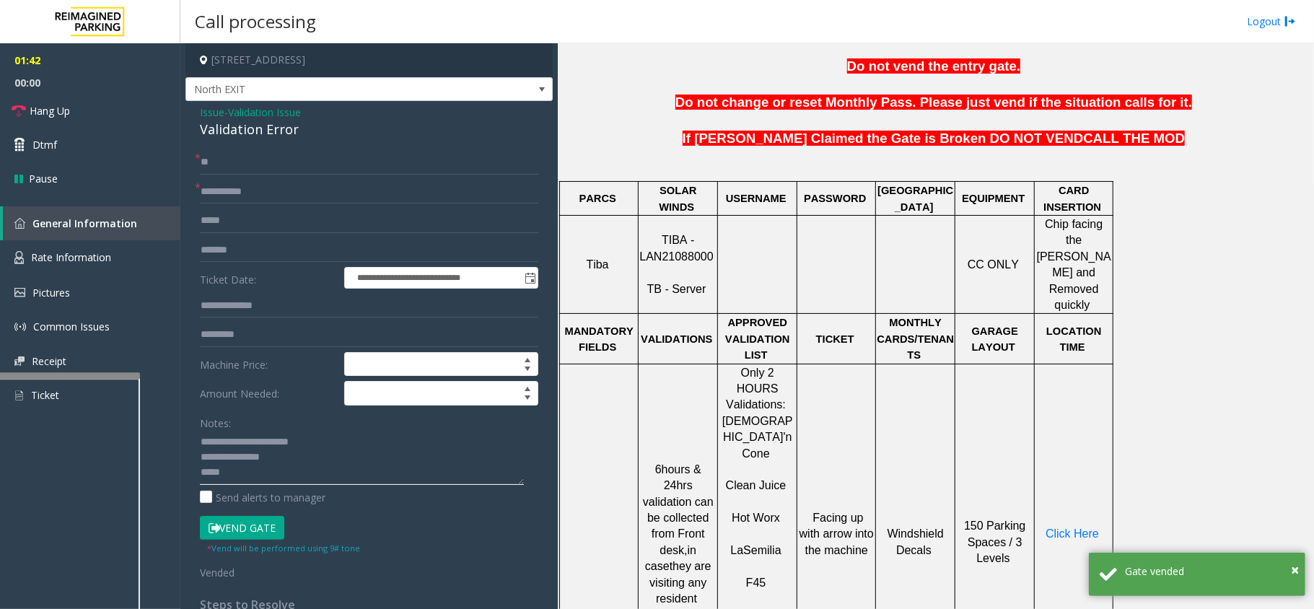
click at [272, 474] on textarea at bounding box center [362, 458] width 324 height 54
paste textarea "**********"
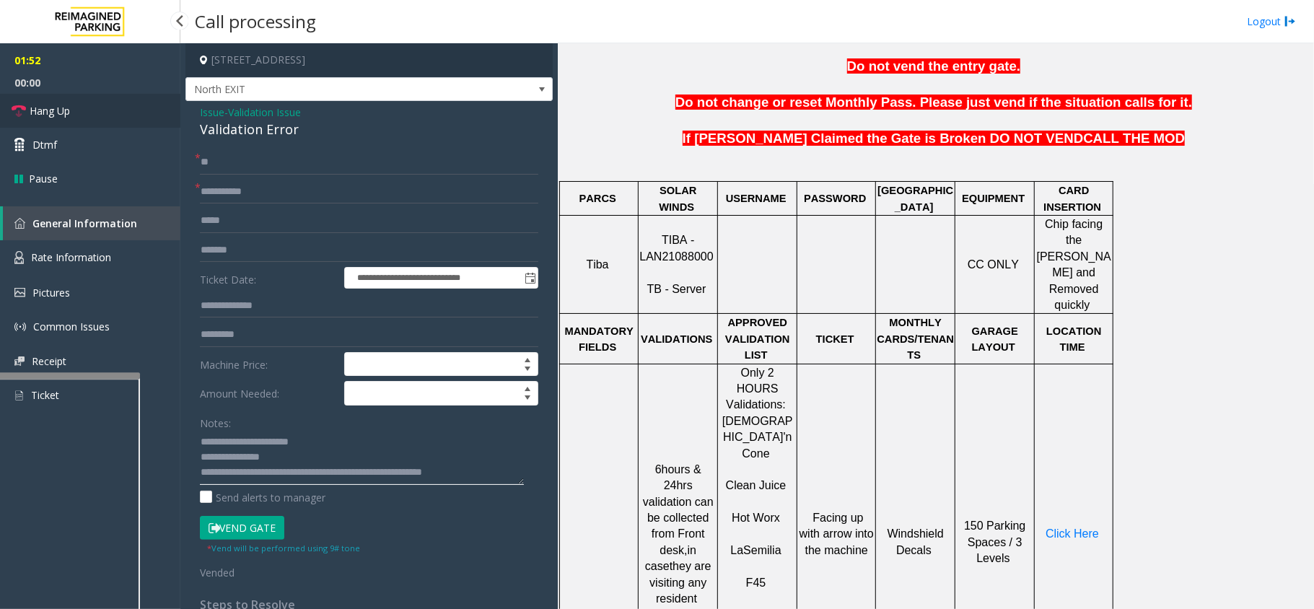
type textarea "**********"
click at [17, 113] on icon at bounding box center [19, 111] width 14 height 14
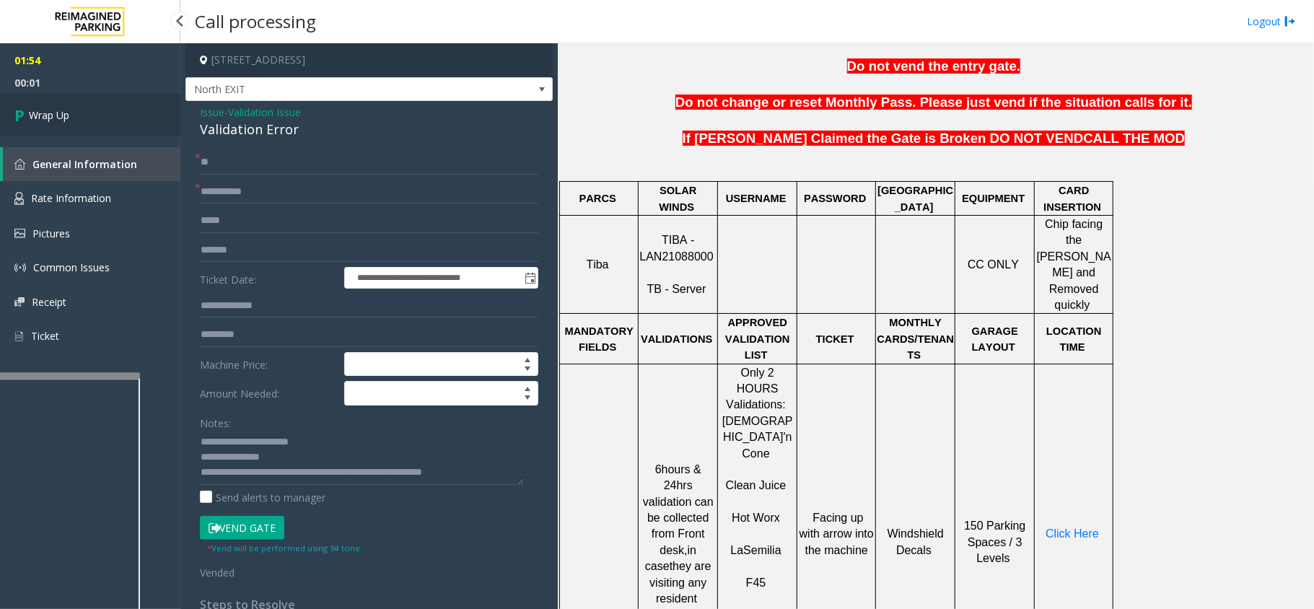
click at [17, 113] on icon at bounding box center [21, 115] width 14 height 24
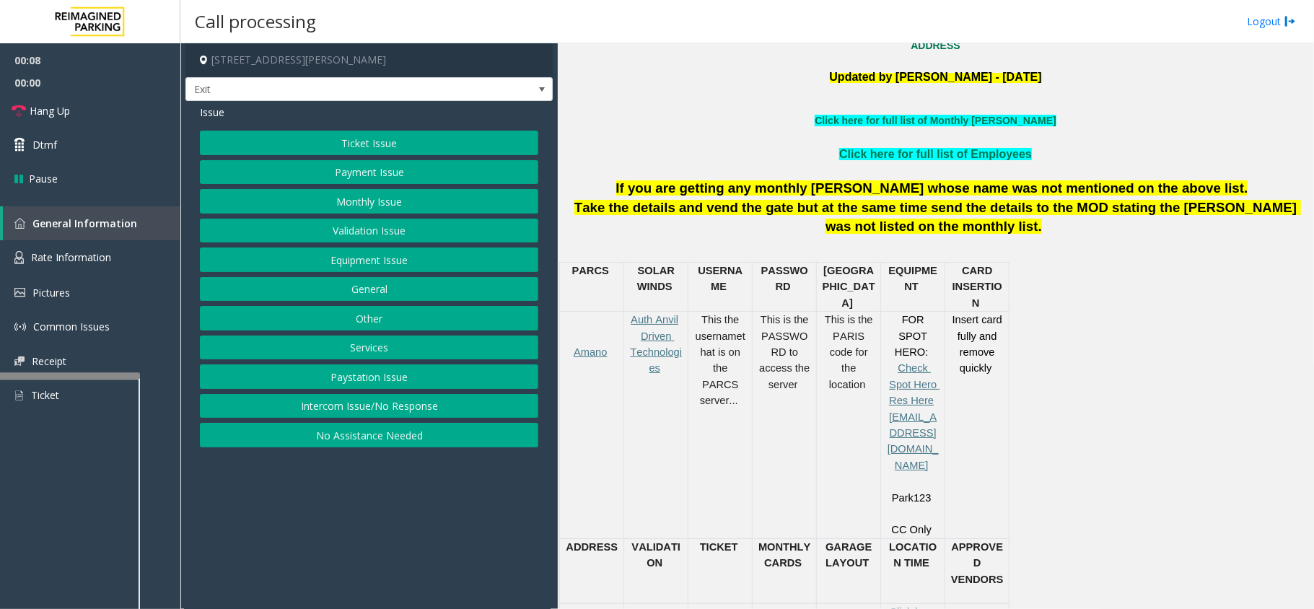
scroll to position [577, 0]
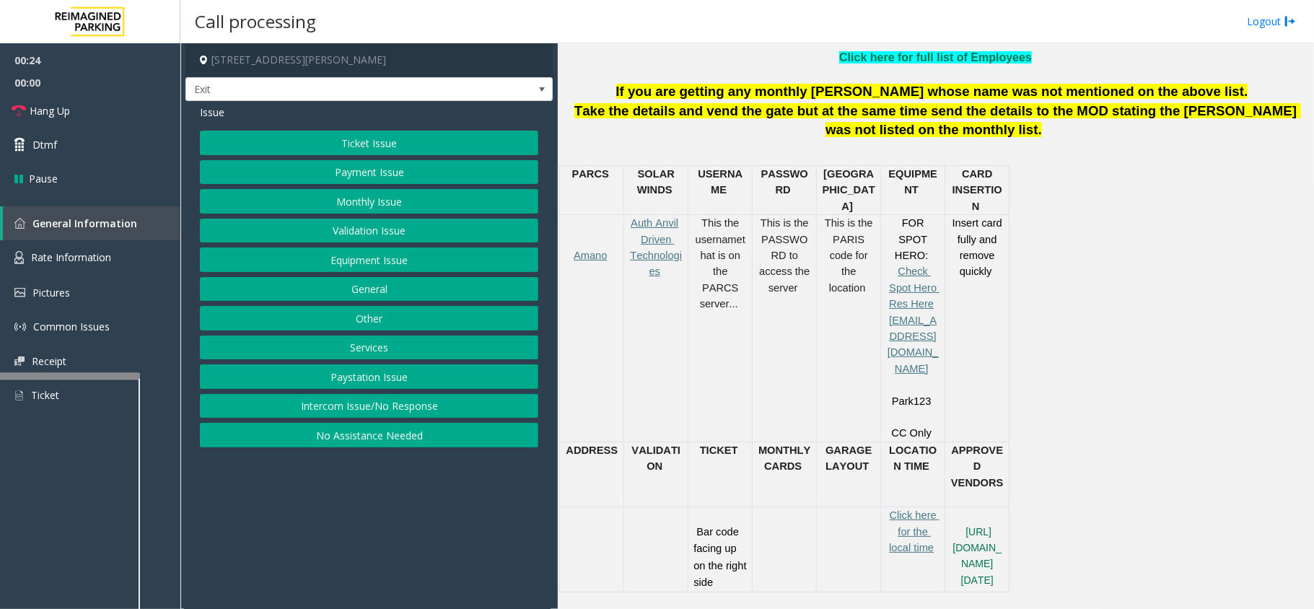
click at [403, 148] on button "Ticket Issue" at bounding box center [369, 143] width 338 height 25
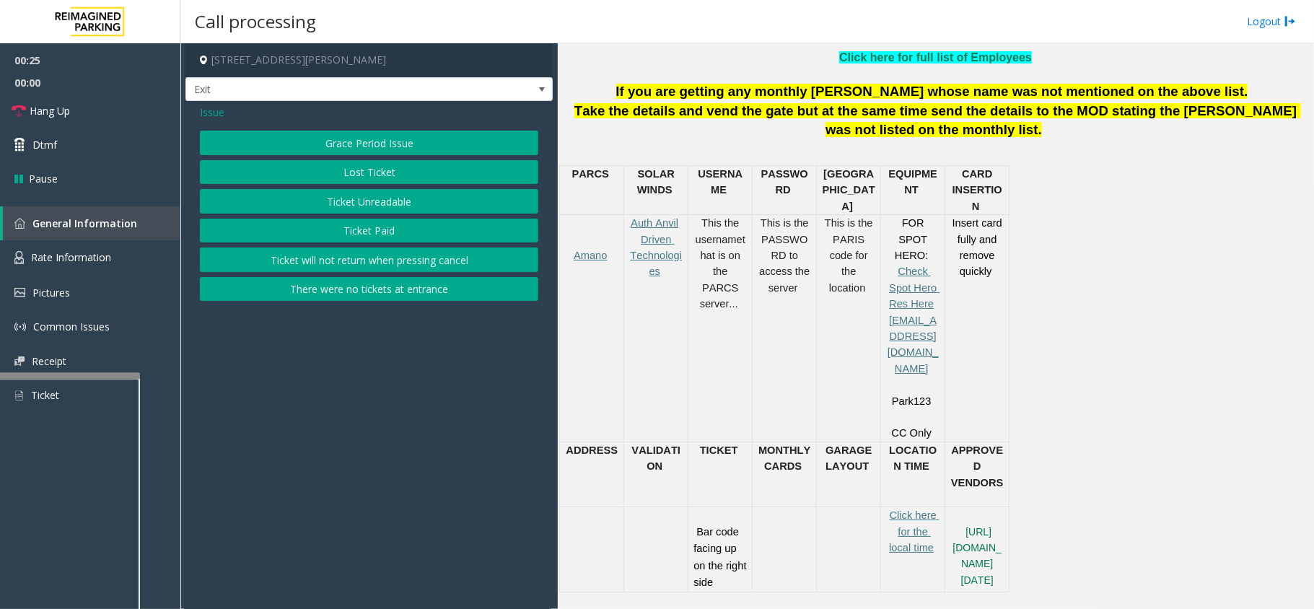
click at [424, 200] on button "Ticket Unreadable" at bounding box center [369, 201] width 338 height 25
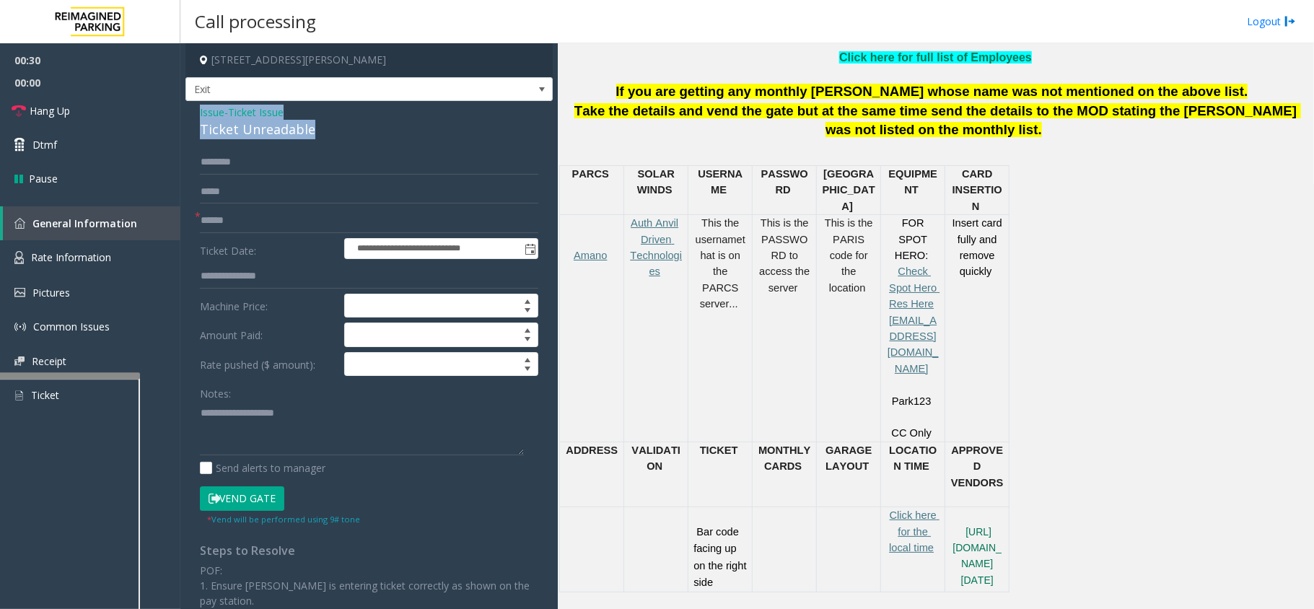
drag, startPoint x: 313, startPoint y: 133, endPoint x: 192, endPoint y: 110, distance: 123.3
click at [192, 110] on div "**********" at bounding box center [368, 452] width 367 height 703
click at [295, 433] on textarea at bounding box center [362, 428] width 324 height 54
paste textarea "**********"
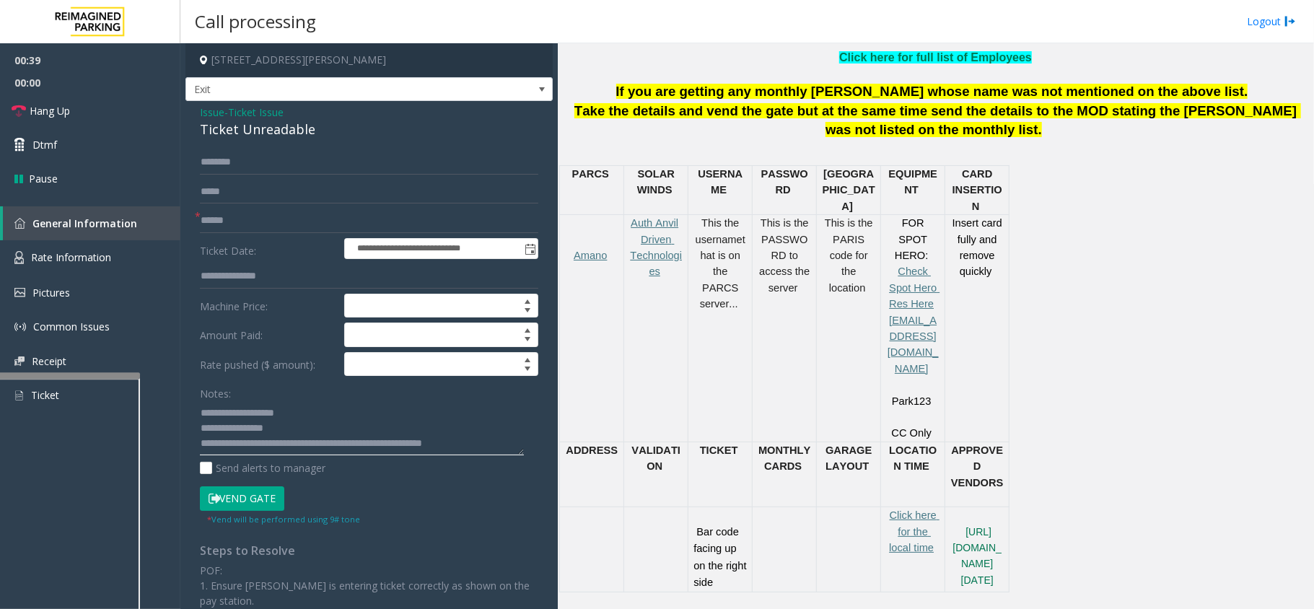
scroll to position [9, 0]
type textarea "**********"
click at [219, 212] on input "text" at bounding box center [369, 221] width 338 height 25
type input "******"
click at [488, 443] on textarea at bounding box center [362, 428] width 324 height 54
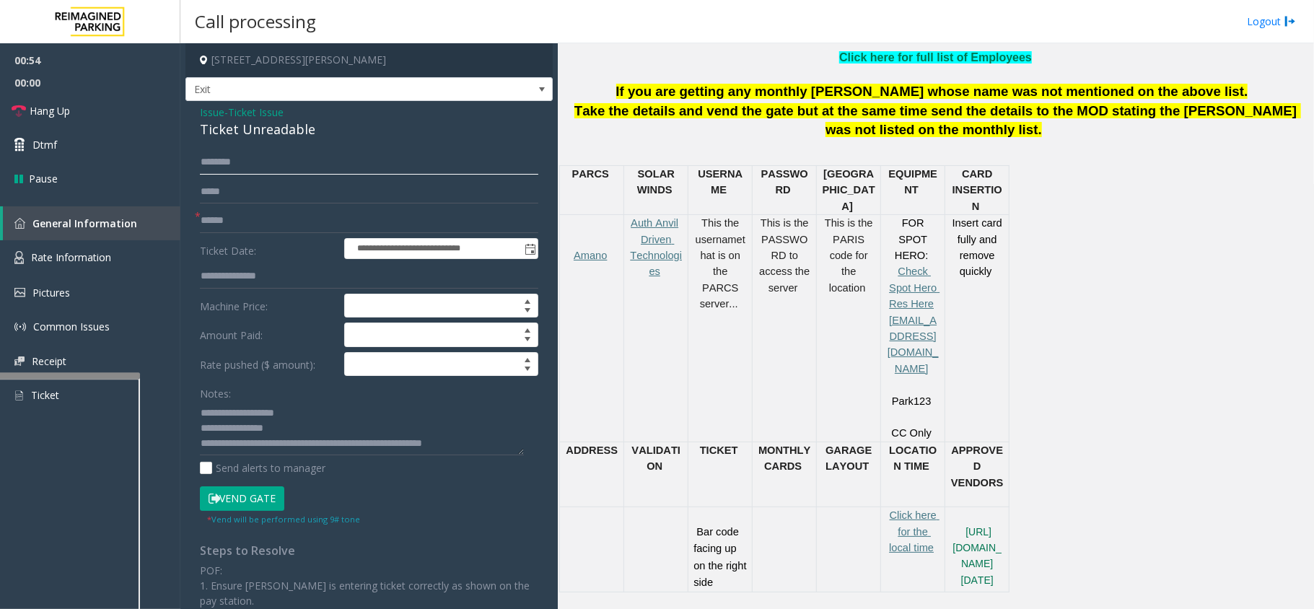
click at [286, 165] on input "text" at bounding box center [369, 162] width 338 height 25
click at [482, 442] on textarea at bounding box center [362, 428] width 324 height 54
click at [247, 167] on input "**********" at bounding box center [369, 162] width 338 height 25
type input "**********"
click at [482, 434] on textarea at bounding box center [362, 428] width 324 height 54
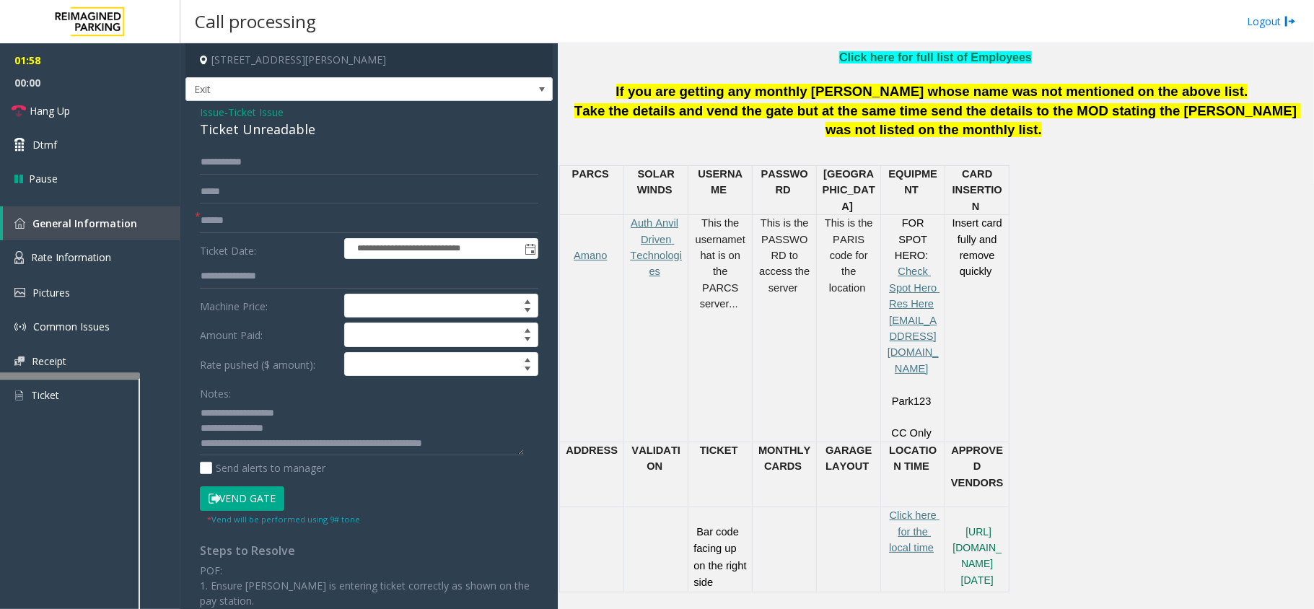
click at [240, 495] on button "Vend Gate" at bounding box center [242, 498] width 84 height 25
click at [18, 110] on icon at bounding box center [19, 111] width 14 height 14
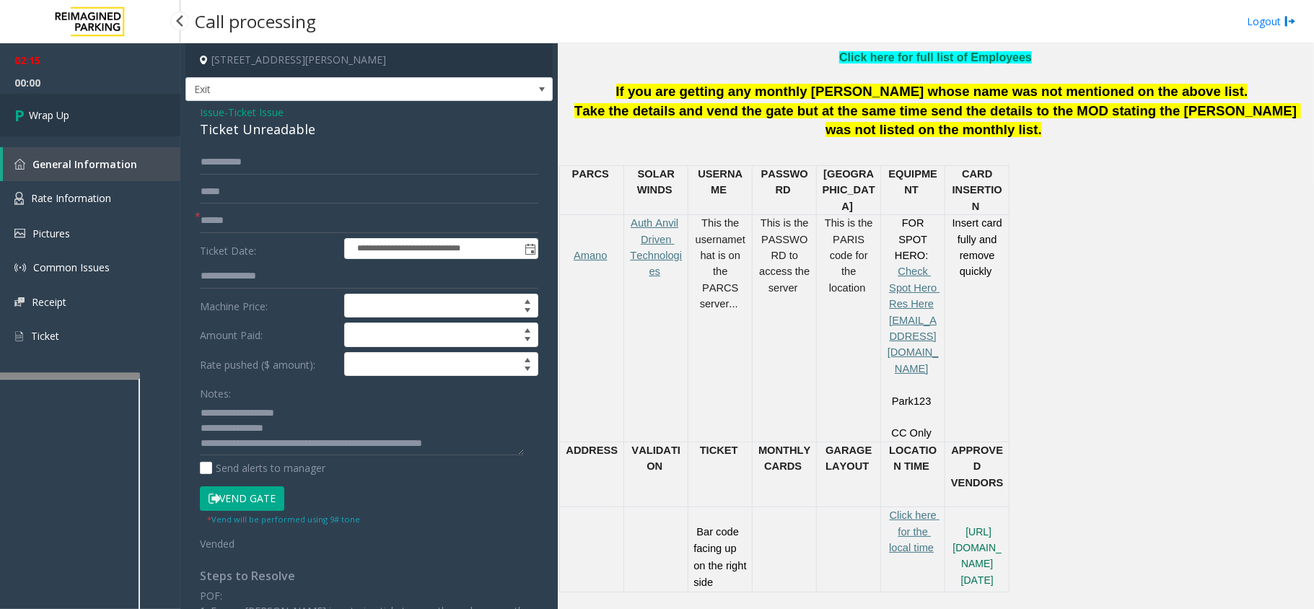
click at [22, 108] on icon at bounding box center [21, 115] width 14 height 24
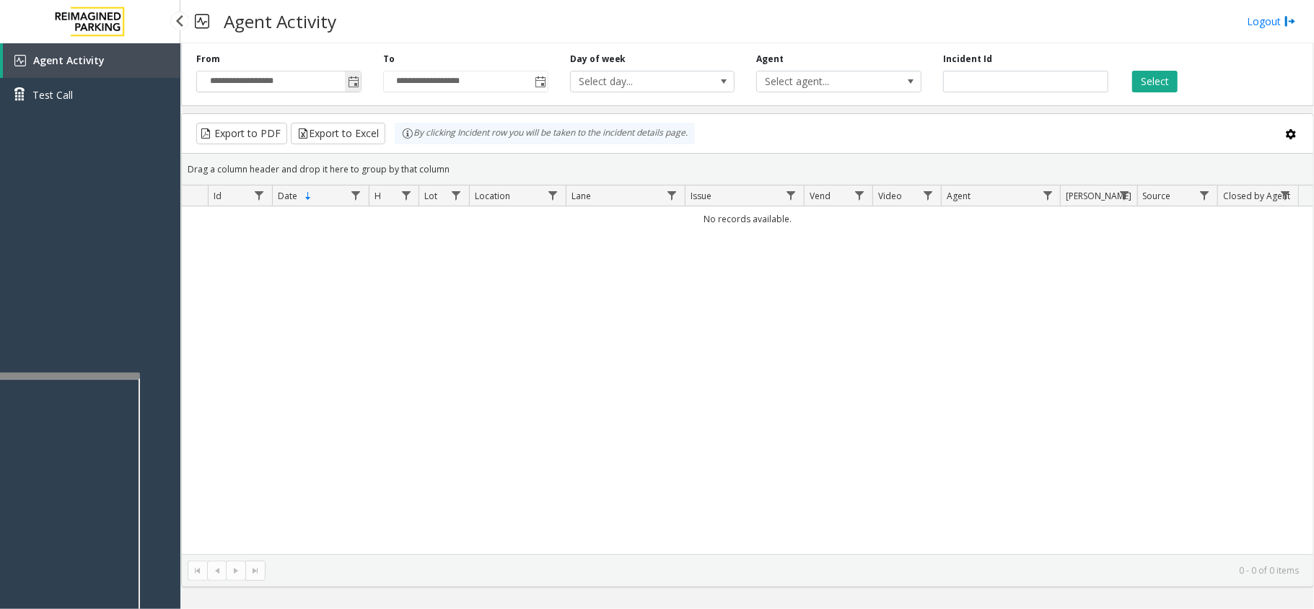
click at [349, 82] on span "Toggle popup" at bounding box center [354, 82] width 12 height 12
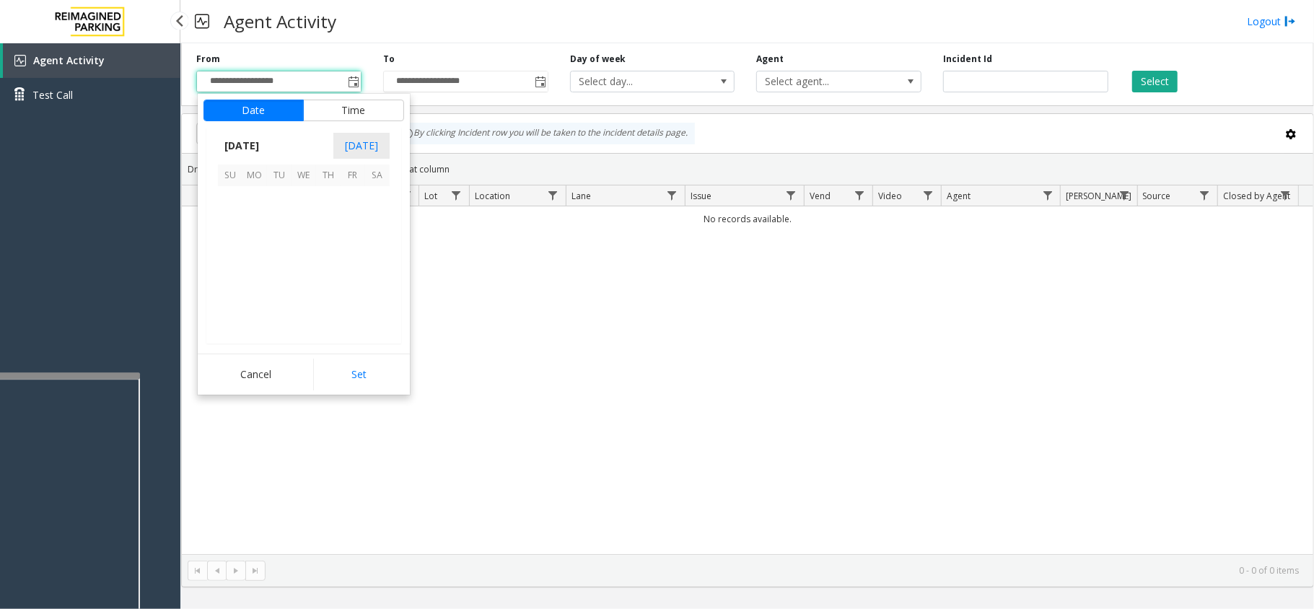
scroll to position [258950, 0]
click at [359, 197] on span "5" at bounding box center [353, 198] width 25 height 25
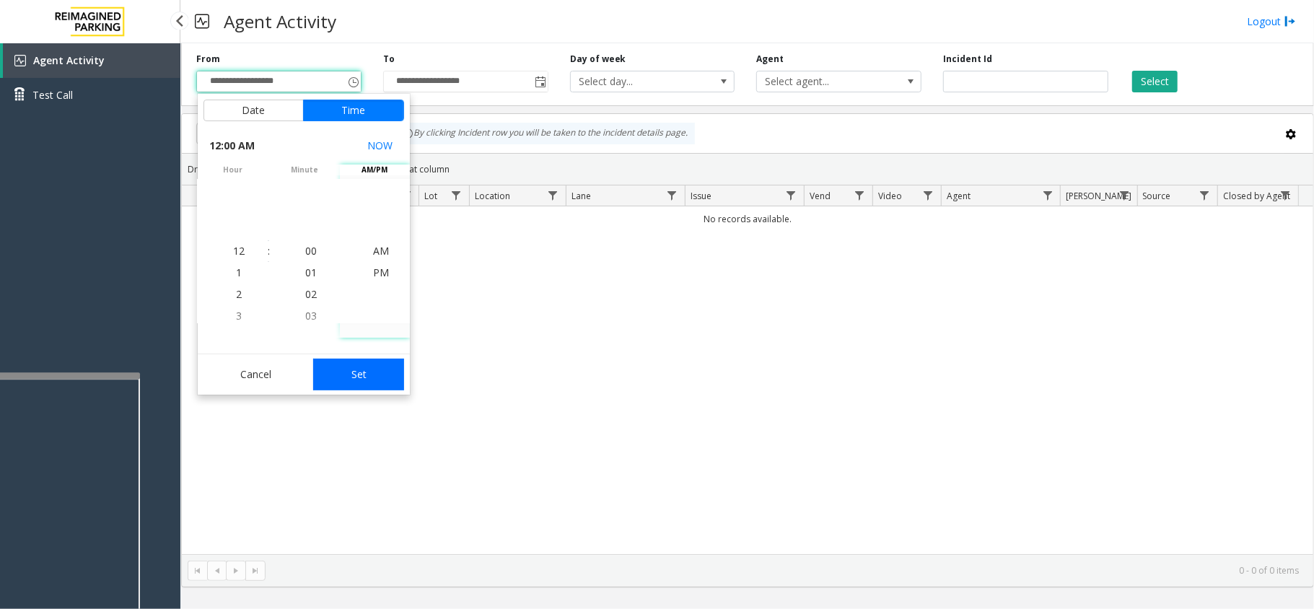
click at [376, 384] on button "Set" at bounding box center [358, 375] width 91 height 32
type input "**********"
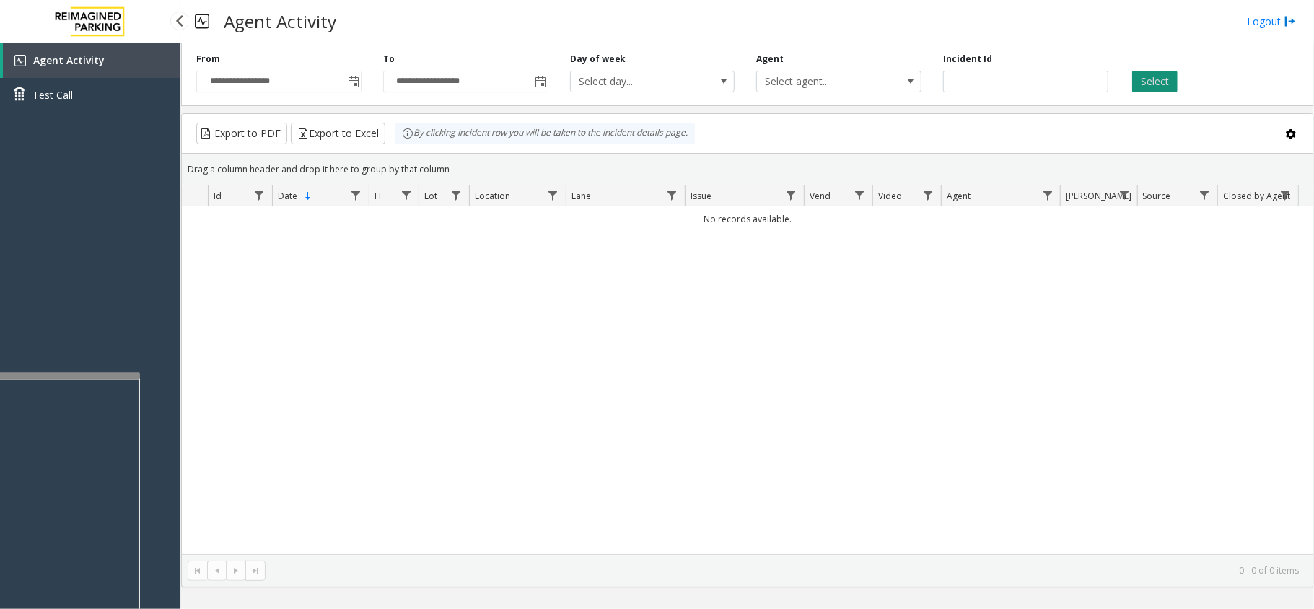
click at [1152, 73] on button "Select" at bounding box center [1154, 82] width 45 height 22
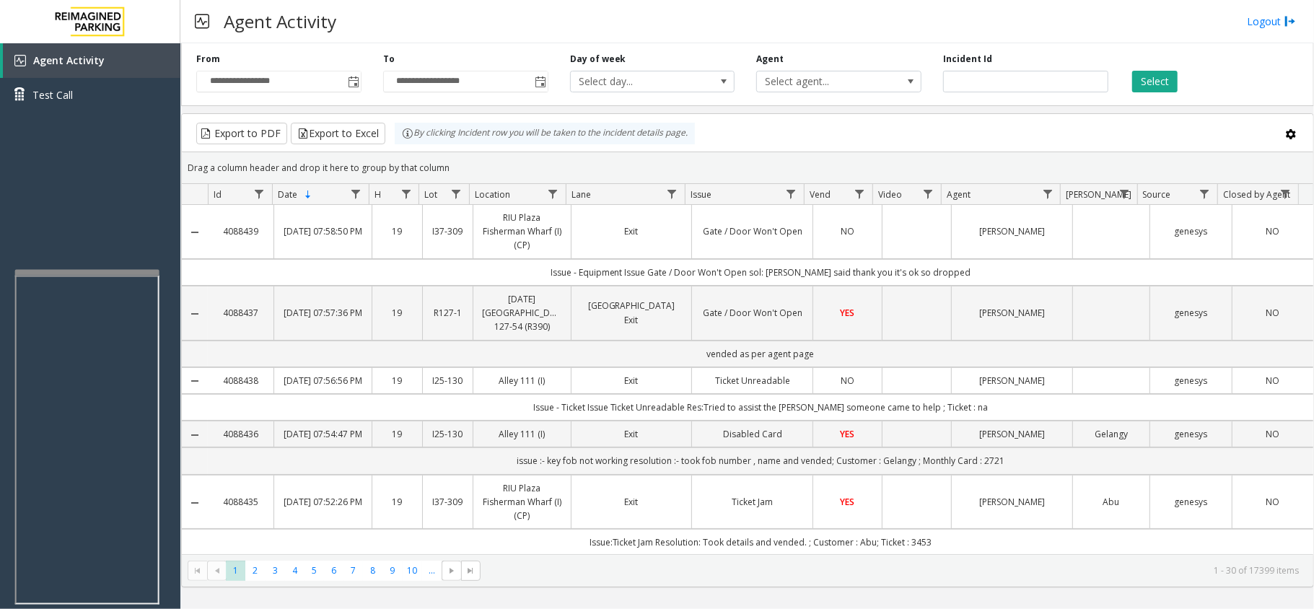
click at [114, 270] on div at bounding box center [87, 273] width 144 height 6
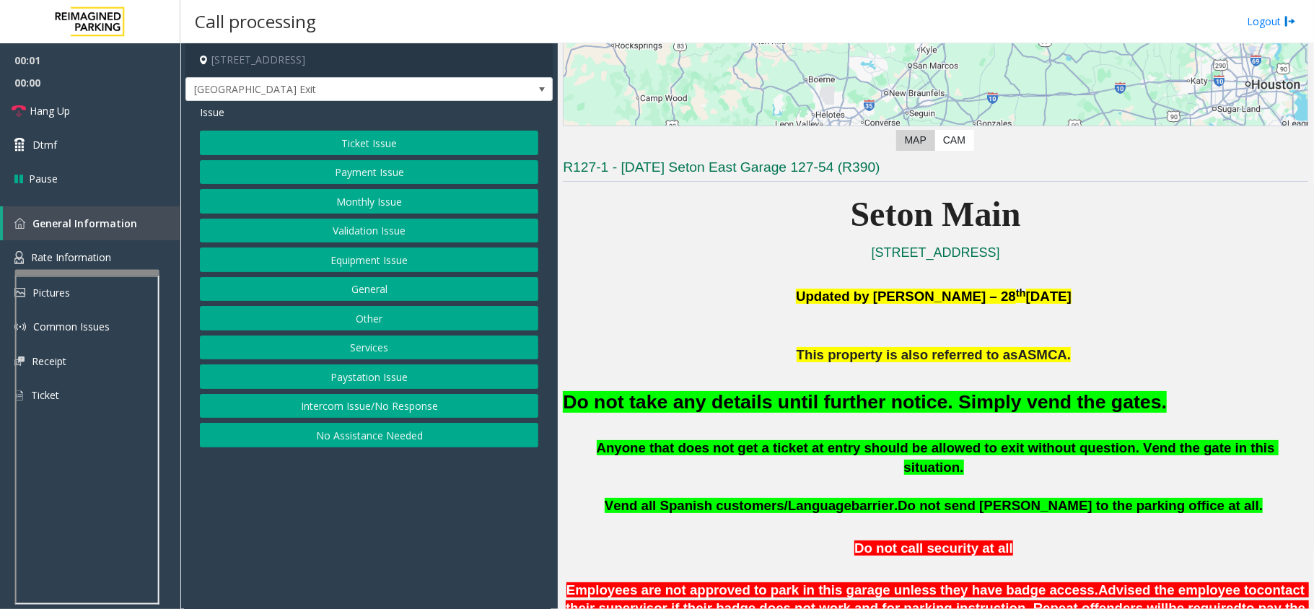
scroll to position [289, 0]
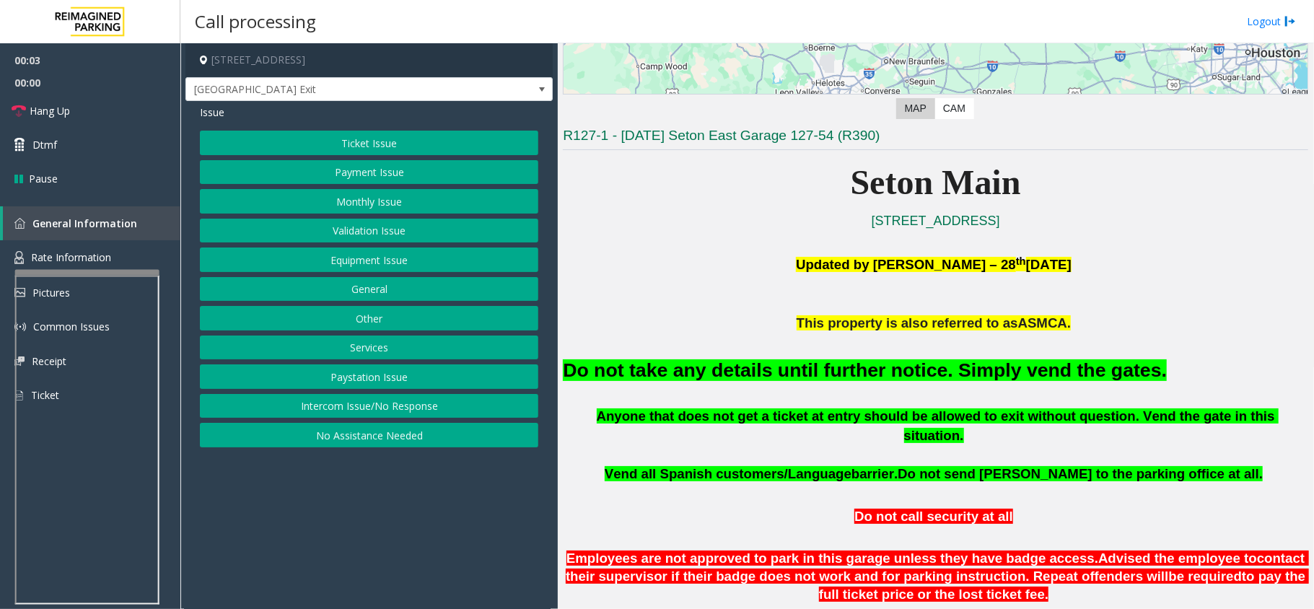
click at [358, 260] on button "Equipment Issue" at bounding box center [369, 259] width 338 height 25
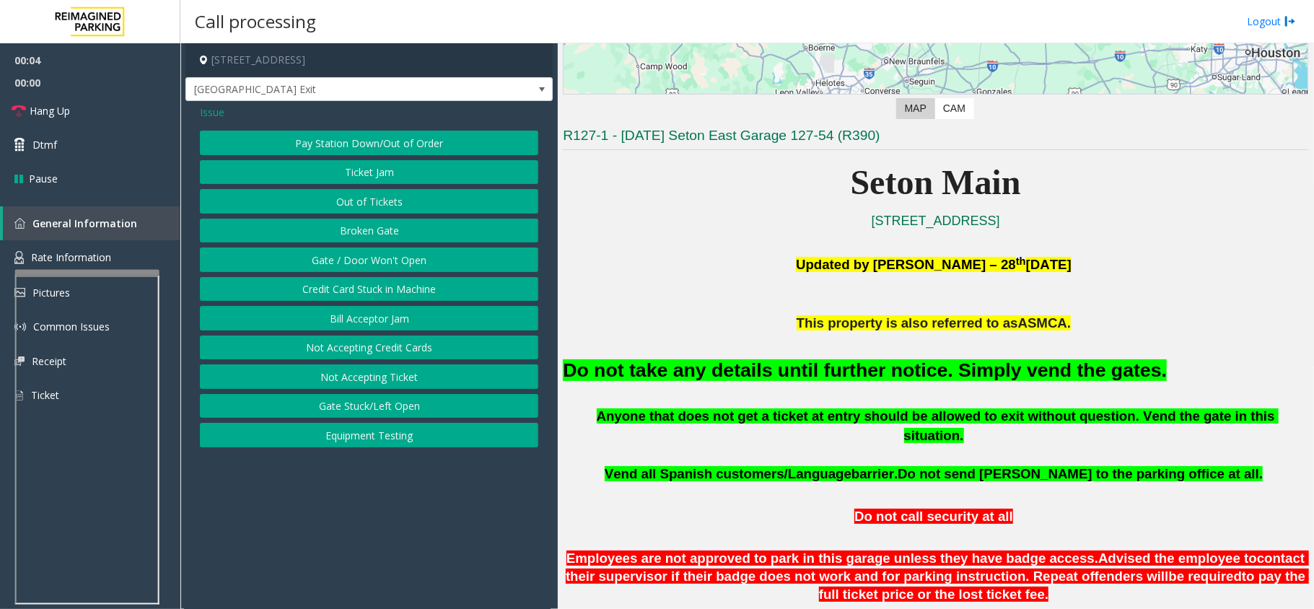
click at [358, 260] on button "Gate / Door Won't Open" at bounding box center [369, 259] width 338 height 25
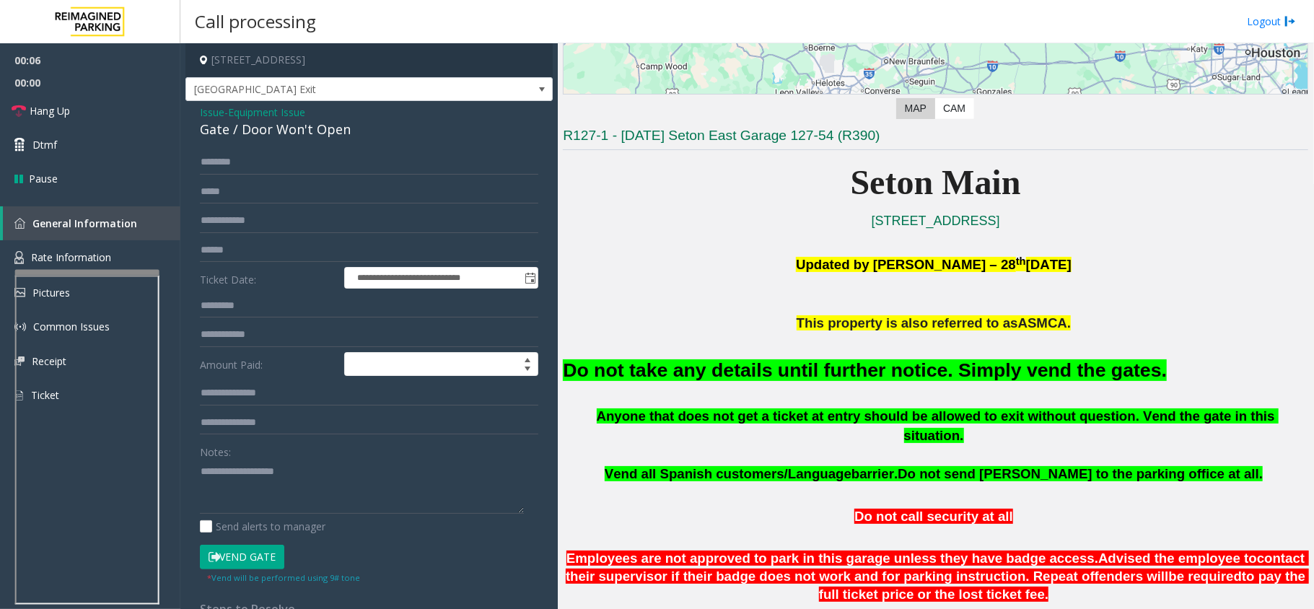
click at [234, 561] on button "Vend Gate" at bounding box center [242, 557] width 84 height 25
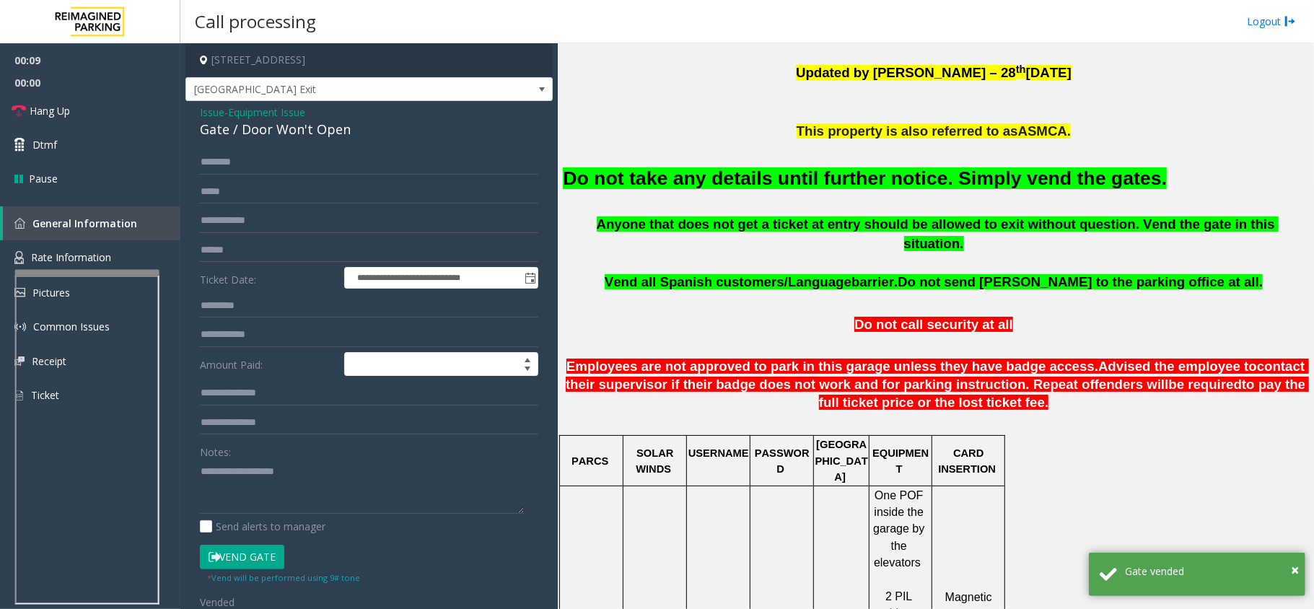
scroll to position [385, 0]
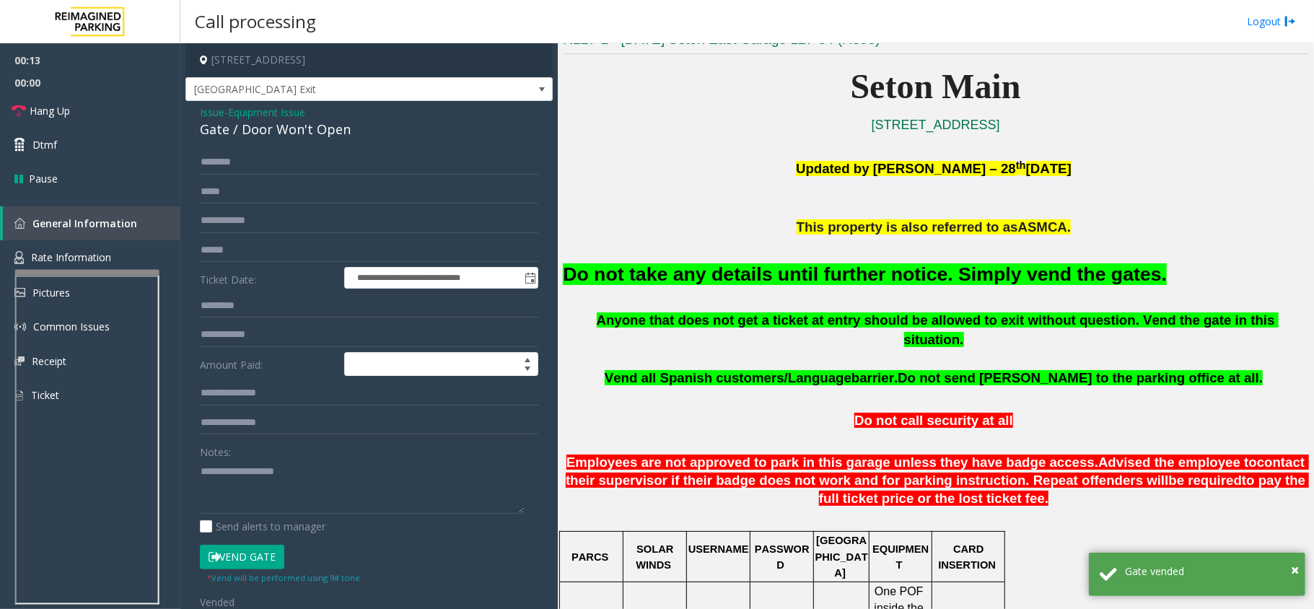
click at [755, 284] on font "Do not take any details until further notice. Simply vend the gates." at bounding box center [865, 274] width 604 height 22
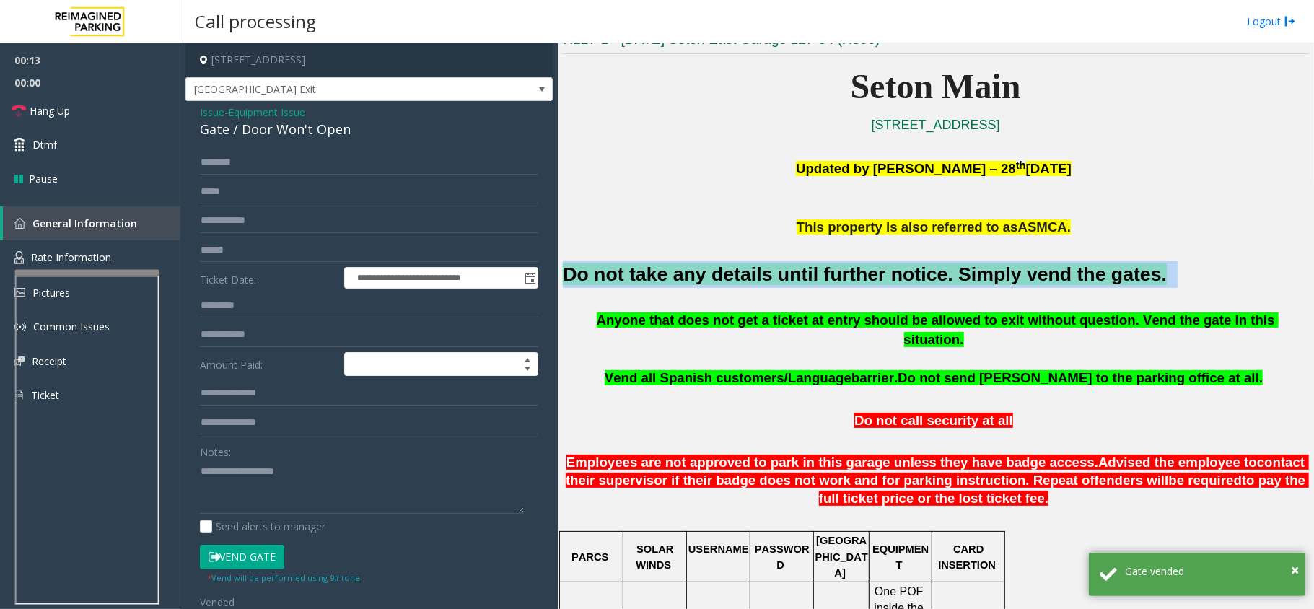
click at [755, 284] on font "Do not take any details until further notice. Simply vend the gates." at bounding box center [865, 274] width 604 height 22
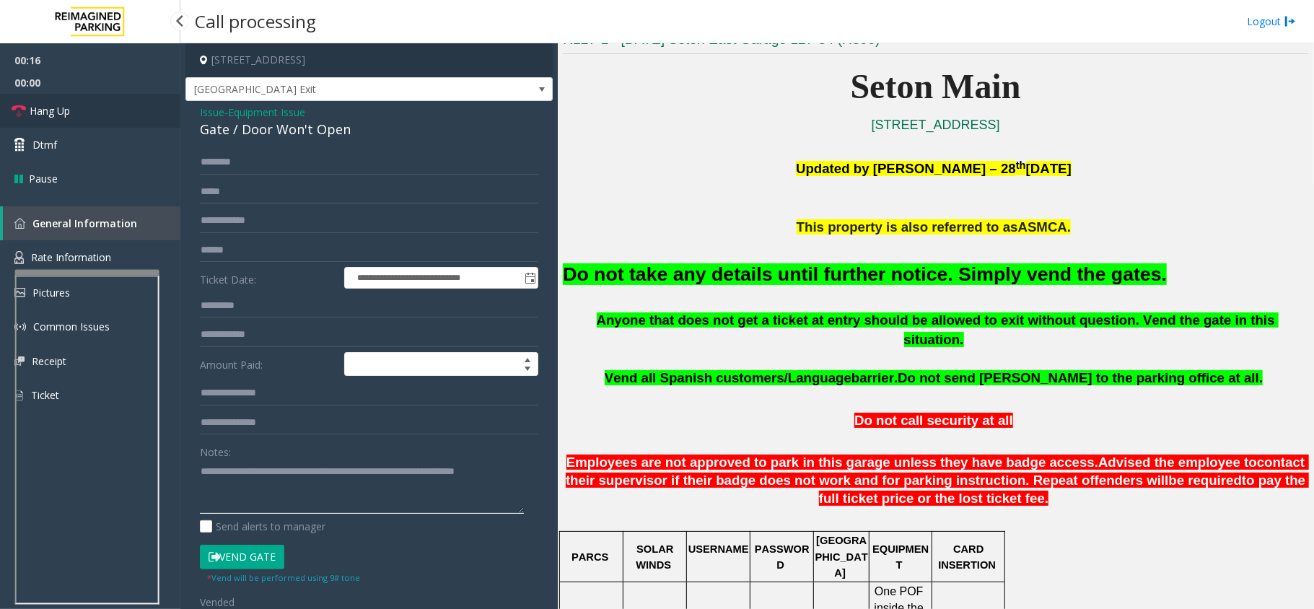
type textarea "**********"
click at [23, 98] on link "Hang Up" at bounding box center [90, 111] width 180 height 34
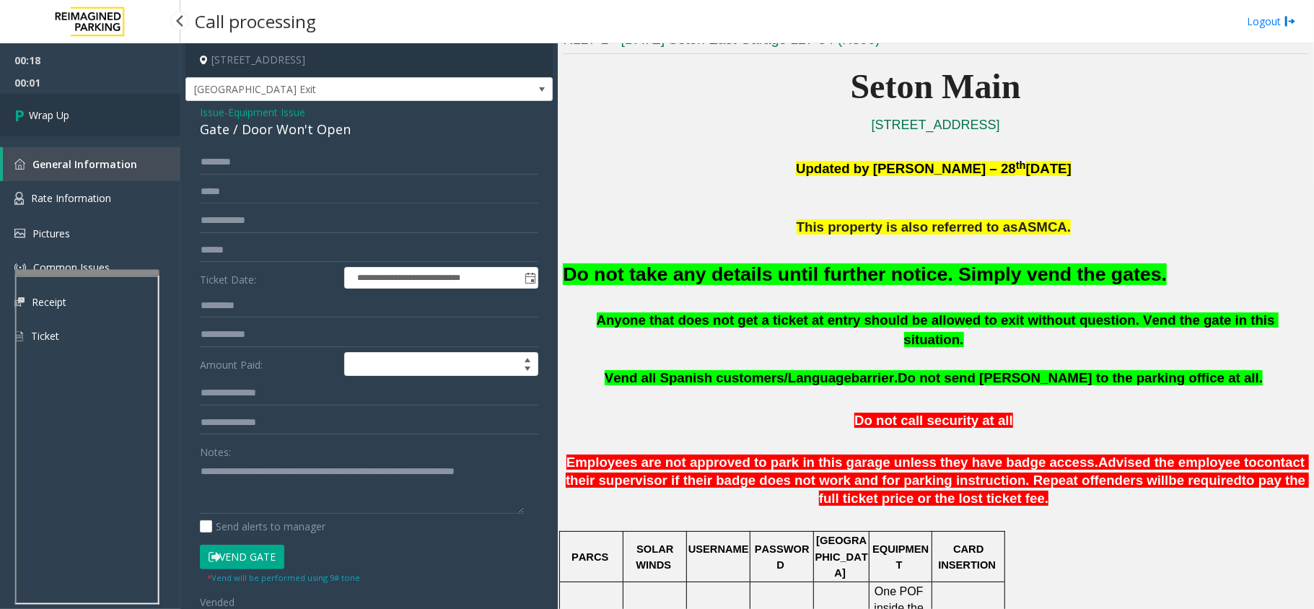
click at [27, 115] on icon at bounding box center [21, 115] width 14 height 24
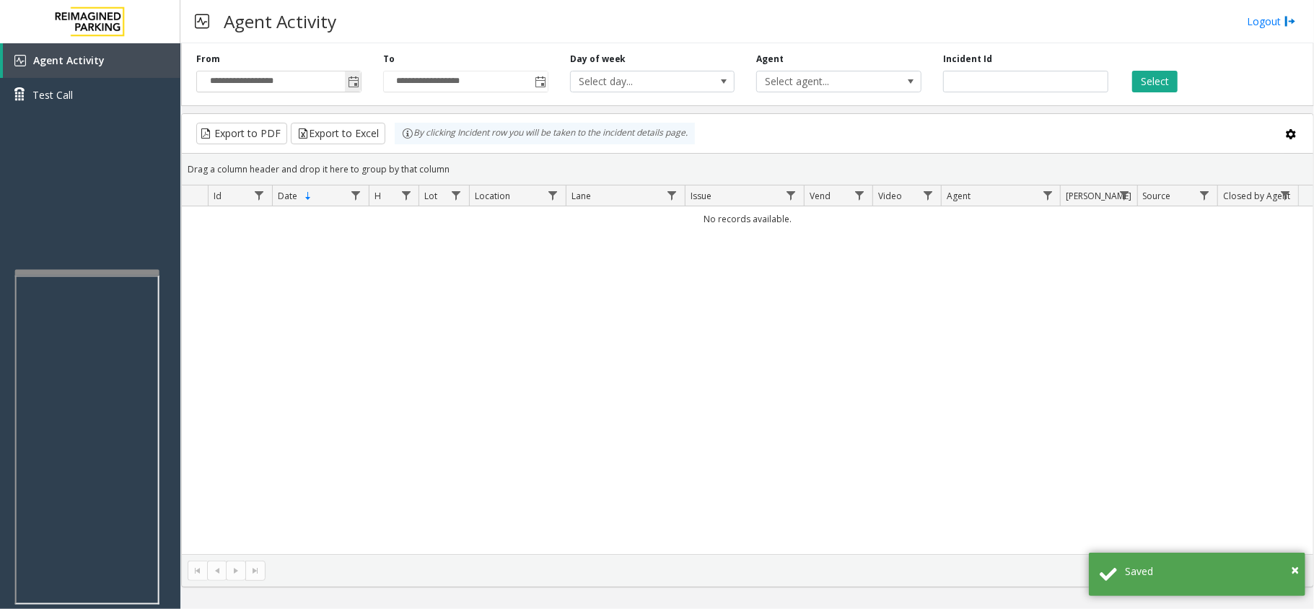
click at [354, 90] on span "Toggle popup" at bounding box center [353, 81] width 16 height 23
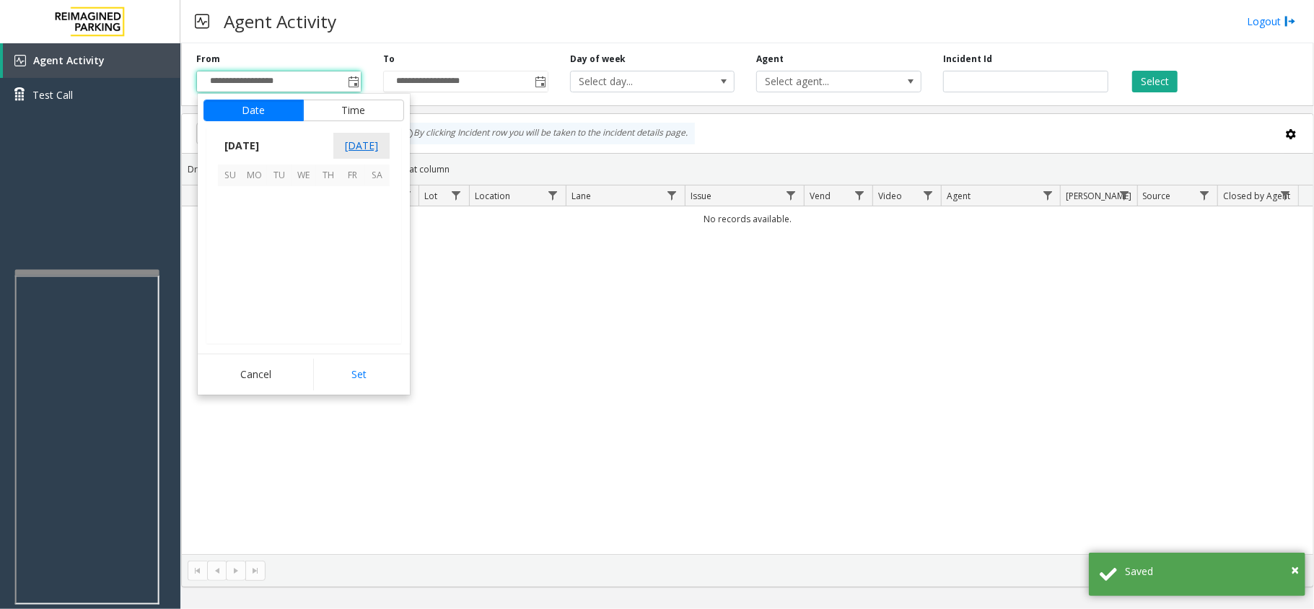
scroll to position [258950, 0]
click at [348, 203] on span "5" at bounding box center [353, 198] width 25 height 25
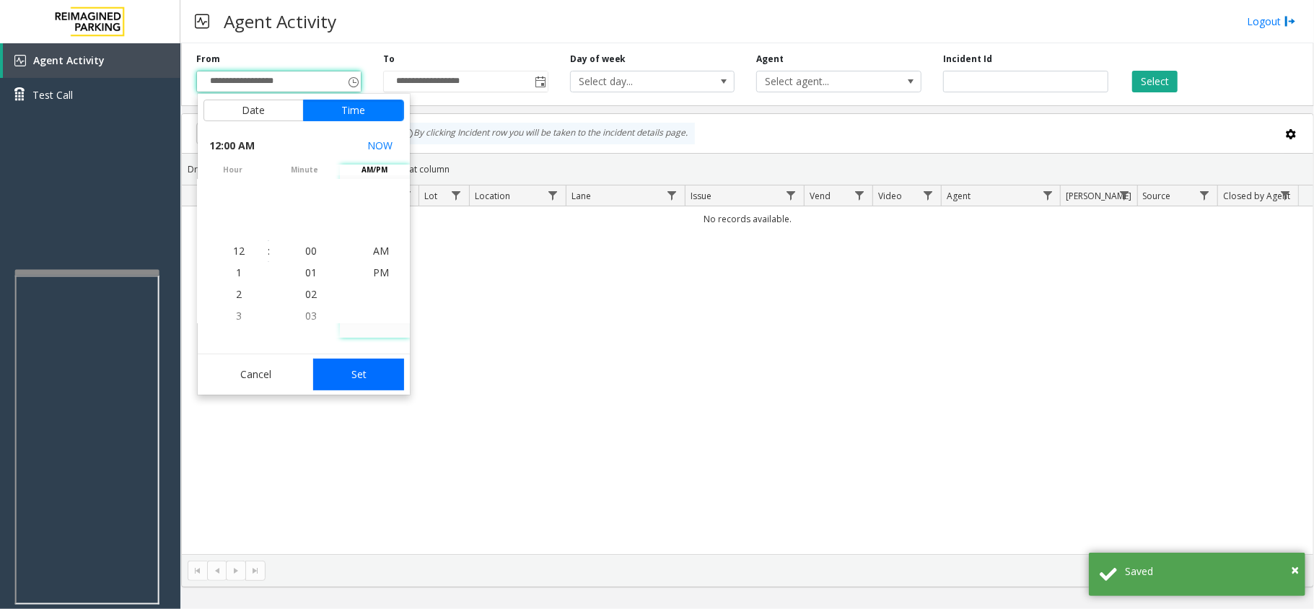
click at [382, 372] on button "Set" at bounding box center [358, 375] width 91 height 32
type input "**********"
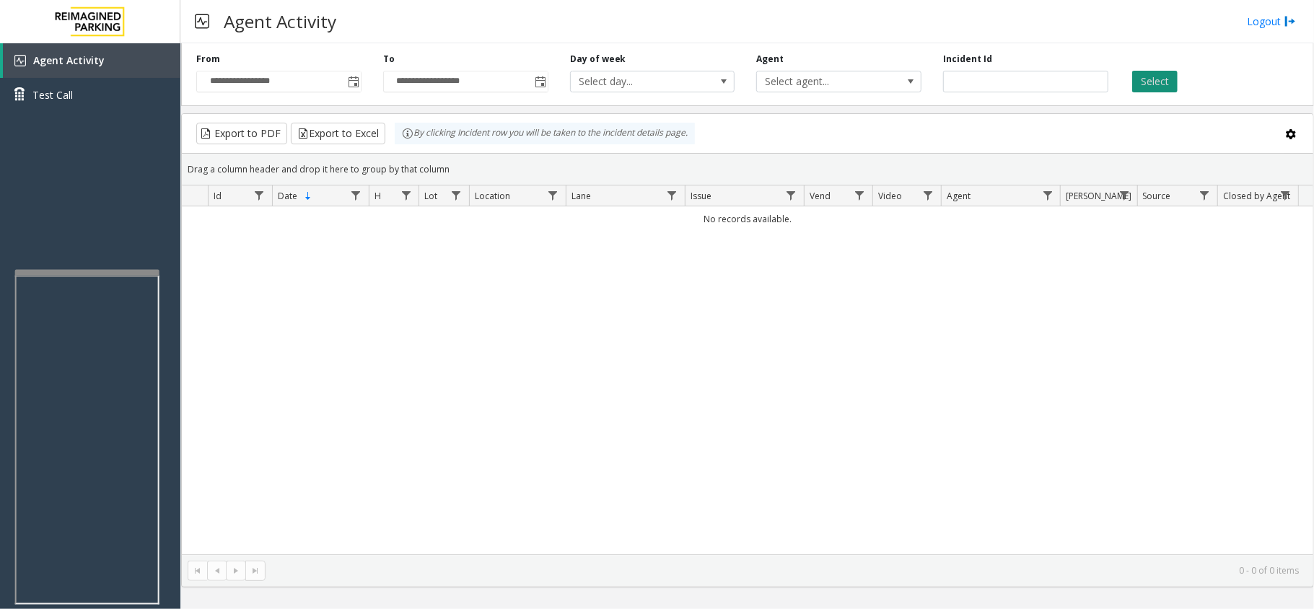
click at [1138, 79] on button "Select" at bounding box center [1154, 82] width 45 height 22
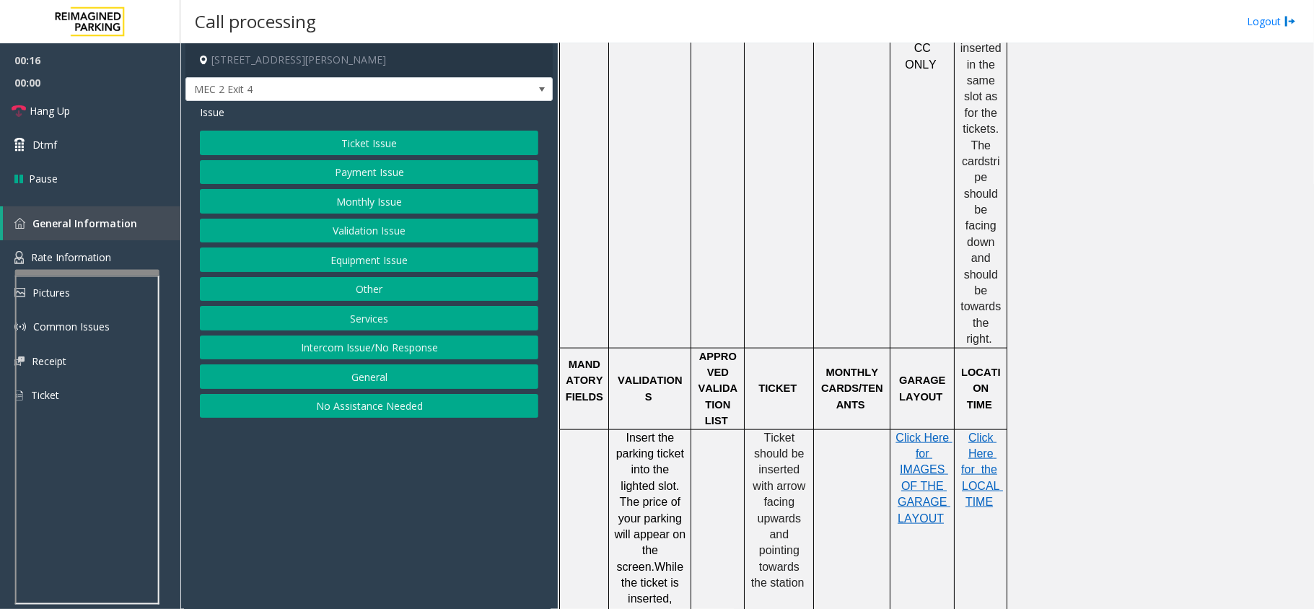
scroll to position [1154, 0]
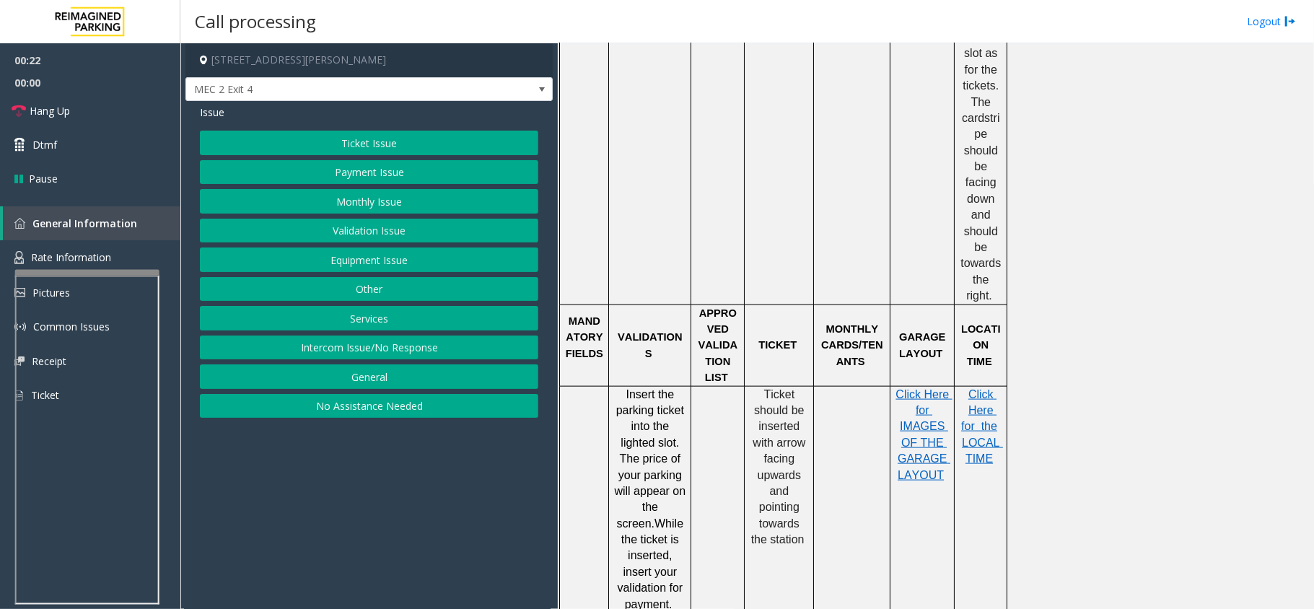
click at [349, 145] on button "Ticket Issue" at bounding box center [369, 143] width 338 height 25
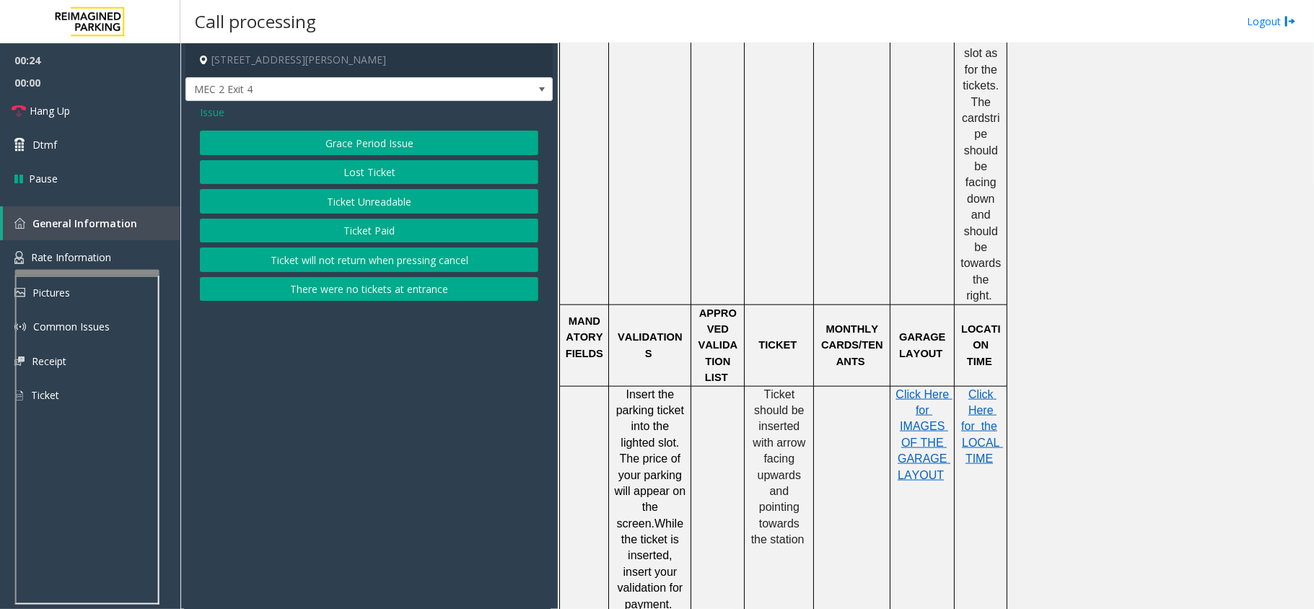
click at [407, 203] on button "Ticket Unreadable" at bounding box center [369, 201] width 338 height 25
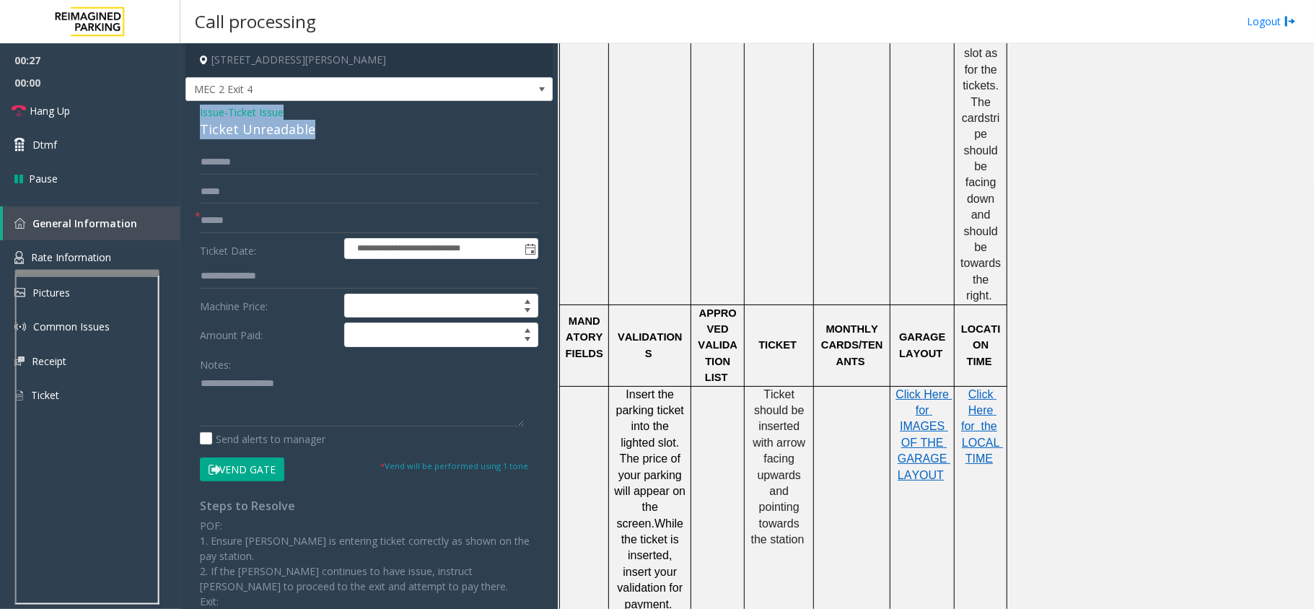
drag, startPoint x: 312, startPoint y: 130, endPoint x: 208, endPoint y: 118, distance: 104.5
click at [196, 115] on div "**********" at bounding box center [368, 423] width 367 height 644
click at [295, 405] on textarea at bounding box center [362, 399] width 324 height 54
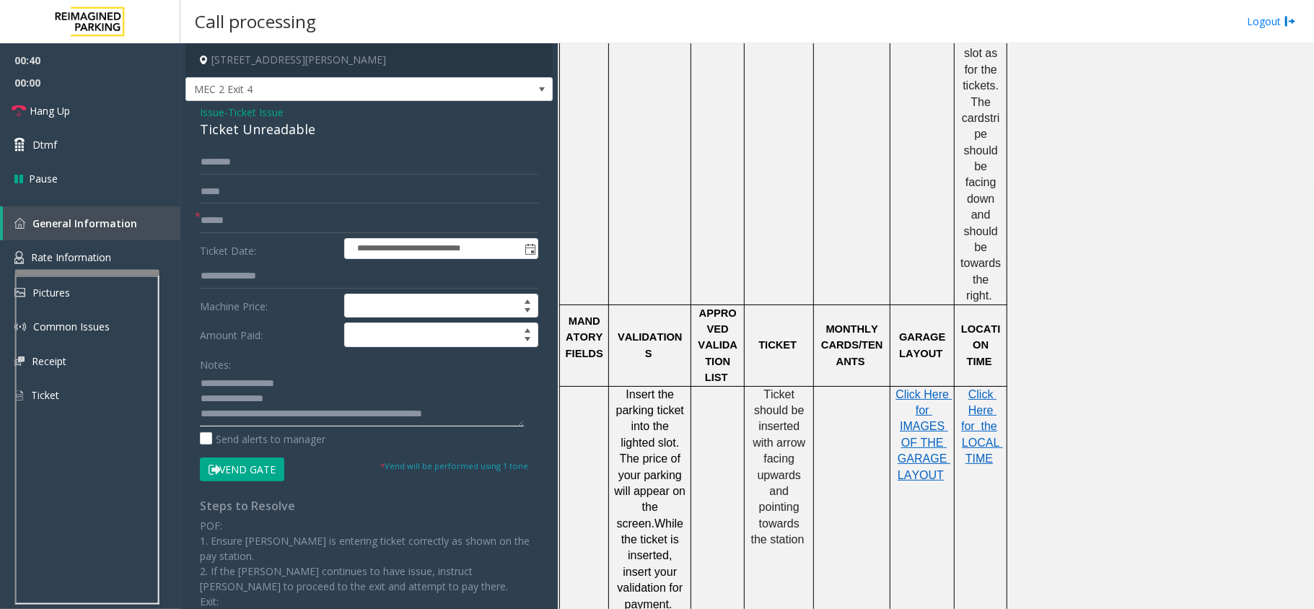
click at [503, 416] on textarea at bounding box center [362, 399] width 324 height 54
click at [499, 416] on textarea at bounding box center [362, 399] width 324 height 54
type textarea "**********"
click at [295, 221] on input "text" at bounding box center [369, 221] width 338 height 25
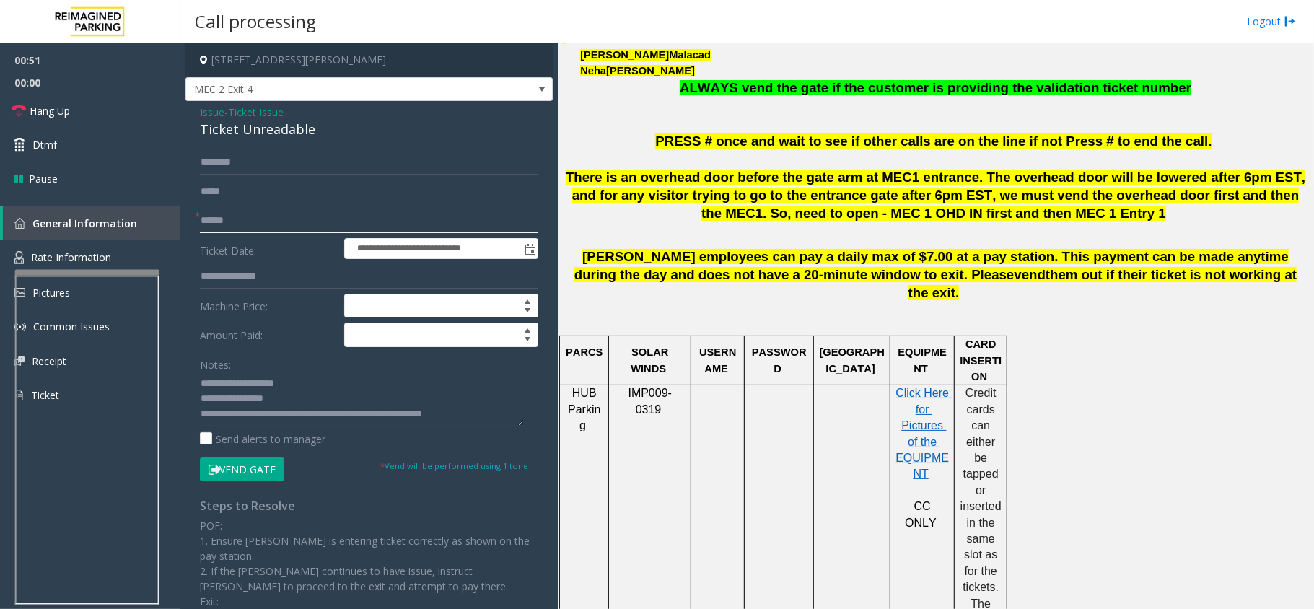
scroll to position [481, 0]
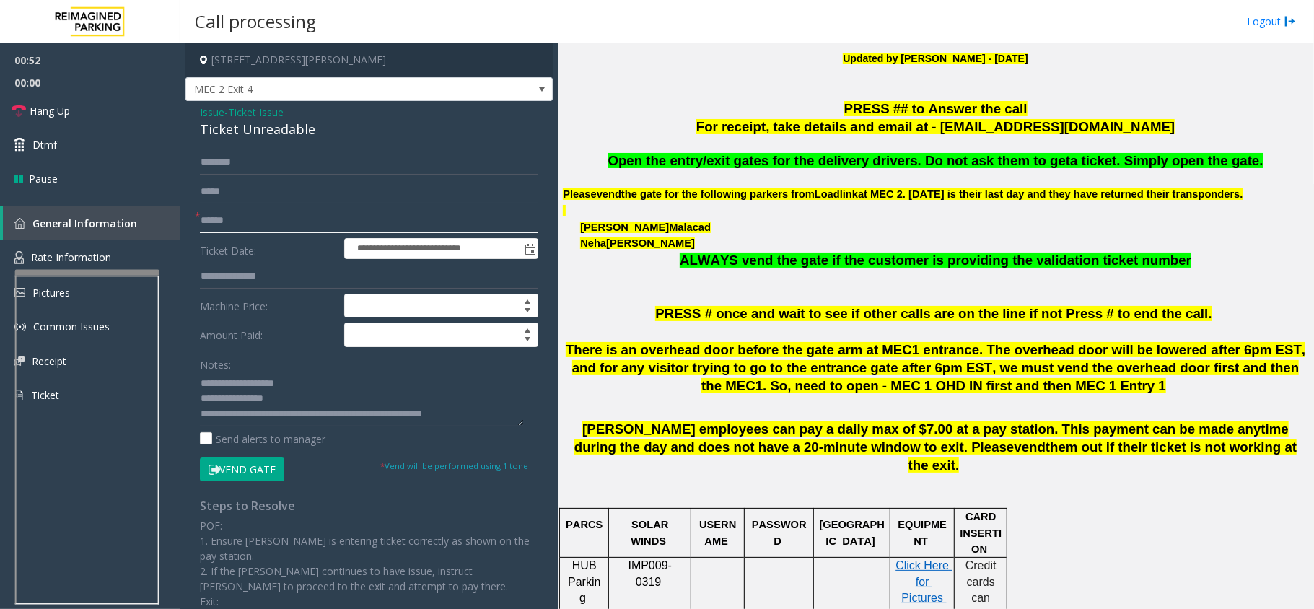
type input "******"
click at [304, 167] on input "text" at bounding box center [369, 162] width 338 height 25
type input "*****"
click at [227, 470] on button "Vend Gate" at bounding box center [242, 469] width 84 height 25
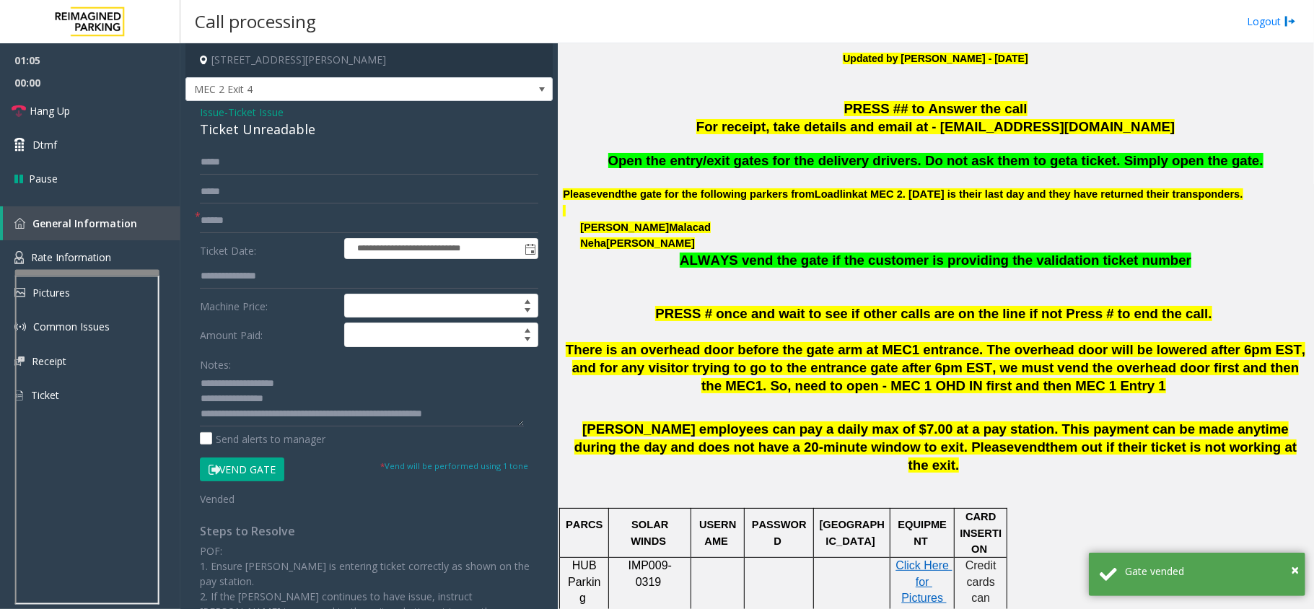
scroll to position [385, 0]
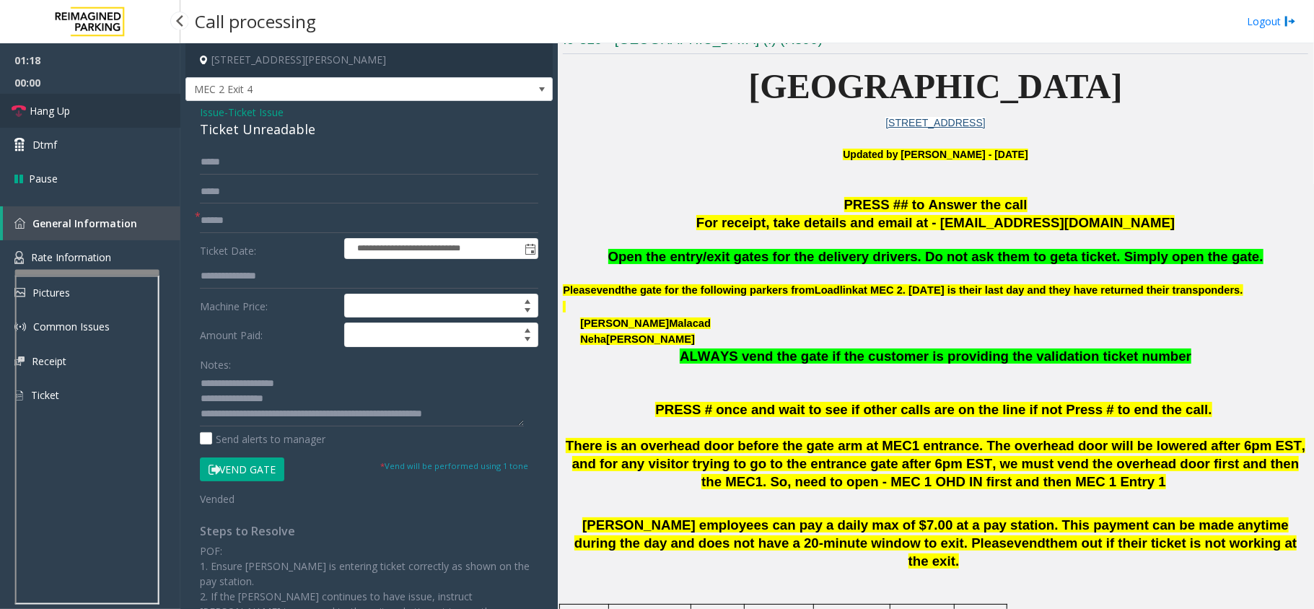
click at [22, 116] on icon at bounding box center [19, 111] width 14 height 14
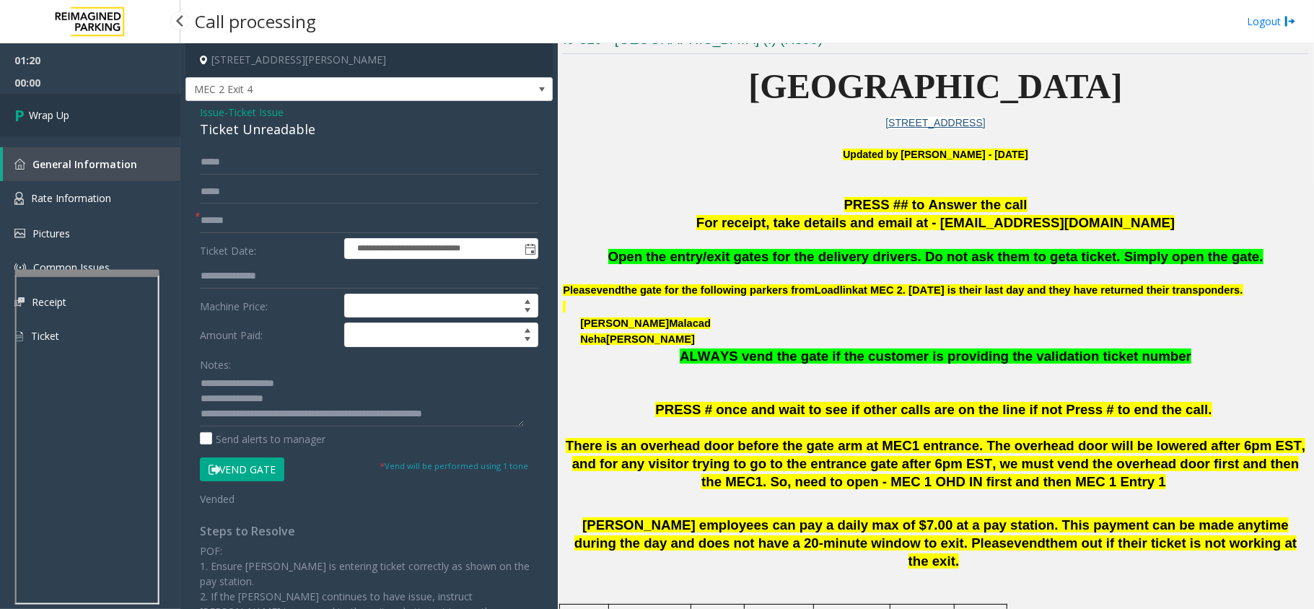
click at [18, 117] on icon at bounding box center [21, 115] width 14 height 24
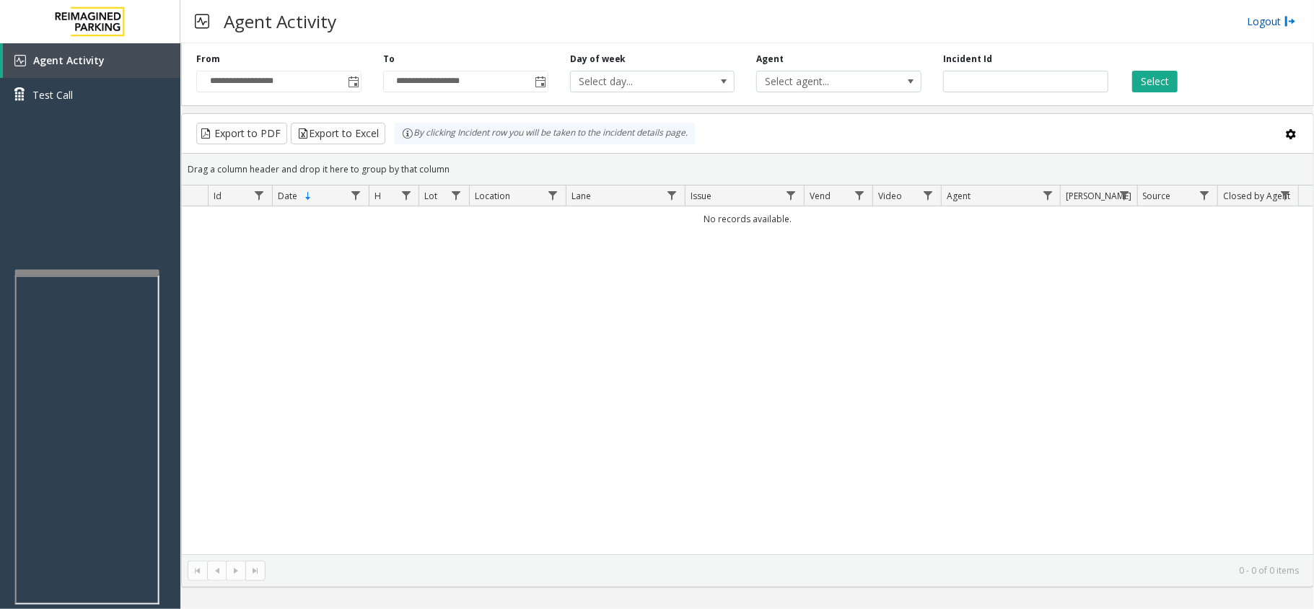
click at [1259, 21] on link "Logout" at bounding box center [1271, 21] width 49 height 15
